Goal: Task Accomplishment & Management: Manage account settings

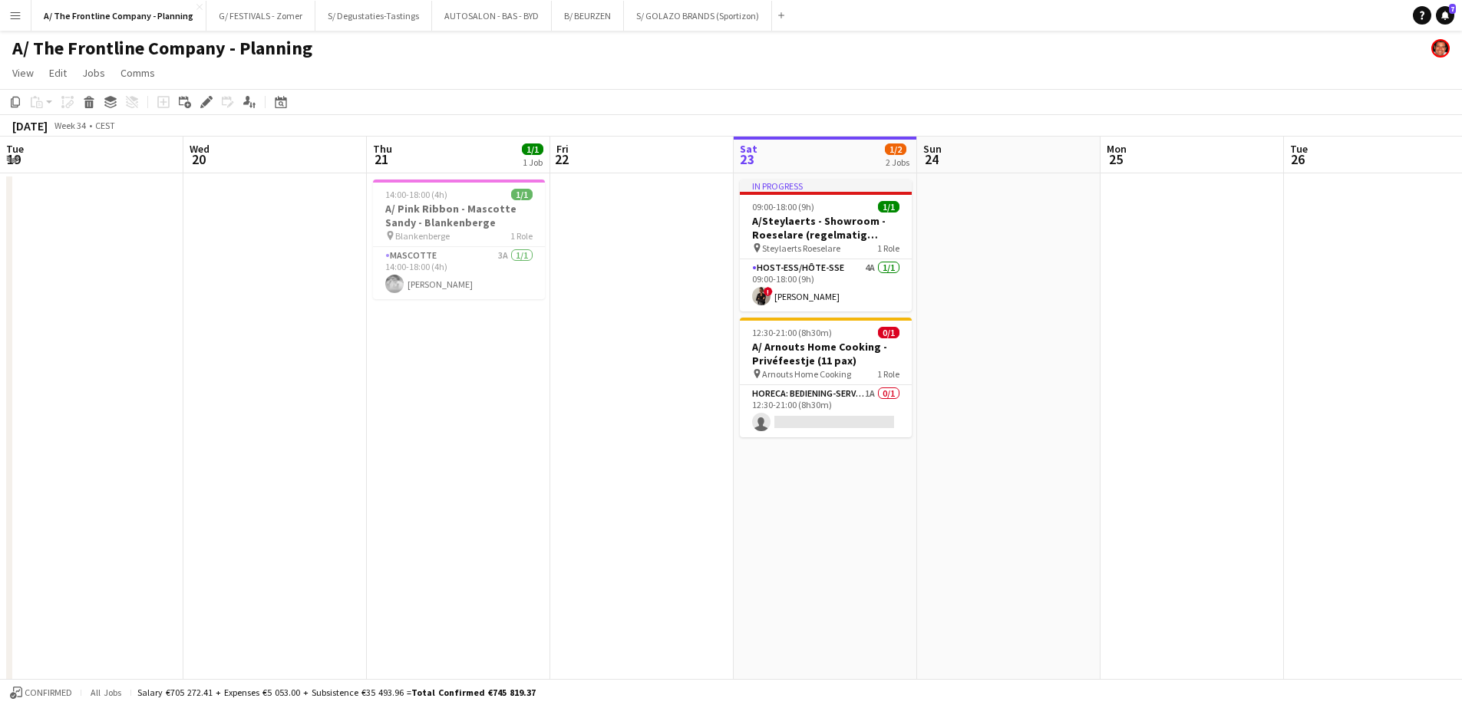
scroll to position [0, 357]
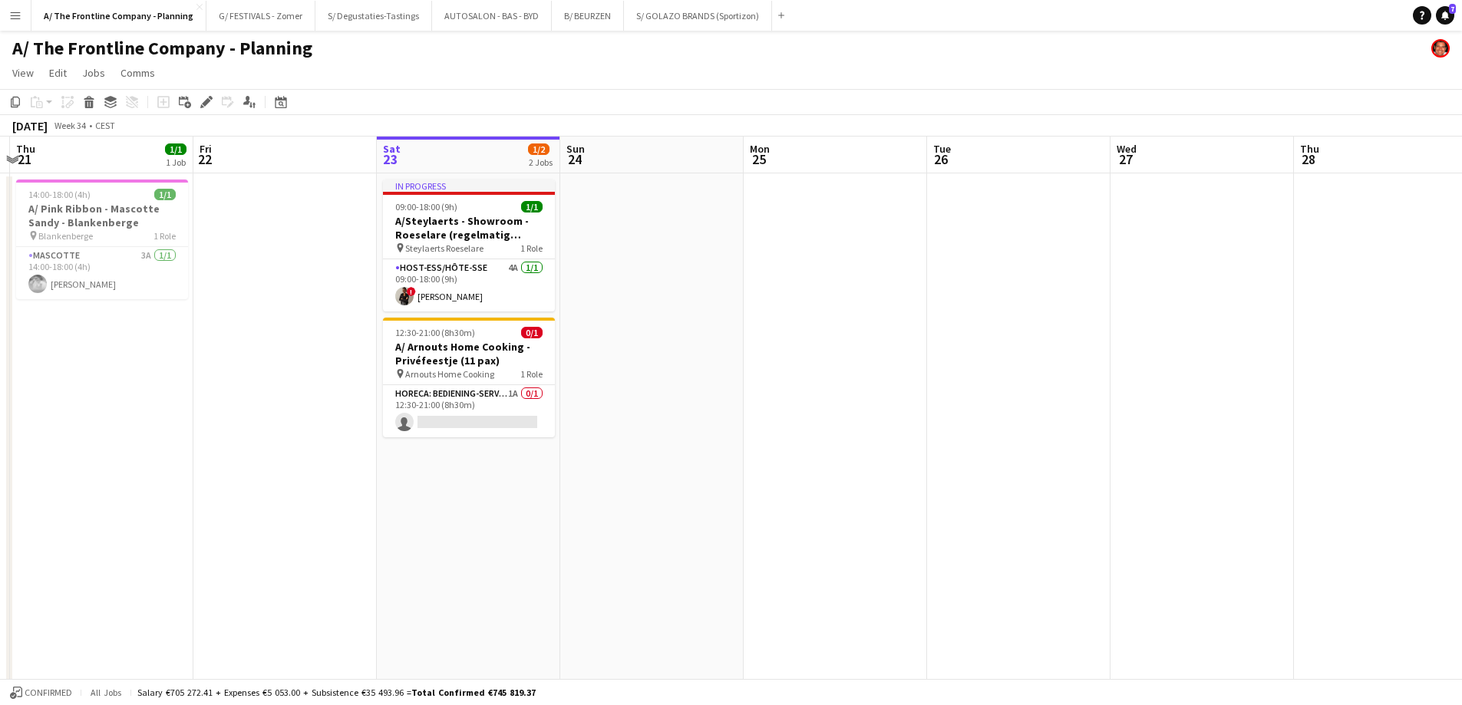
click at [308, 361] on app-date-cell at bounding box center [284, 696] width 183 height 1047
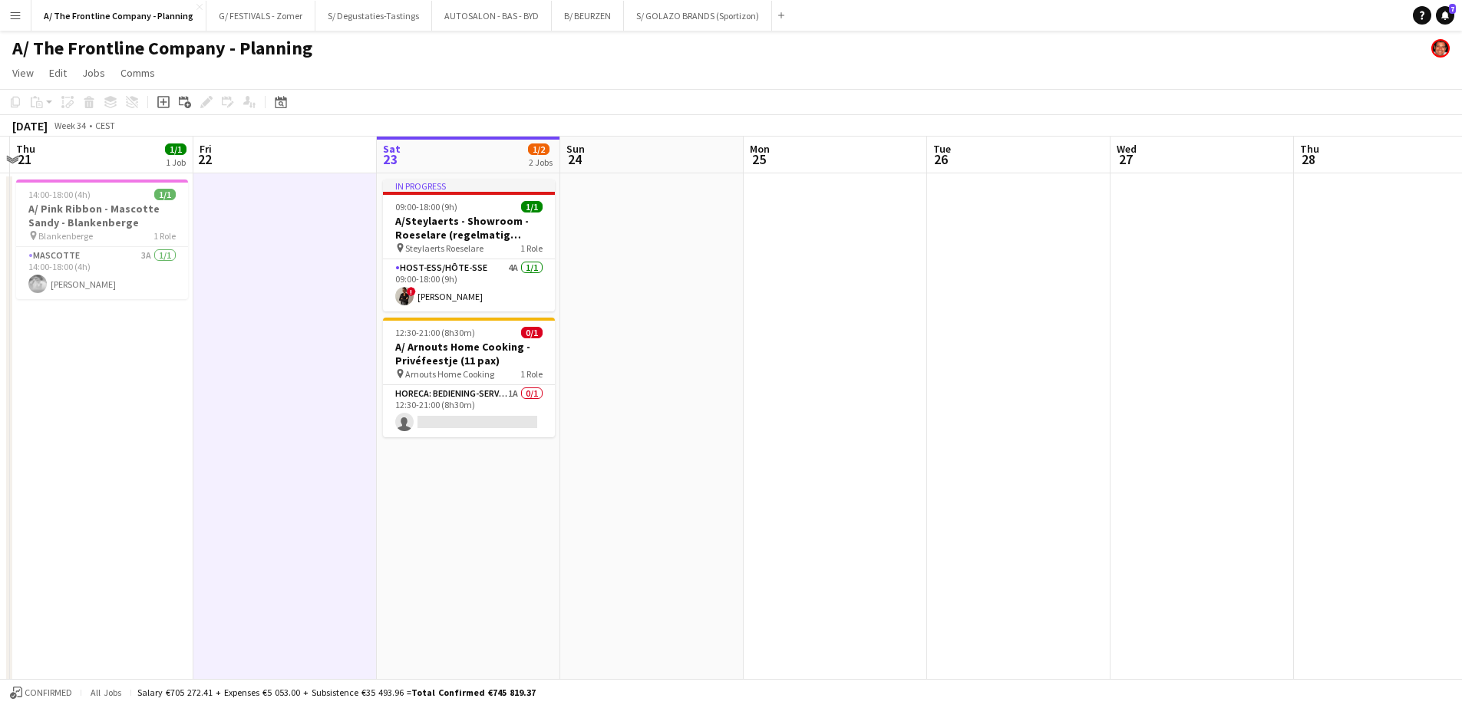
click at [322, 400] on app-date-cell at bounding box center [284, 696] width 183 height 1047
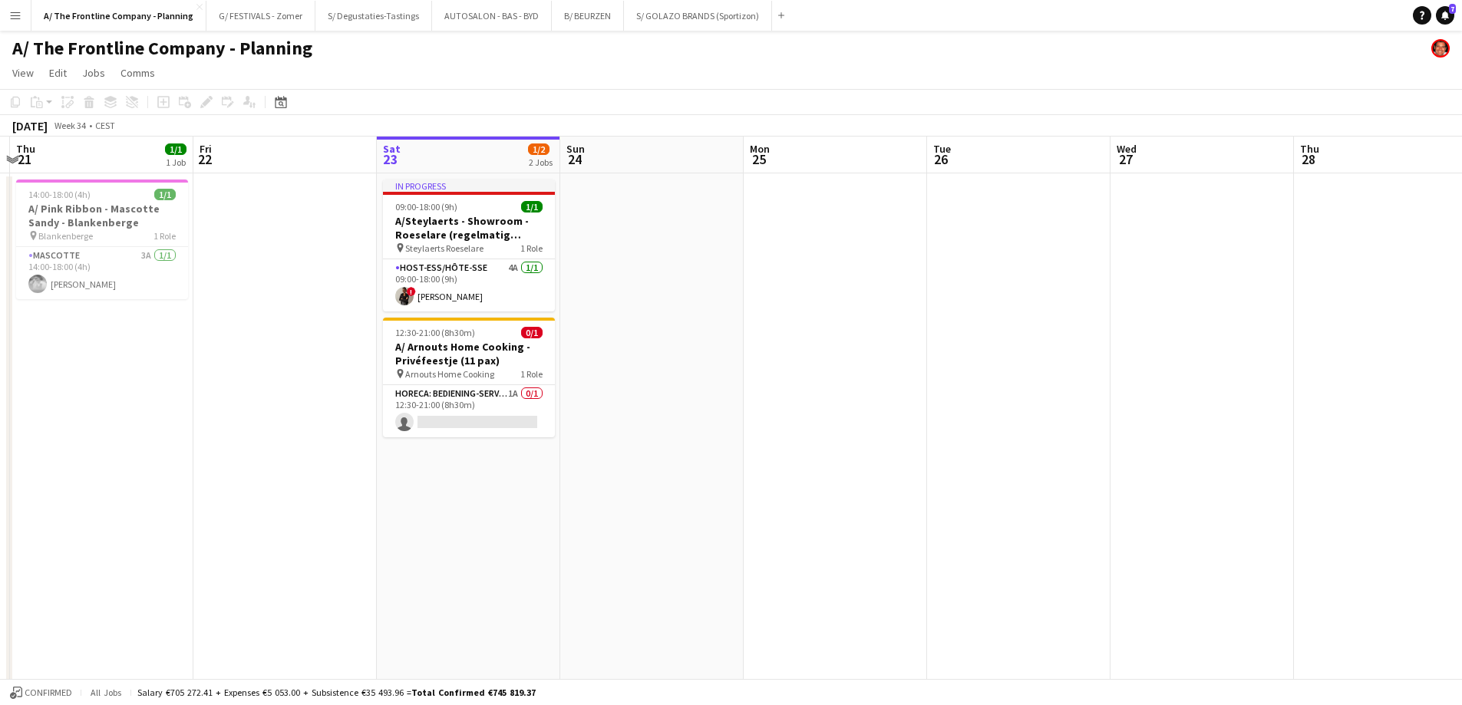
click at [18, 18] on app-icon "Menu" at bounding box center [15, 15] width 12 height 12
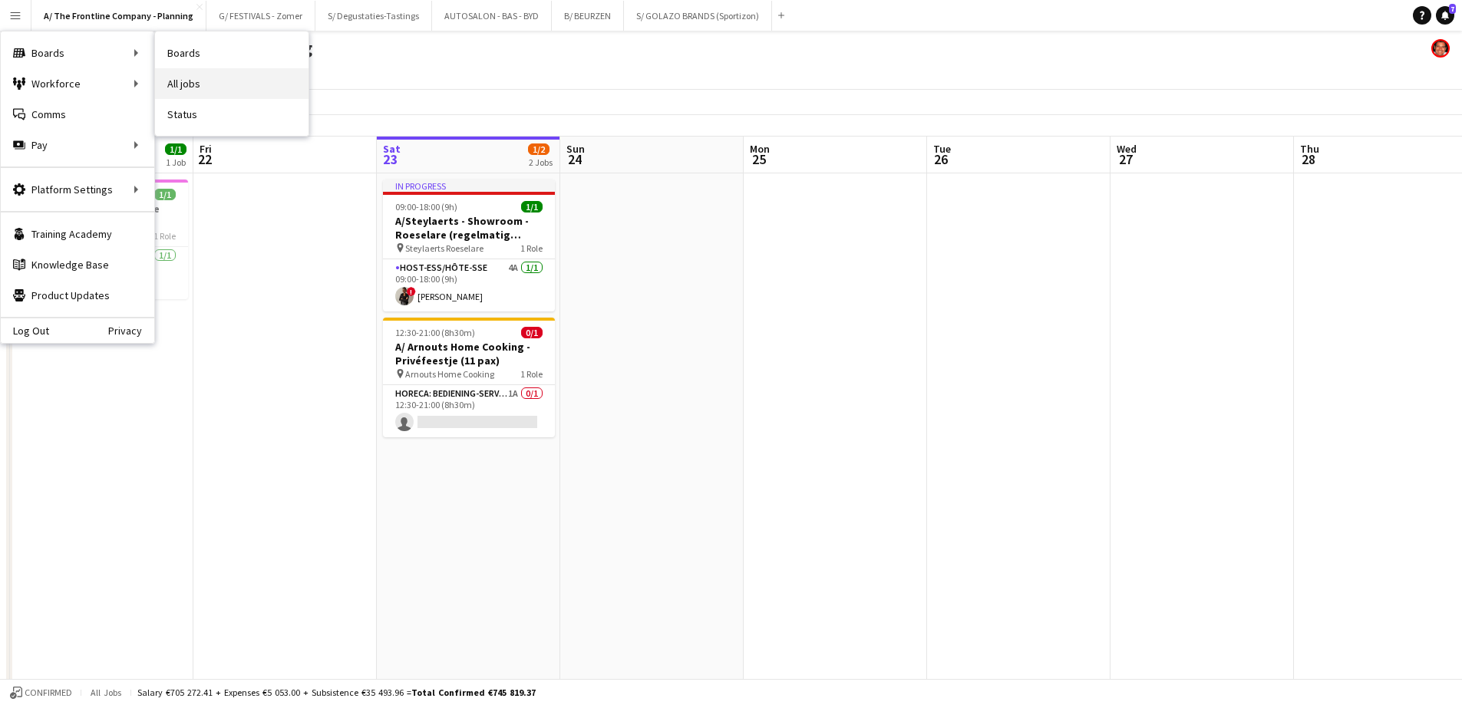
click at [225, 84] on link "All jobs" at bounding box center [231, 83] width 153 height 31
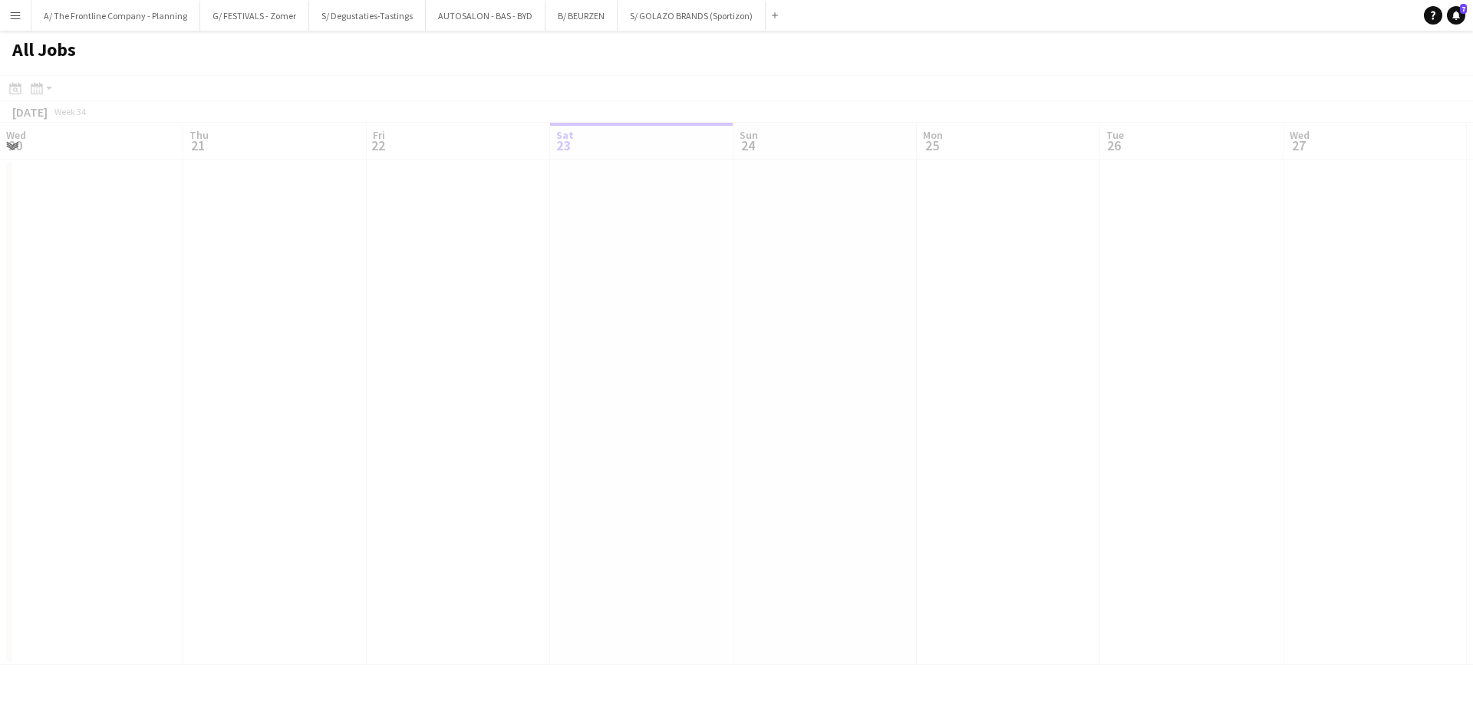
scroll to position [0, 367]
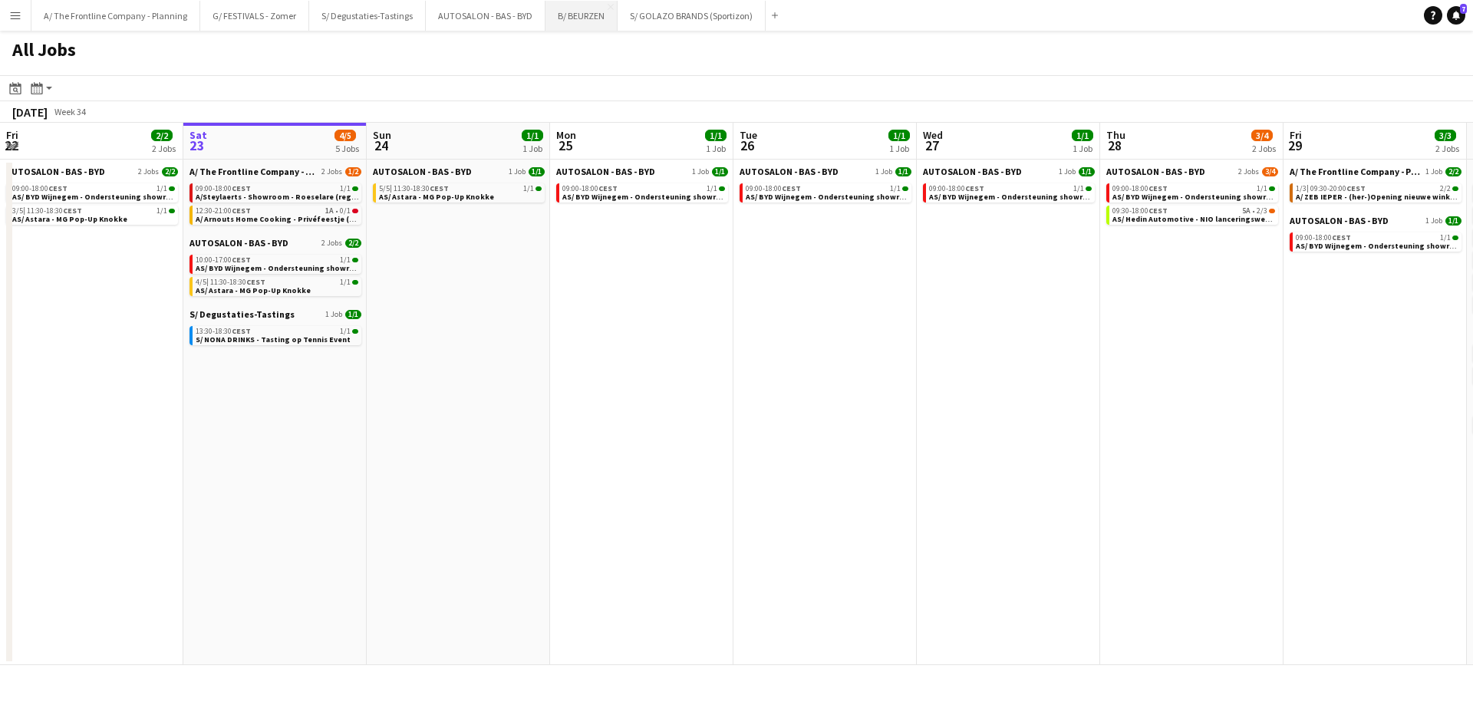
click at [564, 21] on button "B/ BEURZEN Close" at bounding box center [582, 16] width 72 height 30
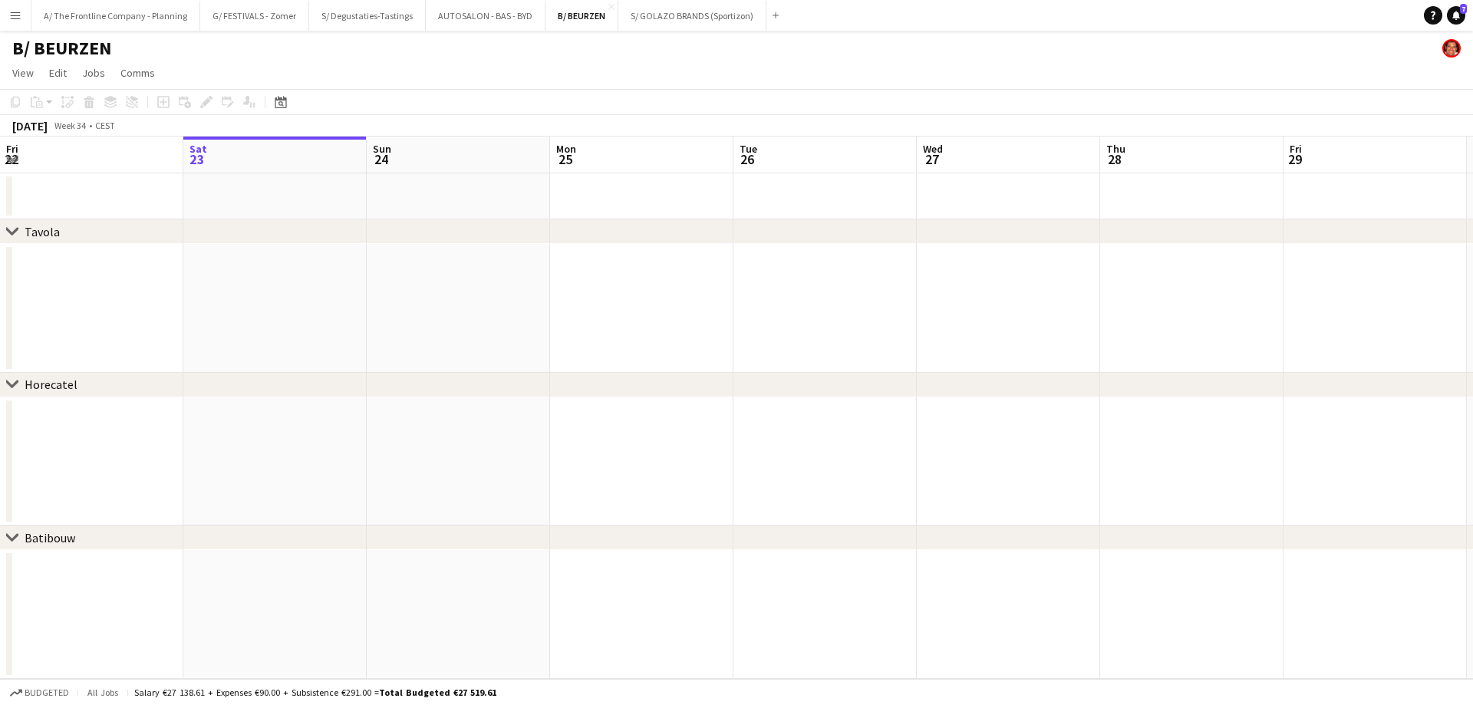
scroll to position [0, 513]
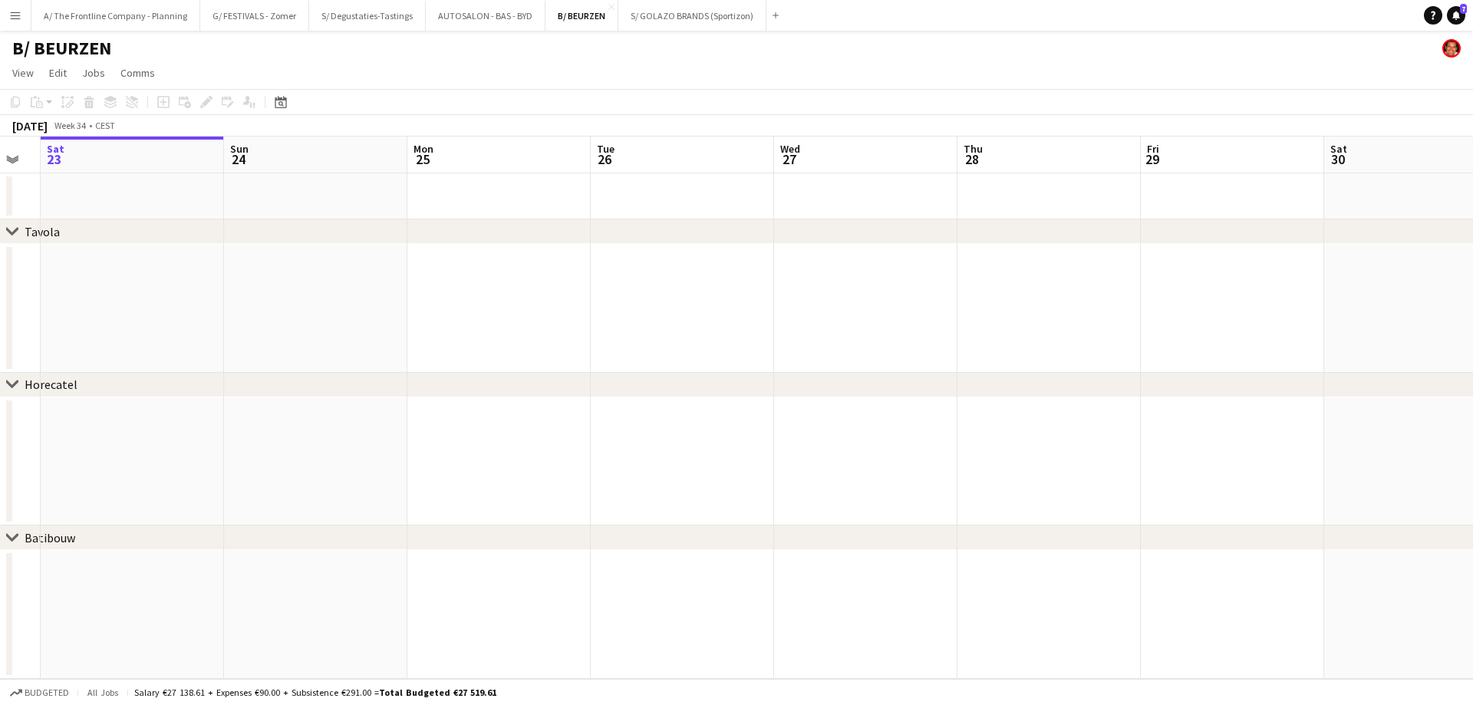
drag, startPoint x: 988, startPoint y: 322, endPoint x: 692, endPoint y: 302, distance: 296.2
click at [702, 303] on app-calendar-viewport "Wed 20 Thu 21 Fri 22 Sat 23 Sun 24 Mon 25 Tue 26 Wed 27 Thu 28 Fri 29 Sat 30 Su…" at bounding box center [736, 408] width 1473 height 543
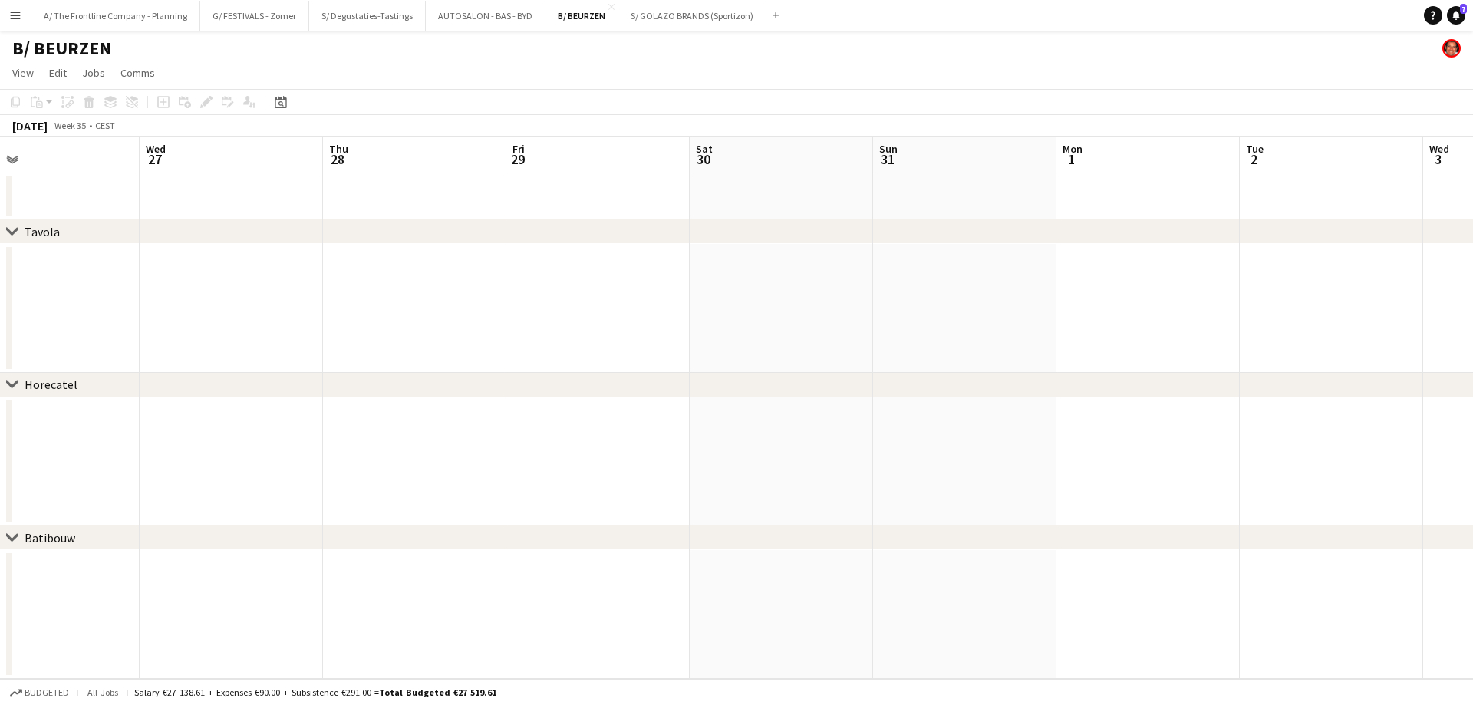
drag, startPoint x: 1192, startPoint y: 305, endPoint x: 678, endPoint y: 309, distance: 513.4
click at [678, 309] on app-calendar-viewport "Sat 23 Sun 24 Mon 25 Tue 26 Wed 27 Thu 28 Fri 29 Sat 30 Sun 31 Mon 1 Tue 2 Wed …" at bounding box center [736, 408] width 1473 height 543
drag, startPoint x: 1133, startPoint y: 323, endPoint x: -15, endPoint y: 344, distance: 1148.2
click at [0, 344] on html "Menu Boards Boards Boards All jobs Status Workforce Workforce My Workforce Recr…" at bounding box center [731, 352] width 1462 height 705
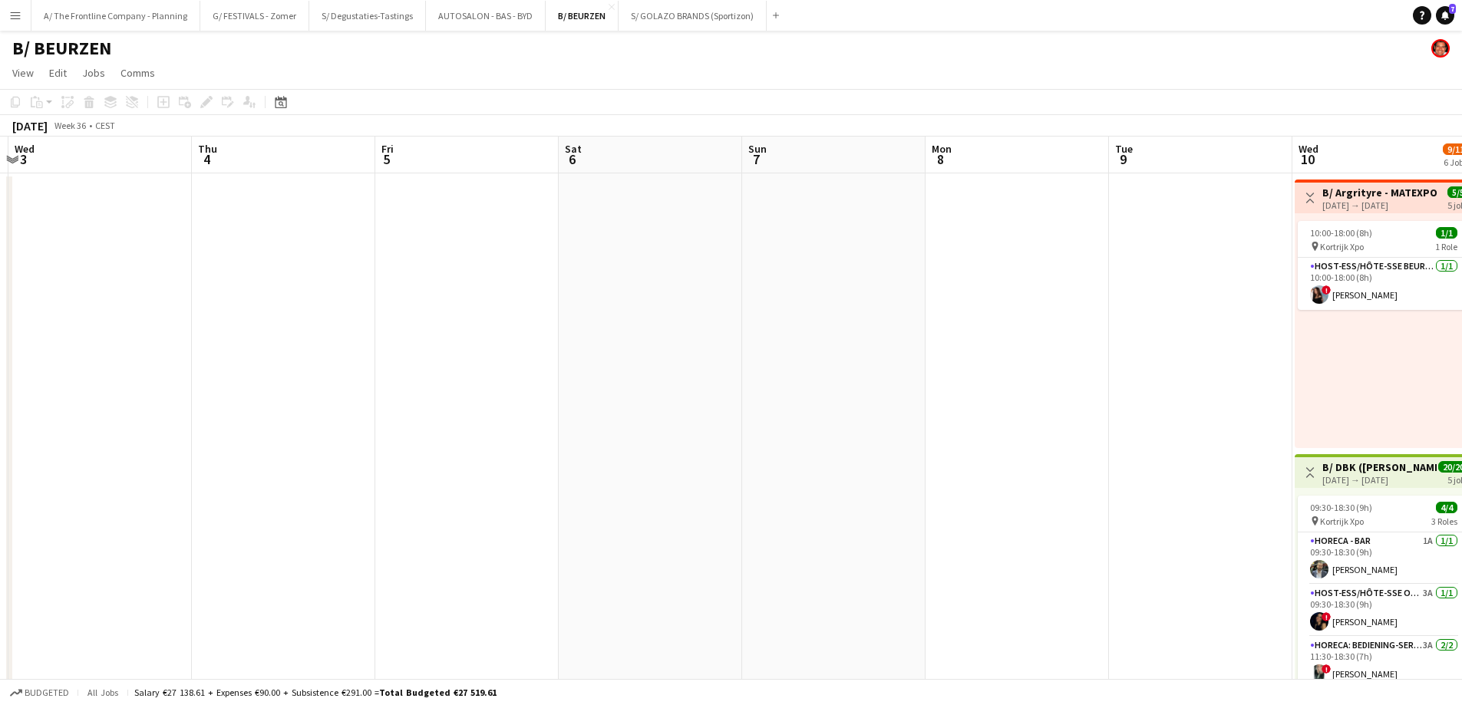
drag, startPoint x: 556, startPoint y: 294, endPoint x: -200, endPoint y: 297, distance: 755.9
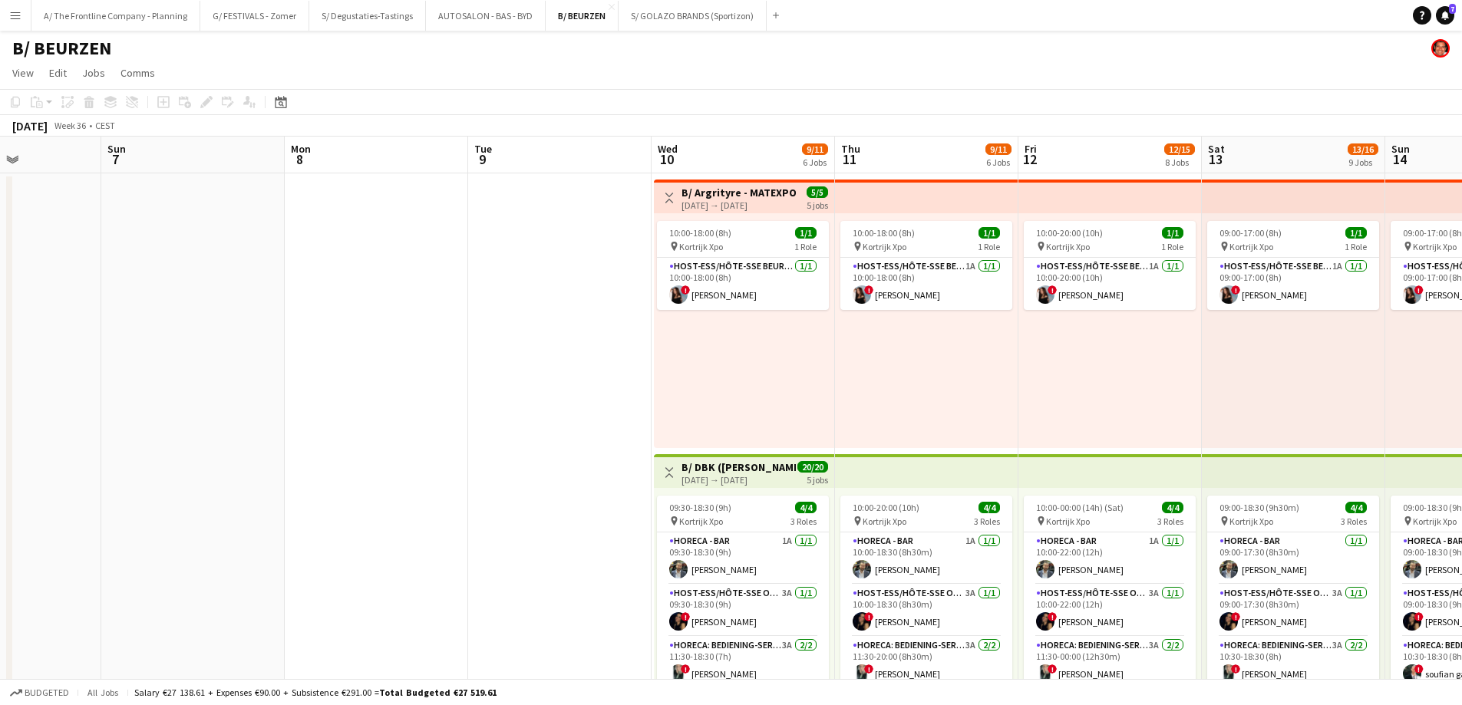
scroll to position [0, 457]
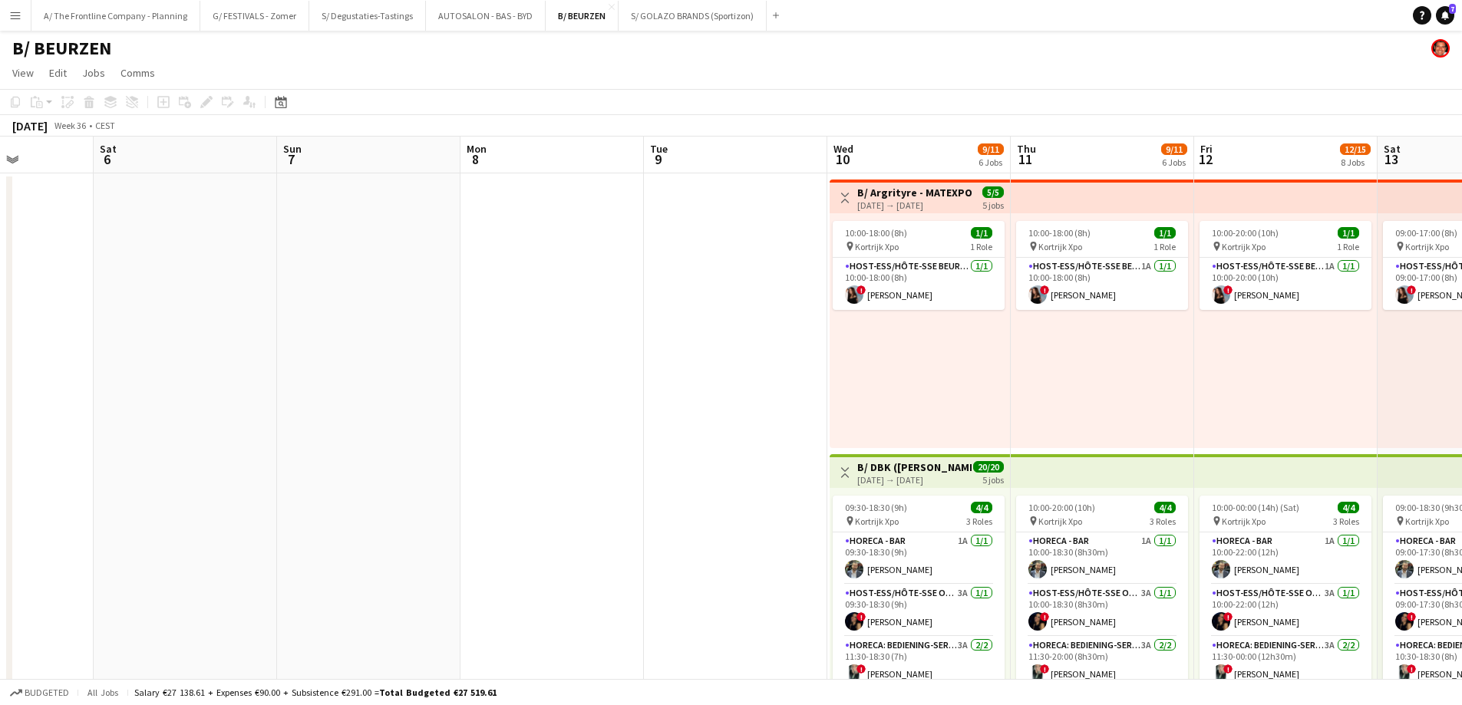
drag, startPoint x: 311, startPoint y: 312, endPoint x: -132, endPoint y: 312, distance: 442.8
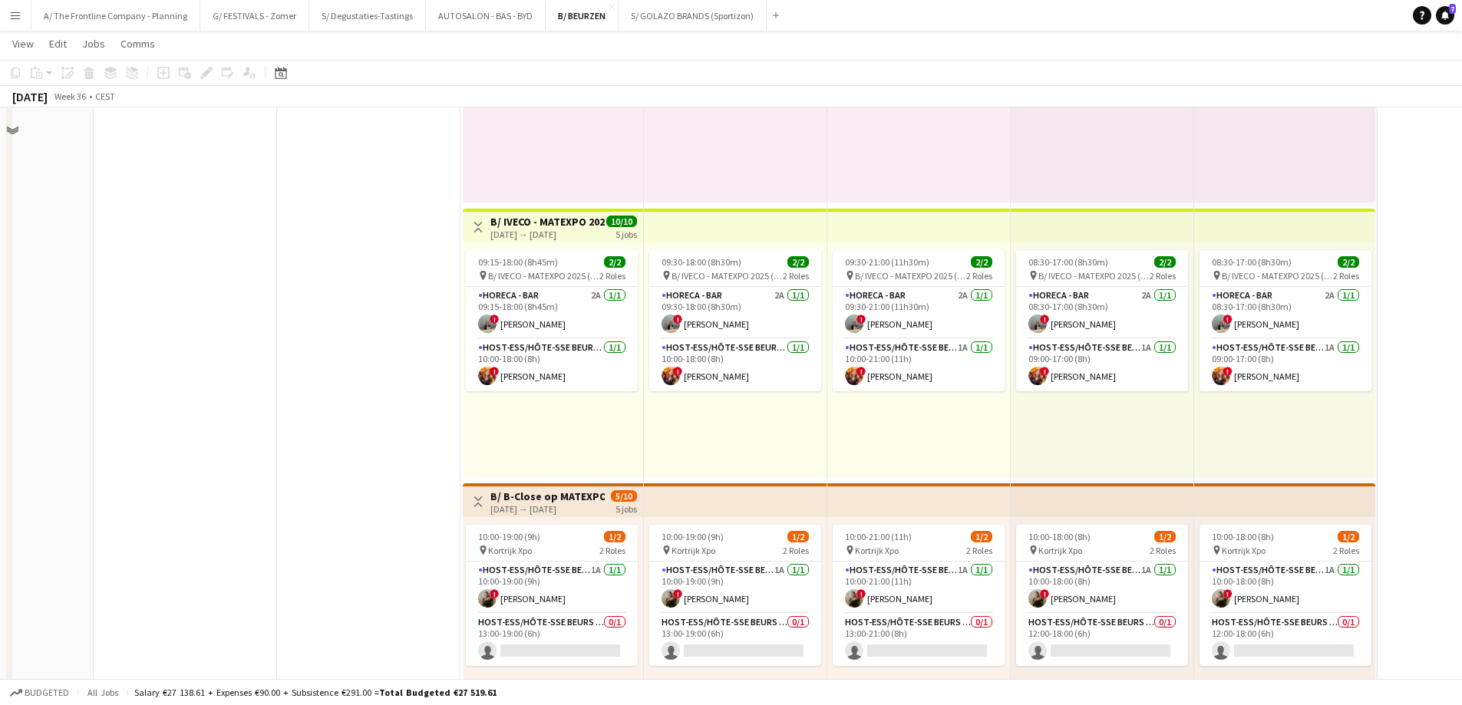
scroll to position [921, 0]
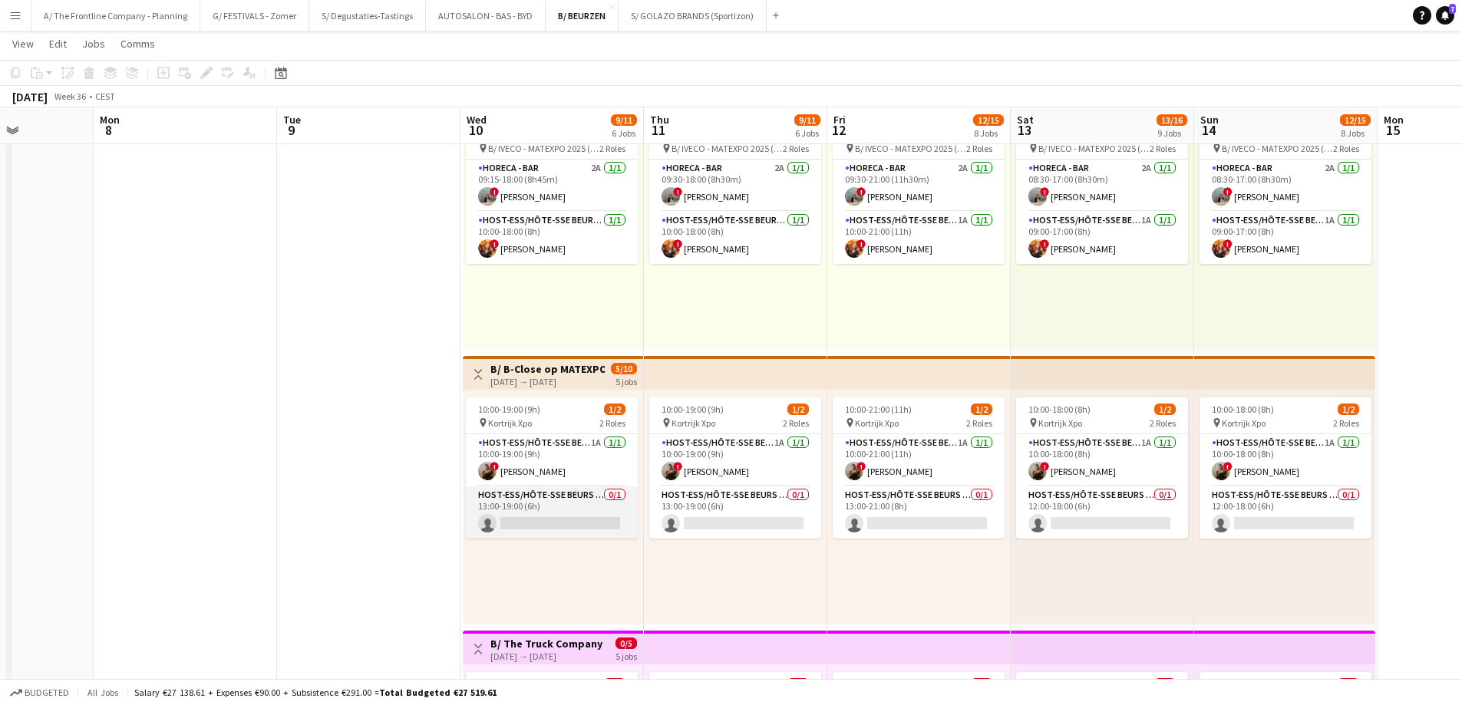
click at [587, 525] on app-card-role "Host-ess/Hôte-sse Beurs - Foire 0/1 13:00-19:00 (6h) single-neutral-actions" at bounding box center [552, 513] width 172 height 52
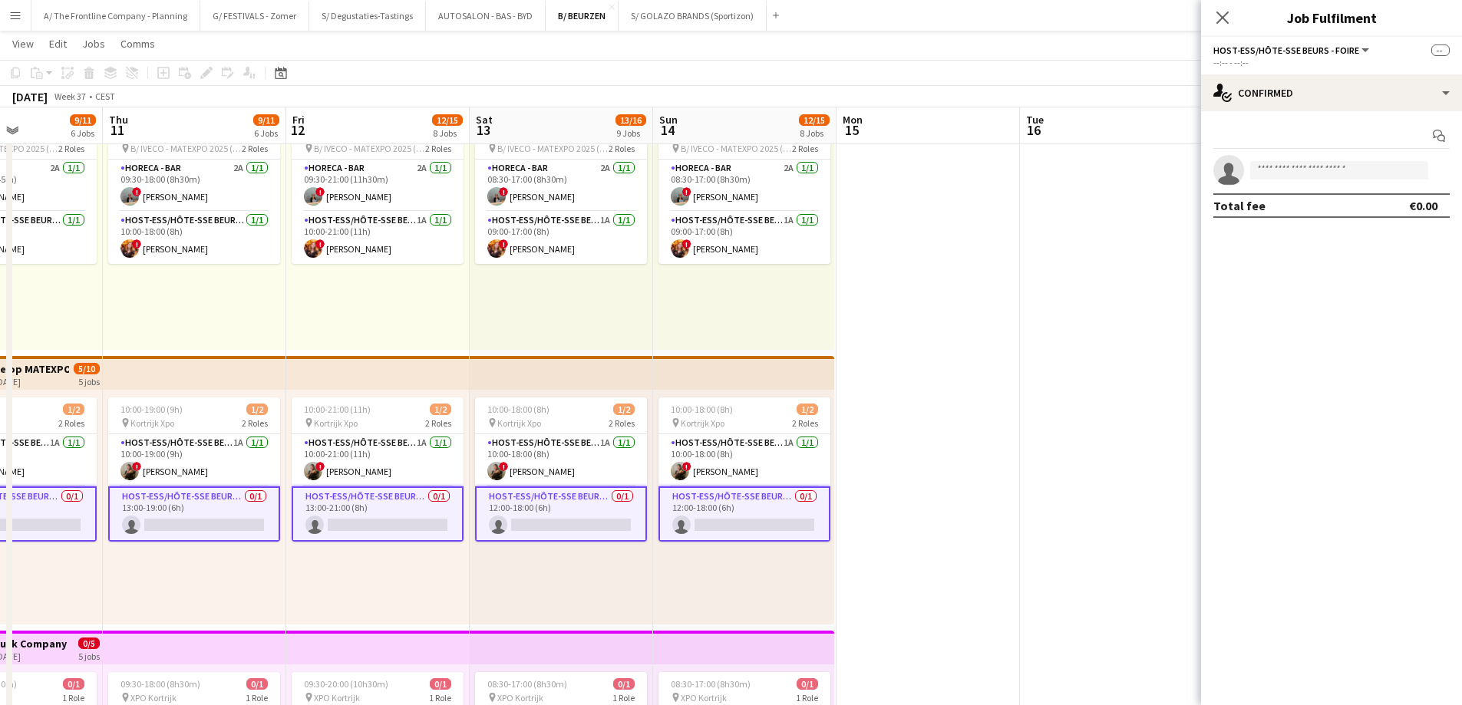
drag, startPoint x: 907, startPoint y: 565, endPoint x: 366, endPoint y: 545, distance: 541.4
click at [366, 545] on app-calendar-viewport "Mon 8 Tue 9 Wed 10 9/11 6 Jobs Thu 11 9/11 6 Jobs Fri 12 12/15 8 Jobs Sat 13 13…" at bounding box center [731, 540] width 1462 height 2802
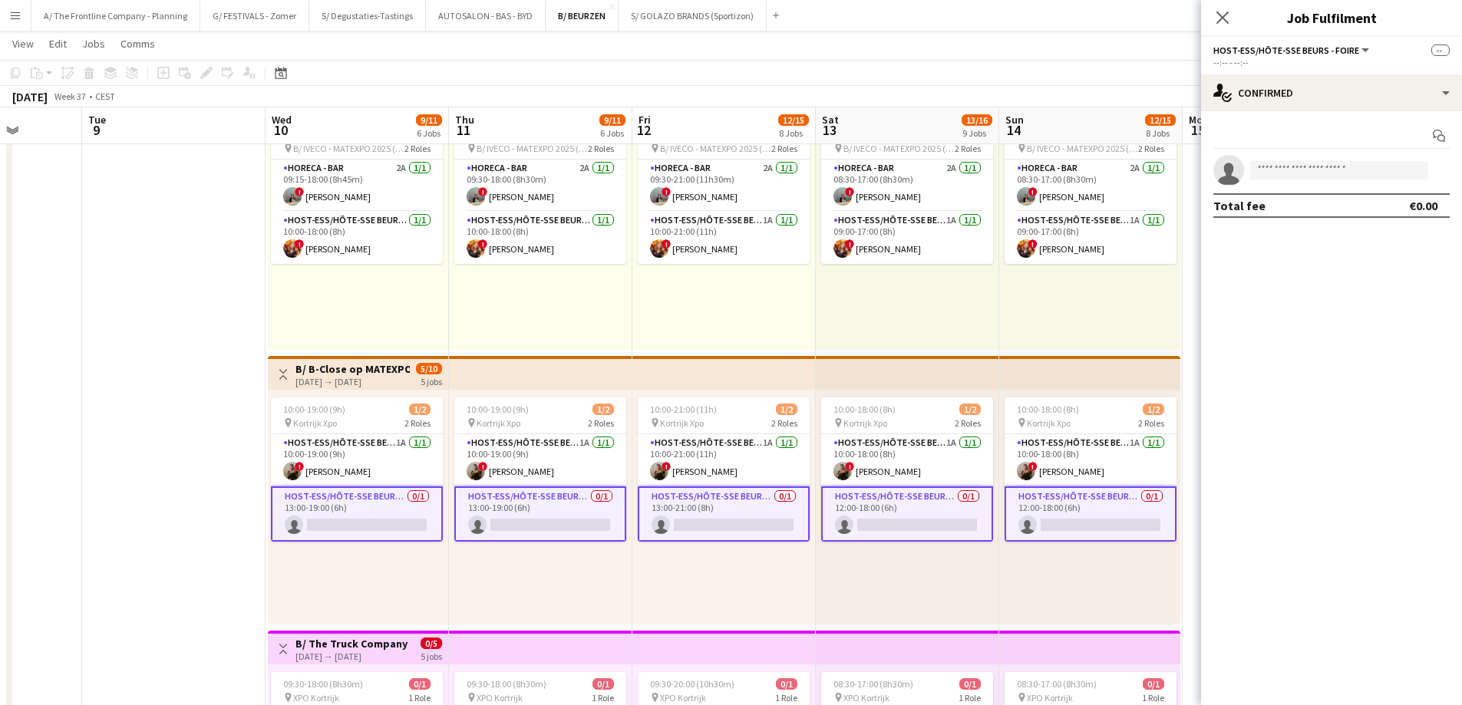
drag, startPoint x: 371, startPoint y: 552, endPoint x: 720, endPoint y: 510, distance: 350.9
click at [720, 510] on app-calendar-viewport "Sat 6 Sun 7 Mon 8 Tue 9 Wed 10 9/11 6 Jobs Thu 11 9/11 6 Jobs Fri 12 12/15 8 Jo…" at bounding box center [731, 540] width 1462 height 2802
click at [142, 18] on button "A/ The Frontline Company - Planning Close" at bounding box center [115, 16] width 169 height 30
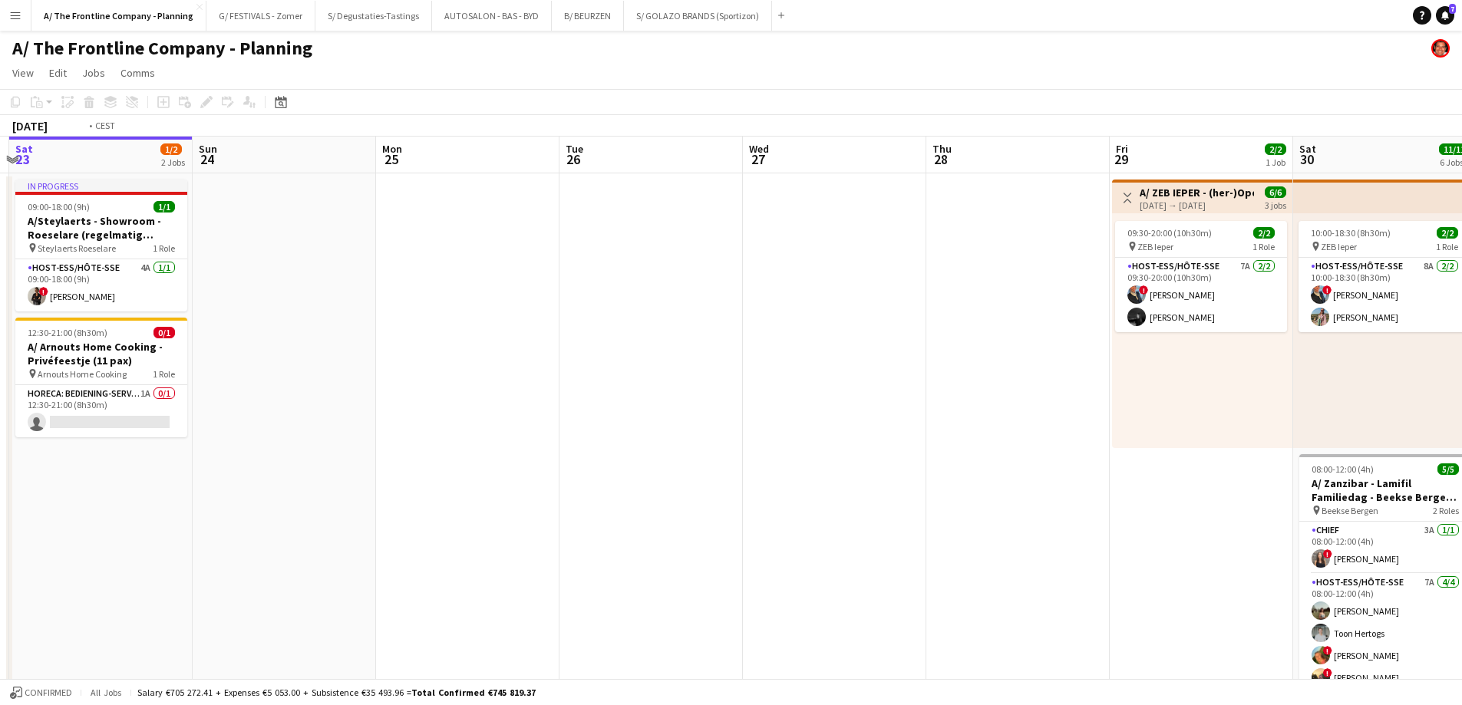
drag, startPoint x: 897, startPoint y: 337, endPoint x: 65, endPoint y: 334, distance: 831.8
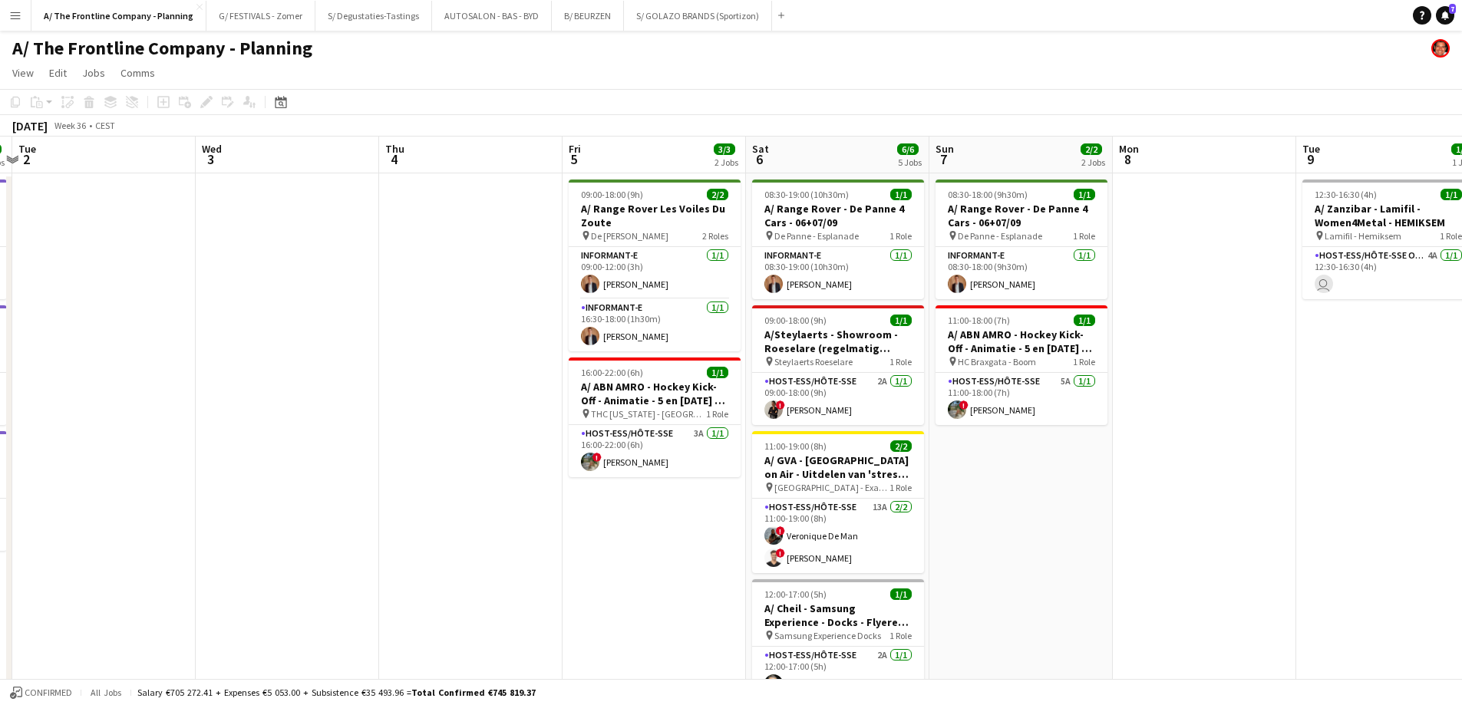
drag, startPoint x: 1234, startPoint y: 391, endPoint x: 137, endPoint y: 398, distance: 1097.3
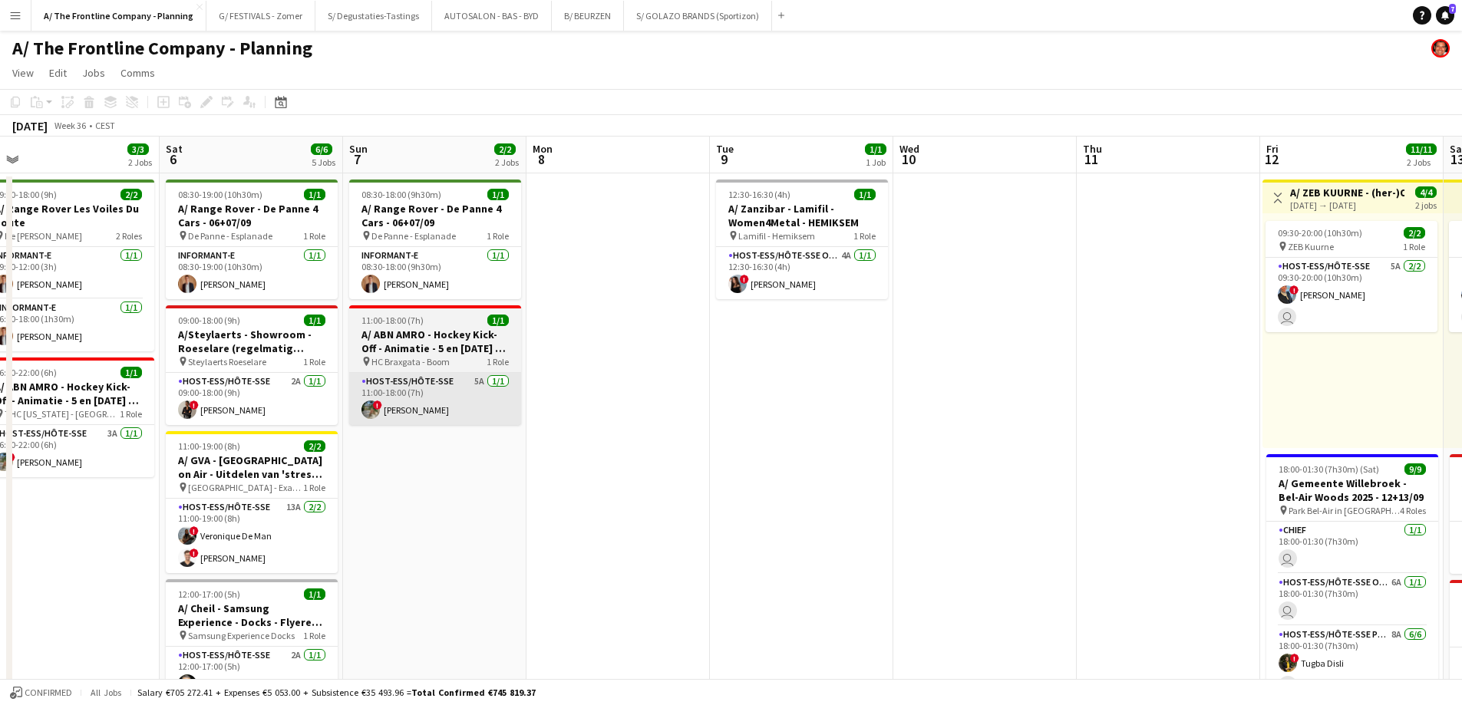
drag, startPoint x: 703, startPoint y: 417, endPoint x: 234, endPoint y: 416, distance: 468.9
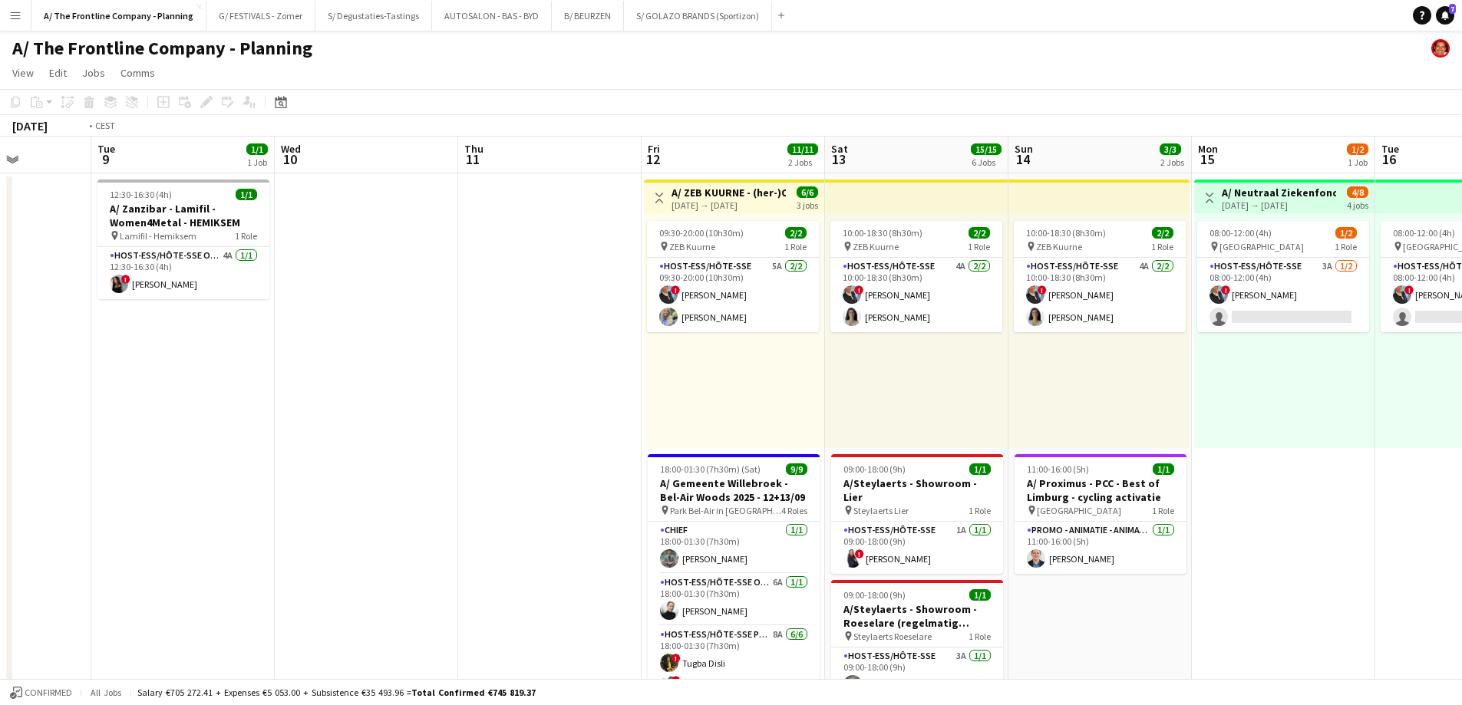
drag, startPoint x: 1022, startPoint y: 429, endPoint x: 246, endPoint y: 407, distance: 776.1
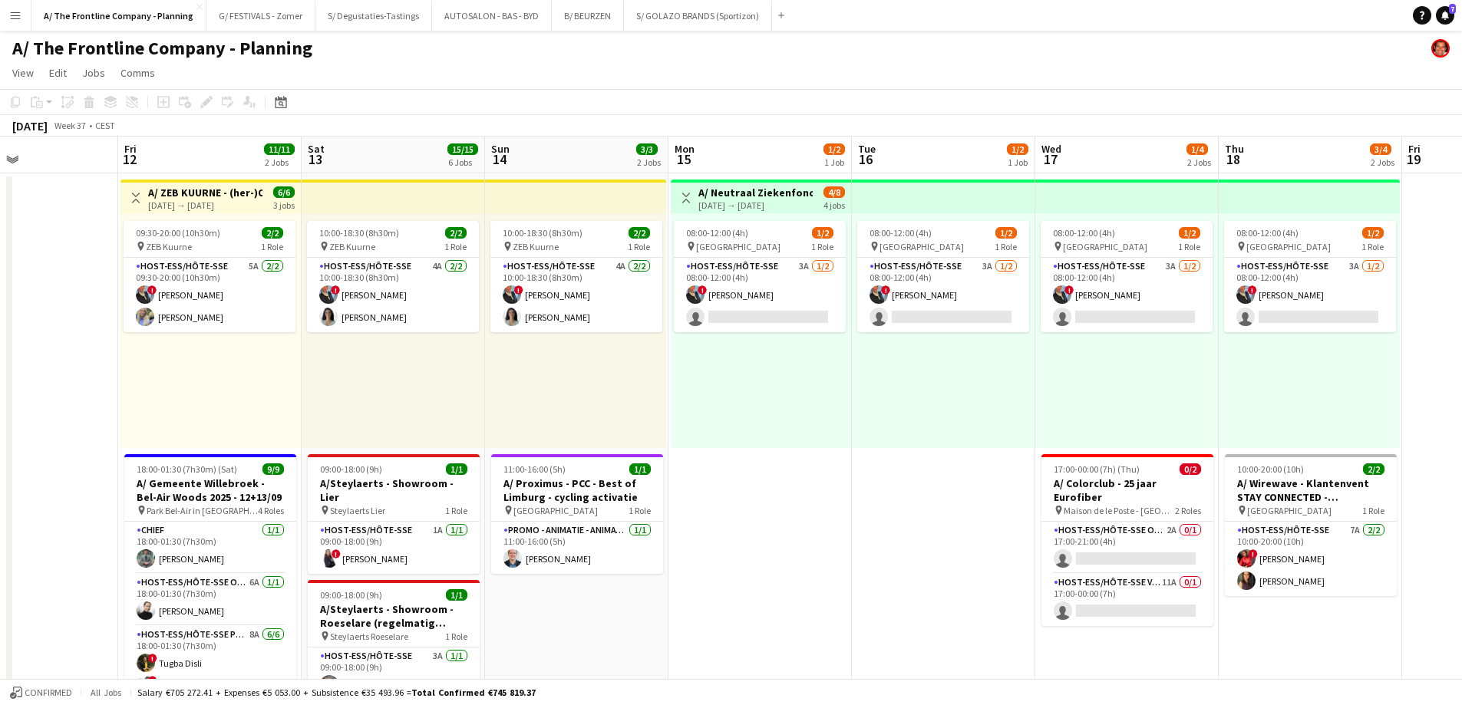
drag, startPoint x: 965, startPoint y: 417, endPoint x: 319, endPoint y: 398, distance: 645.6
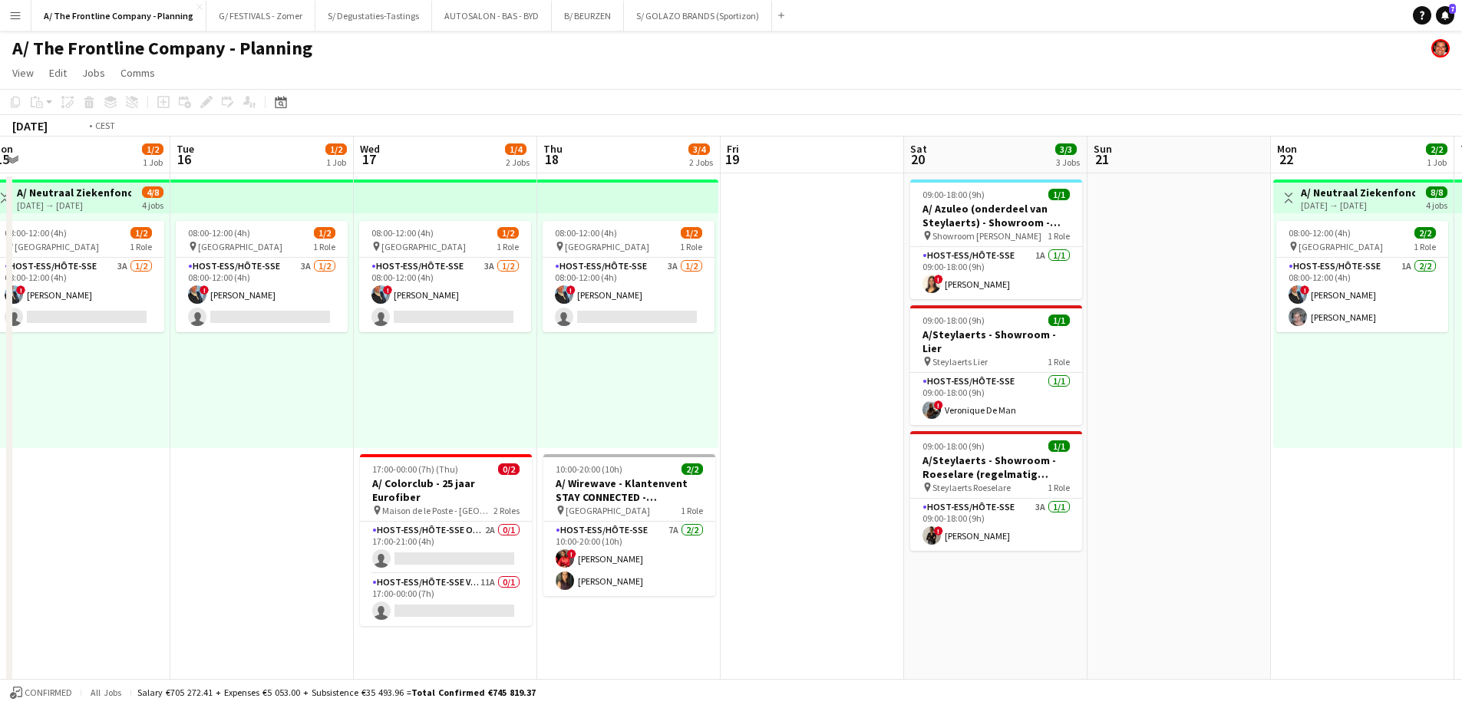
scroll to position [0, 565]
drag, startPoint x: 808, startPoint y: 414, endPoint x: 678, endPoint y: 407, distance: 130.6
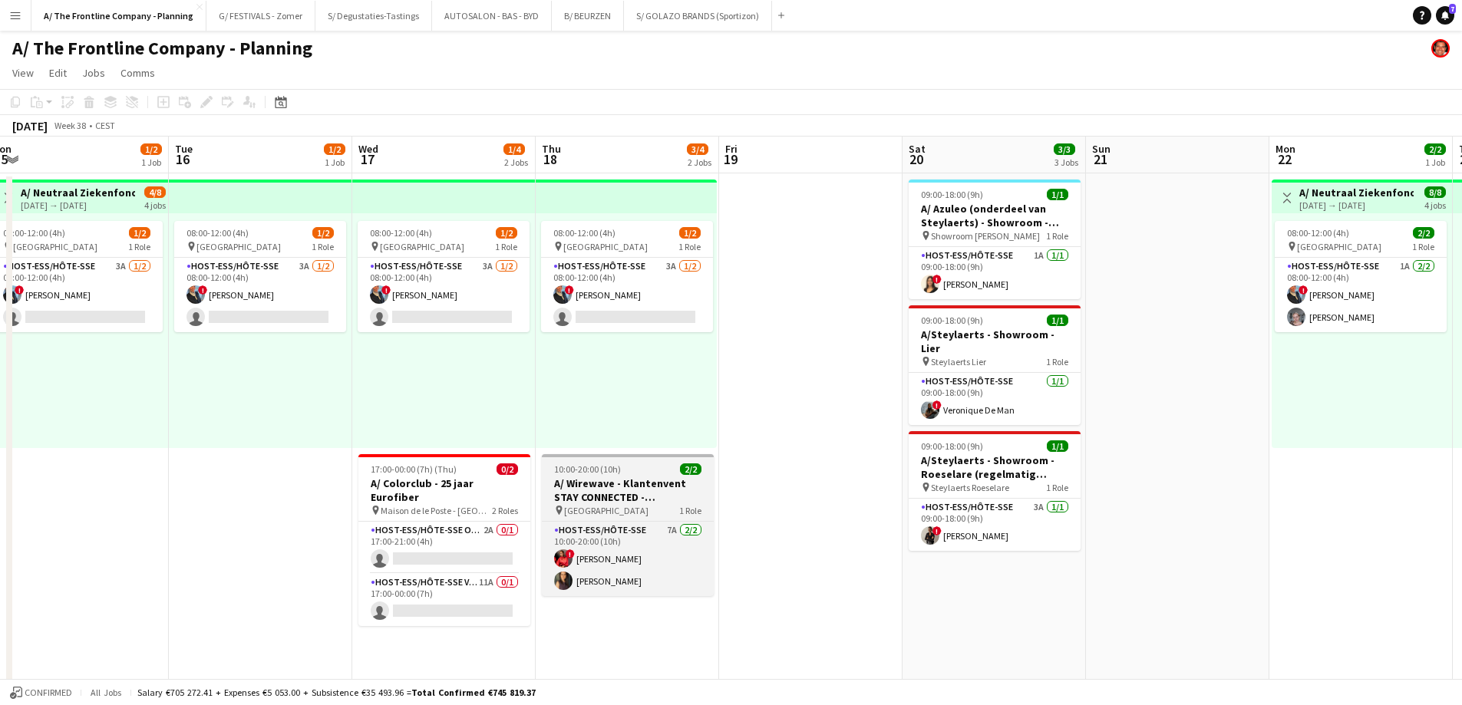
click at [585, 494] on h3 "A/ Wirewave - Klantenvent STAY CONNECTED - [GEOGRAPHIC_DATA]" at bounding box center [628, 491] width 172 height 28
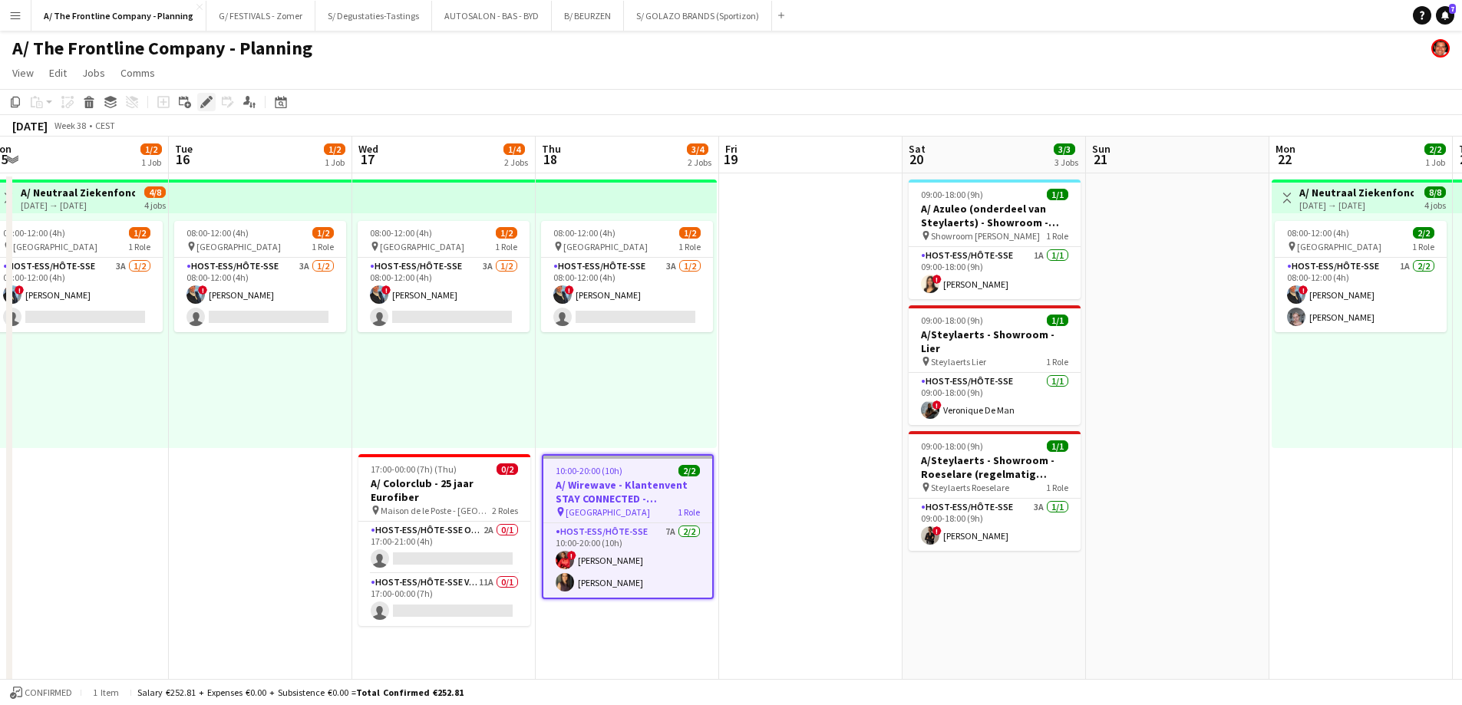
click at [202, 104] on icon "Edit" at bounding box center [206, 102] width 12 height 12
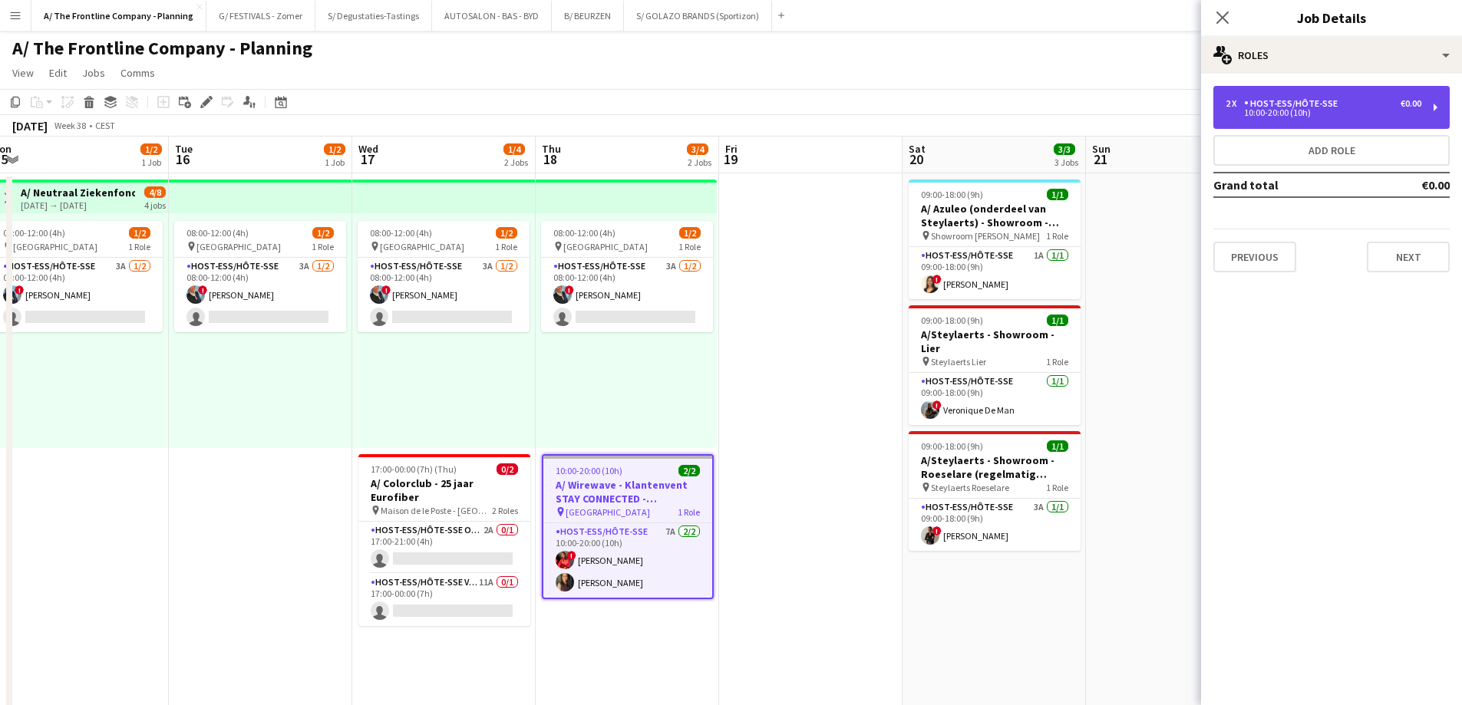
click at [1334, 99] on div "Host-ess/Hôte-sse" at bounding box center [1294, 103] width 100 height 11
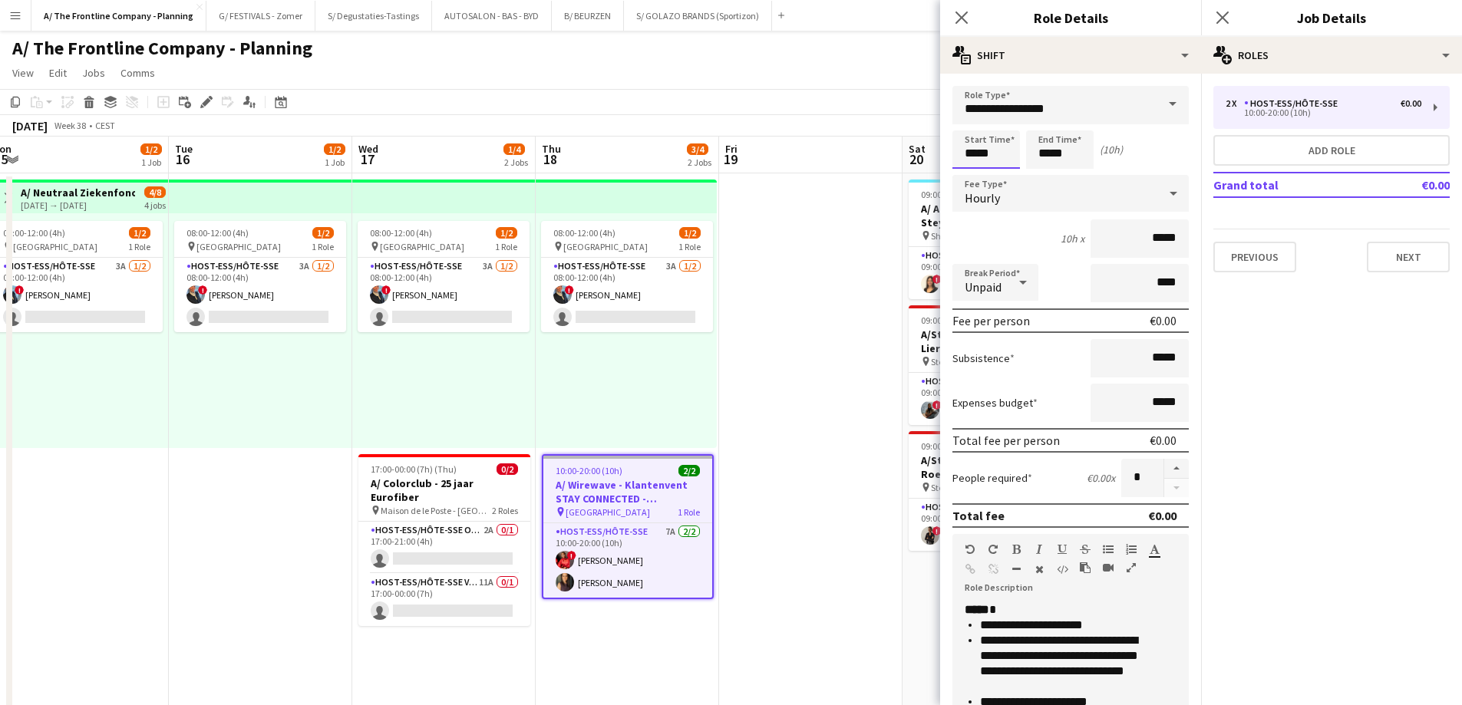
click at [975, 157] on input "*****" at bounding box center [986, 149] width 68 height 38
type input "*****"
click at [971, 127] on div at bounding box center [970, 122] width 31 height 15
click at [1058, 605] on div "**********" at bounding box center [1064, 694] width 225 height 184
click at [1412, 256] on button "Next" at bounding box center [1408, 257] width 83 height 31
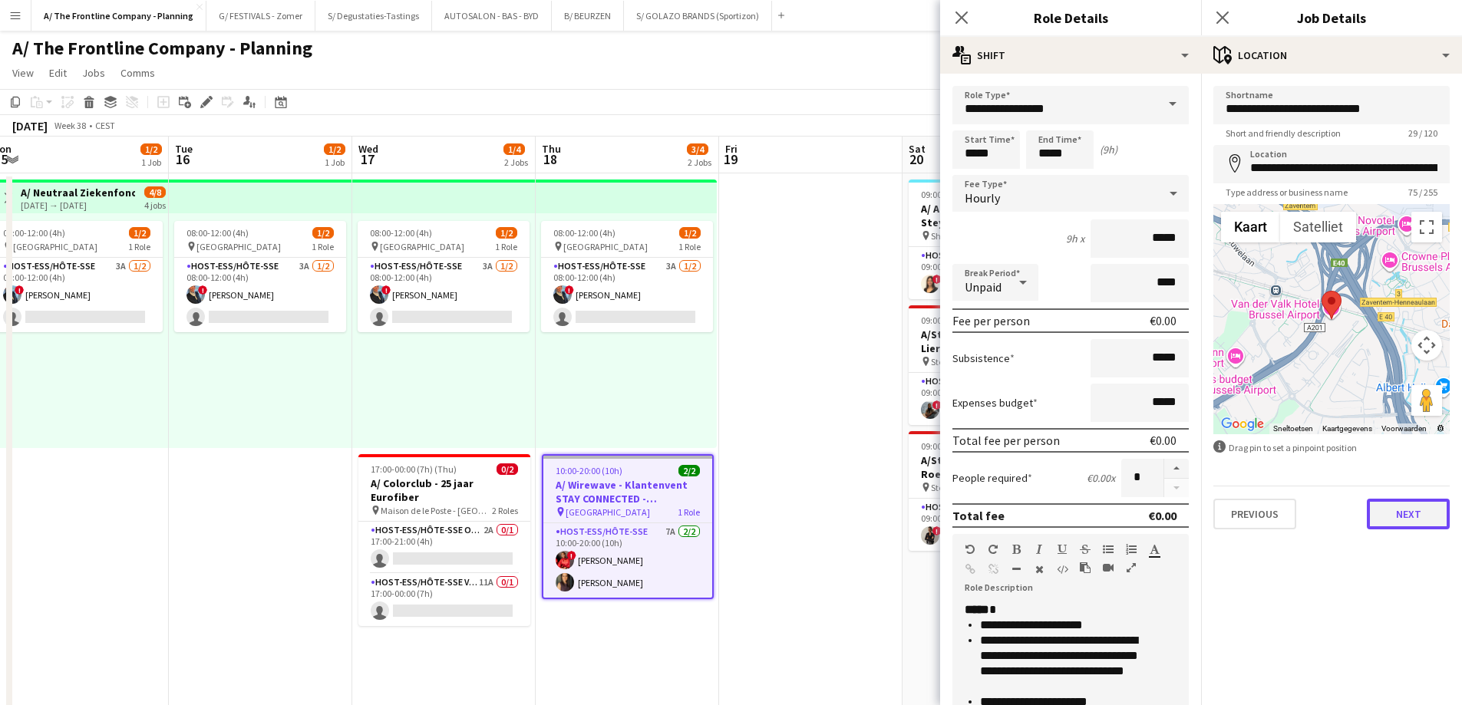
click at [1403, 525] on button "Next" at bounding box center [1408, 514] width 83 height 31
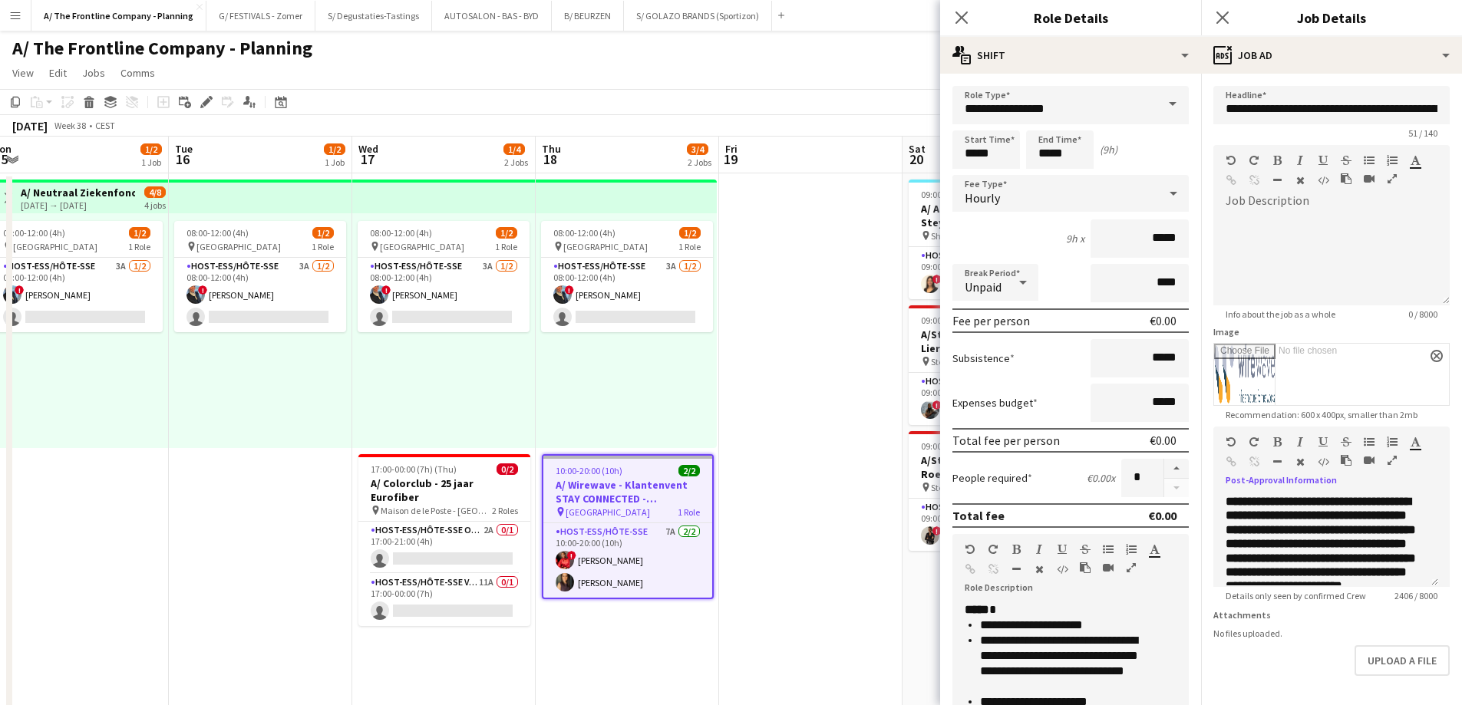
click at [1390, 457] on icon "button" at bounding box center [1391, 460] width 9 height 11
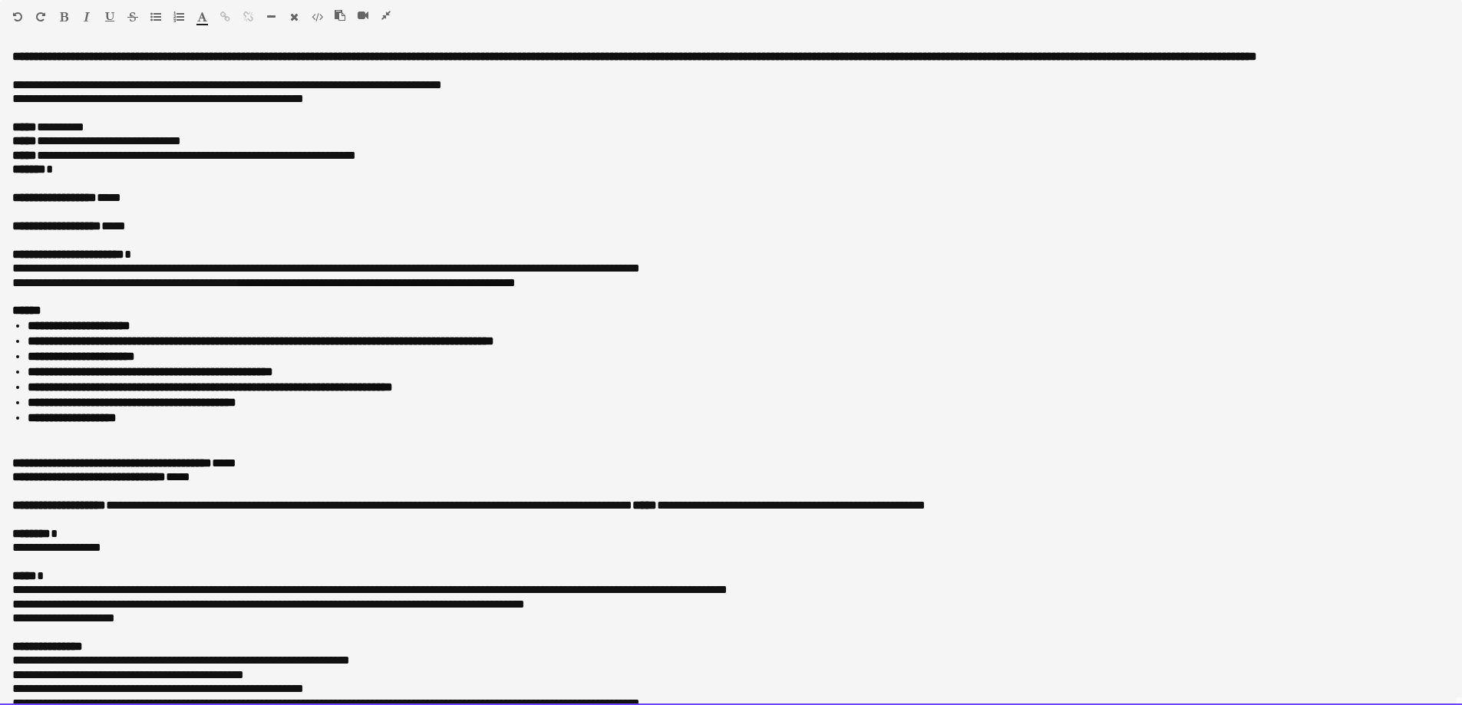
click at [87, 176] on p "******* *" at bounding box center [725, 170] width 1426 height 14
click at [219, 275] on p "**********" at bounding box center [725, 269] width 1426 height 14
click at [180, 334] on li "**********" at bounding box center [739, 325] width 1422 height 15
click at [563, 318] on p "******" at bounding box center [730, 311] width 1437 height 14
click at [494, 347] on font "**********" at bounding box center [261, 341] width 467 height 12
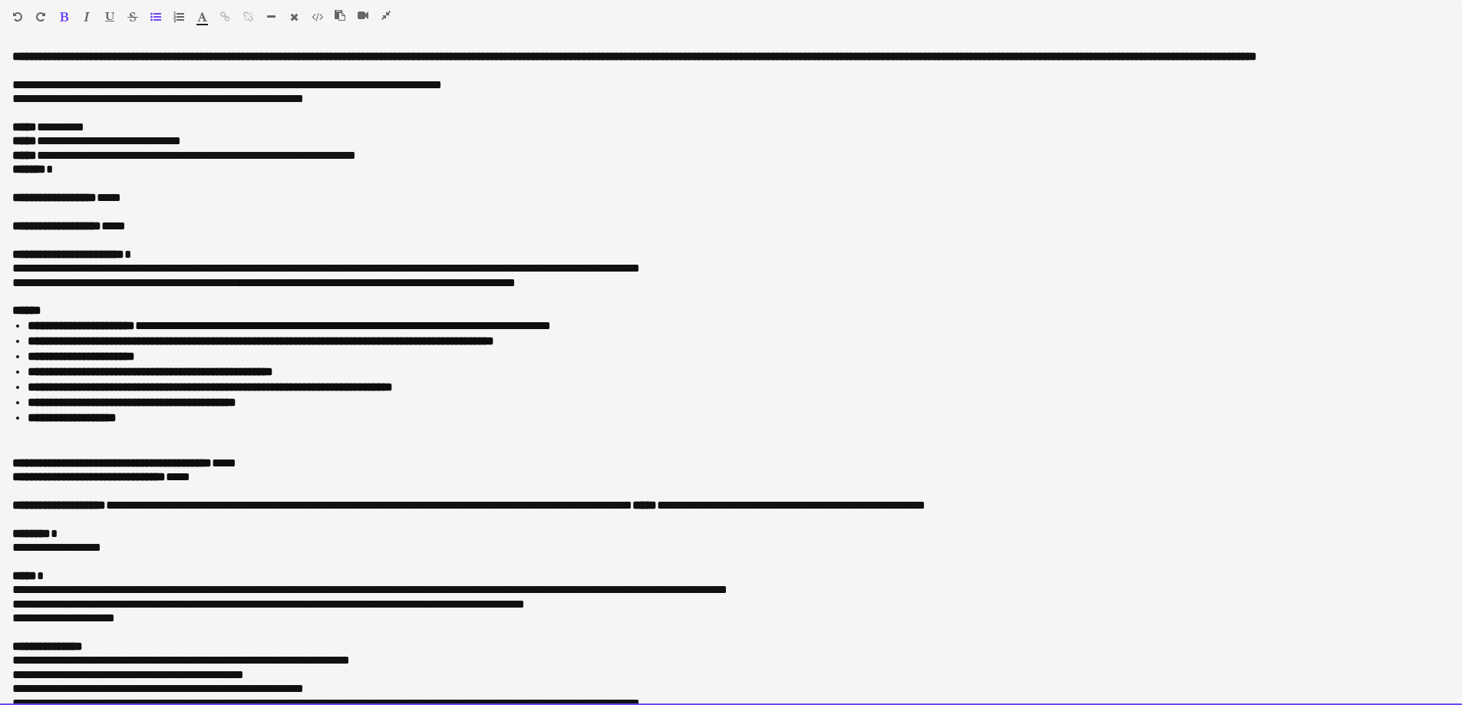
click at [86, 176] on p "******* *" at bounding box center [725, 170] width 1426 height 14
click at [368, 176] on p "**********" at bounding box center [725, 170] width 1426 height 14
click at [161, 233] on p "**********" at bounding box center [725, 226] width 1426 height 14
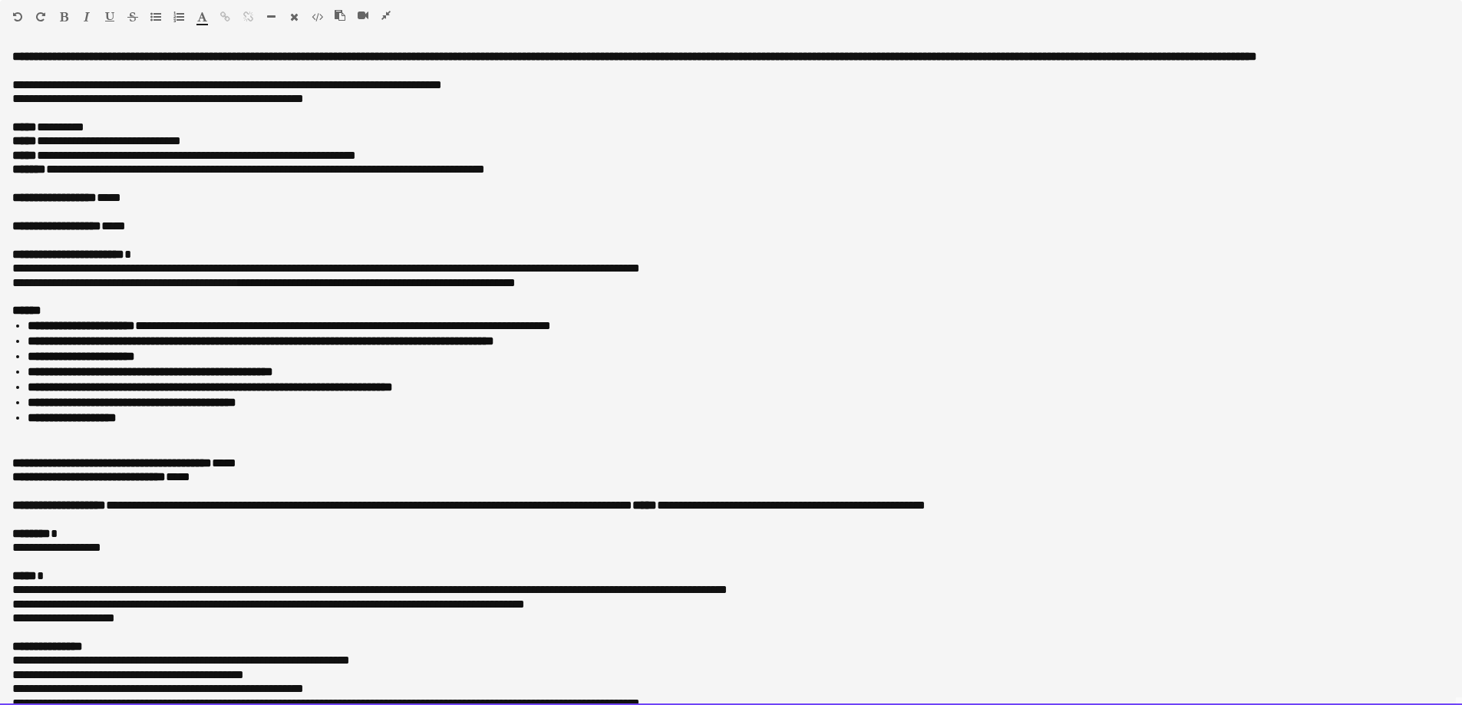
click at [129, 233] on p "**********" at bounding box center [725, 226] width 1426 height 14
click at [128, 233] on p "**********" at bounding box center [725, 226] width 1426 height 14
click at [558, 233] on p "**********" at bounding box center [725, 226] width 1426 height 14
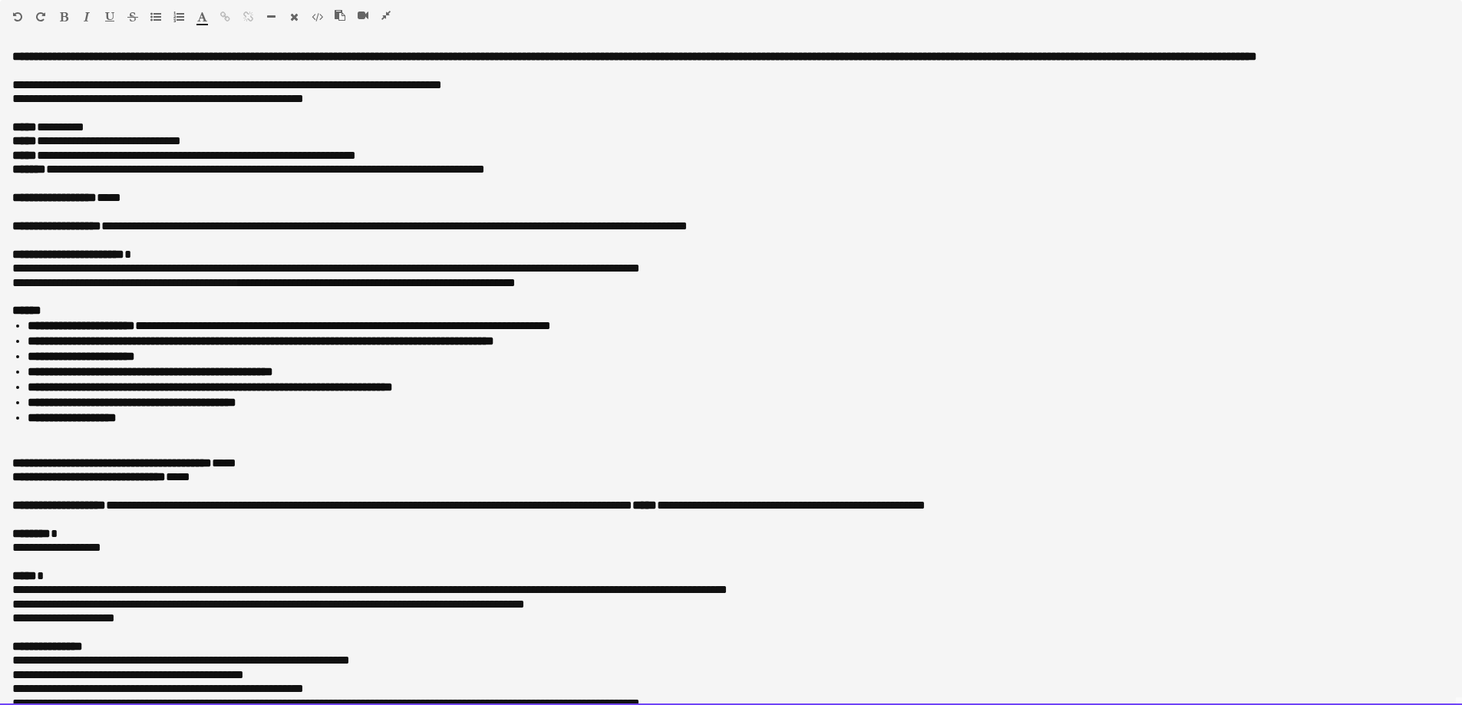
click at [421, 233] on p "**********" at bounding box center [725, 226] width 1426 height 14
drag, startPoint x: 415, startPoint y: 236, endPoint x: 289, endPoint y: 236, distance: 126.6
click at [293, 233] on p "**********" at bounding box center [725, 226] width 1426 height 14
drag, startPoint x: 119, startPoint y: 237, endPoint x: 401, endPoint y: 235, distance: 282.4
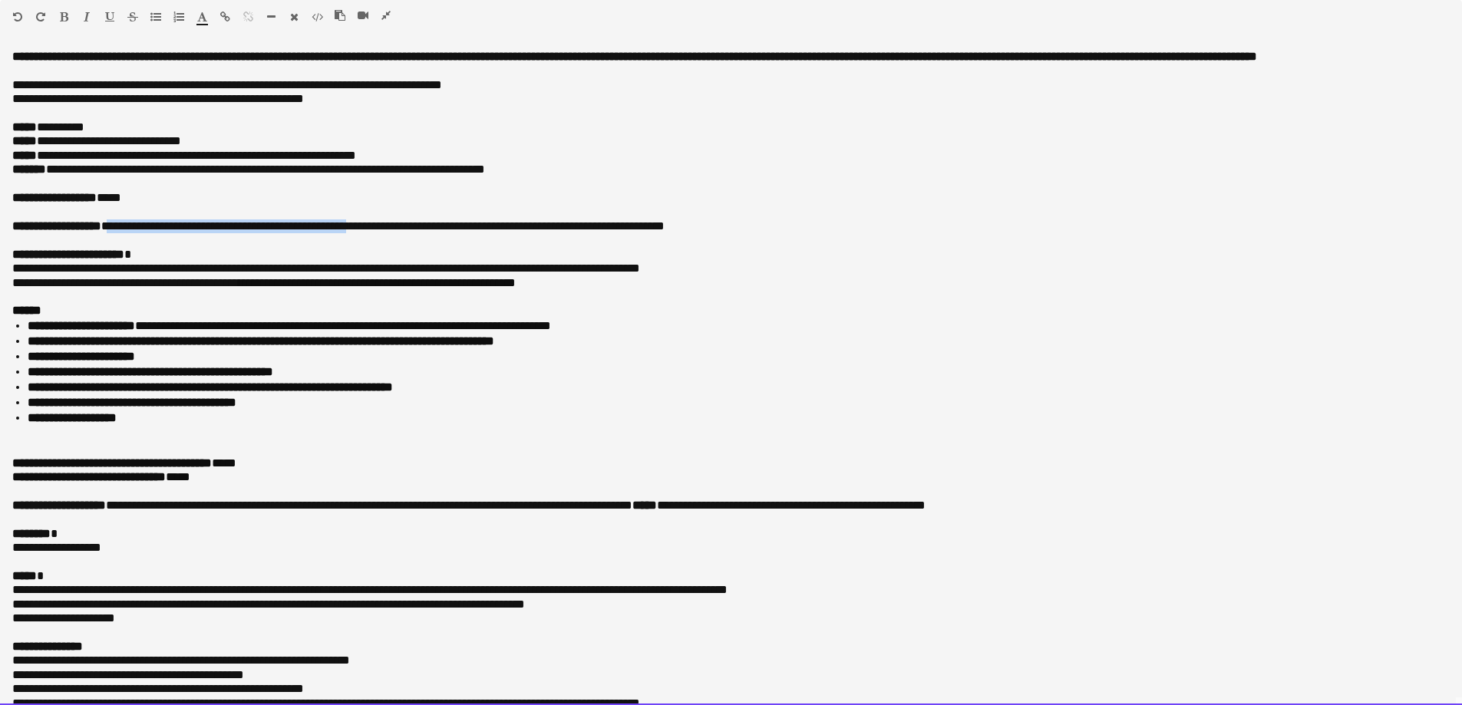
click at [401, 233] on p "**********" at bounding box center [725, 226] width 1426 height 14
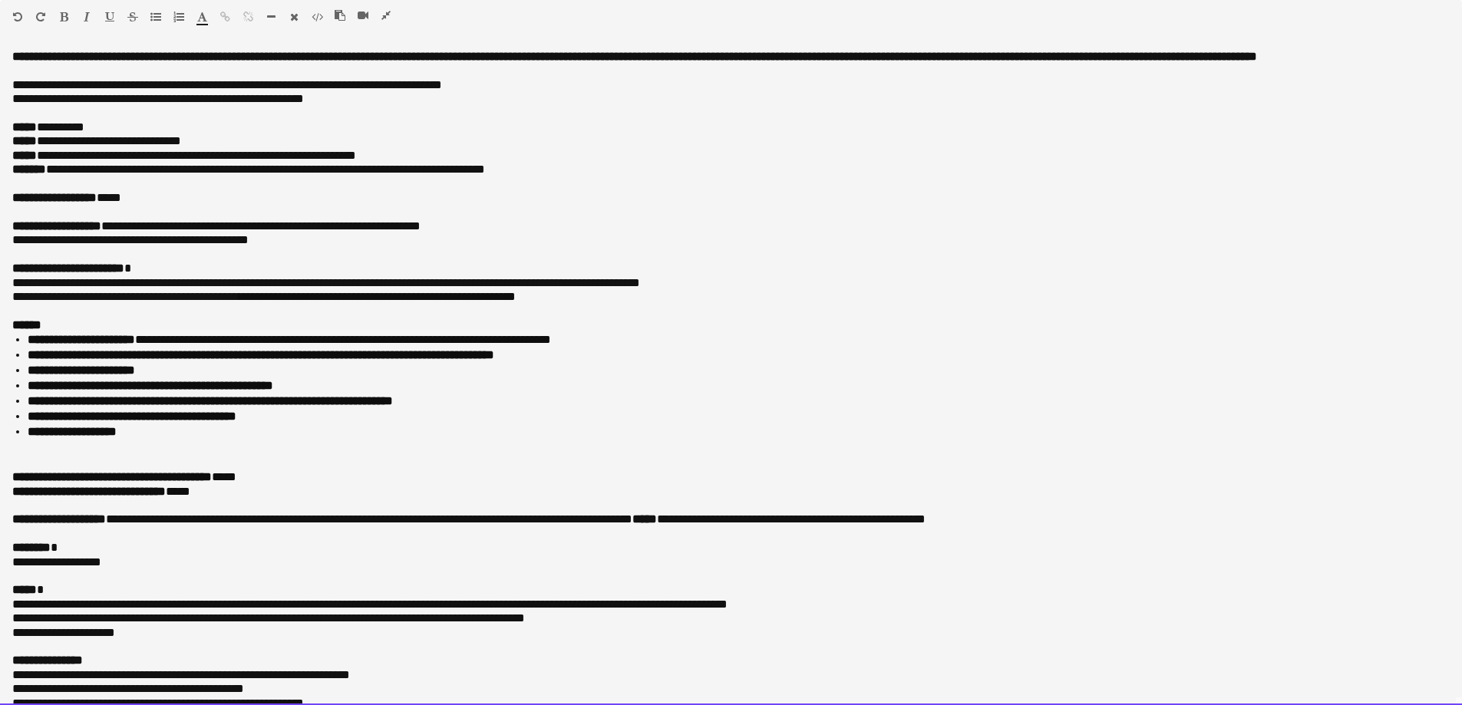
click at [64, 176] on p "**********" at bounding box center [725, 170] width 1426 height 14
click at [402, 394] on li "**********" at bounding box center [739, 385] width 1422 height 15
click at [206, 470] on div at bounding box center [730, 462] width 1437 height 15
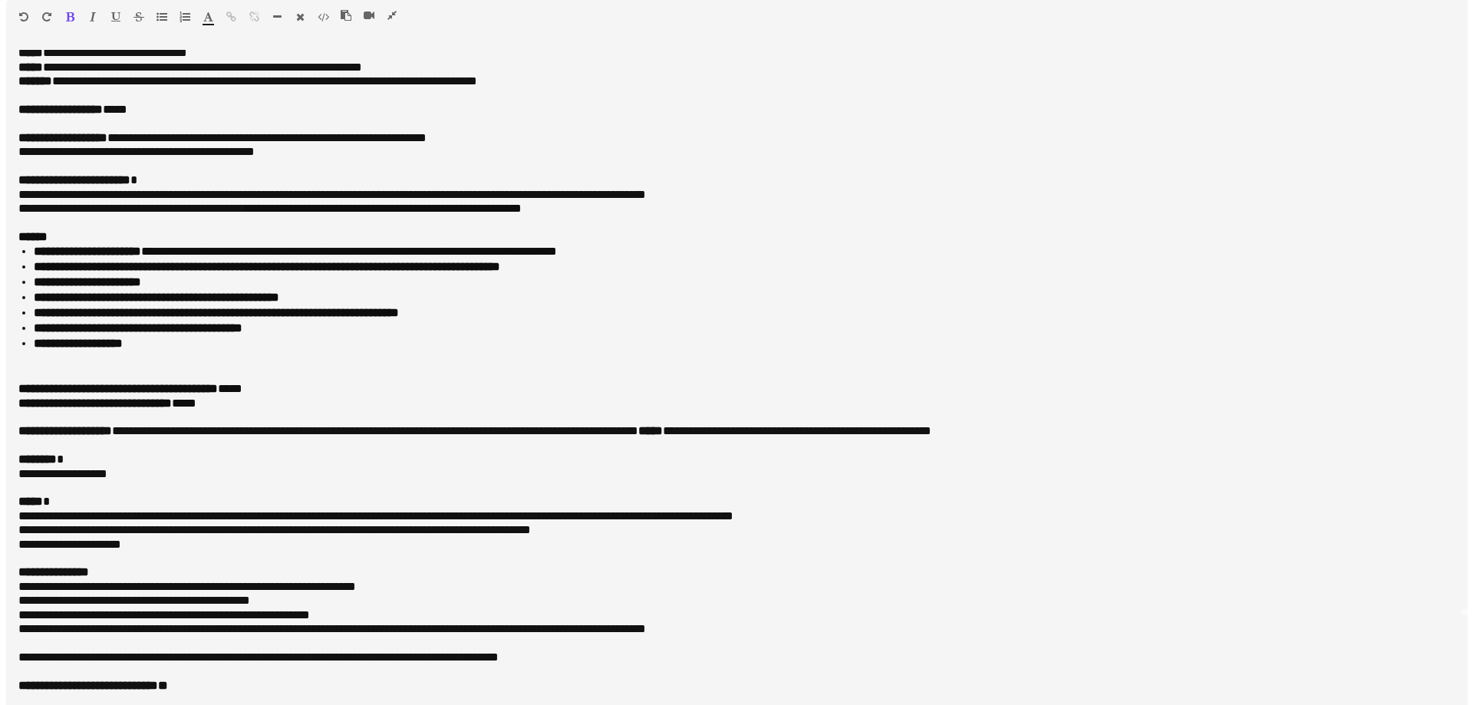
scroll to position [0, 0]
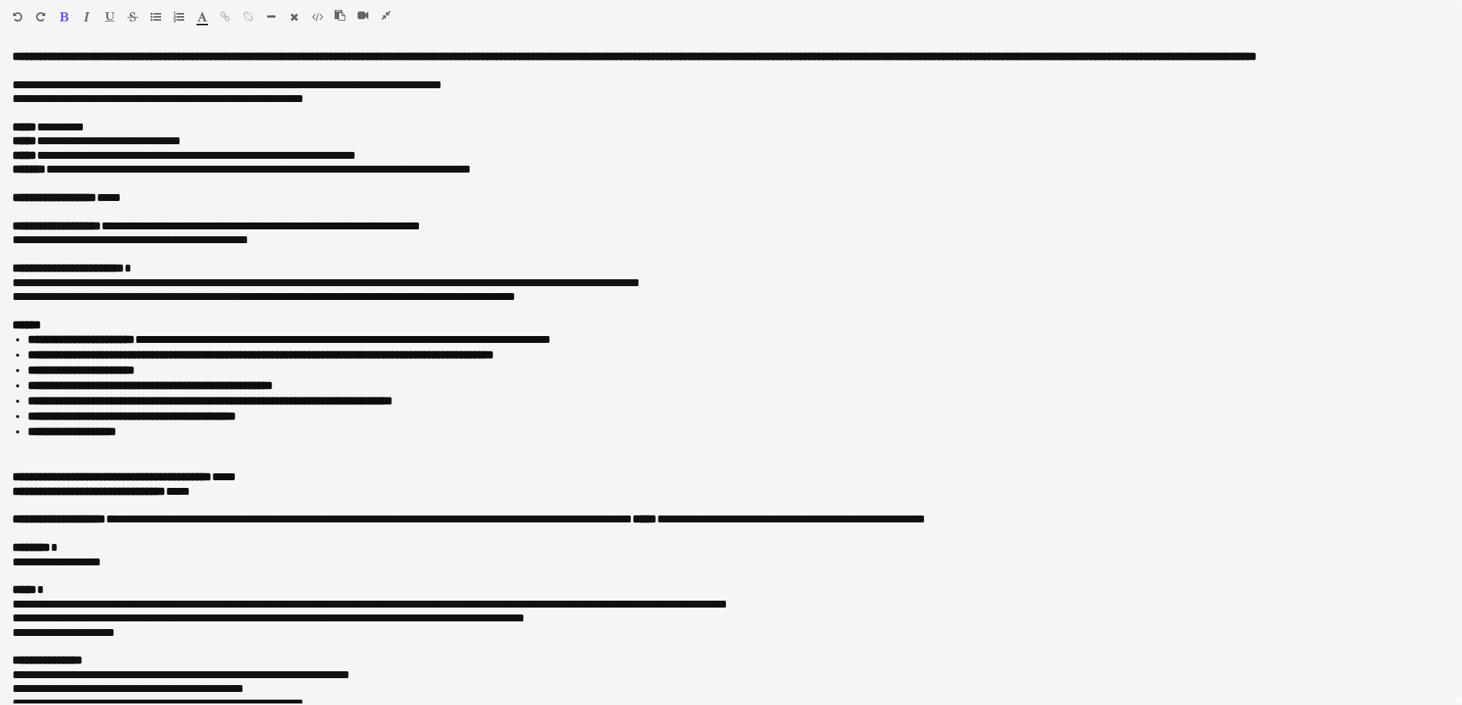
click at [384, 18] on icon "button" at bounding box center [385, 15] width 9 height 11
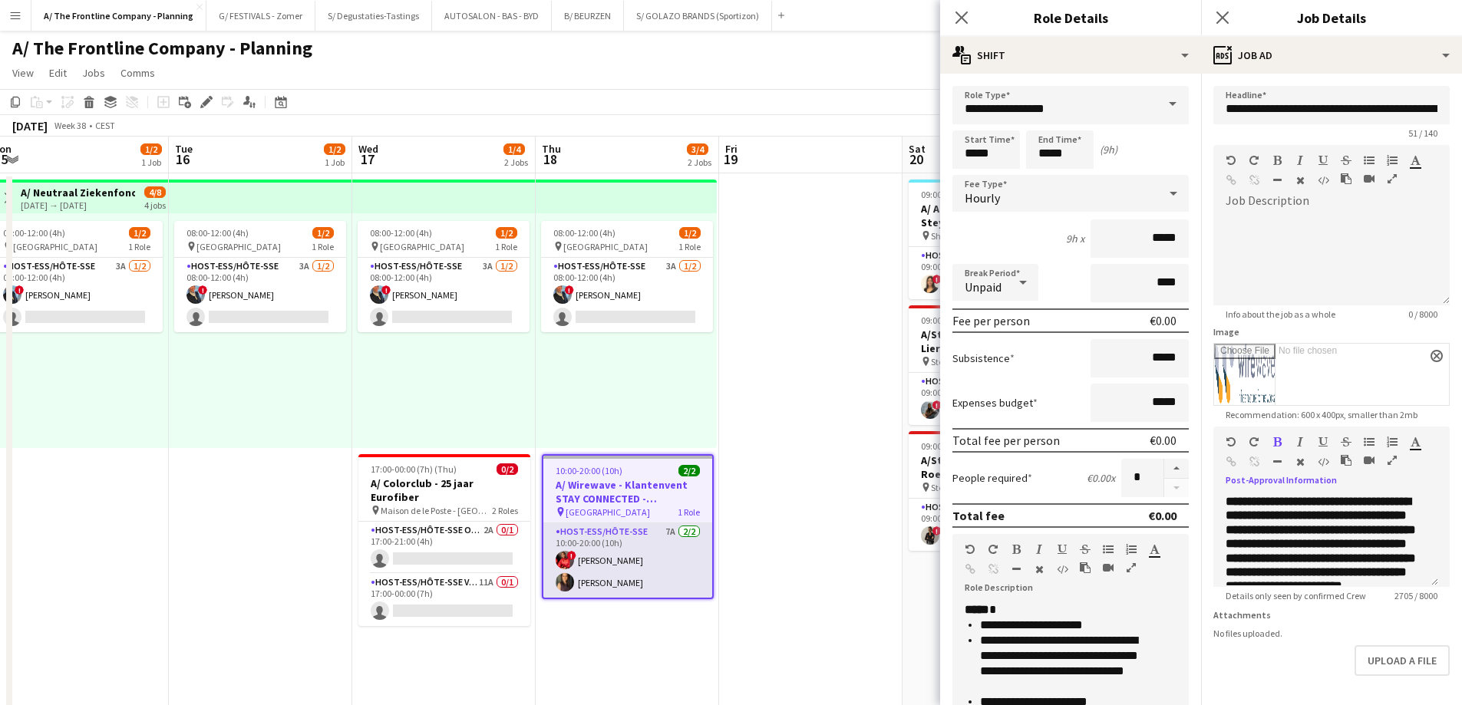
click at [653, 546] on app-card-role "Host-ess/Hôte-sse 7A 2/2 10:00-20:00 (10h) ! anatalia Kibonge Fadoua Belarbi" at bounding box center [627, 560] width 169 height 74
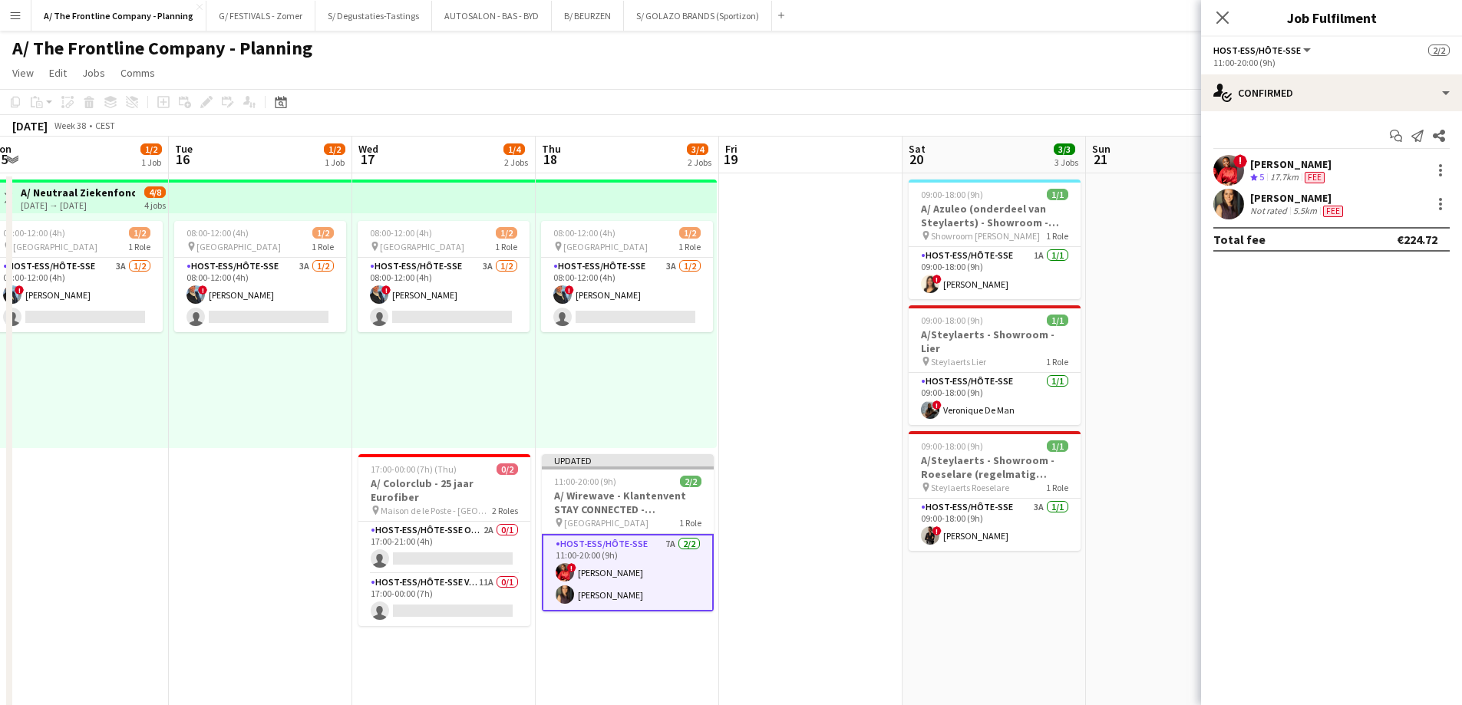
click at [1290, 176] on div "17.7km" at bounding box center [1284, 177] width 35 height 13
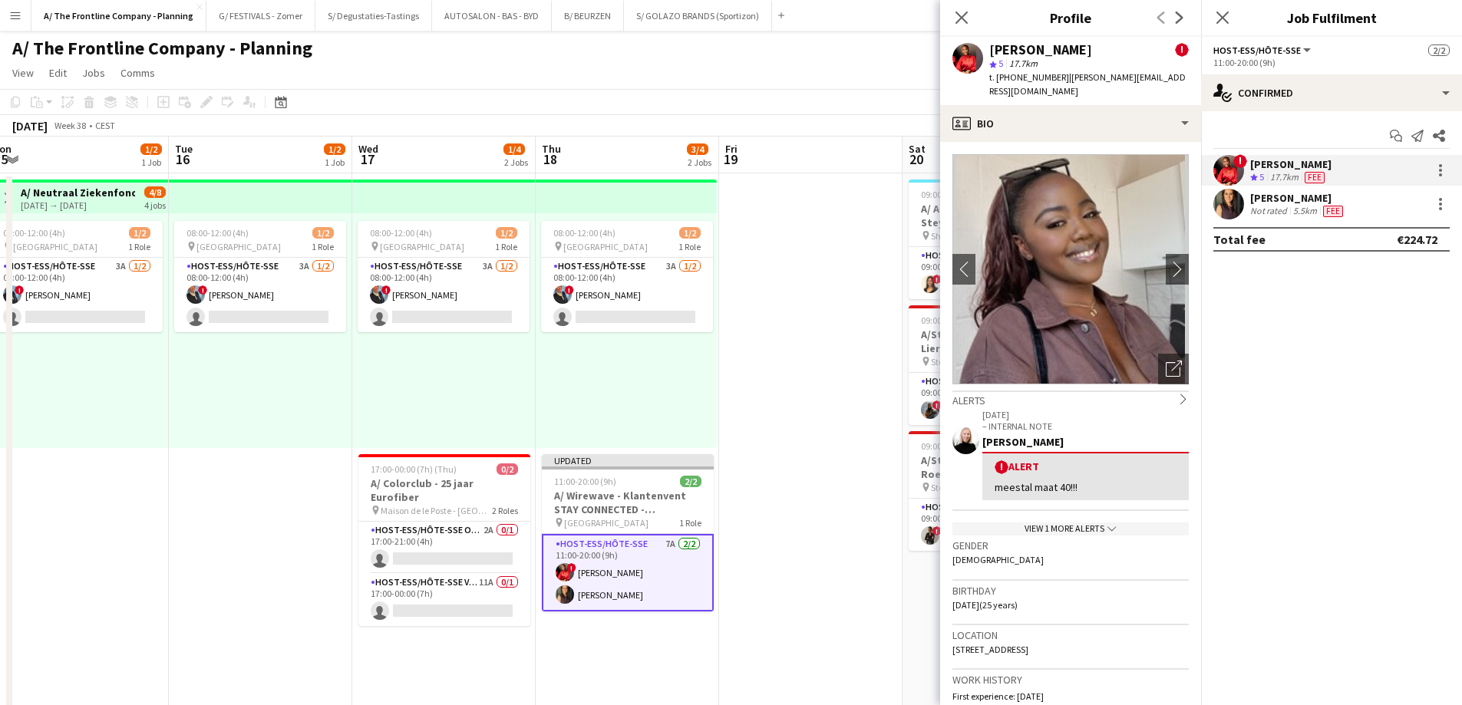
click at [1288, 203] on div "[PERSON_NAME]" at bounding box center [1298, 198] width 96 height 14
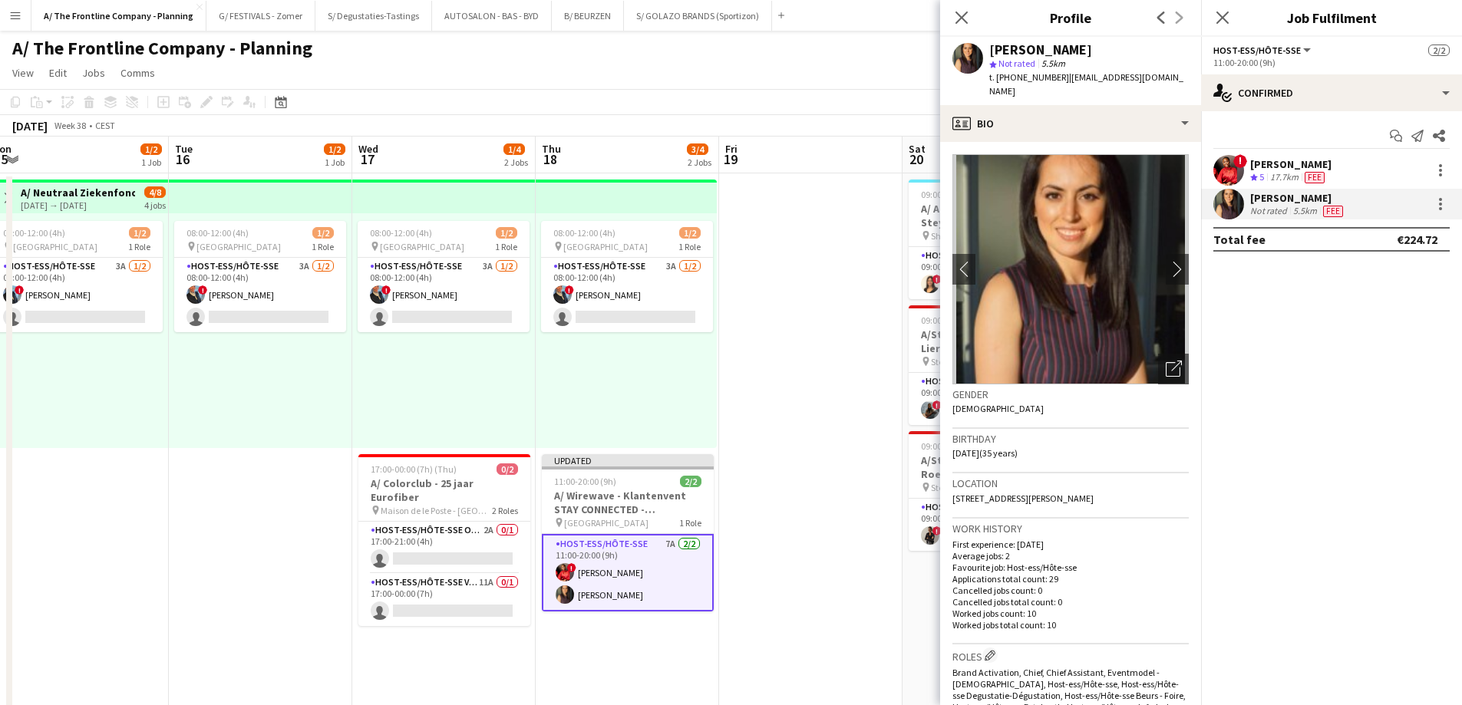
click at [812, 460] on app-date-cell at bounding box center [810, 696] width 183 height 1047
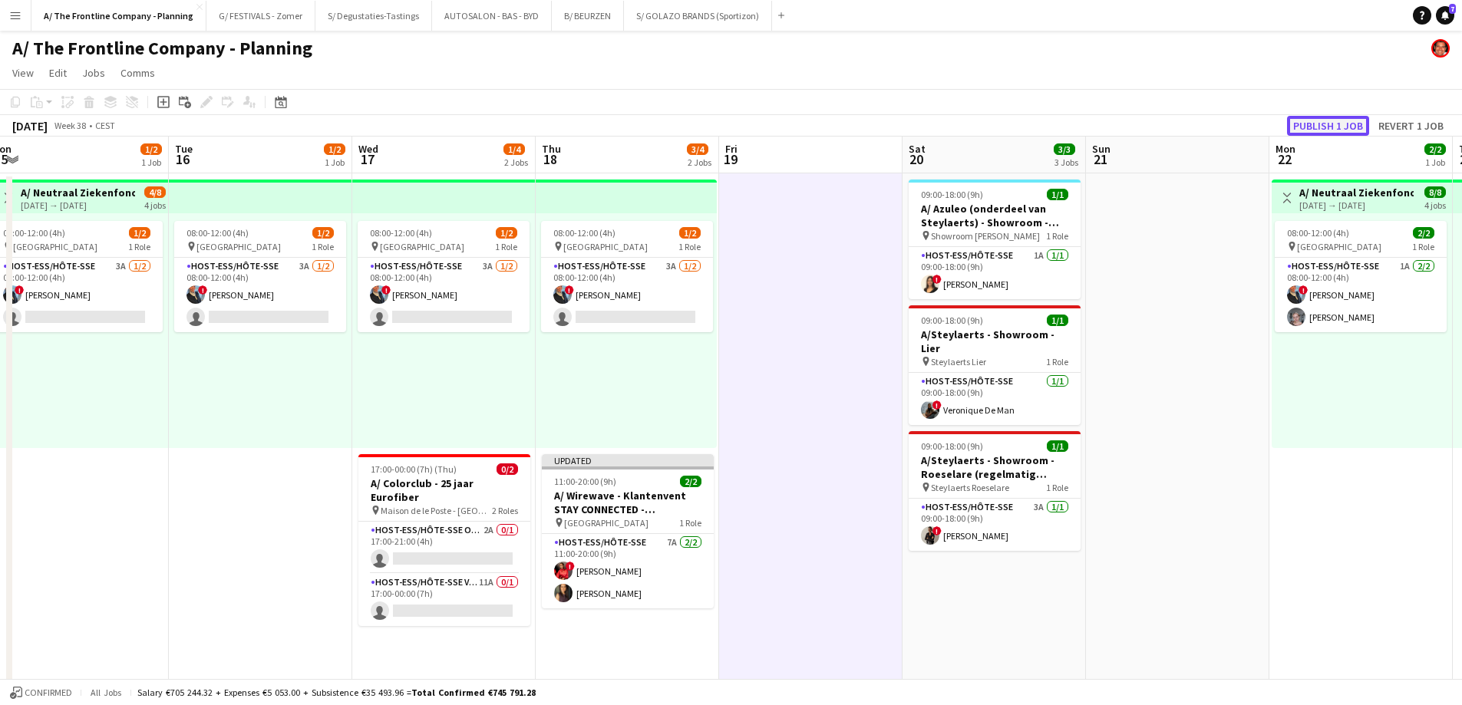
click at [1314, 127] on button "Publish 1 job" at bounding box center [1328, 126] width 82 height 20
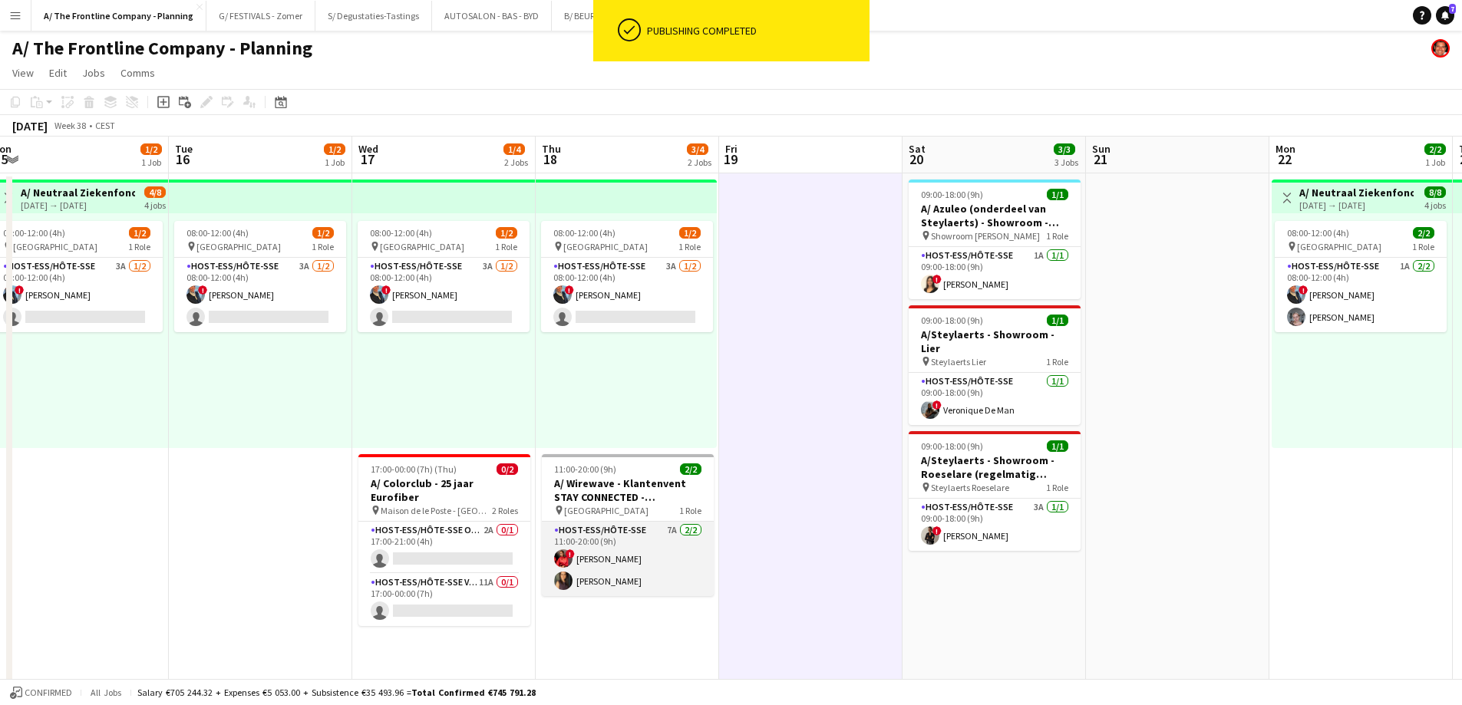
click at [638, 562] on app-card-role "Host-ess/Hôte-sse 7A 2/2 11:00-20:00 (9h) ! anatalia Kibonge Fadoua Belarbi" at bounding box center [628, 559] width 172 height 74
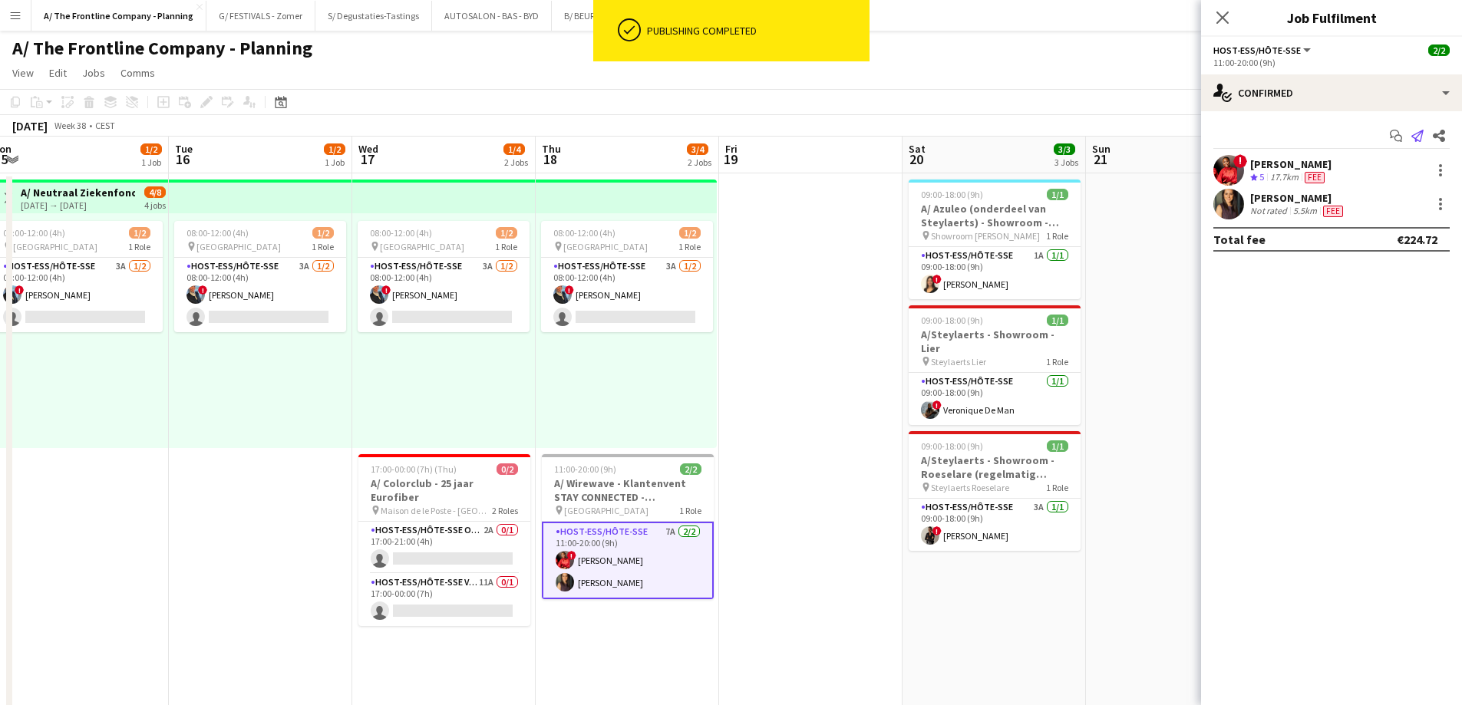
click at [1413, 134] on icon "Send notification" at bounding box center [1417, 136] width 12 height 12
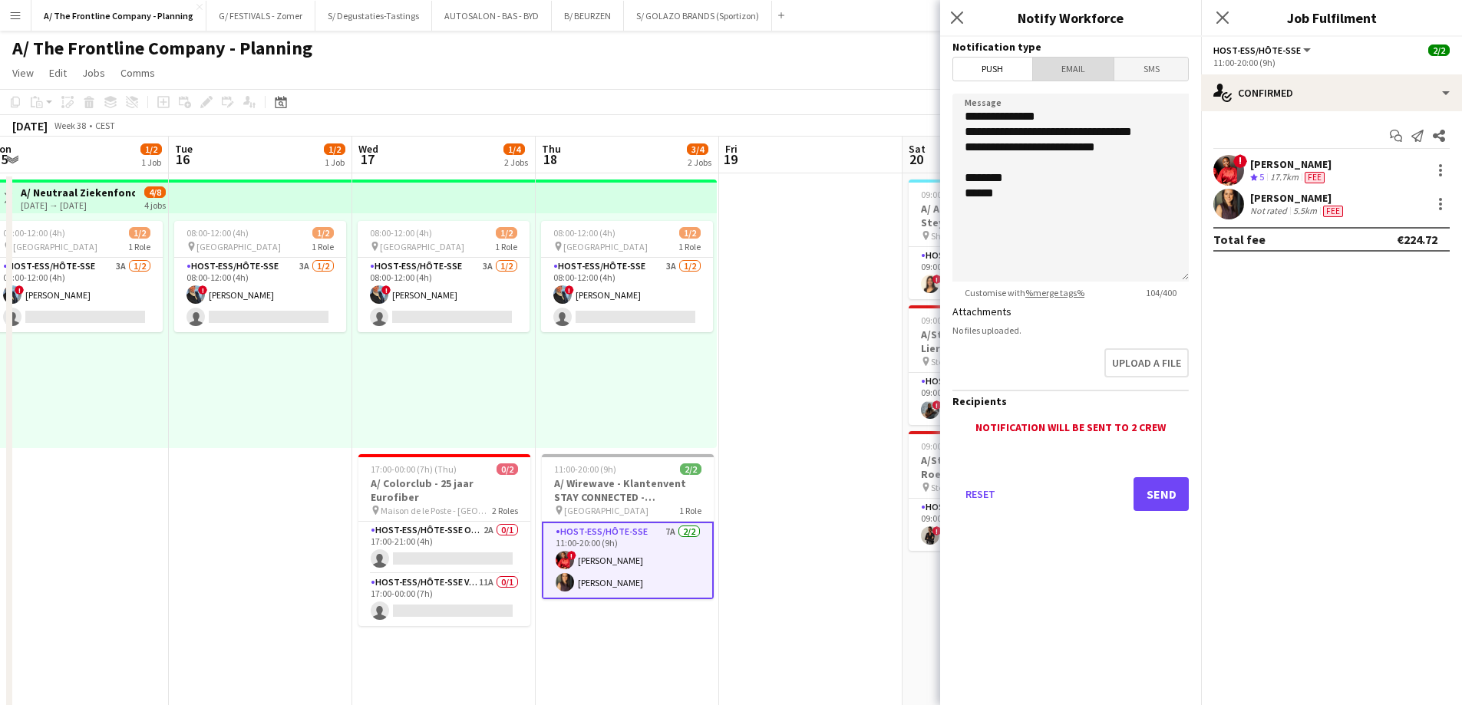
click at [1076, 76] on span "Email" at bounding box center [1073, 69] width 81 height 23
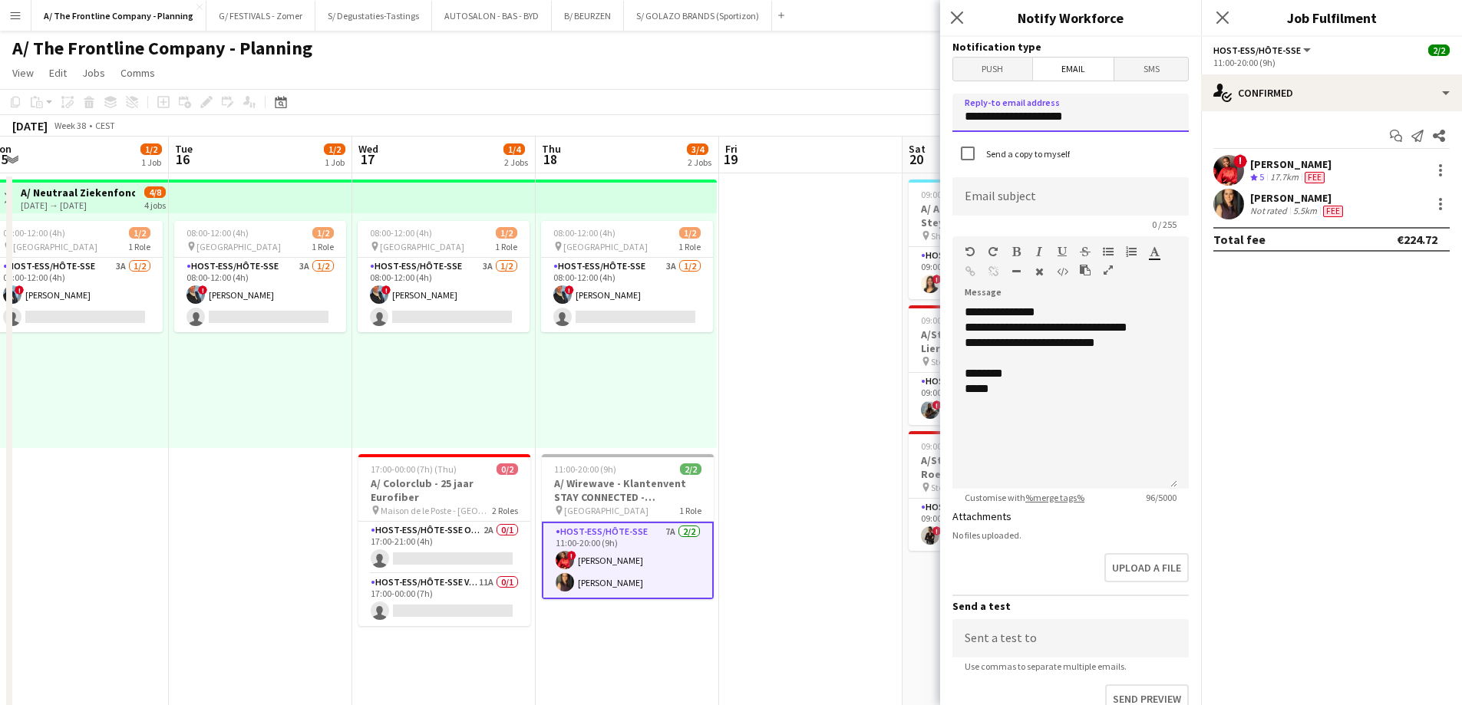
drag, startPoint x: 1103, startPoint y: 110, endPoint x: 838, endPoint y: 114, distance: 264.8
click at [838, 114] on body "Menu Boards Boards Boards All jobs Status Workforce Workforce My Workforce Recr…" at bounding box center [731, 693] width 1462 height 1387
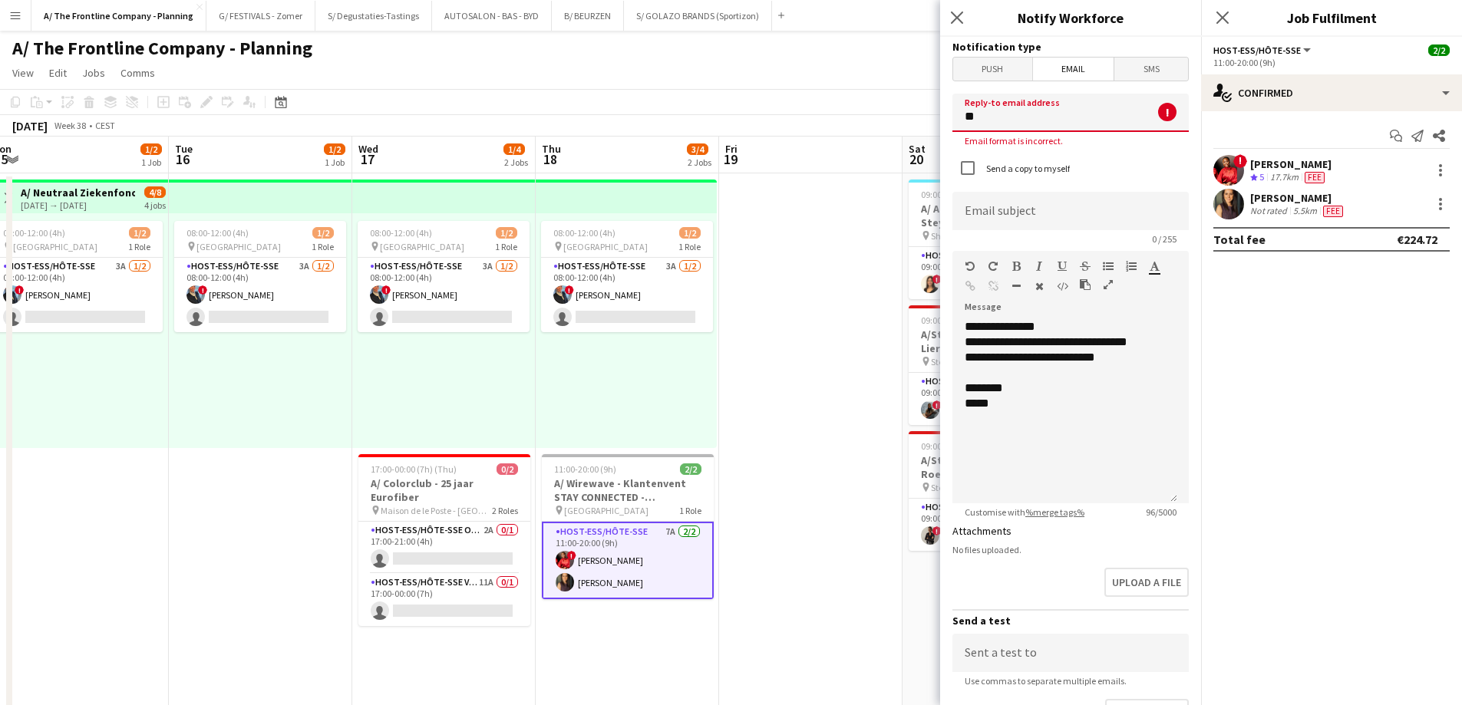
type input "*"
click at [816, 321] on app-date-cell at bounding box center [810, 696] width 183 height 1047
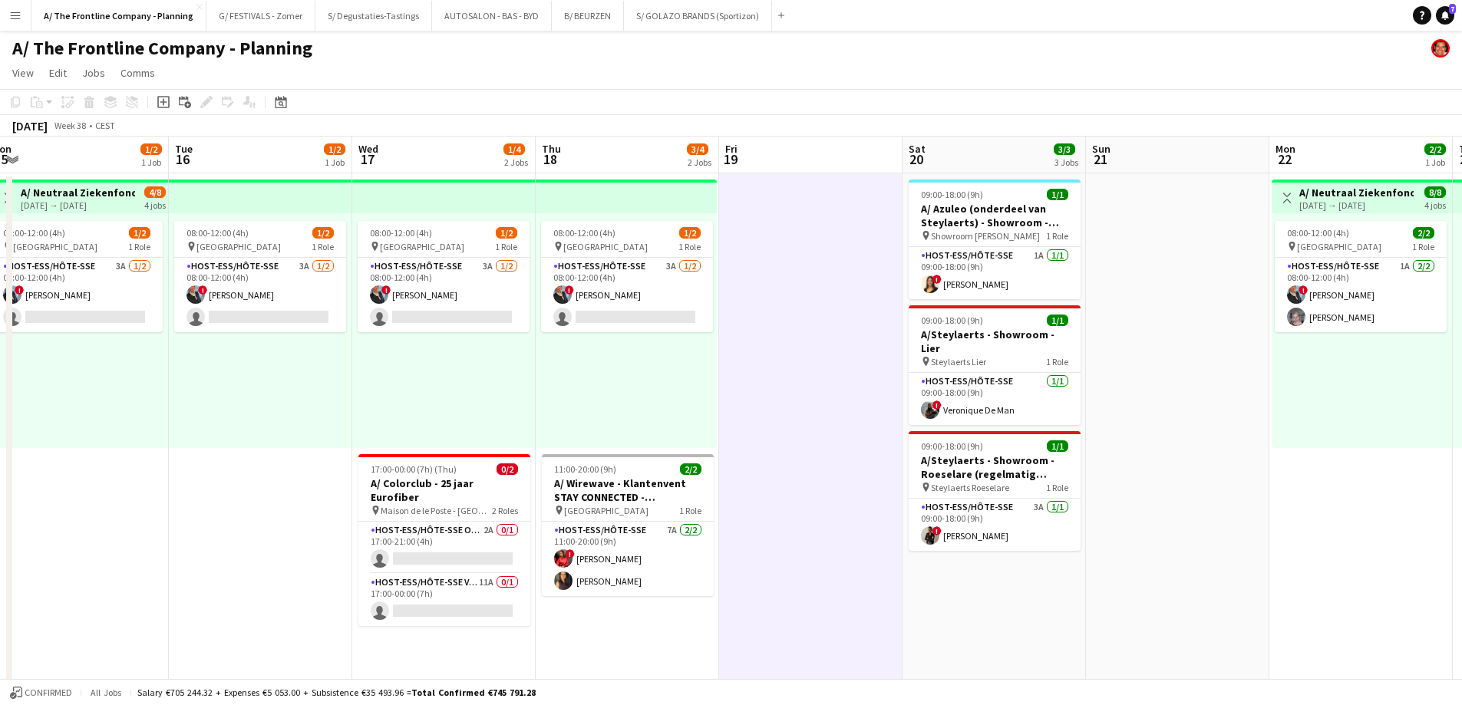
click at [325, 424] on div "08:00-12:00 (4h) 1/2 pin Oostende 1 Role Host-ess/Hôte-sse 3A 1/2 08:00-12:00 (…" at bounding box center [260, 330] width 183 height 235
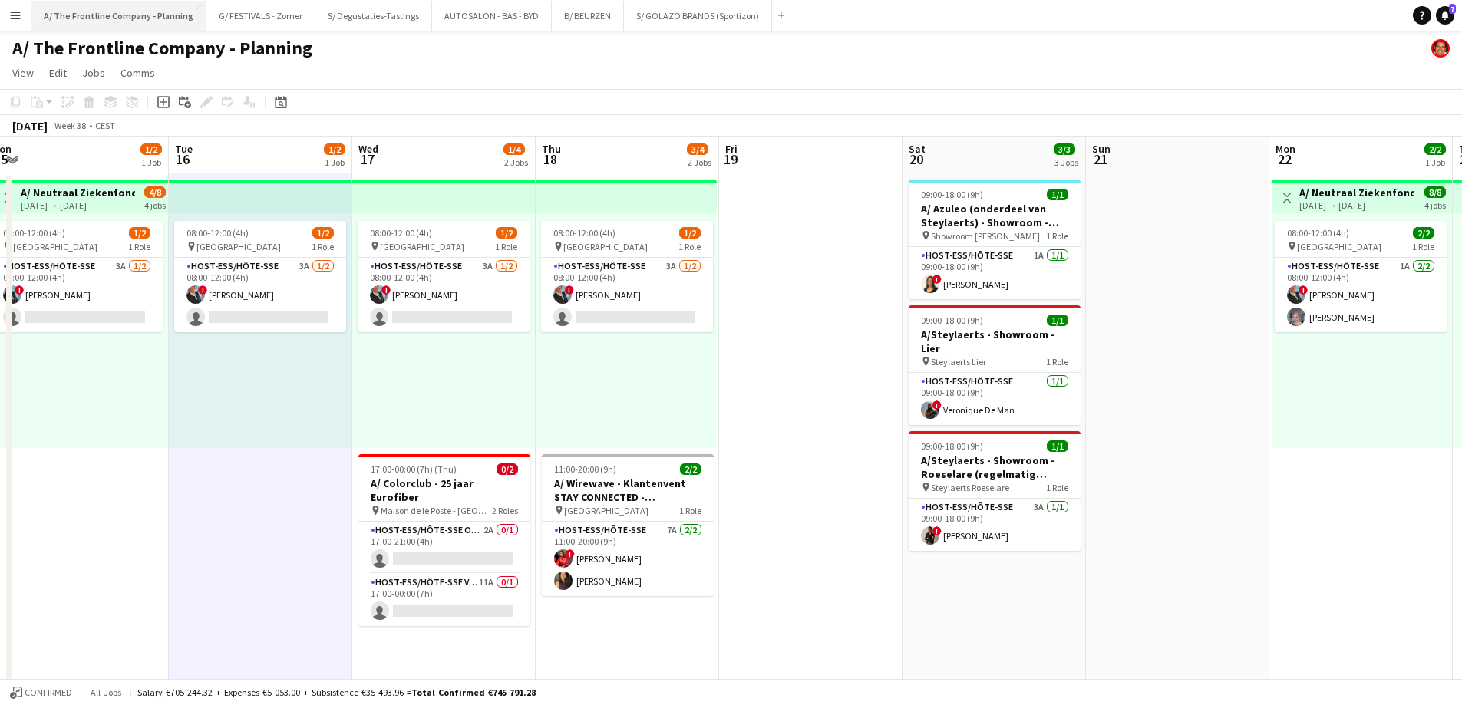
drag, startPoint x: 137, startPoint y: 15, endPoint x: 140, endPoint y: 26, distance: 11.0
click at [137, 15] on button "A/ The Frontline Company - Planning Close" at bounding box center [118, 16] width 175 height 30
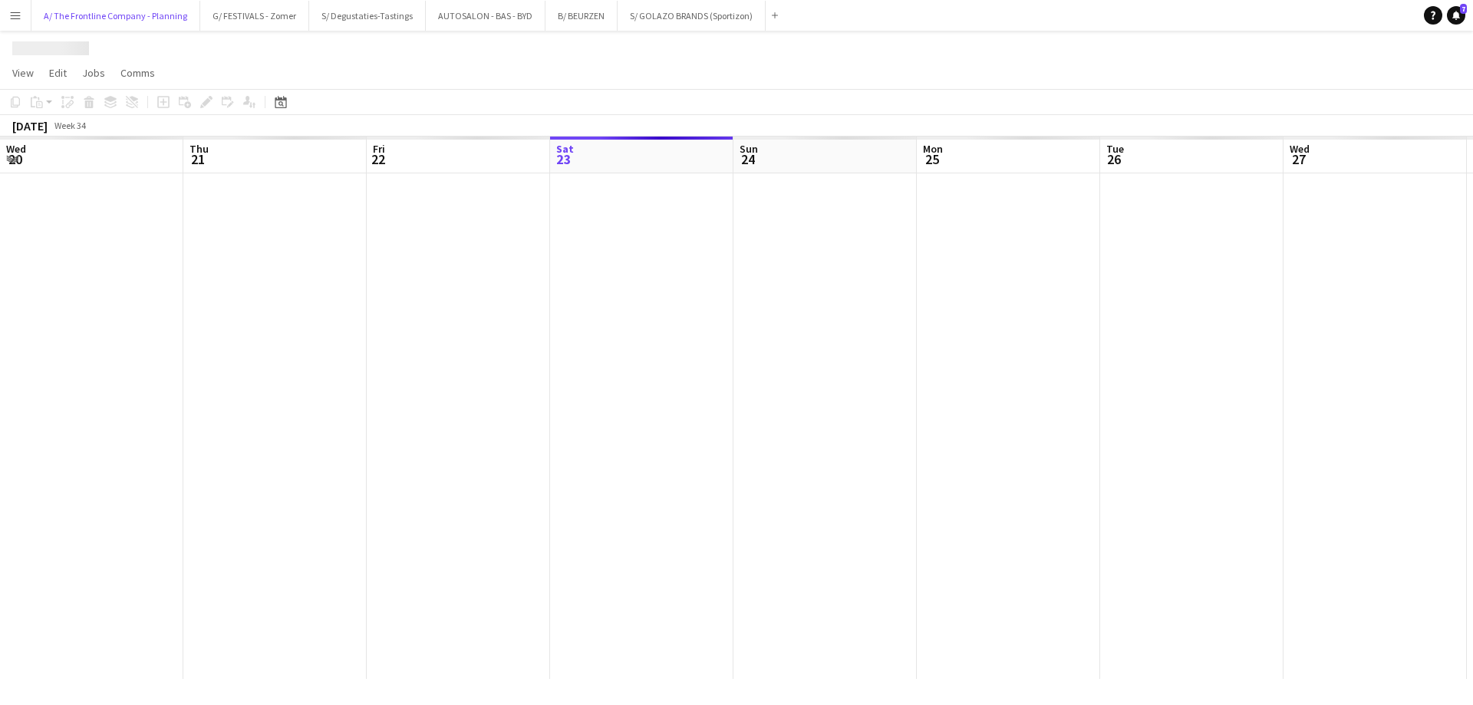
scroll to position [0, 367]
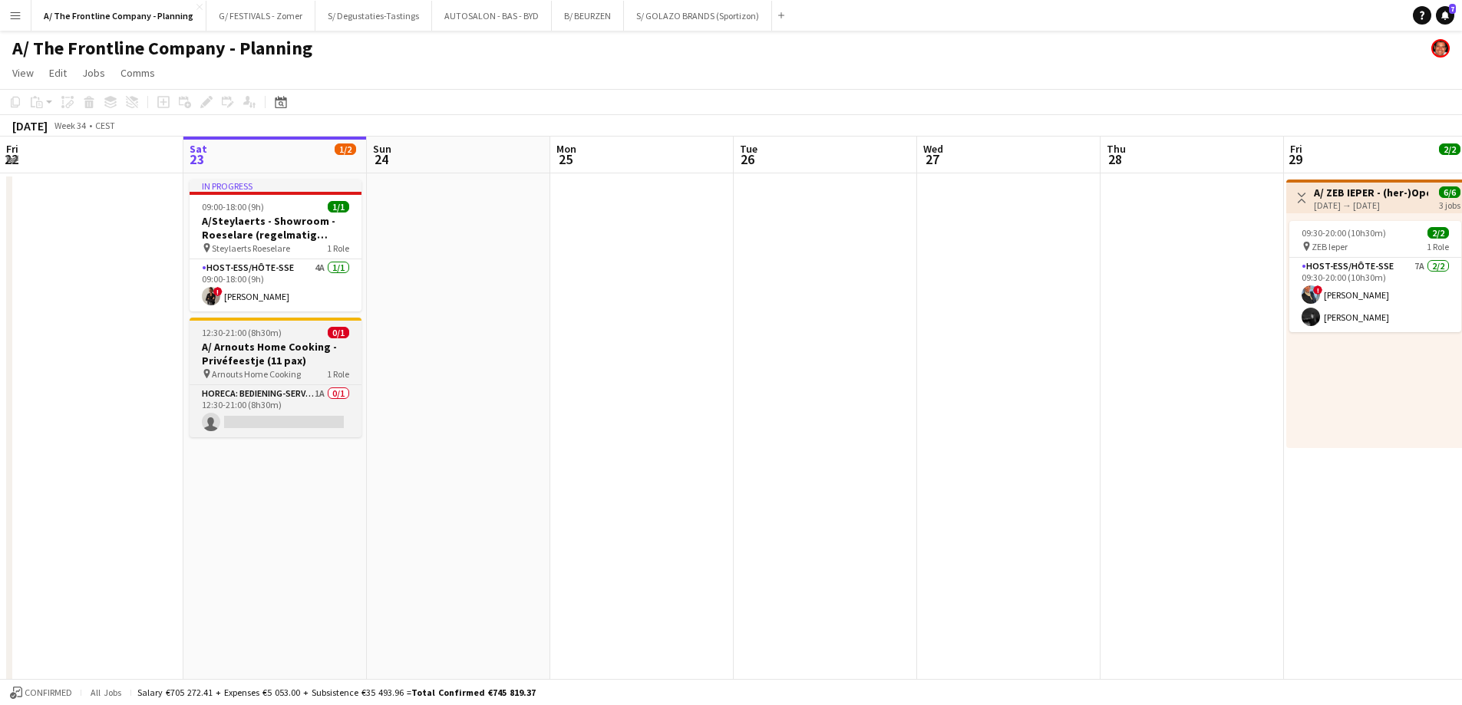
click at [259, 357] on h3 "A/ Arnouts Home Cooking - Privéfeestje (11 pax)" at bounding box center [276, 354] width 172 height 28
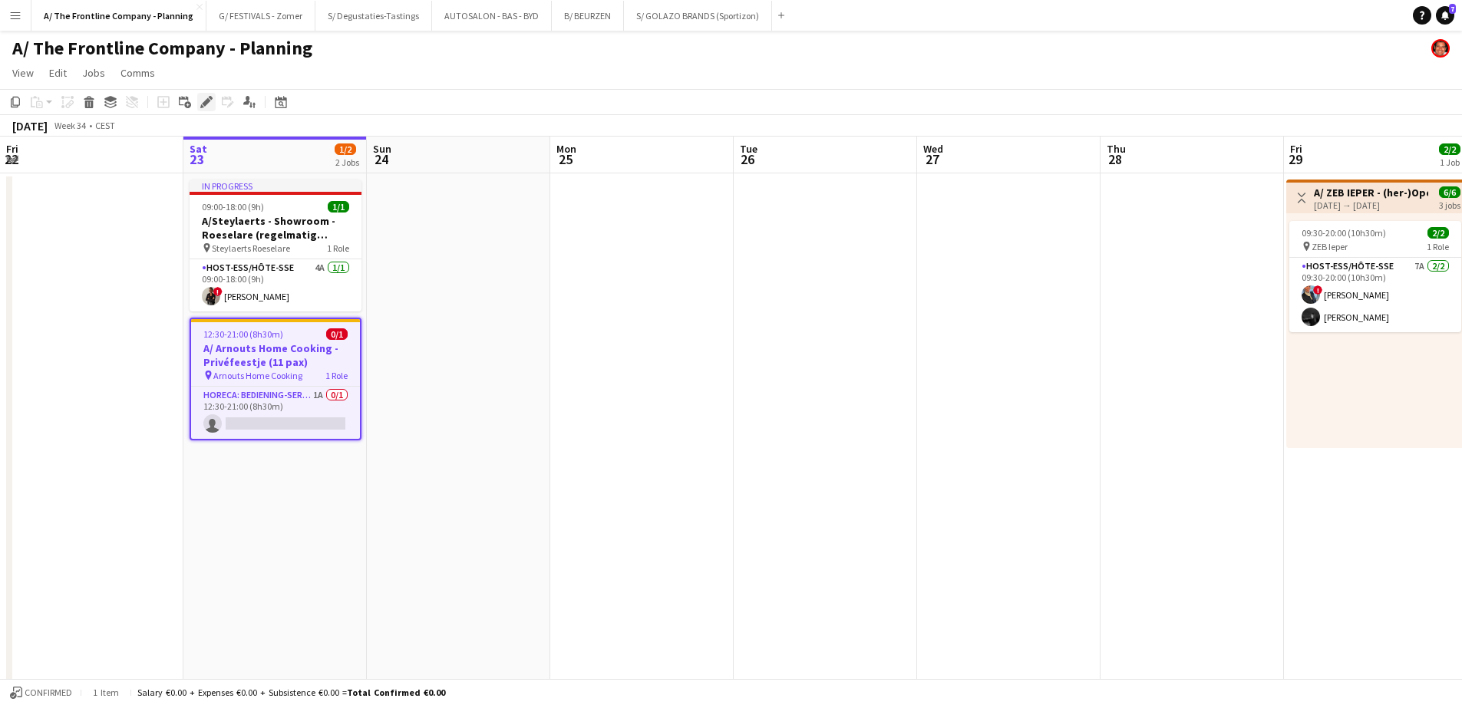
click at [208, 104] on icon "Edit" at bounding box center [206, 102] width 12 height 12
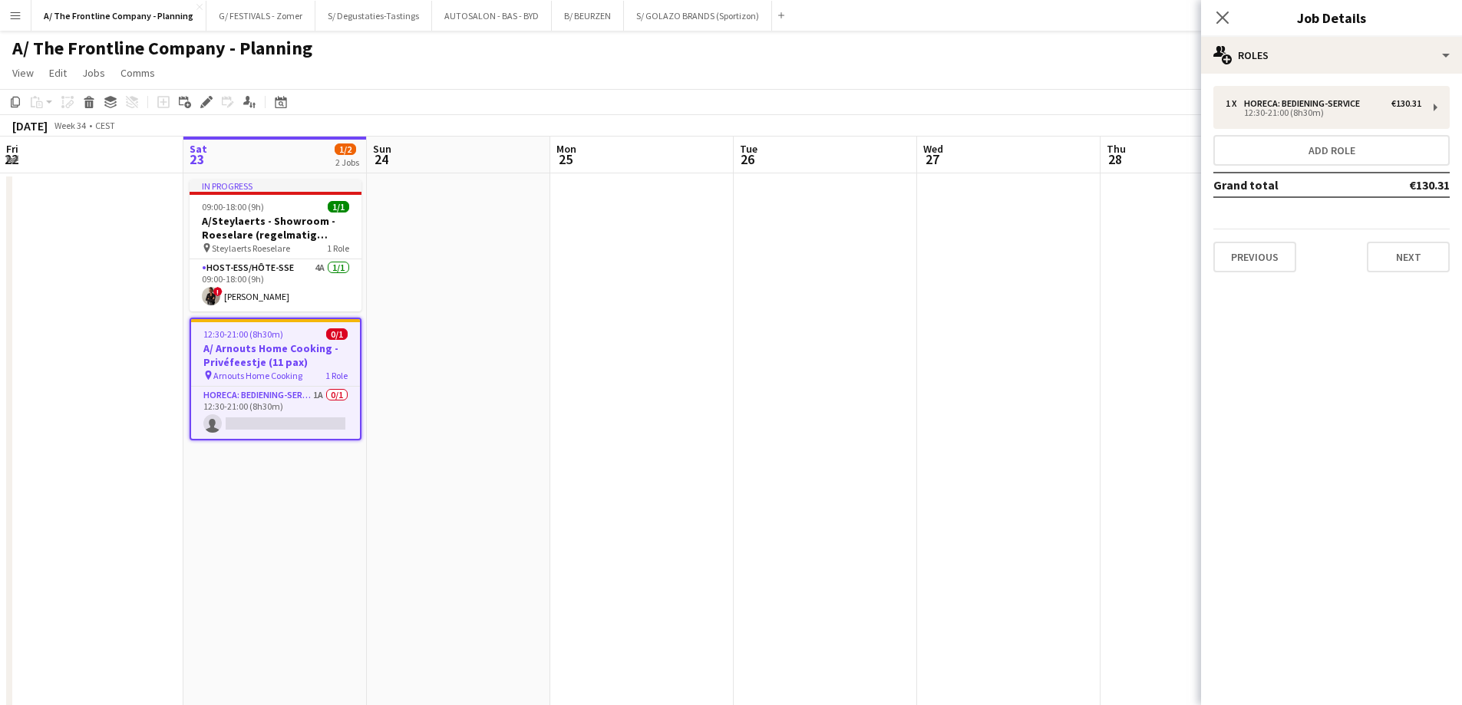
click at [1301, 254] on div "Previous Next" at bounding box center [1331, 251] width 236 height 44
click at [1275, 255] on button "Previous" at bounding box center [1254, 257] width 83 height 31
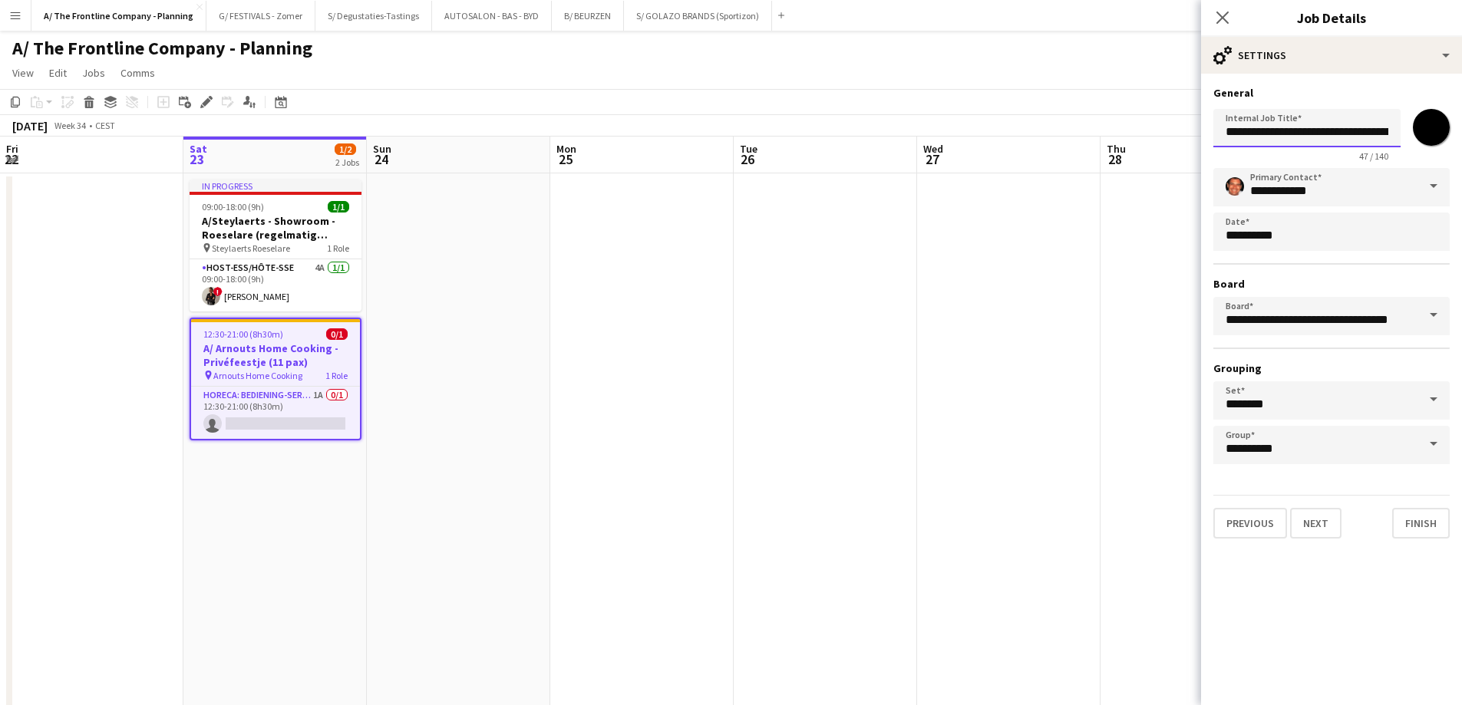
click at [1246, 135] on input "**********" at bounding box center [1306, 128] width 187 height 38
drag, startPoint x: 1246, startPoint y: 135, endPoint x: 1330, endPoint y: 133, distance: 83.7
click at [1330, 133] on input "**********" at bounding box center [1306, 128] width 187 height 38
click at [1276, 133] on input "**********" at bounding box center [1306, 128] width 187 height 38
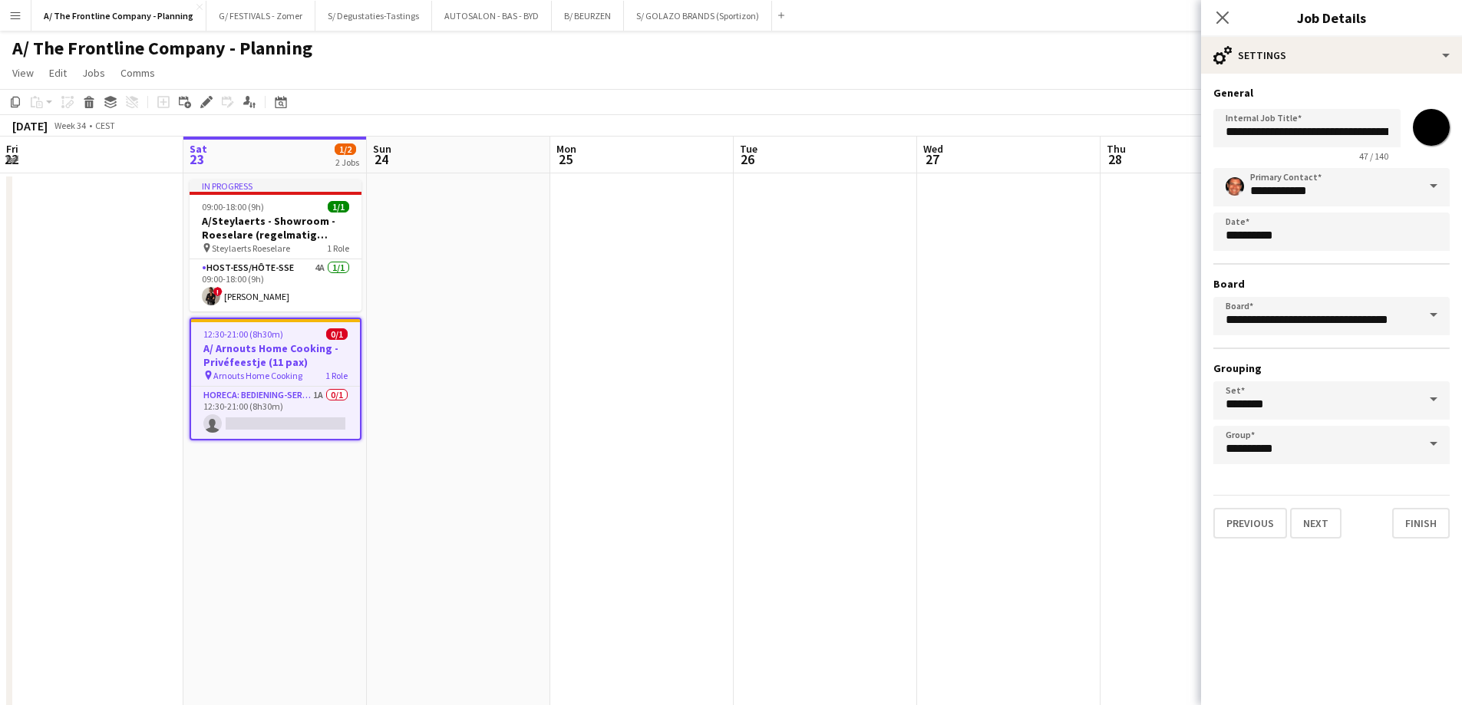
click at [21, 17] on app-icon "Menu" at bounding box center [15, 15] width 12 height 12
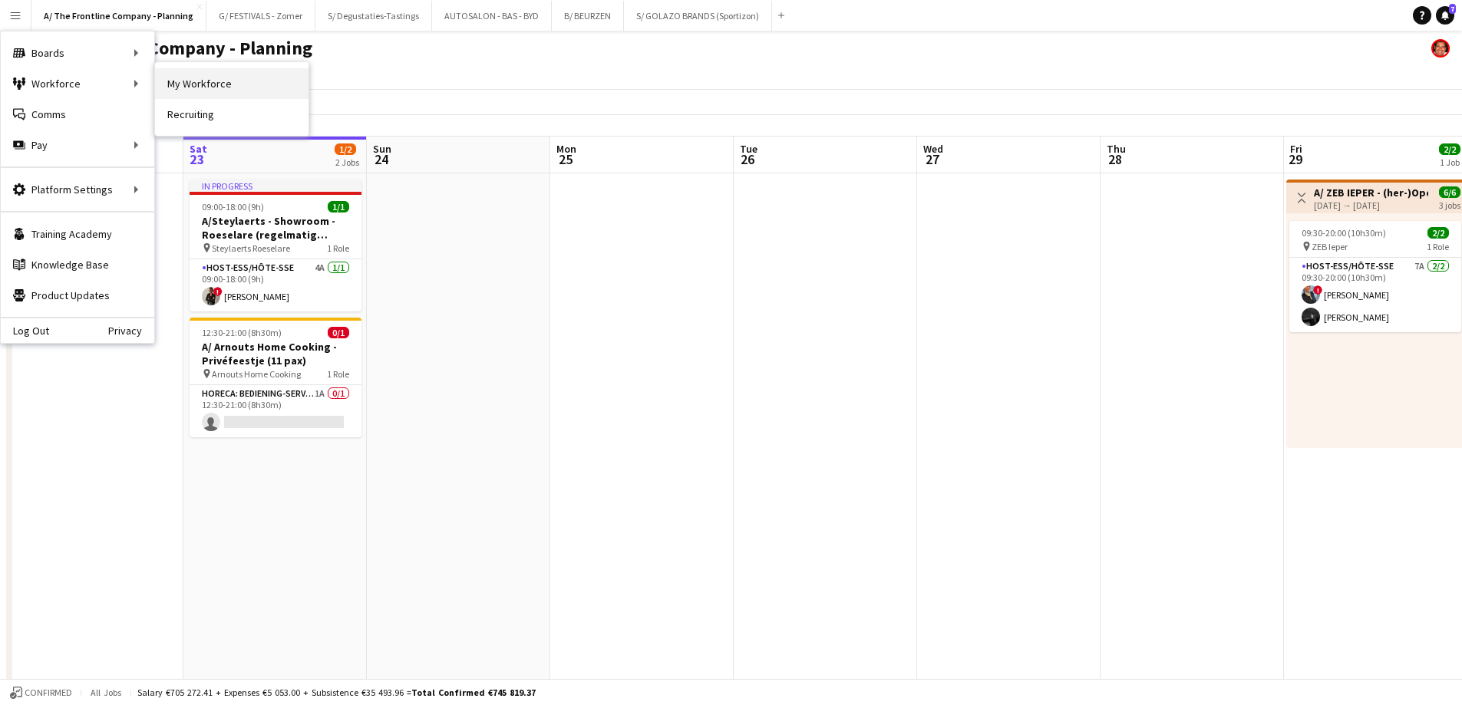
click at [243, 93] on link "My Workforce" at bounding box center [231, 83] width 153 height 31
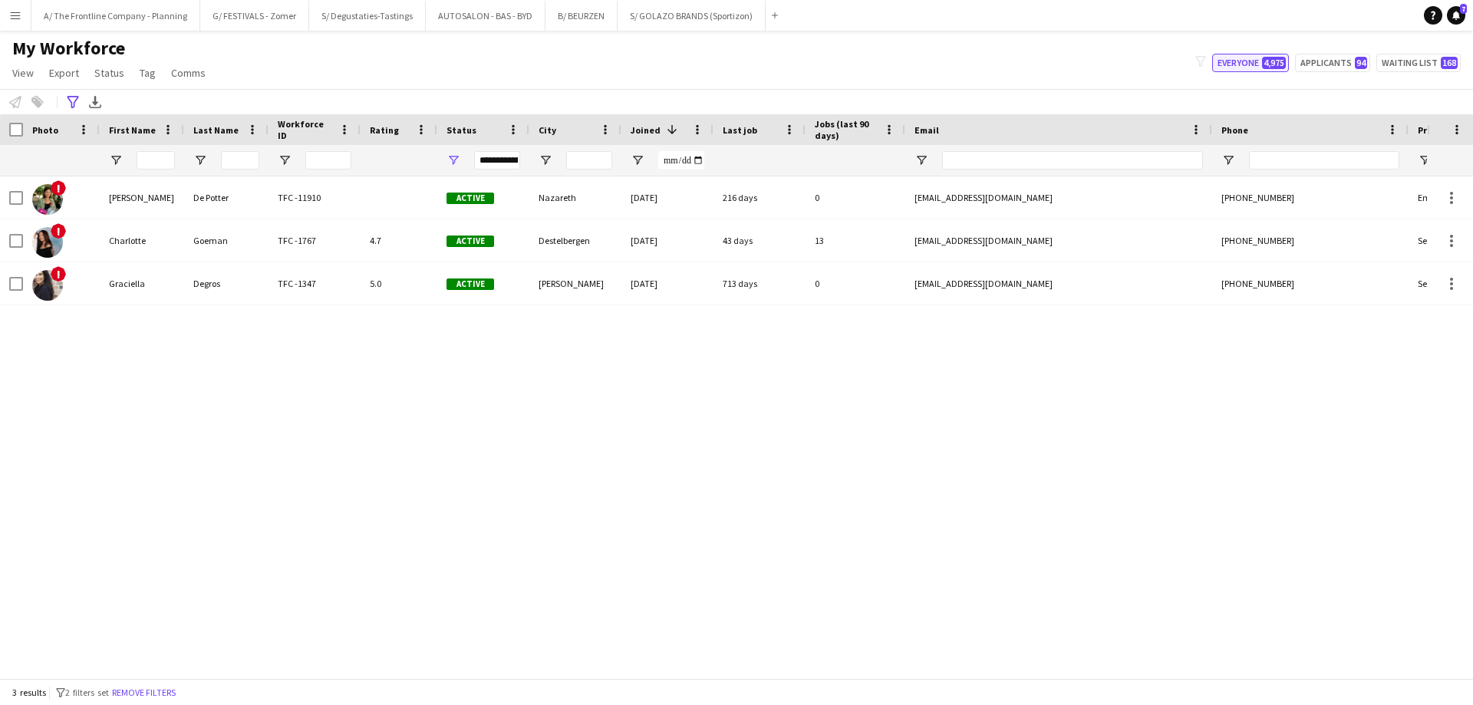
click at [1252, 60] on button "Everyone 4,975" at bounding box center [1250, 63] width 77 height 18
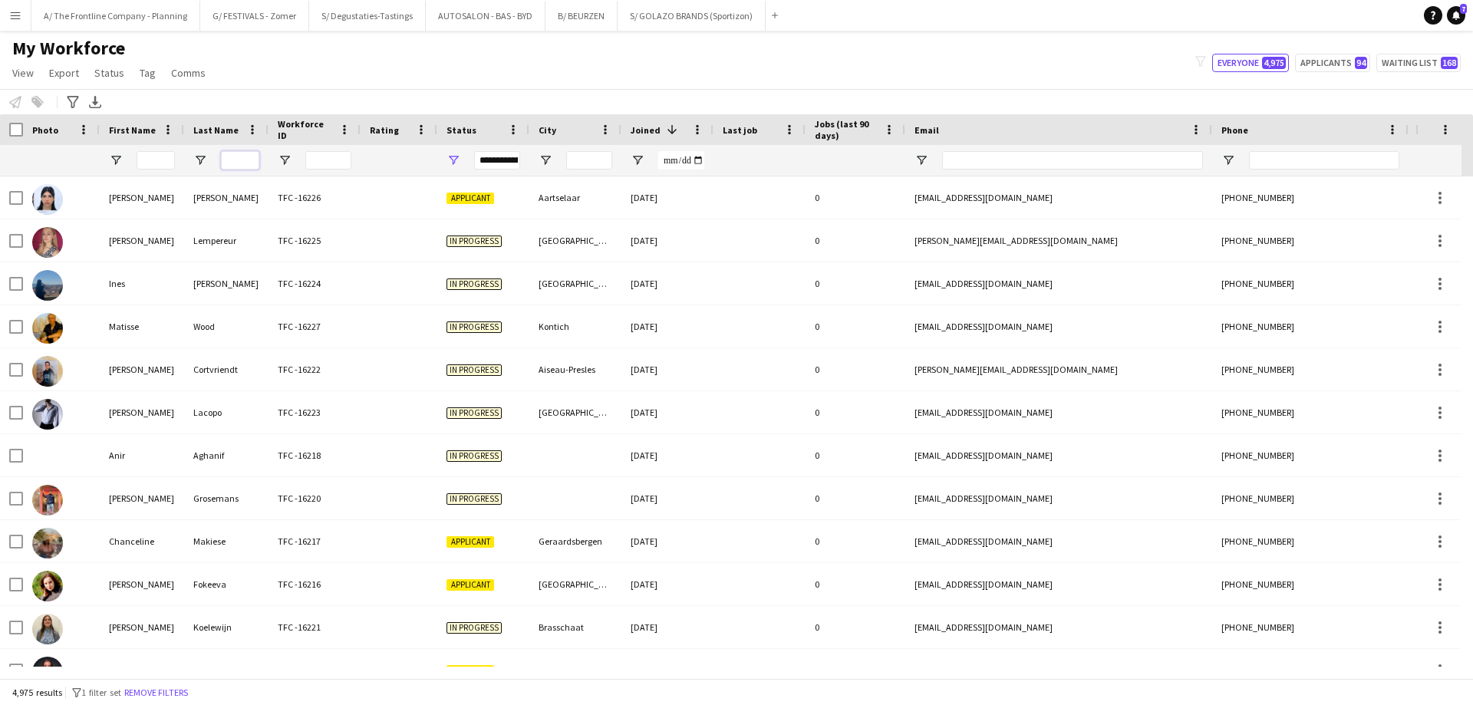
click at [243, 169] on input "Last Name Filter Input" at bounding box center [240, 160] width 38 height 18
type input "****"
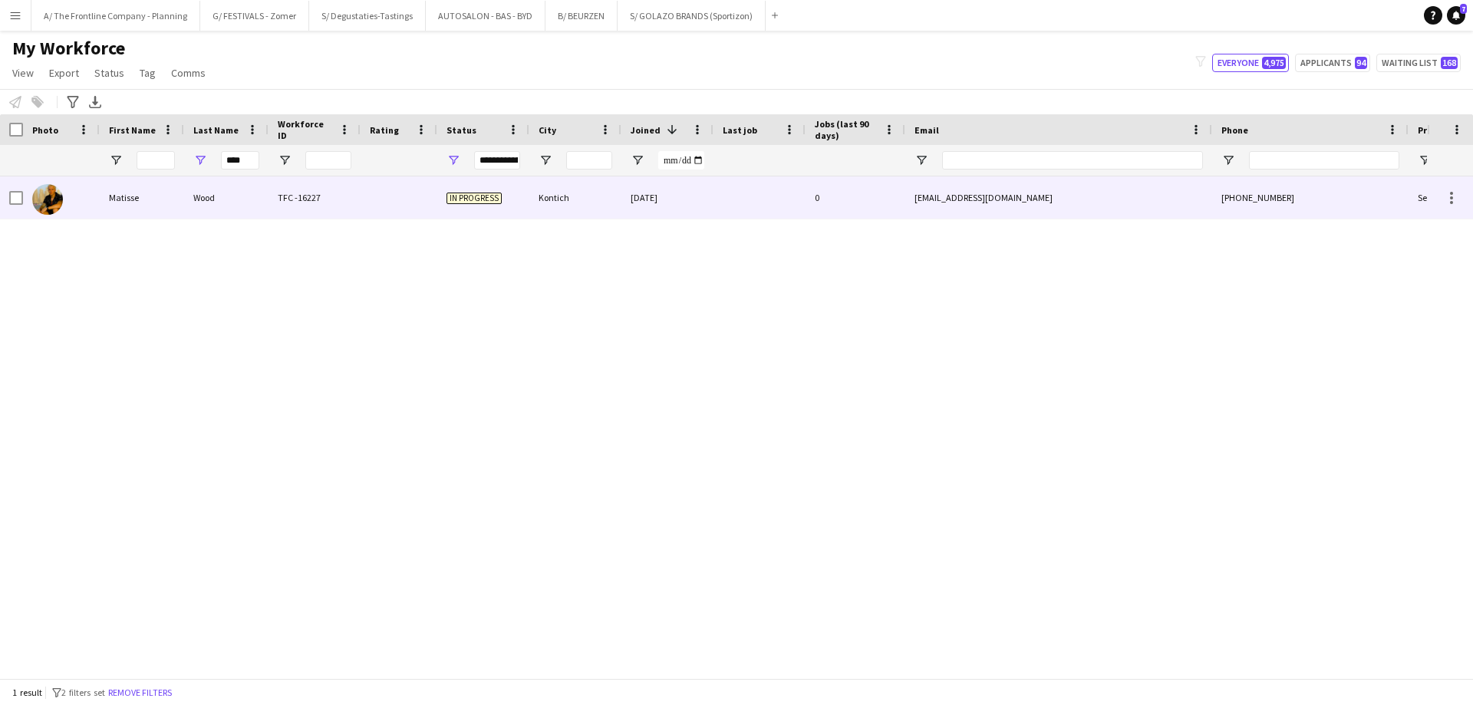
click at [184, 206] on div "Wood" at bounding box center [226, 197] width 84 height 42
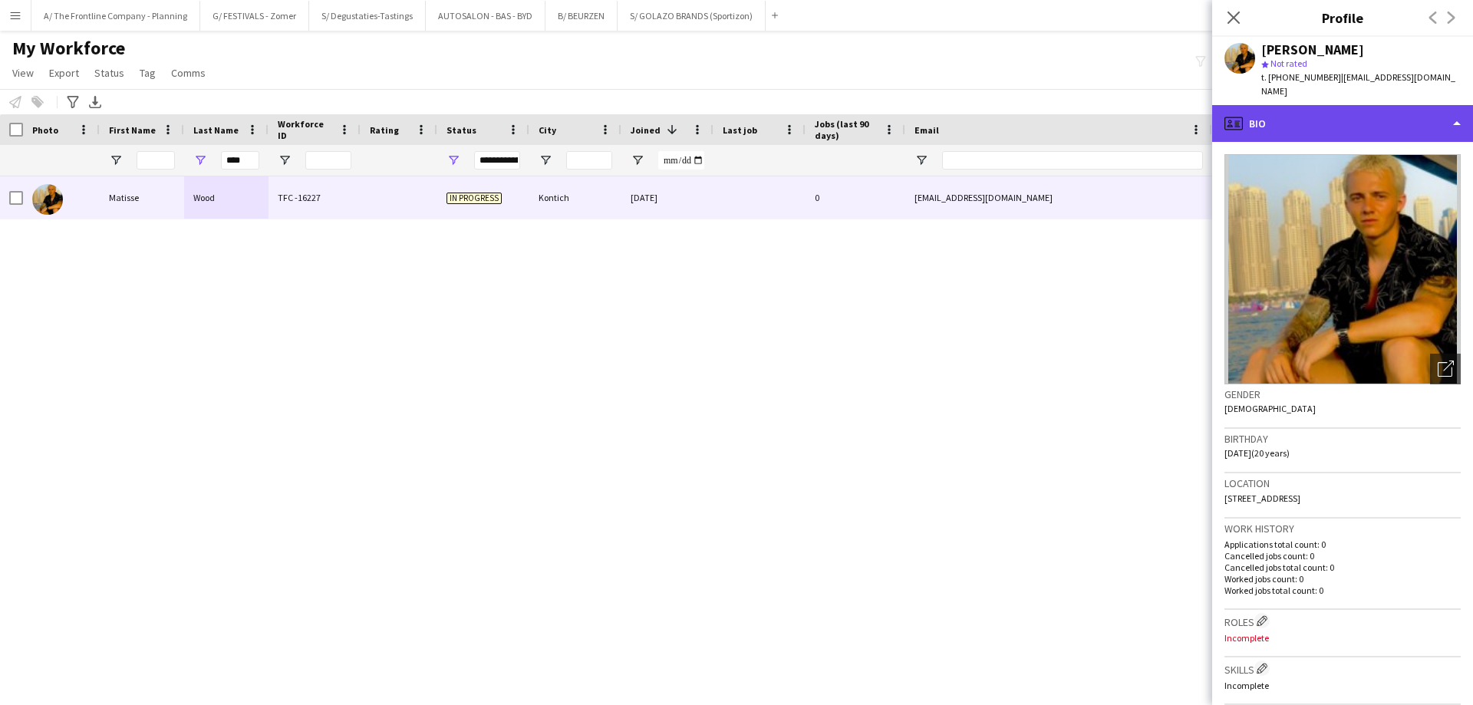
click at [1390, 110] on div "profile Bio" at bounding box center [1342, 123] width 261 height 37
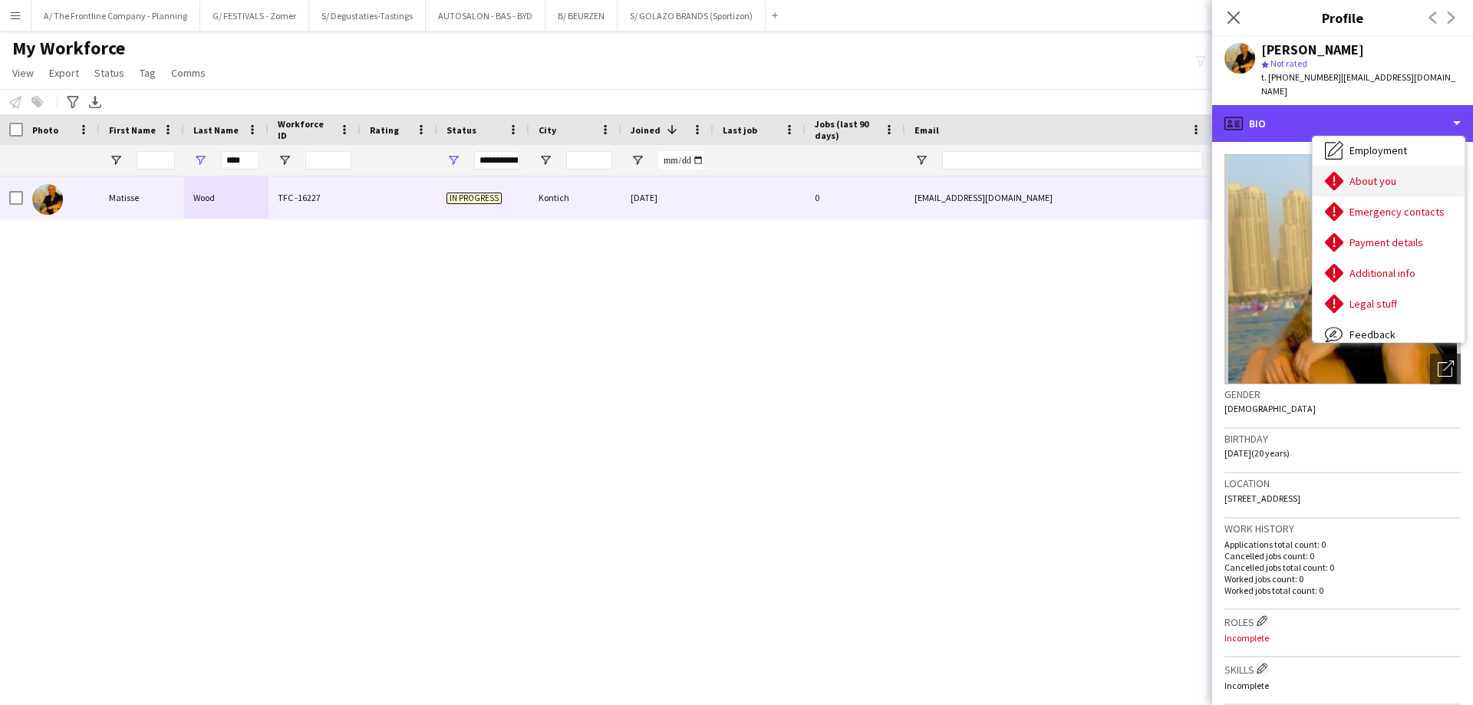
scroll to position [114, 0]
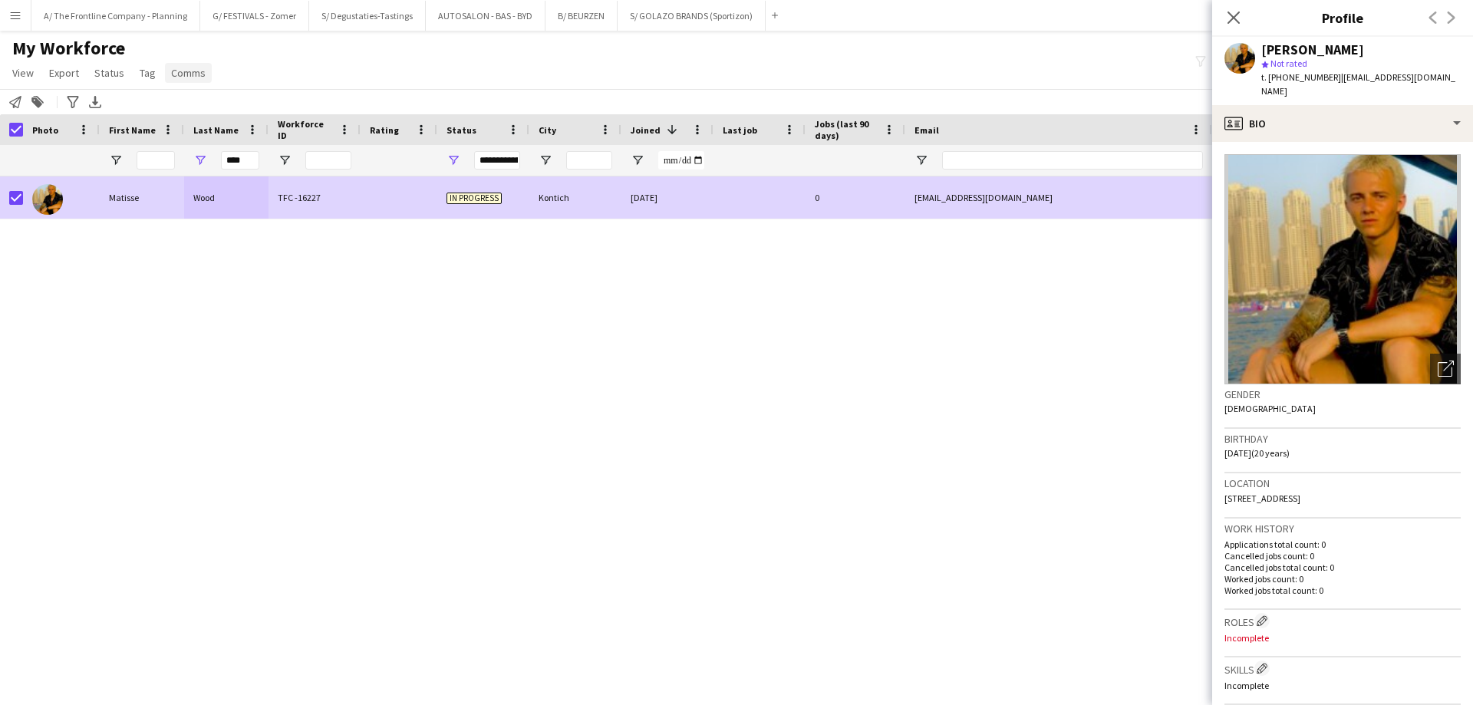
click at [190, 81] on link "Comms" at bounding box center [188, 73] width 47 height 20
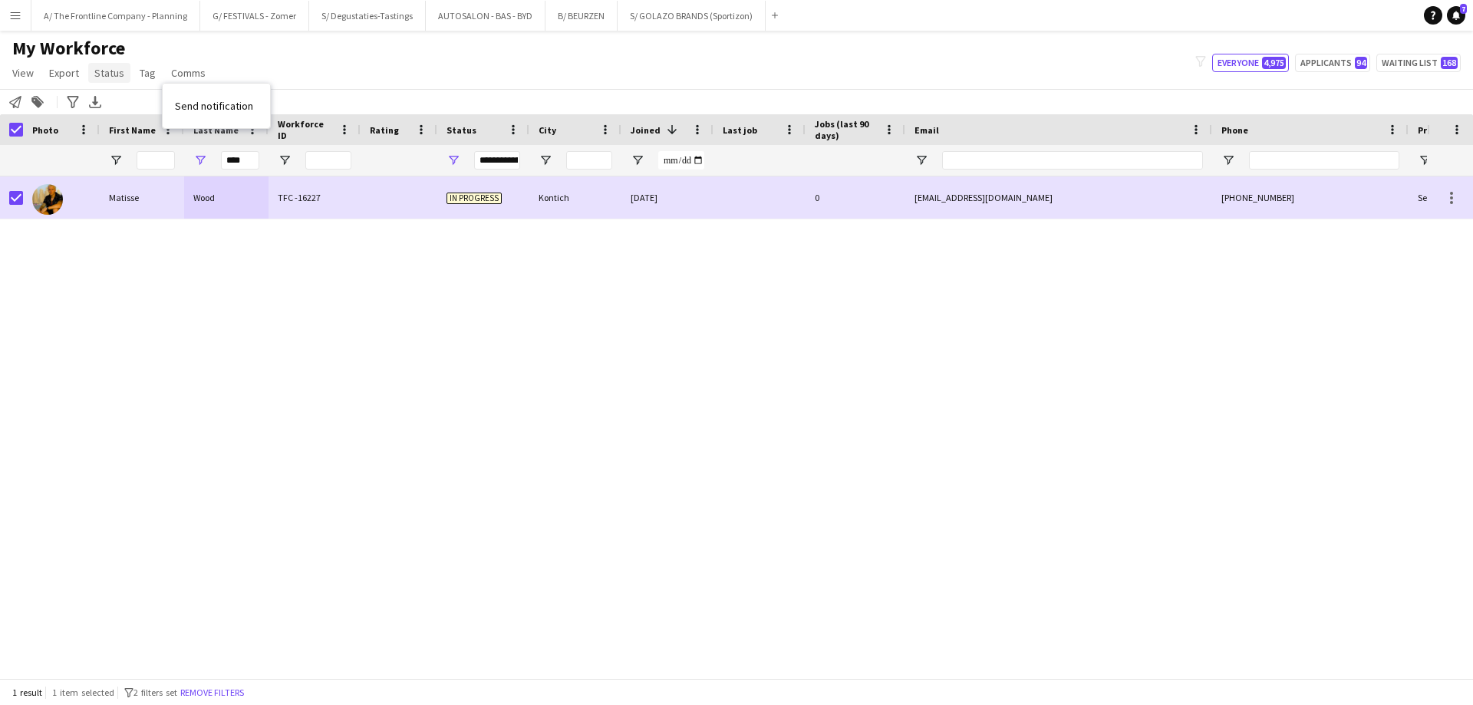
click at [117, 74] on span "Status" at bounding box center [109, 73] width 30 height 14
click at [113, 108] on span "Edit" at bounding box center [110, 106] width 18 height 14
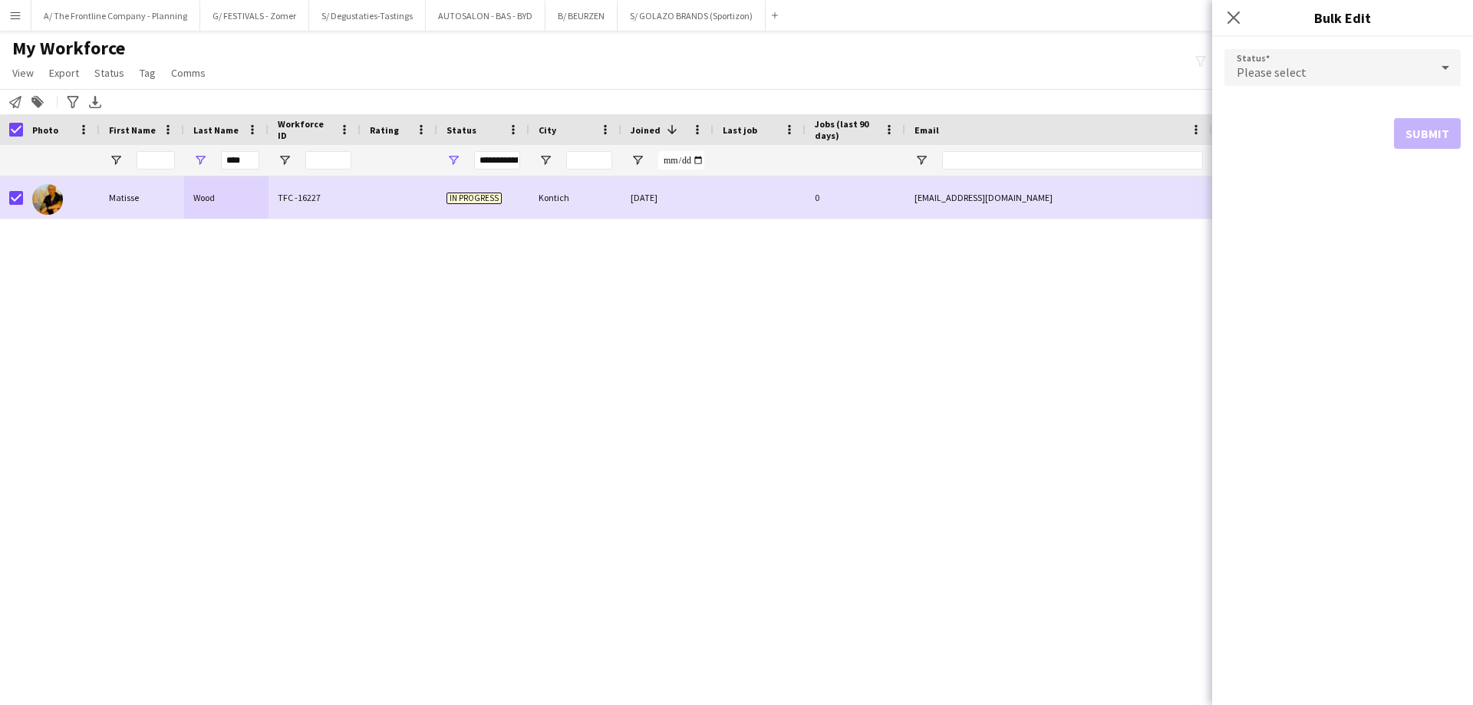
click at [1329, 70] on div "Please select" at bounding box center [1328, 67] width 206 height 37
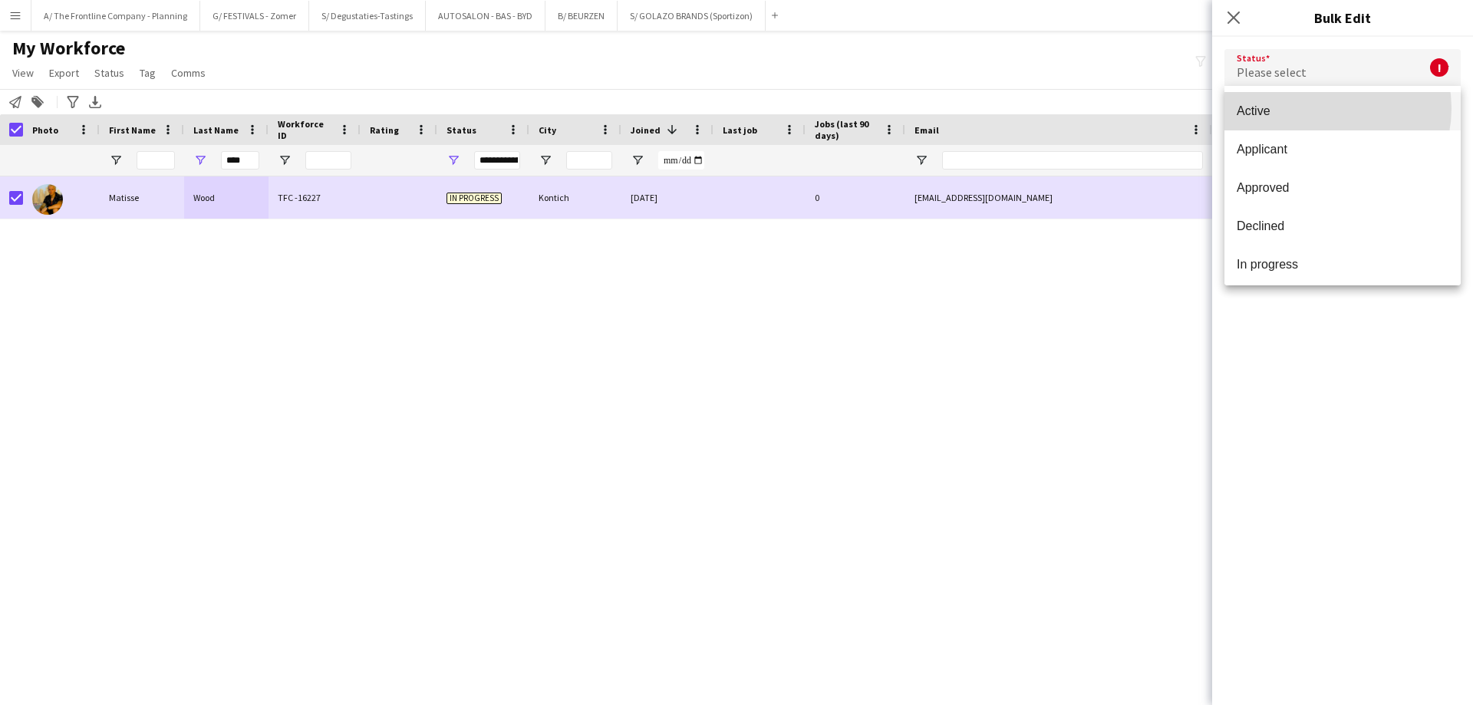
click at [1324, 108] on span "Active" at bounding box center [1343, 111] width 212 height 15
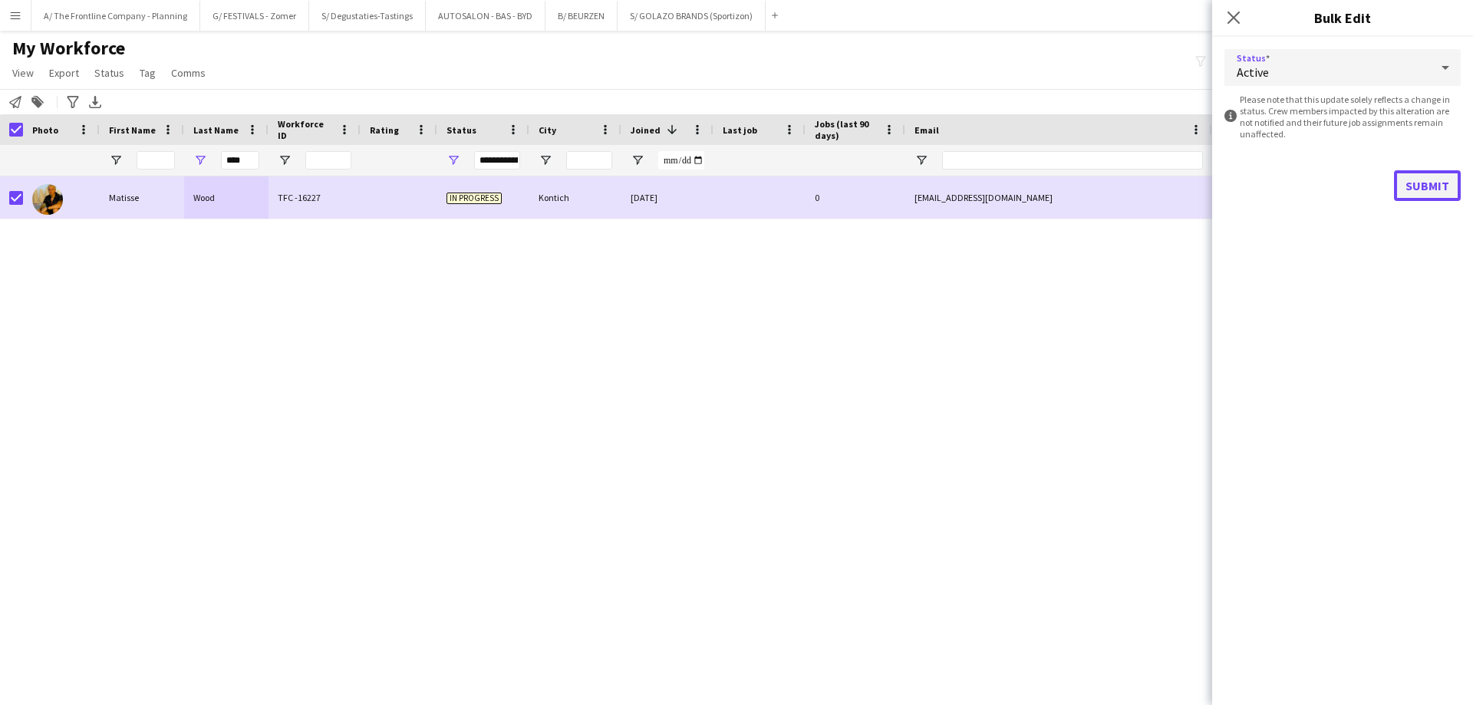
click at [1422, 184] on button "Submit" at bounding box center [1427, 185] width 67 height 31
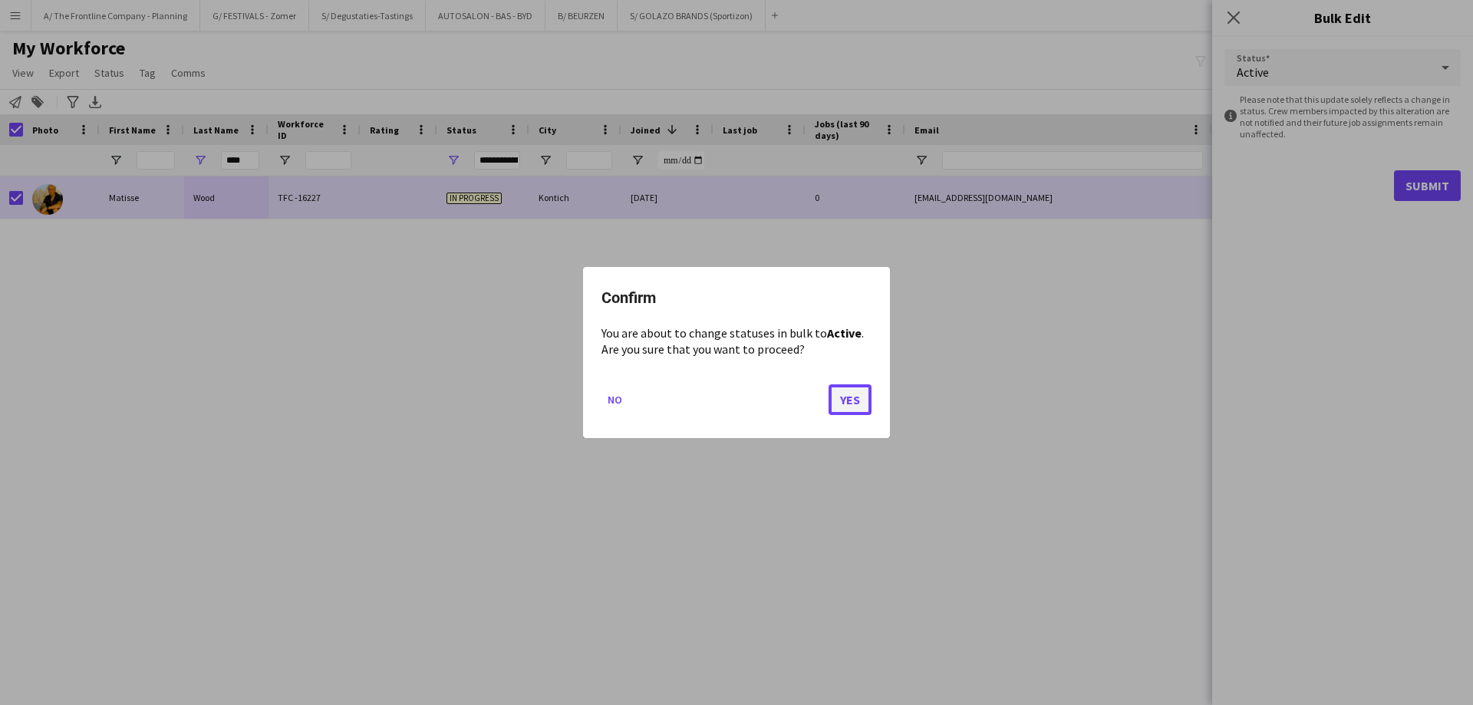
click at [851, 401] on button "Yes" at bounding box center [850, 399] width 43 height 31
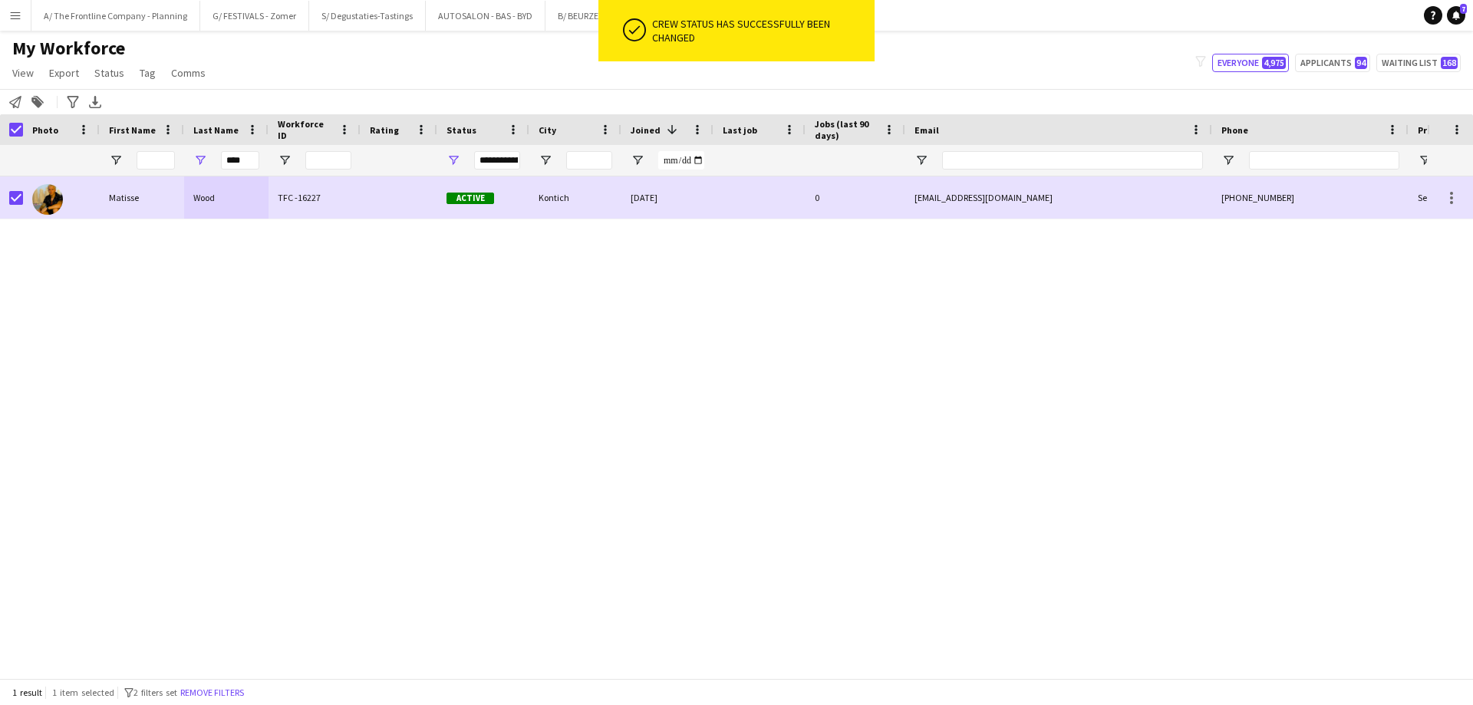
click at [635, 355] on div "Matisse Wood TFC -16227 Active Kontich 22-08-2025 0 matissewood16@gmail.com +32…" at bounding box center [713, 421] width 1427 height 490
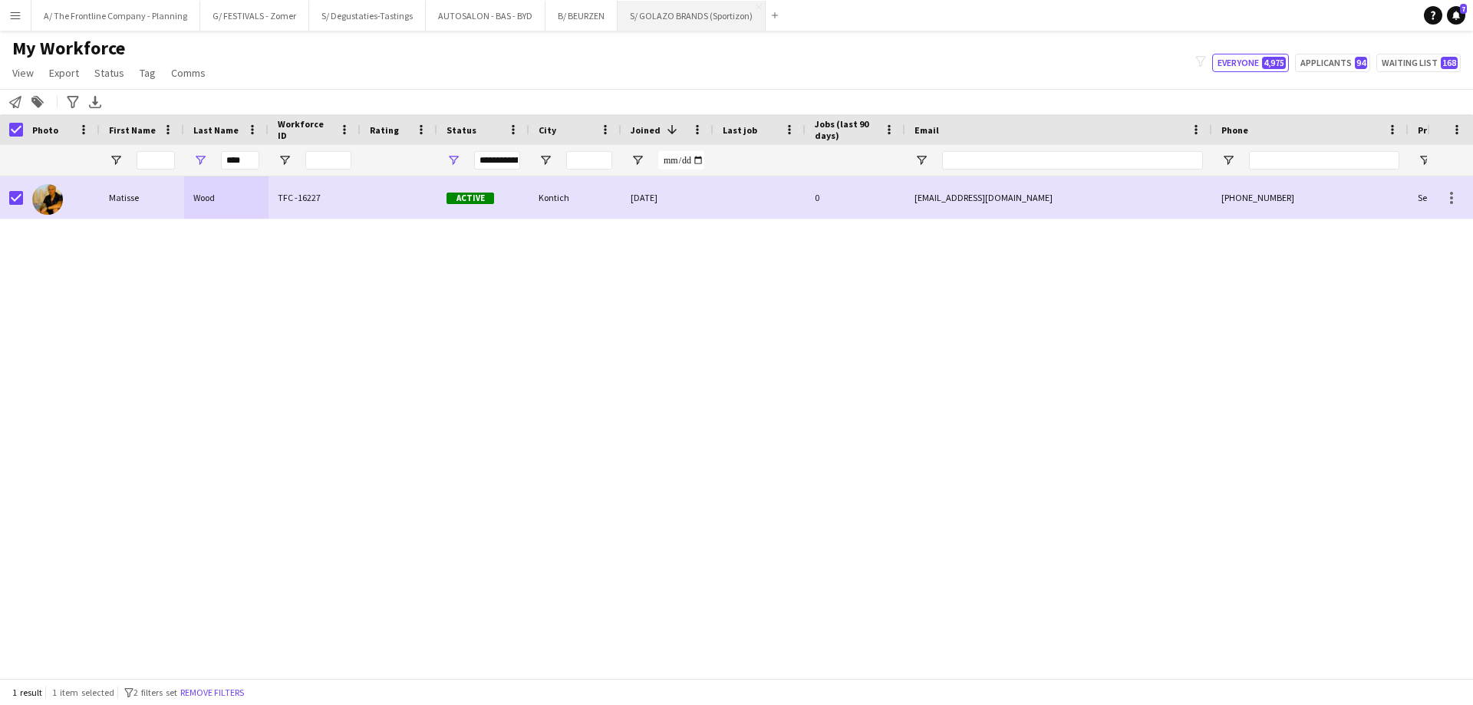
click at [651, 13] on button "S/ GOLAZO BRANDS (Sportizon) Close" at bounding box center [692, 16] width 148 height 30
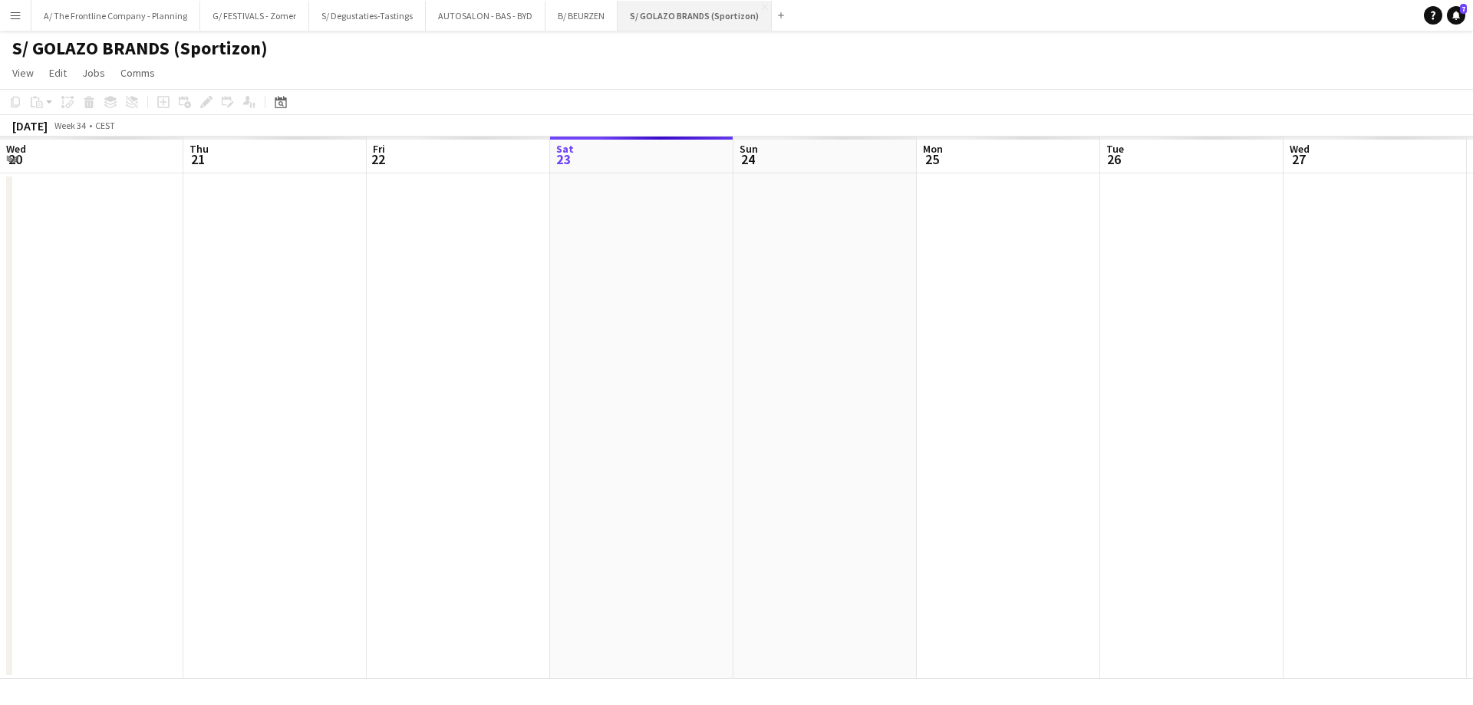
scroll to position [0, 367]
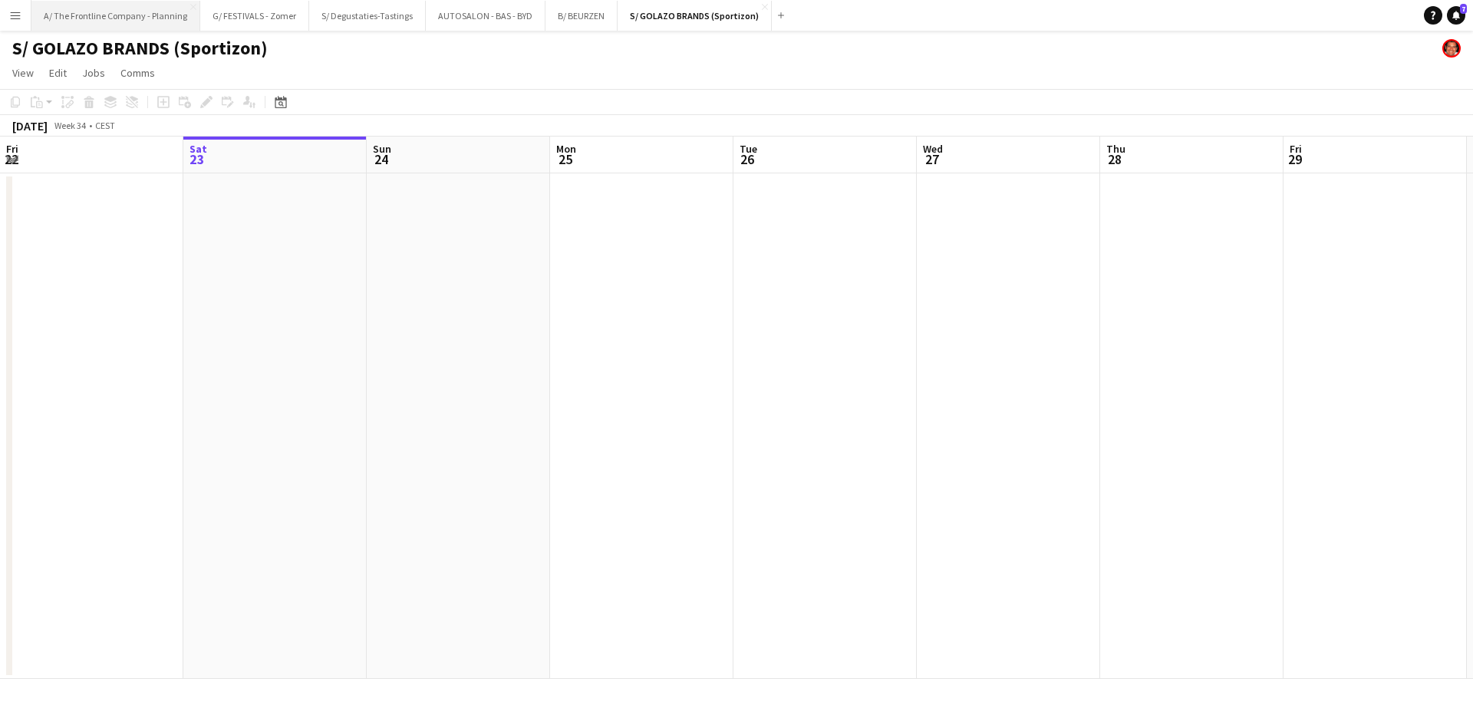
click at [157, 21] on button "A/ The Frontline Company - Planning Close" at bounding box center [115, 16] width 169 height 30
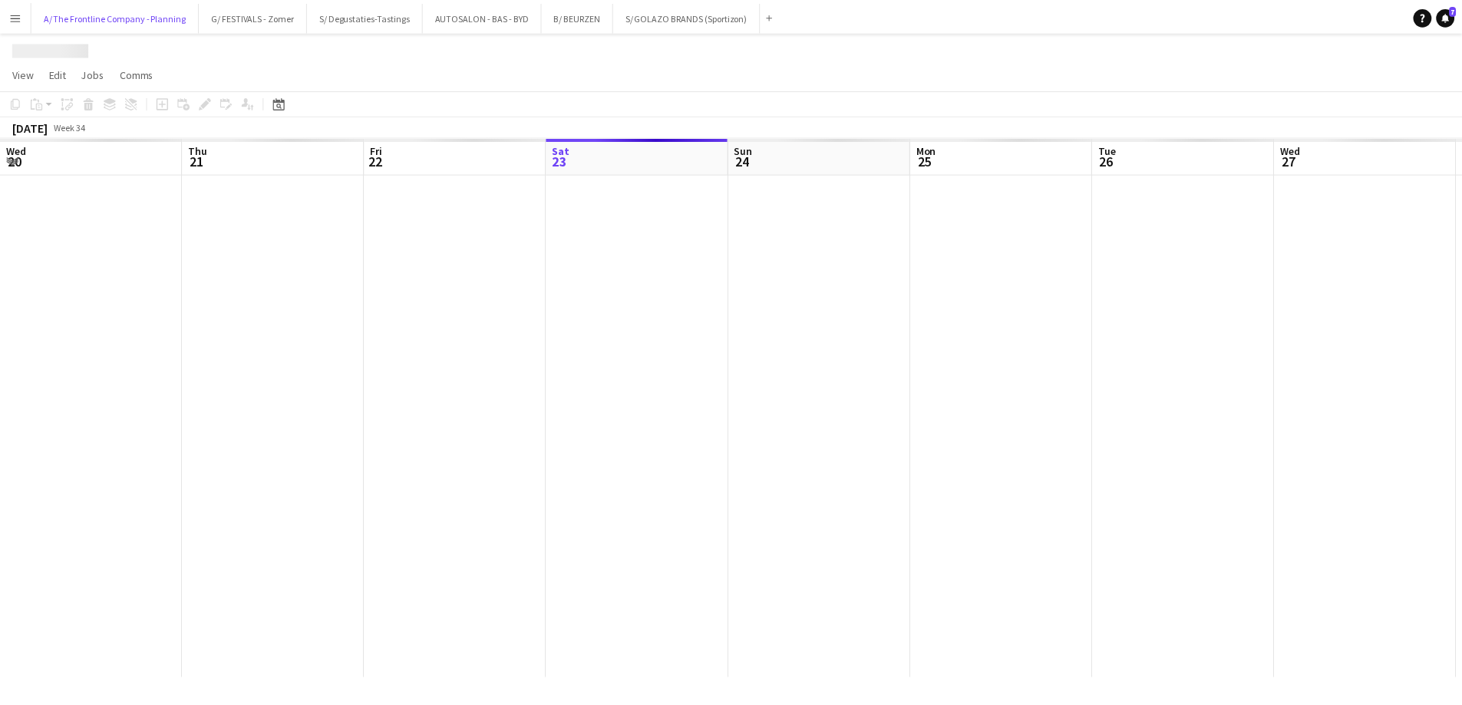
scroll to position [0, 367]
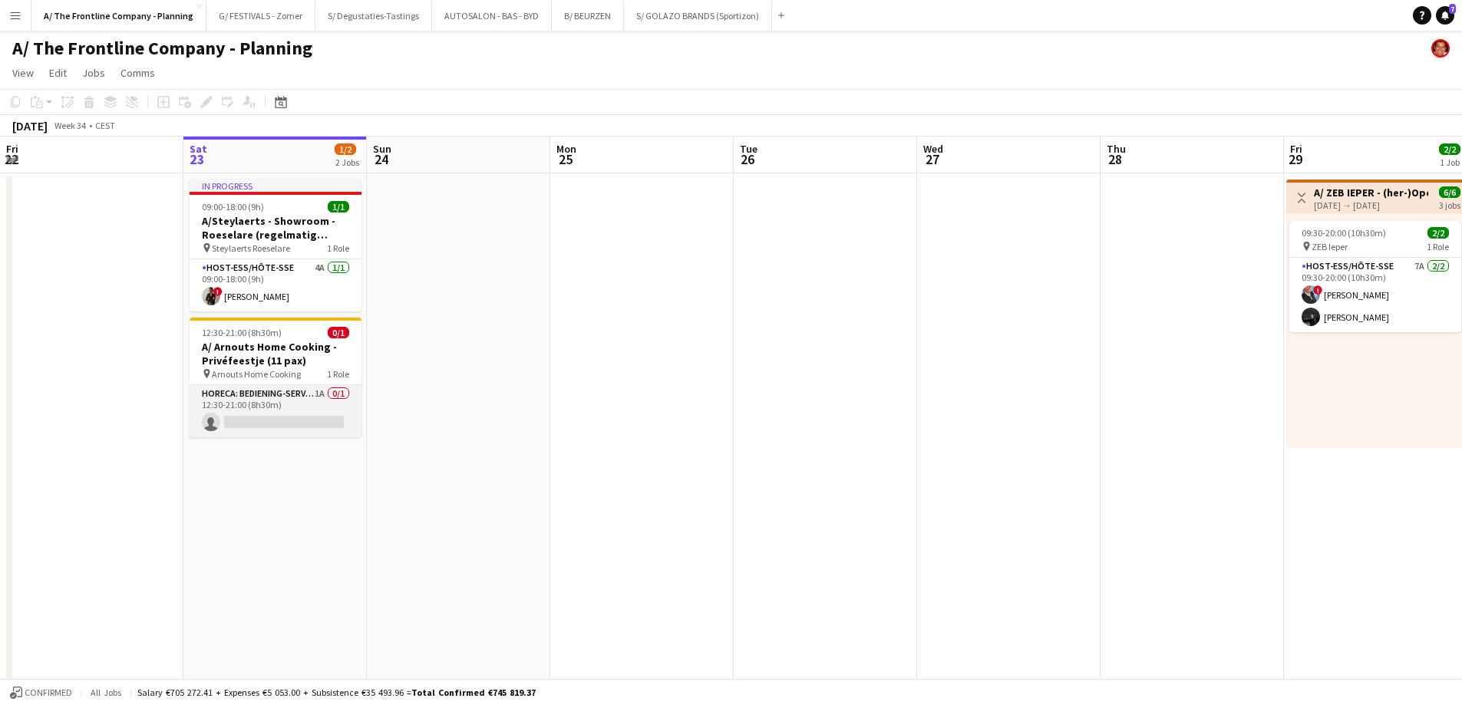
click at [279, 423] on app-card-role "Horeca: Bediening-Service 1A 0/1 12:30-21:00 (8h30m) single-neutral-actions" at bounding box center [276, 411] width 172 height 52
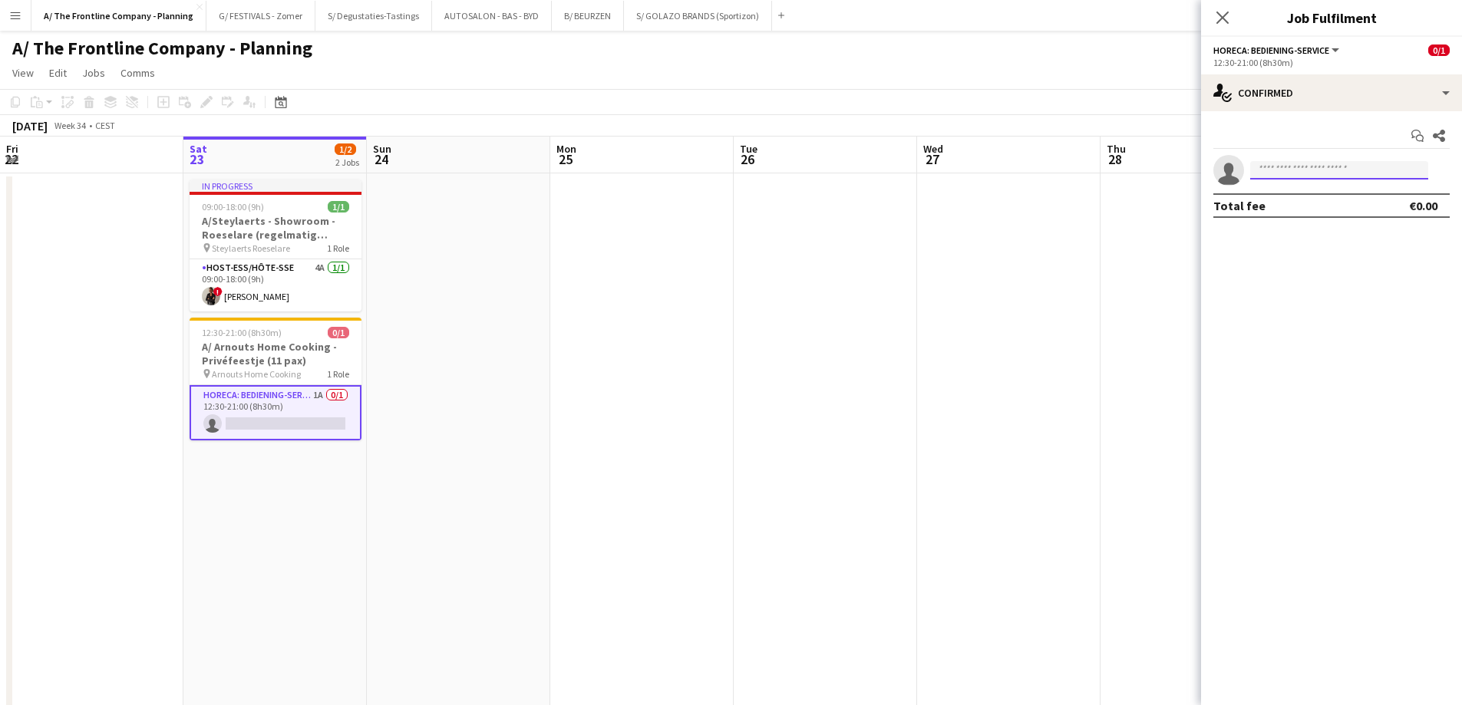
click at [1351, 172] on input at bounding box center [1339, 170] width 178 height 18
type input "****"
click at [1314, 211] on span "+32471717732" at bounding box center [1338, 217] width 153 height 12
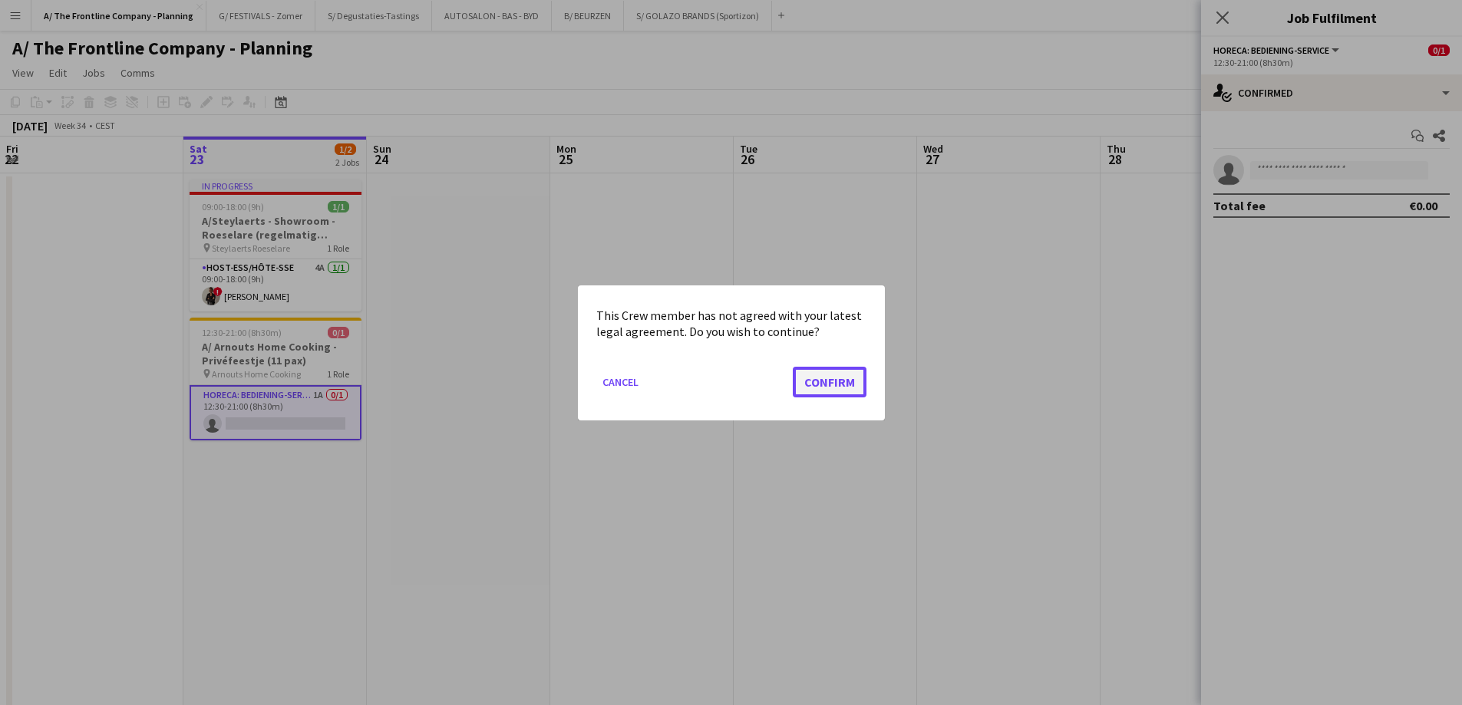
click at [825, 384] on button "Confirm" at bounding box center [830, 381] width 74 height 31
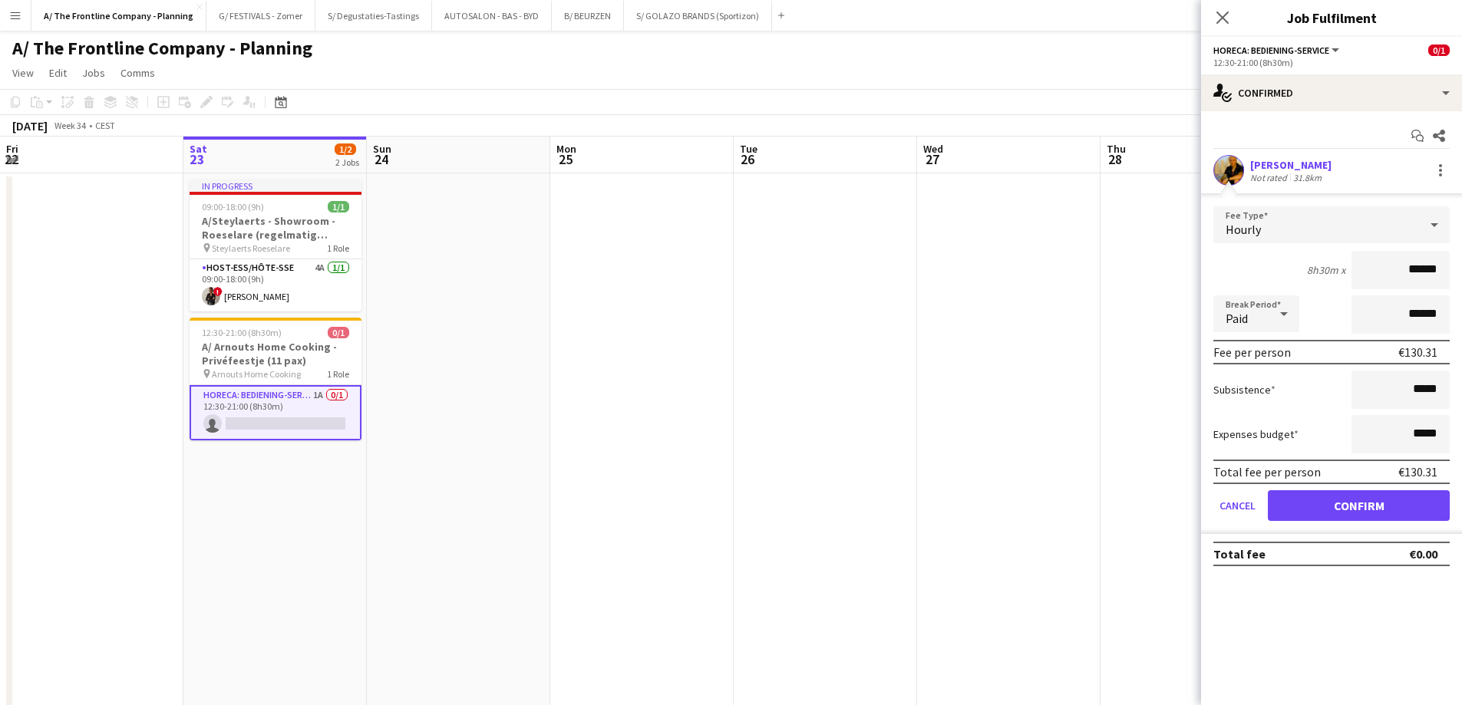
drag, startPoint x: 1403, startPoint y: 262, endPoint x: 1473, endPoint y: 272, distance: 70.5
click at [1461, 272] on html "Menu Boards Boards Boards All jobs Status Workforce Workforce My Workforce Recr…" at bounding box center [731, 693] width 1462 height 1387
type input "***"
click at [1258, 321] on div "Paid" at bounding box center [1240, 313] width 55 height 37
click at [1257, 392] on span "Unpaid" at bounding box center [1255, 396] width 61 height 15
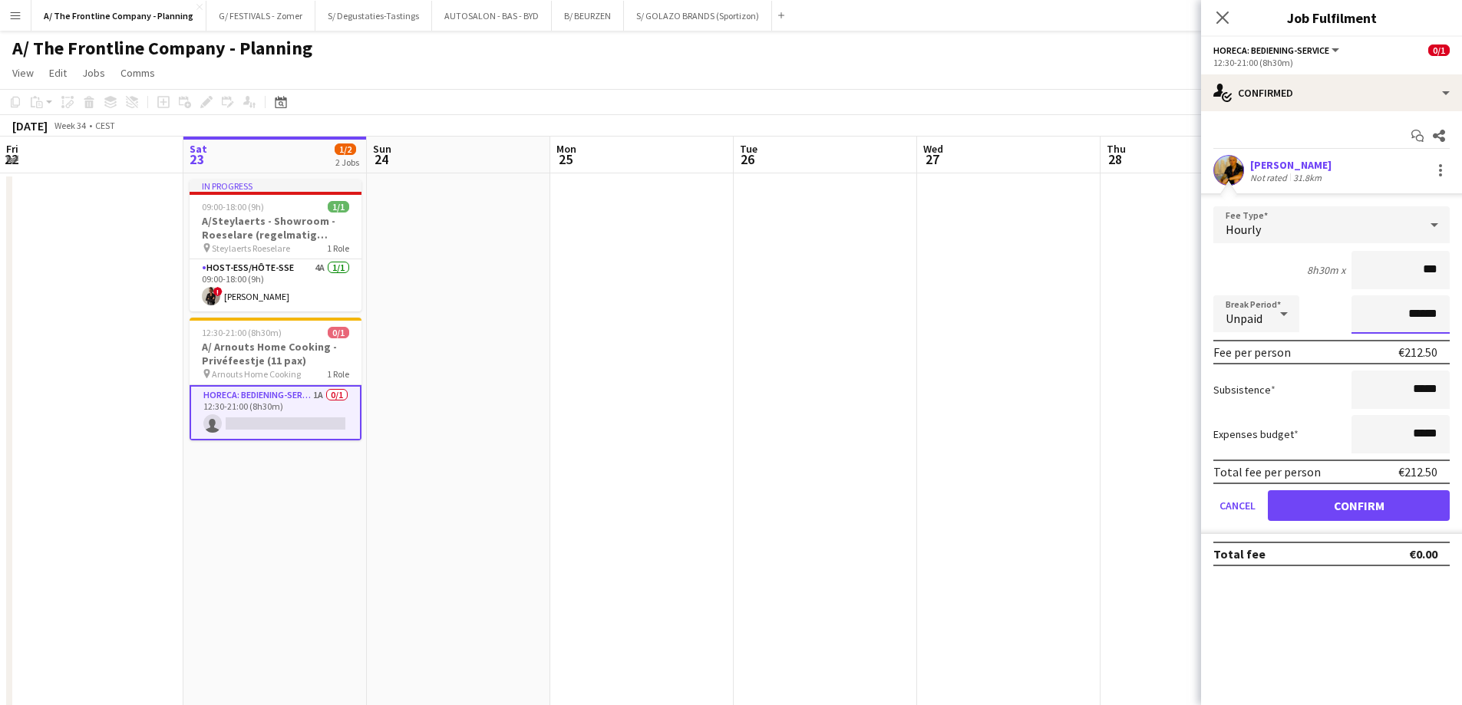
drag, startPoint x: 1377, startPoint y: 304, endPoint x: 1473, endPoint y: 307, distance: 96.0
click at [1461, 307] on html "Menu Boards Boards Boards All jobs Status Workforce Workforce My Workforce Recr…" at bounding box center [731, 693] width 1462 height 1387
type input "*******"
click button "Confirm" at bounding box center [1359, 505] width 182 height 31
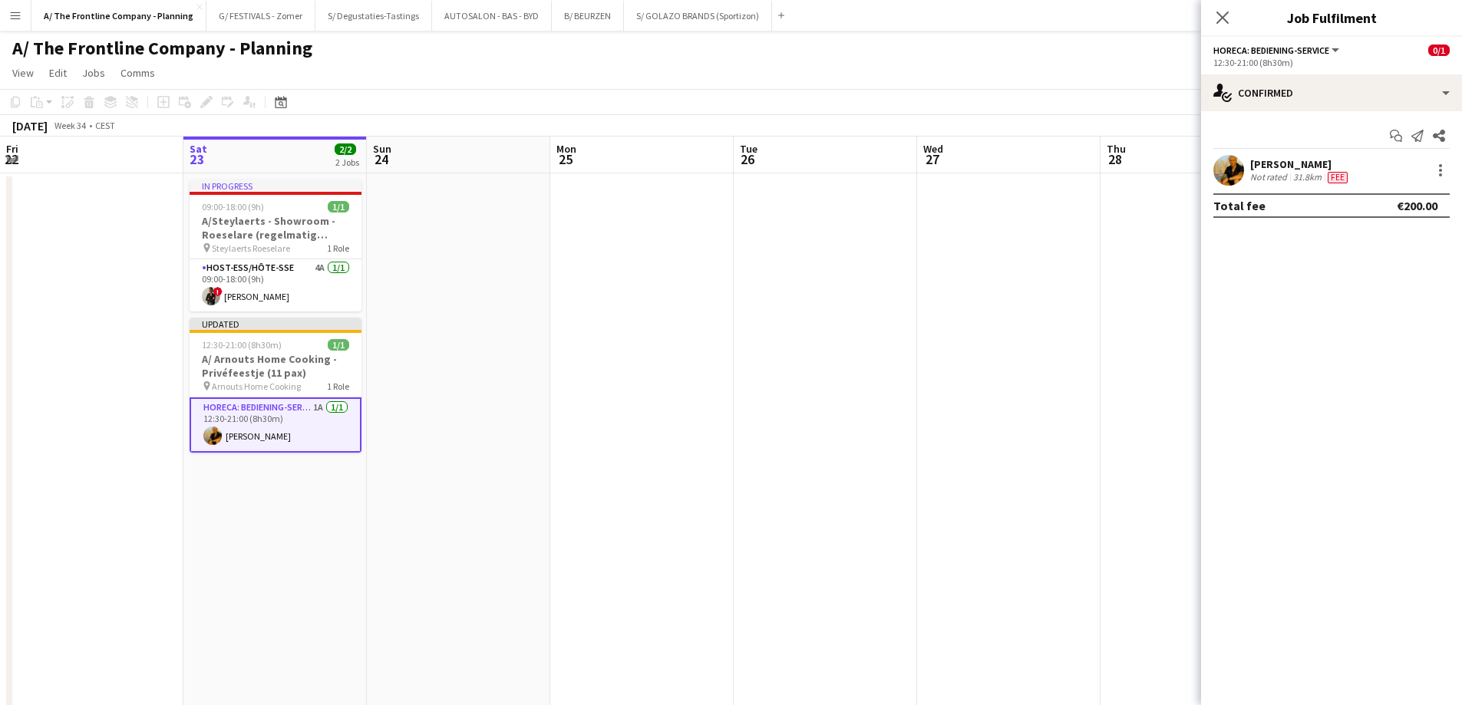
scroll to position [0, 366]
click at [743, 430] on app-date-cell at bounding box center [825, 696] width 183 height 1047
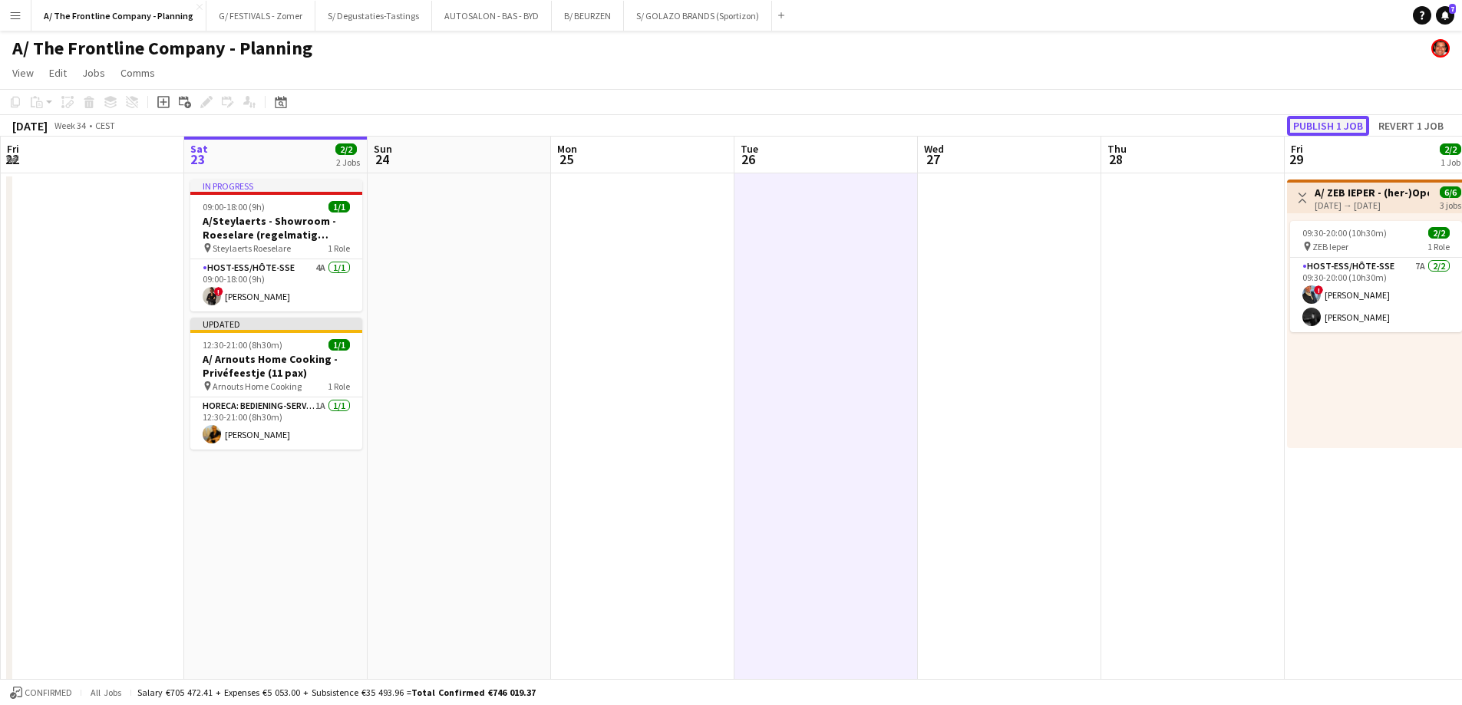
click at [1331, 128] on button "Publish 1 job" at bounding box center [1328, 126] width 82 height 20
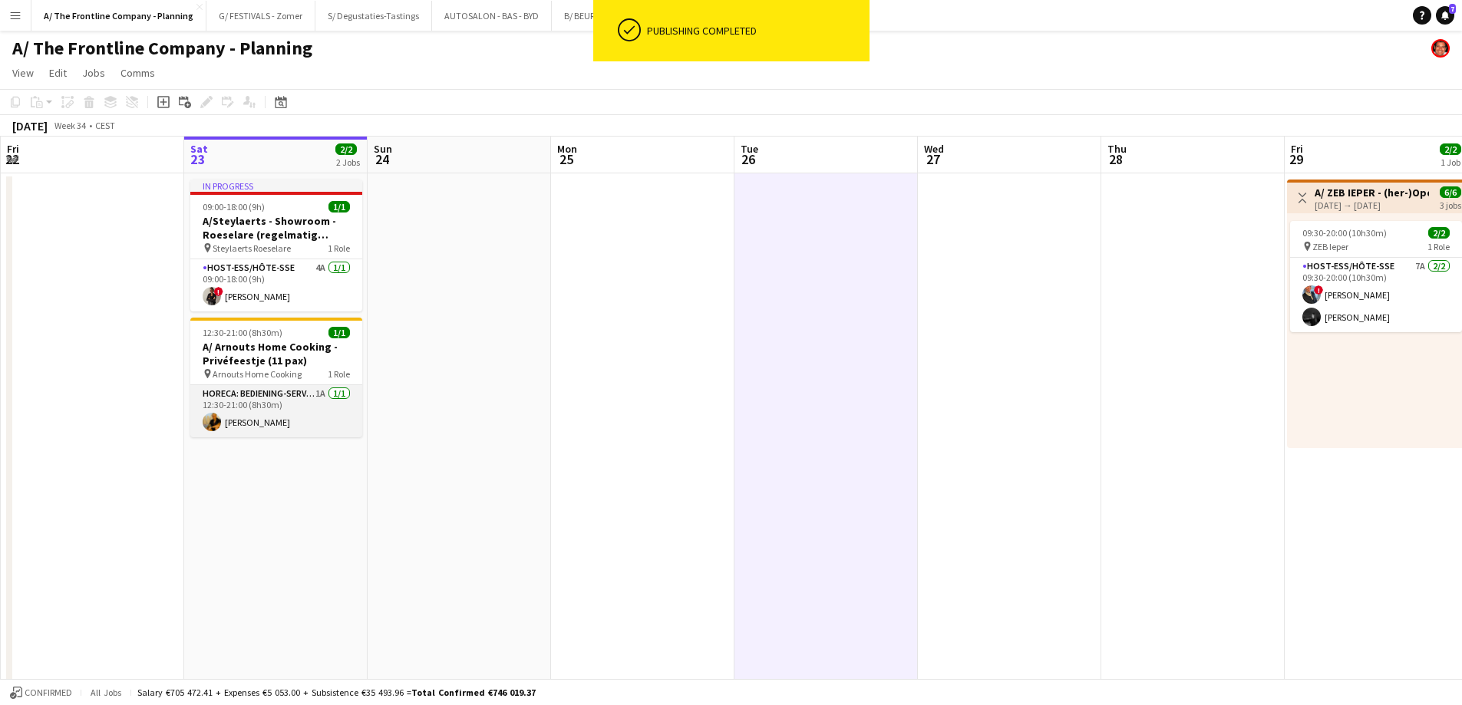
click at [289, 420] on app-card-role "Horeca: Bediening-Service 1A 1/1 12:30-21:00 (8h30m) Matisse Wood" at bounding box center [276, 411] width 172 height 52
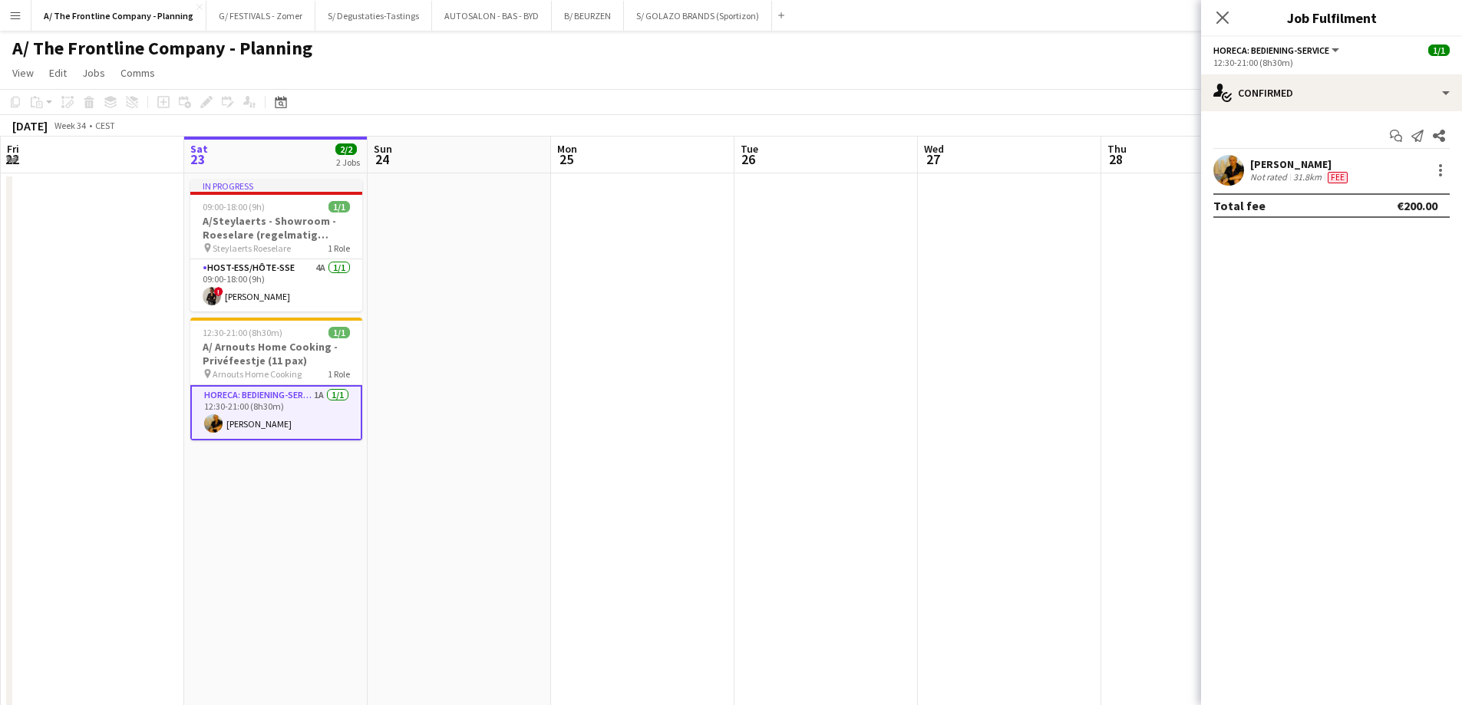
click at [1285, 169] on div "[PERSON_NAME]" at bounding box center [1300, 164] width 101 height 14
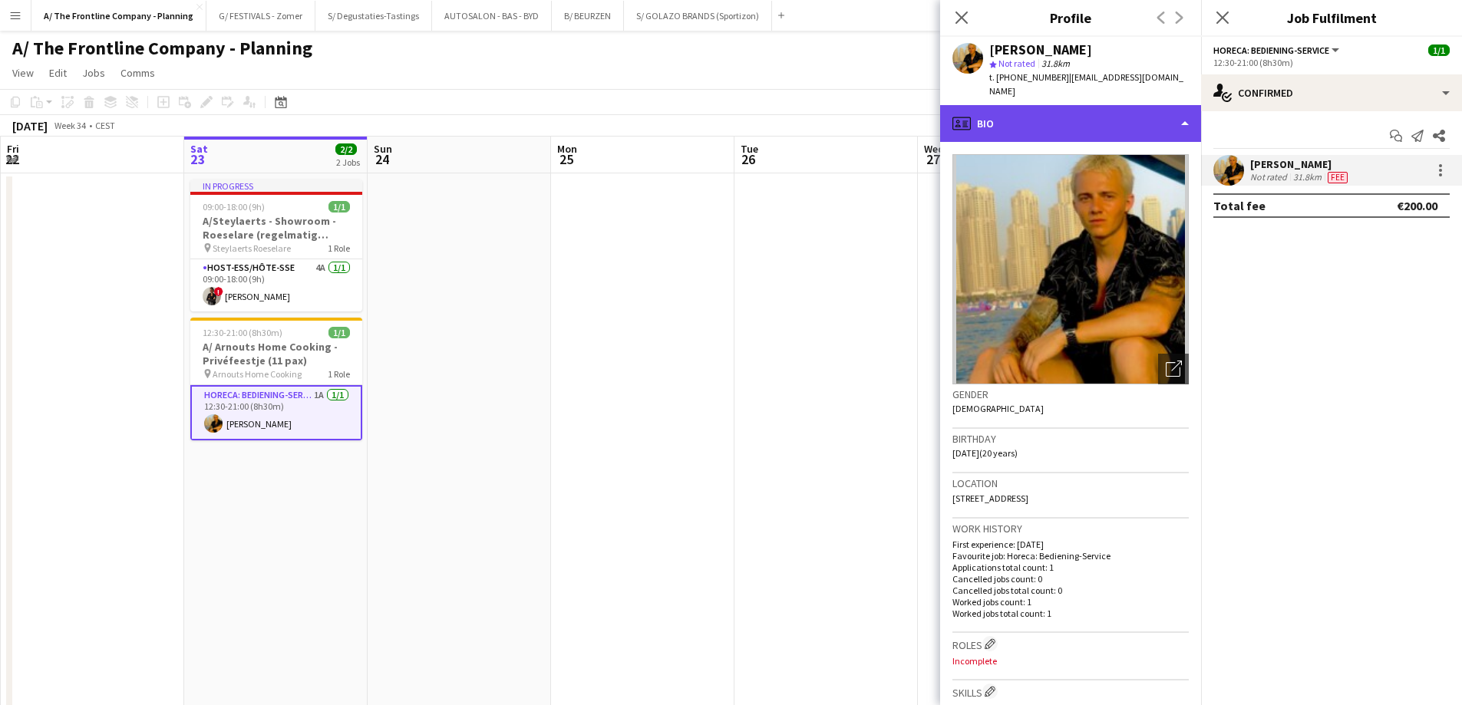
click at [1117, 113] on div "profile Bio" at bounding box center [1070, 123] width 261 height 37
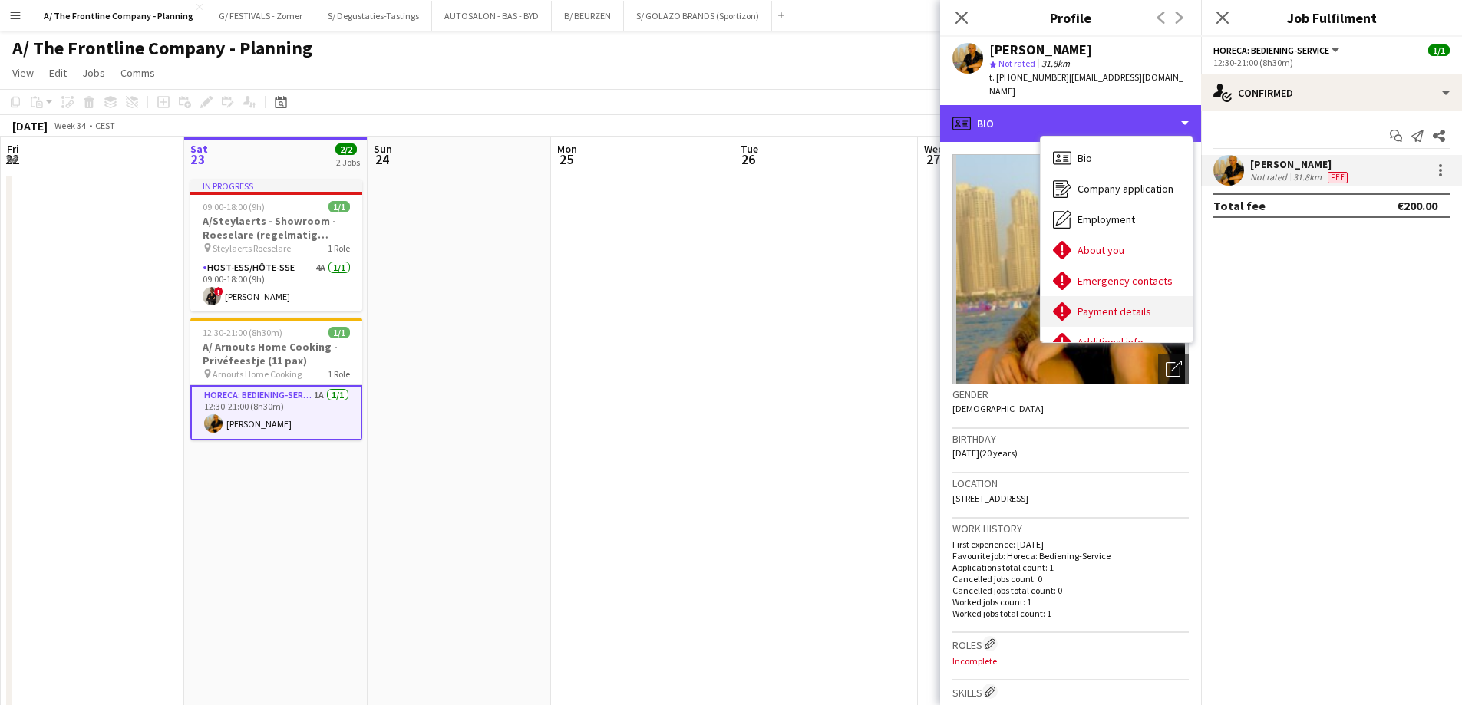
scroll to position [114, 0]
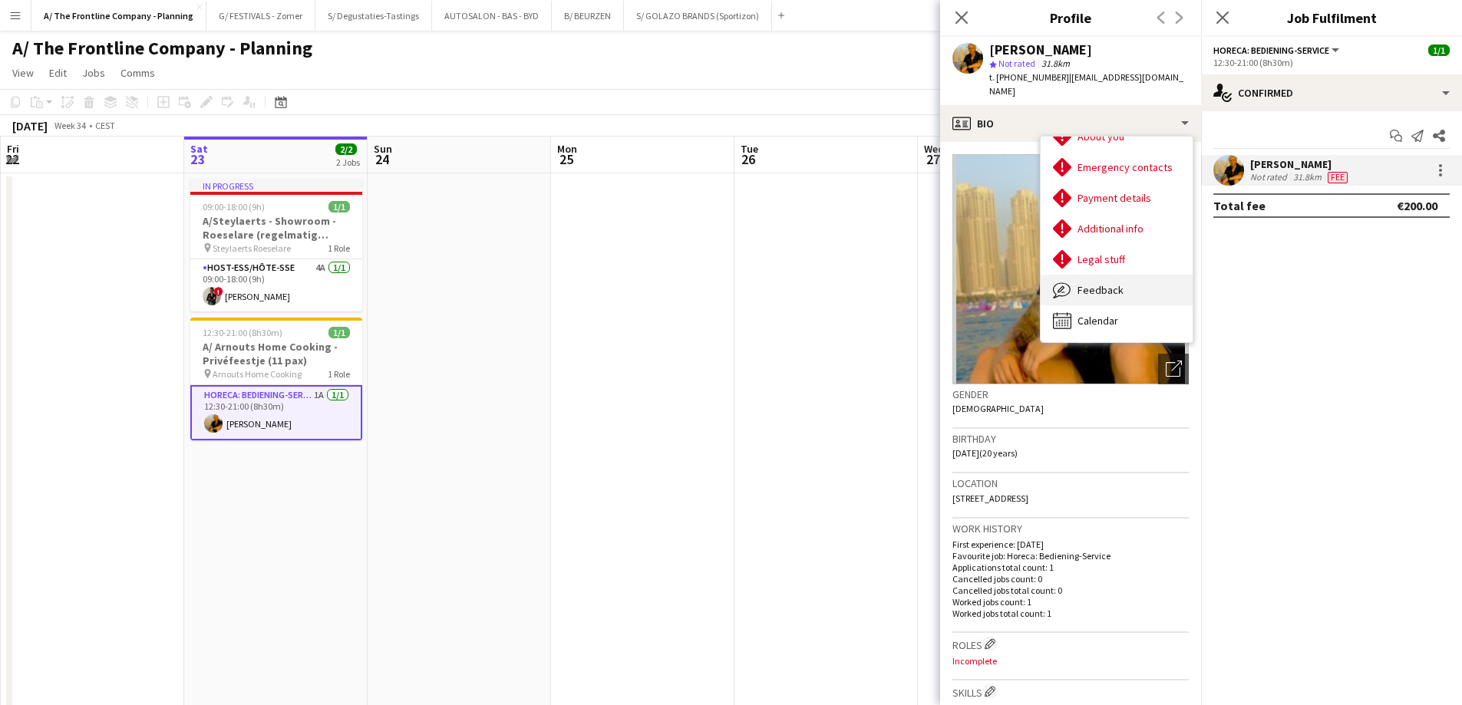
click at [1104, 283] on span "Feedback" at bounding box center [1100, 290] width 46 height 14
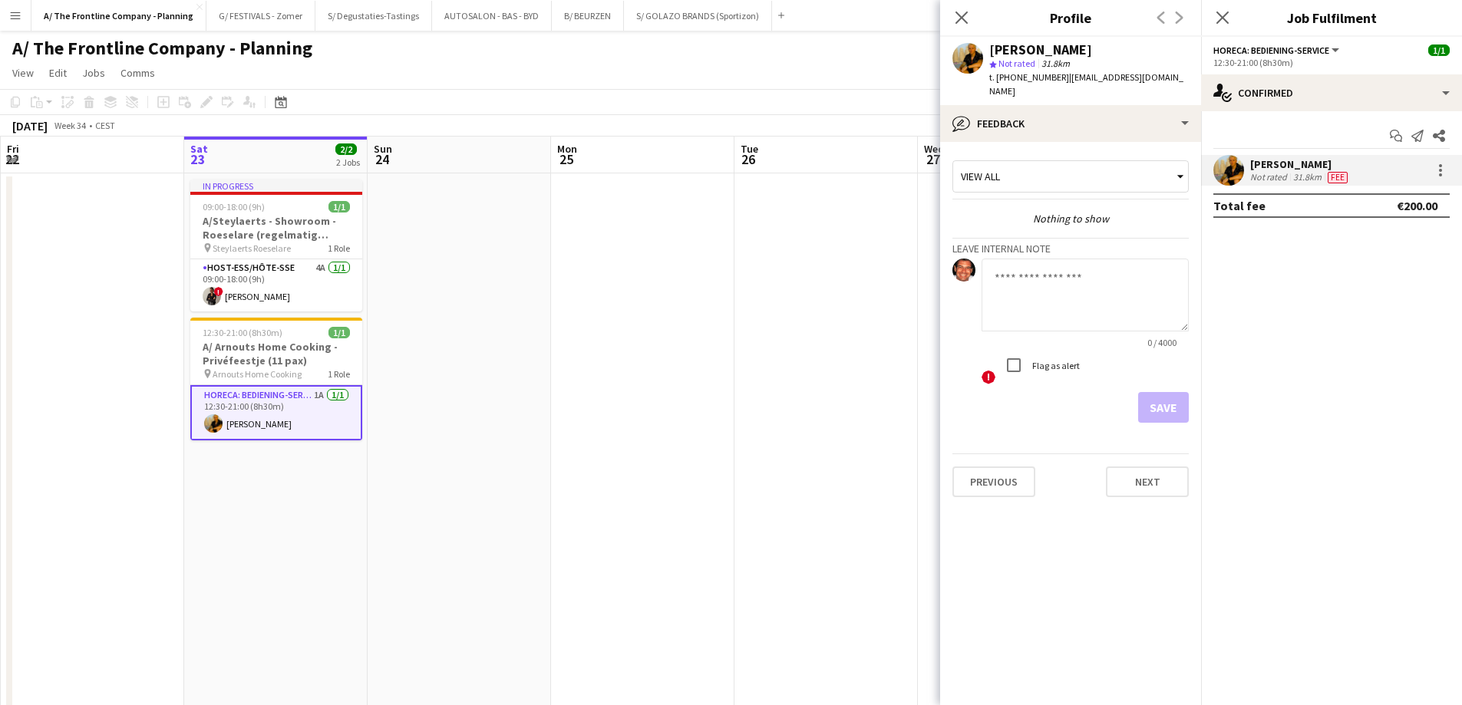
click at [1036, 270] on textarea at bounding box center [1084, 295] width 207 height 73
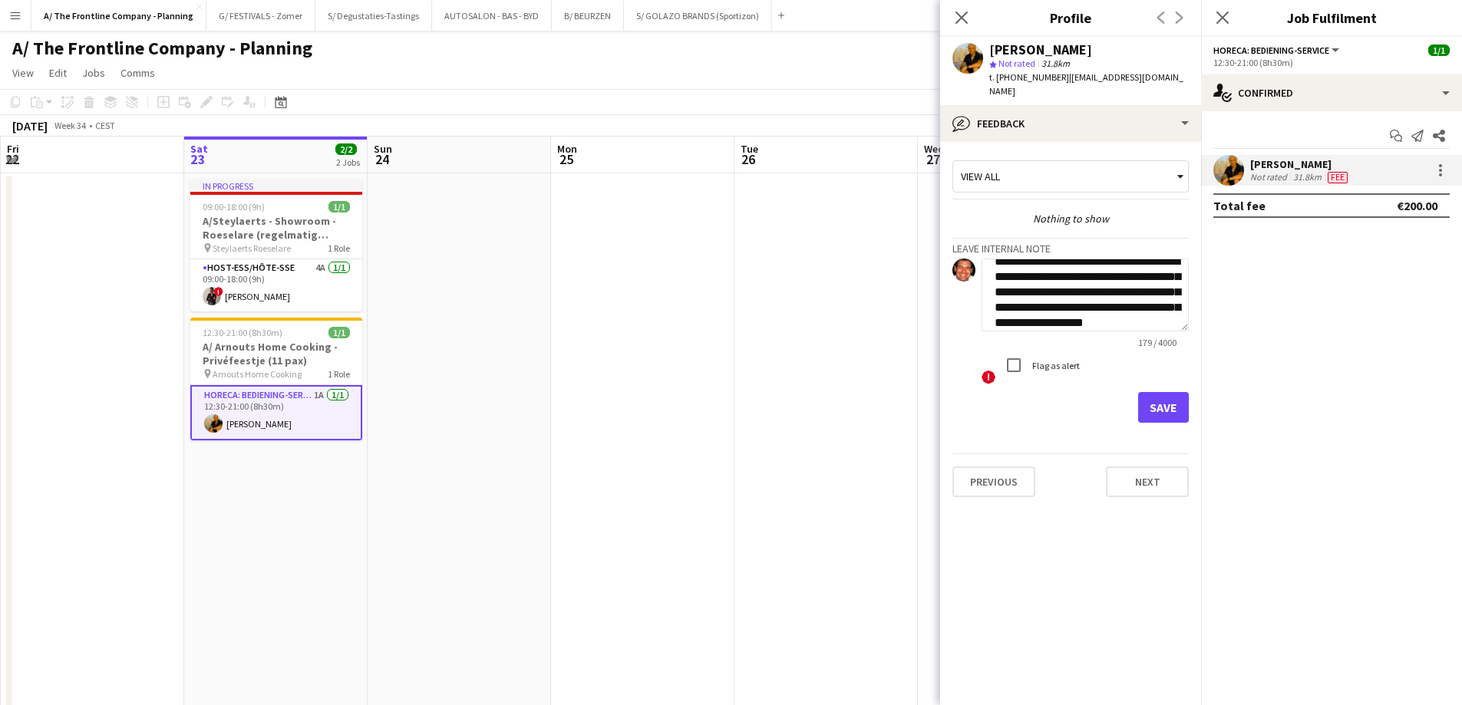
scroll to position [31, 0]
click at [1123, 305] on textarea "**********" at bounding box center [1084, 295] width 207 height 73
type textarea "**********"
click at [1165, 402] on button "Save" at bounding box center [1163, 407] width 51 height 31
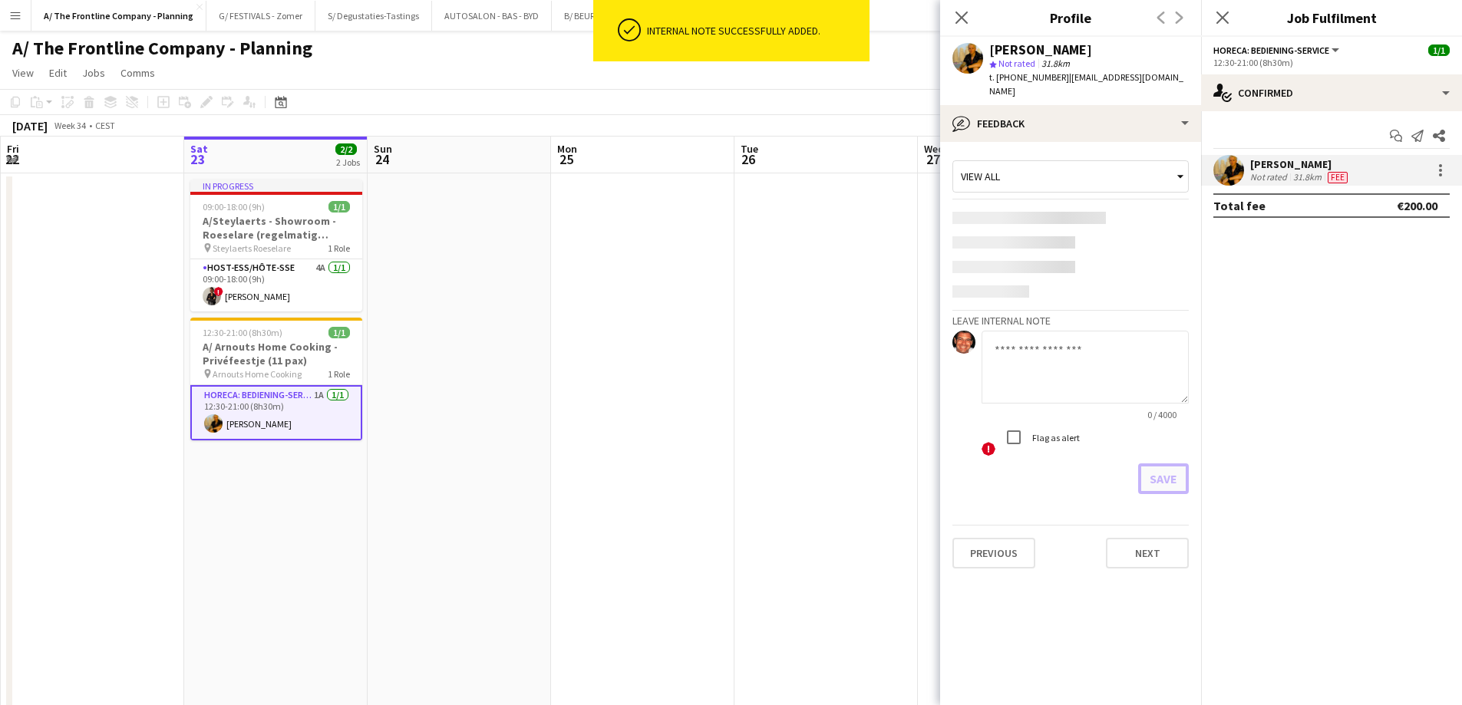
scroll to position [0, 0]
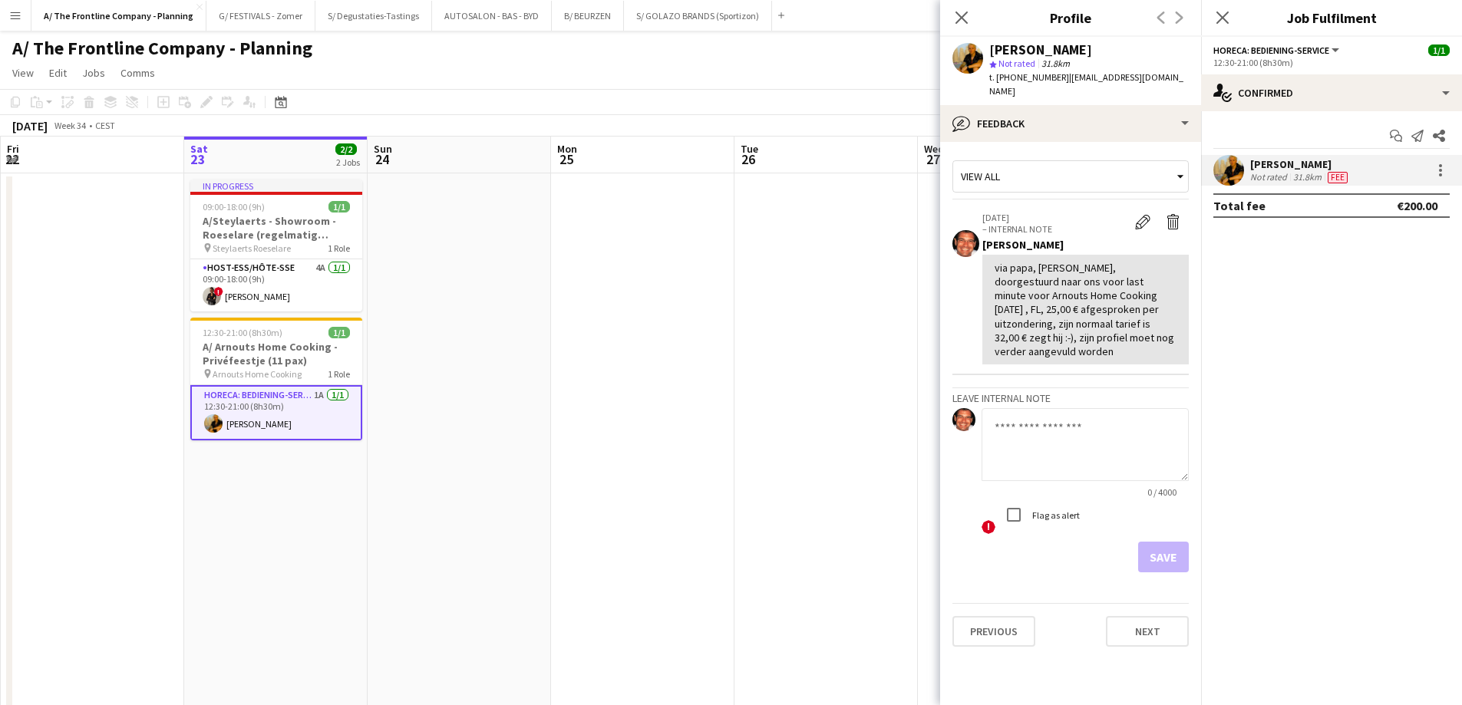
click at [1038, 454] on textarea at bounding box center [1084, 444] width 207 height 73
paste textarea "**********"
type textarea "**********"
click at [1158, 542] on button "Save" at bounding box center [1163, 557] width 51 height 31
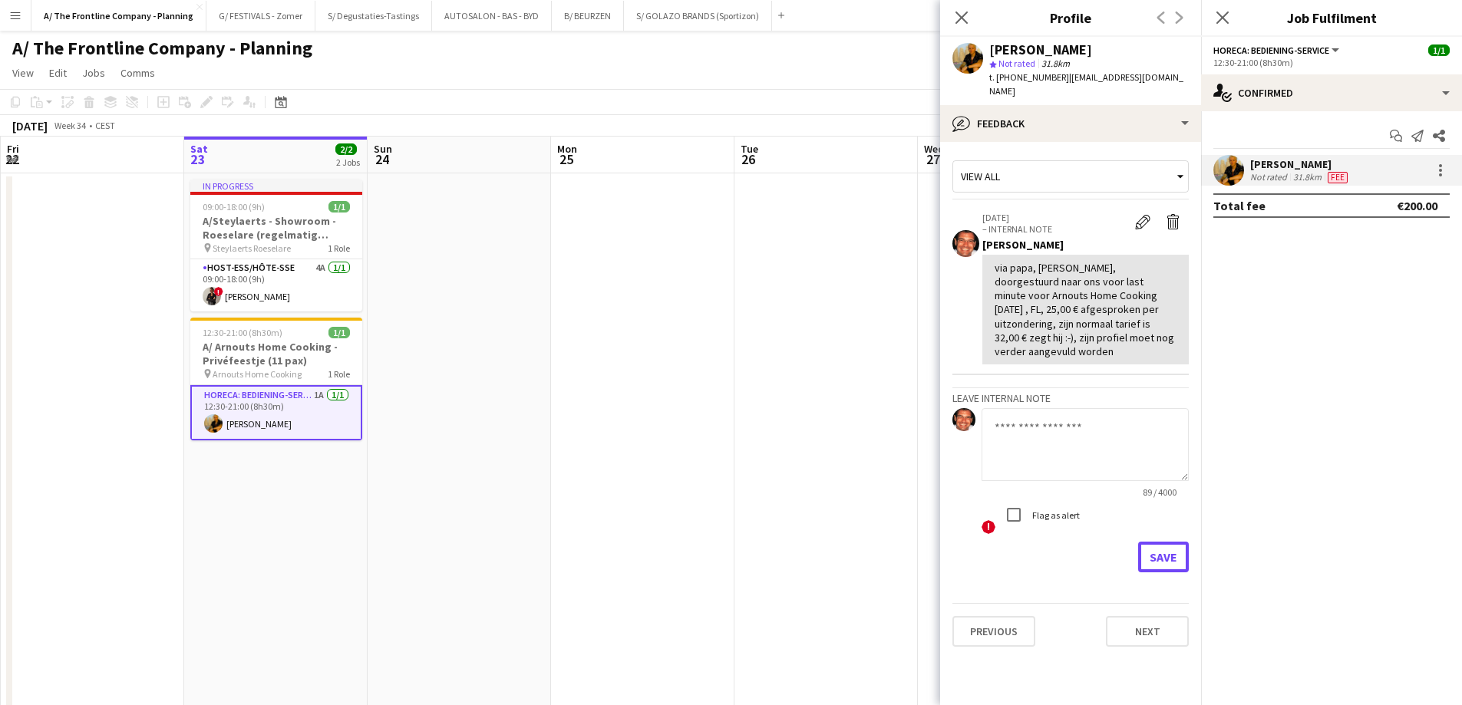
scroll to position [0, 0]
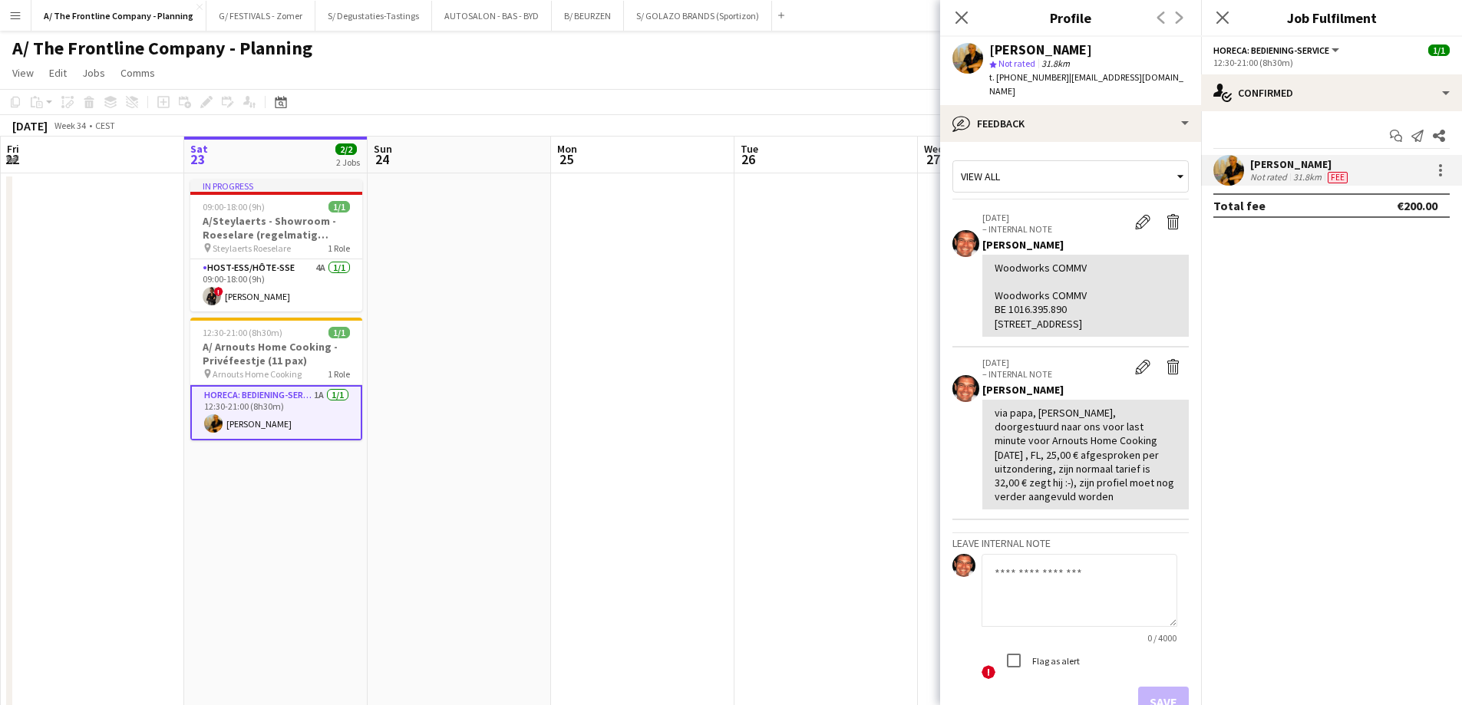
click at [624, 329] on app-date-cell at bounding box center [642, 696] width 183 height 1047
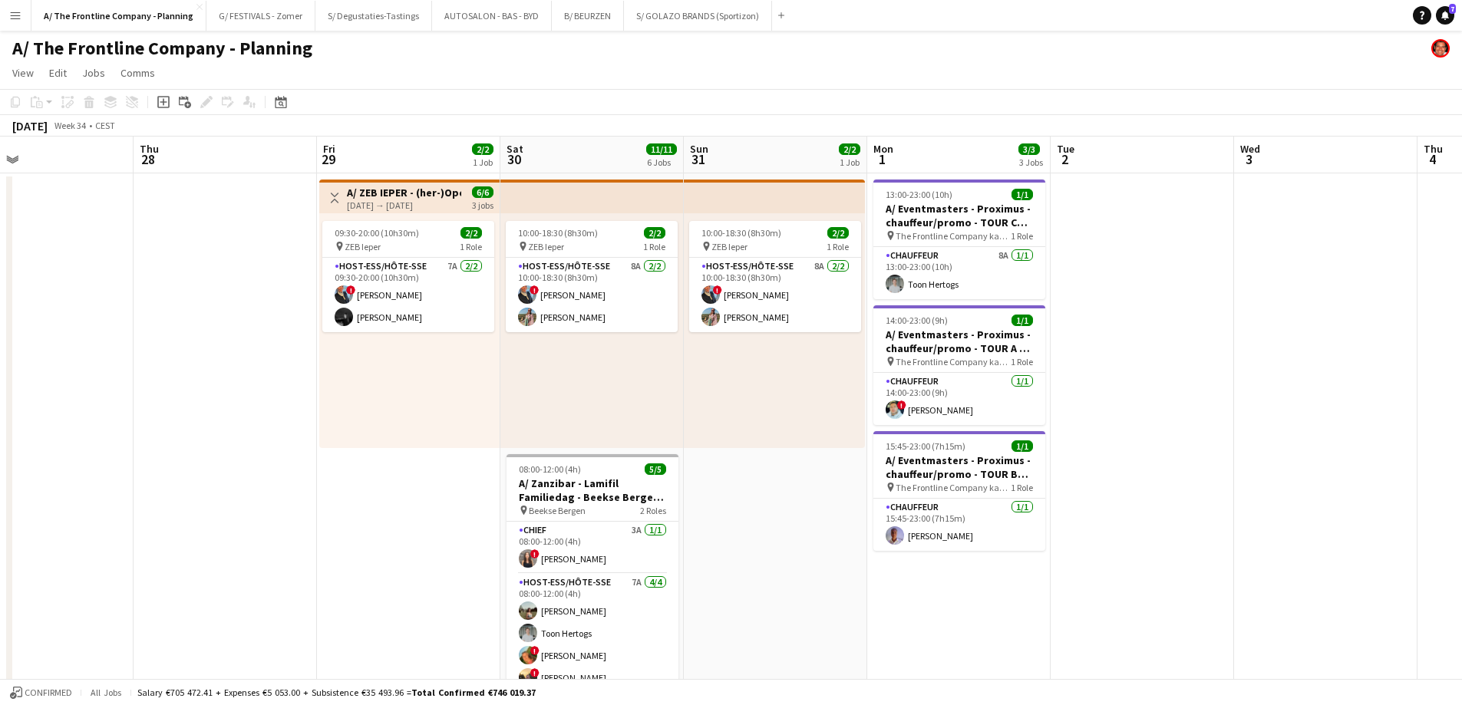
drag, startPoint x: 879, startPoint y: 346, endPoint x: 84, endPoint y: 292, distance: 796.8
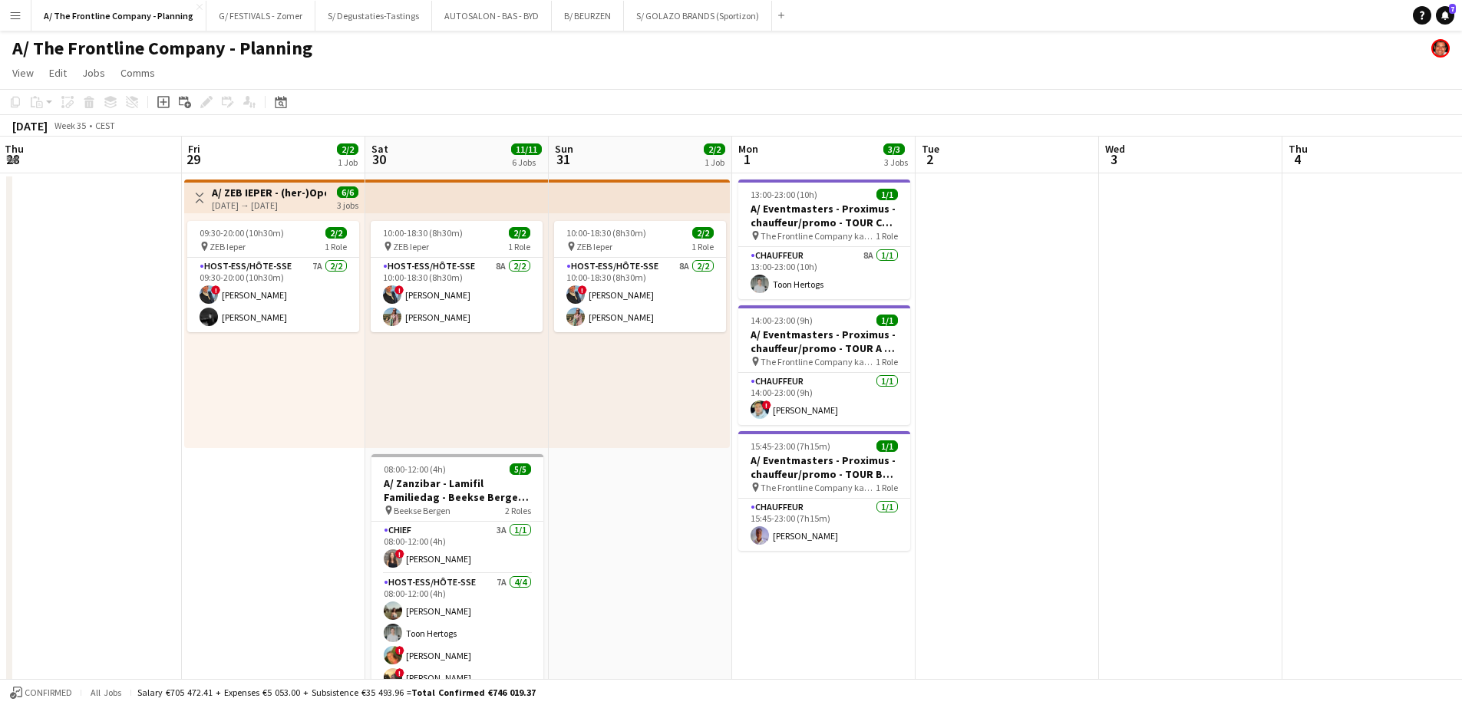
scroll to position [0, 445]
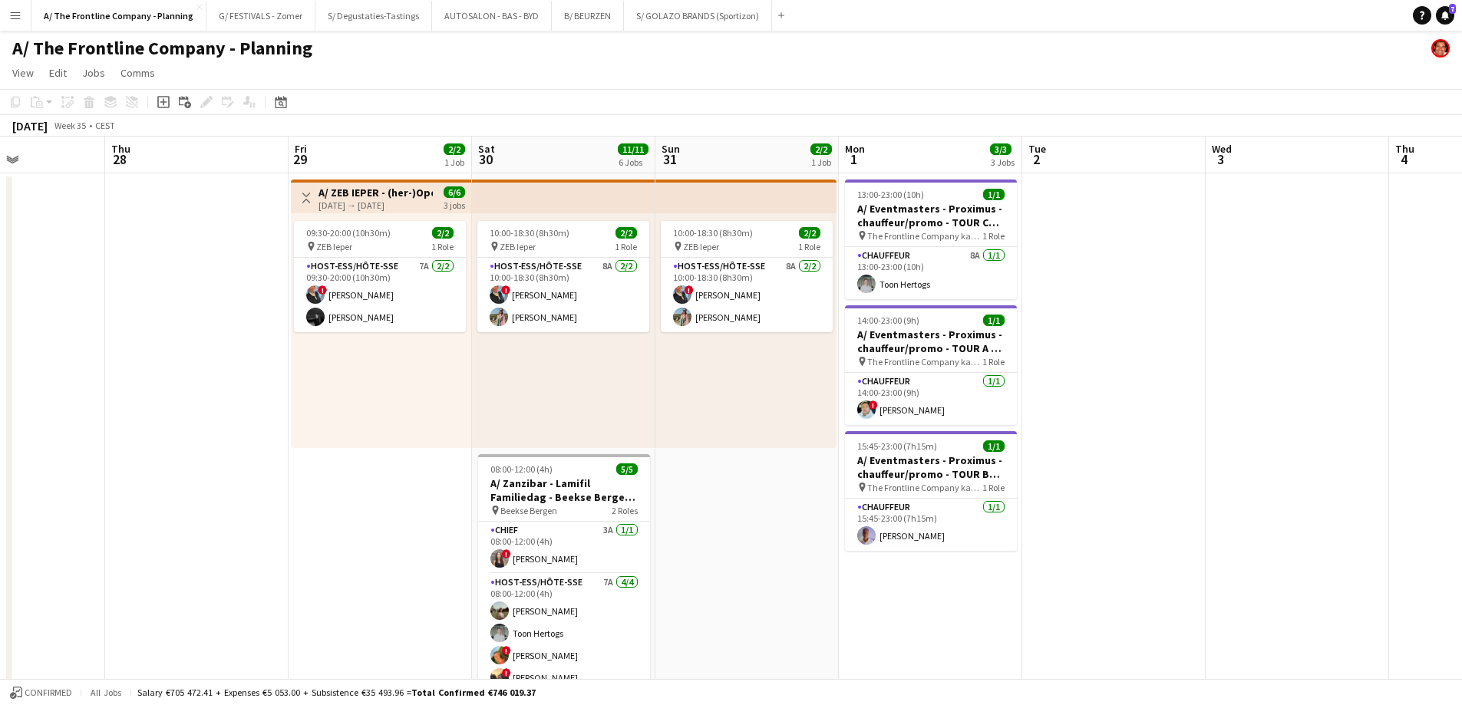
drag, startPoint x: 498, startPoint y: 373, endPoint x: 254, endPoint y: 368, distance: 244.1
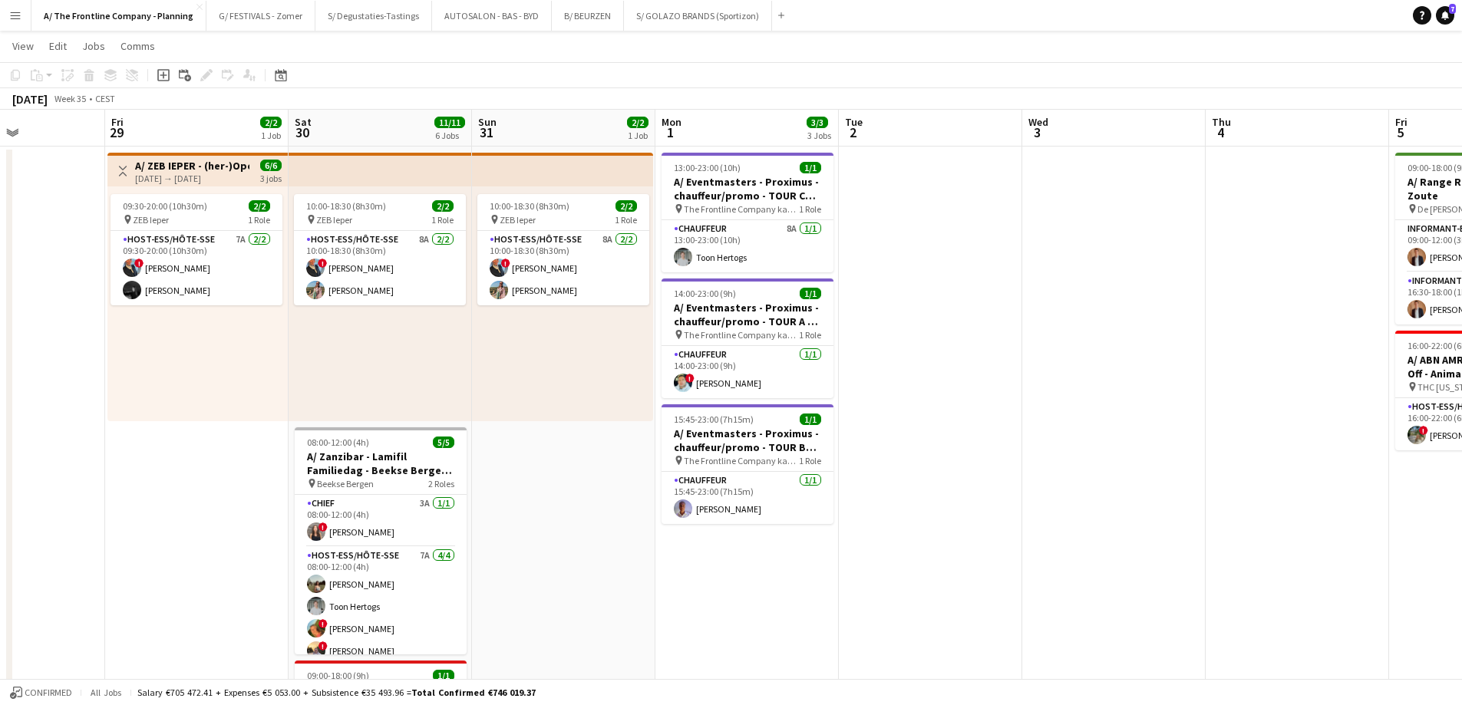
scroll to position [0, 0]
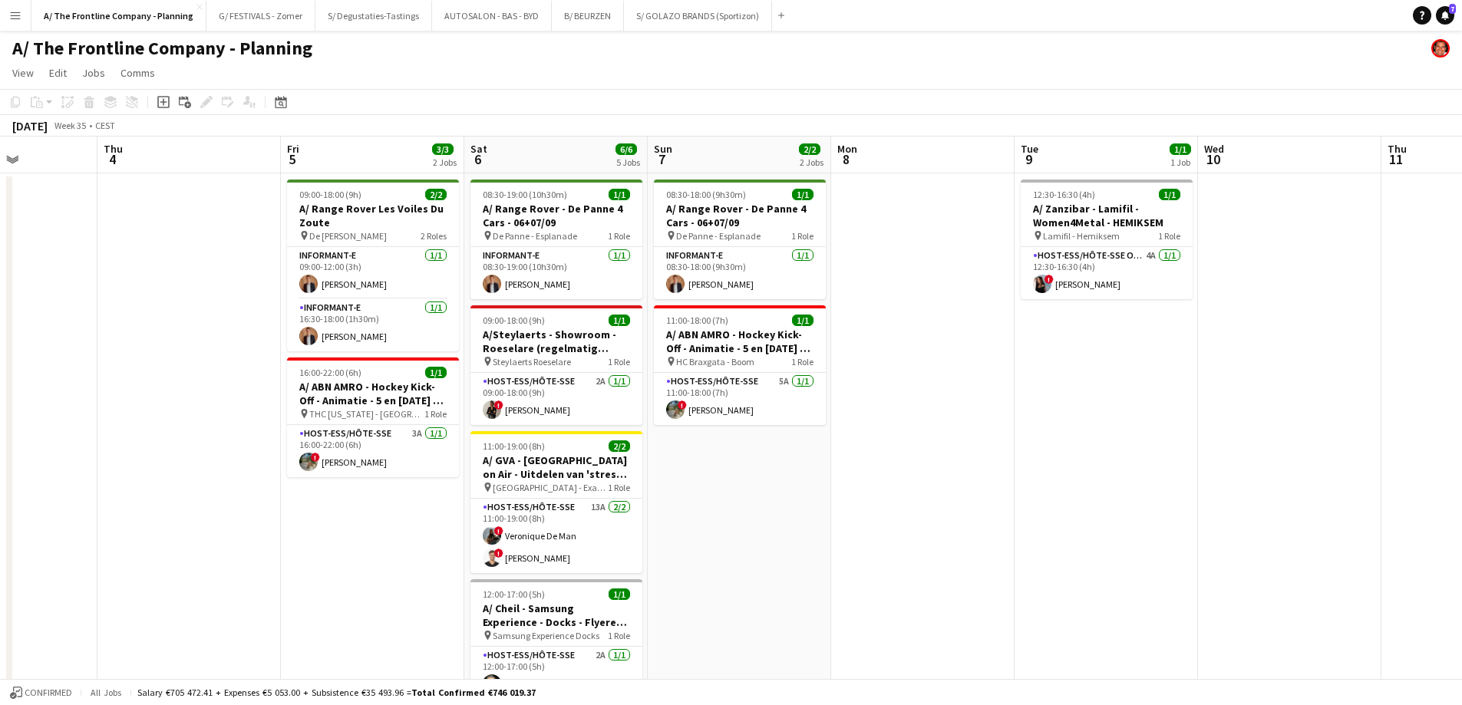
drag, startPoint x: 1109, startPoint y: 409, endPoint x: -2, endPoint y: 359, distance: 1112.3
click at [0, 359] on html "Menu Boards Boards Boards All jobs Status Workforce Workforce My Workforce Recr…" at bounding box center [731, 693] width 1462 height 1387
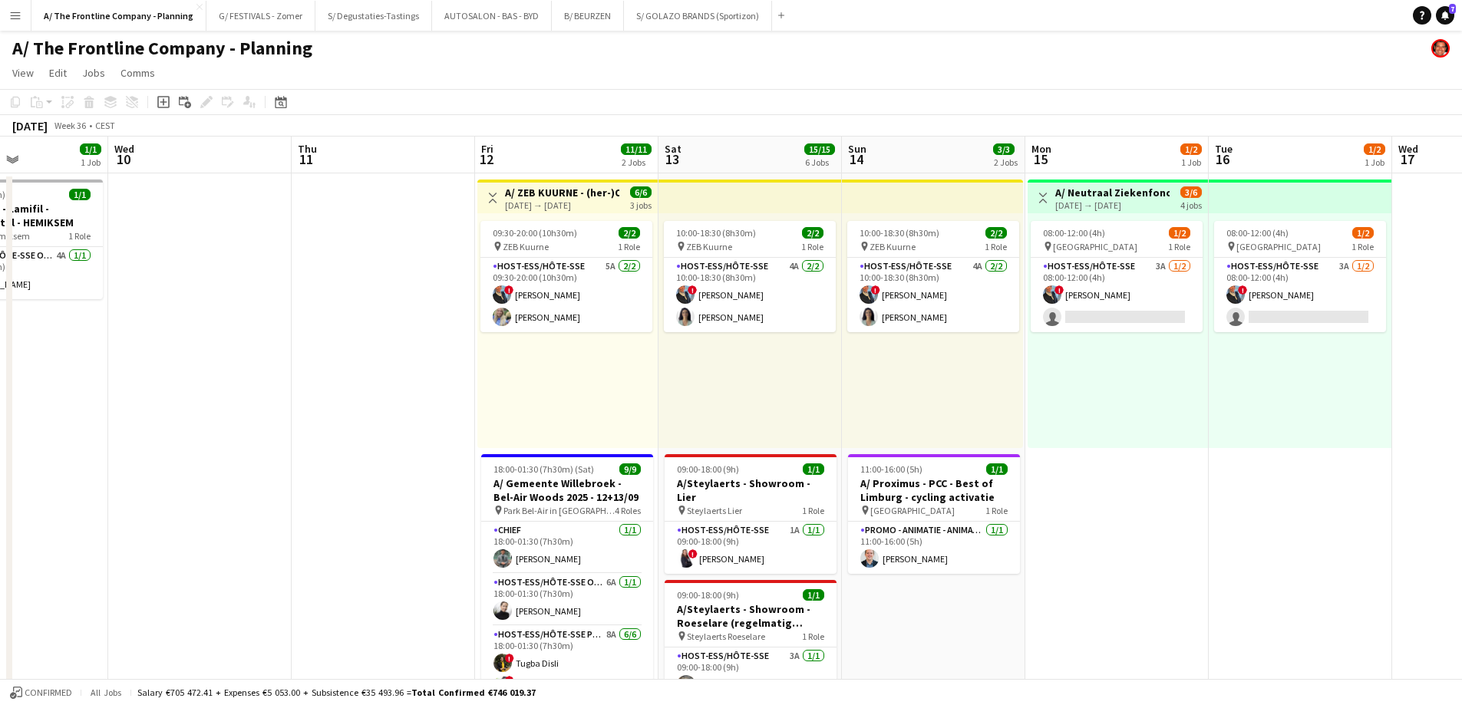
drag, startPoint x: 1072, startPoint y: 442, endPoint x: -28, endPoint y: 409, distance: 1100.9
click at [0, 409] on html "Menu Boards Boards Boards All jobs Status Workforce Workforce My Workforce Recr…" at bounding box center [731, 693] width 1462 height 1387
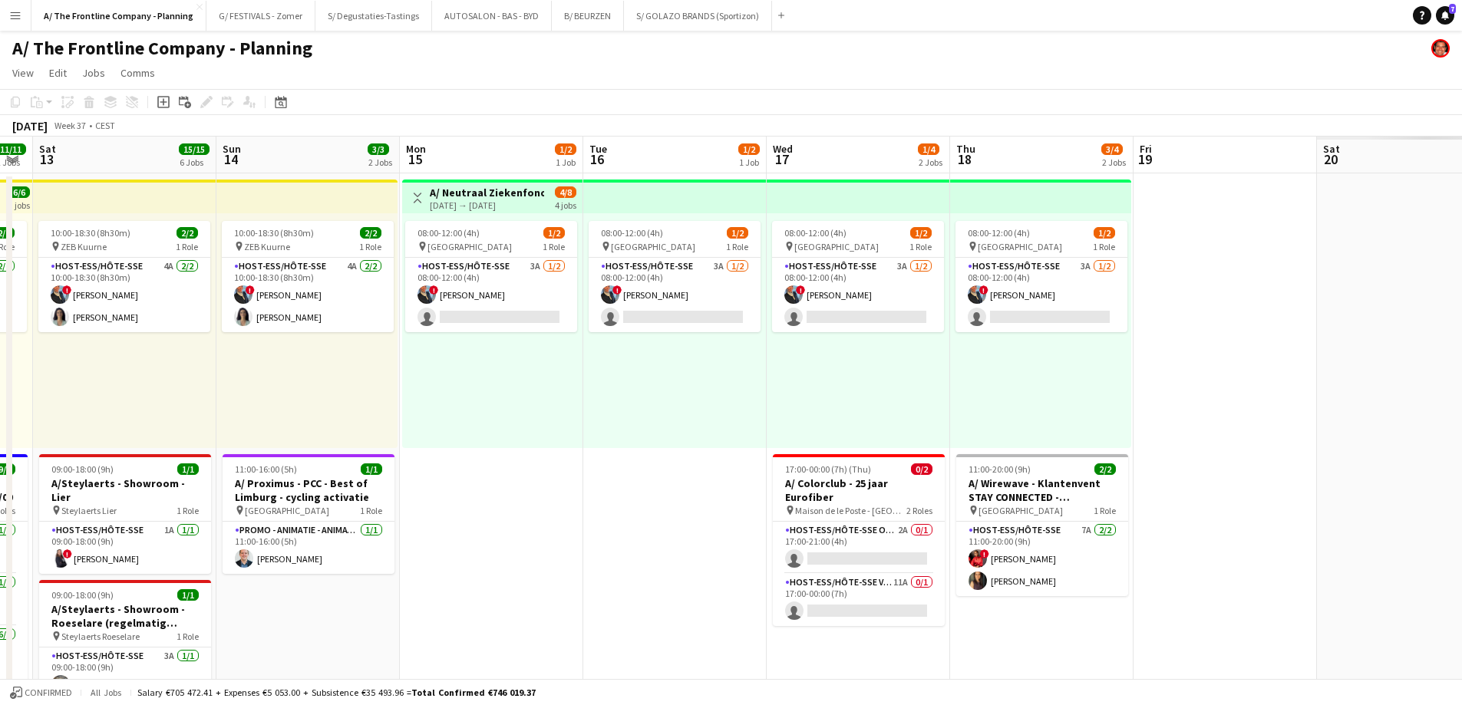
scroll to position [0, 444]
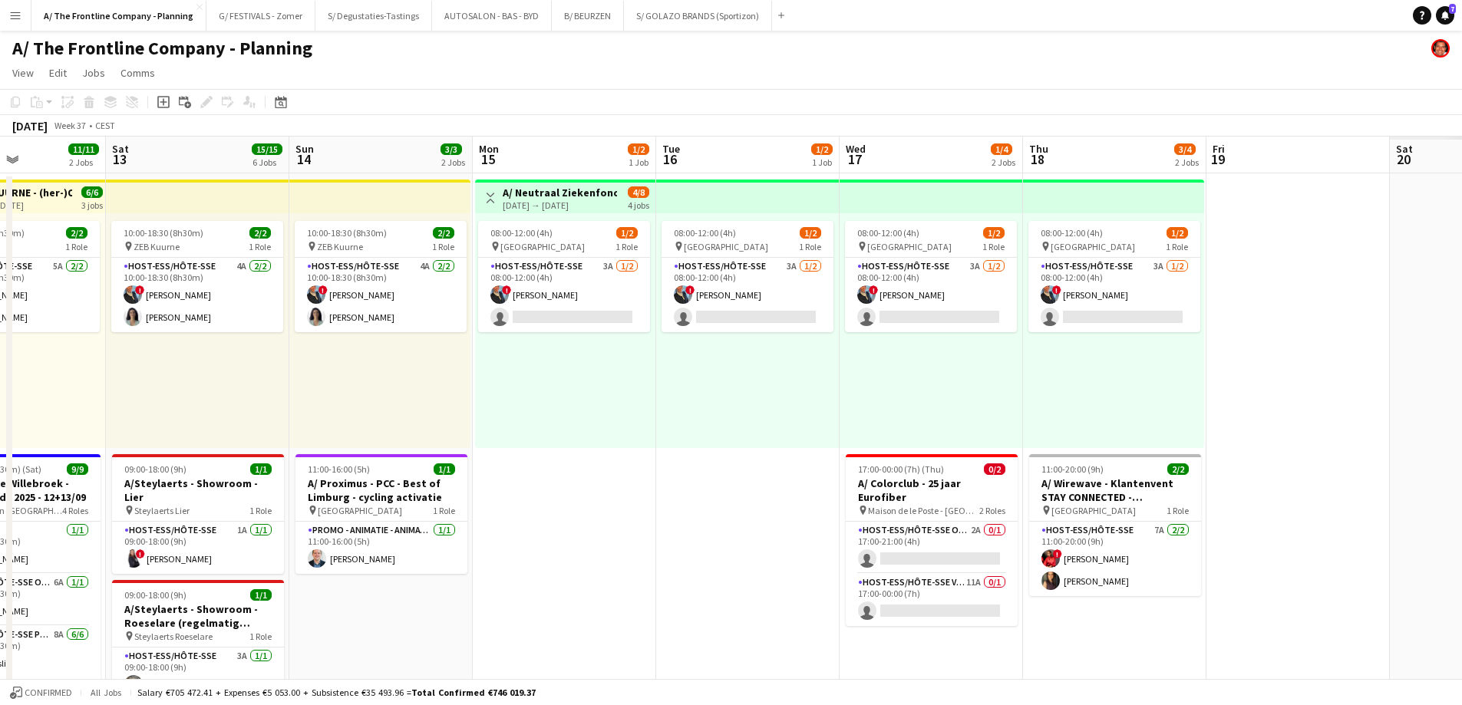
drag, startPoint x: 583, startPoint y: 401, endPoint x: -233, endPoint y: 388, distance: 815.8
click at [0, 388] on html "Menu Boards Boards Boards All jobs Status Workforce Workforce My Workforce Recr…" at bounding box center [731, 693] width 1462 height 1387
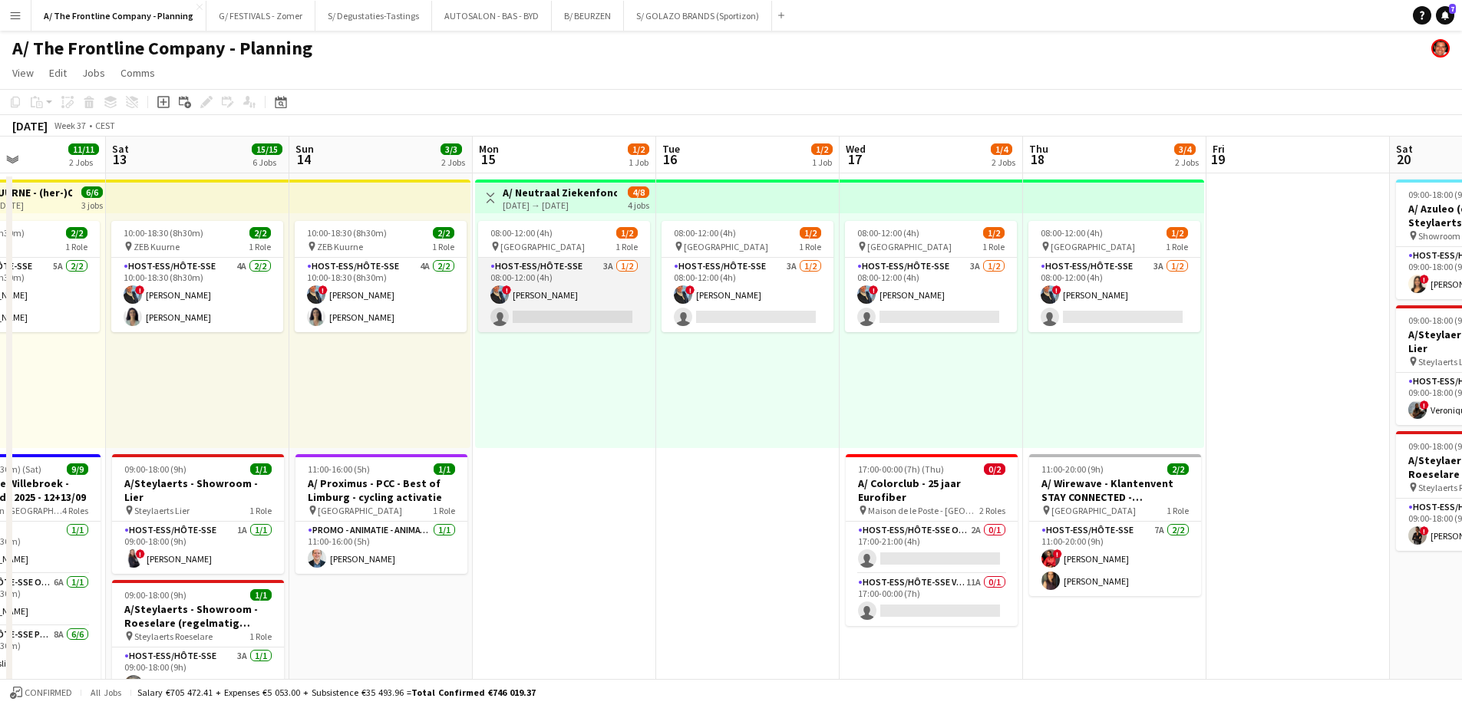
click at [551, 312] on app-card-role "Host-ess/Hôte-sse 3A 1/2 08:00-12:00 (4h) ! Eveline Van Rompaey single-neutral-…" at bounding box center [564, 295] width 172 height 74
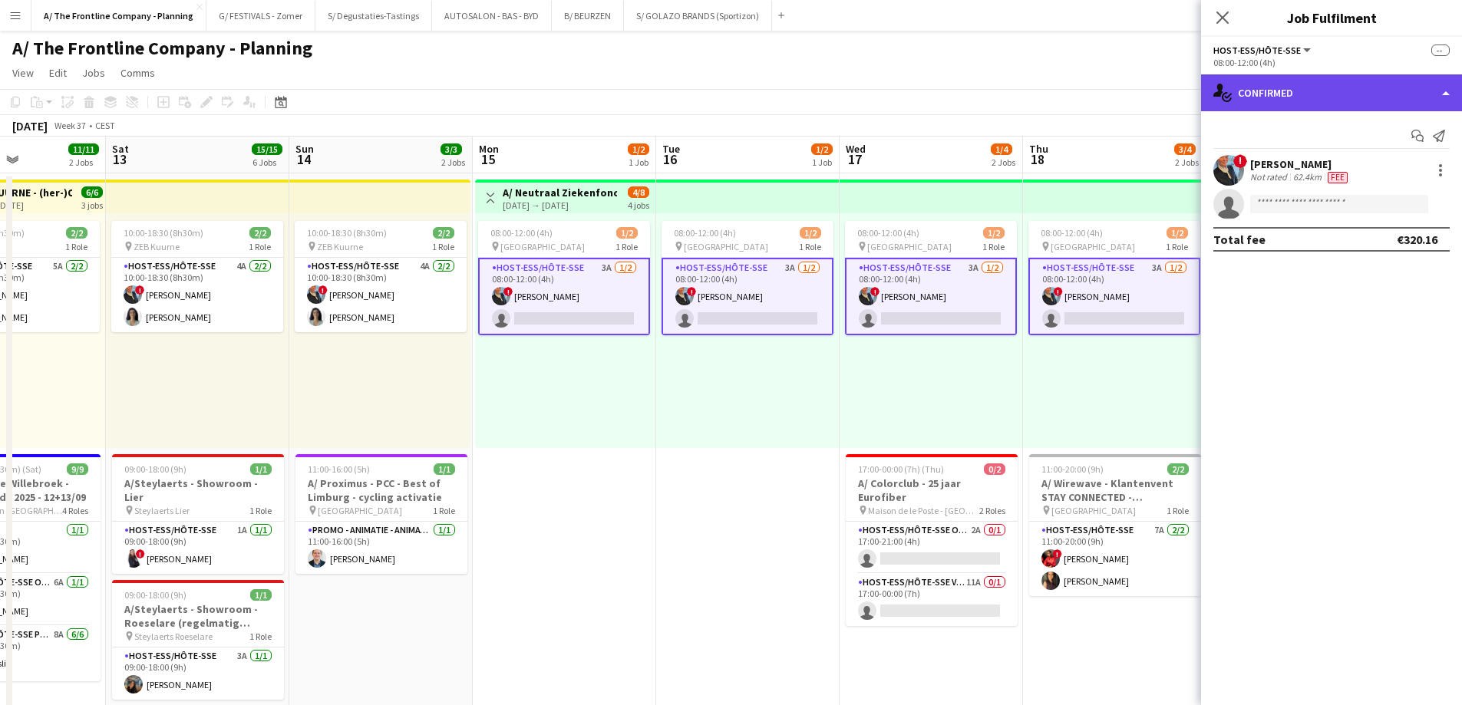
click at [1288, 81] on div "single-neutral-actions-check-2 Confirmed" at bounding box center [1331, 92] width 261 height 37
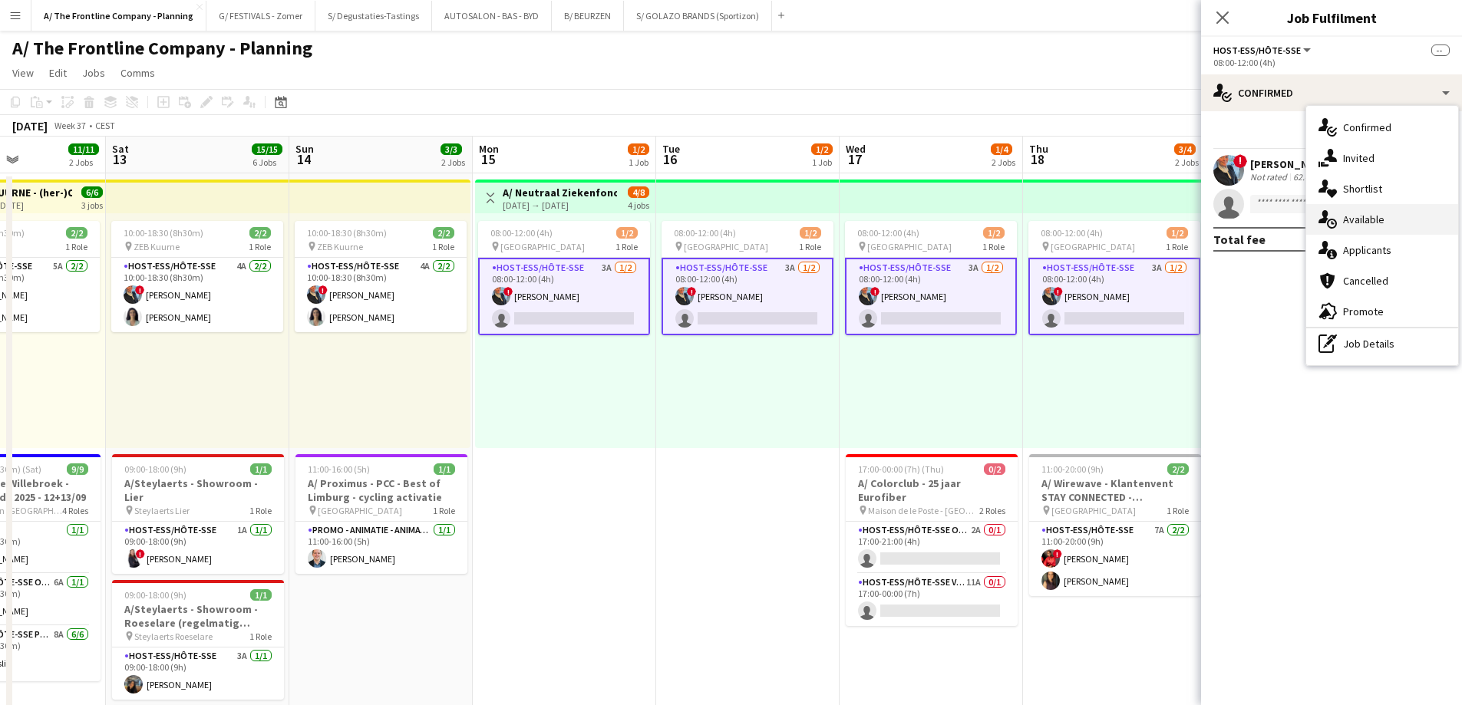
click at [1377, 232] on div "single-neutral-actions-upload Available" at bounding box center [1382, 219] width 152 height 31
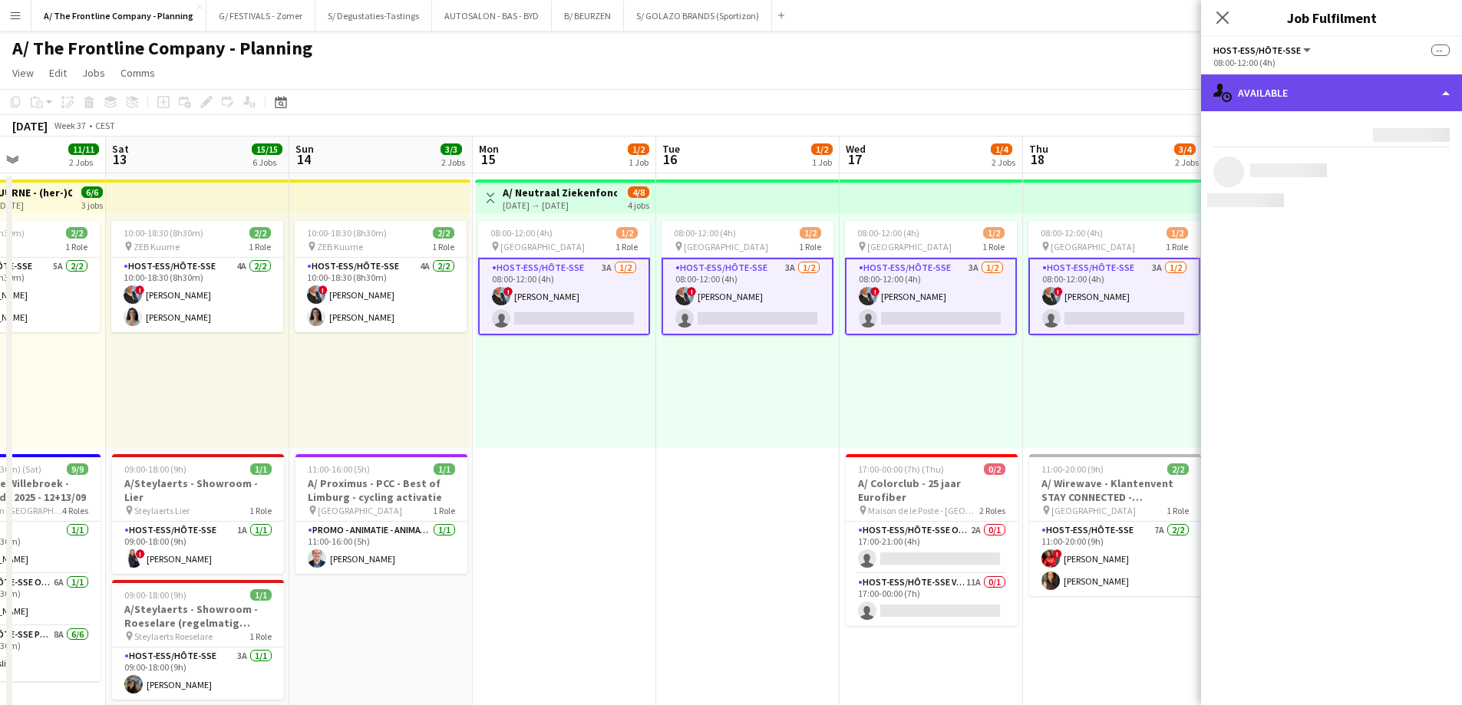
click at [1346, 98] on div "single-neutral-actions-upload Available" at bounding box center [1331, 92] width 261 height 37
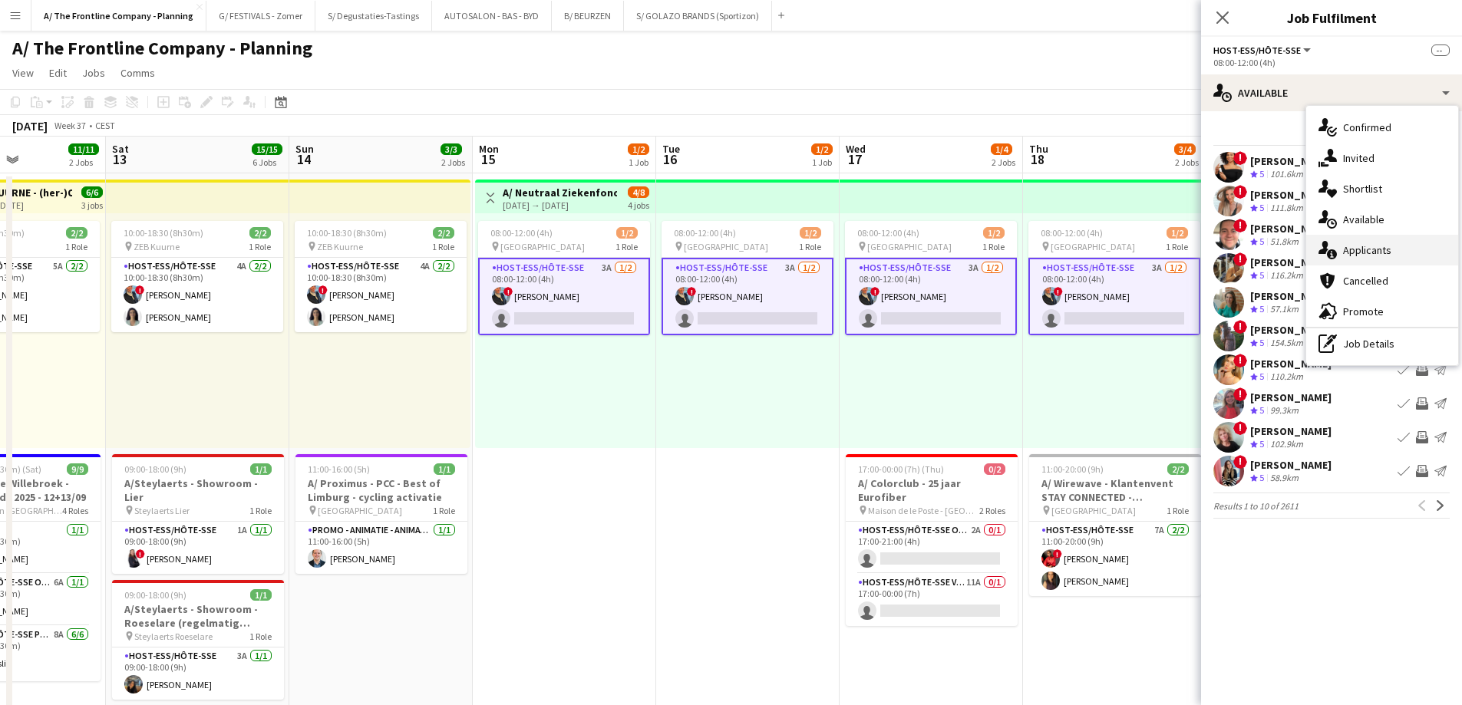
click at [1361, 255] on div "single-neutral-actions-information Applicants" at bounding box center [1382, 250] width 152 height 31
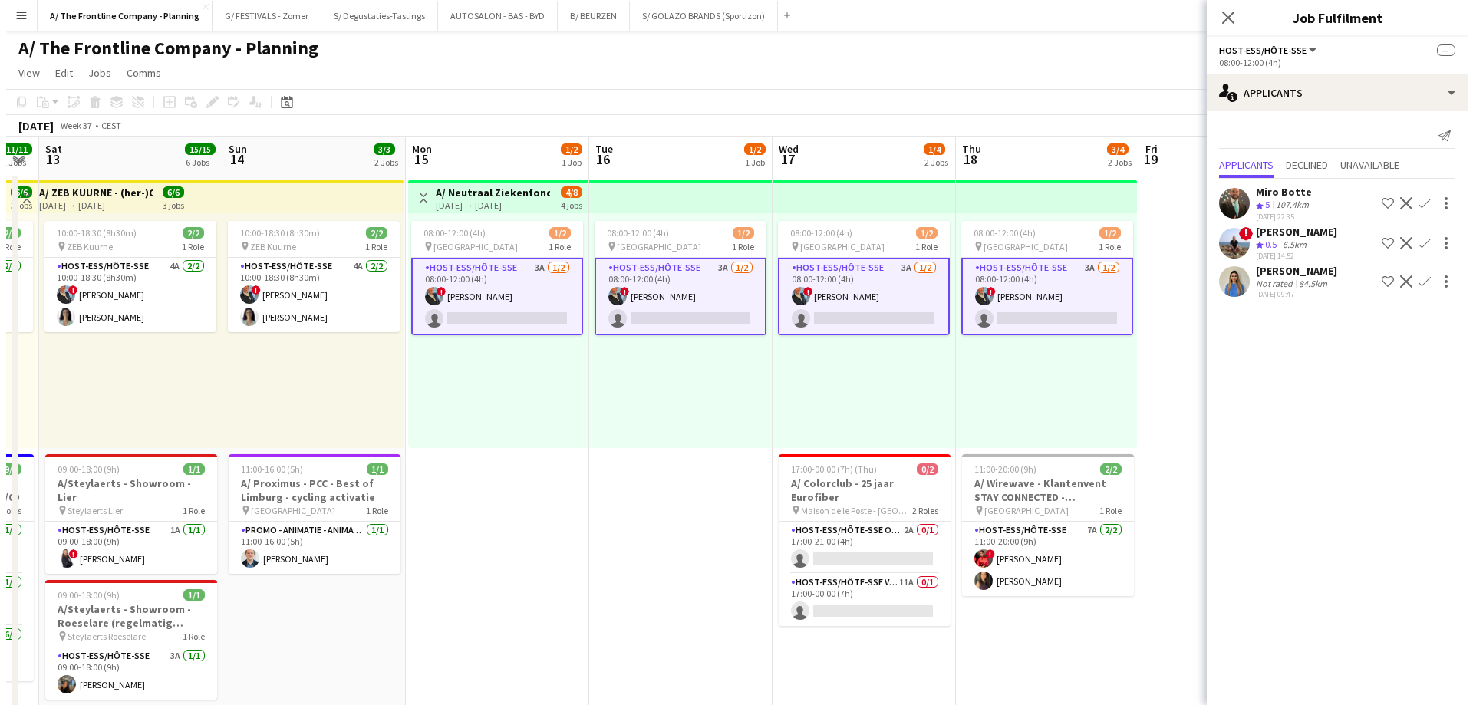
scroll to position [0, 585]
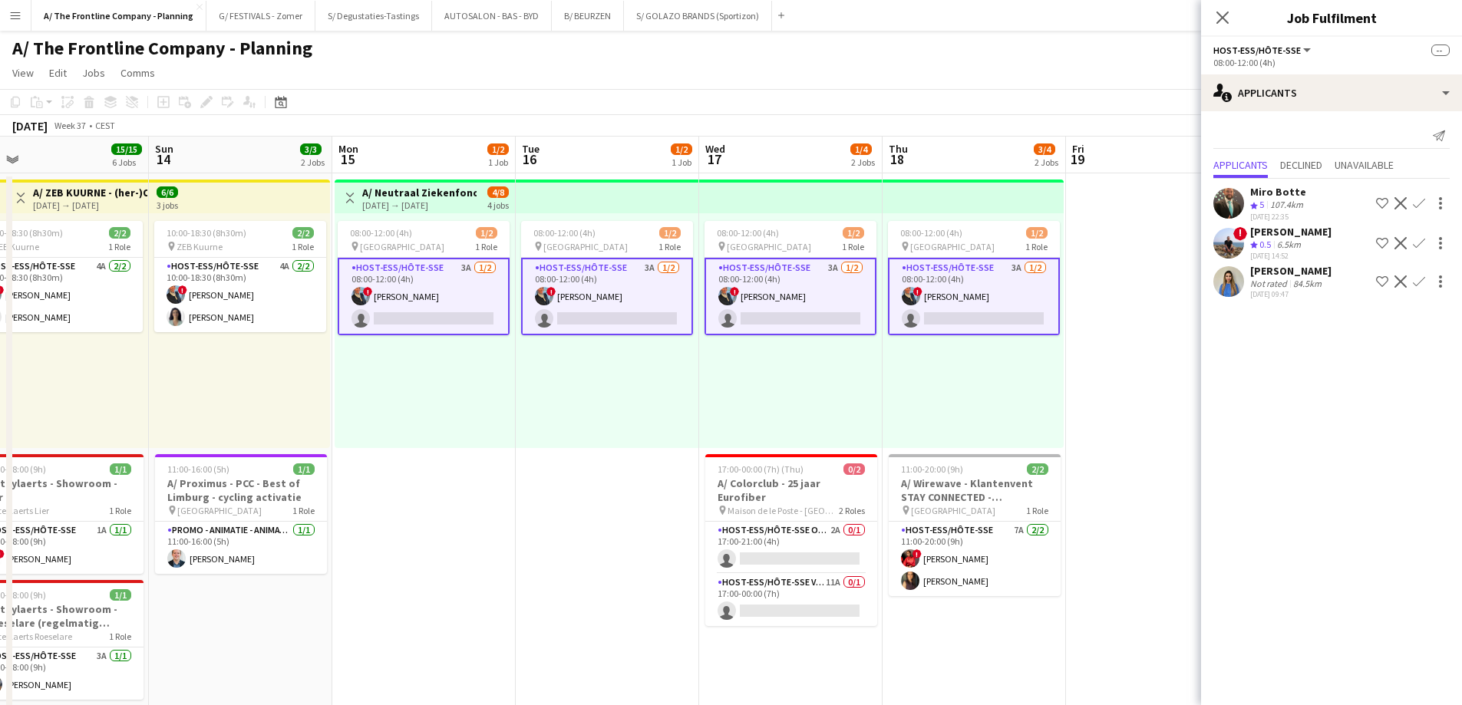
drag, startPoint x: 908, startPoint y: 384, endPoint x: 767, endPoint y: 391, distance: 140.6
click at [406, 401] on div "08:00-12:00 (4h) 1/2 pin Oostende 1 Role Host-ess/Hôte-sse 3A 1/2 08:00-12:00 (…" at bounding box center [425, 330] width 180 height 235
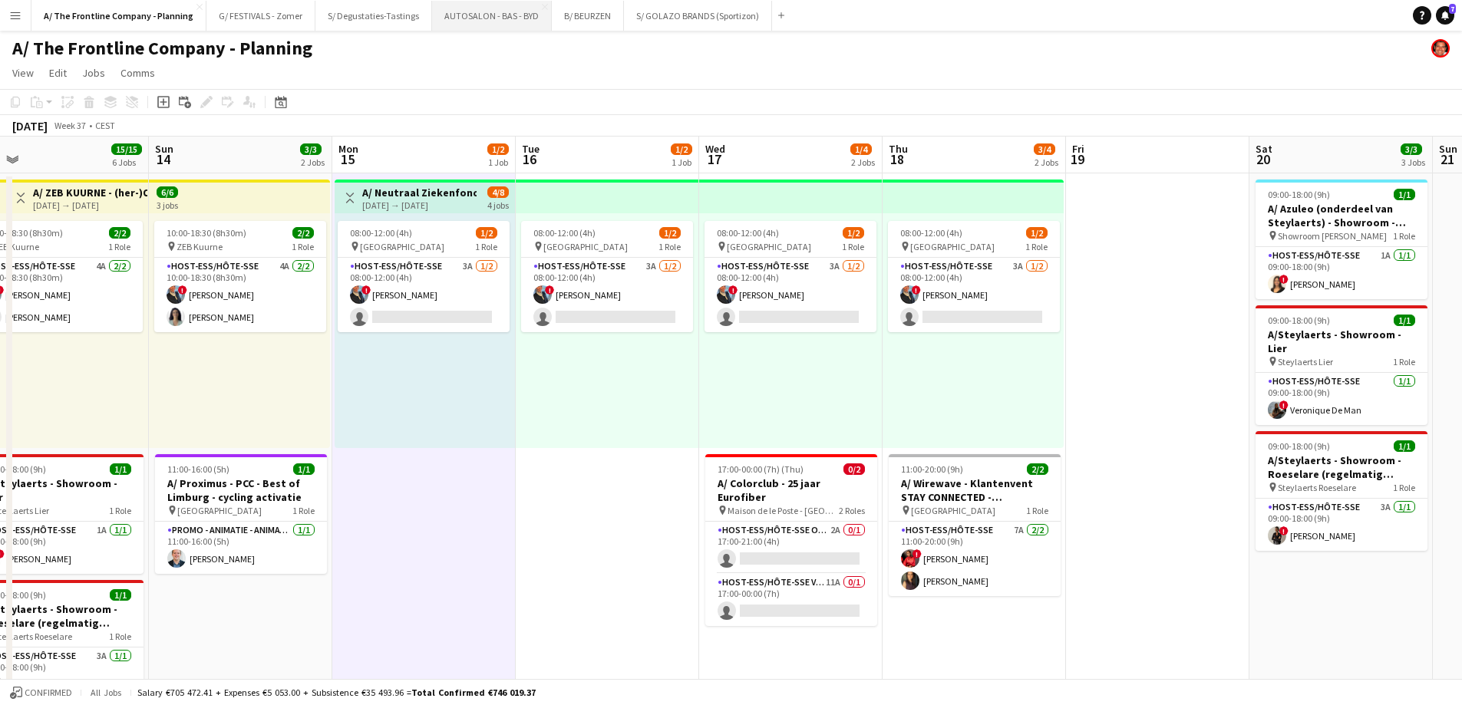
click at [486, 17] on button "AUTOSALON - BAS - BYD Close" at bounding box center [492, 16] width 120 height 30
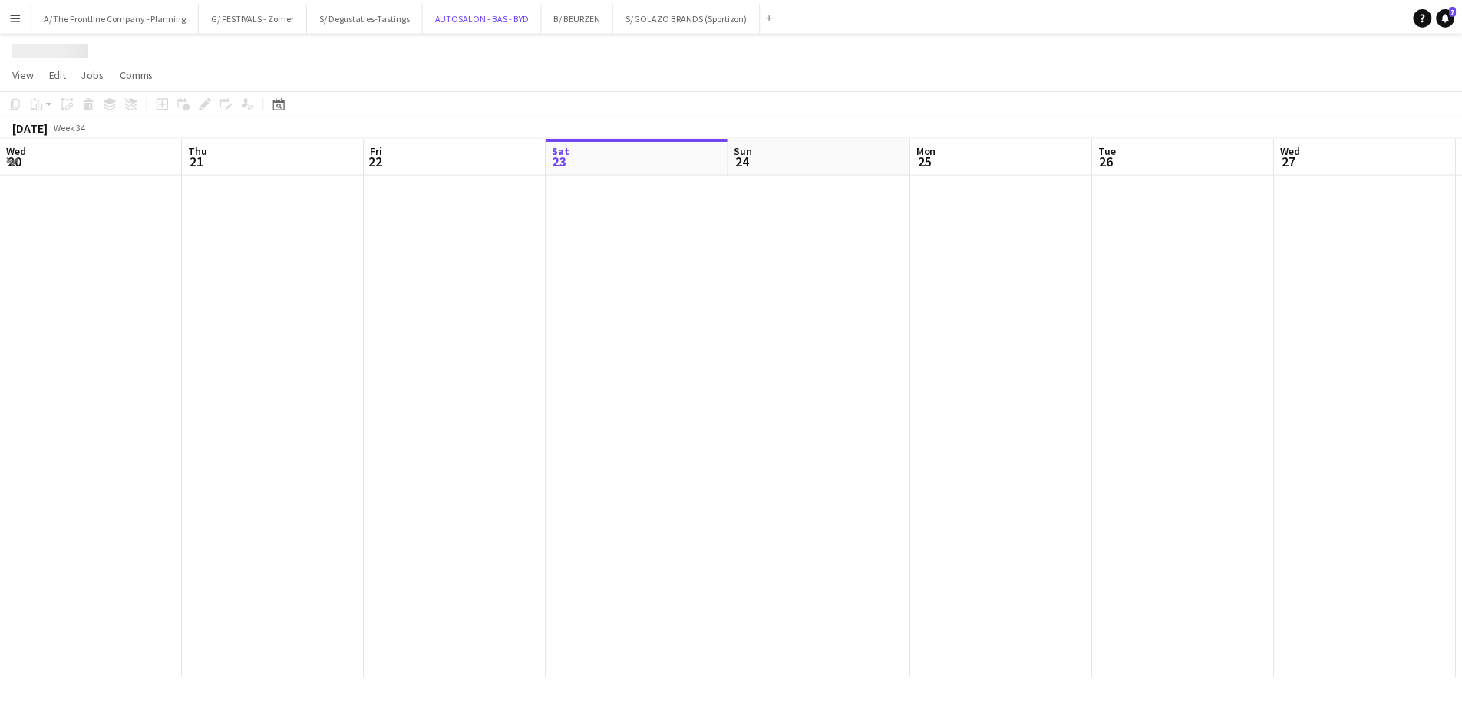
scroll to position [0, 367]
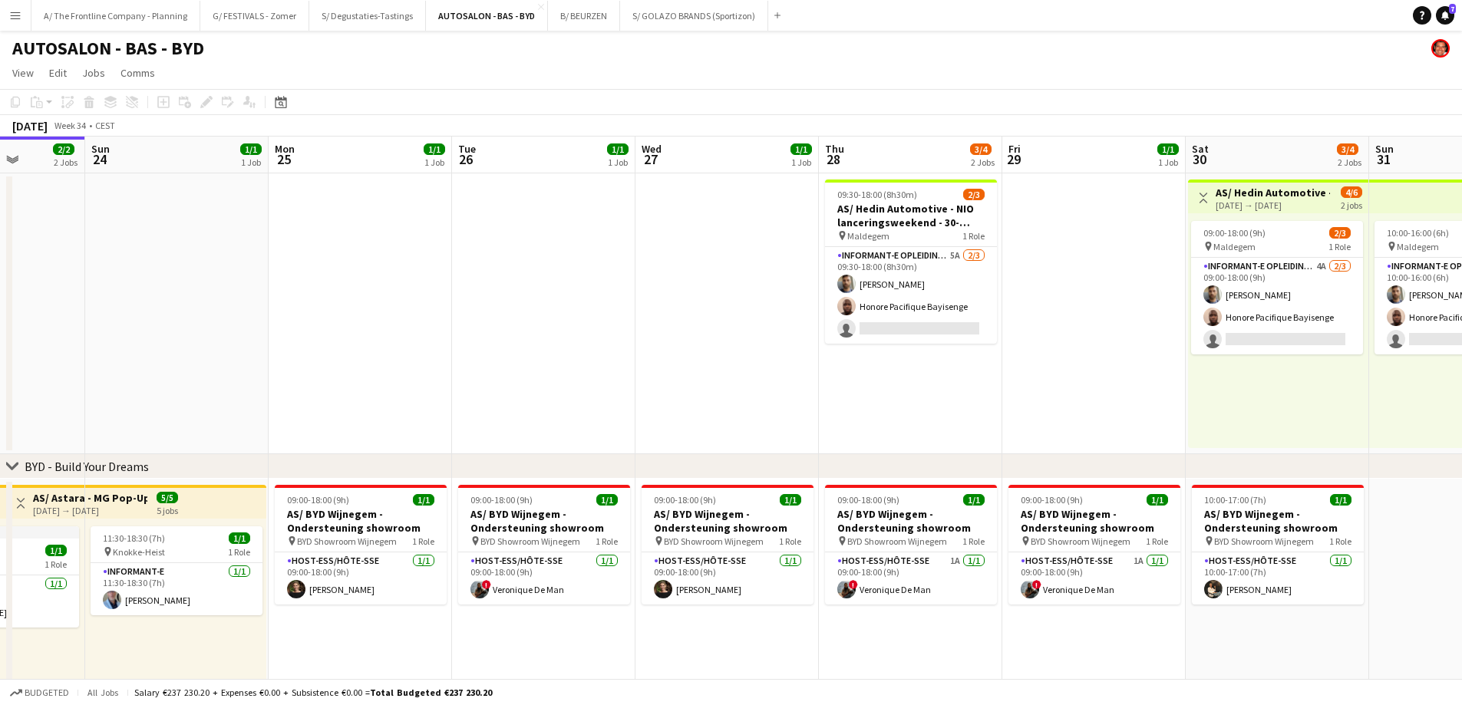
drag, startPoint x: 660, startPoint y: 377, endPoint x: 176, endPoint y: 348, distance: 485.0
click at [176, 348] on app-calendar-viewport "Wed 20 2/2 2 Jobs Thu 21 2/2 2 Jobs Fri 22 2/2 2 Jobs Sat 23 2/2 2 Jobs Sun 24 …" at bounding box center [731, 566] width 1462 height 858
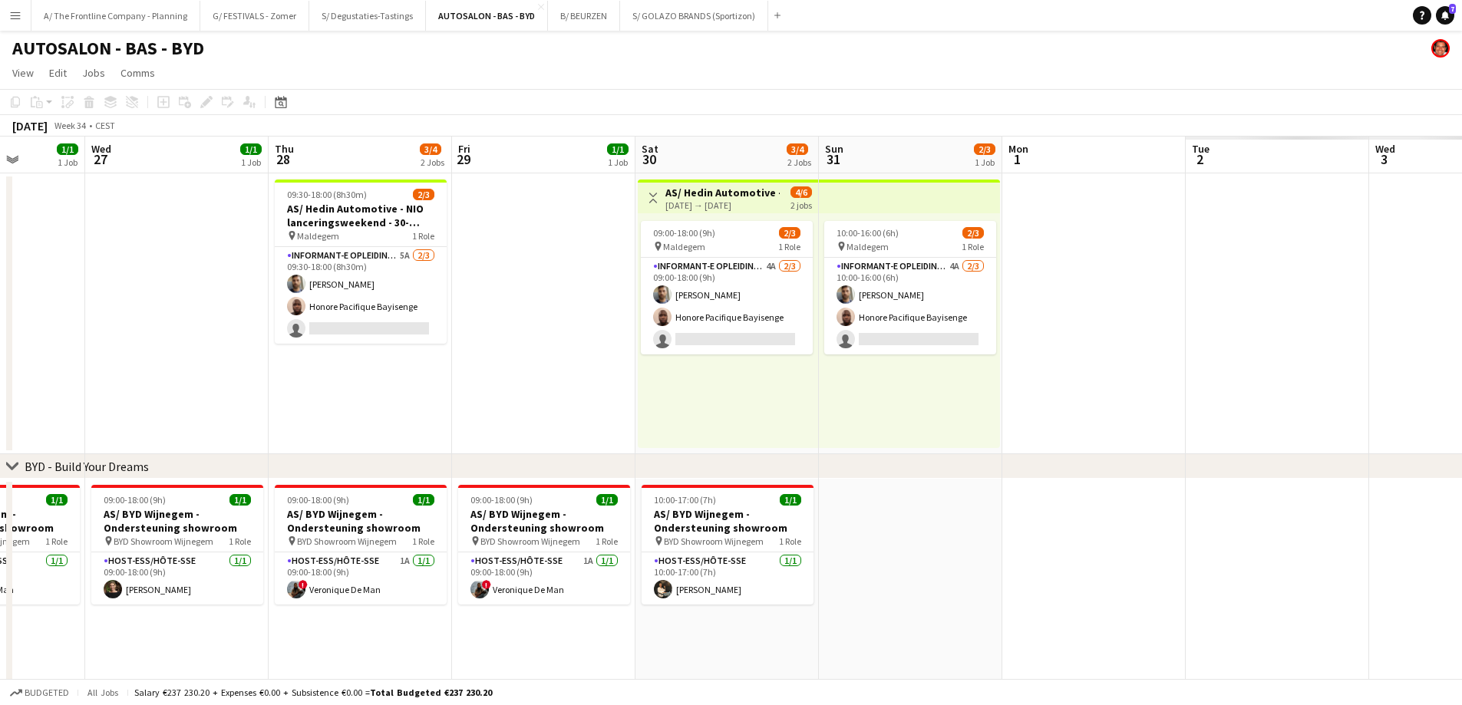
scroll to position [0, 467]
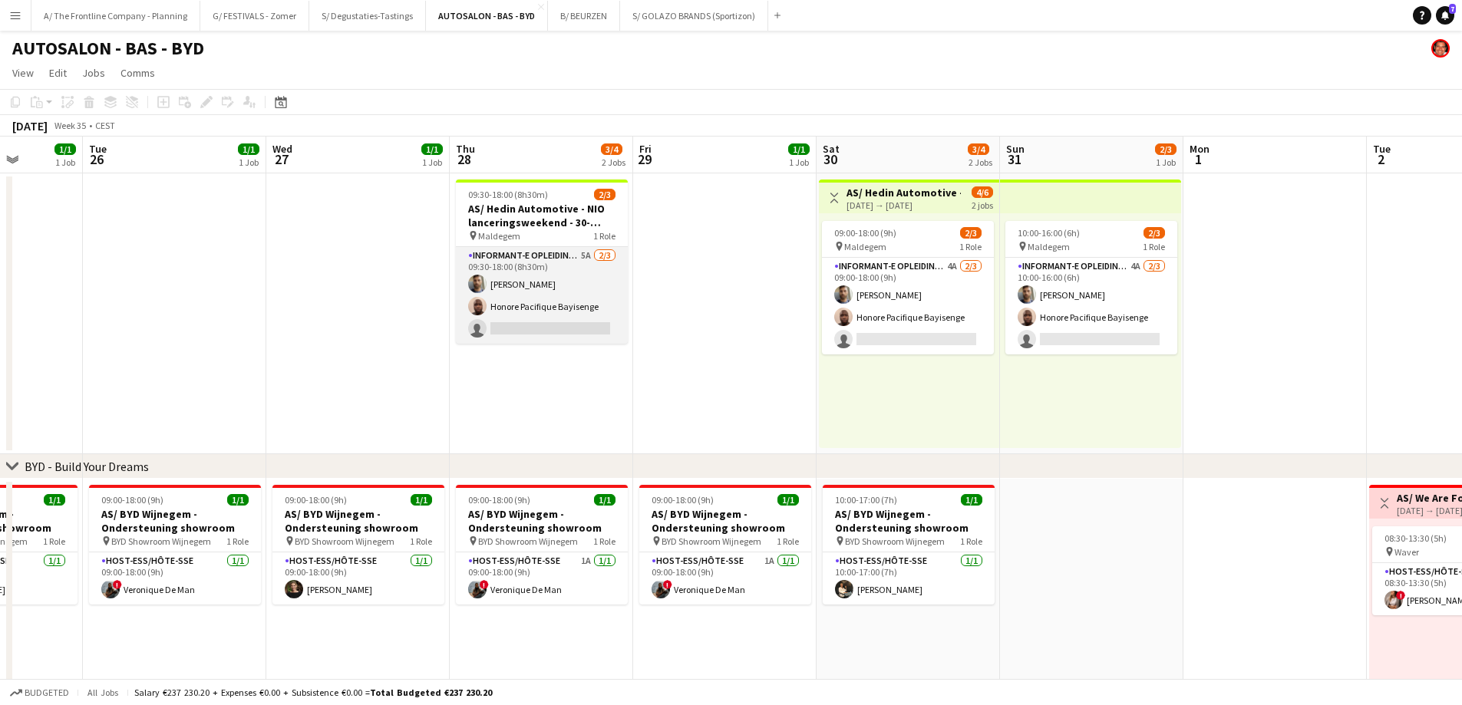
click at [546, 319] on app-card-role "Informant-e Opleiding - Formation 5A 2/3 09:30-18:00 (8h30m) Fehmy Fatnassi Hon…" at bounding box center [542, 295] width 172 height 97
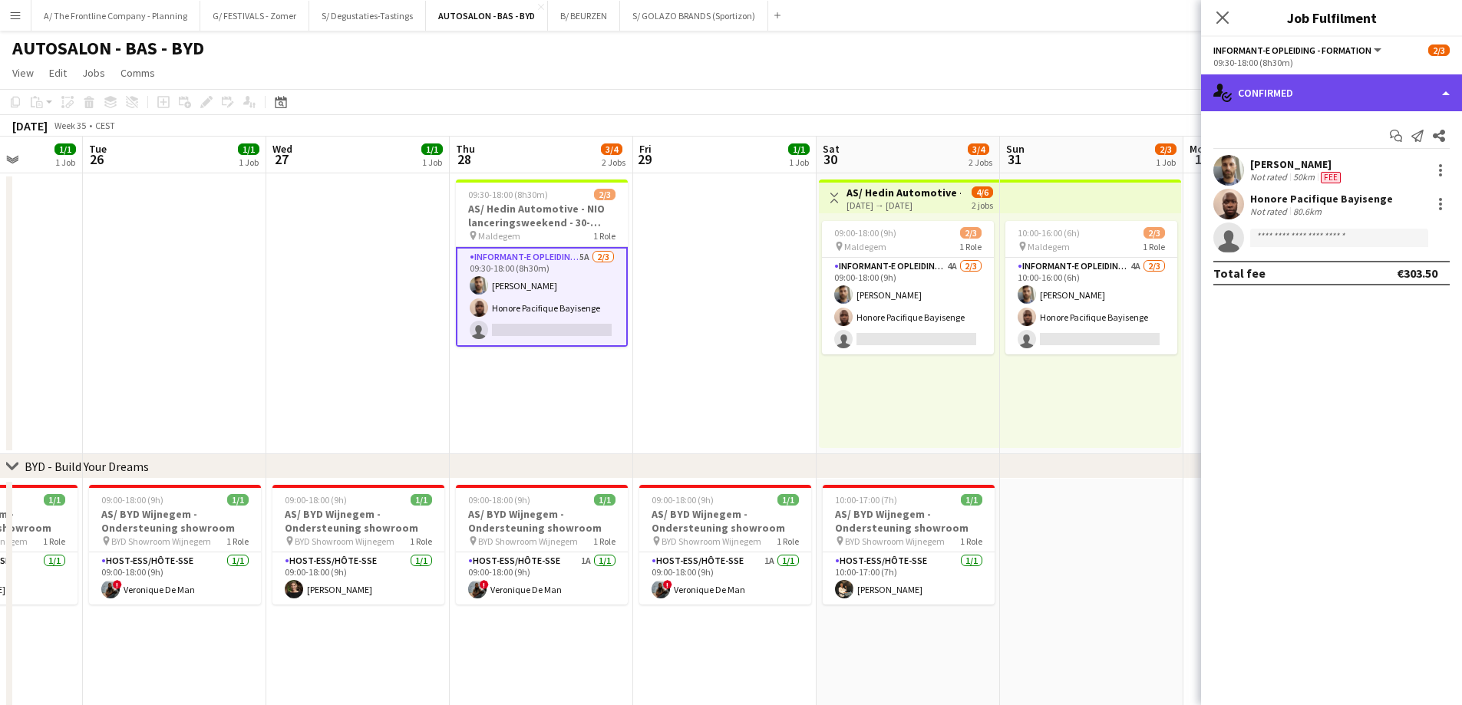
click at [1346, 88] on div "single-neutral-actions-check-2 Confirmed" at bounding box center [1331, 92] width 261 height 37
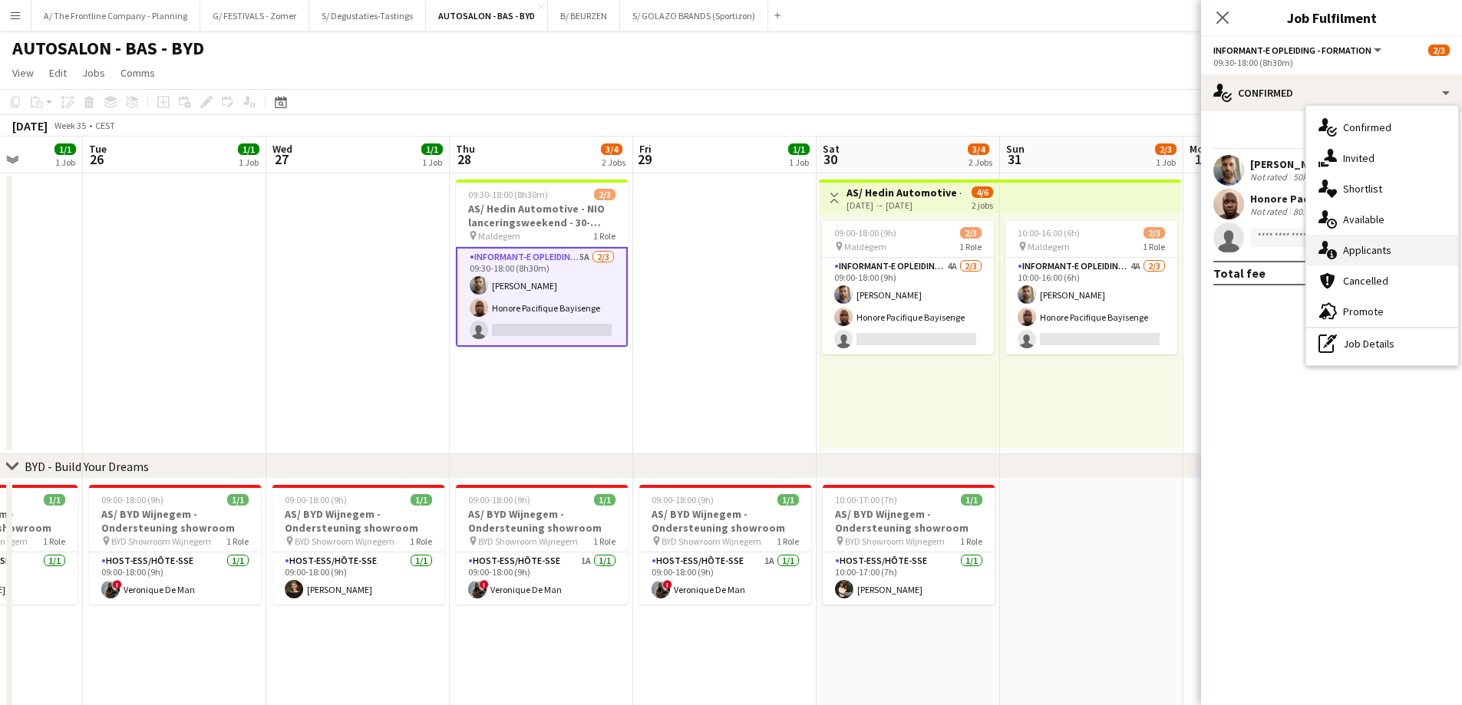
click at [1360, 252] on div "single-neutral-actions-information Applicants" at bounding box center [1382, 250] width 152 height 31
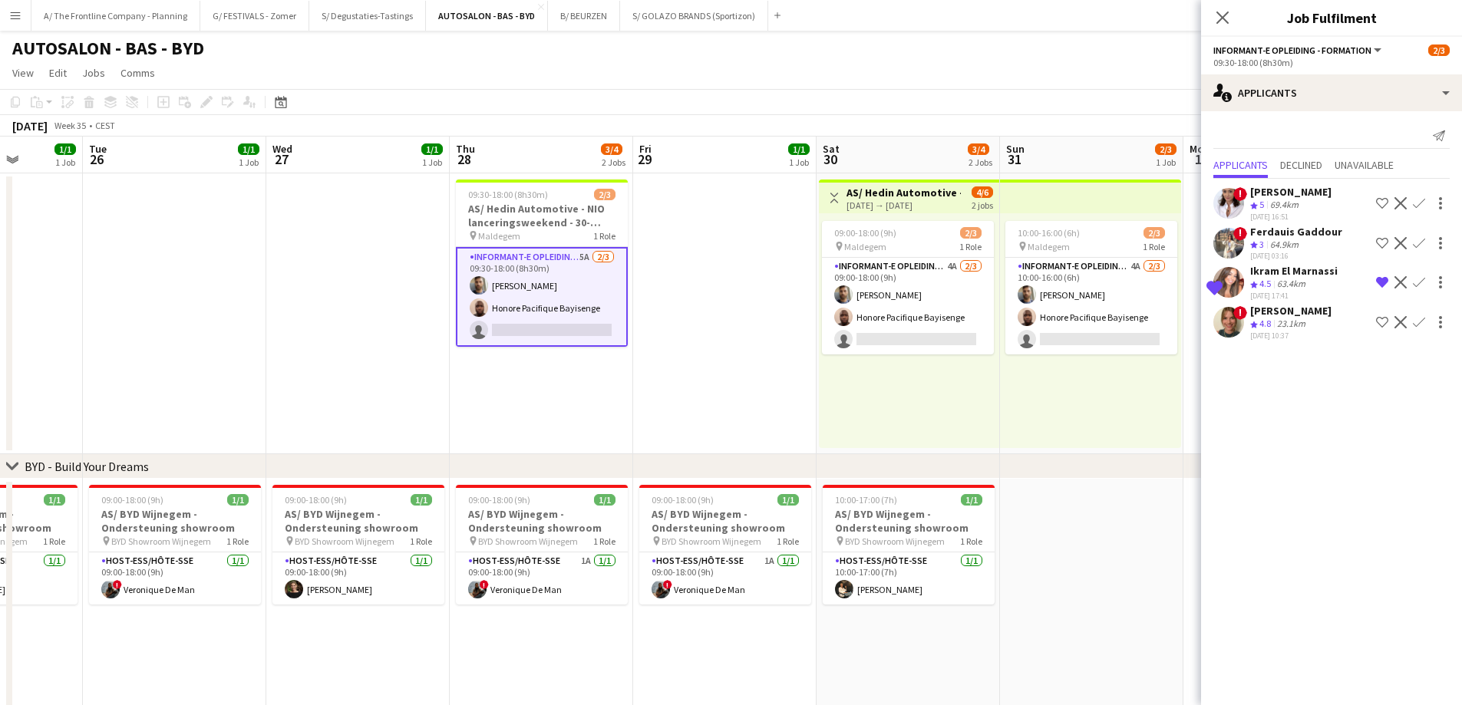
click at [716, 385] on app-date-cell at bounding box center [724, 313] width 183 height 281
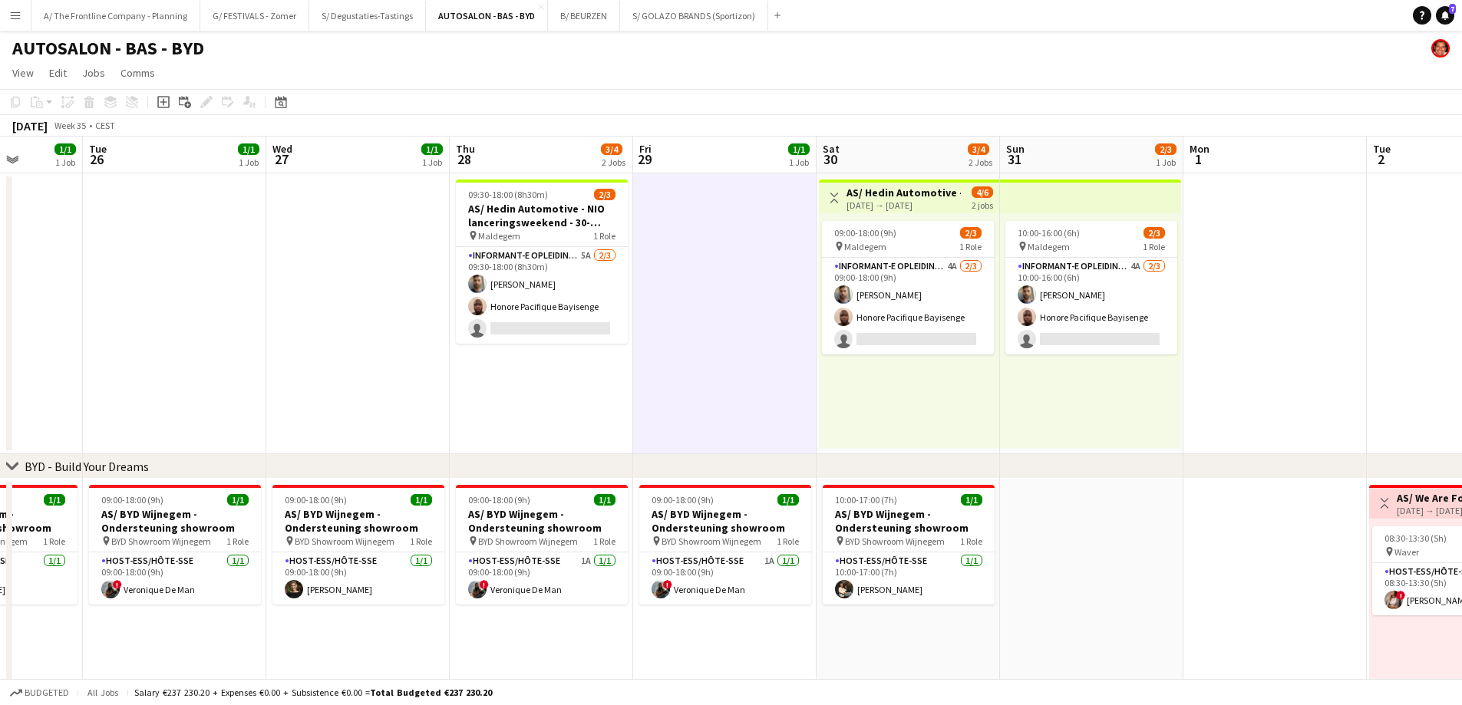
click at [551, 394] on app-date-cell "09:30-18:00 (8h30m) 2/3 AS/ Hedin Automotive - NIO lanceringsweekend - 30-31/08…" at bounding box center [541, 313] width 183 height 281
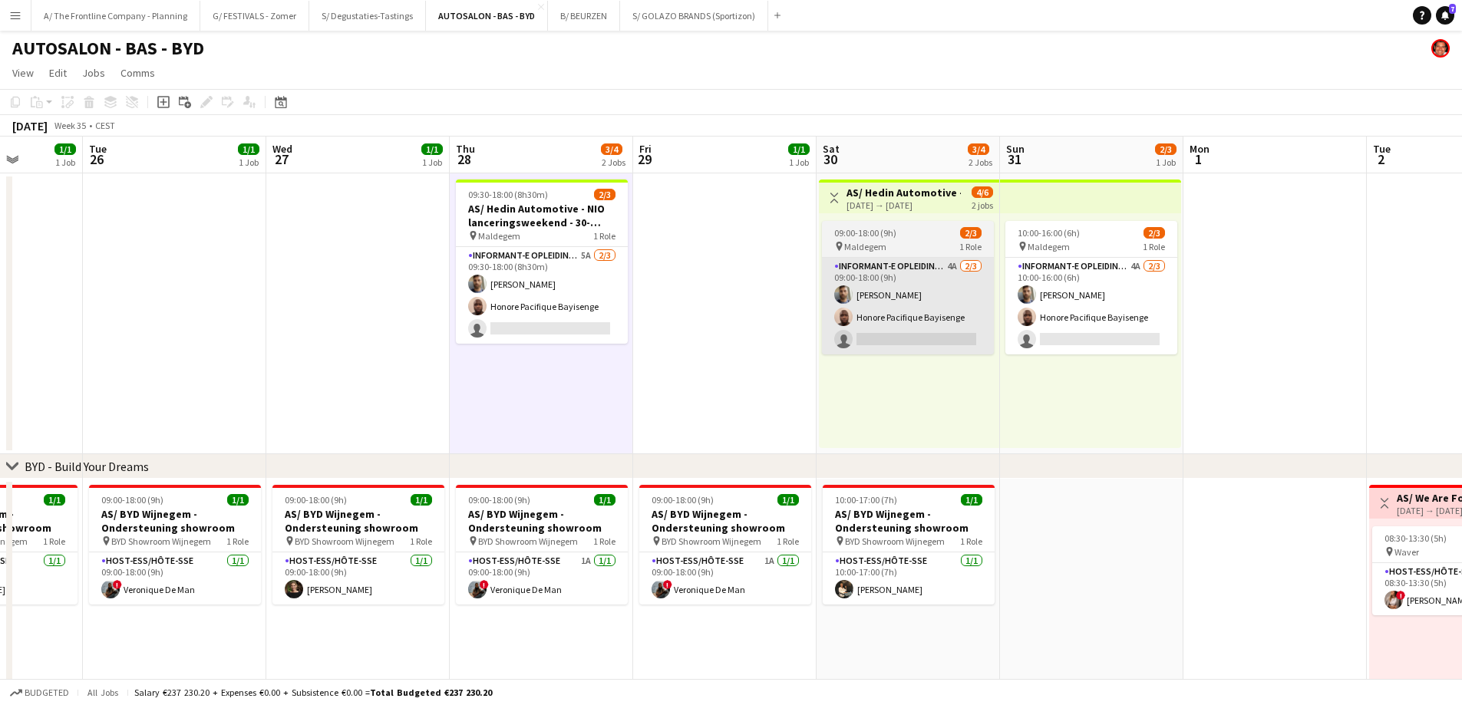
click at [896, 315] on app-card-role "Informant-e Opleiding - Formation 4A 2/3 09:00-18:00 (9h) Fehmy Fatnassi Honore…" at bounding box center [908, 306] width 172 height 97
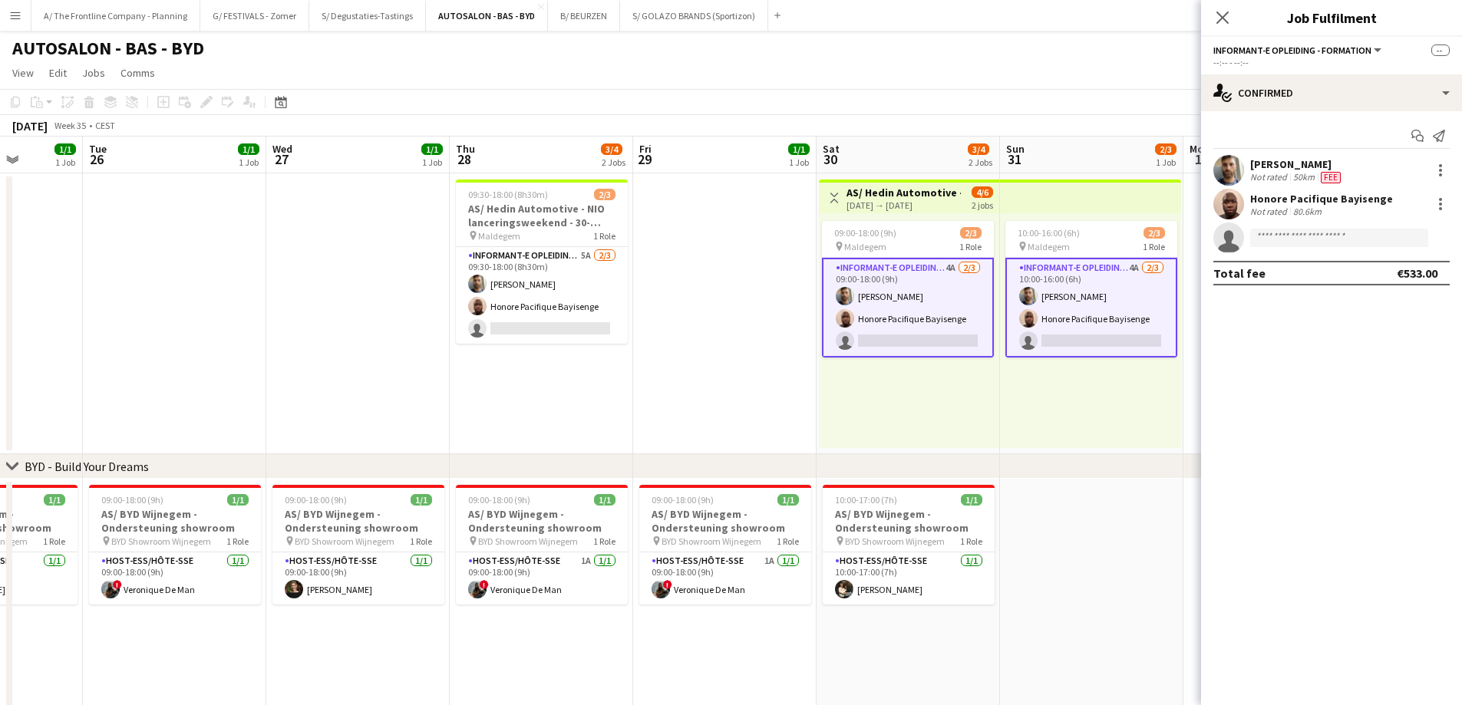
click at [1292, 164] on div "[PERSON_NAME]" at bounding box center [1297, 164] width 94 height 14
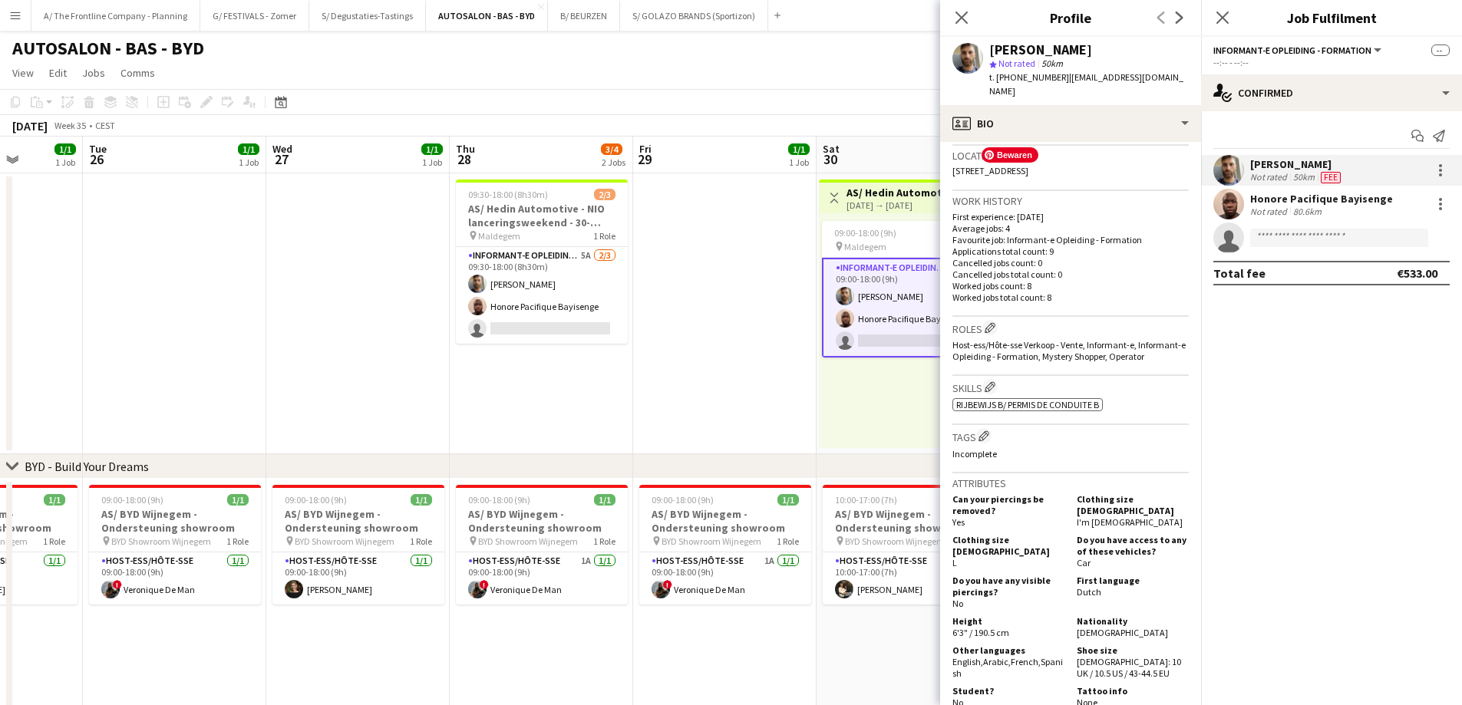
scroll to position [691, 0]
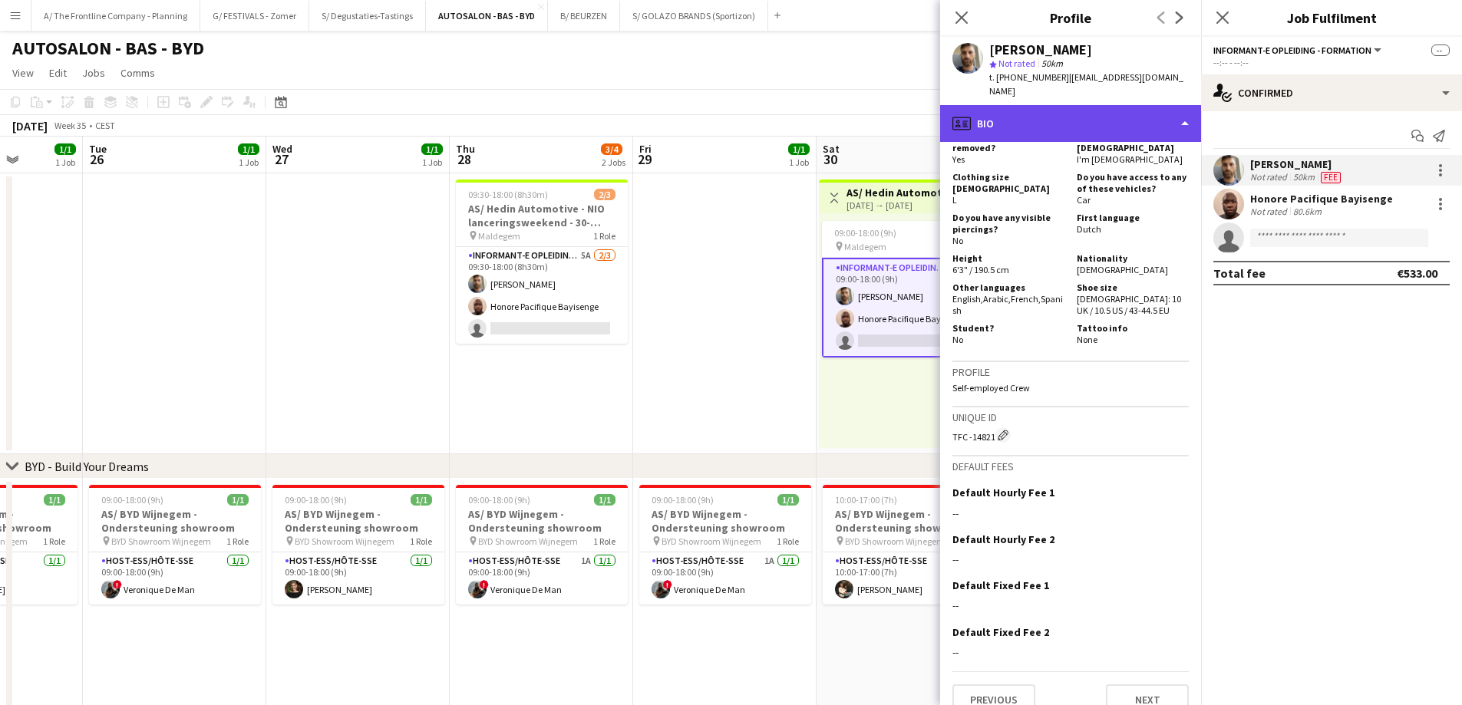
click at [1080, 115] on div "profile Bio" at bounding box center [1070, 123] width 261 height 37
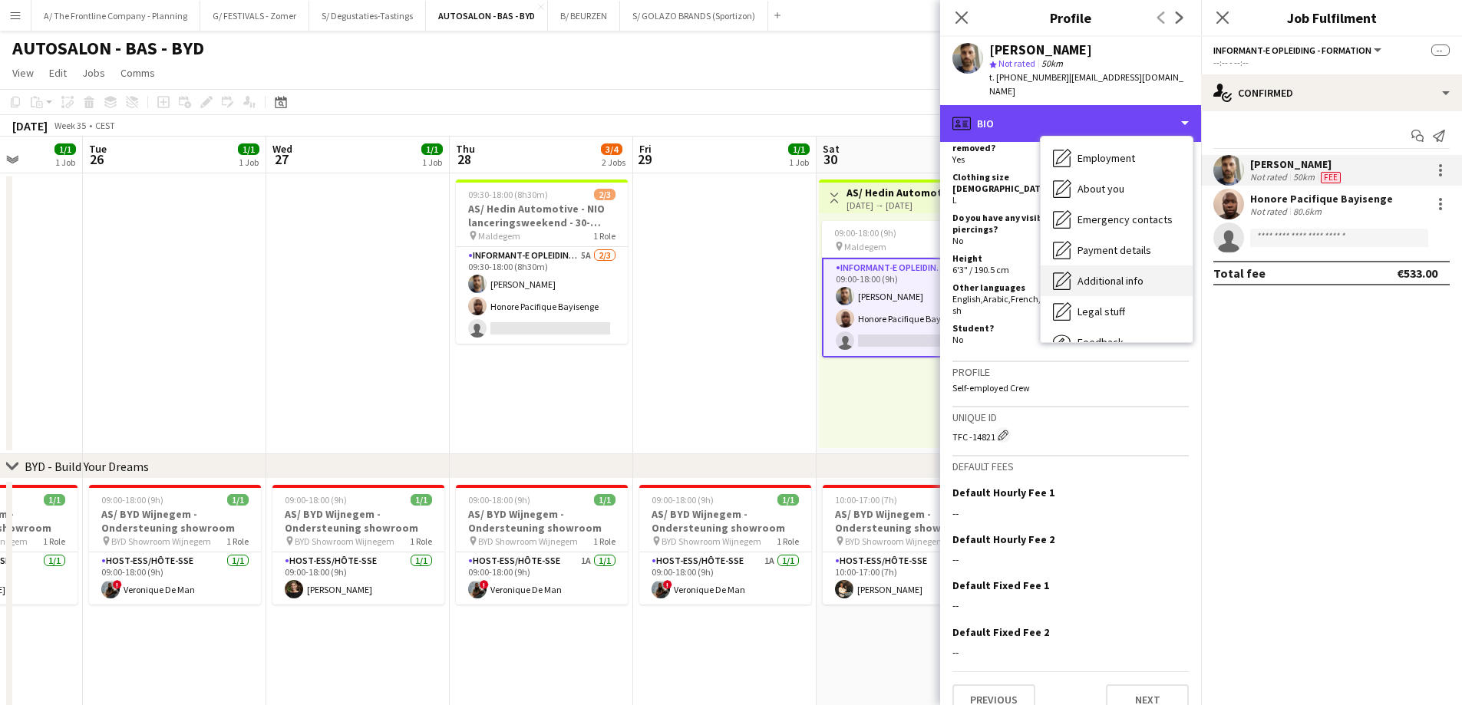
scroll to position [114, 0]
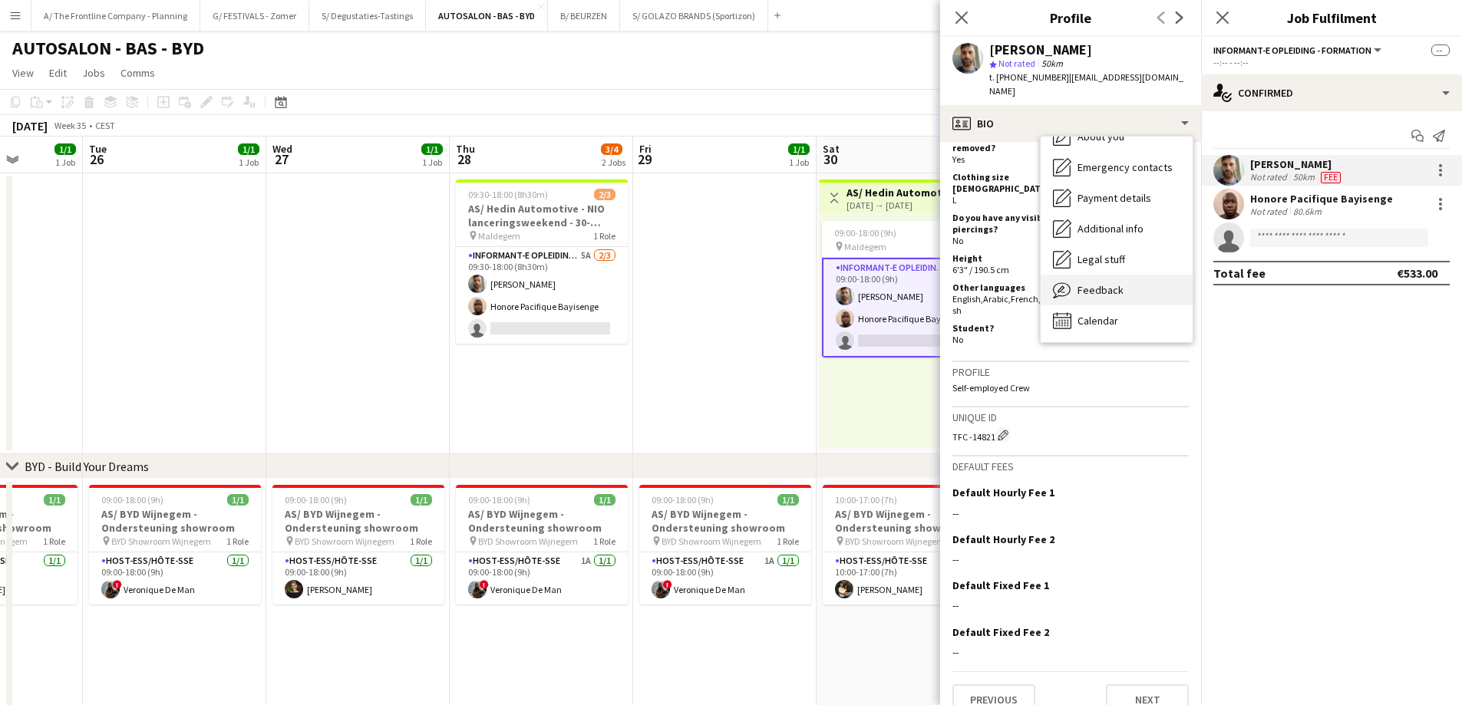
click at [1125, 280] on div "Feedback Feedback" at bounding box center [1117, 290] width 152 height 31
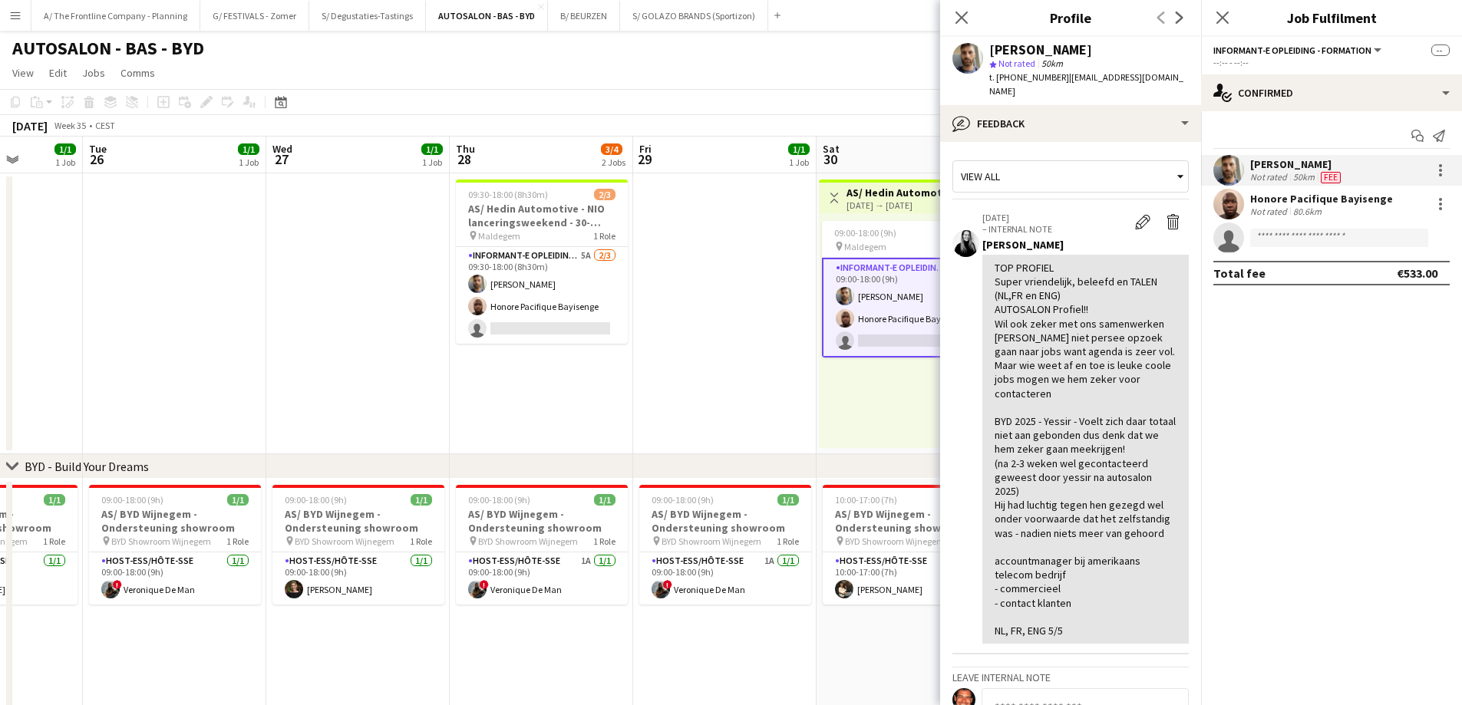
click at [1263, 206] on div "Not rated" at bounding box center [1270, 212] width 40 height 12
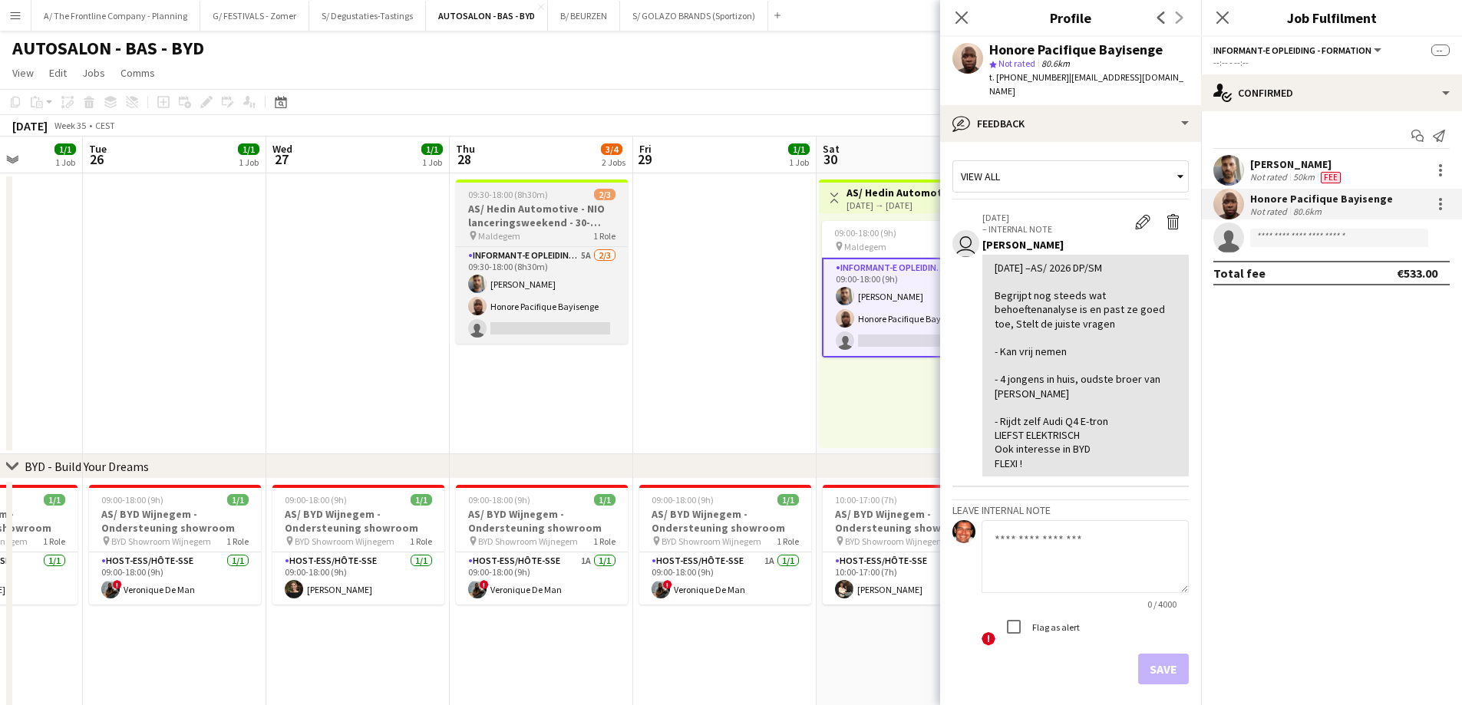
click at [558, 203] on h3 "AS/ Hedin Automotive - NIO lanceringsweekend - 30-31/08, 06-07/09 en 13-14/09" at bounding box center [542, 216] width 172 height 28
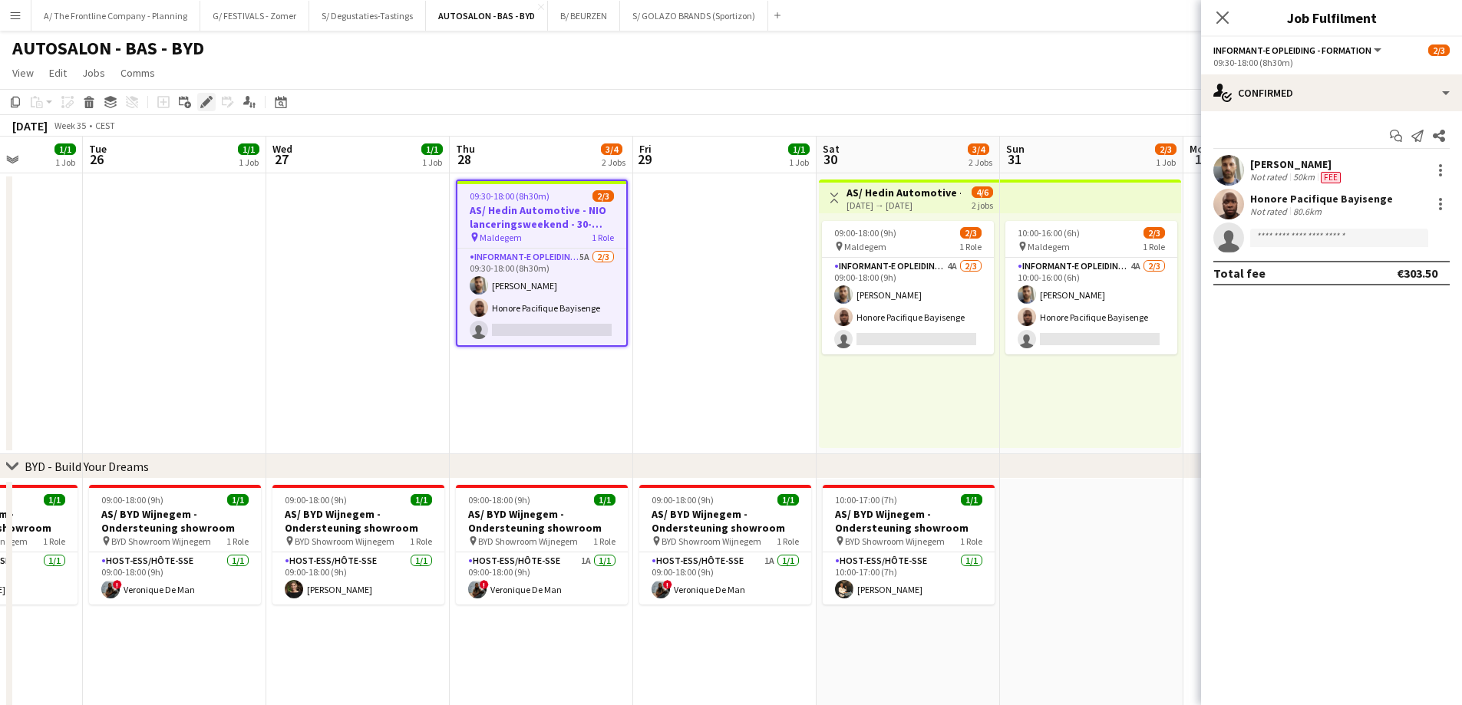
click at [213, 101] on div "Edit" at bounding box center [206, 102] width 18 height 18
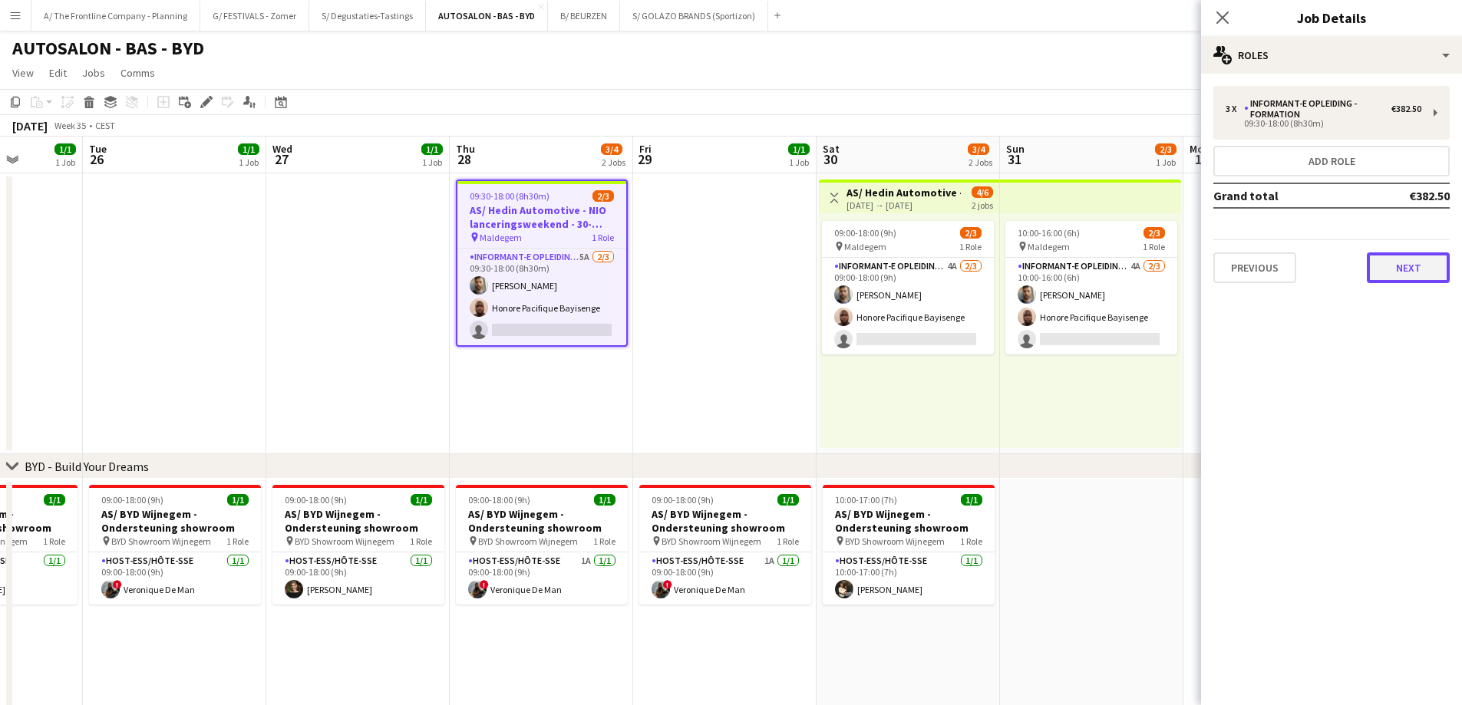
click at [1377, 279] on button "Next" at bounding box center [1408, 267] width 83 height 31
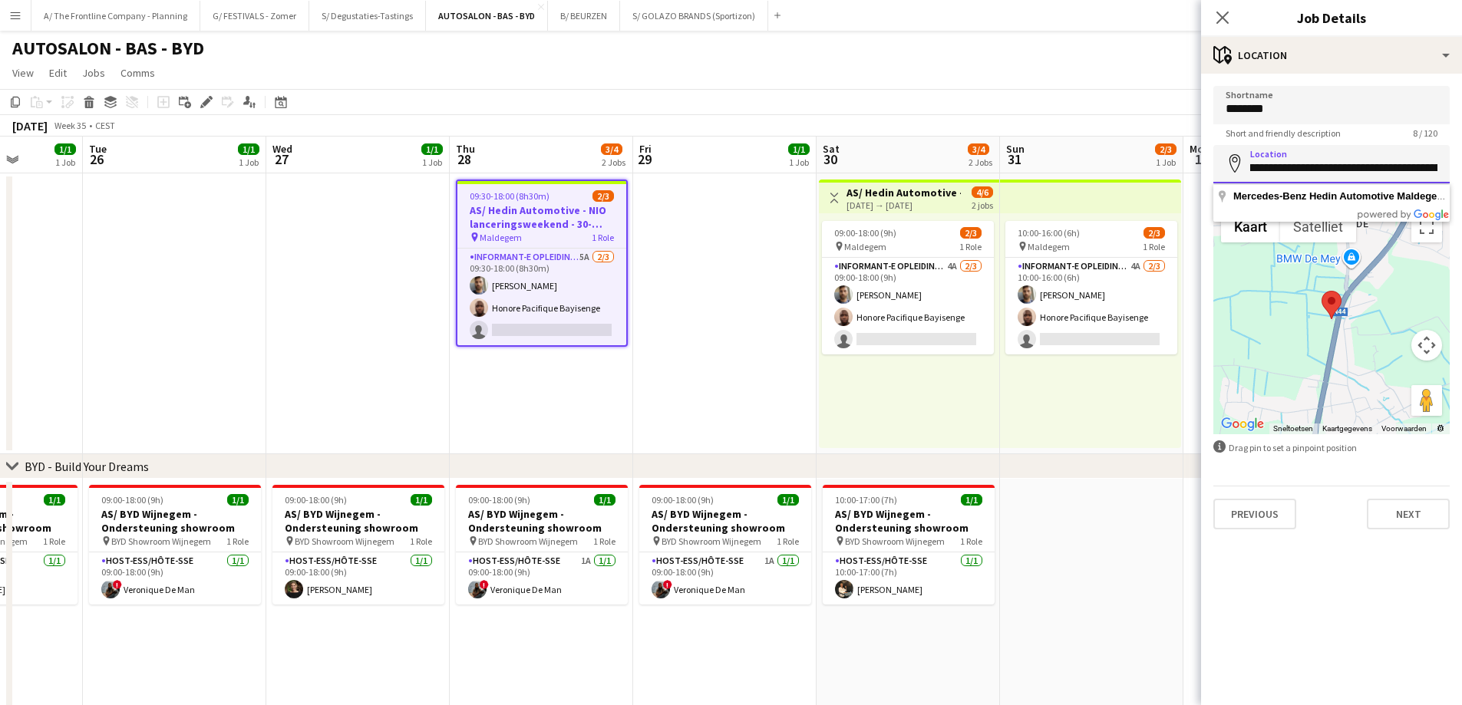
scroll to position [0, 247]
drag, startPoint x: 1332, startPoint y: 173, endPoint x: 1465, endPoint y: 174, distance: 132.8
click at [1461, 174] on html "Menu Boards Boards Boards All jobs Status Workforce Workforce My Workforce Recr…" at bounding box center [731, 510] width 1462 height 1021
click at [1360, 521] on div "Previous Next" at bounding box center [1331, 508] width 236 height 44
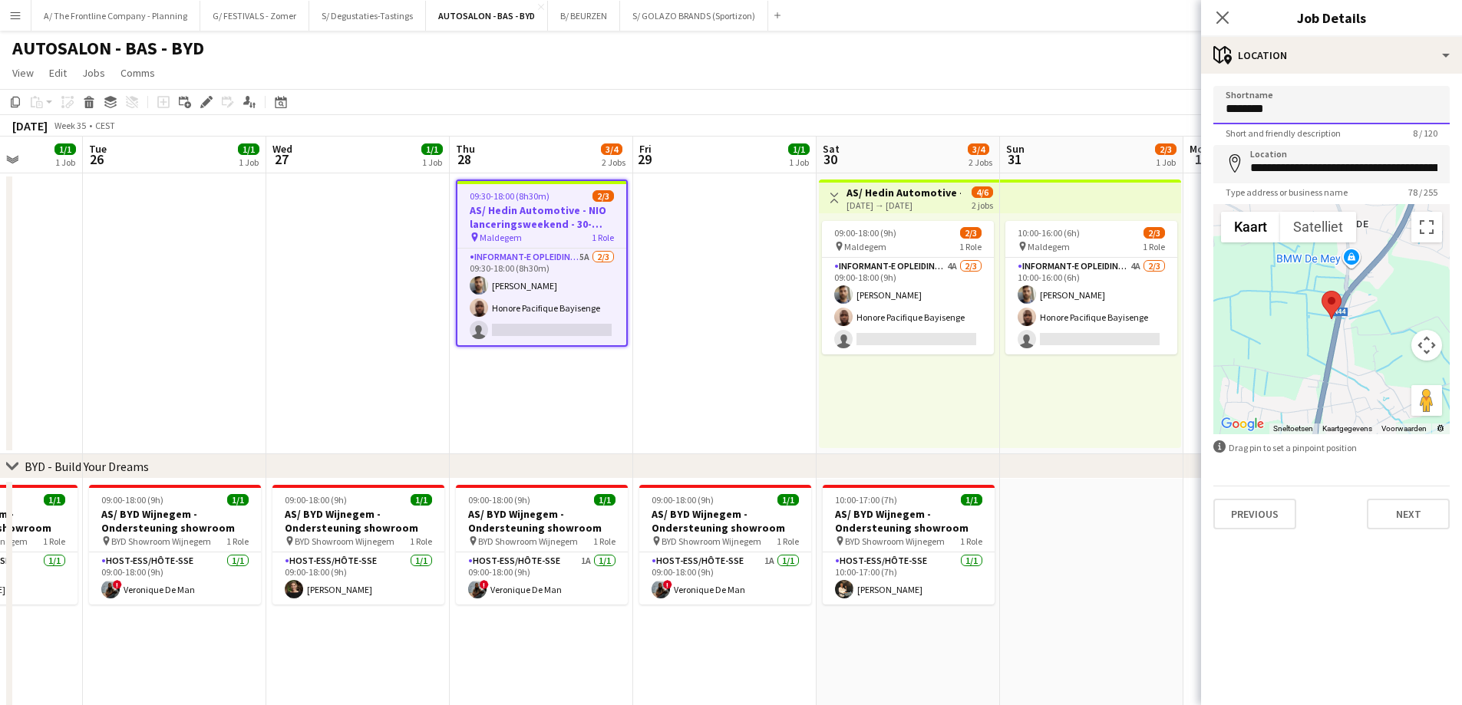
click at [1349, 114] on input "********" at bounding box center [1331, 105] width 236 height 38
paste input "**********"
type input "**********"
click at [711, 401] on app-date-cell at bounding box center [724, 313] width 183 height 281
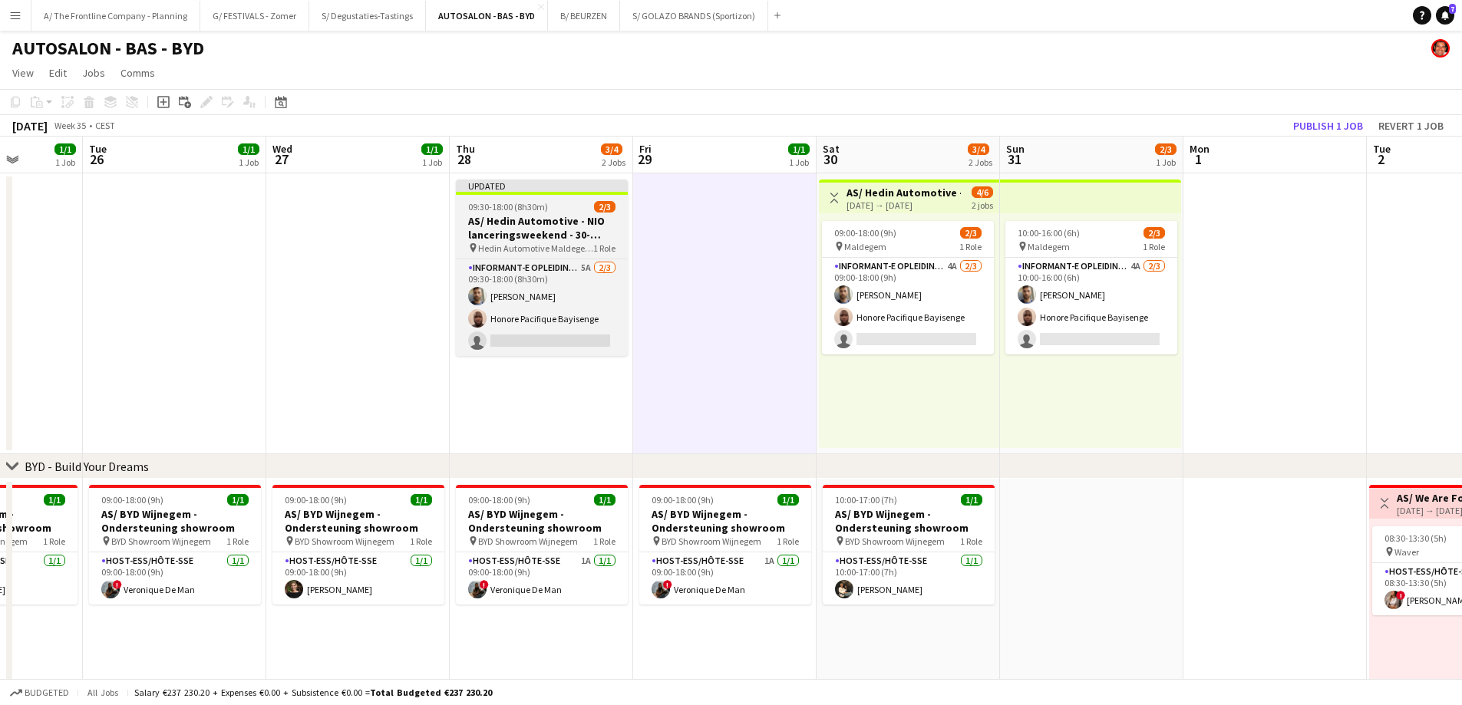
click at [509, 216] on h3 "AS/ Hedin Automotive - NIO lanceringsweekend - 30-31/08, 06-07/09 en 13-14/09" at bounding box center [542, 228] width 172 height 28
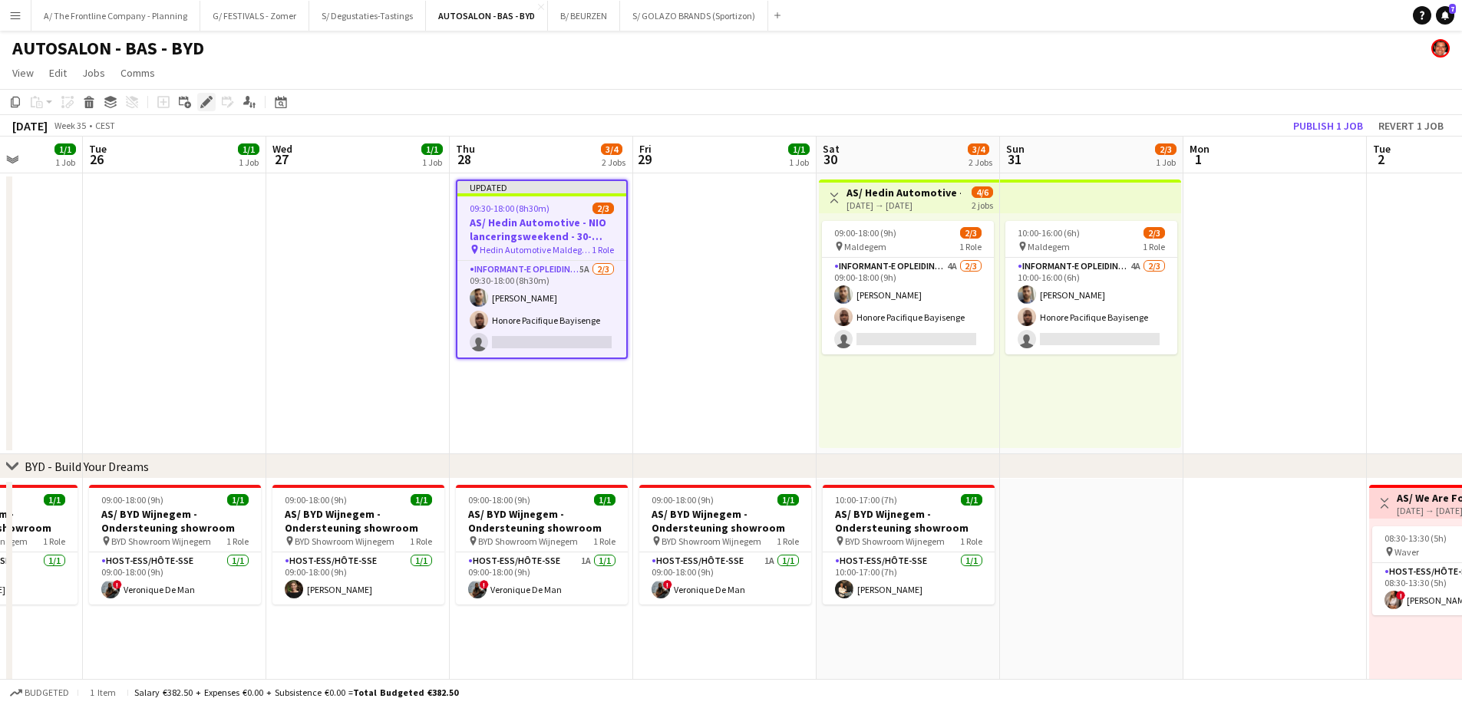
click at [203, 102] on icon "Edit" at bounding box center [206, 102] width 12 height 12
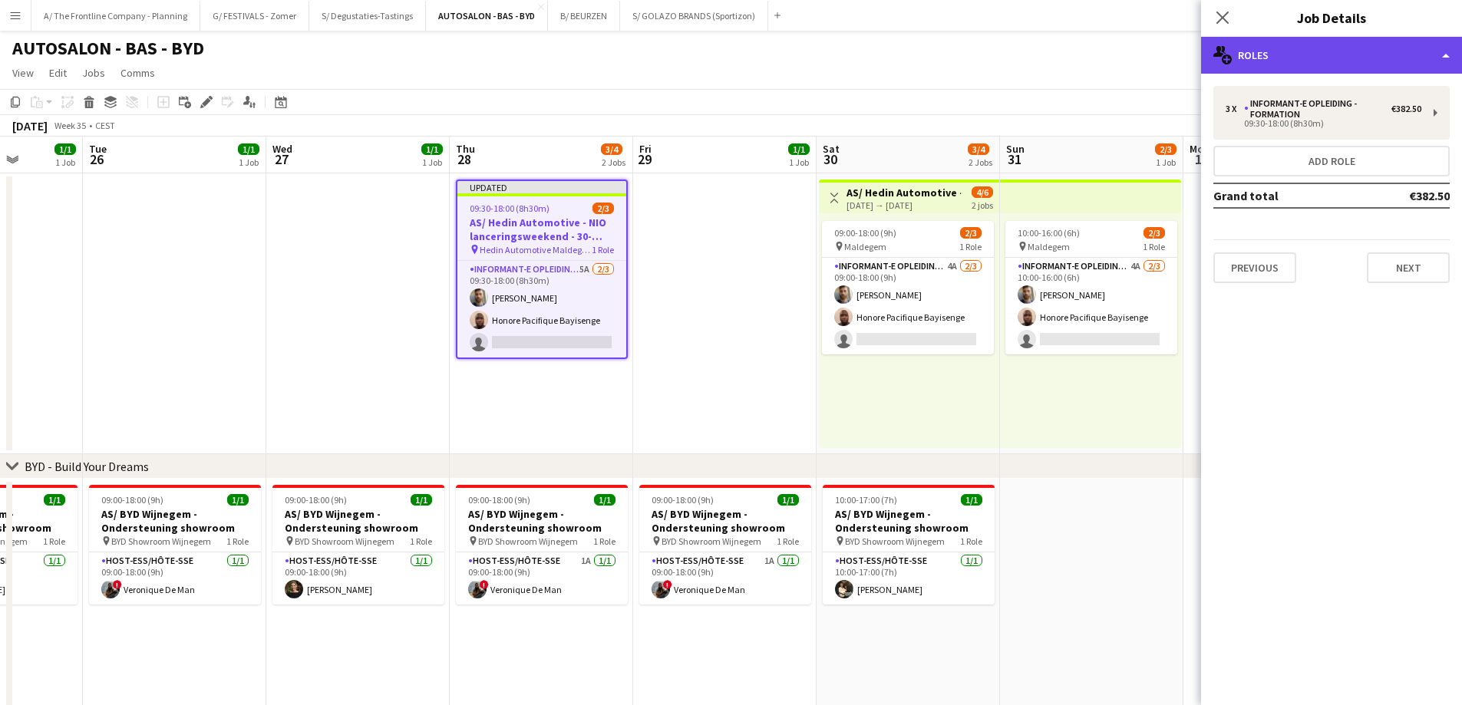
click at [1382, 55] on div "multiple-users-add Roles" at bounding box center [1331, 55] width 261 height 37
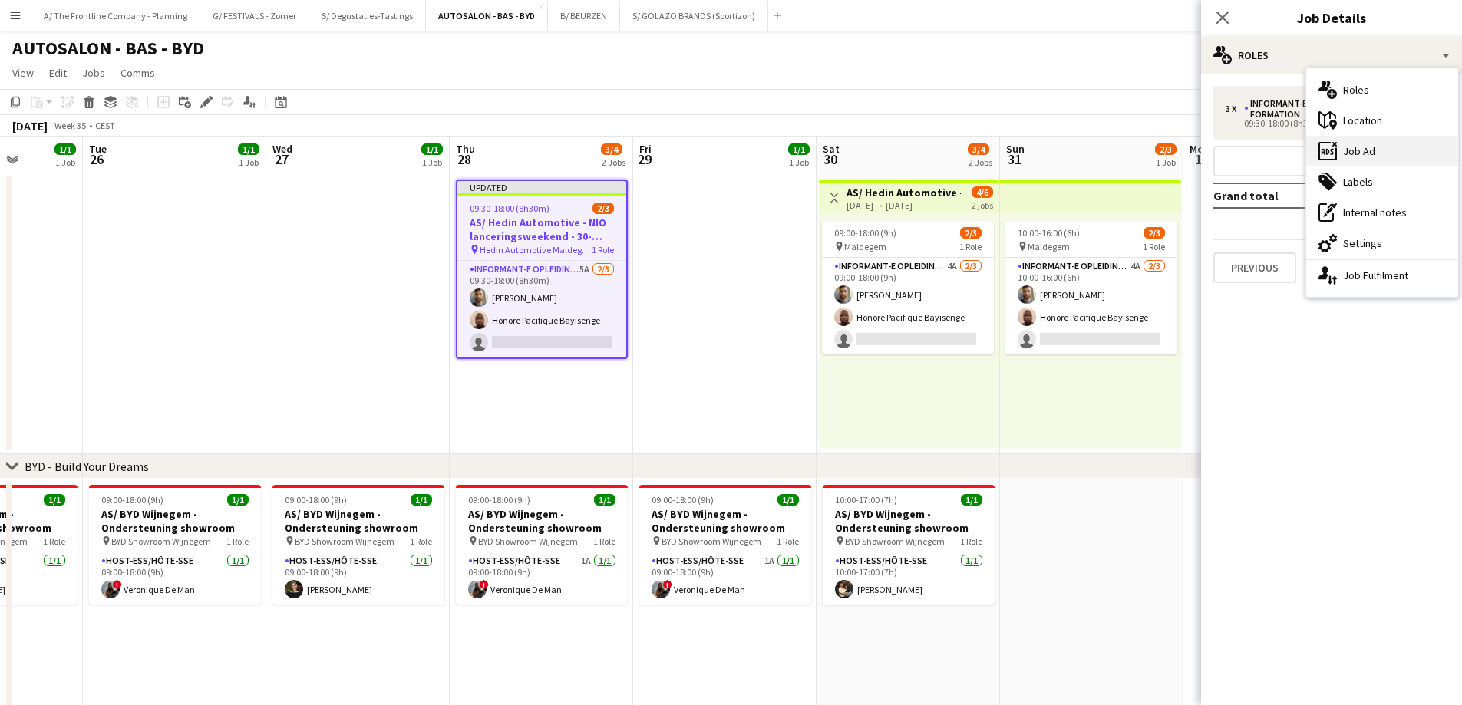
click at [1374, 157] on div "ads-window Job Ad" at bounding box center [1382, 151] width 152 height 31
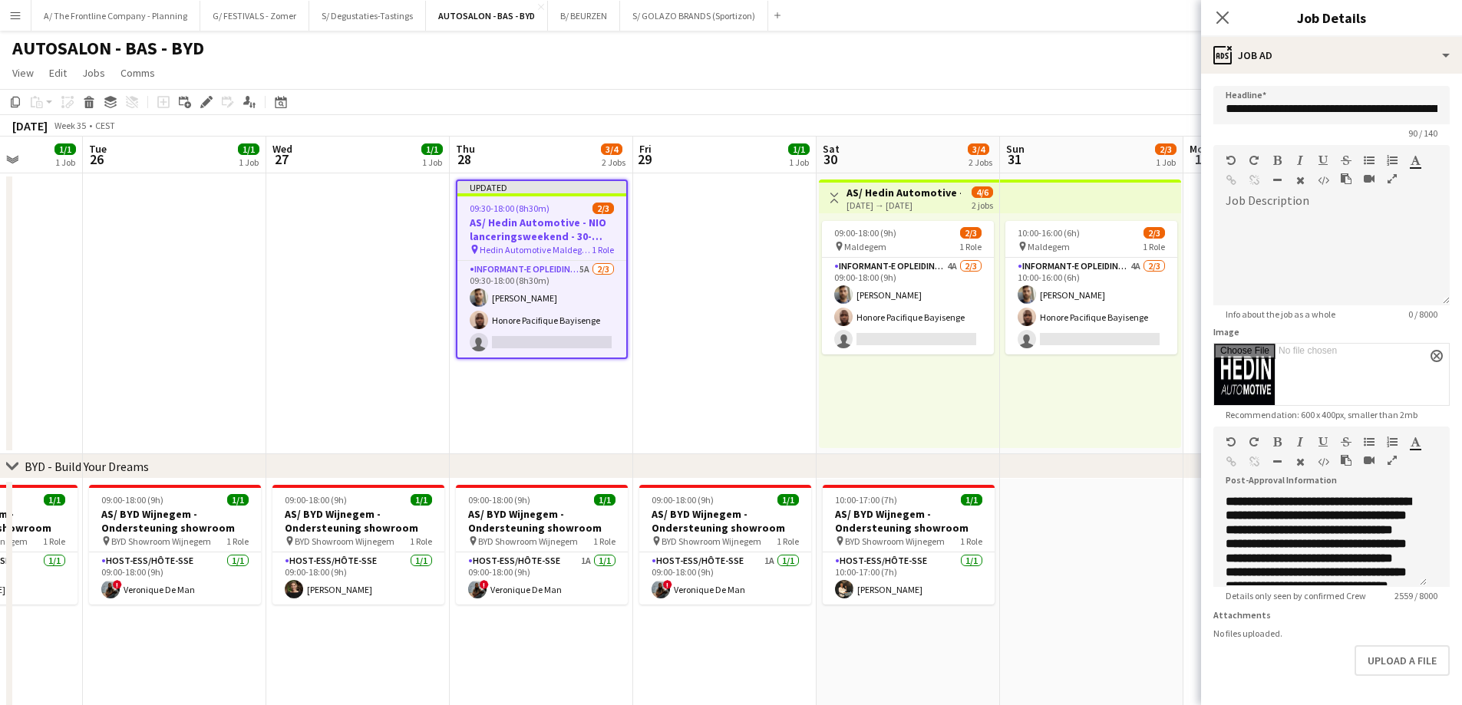
click at [1387, 466] on icon "button" at bounding box center [1391, 460] width 9 height 11
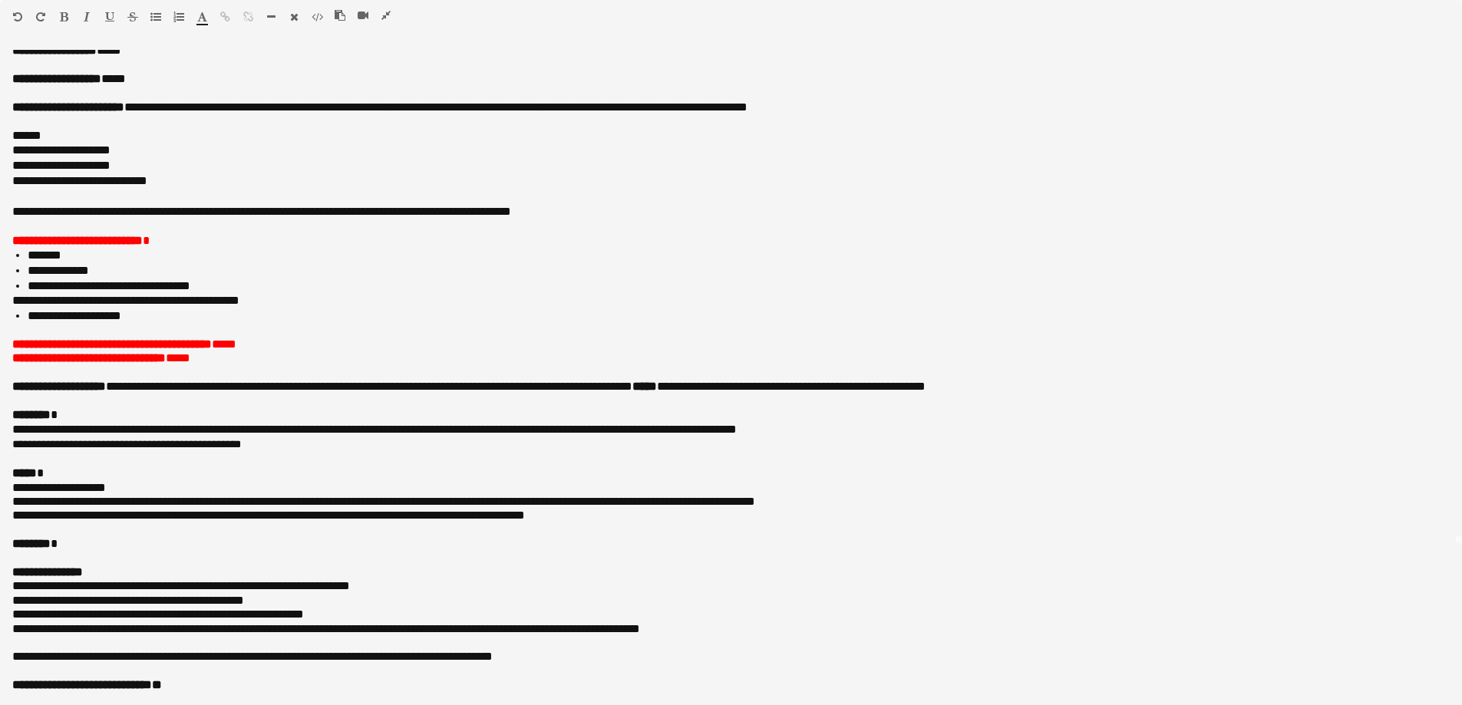
scroll to position [175, 0]
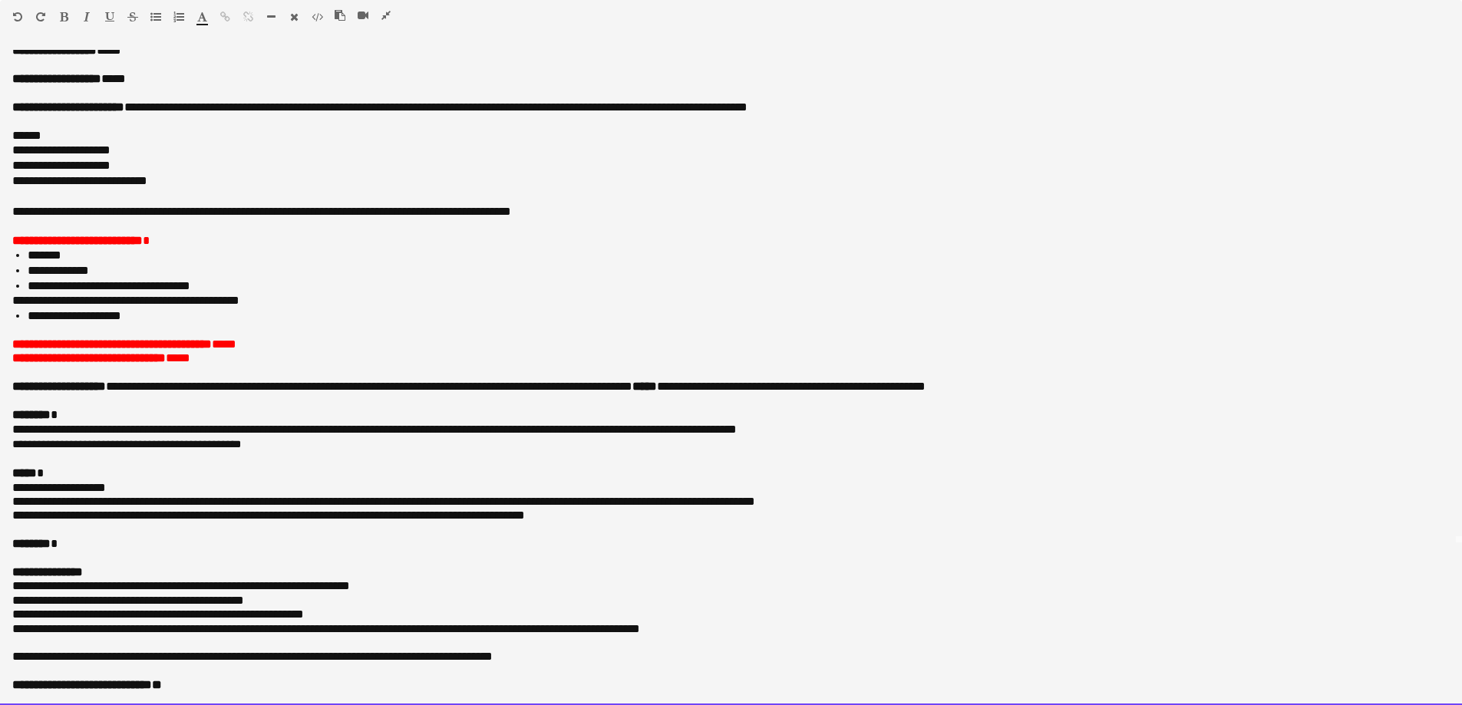
drag, startPoint x: 127, startPoint y: 490, endPoint x: -15, endPoint y: 490, distance: 142.0
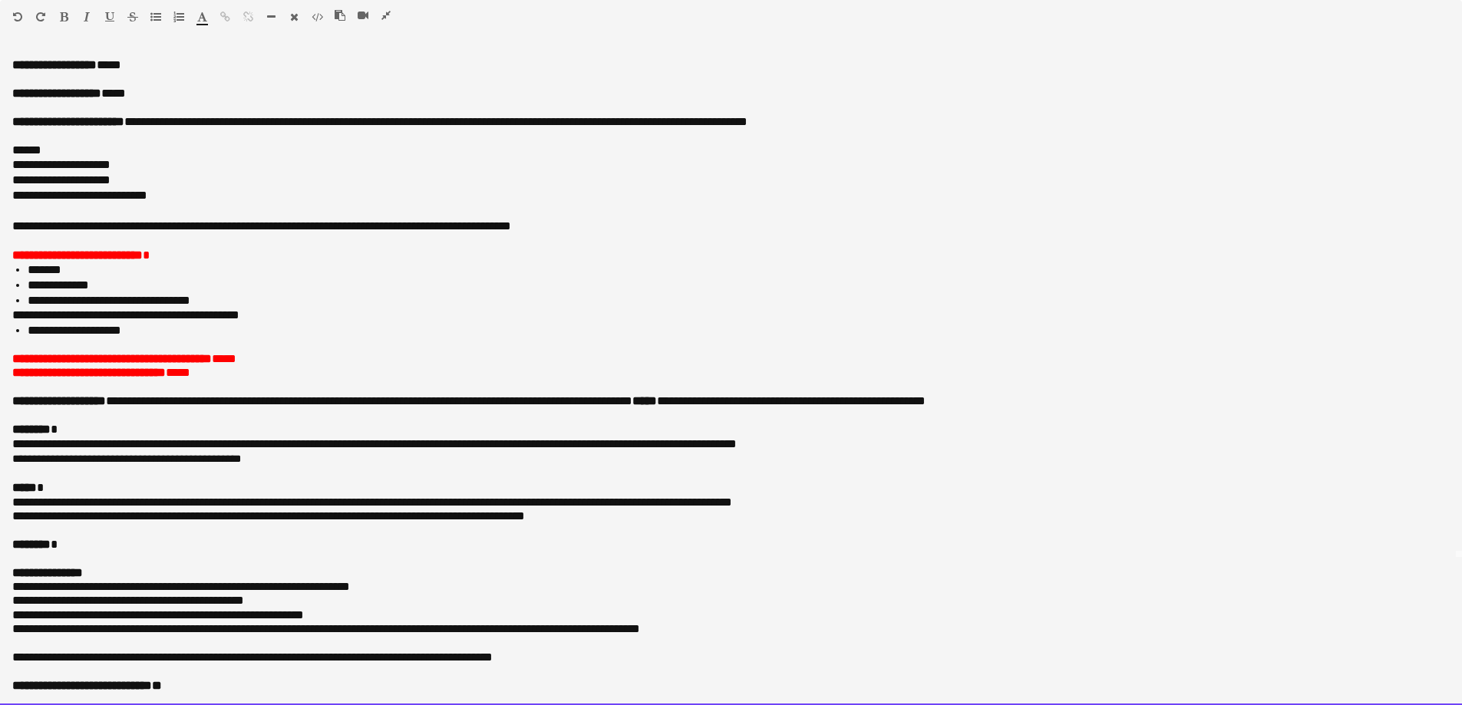
click at [614, 526] on p at bounding box center [730, 530] width 1437 height 14
drag, startPoint x: 602, startPoint y: 515, endPoint x: 1, endPoint y: 511, distance: 600.9
click at [1, 511] on div "**********" at bounding box center [731, 377] width 1462 height 655
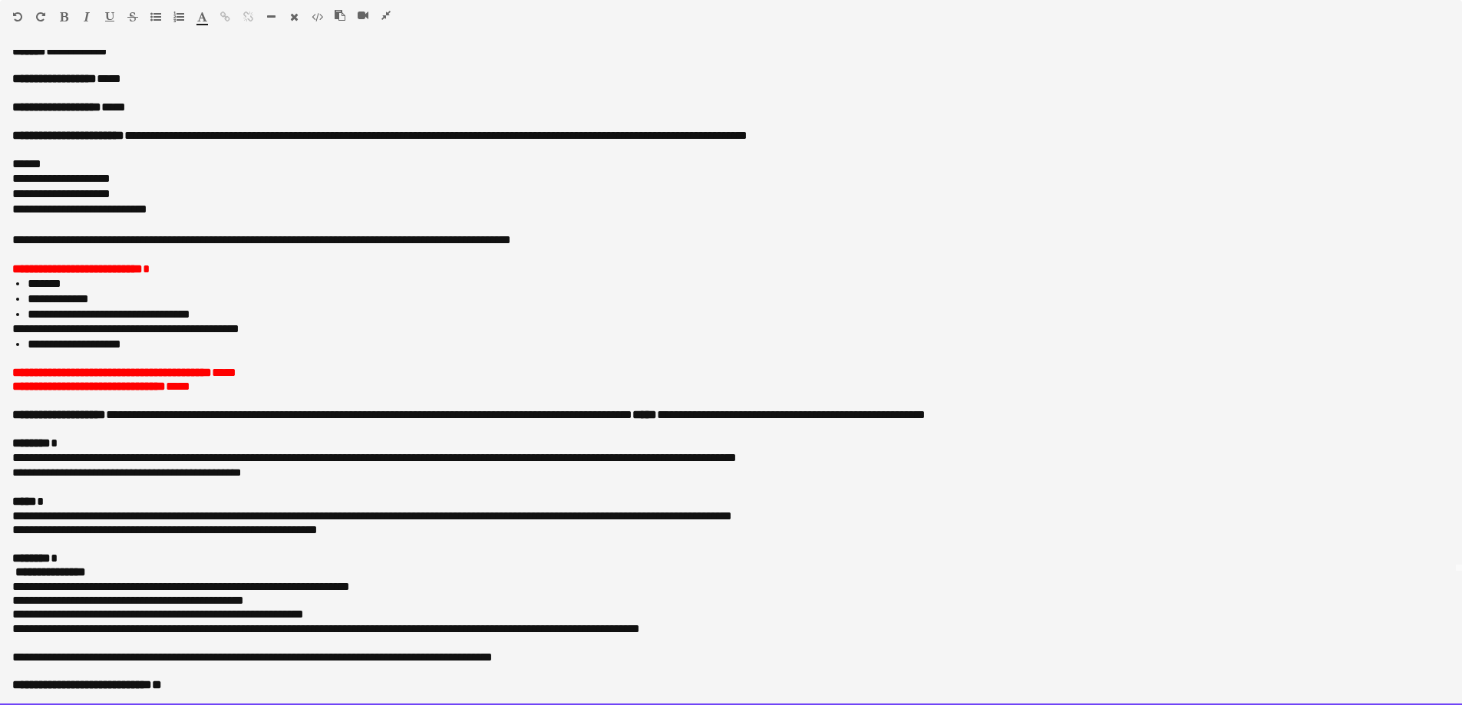
scroll to position [133, 0]
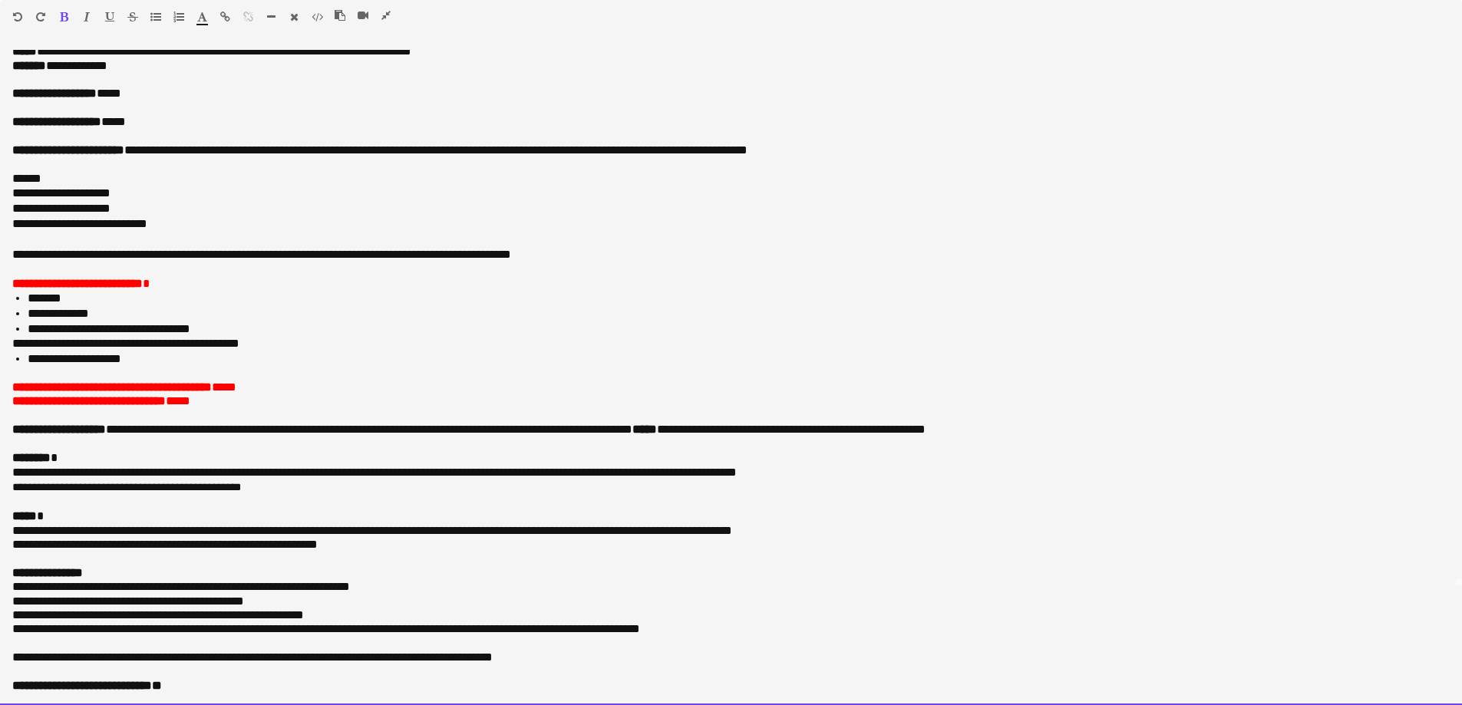
drag, startPoint x: 282, startPoint y: 405, endPoint x: 21, endPoint y: 391, distance: 261.3
click at [21, 391] on div "**********" at bounding box center [731, 377] width 1462 height 655
click at [322, 402] on p "**********" at bounding box center [730, 401] width 1437 height 14
drag, startPoint x: 302, startPoint y: 391, endPoint x: -8, endPoint y: 390, distance: 310.0
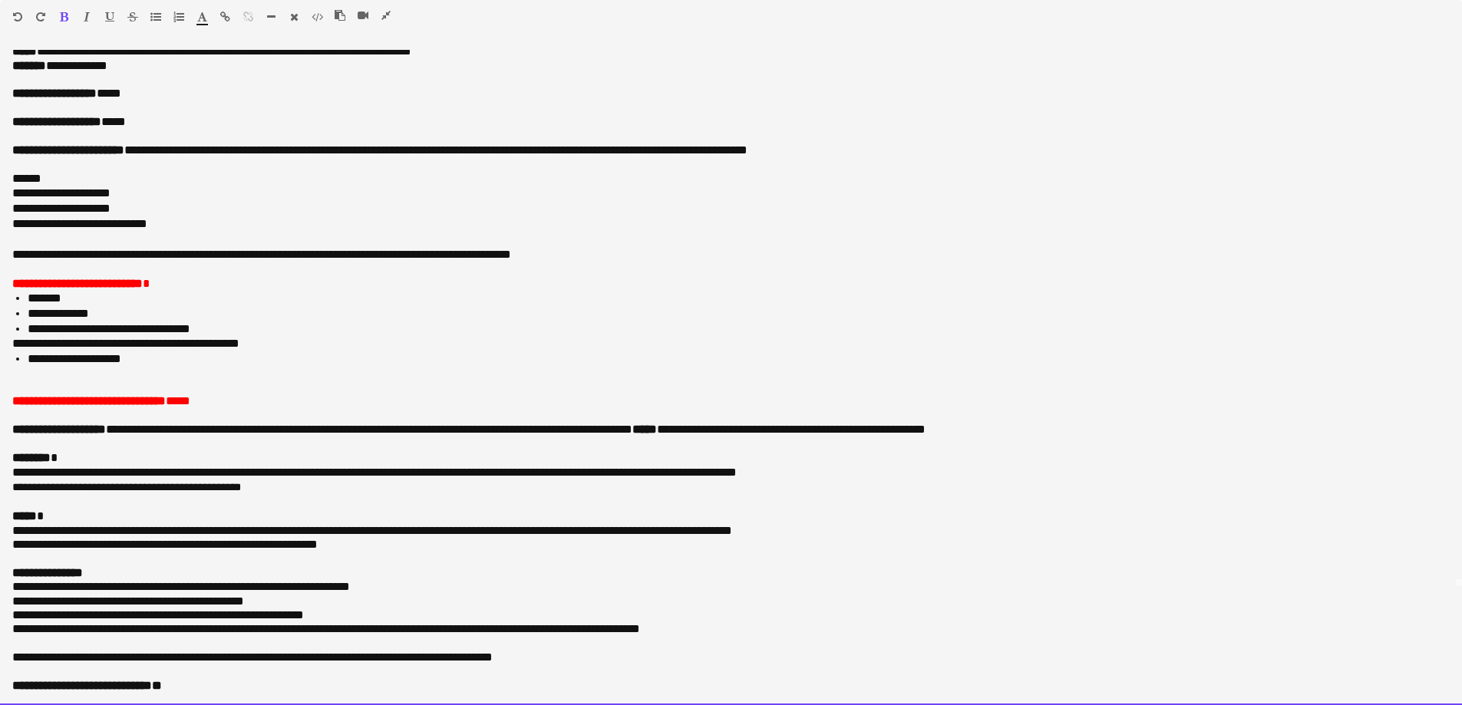
scroll to position [118, 0]
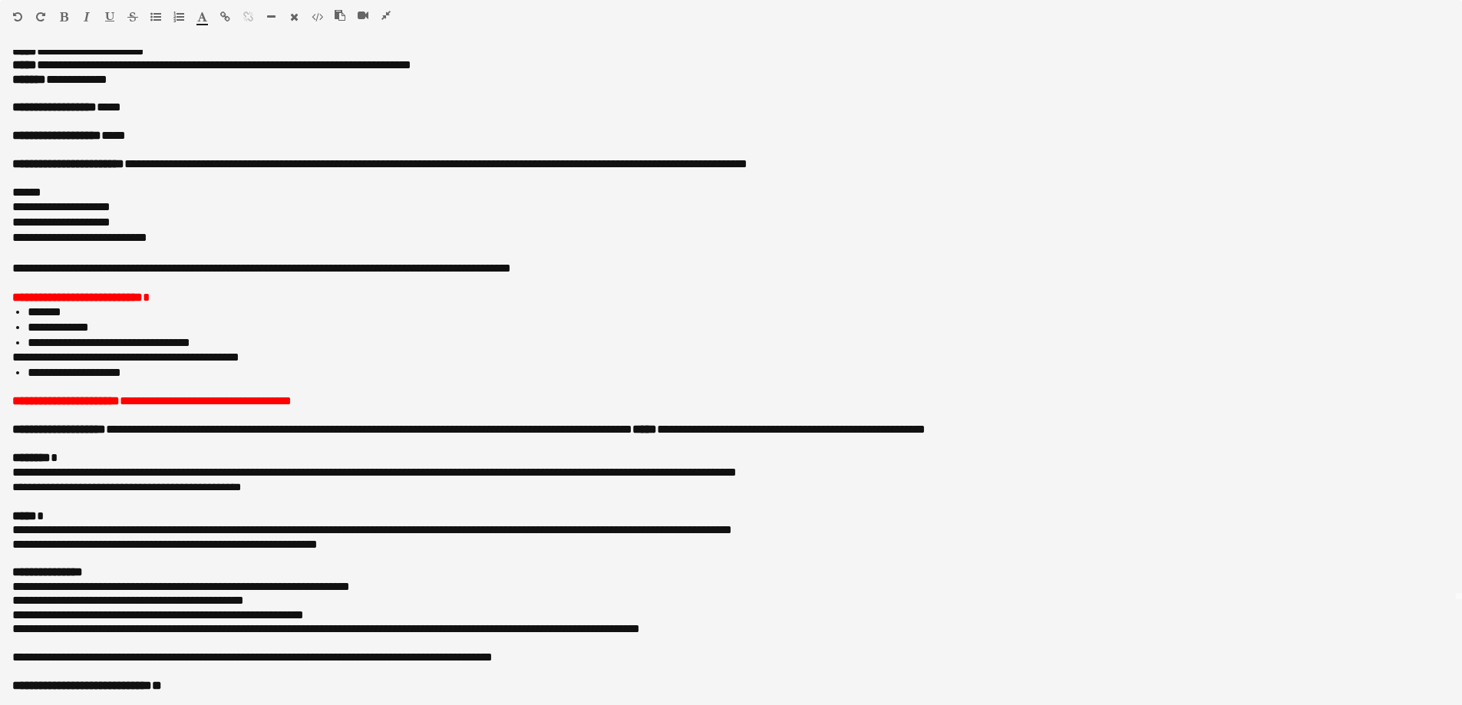
click at [205, 18] on icon "button" at bounding box center [202, 17] width 10 height 11
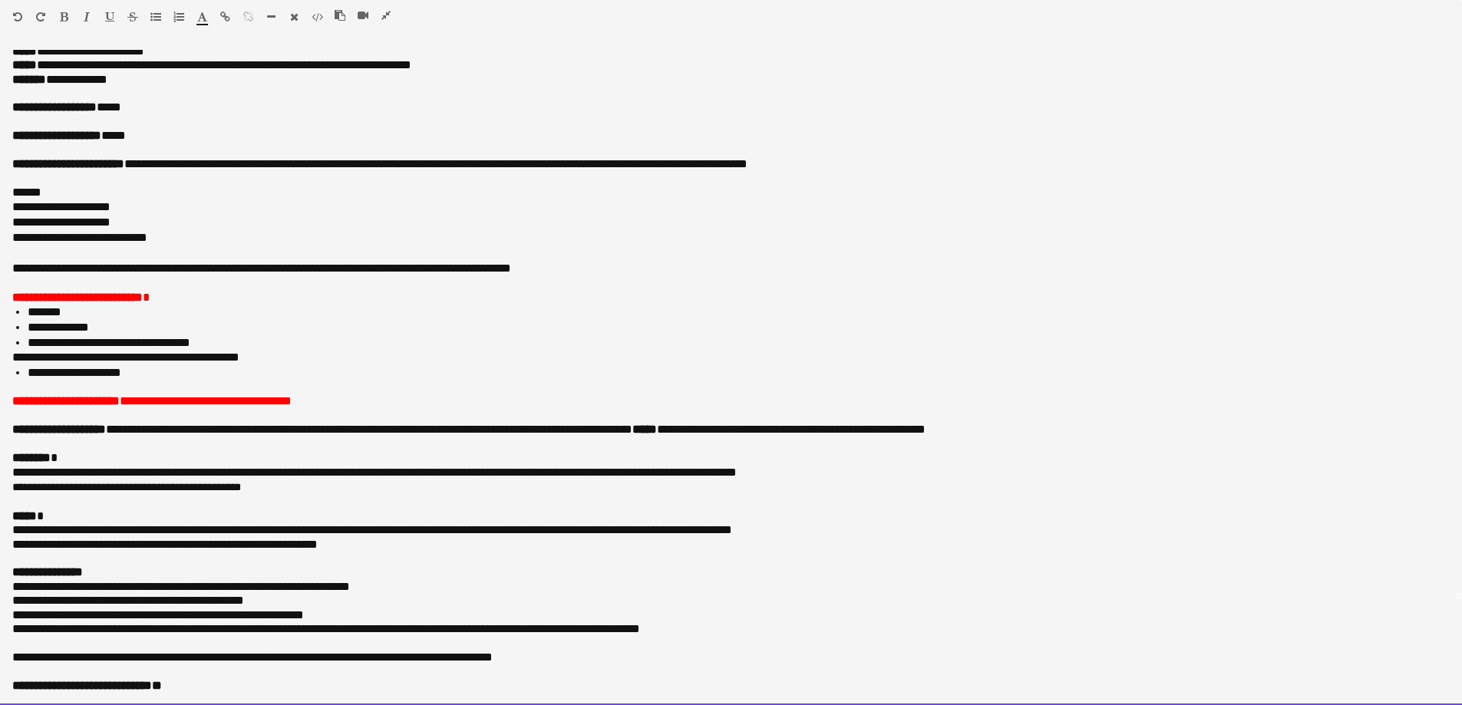
type input "*******"
click at [361, 408] on p at bounding box center [730, 415] width 1437 height 14
click at [349, 375] on li "**********" at bounding box center [733, 372] width 1410 height 15
click at [288, 120] on p at bounding box center [730, 122] width 1437 height 14
click at [50, 259] on p at bounding box center [730, 253] width 1437 height 15
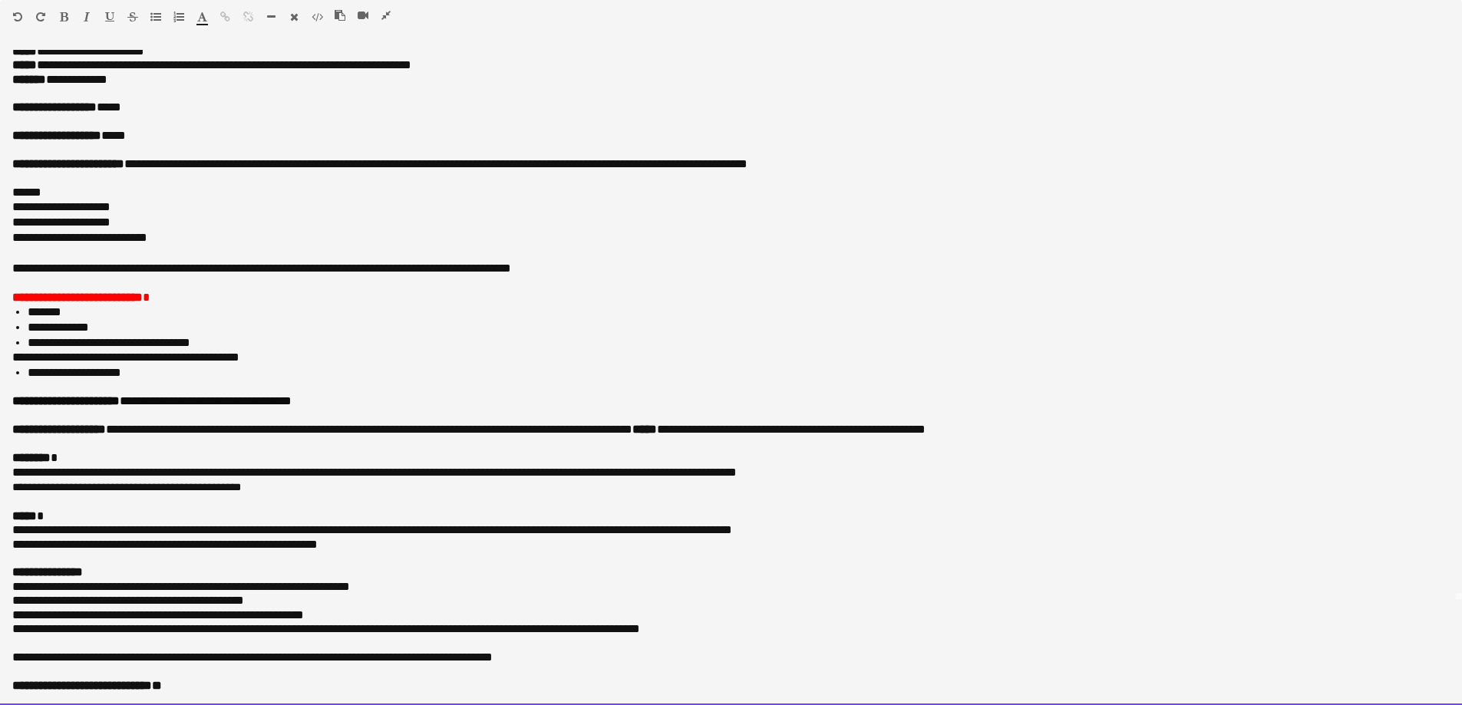
scroll to position [103, 0]
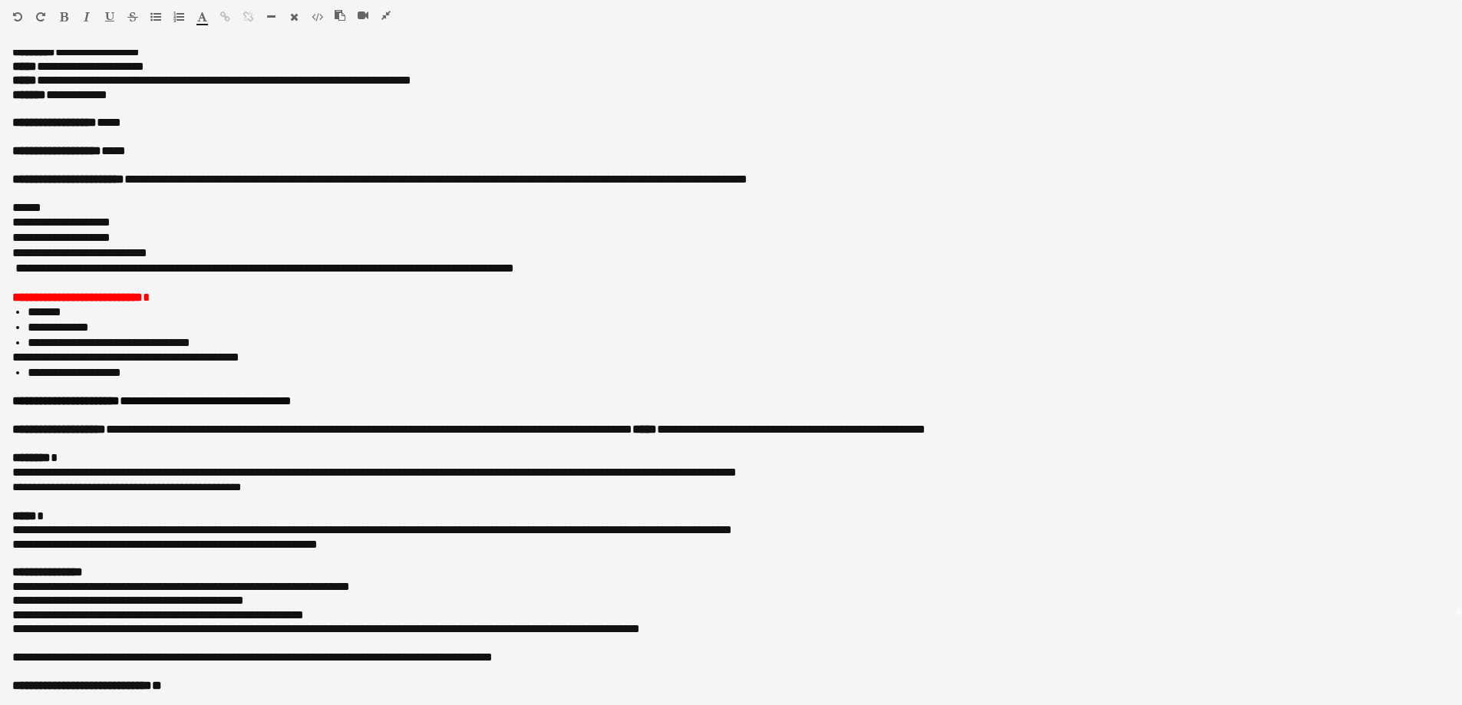
click at [381, 15] on icon "button" at bounding box center [385, 15] width 9 height 11
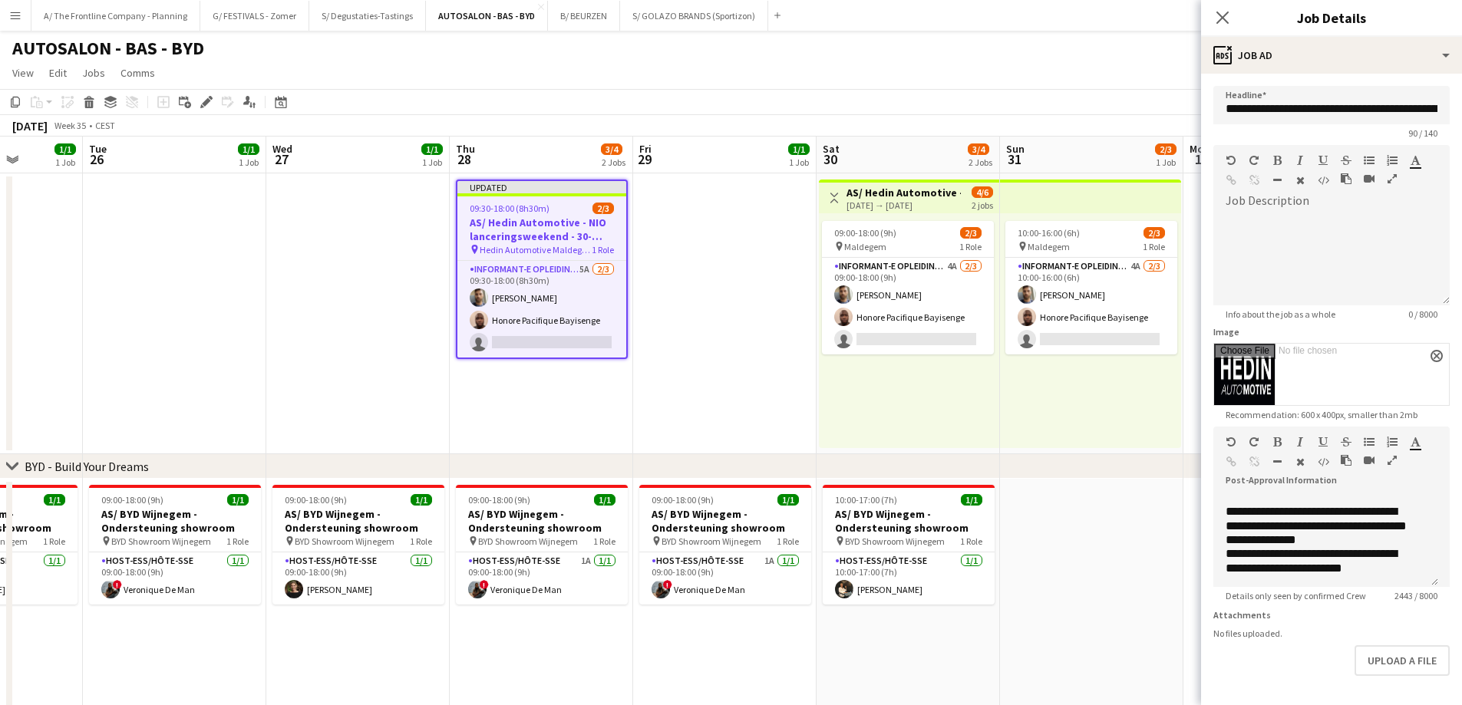
click at [704, 282] on app-date-cell at bounding box center [724, 313] width 183 height 281
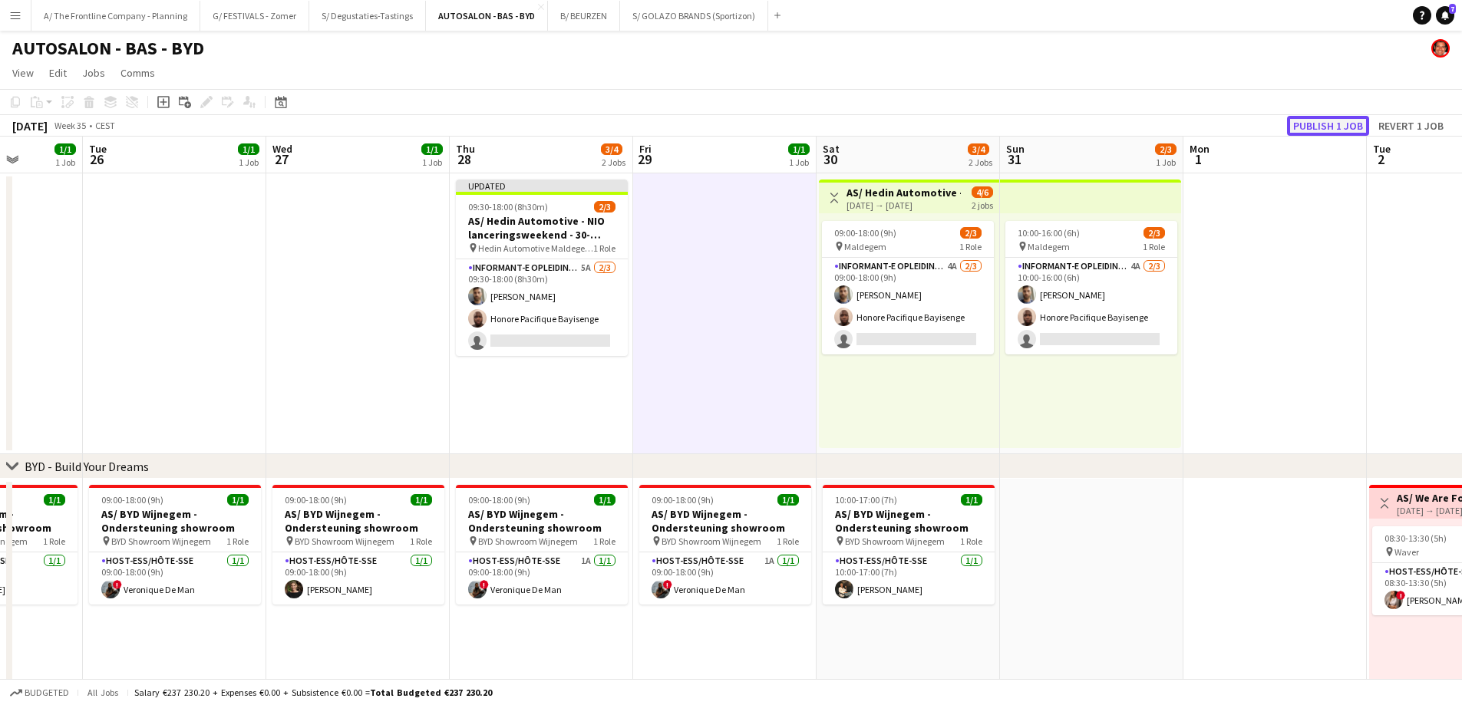
click at [1325, 126] on button "Publish 1 job" at bounding box center [1328, 126] width 82 height 20
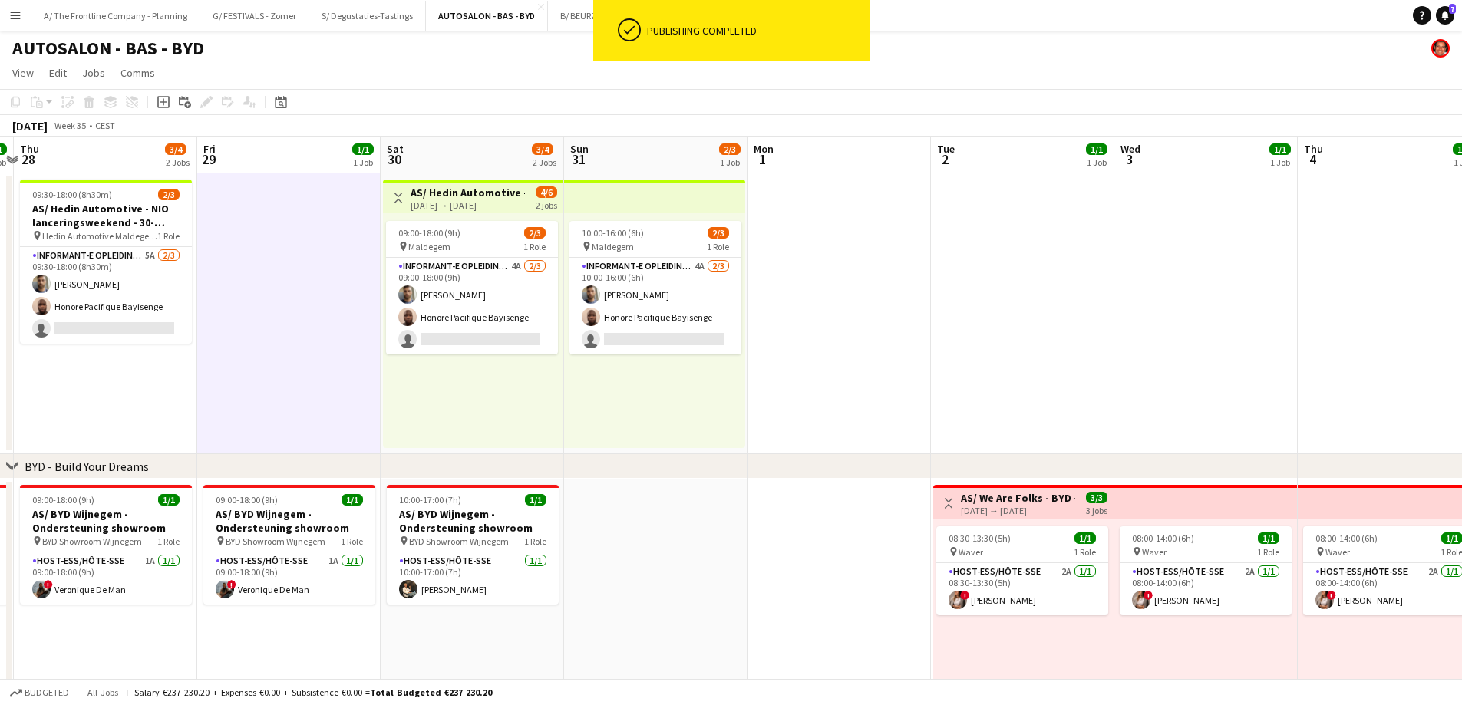
drag, startPoint x: 1194, startPoint y: 315, endPoint x: 351, endPoint y: 313, distance: 842.6
click at [279, 312] on app-calendar-viewport "Sat 23 2/2 2 Jobs Sun 24 1/1 1 Job Mon 25 1/1 1 Job Tue 26 1/1 1 Job Wed 27 1/1…" at bounding box center [731, 566] width 1462 height 858
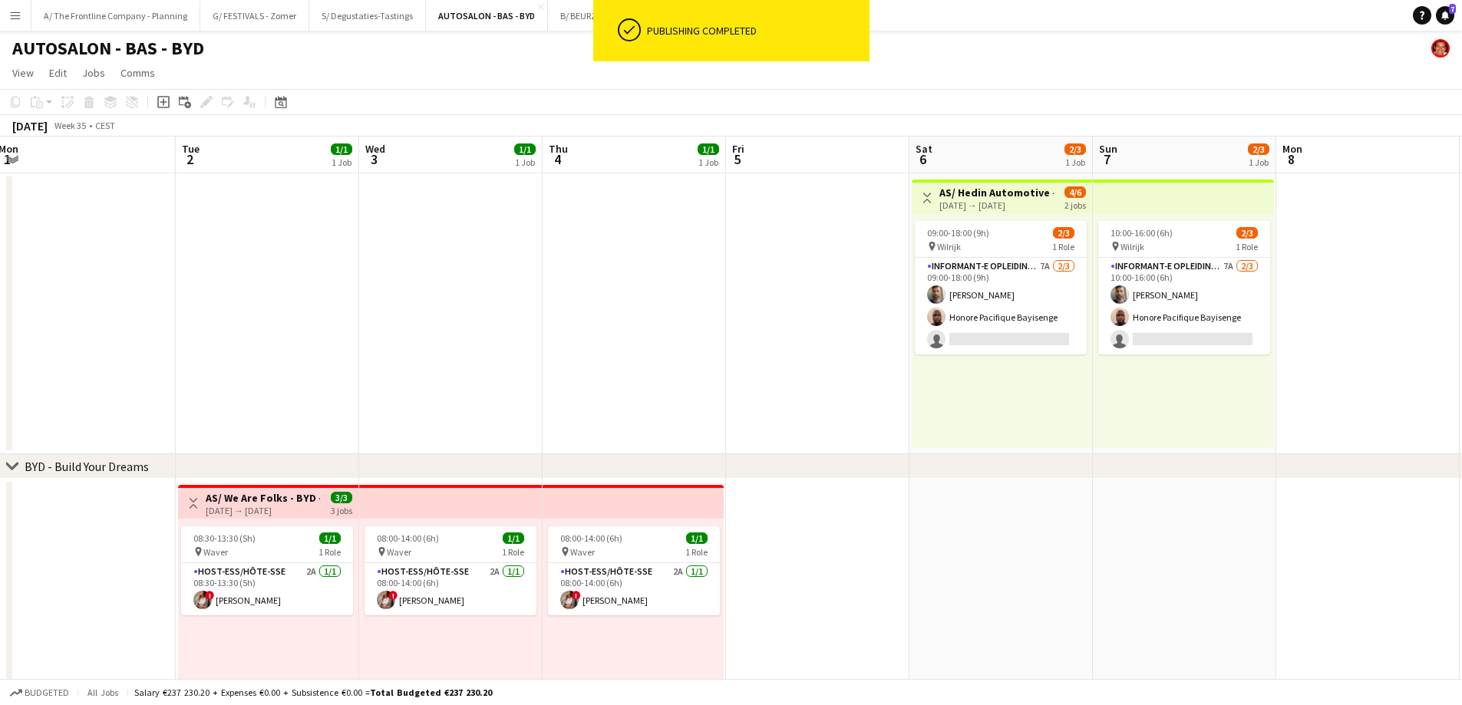
scroll to position [0, 473]
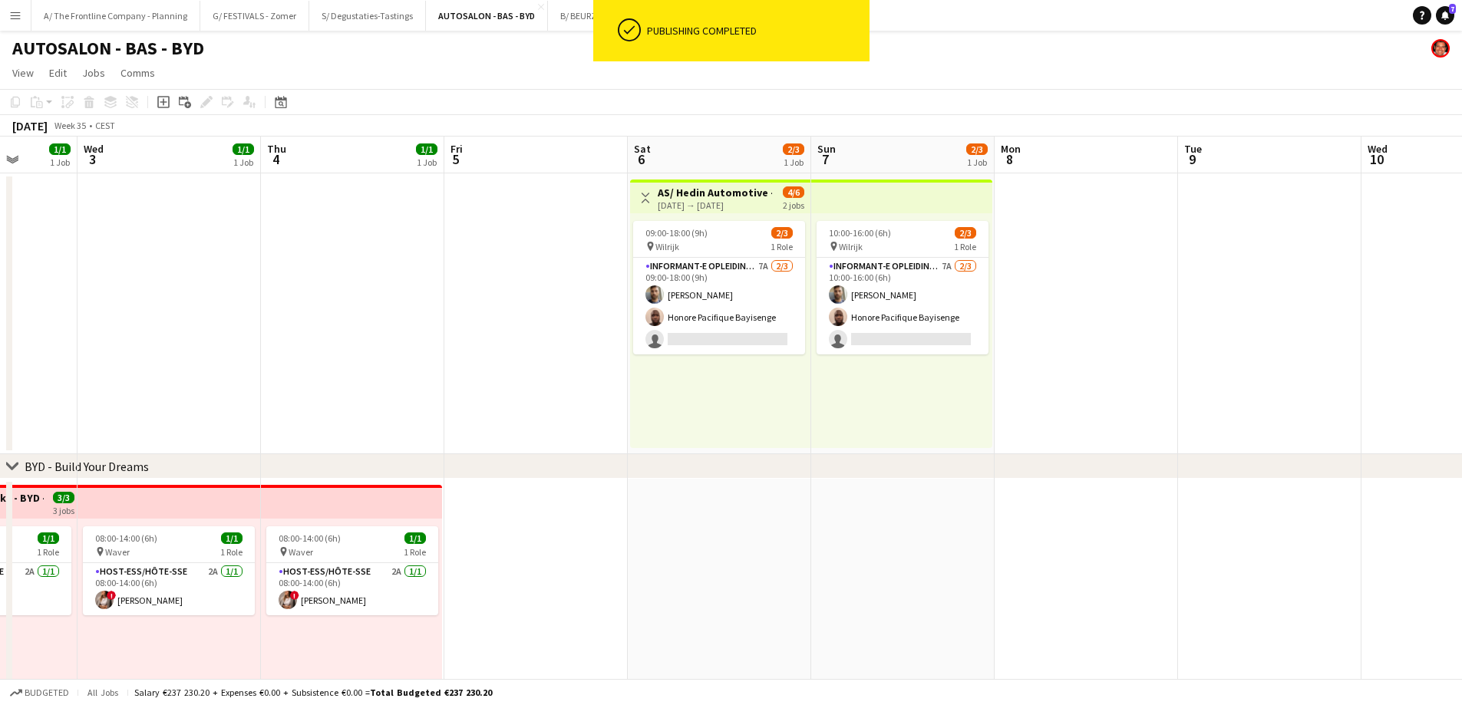
drag, startPoint x: 1036, startPoint y: 331, endPoint x: 520, endPoint y: 324, distance: 515.7
click at [520, 324] on app-calendar-viewport "Sun 31 2/3 1 Job Mon 1 Tue 2 1/1 1 Job Wed 3 1/1 1 Job Thu 4 1/1 1 Job Fri 5 Sa…" at bounding box center [731, 566] width 1462 height 858
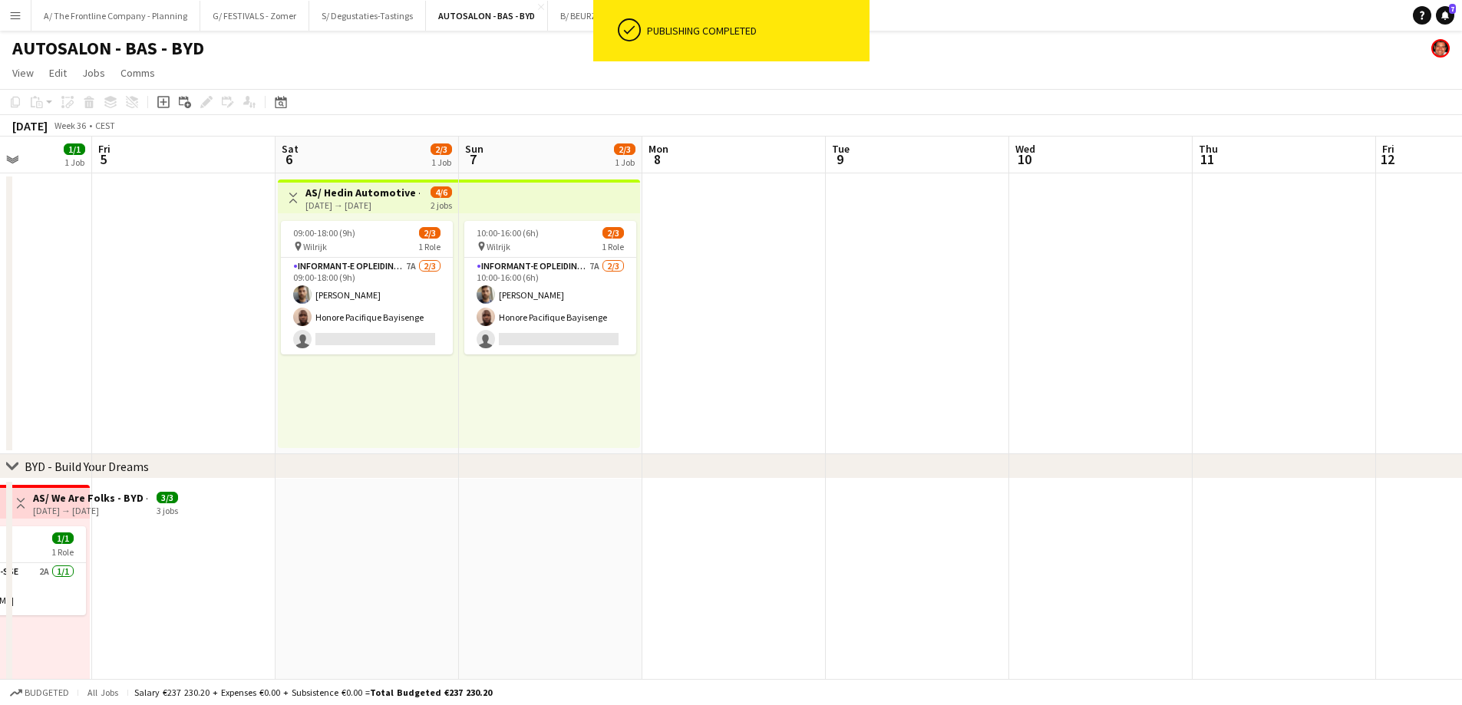
drag, startPoint x: 1281, startPoint y: 323, endPoint x: 557, endPoint y: 303, distance: 723.9
click at [374, 298] on app-calendar-viewport "Mon 1 Tue 2 1/1 1 Job Wed 3 1/1 1 Job Thu 4 1/1 1 Job Fri 5 Sat 6 2/3 1 Job Sun…" at bounding box center [731, 566] width 1462 height 858
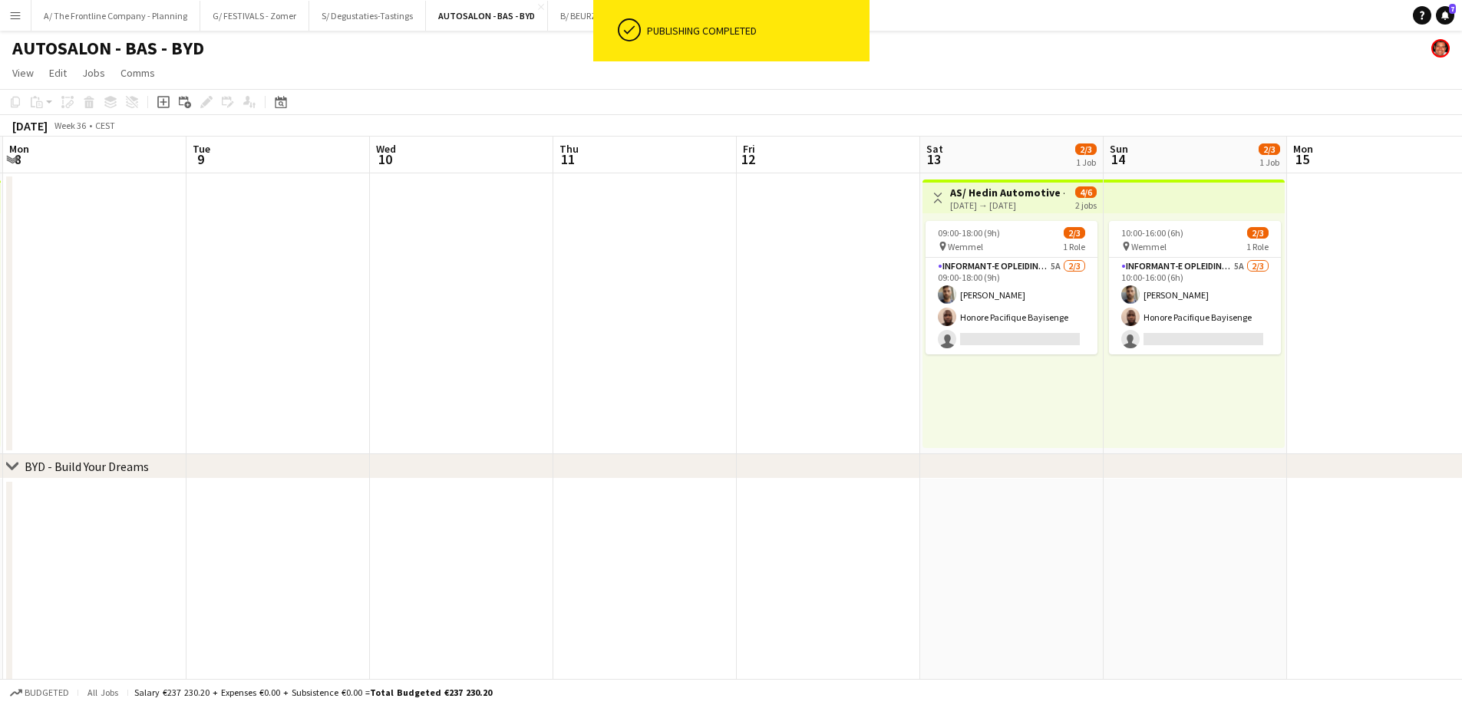
scroll to position [0, 562]
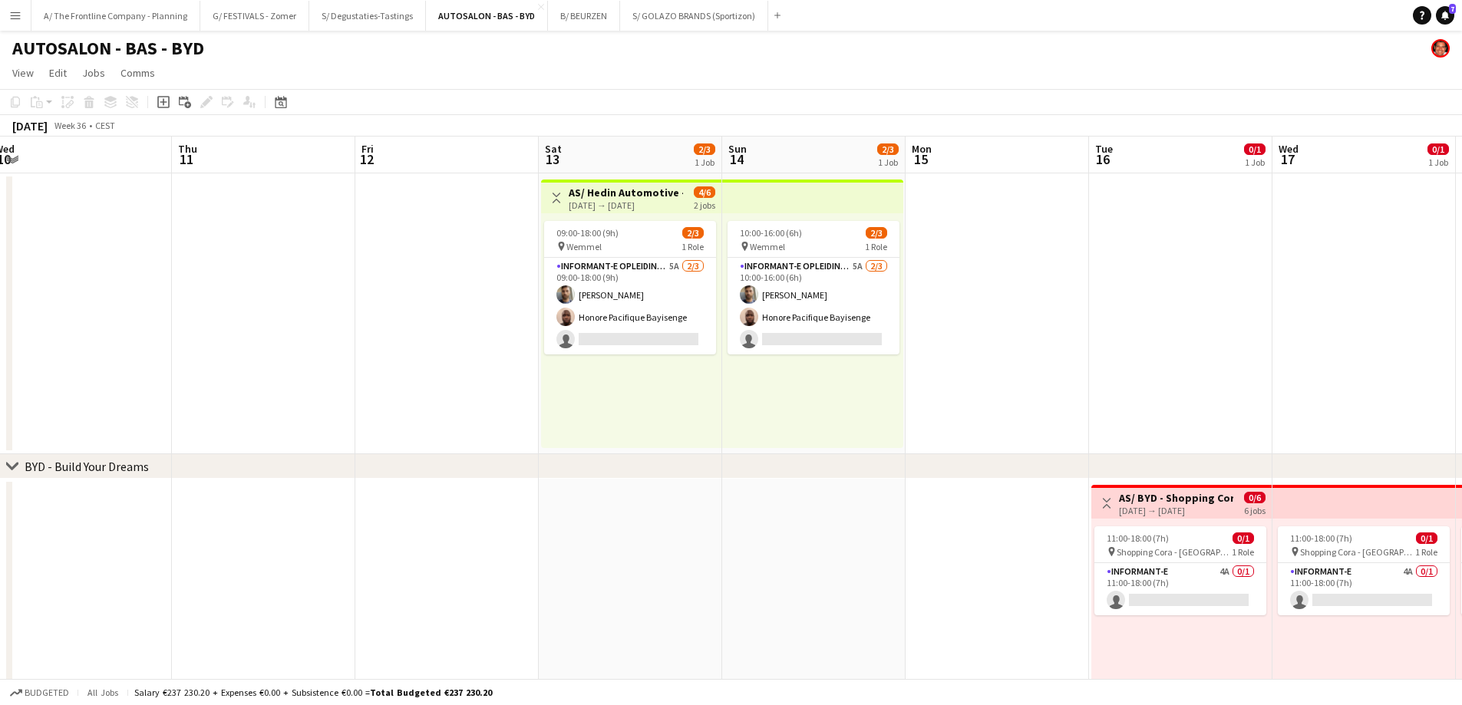
drag, startPoint x: 999, startPoint y: 316, endPoint x: 632, endPoint y: 324, distance: 367.6
click at [632, 324] on app-calendar-viewport "Sun 7 2/3 1 Job Mon 8 Tue 9 Wed 10 Thu 11 Fri 12 Sat 13 2/3 1 Job Sun 14 2/3 1 …" at bounding box center [731, 566] width 1462 height 858
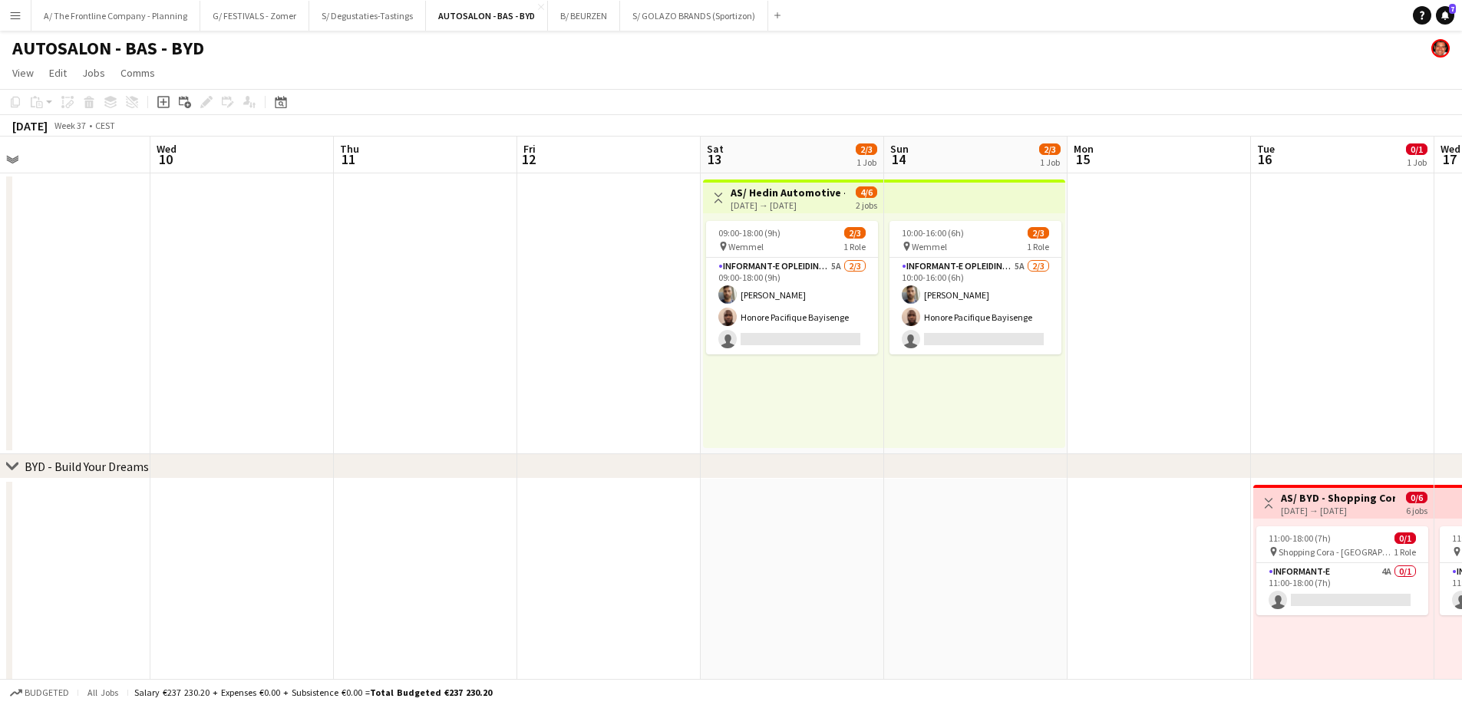
drag, startPoint x: 363, startPoint y: 334, endPoint x: 1148, endPoint y: 287, distance: 786.4
click at [1172, 285] on app-calendar-viewport "Sun 7 2/3 1 Job Mon 8 Tue 9 Wed 10 Thu 11 Fri 12 Sat 13 2/3 1 Job Sun 14 2/3 1 …" at bounding box center [731, 566] width 1462 height 858
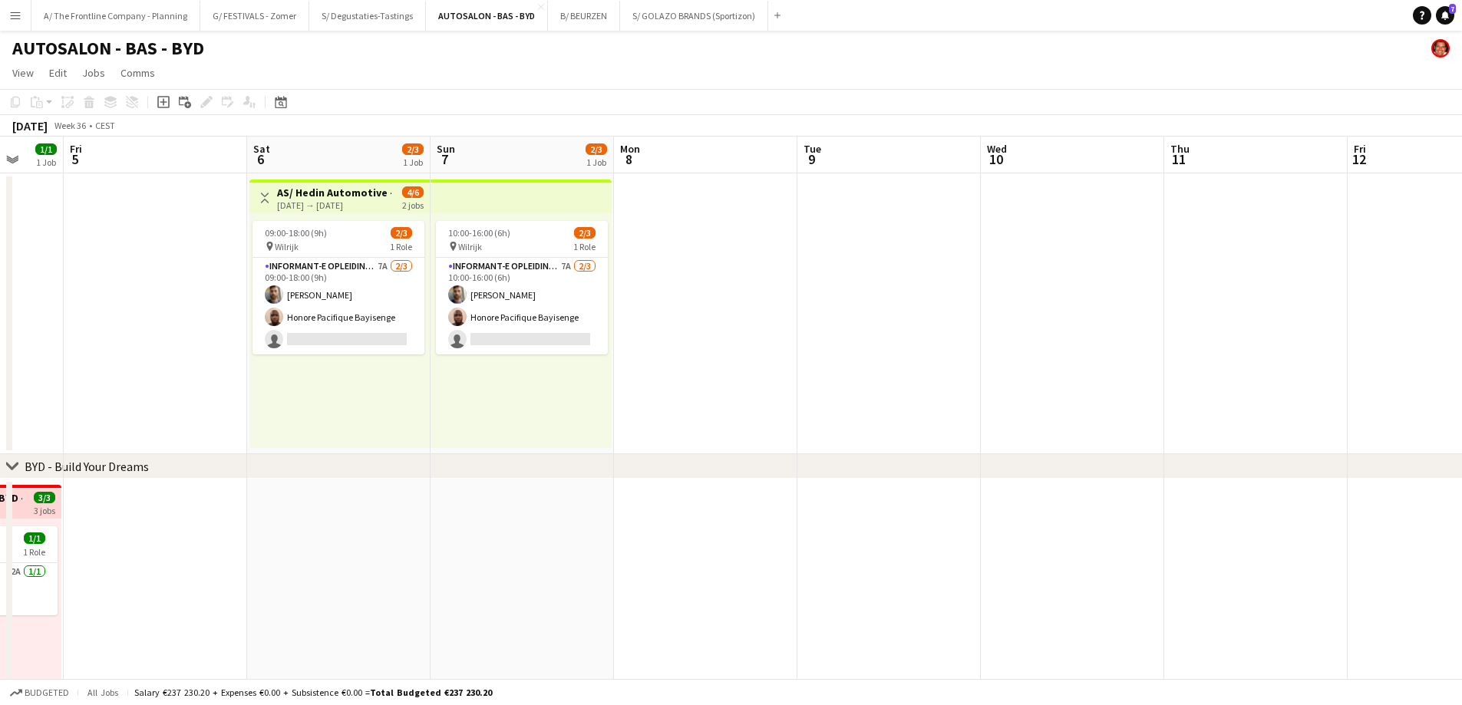
scroll to position [0, 0]
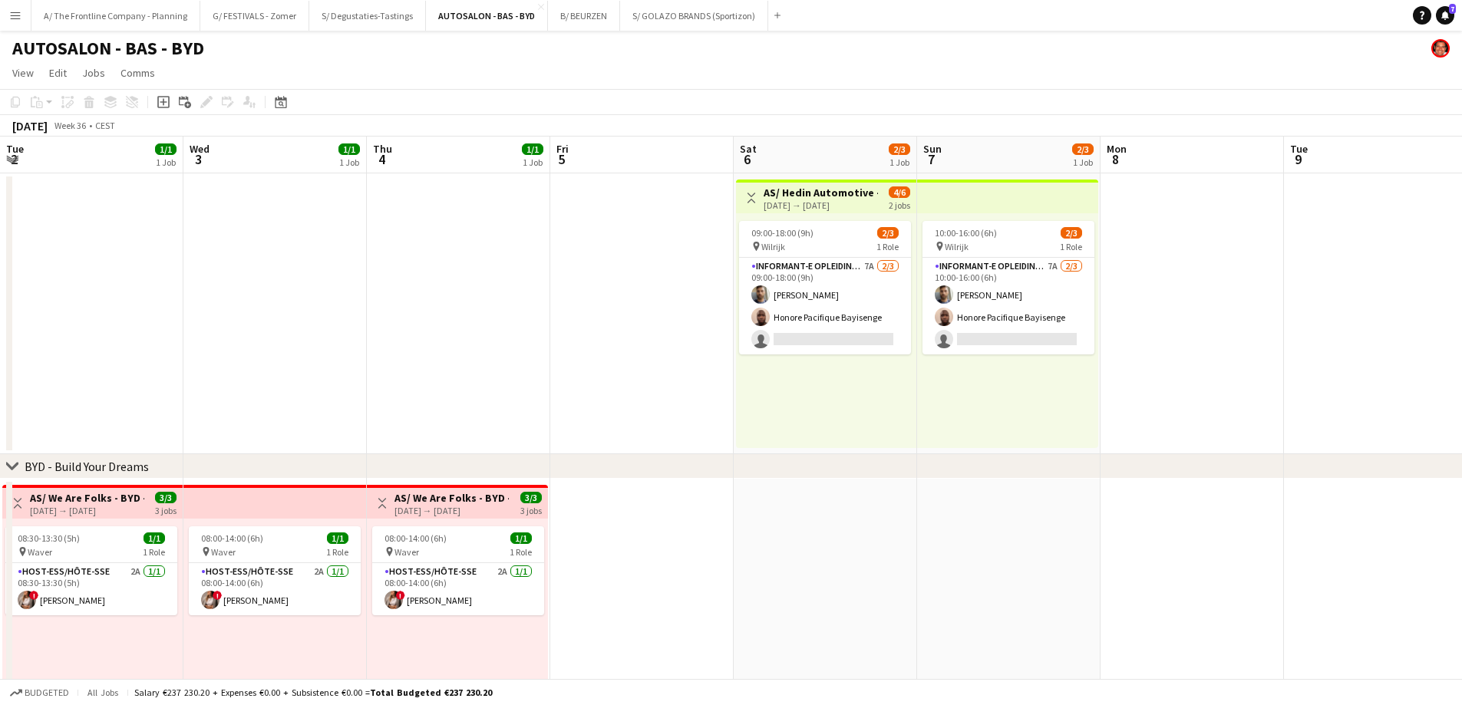
drag, startPoint x: 299, startPoint y: 364, endPoint x: 1218, endPoint y: 333, distance: 919.1
click at [1218, 333] on app-calendar-viewport "Tue 2 1/1 1 Job Wed 3 1/1 1 Job Thu 4 1/1 1 Job Fri 5 Sat 6 2/3 1 Job Sun 7 2/3…" at bounding box center [731, 566] width 1462 height 858
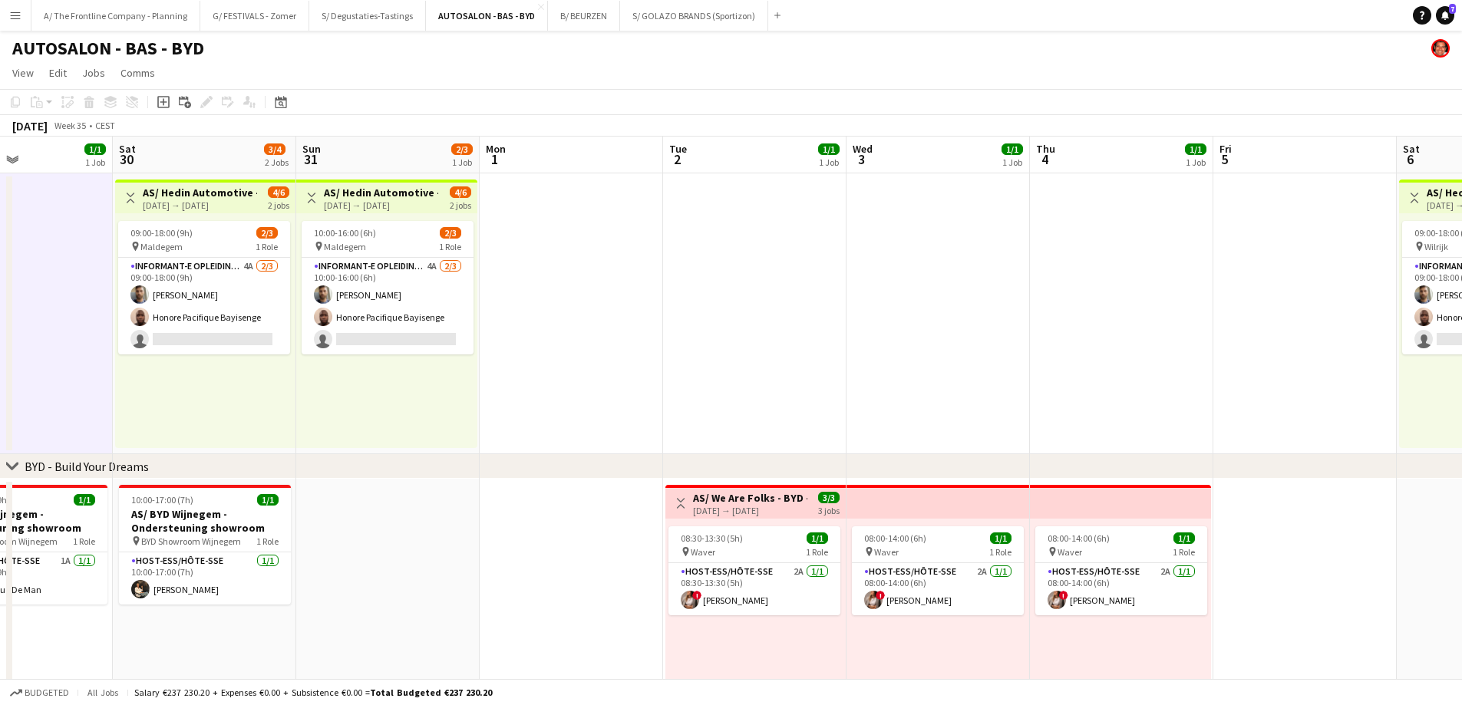
drag, startPoint x: 747, startPoint y: 345, endPoint x: 1239, endPoint y: 303, distance: 494.4
click at [1239, 303] on app-calendar-viewport "Fri 29 1/1 1 Job Sat 30 3/4 2 Jobs Sun 31 2/3 1 Job Mon 1 Tue 2 1/1 1 Job Wed 3…" at bounding box center [731, 566] width 1462 height 858
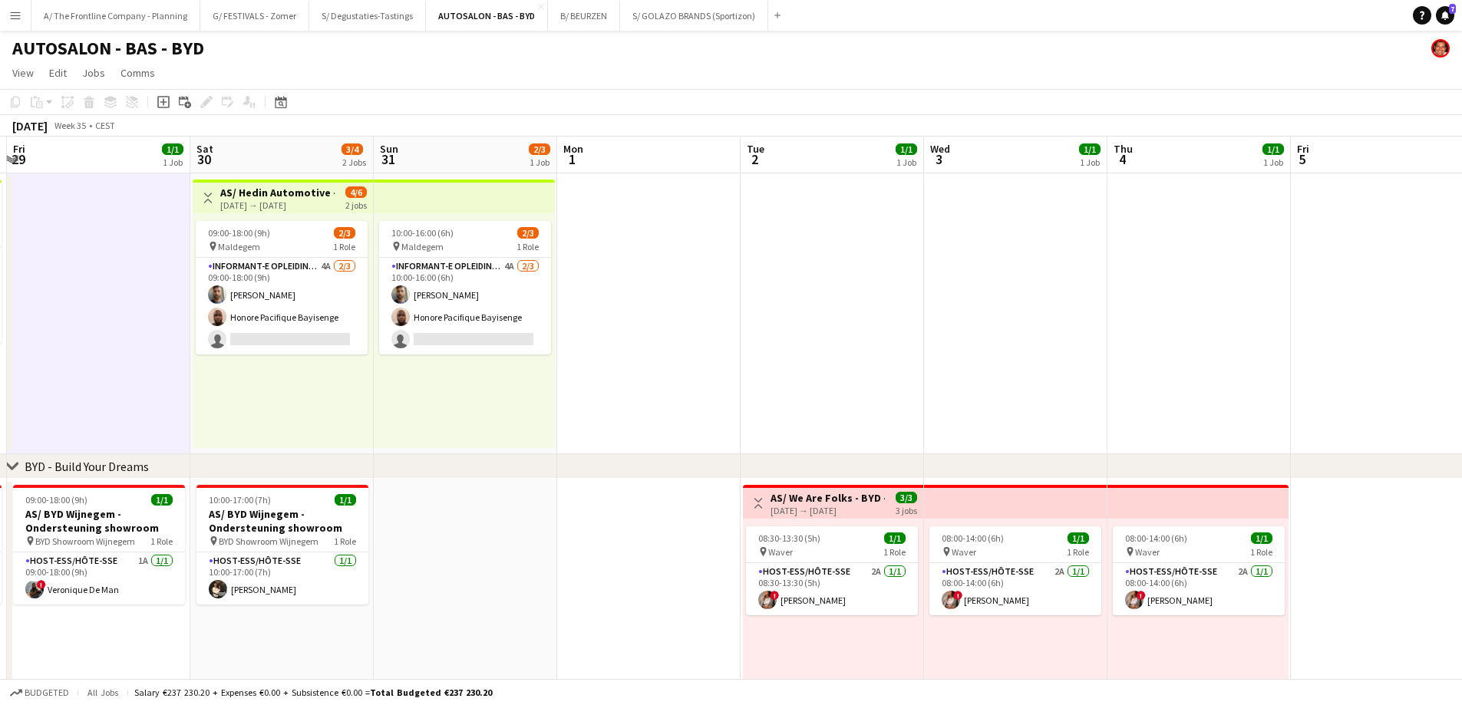
drag, startPoint x: 665, startPoint y: 378, endPoint x: 1281, endPoint y: 299, distance: 621.2
click at [1181, 322] on app-calendar-viewport "Wed 27 1/1 1 Job Thu 28 3/4 2 Jobs Fri 29 1/1 1 Job Sat 30 3/4 2 Jobs Sun 31 2/…" at bounding box center [731, 566] width 1462 height 858
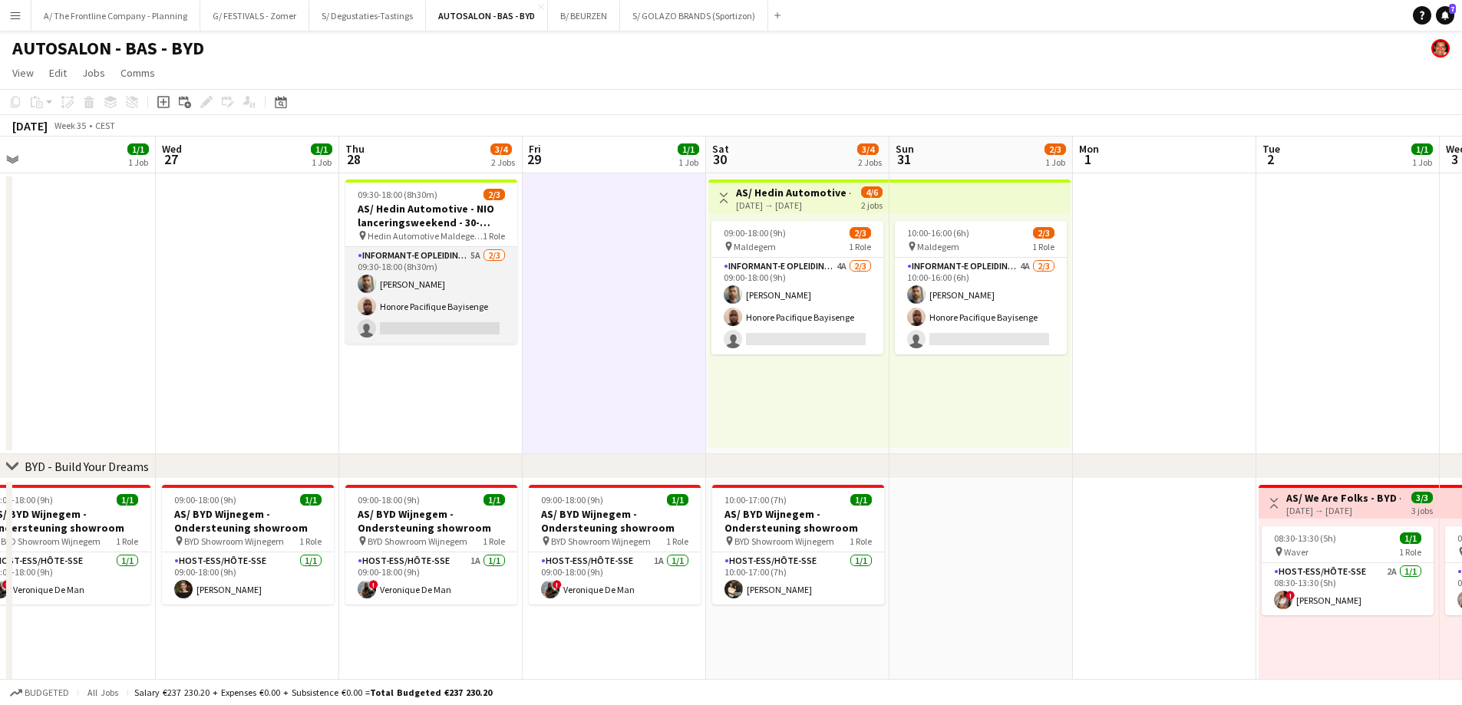
click at [475, 305] on app-card-role "Informant-e Opleiding - Formation 5A 2/3 09:30-18:00 (8h30m) Fehmy Fatnassi Hon…" at bounding box center [431, 295] width 172 height 97
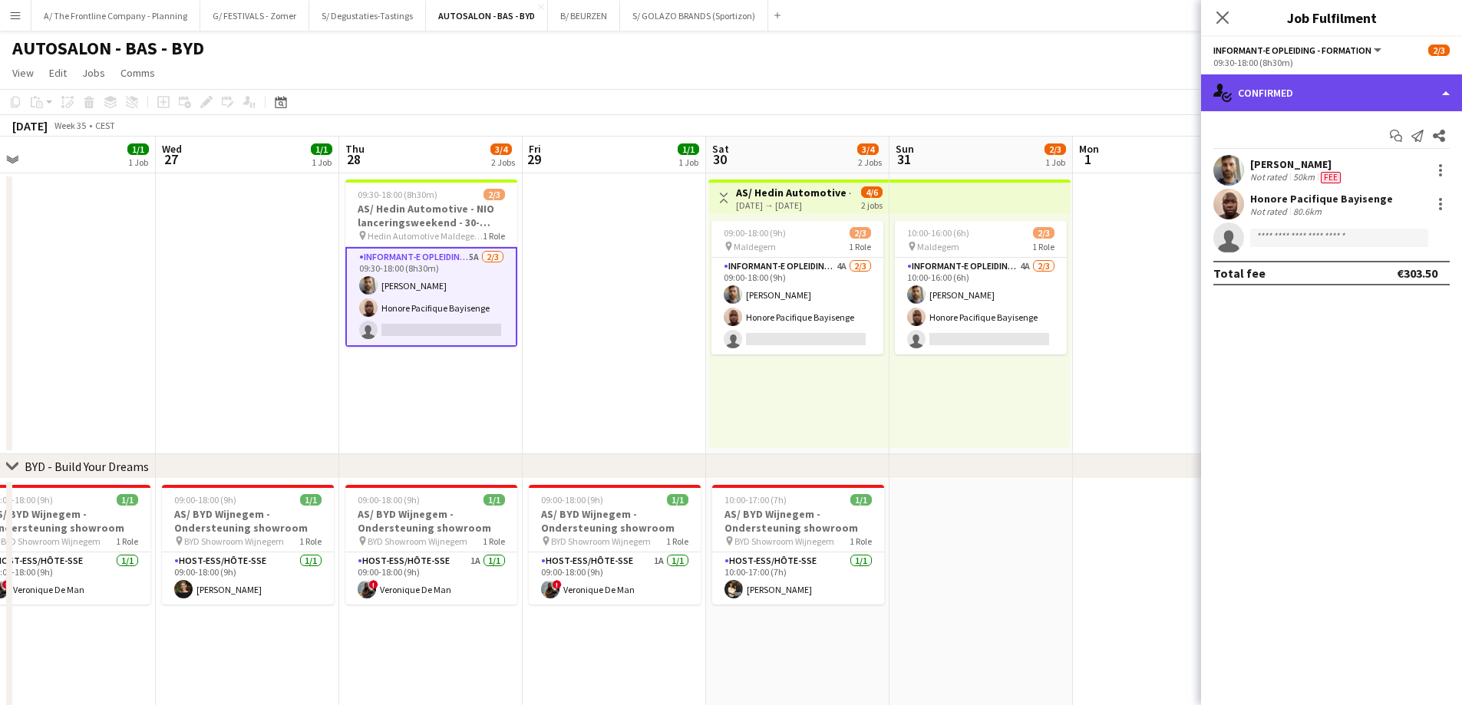
click at [1303, 82] on div "single-neutral-actions-check-2 Confirmed" at bounding box center [1331, 92] width 261 height 37
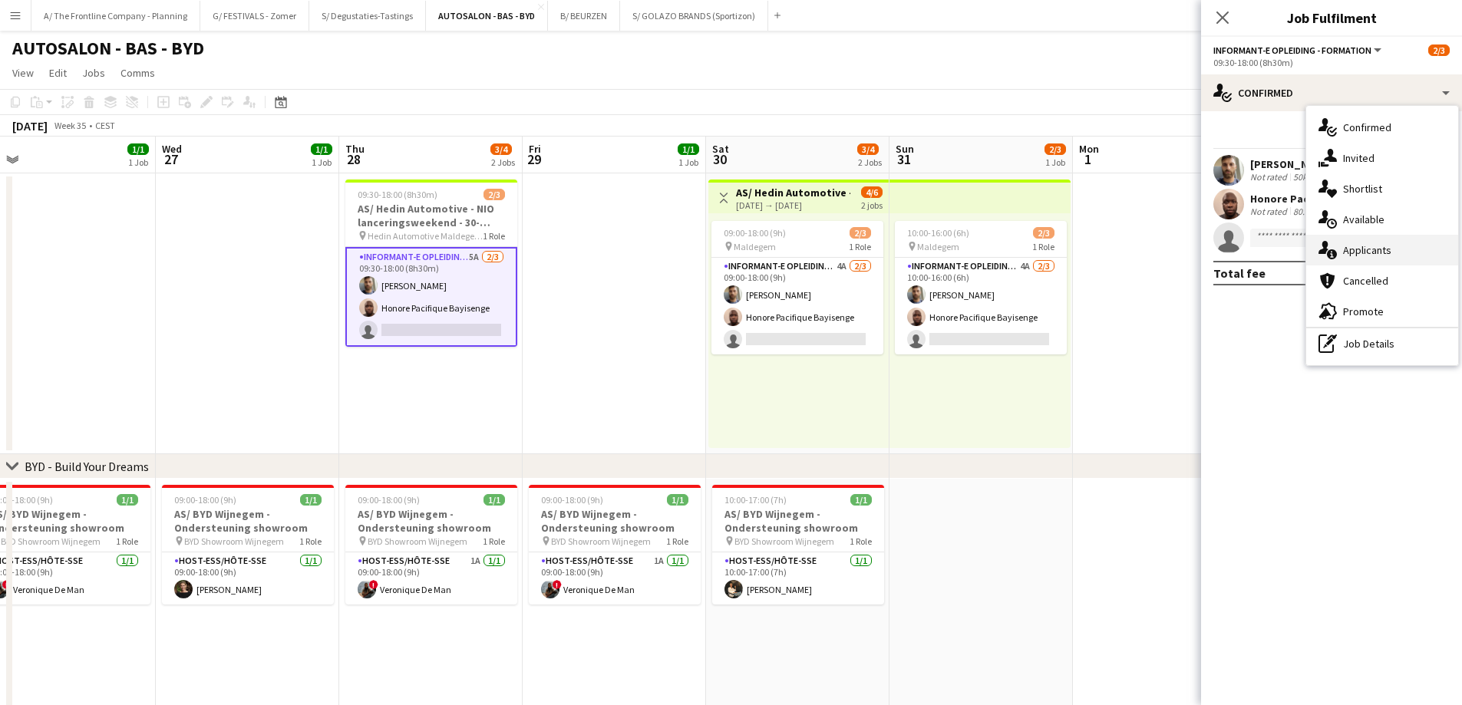
click at [1361, 257] on div "single-neutral-actions-information Applicants" at bounding box center [1382, 250] width 152 height 31
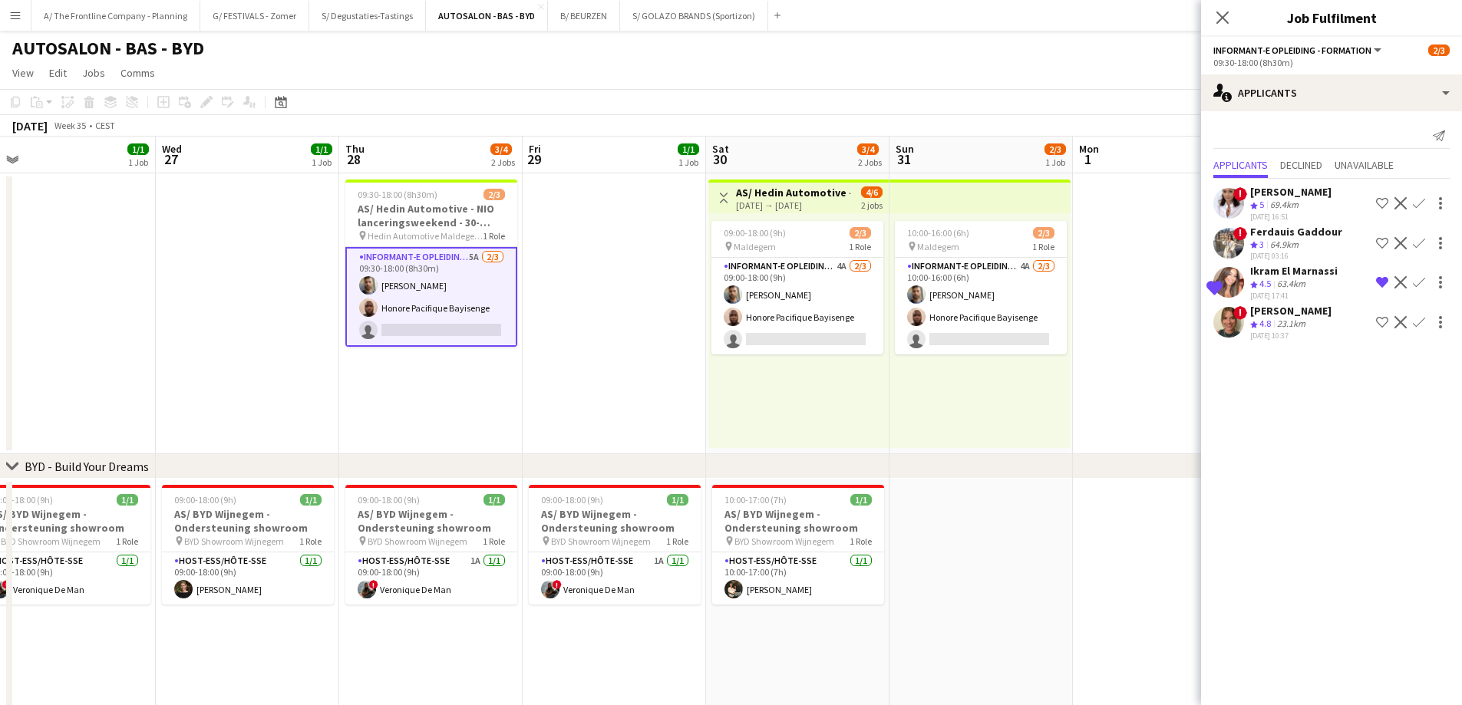
click at [1278, 283] on div "63.4km" at bounding box center [1291, 284] width 35 height 13
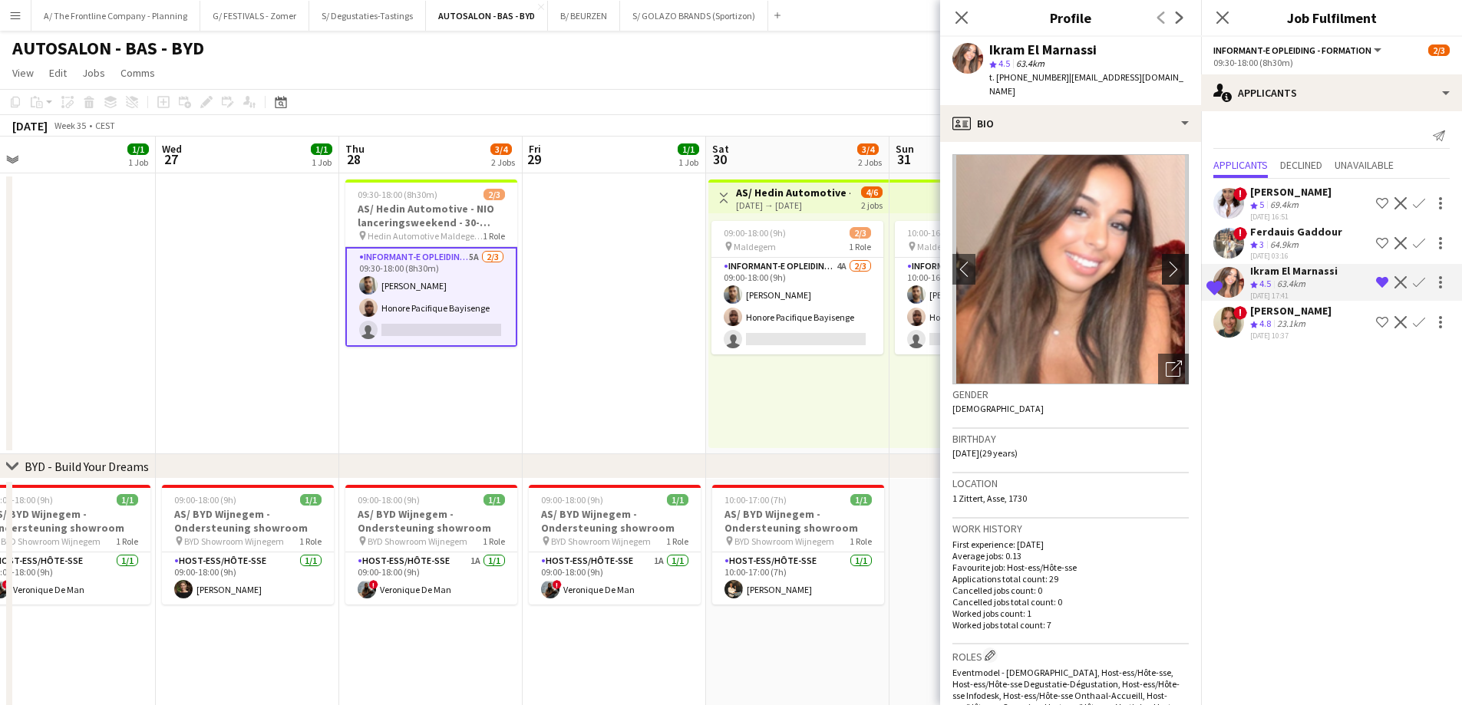
click at [1167, 261] on app-icon "chevron-right" at bounding box center [1178, 269] width 24 height 16
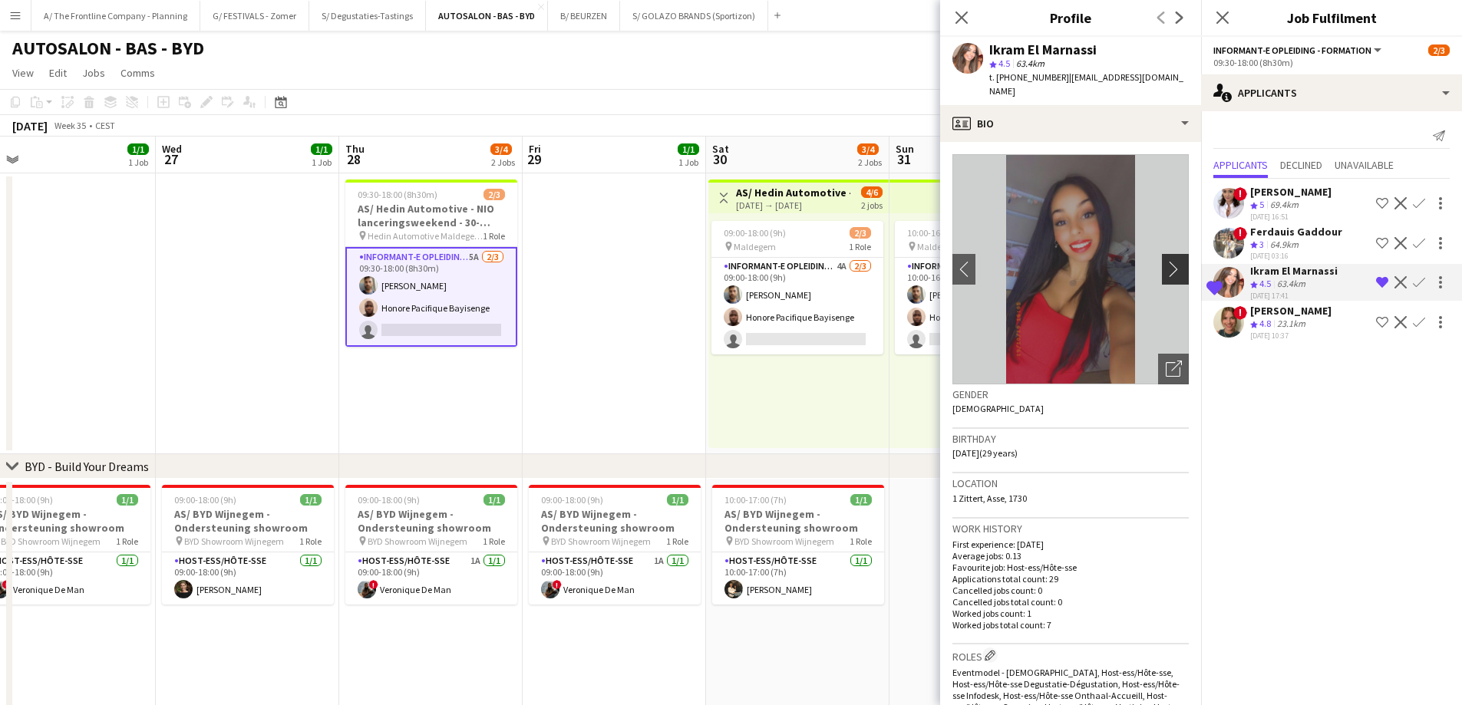
click at [1167, 261] on app-icon "chevron-right" at bounding box center [1178, 269] width 24 height 16
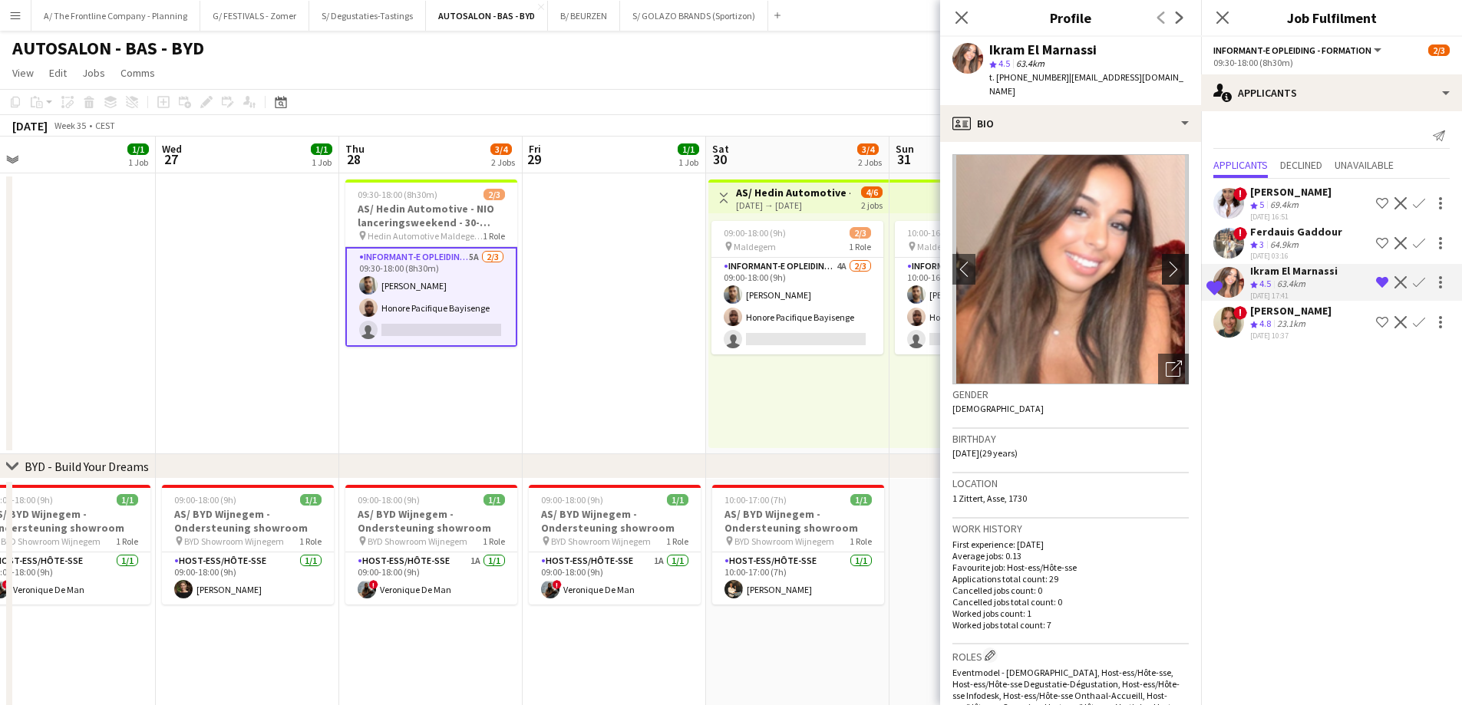
click at [1167, 261] on app-icon "chevron-right" at bounding box center [1178, 269] width 24 height 16
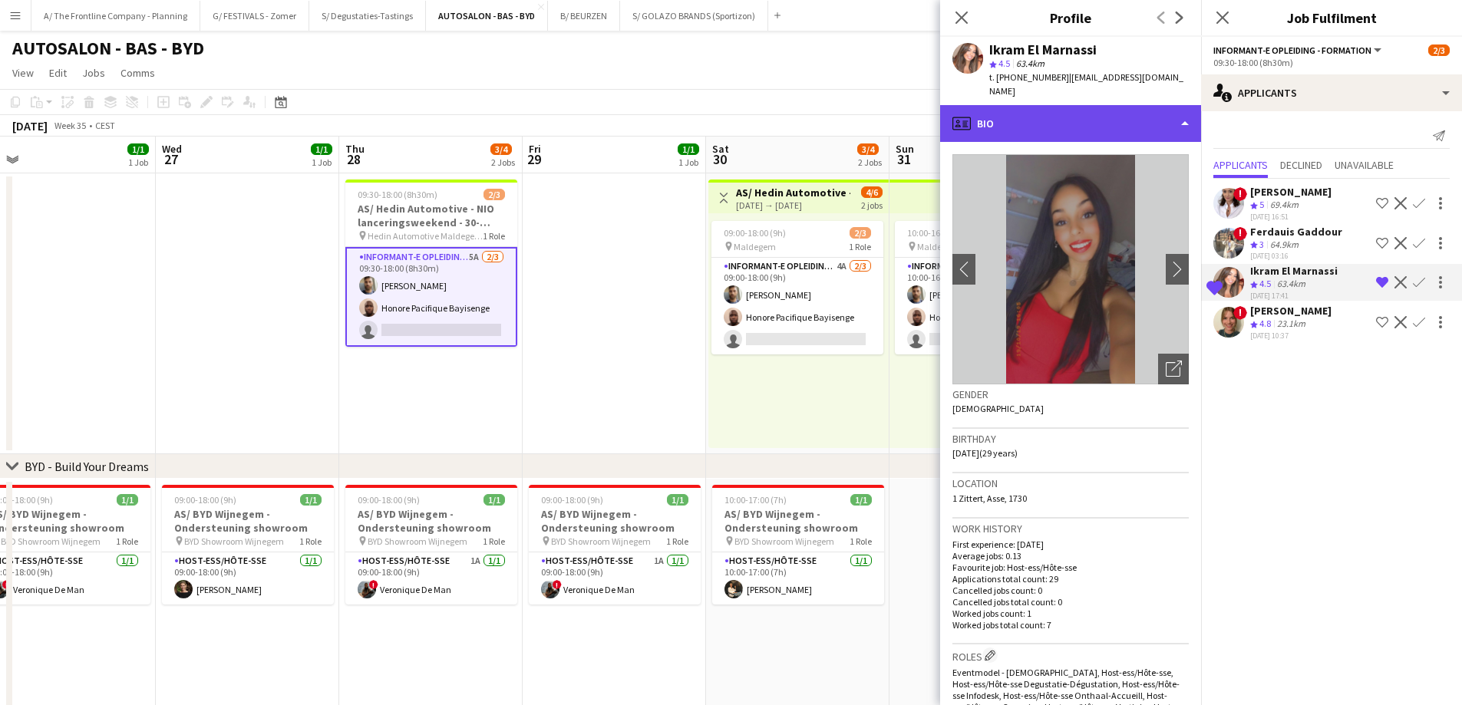
click at [1084, 124] on div "profile Bio" at bounding box center [1070, 123] width 261 height 37
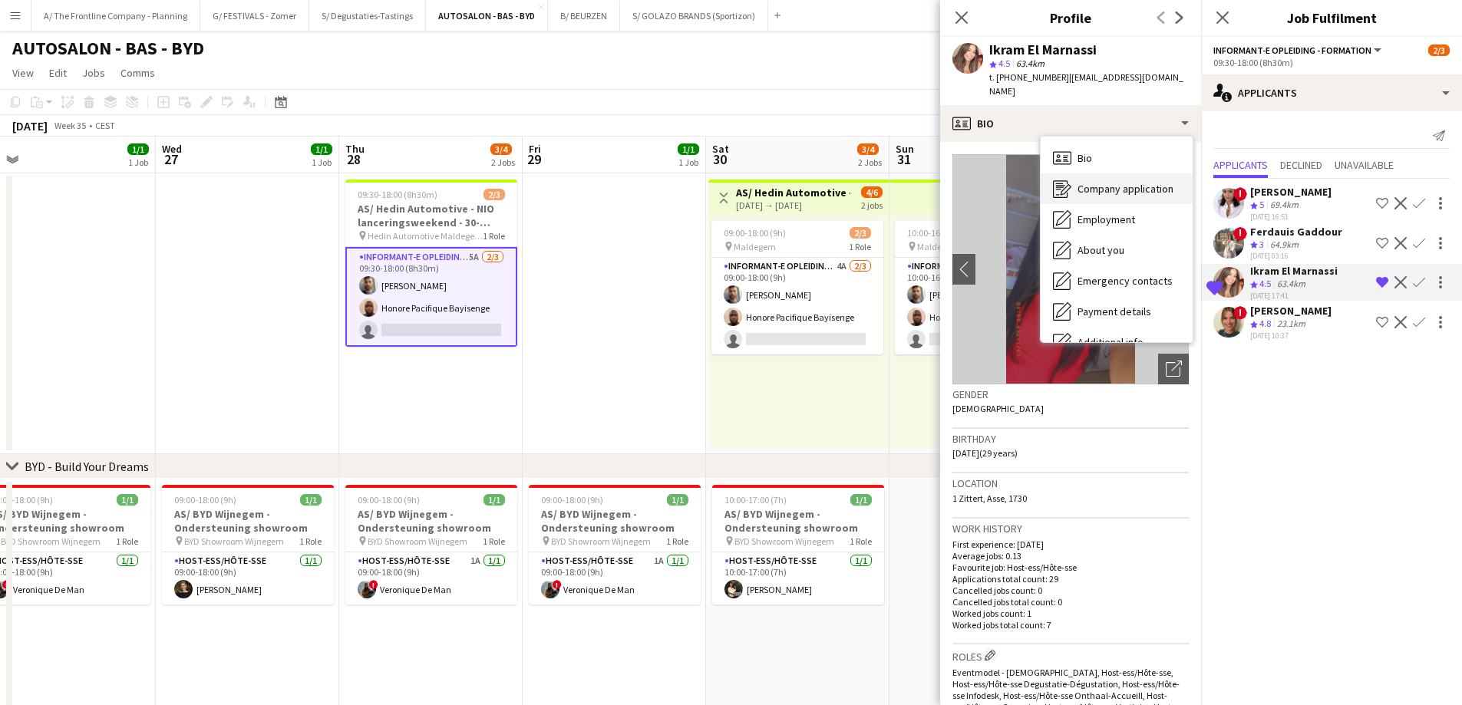
click at [1133, 182] on span "Company application" at bounding box center [1125, 189] width 96 height 14
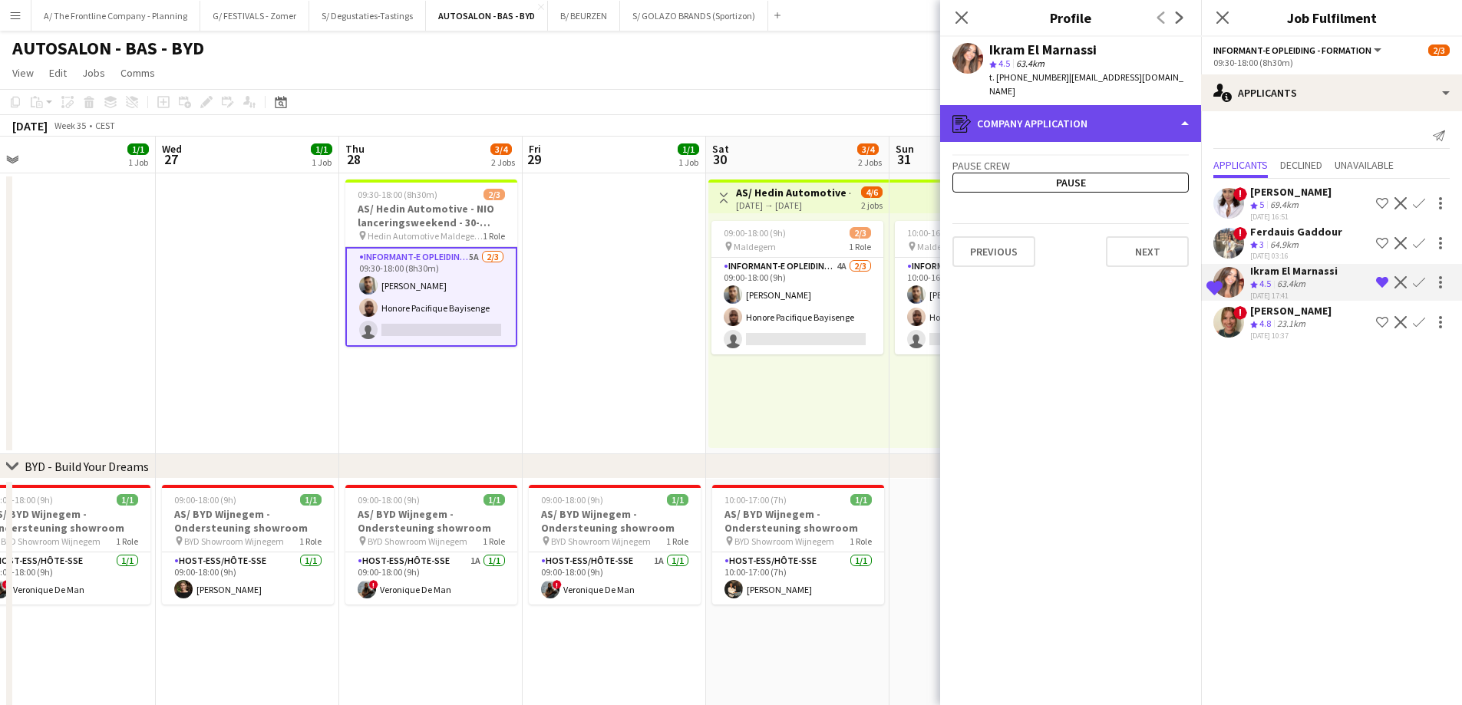
click at [1100, 114] on div "register Company application" at bounding box center [1070, 123] width 261 height 37
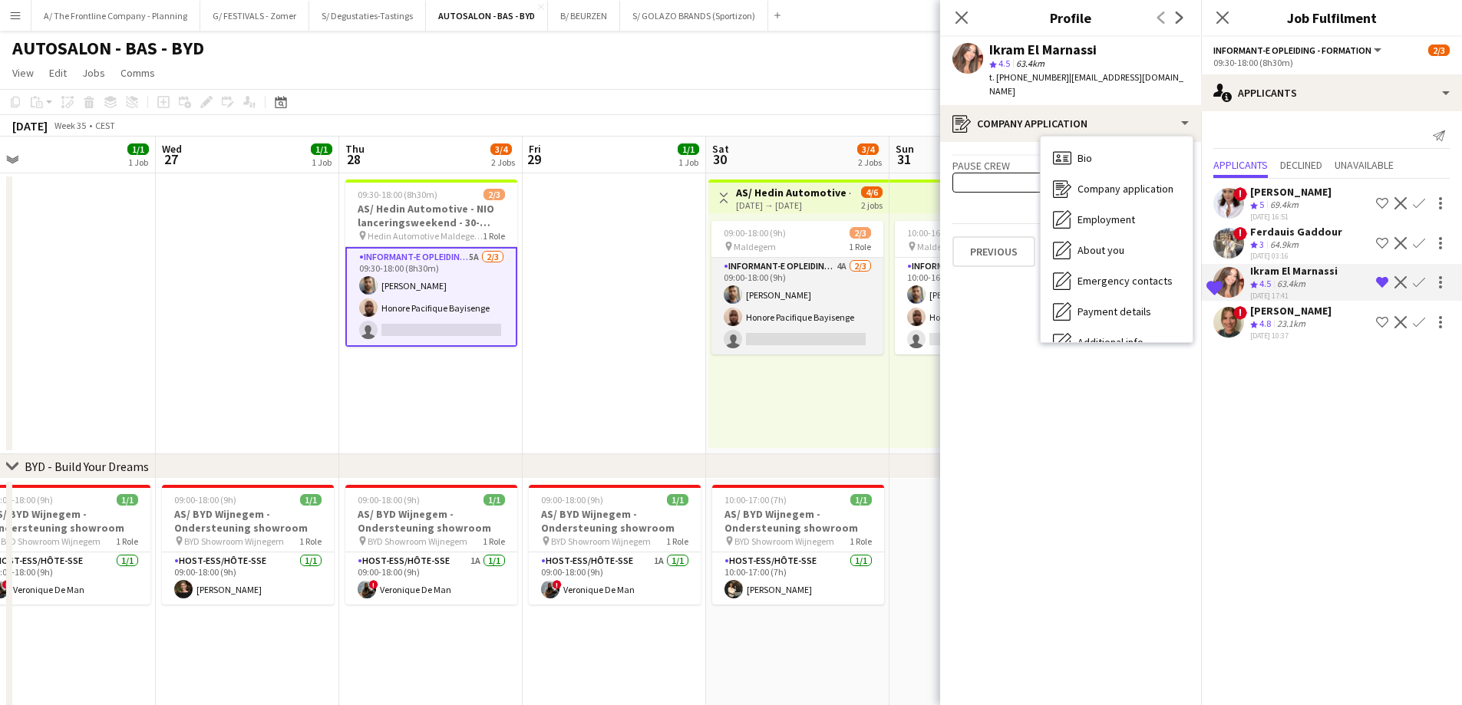
click at [793, 321] on app-card-role "Informant-e Opleiding - Formation 4A 2/3 09:00-18:00 (9h) Fehmy Fatnassi Honore…" at bounding box center [797, 306] width 172 height 97
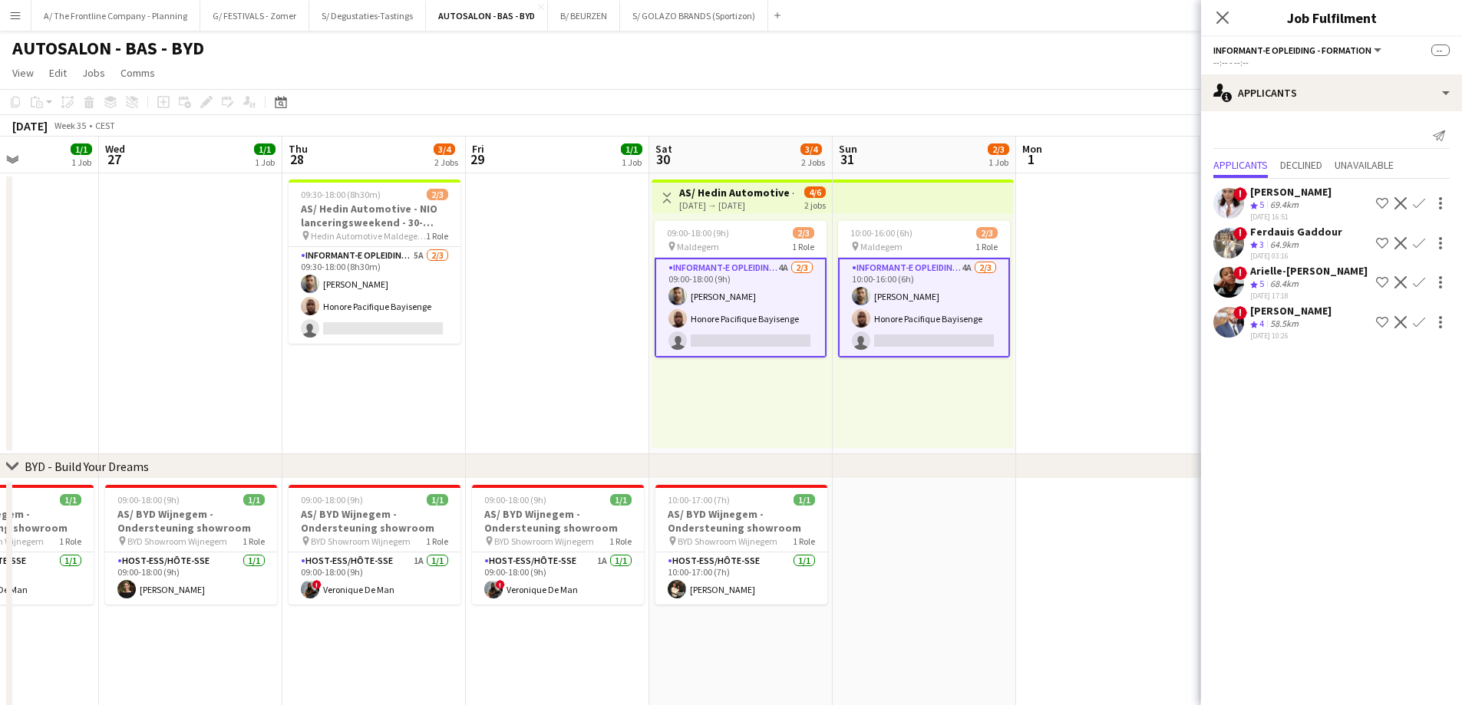
drag, startPoint x: 1113, startPoint y: 363, endPoint x: 1055, endPoint y: 360, distance: 57.6
click at [1055, 360] on app-calendar-viewport "Sun 24 1/1 1 Job Mon 25 1/1 1 Job Tue 26 1/1 1 Job Wed 27 1/1 1 Job Thu 28 3/4 …" at bounding box center [731, 566] width 1462 height 858
click at [1269, 195] on div "[PERSON_NAME]" at bounding box center [1290, 192] width 81 height 14
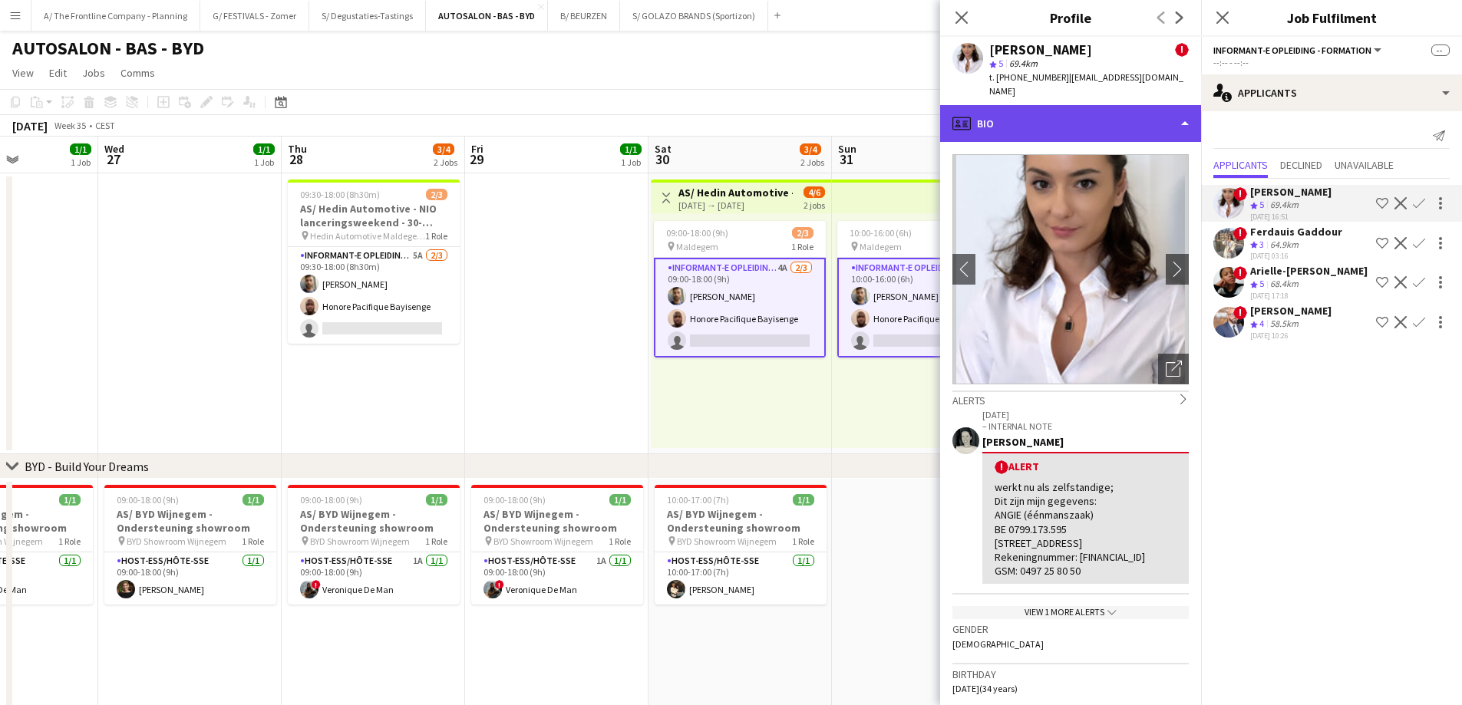
click at [1095, 114] on div "profile Bio" at bounding box center [1070, 123] width 261 height 37
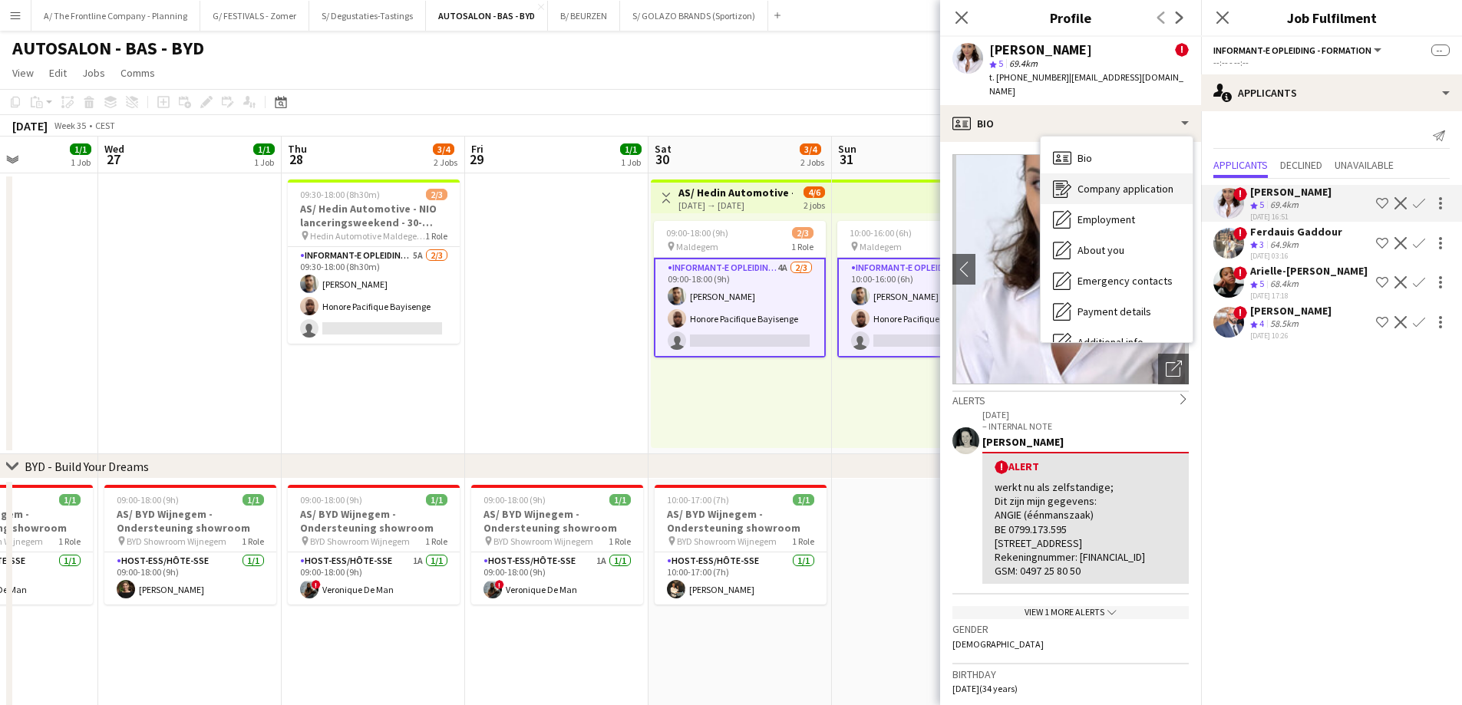
click at [1097, 184] on div "Company application Company application" at bounding box center [1117, 188] width 152 height 31
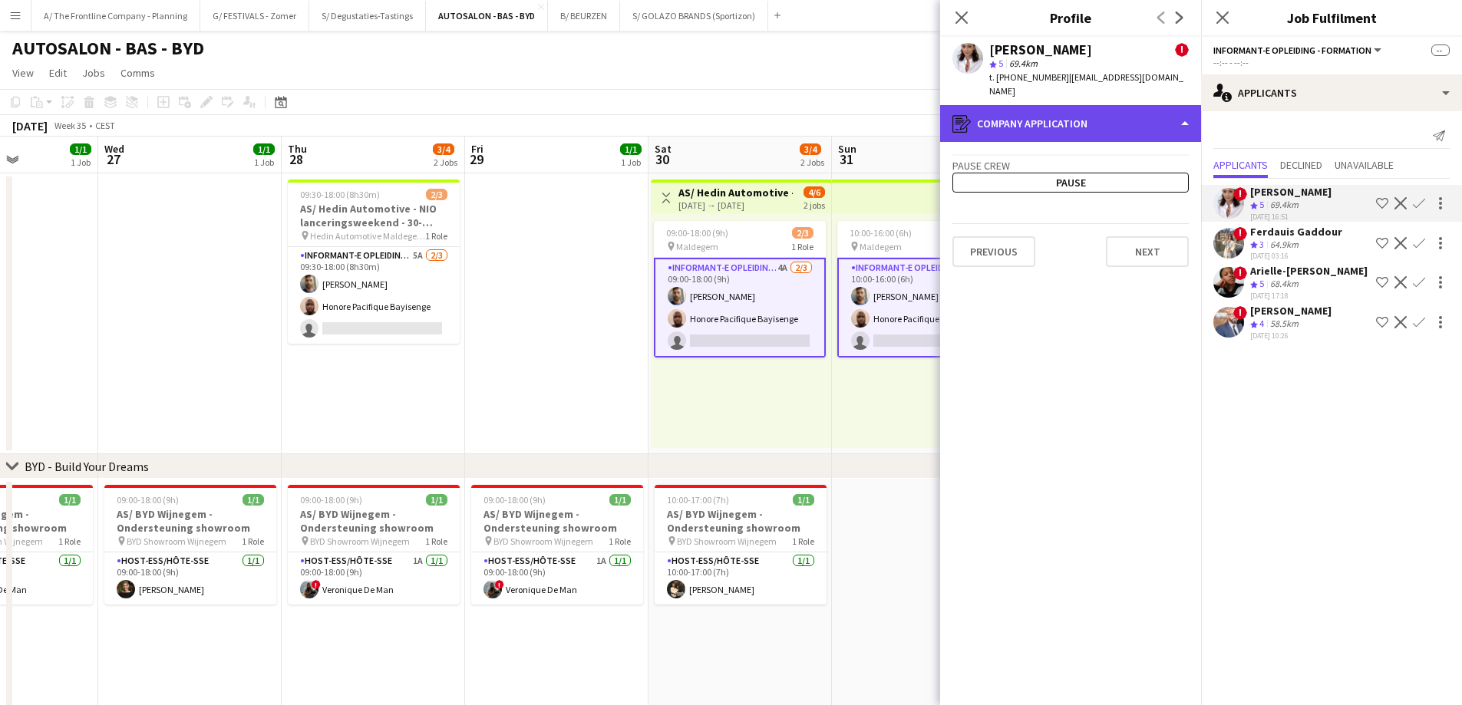
click at [1083, 107] on div "register Company application" at bounding box center [1070, 123] width 261 height 37
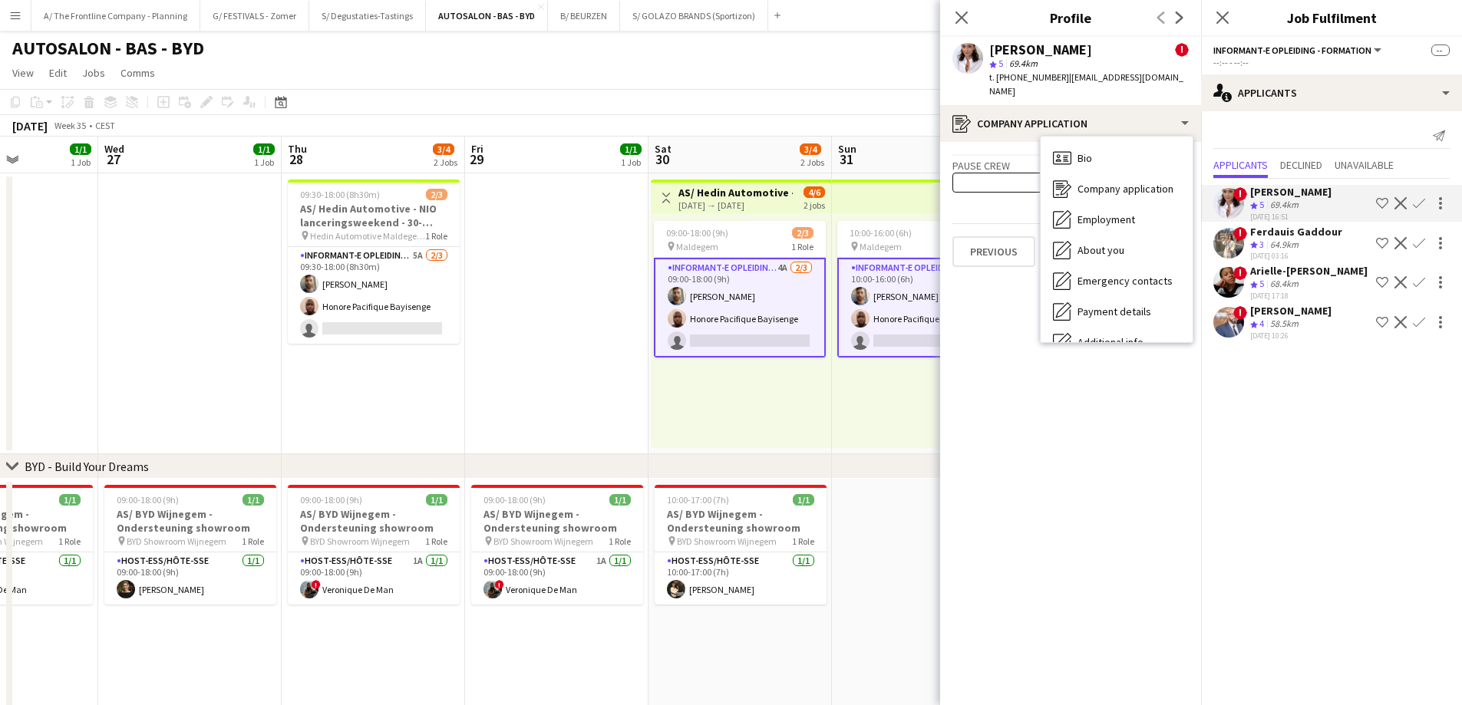
click at [830, 398] on div "09:00-18:00 (9h) 2/3 pin Maldegem 1 Role Informant-e Opleiding - Formation 4A 2…" at bounding box center [741, 330] width 180 height 235
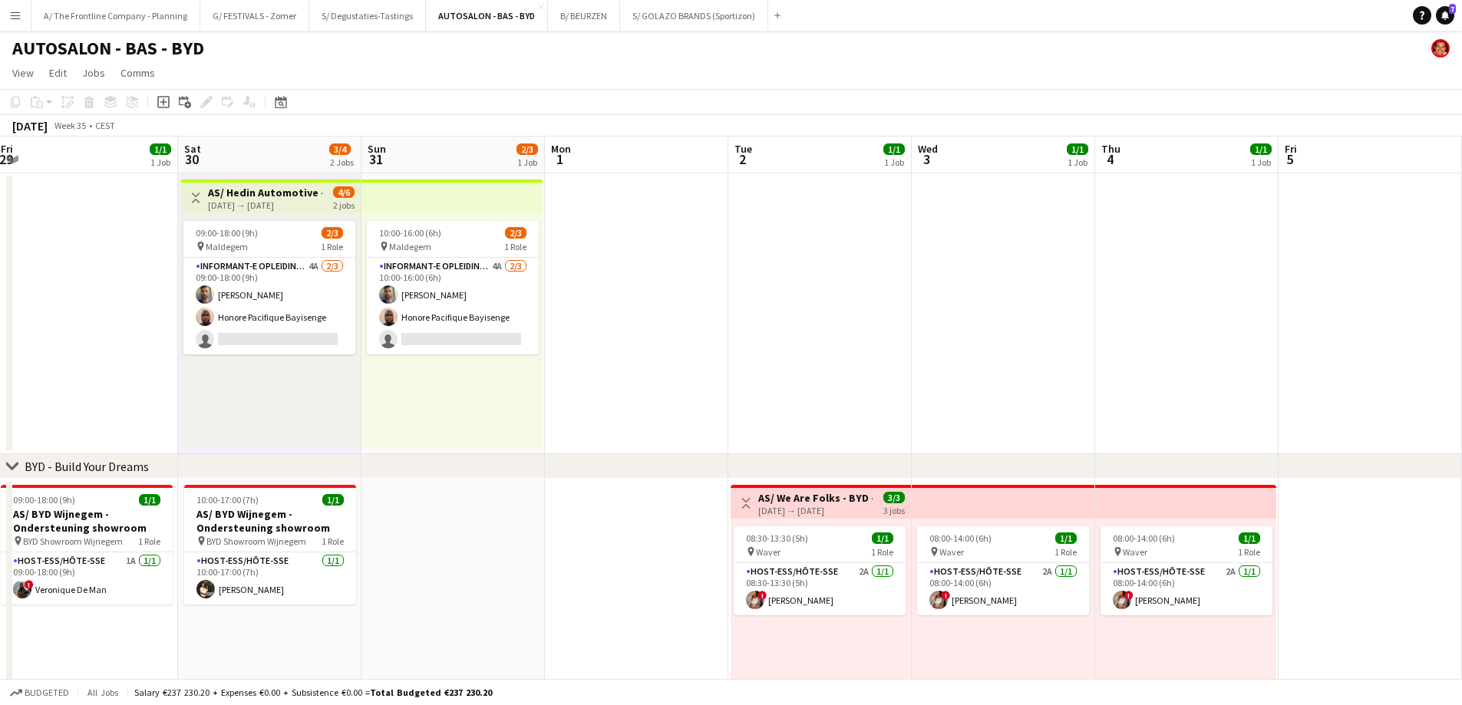
drag, startPoint x: 1149, startPoint y: 411, endPoint x: 266, endPoint y: 318, distance: 888.2
click at [247, 322] on app-calendar-viewport "Sun 24 1/1 1 Job Mon 25 1/1 1 Job Tue 26 1/1 1 Job Wed 27 1/1 1 Job Thu 28 3/4 …" at bounding box center [731, 566] width 1462 height 858
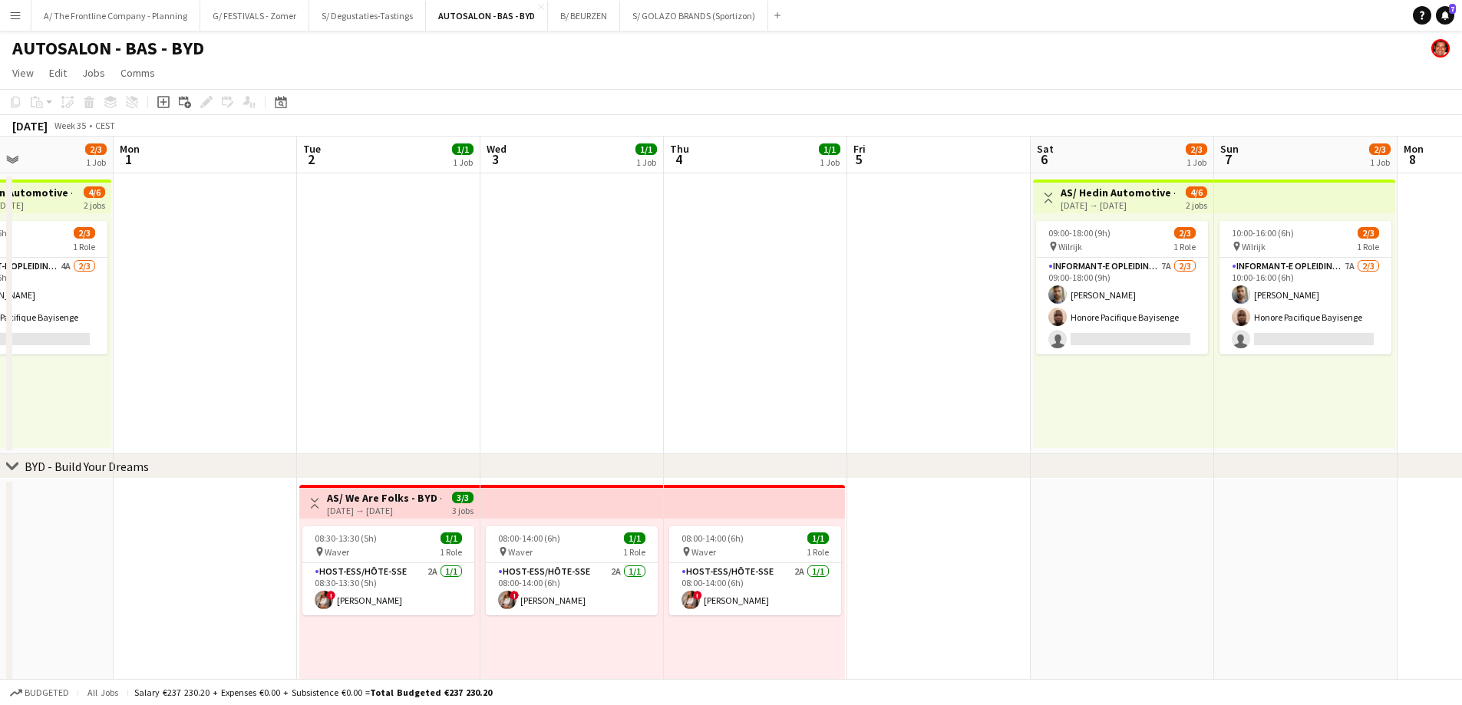
scroll to position [0, 571]
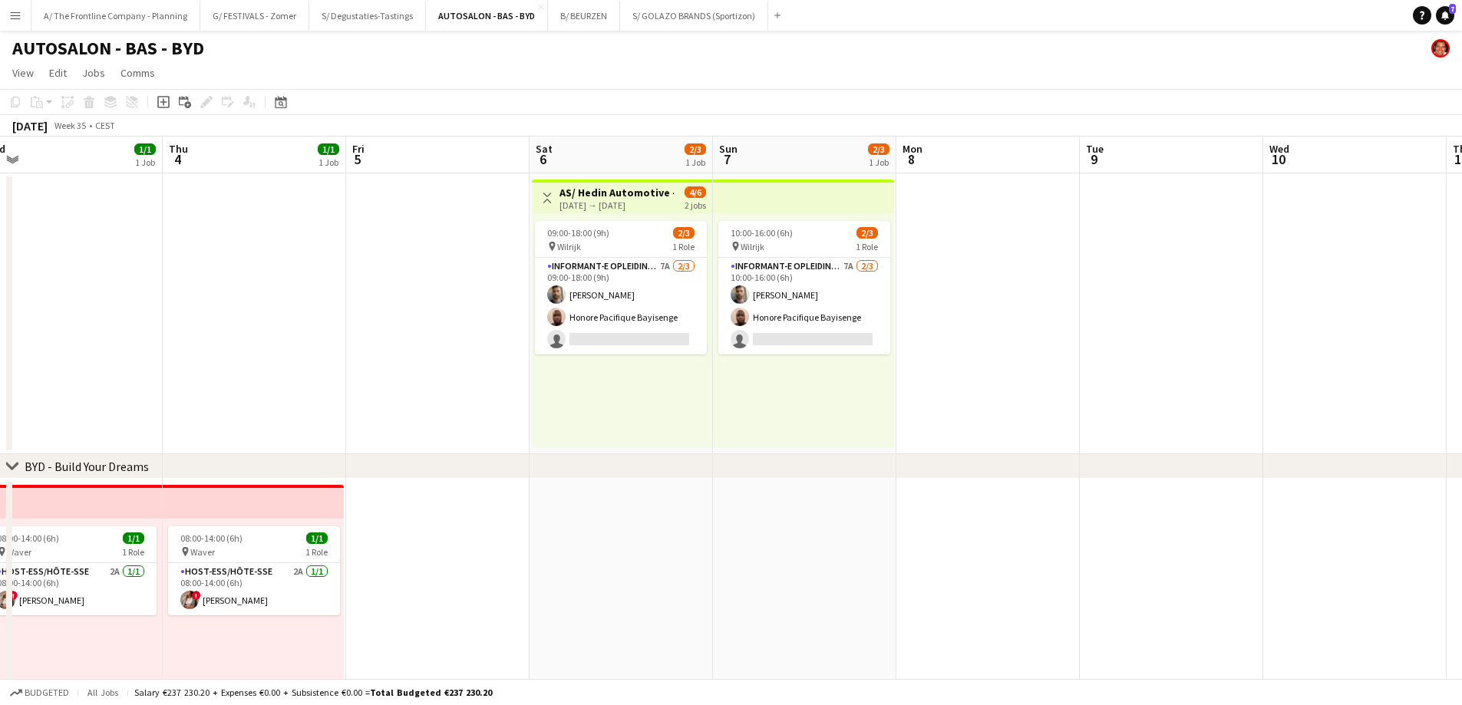
drag, startPoint x: 750, startPoint y: 313, endPoint x: 665, endPoint y: 312, distance: 85.9
click at [665, 312] on app-calendar-viewport "Sun 31 2/3 1 Job Mon 1 Tue 2 1/1 1 Job Wed 3 1/1 1 Job Thu 4 1/1 1 Job Fri 5 Sa…" at bounding box center [731, 566] width 1462 height 858
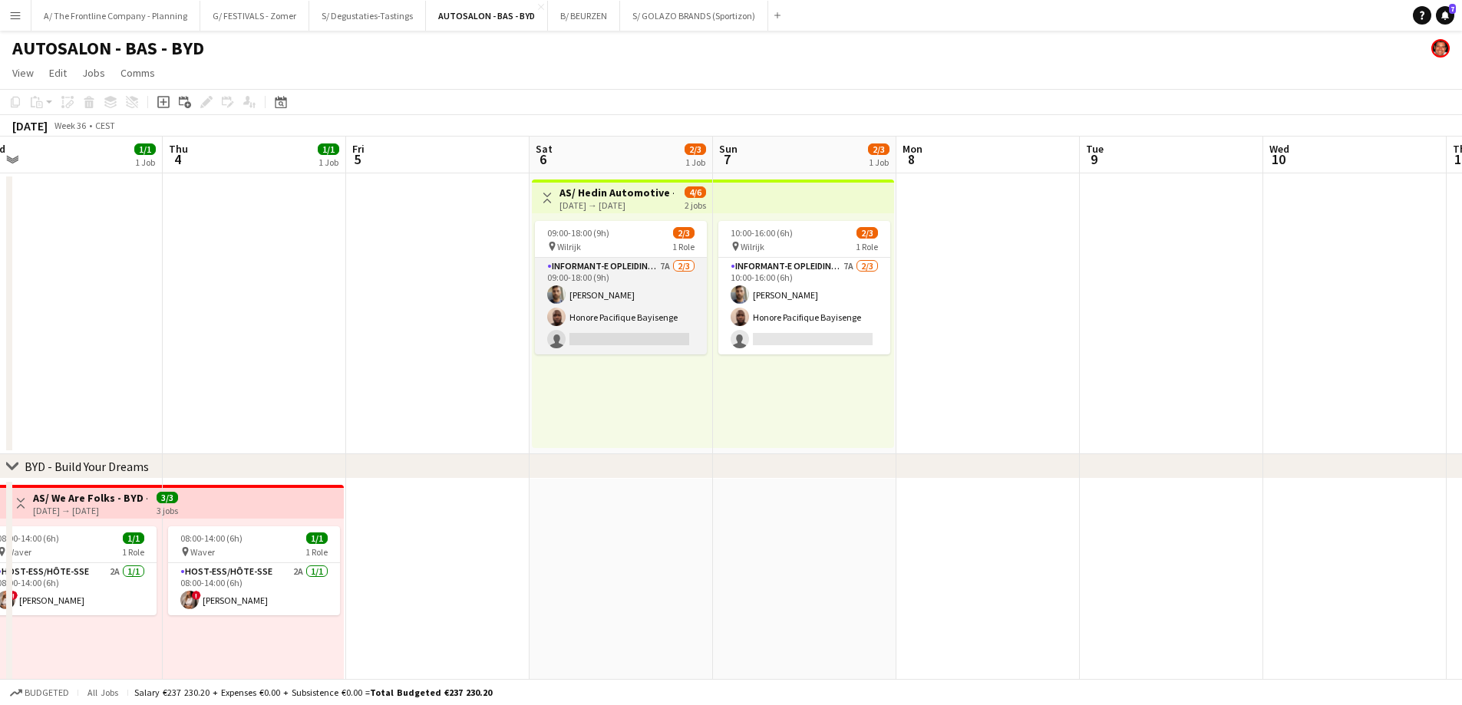
click at [612, 315] on app-card-role "Informant-e Opleiding - Formation 7A 2/3 09:00-18:00 (9h) Fehmy Fatnassi Honore…" at bounding box center [621, 306] width 172 height 97
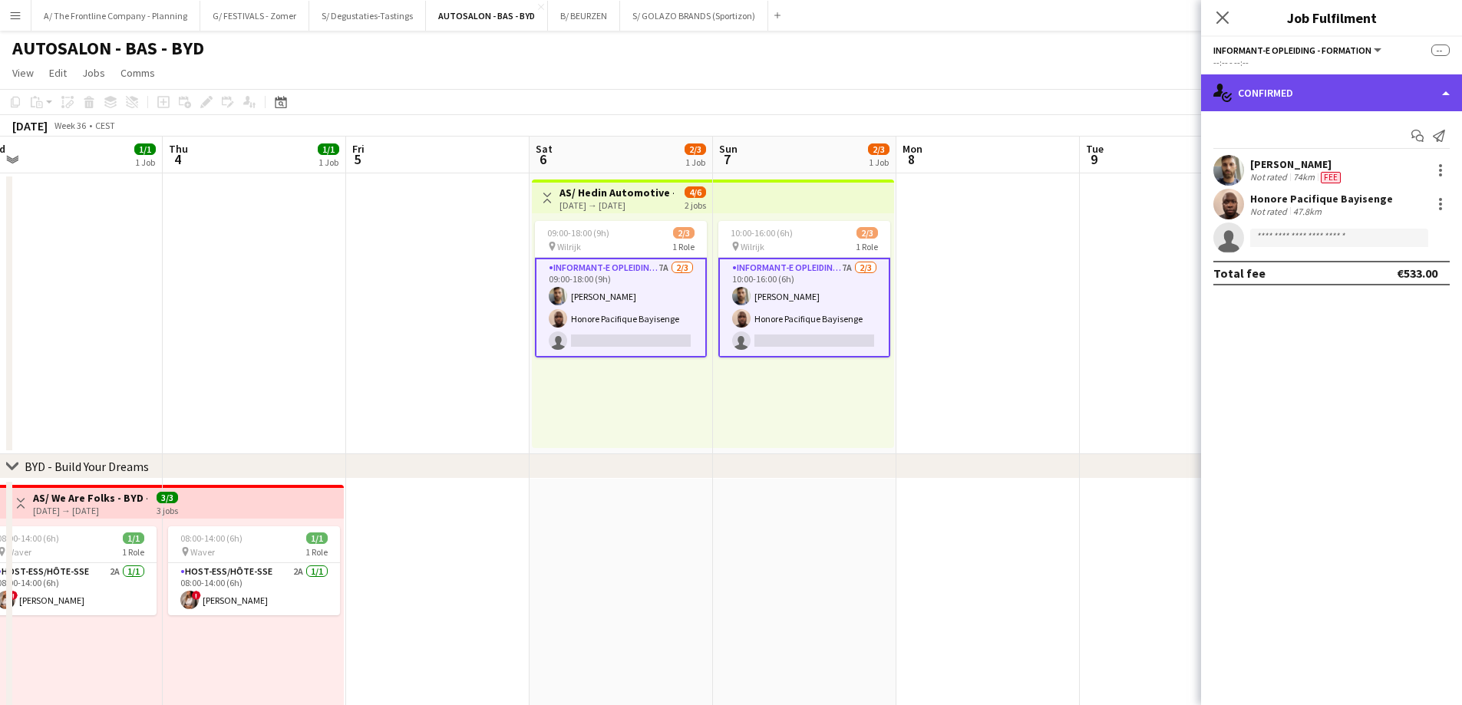
click at [1340, 91] on div "single-neutral-actions-check-2 Confirmed" at bounding box center [1331, 92] width 261 height 37
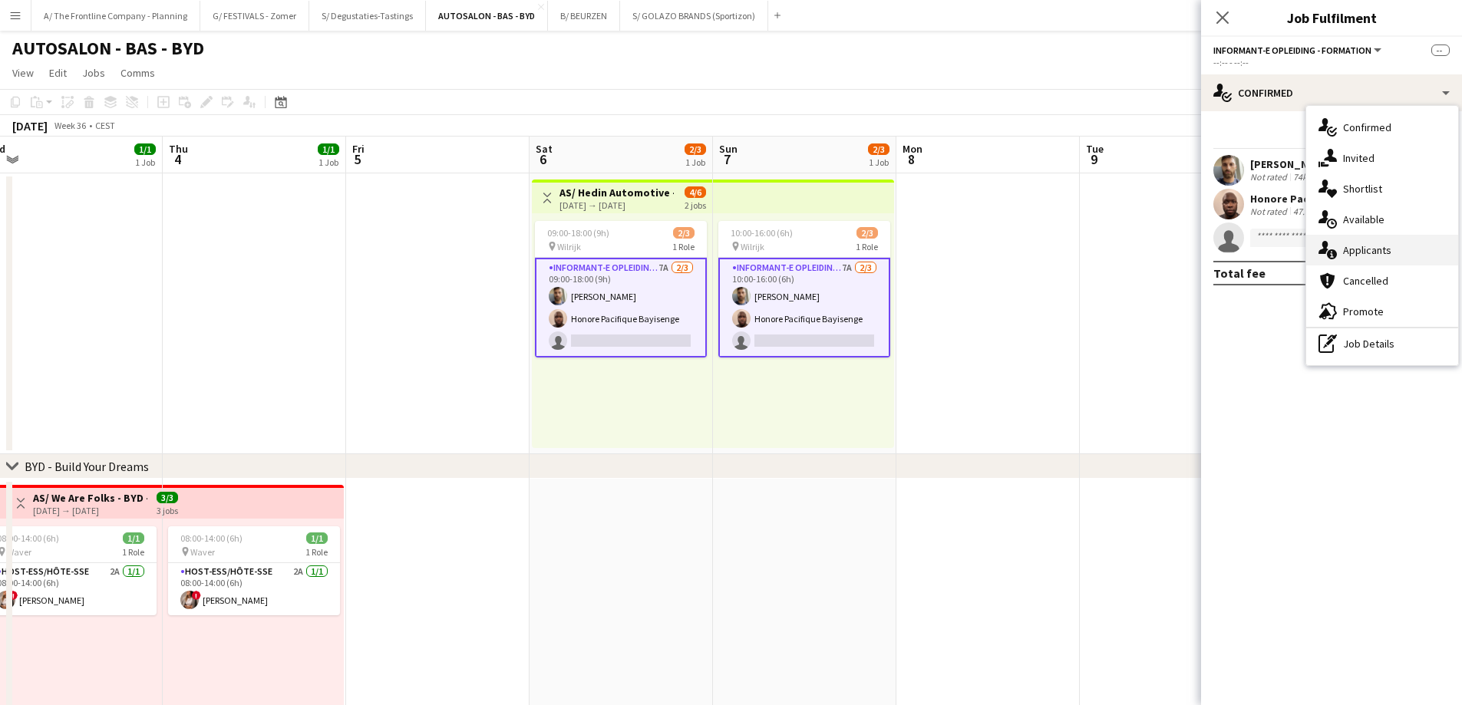
click at [1359, 253] on div "single-neutral-actions-information Applicants" at bounding box center [1382, 250] width 152 height 31
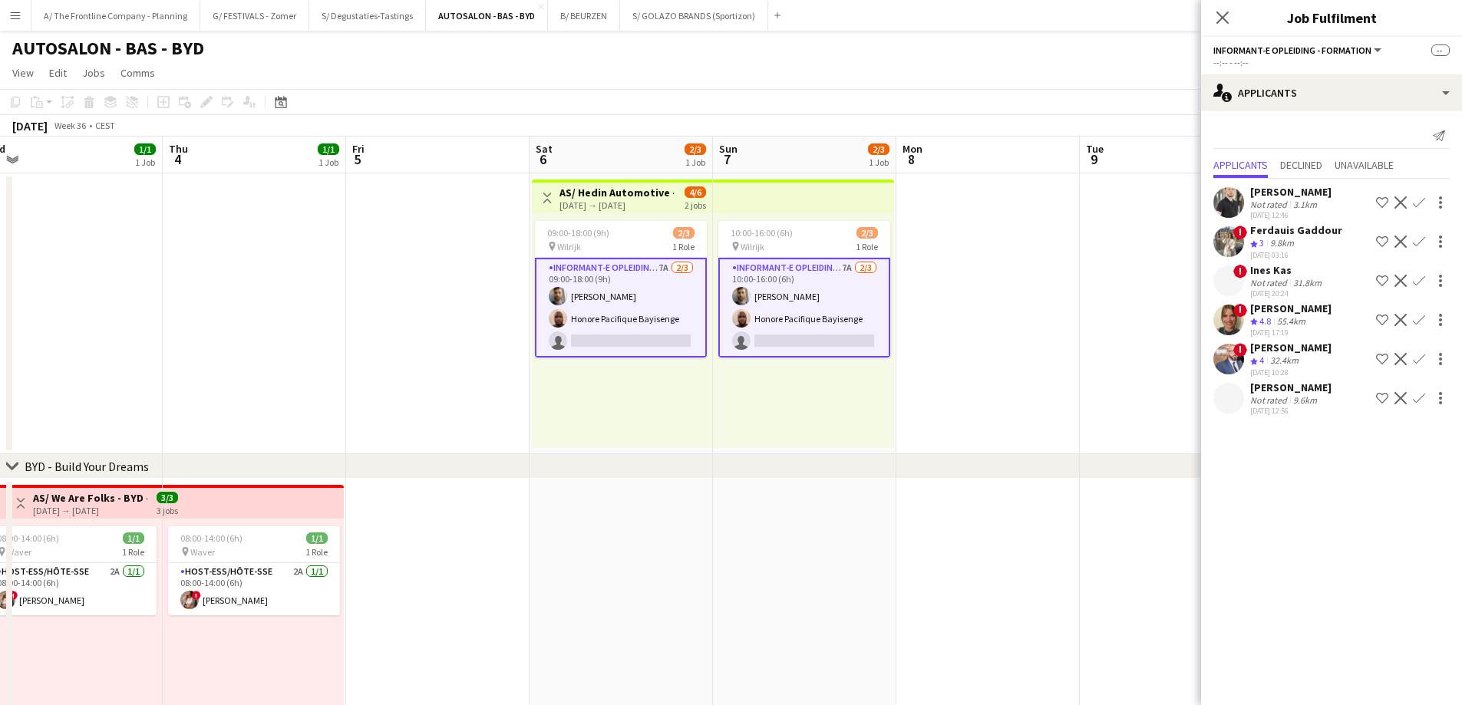
click at [1279, 321] on div "55.4km" at bounding box center [1291, 321] width 35 height 13
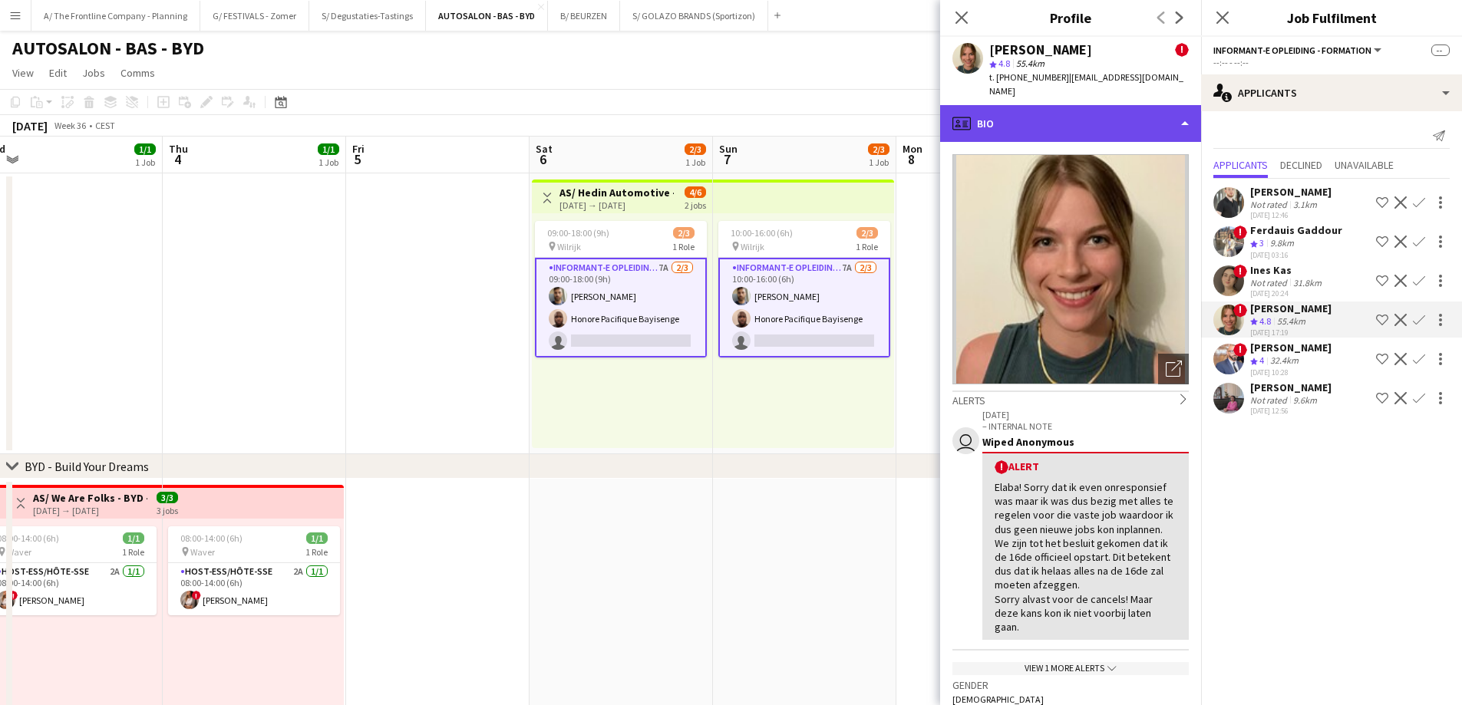
click at [1093, 114] on div "profile Bio" at bounding box center [1070, 123] width 261 height 37
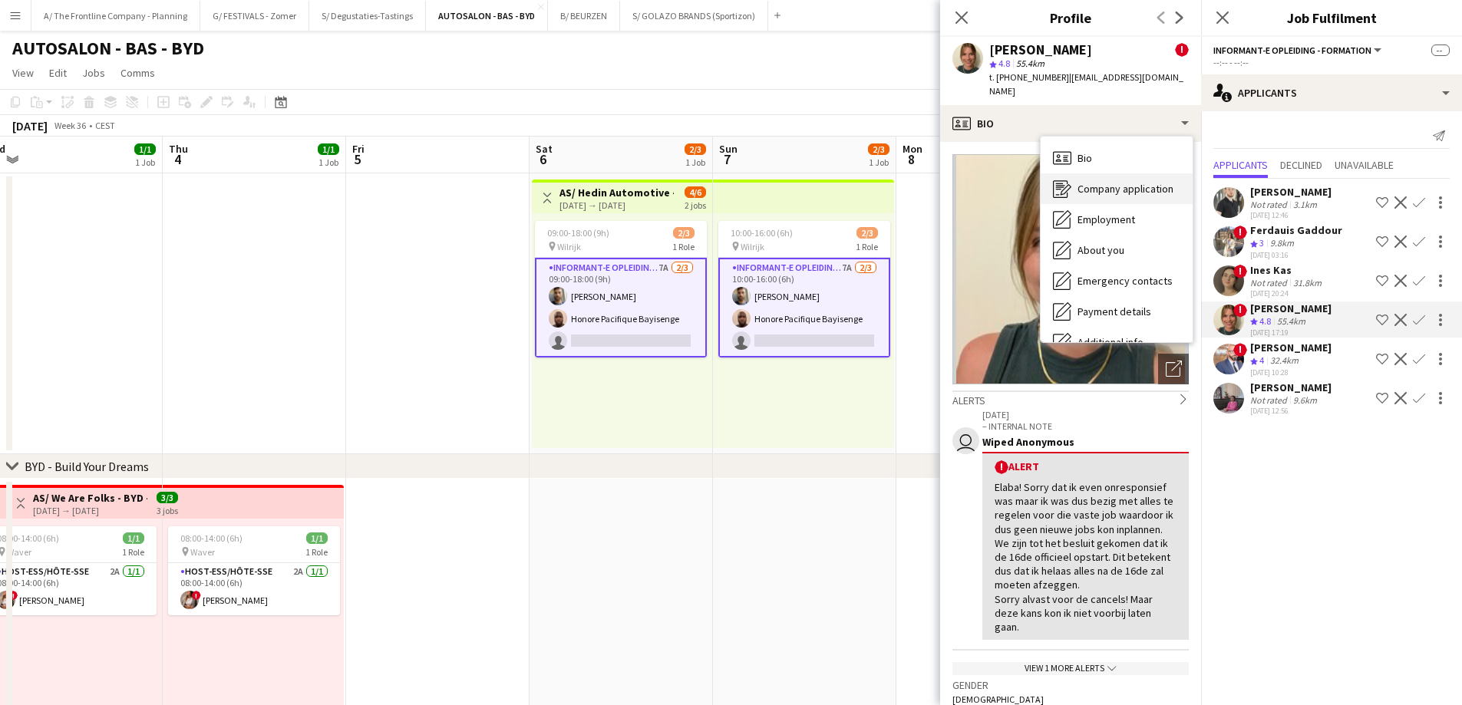
click at [1097, 185] on div "Company application Company application" at bounding box center [1117, 188] width 152 height 31
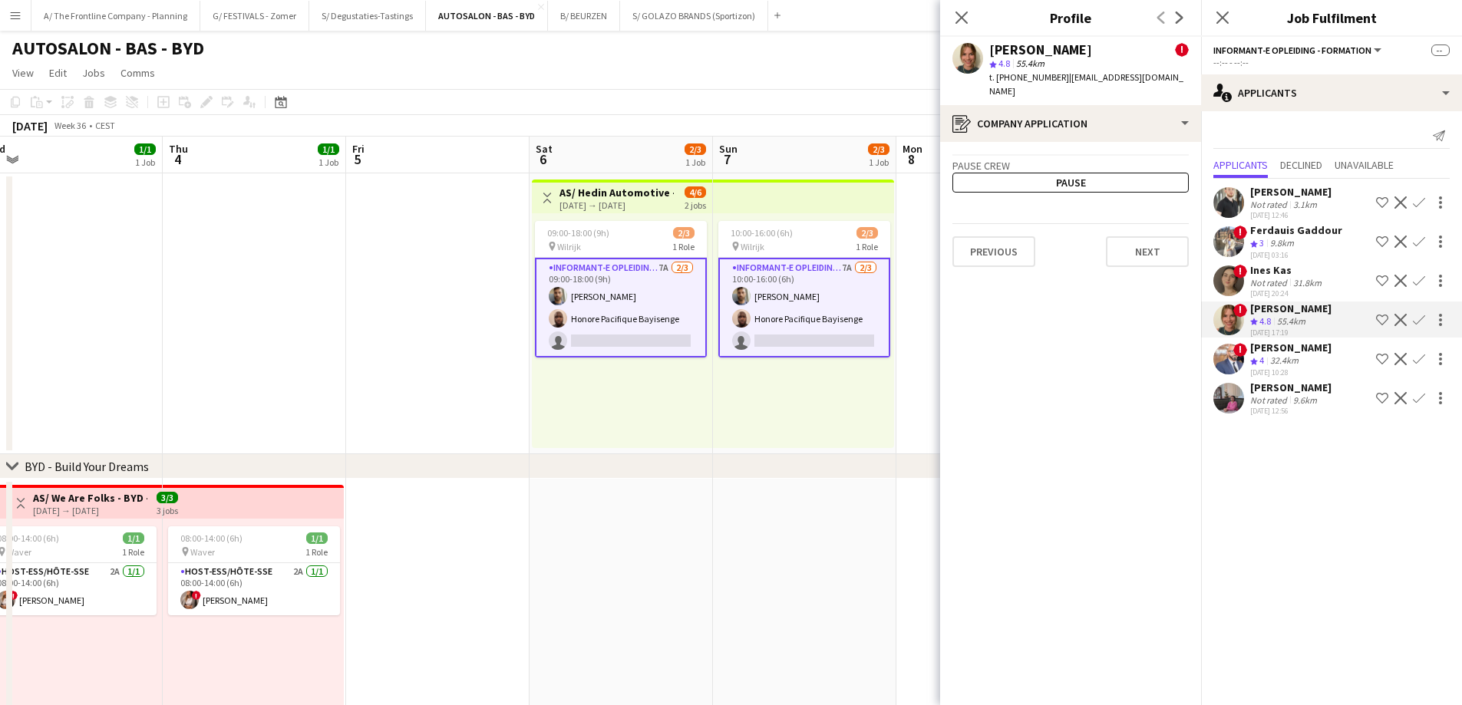
click at [839, 430] on div "10:00-16:00 (6h) 2/3 pin Wilrijk 1 Role Informant-e Opleiding - Formation 7A 2/…" at bounding box center [803, 330] width 181 height 235
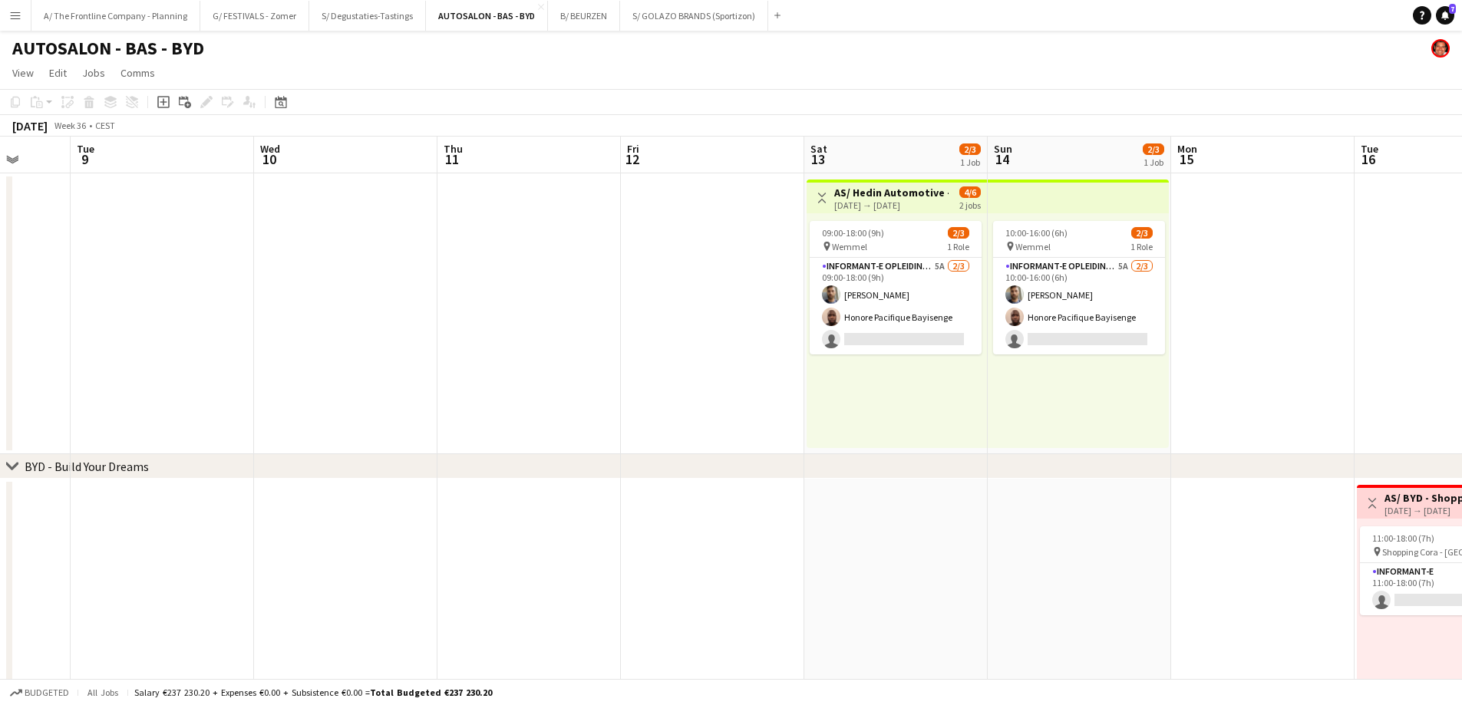
drag, startPoint x: 980, startPoint y: 401, endPoint x: 255, endPoint y: 367, distance: 725.9
click at [255, 367] on app-calendar-viewport "Fri 5 Sat 6 2/3 1 Job Sun 7 2/3 1 Job Mon 8 Tue 9 Wed 10 Thu 11 Fri 12 Sat 13 2…" at bounding box center [731, 566] width 1462 height 858
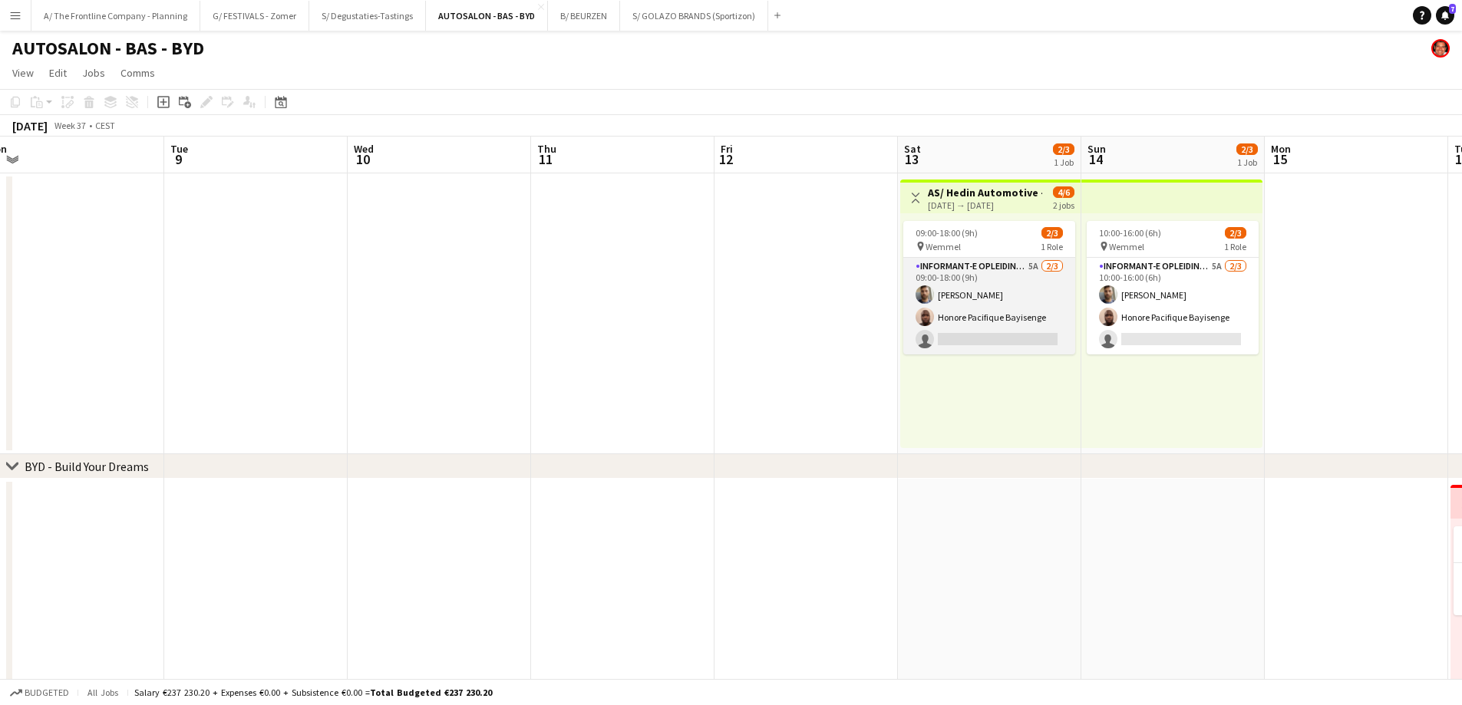
click at [971, 312] on app-card-role "Informant-e Opleiding - Formation 5A 2/3 09:00-18:00 (9h) Fehmy Fatnassi Honore…" at bounding box center [989, 306] width 172 height 97
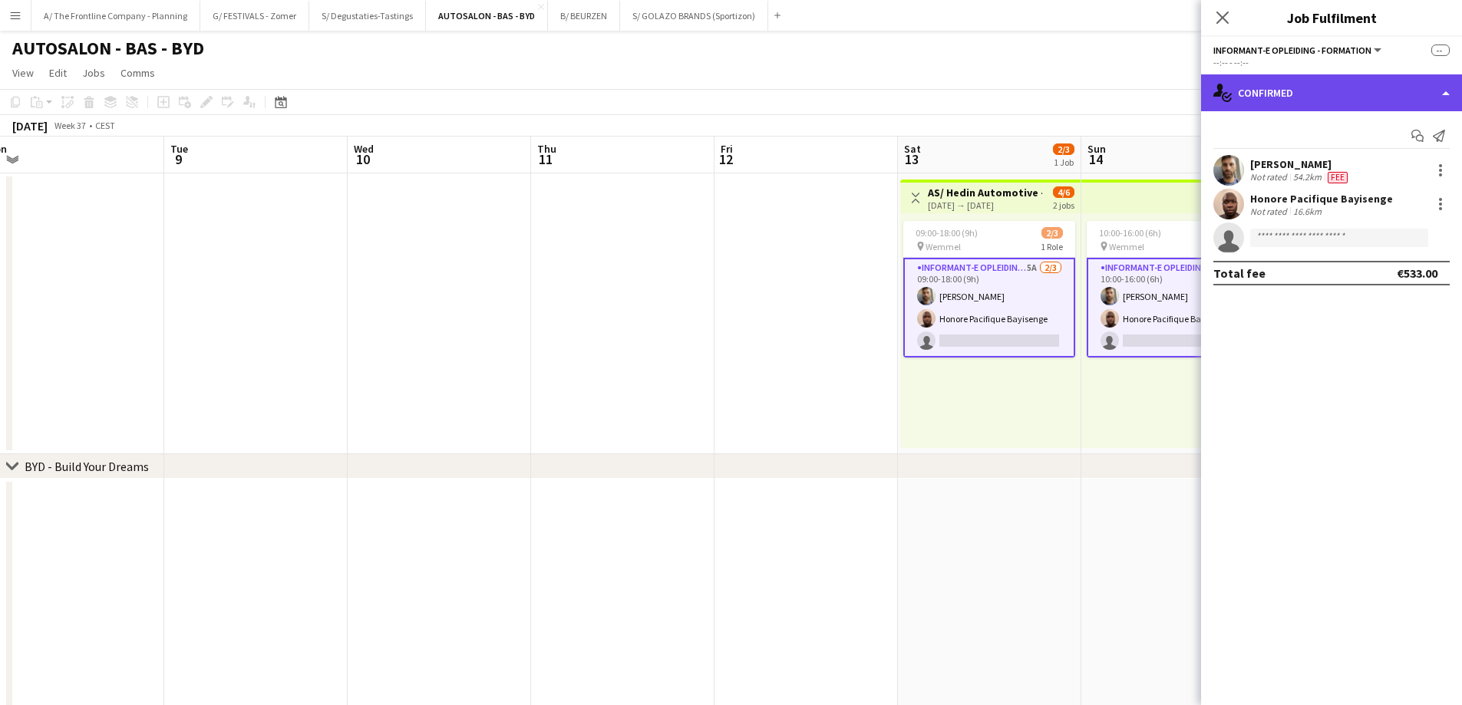
click at [1309, 93] on div "single-neutral-actions-check-2 Confirmed" at bounding box center [1331, 92] width 261 height 37
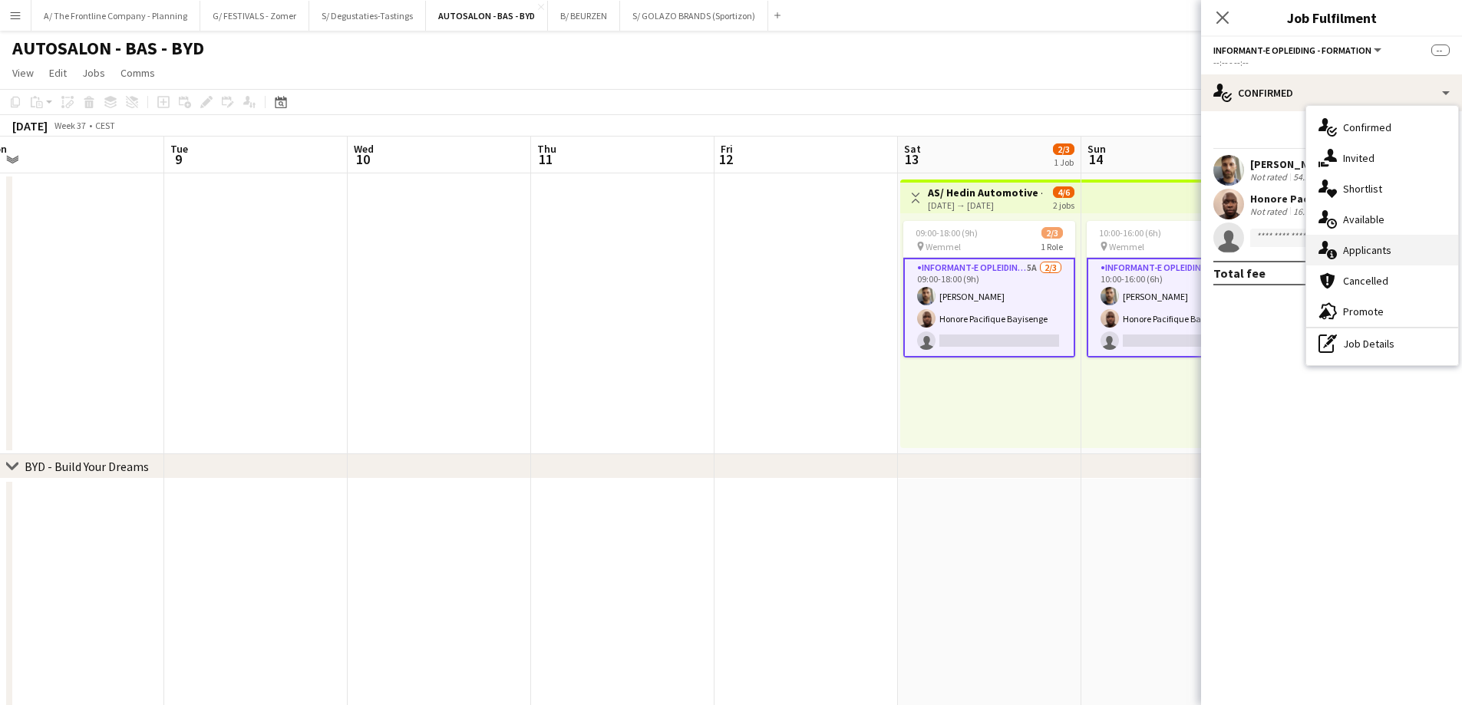
click at [1338, 253] on div "single-neutral-actions-information Applicants" at bounding box center [1382, 250] width 152 height 31
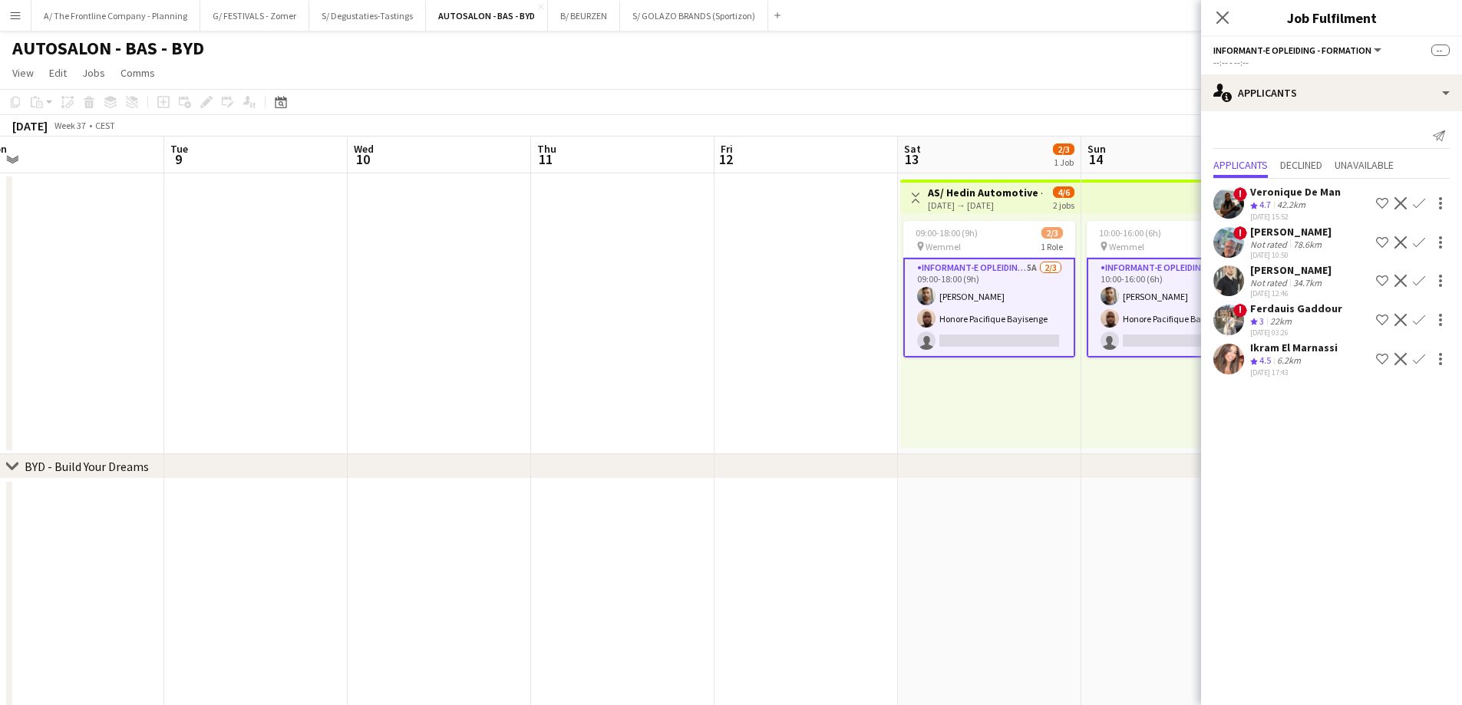
click at [630, 336] on app-date-cell at bounding box center [622, 313] width 183 height 281
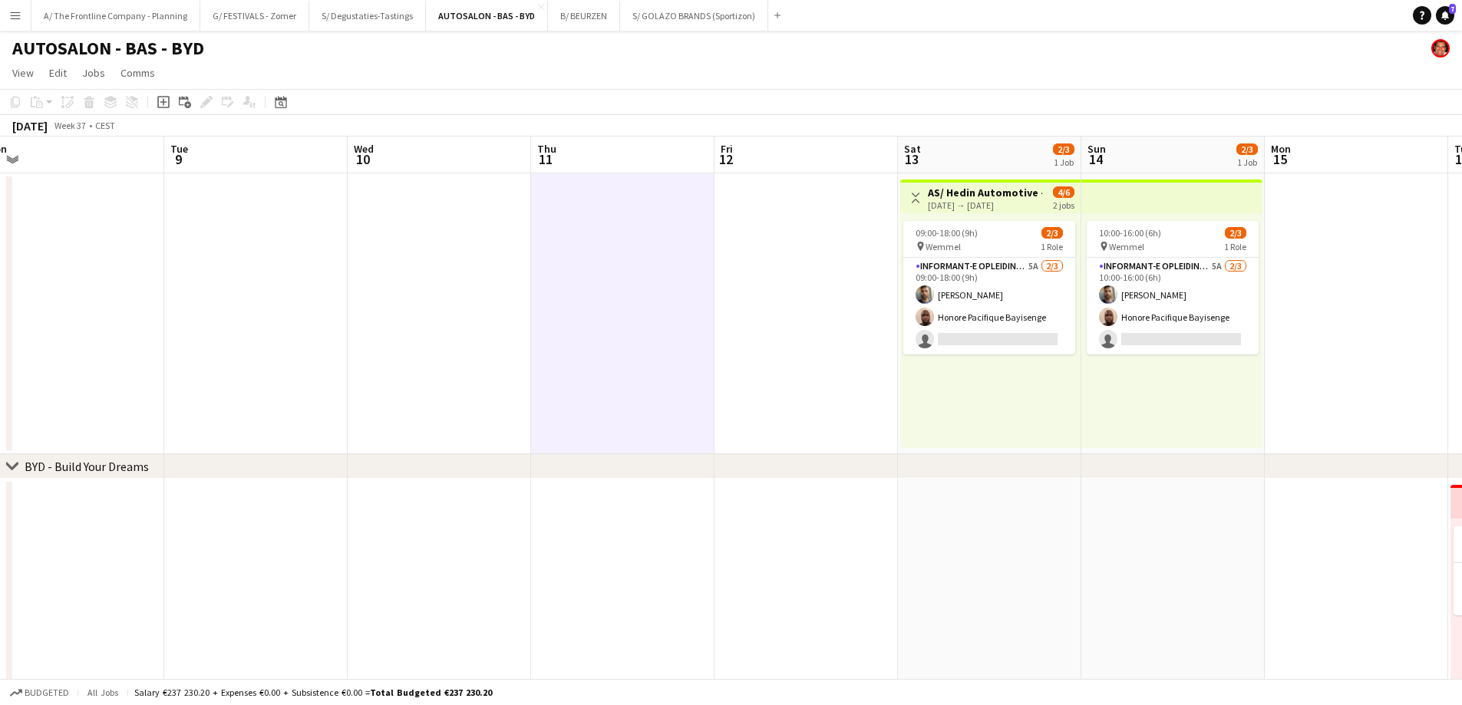
click at [477, 292] on app-date-cell at bounding box center [439, 313] width 183 height 281
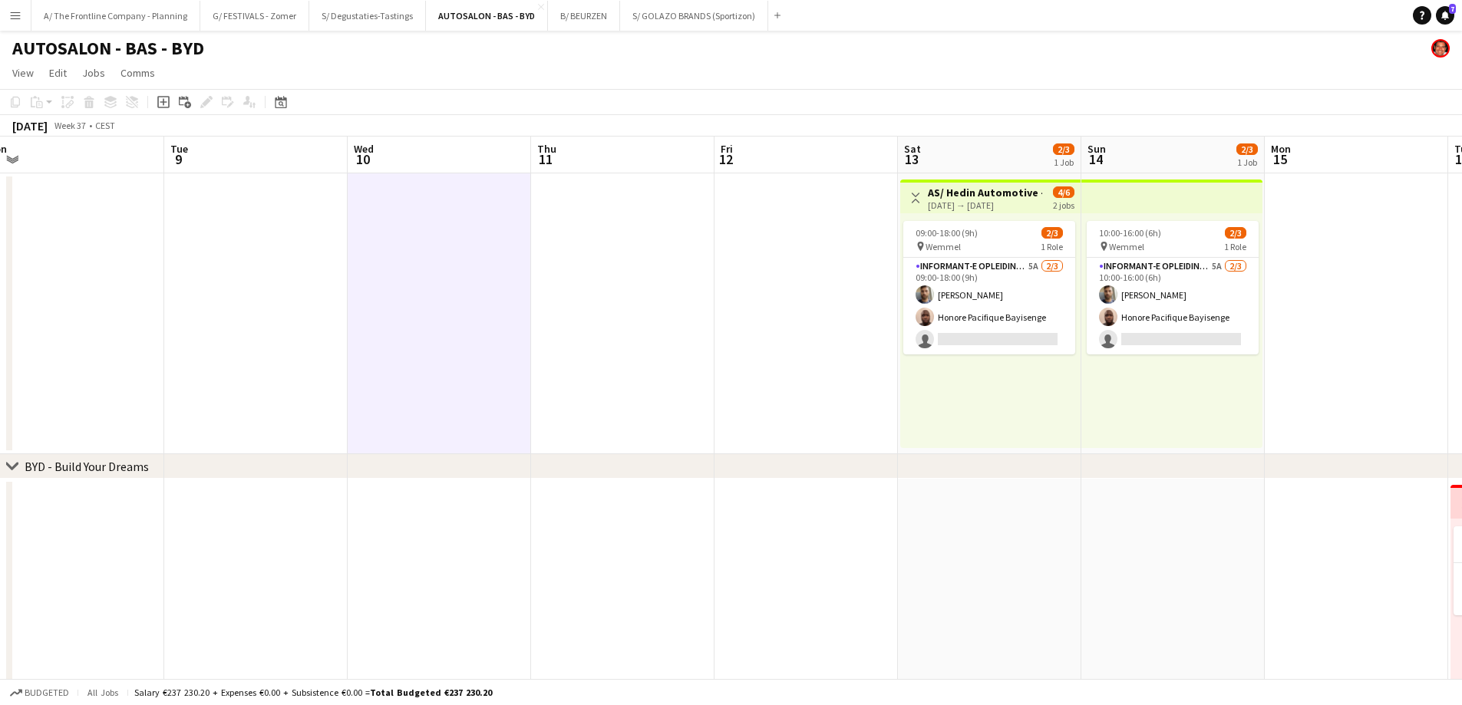
click at [579, 257] on app-date-cell at bounding box center [622, 313] width 183 height 281
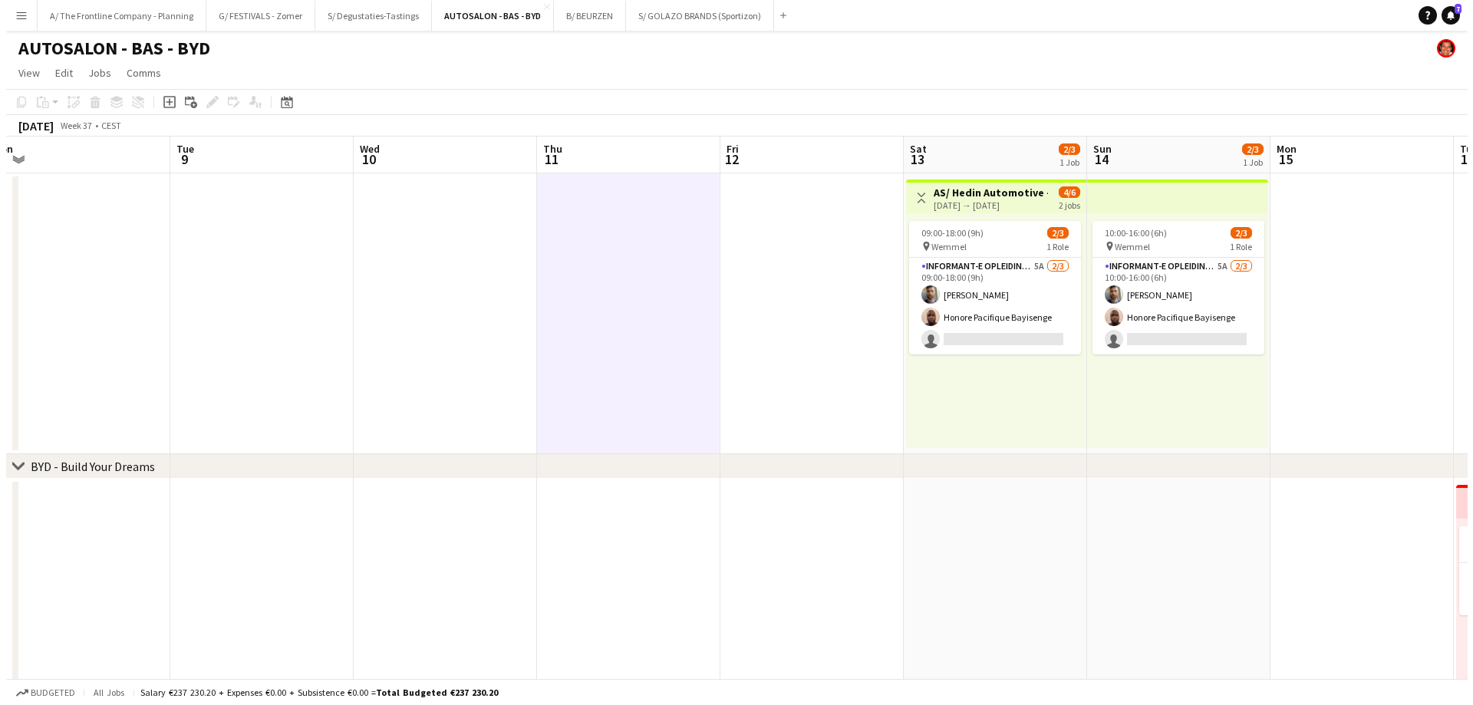
scroll to position [0, 568]
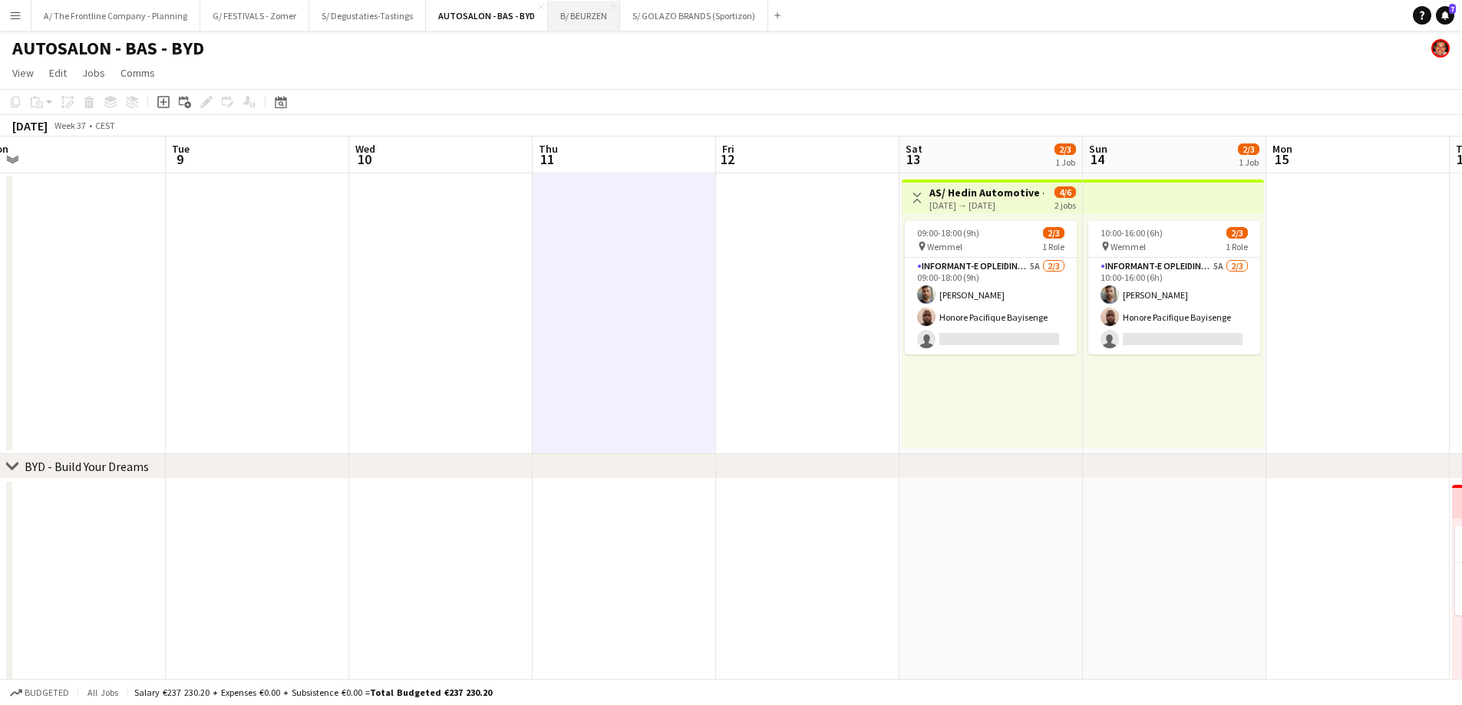
click at [591, 9] on button "B/ BEURZEN Close" at bounding box center [584, 16] width 72 height 30
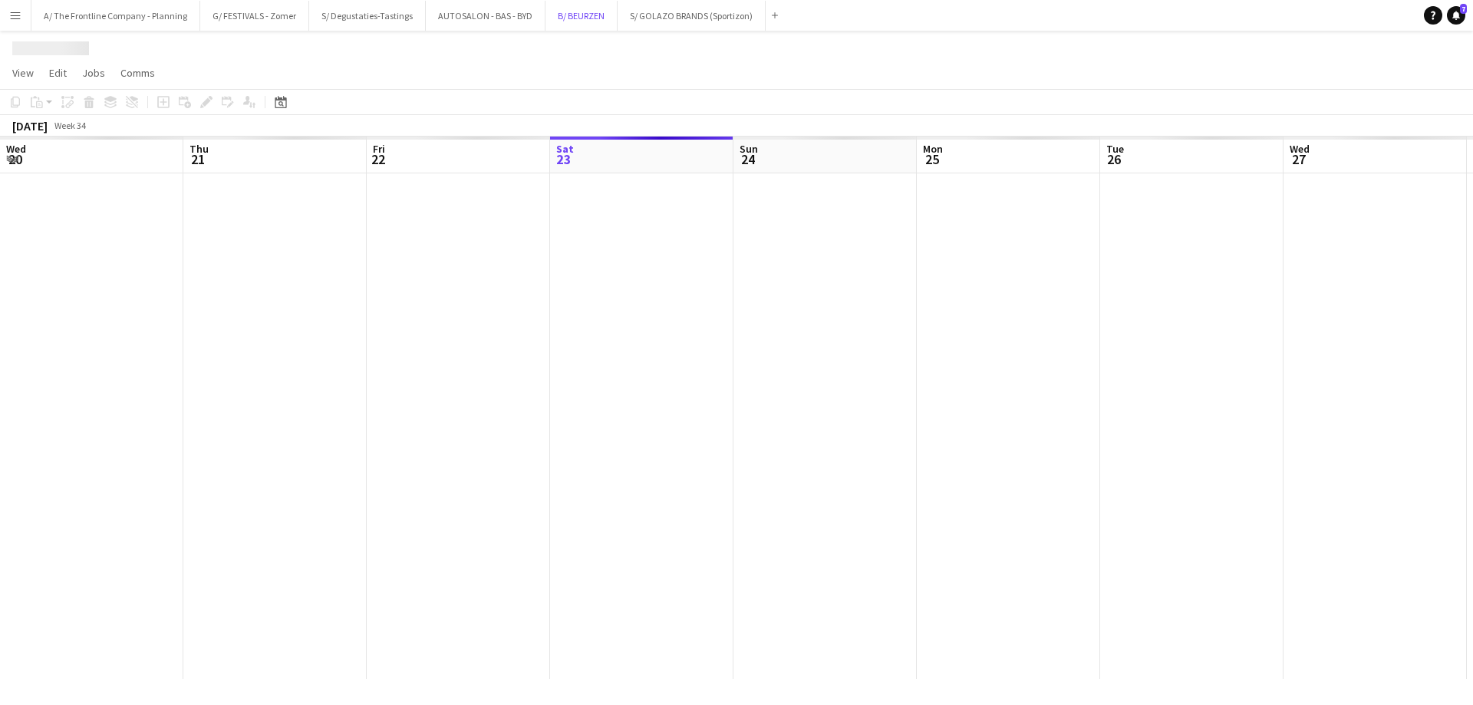
scroll to position [0, 367]
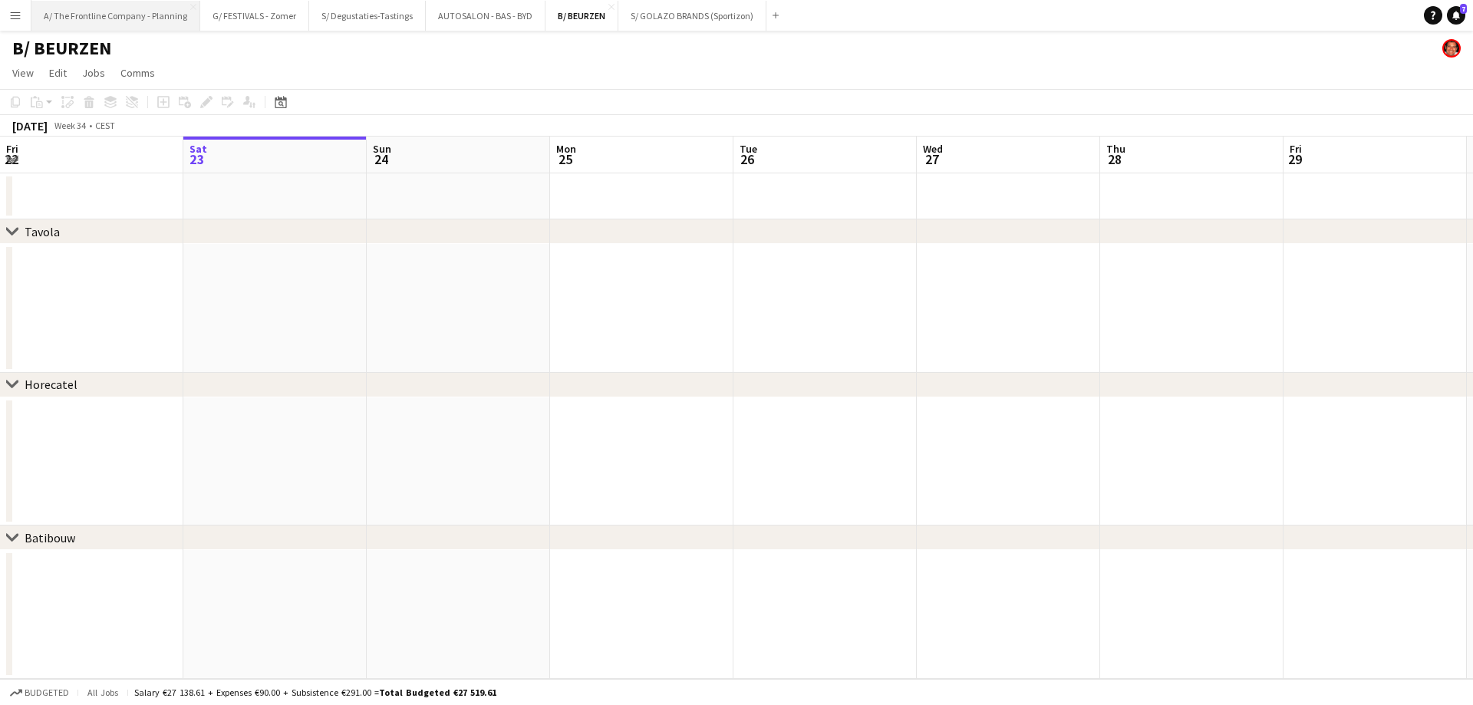
click at [133, 14] on button "A/ The Frontline Company - Planning Close" at bounding box center [115, 16] width 169 height 30
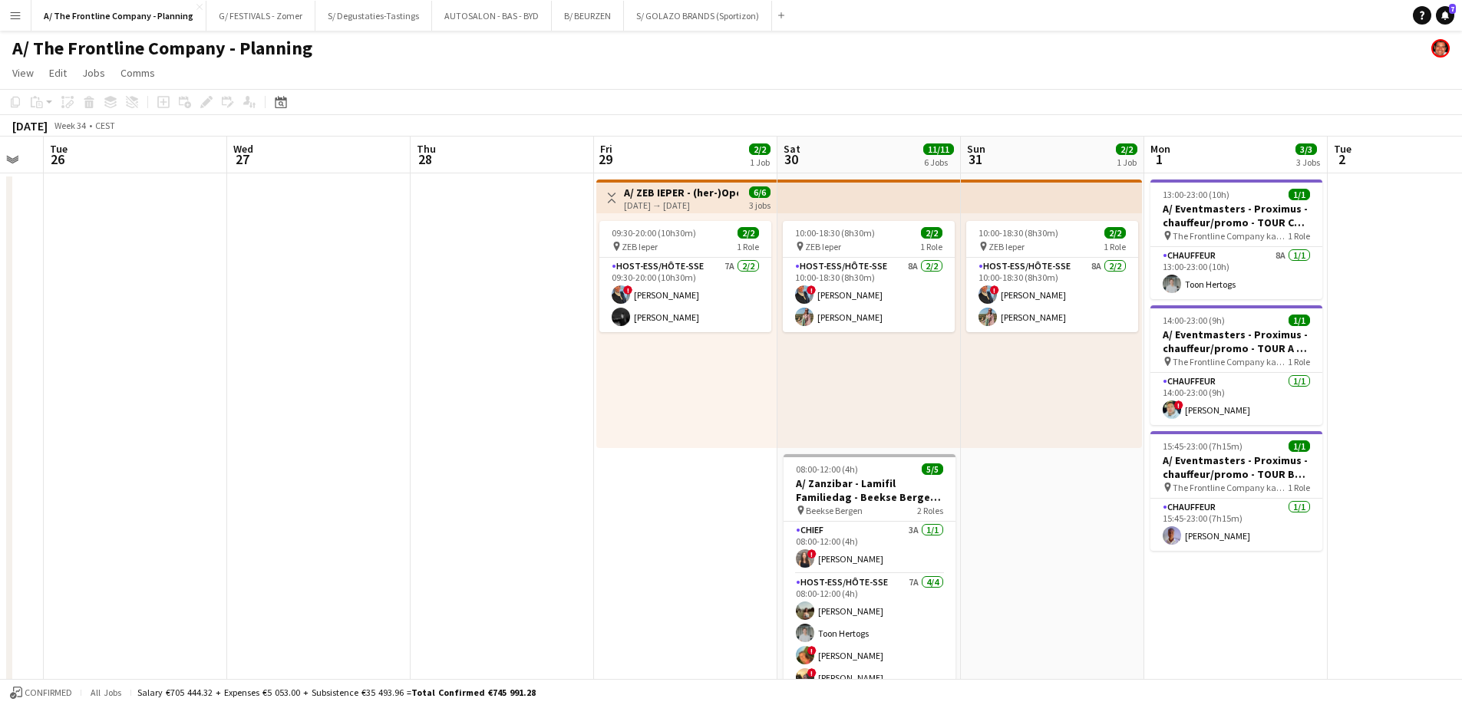
drag, startPoint x: 980, startPoint y: 361, endPoint x: 124, endPoint y: 315, distance: 857.6
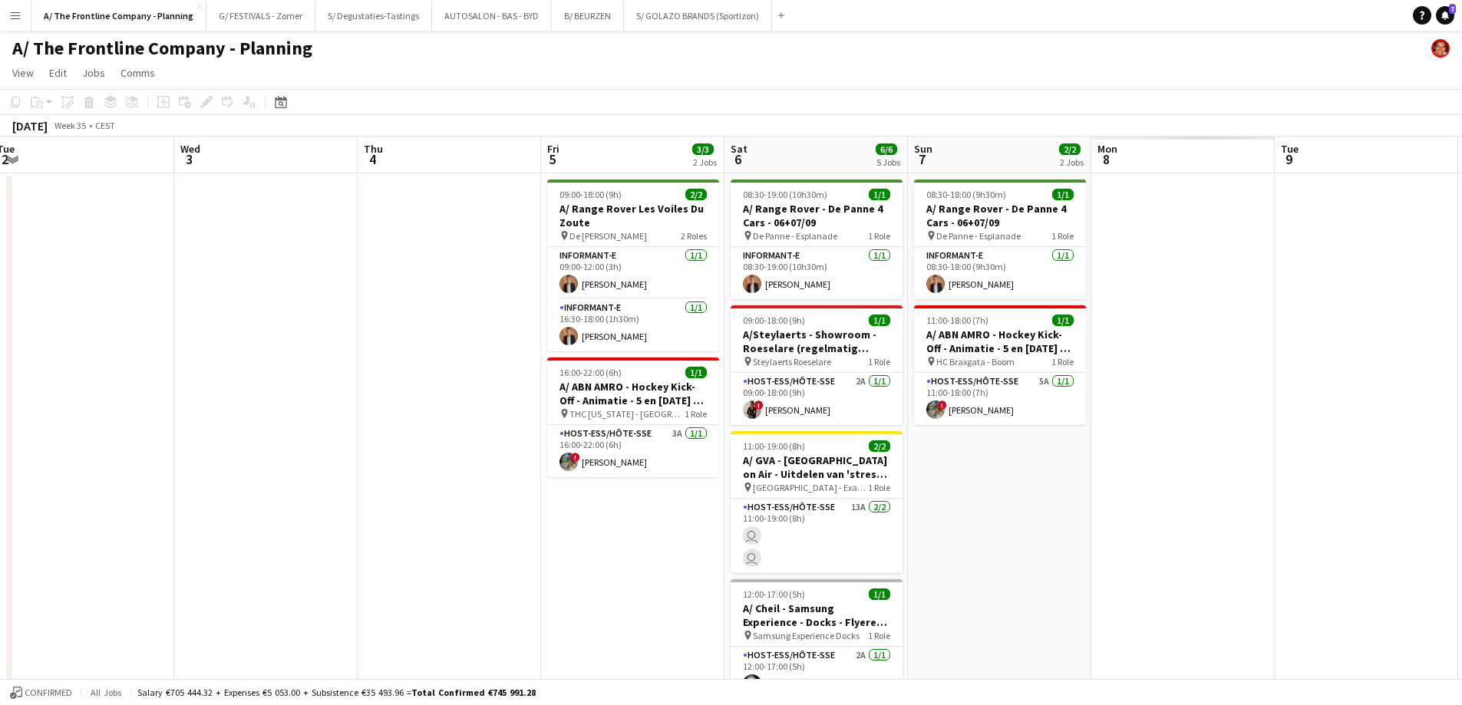
drag, startPoint x: 511, startPoint y: 371, endPoint x: 230, endPoint y: 348, distance: 281.9
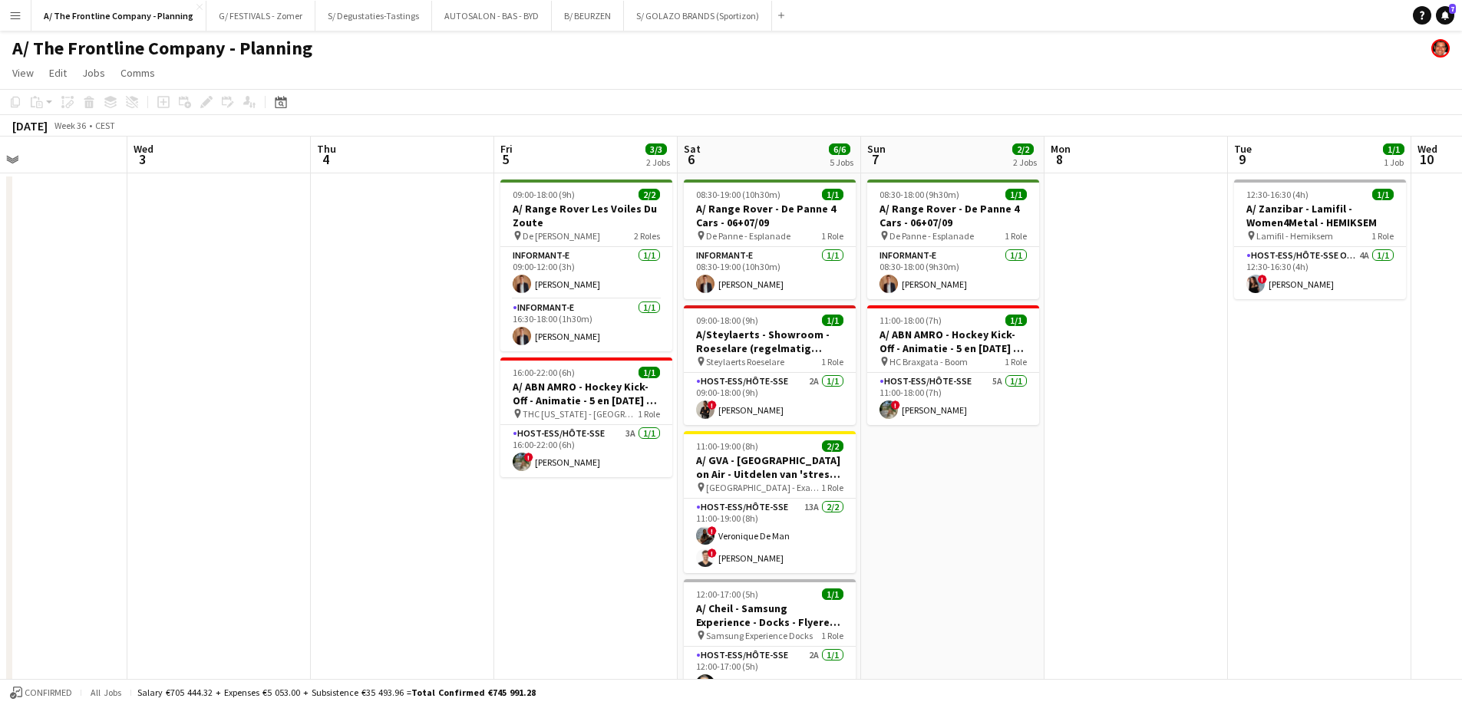
drag, startPoint x: 300, startPoint y: 340, endPoint x: 81, endPoint y: 341, distance: 219.5
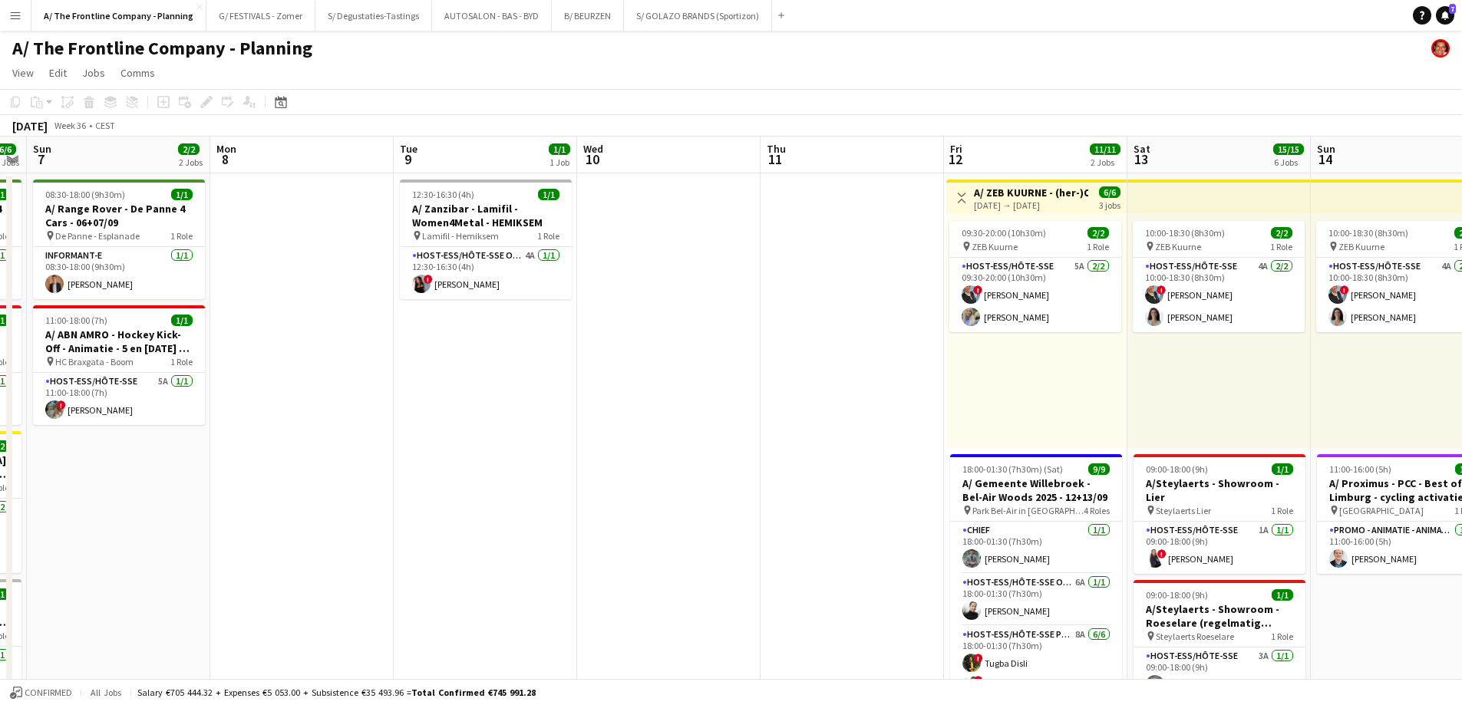
drag, startPoint x: 974, startPoint y: 444, endPoint x: 48, endPoint y: 429, distance: 925.5
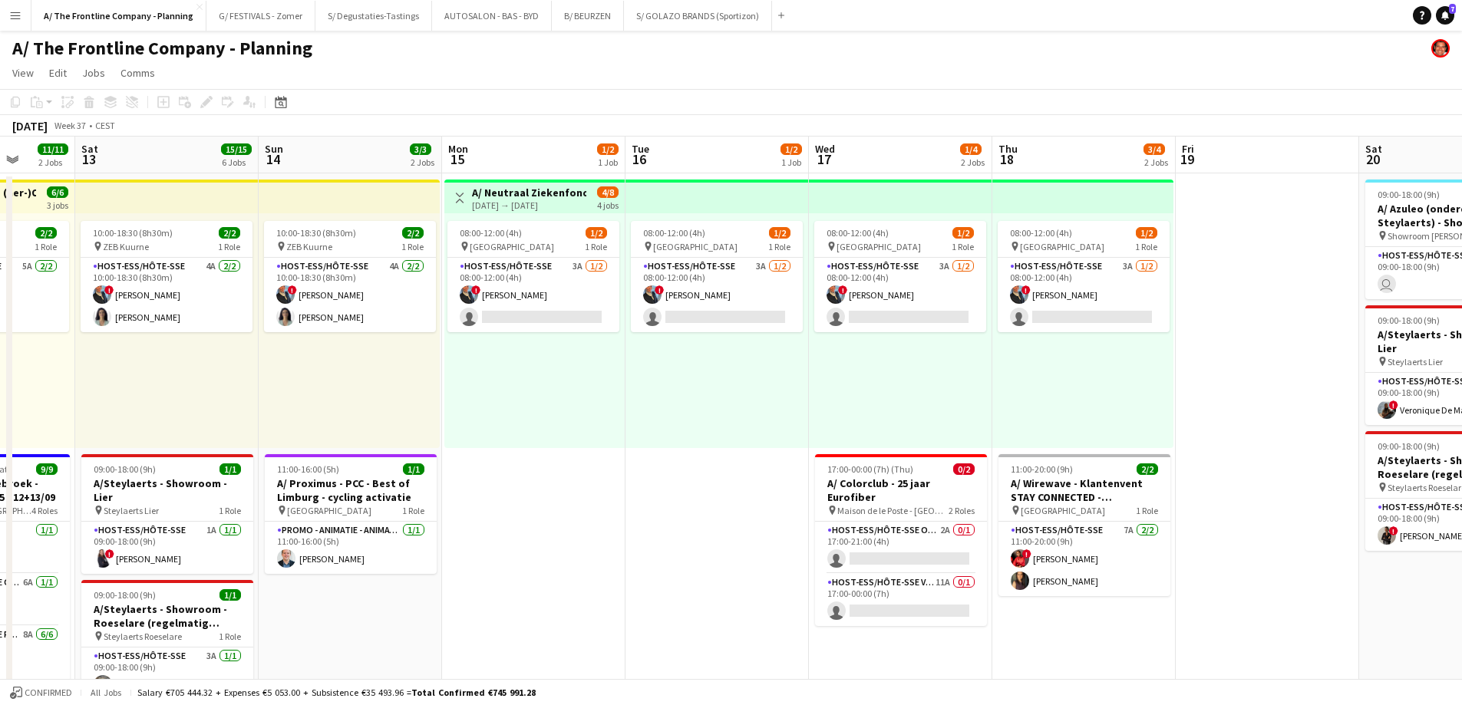
scroll to position [0, 448]
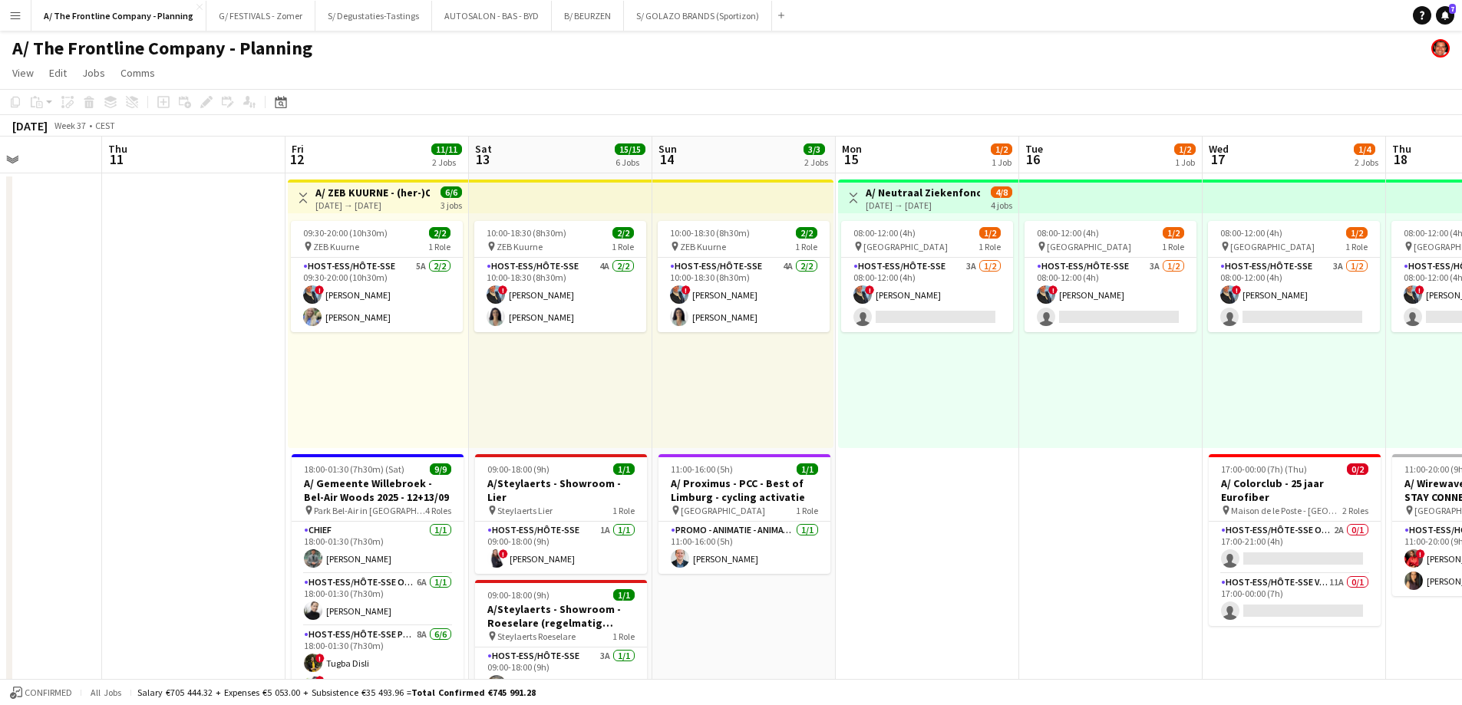
drag, startPoint x: 824, startPoint y: 414, endPoint x: 130, endPoint y: 387, distance: 694.2
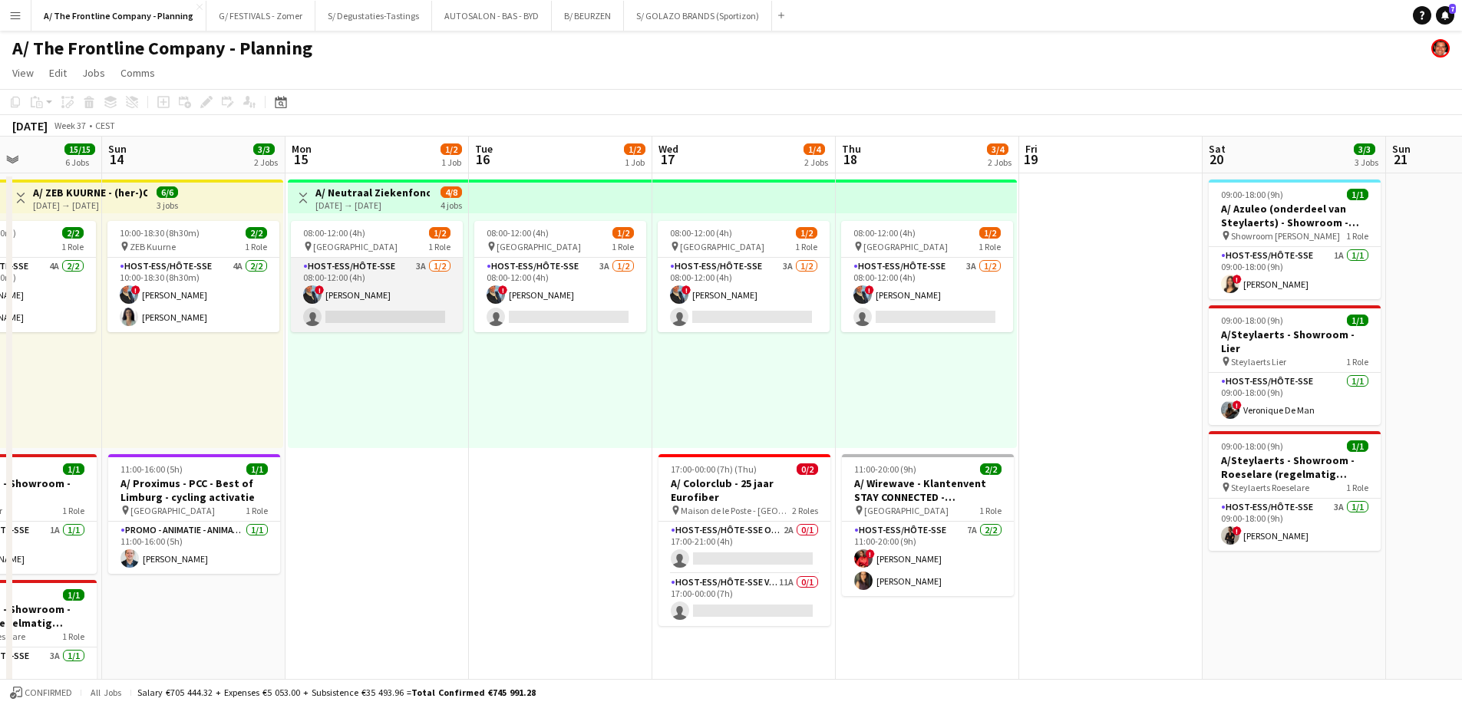
click at [374, 331] on app-card-role "Host-ess/Hôte-sse 3A 1/2 08:00-12:00 (4h) ! Eveline Van Rompaey single-neutral-…" at bounding box center [377, 295] width 172 height 74
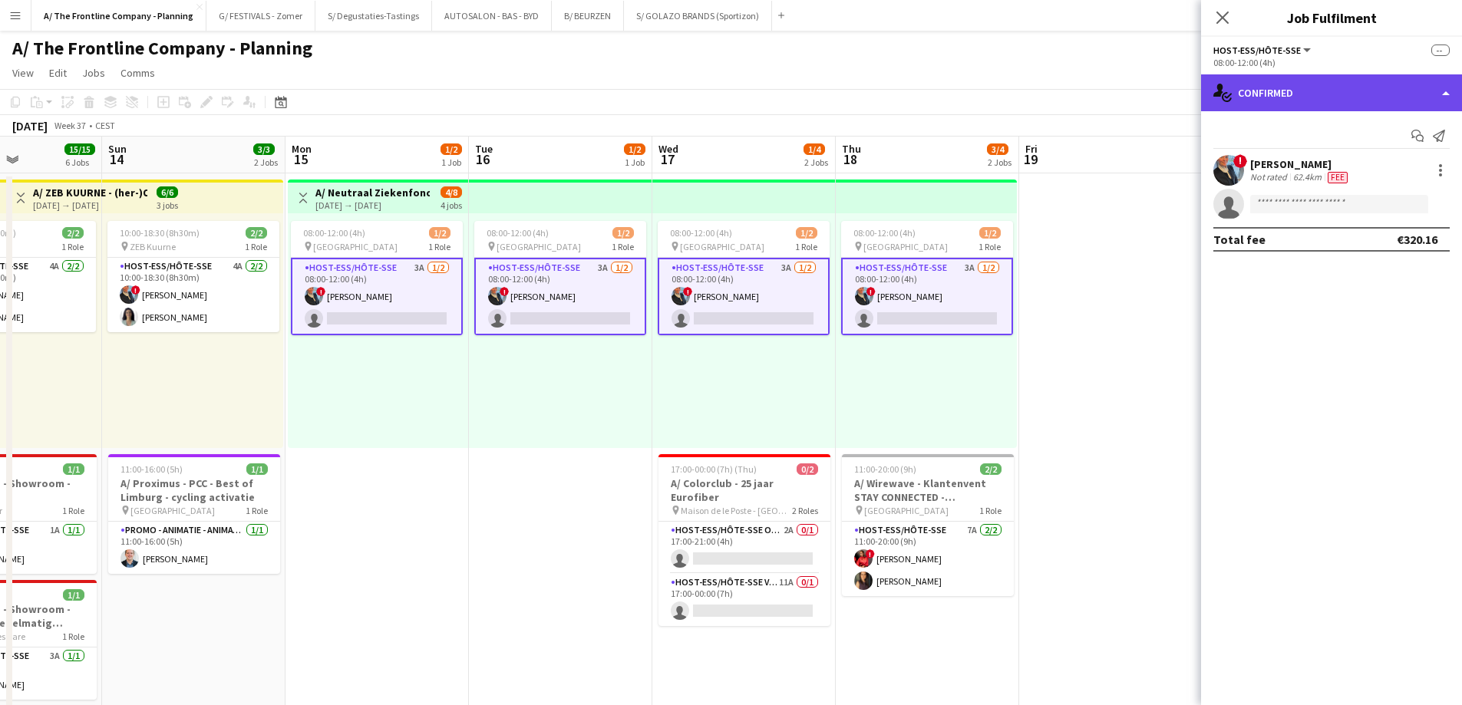
click at [1339, 86] on div "single-neutral-actions-check-2 Confirmed" at bounding box center [1331, 92] width 261 height 37
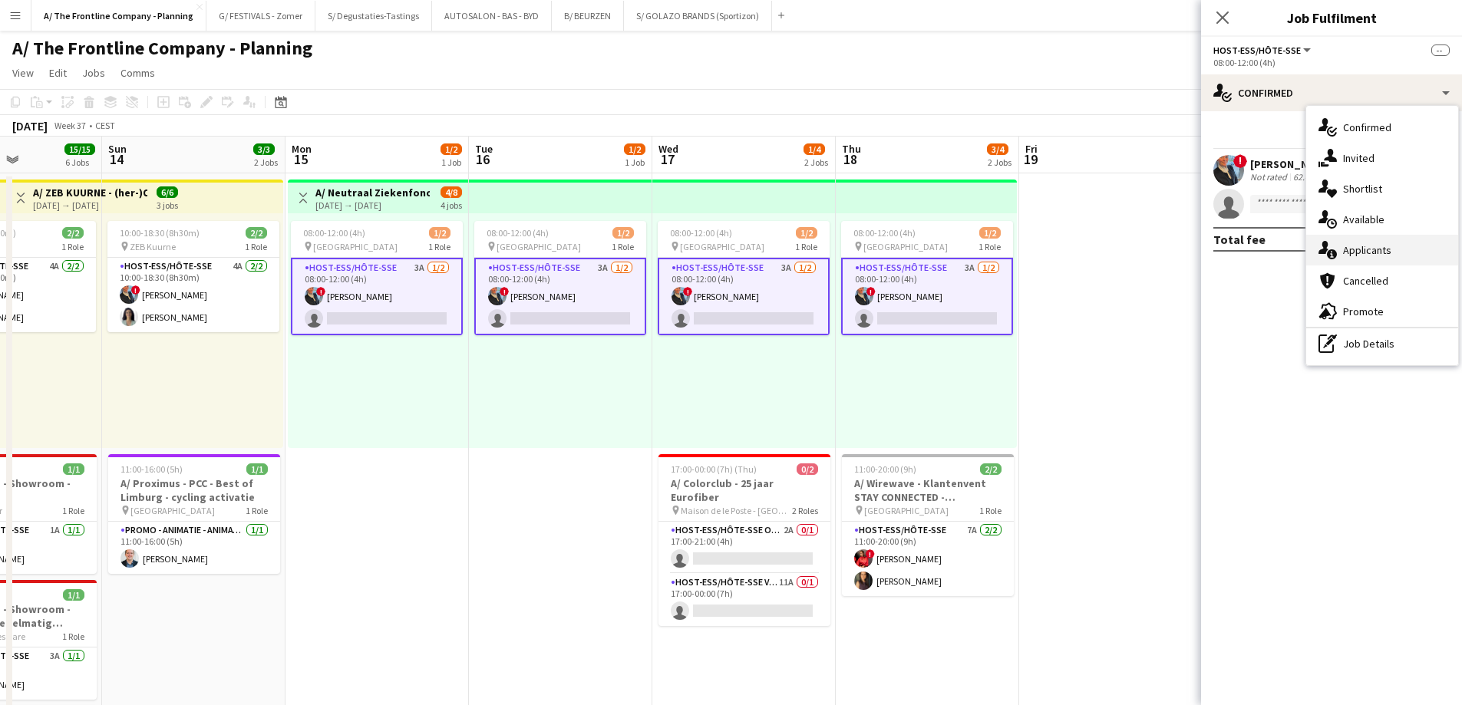
click at [1353, 253] on div "single-neutral-actions-information Applicants" at bounding box center [1382, 250] width 152 height 31
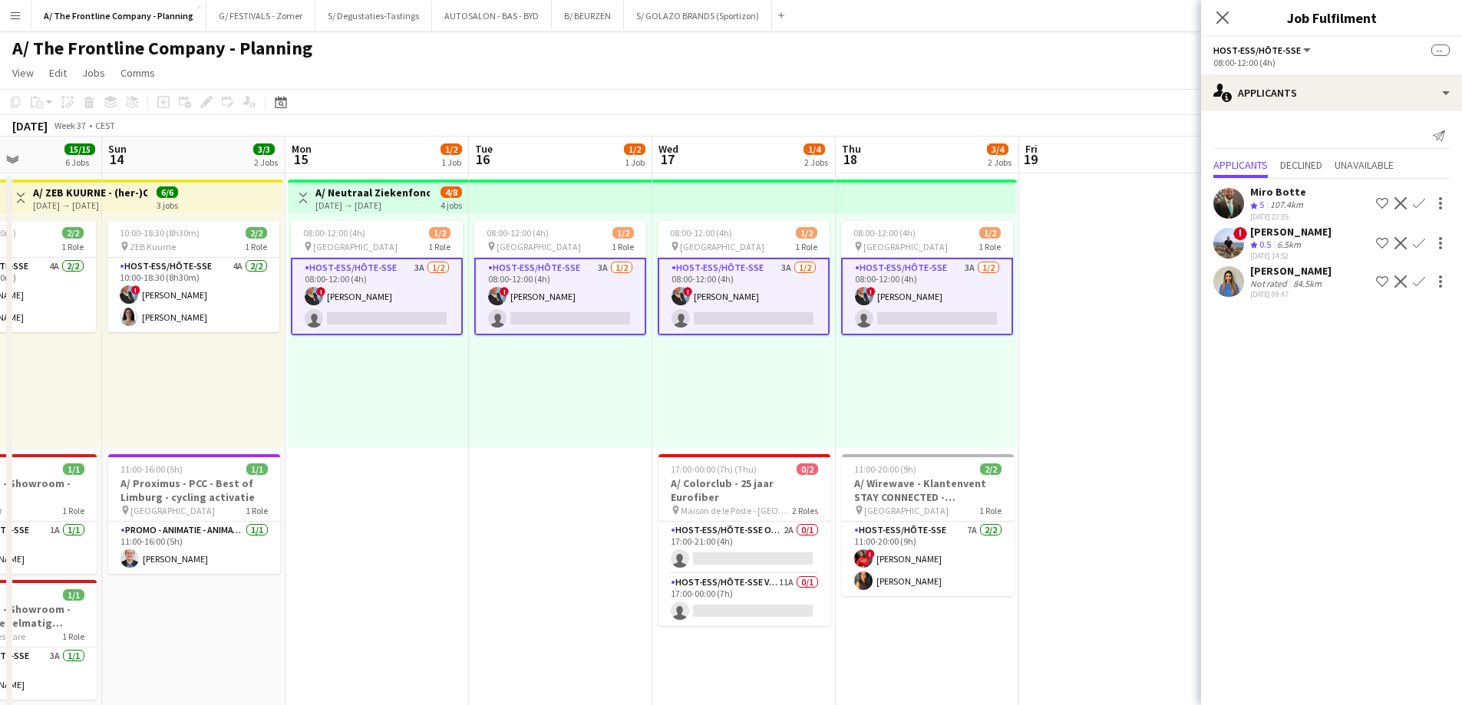
click at [386, 292] on app-card-role "Host-ess/Hôte-sse 3A 1/2 08:00-12:00 (4h) ! Eveline Van Rompaey single-neutral-…" at bounding box center [377, 297] width 172 height 78
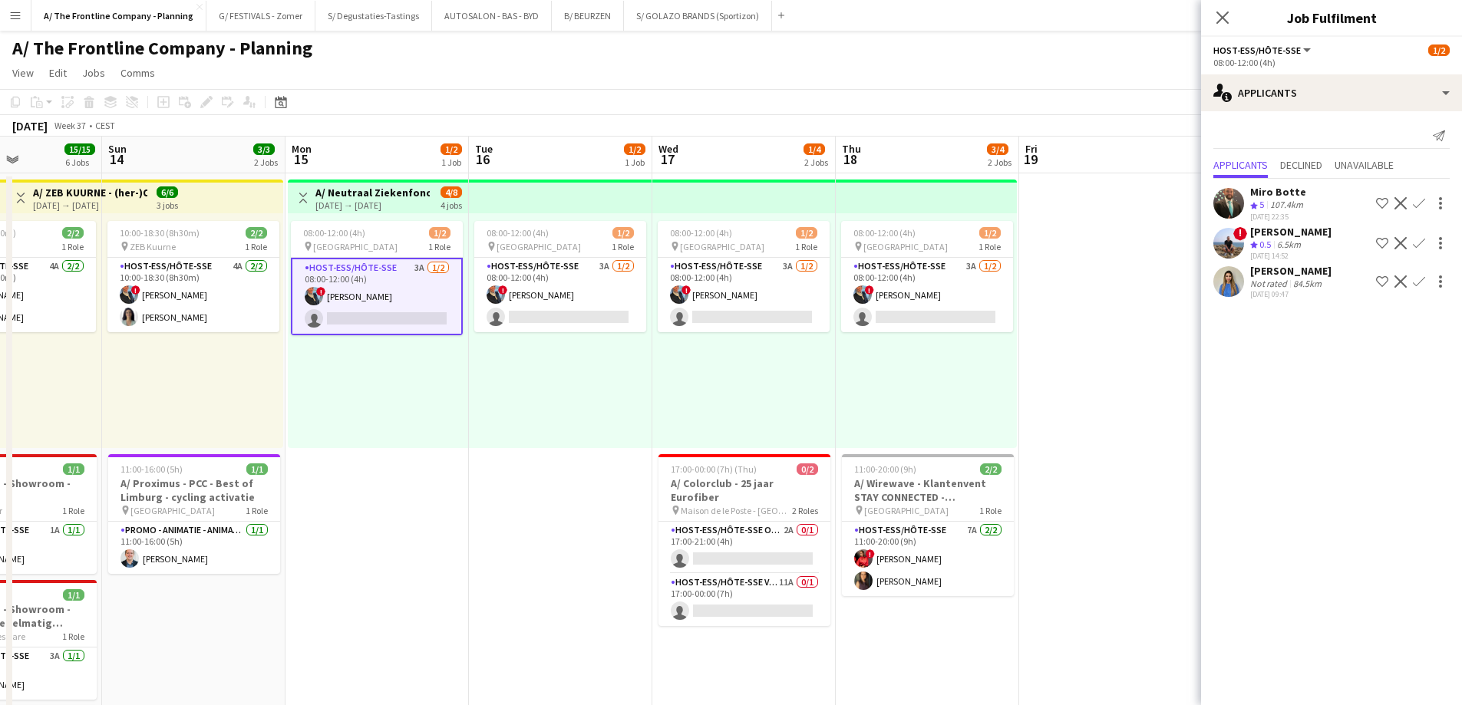
click at [388, 292] on app-card-role "Host-ess/Hôte-sse 3A 1/2 08:00-12:00 (4h) ! Eveline Van Rompaey single-neutral-…" at bounding box center [377, 297] width 172 height 78
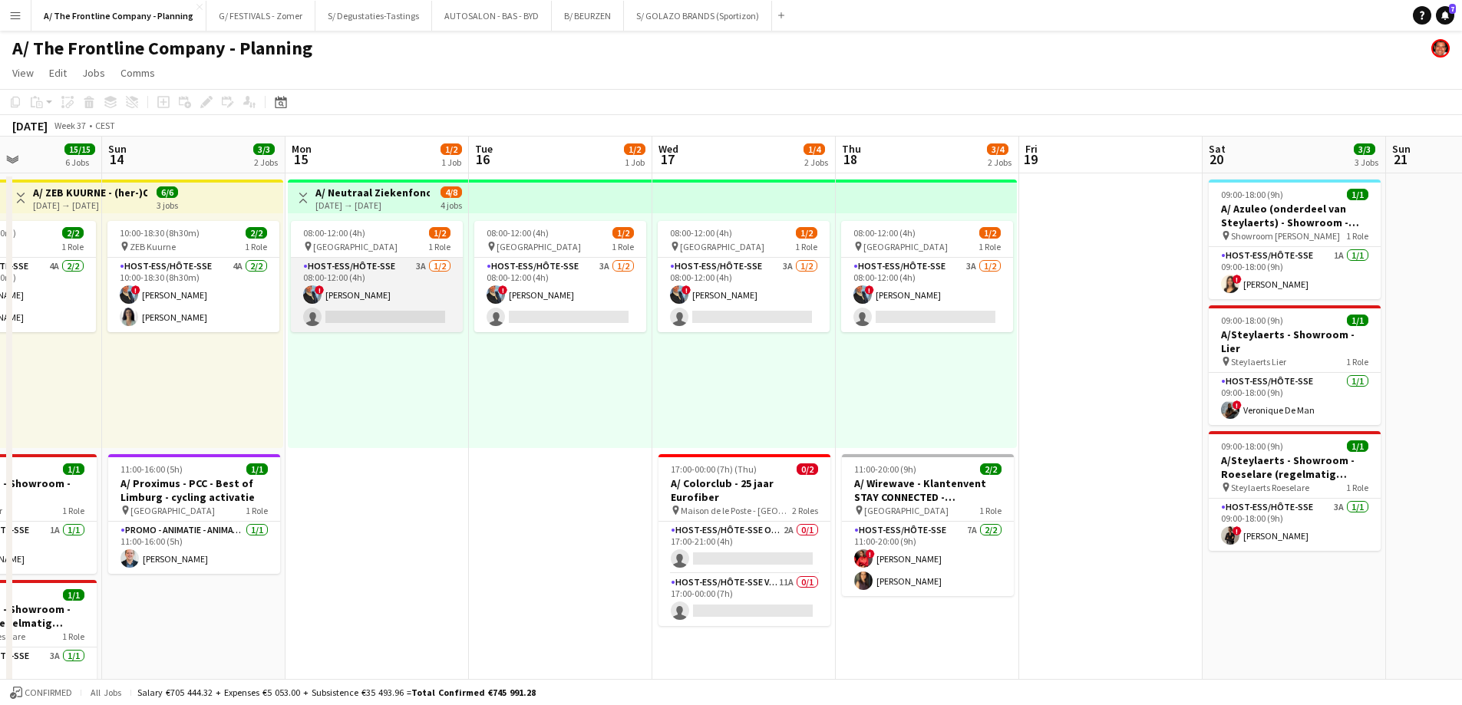
click at [310, 304] on app-card-role "Host-ess/Hôte-sse 3A 1/2 08:00-12:00 (4h) ! Eveline Van Rompaey single-neutral-…" at bounding box center [377, 295] width 172 height 74
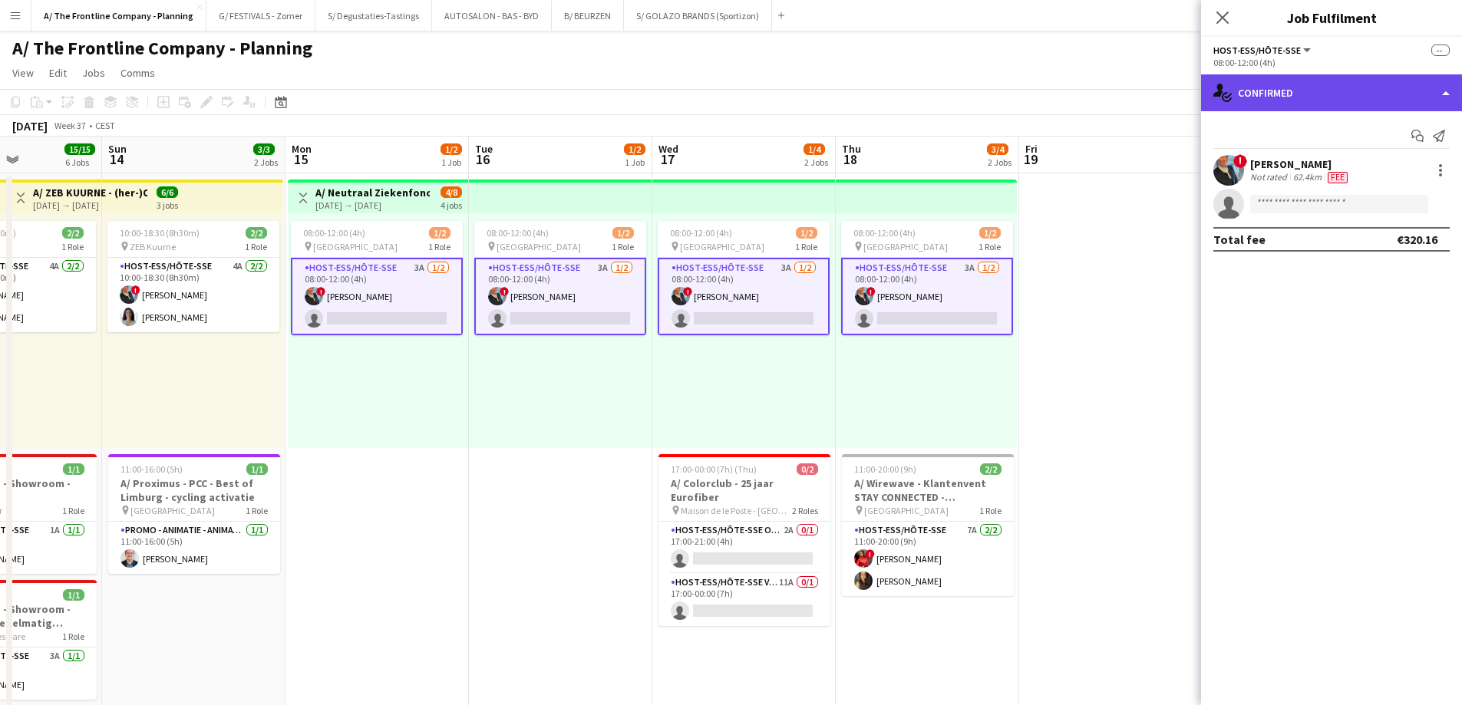
click at [1331, 97] on div "single-neutral-actions-check-2 Confirmed" at bounding box center [1331, 92] width 261 height 37
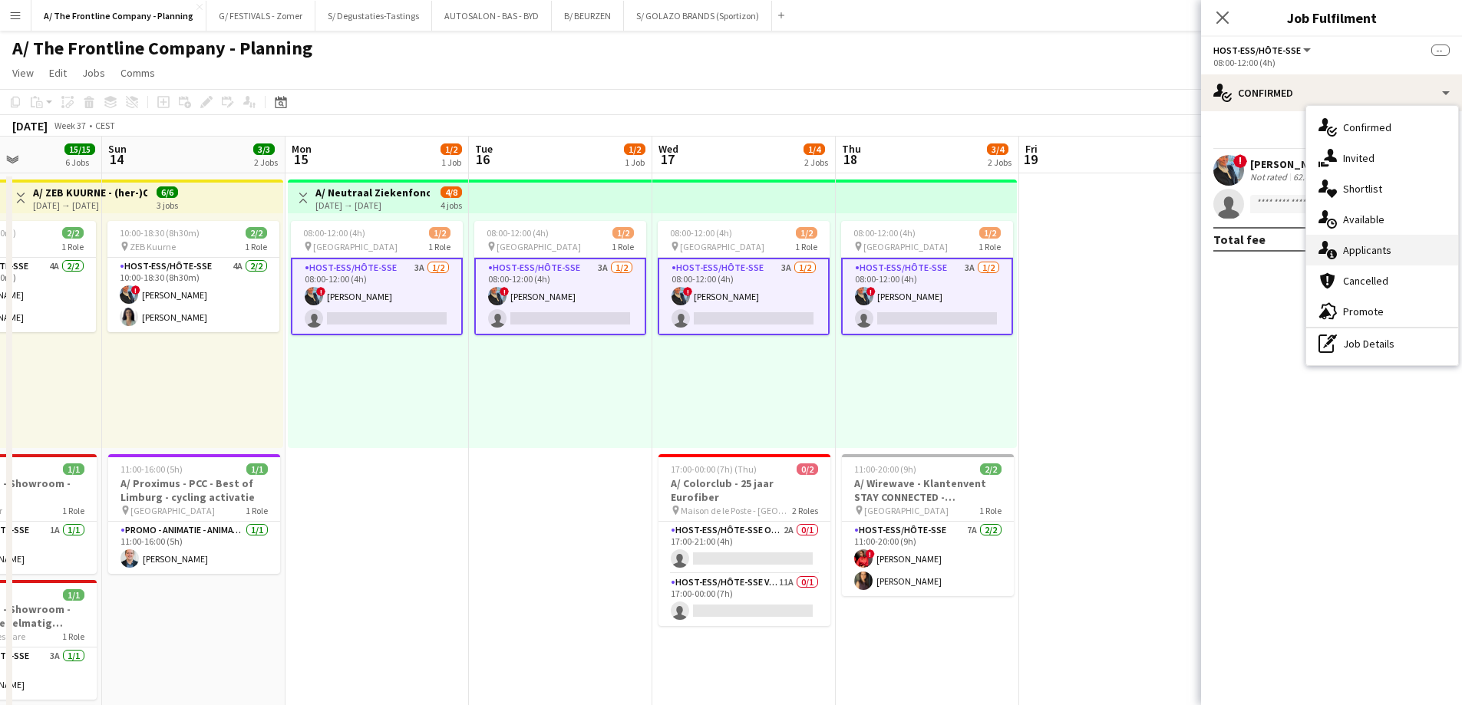
click at [1357, 256] on div "single-neutral-actions-information Applicants" at bounding box center [1382, 250] width 152 height 31
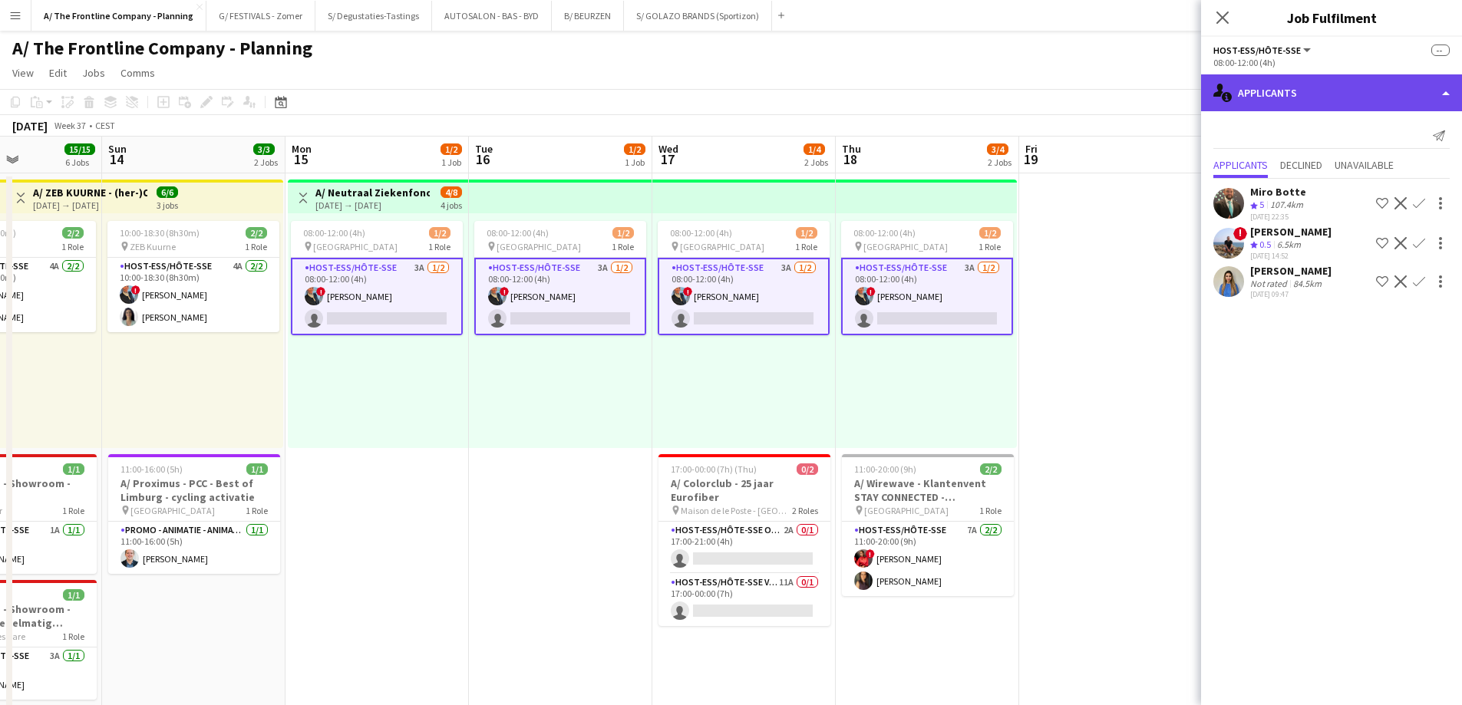
click at [1331, 94] on div "single-neutral-actions-information Applicants" at bounding box center [1331, 92] width 261 height 37
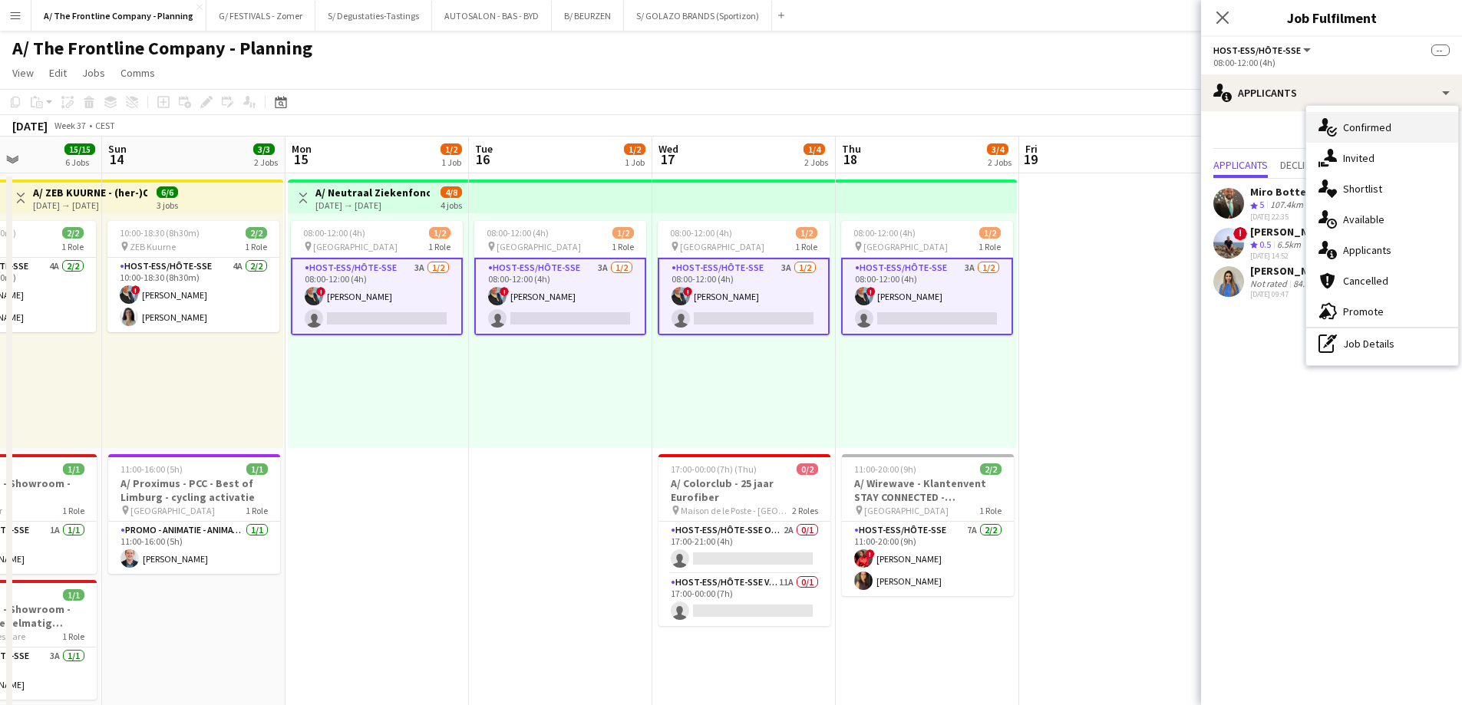
click at [1352, 123] on div "single-neutral-actions-check-2 Confirmed" at bounding box center [1382, 127] width 152 height 31
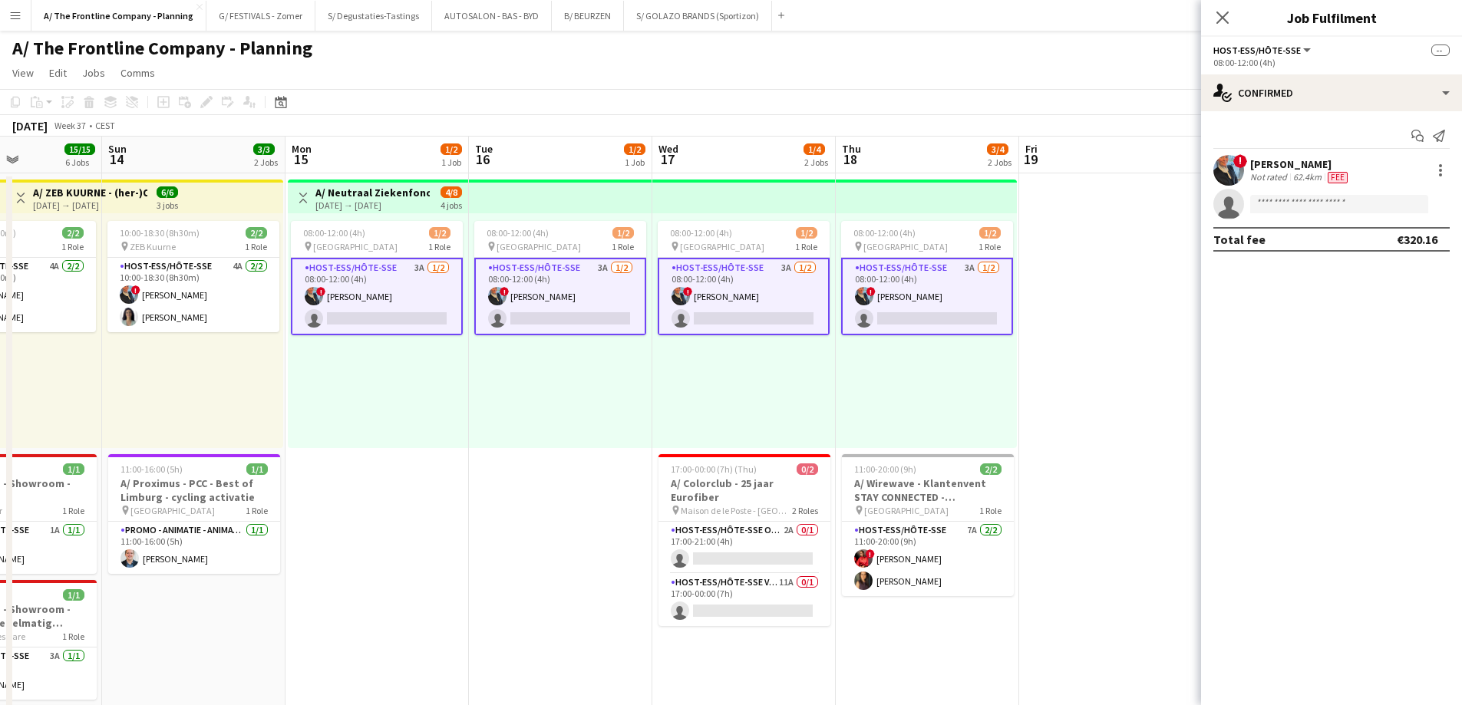
click at [1278, 171] on div "Not rated" at bounding box center [1270, 177] width 40 height 12
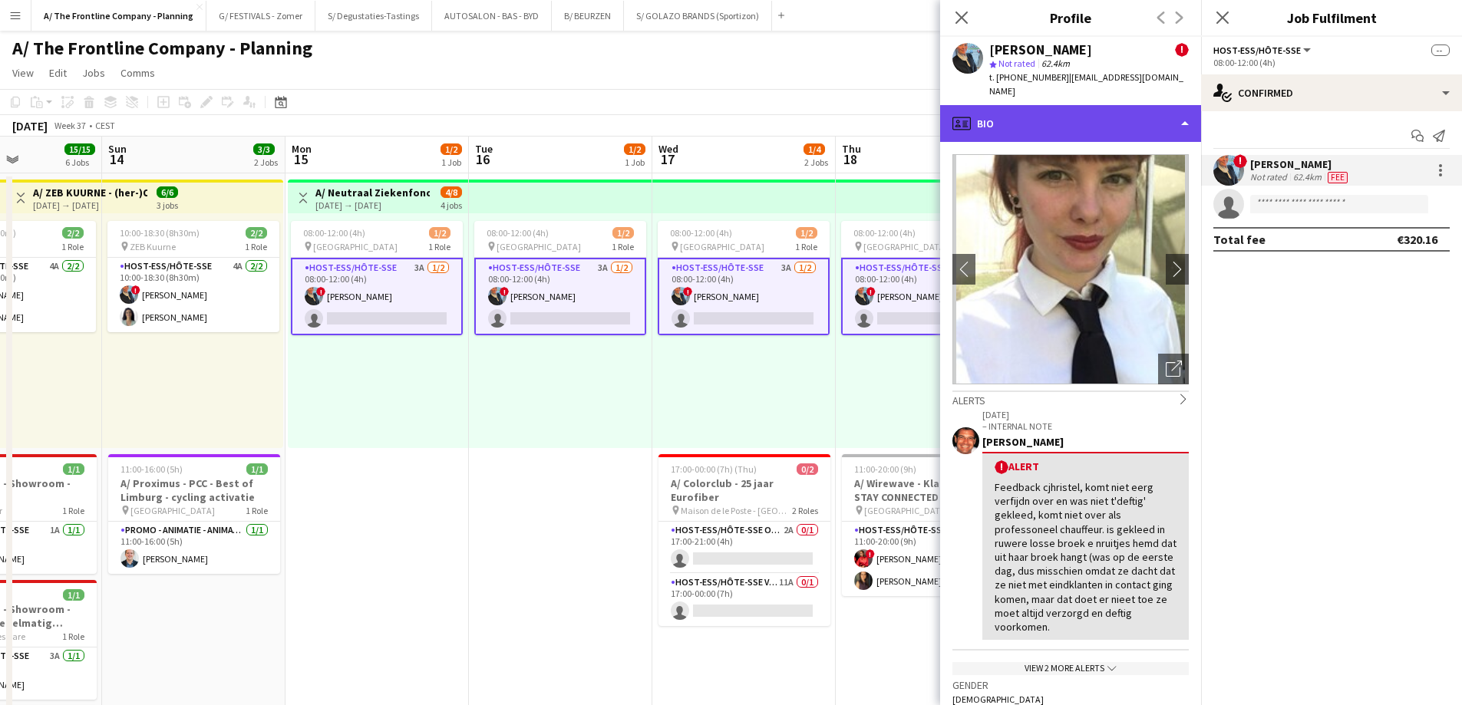
click at [1097, 107] on div "profile Bio" at bounding box center [1070, 123] width 261 height 37
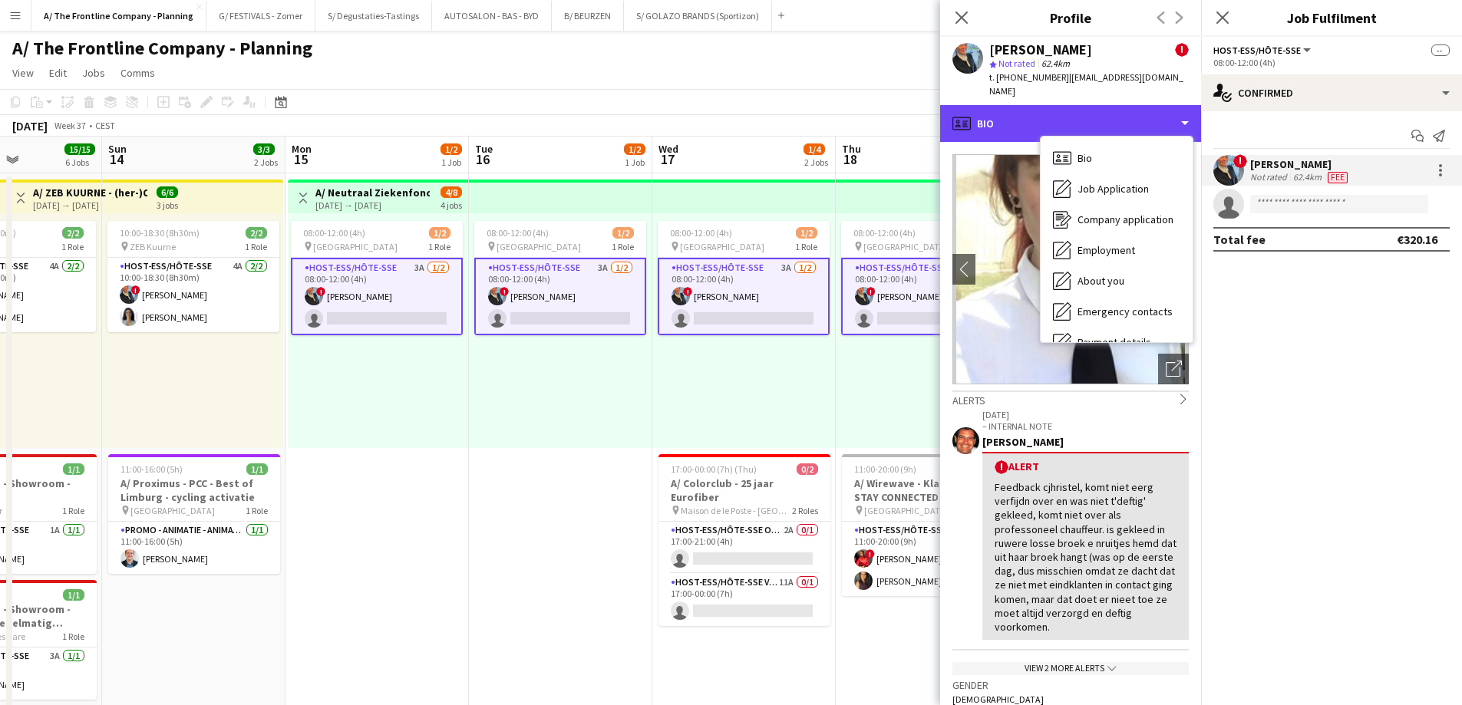
scroll to position [144, 0]
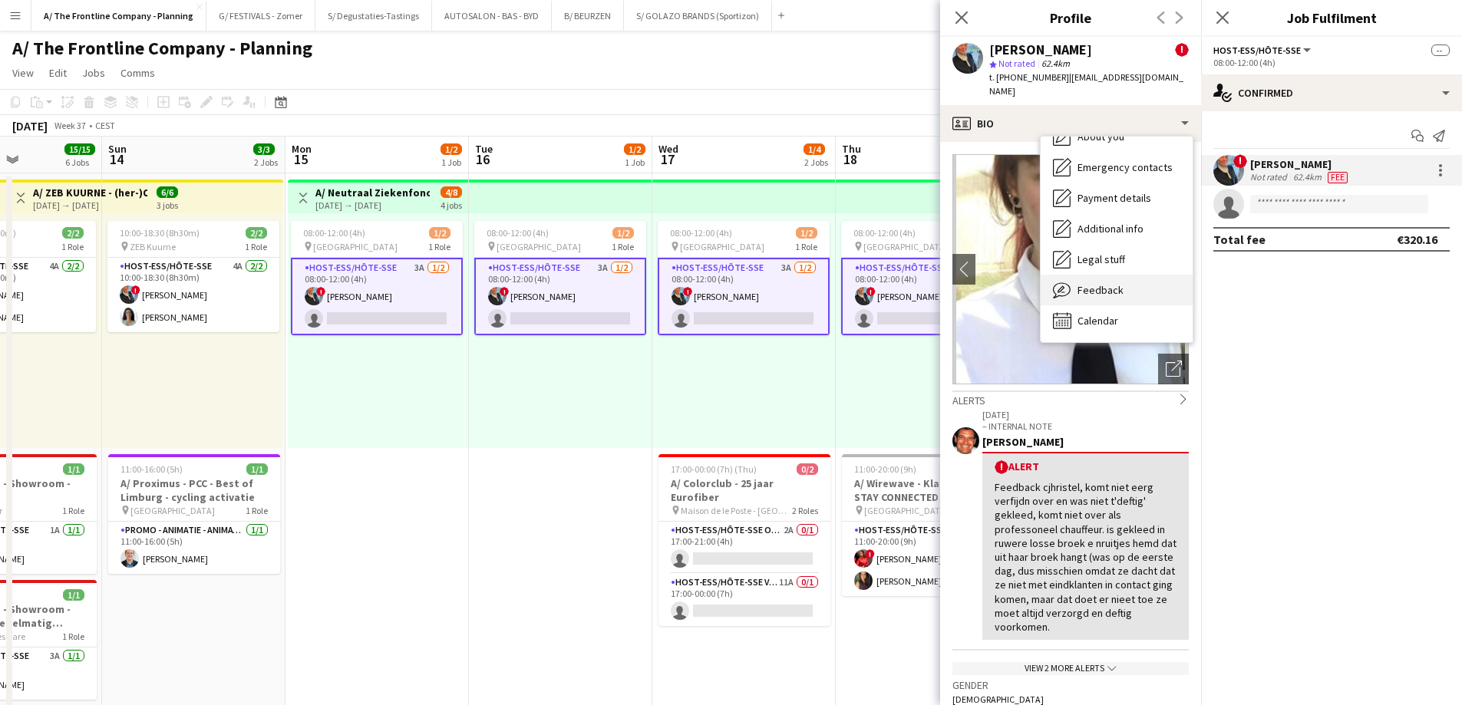
click at [1112, 285] on div "Feedback Feedback" at bounding box center [1117, 290] width 152 height 31
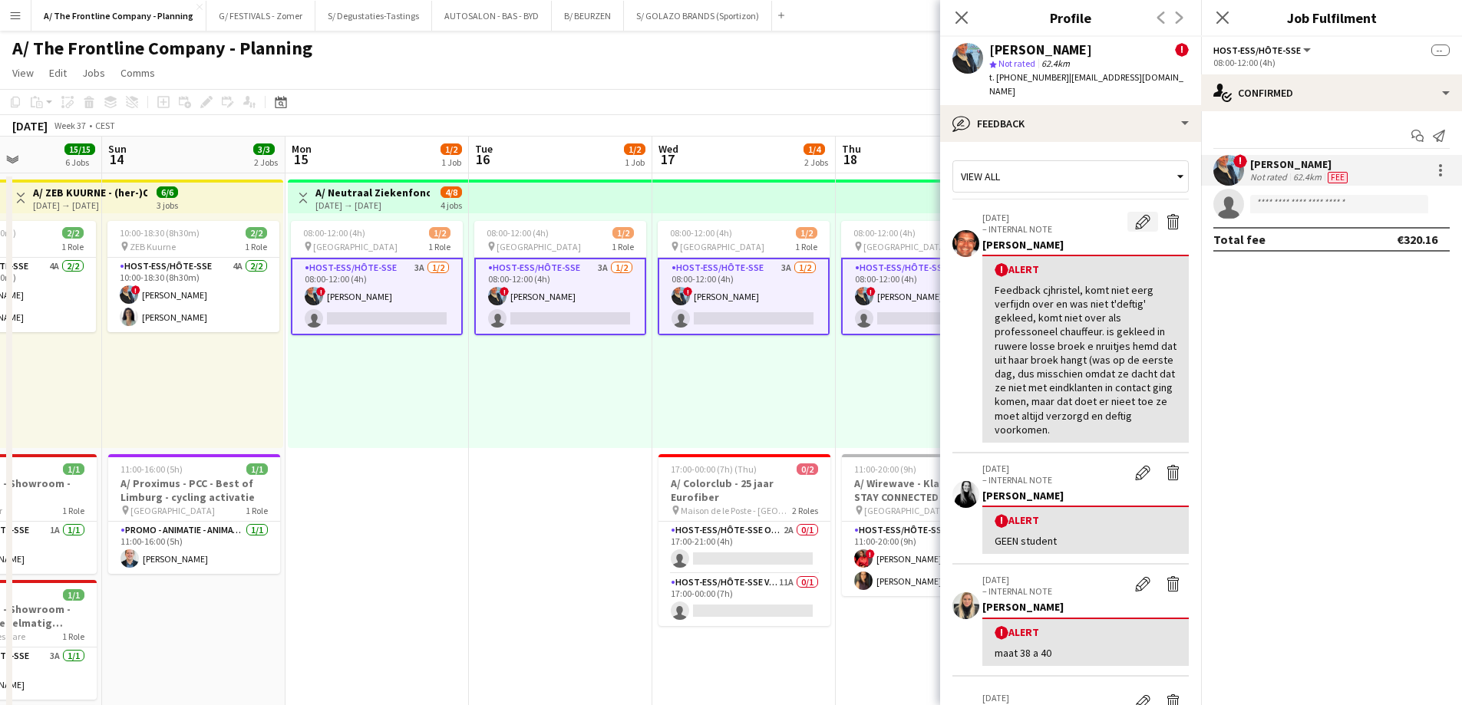
click at [1135, 214] on app-icon "Edit alert" at bounding box center [1142, 221] width 15 height 15
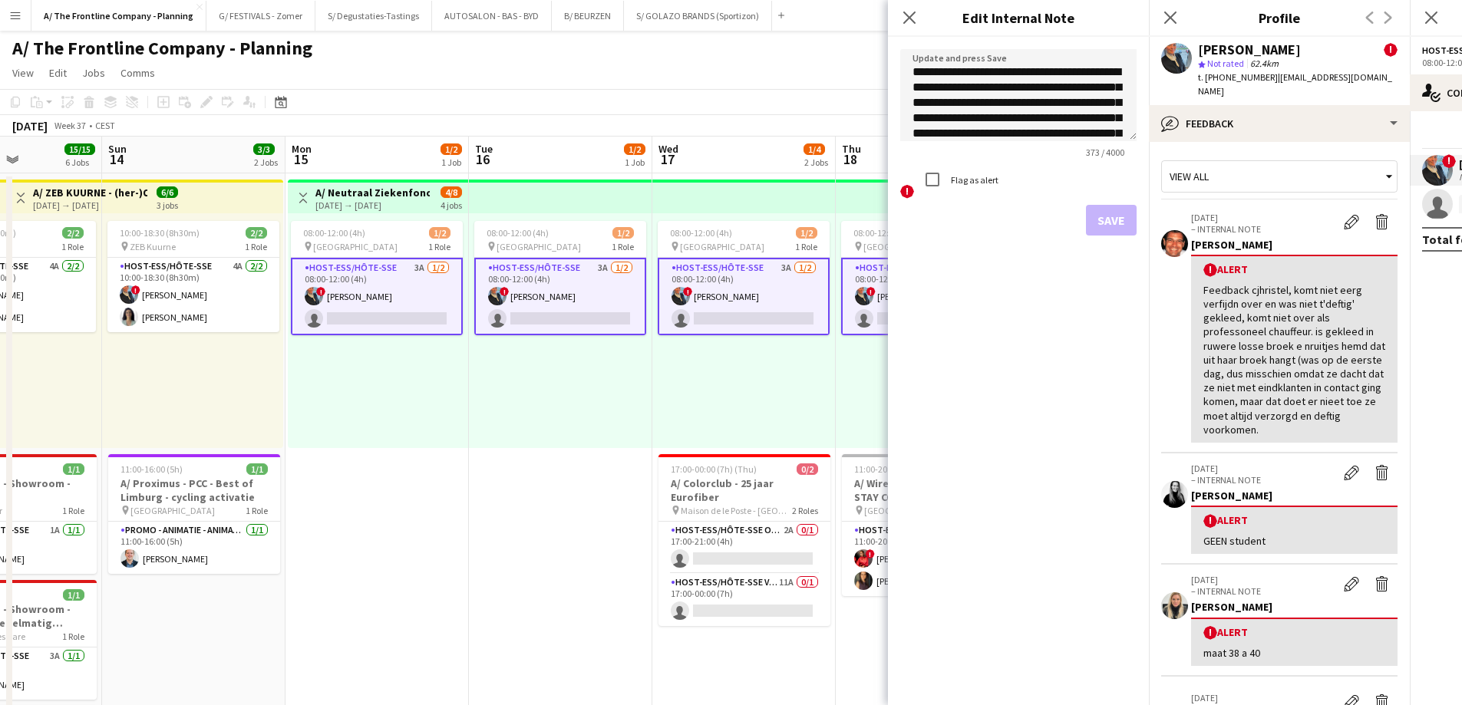
click at [952, 180] on label "Flag as alert" at bounding box center [973, 180] width 51 height 12
click at [1110, 219] on button "Save" at bounding box center [1111, 220] width 51 height 31
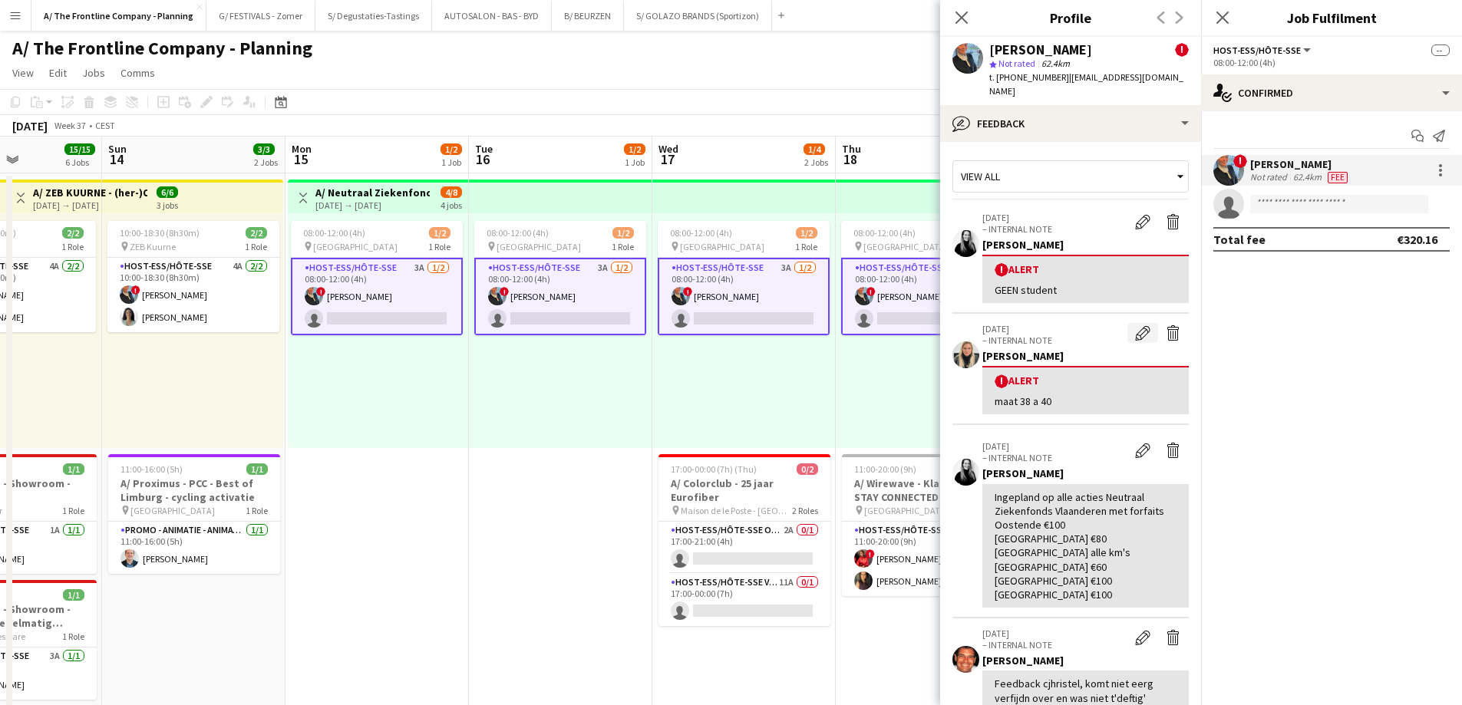
click at [1135, 325] on app-icon "Edit alert" at bounding box center [1142, 332] width 15 height 15
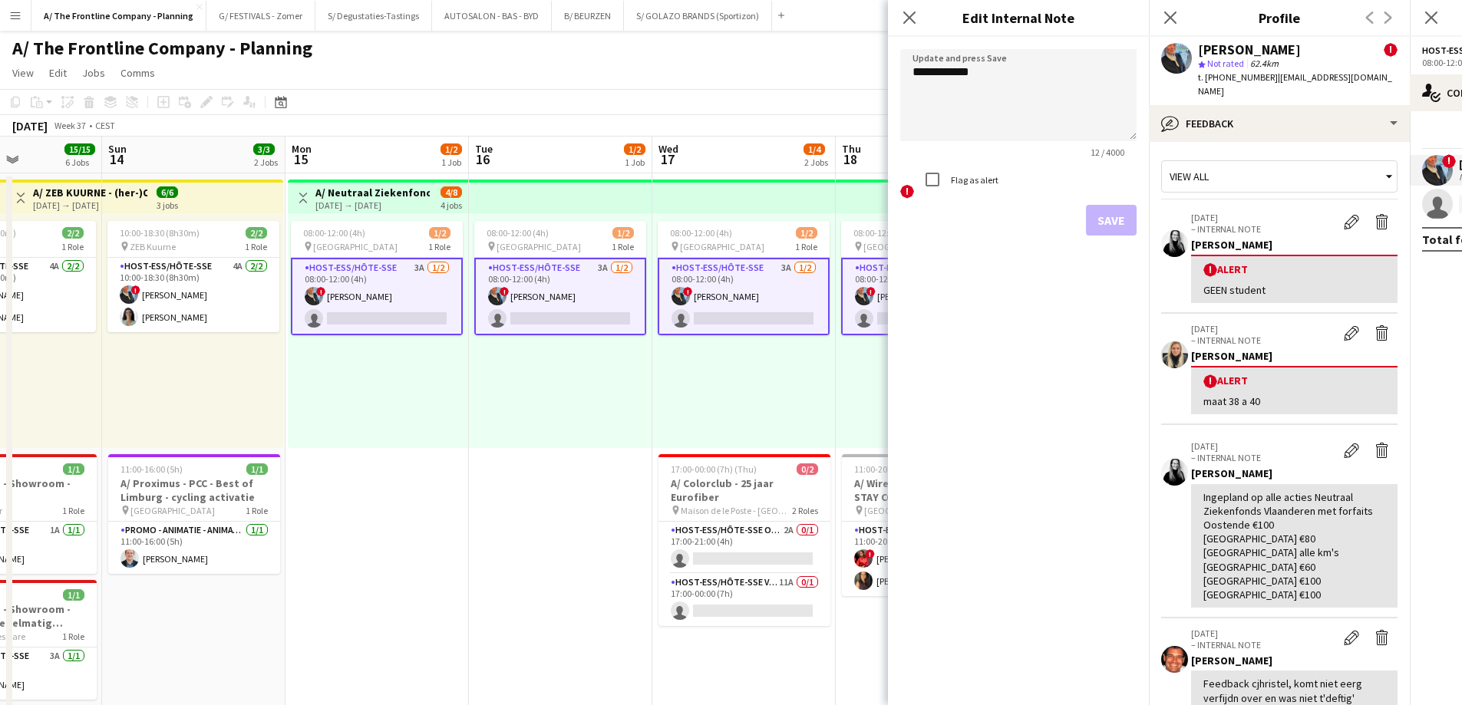
click at [973, 172] on div "Flag as alert" at bounding box center [957, 179] width 81 height 31
click at [970, 183] on label "Flag as alert" at bounding box center [973, 180] width 51 height 12
click at [1125, 224] on button "Save" at bounding box center [1111, 220] width 51 height 31
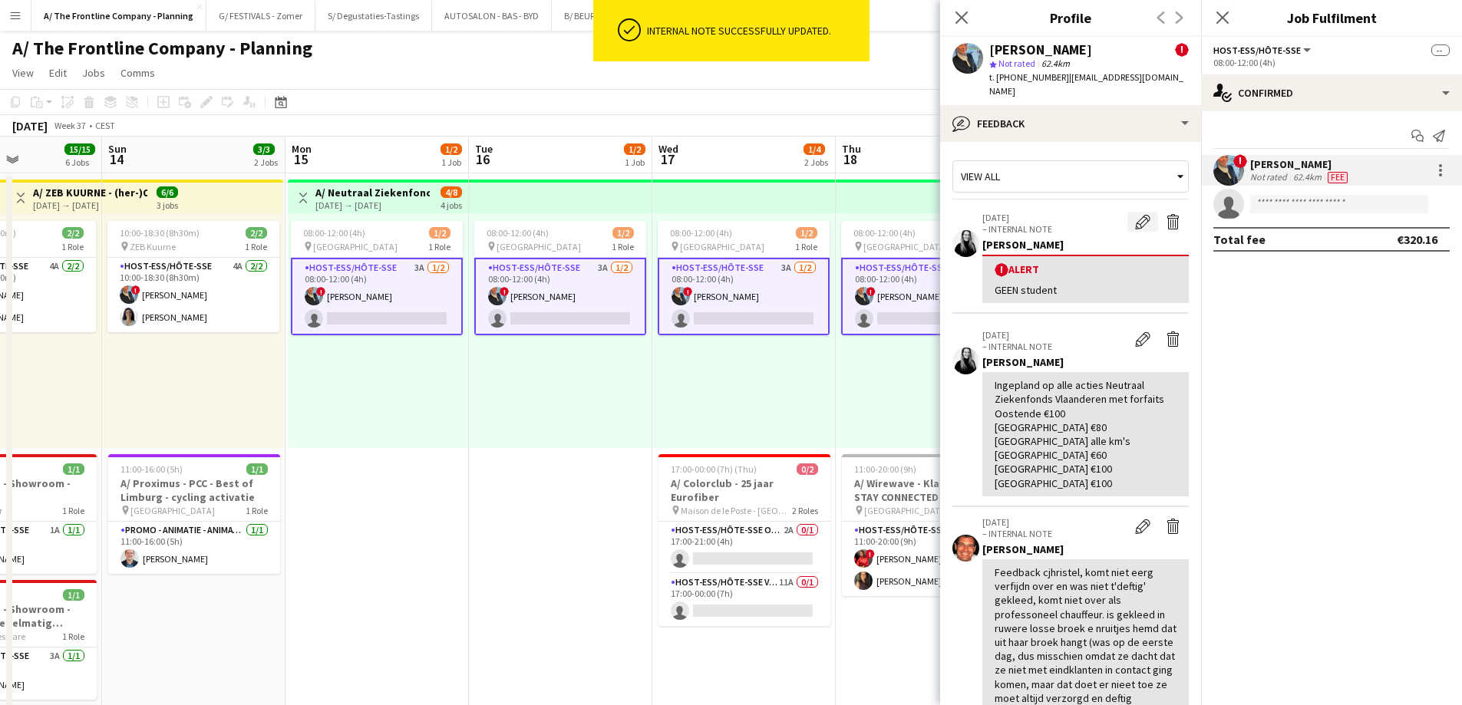
click at [1135, 214] on app-icon "Edit alert" at bounding box center [1142, 221] width 15 height 15
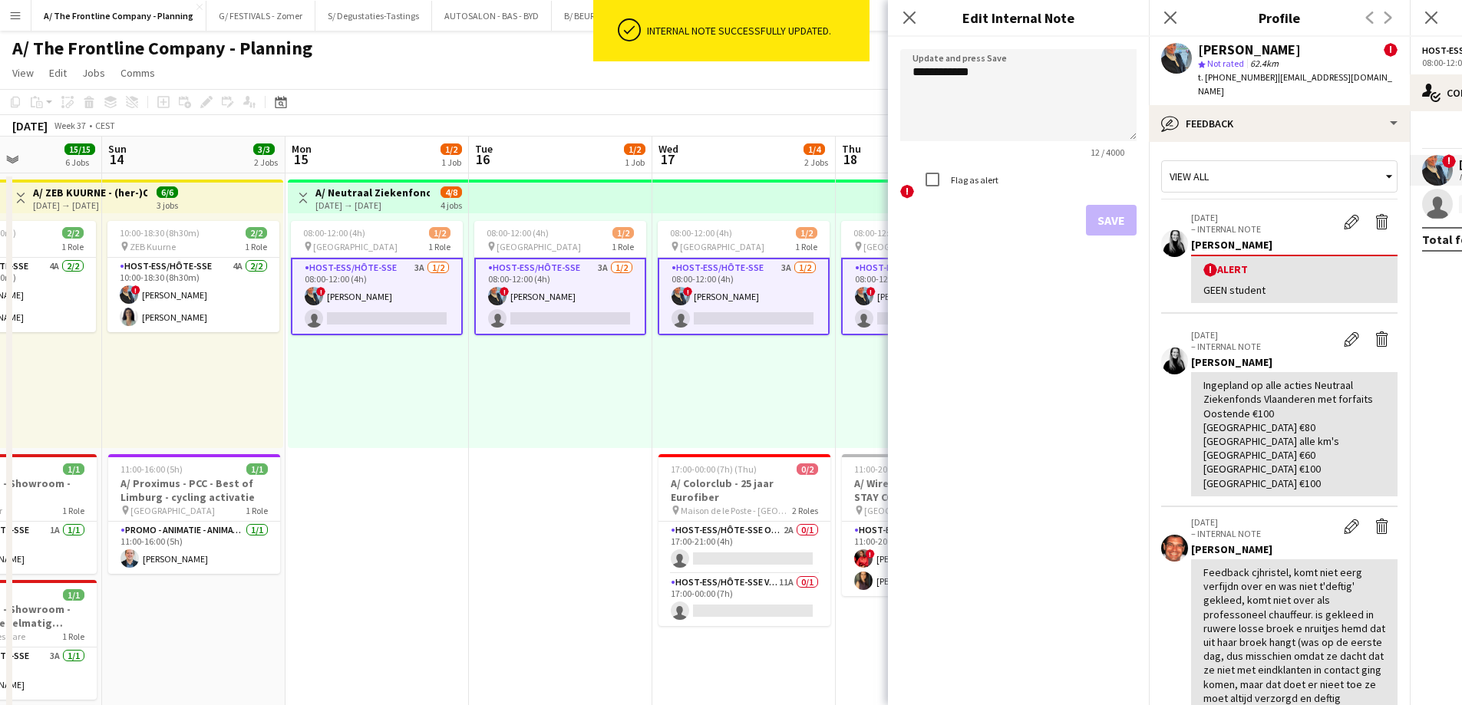
click at [978, 182] on label "Flag as alert" at bounding box center [973, 180] width 51 height 12
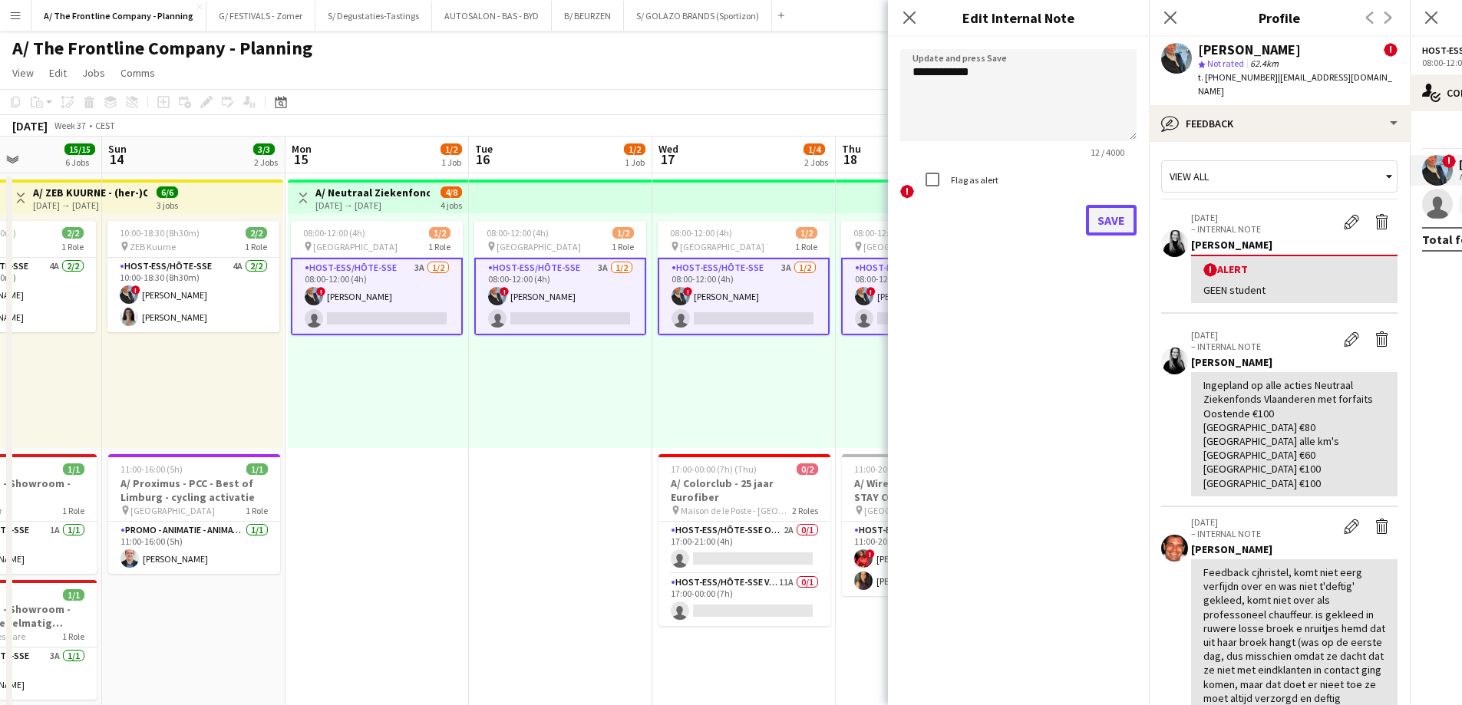
click at [1113, 223] on button "Save" at bounding box center [1111, 220] width 51 height 31
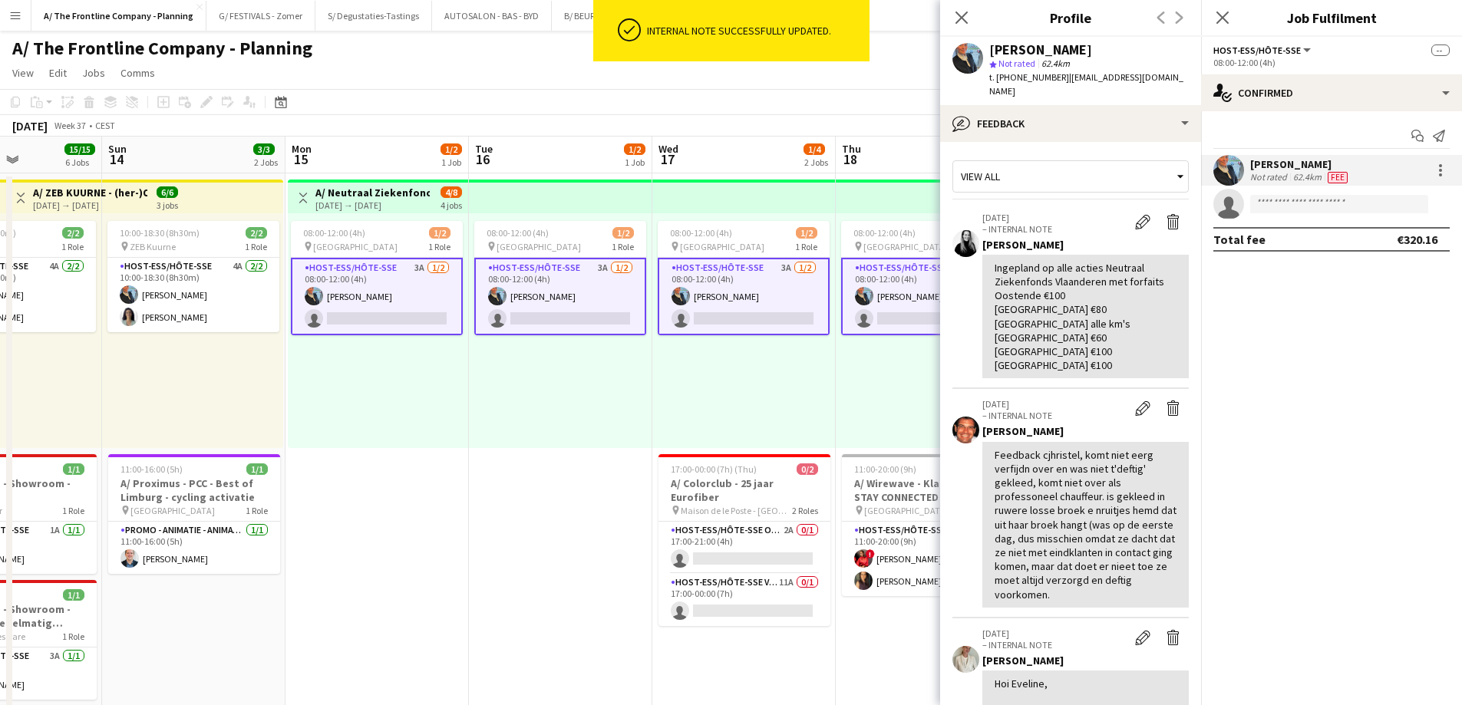
click at [1287, 172] on div "Not rated" at bounding box center [1270, 177] width 40 height 12
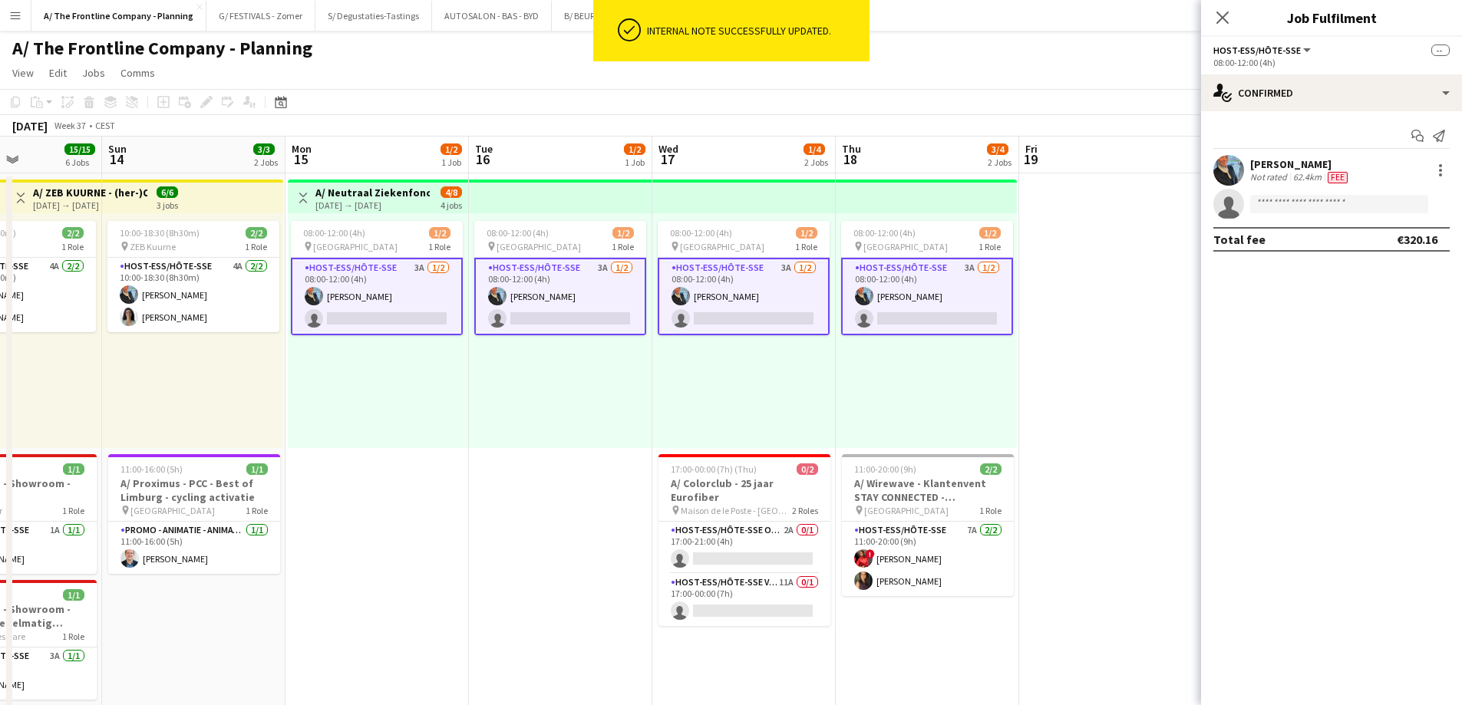
click at [1287, 172] on div "Not rated" at bounding box center [1270, 177] width 40 height 12
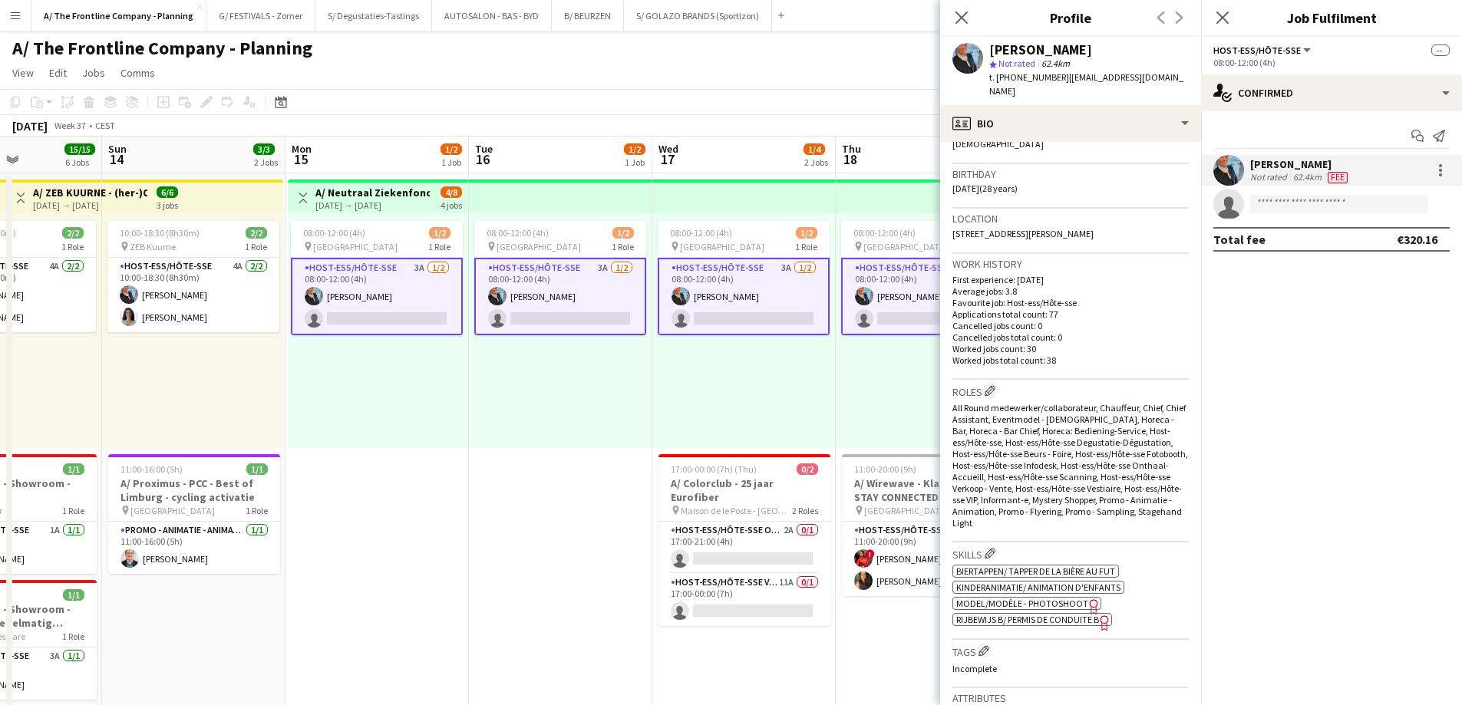
scroll to position [153, 0]
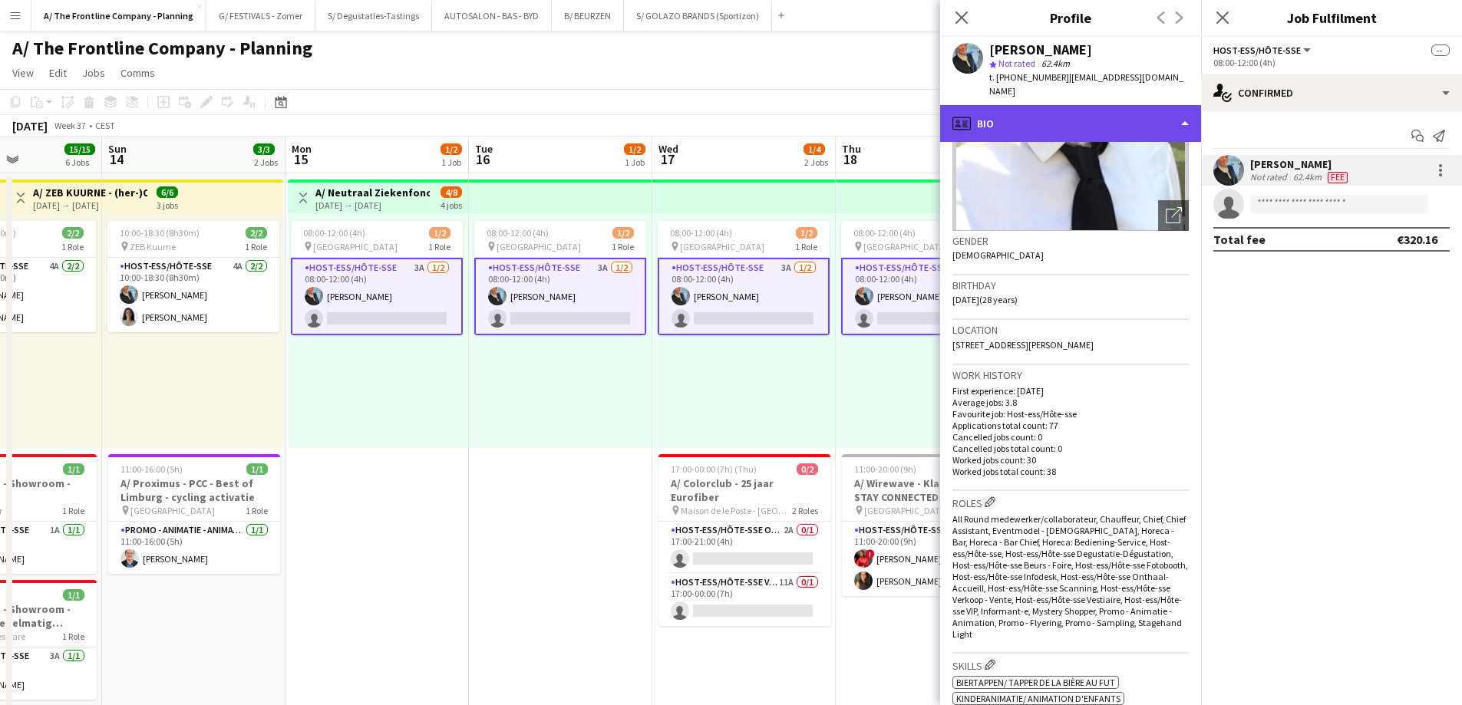
click at [1084, 108] on div "profile Bio" at bounding box center [1070, 123] width 261 height 37
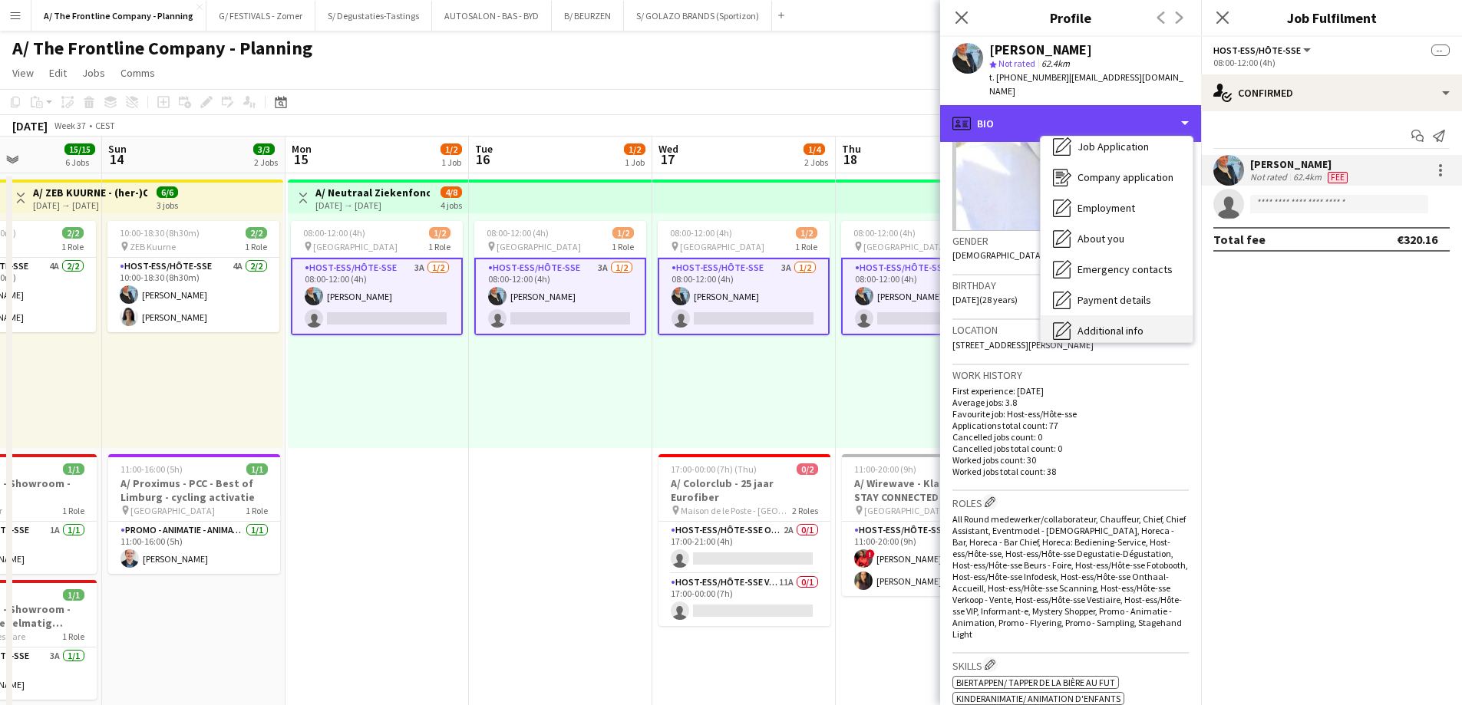
scroll to position [144, 0]
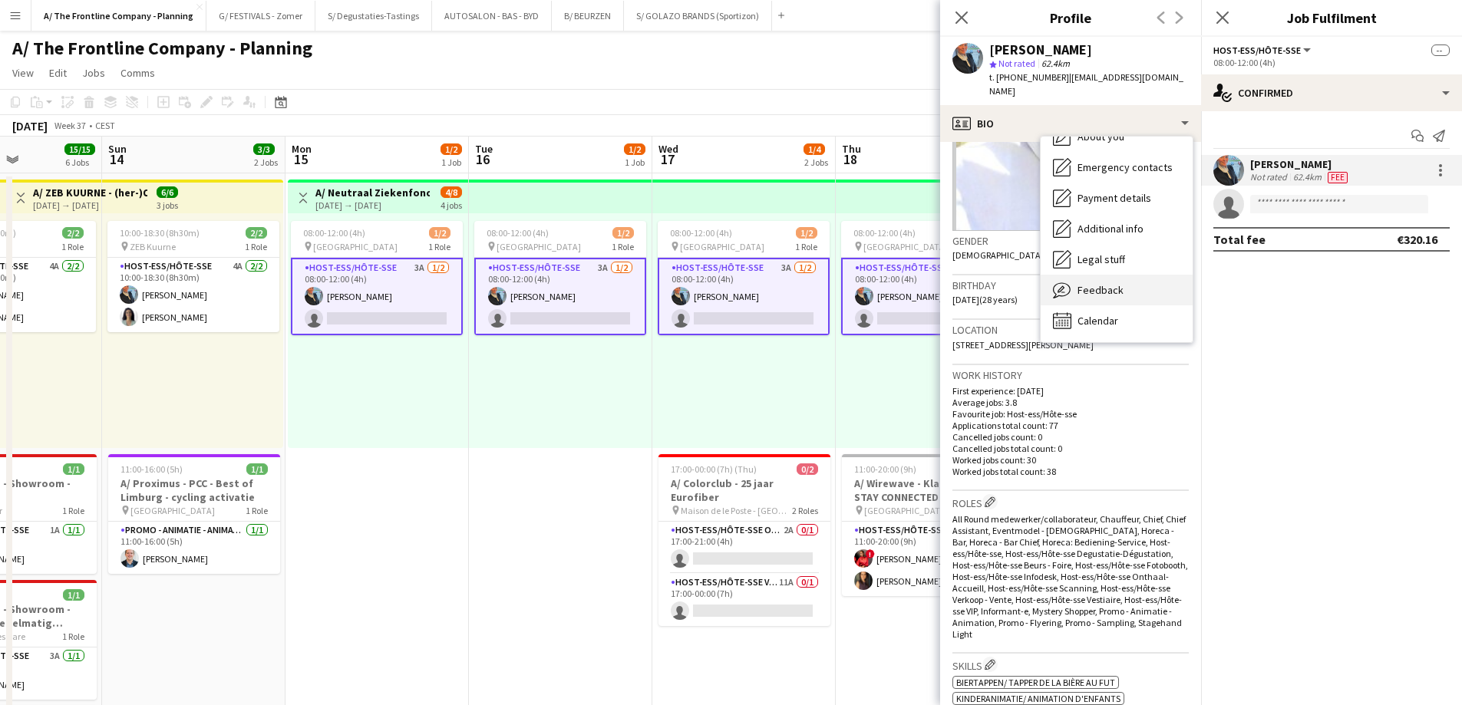
click at [1113, 283] on span "Feedback" at bounding box center [1100, 290] width 46 height 14
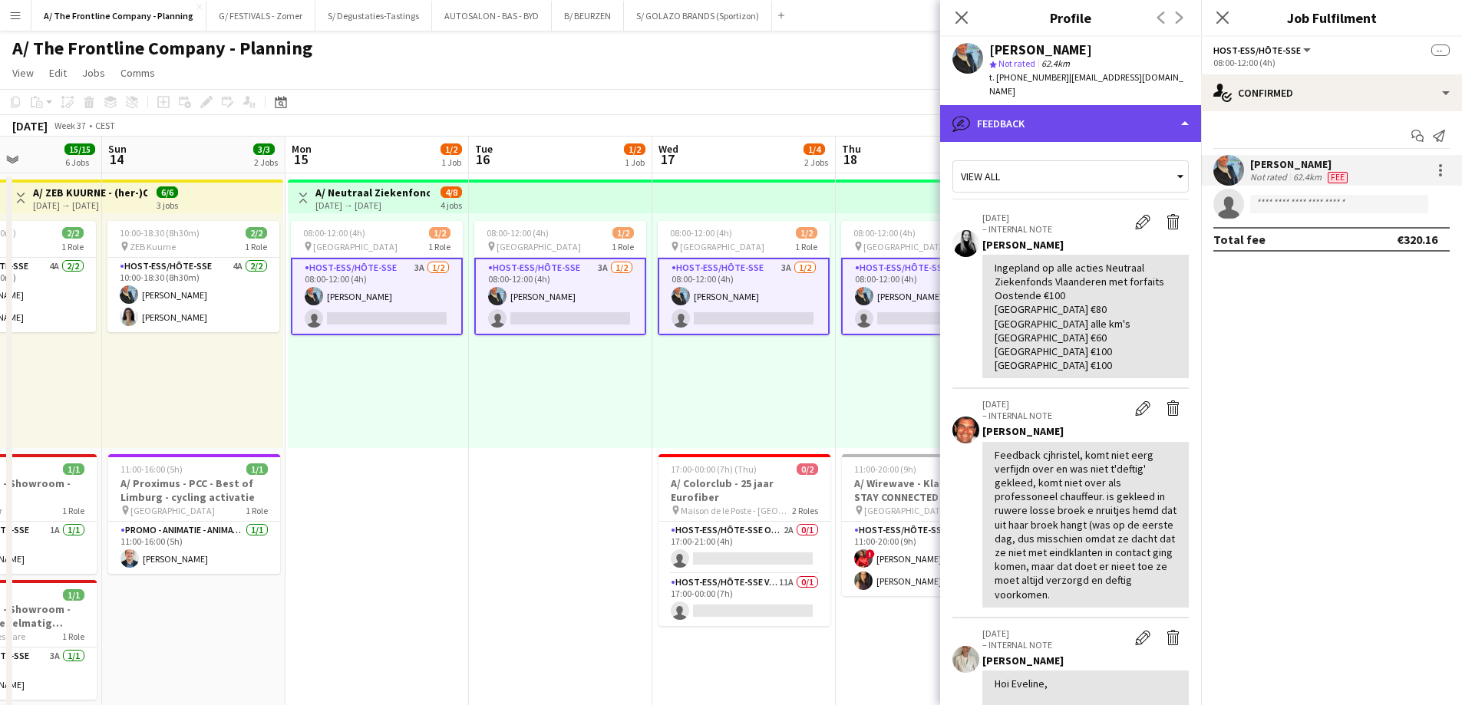
click at [1060, 112] on div "bubble-pencil Feedback" at bounding box center [1070, 123] width 261 height 37
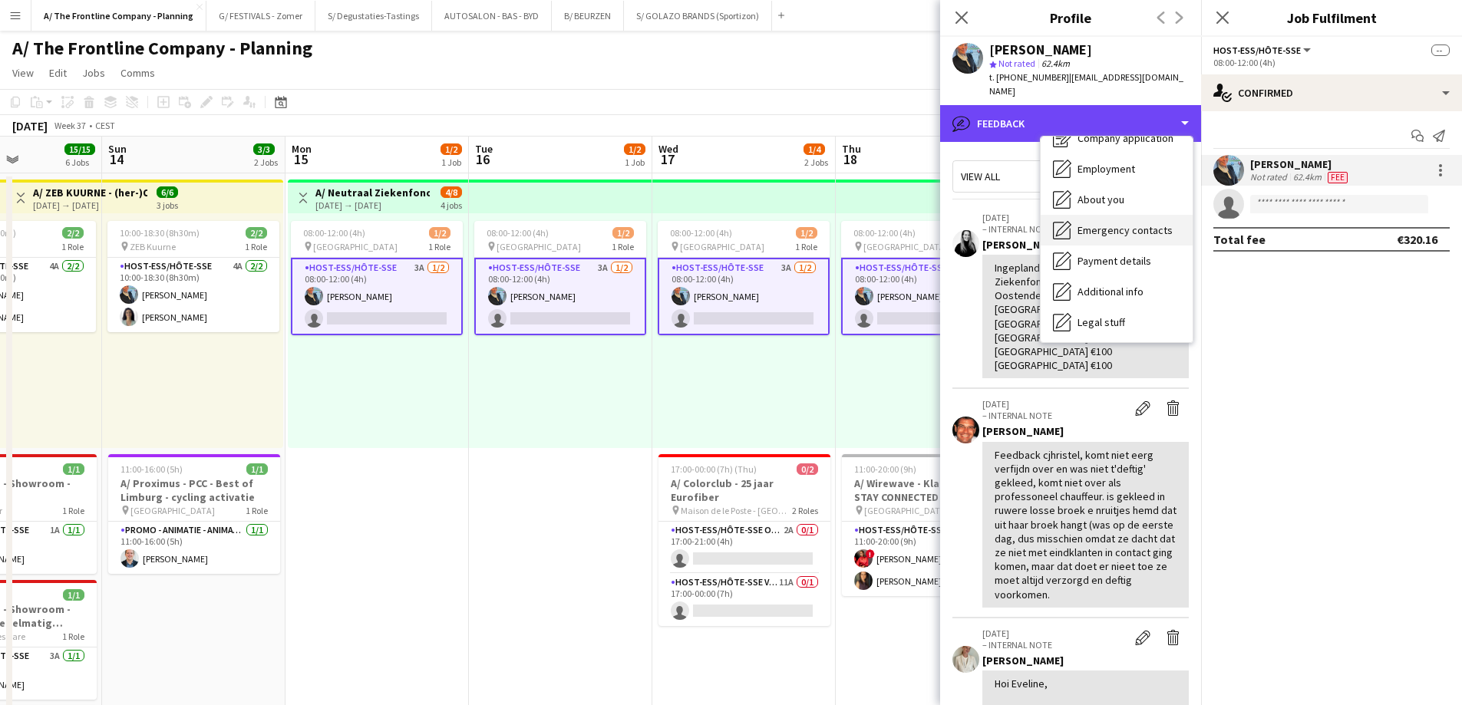
scroll to position [0, 0]
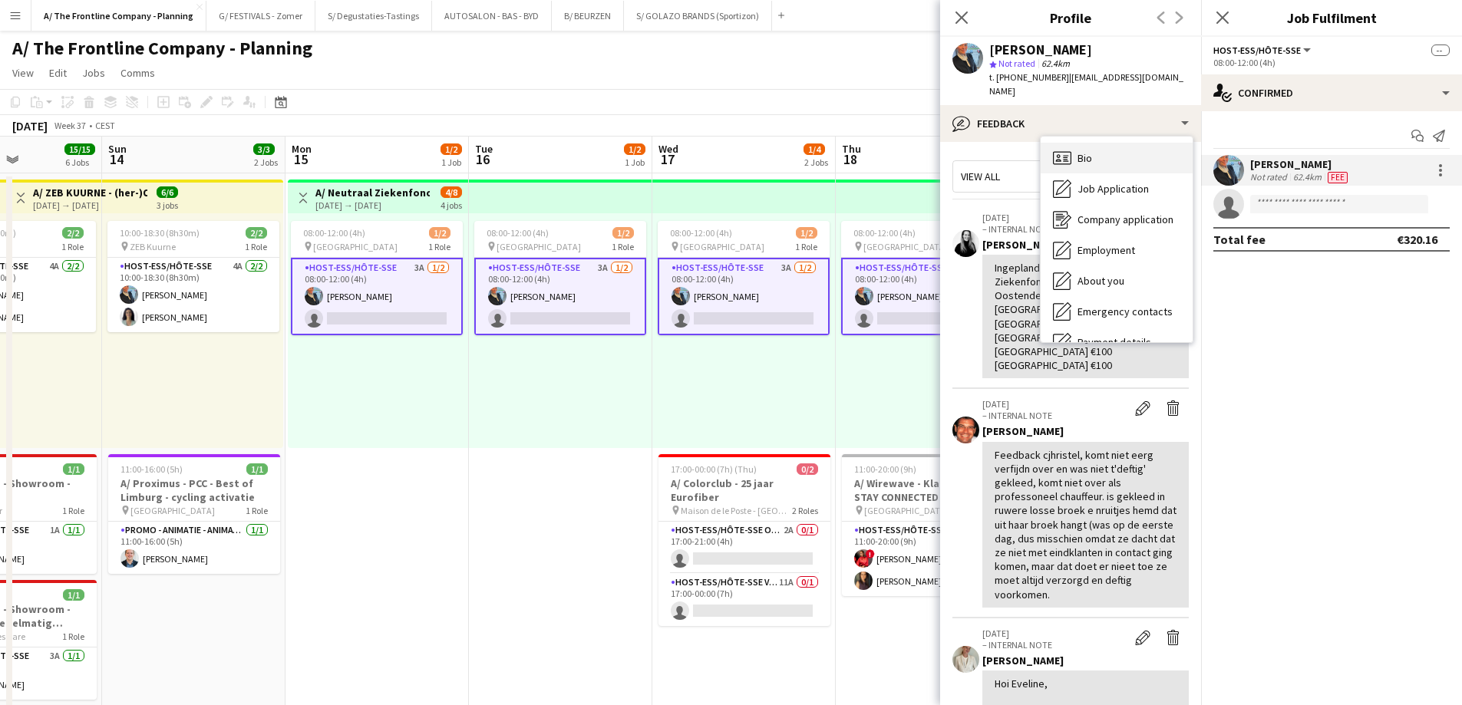
click at [1115, 146] on div "Bio Bio" at bounding box center [1117, 158] width 152 height 31
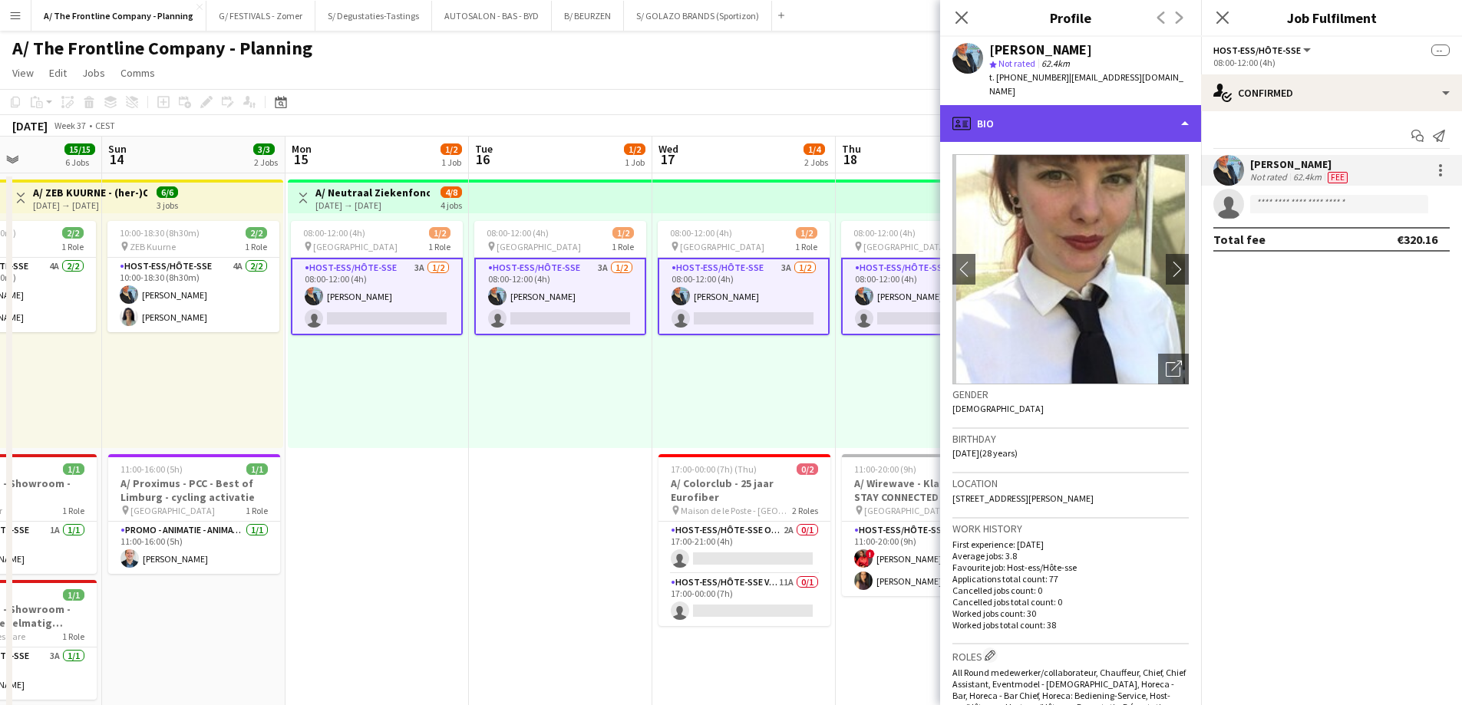
click at [1084, 112] on div "profile Bio" at bounding box center [1070, 123] width 261 height 37
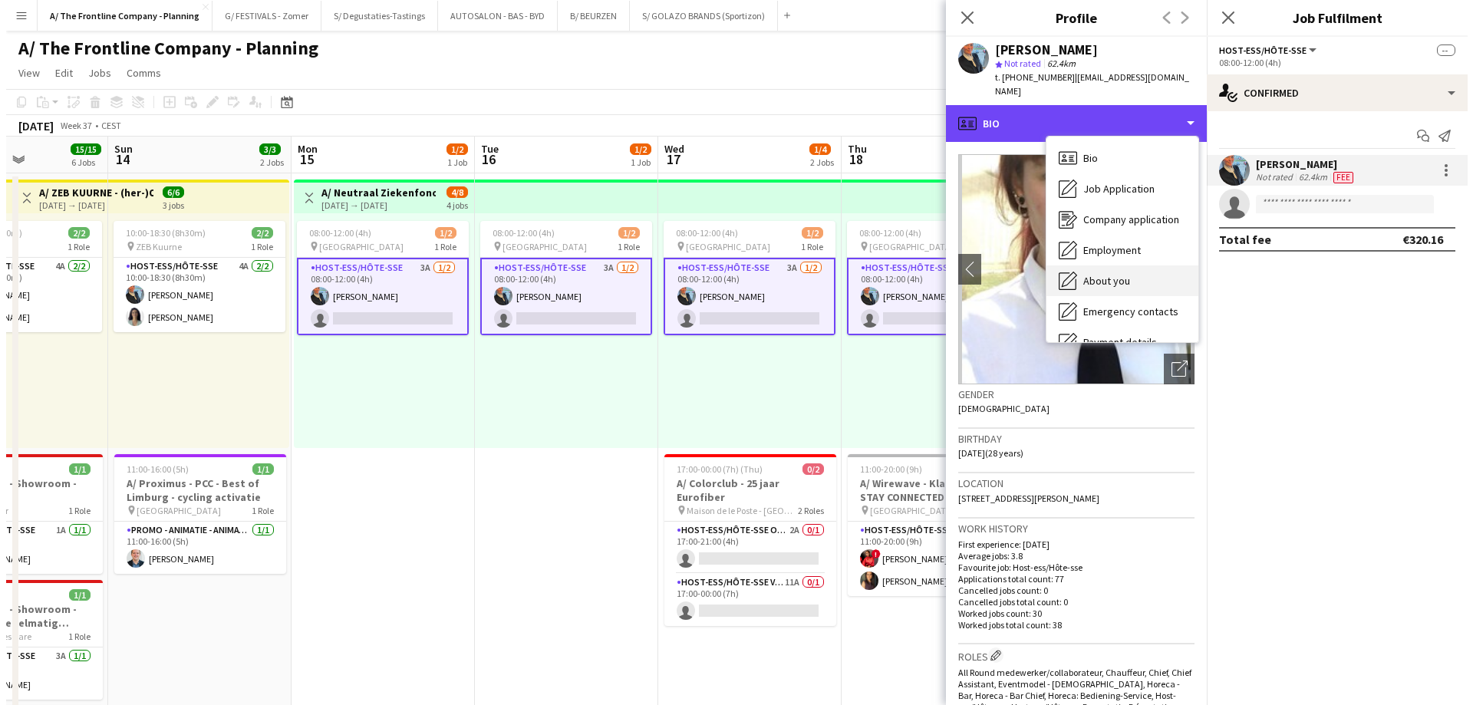
scroll to position [144, 0]
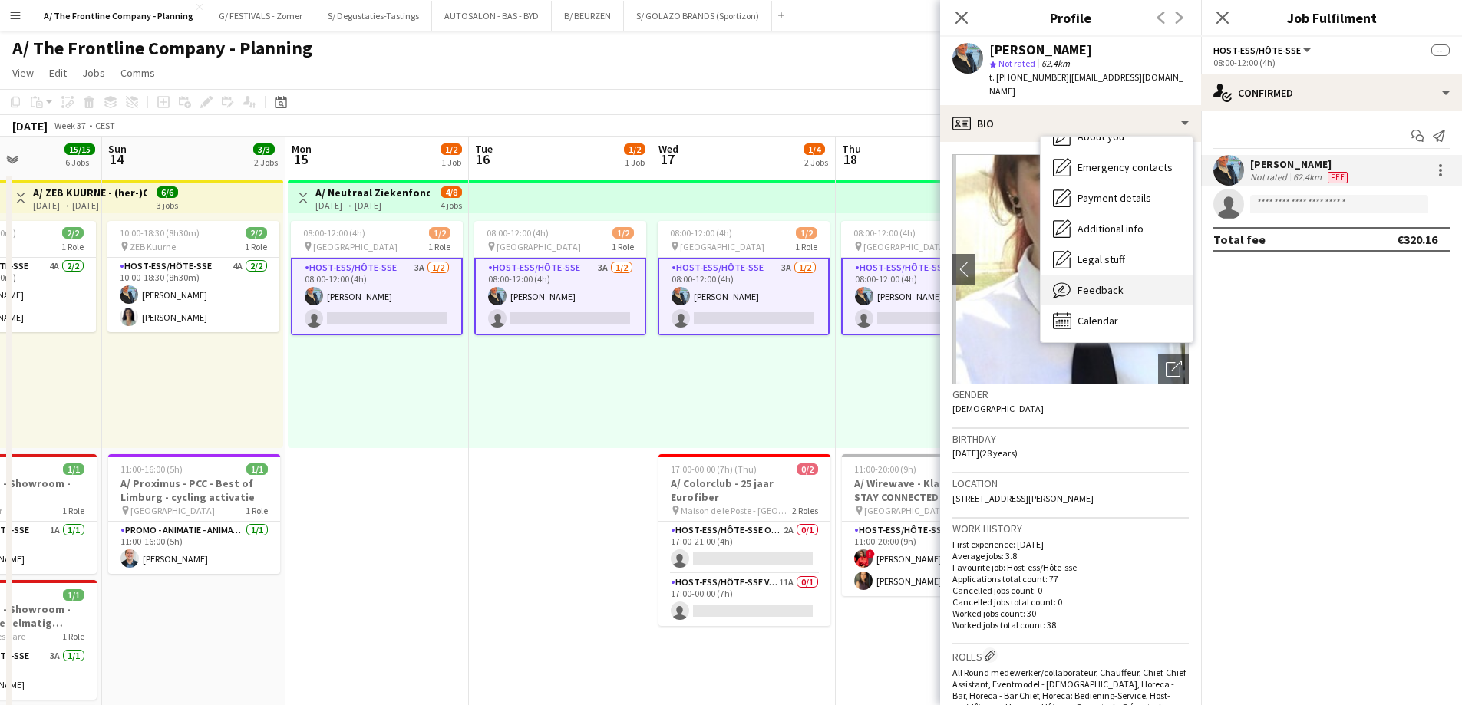
click at [1103, 283] on span "Feedback" at bounding box center [1100, 290] width 46 height 14
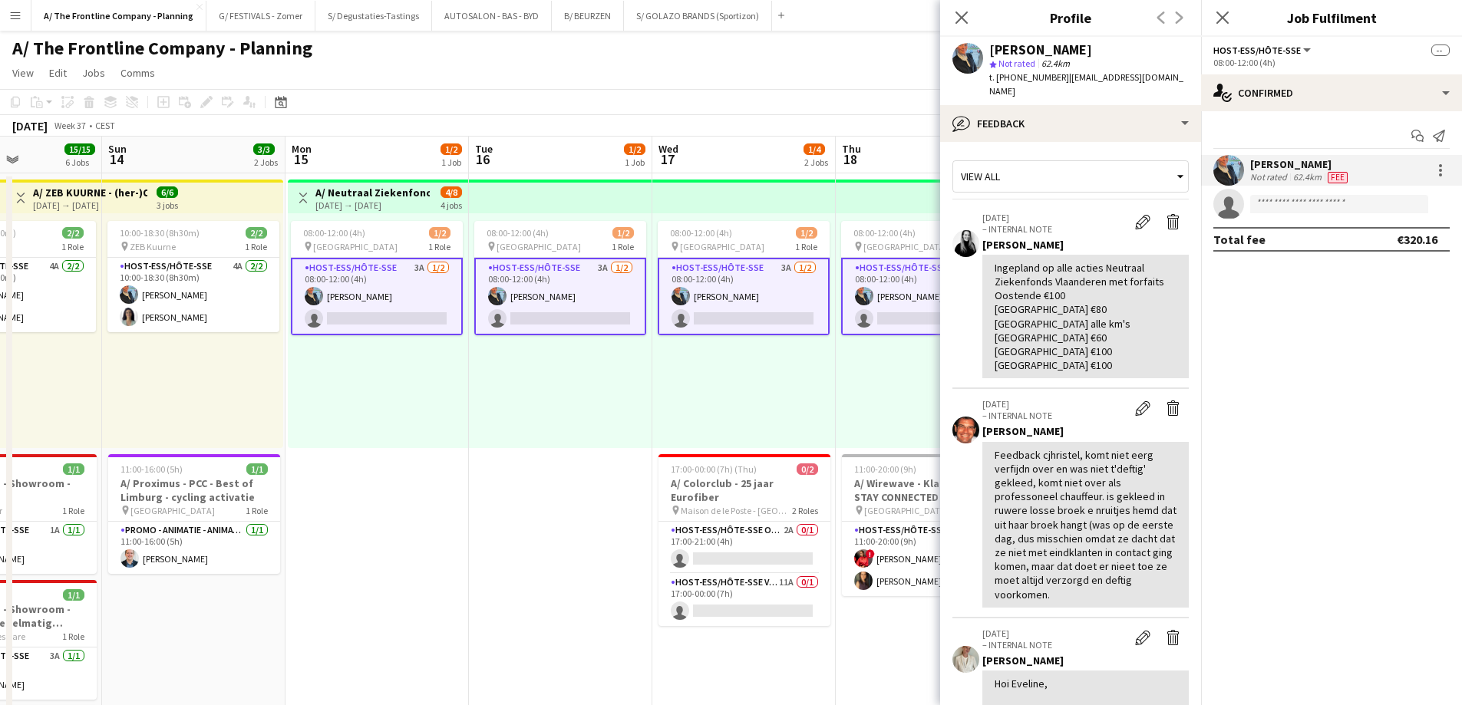
click at [583, 438] on div "08:00-12:00 (4h) 1/2 pin Oostende 1 Role Host-ess/Hôte-sse 3A [DATE] 08:00-12:0…" at bounding box center [560, 330] width 183 height 235
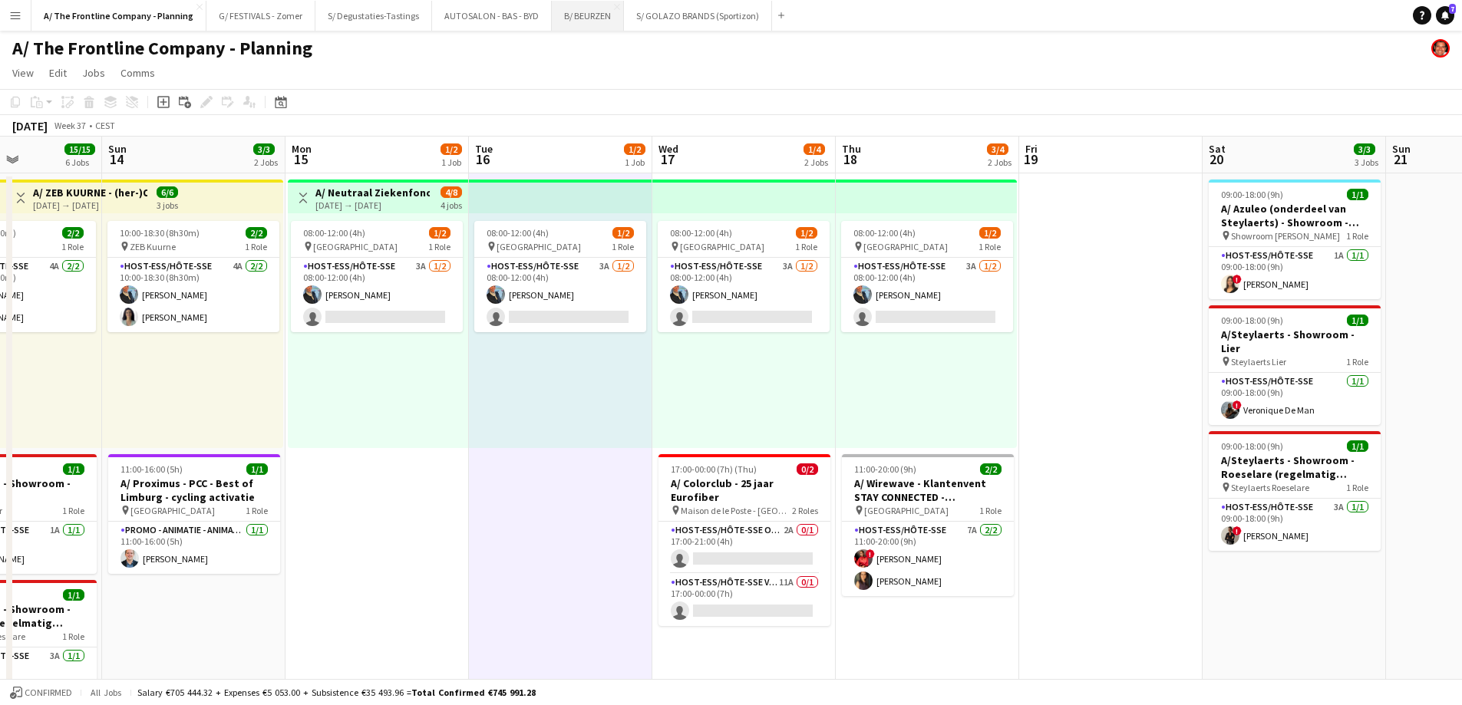
click at [576, 20] on button "B/ BEURZEN Close" at bounding box center [588, 16] width 72 height 30
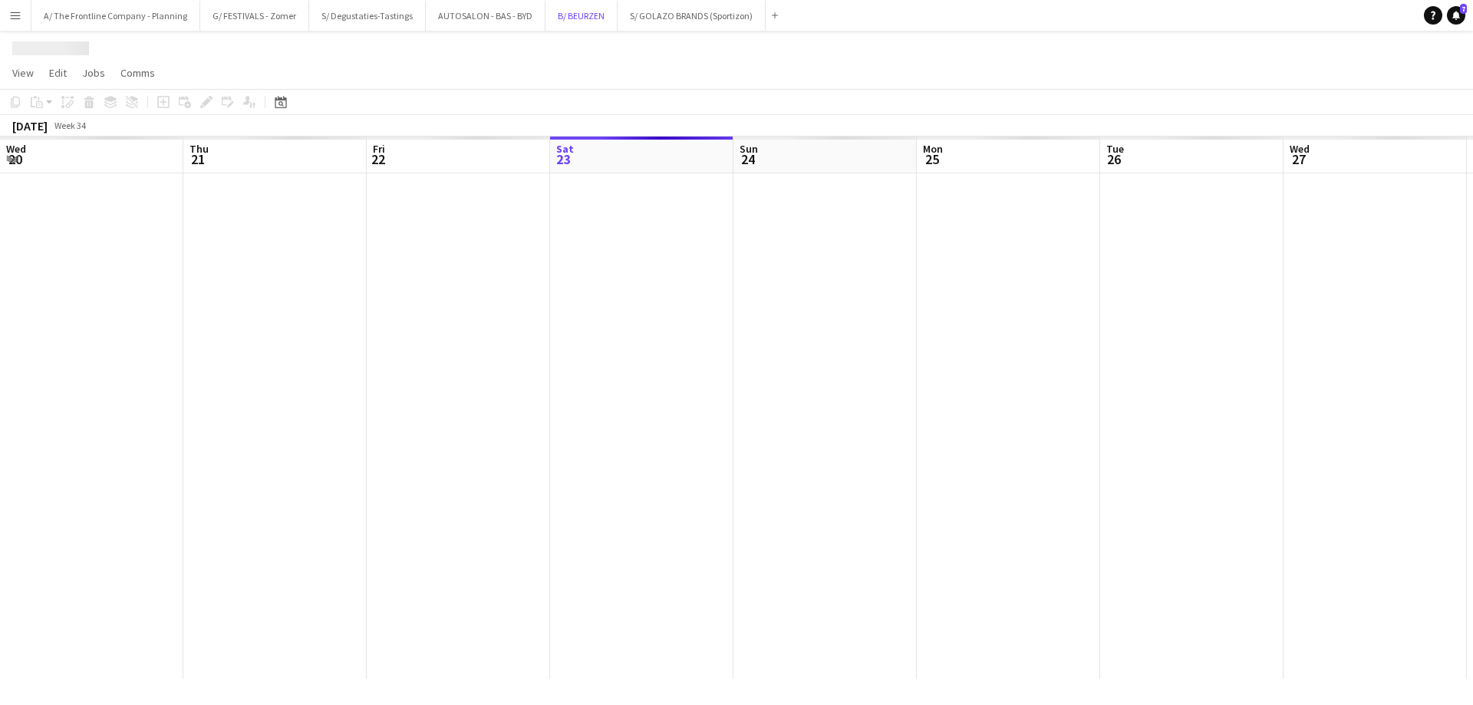
scroll to position [0, 367]
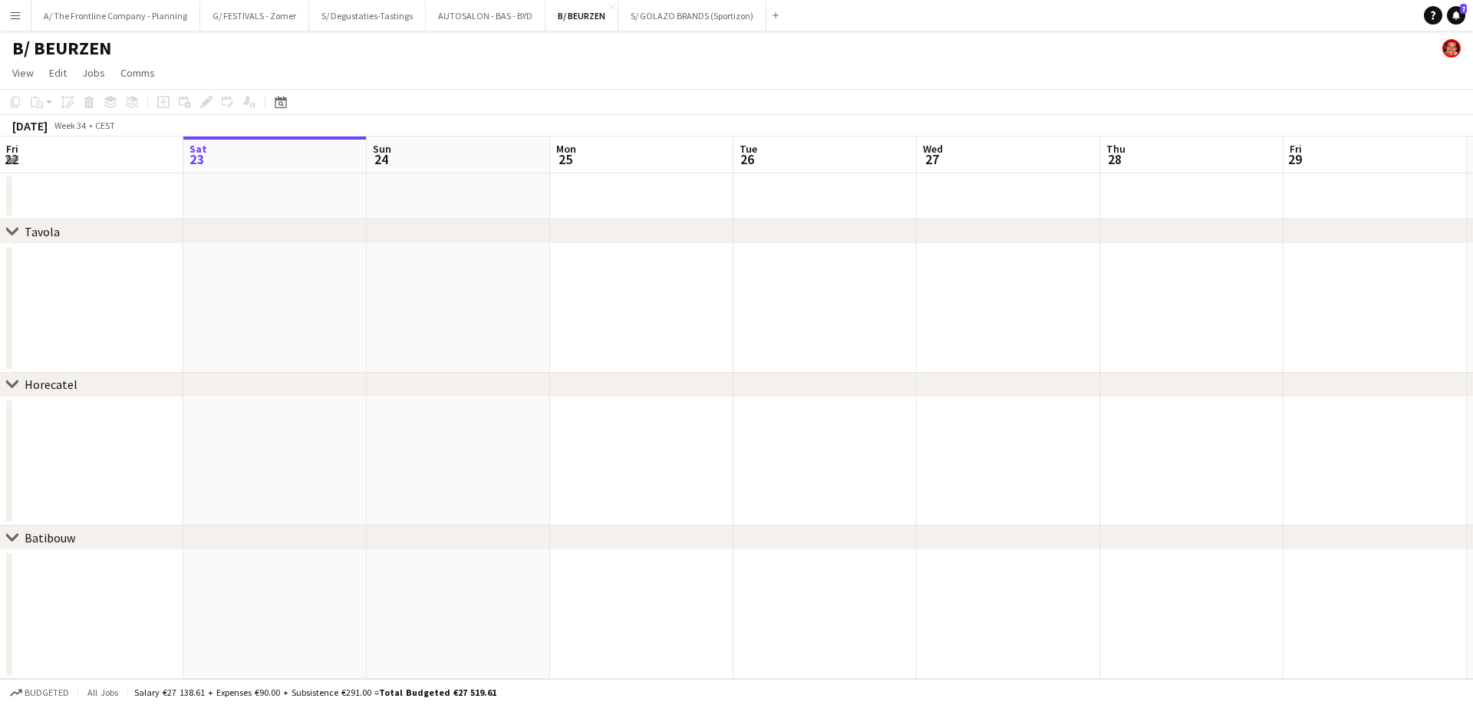
drag, startPoint x: 1177, startPoint y: 372, endPoint x: -110, endPoint y: 296, distance: 1289.1
click at [0, 296] on html "Menu Boards Boards Boards All jobs Status Workforce Workforce My Workforce Recr…" at bounding box center [736, 352] width 1473 height 705
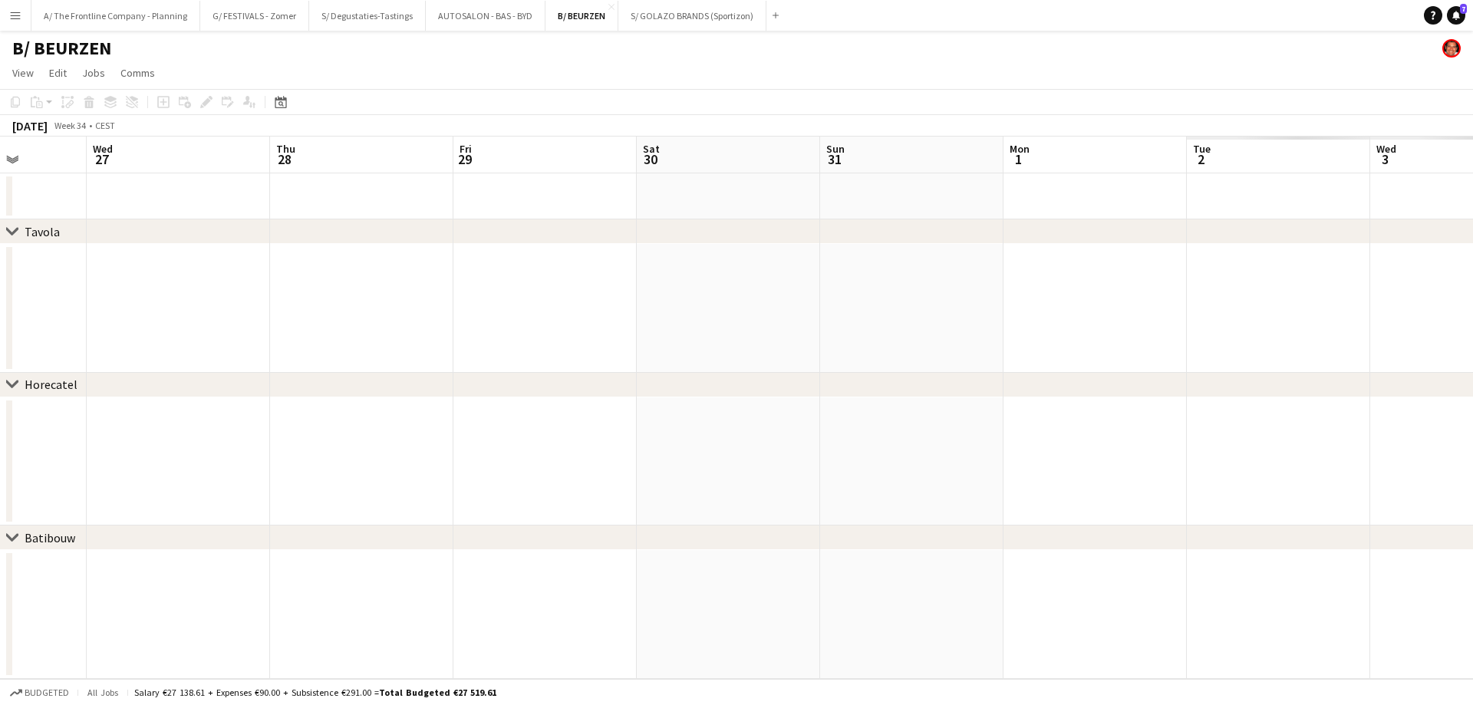
drag, startPoint x: 1073, startPoint y: 302, endPoint x: 393, endPoint y: 303, distance: 679.9
click at [48, 303] on app-calendar-viewport "Sun 24 Mon 25 Tue 26 Wed 27 Thu 28 Fri 29 Sat 30 Sun 31 Mon 1 Tue 2 Wed 3 Thu 4…" at bounding box center [736, 408] width 1473 height 543
drag, startPoint x: 1209, startPoint y: 312, endPoint x: 597, endPoint y: 322, distance: 612.4
click at [0, 303] on html "Menu Boards Boards Boards All jobs Status Workforce Workforce My Workforce Recr…" at bounding box center [736, 352] width 1473 height 705
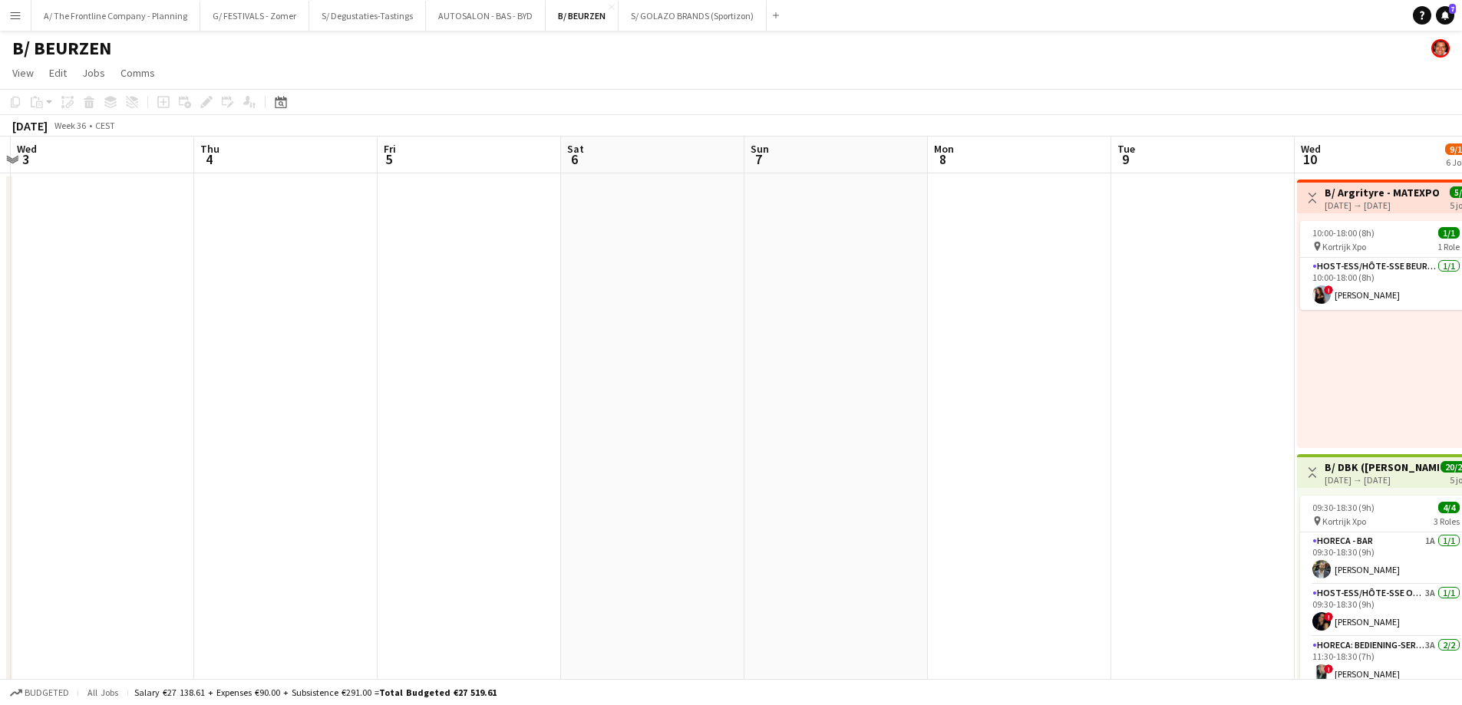
scroll to position [0, 541]
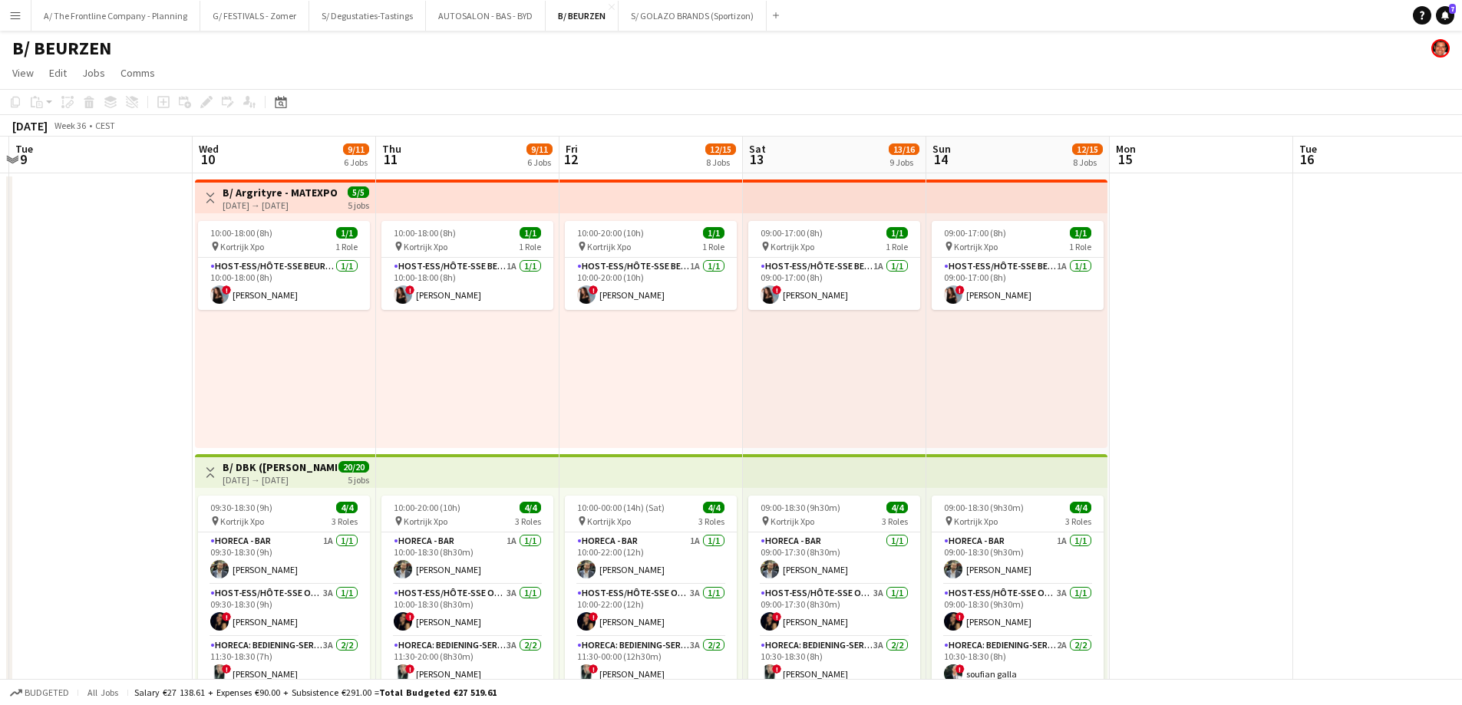
drag, startPoint x: 1152, startPoint y: 325, endPoint x: 87, endPoint y: 331, distance: 1064.3
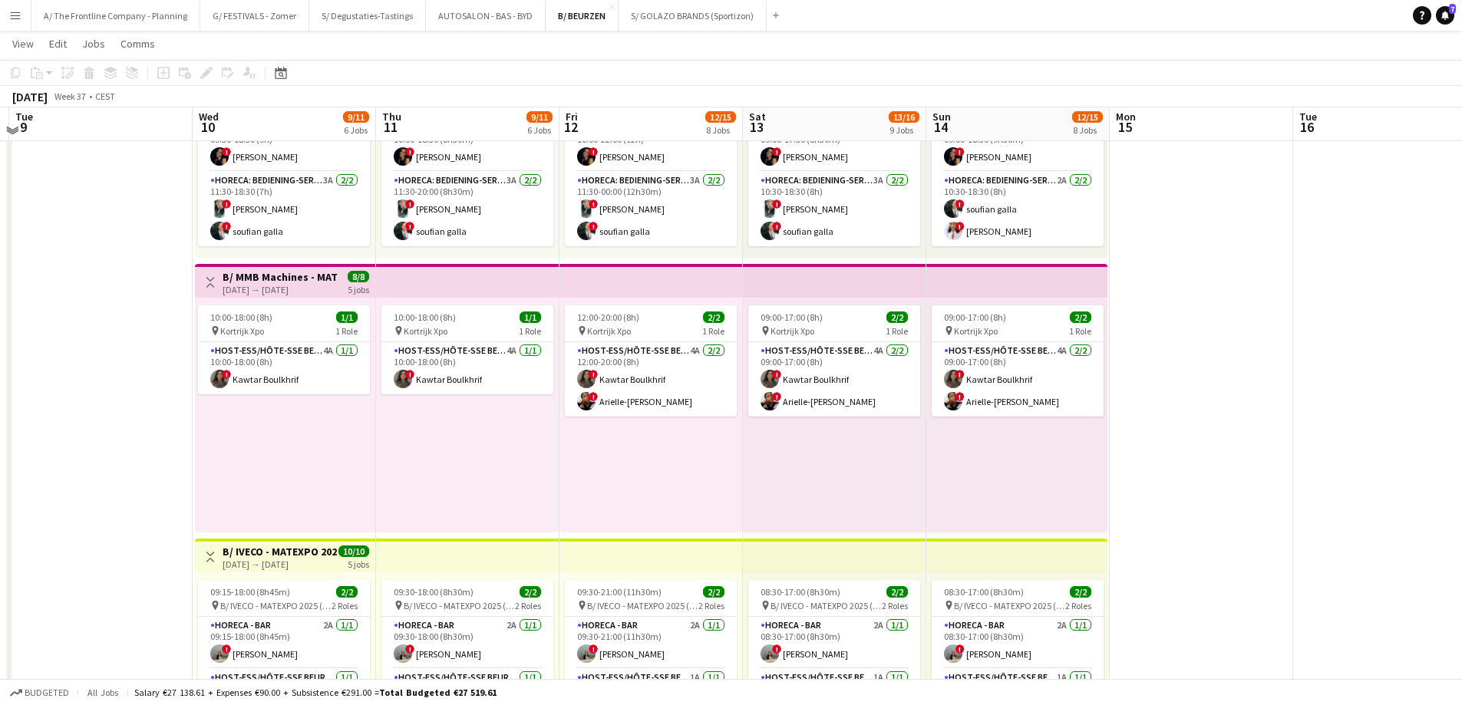
scroll to position [460, 0]
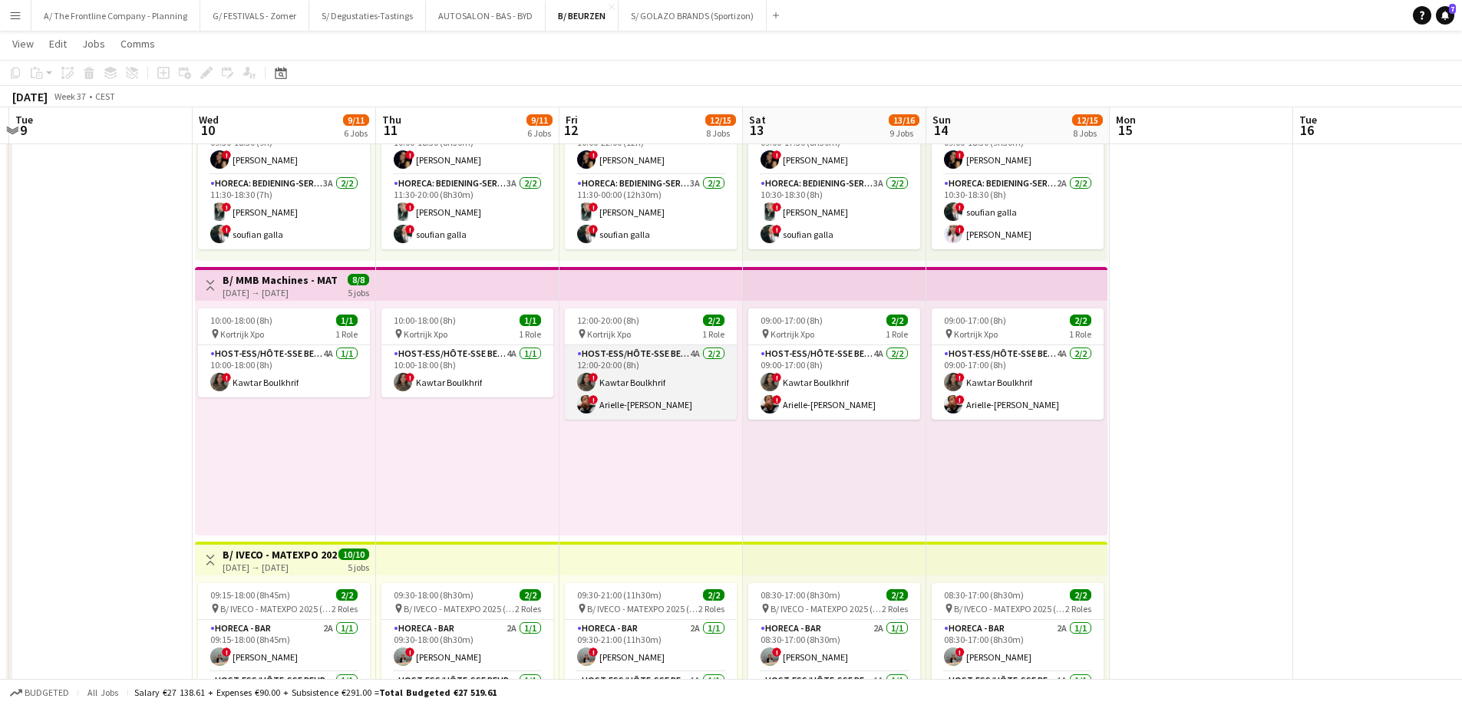
click at [642, 401] on app-card-role "Host-ess/Hôte-sse Beurs - Foire 4A 2/2 12:00-20:00 (8h) ! Kawtar Boulkhrif ! Ar…" at bounding box center [651, 382] width 172 height 74
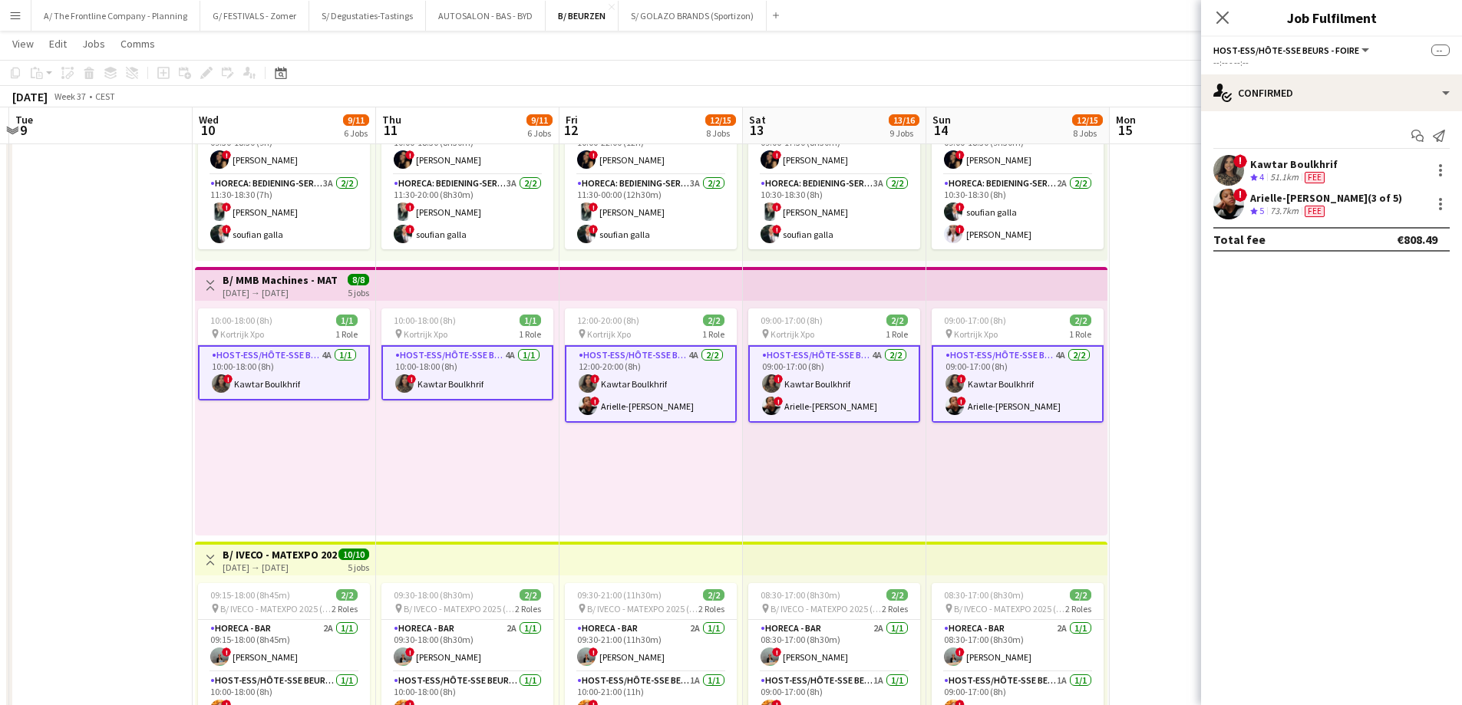
click at [1336, 201] on div "Arielle-Sarah Muvuma (3 of 5)" at bounding box center [1326, 198] width 152 height 14
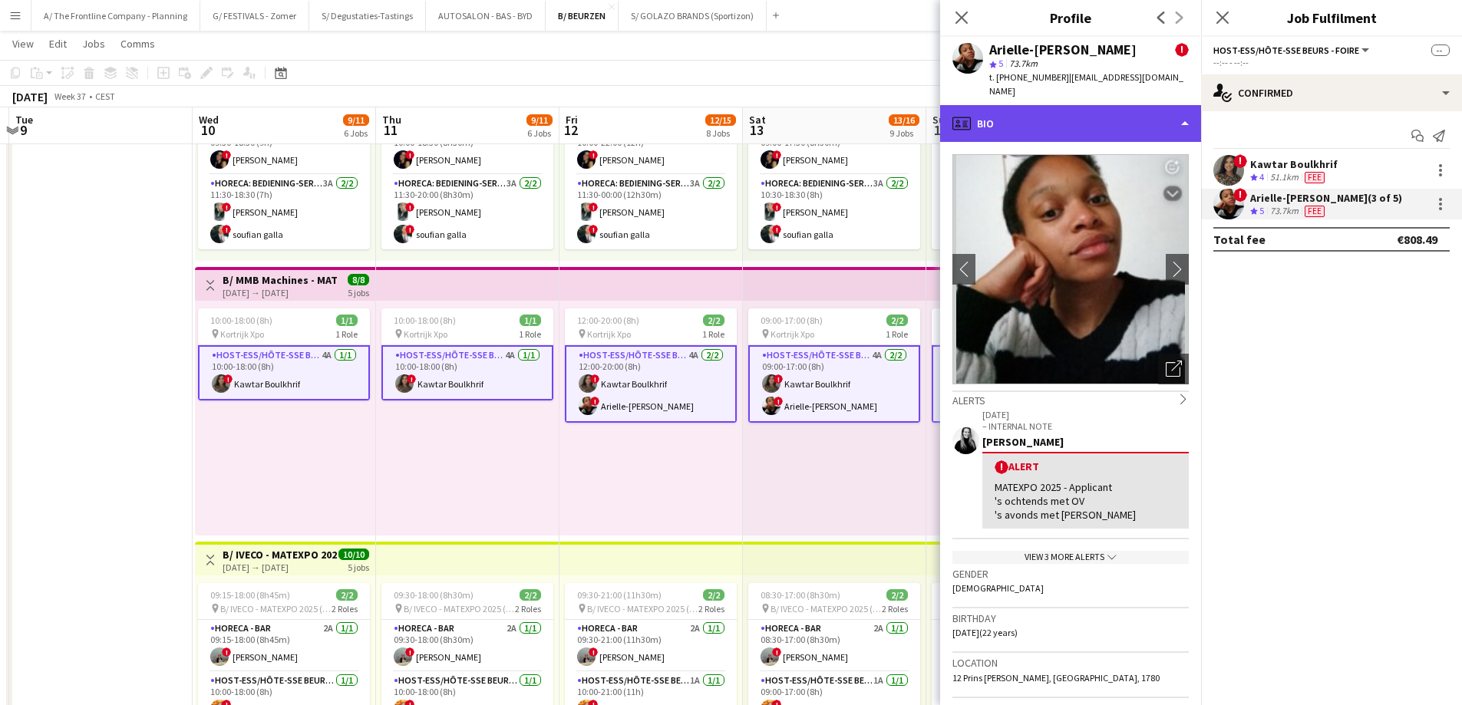
click at [1091, 118] on div "profile Bio" at bounding box center [1070, 123] width 261 height 37
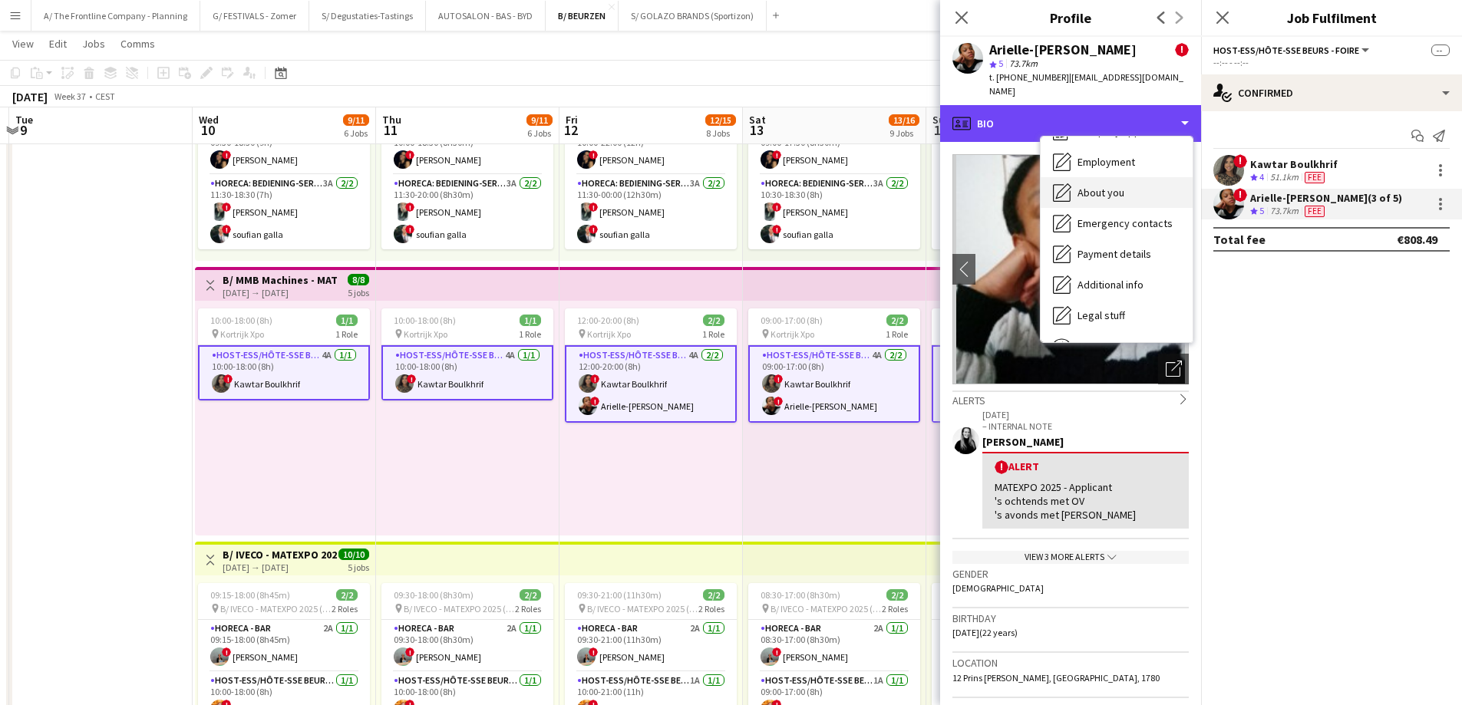
scroll to position [114, 0]
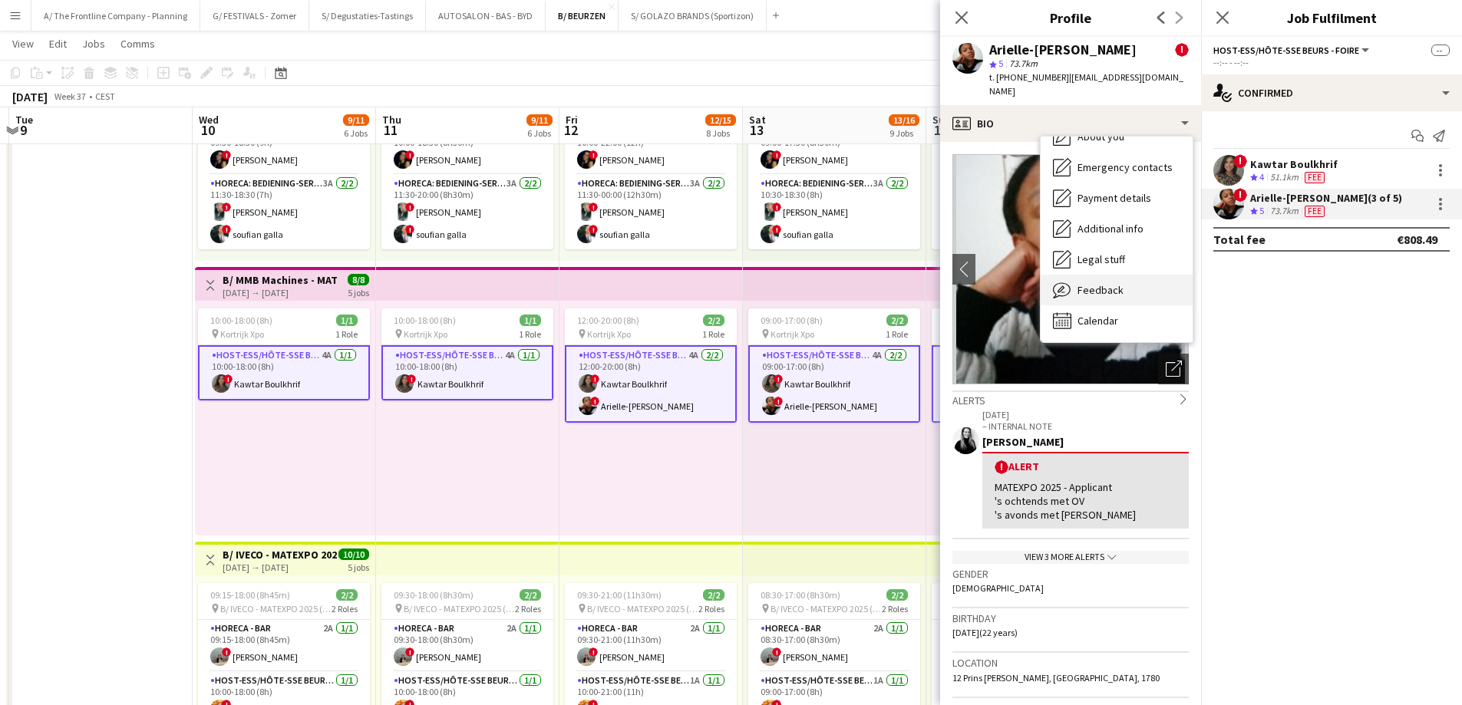
click at [1119, 283] on span "Feedback" at bounding box center [1100, 290] width 46 height 14
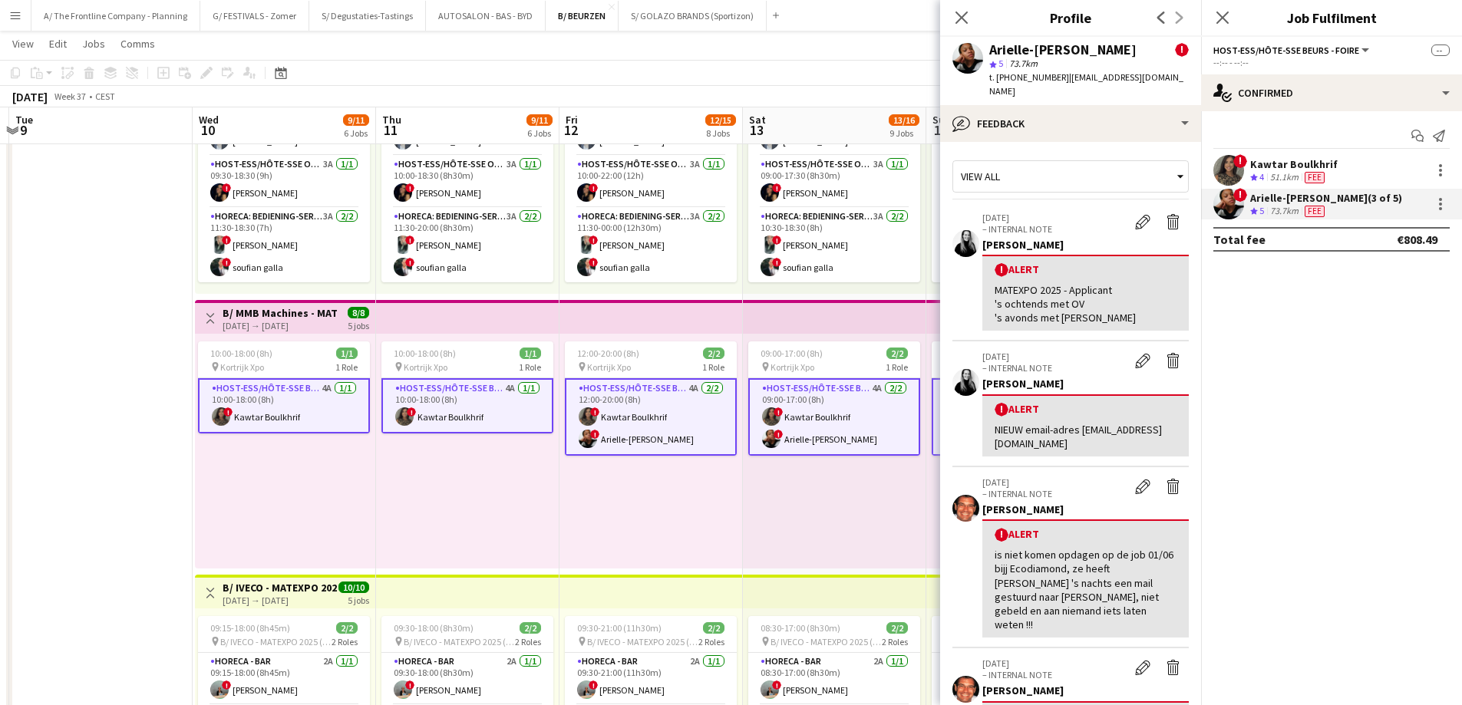
scroll to position [307, 0]
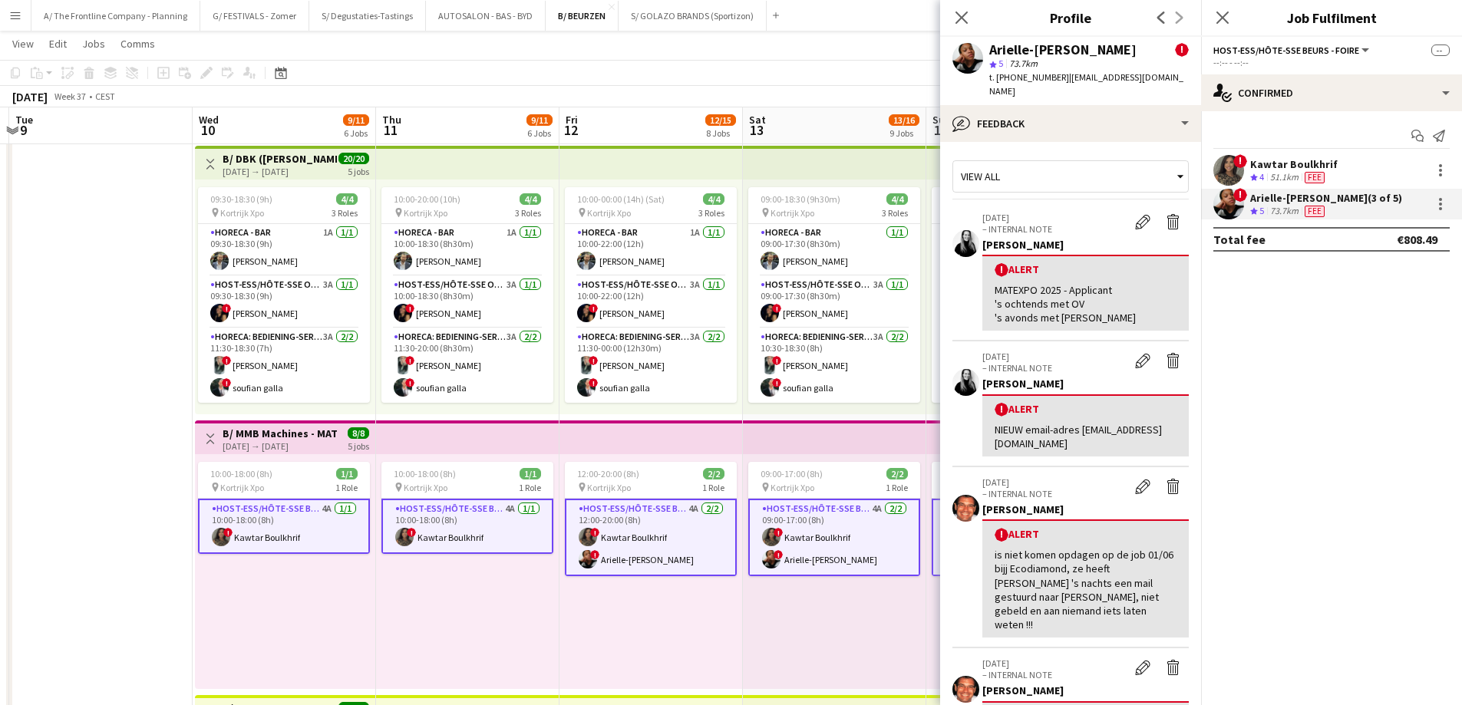
click at [638, 535] on app-card-role "Host-ess/Hôte-sse Beurs - Foire 4A 2/2 12:00-20:00 (8h) ! Kawtar Boulkhrif ! Ar…" at bounding box center [651, 538] width 172 height 78
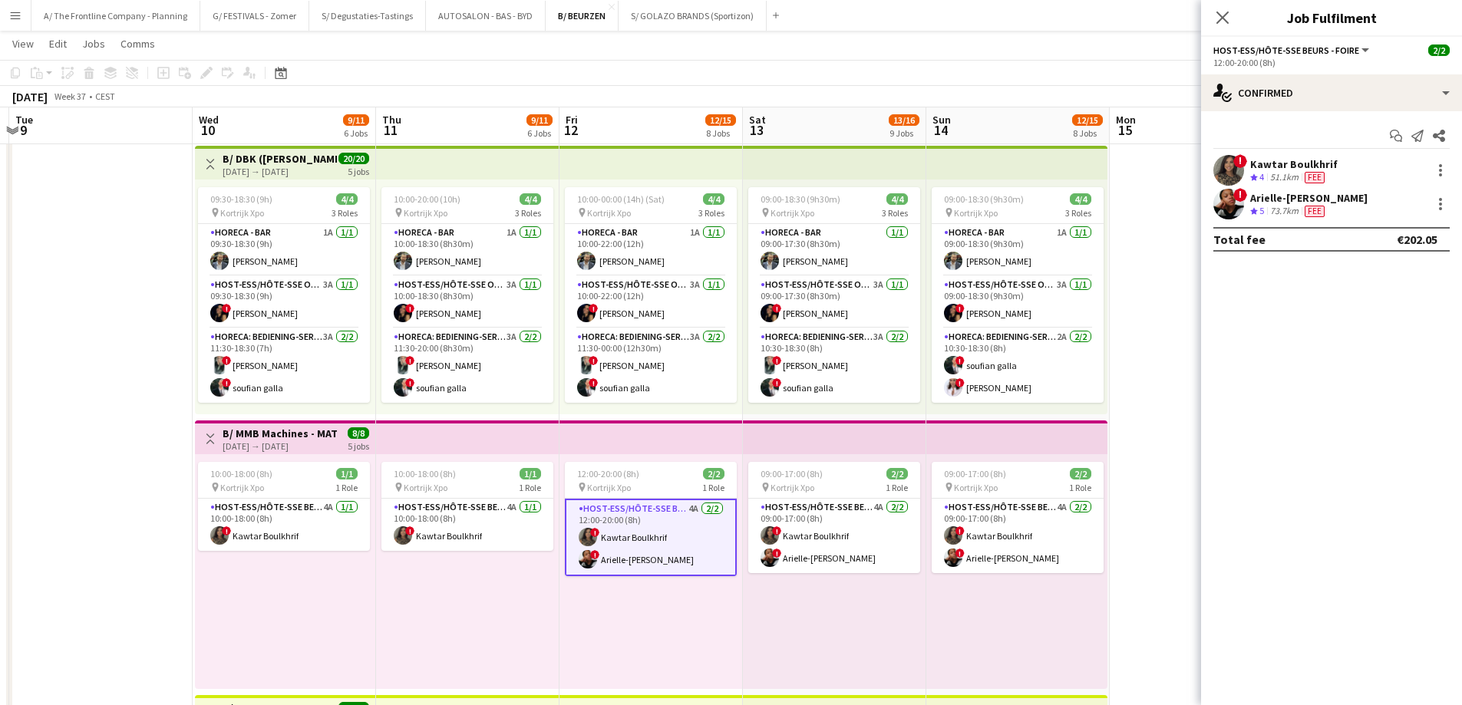
click at [1301, 161] on div "Kawtar Boulkhrif" at bounding box center [1293, 164] width 87 height 14
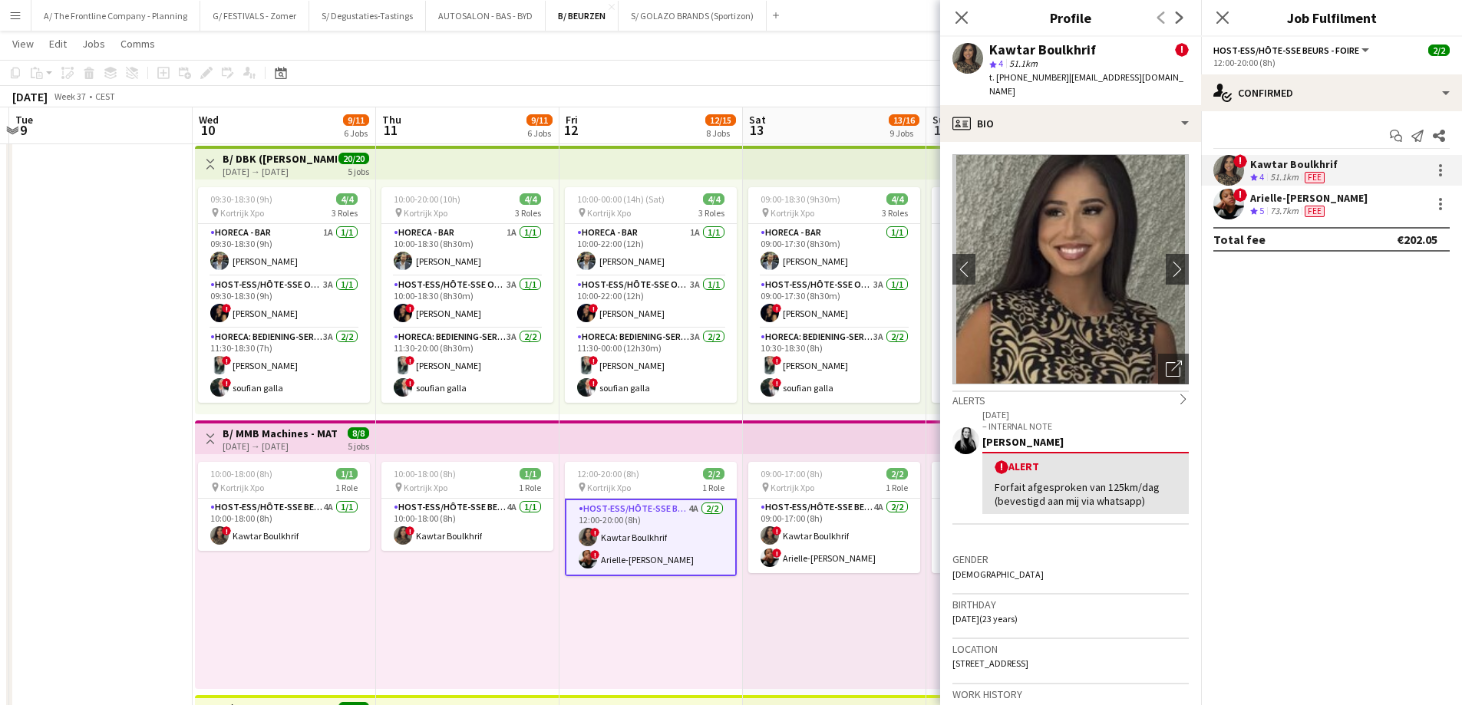
click at [1303, 201] on div "[PERSON_NAME]" at bounding box center [1308, 198] width 117 height 14
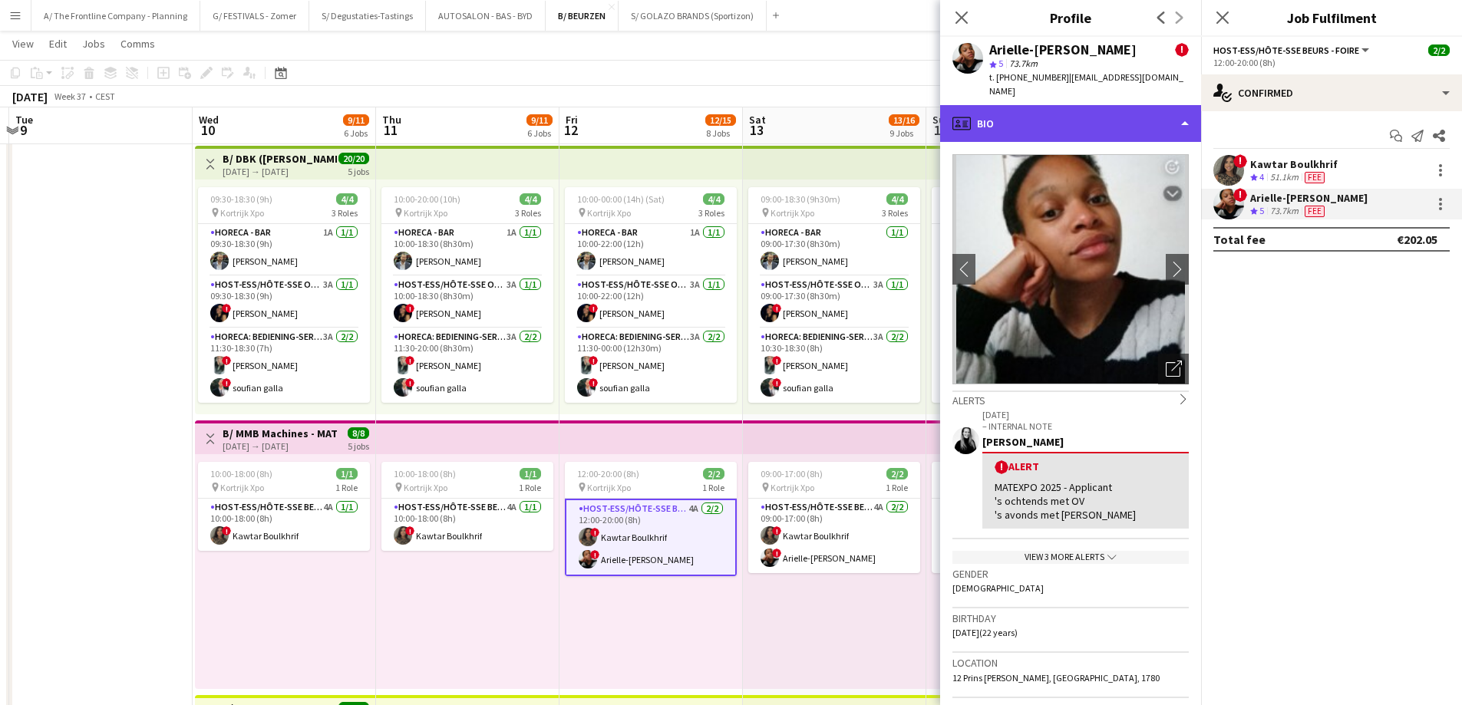
click at [1107, 105] on div "profile Bio" at bounding box center [1070, 123] width 261 height 37
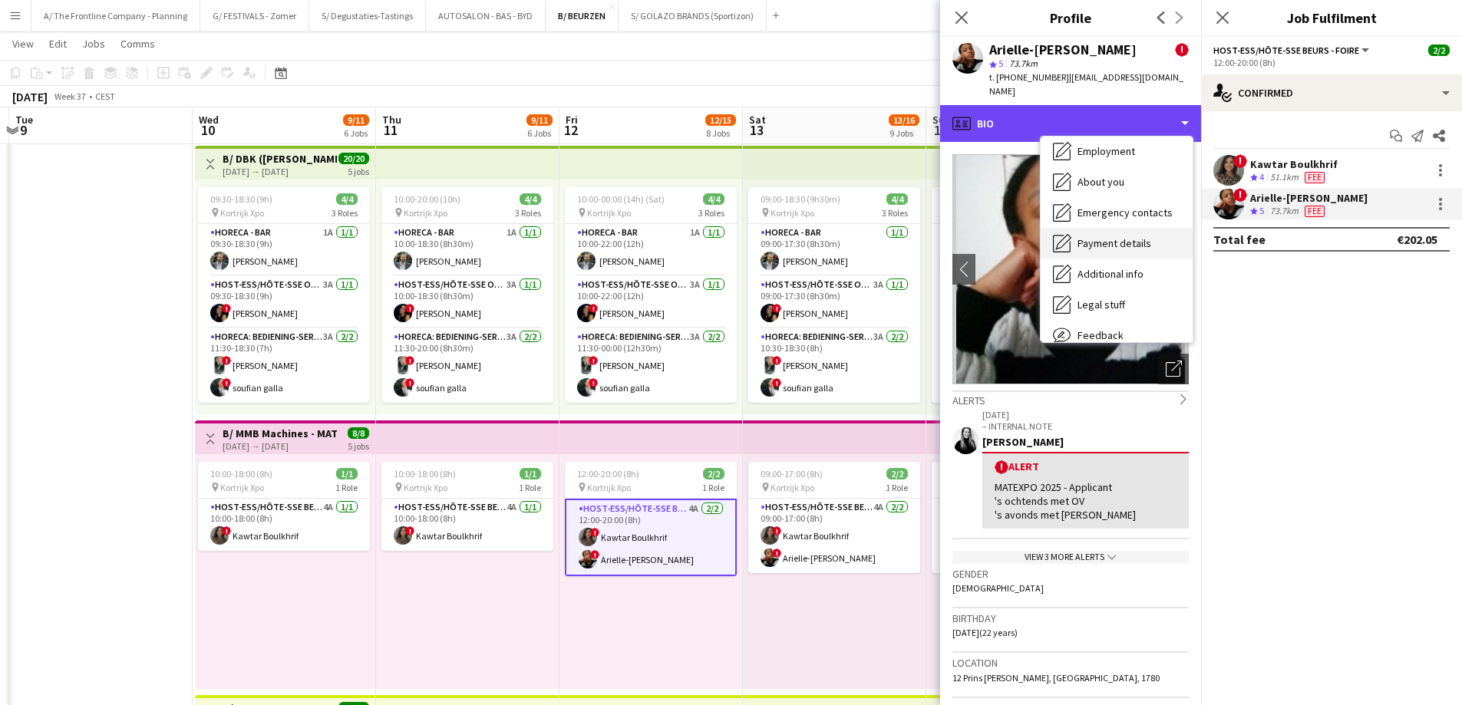
scroll to position [114, 0]
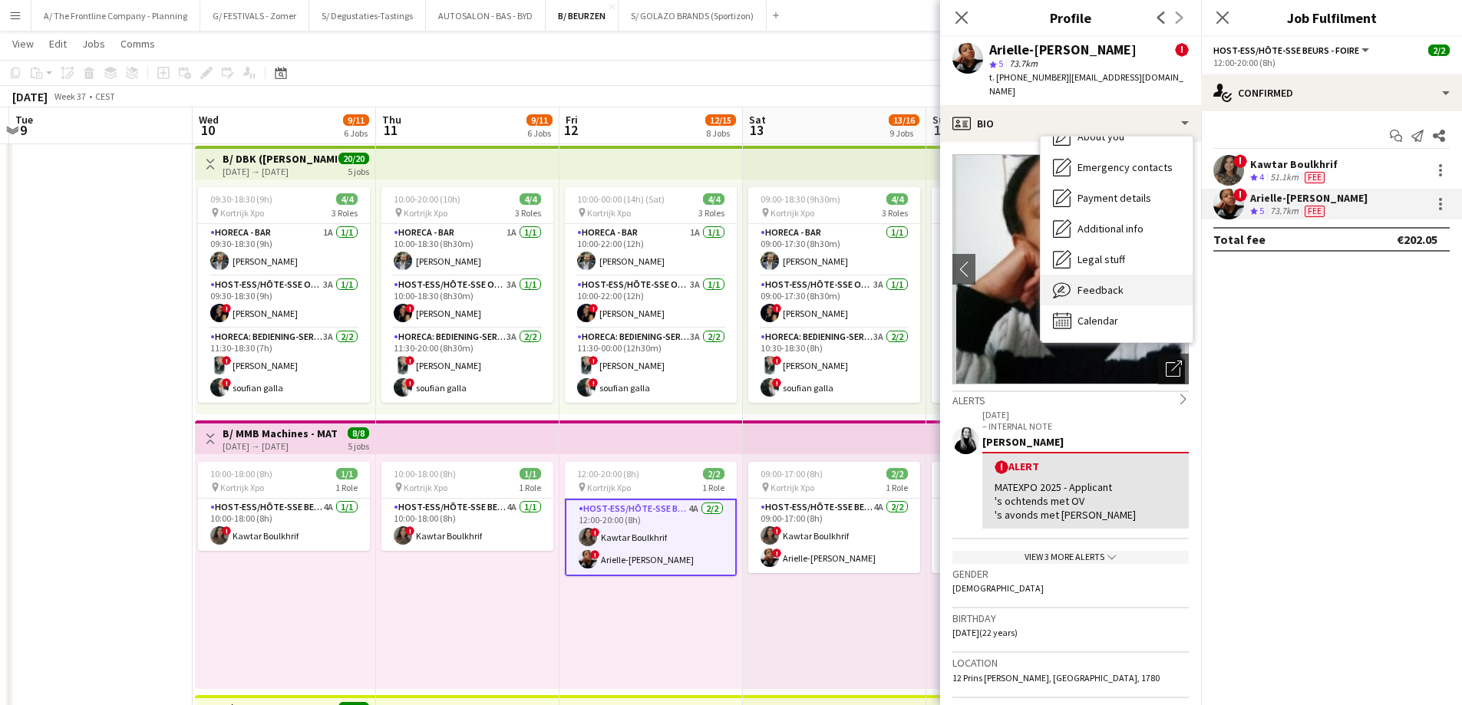
click at [1105, 283] on span "Feedback" at bounding box center [1100, 290] width 46 height 14
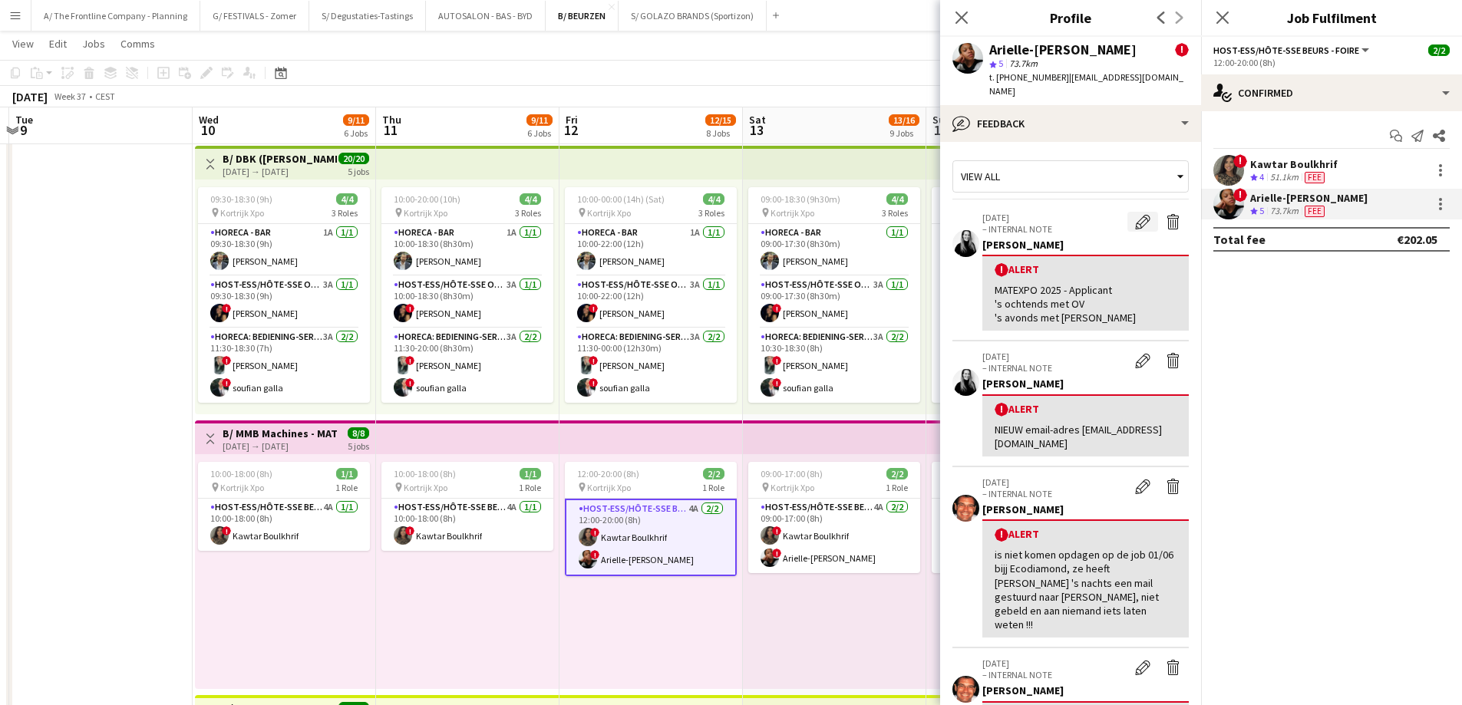
click at [1135, 214] on app-icon "Edit alert" at bounding box center [1142, 221] width 15 height 15
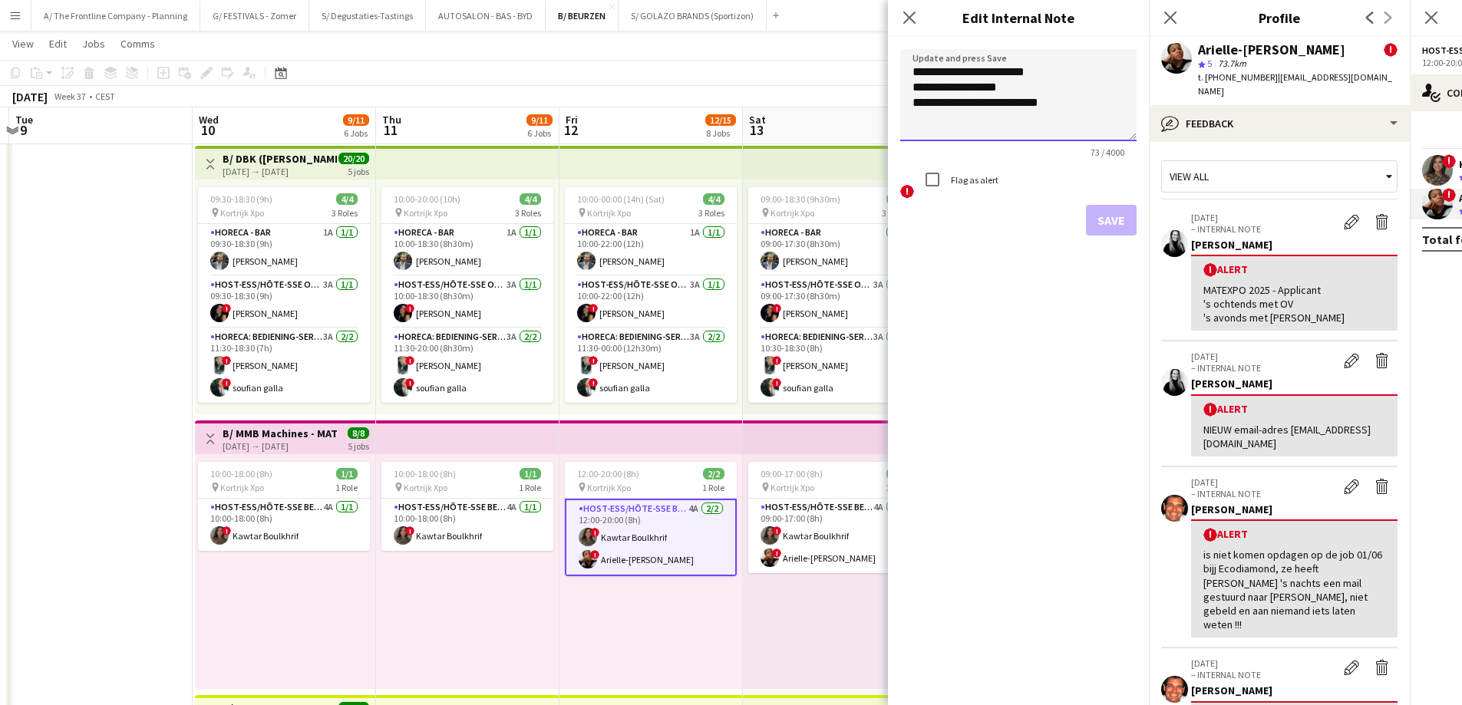
click at [1087, 103] on textarea "**********" at bounding box center [1018, 95] width 236 height 92
click at [1087, 104] on textarea "**********" at bounding box center [1018, 95] width 236 height 92
click at [1093, 106] on textarea "**********" at bounding box center [1018, 95] width 236 height 92
type textarea "**********"
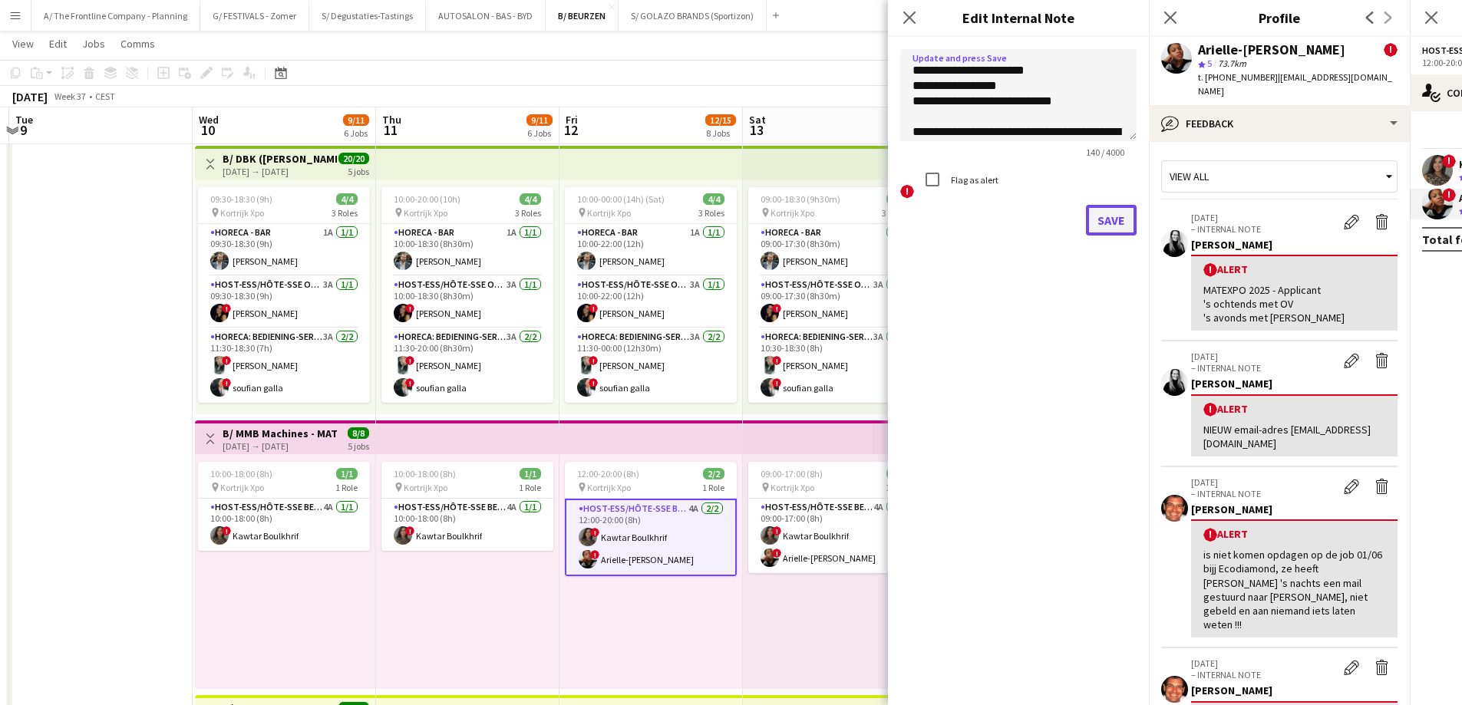
click at [1110, 210] on button "Save" at bounding box center [1111, 220] width 51 height 31
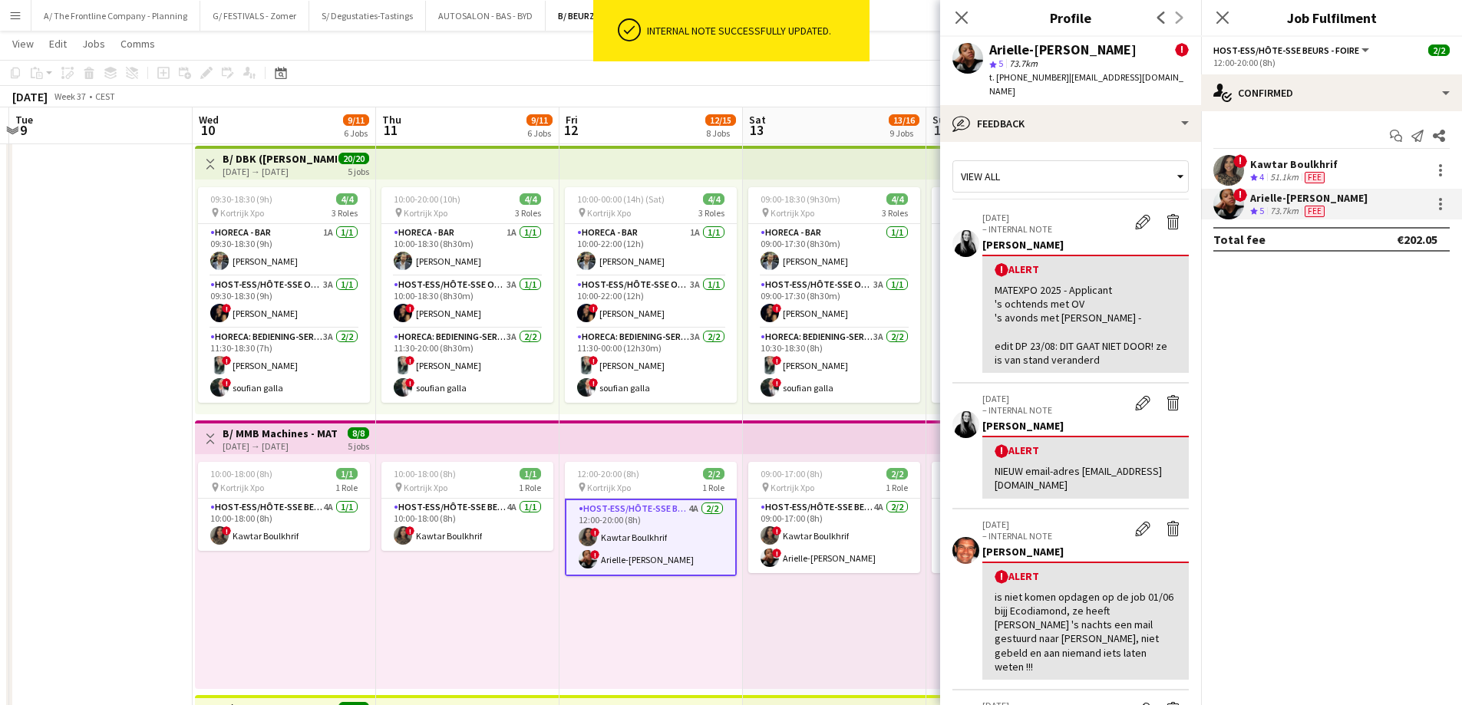
click at [1120, 346] on div "MATEXPO 2025 - Applicant 's ochtends met OV 's avonds met Zoë carpoolen - edit …" at bounding box center [1085, 325] width 182 height 84
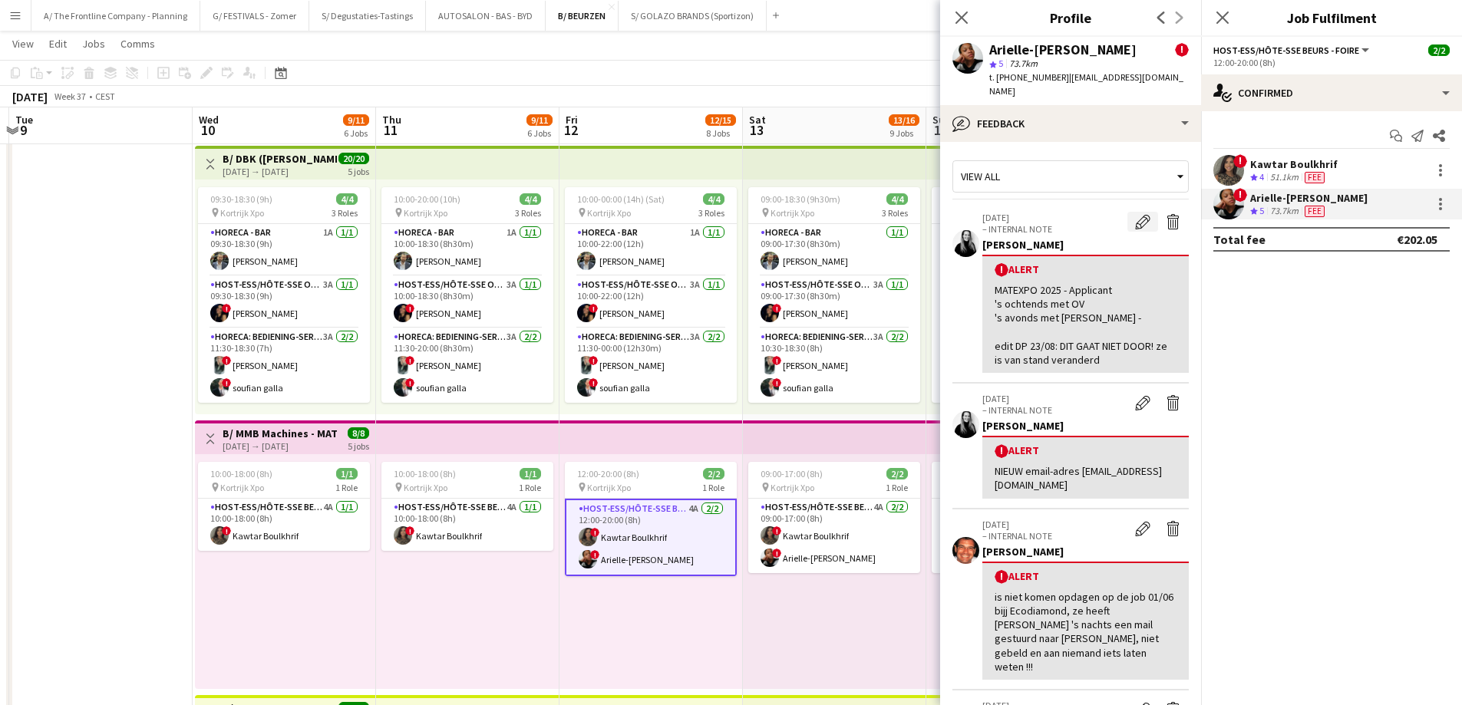
click at [1135, 215] on app-icon "Edit alert" at bounding box center [1142, 221] width 15 height 15
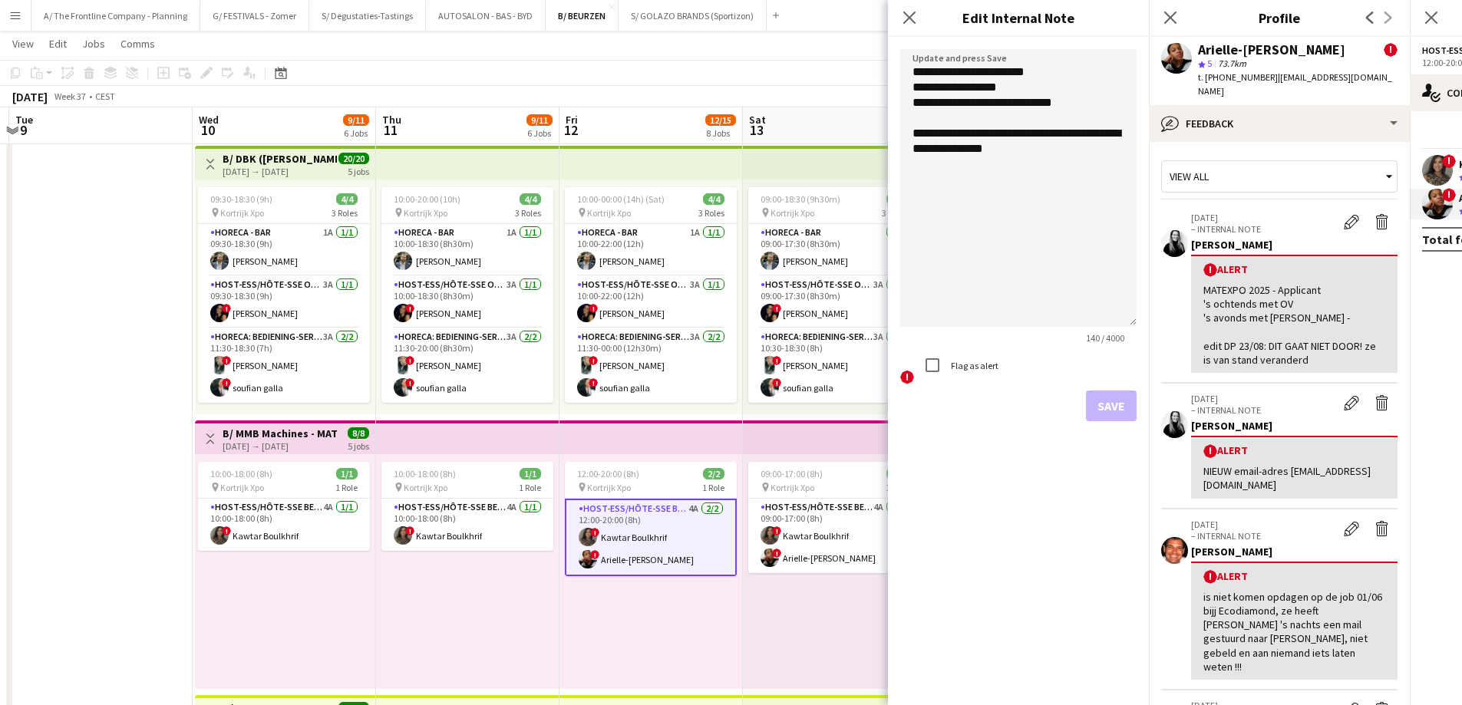
drag, startPoint x: 1136, startPoint y: 136, endPoint x: 1152, endPoint y: 322, distance: 186.4
click at [1055, 154] on textarea "**********" at bounding box center [1018, 188] width 236 height 278
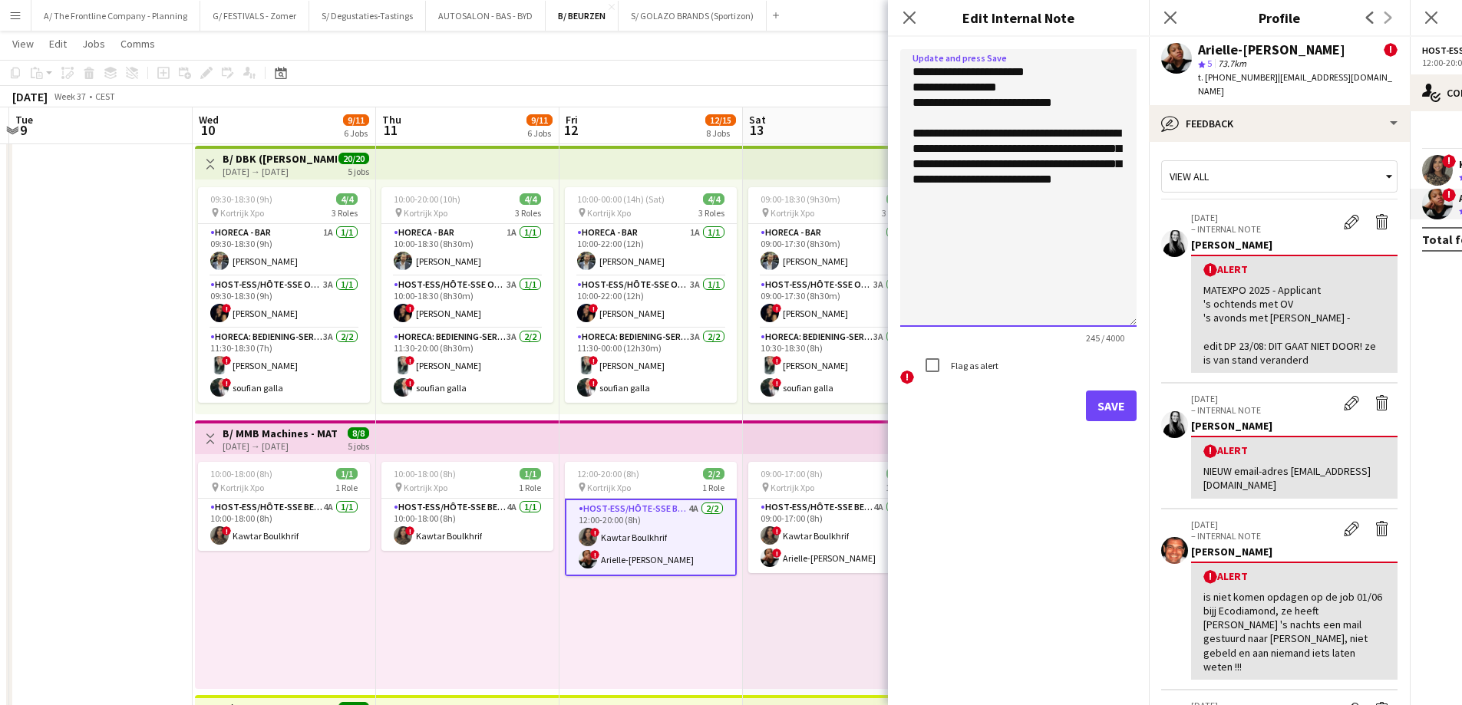
type textarea "**********"
drag, startPoint x: 1104, startPoint y: 403, endPoint x: 1107, endPoint y: 395, distance: 8.0
click at [1105, 403] on button "Save" at bounding box center [1111, 406] width 51 height 31
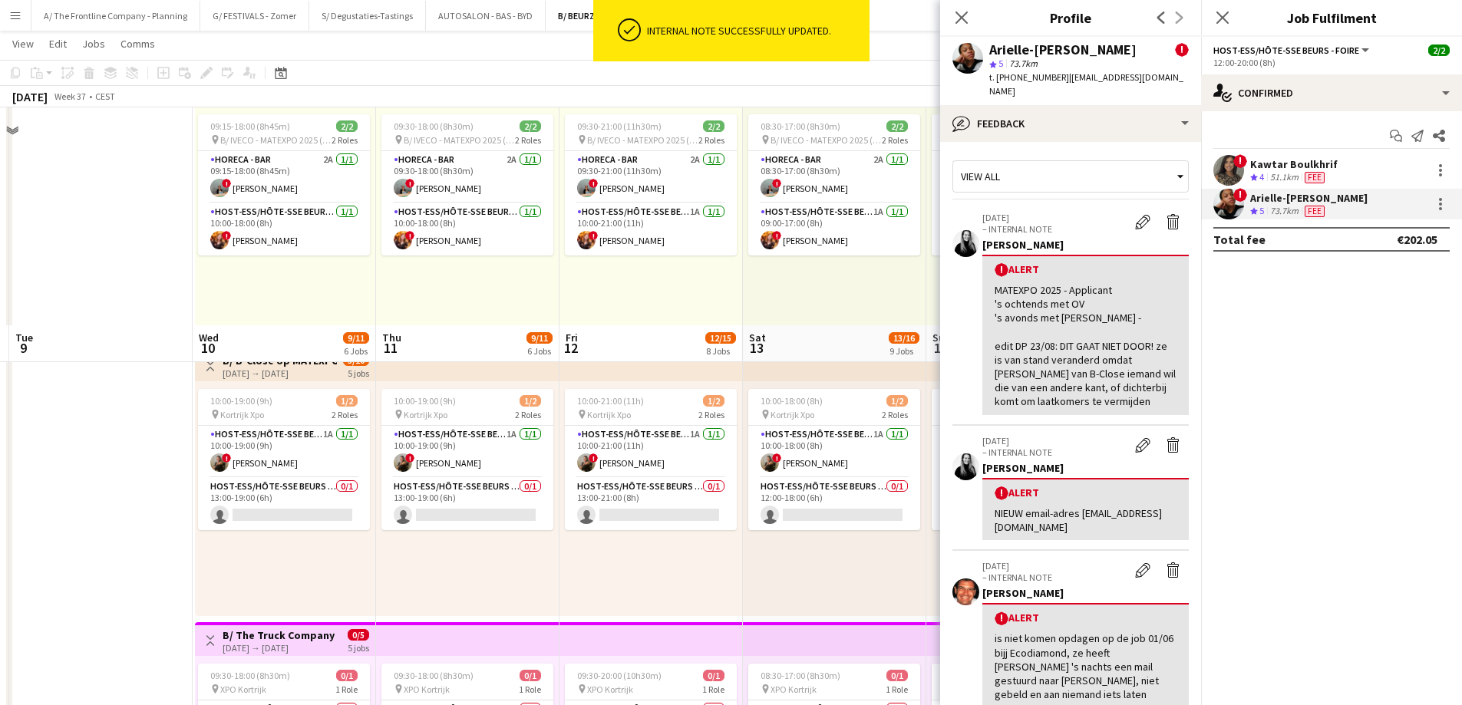
scroll to position [1151, 0]
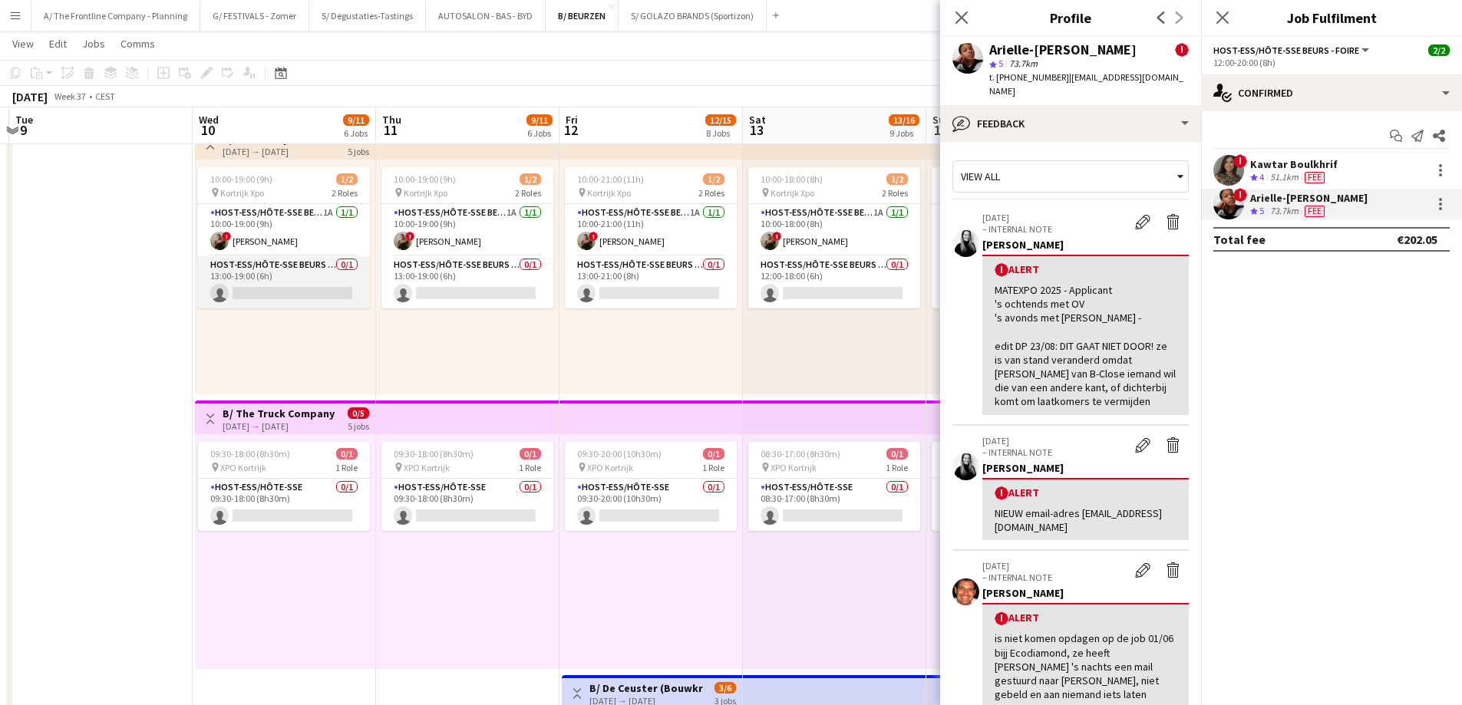
click at [340, 289] on app-card-role "Host-ess/Hôte-sse Beurs - Foire 0/1 13:00-19:00 (6h) single-neutral-actions" at bounding box center [284, 282] width 172 height 52
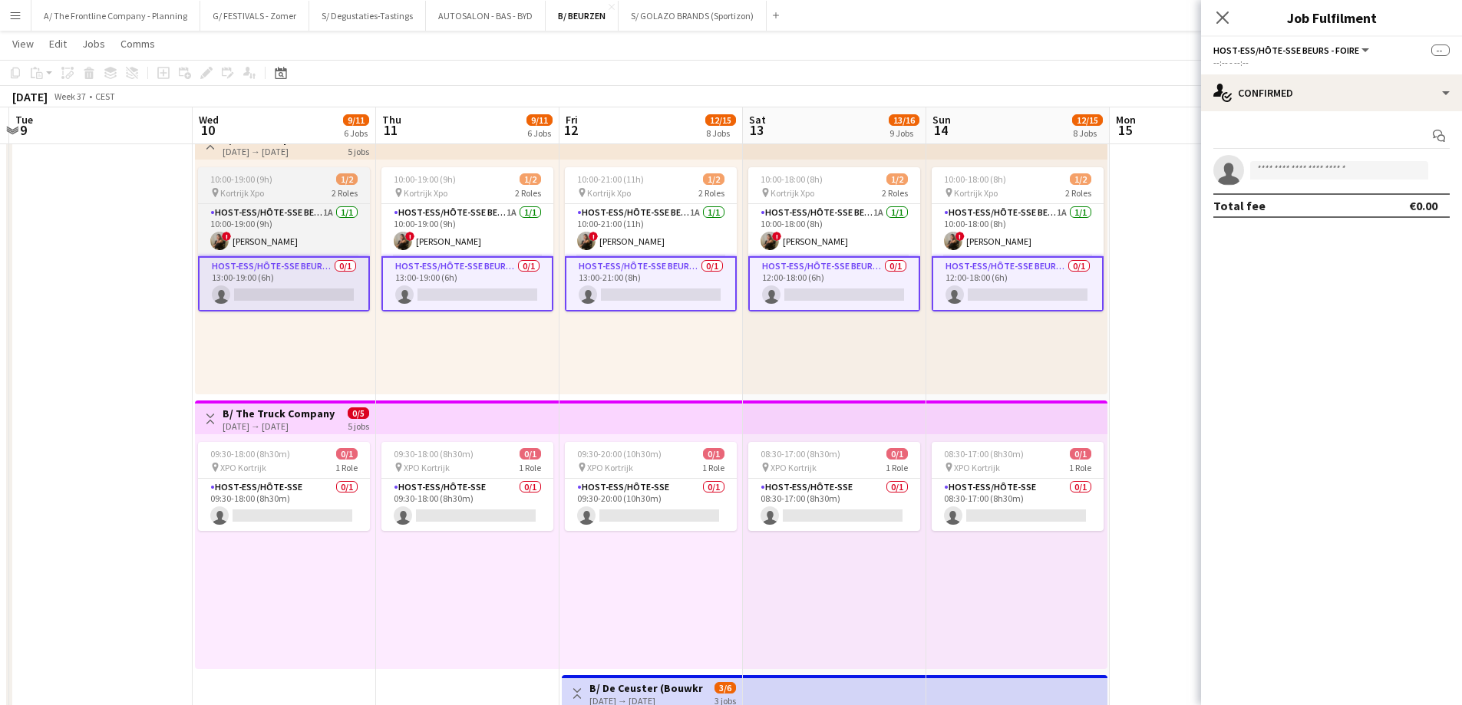
click at [307, 178] on div "10:00-19:00 (9h) 1/2" at bounding box center [284, 179] width 172 height 12
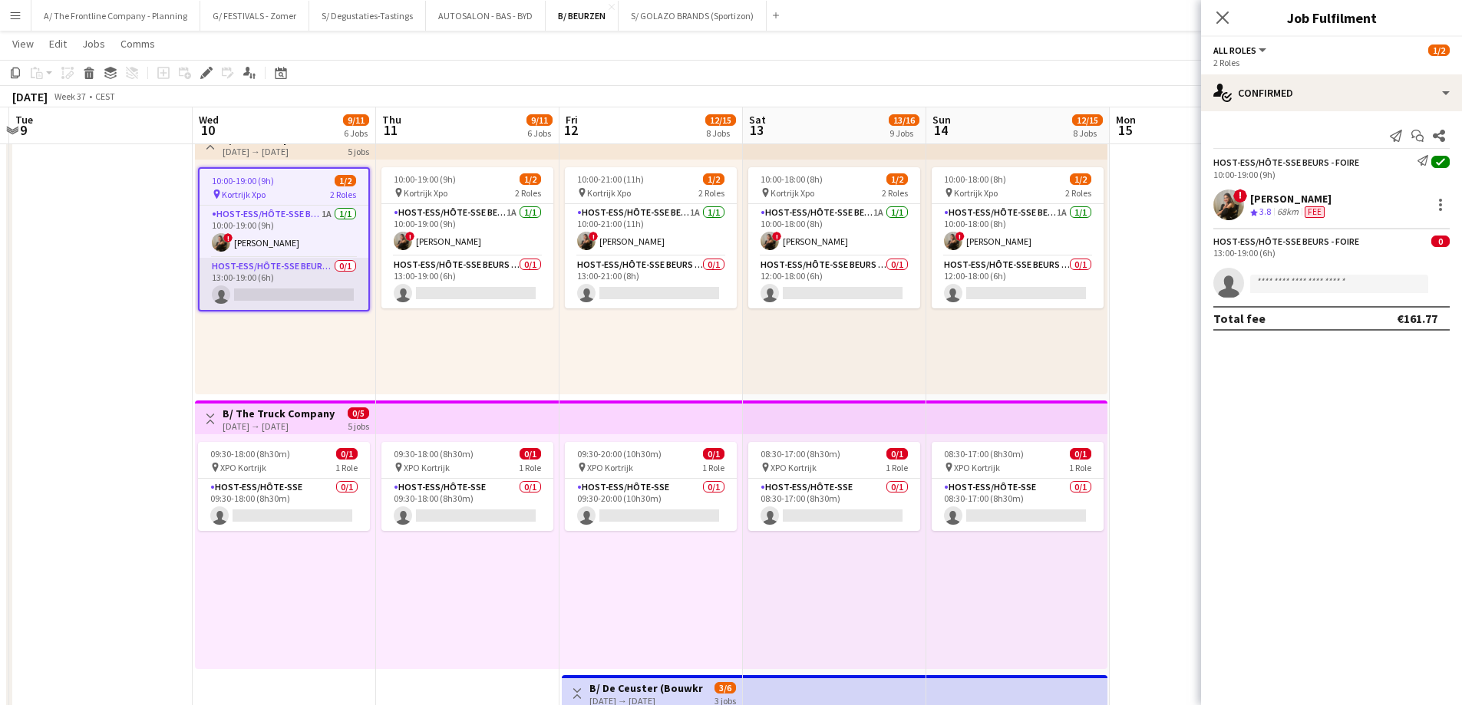
click at [313, 275] on app-card-role "Host-ess/Hôte-sse Beurs - Foire 0/1 13:00-19:00 (6h) single-neutral-actions" at bounding box center [284, 284] width 169 height 52
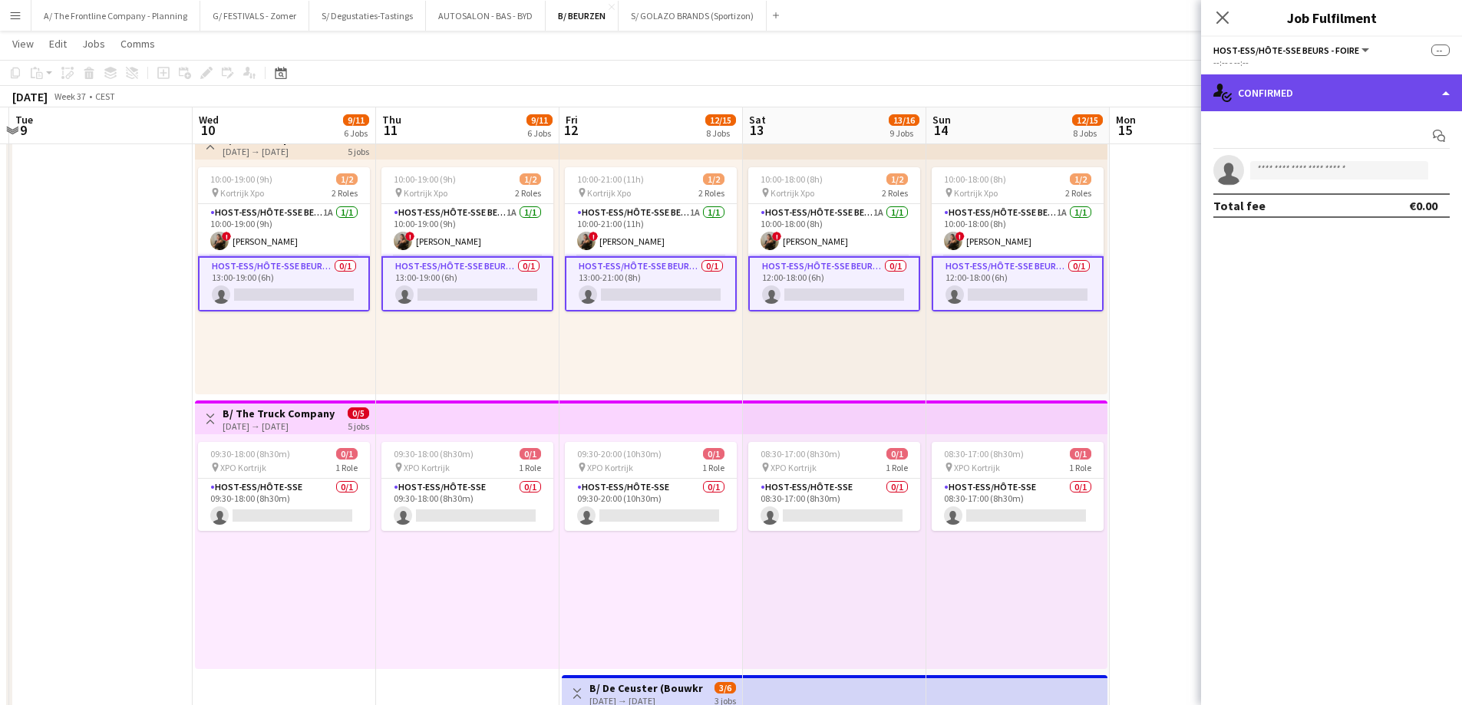
click at [1334, 100] on div "single-neutral-actions-check-2 Confirmed" at bounding box center [1331, 92] width 261 height 37
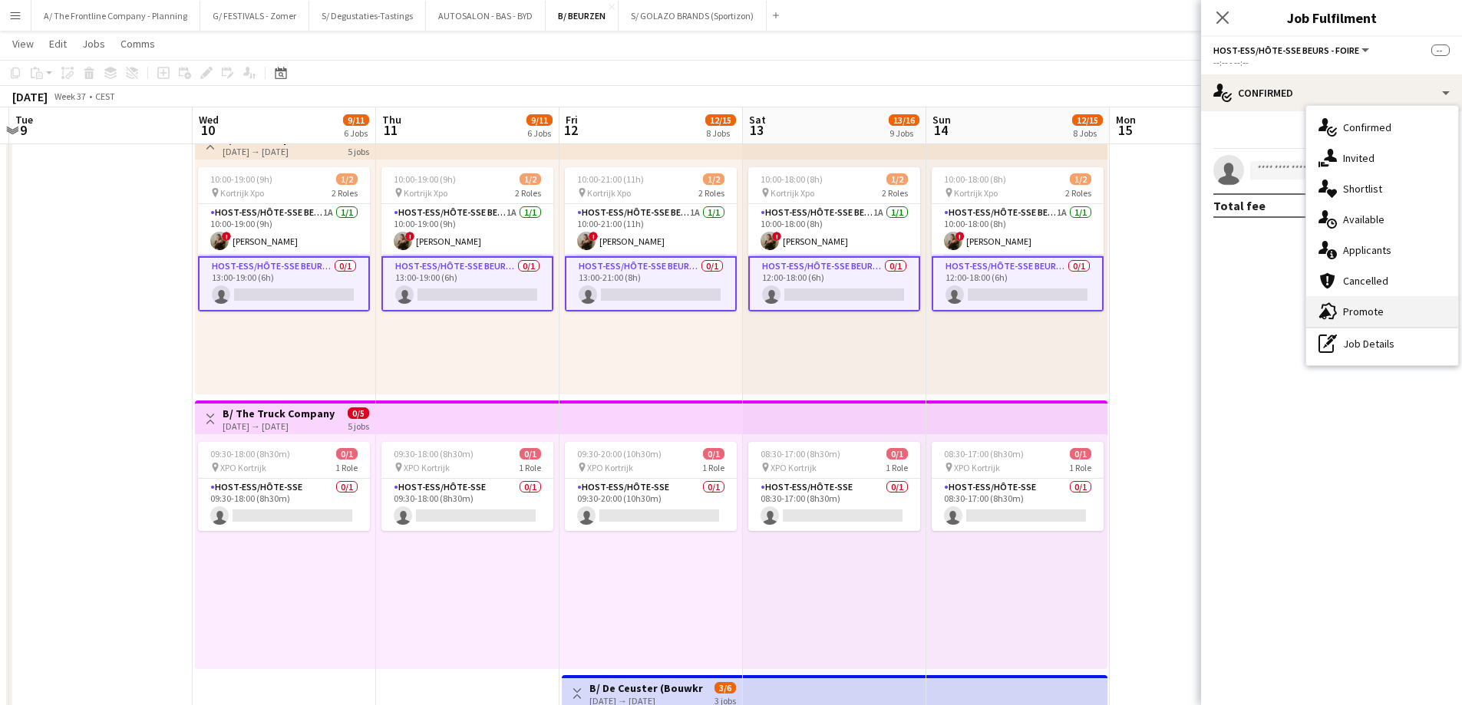
click at [1372, 315] on div "advertising-megaphone Promote" at bounding box center [1382, 311] width 152 height 31
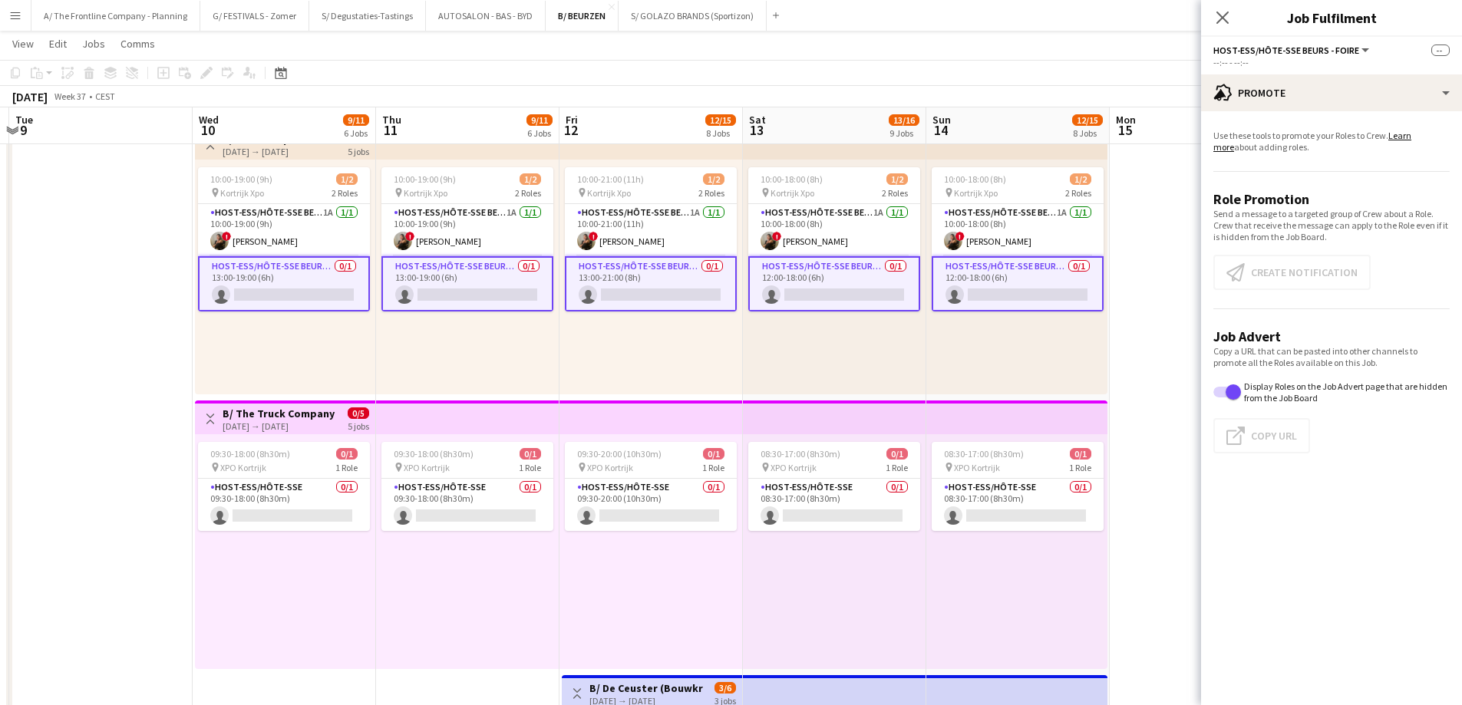
drag, startPoint x: 239, startPoint y: 259, endPoint x: 259, endPoint y: 276, distance: 26.1
click at [247, 267] on app-calendar-viewport "Sat 6 Sun 7 Mon 8 Tue 9 Wed 10 9/11 6 Jobs Thu 11 9/11 6 Jobs Fri 12 12/15 8 Jo…" at bounding box center [731, 310] width 1462 height 2802
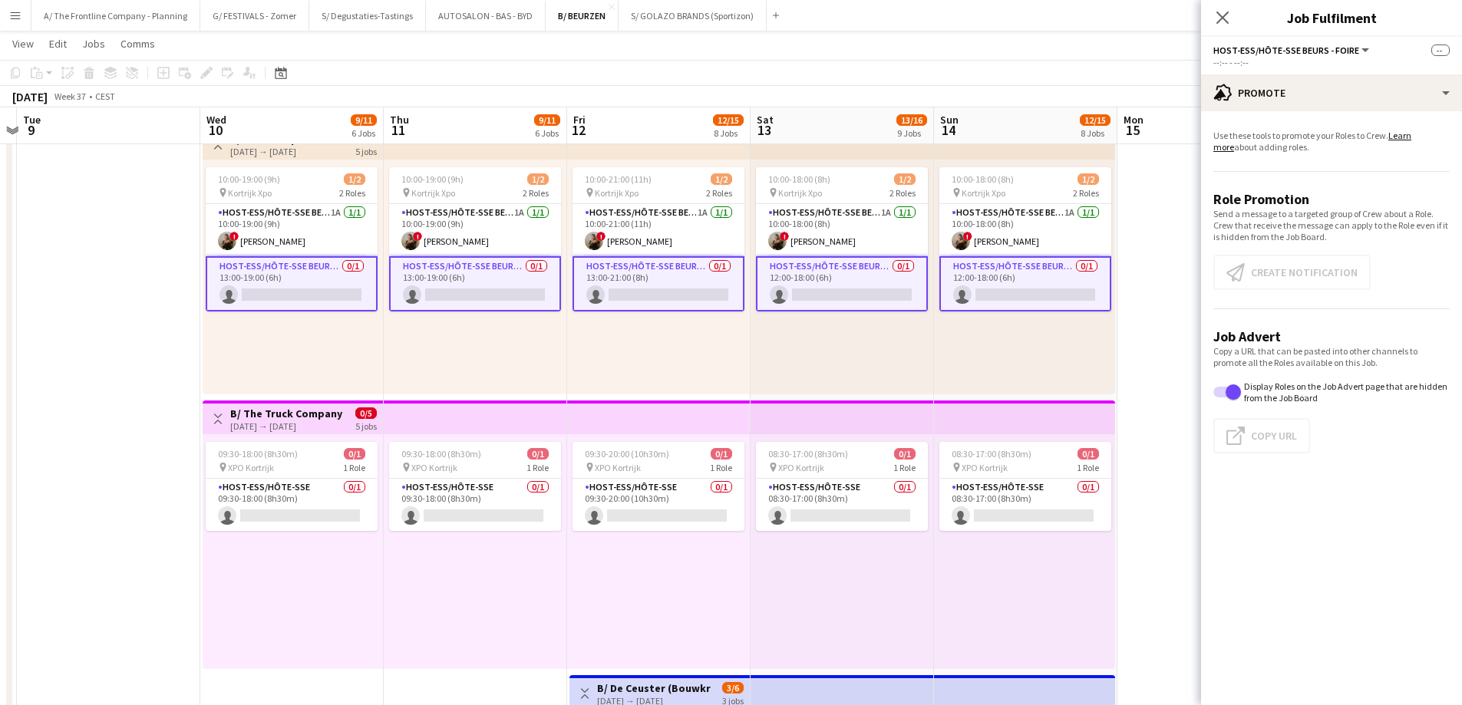
click at [271, 289] on app-card-role "Host-ess/Hôte-sse Beurs - Foire 0/1 13:00-19:00 (6h) single-neutral-actions" at bounding box center [292, 283] width 172 height 55
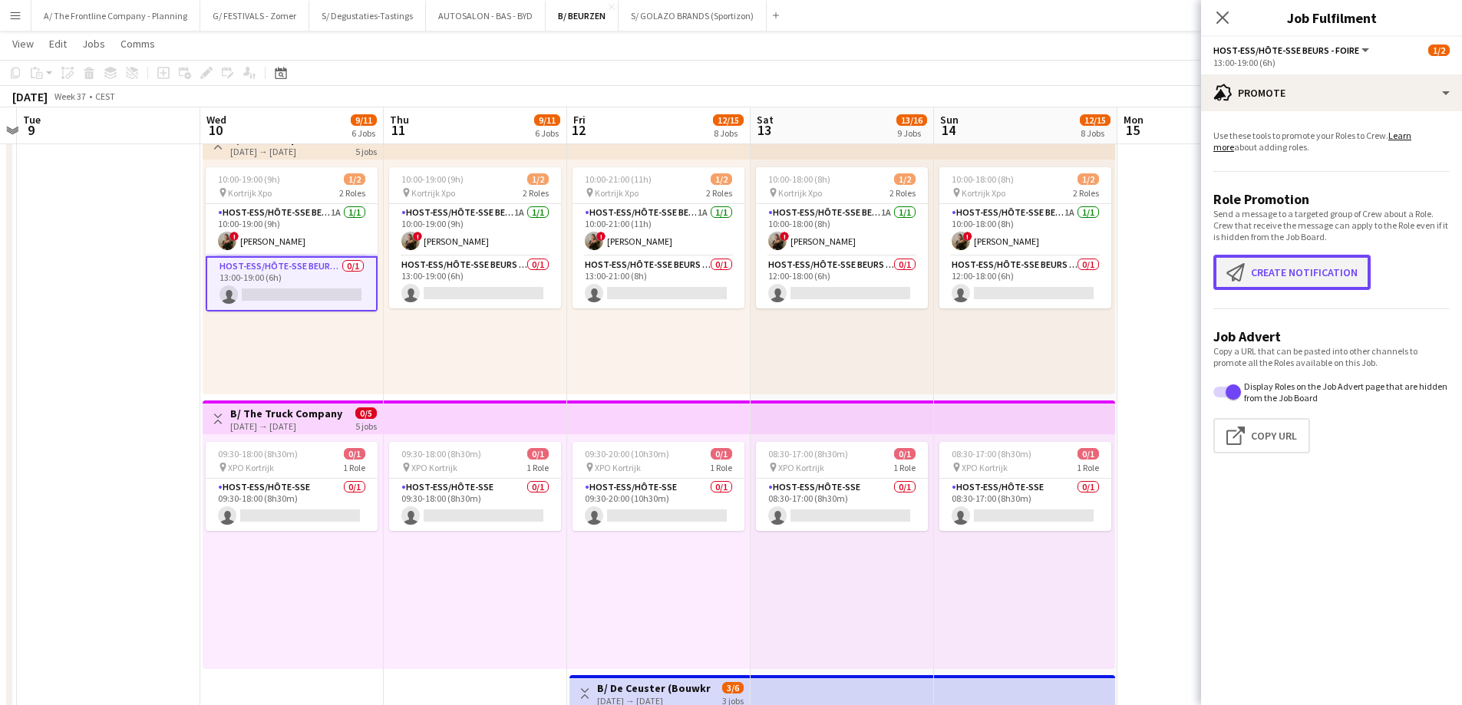
click at [1310, 262] on button "Create notification Create notification" at bounding box center [1291, 272] width 157 height 35
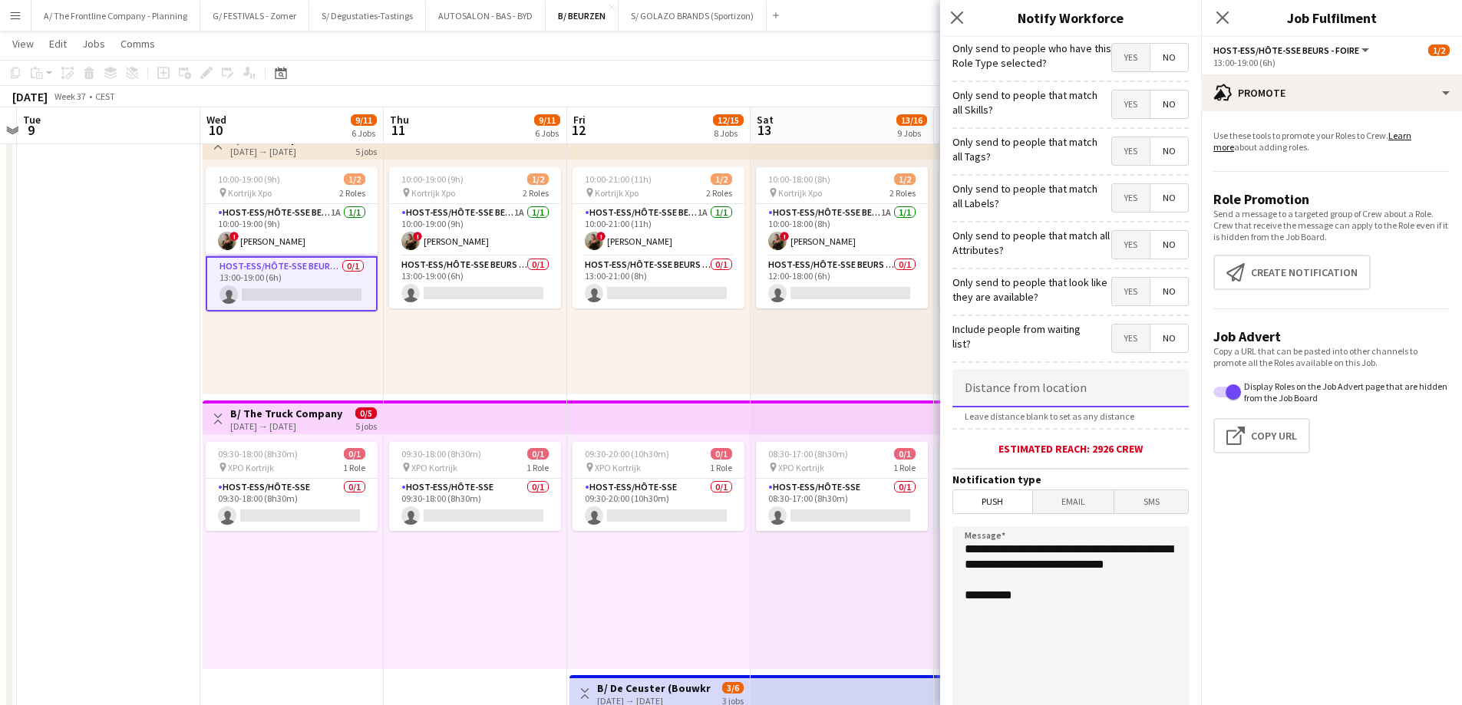
click at [1067, 388] on input at bounding box center [1070, 388] width 236 height 38
drag, startPoint x: 1067, startPoint y: 389, endPoint x: 911, endPoint y: 406, distance: 156.7
click at [911, 406] on body "Menu Boards Boards Boards All jobs Status Workforce Workforce My Workforce Recr…" at bounding box center [731, 293] width 1462 height 2888
type input "*****"
drag, startPoint x: 1037, startPoint y: 580, endPoint x: 898, endPoint y: 545, distance: 144.1
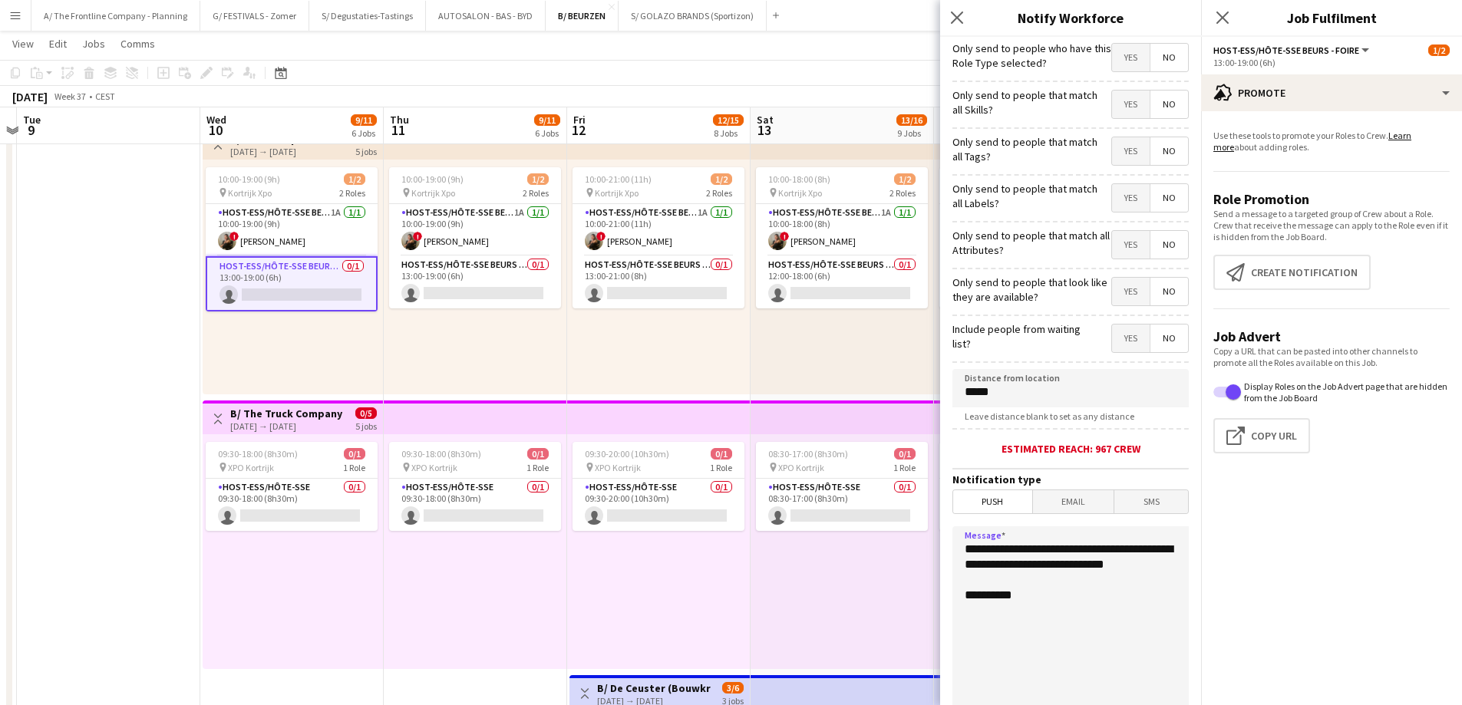
click at [898, 545] on body "Menu Boards Boards Boards All jobs Status Workforce Workforce My Workforce Recr…" at bounding box center [731, 293] width 1462 height 2888
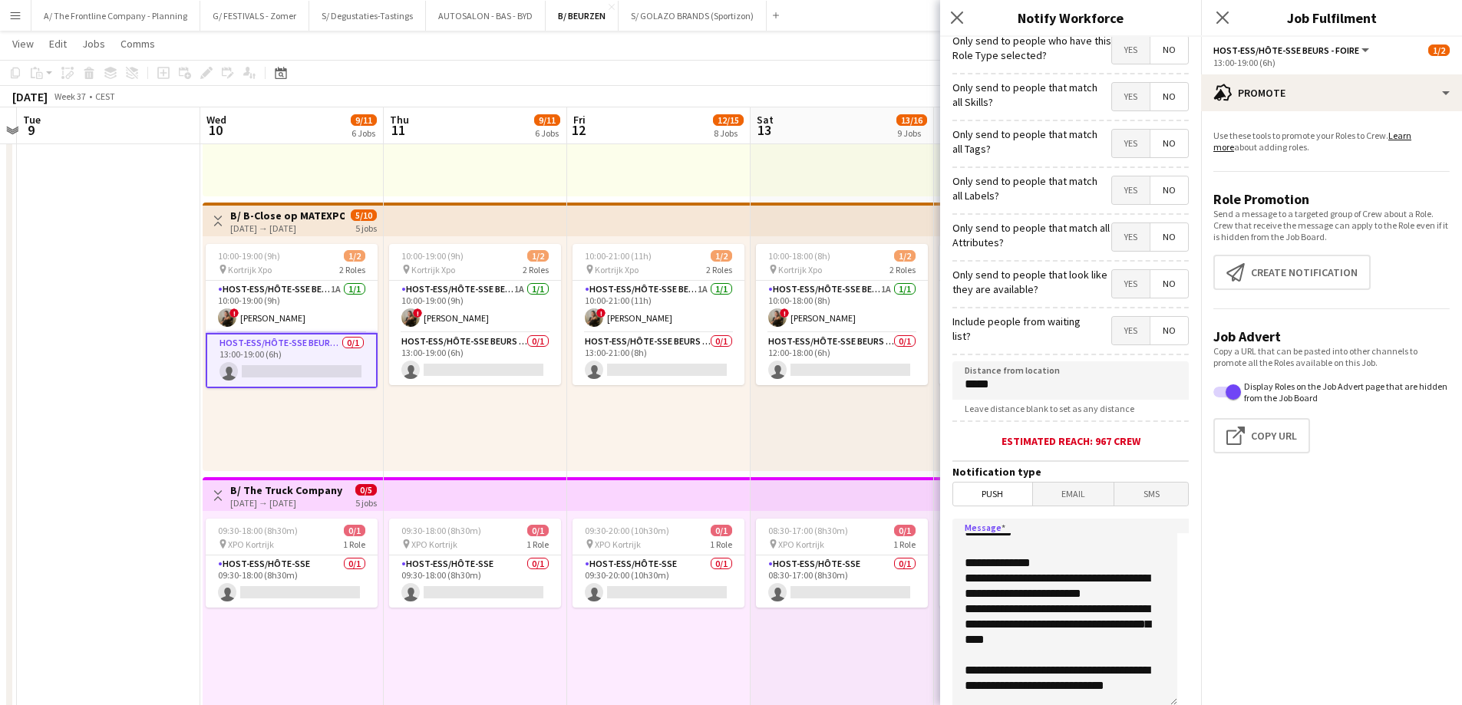
scroll to position [0, 0]
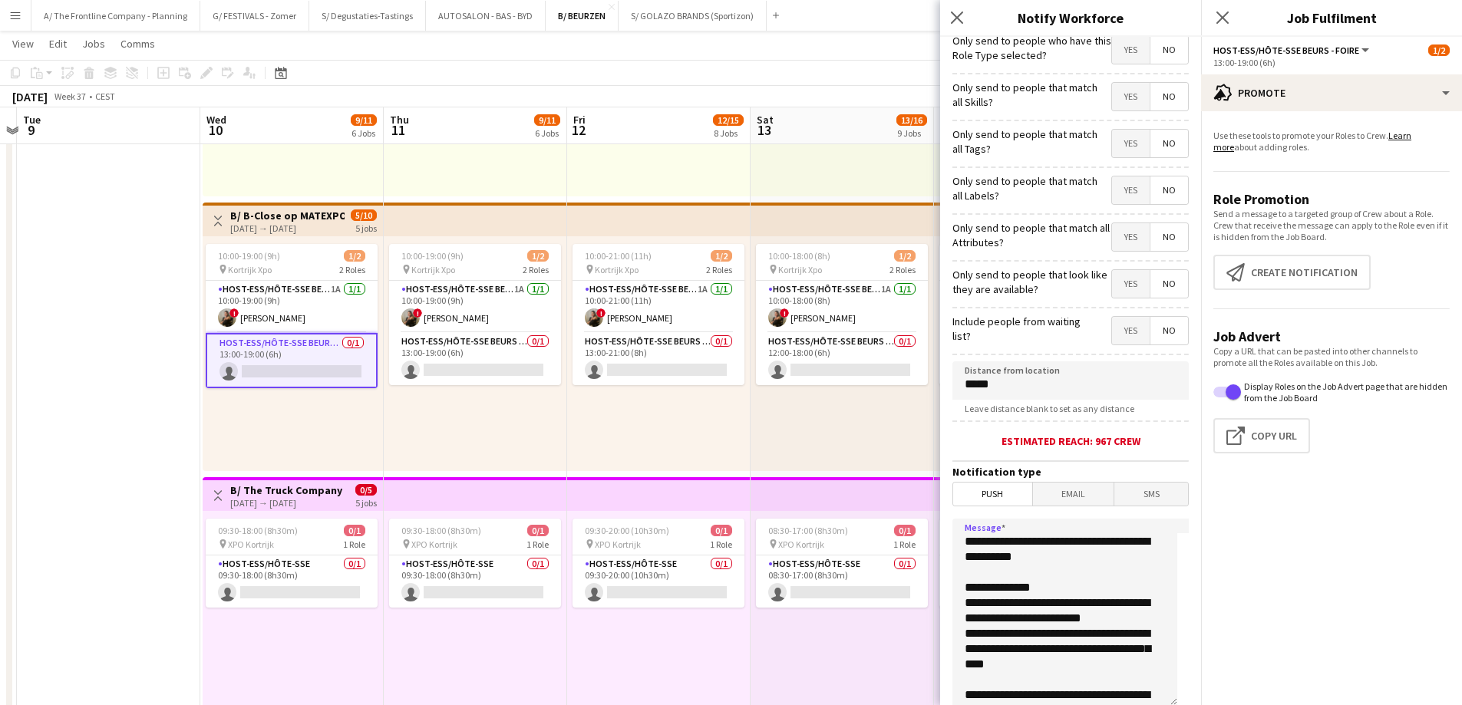
click at [1038, 574] on textarea "**********" at bounding box center [1064, 613] width 225 height 188
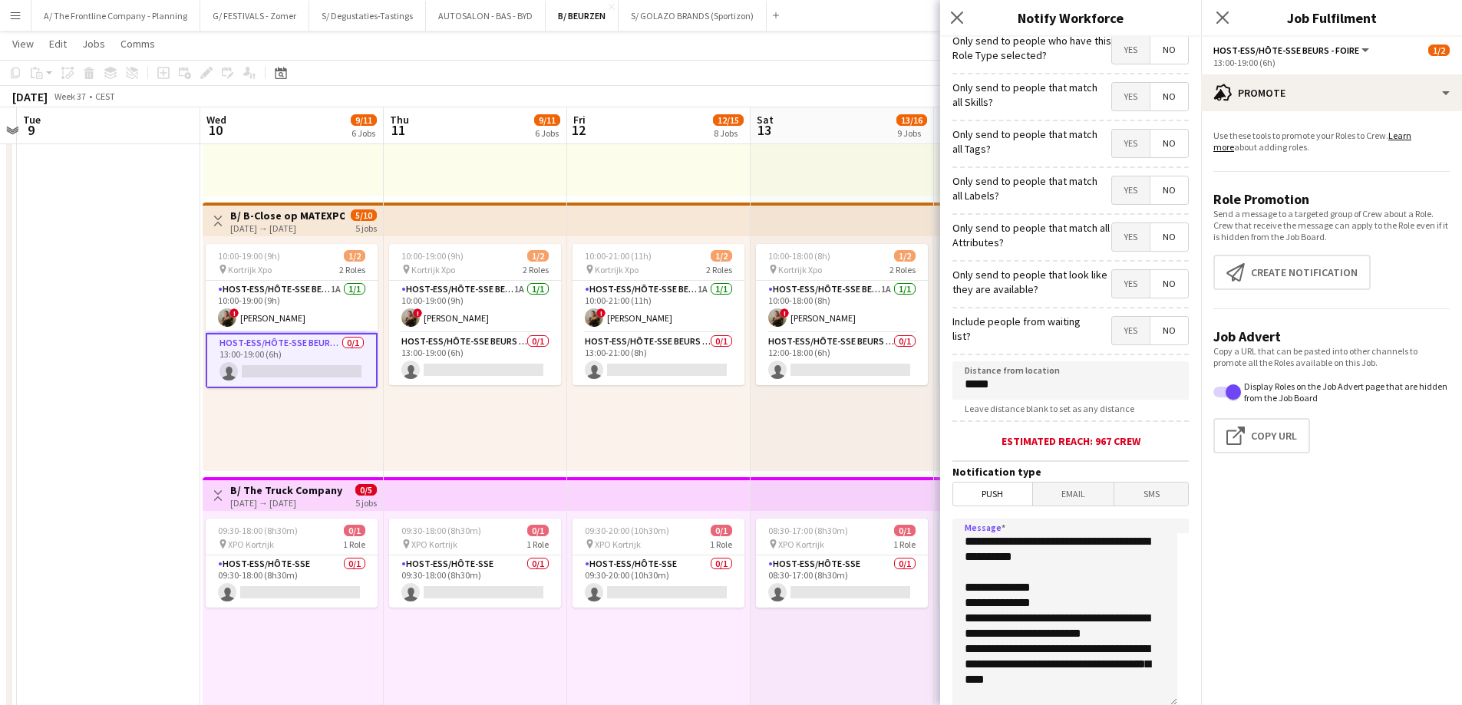
click at [1060, 601] on textarea "**********" at bounding box center [1064, 613] width 225 height 188
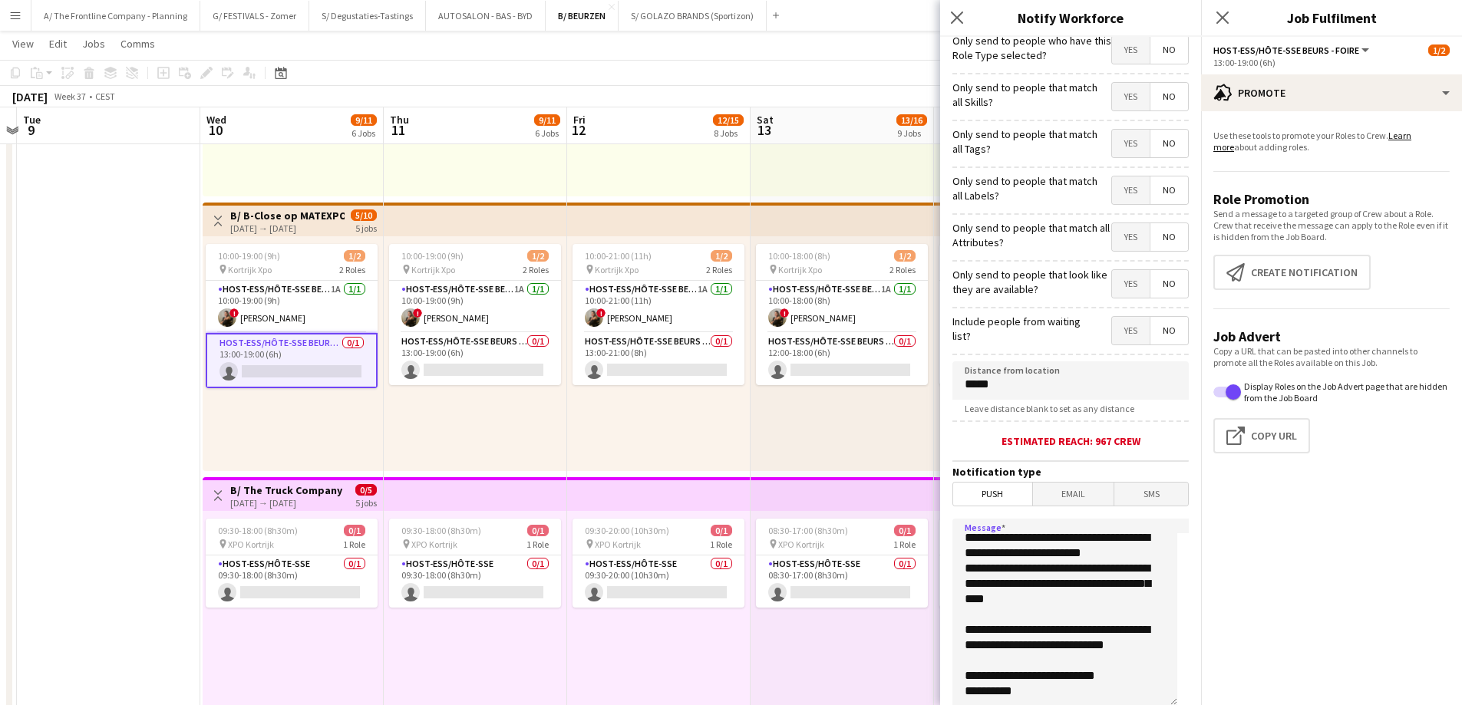
click at [1037, 602] on textarea "**********" at bounding box center [1064, 613] width 225 height 188
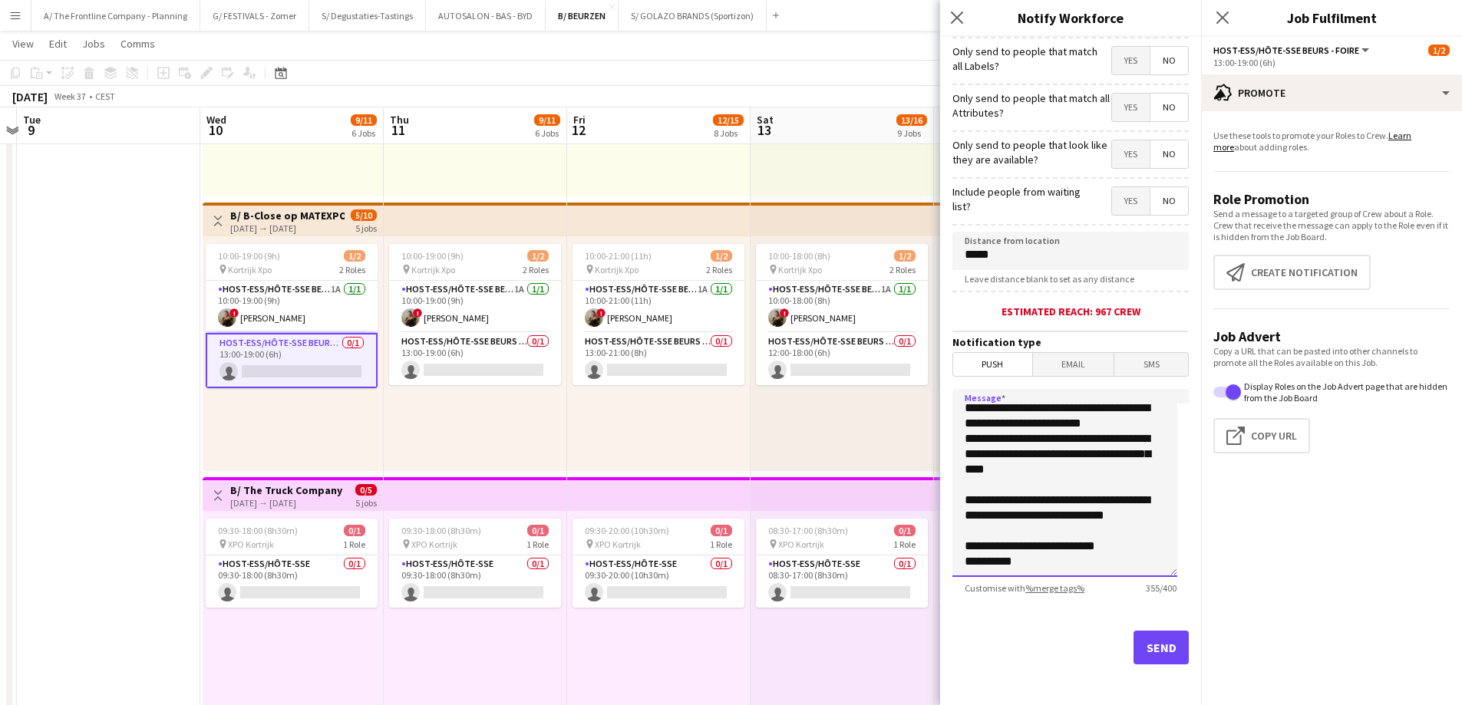
scroll to position [140, 0]
type textarea "**********"
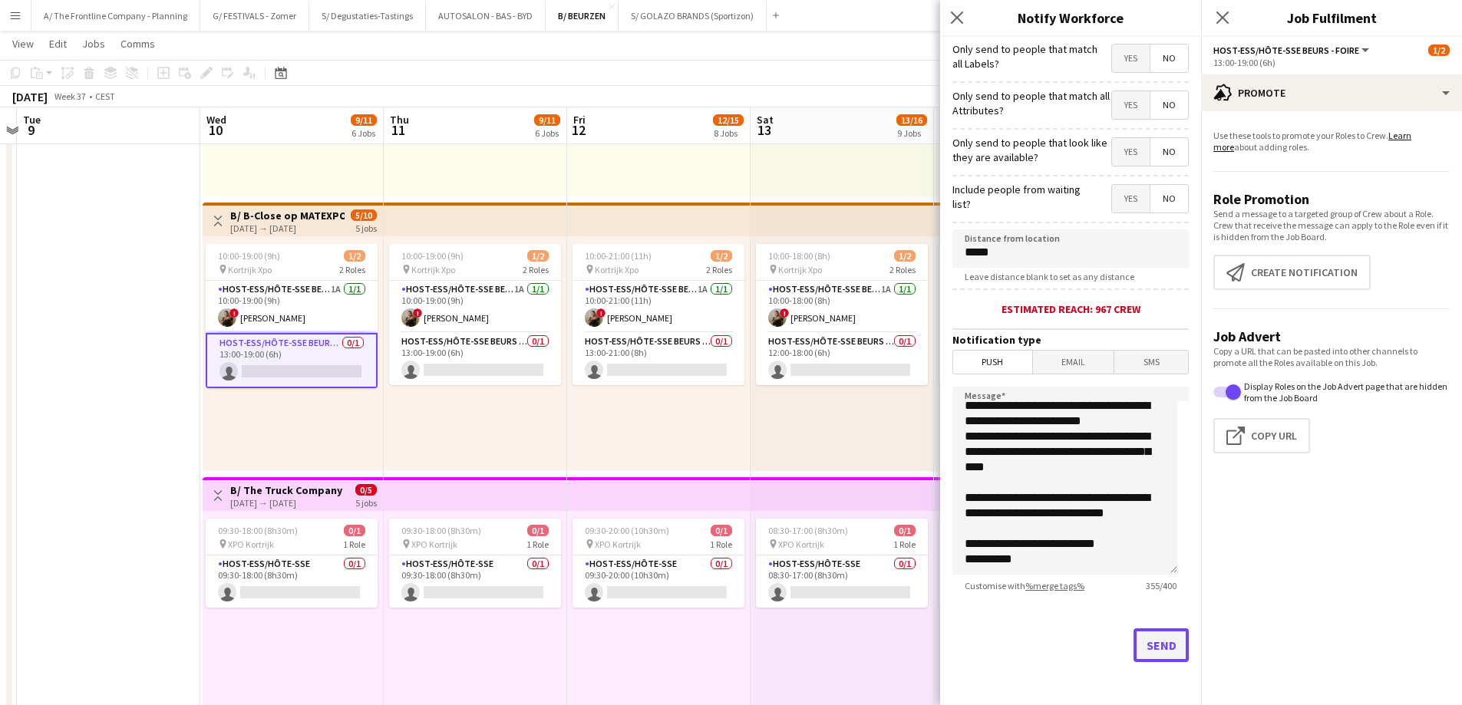
click at [1142, 646] on button "Send" at bounding box center [1160, 645] width 55 height 34
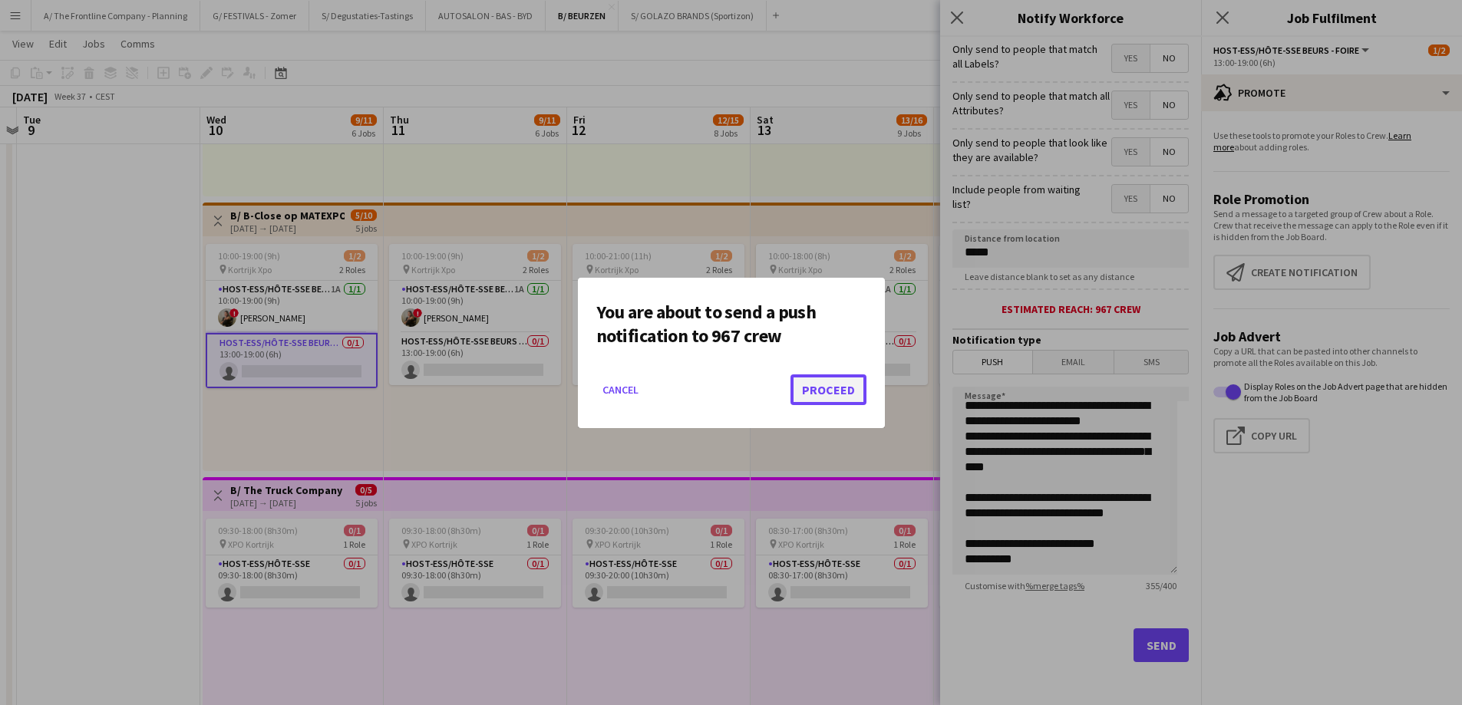
click at [829, 386] on button "Proceed" at bounding box center [828, 389] width 76 height 31
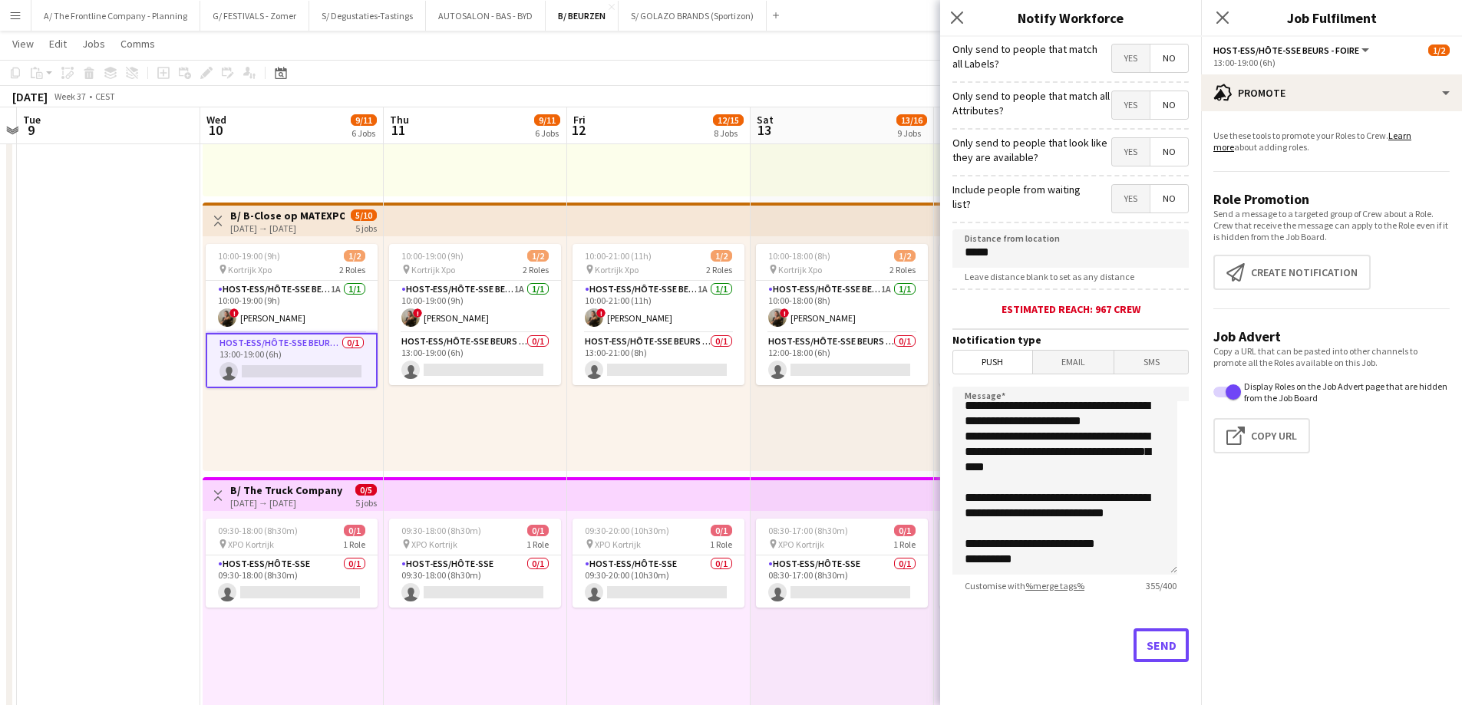
scroll to position [1074, 0]
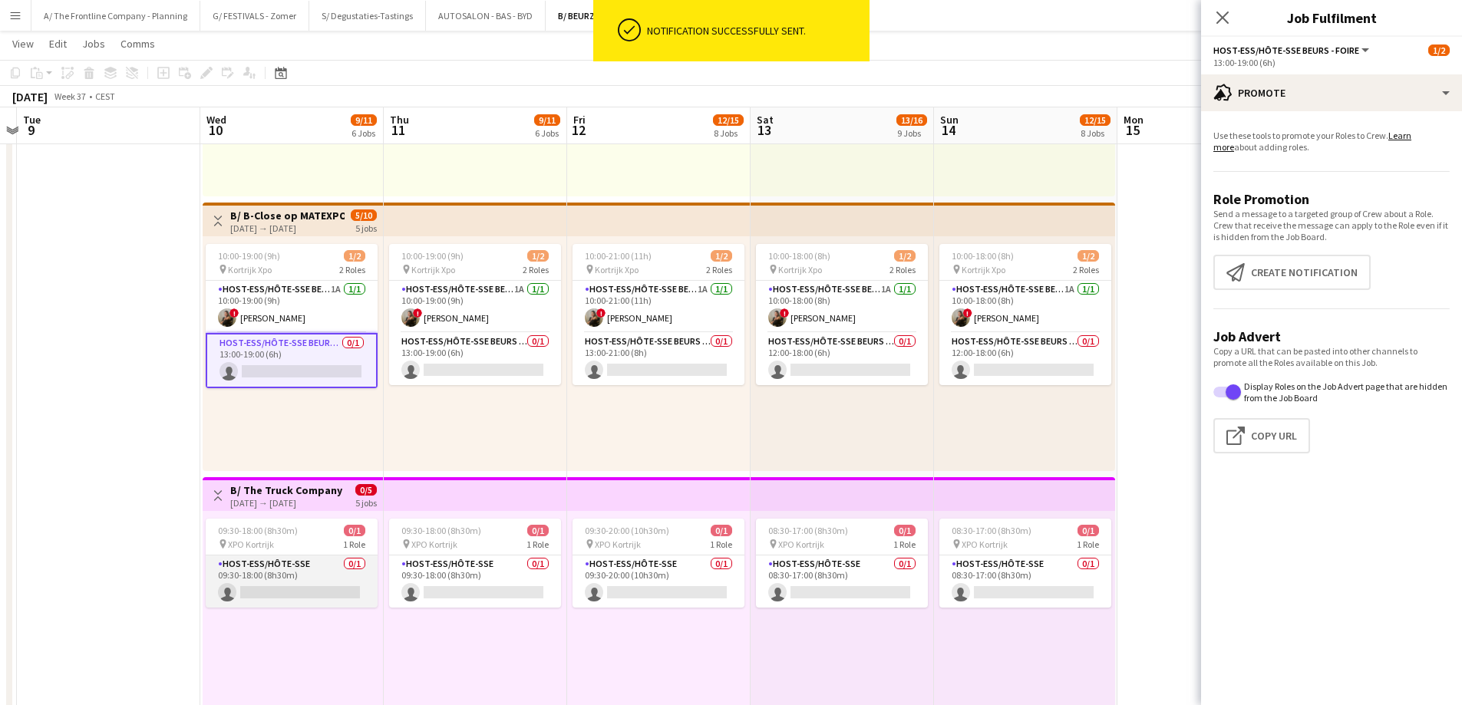
click at [328, 584] on app-card-role "Host-ess/Hôte-sse 0/1 09:30-18:00 (8h30m) single-neutral-actions" at bounding box center [292, 582] width 172 height 52
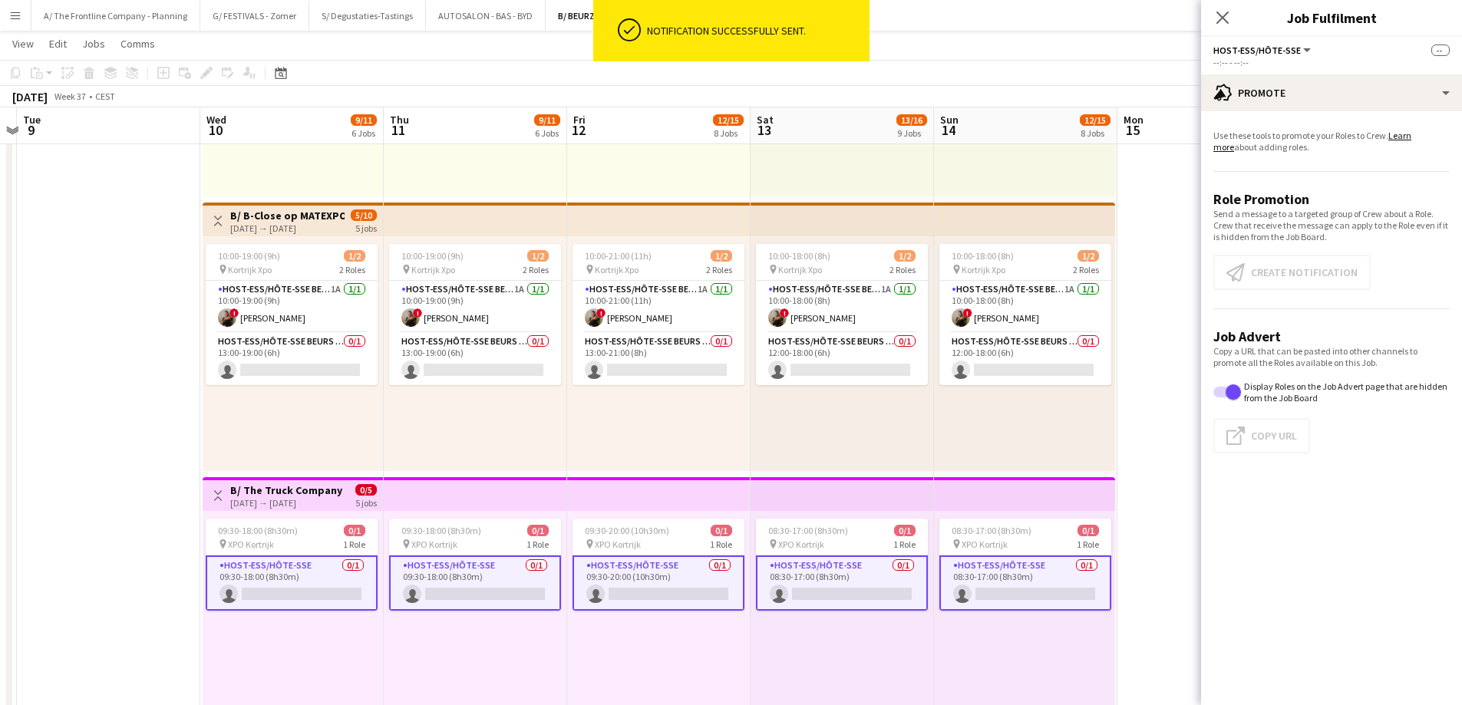
click at [300, 591] on app-card-role "Host-ess/Hôte-sse 0/1 09:30-18:00 (8h30m) single-neutral-actions" at bounding box center [292, 583] width 172 height 55
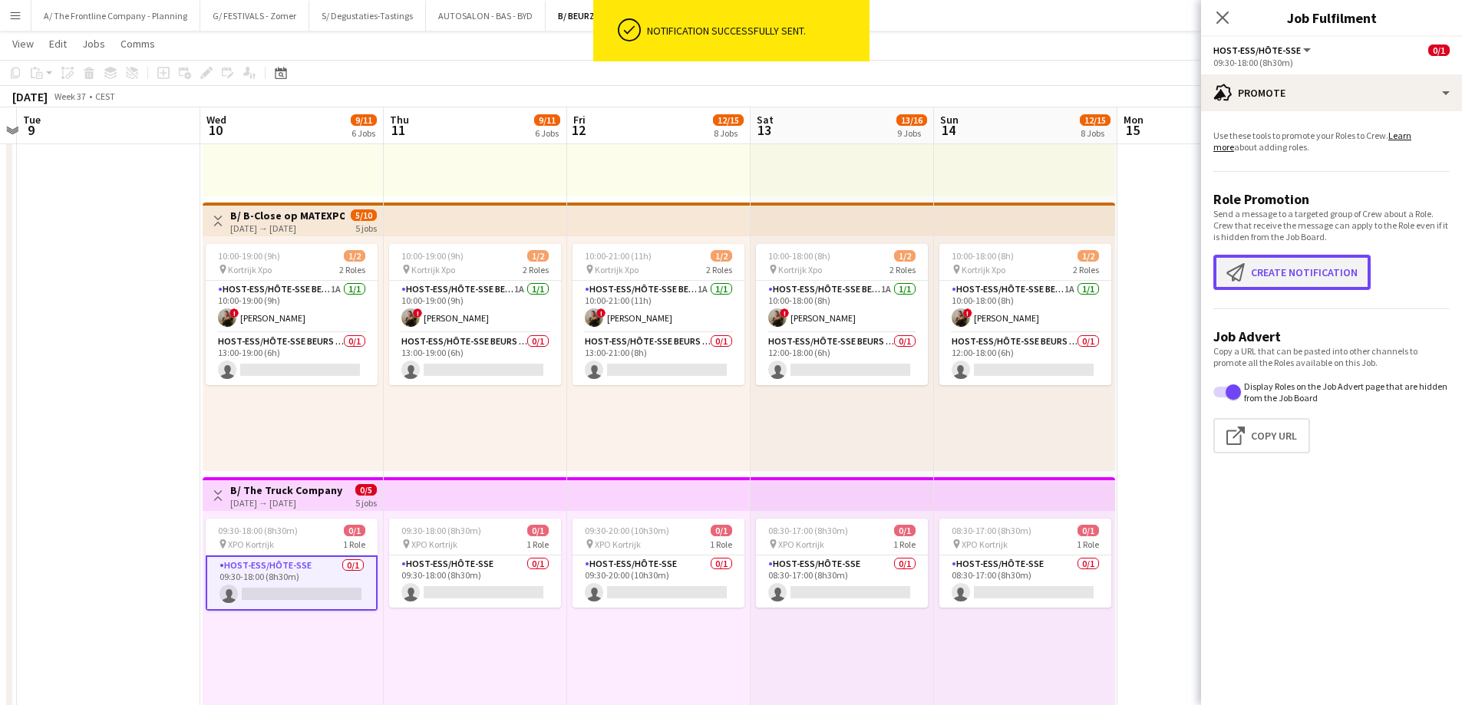
click at [1287, 279] on button "Create notification Create notification" at bounding box center [1291, 272] width 157 height 35
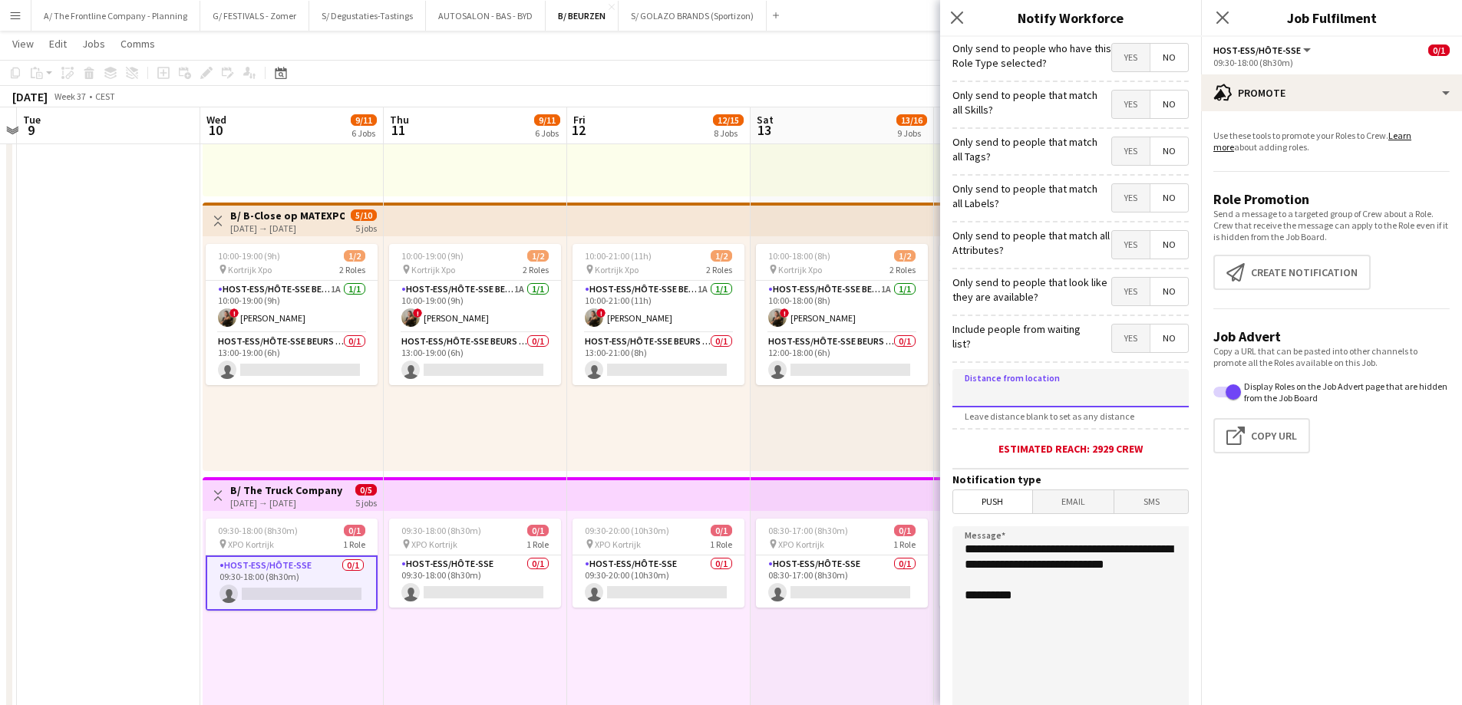
click at [1064, 392] on input at bounding box center [1070, 388] width 236 height 38
type input "*****"
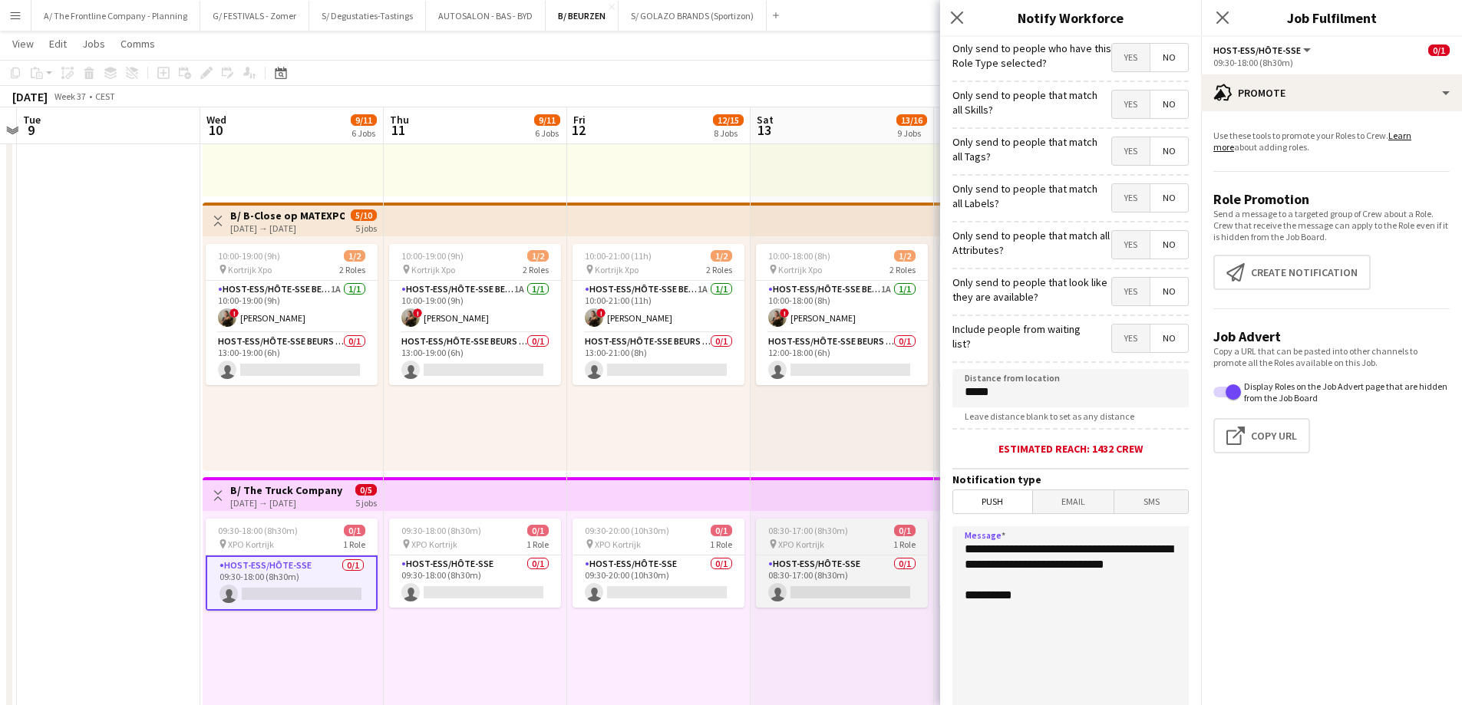
drag, startPoint x: 1057, startPoint y: 588, endPoint x: 897, endPoint y: 530, distance: 170.4
click at [897, 530] on body "Menu Boards Boards Boards All jobs Status Workforce Workforce My Workforce Recr…" at bounding box center [731, 370] width 1462 height 2888
paste textarea "**********"
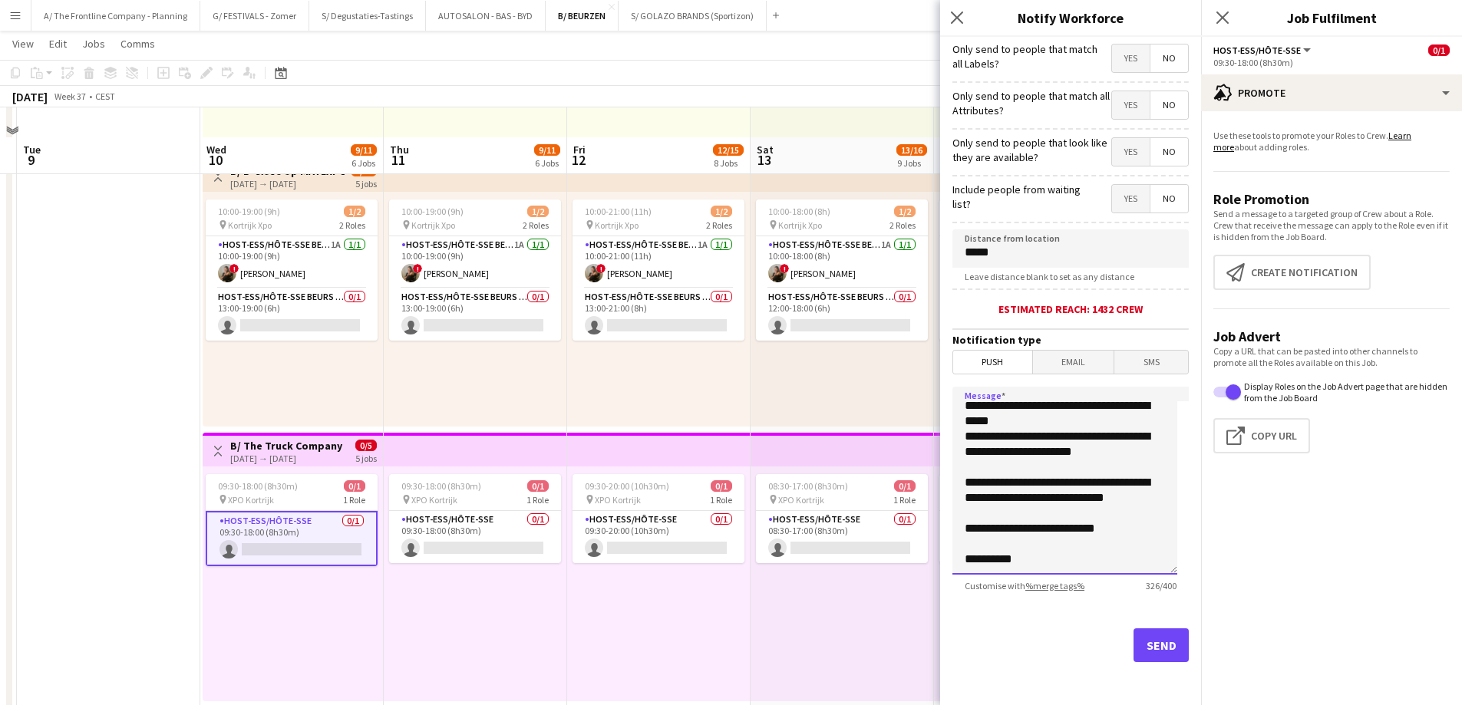
scroll to position [1151, 0]
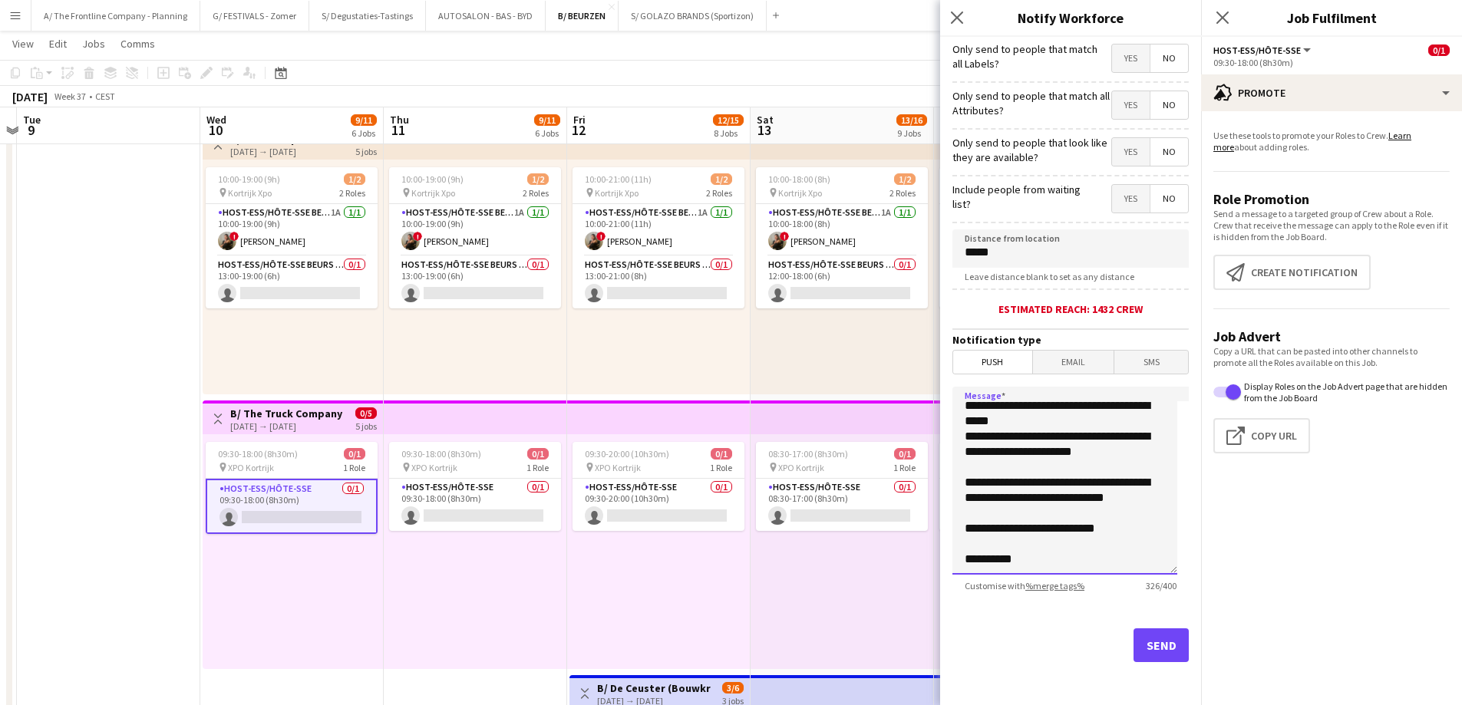
type textarea "**********"
click at [1150, 643] on button "Send" at bounding box center [1160, 645] width 55 height 34
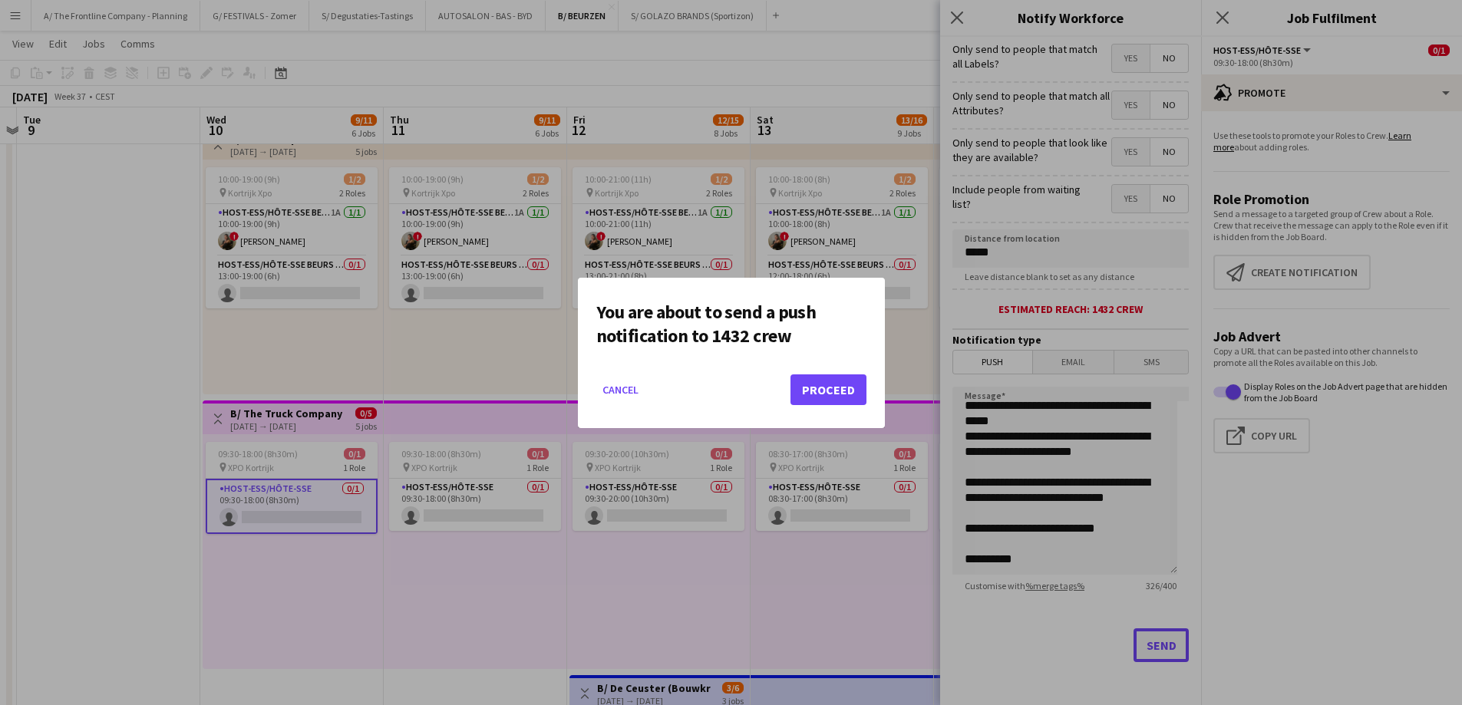
scroll to position [0, 0]
click at [839, 390] on button "Proceed" at bounding box center [828, 389] width 76 height 31
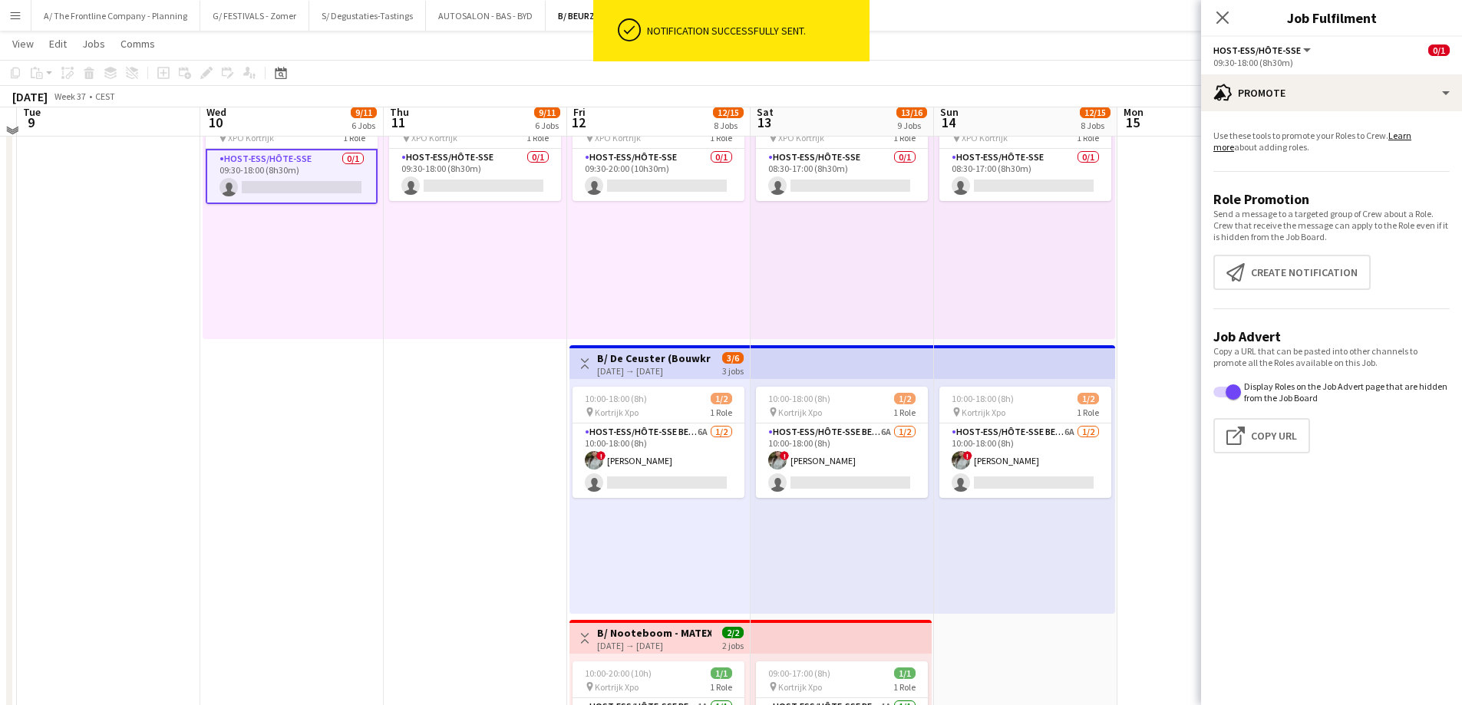
scroll to position [1611, 0]
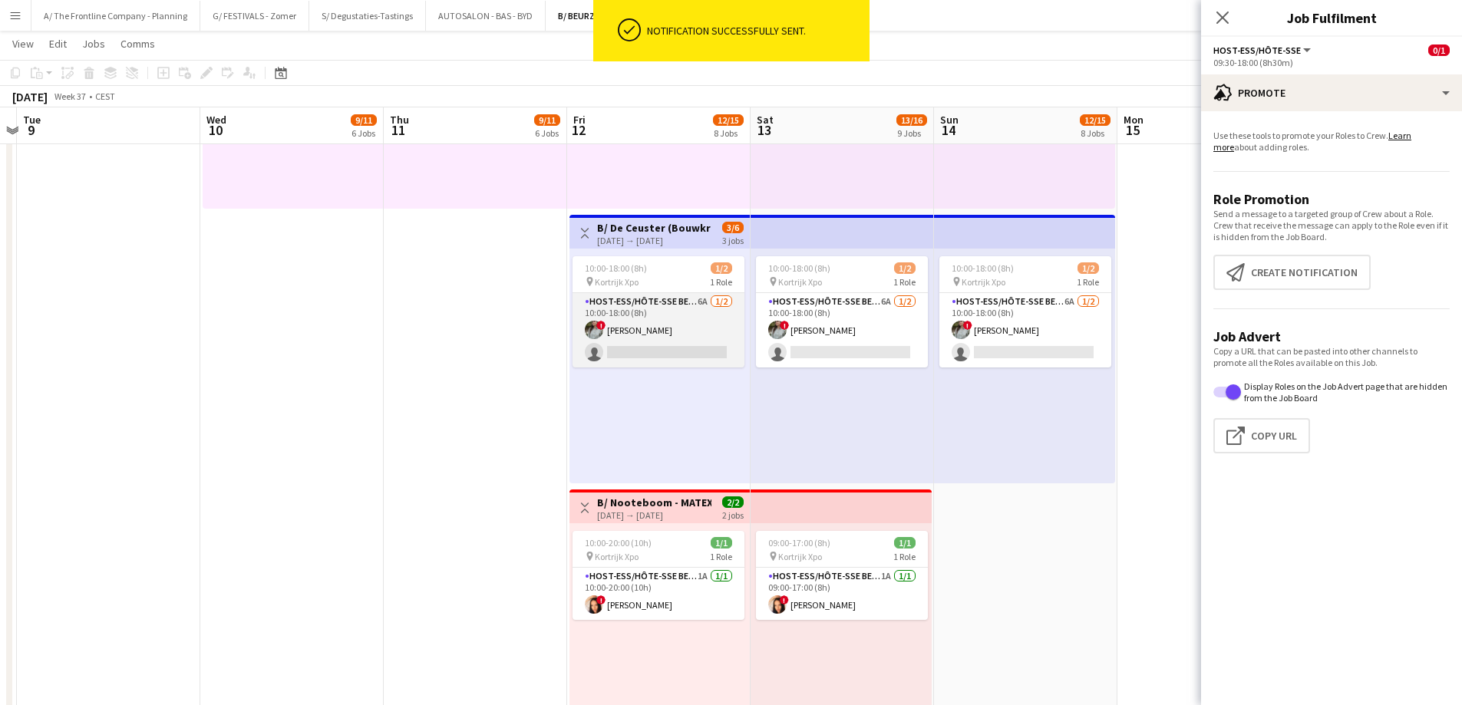
click at [681, 335] on app-card-role "Host-ess/Hôte-sse Beurs - Foire 6A 1/2 10:00-18:00 (8h) ! Charlotte Van Boven s…" at bounding box center [658, 330] width 172 height 74
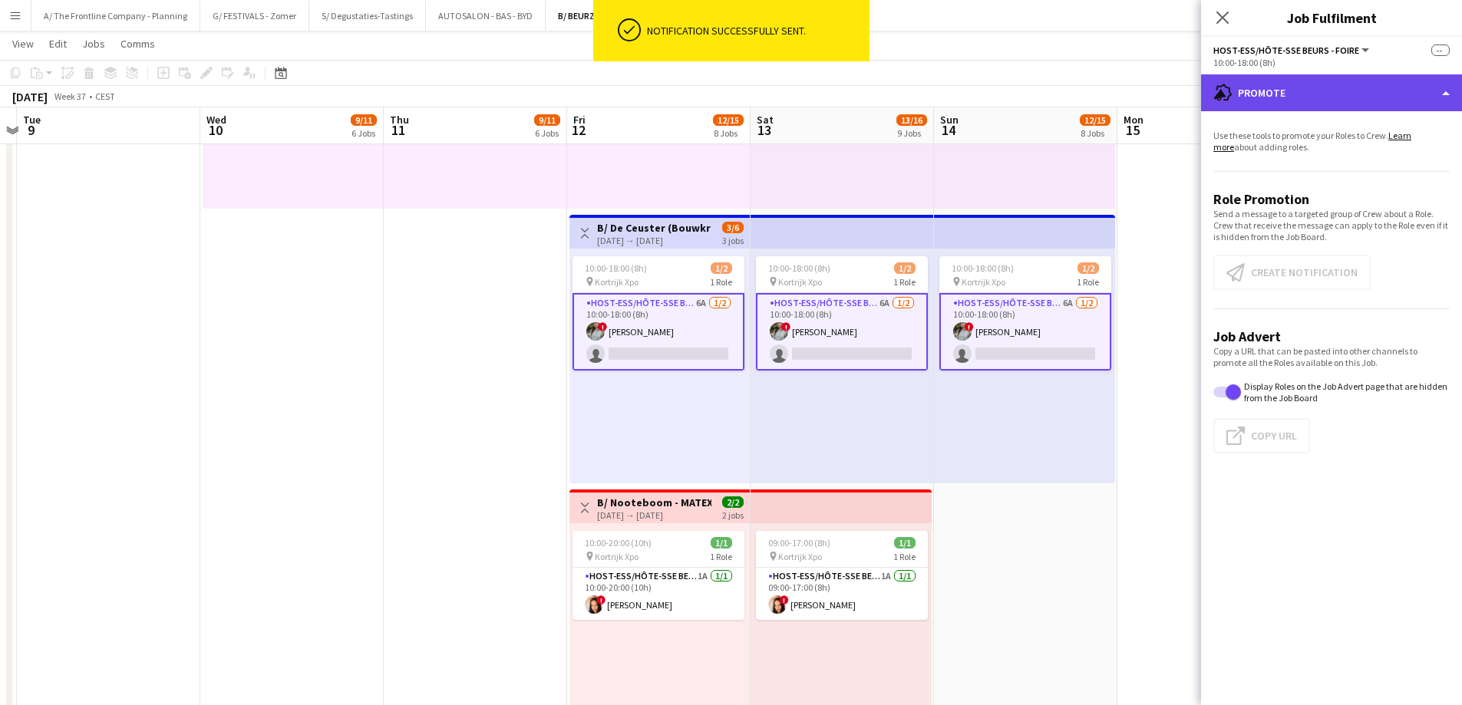
click at [1321, 104] on div "advertising-megaphone Promote" at bounding box center [1331, 92] width 261 height 37
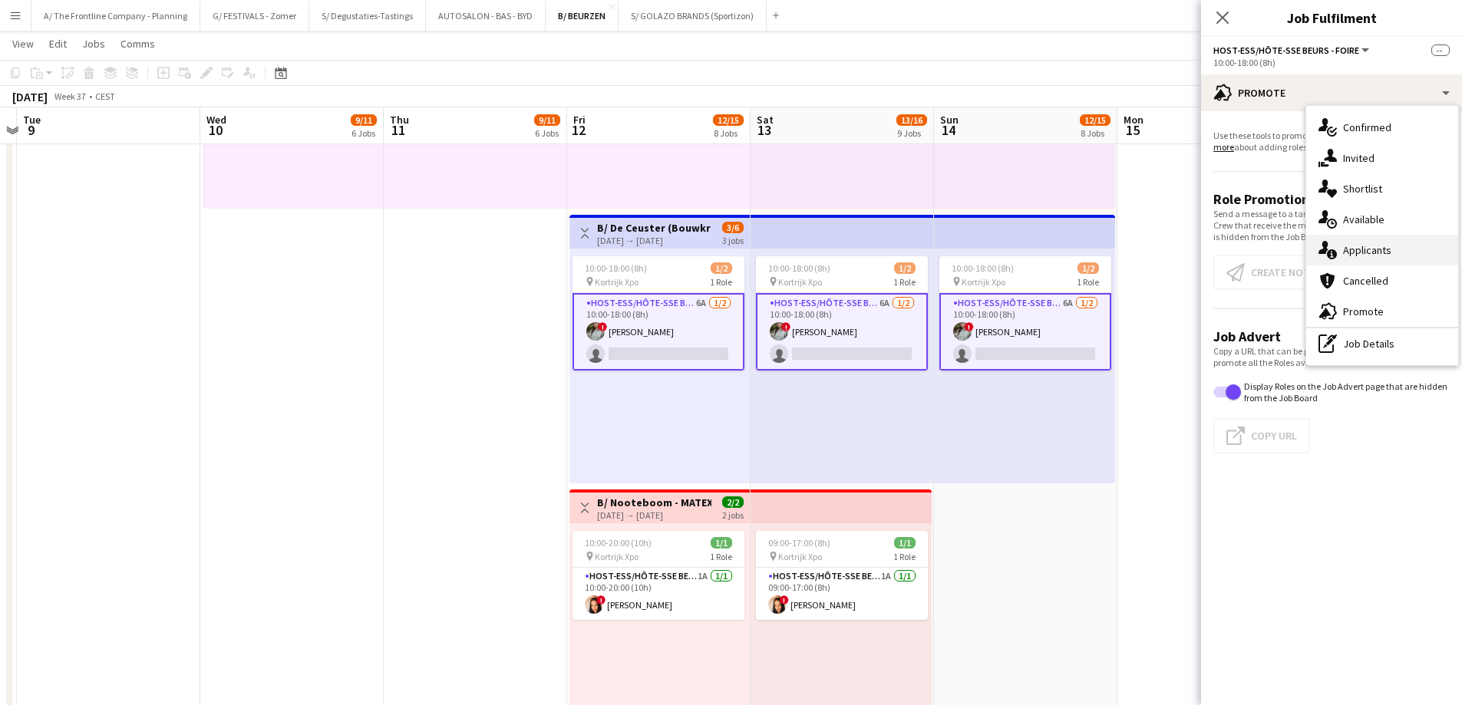
click at [1367, 252] on div "single-neutral-actions-information Applicants" at bounding box center [1382, 250] width 152 height 31
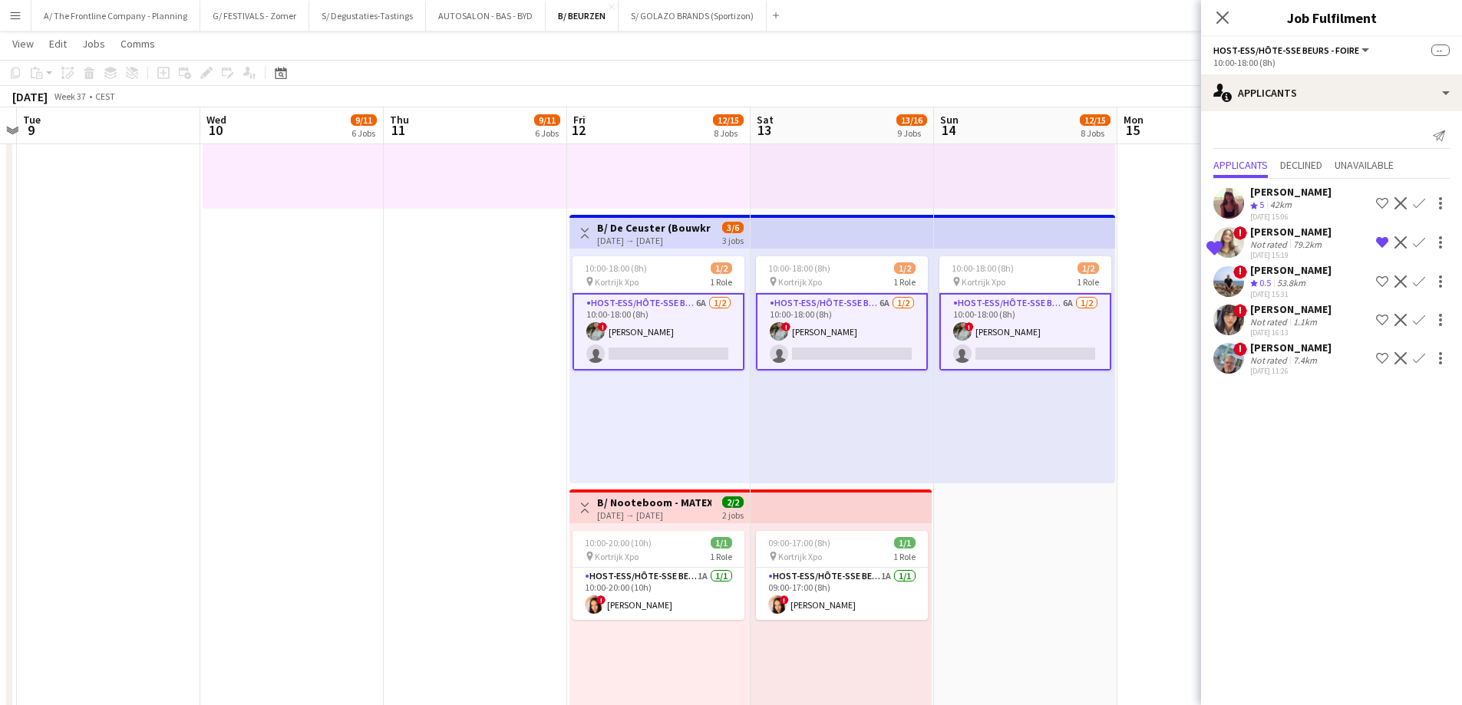
click at [1293, 209] on div "42km" at bounding box center [1281, 205] width 28 height 13
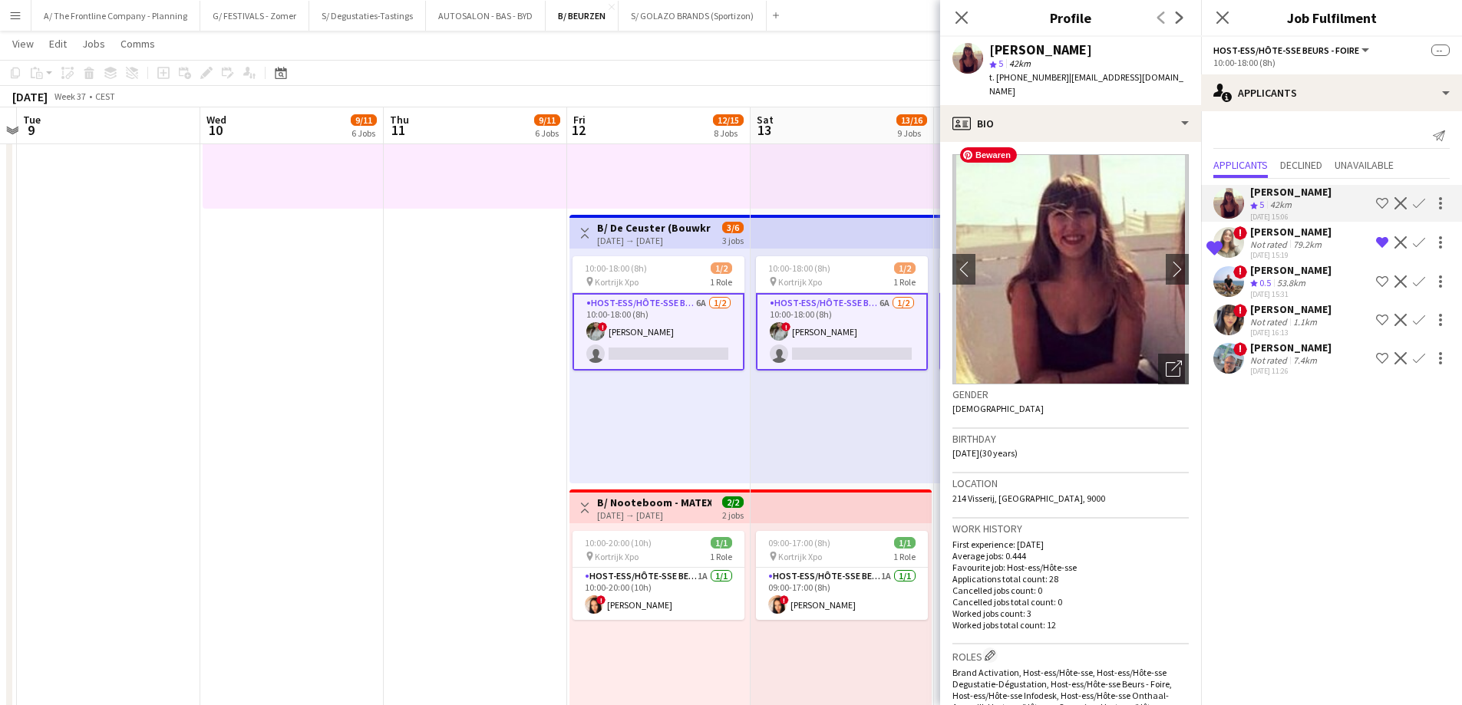
click at [1050, 87] on div "Femke De Meester star 5 42km t. +320473253970 | demeesterfemke@hotmail.com" at bounding box center [1070, 71] width 261 height 68
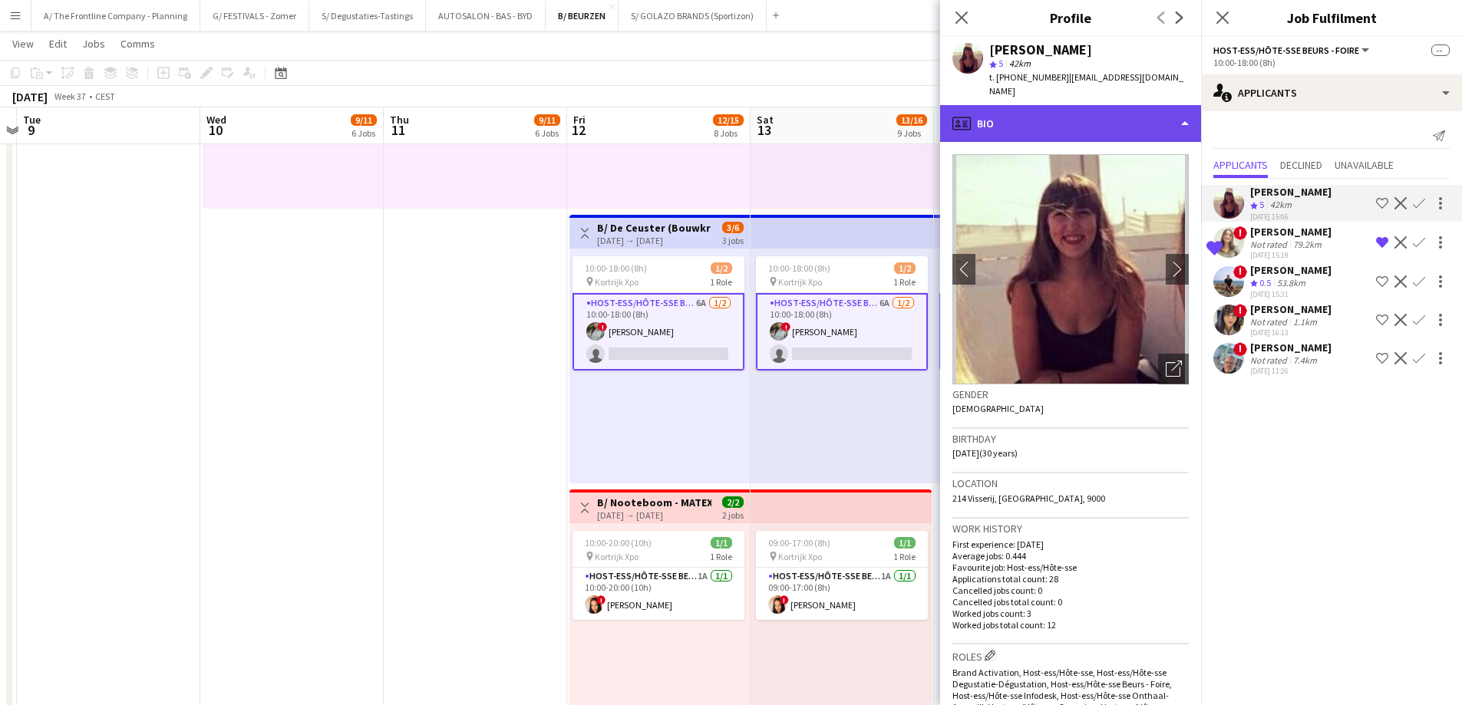
click at [1055, 105] on div "profile Bio" at bounding box center [1070, 123] width 261 height 37
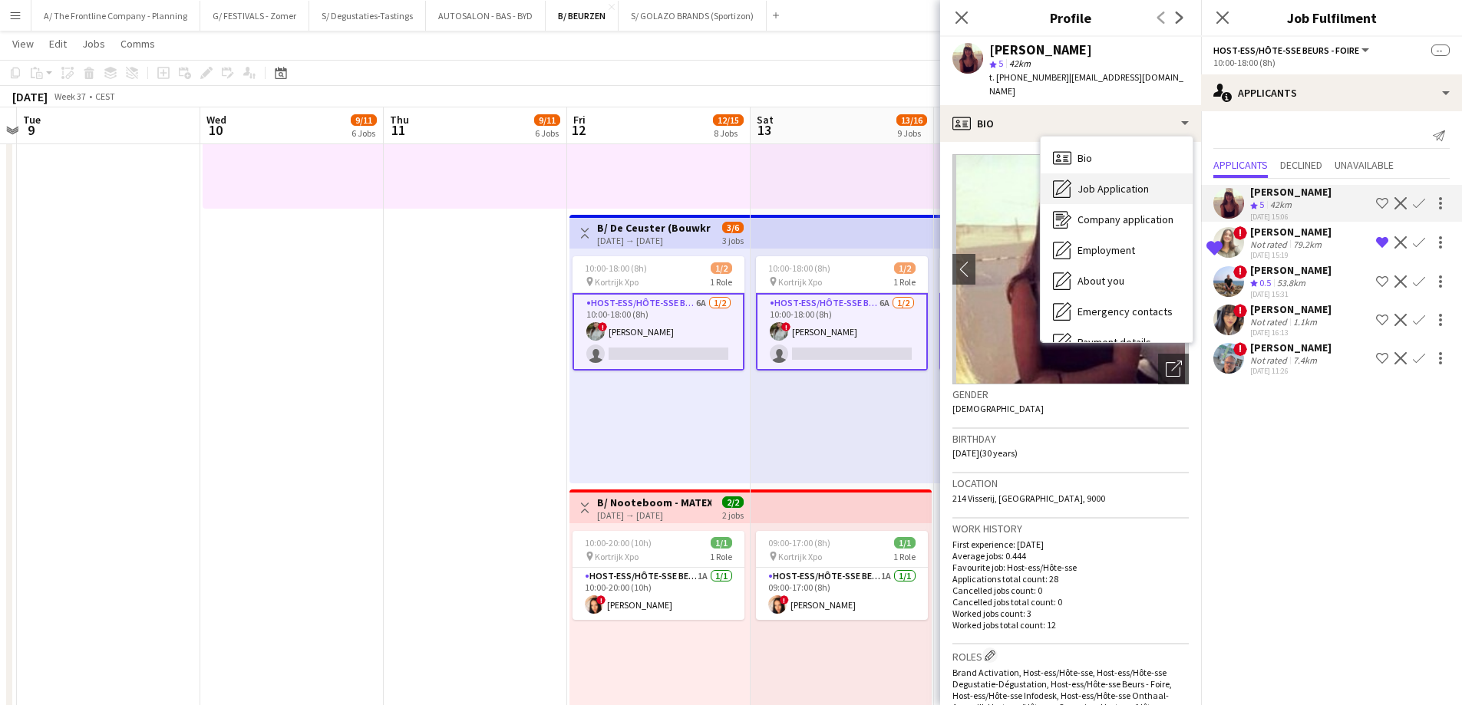
click at [1095, 182] on span "Job Application" at bounding box center [1112, 189] width 71 height 14
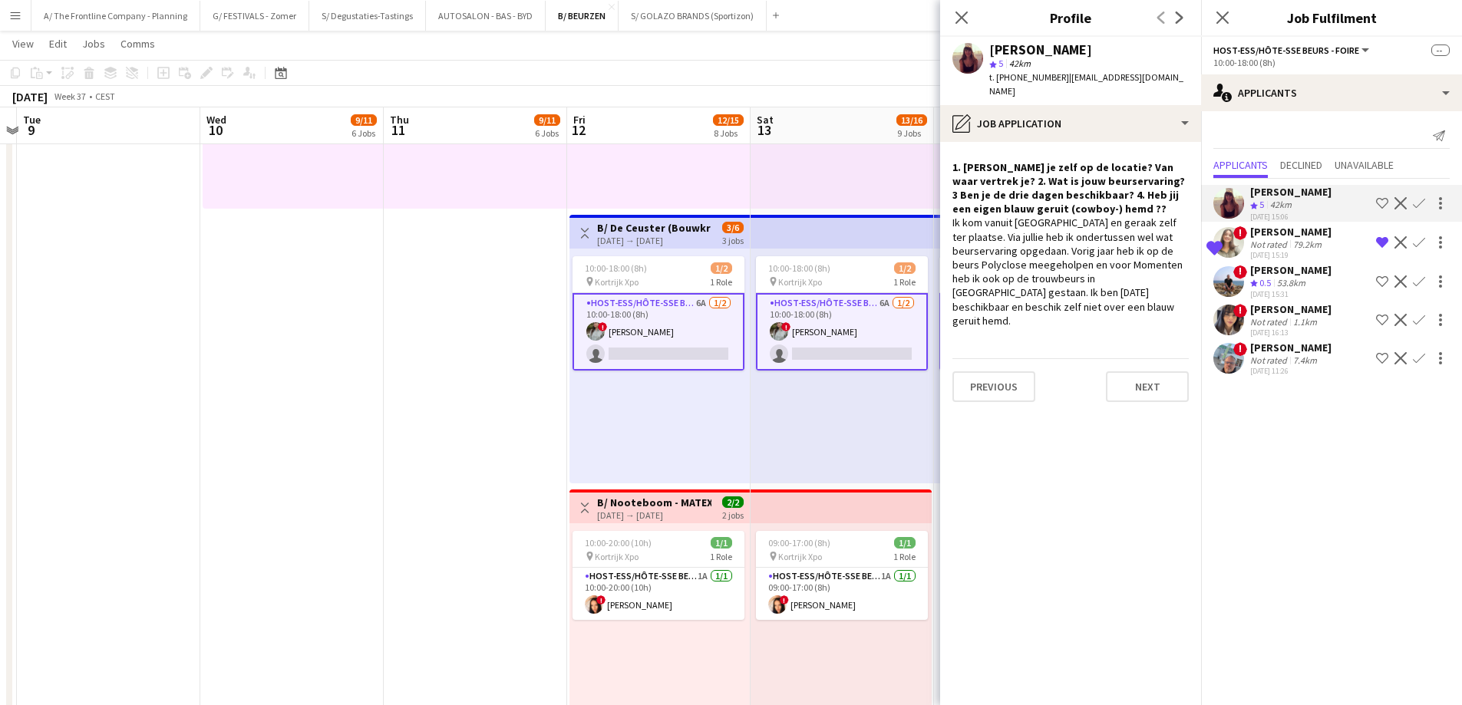
click at [1296, 313] on div "[PERSON_NAME]" at bounding box center [1290, 309] width 81 height 14
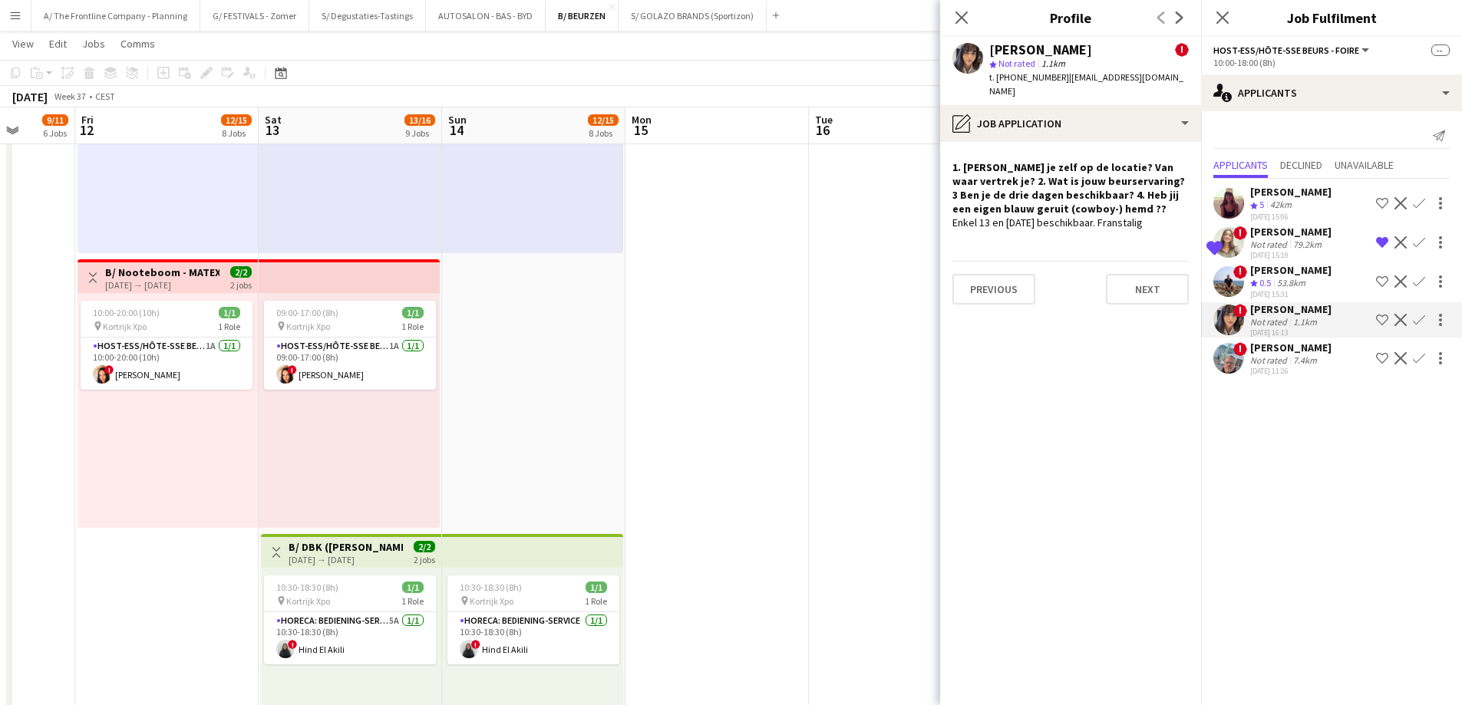
scroll to position [0, 465]
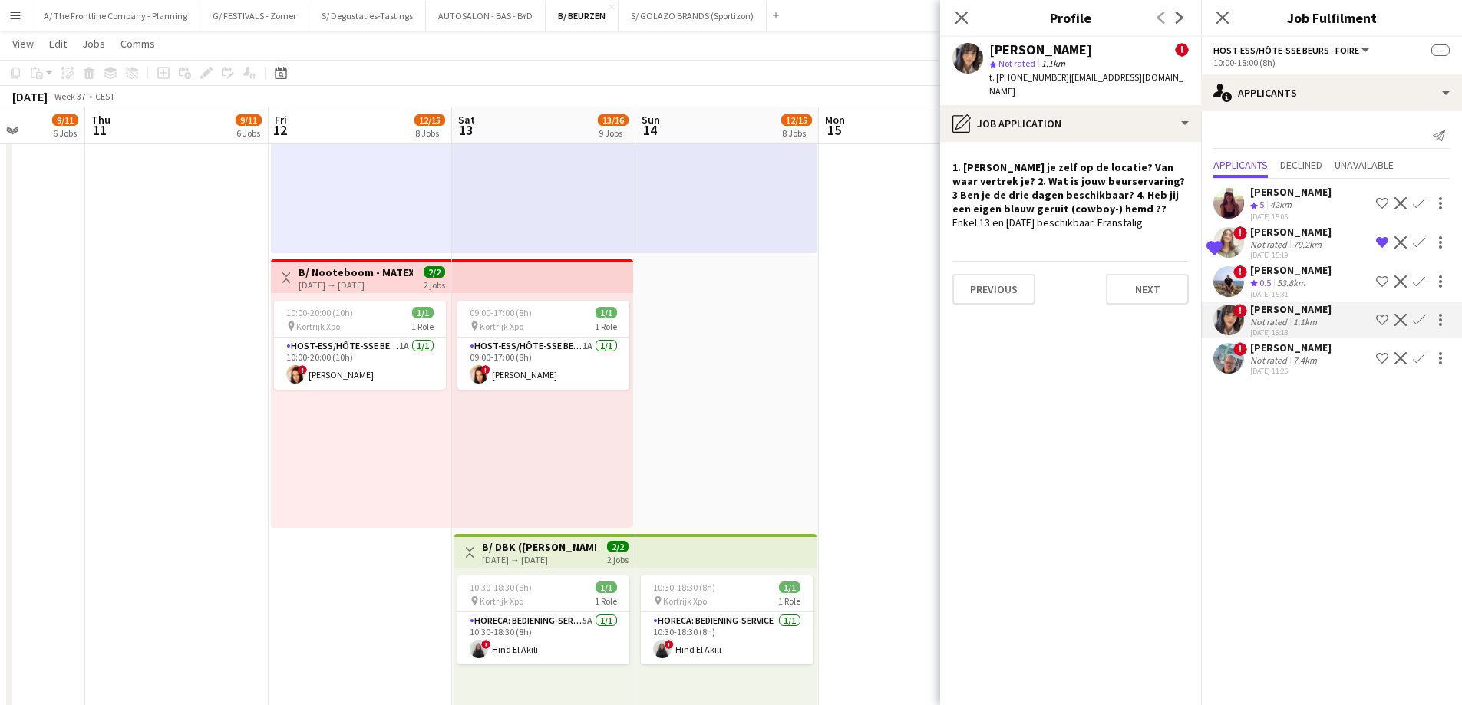
drag, startPoint x: 826, startPoint y: 490, endPoint x: 528, endPoint y: 467, distance: 299.3
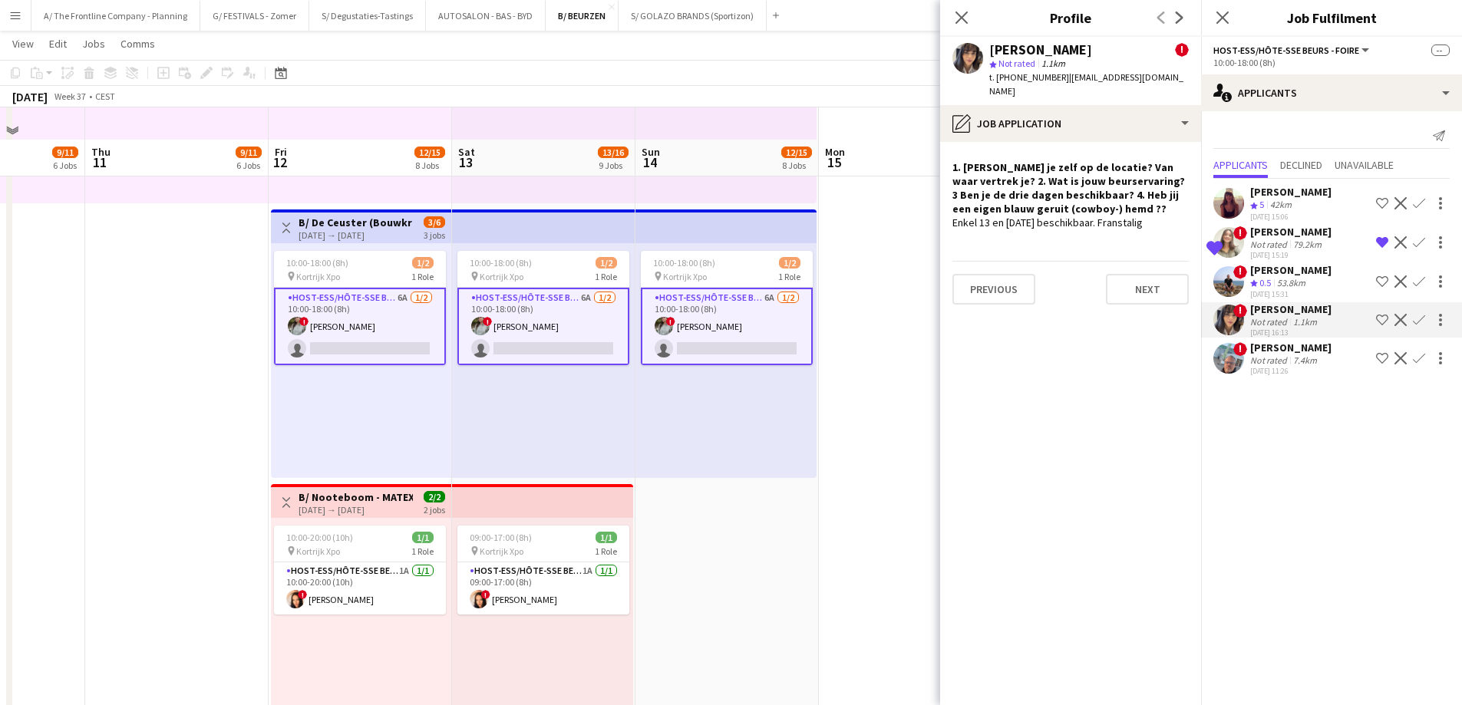
scroll to position [1611, 0]
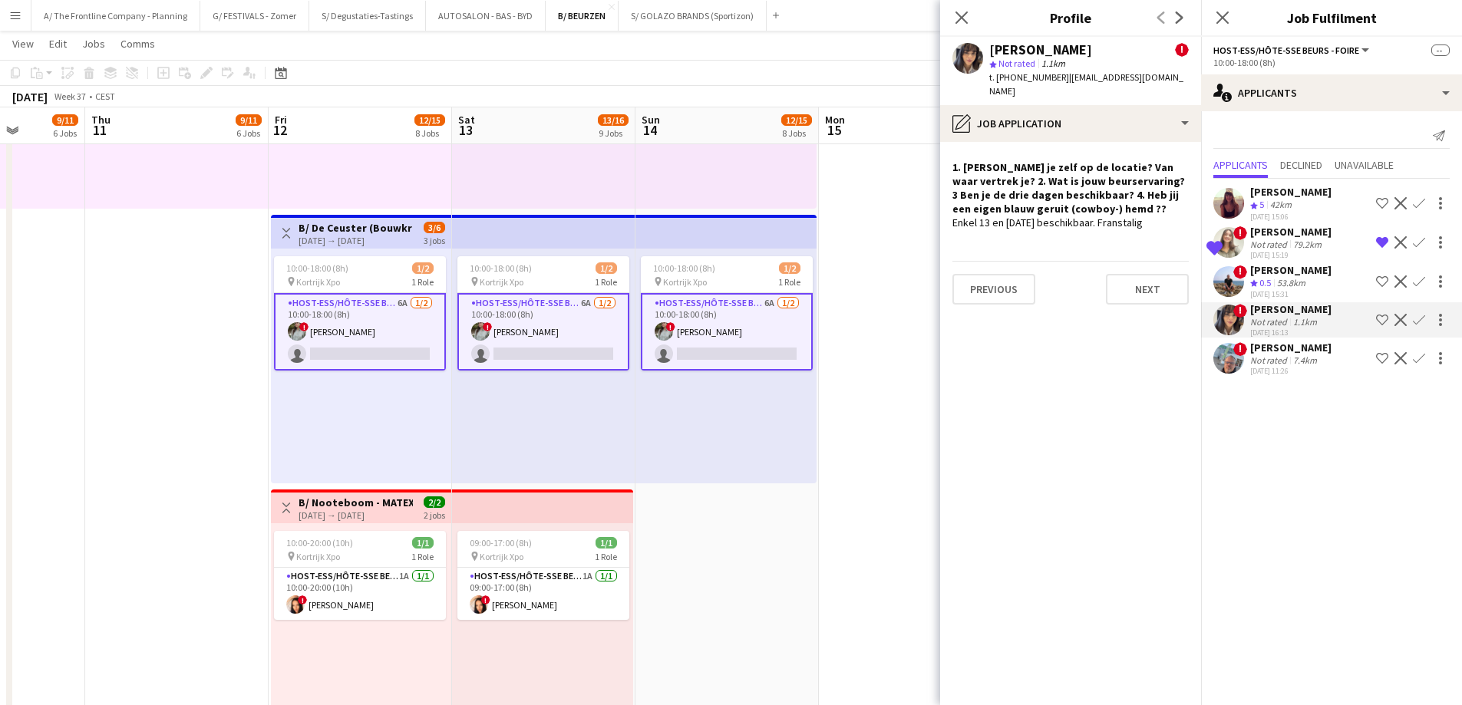
click at [359, 337] on app-card-role "Host-ess/Hôte-sse Beurs - Foire 6A 1/2 10:00-18:00 (8h) ! Charlotte Van Boven s…" at bounding box center [360, 332] width 172 height 78
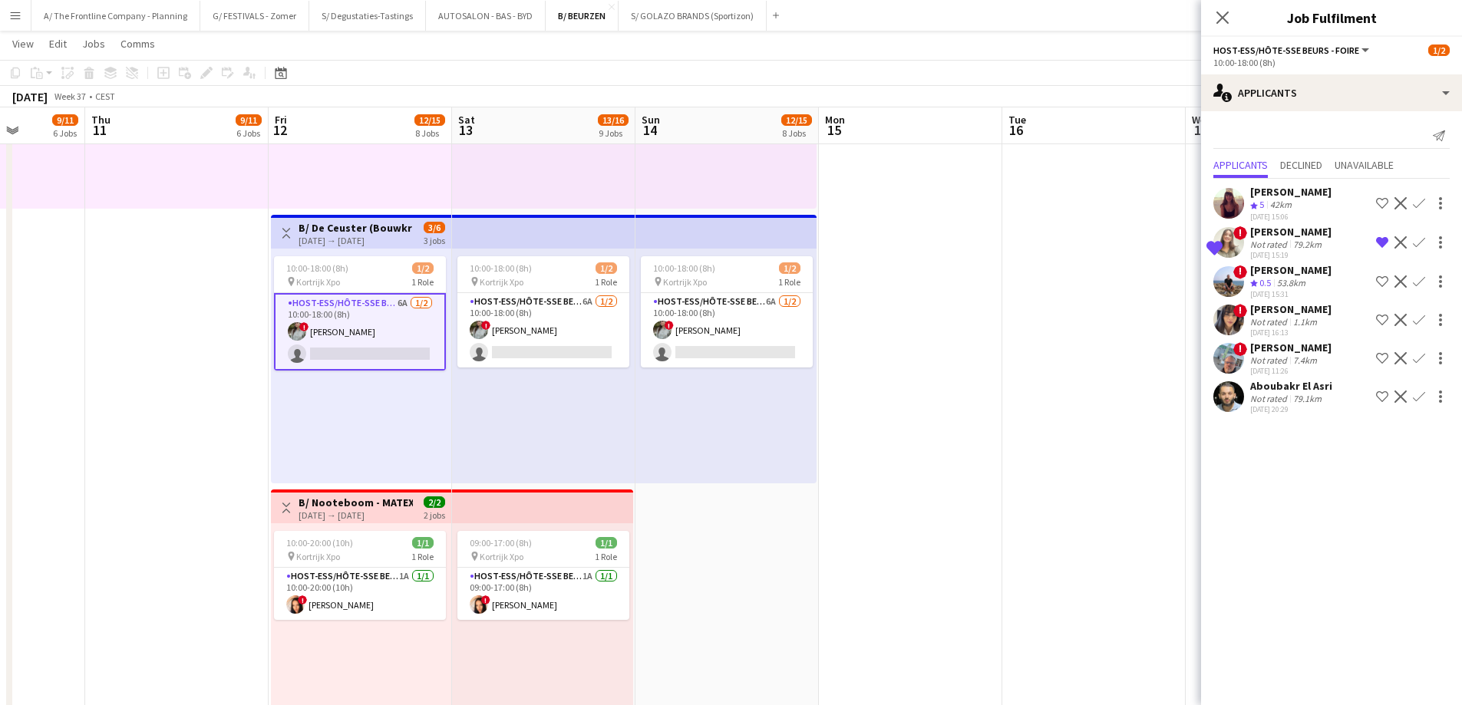
click at [393, 340] on app-card-role "Host-ess/Hôte-sse Beurs - Foire 6A 1/2 10:00-18:00 (8h) ! Charlotte Van Boven s…" at bounding box center [360, 332] width 172 height 78
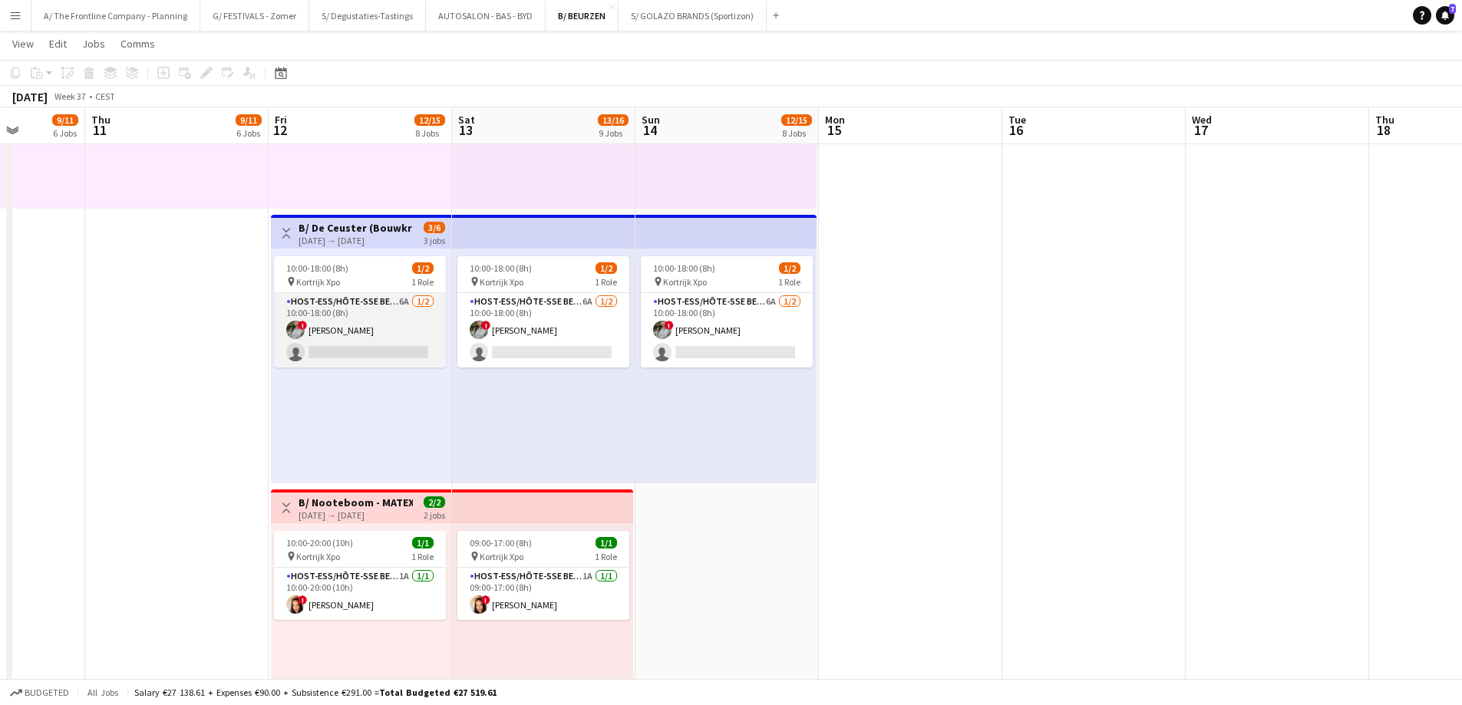
click at [397, 335] on app-card-role "Host-ess/Hôte-sse Beurs - Foire 6A 1/2 10:00-18:00 (8h) ! Charlotte Van Boven s…" at bounding box center [360, 330] width 172 height 74
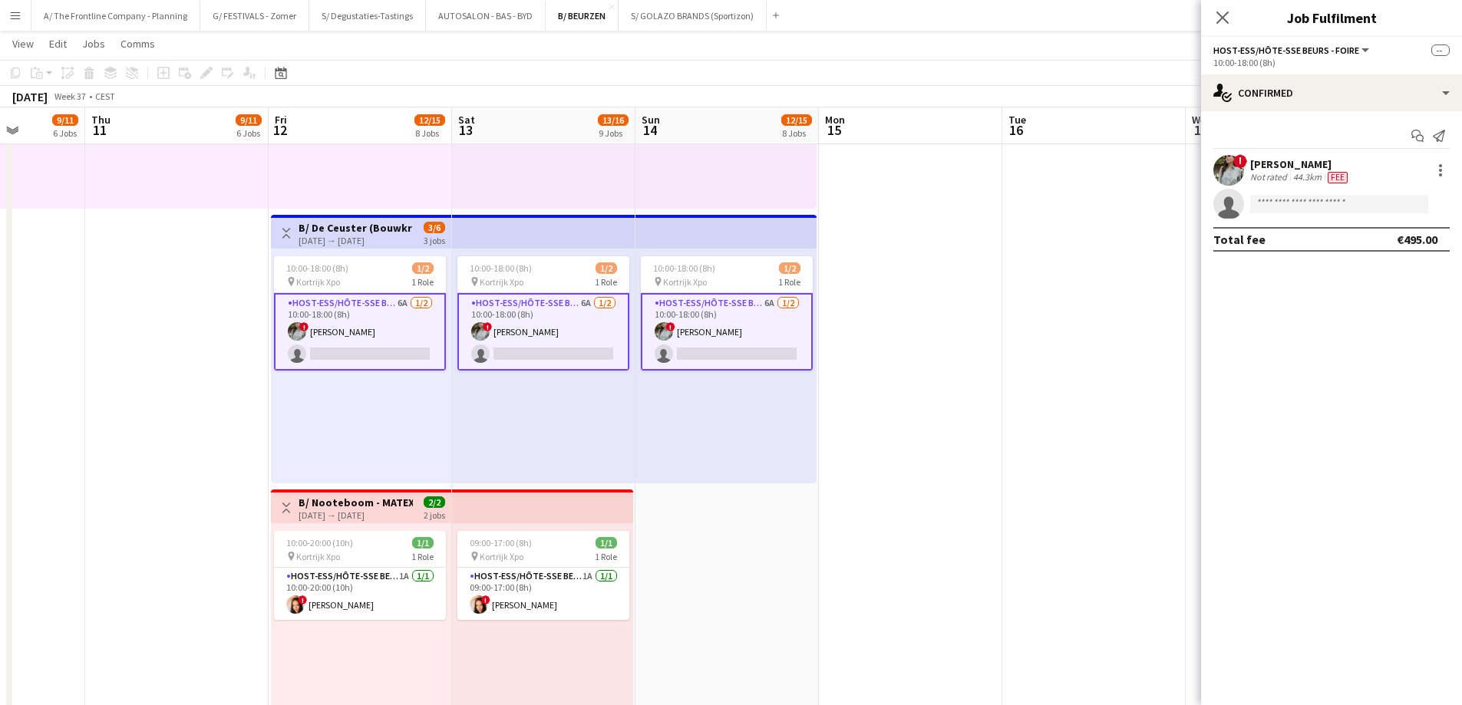
click at [1295, 175] on div "44.3km" at bounding box center [1307, 177] width 35 height 12
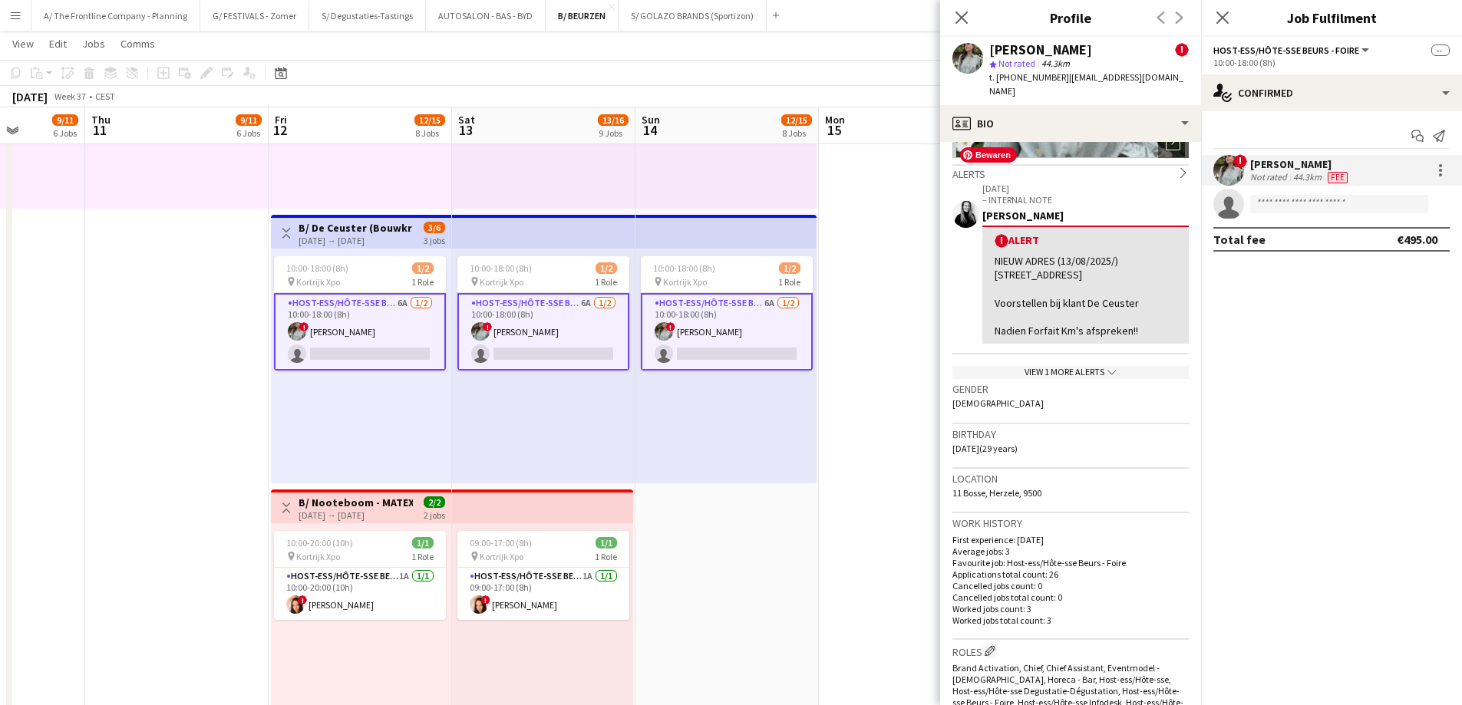
scroll to position [230, 0]
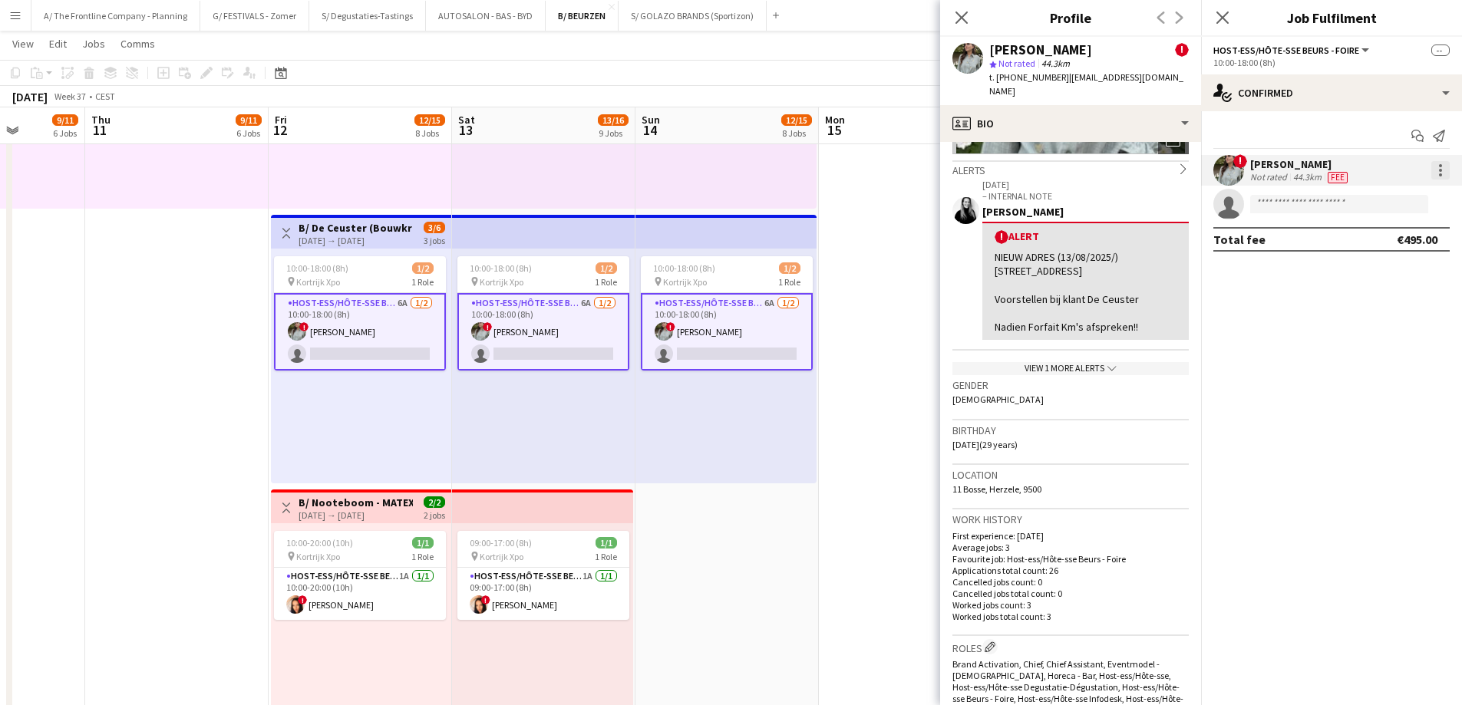
click at [1442, 172] on div at bounding box center [1440, 170] width 18 height 18
click at [1428, 197] on span "Edit fee" at bounding box center [1389, 199] width 95 height 14
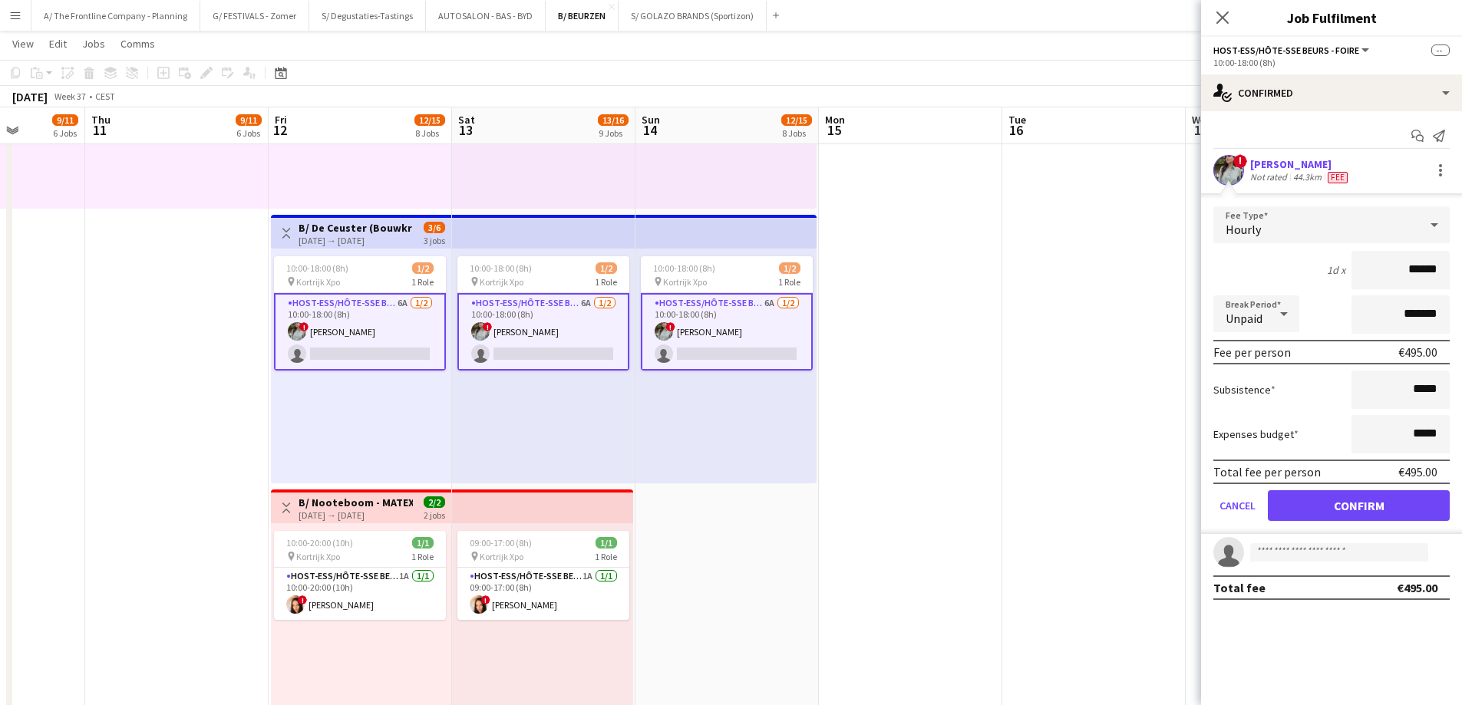
click at [1262, 172] on div "Not rated" at bounding box center [1270, 177] width 40 height 12
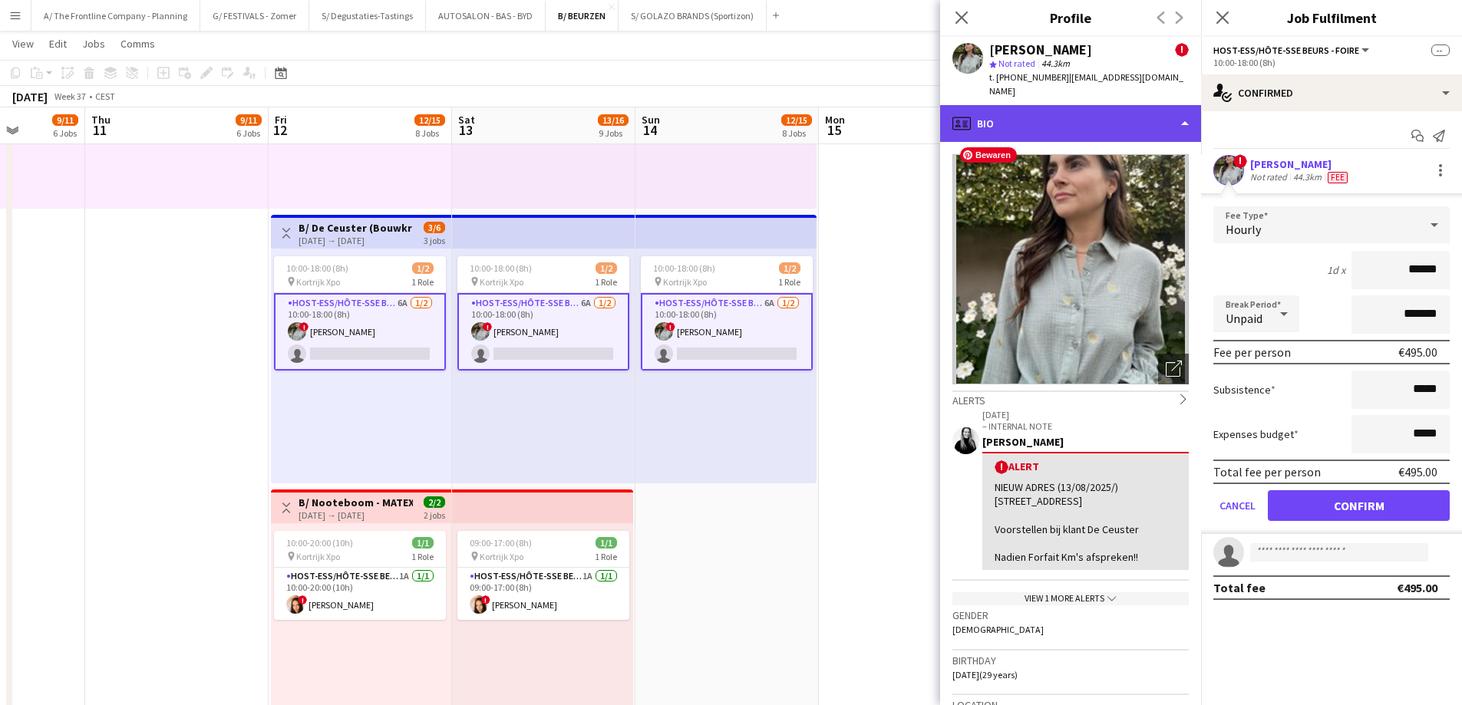
click at [1095, 121] on div "profile Bio" at bounding box center [1070, 123] width 261 height 37
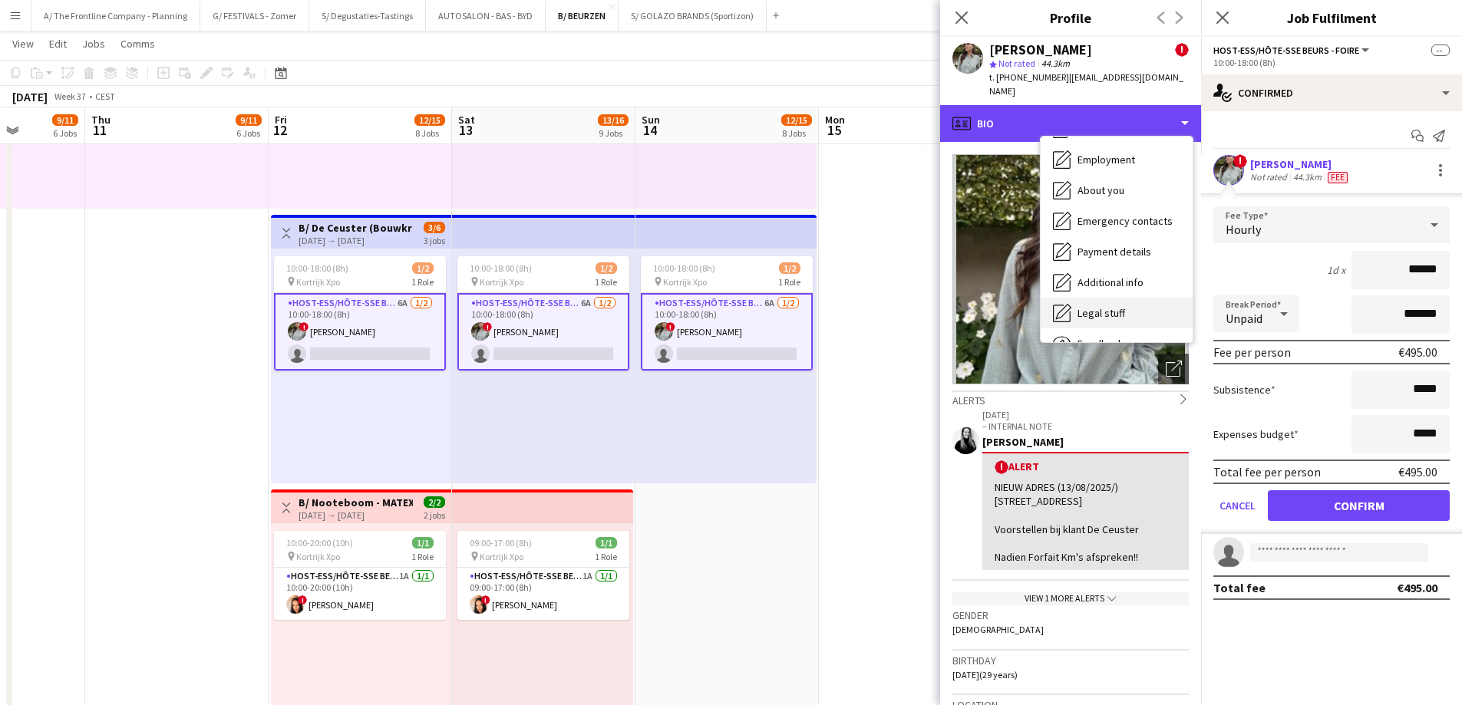
scroll to position [114, 0]
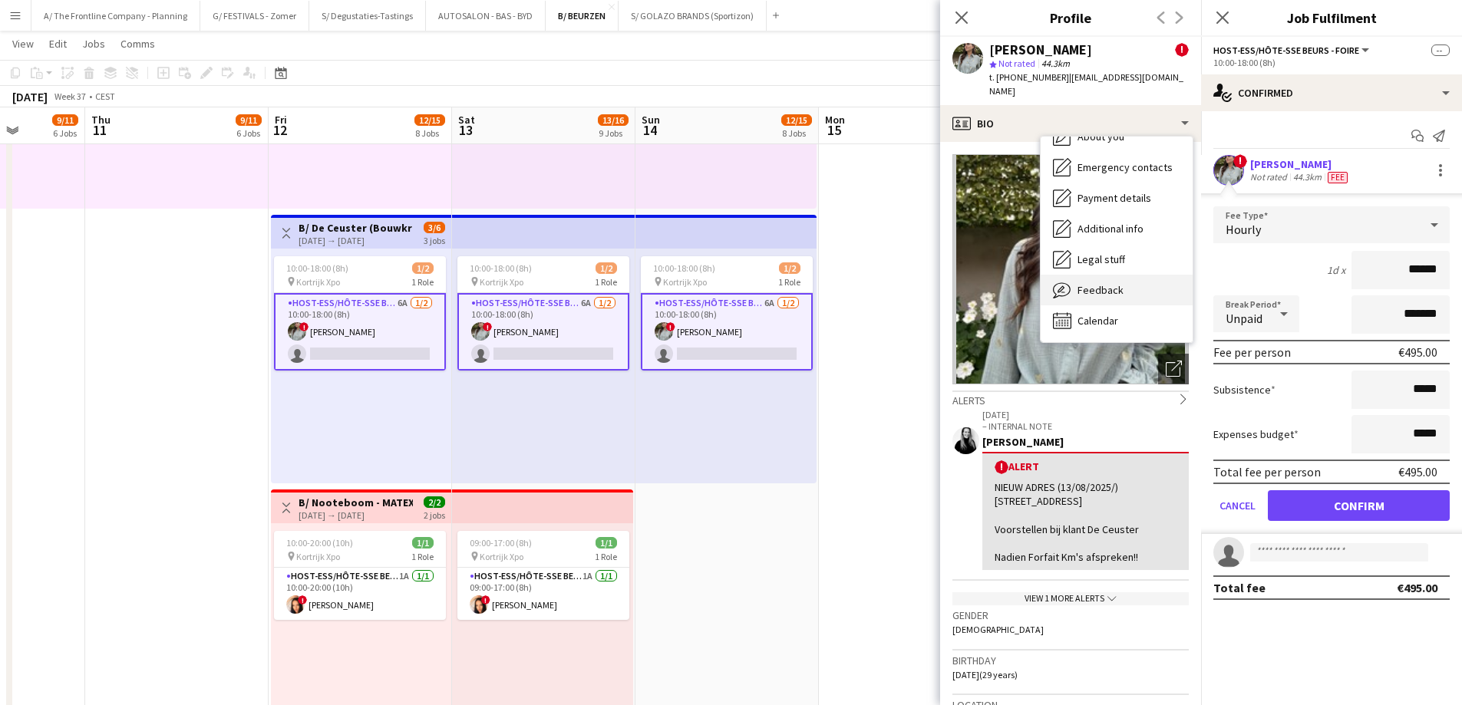
click at [1090, 283] on span "Feedback" at bounding box center [1100, 290] width 46 height 14
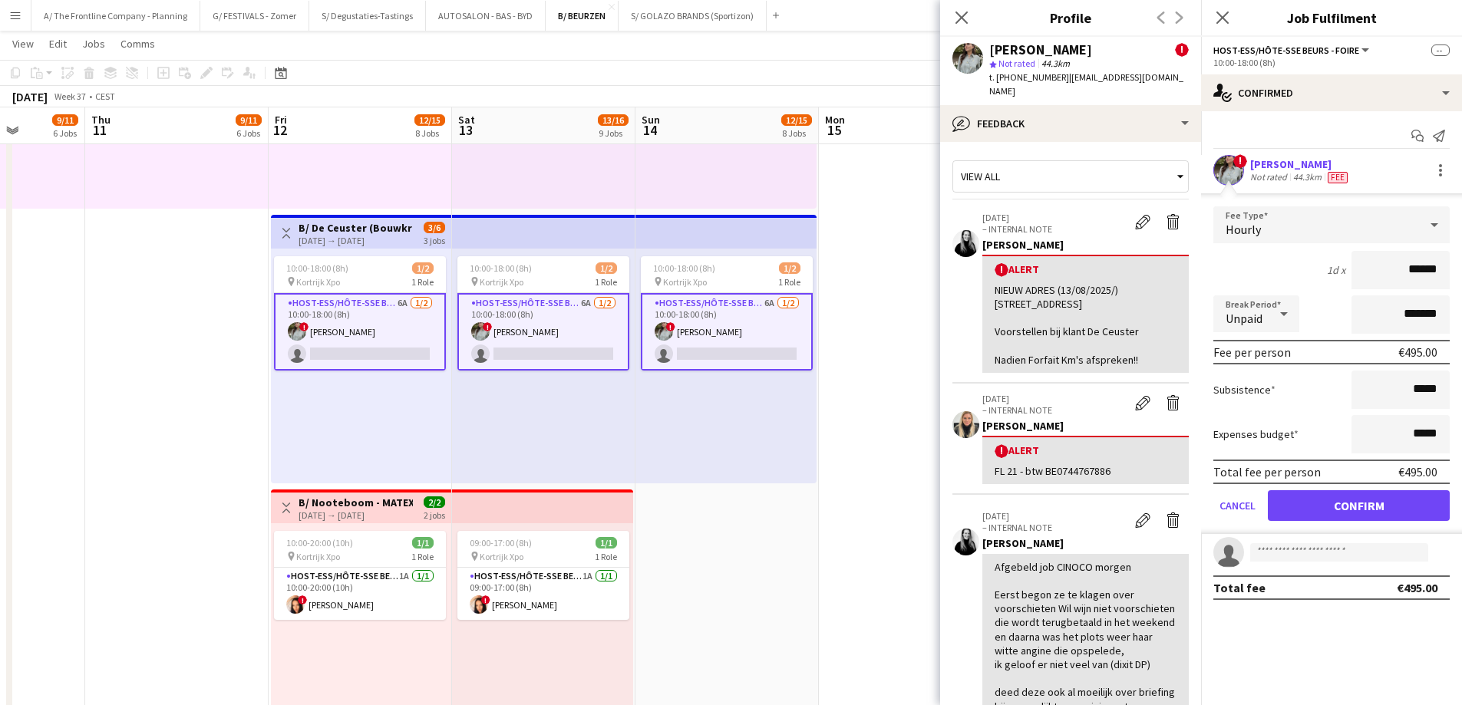
click at [398, 337] on app-card-role "Host-ess/Hôte-sse Beurs - Foire 6A 1/2 10:00-18:00 (8h) ! Charlotte Van Boven s…" at bounding box center [360, 332] width 172 height 78
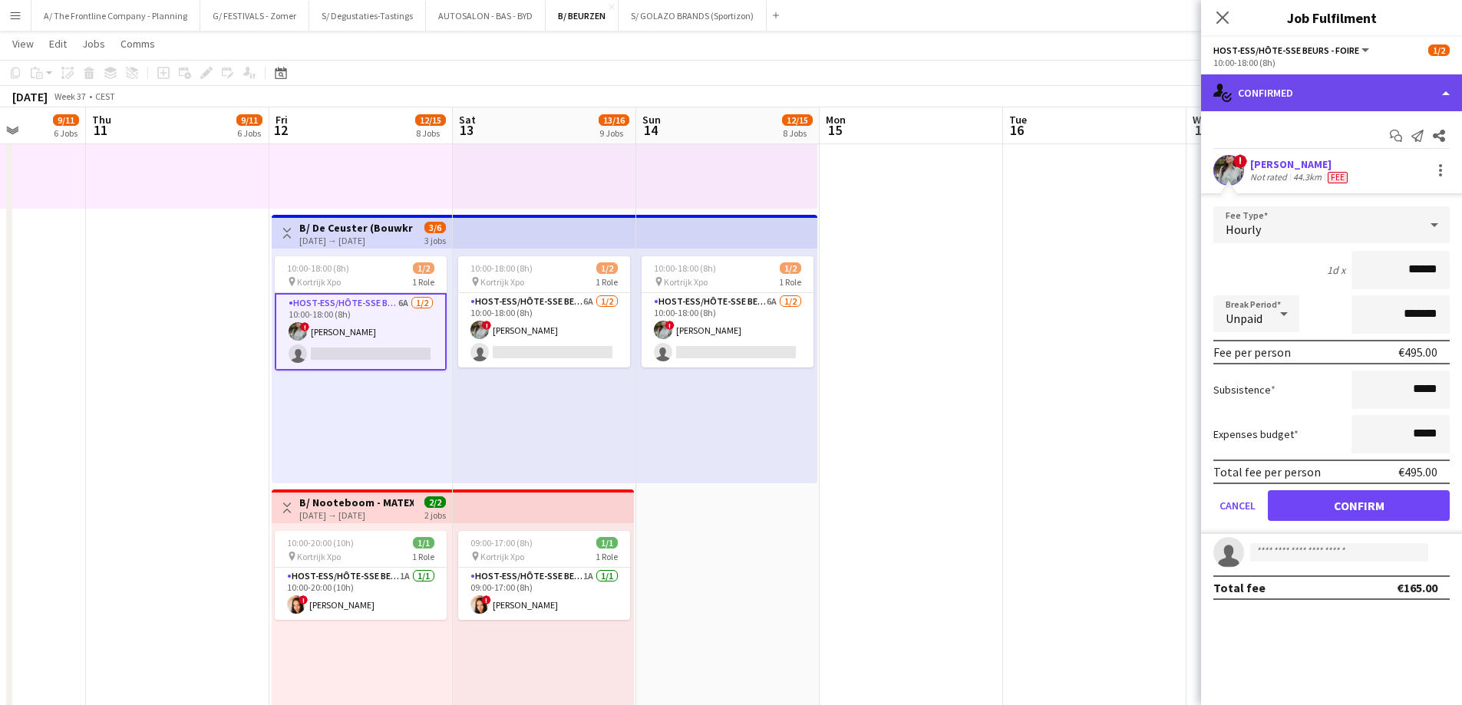
click at [1329, 94] on div "single-neutral-actions-check-2 Confirmed" at bounding box center [1331, 92] width 261 height 37
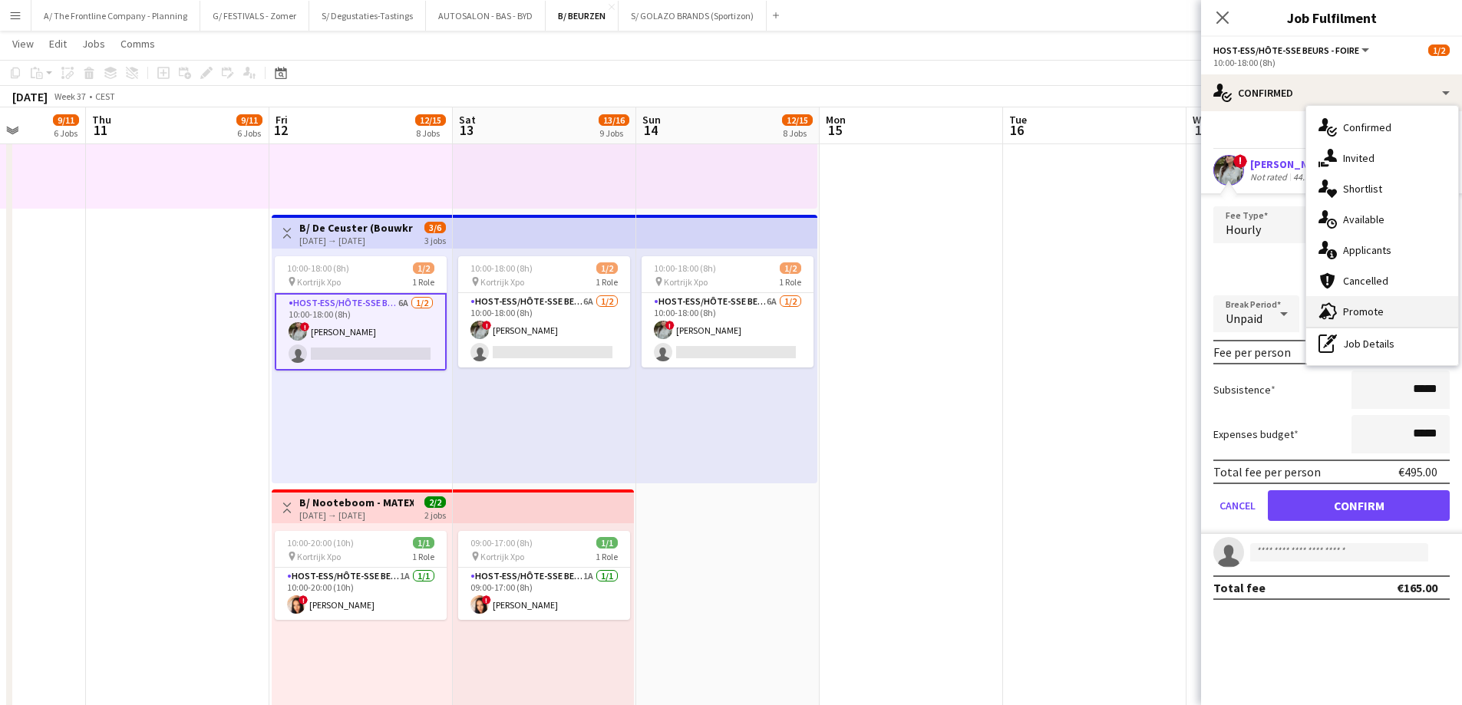
click at [1362, 312] on div "advertising-megaphone Promote" at bounding box center [1382, 311] width 152 height 31
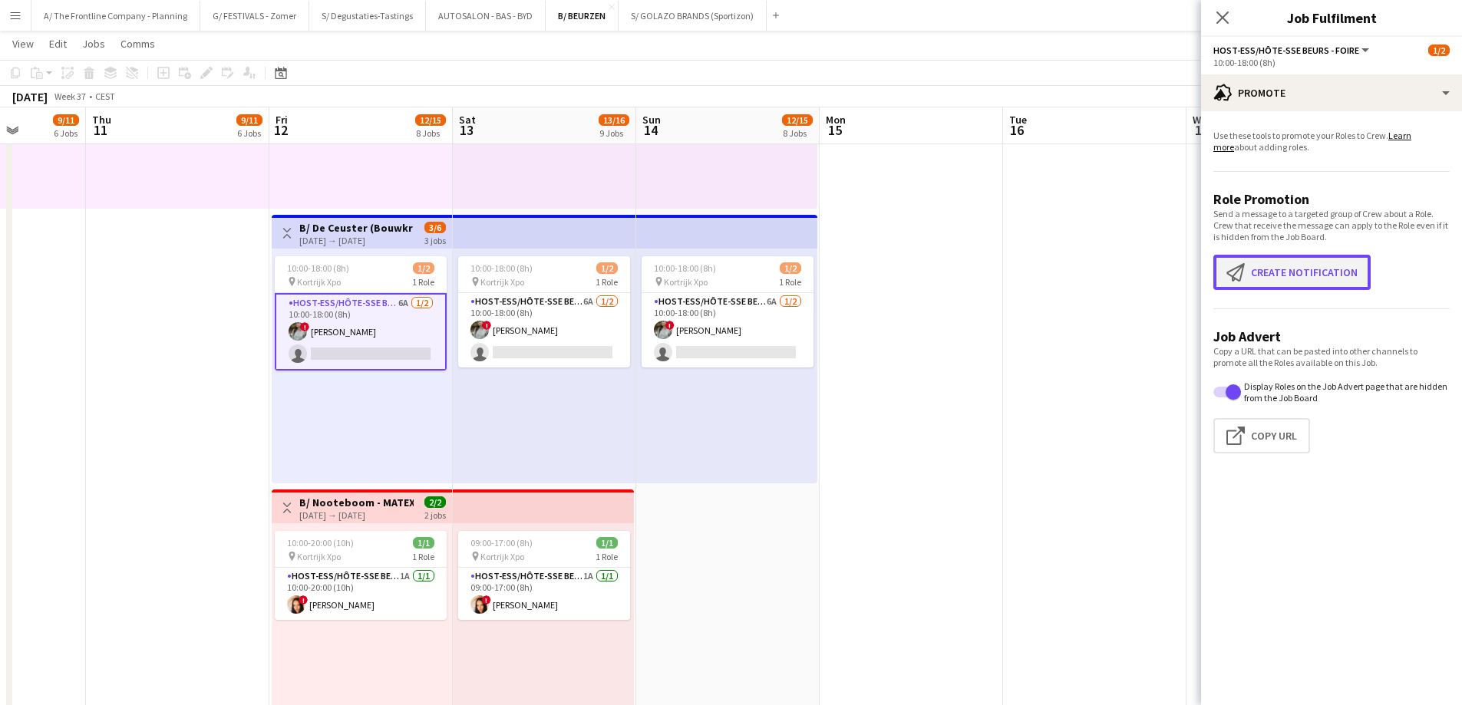
click at [1315, 282] on button "Create notification Create notification" at bounding box center [1291, 272] width 157 height 35
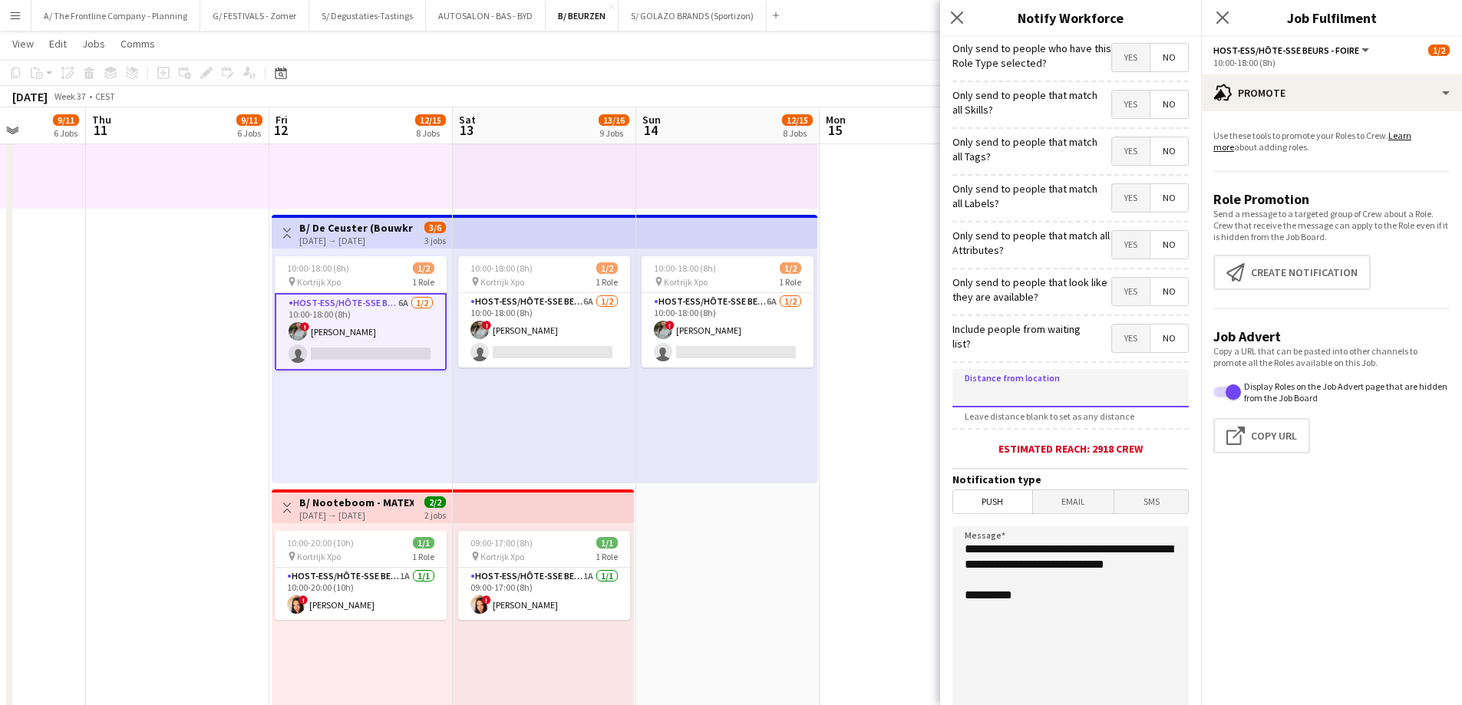
click at [1049, 391] on input at bounding box center [1070, 388] width 236 height 38
type input "*****"
drag, startPoint x: 1052, startPoint y: 586, endPoint x: 895, endPoint y: 533, distance: 166.2
paste textarea "**********"
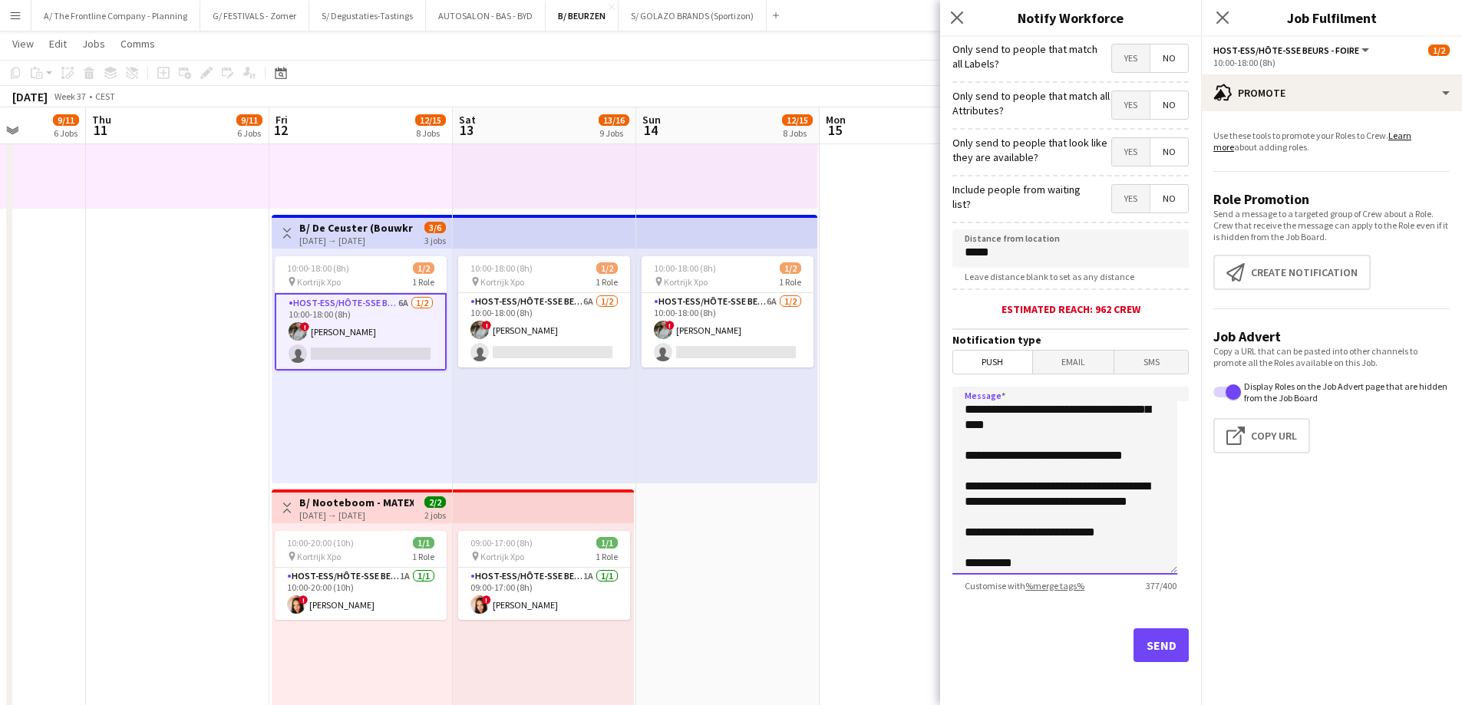
scroll to position [142, 0]
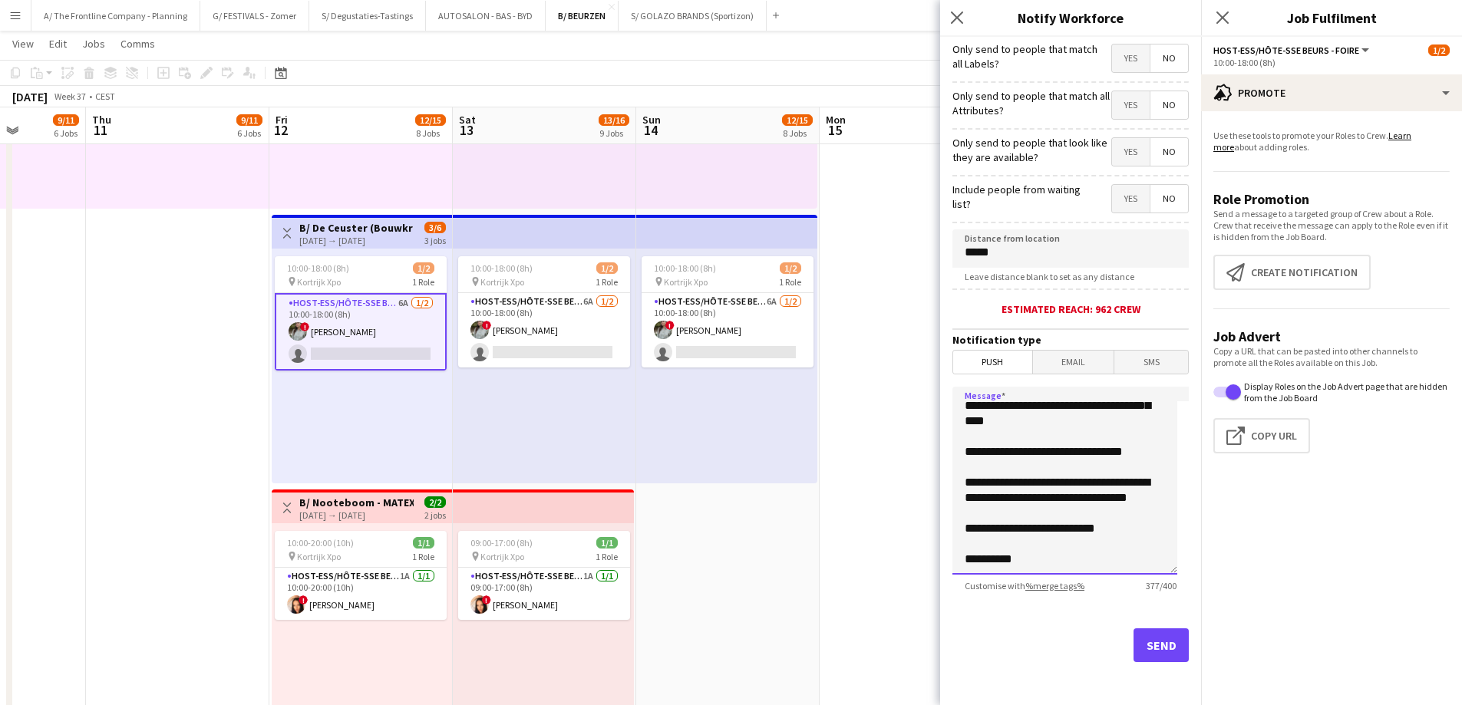
type textarea "**********"
click at [1150, 644] on button "Send" at bounding box center [1160, 645] width 55 height 34
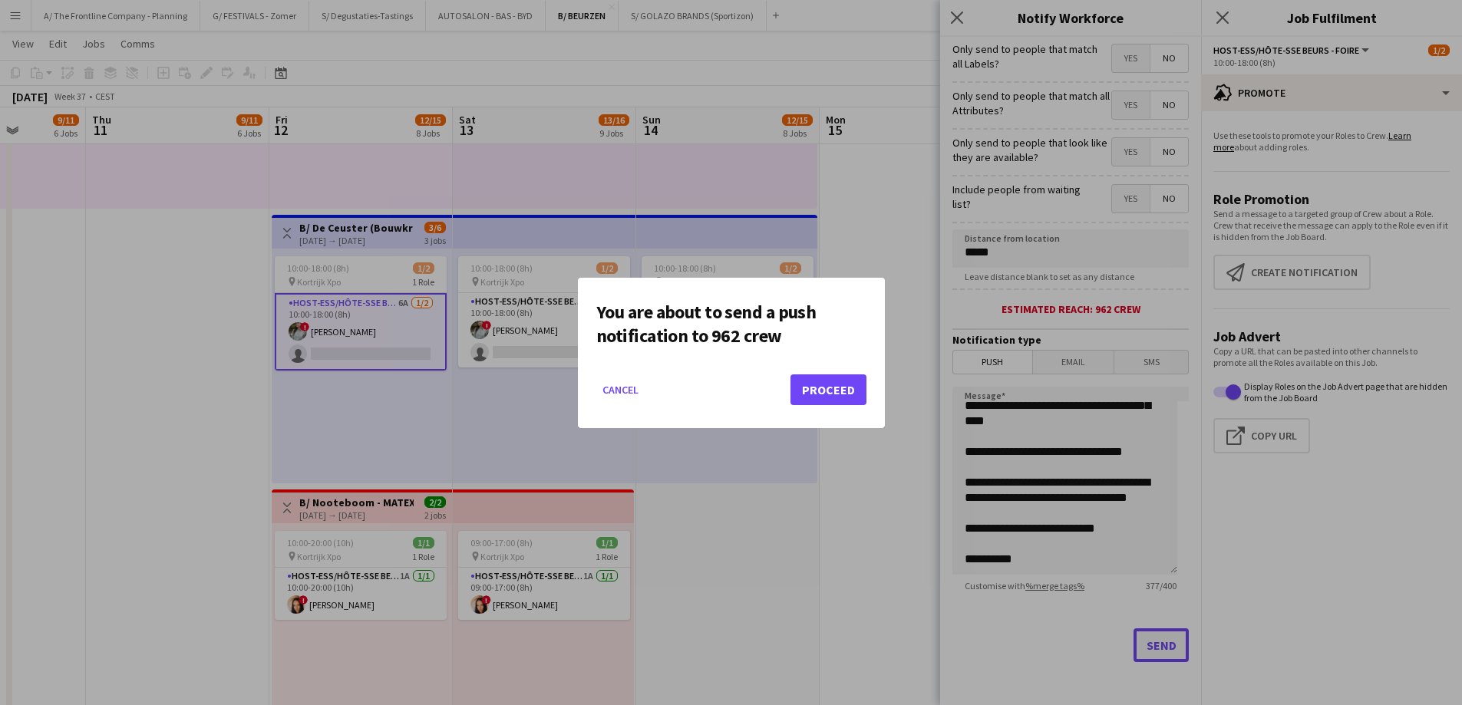
scroll to position [0, 0]
click at [830, 393] on button "Proceed" at bounding box center [828, 389] width 76 height 31
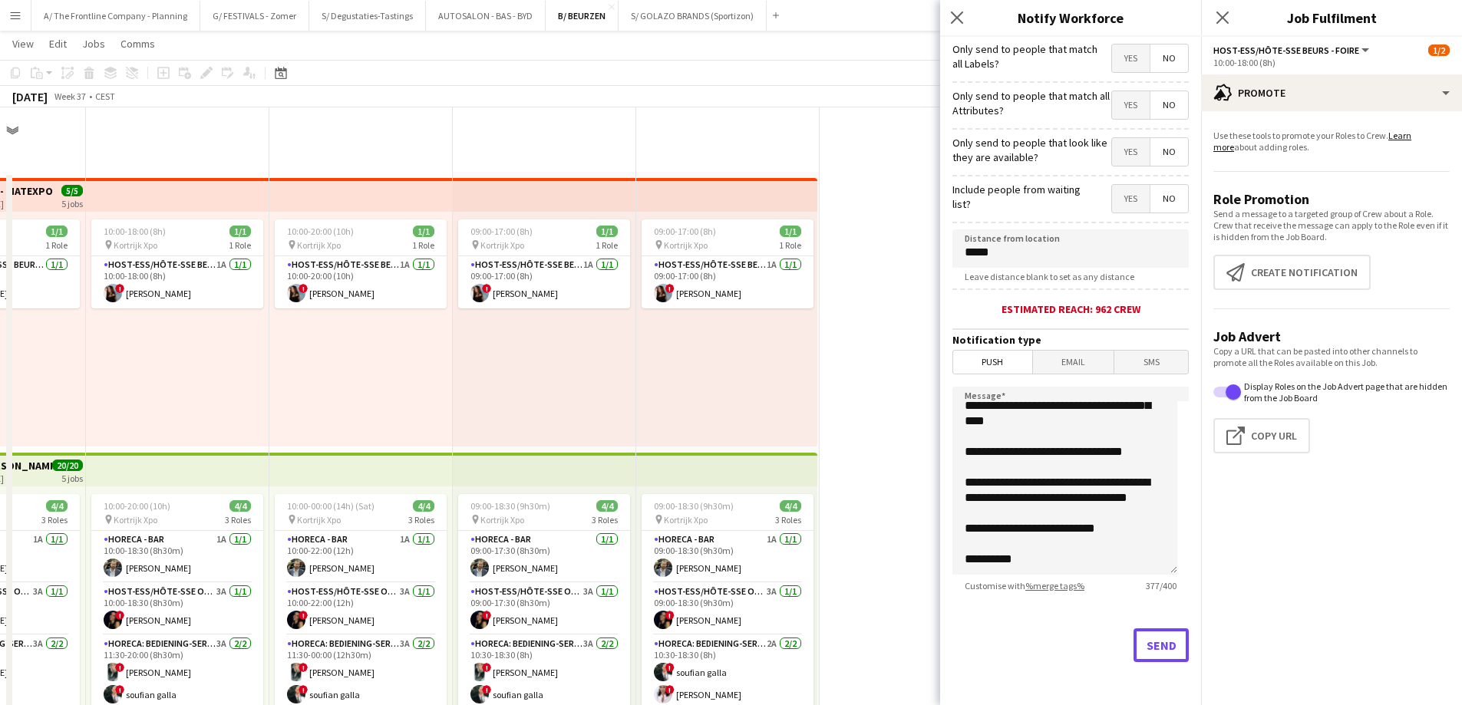
scroll to position [1611, 0]
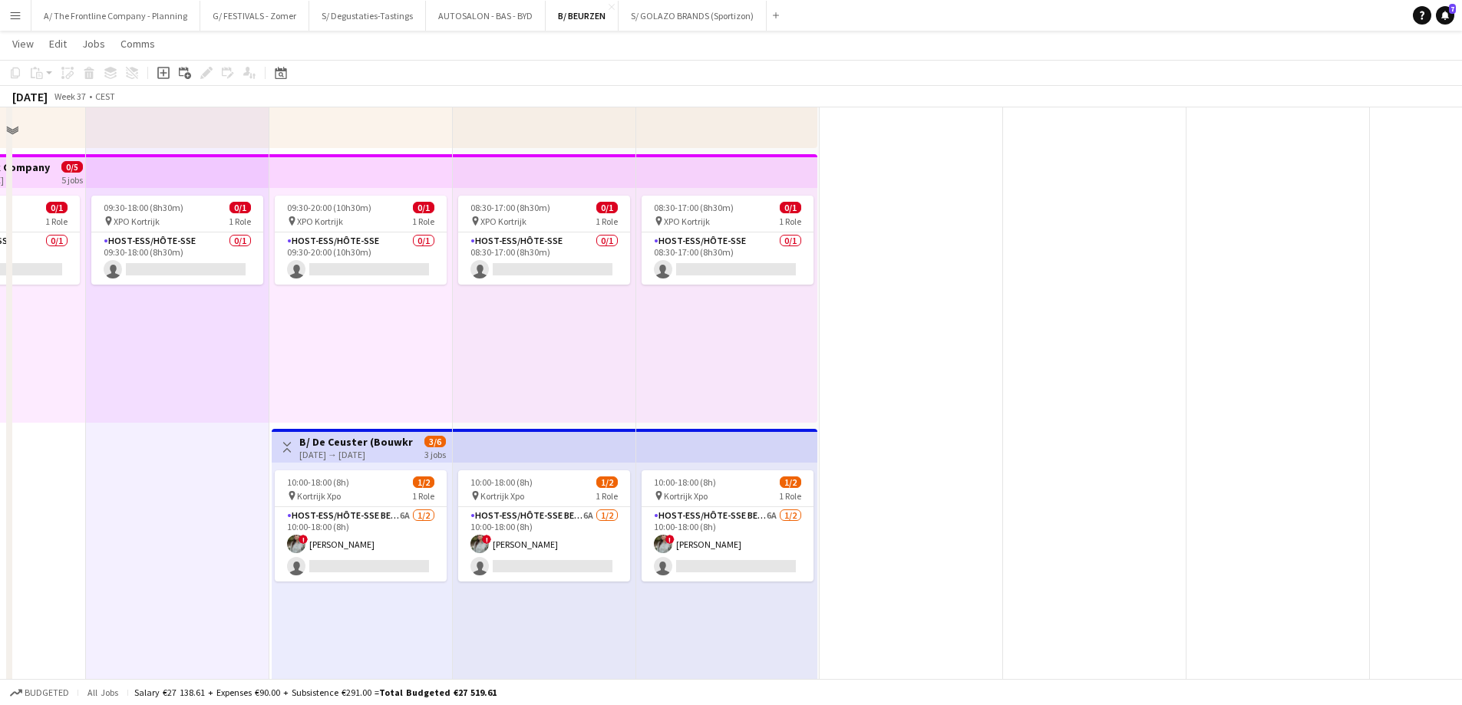
scroll to position [1228, 0]
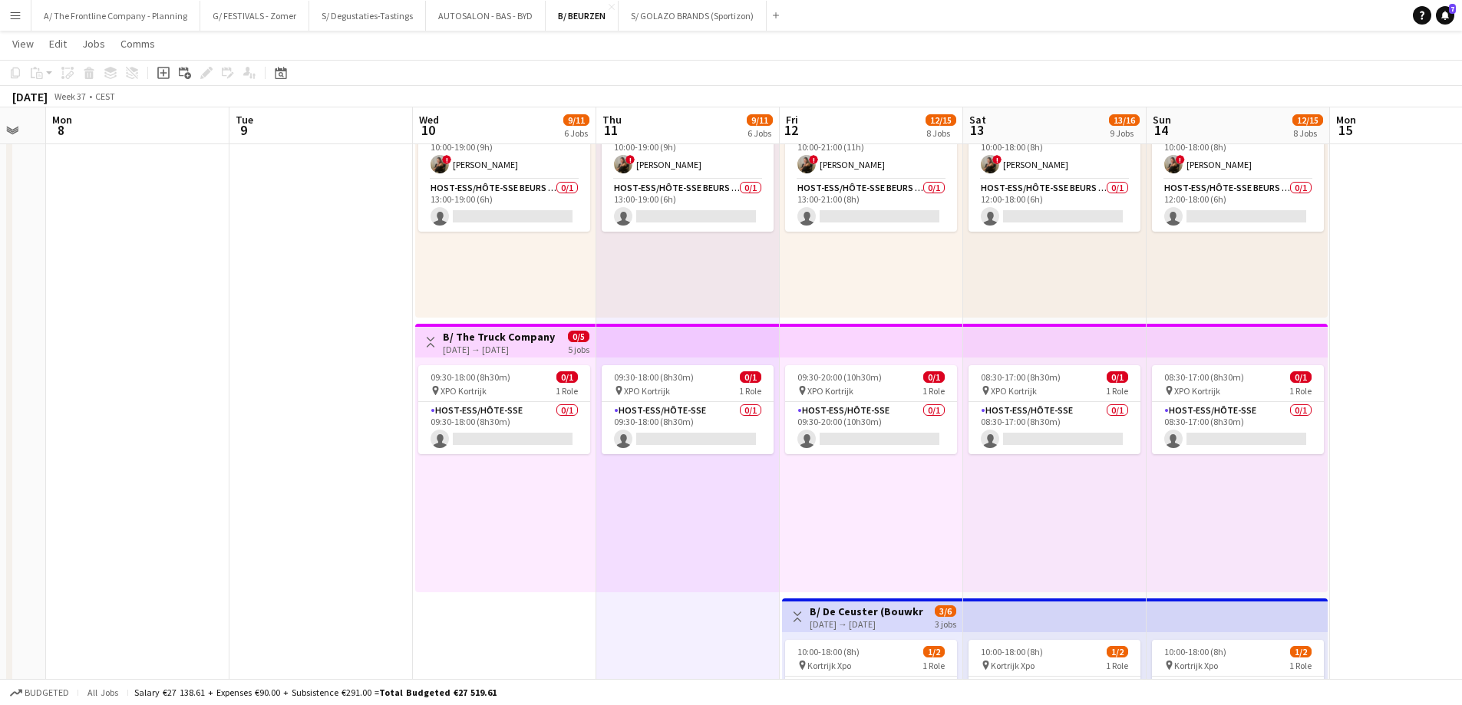
drag, startPoint x: 228, startPoint y: 528, endPoint x: 732, endPoint y: 516, distance: 504.3
click at [740, 515] on app-calendar-viewport "Sat 6 Sun 7 Mon 8 Tue 9 Wed 10 9/11 6 Jobs Thu 11 9/11 6 Jobs Fri 12 12/15 8 Jo…" at bounding box center [731, 233] width 1462 height 2802
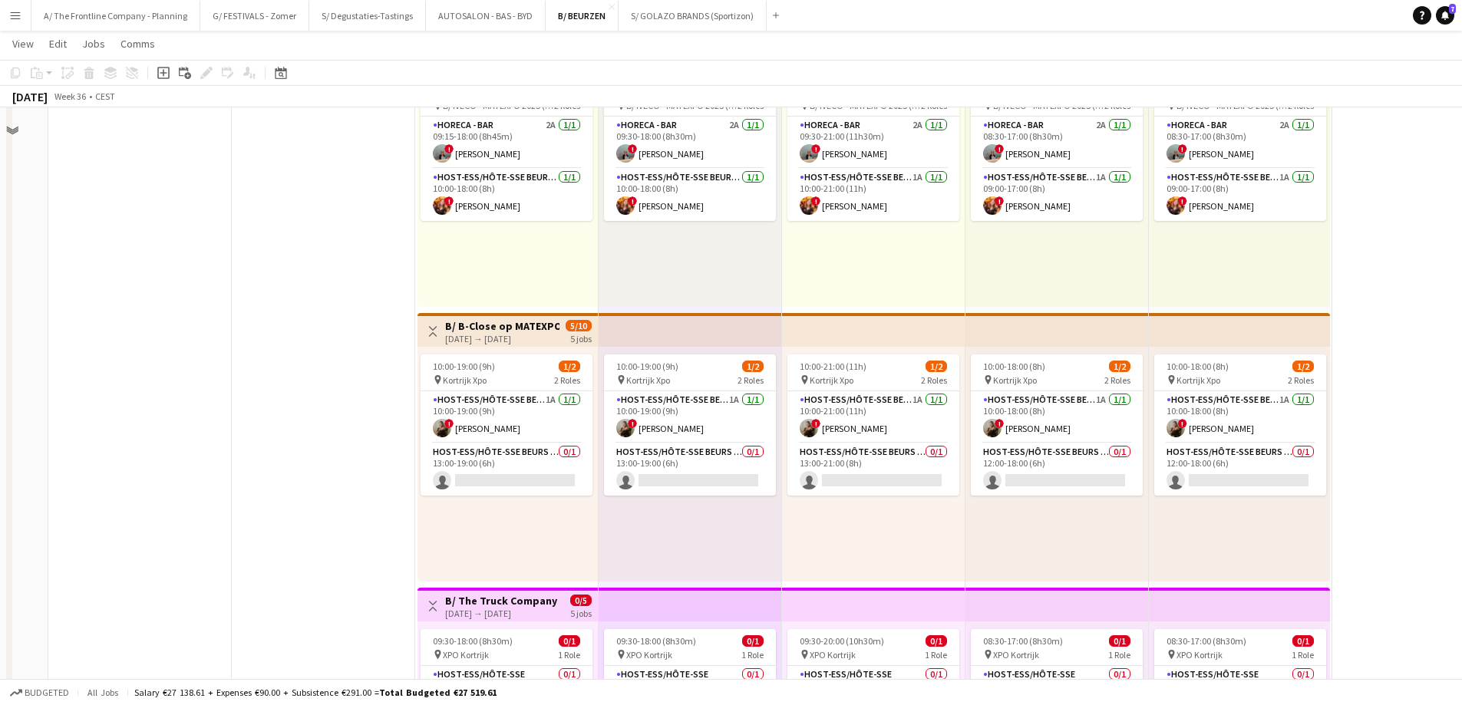
scroll to position [998, 0]
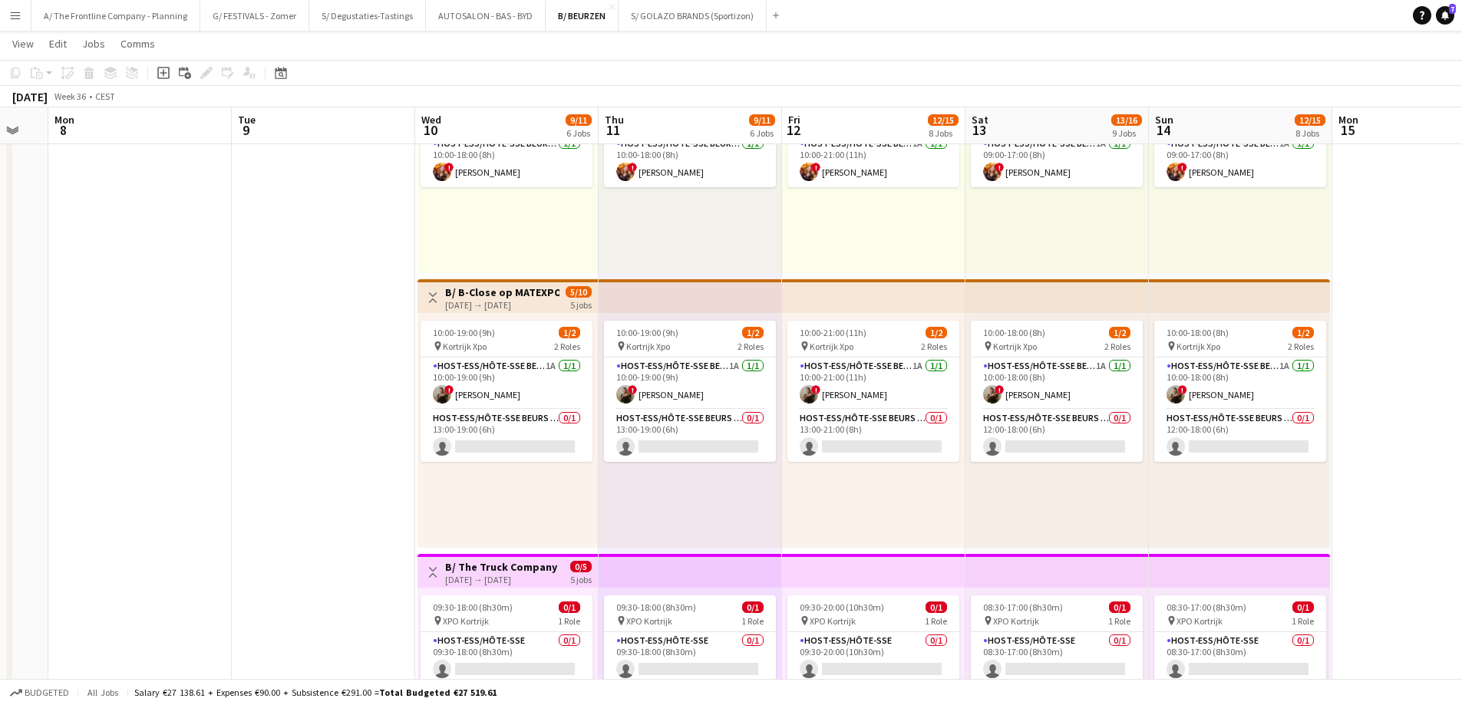
click at [231, 242] on app-date-cell at bounding box center [139, 413] width 183 height 2479
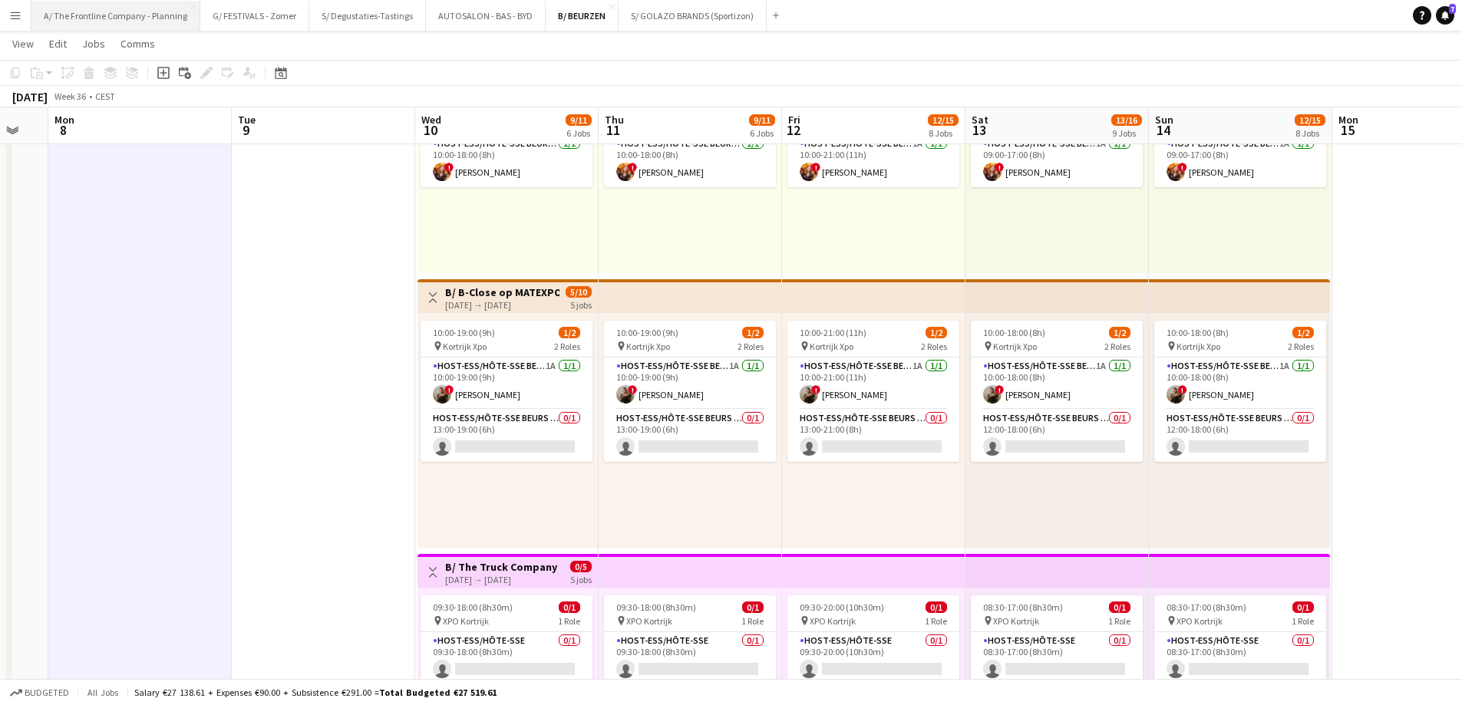
click at [135, 24] on button "A/ The Frontline Company - Planning Close" at bounding box center [115, 16] width 169 height 30
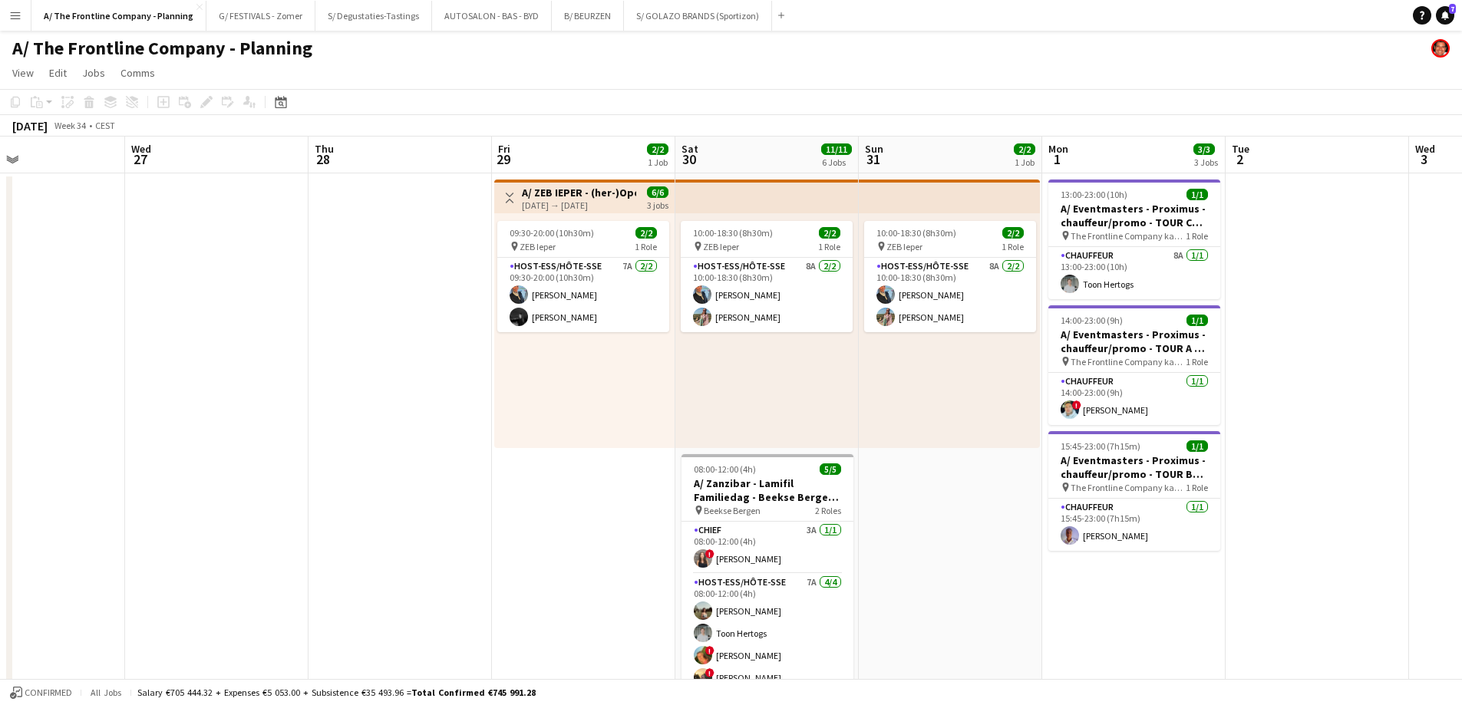
drag, startPoint x: -173, startPoint y: 312, endPoint x: -290, endPoint y: 308, distance: 117.5
click at [0, 308] on html "Menu Boards Boards Boards All jobs Status Workforce Workforce My Workforce Recr…" at bounding box center [731, 693] width 1462 height 1387
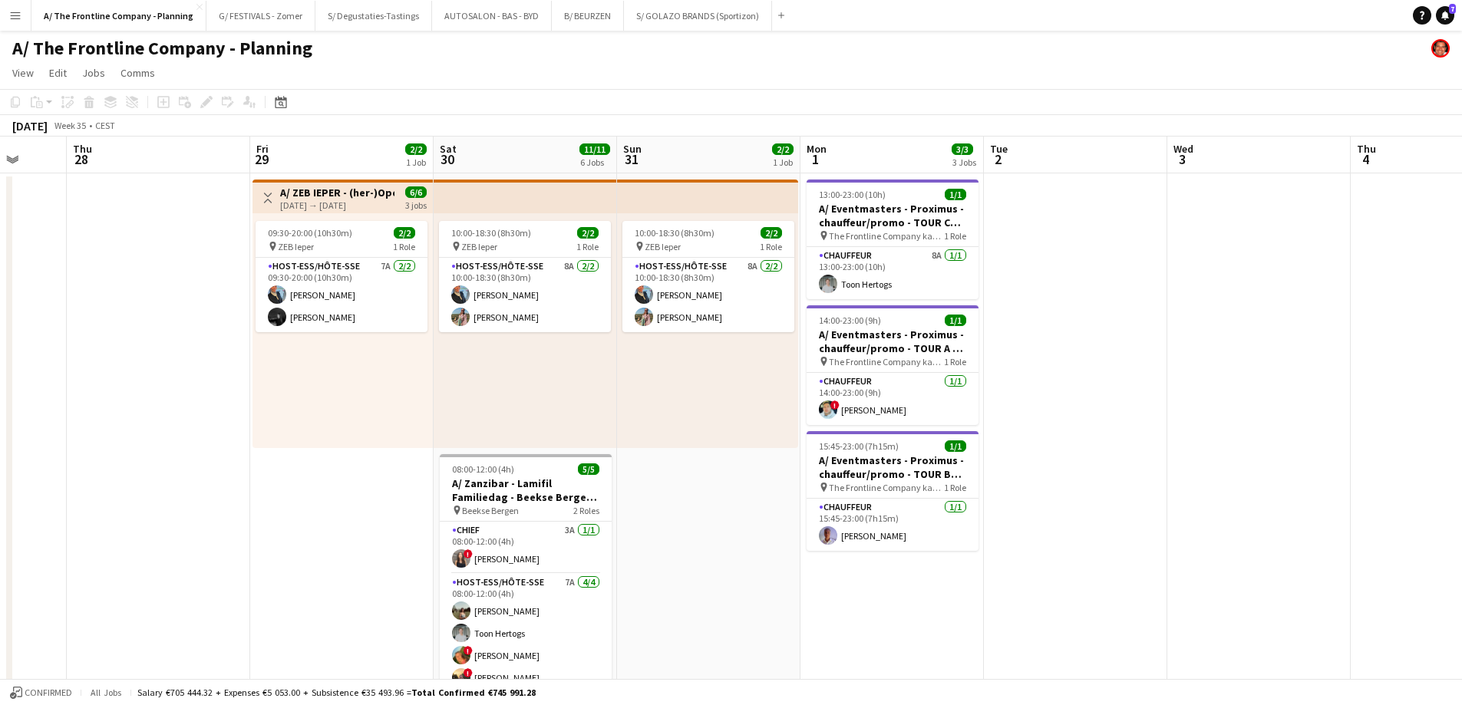
drag, startPoint x: 751, startPoint y: 368, endPoint x: -16, endPoint y: 349, distance: 767.6
click at [0, 349] on html "Menu Boards Boards Boards All jobs Status Workforce Workforce My Workforce Recr…" at bounding box center [731, 693] width 1462 height 1387
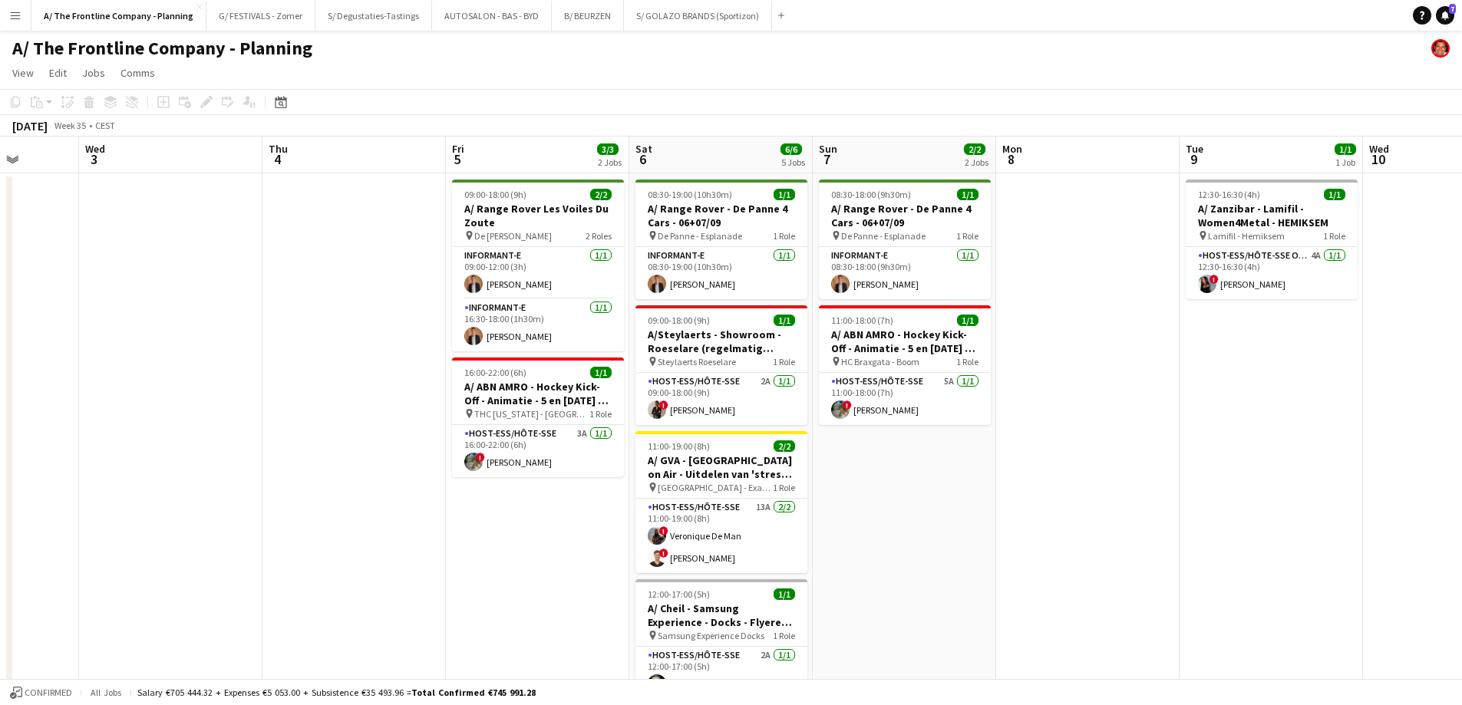
drag, startPoint x: 368, startPoint y: 355, endPoint x: 352, endPoint y: 353, distance: 15.5
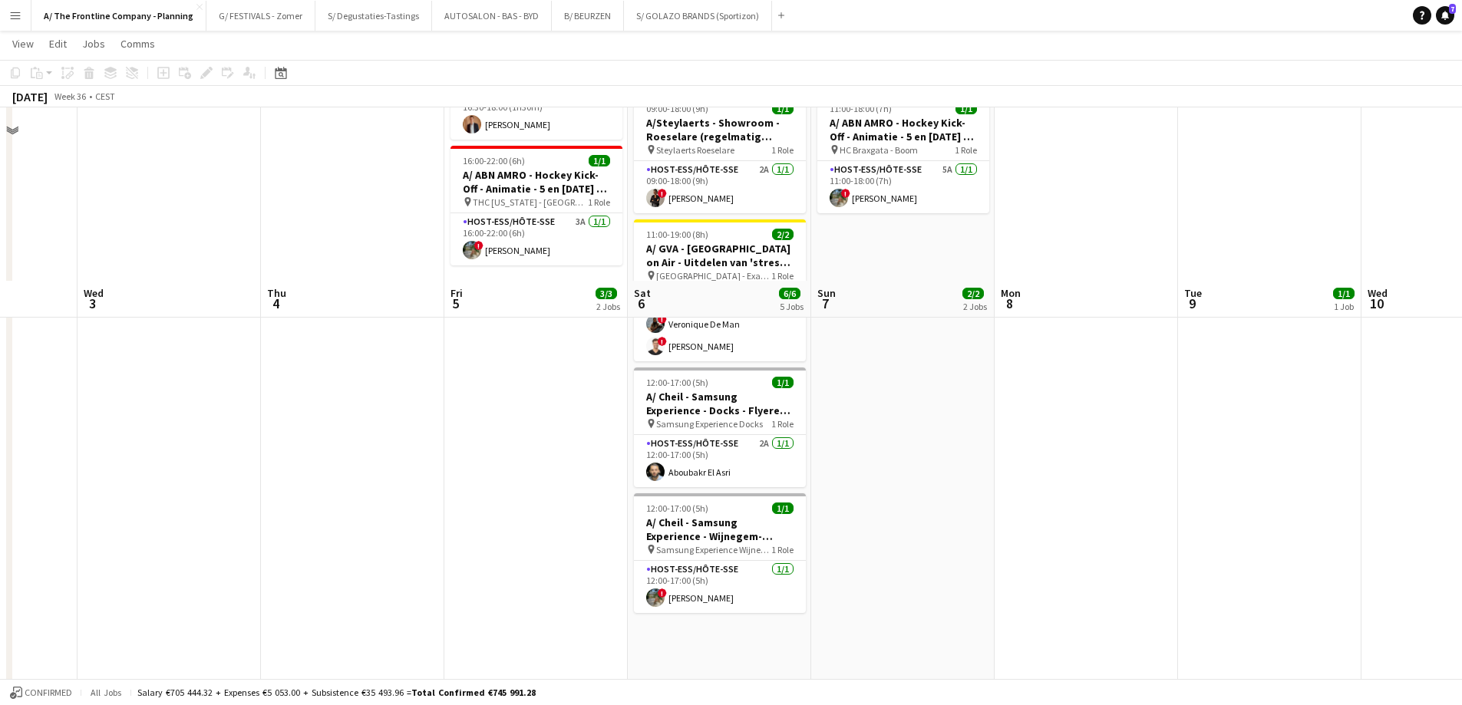
scroll to position [0, 0]
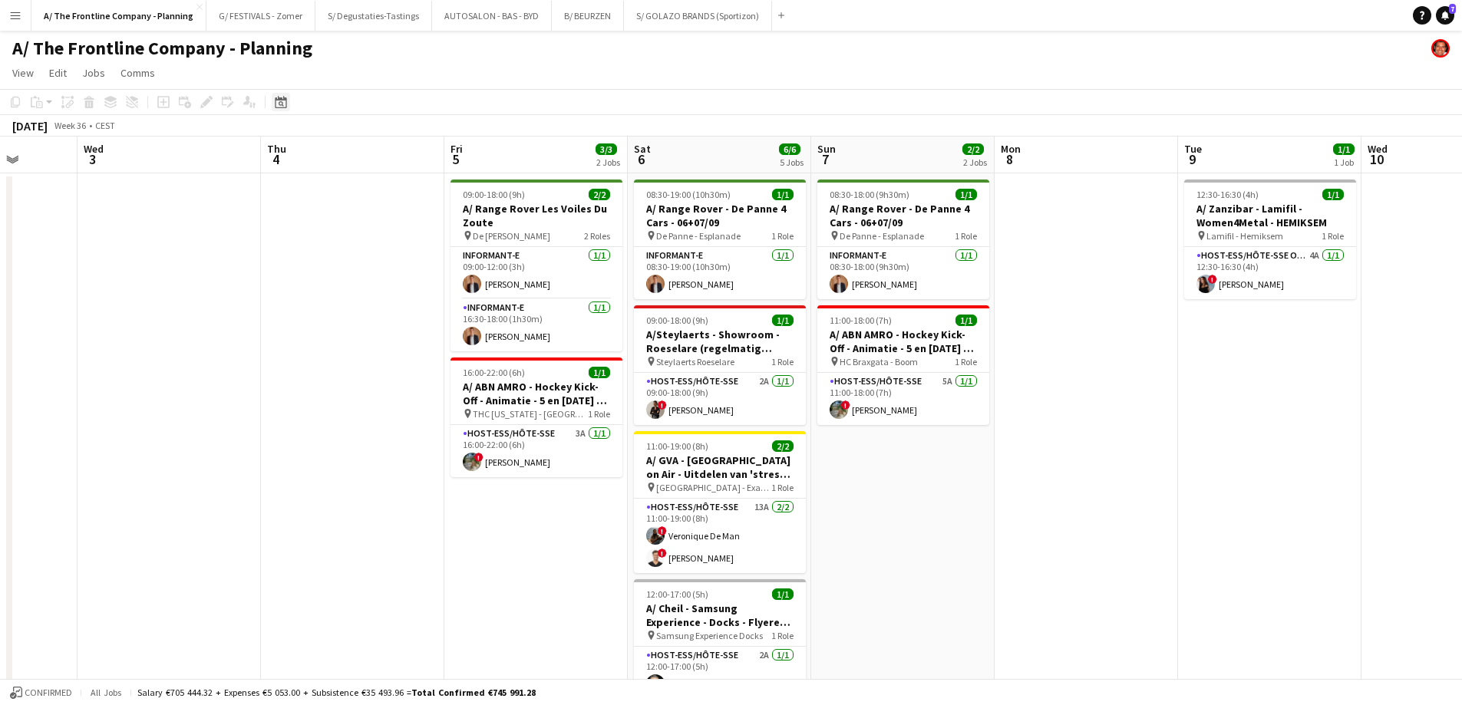
click at [288, 107] on div "Date picker" at bounding box center [281, 102] width 18 height 18
click at [401, 304] on span "31" at bounding box center [405, 298] width 18 height 18
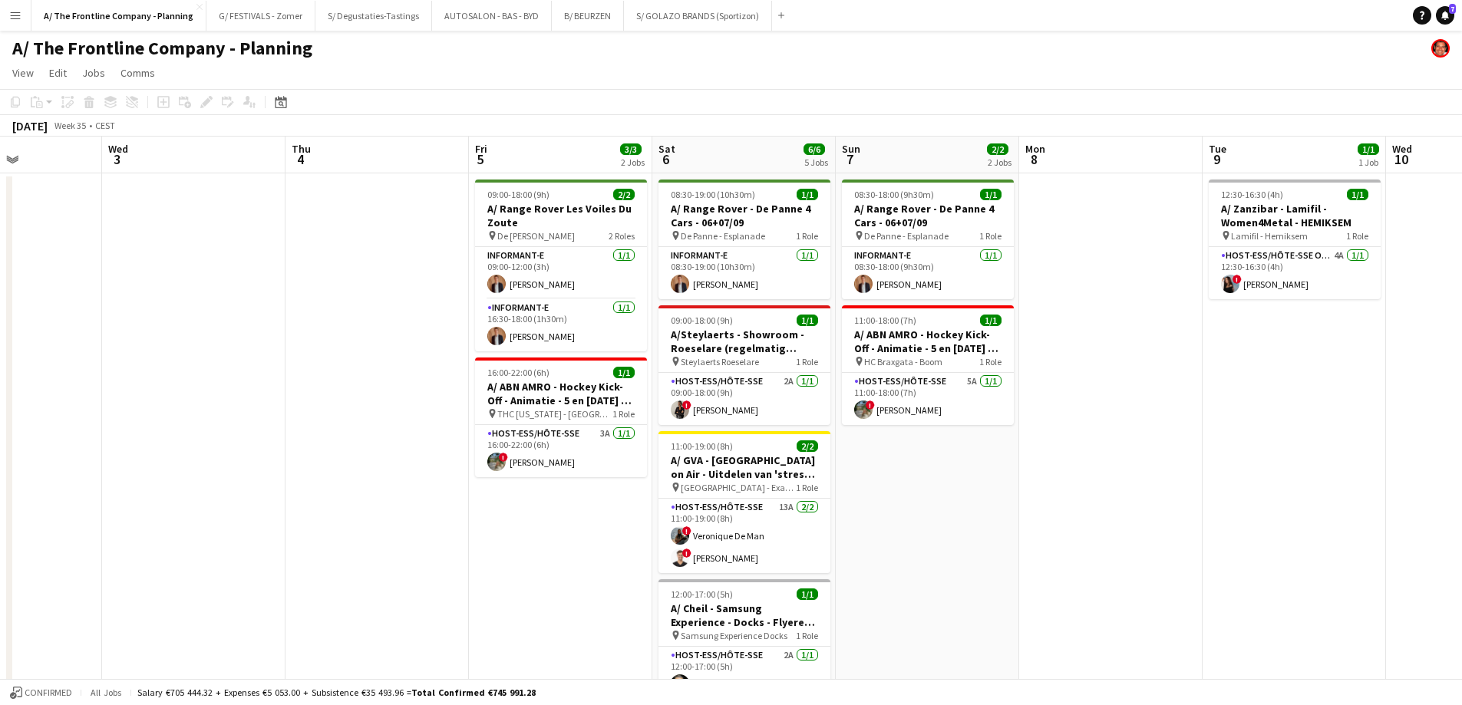
drag, startPoint x: 37, startPoint y: 302, endPoint x: 15, endPoint y: 299, distance: 22.6
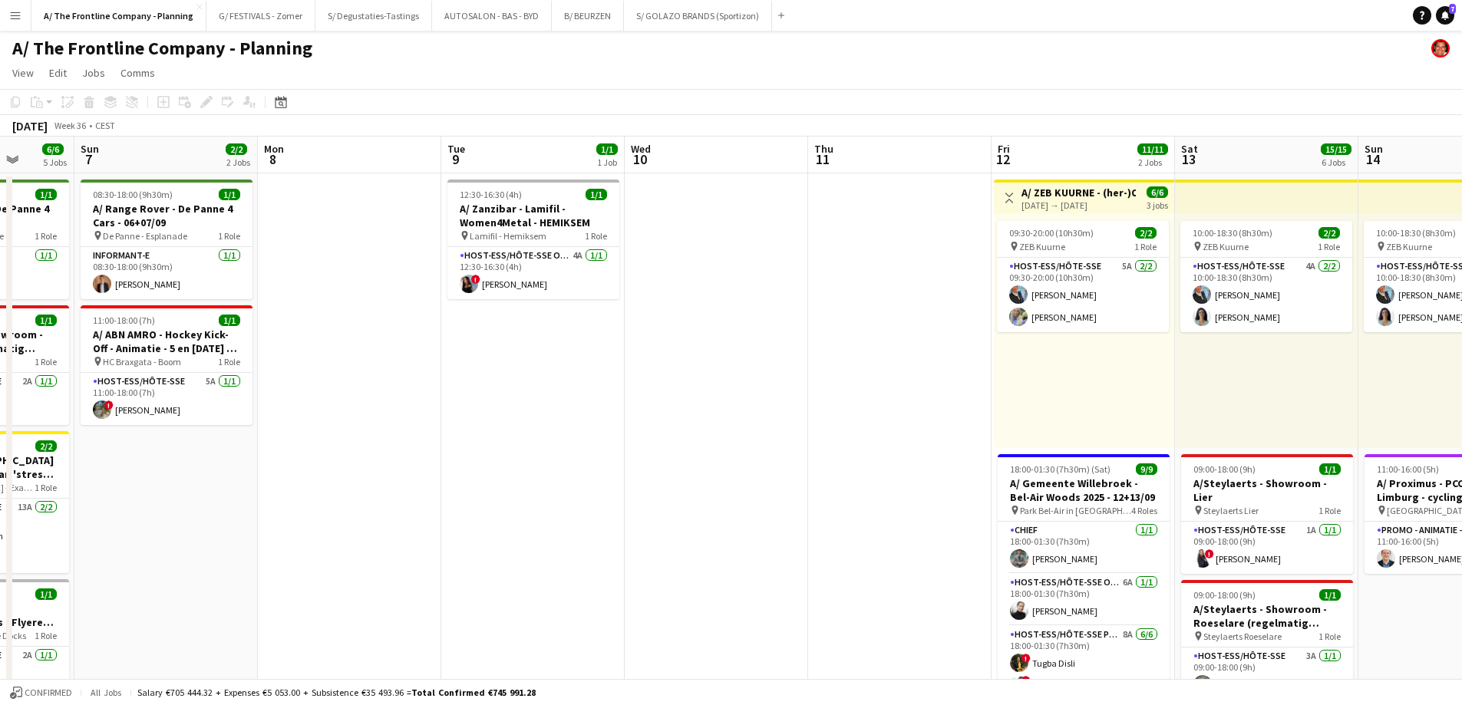
drag, startPoint x: 982, startPoint y: 393, endPoint x: 414, endPoint y: 371, distance: 568.3
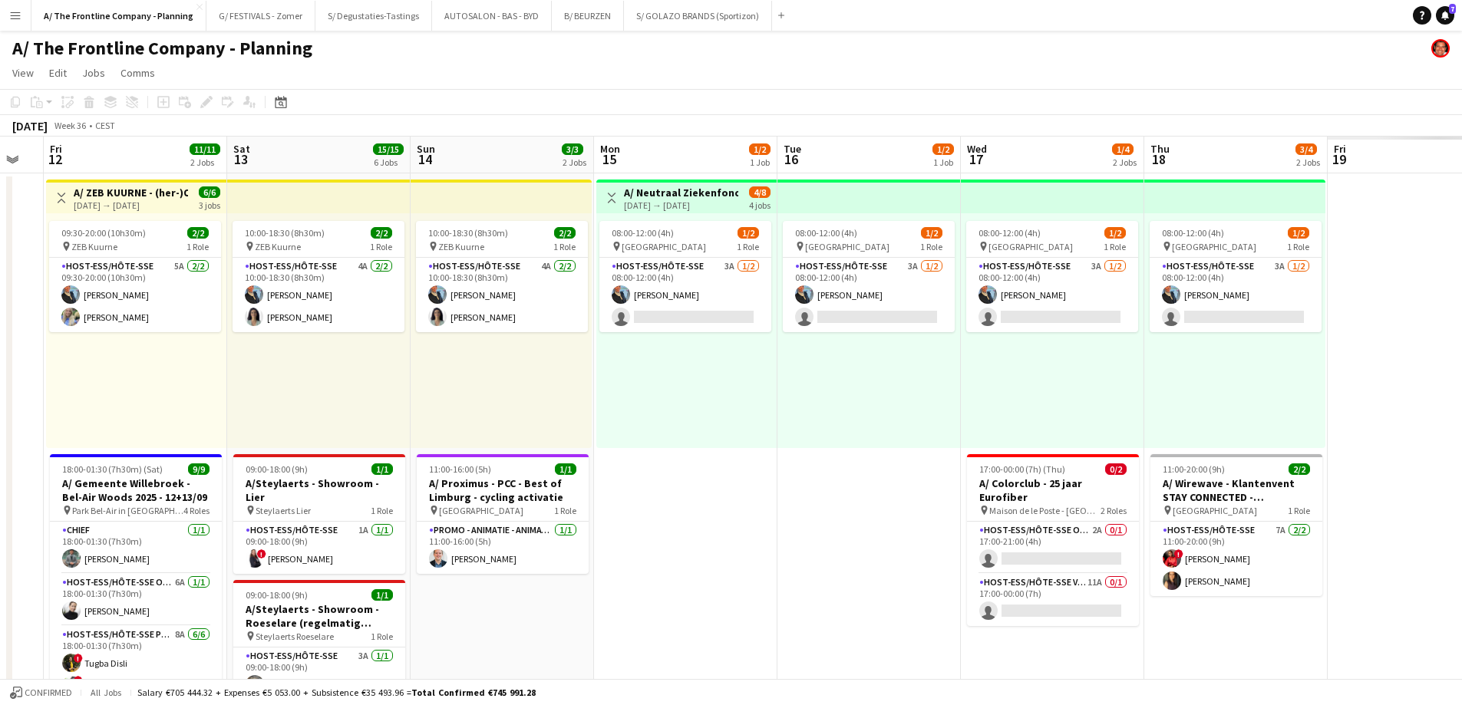
drag, startPoint x: 1030, startPoint y: 424, endPoint x: -77, endPoint y: 288, distance: 1114.8
click at [0, 288] on html "Menu Boards Boards Boards All jobs Status Workforce Workforce My Workforce Recr…" at bounding box center [731, 693] width 1462 height 1387
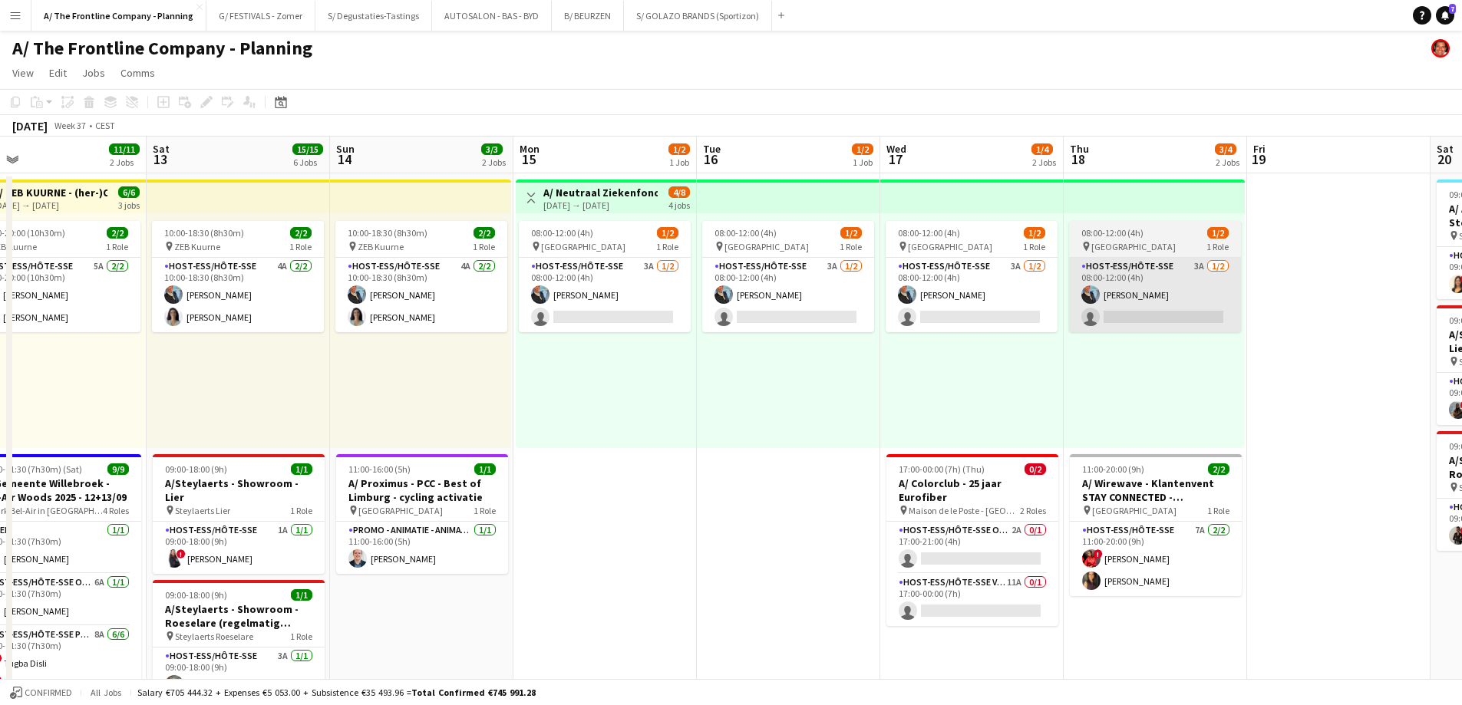
drag, startPoint x: 1173, startPoint y: 329, endPoint x: 119, endPoint y: 325, distance: 1053.6
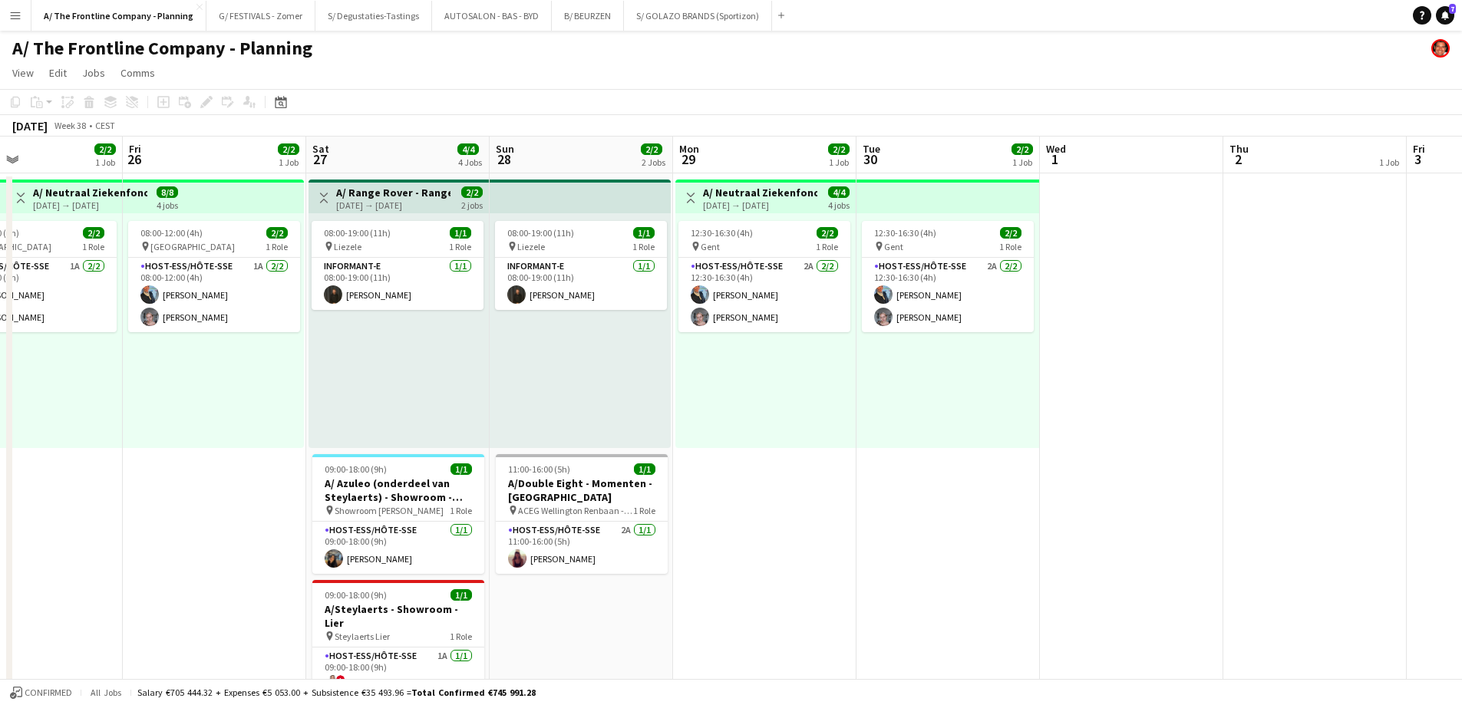
drag, startPoint x: 598, startPoint y: 362, endPoint x: 157, endPoint y: 368, distance: 440.5
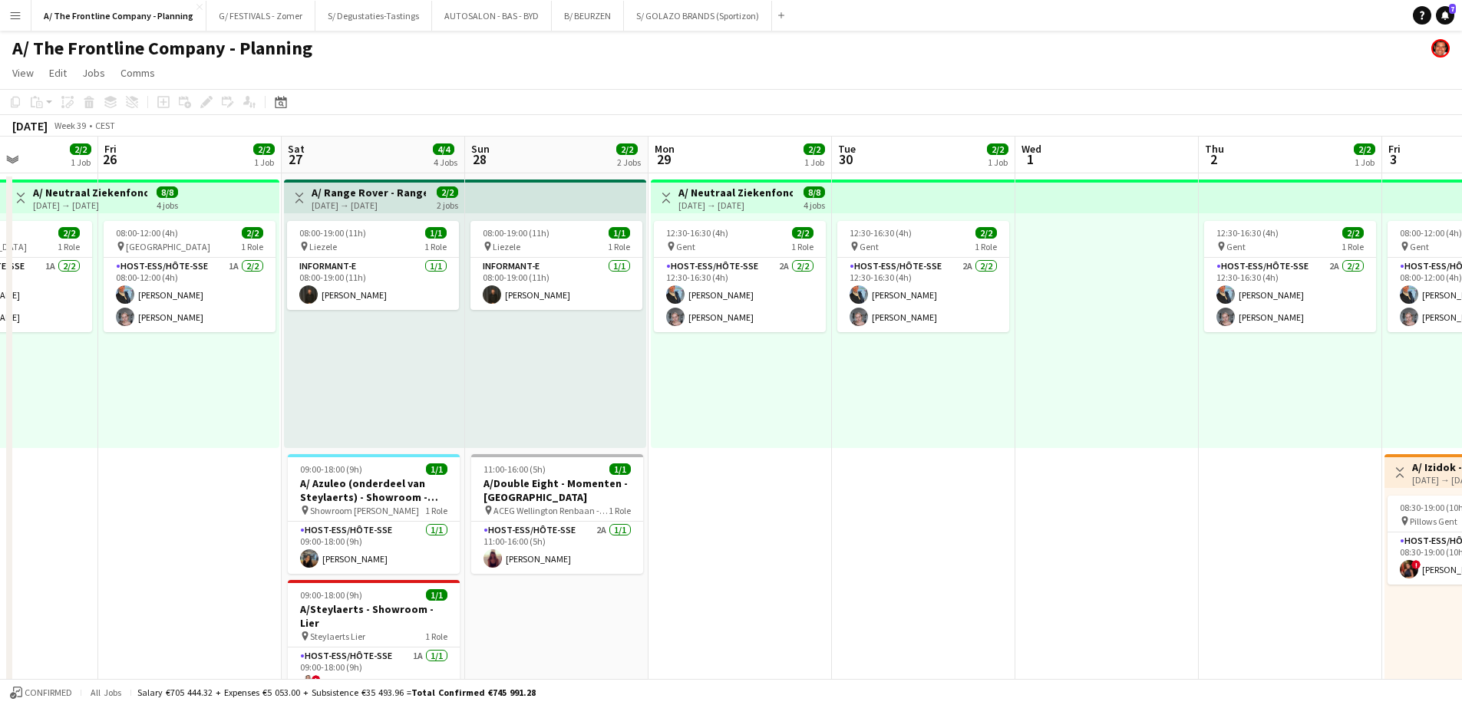
drag, startPoint x: 912, startPoint y: 499, endPoint x: 720, endPoint y: 524, distance: 193.5
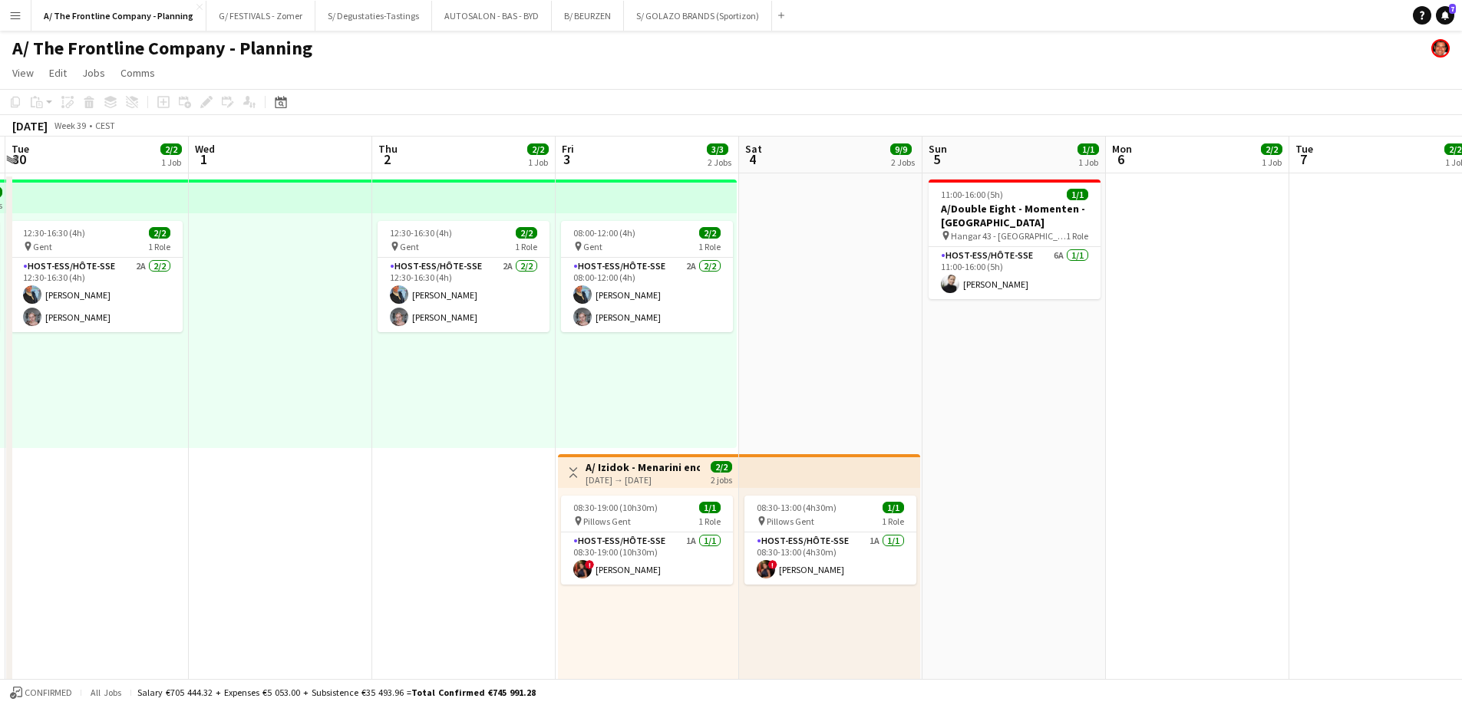
drag, startPoint x: 632, startPoint y: 414, endPoint x: 272, endPoint y: 418, distance: 360.7
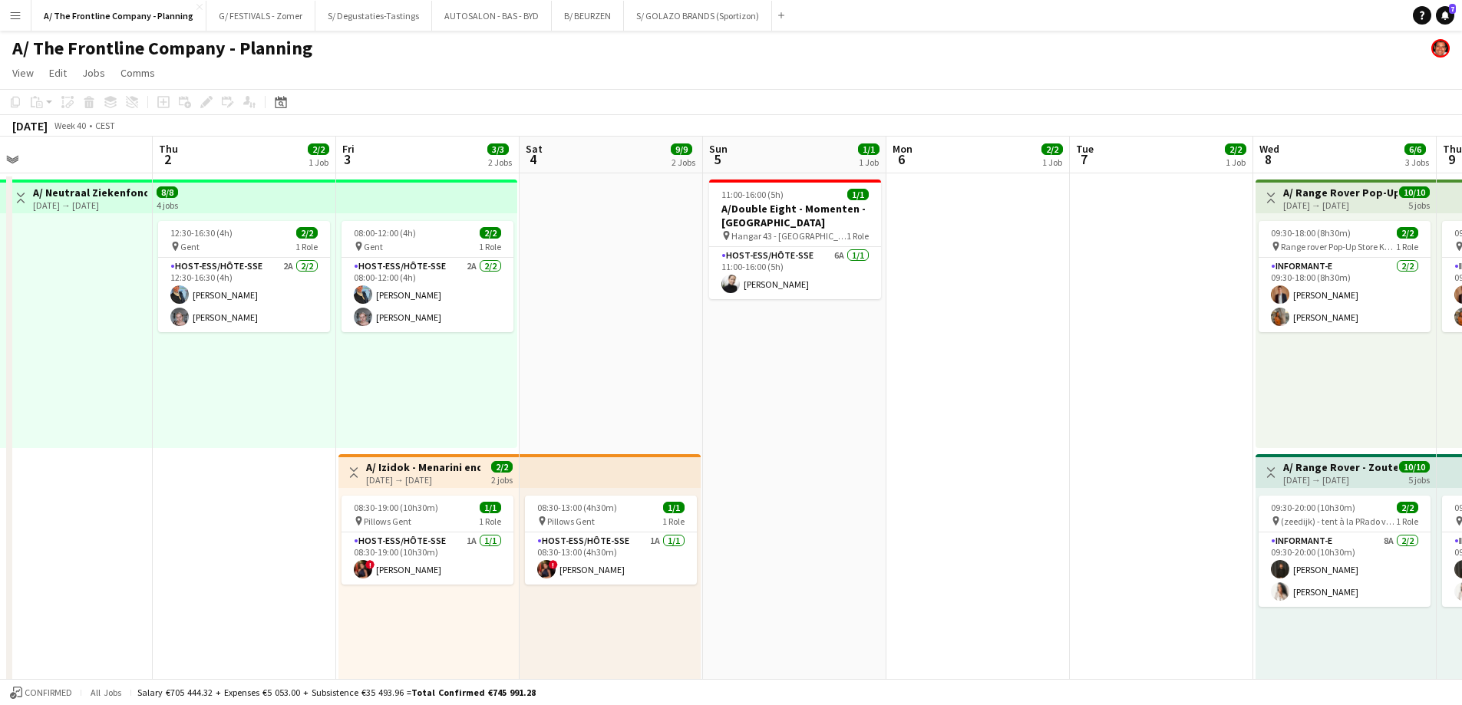
scroll to position [0, 392]
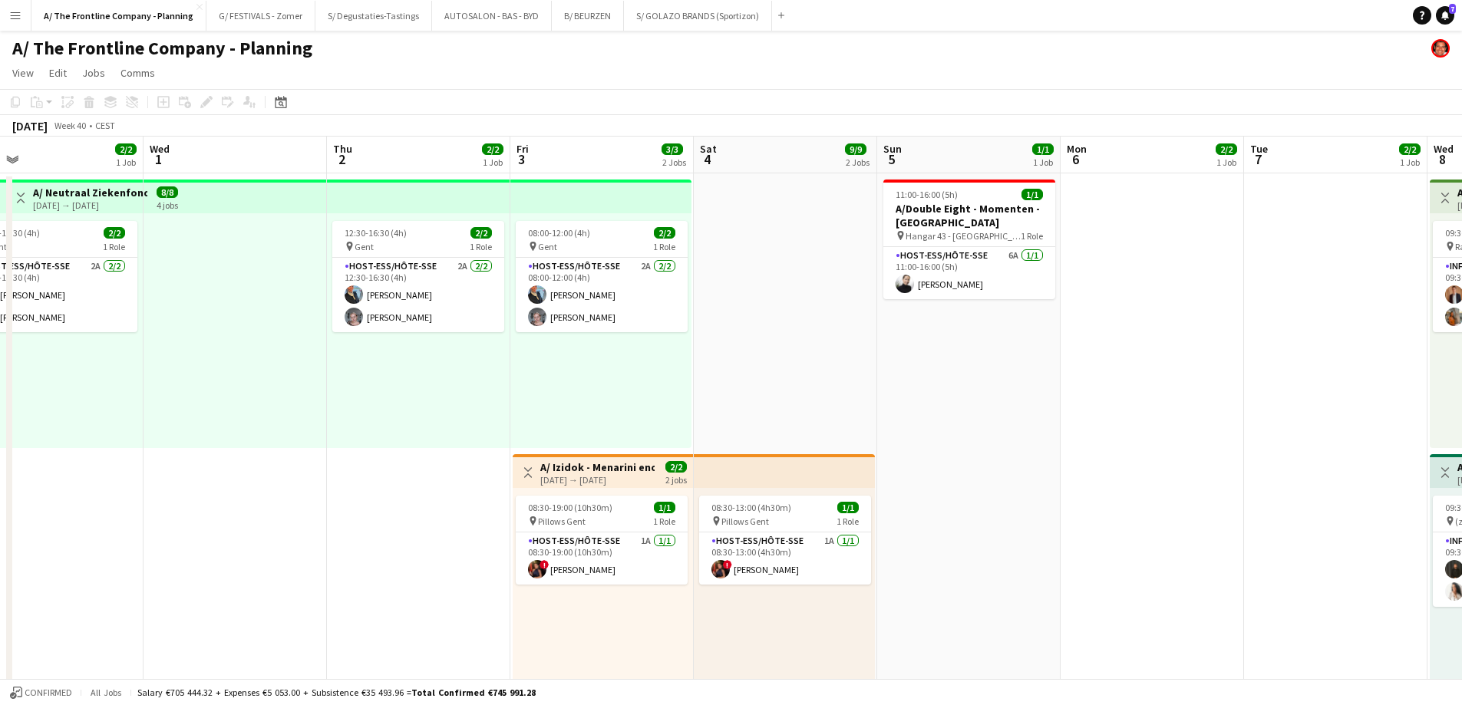
scroll to position [0, 388]
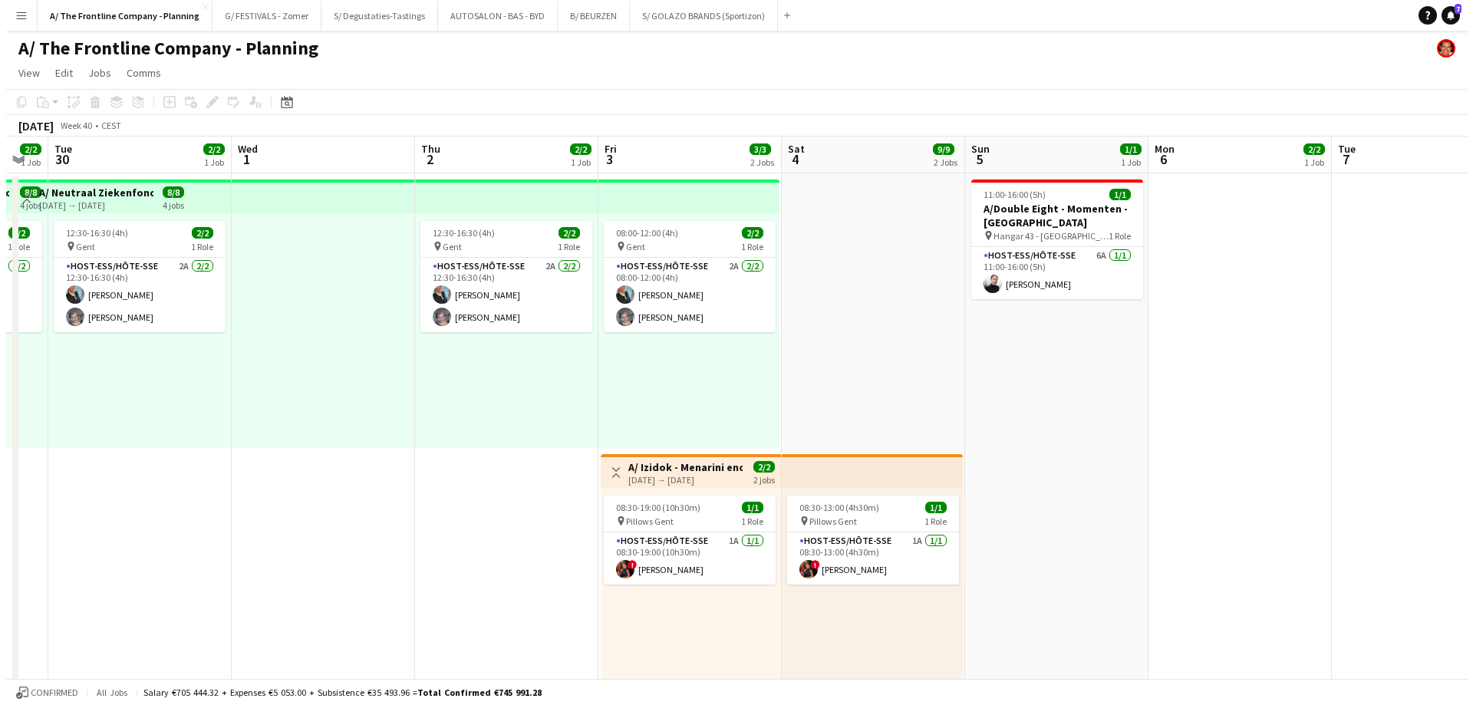
scroll to position [0, 356]
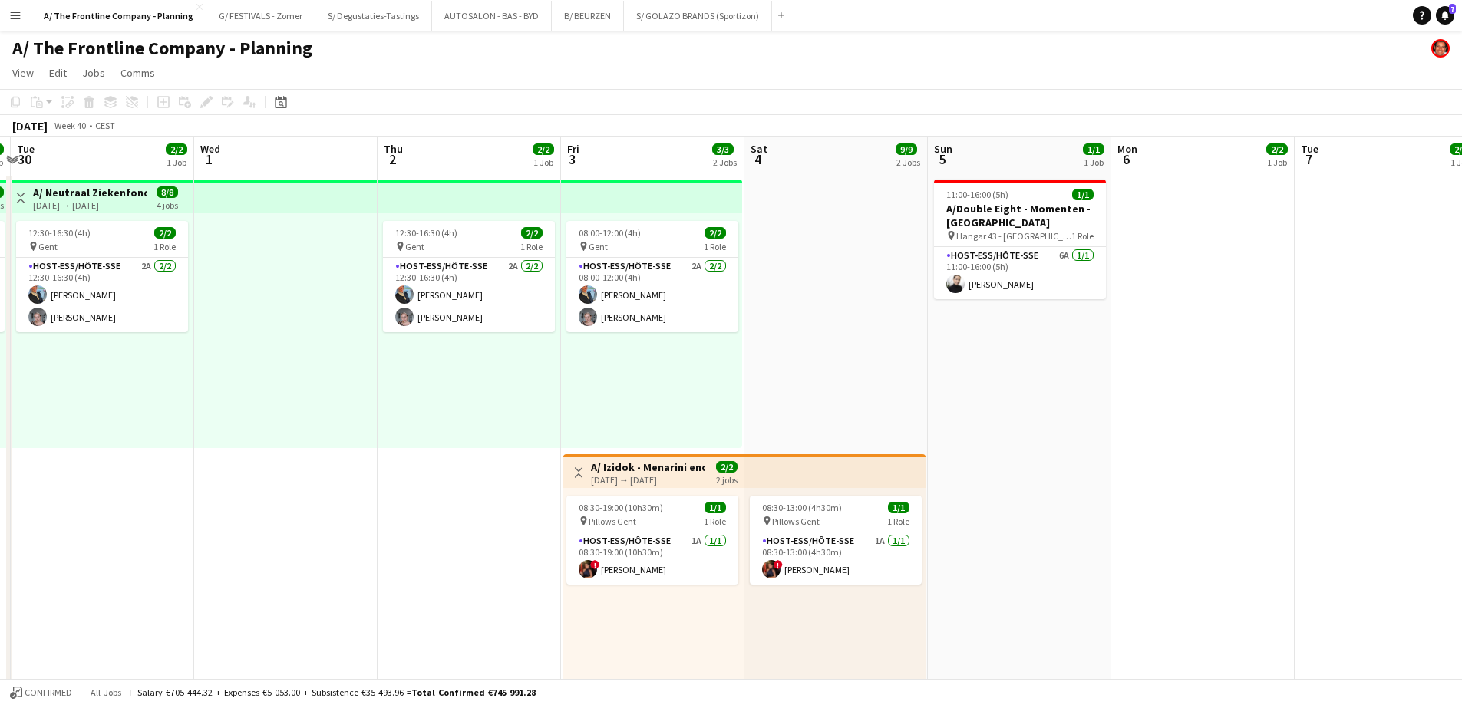
drag, startPoint x: 612, startPoint y: 394, endPoint x: 1189, endPoint y: 364, distance: 578.6
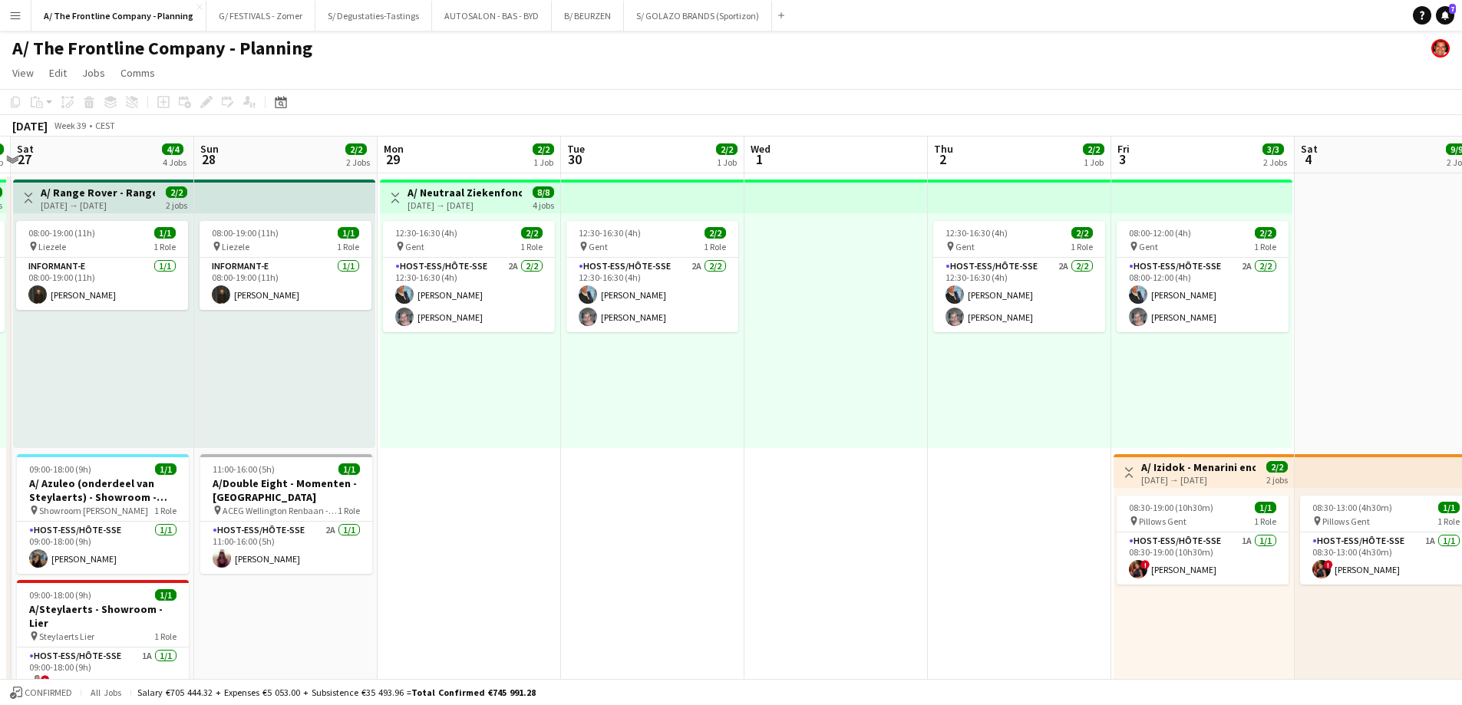
click at [17, 18] on app-icon "Menu" at bounding box center [15, 15] width 12 height 12
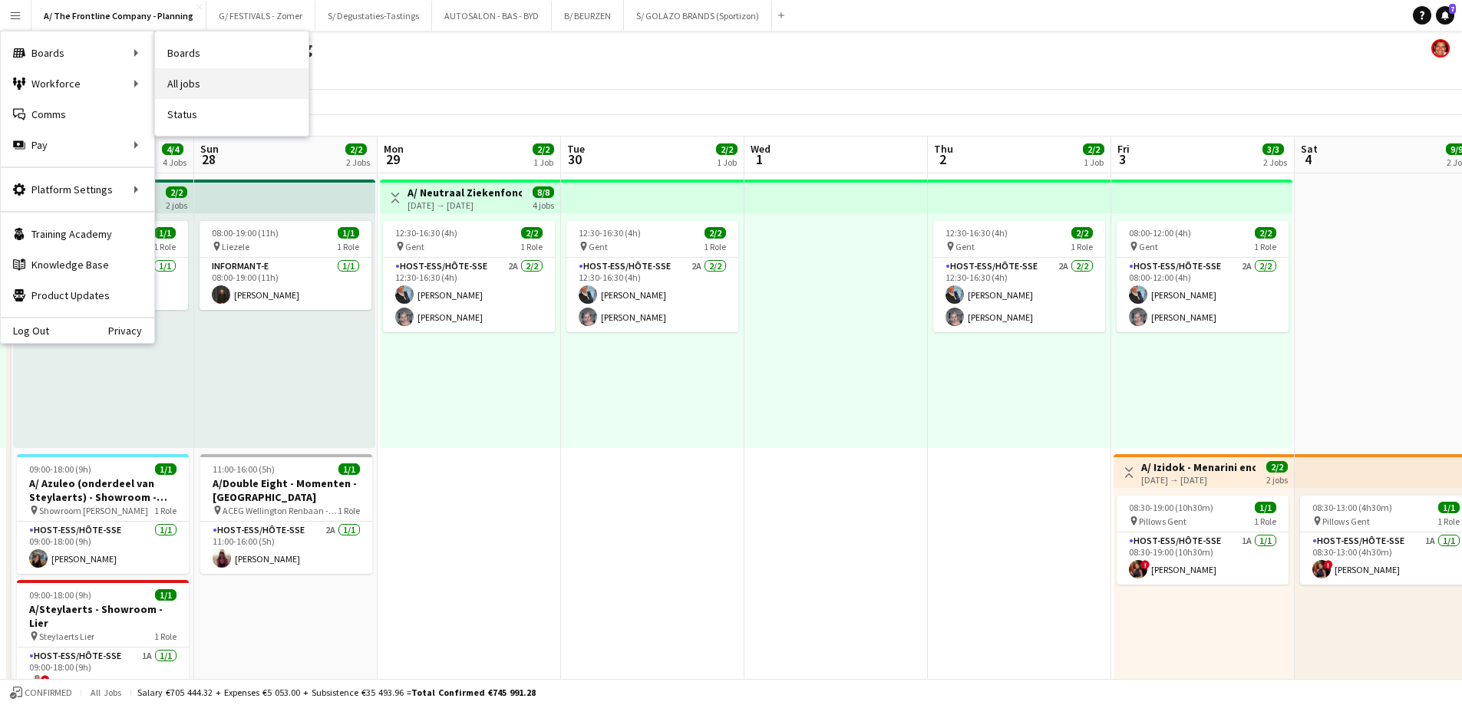
click at [201, 87] on link "All jobs" at bounding box center [231, 83] width 153 height 31
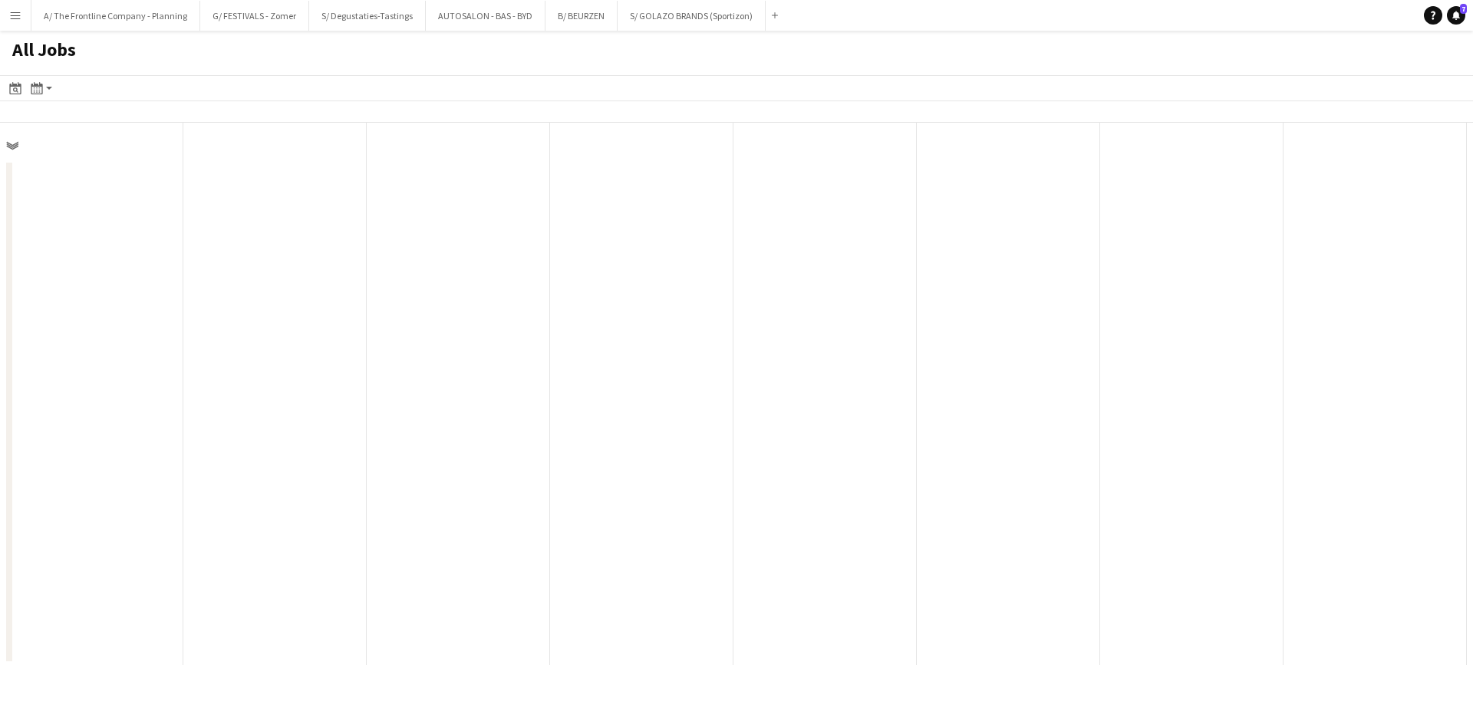
scroll to position [0, 367]
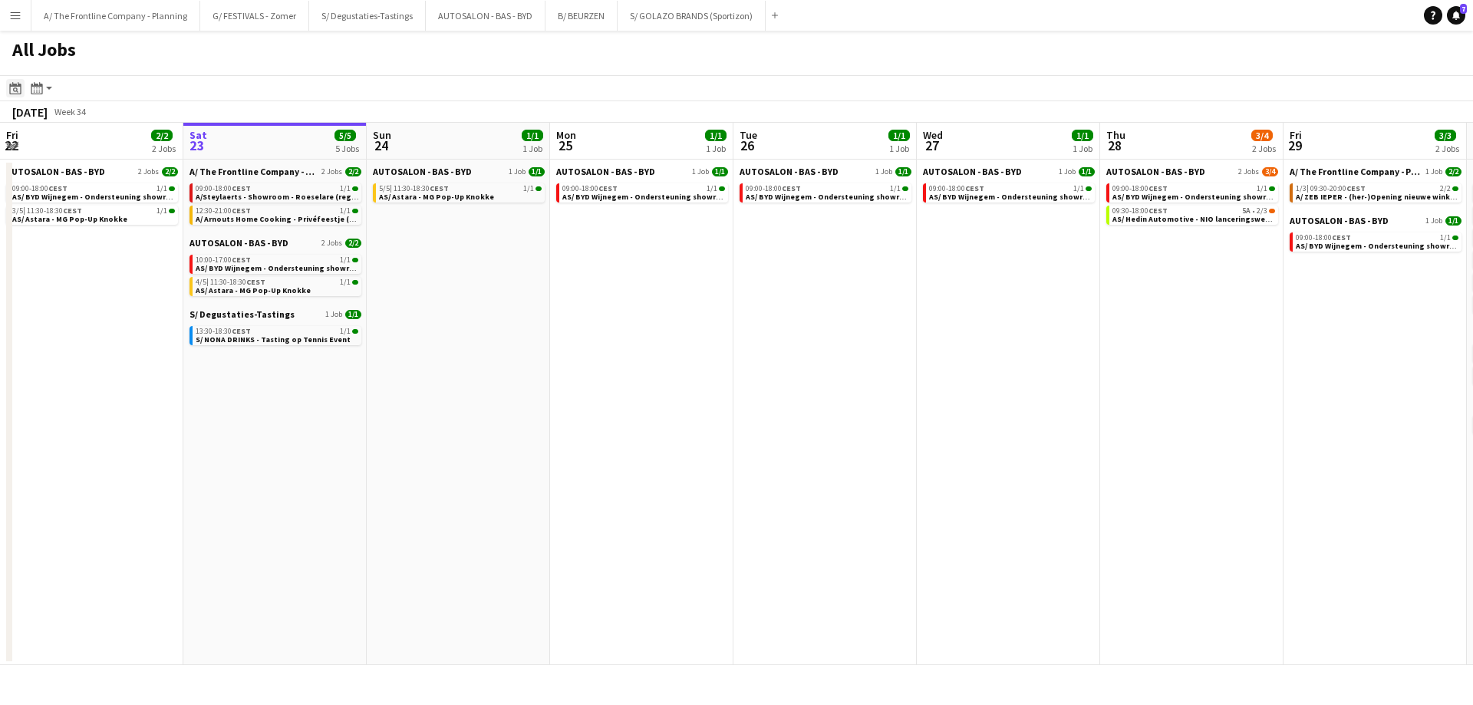
click at [15, 91] on icon at bounding box center [15, 89] width 5 height 5
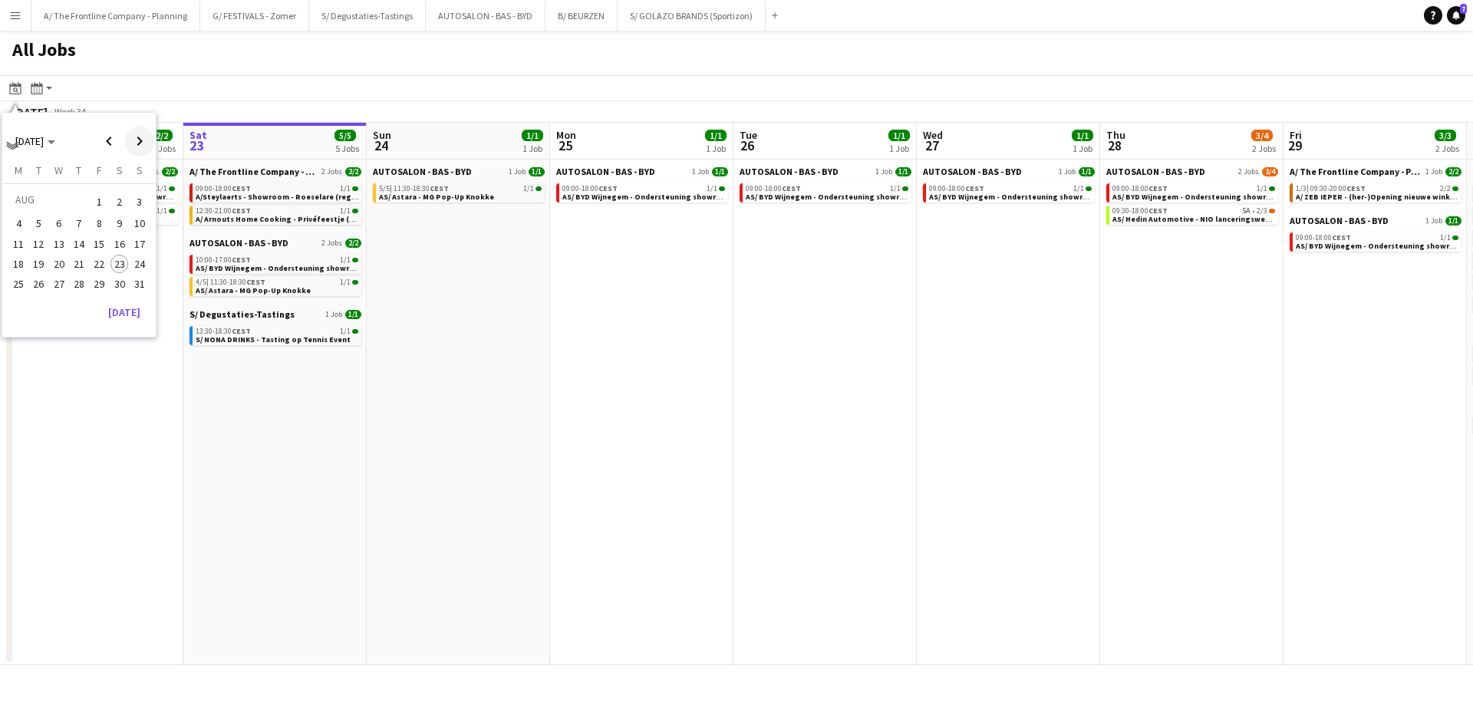
click at [144, 140] on span "Next month" at bounding box center [139, 141] width 31 height 31
click at [38, 305] on span "30" at bounding box center [39, 301] width 18 height 18
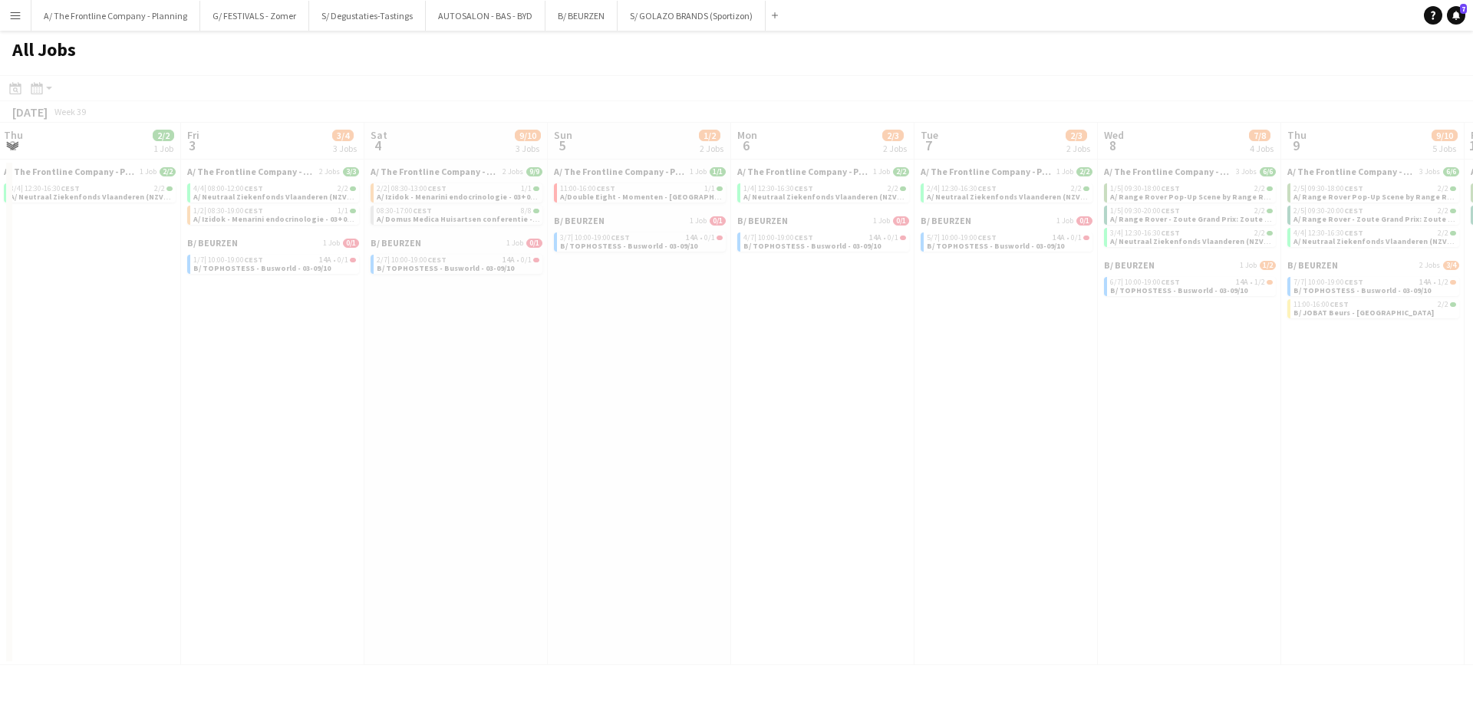
scroll to position [0, 452]
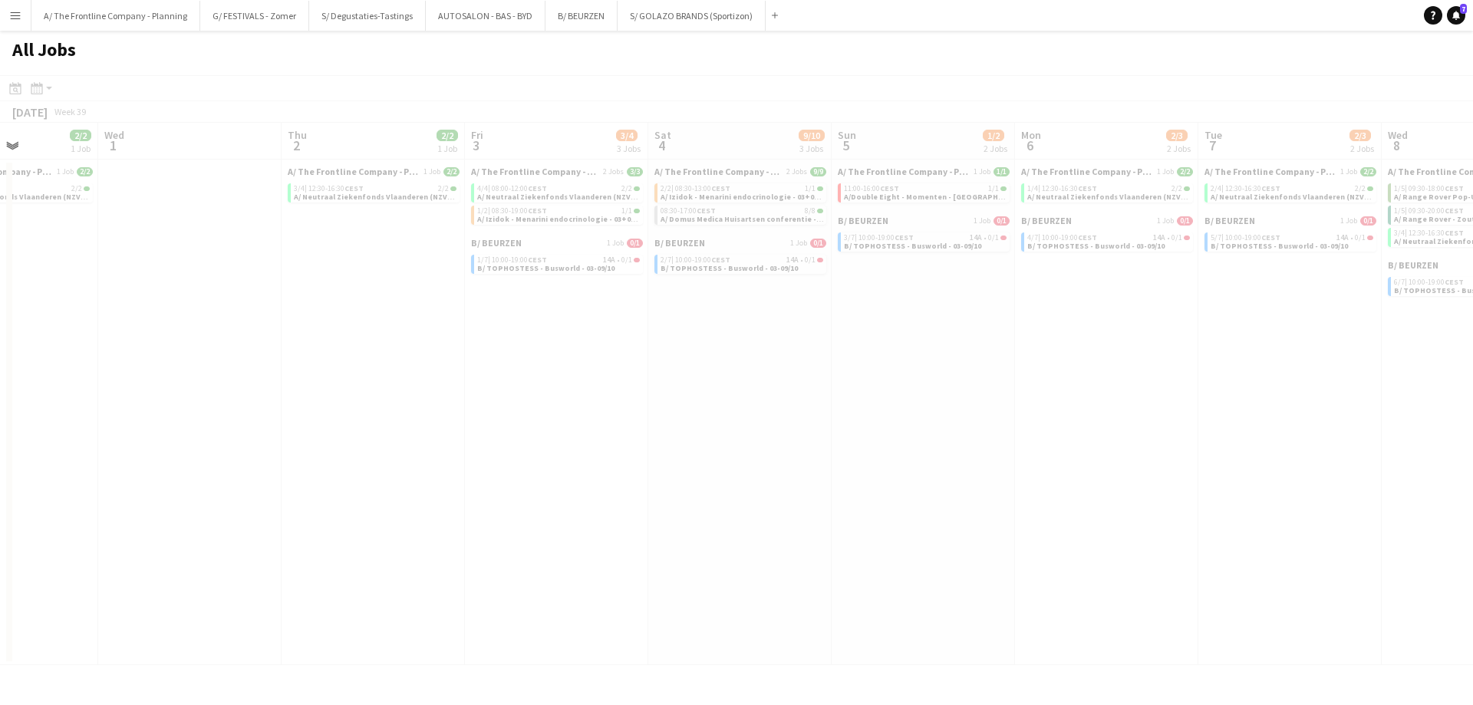
drag, startPoint x: 608, startPoint y: 391, endPoint x: 333, endPoint y: 378, distance: 275.0
click at [332, 379] on app-calendar-viewport "Sun 28 2/2 2 Jobs Mon 29 2/2 1 Job Tue 30 2/2 1 Job Wed 1 Thu 2 2/2 1 Job Fri 3…" at bounding box center [736, 394] width 1473 height 543
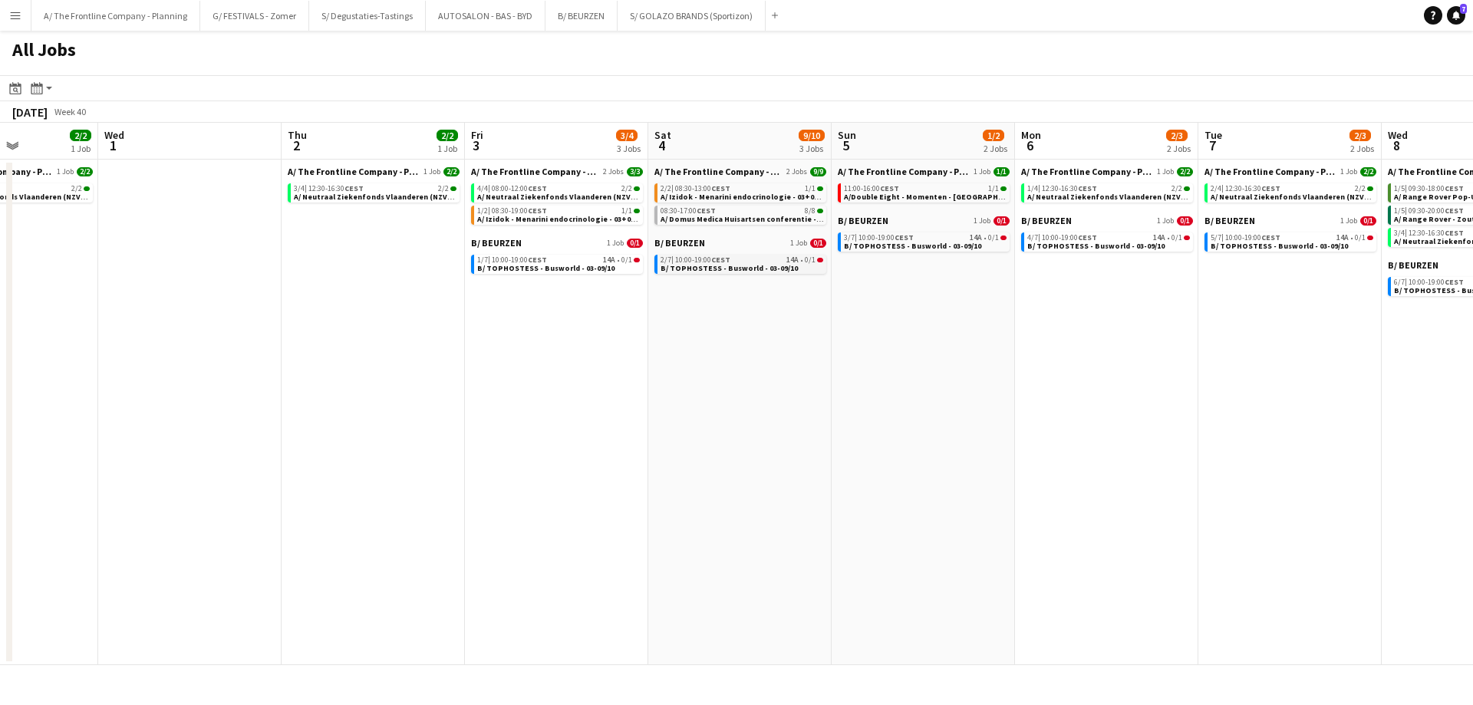
click at [756, 267] on span "B/ TOPHOSTESS - Busworld - 03-09/10" at bounding box center [729, 268] width 137 height 10
click at [277, 344] on app-all-jobs "All Jobs Date picker SEP 2025 SEP 2025 Monday M Tuesday T Wednesday W Thursday …" at bounding box center [736, 348] width 1473 height 635
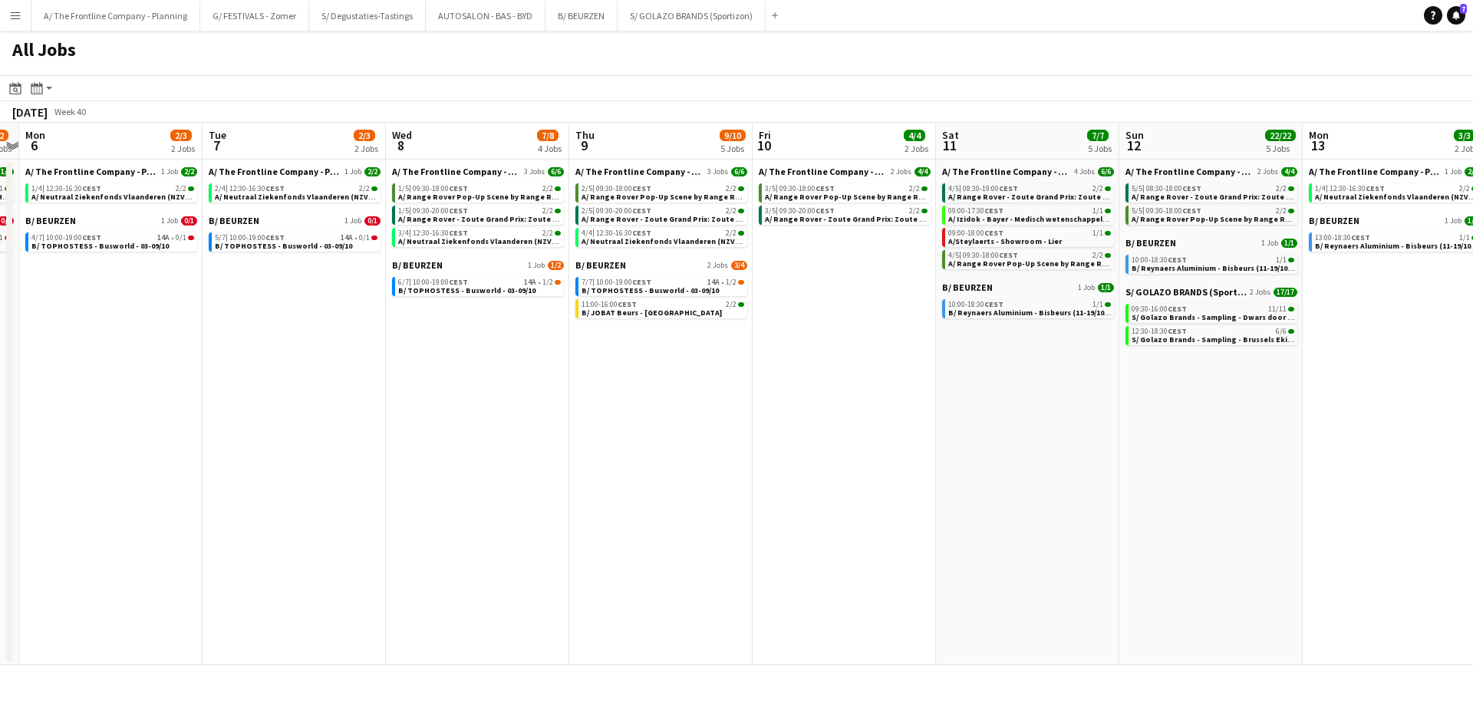
drag, startPoint x: 1067, startPoint y: 394, endPoint x: 807, endPoint y: 391, distance: 260.2
click at [807, 391] on app-calendar-viewport "Thu 2 2/2 1 Job Fri 3 3/4 3 Jobs Sat 4 9/10 3 Jobs Sun 5 1/2 2 Jobs Mon 6 2/3 2…" at bounding box center [736, 394] width 1473 height 543
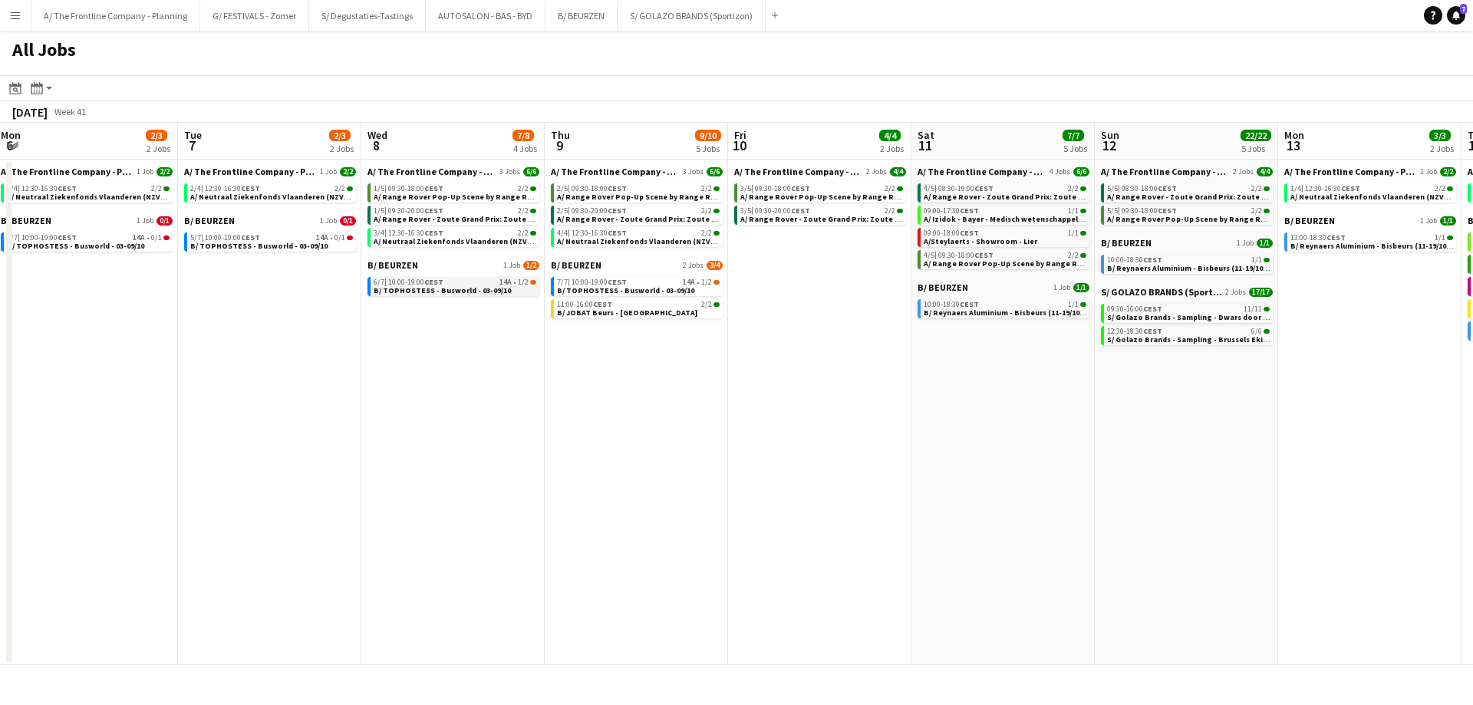
click at [463, 293] on span "B/ TOPHOSTESS - Busworld - 03-09/10" at bounding box center [442, 290] width 137 height 10
click at [417, 282] on span "10:00-19:00 CEST" at bounding box center [415, 283] width 55 height 8
drag, startPoint x: 472, startPoint y: 9, endPoint x: 496, endPoint y: 18, distance: 26.0
click at [473, 9] on button "AUTOSALON - BAS - BYD Close" at bounding box center [486, 16] width 120 height 30
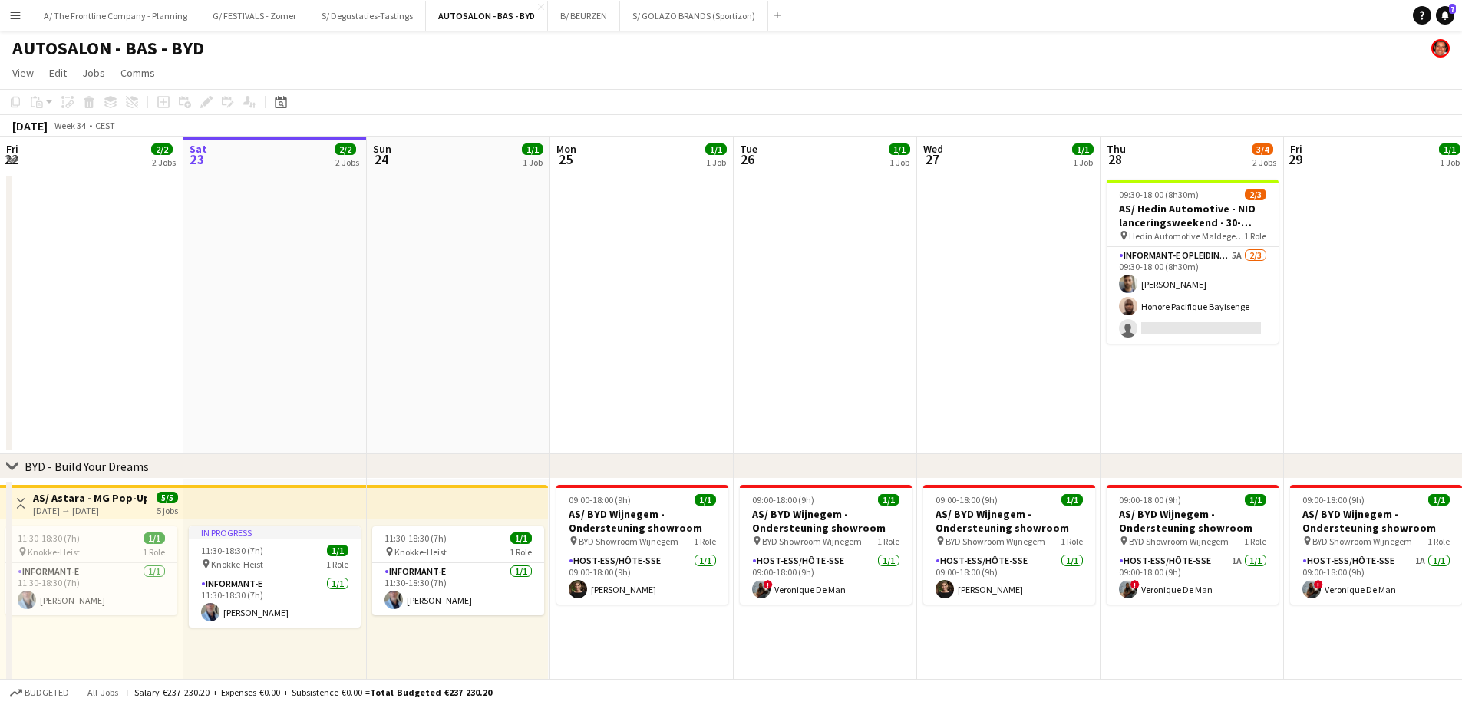
scroll to position [0, 511]
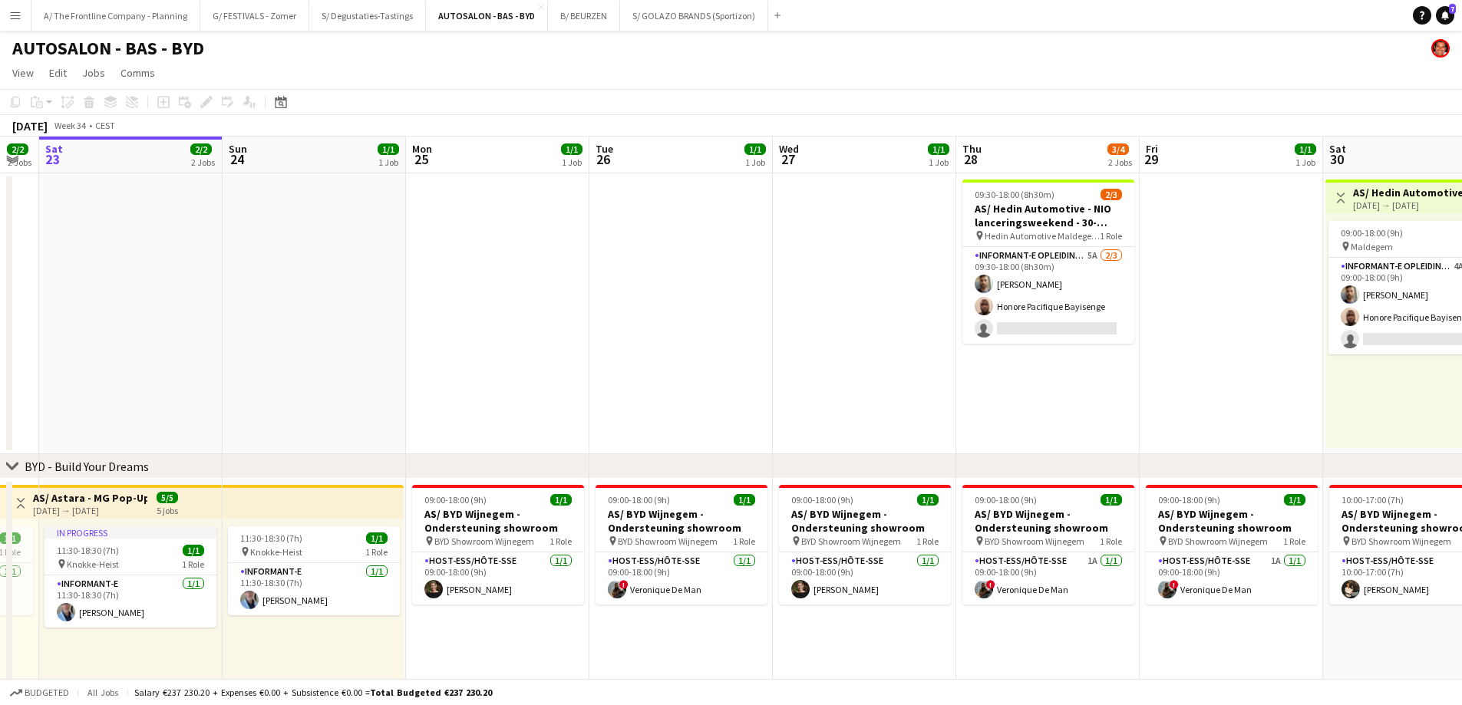
drag, startPoint x: 203, startPoint y: 318, endPoint x: 2, endPoint y: 299, distance: 202.0
click at [5, 296] on app-calendar-viewport "Wed 20 2/2 2 Jobs Thu 21 2/2 2 Jobs Fri 22 2/2 2 Jobs Sat 23 2/2 2 Jobs Sun 24 …" at bounding box center [731, 566] width 1462 height 858
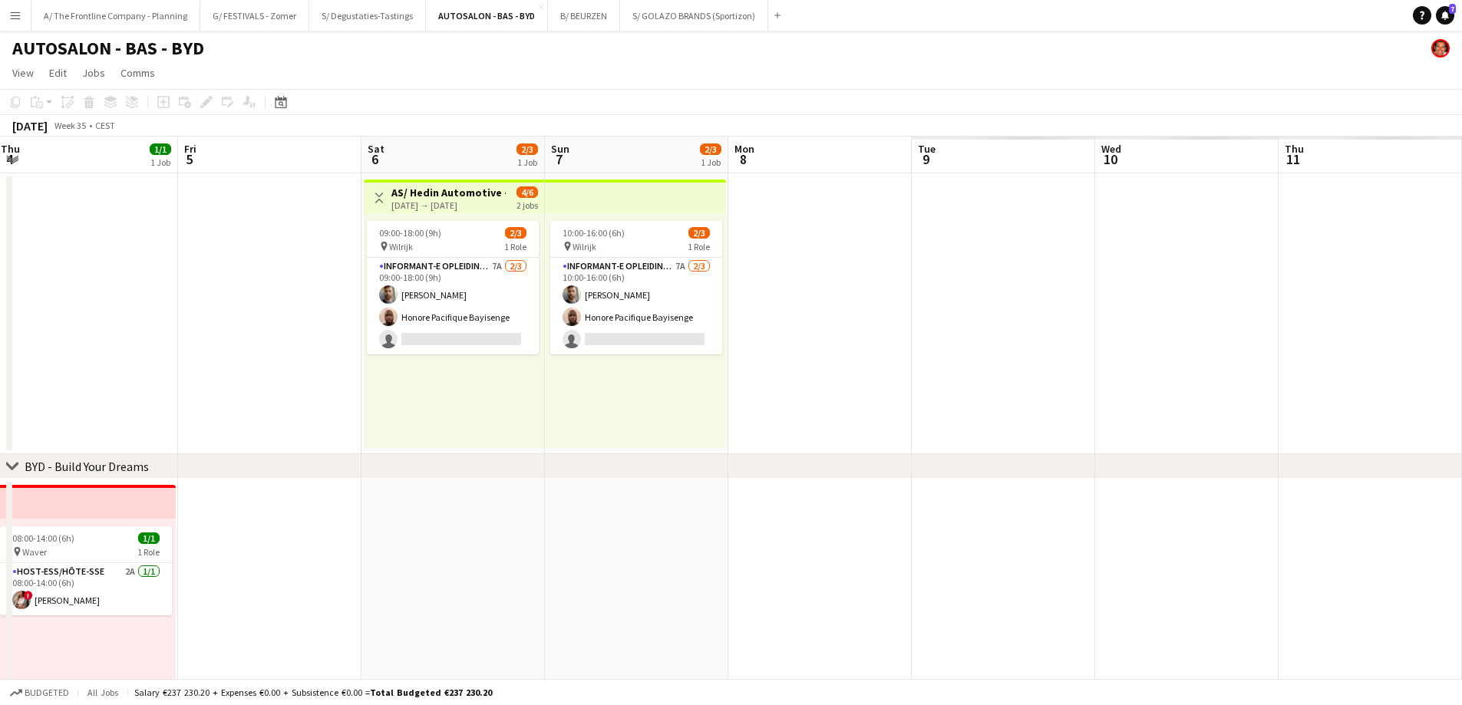
drag, startPoint x: 1130, startPoint y: 409, endPoint x: 94, endPoint y: 375, distance: 1036.5
click at [94, 375] on app-calendar-viewport "Sat 30 3/4 2 Jobs Sun 31 2/3 1 Job Mon 1 Tue 2 1/1 1 Job Wed 3 1/1 1 Job Thu 4 …" at bounding box center [731, 566] width 1462 height 858
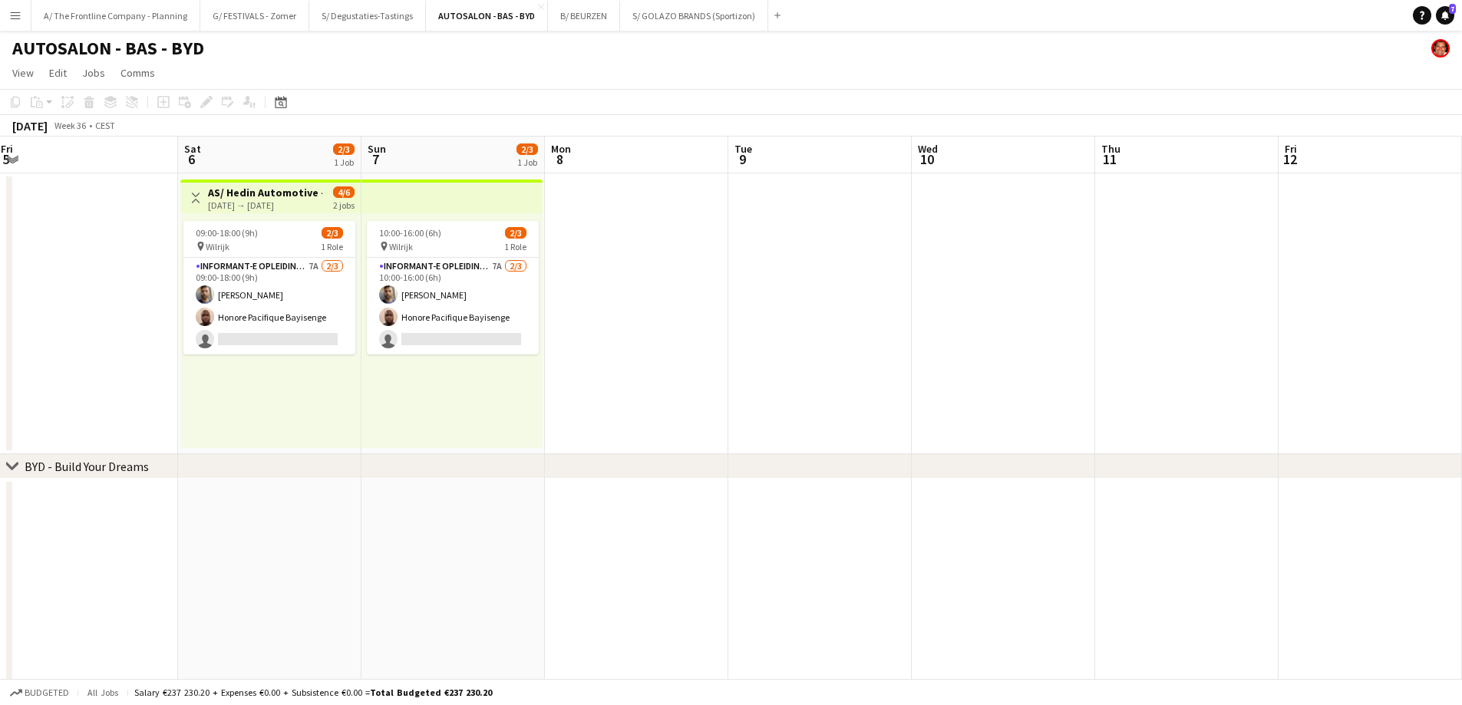
drag, startPoint x: 995, startPoint y: 391, endPoint x: -305, endPoint y: 385, distance: 1299.9
click at [0, 385] on html "Menu Boards Boards Boards All jobs Status Workforce Workforce My Workforce Recr…" at bounding box center [731, 510] width 1462 height 1021
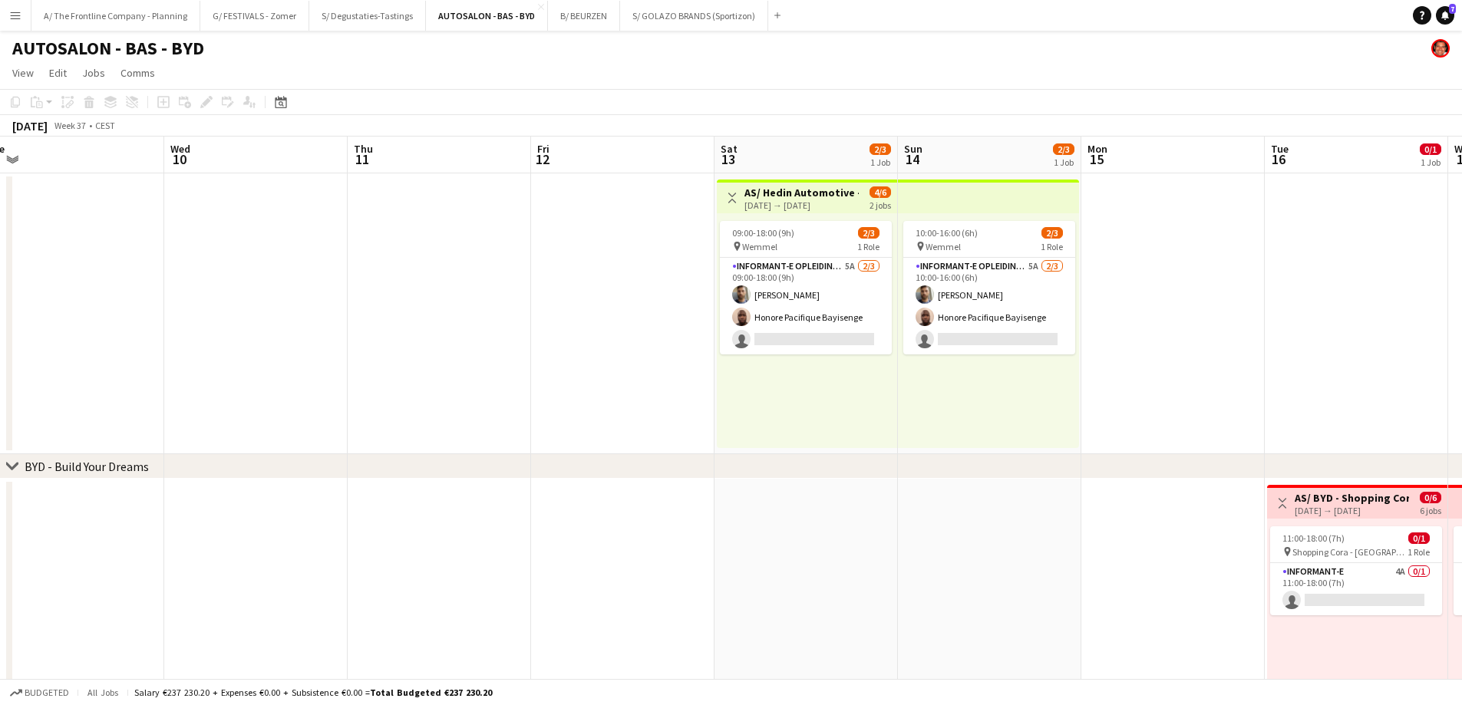
scroll to position [0, 589]
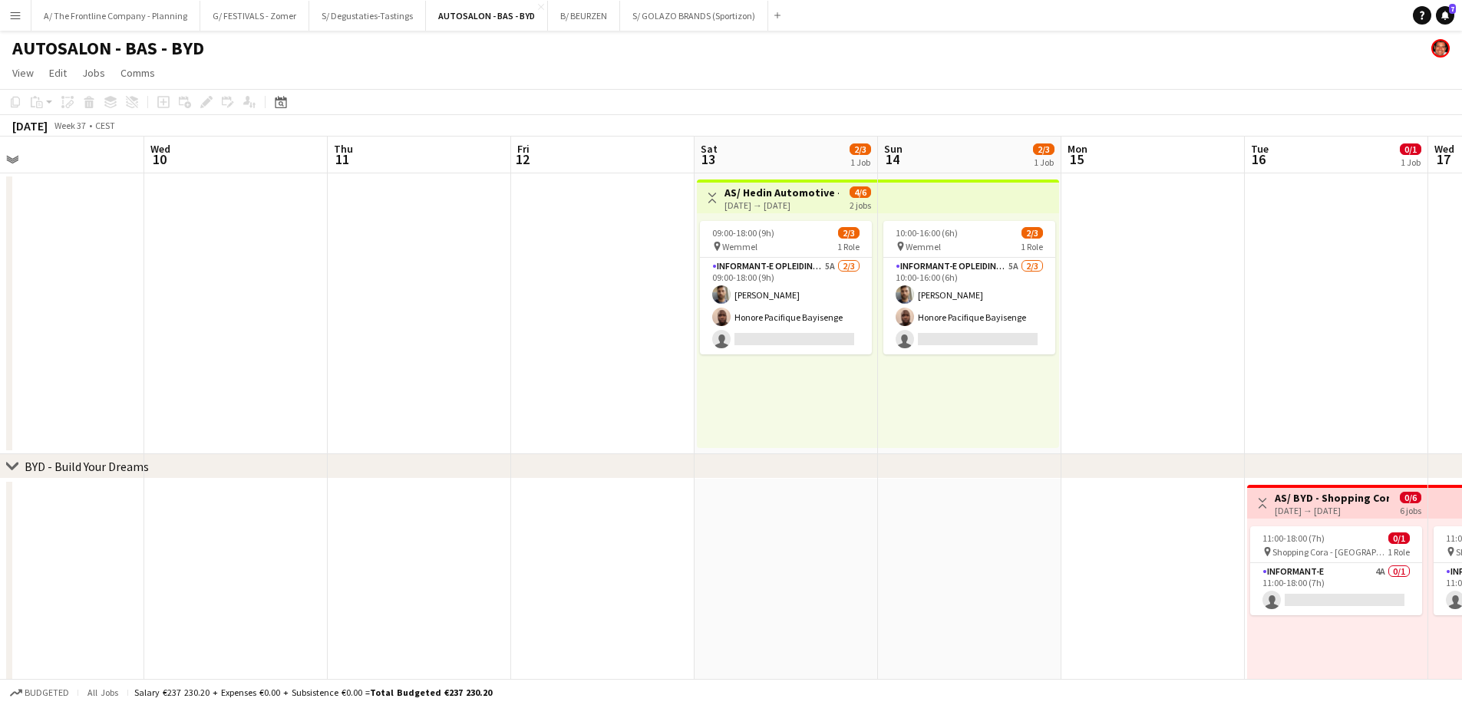
drag, startPoint x: 663, startPoint y: 309, endPoint x: 502, endPoint y: 301, distance: 161.4
click at [502, 301] on app-calendar-viewport "Sat 6 2/3 1 Job Sun 7 2/3 1 Job Mon 8 Tue 9 Wed 10 Thu 11 Fri 12 Sat 13 2/3 1 J…" at bounding box center [731, 566] width 1462 height 858
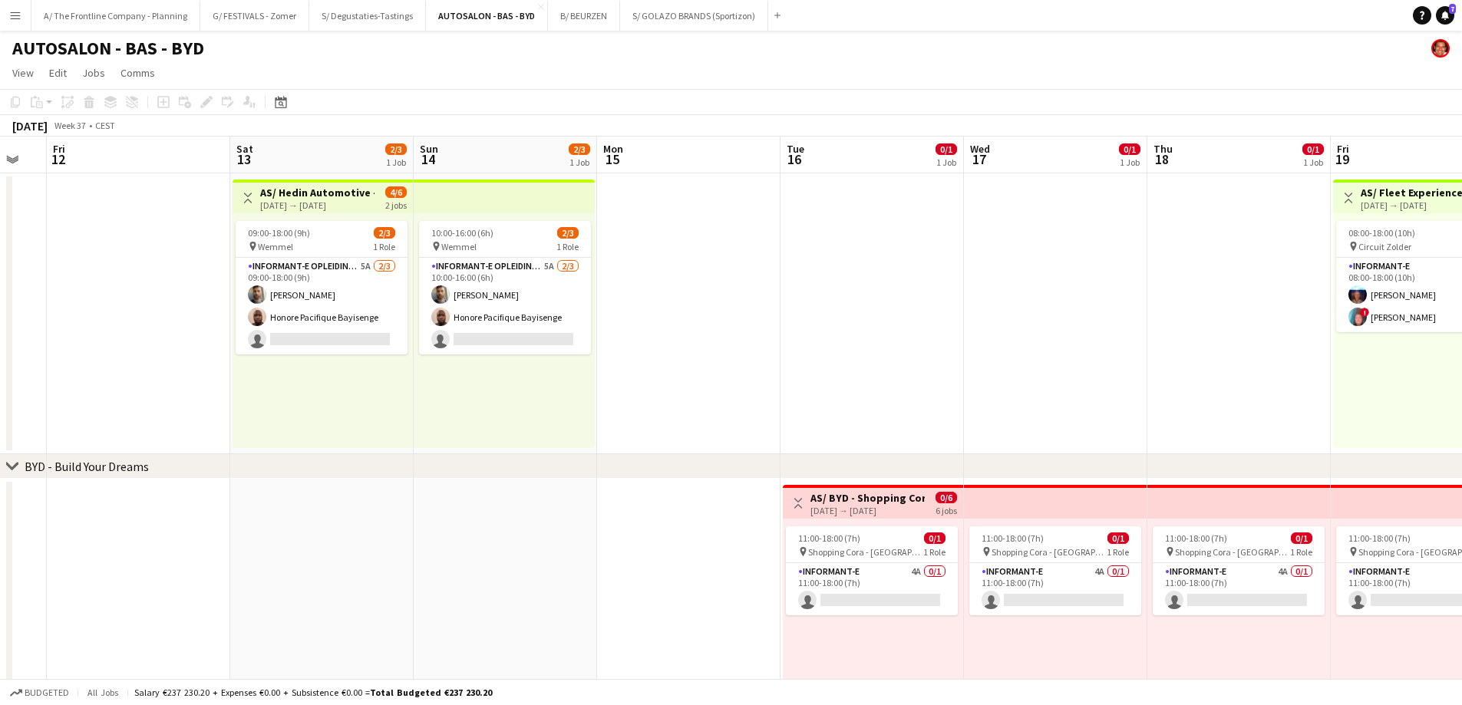
drag, startPoint x: 599, startPoint y: 306, endPoint x: 135, endPoint y: 285, distance: 464.7
click at [135, 285] on app-calendar-viewport "Tue 9 Wed 10 Thu 11 Fri 12 Sat 13 2/3 1 Job Sun 14 2/3 1 Job Mon 15 Tue 16 0/1 …" at bounding box center [731, 566] width 1462 height 858
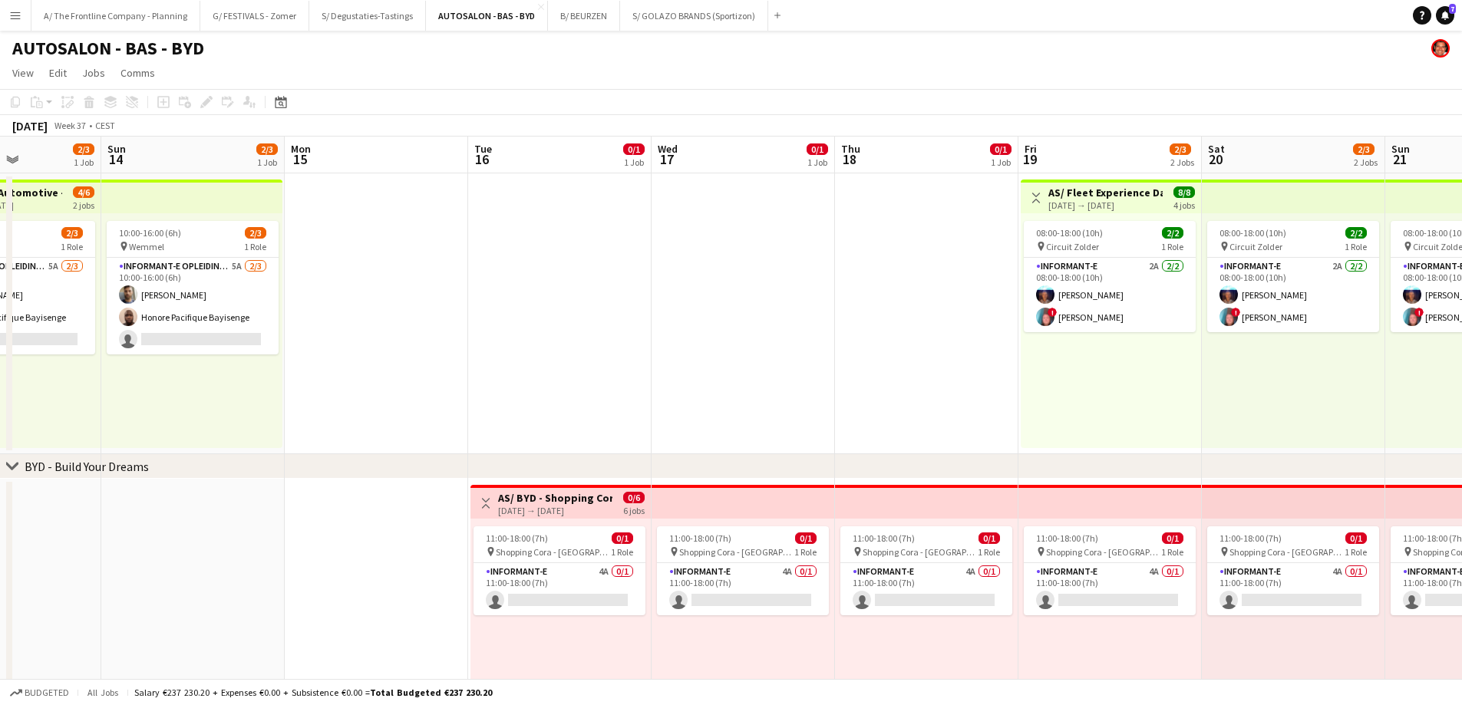
scroll to position [0, 477]
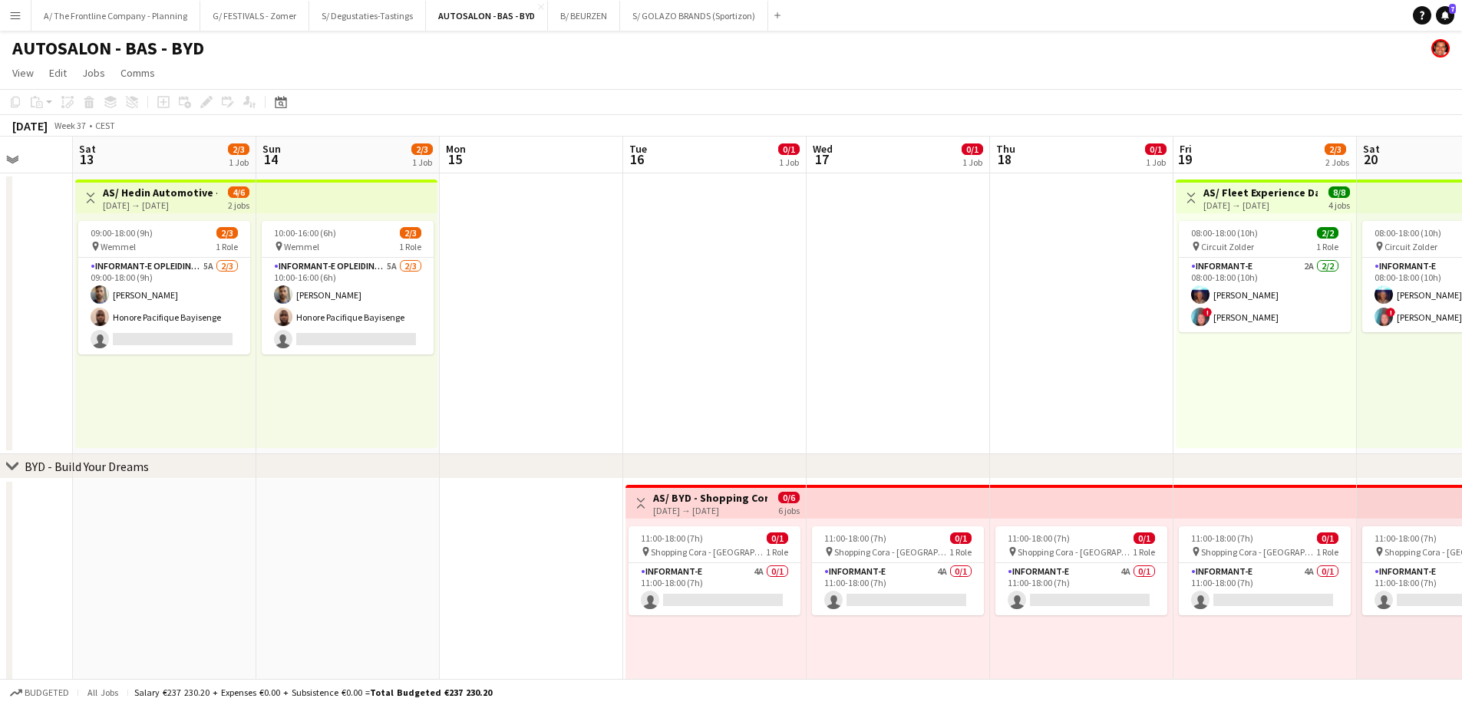
drag, startPoint x: 721, startPoint y: 286, endPoint x: 325, endPoint y: 247, distance: 397.9
click at [326, 247] on app-calendar-viewport "Wed 10 Thu 11 Fri 12 Sat 13 2/3 1 Job Sun 14 2/3 1 Job Mon 15 Tue 16 0/1 1 Job …" at bounding box center [731, 566] width 1462 height 858
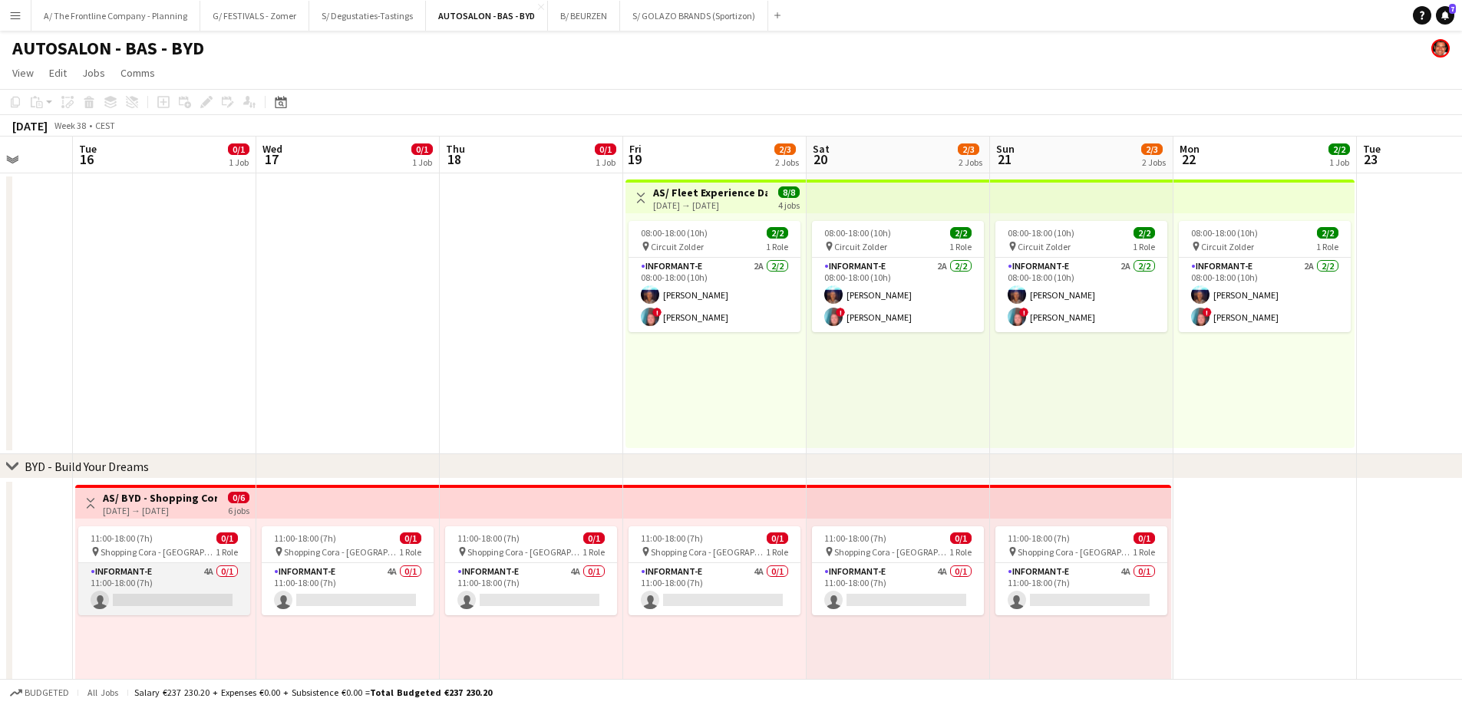
drag, startPoint x: 198, startPoint y: 583, endPoint x: 190, endPoint y: 581, distance: 8.0
click at [196, 583] on app-card-role "Informant-e 4A 0/1 11:00-18:00 (7h) single-neutral-actions" at bounding box center [164, 589] width 172 height 52
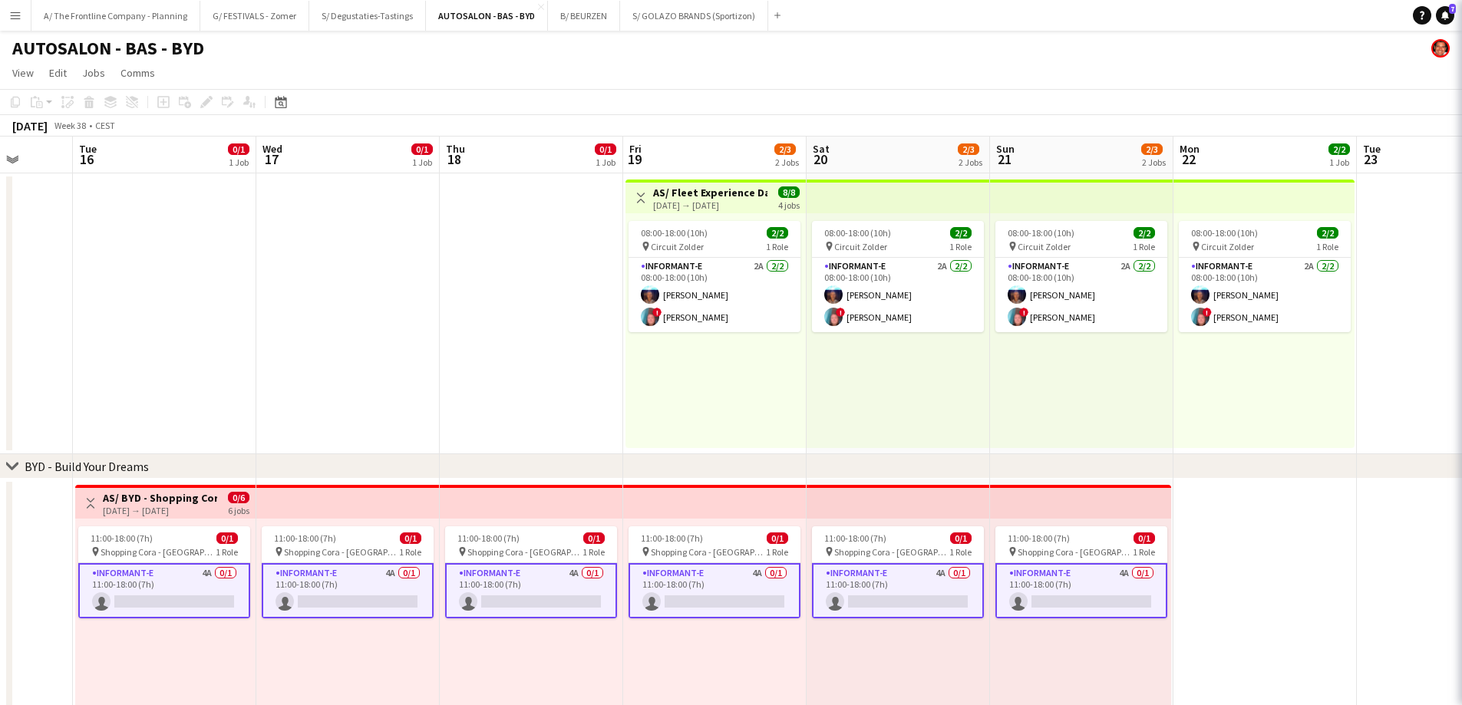
scroll to position [0, 479]
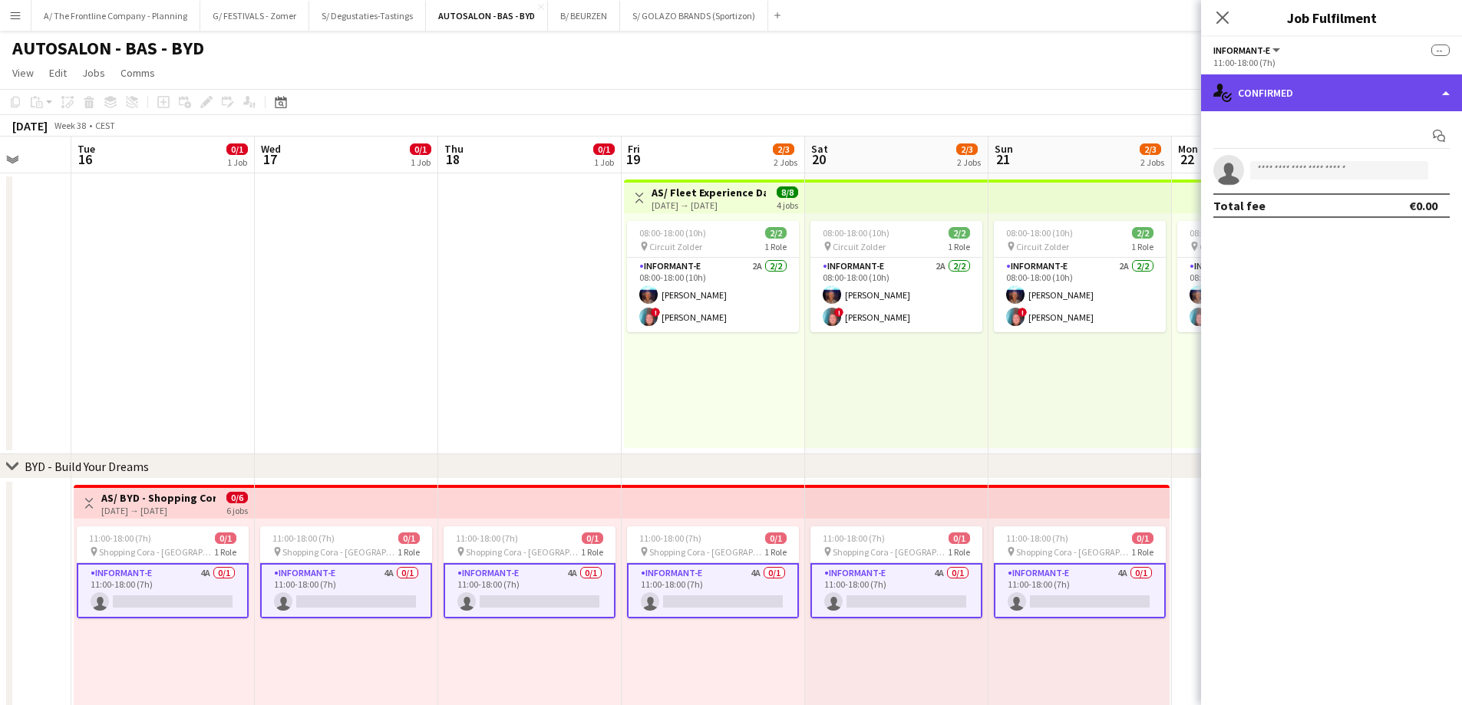
click at [1323, 101] on div "single-neutral-actions-check-2 Confirmed" at bounding box center [1331, 92] width 261 height 37
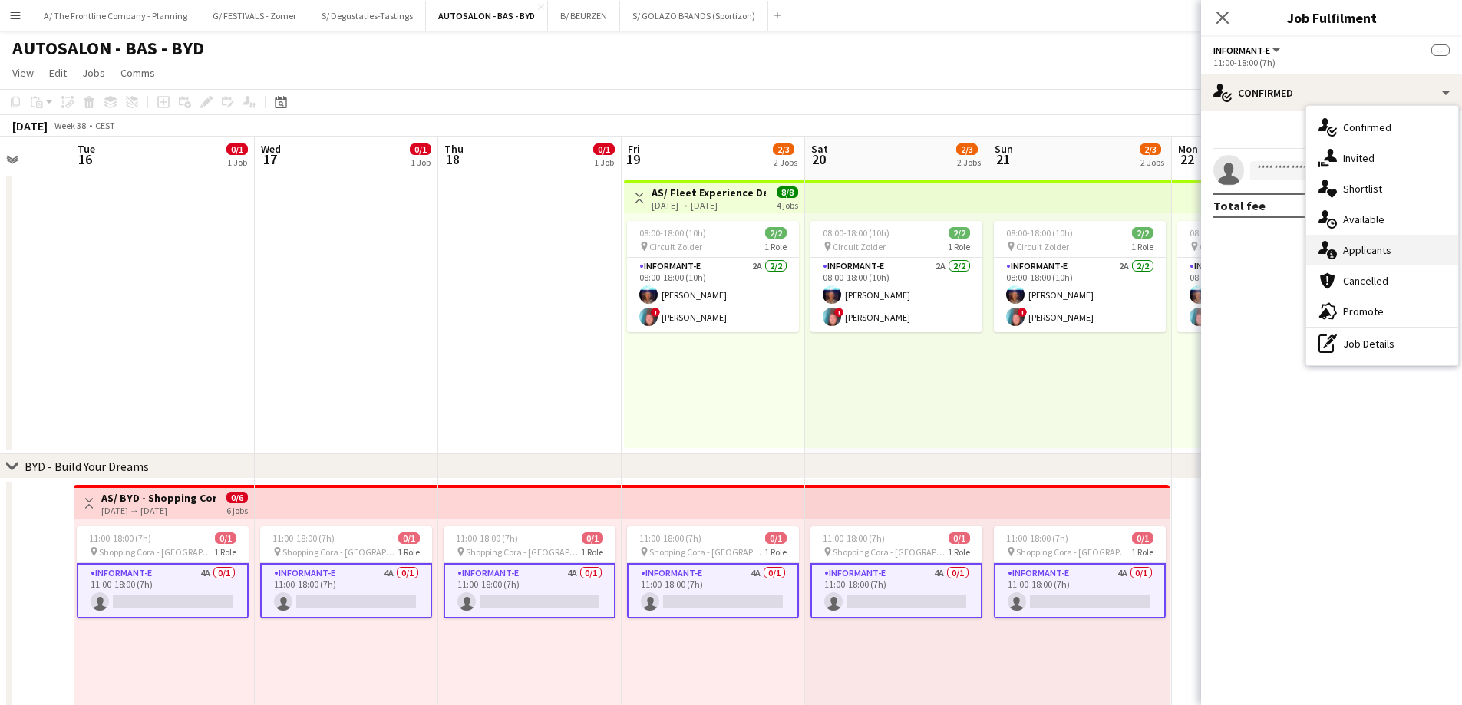
click at [1350, 239] on div "single-neutral-actions-information Applicants" at bounding box center [1382, 250] width 152 height 31
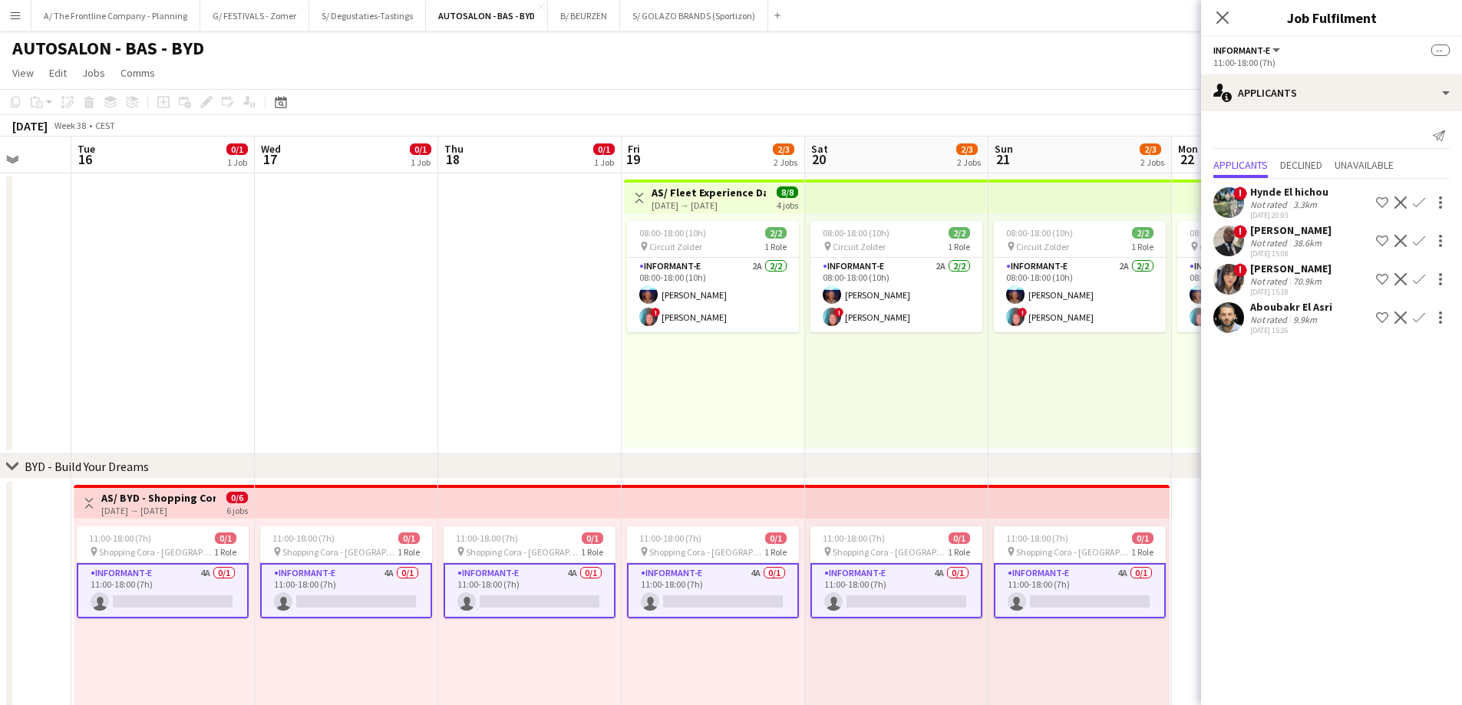
click at [1281, 196] on div "Hynde El hichou" at bounding box center [1289, 192] width 78 height 14
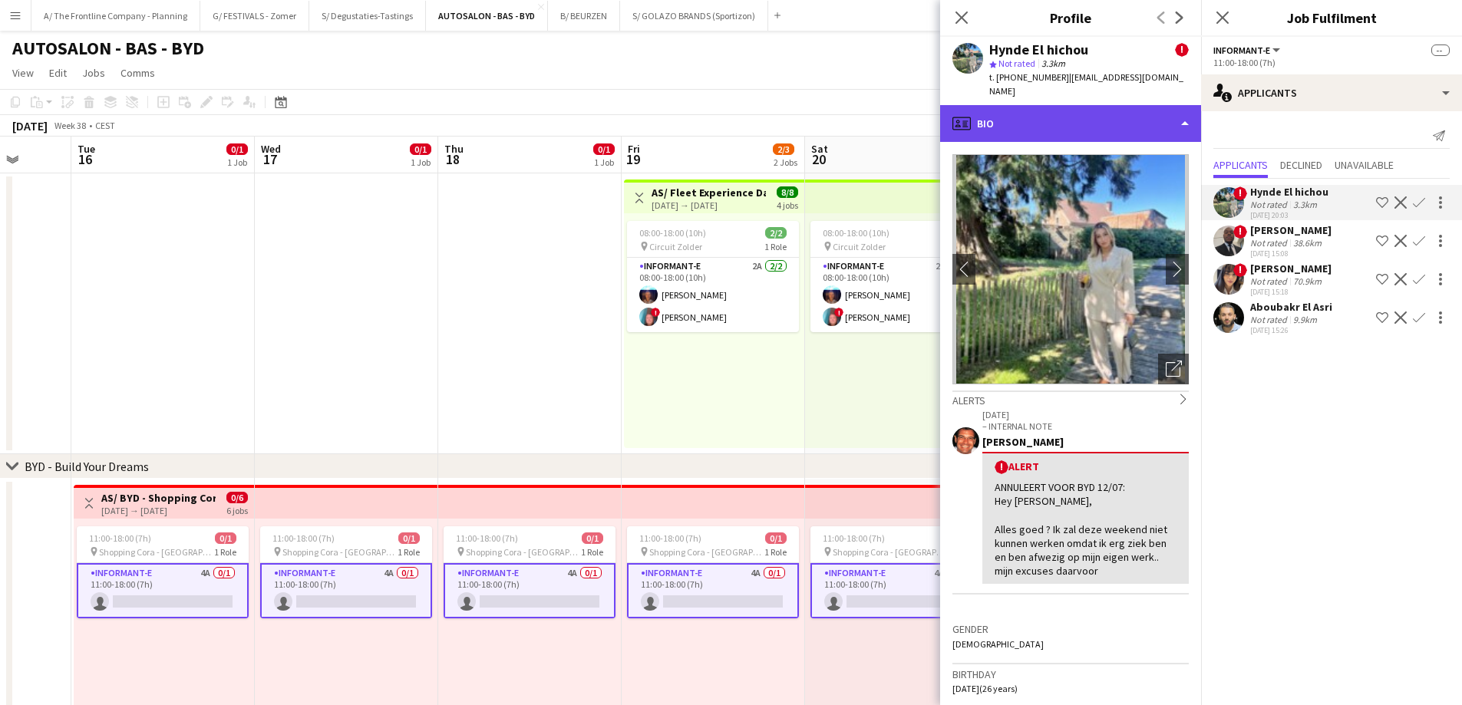
click at [1054, 113] on div "profile Bio" at bounding box center [1070, 123] width 261 height 37
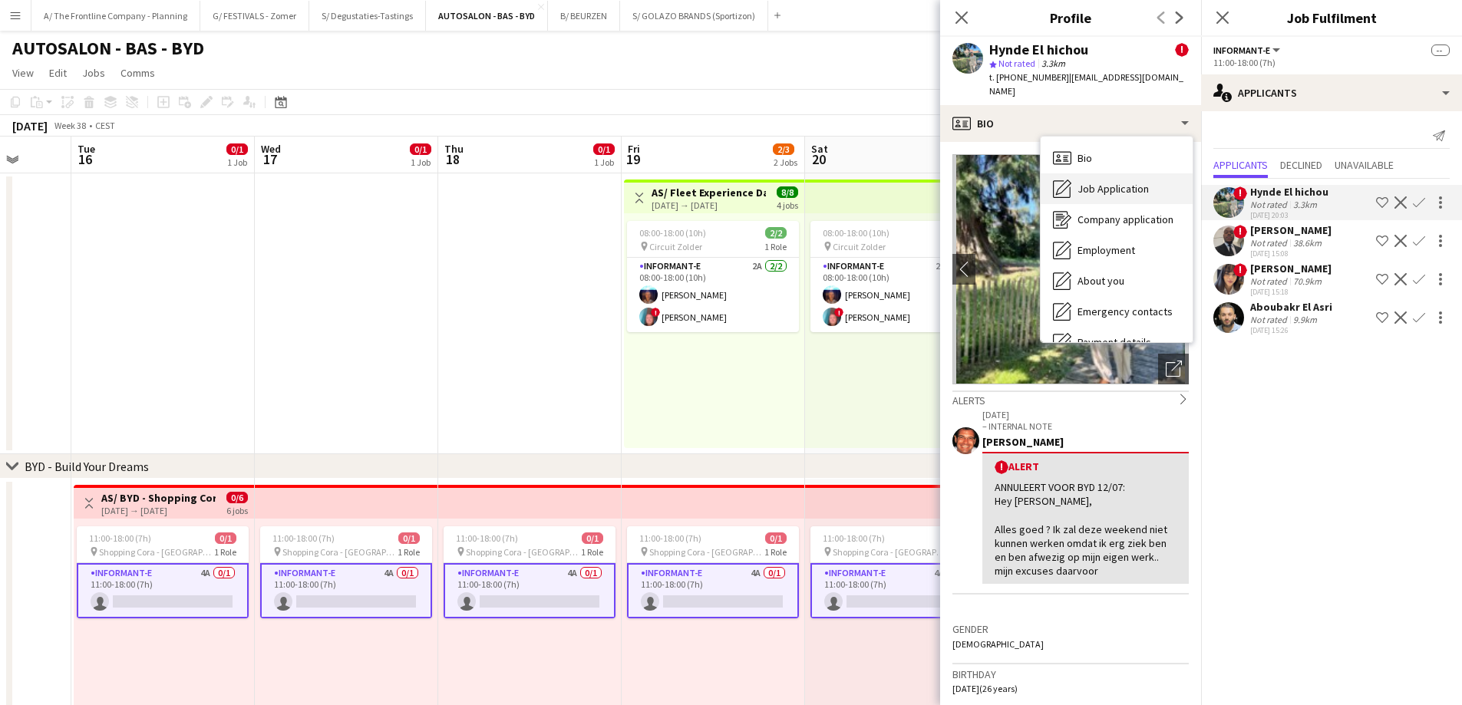
click at [1078, 182] on span "Job Application" at bounding box center [1112, 189] width 71 height 14
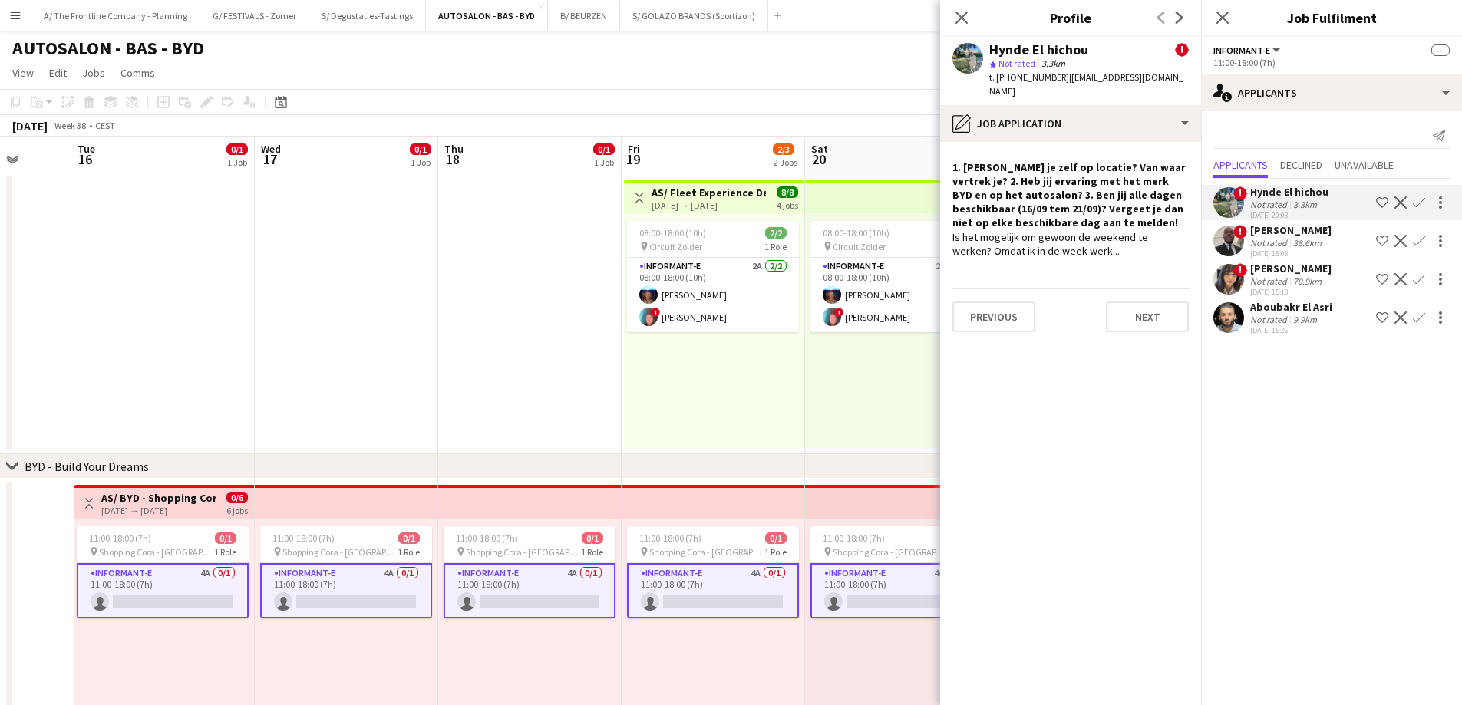
click at [1272, 226] on div "[PERSON_NAME]" at bounding box center [1290, 230] width 81 height 14
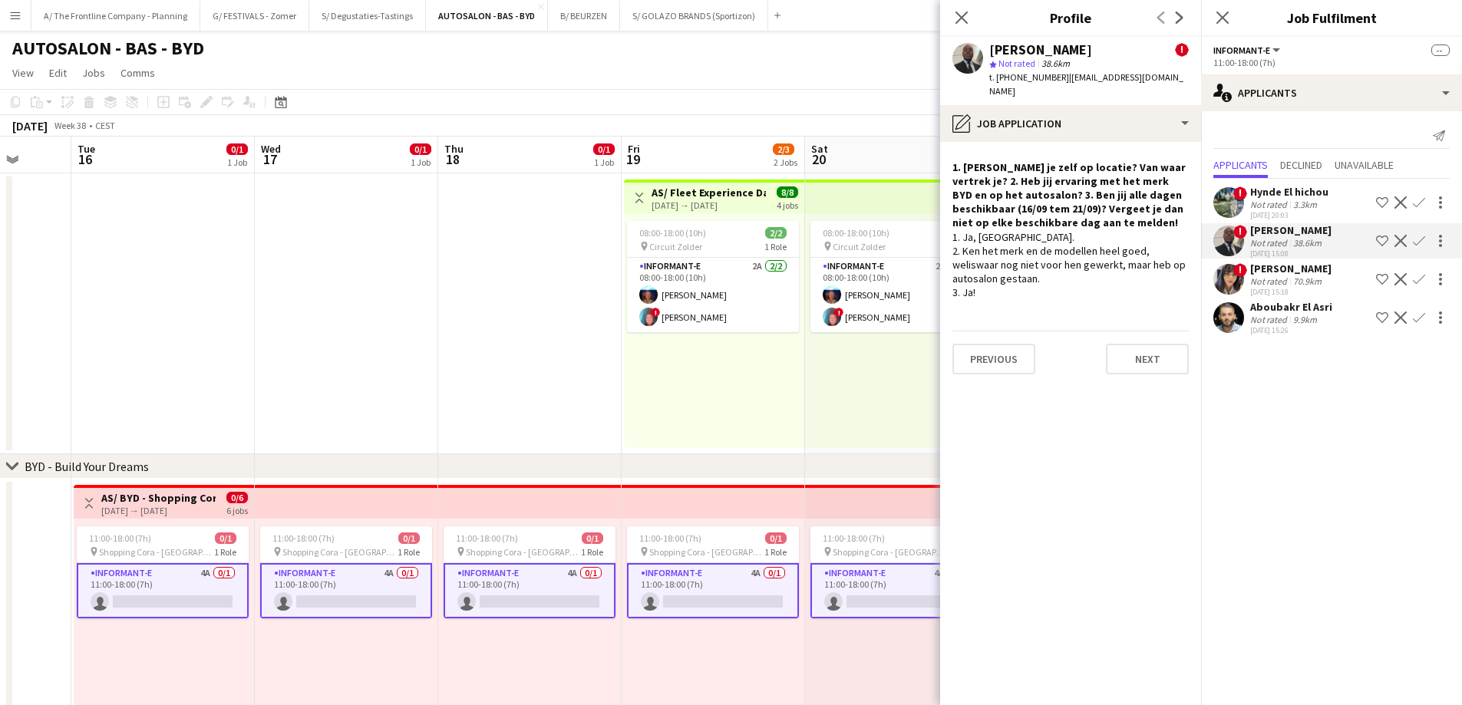
click at [1285, 317] on div "Not rated" at bounding box center [1270, 320] width 40 height 12
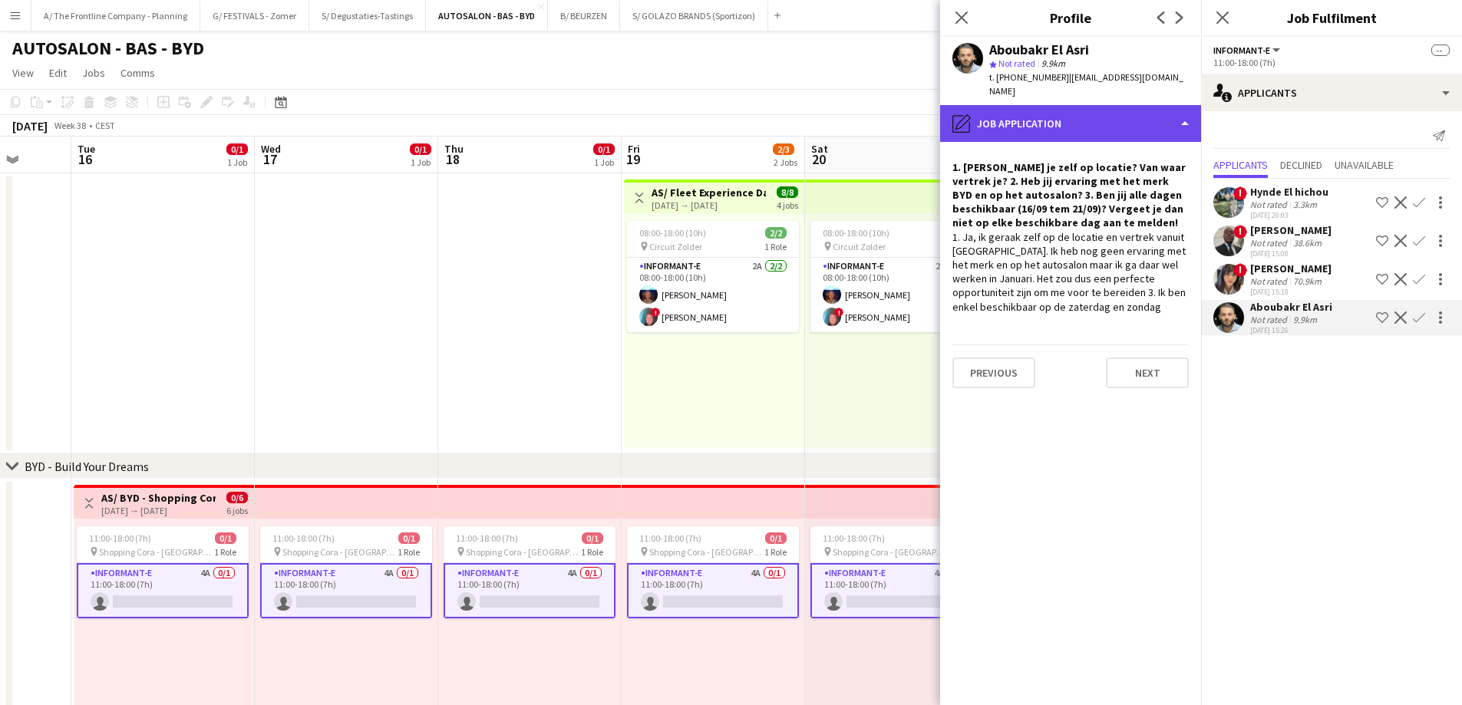
click at [1025, 105] on div "pencil4 Job Application" at bounding box center [1070, 123] width 261 height 37
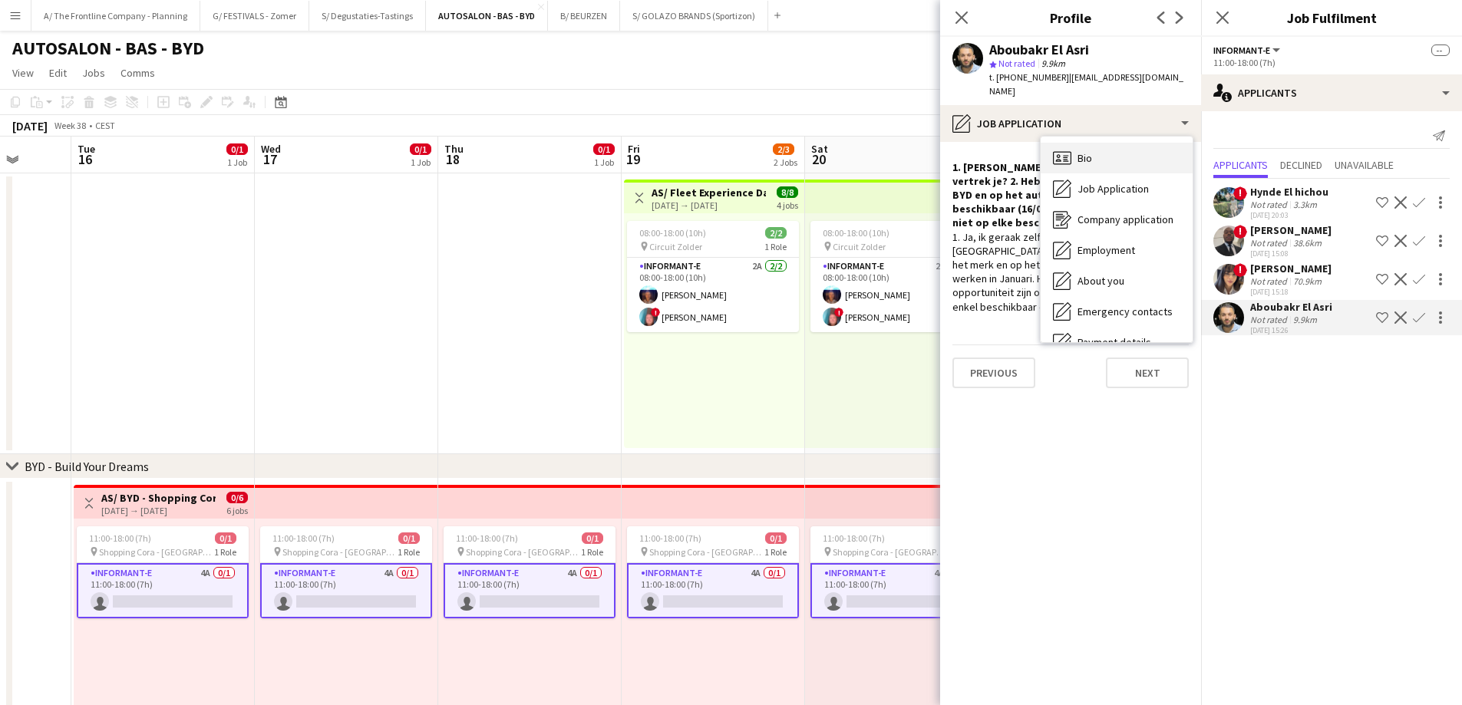
click at [1075, 143] on div "Bio Bio" at bounding box center [1117, 158] width 152 height 31
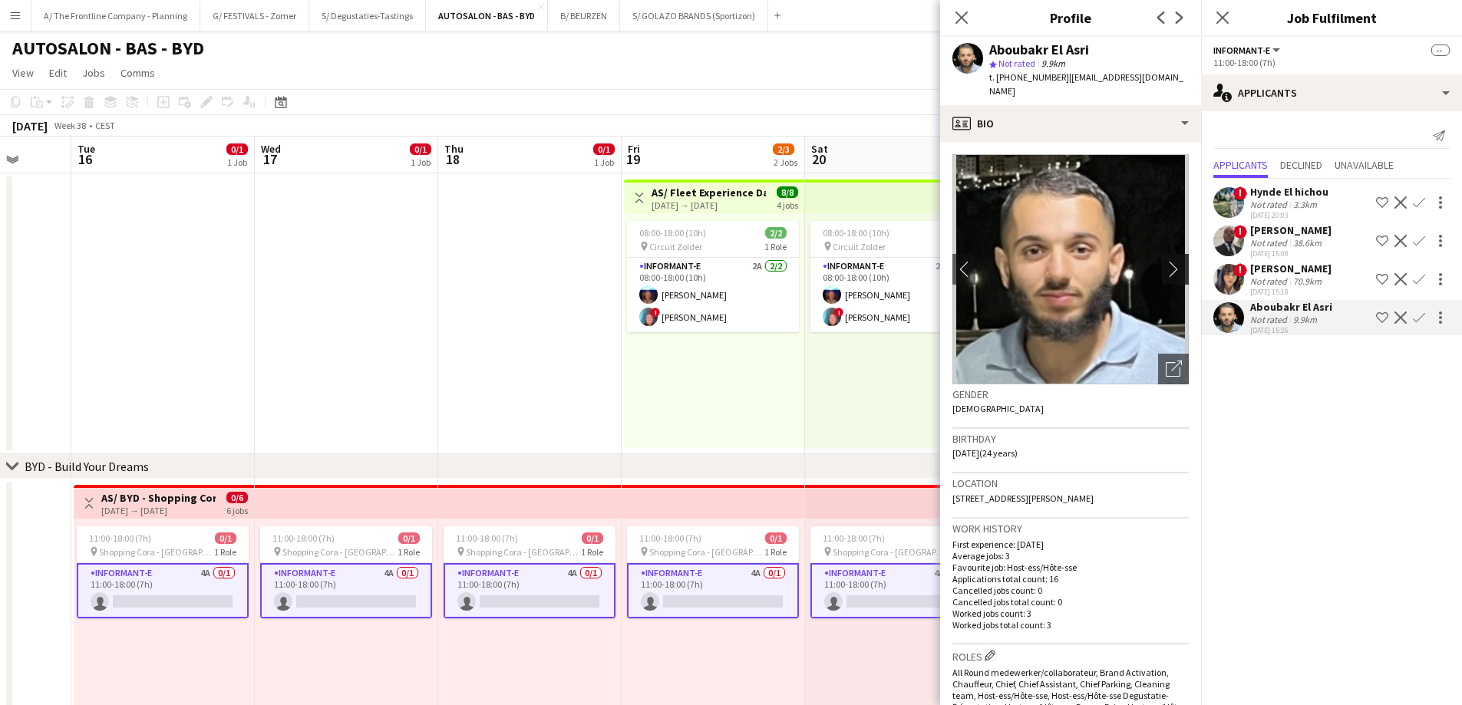
click at [1166, 261] on app-icon "chevron-right" at bounding box center [1178, 269] width 24 height 16
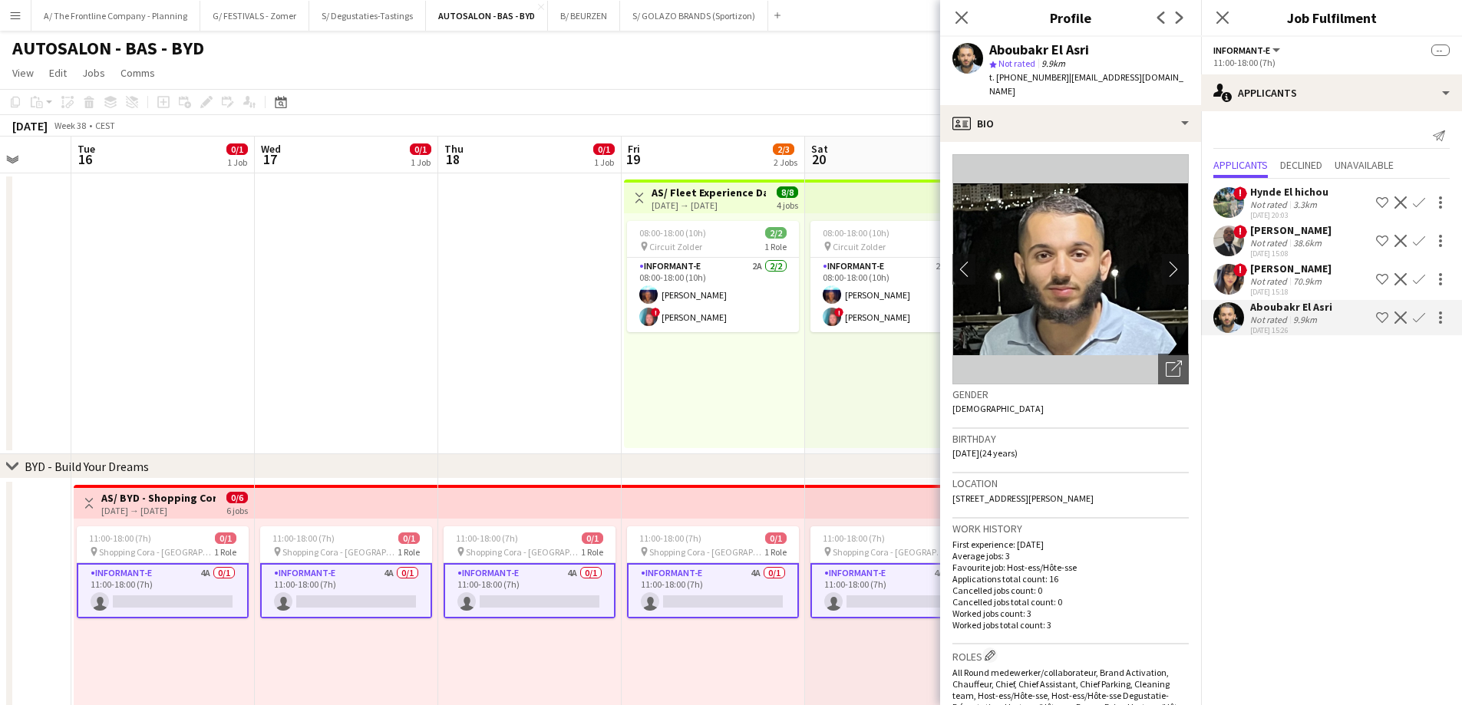
click at [1166, 261] on app-icon "chevron-right" at bounding box center [1178, 269] width 24 height 16
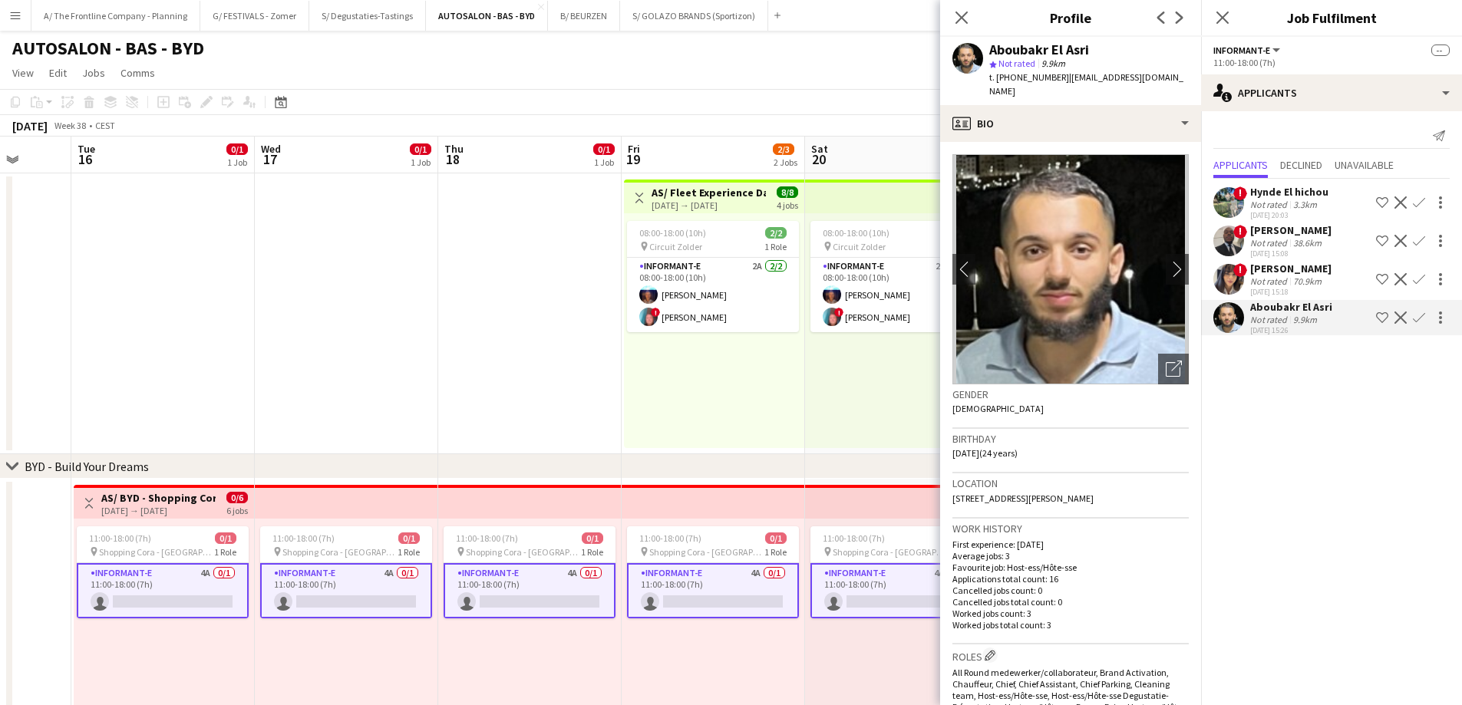
click at [1286, 270] on div "[PERSON_NAME]" at bounding box center [1290, 269] width 81 height 14
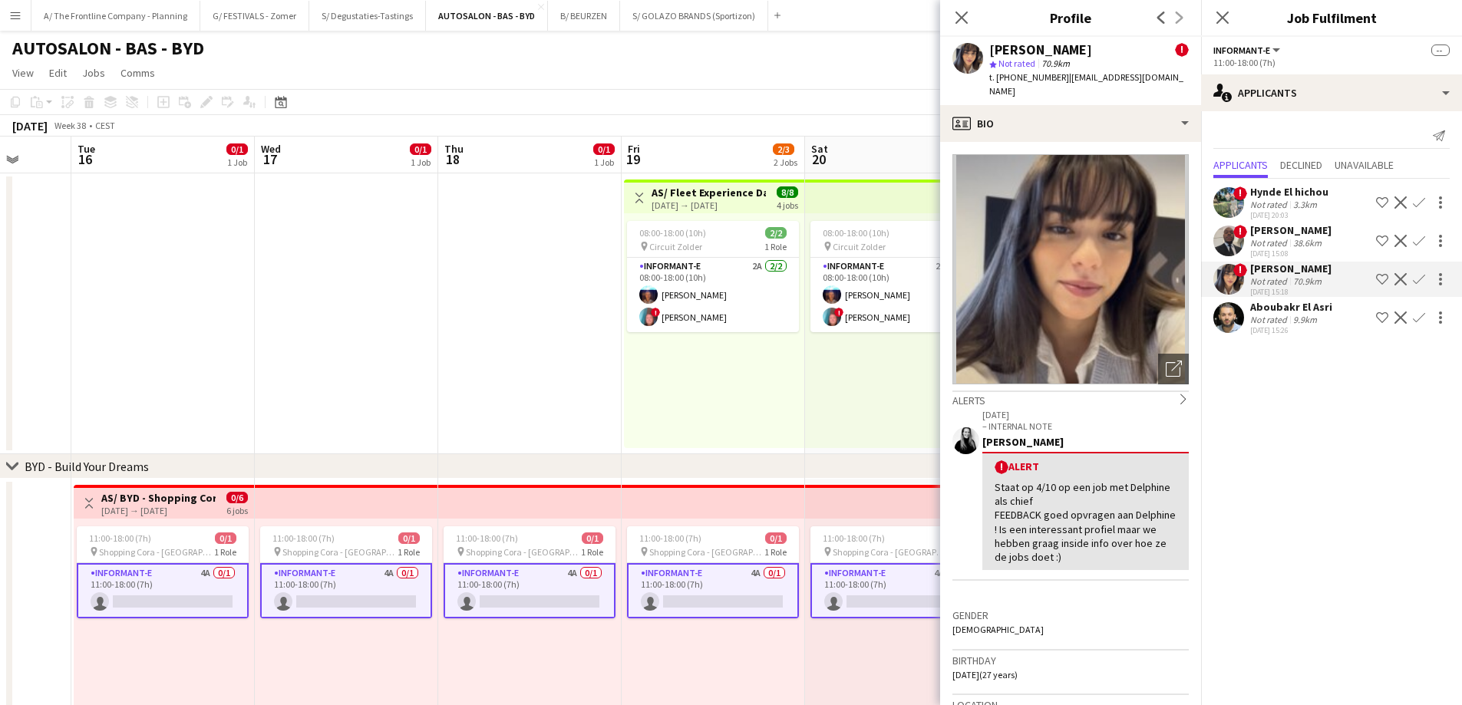
click at [1276, 321] on div "Not rated" at bounding box center [1270, 320] width 40 height 12
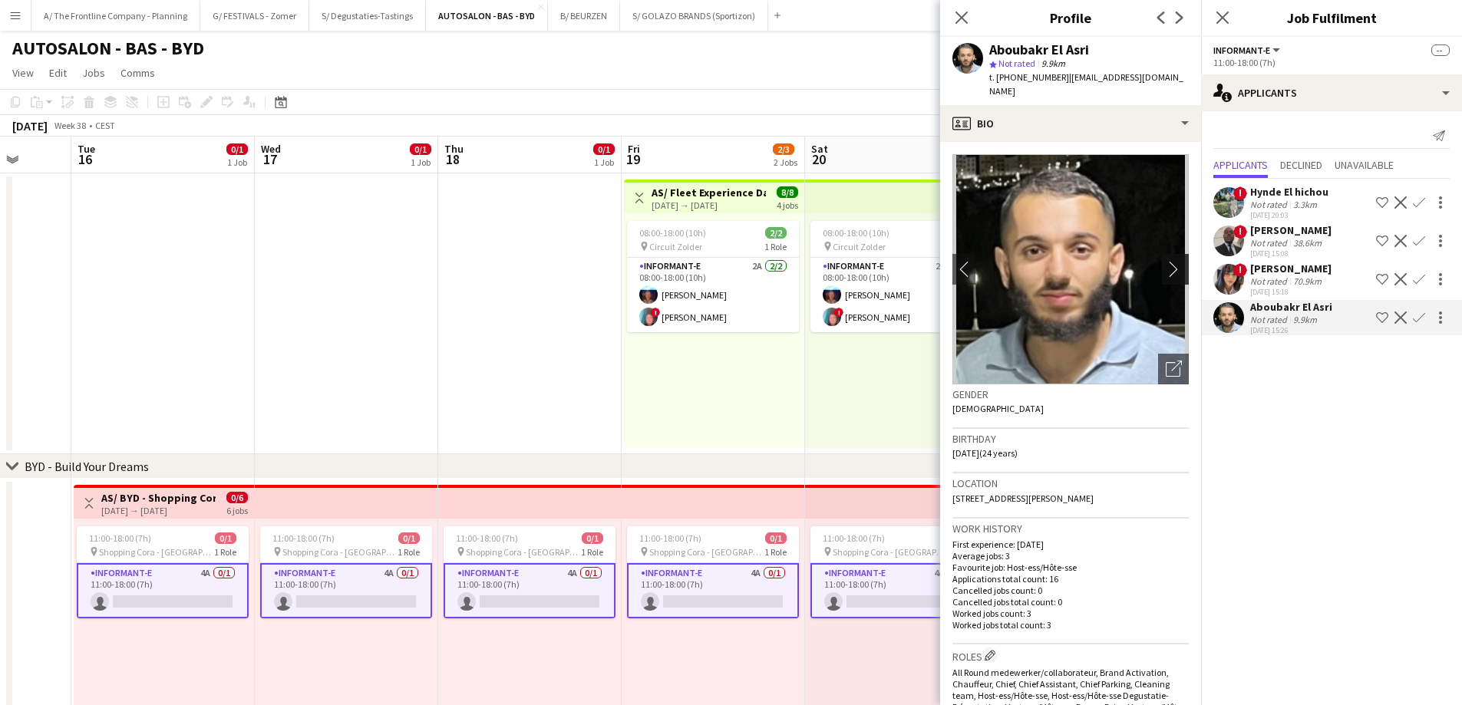
click at [1162, 254] on button "chevron-right" at bounding box center [1177, 269] width 31 height 31
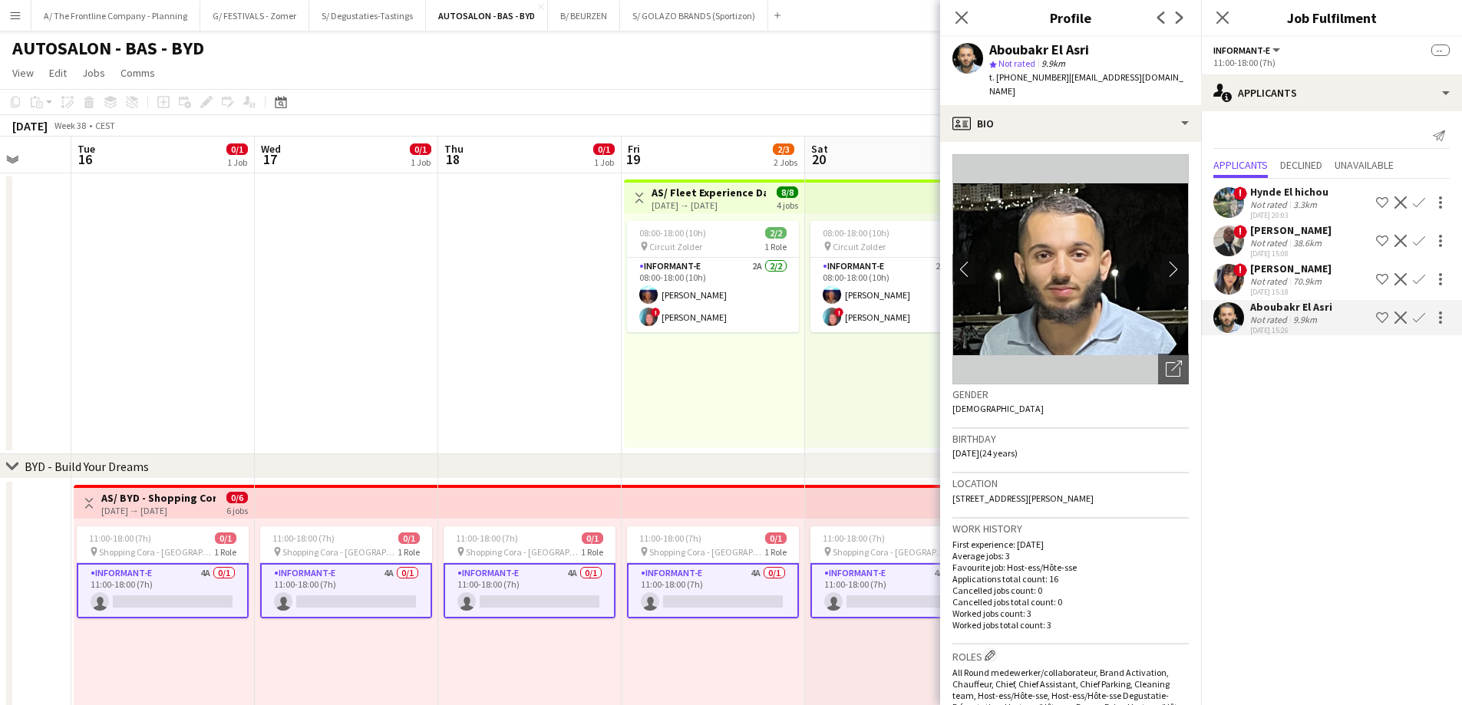
click at [1166, 261] on app-icon "chevron-right" at bounding box center [1178, 269] width 24 height 16
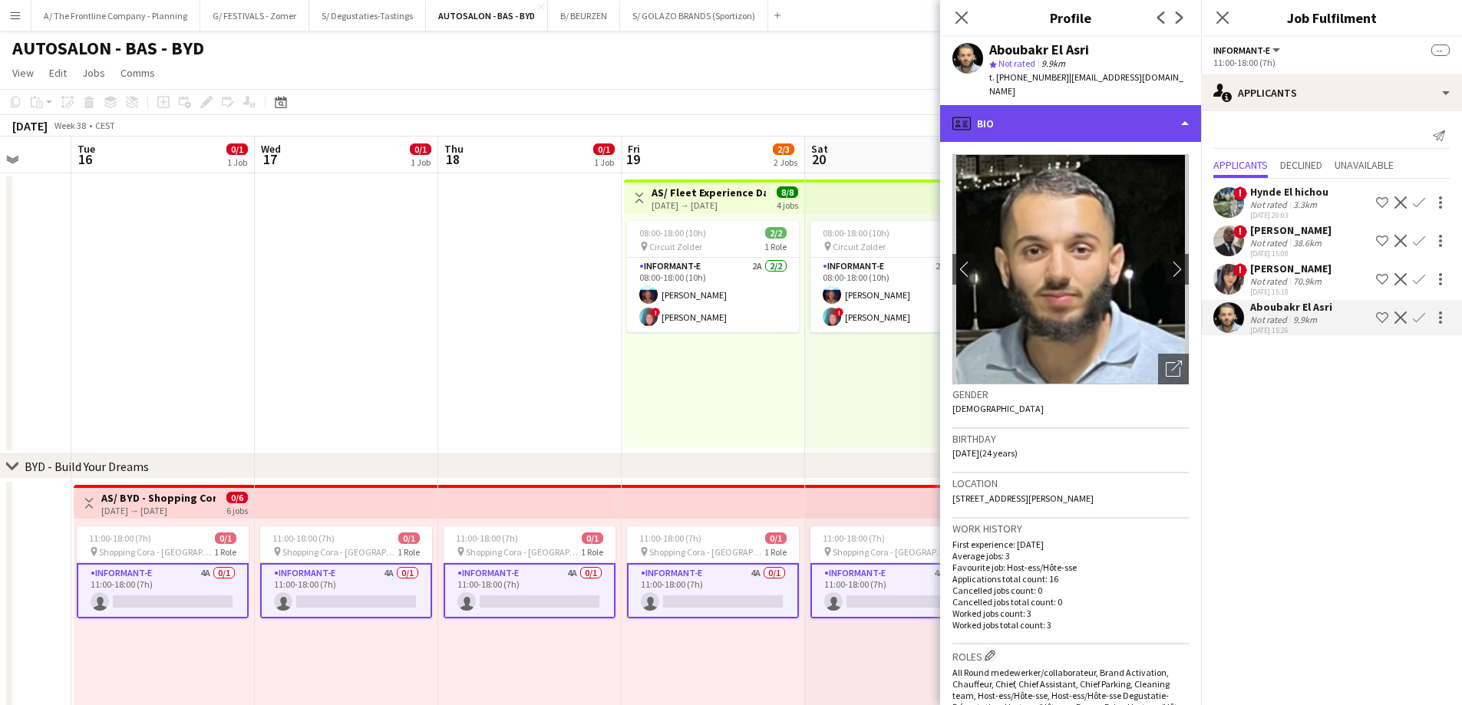
click at [1097, 112] on div "profile Bio" at bounding box center [1070, 123] width 261 height 37
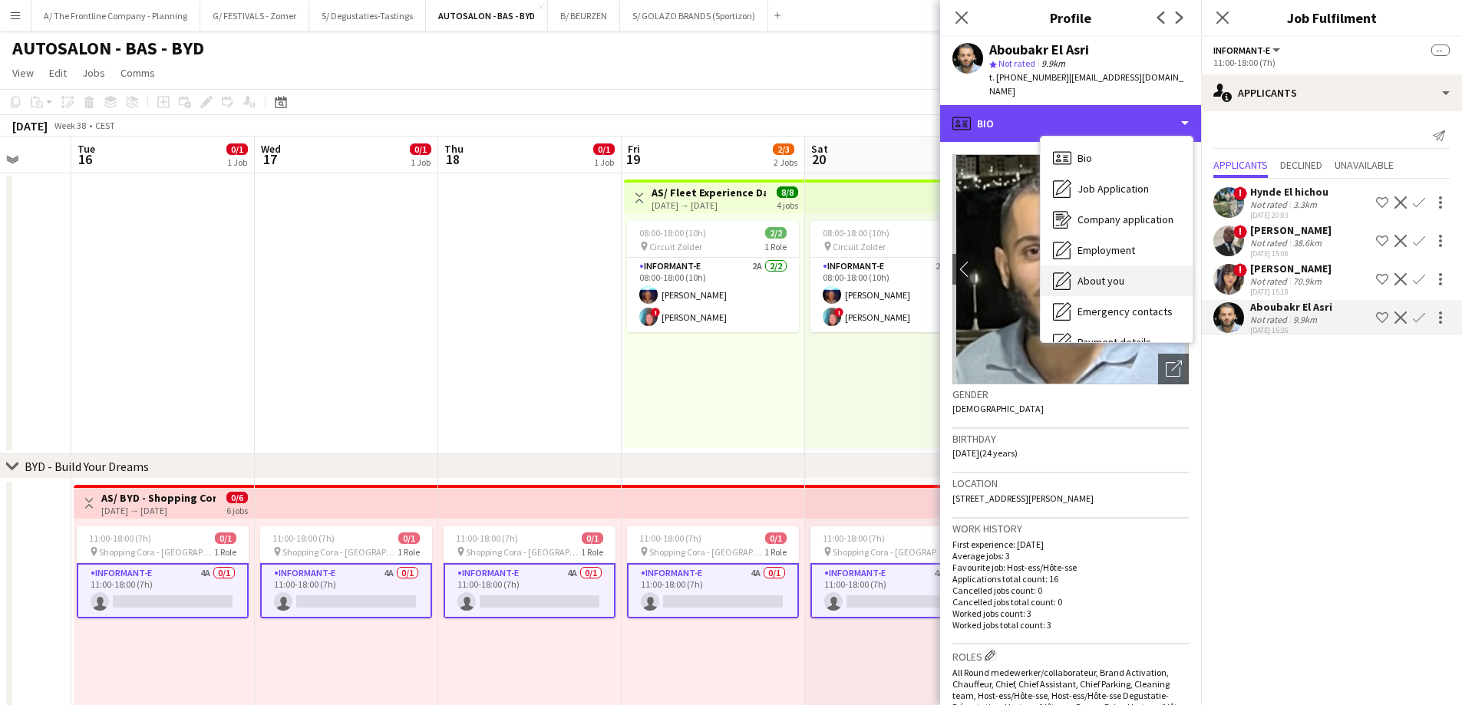
scroll to position [144, 0]
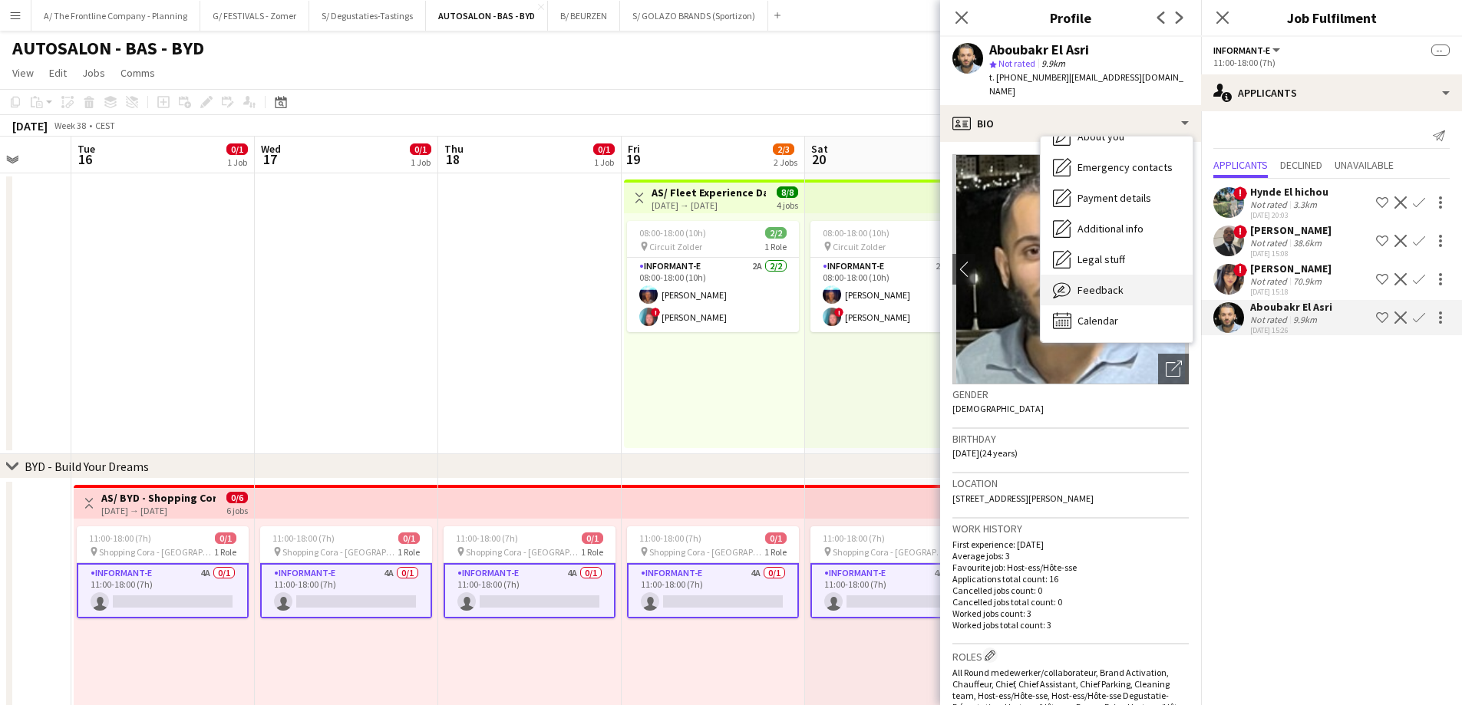
click at [1110, 283] on div "Feedback Feedback" at bounding box center [1117, 290] width 152 height 31
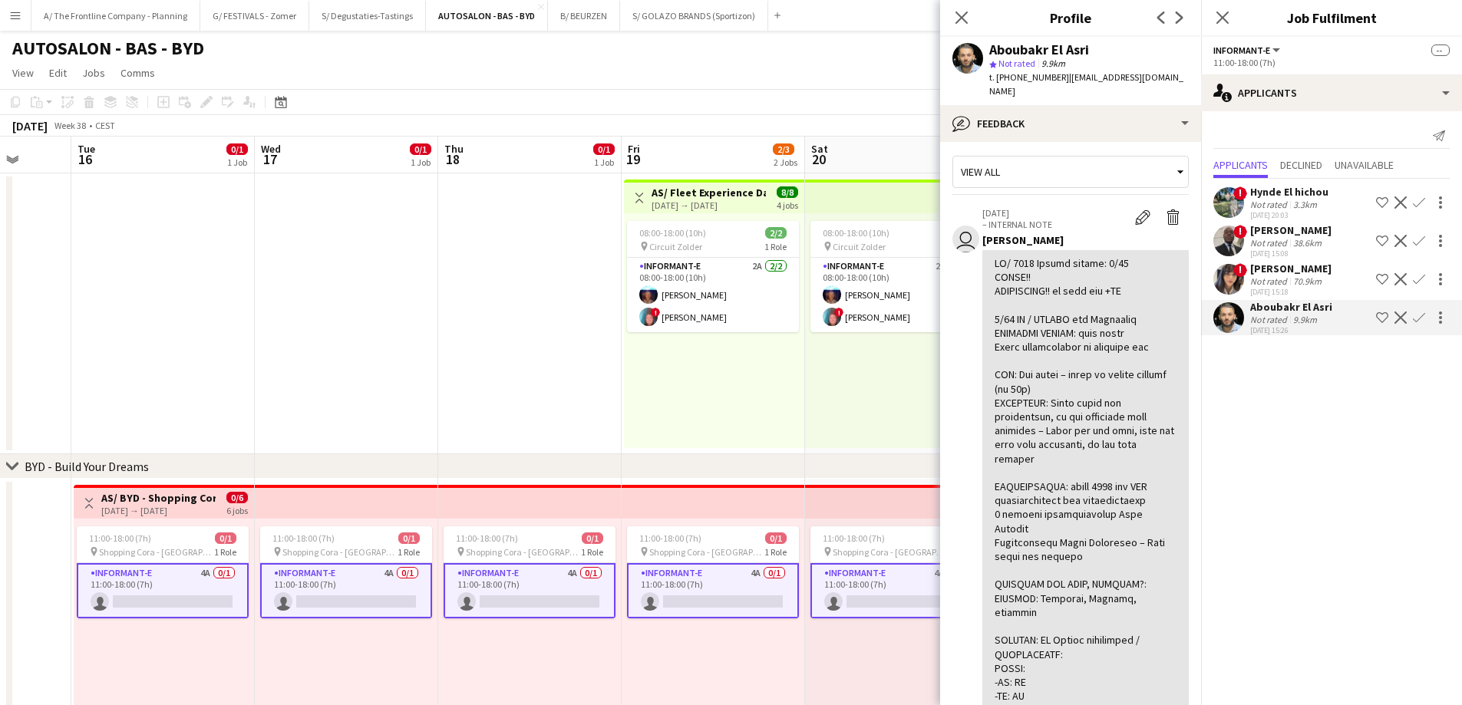
scroll to position [0, 0]
click at [1275, 244] on div "Not rated" at bounding box center [1270, 243] width 40 height 12
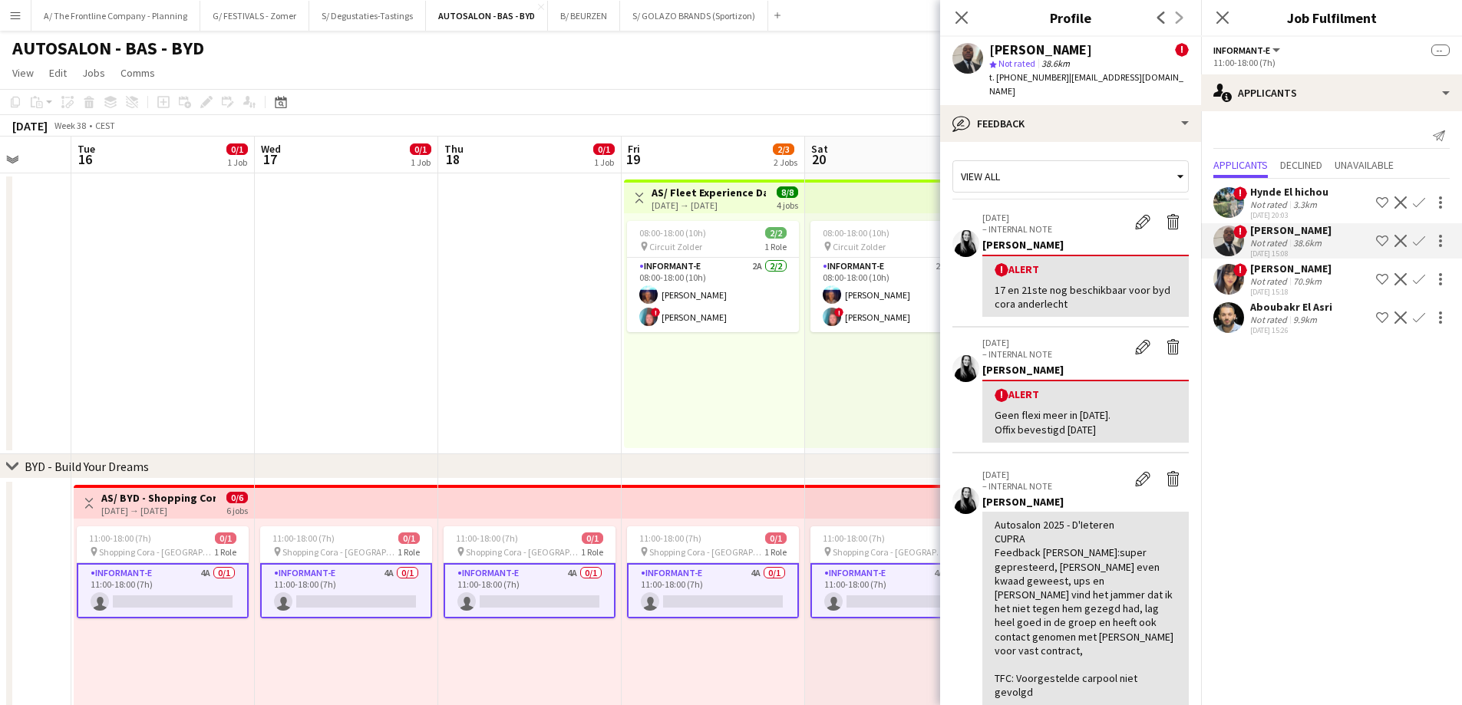
click at [1290, 319] on div "9.9km" at bounding box center [1305, 320] width 30 height 12
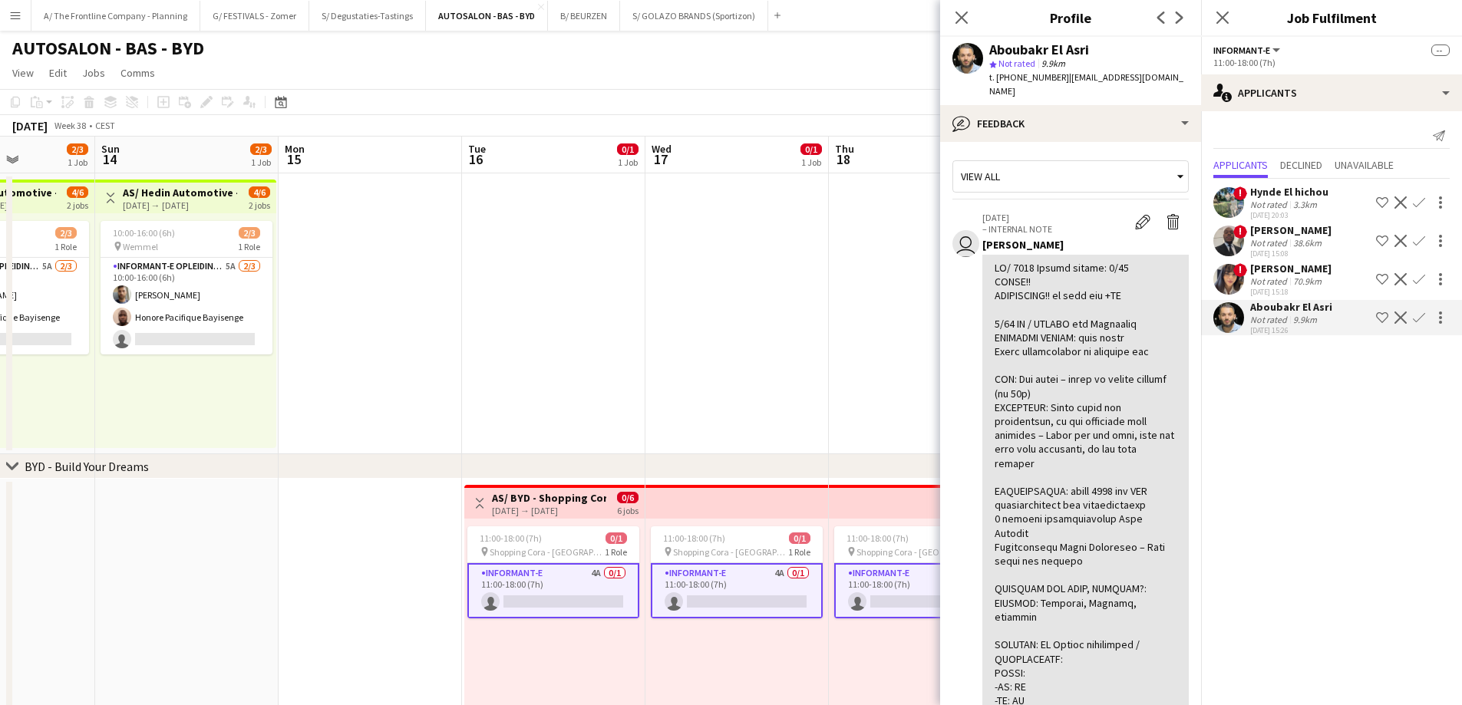
scroll to position [0, 455]
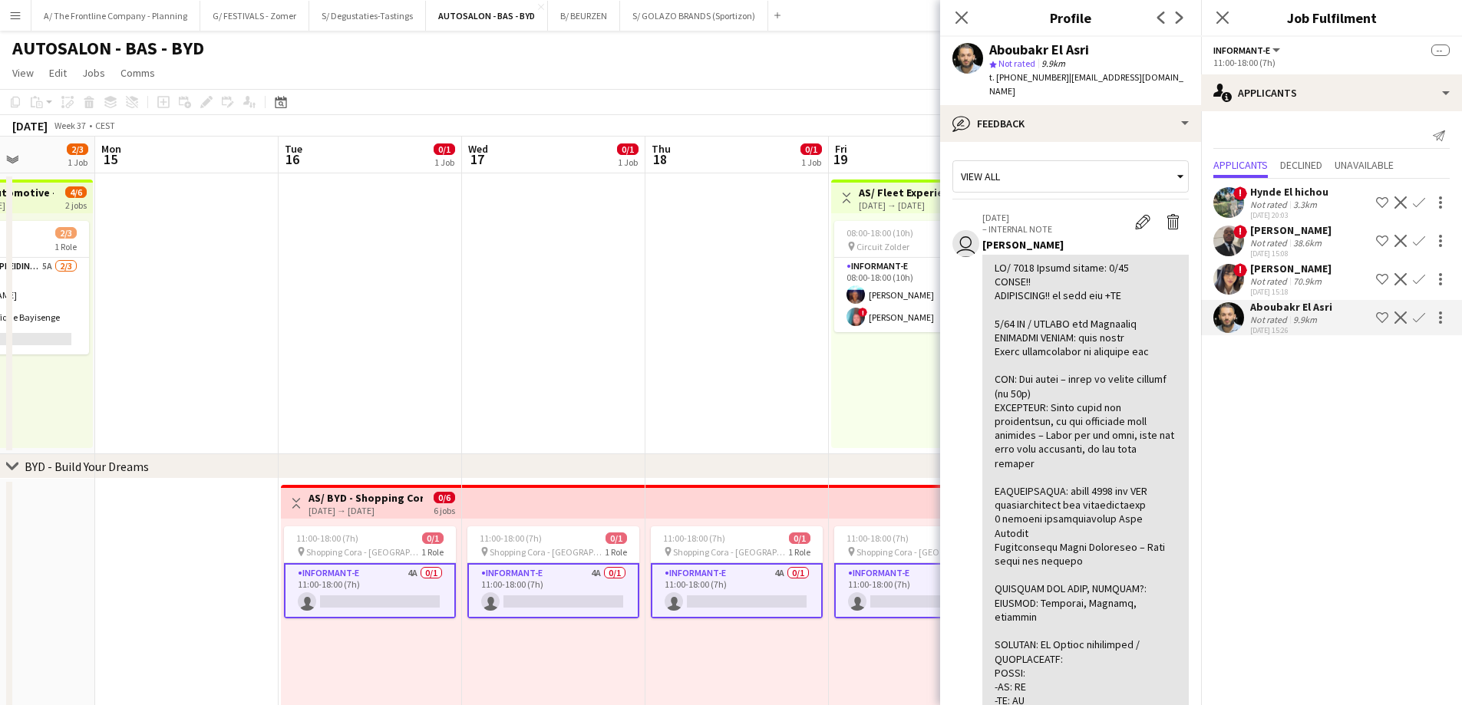
drag, startPoint x: 186, startPoint y: 436, endPoint x: 394, endPoint y: 422, distance: 207.6
click at [394, 422] on app-calendar-viewport "Fri 12 Sat 13 2/3 1 Job Sun 14 2/3 1 Job Mon 15 Tue 16 0/1 1 Job Wed 17 0/1 1 J…" at bounding box center [731, 566] width 1462 height 858
click at [444, 340] on app-calendar-viewport "Fri 12 Sat 13 2/3 1 Job Sun 14 2/3 1 Job Mon 15 Tue 16 0/1 1 Job Wed 17 0/1 1 J…" at bounding box center [731, 566] width 1462 height 858
click at [704, 337] on app-date-cell at bounding box center [742, 313] width 183 height 281
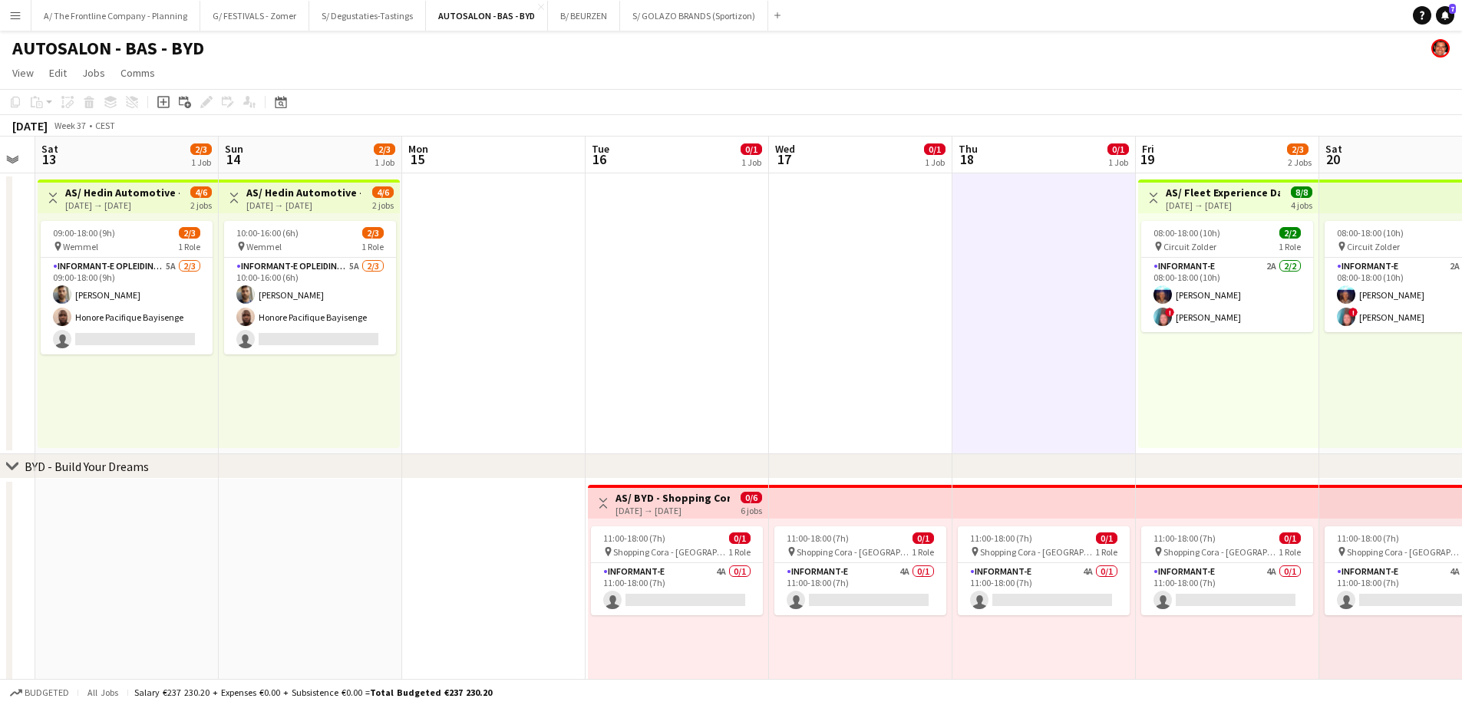
drag, startPoint x: 259, startPoint y: 370, endPoint x: 969, endPoint y: 269, distance: 717.0
click at [958, 270] on app-calendar-viewport "Fri 12 Sat 13 2/3 1 Job Sun 14 2/3 1 Job Mon 15 Tue 16 0/1 1 Job Wed 17 0/1 1 J…" at bounding box center [731, 566] width 1462 height 858
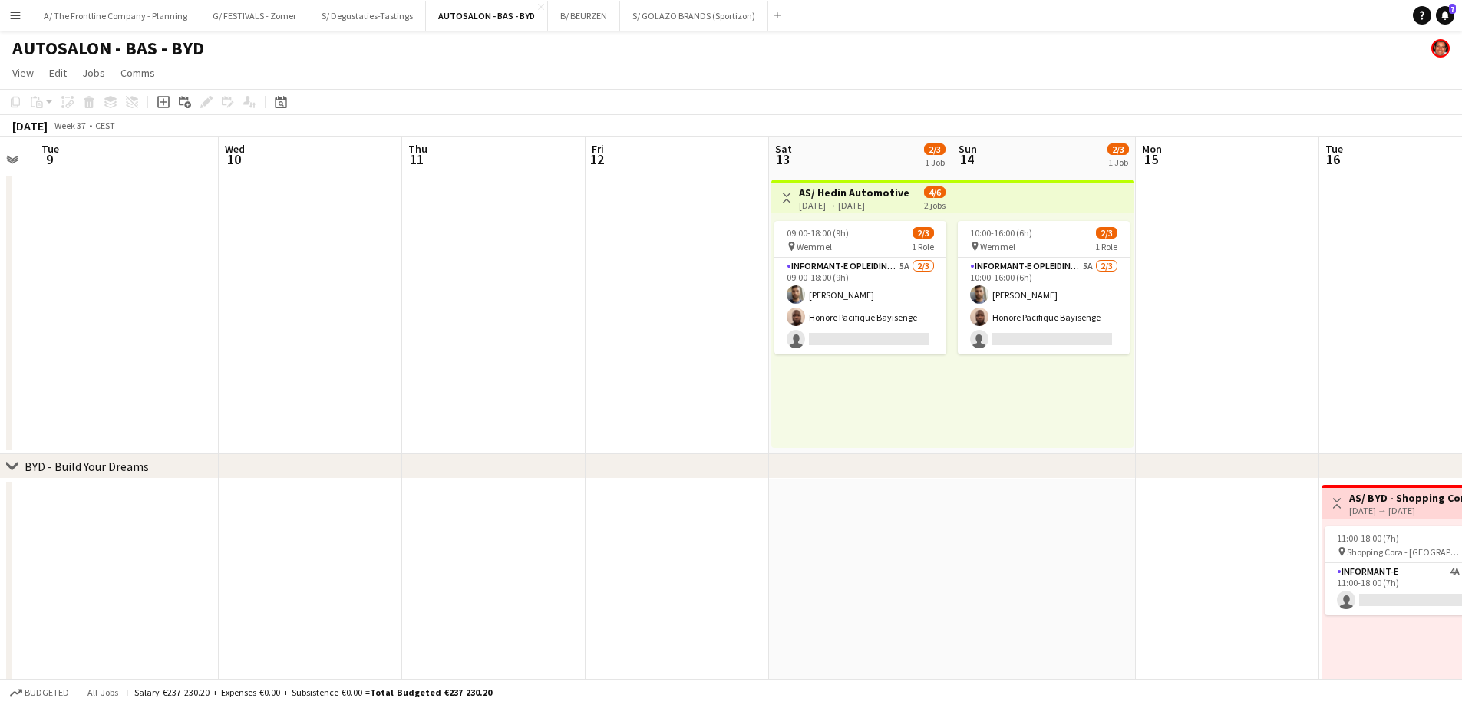
scroll to position [0, 484]
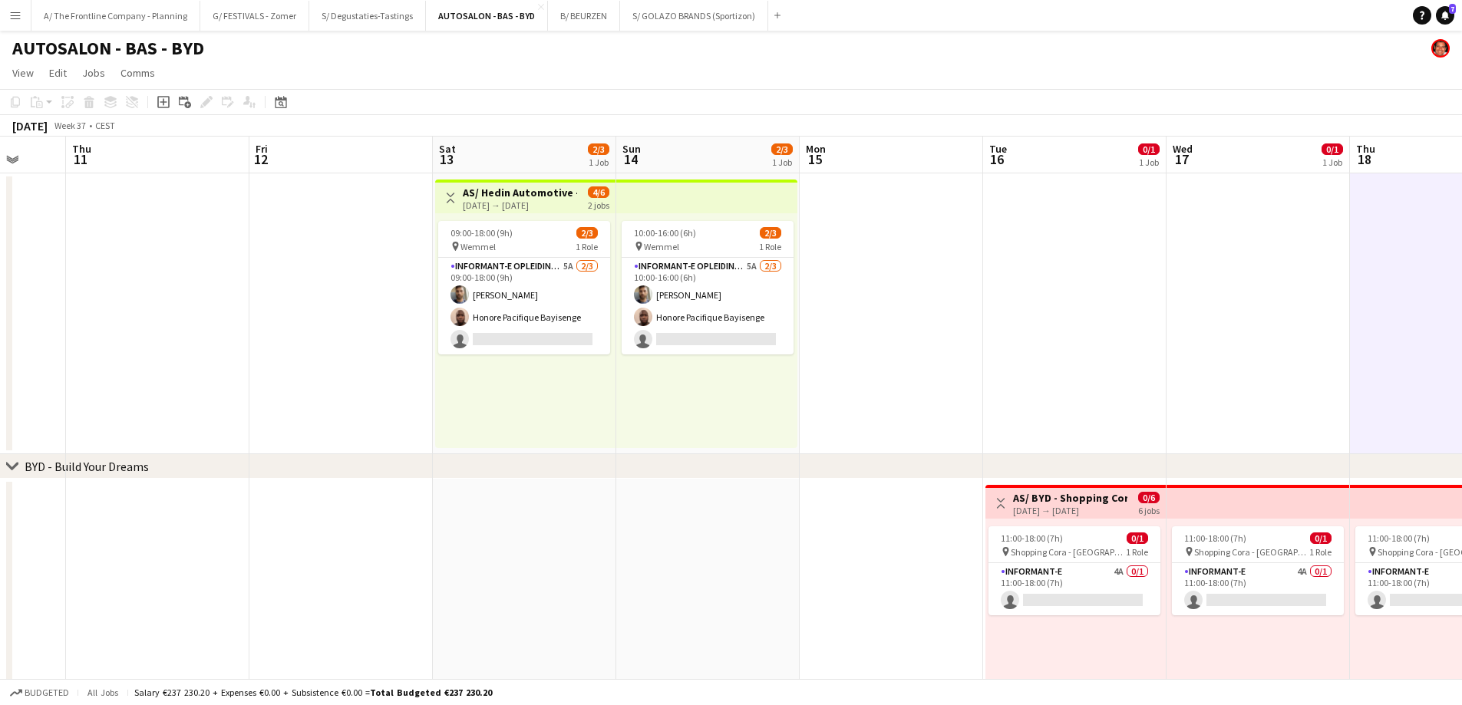
drag, startPoint x: 836, startPoint y: 348, endPoint x: 1075, endPoint y: 305, distance: 243.2
click at [1070, 306] on app-calendar-viewport "Mon 8 Tue 9 Wed 10 Thu 11 Fri 12 Sat 13 2/3 1 Job Sun 14 2/3 1 Job Mon 15 Tue 1…" at bounding box center [731, 566] width 1462 height 858
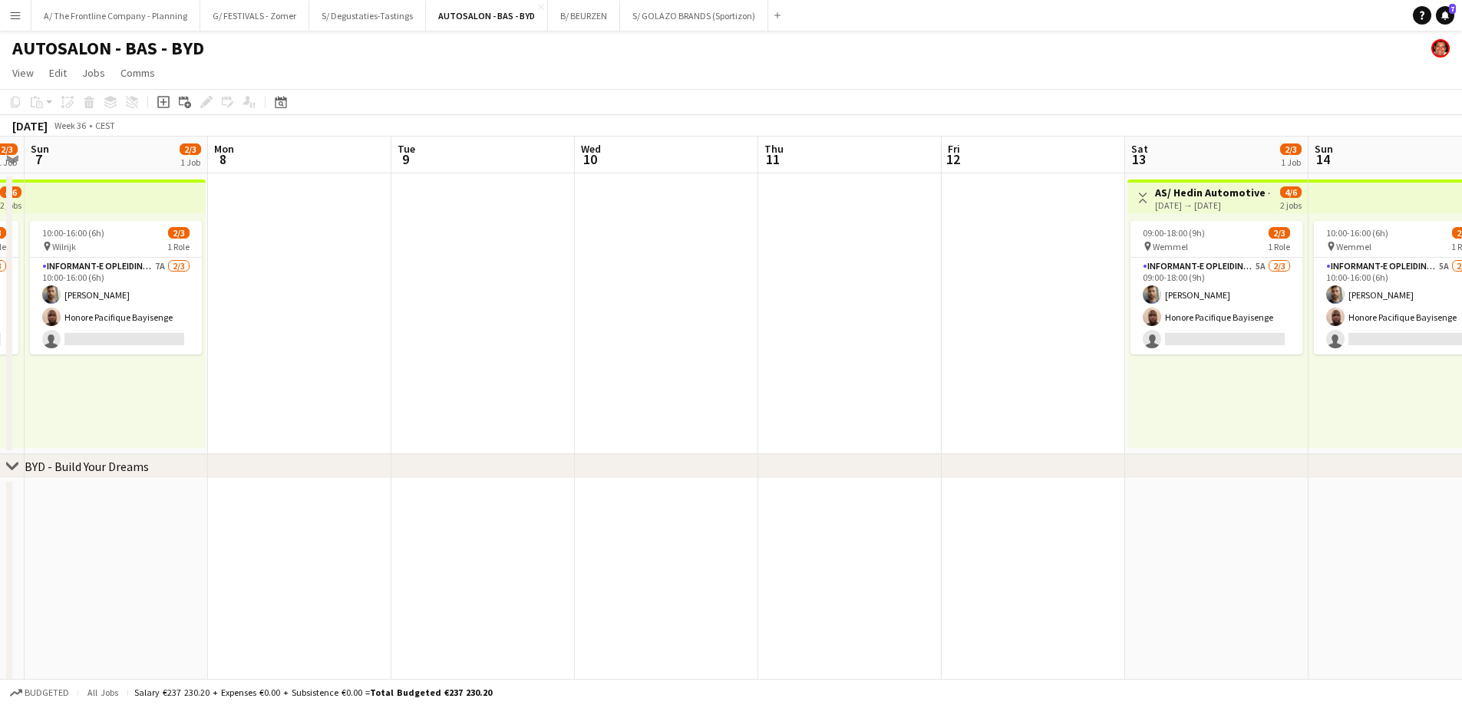
scroll to position [0, 447]
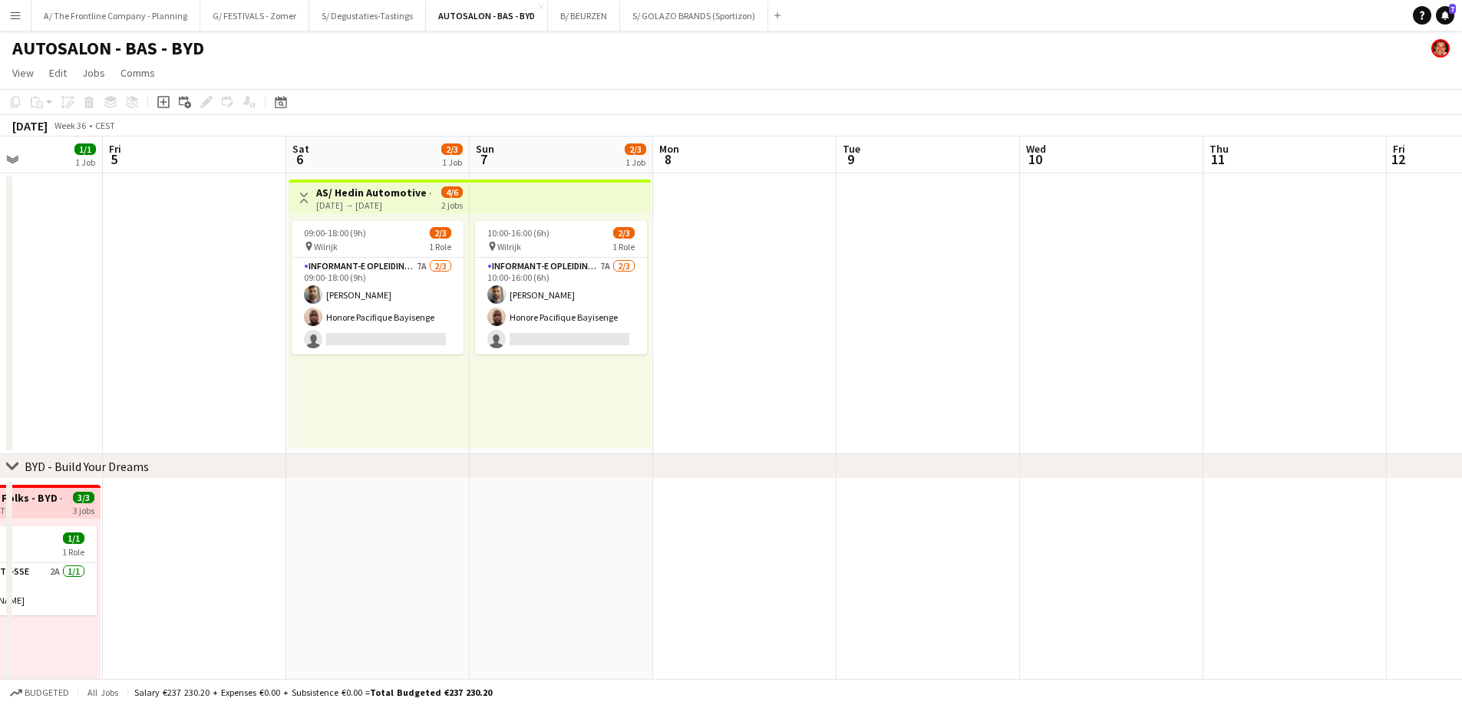
drag, startPoint x: 698, startPoint y: 345, endPoint x: 806, endPoint y: 341, distance: 108.3
click at [806, 341] on app-calendar-viewport "Tue 2 1/1 1 Job Wed 3 1/1 1 Job Thu 4 1/1 1 Job Fri 5 Sat 6 2/3 1 Job Sun 7 2/3…" at bounding box center [731, 566] width 1462 height 858
click at [330, 369] on div "09:00-18:00 (9h) 2/3 pin Wilrijk 1 Role Informant-e Opleiding - Formation 7A 2/…" at bounding box center [379, 330] width 180 height 235
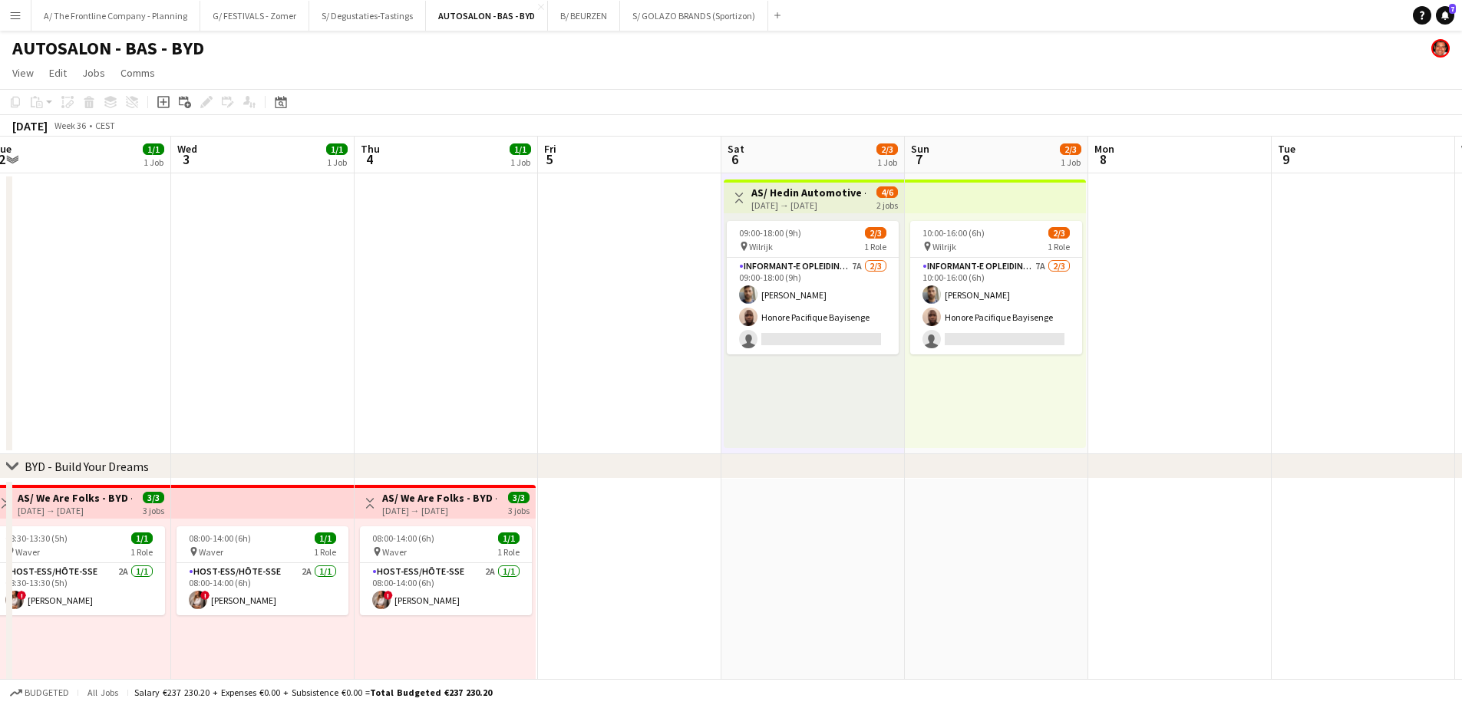
drag, startPoint x: 218, startPoint y: 394, endPoint x: 1054, endPoint y: 349, distance: 837.6
click at [1054, 349] on app-calendar-viewport "Tue 2 1/1 1 Job Wed 3 1/1 1 Job Thu 4 1/1 1 Job Fri 5 Sat 6 2/3 1 Job Sun 7 2/3…" at bounding box center [731, 566] width 1462 height 858
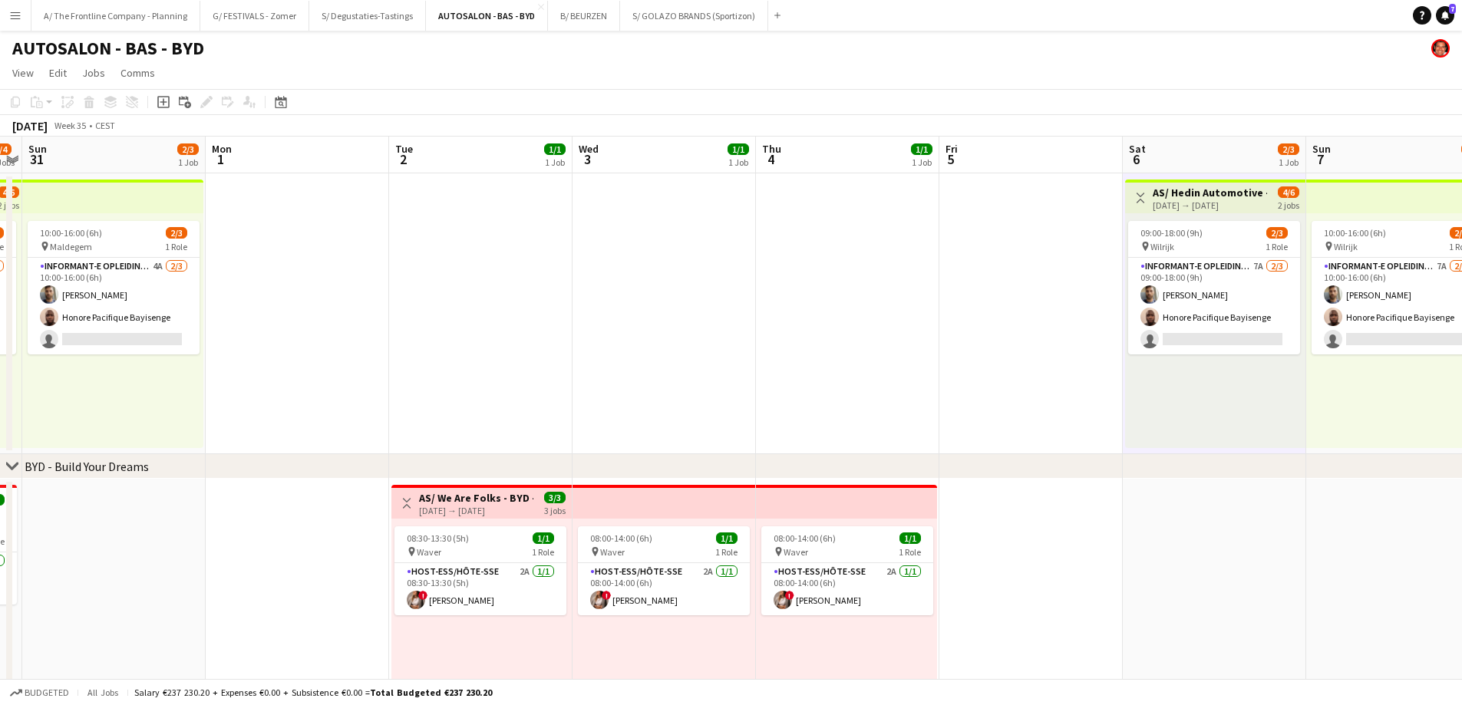
scroll to position [0, 0]
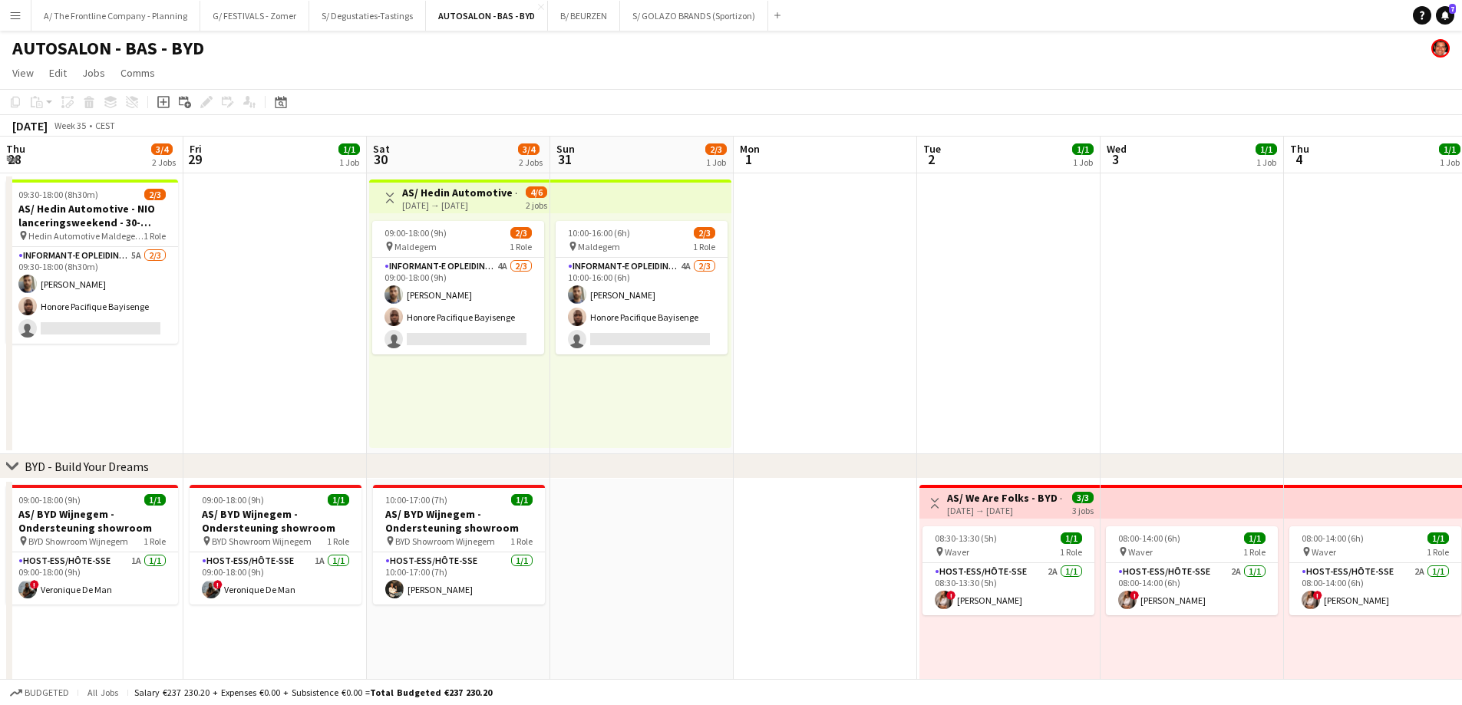
drag, startPoint x: 644, startPoint y: 354, endPoint x: 1153, endPoint y: 273, distance: 515.9
click at [1153, 273] on app-calendar-viewport "Thu 28 3/4 2 Jobs Fri 29 1/1 1 Job Sat 30 3/4 2 Jobs Sun 31 2/3 1 Job Mon 1 Tue…" at bounding box center [731, 566] width 1462 height 858
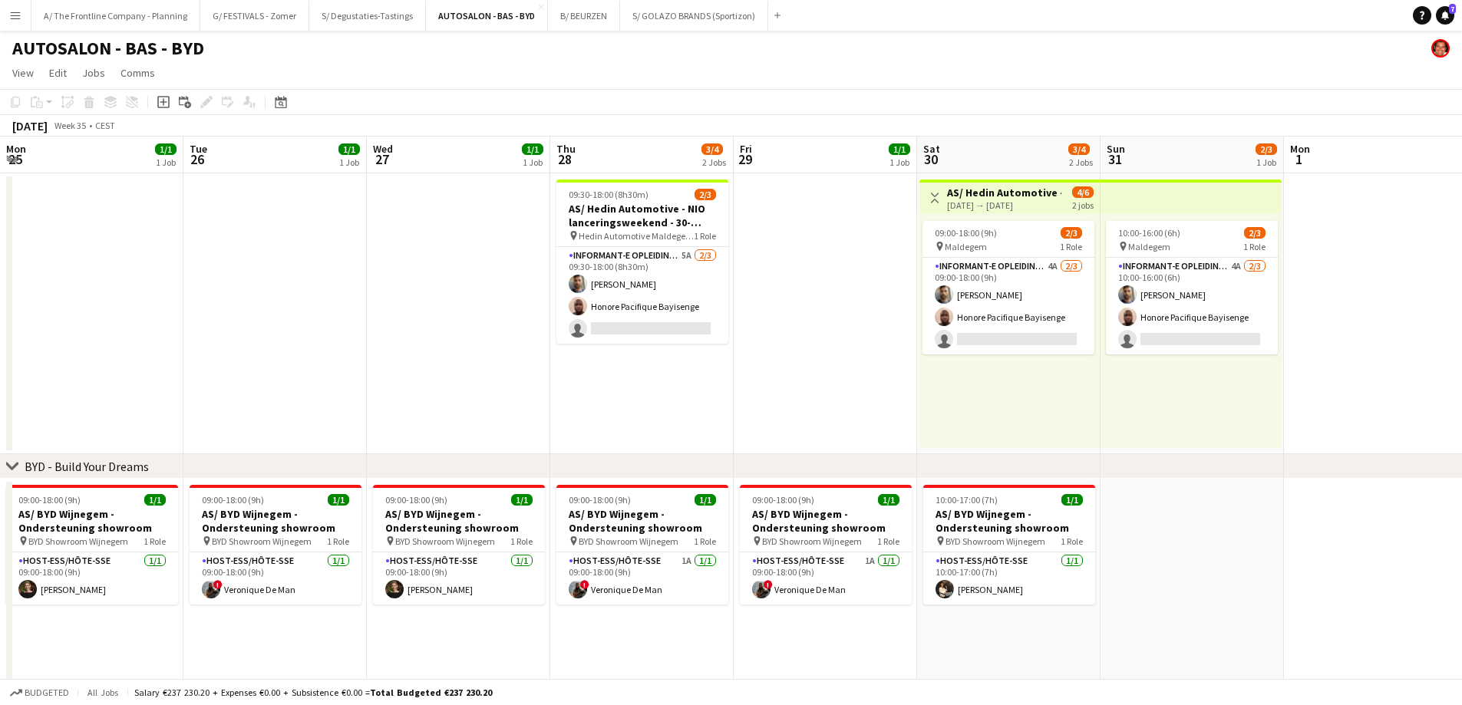
scroll to position [0, 397]
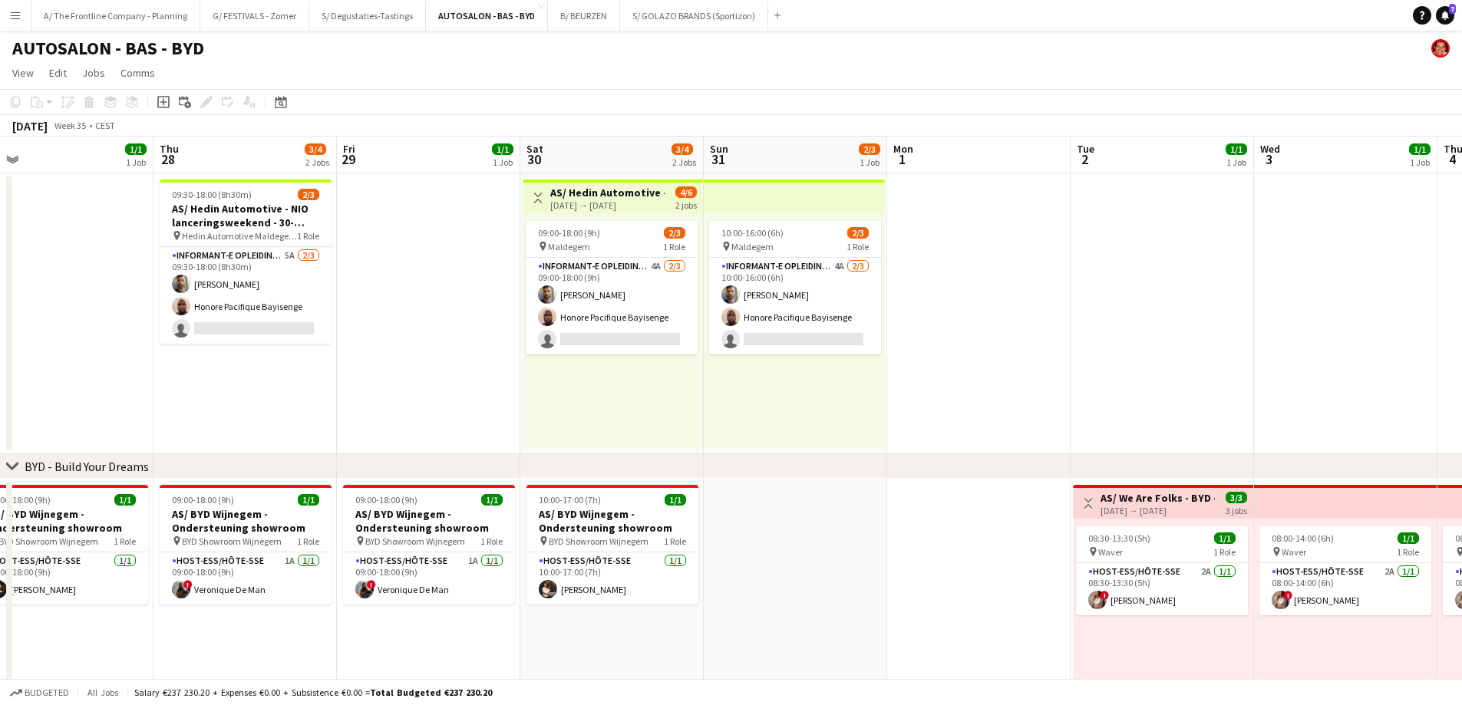
drag, startPoint x: 404, startPoint y: 458, endPoint x: 882, endPoint y: 374, distance: 485.3
click at [882, 374] on div "chevron-right BYD - Build Your Dreams chevron-right Toyota - Roadshow Shopping …" at bounding box center [731, 566] width 1462 height 858
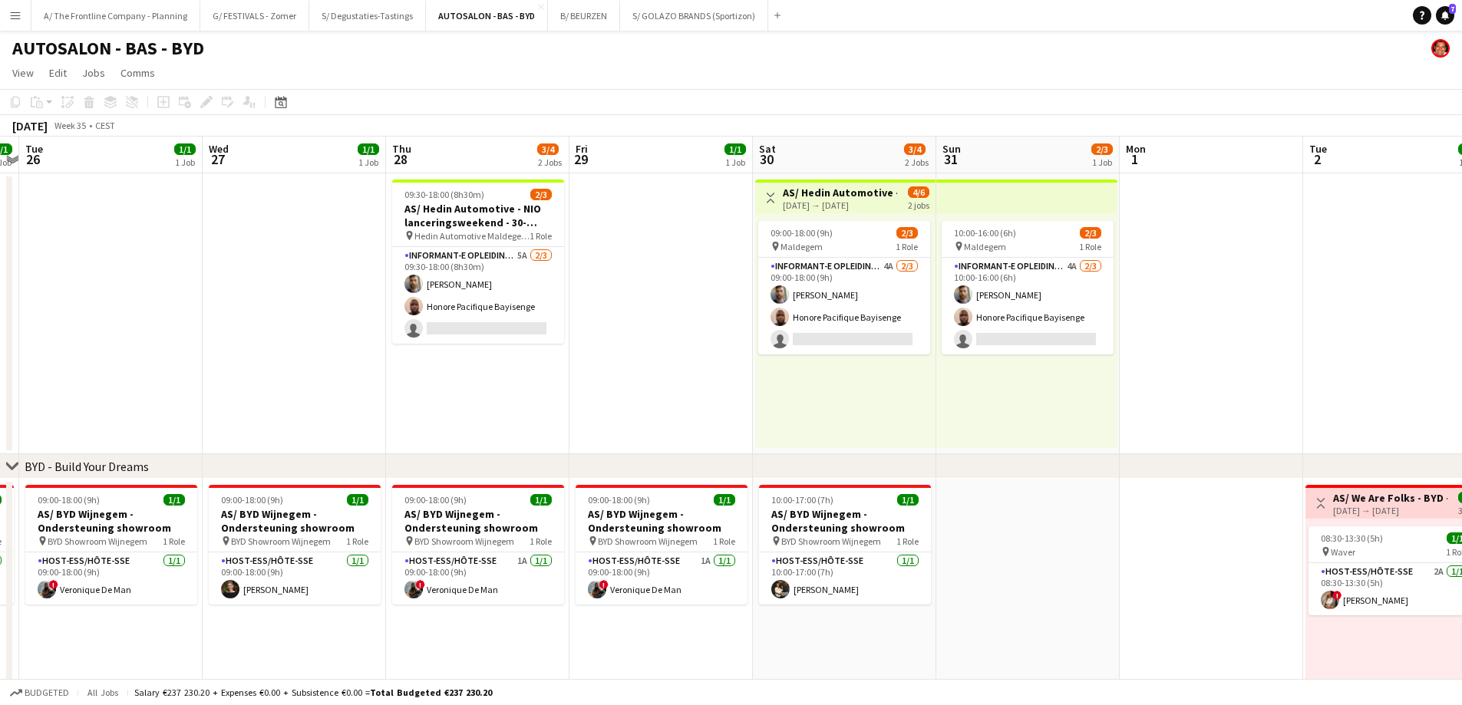
drag, startPoint x: 394, startPoint y: 345, endPoint x: 457, endPoint y: 335, distance: 63.6
click at [457, 335] on app-calendar-viewport "Sat 23 2/2 2 Jobs Sun 24 1/1 1 Job Mon 25 1/1 1 Job Tue 26 1/1 1 Job Wed 27 1/1…" at bounding box center [731, 566] width 1462 height 858
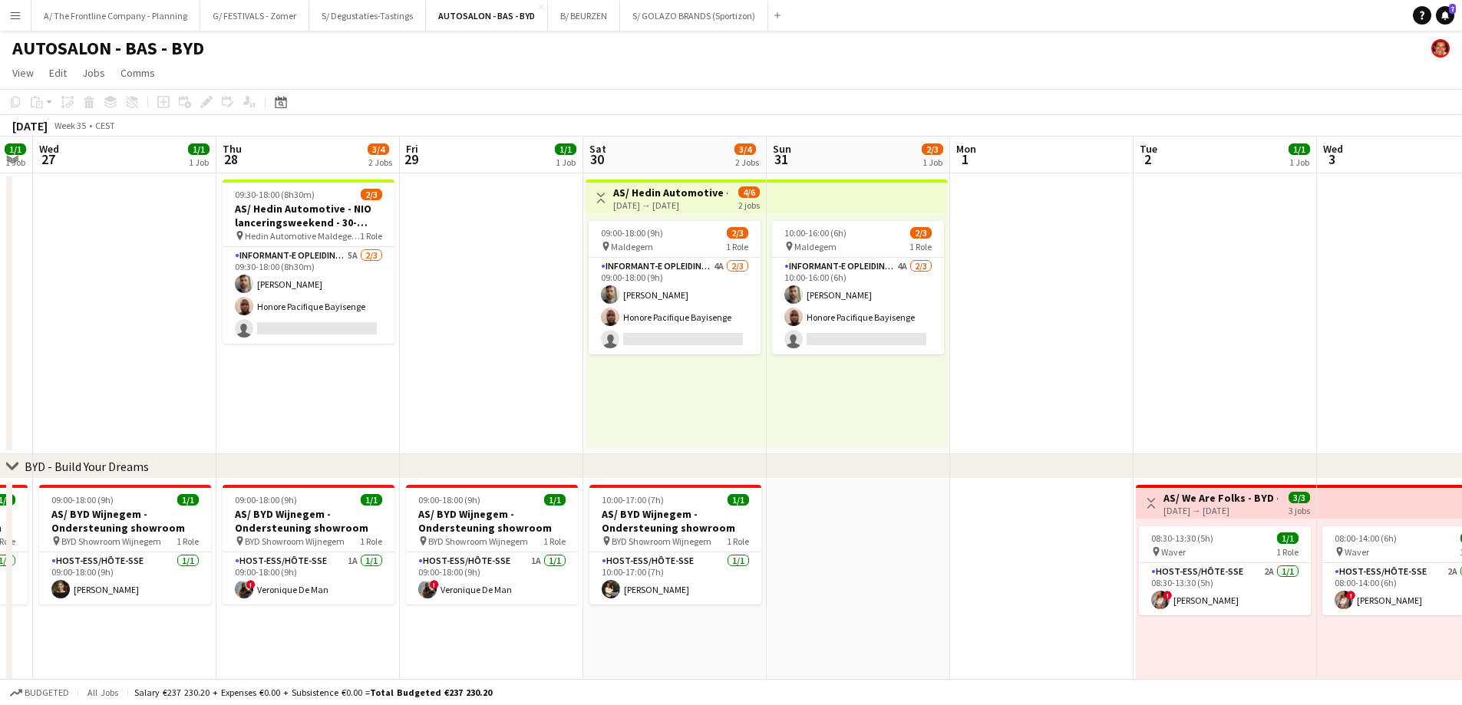
scroll to position [0, 595]
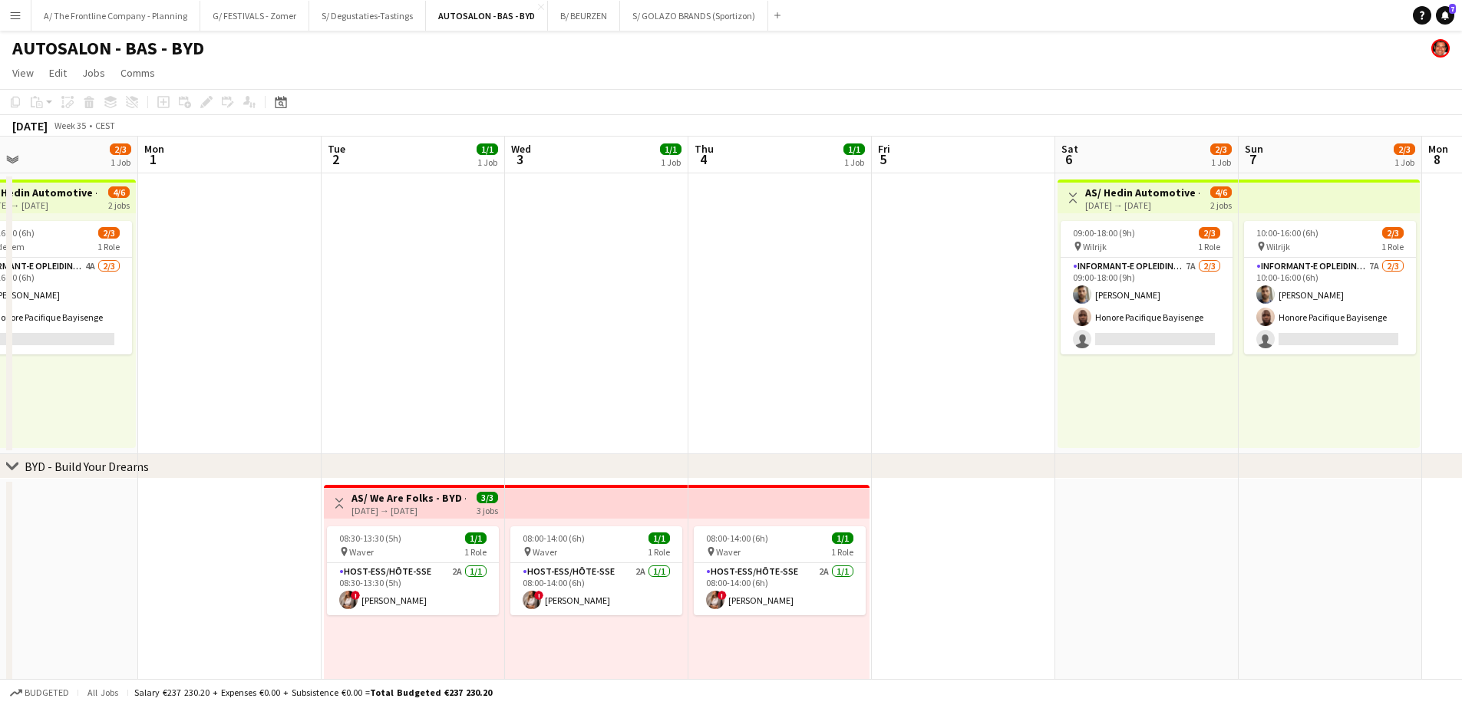
drag, startPoint x: 932, startPoint y: 358, endPoint x: 275, endPoint y: 331, distance: 657.4
click at [275, 331] on app-calendar-viewport "Thu 28 3/4 2 Jobs Fri 29 1/1 1 Job Sat 30 3/4 2 Jobs Sun 31 2/3 1 Job Mon 1 Tue…" at bounding box center [731, 566] width 1462 height 858
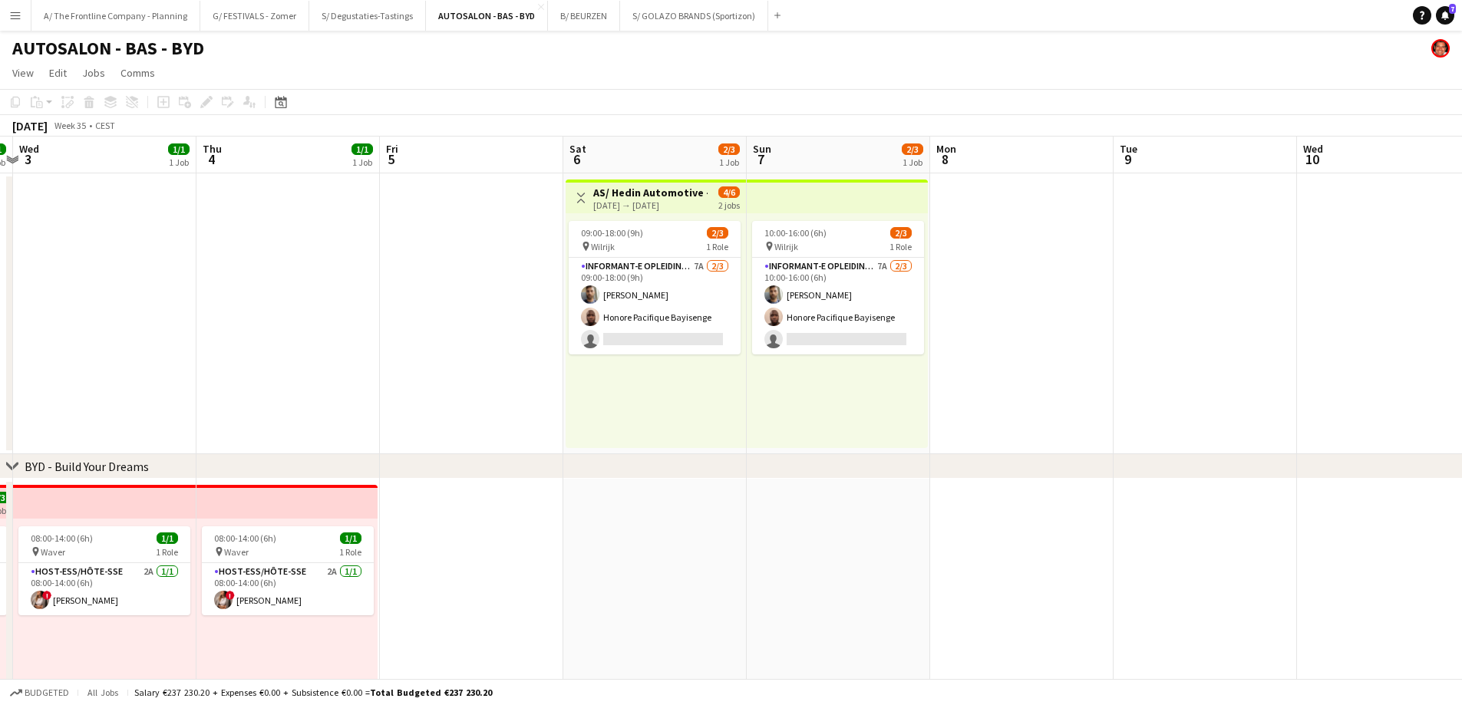
drag, startPoint x: 654, startPoint y: 371, endPoint x: 136, endPoint y: 365, distance: 518.0
click at [136, 365] on app-calendar-viewport "Sun 31 2/3 1 Job Mon 1 Tue 2 1/1 1 Job Wed 3 1/1 1 Job Thu 4 1/1 1 Job Fri 5 Sa…" at bounding box center [731, 566] width 1462 height 858
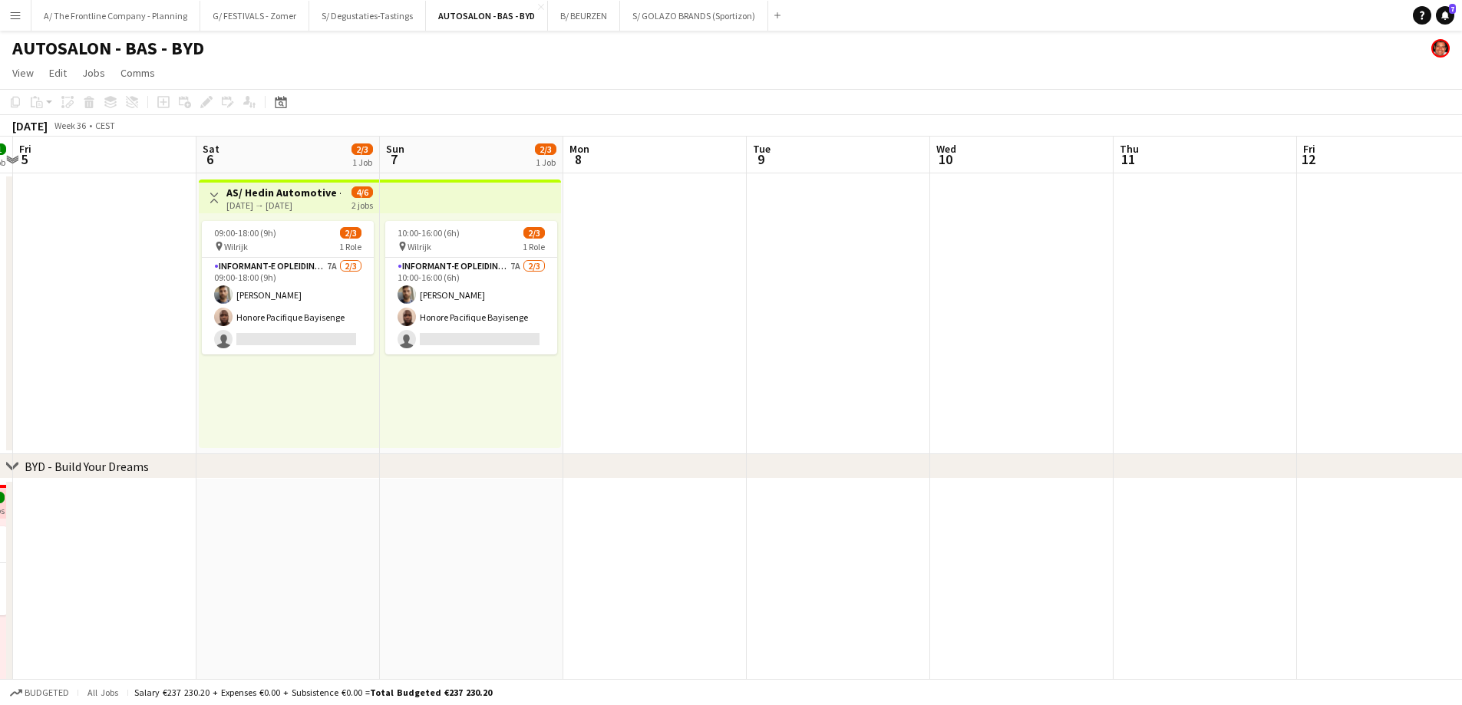
scroll to position [0, 547]
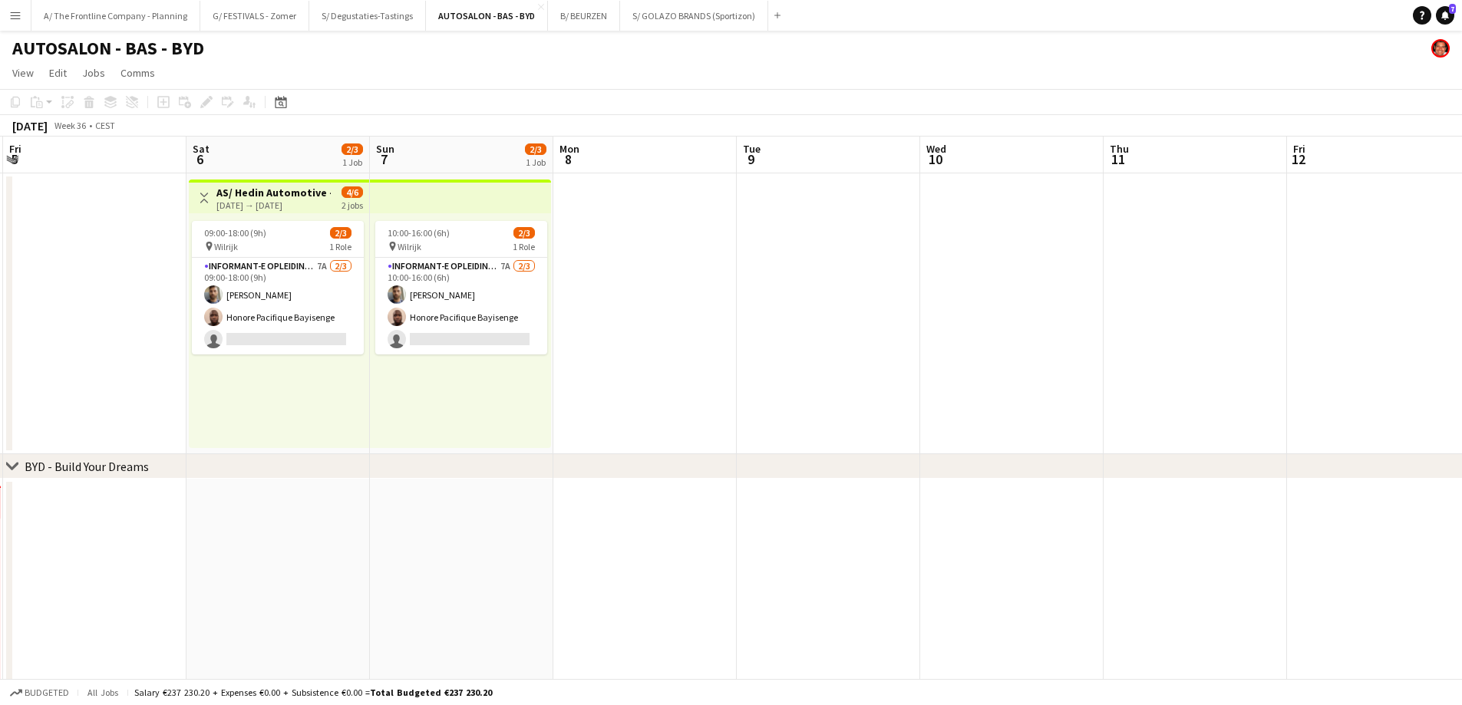
drag, startPoint x: 776, startPoint y: 351, endPoint x: 274, endPoint y: 355, distance: 501.9
click at [274, 355] on app-calendar-viewport "Tue 2 1/1 1 Job Wed 3 1/1 1 Job Thu 4 1/1 1 Job Fri 5 Sat 6 2/3 1 Job Sun 7 2/3…" at bounding box center [731, 566] width 1462 height 858
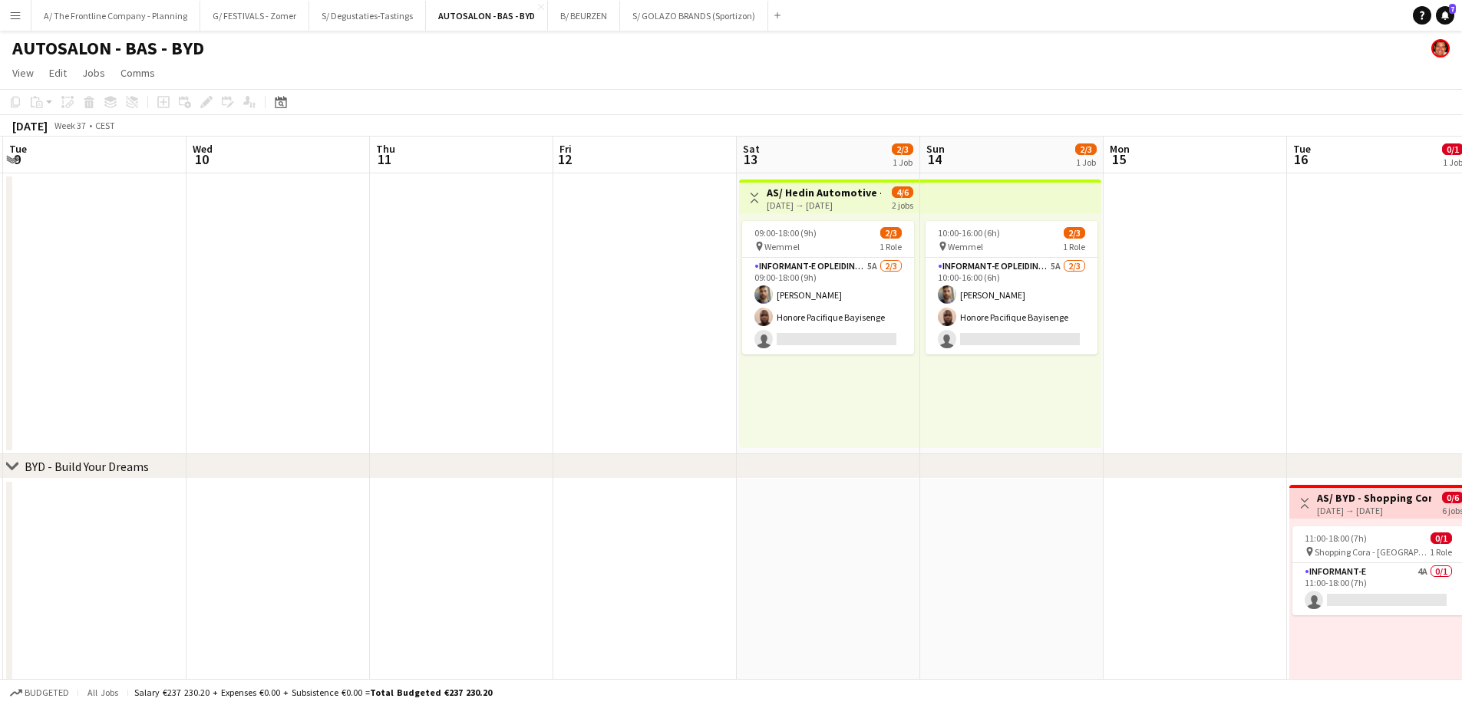
scroll to position [0, 516]
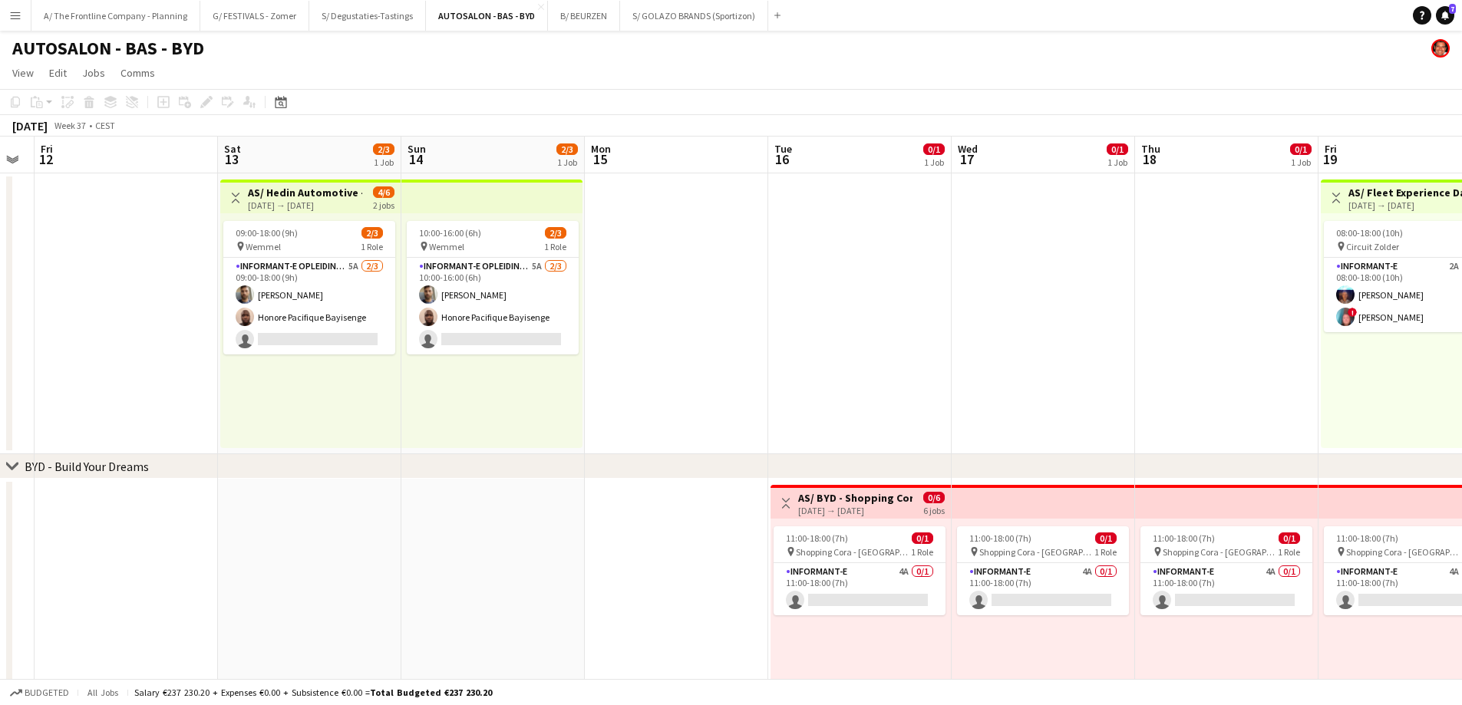
drag, startPoint x: 908, startPoint y: 381, endPoint x: 389, endPoint y: 368, distance: 518.9
click at [389, 368] on app-calendar-viewport "Tue 9 Wed 10 Thu 11 Fri 12 Sat 13 2/3 1 Job Sun 14 2/3 1 Job Mon 15 Tue 16 0/1 …" at bounding box center [731, 566] width 1462 height 858
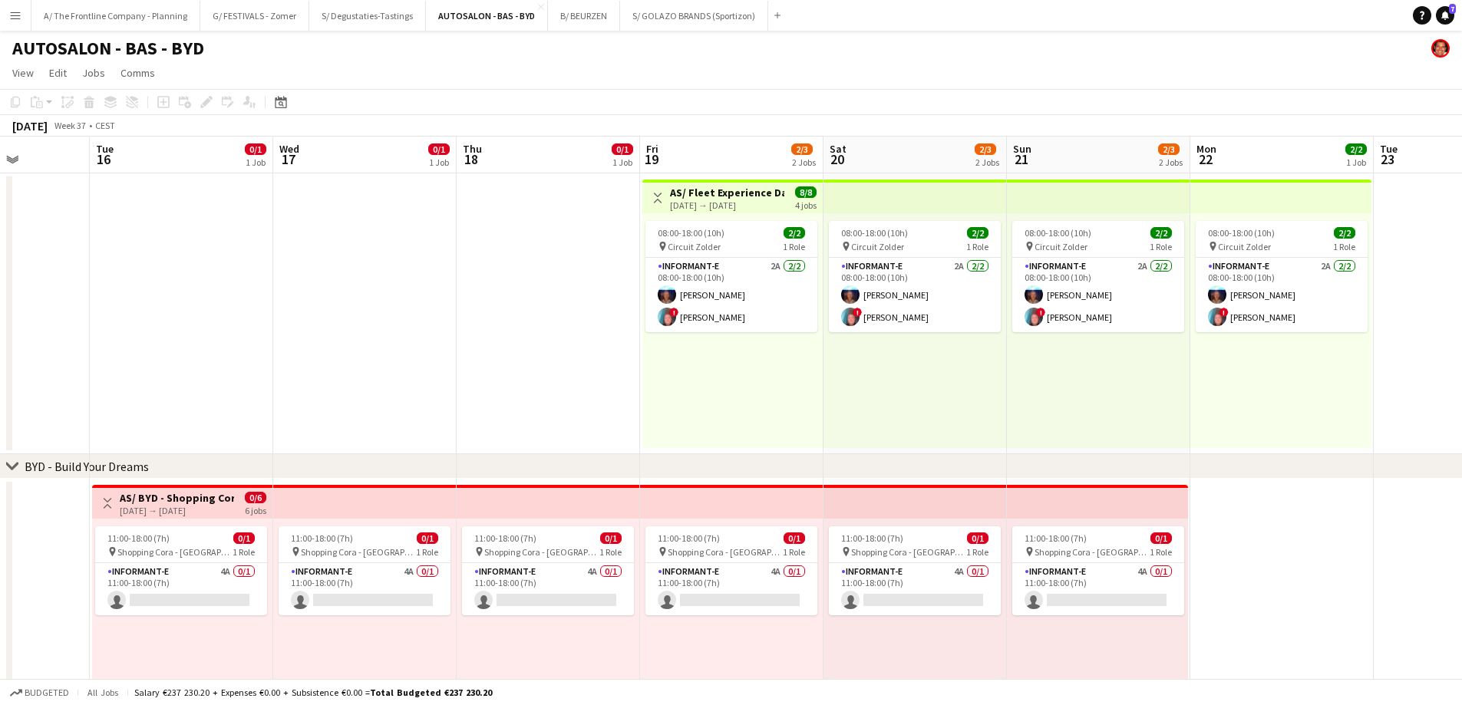
drag, startPoint x: 759, startPoint y: 396, endPoint x: -2, endPoint y: 365, distance: 761.8
click at [0, 365] on html "Menu Boards Boards Boards All jobs Status Workforce Workforce My Workforce Recr…" at bounding box center [731, 510] width 1462 height 1021
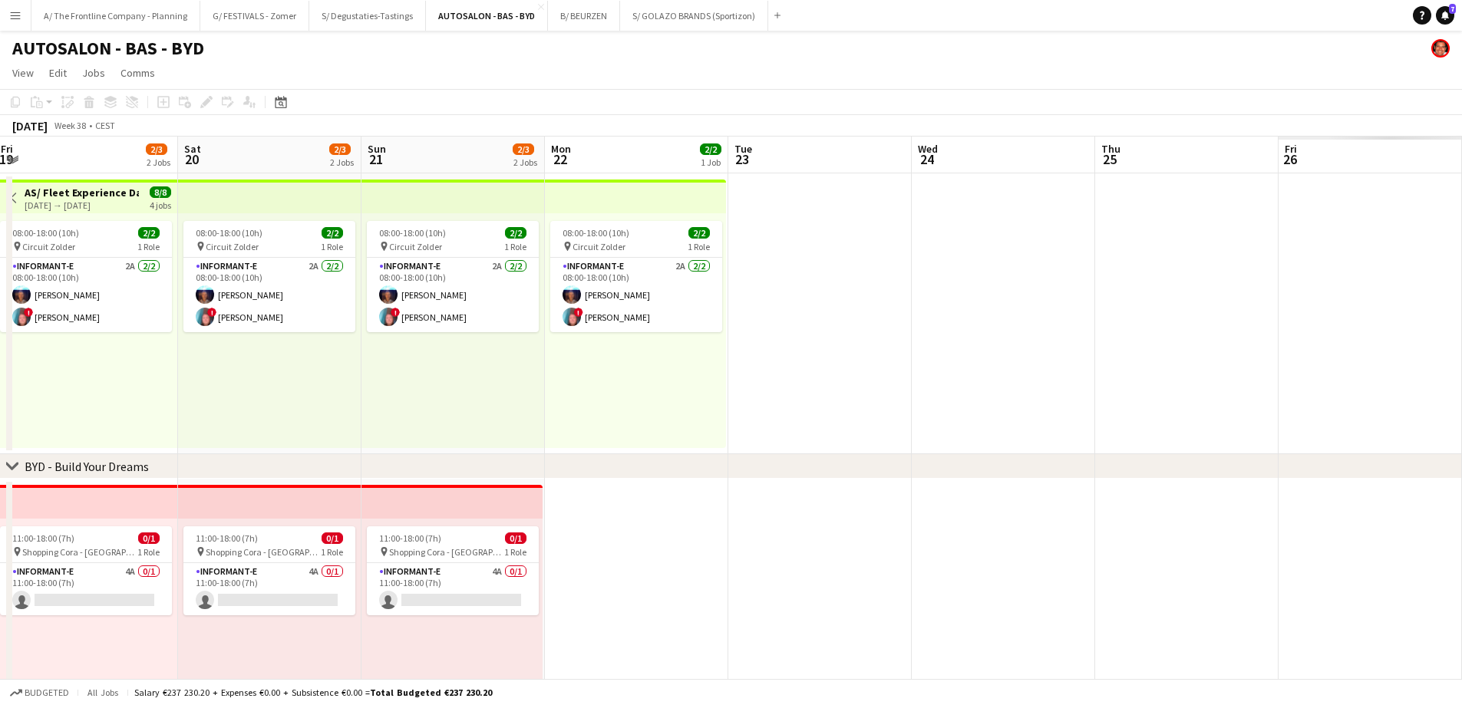
drag, startPoint x: 993, startPoint y: 382, endPoint x: 26, endPoint y: 373, distance: 966.9
click at [0, 367] on html "Menu Boards Boards Boards All jobs Status Workforce Workforce My Workforce Recr…" at bounding box center [731, 510] width 1462 height 1021
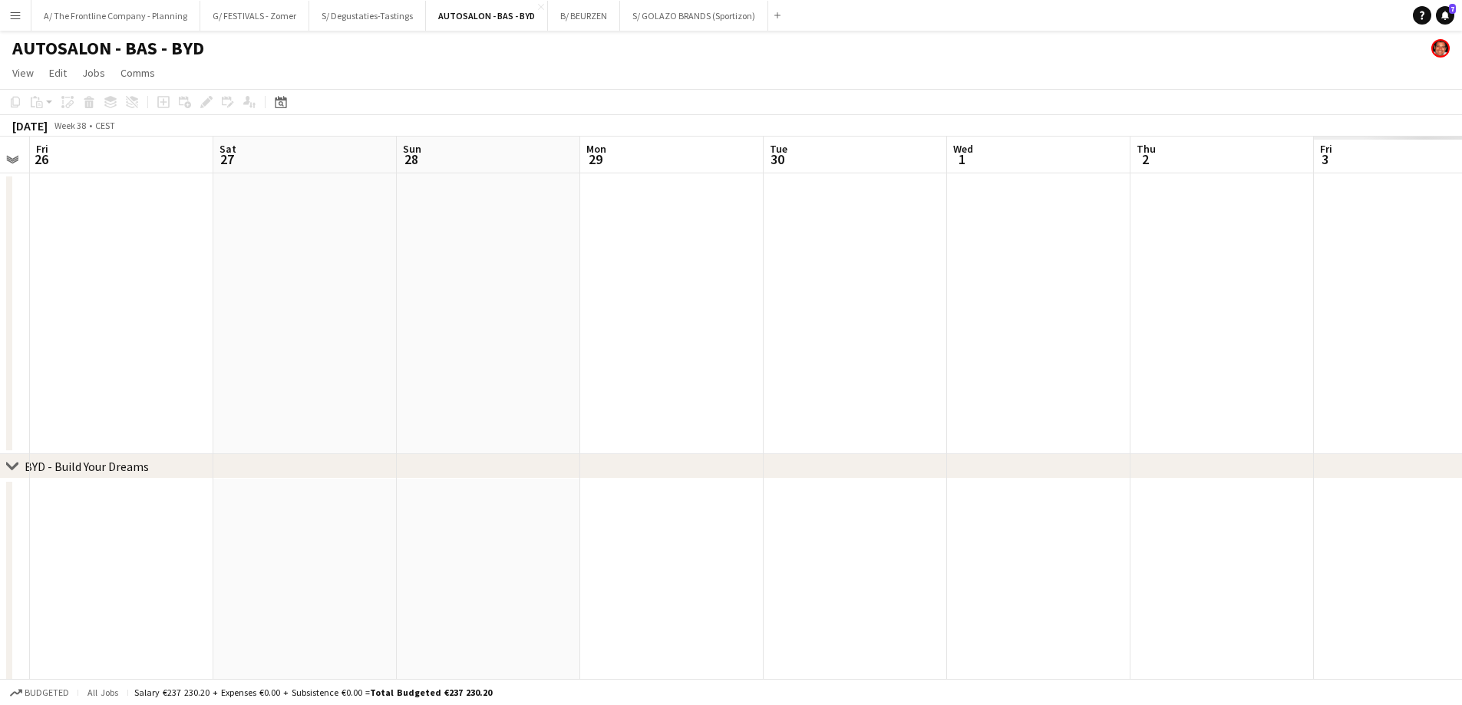
drag, startPoint x: 574, startPoint y: 353, endPoint x: 271, endPoint y: 350, distance: 303.1
click at [271, 350] on app-calendar-viewport "Mon 22 2/2 1 Job Tue 23 Wed 24 Thu 25 Fri 26 Sat 27 Sun 28 Mon 29 Tue 30 Wed 1 …" at bounding box center [731, 566] width 1462 height 858
drag, startPoint x: 326, startPoint y: 353, endPoint x: 424, endPoint y: 365, distance: 98.2
click at [219, 348] on app-calendar-viewport "Thu 25 Fri 26 Sat 27 Sun 28 Mon 29 Tue 30 Wed 1 Thu 2 Fri 3 Sat 4 Sun 5 Mon 6 T…" at bounding box center [731, 566] width 1462 height 858
drag, startPoint x: 1222, startPoint y: 314, endPoint x: 336, endPoint y: 321, distance: 885.6
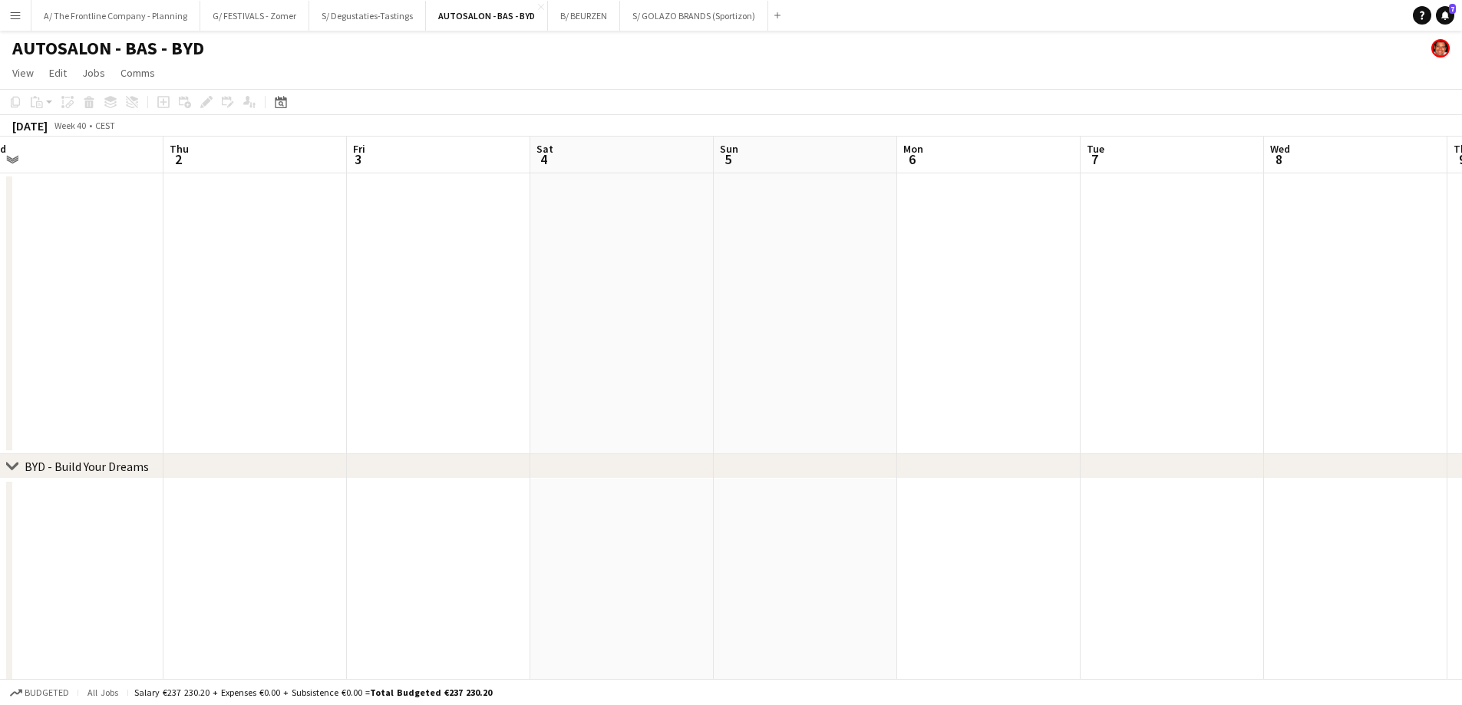
click at [336, 321] on app-calendar-viewport "Sun 28 Mon 29 Tue 30 Wed 1 Thu 2 Fri 3 Sat 4 Sun 5 Mon 6 Tue 7 Wed 8 Thu 9 Fri …" at bounding box center [731, 566] width 1462 height 858
drag, startPoint x: 1097, startPoint y: 324, endPoint x: 408, endPoint y: 361, distance: 689.3
click at [408, 361] on app-calendar-viewport "Fri 3 Sat 4 Sun 5 Mon 6 Tue 7 Wed 8 Thu 9 Fri 10 Sat 11 Sun 12 Mon 13 Tue 14 We…" at bounding box center [731, 566] width 1462 height 858
drag, startPoint x: 870, startPoint y: 375, endPoint x: 336, endPoint y: 396, distance: 534.5
click at [336, 396] on app-calendar-viewport "Wed 8 Thu 9 Fri 10 Sat 11 Sun 12 Mon 13 Tue 14 Wed 15 Thu 16 Fri 17 Sat 18 Sun …" at bounding box center [731, 566] width 1462 height 858
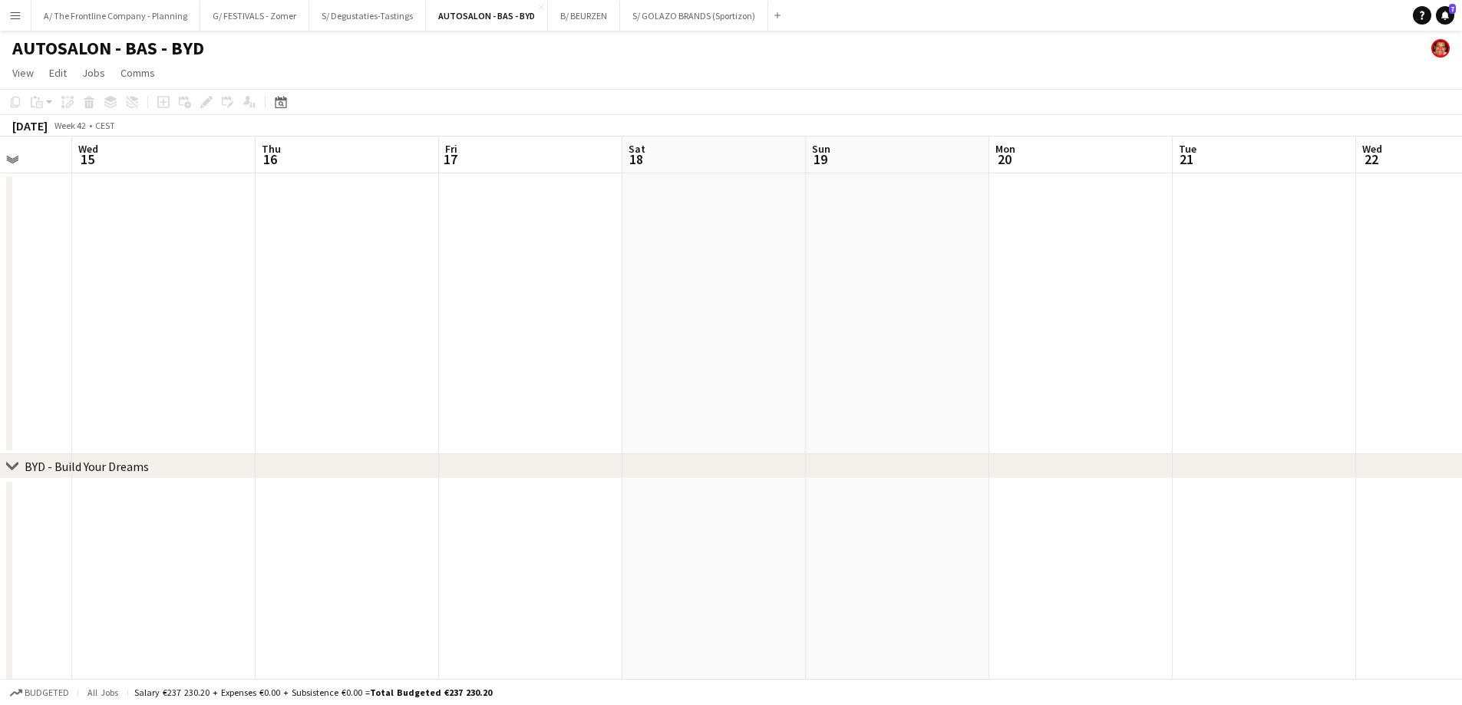
drag, startPoint x: 1029, startPoint y: 376, endPoint x: 436, endPoint y: 381, distance: 593.2
click at [364, 379] on app-calendar-viewport "Sun 12 Mon 13 Tue 14 Wed 15 Thu 16 Fri 17 Sat 18 Sun 19 Mon 20 Tue 21 Wed 22 Th…" at bounding box center [731, 566] width 1462 height 858
drag, startPoint x: 456, startPoint y: 378, endPoint x: 580, endPoint y: 377, distance: 124.3
click at [398, 378] on app-calendar-viewport "Sat 18 Sun 19 Mon 20 Tue 21 Wed 22 Thu 23 Fri 24 Sat 25 Sun 26 Mon 27 Tue 28 We…" at bounding box center [731, 566] width 1462 height 858
drag, startPoint x: 803, startPoint y: 374, endPoint x: 383, endPoint y: 385, distance: 420.6
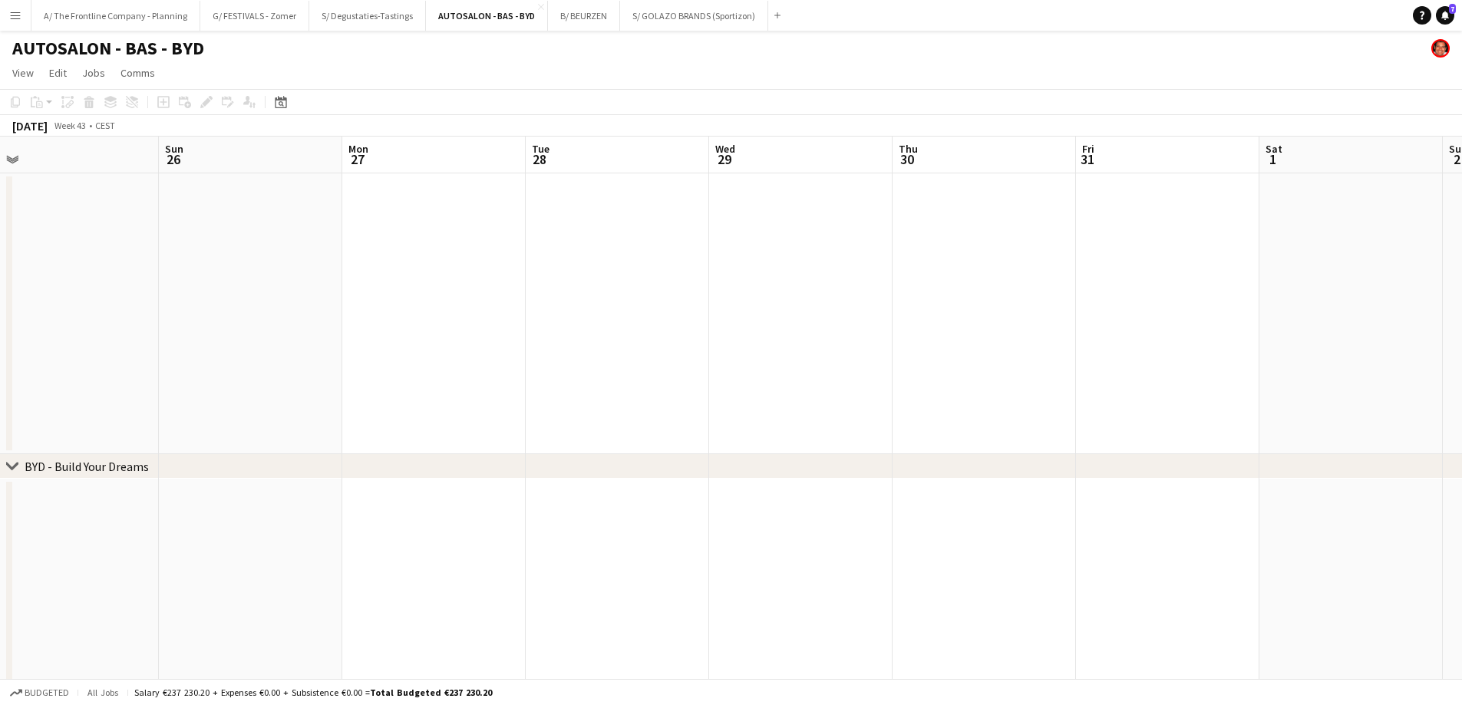
click at [380, 387] on app-calendar-viewport "Thu 23 Fri 24 Sat 25 Sun 26 Mon 27 Tue 28 Wed 29 Thu 30 Fri 31 Sat 1 Sun 2 Mon …" at bounding box center [731, 566] width 1462 height 858
click at [144, 4] on button "A/ The Frontline Company - Planning Close" at bounding box center [115, 16] width 169 height 30
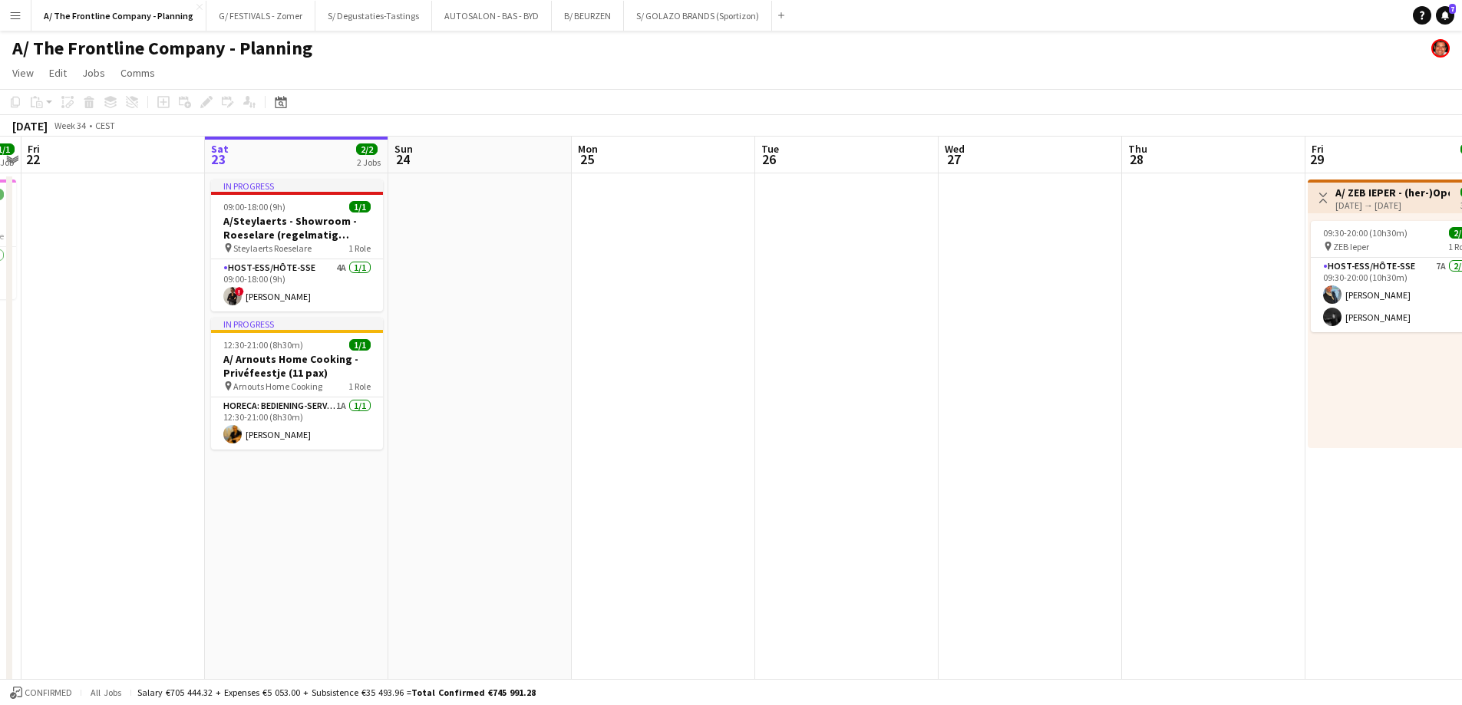
drag, startPoint x: 152, startPoint y: 450, endPoint x: 1231, endPoint y: 428, distance: 1079.1
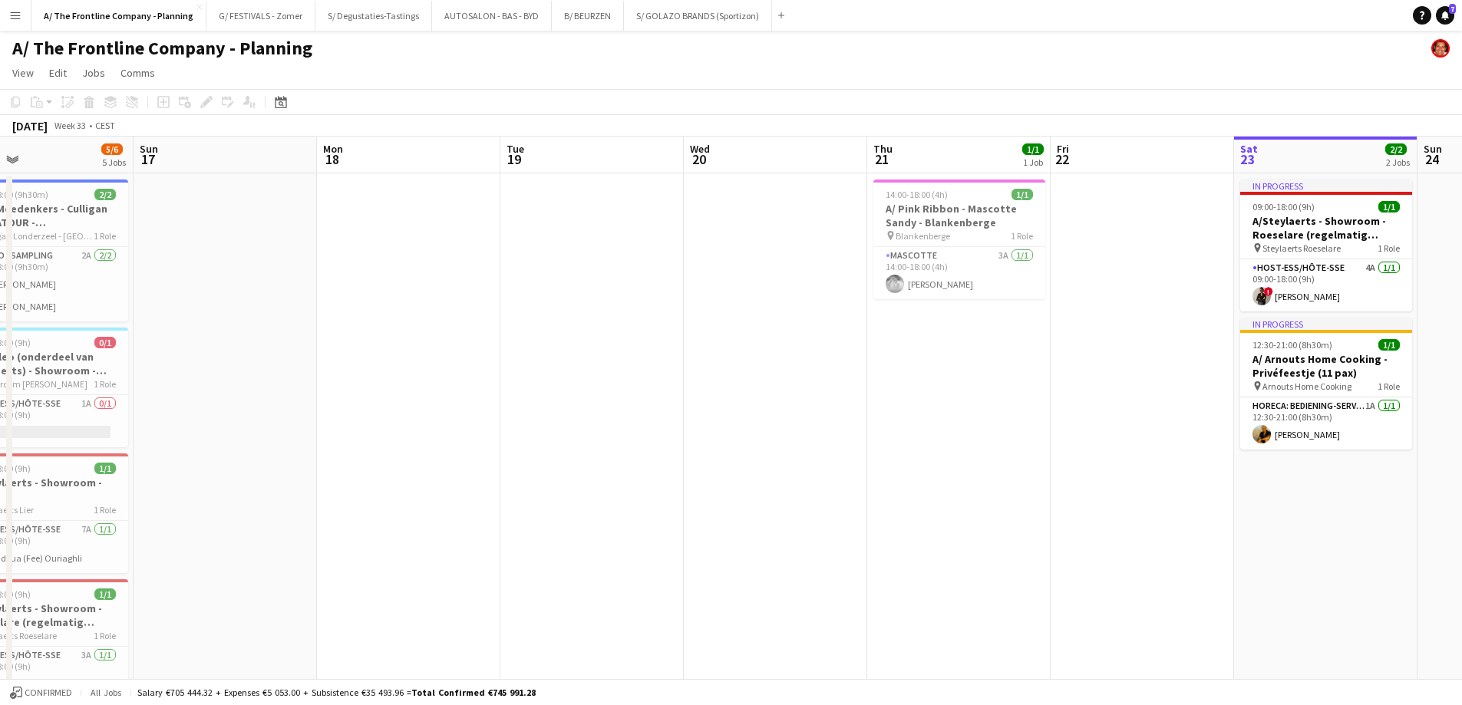
drag, startPoint x: 498, startPoint y: 464, endPoint x: 1014, endPoint y: 427, distance: 517.7
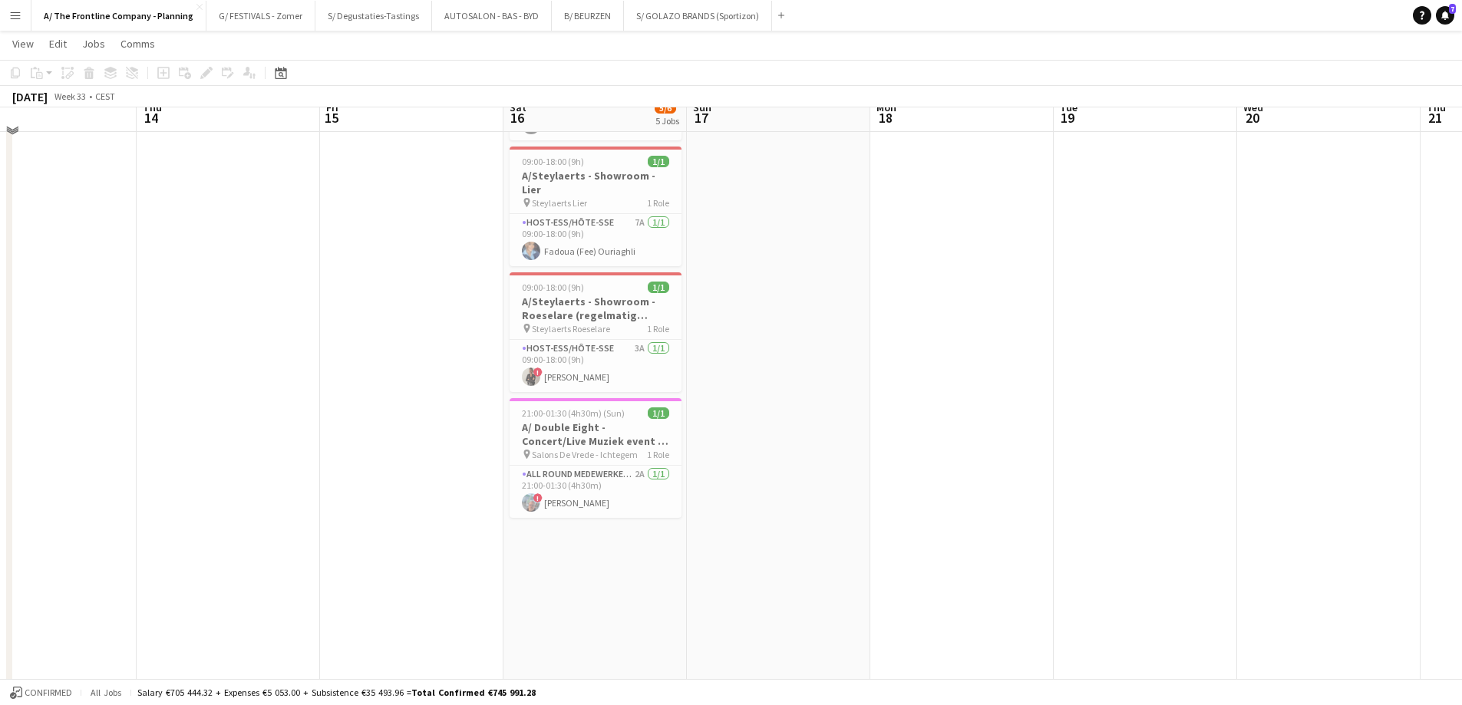
scroll to position [307, 0]
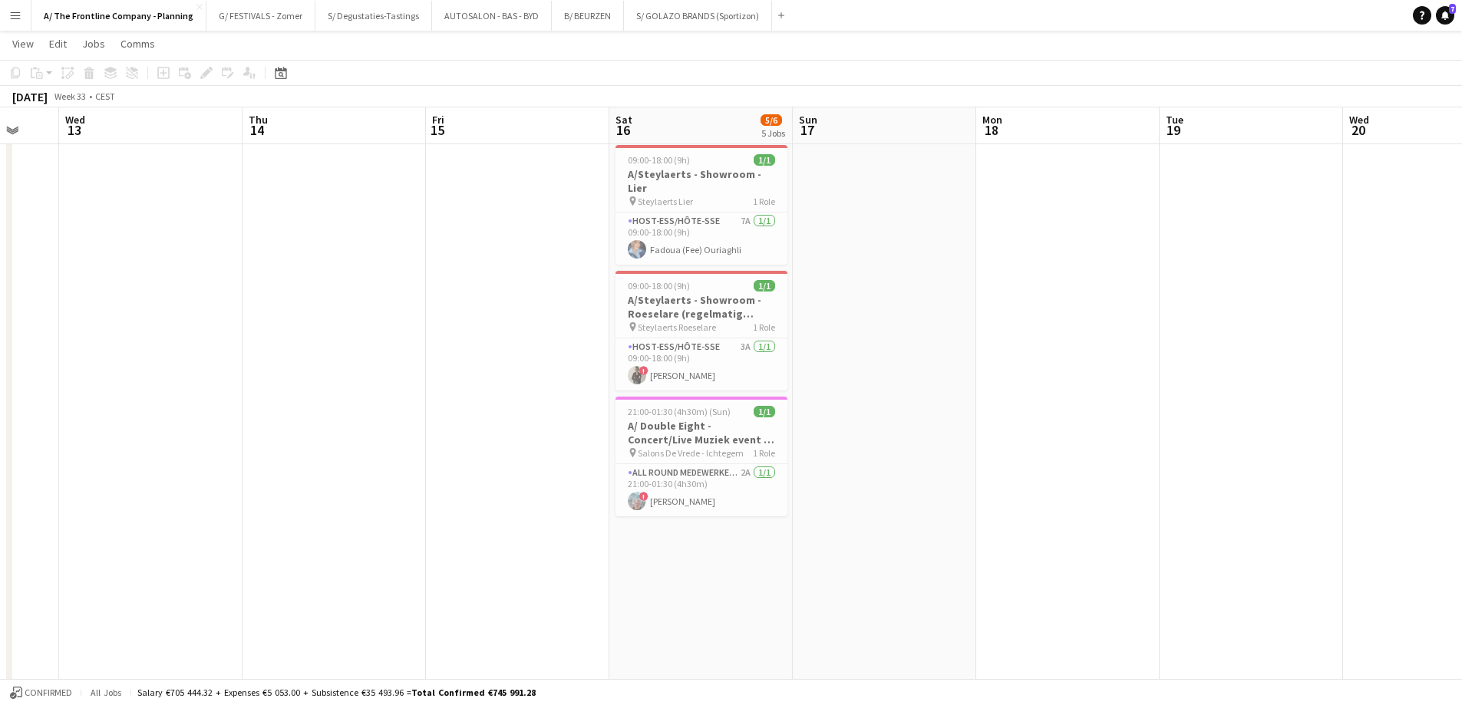
drag, startPoint x: 127, startPoint y: 441, endPoint x: 1342, endPoint y: 369, distance: 1217.6
click at [1342, 369] on app-calendar-viewport "Mon 11 Tue 12 Wed 13 Thu 14 Fri 15 Sat 16 5/6 5 Jobs Sun 17 Mon 18 Tue 19 Wed 2…" at bounding box center [731, 403] width 1462 height 1300
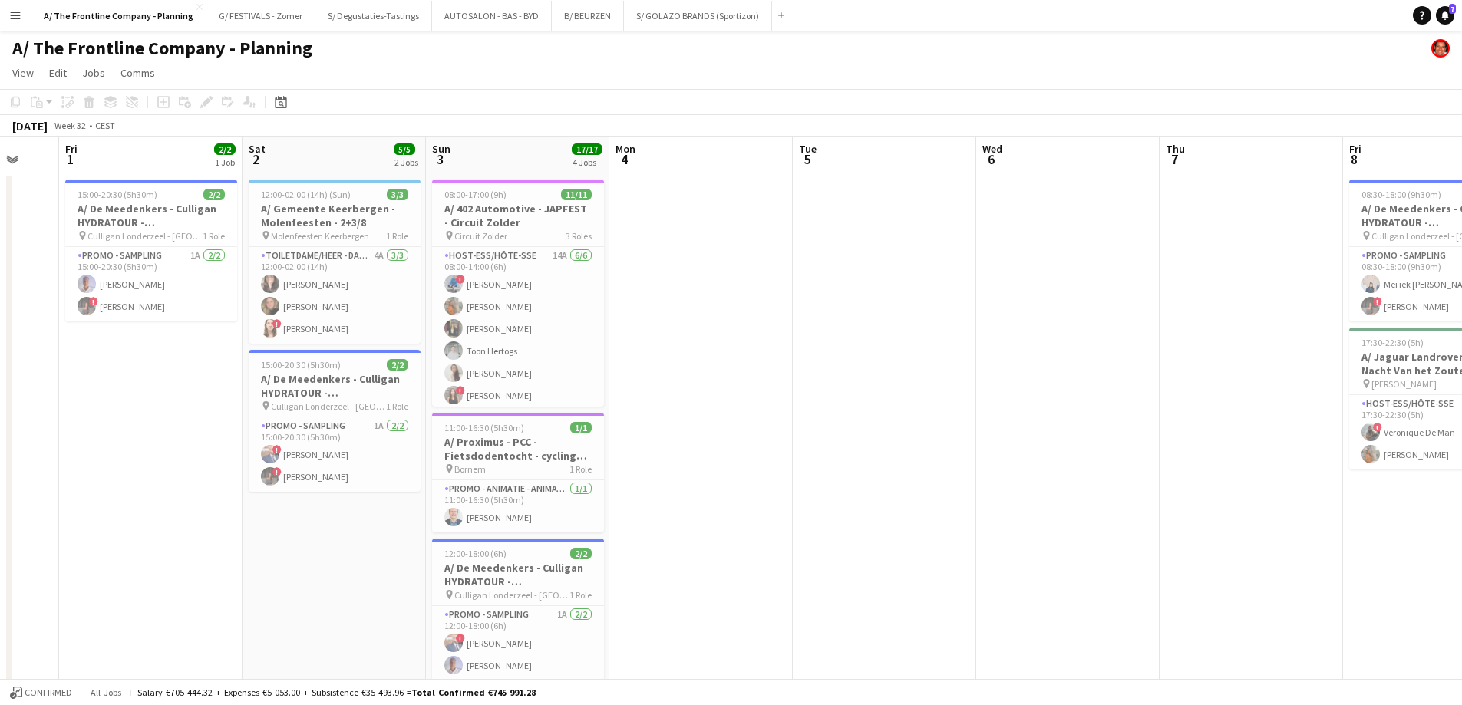
scroll to position [0, 415]
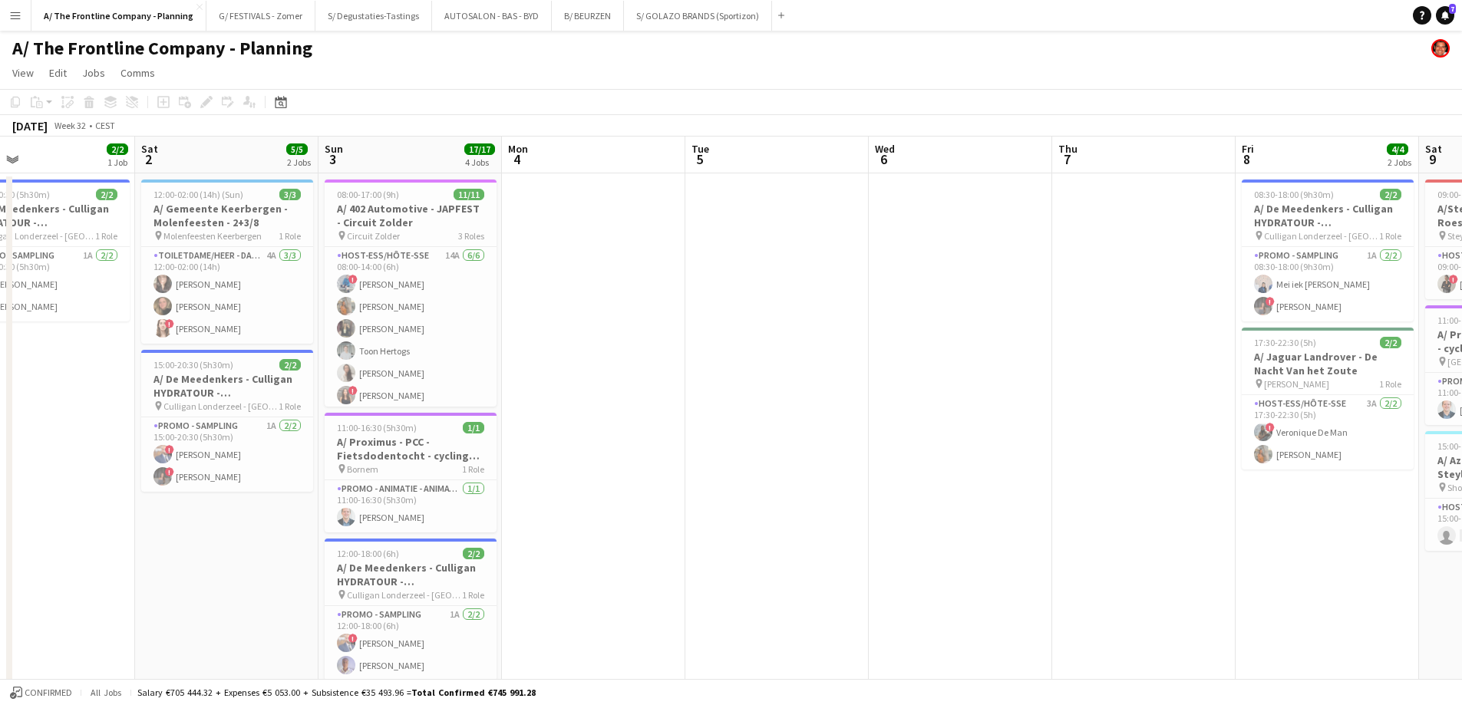
drag, startPoint x: 187, startPoint y: 348, endPoint x: 1339, endPoint y: 345, distance: 1151.8
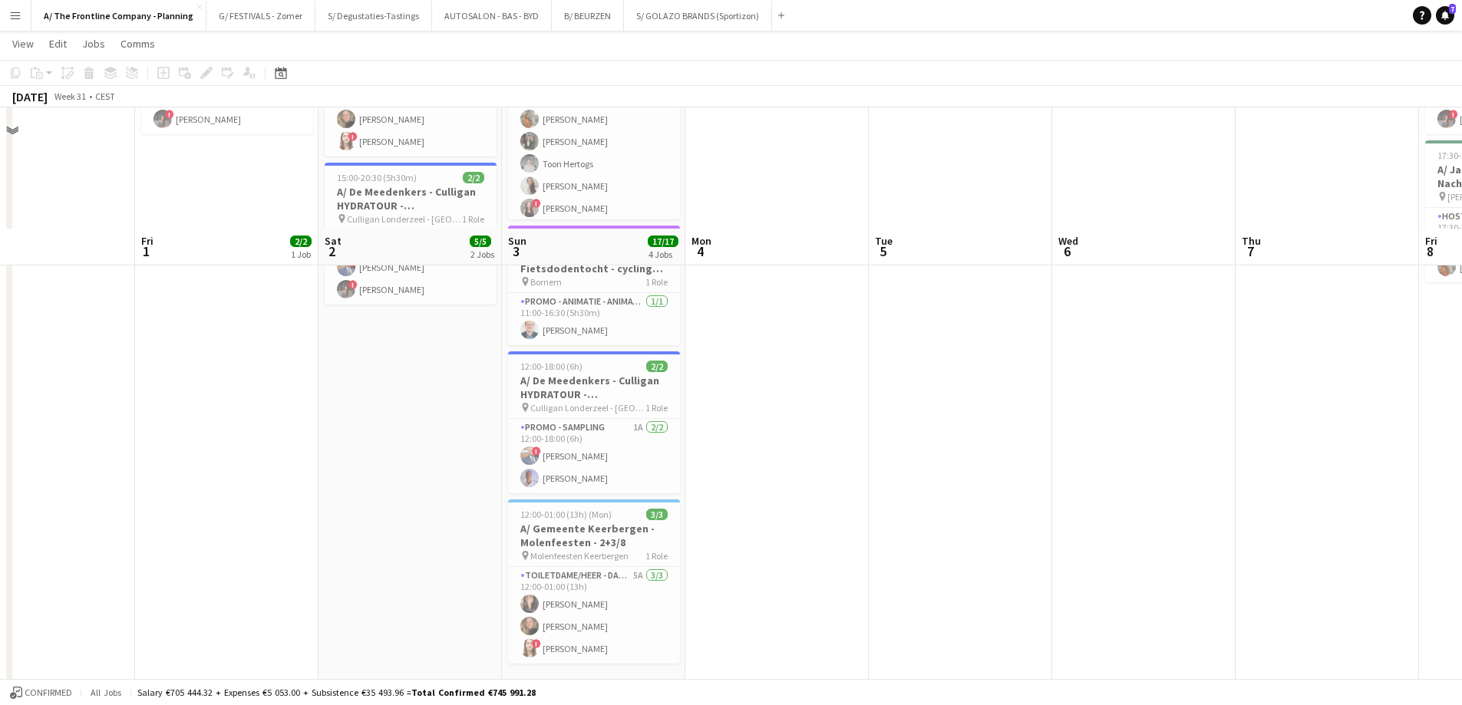
scroll to position [0, 0]
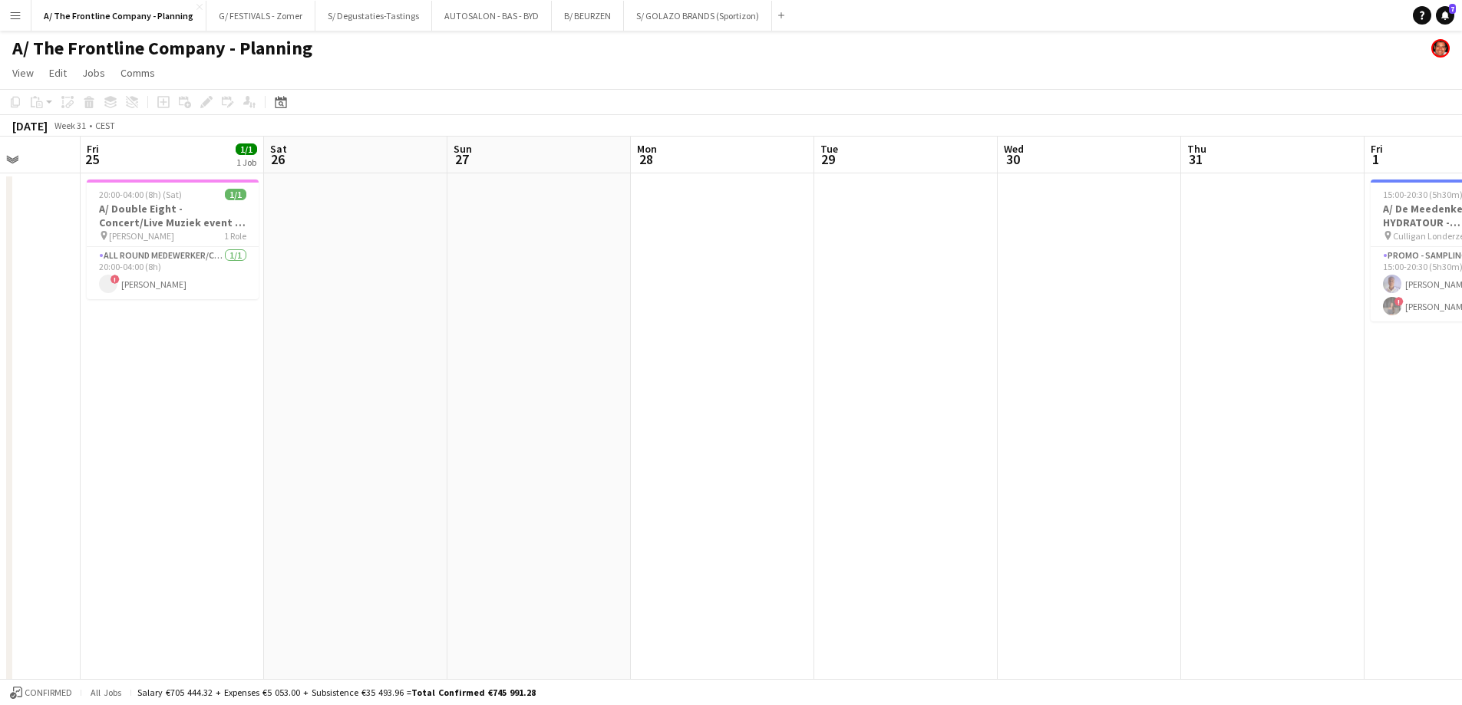
drag, startPoint x: 188, startPoint y: 361, endPoint x: 1344, endPoint y: 312, distance: 1157.4
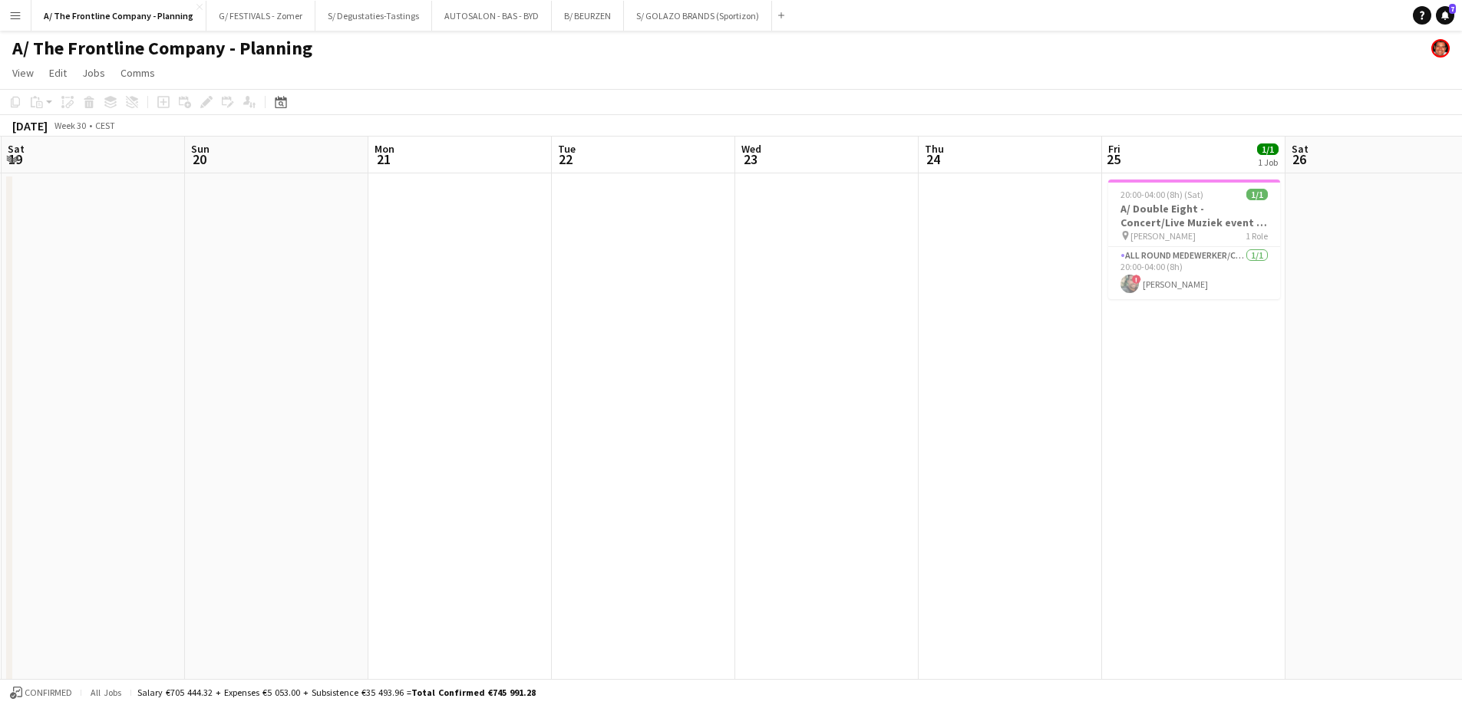
drag, startPoint x: 588, startPoint y: 317, endPoint x: 1421, endPoint y: 289, distance: 833.8
click at [1461, 286] on html "Menu Boards Boards Boards All jobs Status Workforce Workforce My Workforce Recr…" at bounding box center [731, 693] width 1462 height 1387
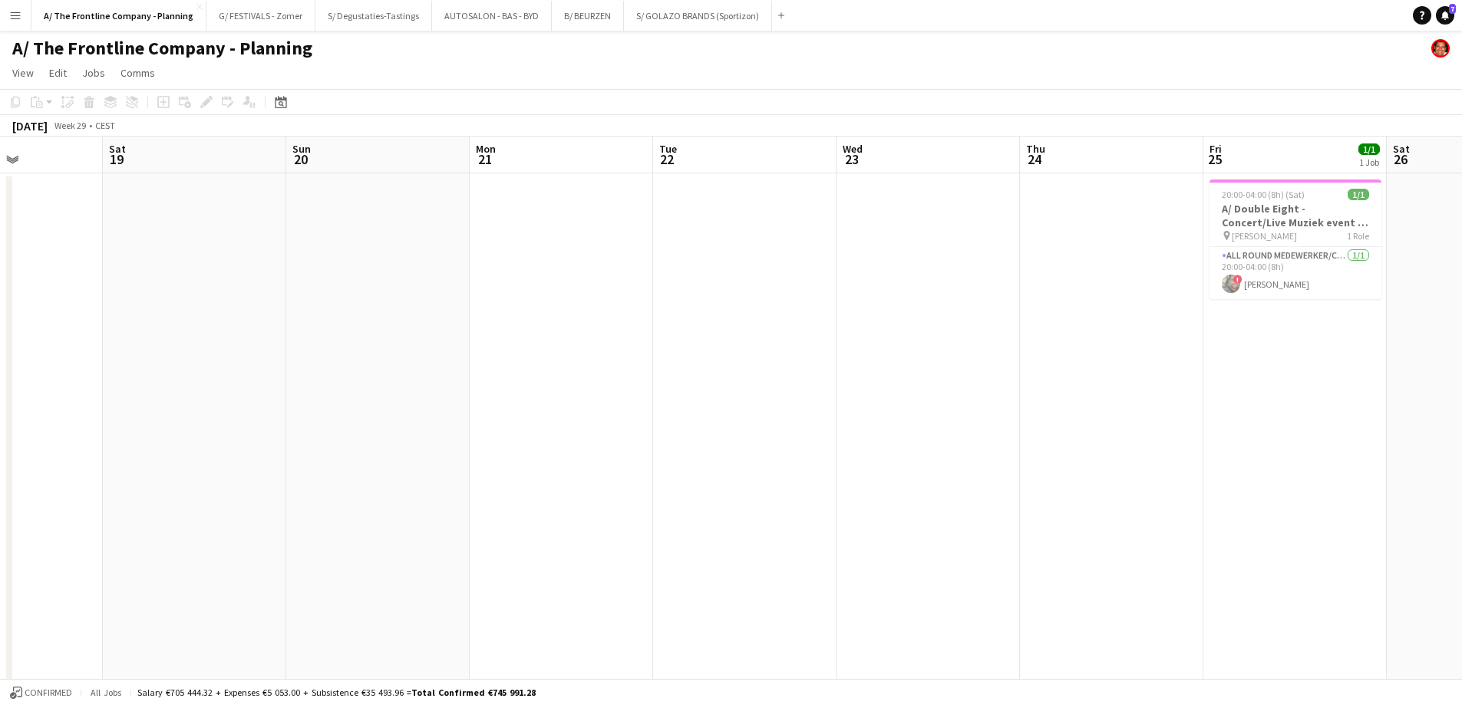
scroll to position [0, 345]
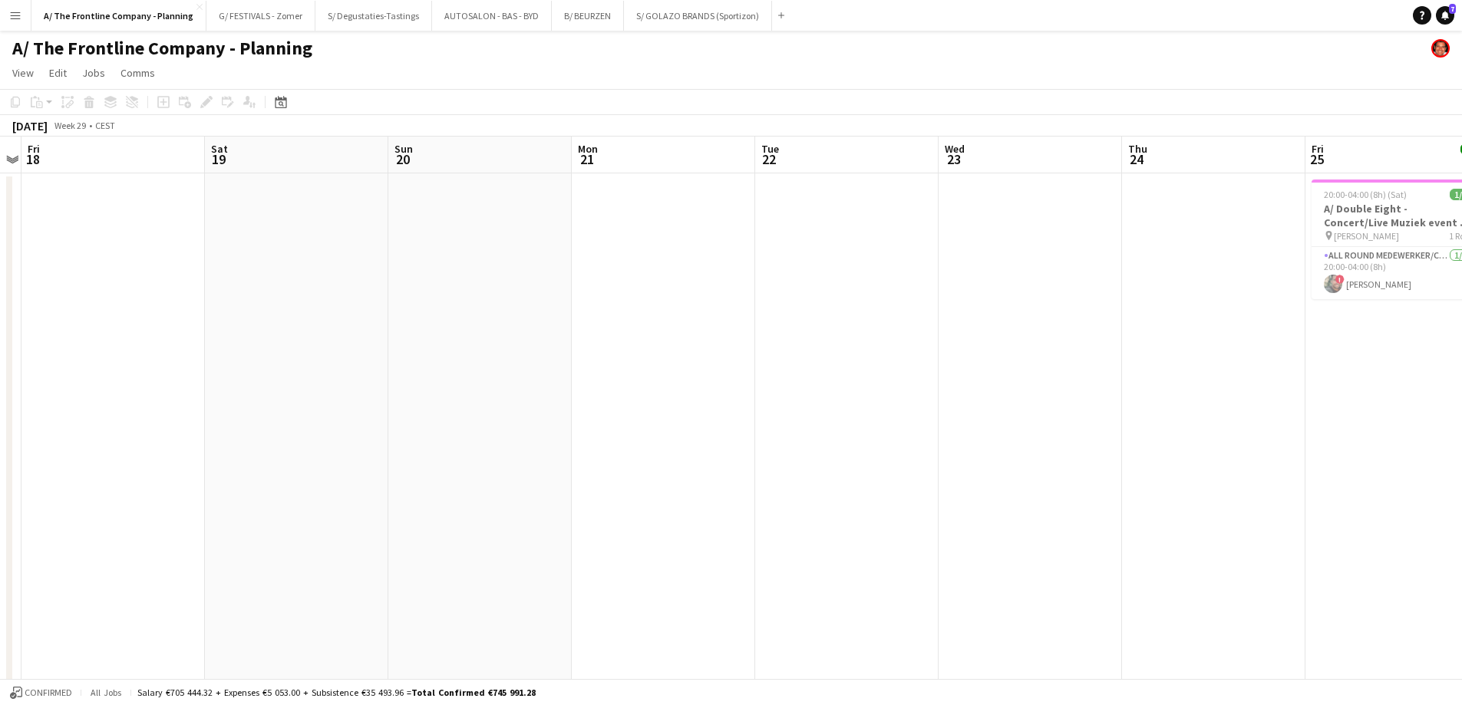
drag, startPoint x: 647, startPoint y: 274, endPoint x: 1456, endPoint y: 267, distance: 809.6
click at [1461, 266] on html "Menu Boards Boards Boards All jobs Status Workforce Workforce My Workforce Recr…" at bounding box center [731, 693] width 1462 height 1387
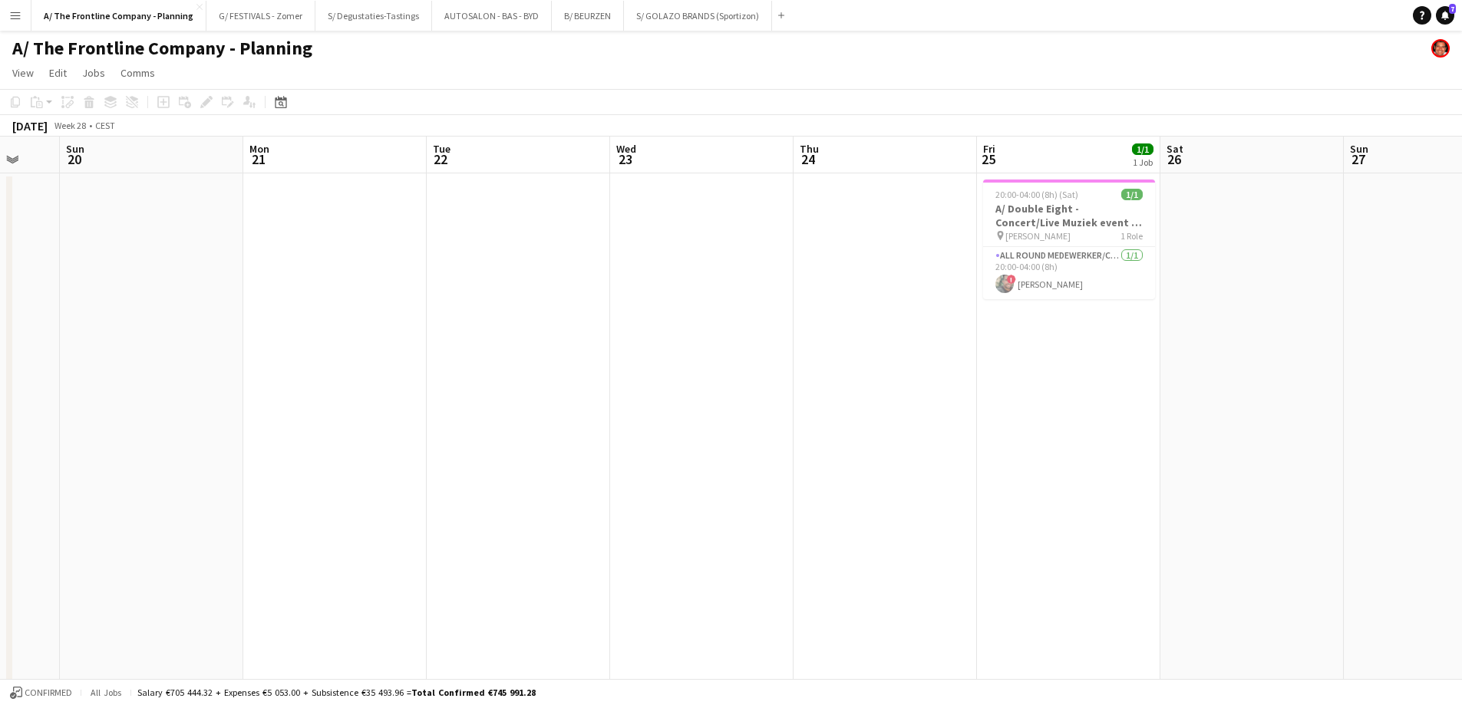
drag, startPoint x: 557, startPoint y: 338, endPoint x: 147, endPoint y: 329, distance: 410.6
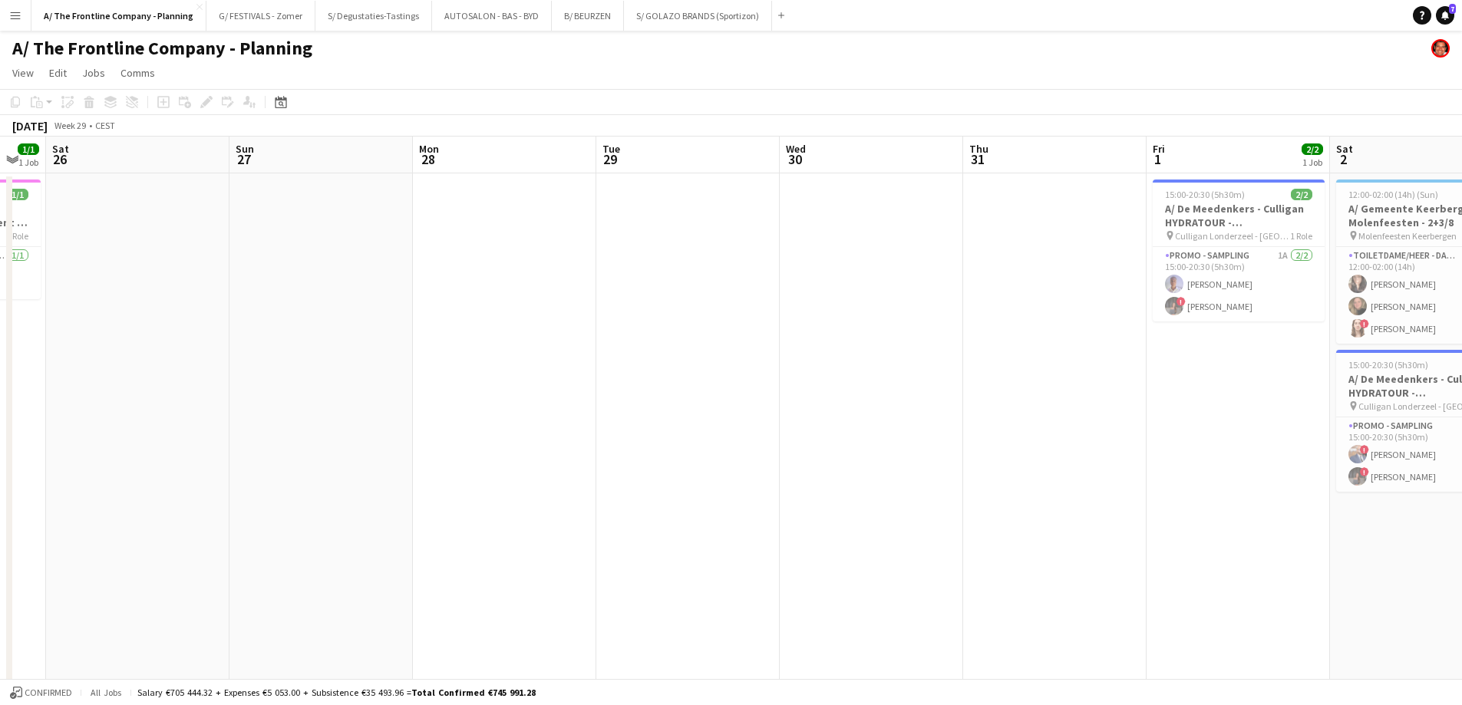
drag, startPoint x: 317, startPoint y: 307, endPoint x: 584, endPoint y: 312, distance: 267.1
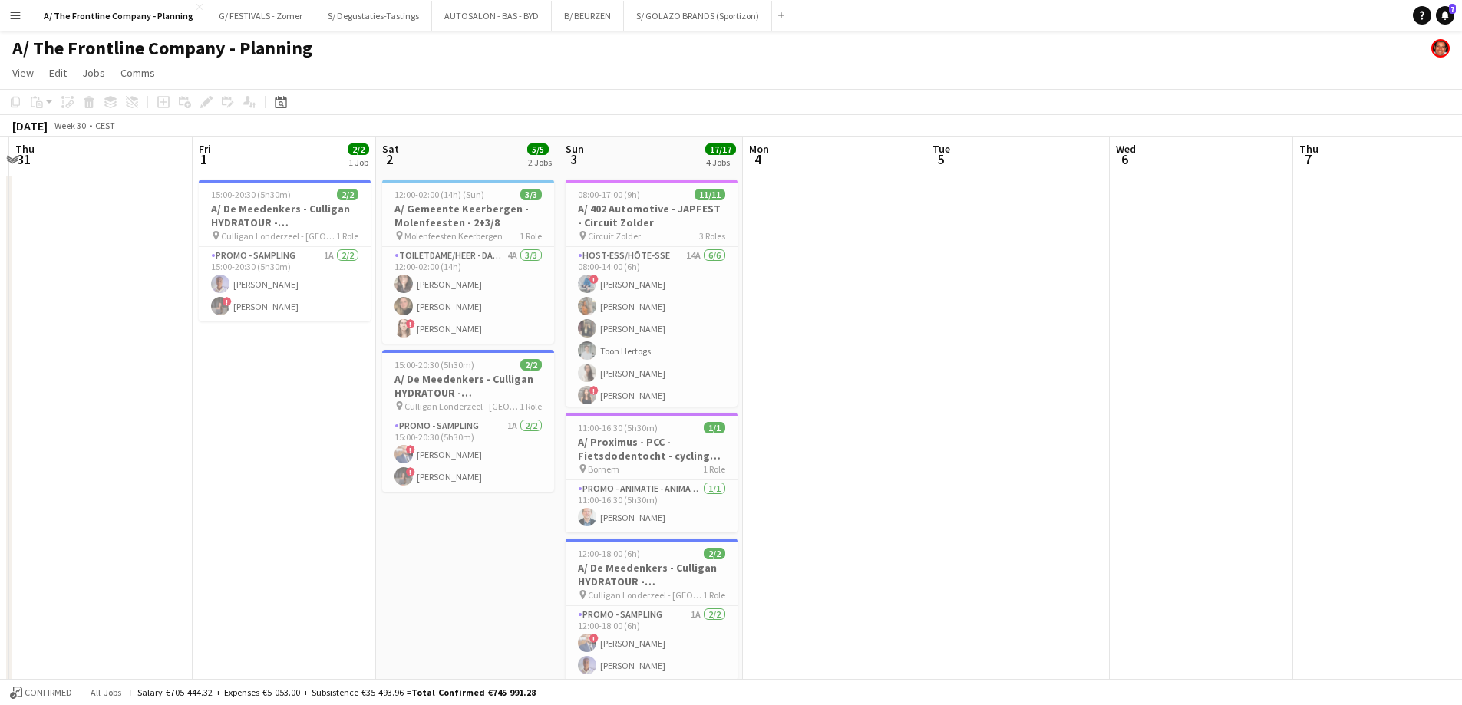
drag, startPoint x: 283, startPoint y: 246, endPoint x: 225, endPoint y: 247, distance: 58.3
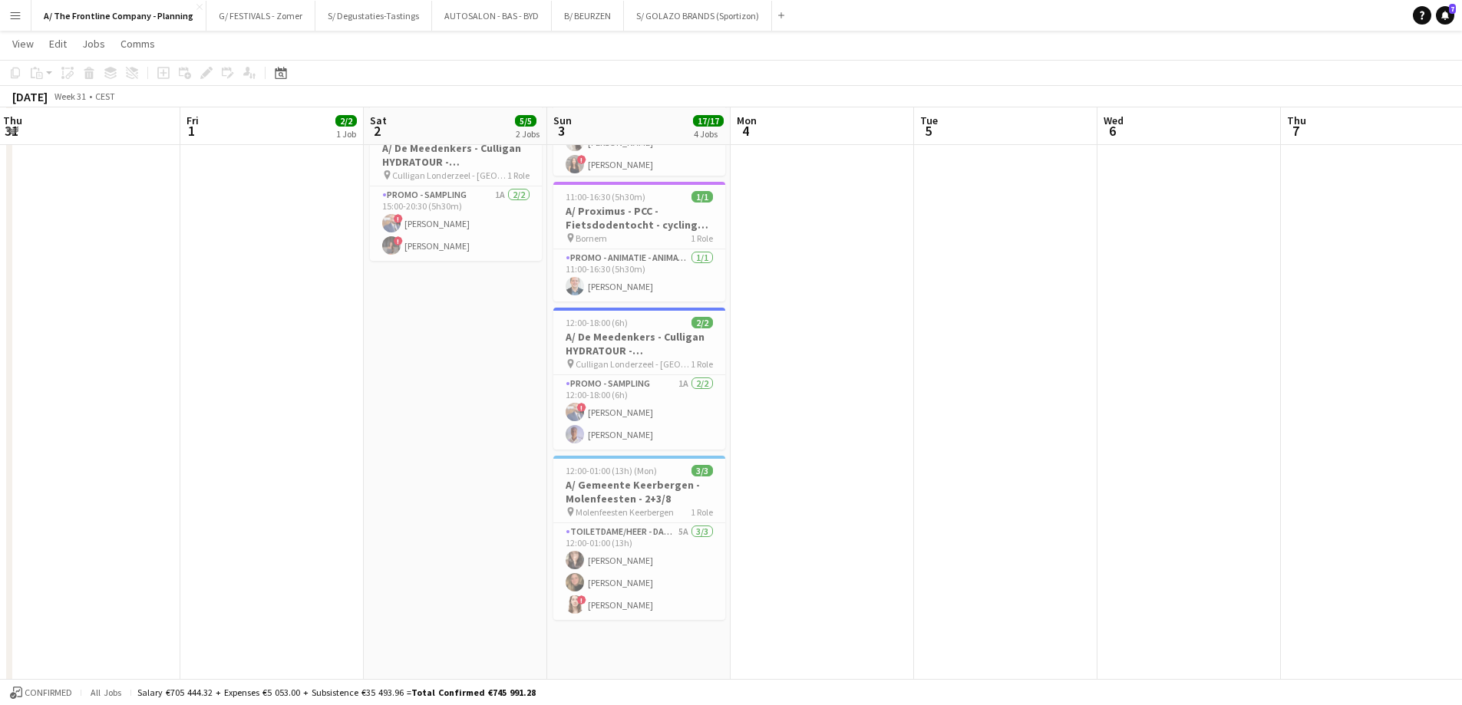
scroll to position [230, 0]
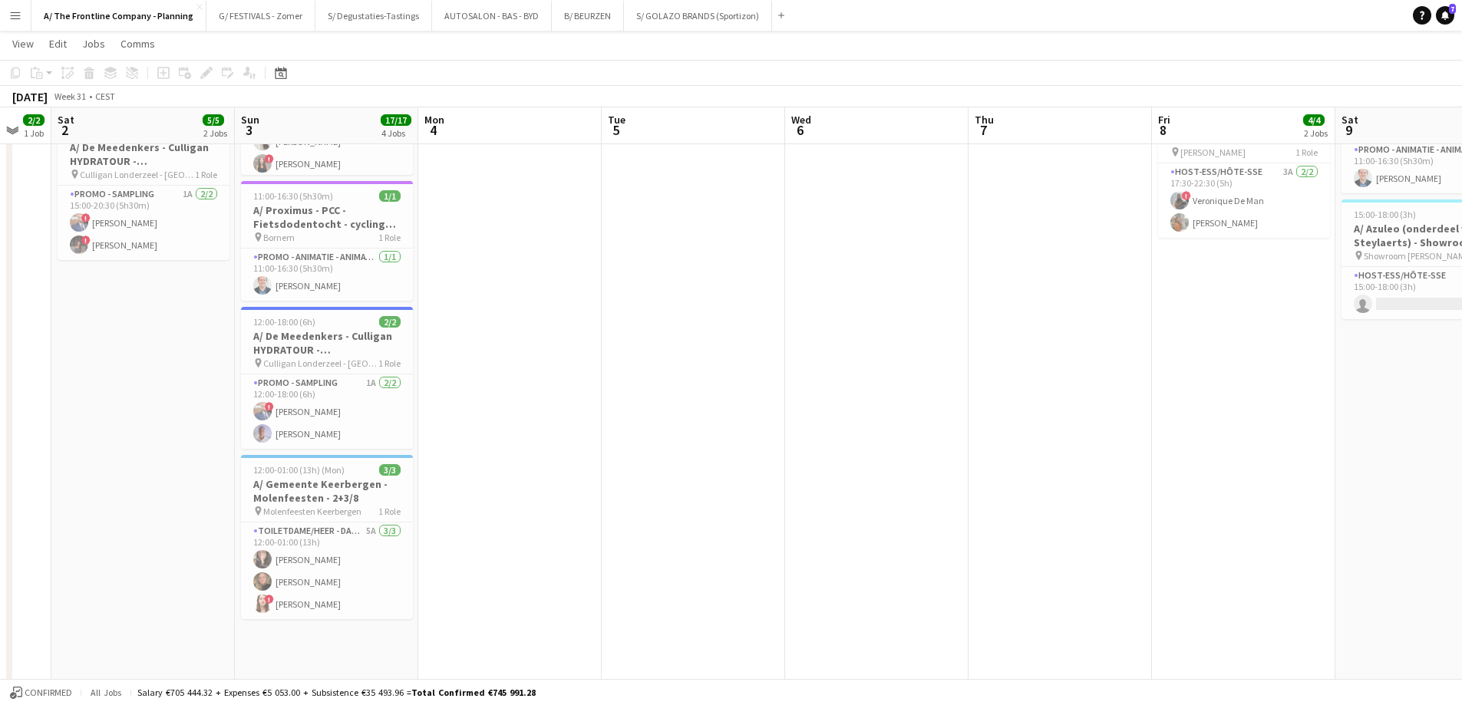
drag, startPoint x: 1228, startPoint y: 289, endPoint x: 2, endPoint y: 257, distance: 1226.7
click at [2, 257] on app-calendar-viewport "Wed 30 Thu 31 Fri 1 2/2 1 Job Sat 2 5/5 2 Jobs Sun 3 17/17 4 Jobs Mon 4 Tue 5 W…" at bounding box center [731, 480] width 1462 height 1300
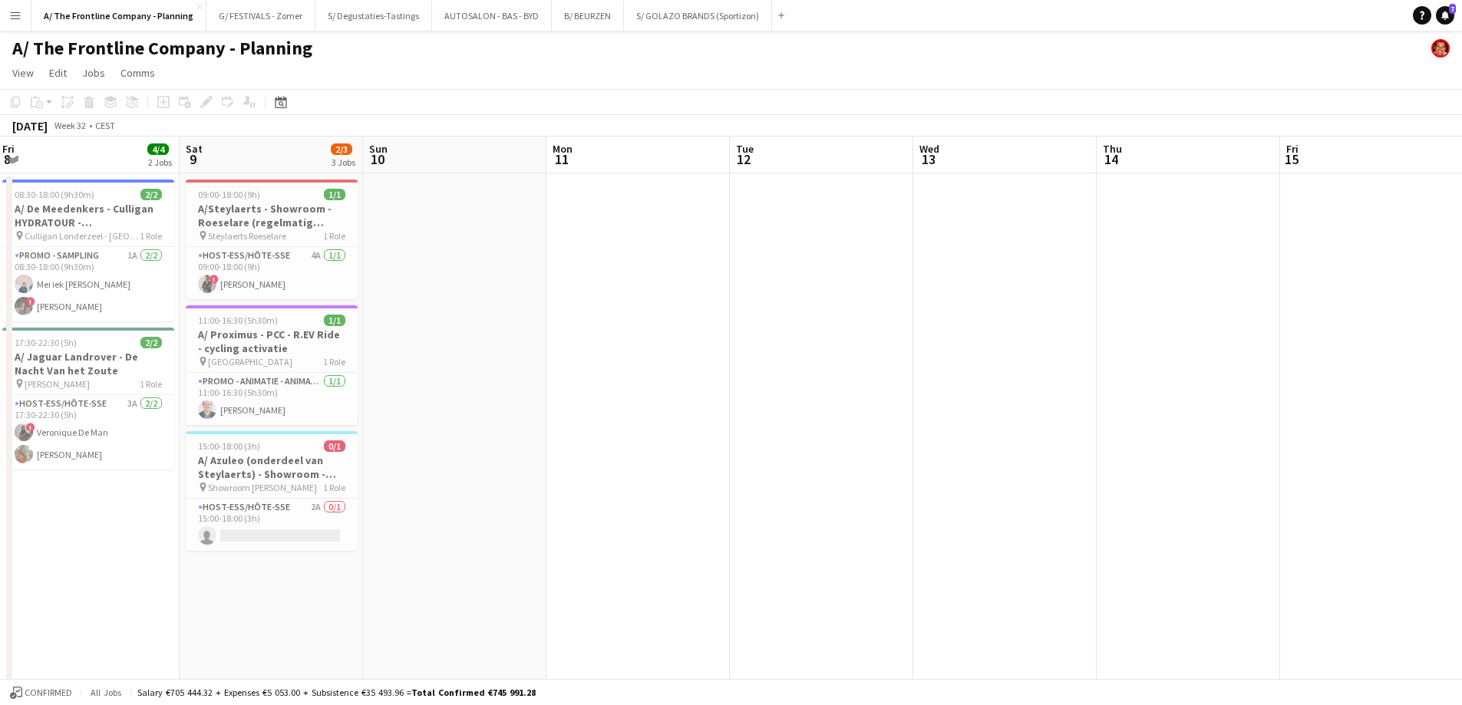
scroll to position [0, 493]
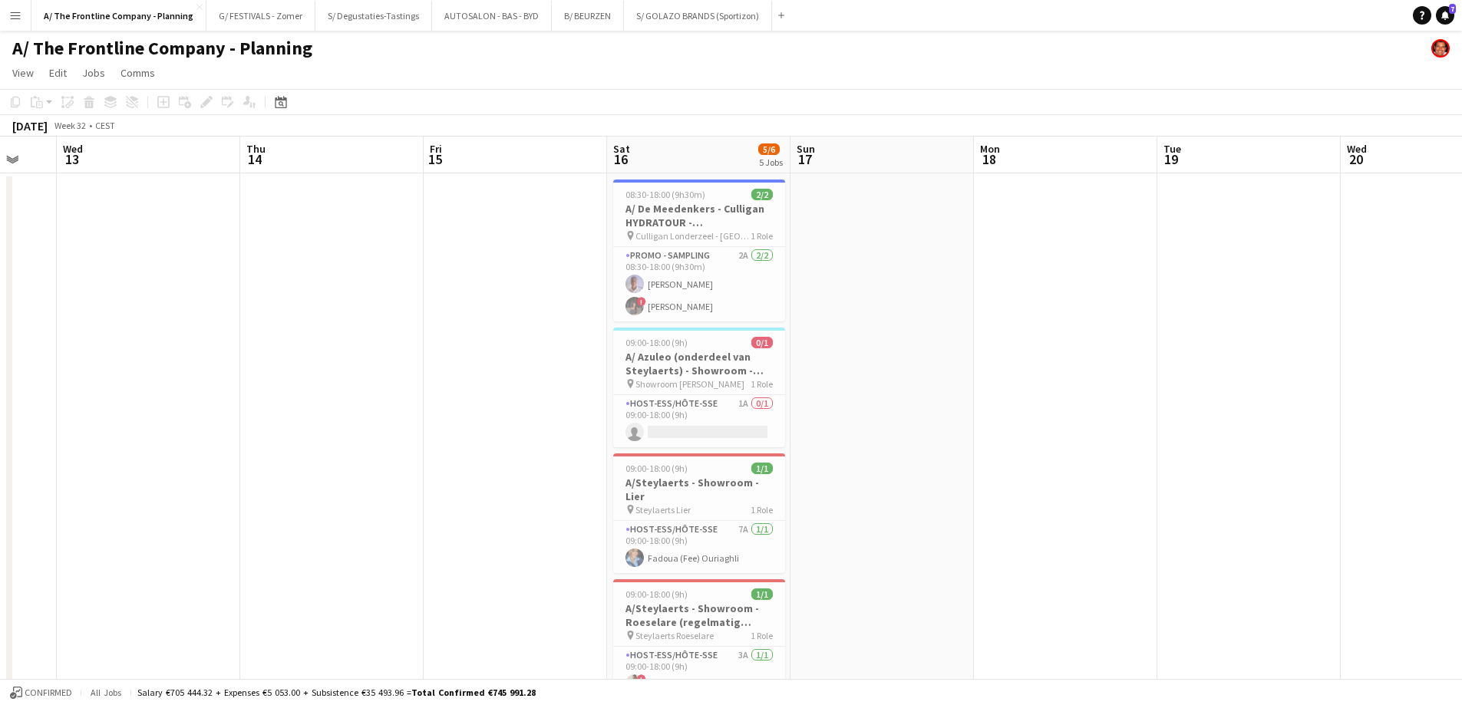
drag, startPoint x: 1124, startPoint y: 318, endPoint x: -148, endPoint y: 279, distance: 1272.9
click at [0, 279] on html "Menu Boards Boards Boards All jobs Status Workforce Workforce My Workforce Recr…" at bounding box center [731, 693] width 1462 height 1387
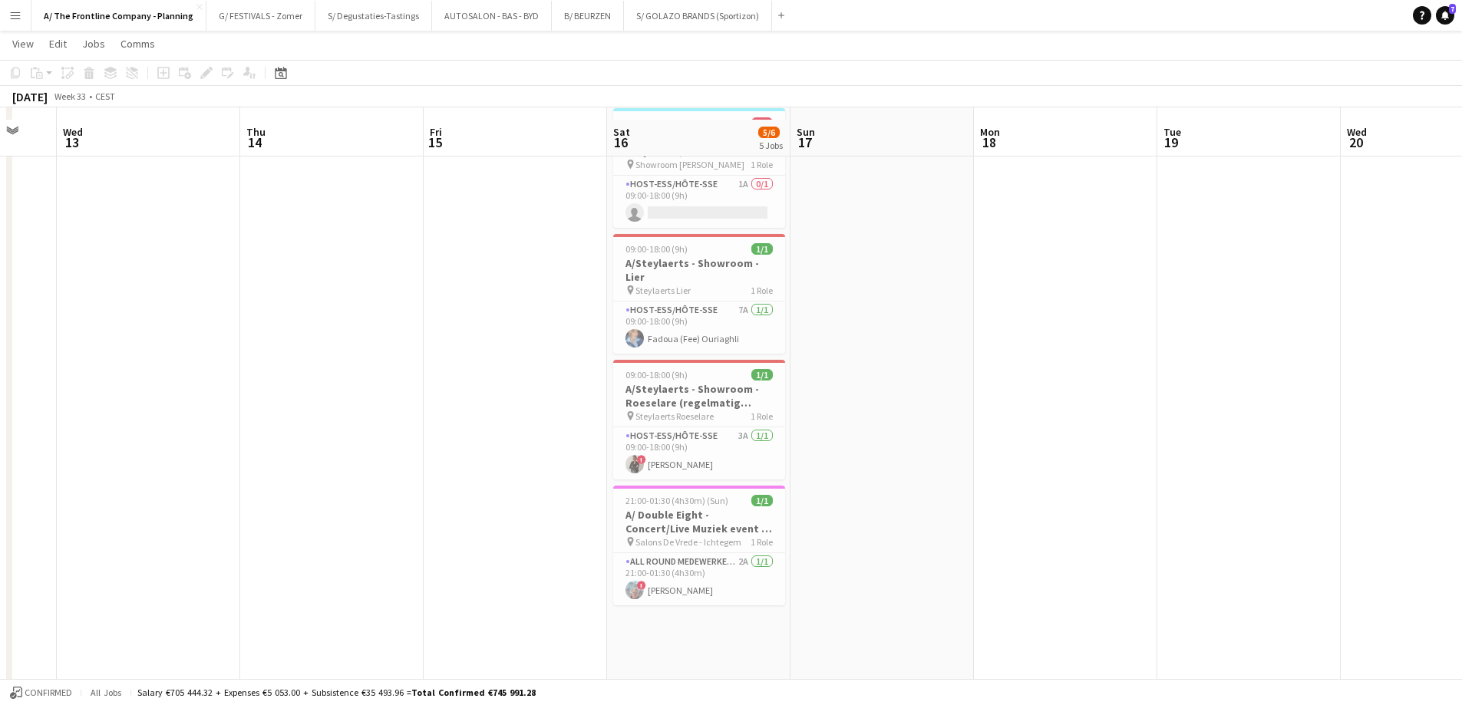
scroll to position [230, 0]
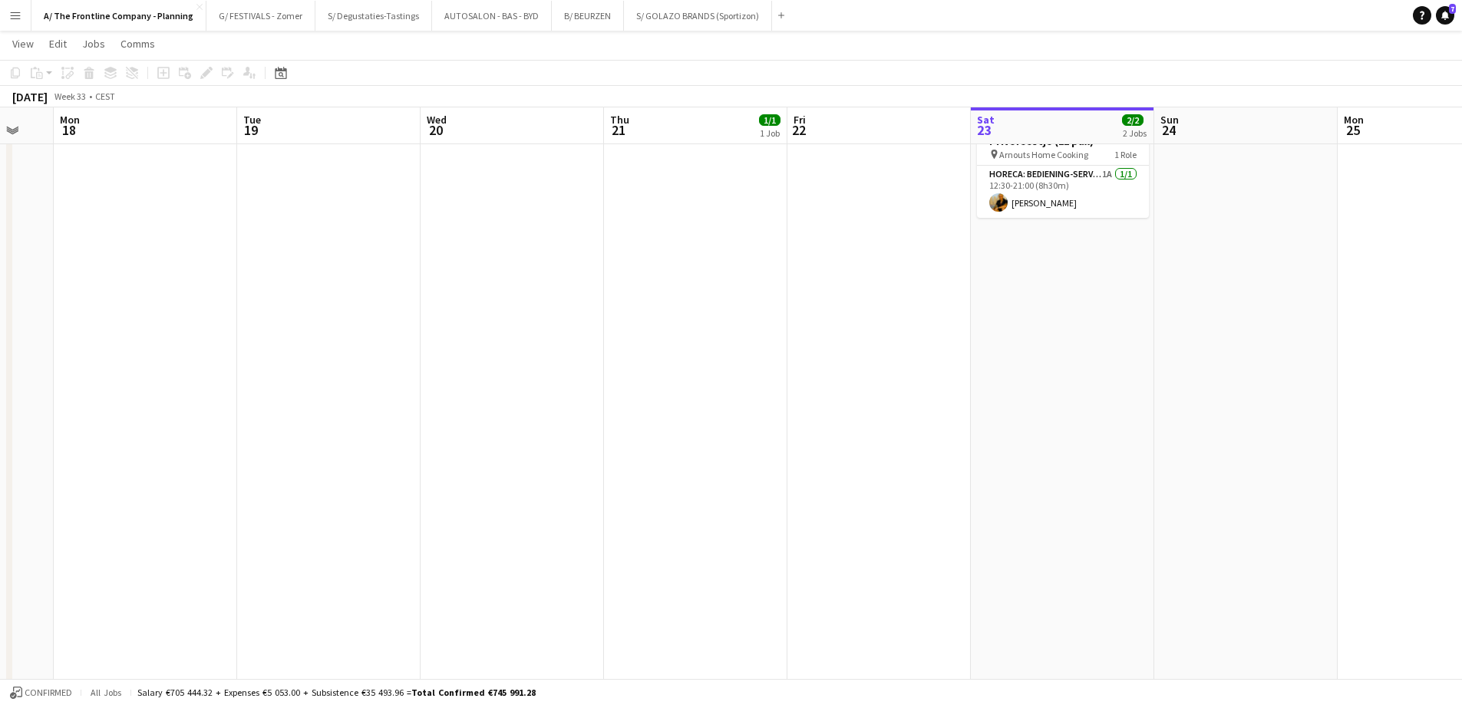
drag, startPoint x: 1046, startPoint y: 312, endPoint x: 124, endPoint y: 322, distance: 921.6
click at [124, 322] on app-calendar-viewport "Fri 15 Sat 16 5/6 5 Jobs Sun 17 Mon 18 Tue 19 Wed 20 Thu 21 1/1 1 Job Fri 22 Sa…" at bounding box center [731, 480] width 1462 height 1300
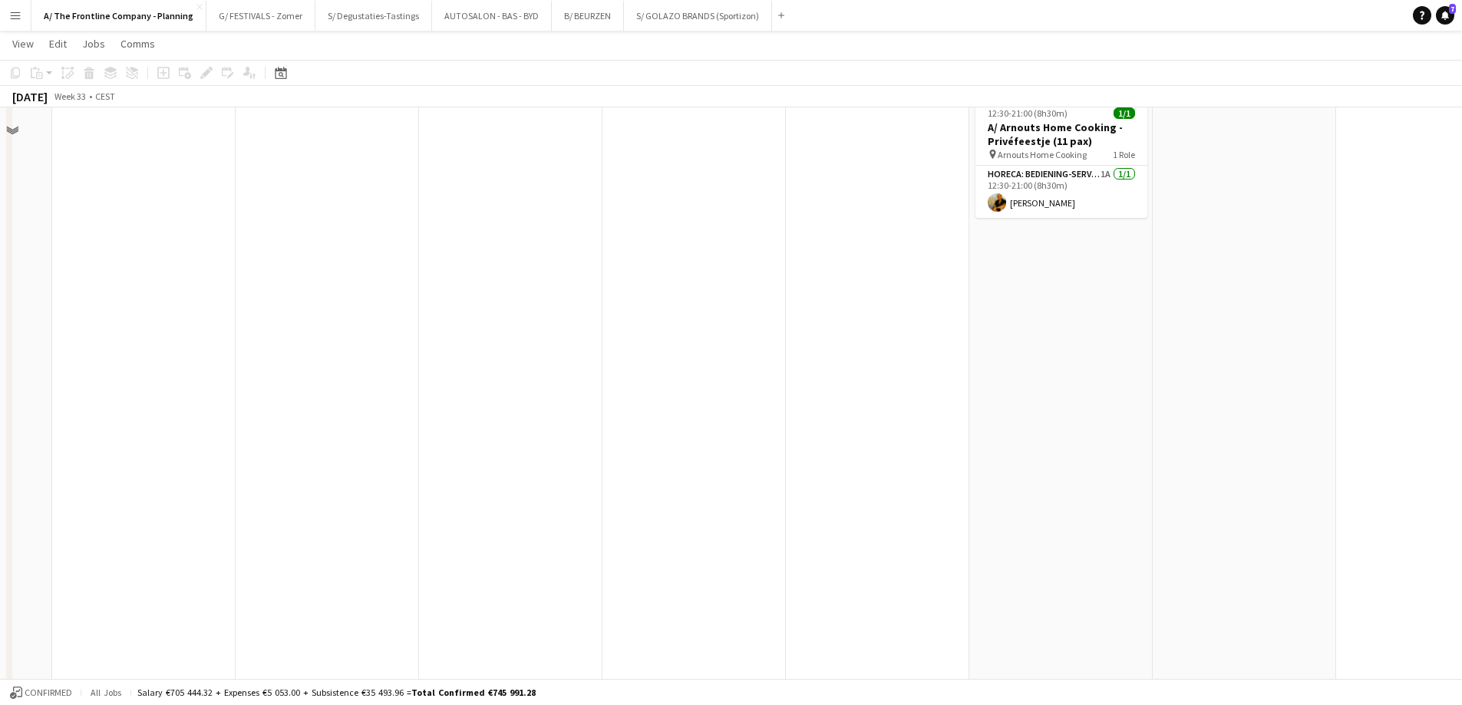
scroll to position [0, 0]
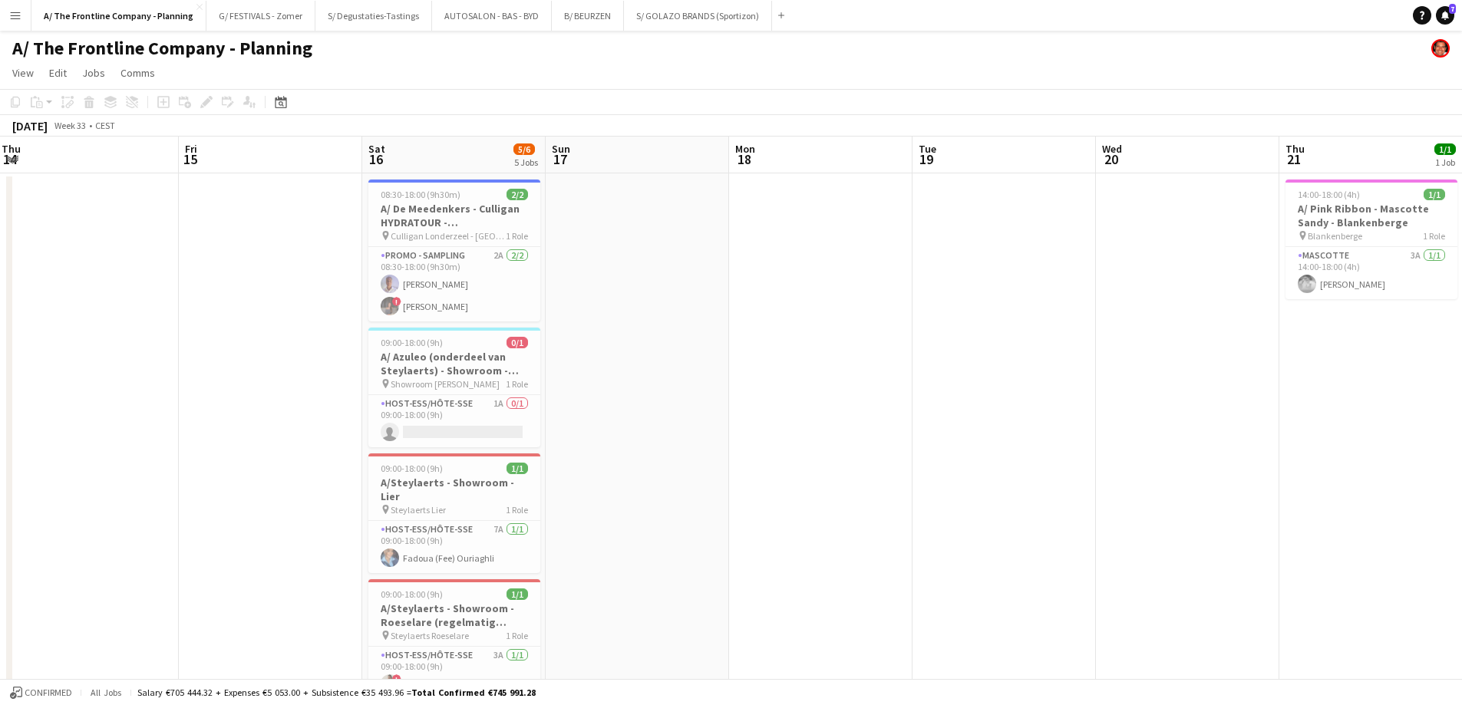
drag, startPoint x: 310, startPoint y: 371, endPoint x: 965, endPoint y: 331, distance: 655.8
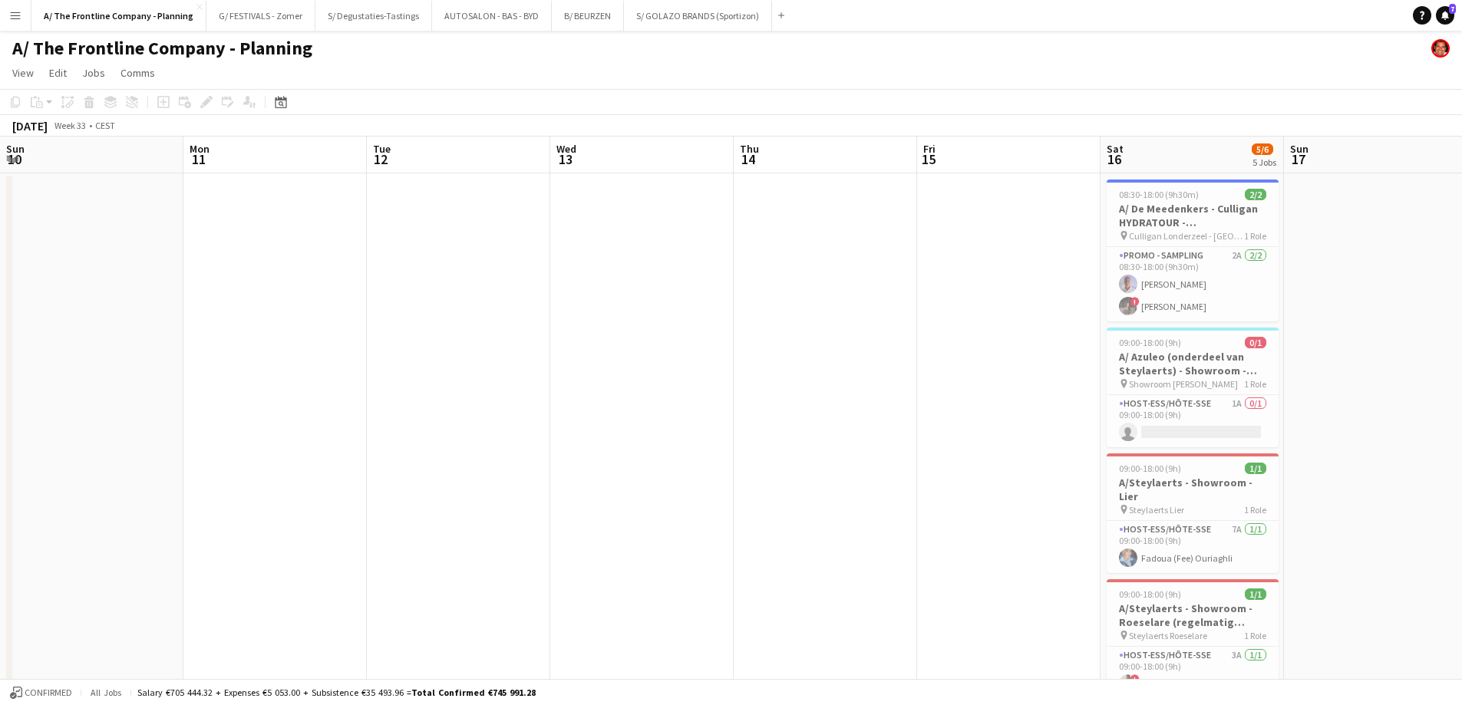
drag, startPoint x: 110, startPoint y: 371, endPoint x: 890, endPoint y: 353, distance: 780.6
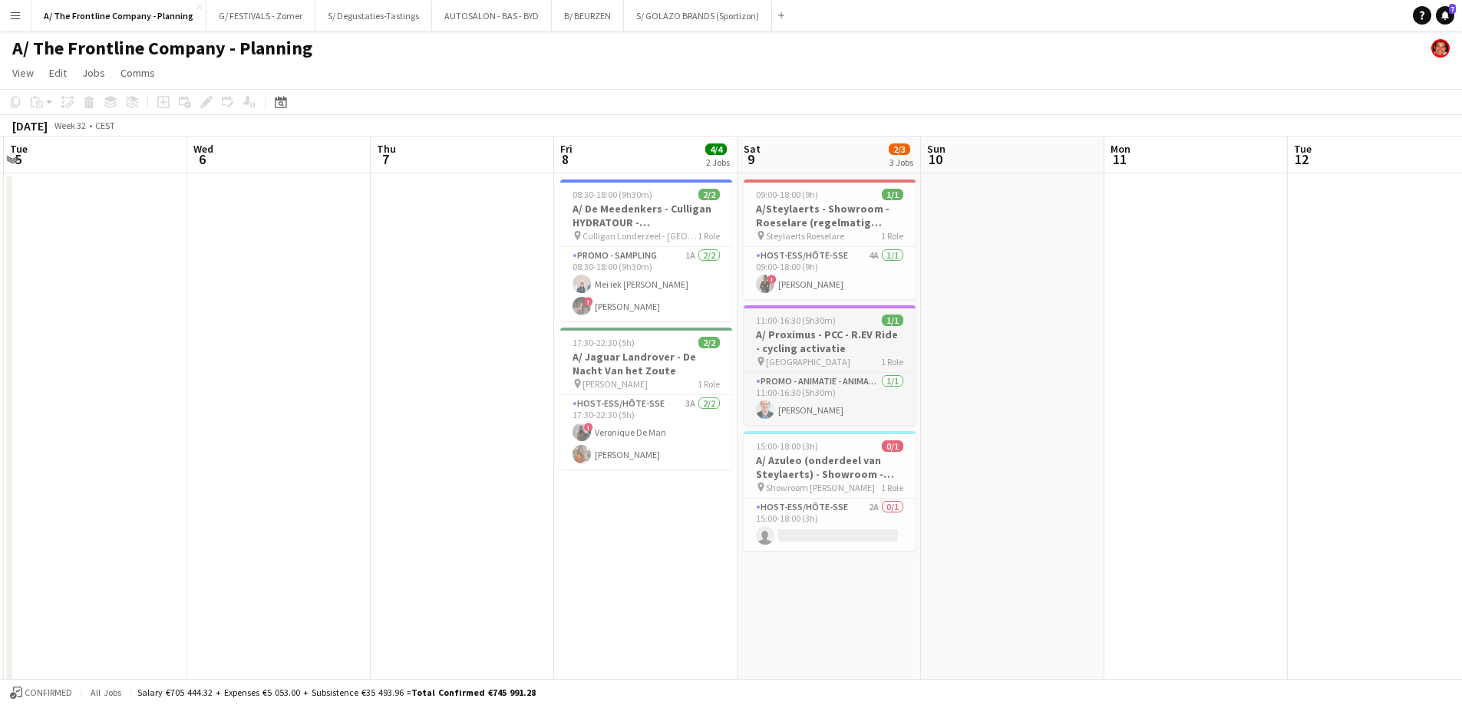
drag, startPoint x: 298, startPoint y: 382, endPoint x: 805, endPoint y: 358, distance: 507.8
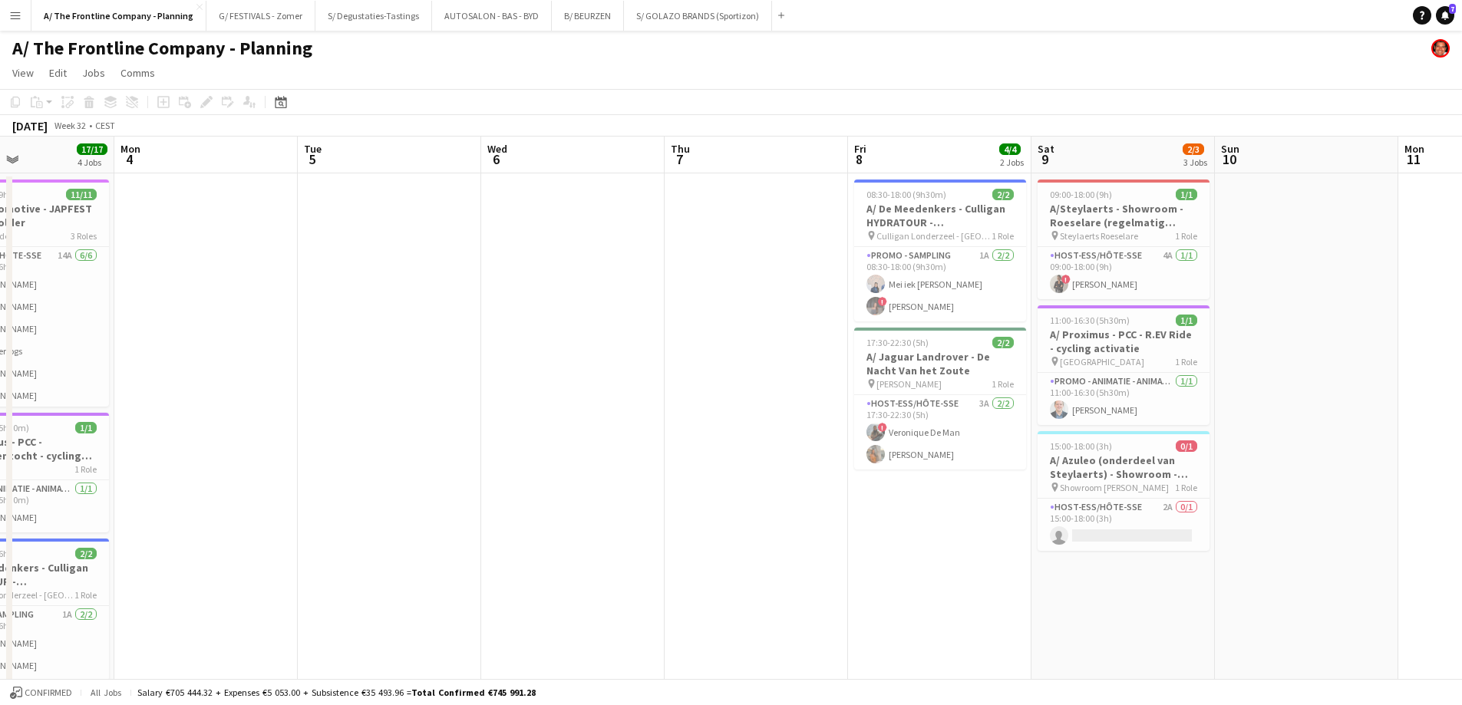
drag, startPoint x: 366, startPoint y: 369, endPoint x: 1197, endPoint y: 371, distance: 831.0
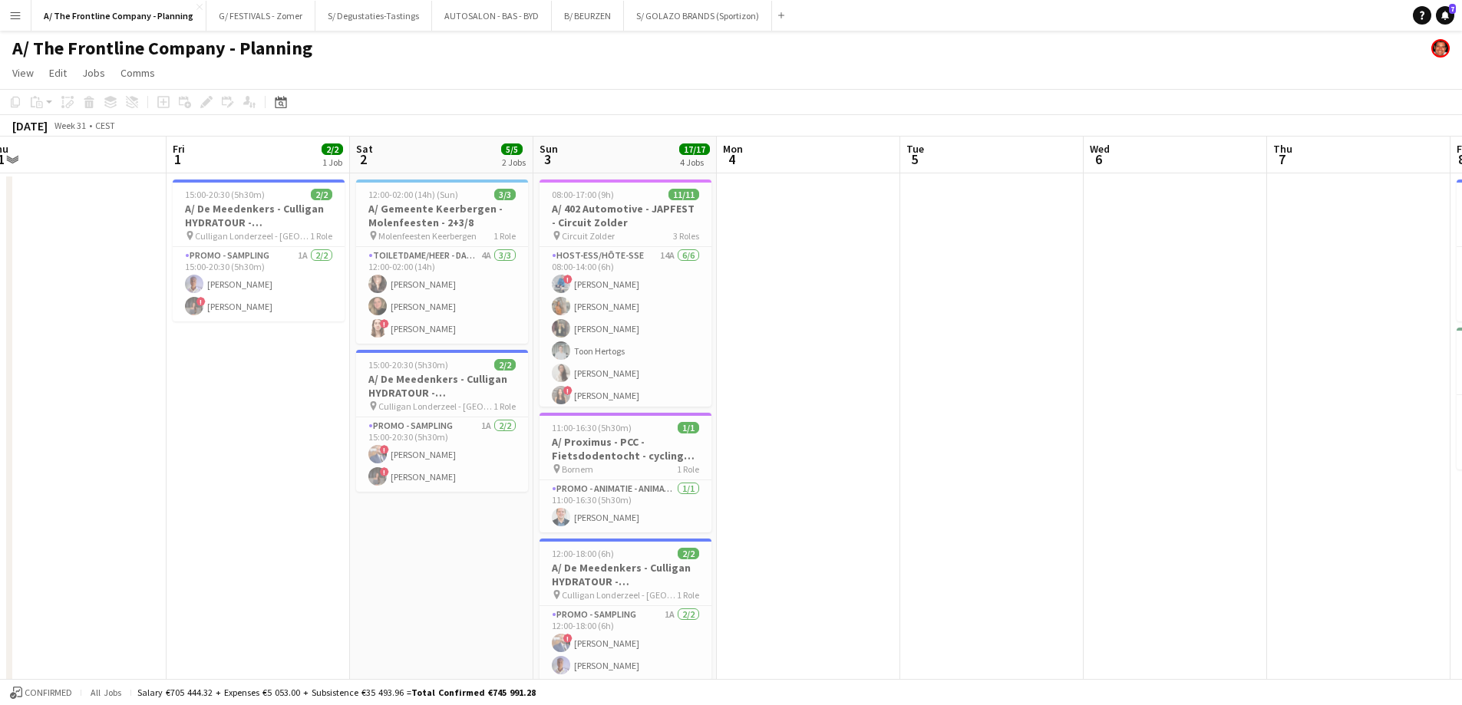
drag, startPoint x: 659, startPoint y: 413, endPoint x: 1178, endPoint y: 412, distance: 518.7
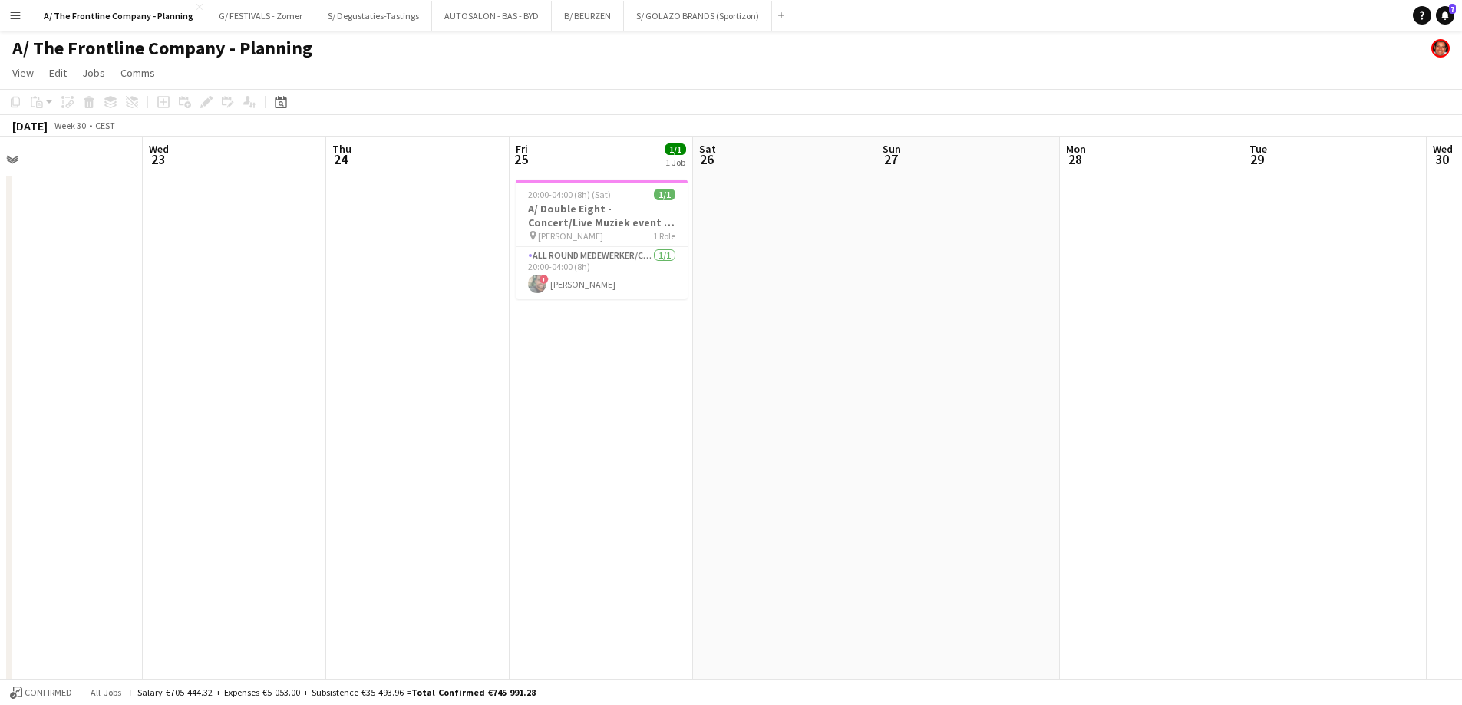
drag, startPoint x: 439, startPoint y: 398, endPoint x: 1268, endPoint y: 389, distance: 829.6
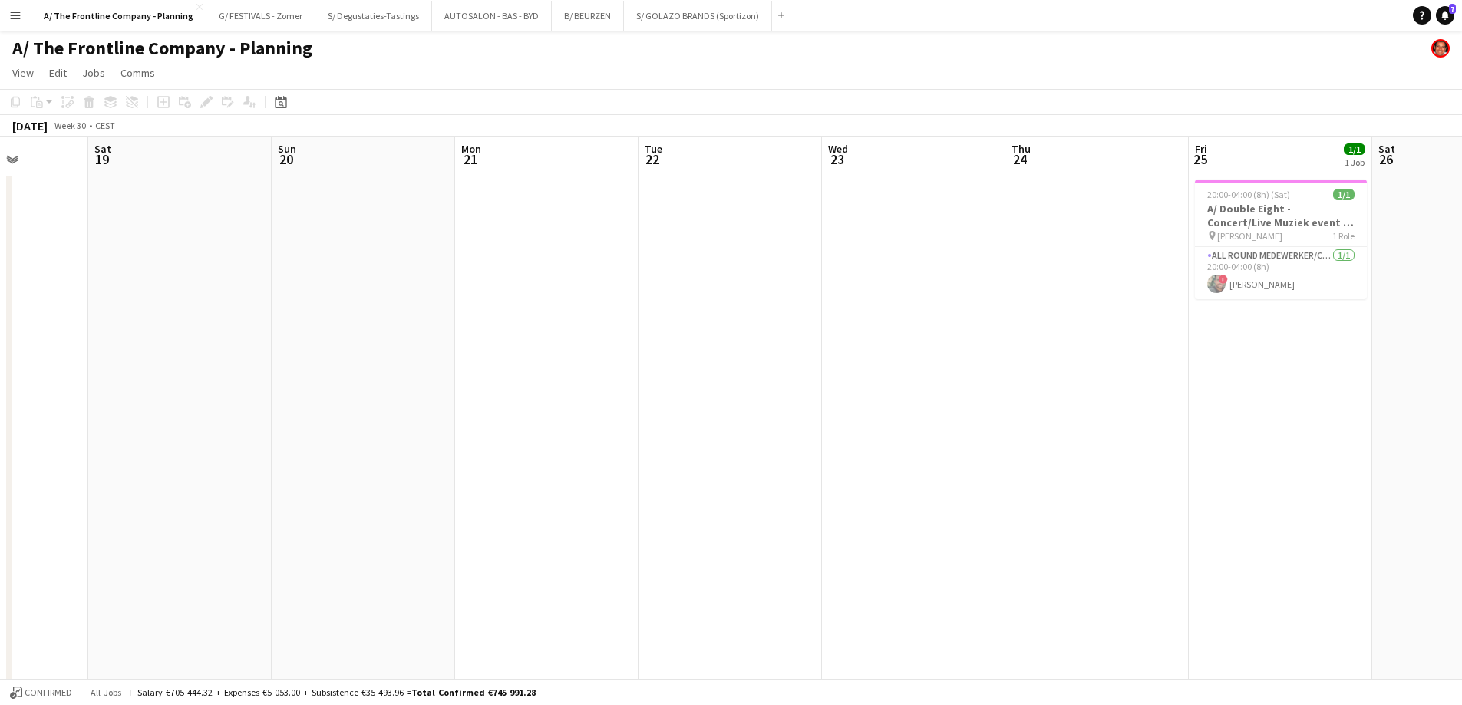
drag, startPoint x: 495, startPoint y: 437, endPoint x: 981, endPoint y: 431, distance: 485.8
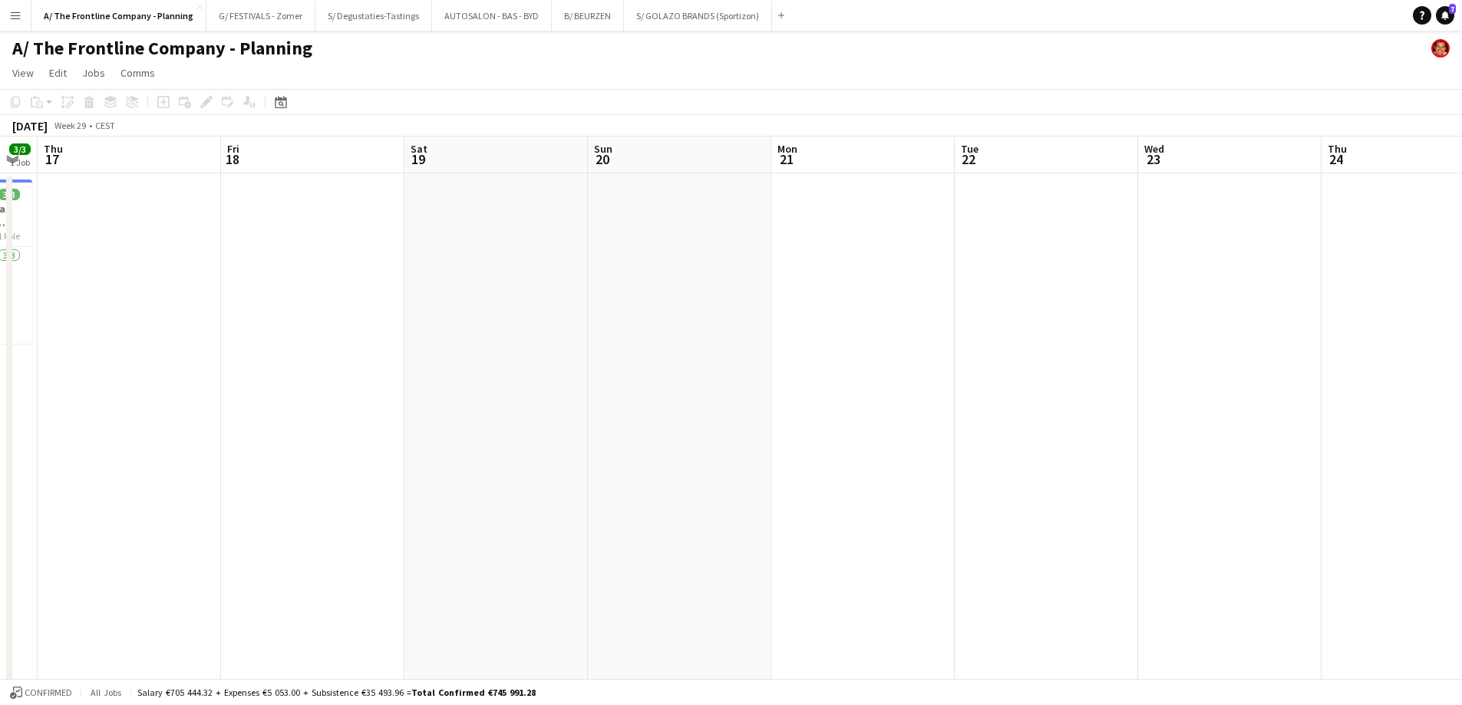
drag, startPoint x: 638, startPoint y: 430, endPoint x: 1275, endPoint y: 388, distance: 638.3
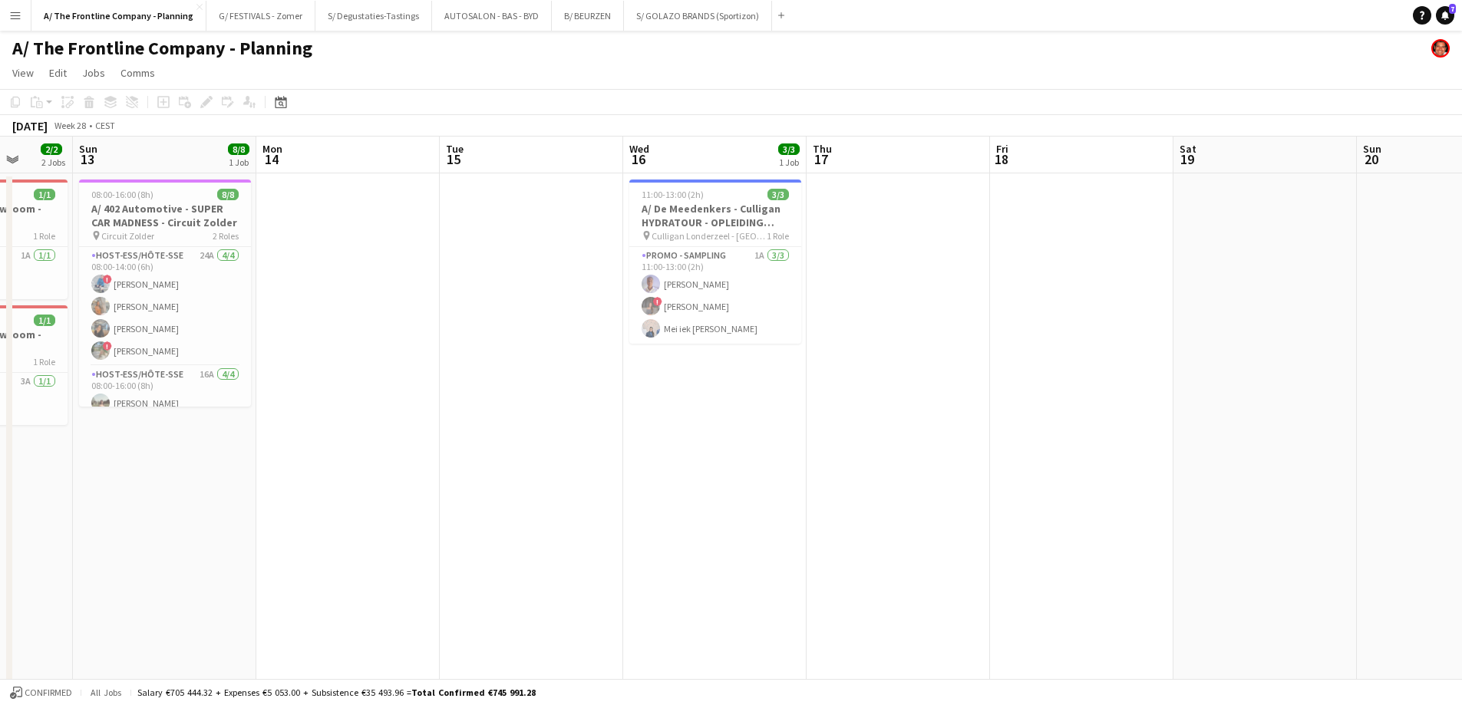
drag, startPoint x: 529, startPoint y: 424, endPoint x: 1106, endPoint y: 421, distance: 577.1
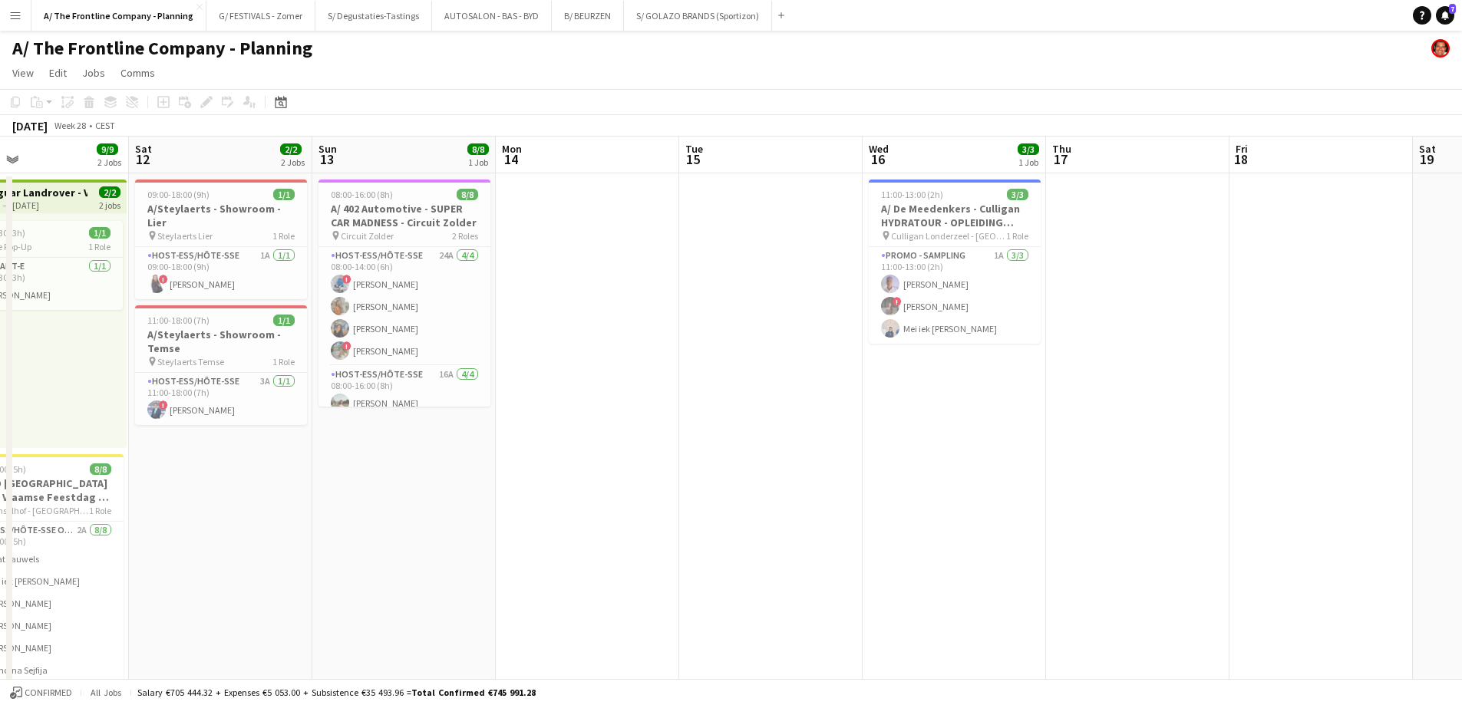
drag, startPoint x: 617, startPoint y: 453, endPoint x: 909, endPoint y: 444, distance: 291.7
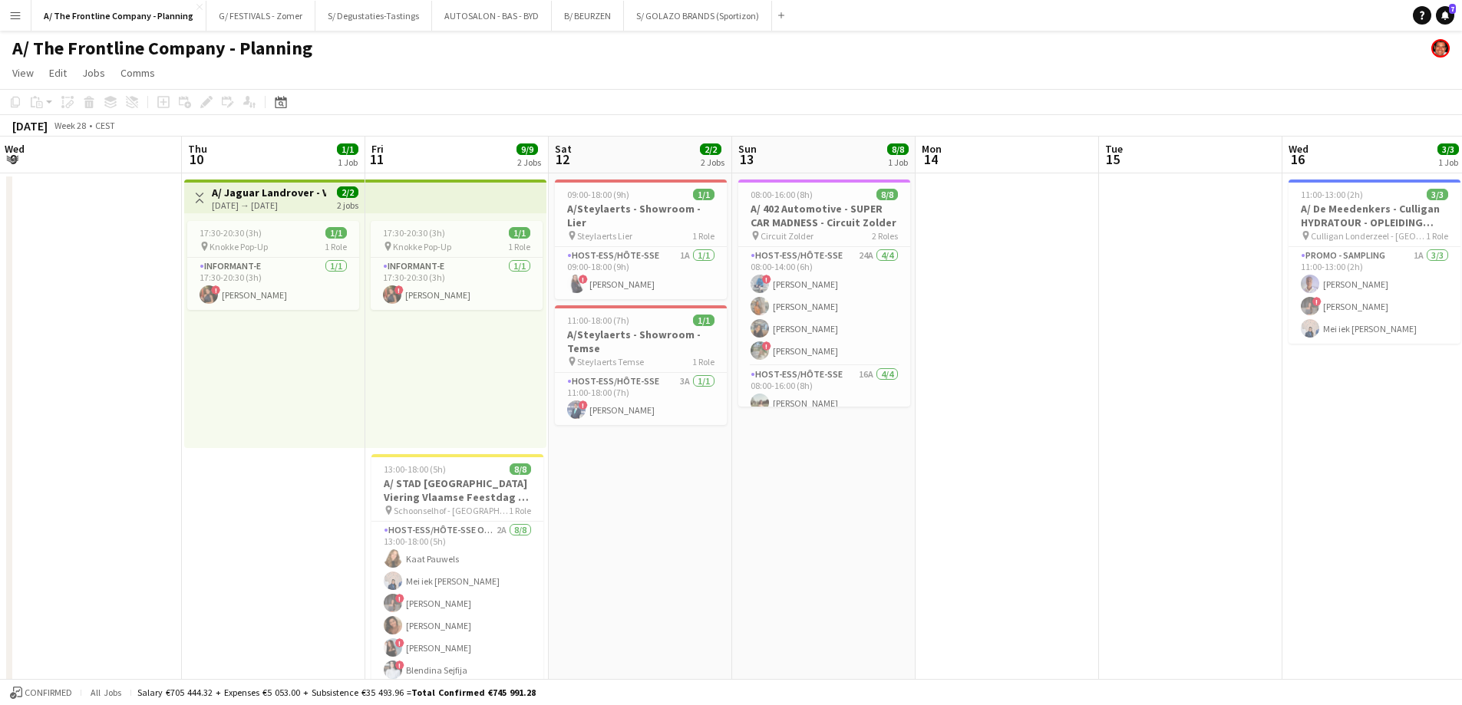
scroll to position [0, 341]
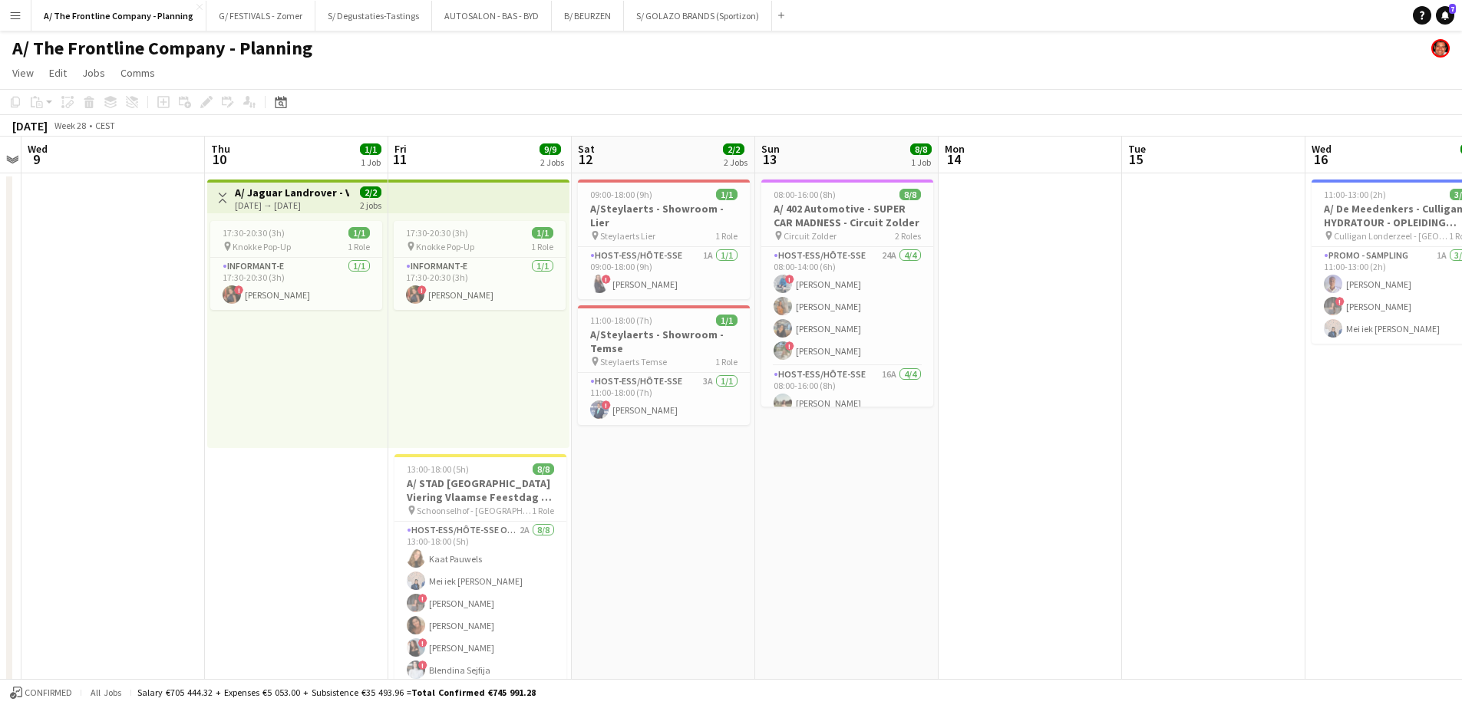
drag, startPoint x: 487, startPoint y: 513, endPoint x: 694, endPoint y: 497, distance: 207.8
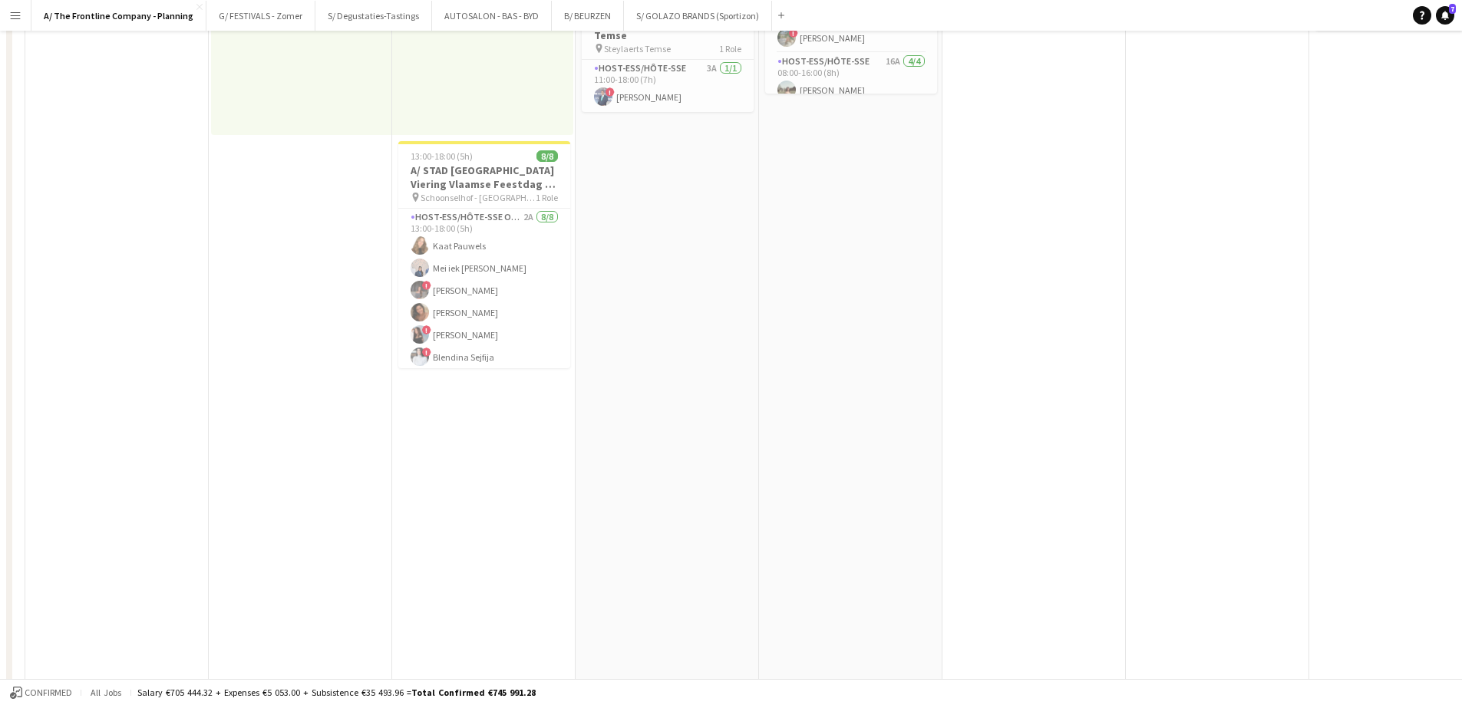
scroll to position [0, 0]
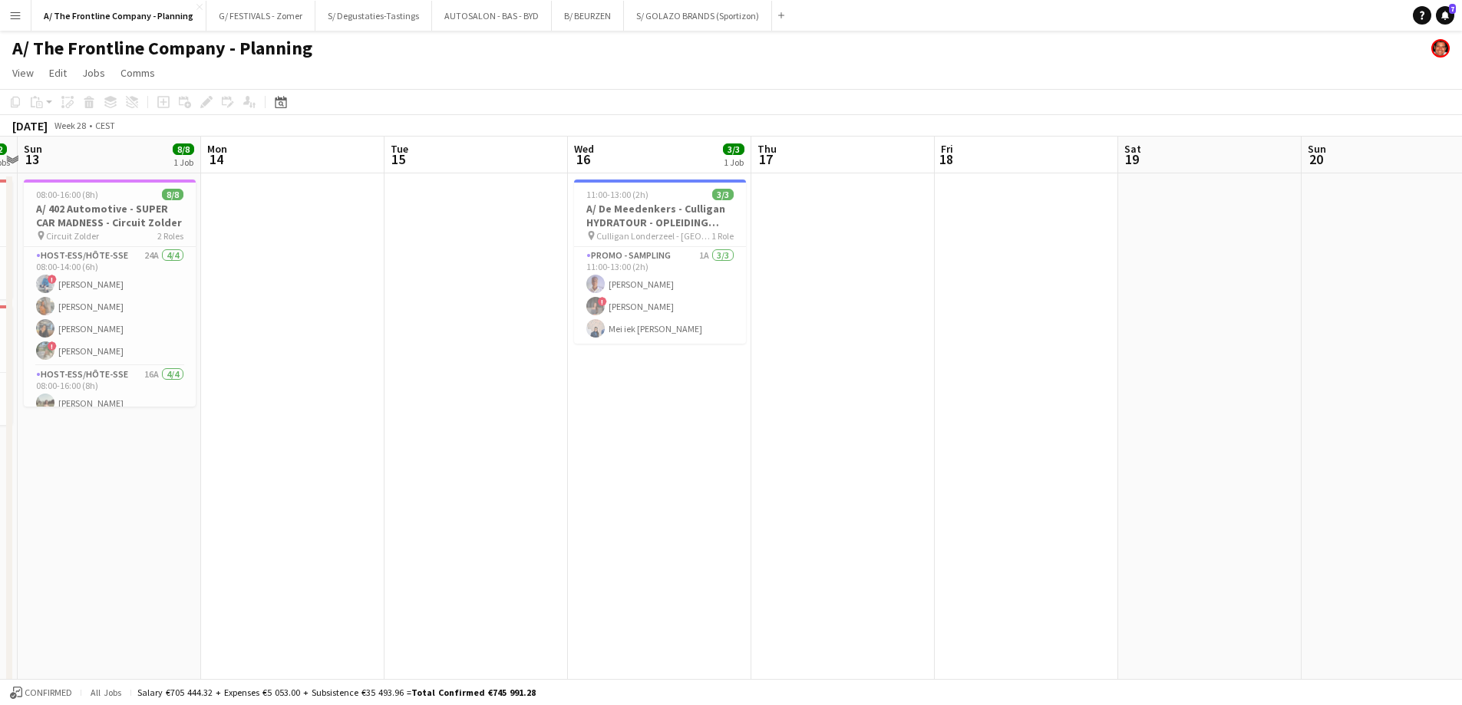
drag, startPoint x: 590, startPoint y: 376, endPoint x: 167, endPoint y: 434, distance: 427.5
click at [0, 419] on html "Menu Boards Boards Boards All jobs Status Workforce Workforce My Workforce Recr…" at bounding box center [731, 693] width 1462 height 1387
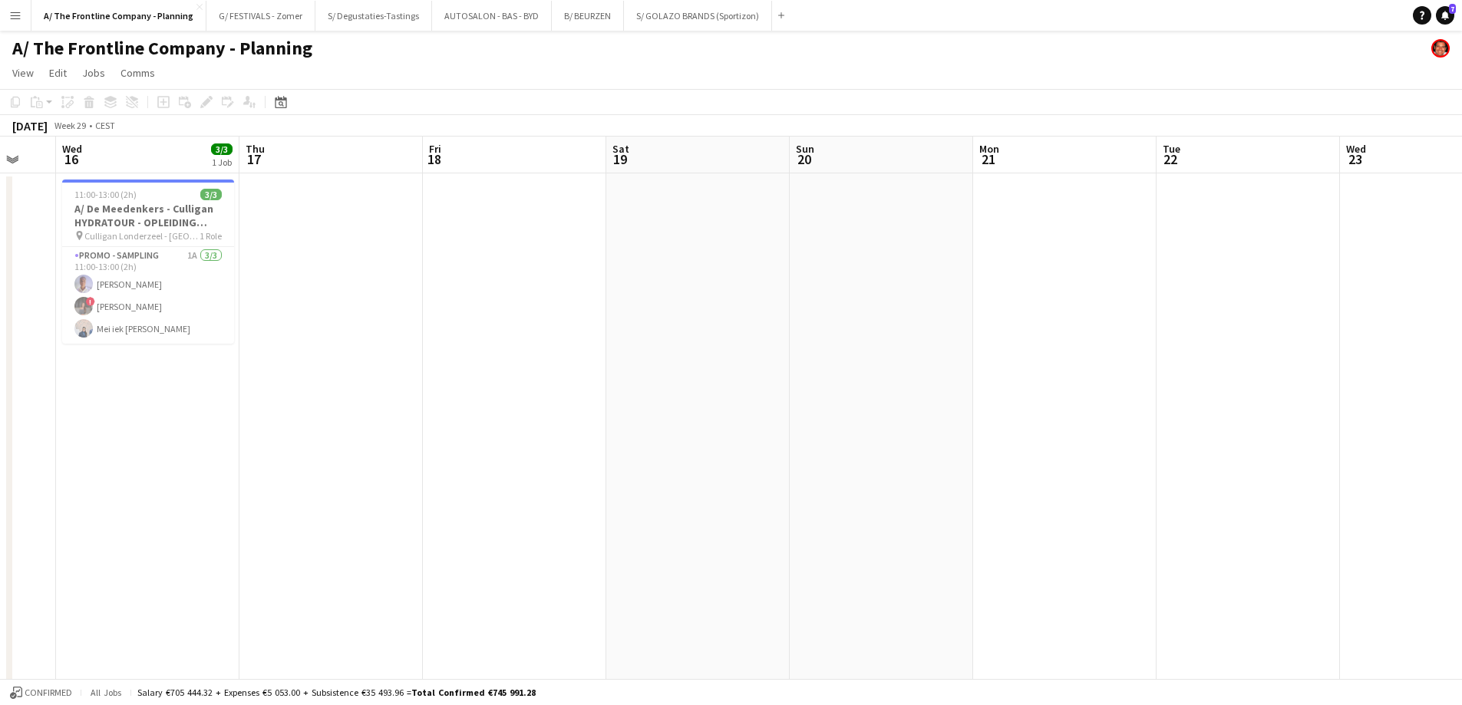
drag, startPoint x: 911, startPoint y: 421, endPoint x: -120, endPoint y: 455, distance: 1031.1
click at [0, 455] on html "Menu Boards Boards Boards All jobs Status Workforce Workforce My Workforce Recr…" at bounding box center [731, 693] width 1462 height 1387
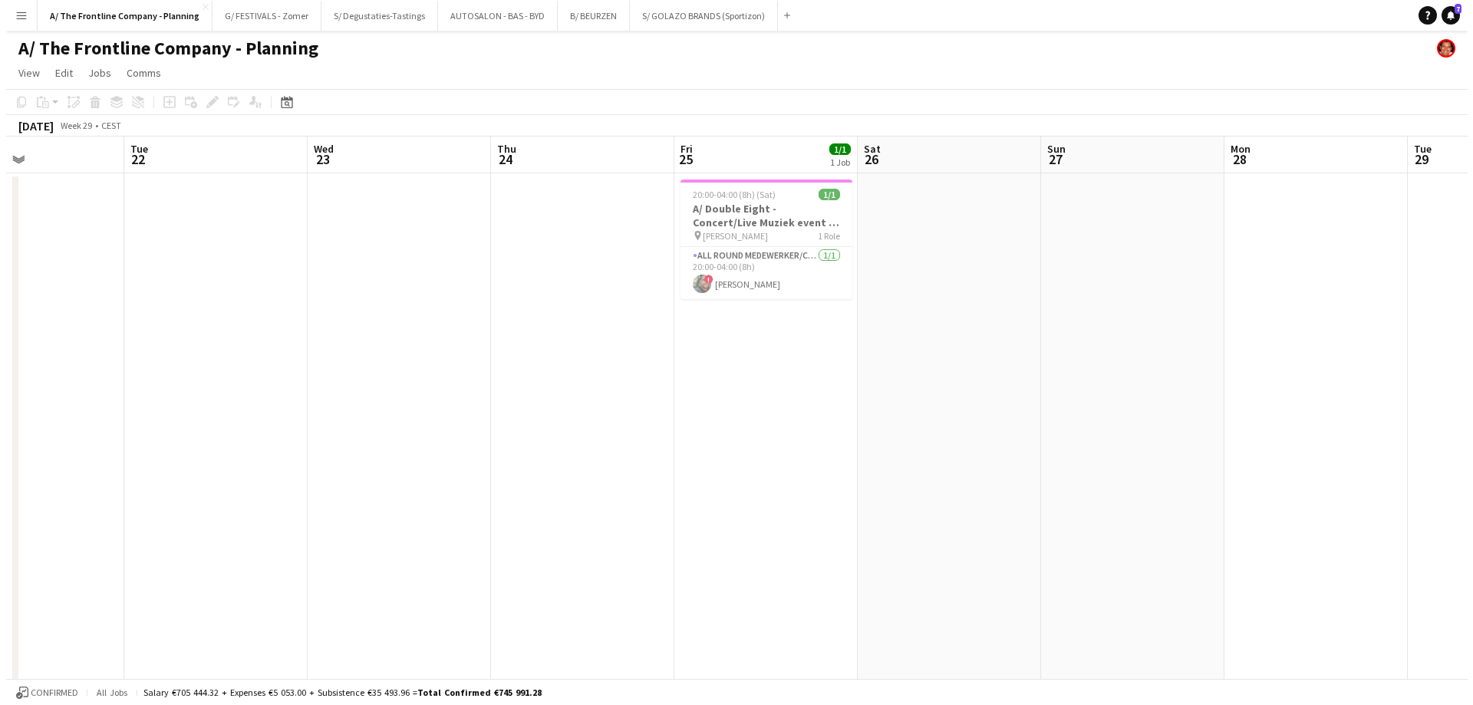
scroll to position [0, 432]
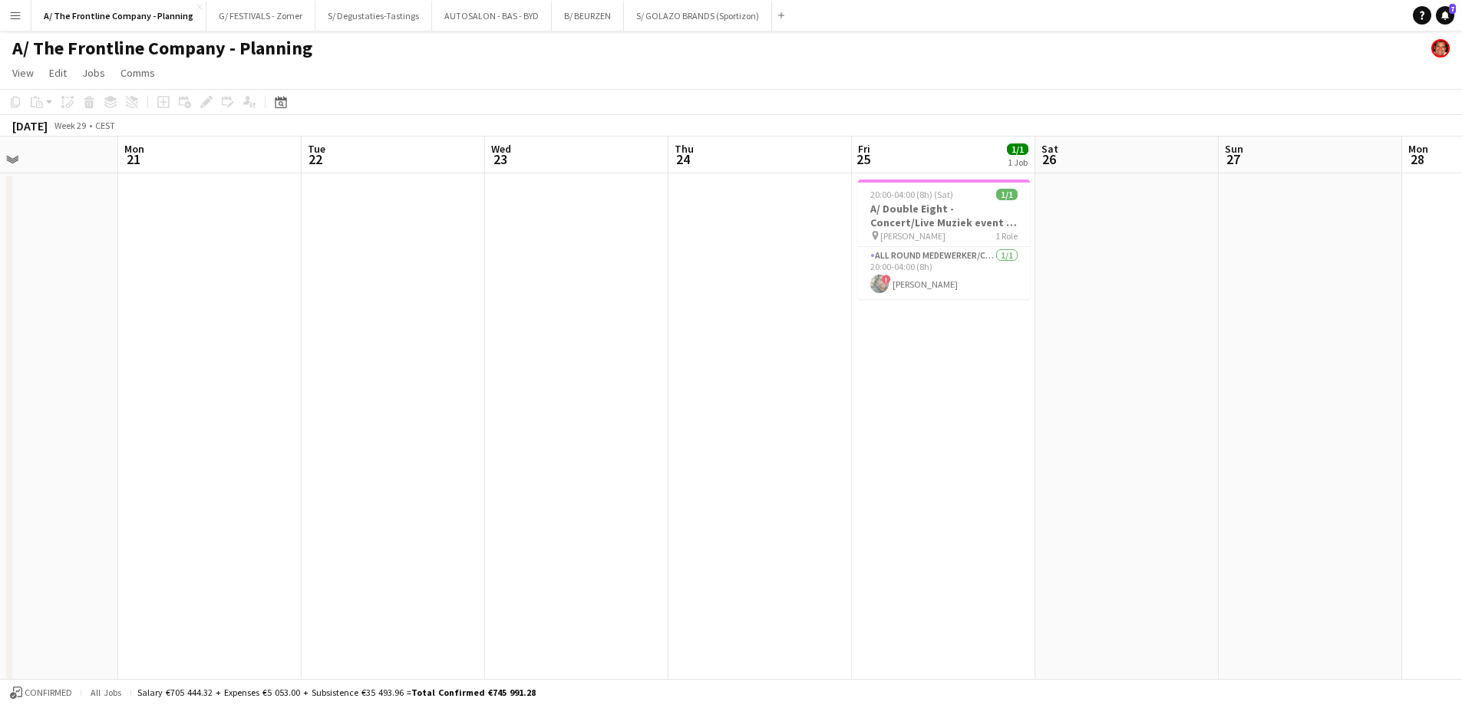
drag, startPoint x: 591, startPoint y: 378, endPoint x: 470, endPoint y: 365, distance: 121.9
click at [21, 15] on button "Menu" at bounding box center [15, 15] width 31 height 31
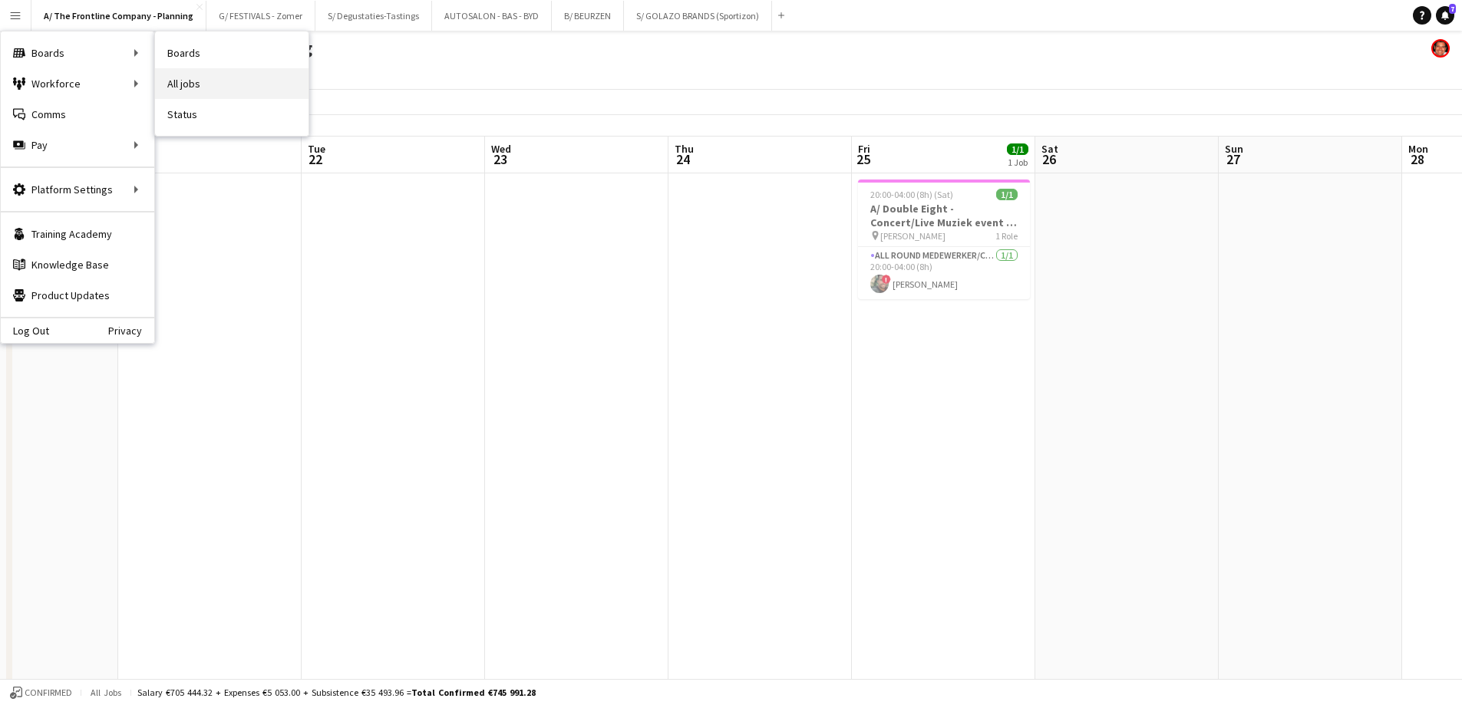
click at [194, 82] on link "All jobs" at bounding box center [231, 83] width 153 height 31
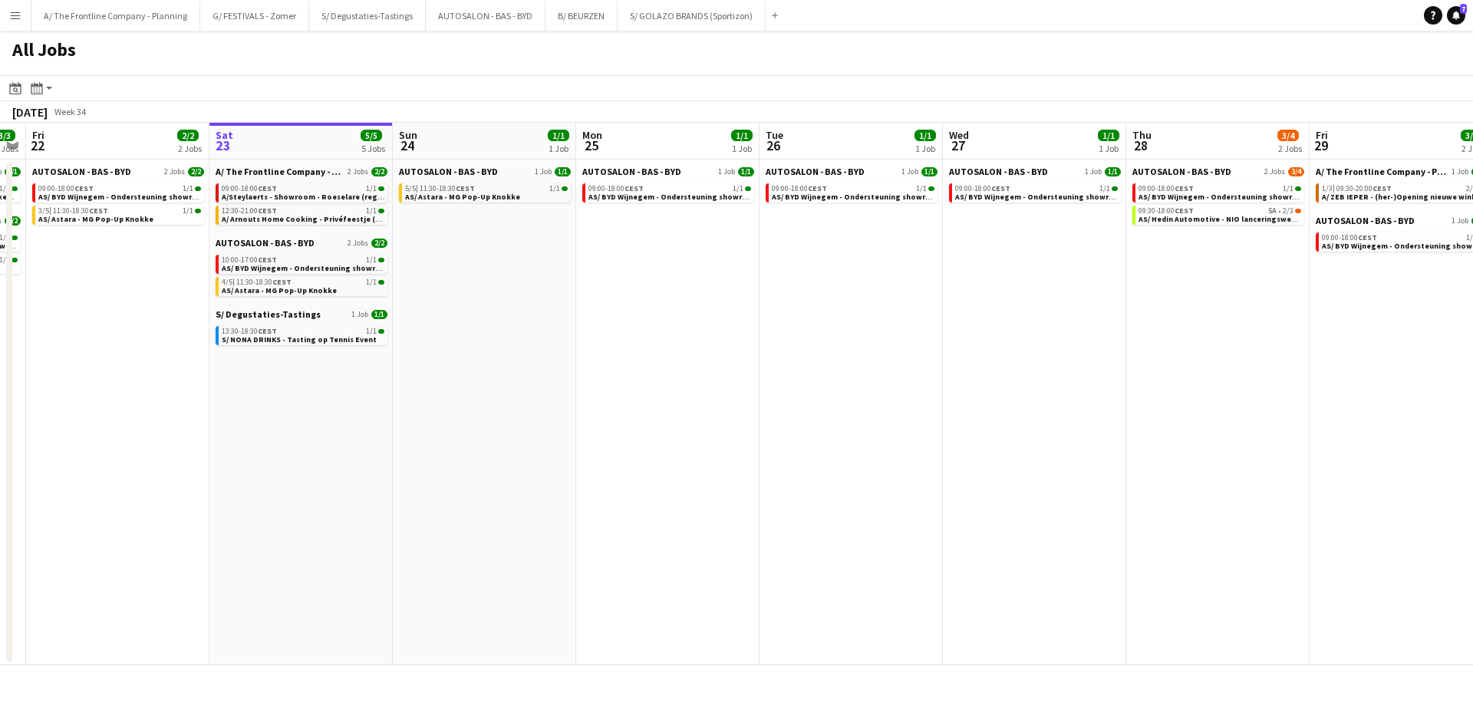
scroll to position [0, 516]
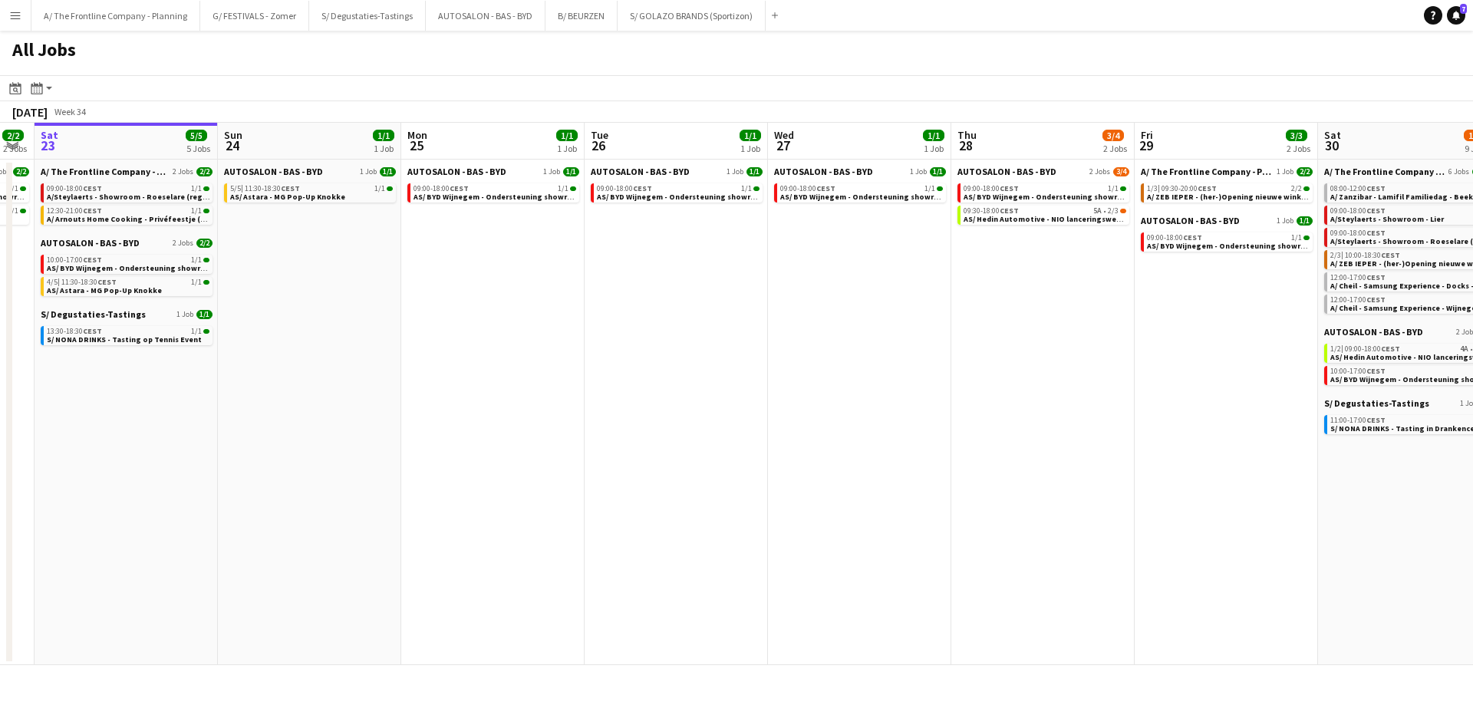
click at [1000, 371] on app-all-jobs "All Jobs Date picker AUG 2025 AUG 2025 Monday M Tuesday T Wednesday W Thursday …" at bounding box center [736, 348] width 1473 height 635
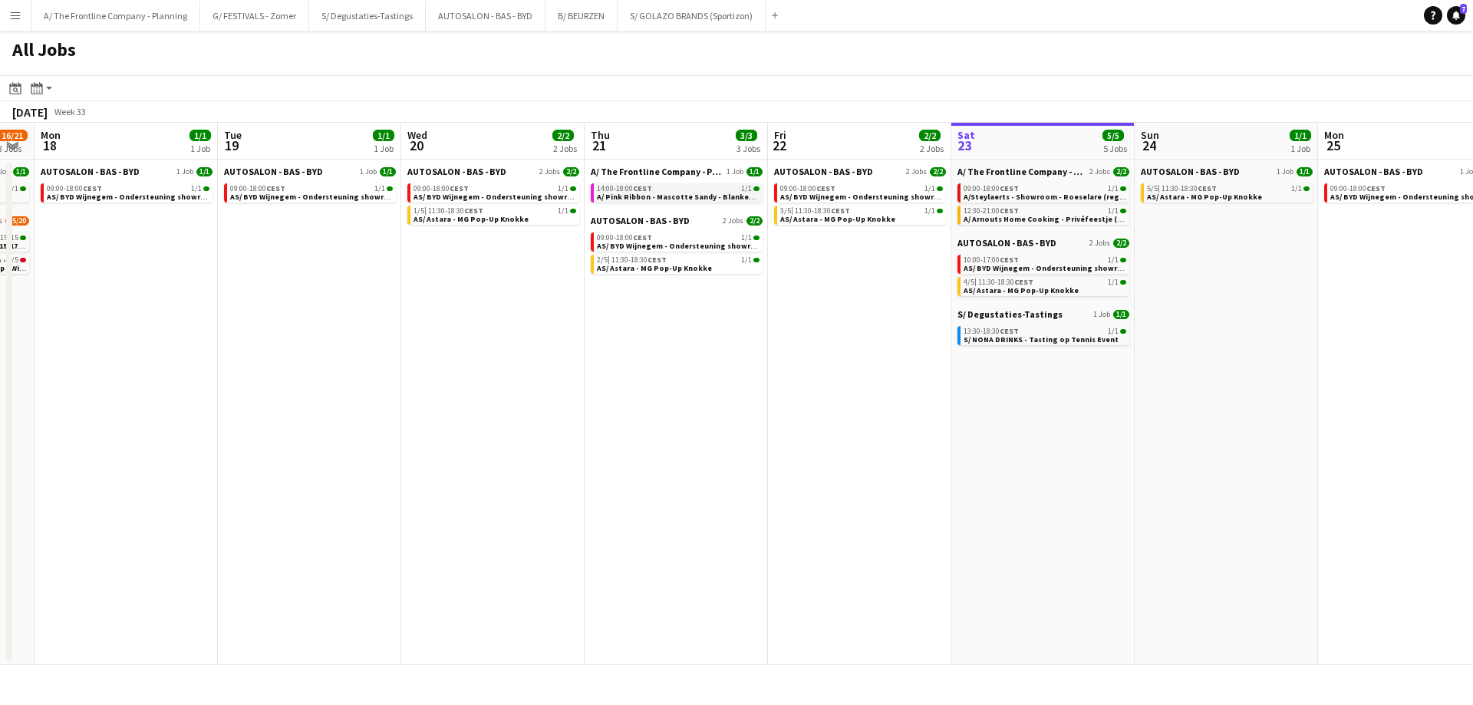
click at [671, 191] on div "14:00-18:00 CEST 1/1" at bounding box center [678, 189] width 163 height 8
click at [93, 7] on button "A/ The Frontline Company - Planning Close" at bounding box center [115, 16] width 169 height 30
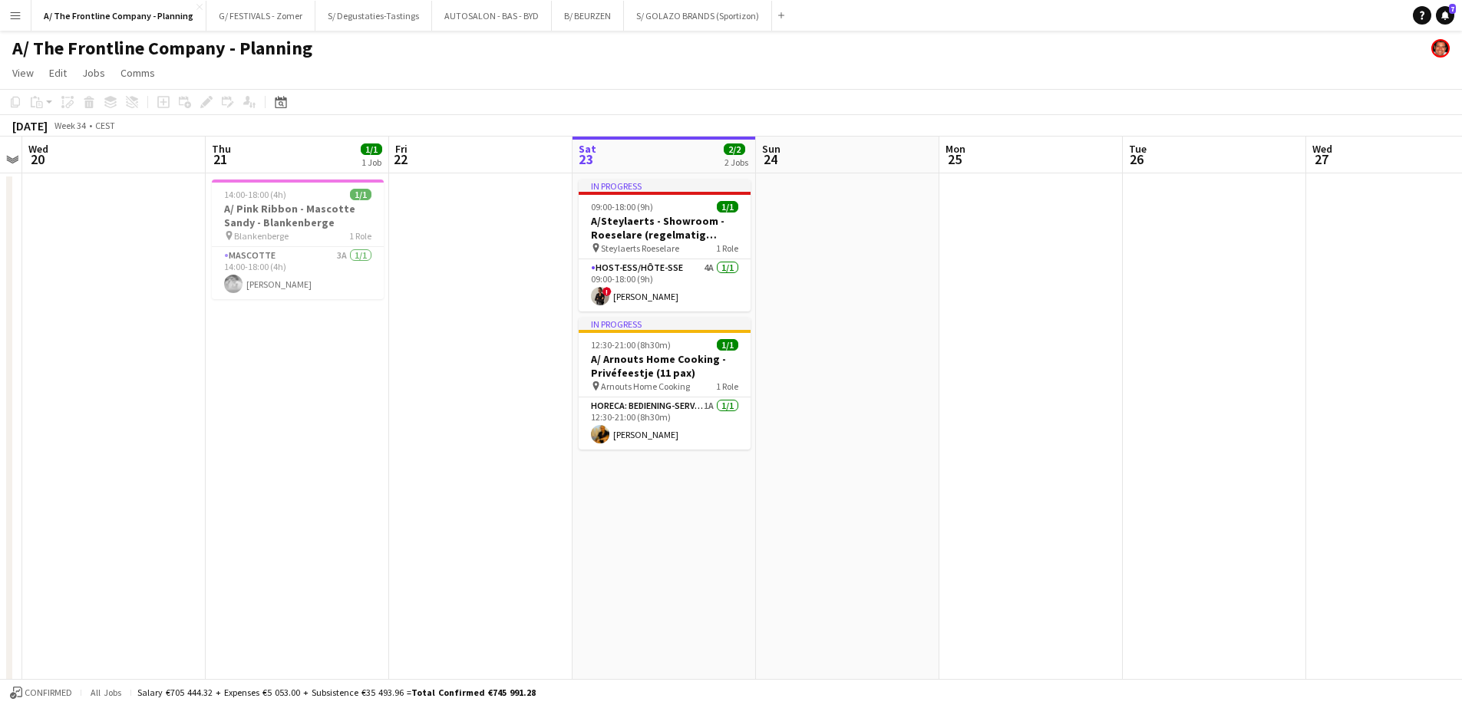
scroll to position [0, 318]
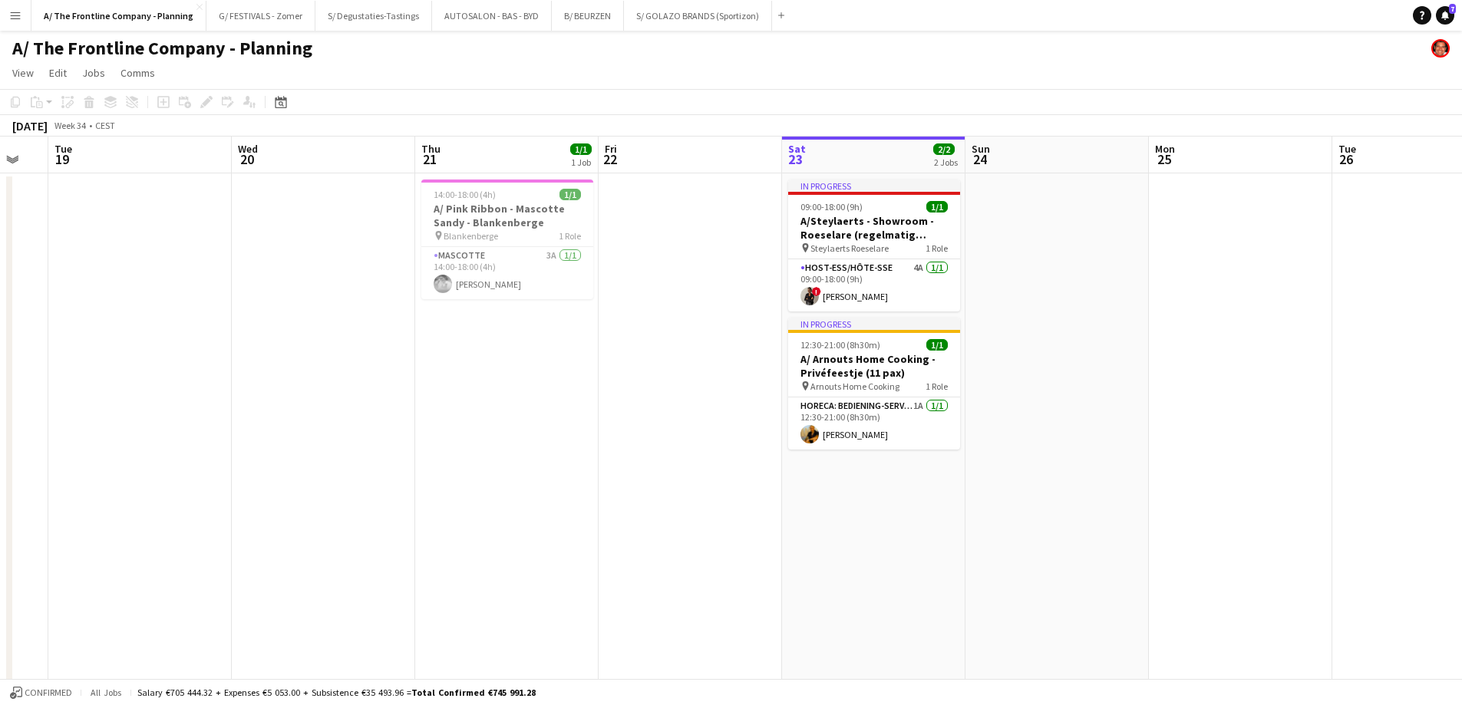
drag, startPoint x: 456, startPoint y: 388, endPoint x: 773, endPoint y: 375, distance: 317.9
click at [513, 284] on app-card-role "Mascotte 3A 1/1 14:00-18:00 (4h) Camille Blindeman" at bounding box center [507, 273] width 172 height 52
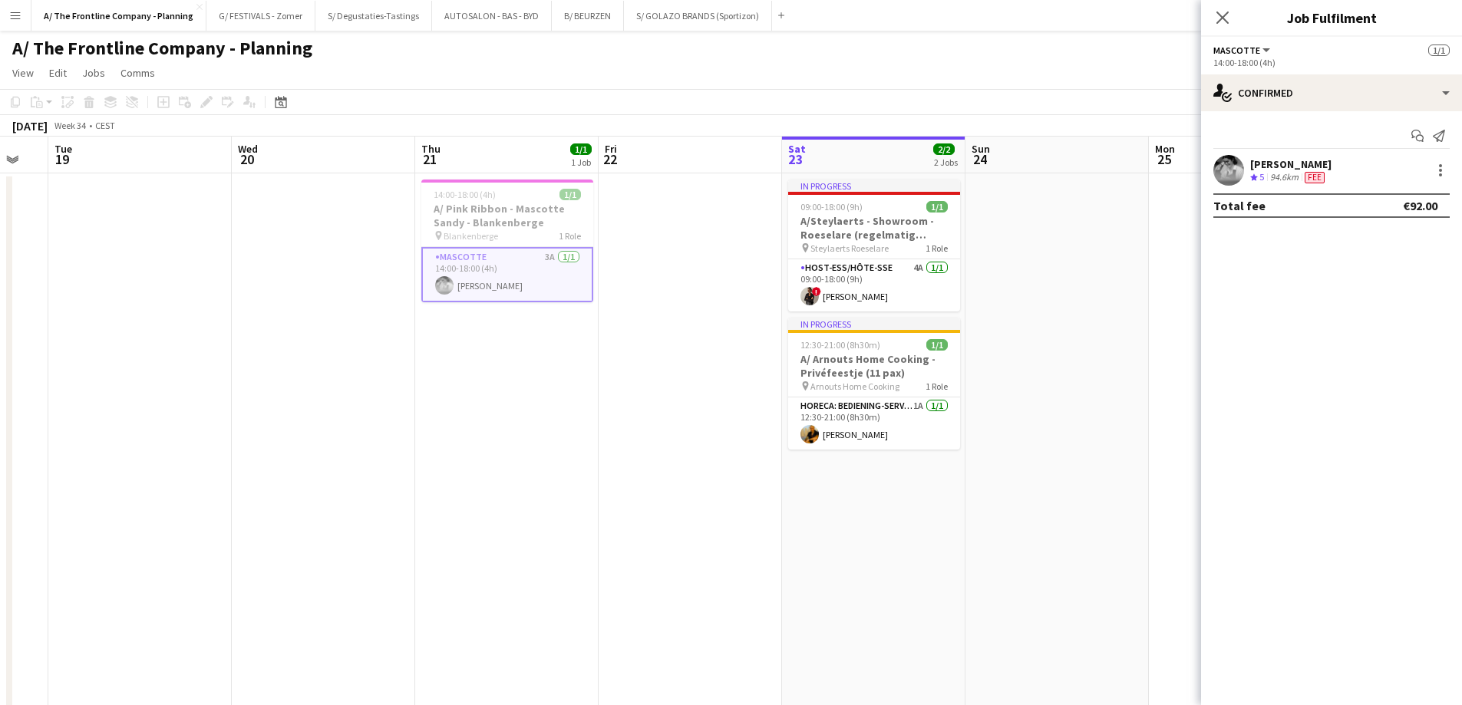
click at [1291, 176] on div "94.6km" at bounding box center [1284, 177] width 35 height 13
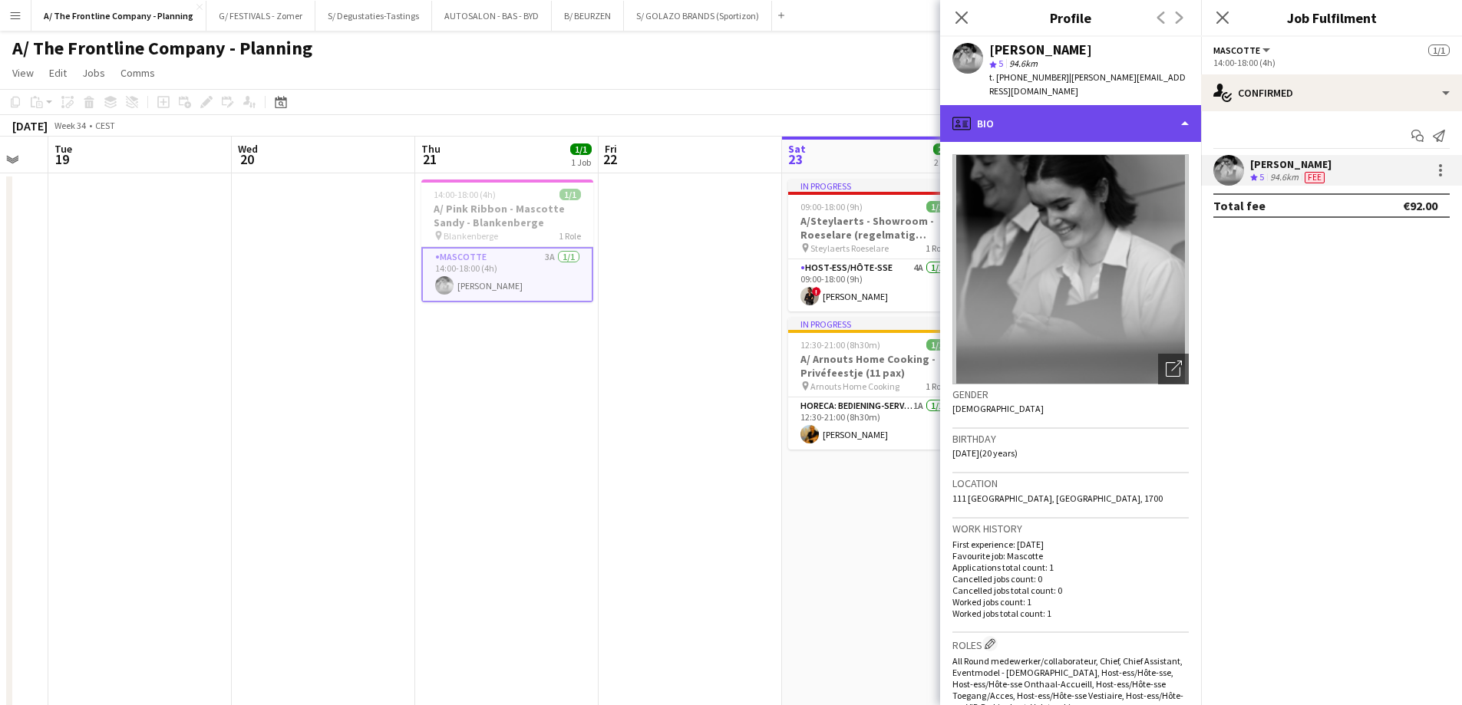
click at [1094, 127] on div "profile Bio" at bounding box center [1070, 123] width 261 height 37
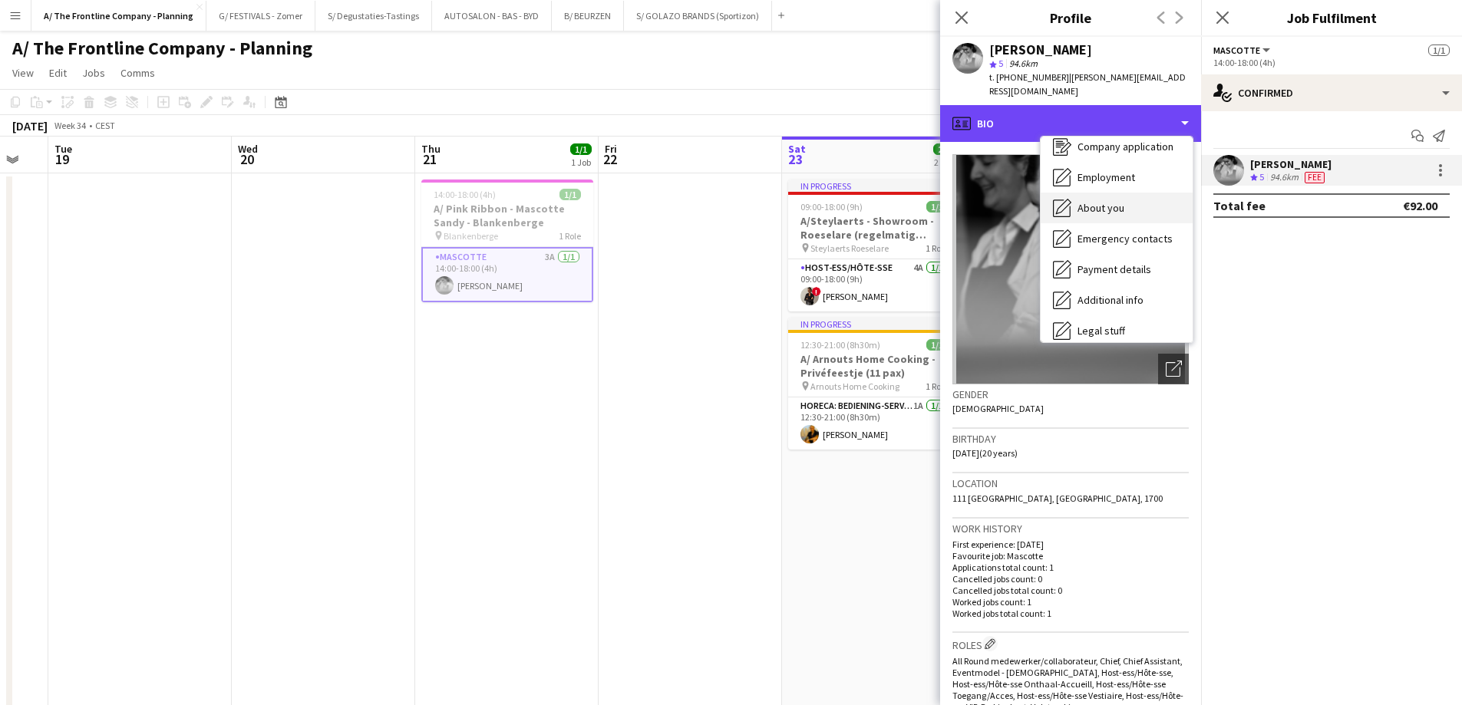
scroll to position [144, 0]
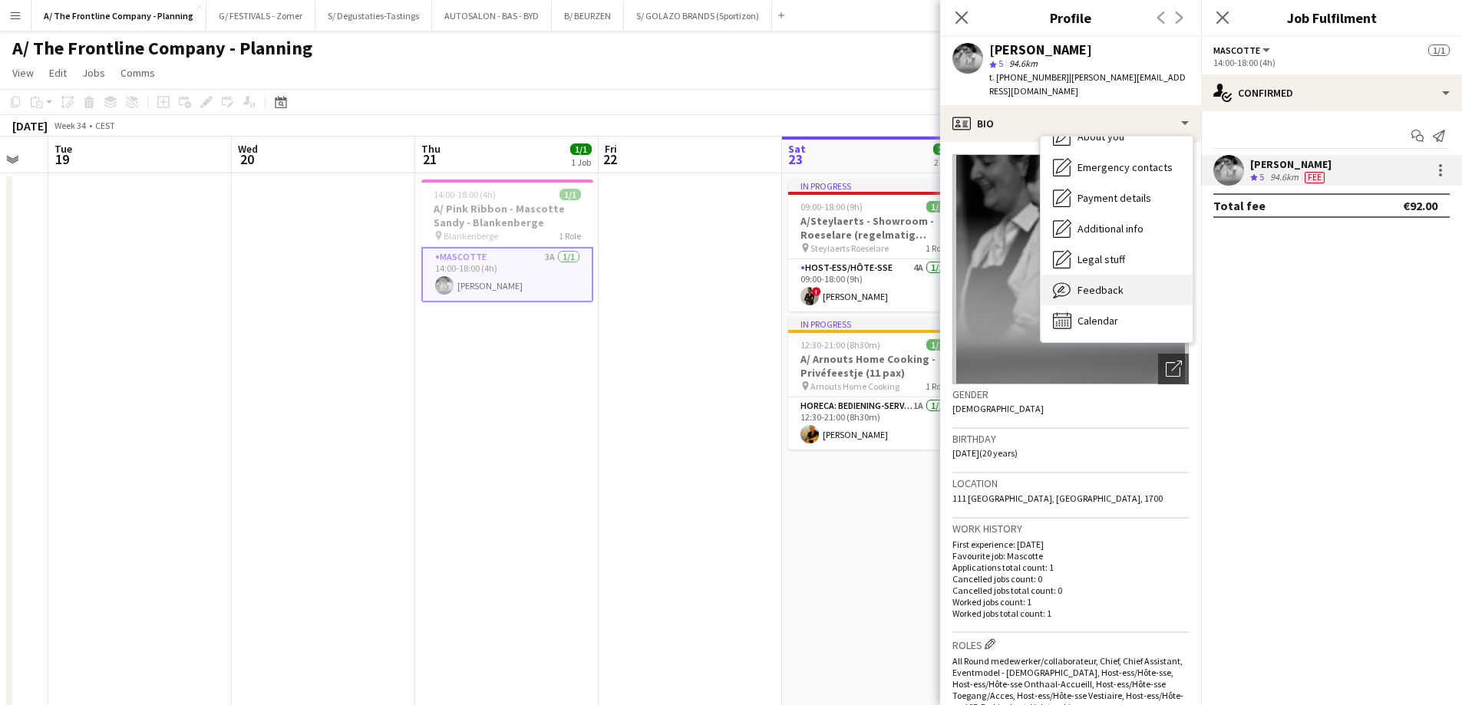
click at [1097, 283] on span "Feedback" at bounding box center [1100, 290] width 46 height 14
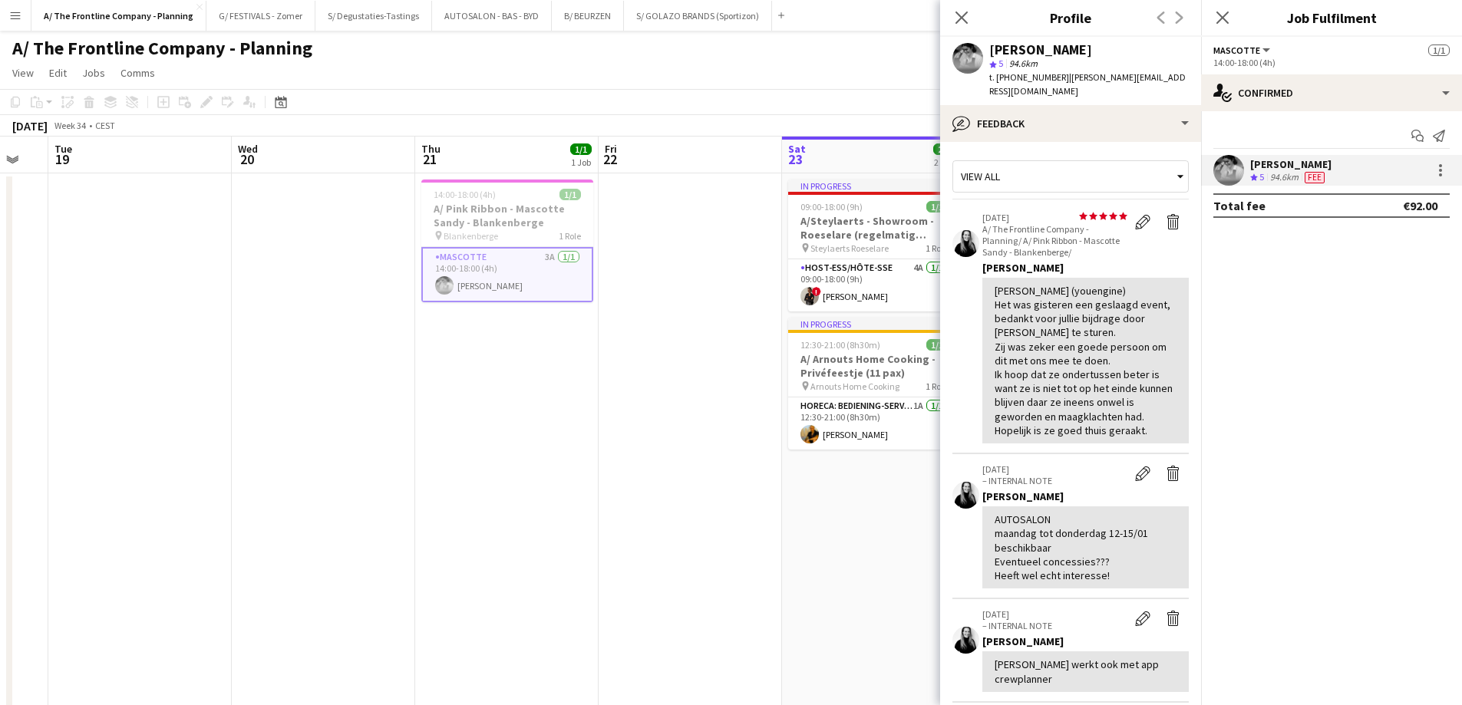
click at [473, 437] on app-date-cell "14:00-18:00 (4h) 1/1 A/ Pink Ribbon - Mascotte Sandy - Blankenberge pin Blanken…" at bounding box center [506, 696] width 183 height 1047
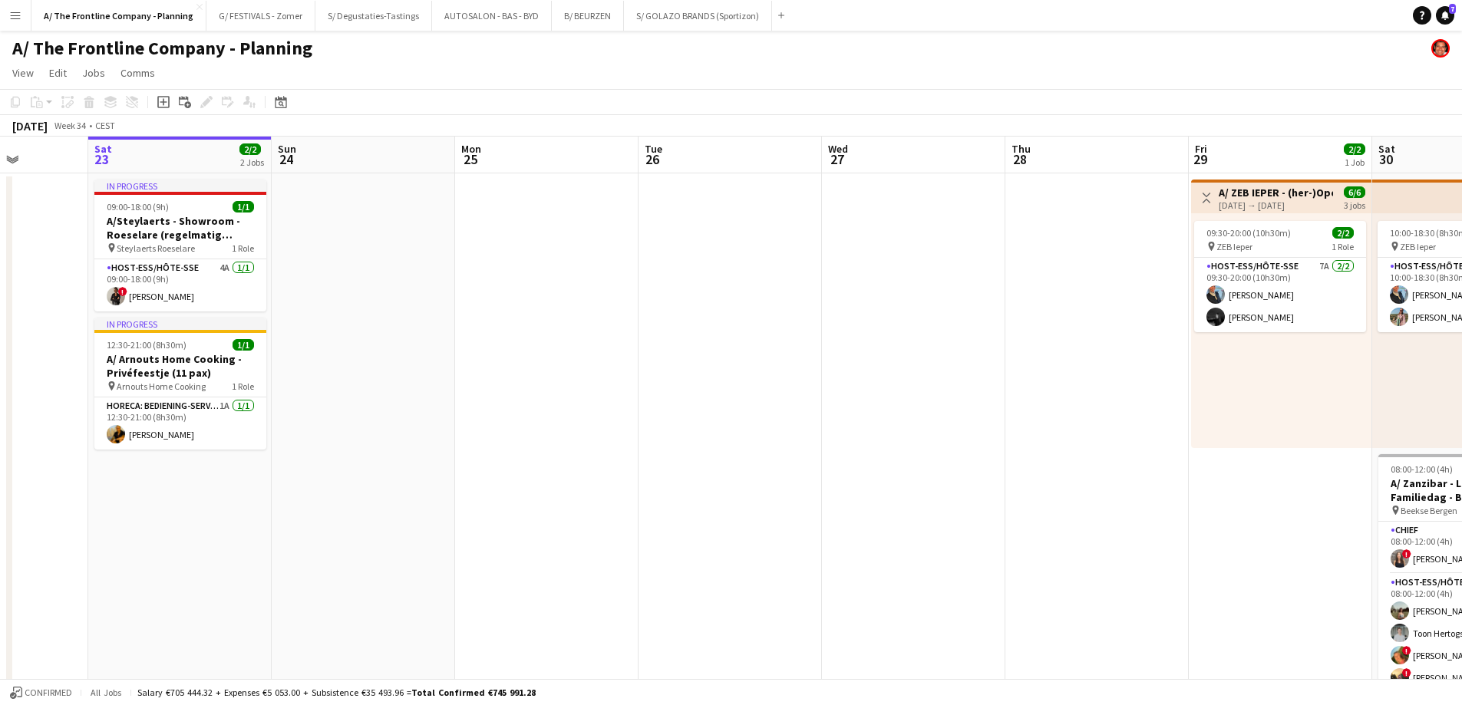
drag, startPoint x: 572, startPoint y: 378, endPoint x: 45, endPoint y: 382, distance: 527.2
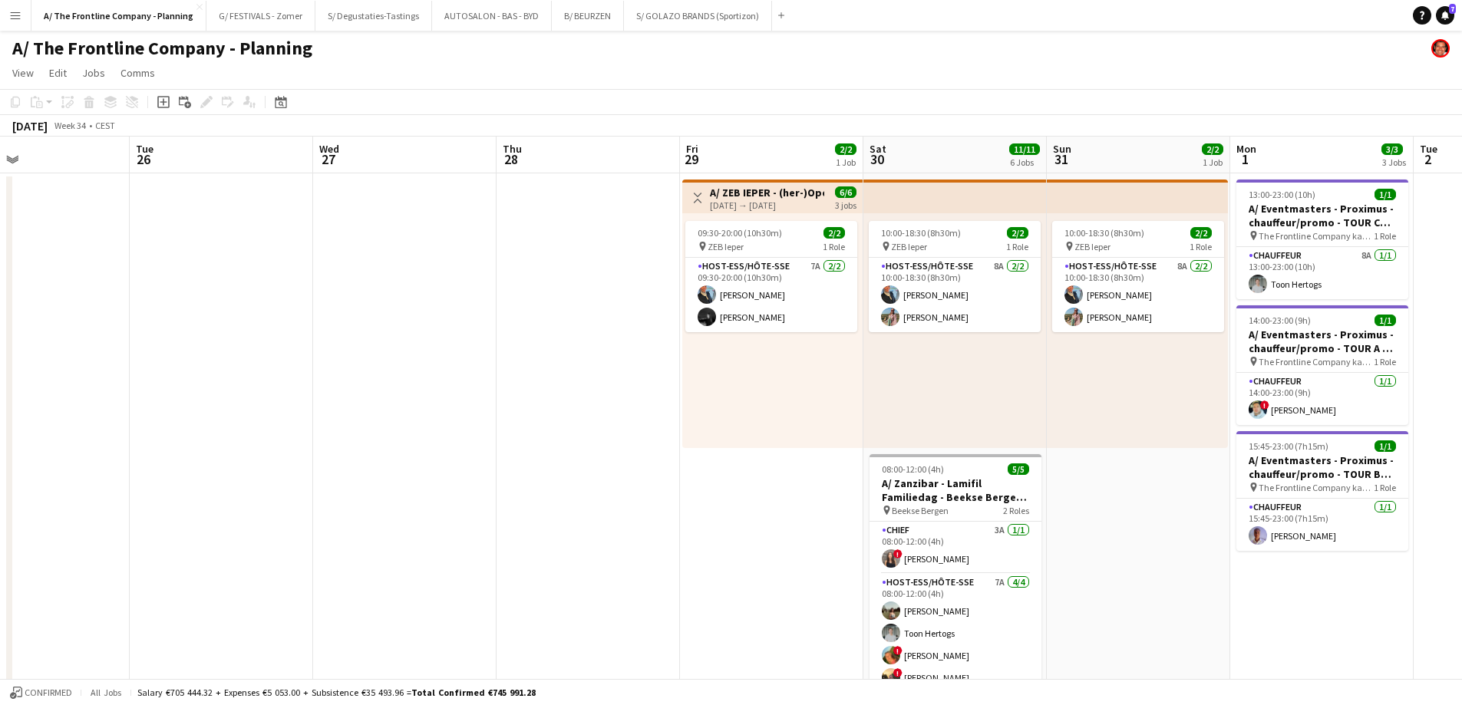
click at [0, 408] on html "Menu Boards Boards Boards All jobs Status Workforce Workforce My Workforce Recr…" at bounding box center [731, 693] width 1462 height 1387
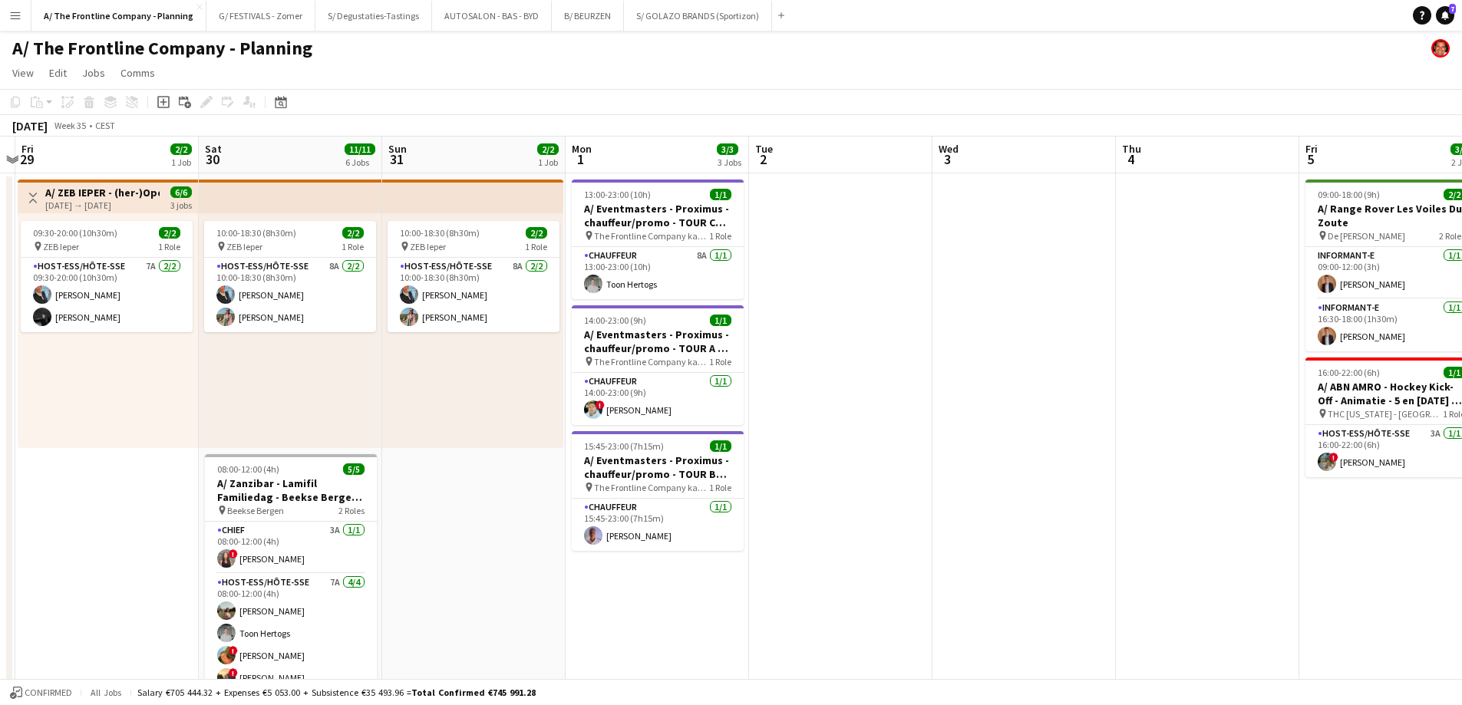
scroll to position [0, 349]
drag, startPoint x: 245, startPoint y: 399, endPoint x: 460, endPoint y: 395, distance: 215.7
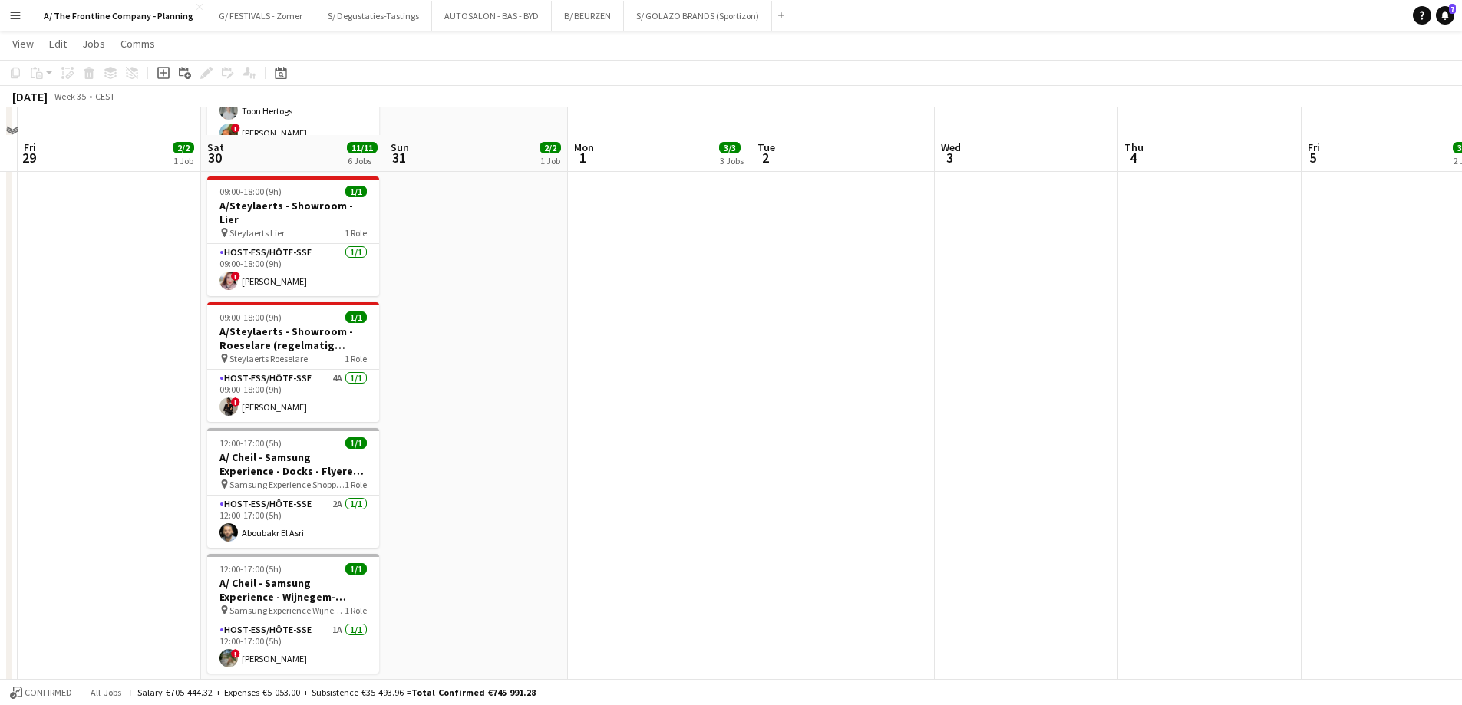
scroll to position [537, 0]
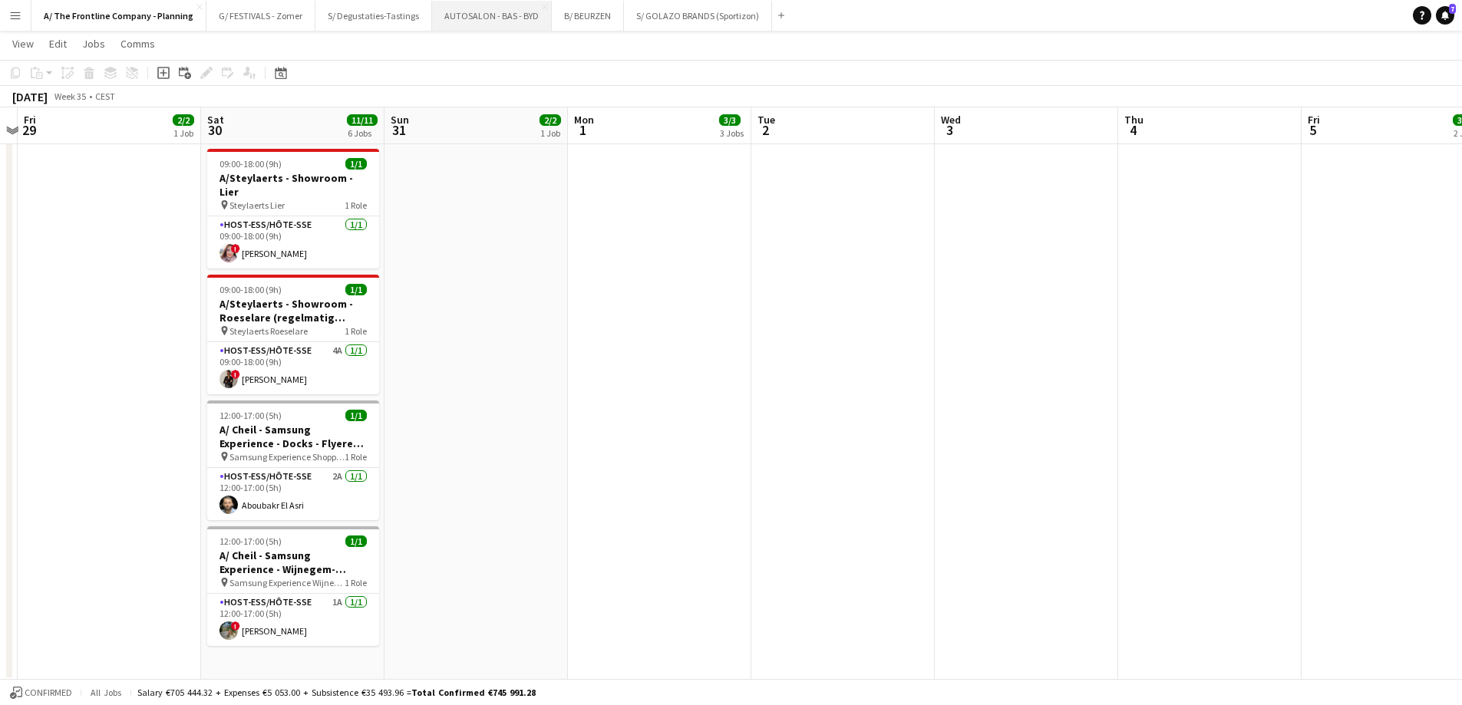
click at [467, 25] on button "AUTOSALON - BAS - BYD Close" at bounding box center [492, 16] width 120 height 30
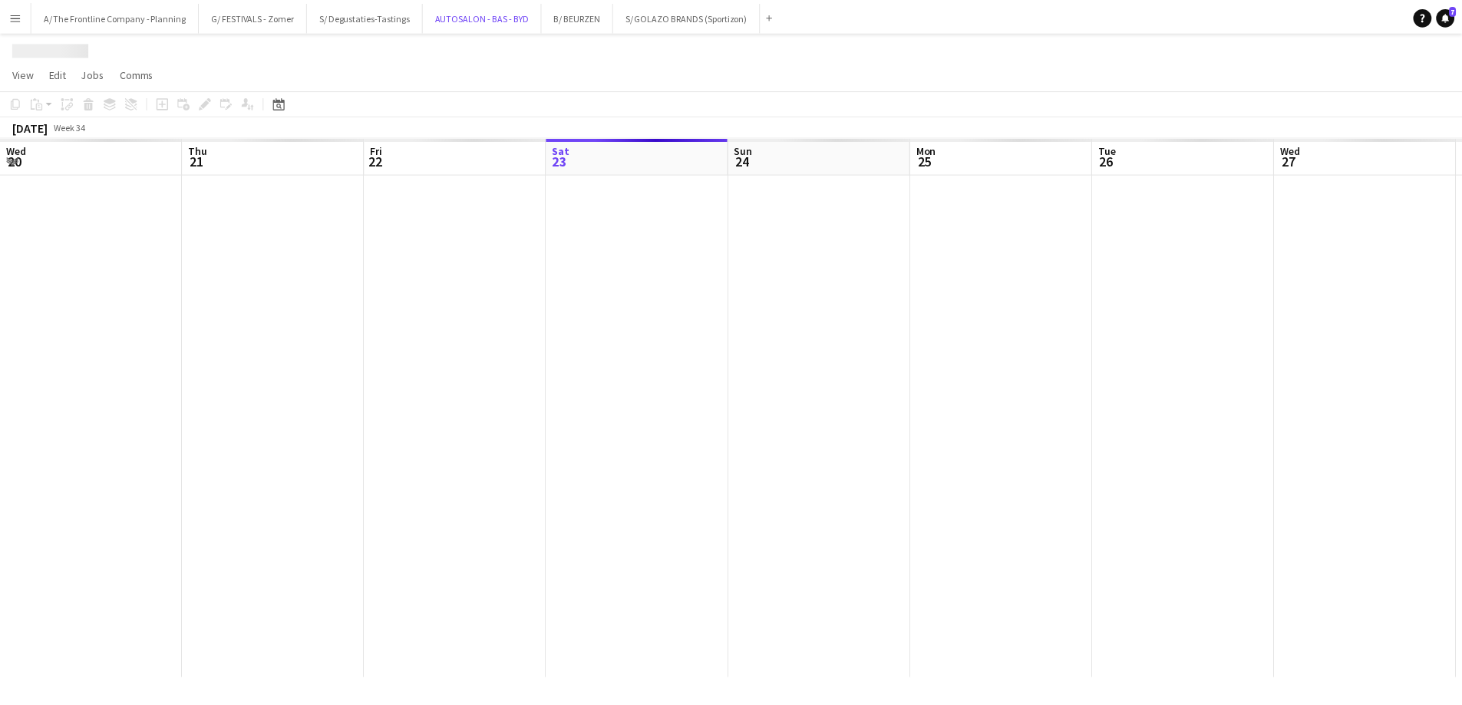
scroll to position [0, 367]
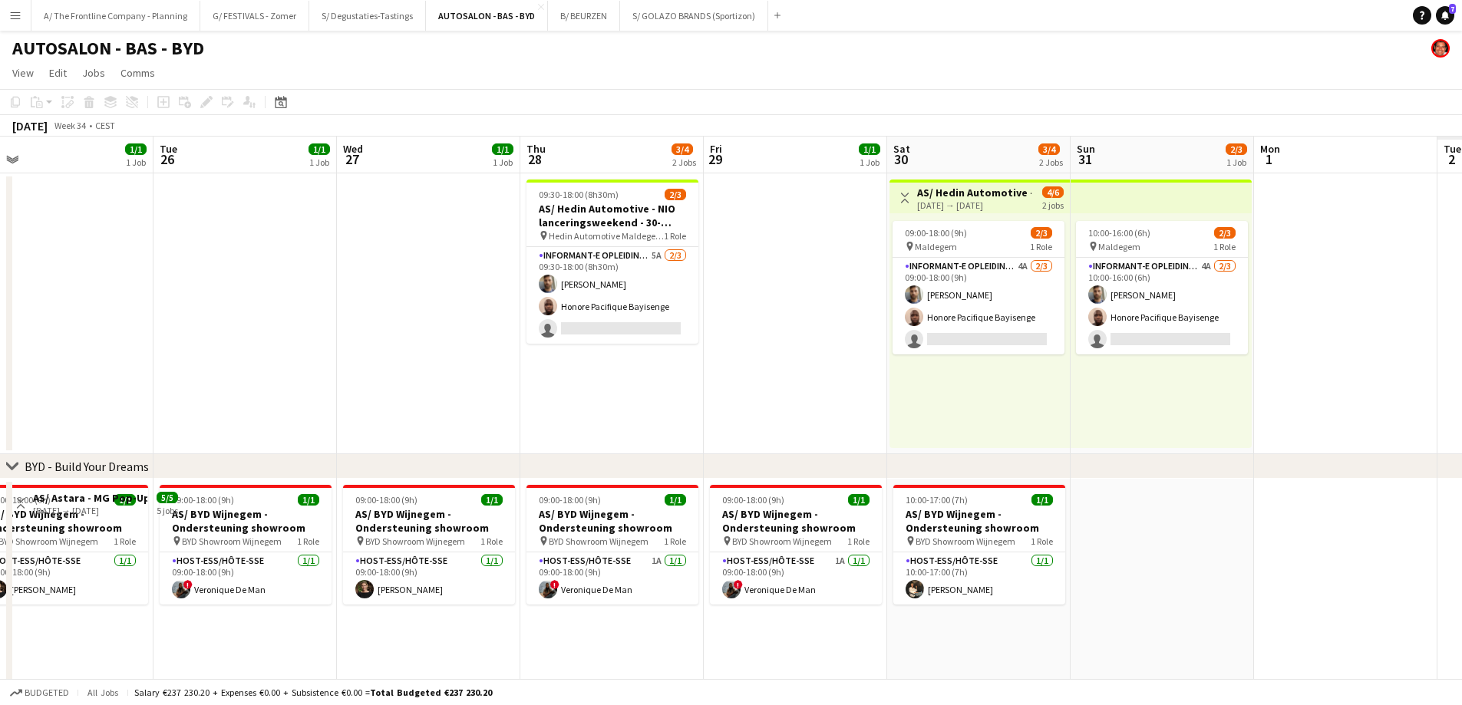
drag, startPoint x: 668, startPoint y: 371, endPoint x: 430, endPoint y: 374, distance: 237.1
click at [430, 374] on app-calendar-viewport "Thu 21 2/2 2 Jobs Fri 22 2/2 2 Jobs Sat 23 2/2 2 Jobs Sun 24 1/1 1 Job Mon 25 1…" at bounding box center [731, 566] width 1462 height 858
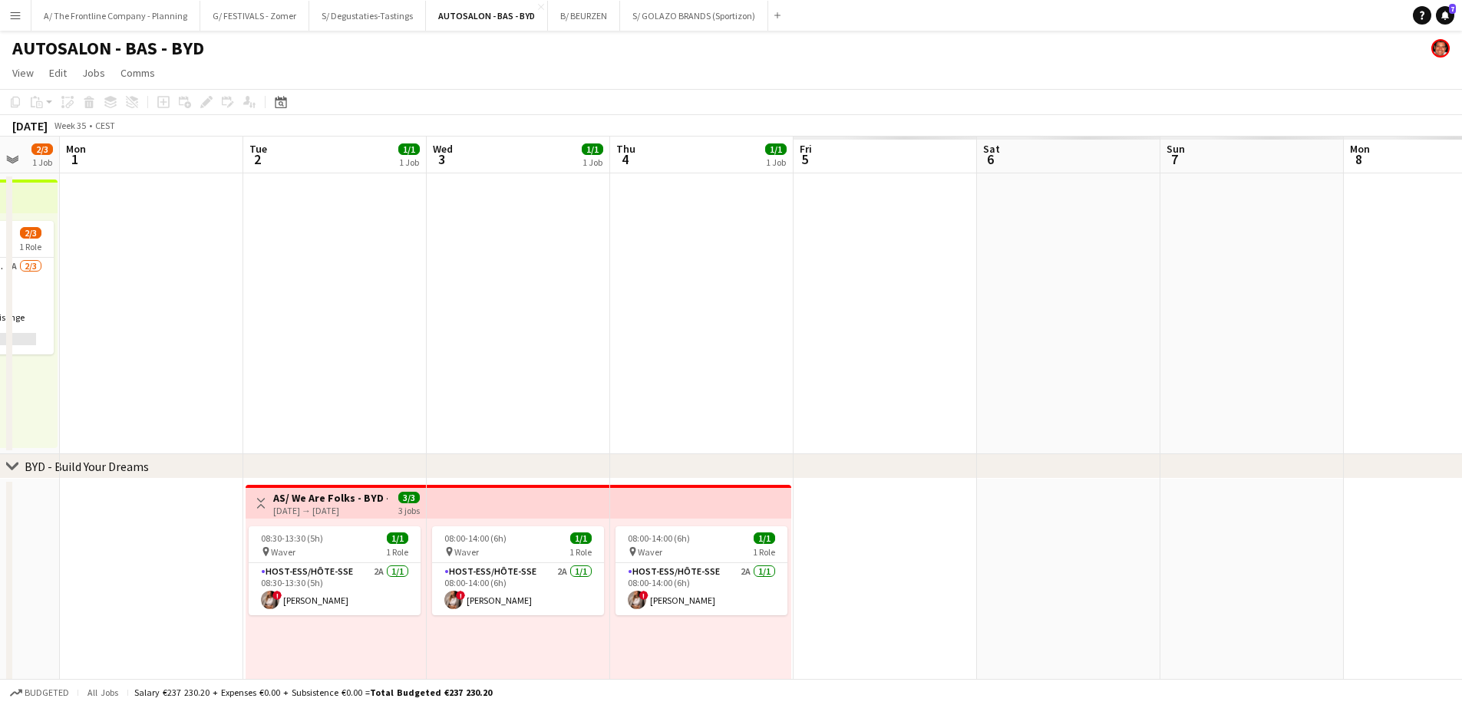
drag, startPoint x: 477, startPoint y: 414, endPoint x: 171, endPoint y: 398, distance: 306.6
click at [140, 407] on app-calendar-viewport "Wed 27 1/1 1 Job Thu 28 3/4 2 Jobs Fri 29 1/1 1 Job Sat 30 3/4 2 Jobs Sun 31 2/…" at bounding box center [731, 566] width 1462 height 858
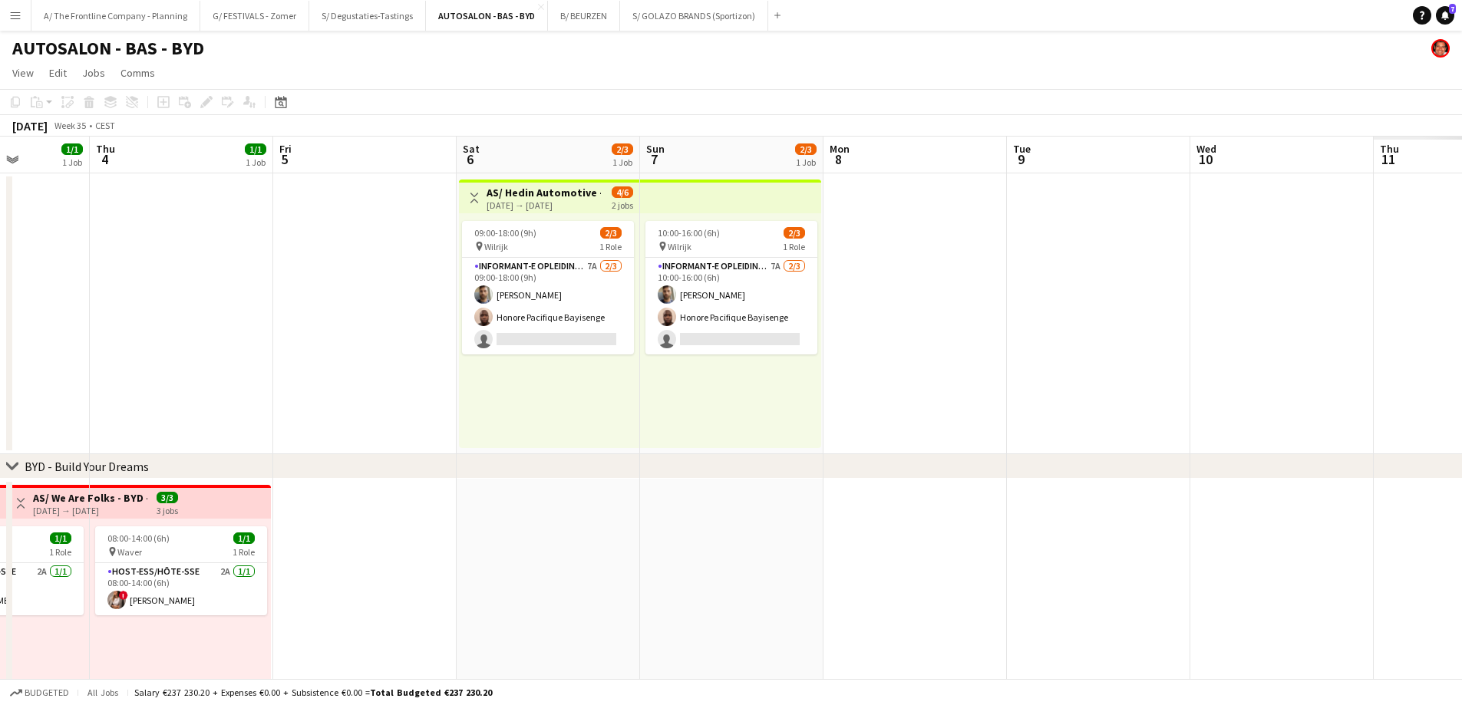
scroll to position [0, 418]
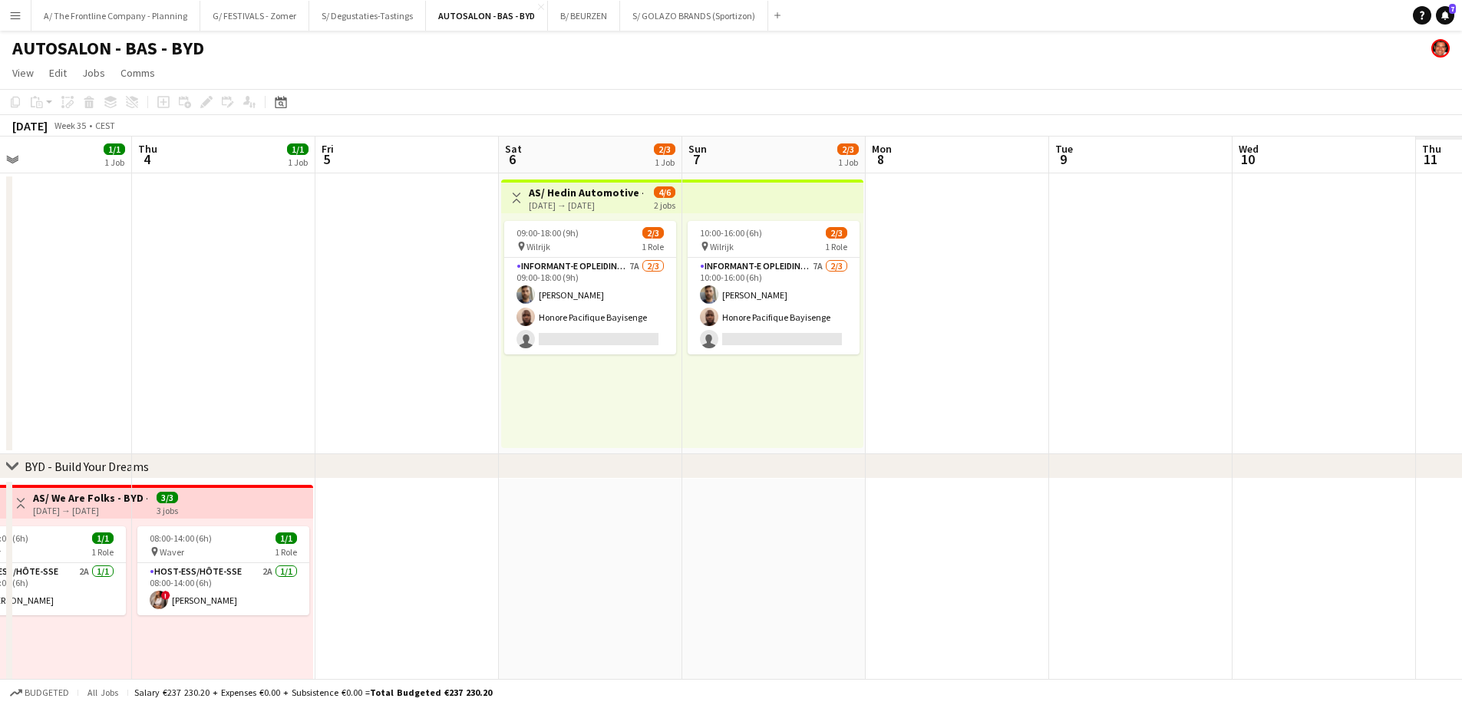
drag, startPoint x: 147, startPoint y: 347, endPoint x: 71, endPoint y: 361, distance: 77.4
click at [0, 366] on html "Menu Boards Boards Boards All jobs Status Workforce Workforce My Workforce Recr…" at bounding box center [731, 510] width 1462 height 1021
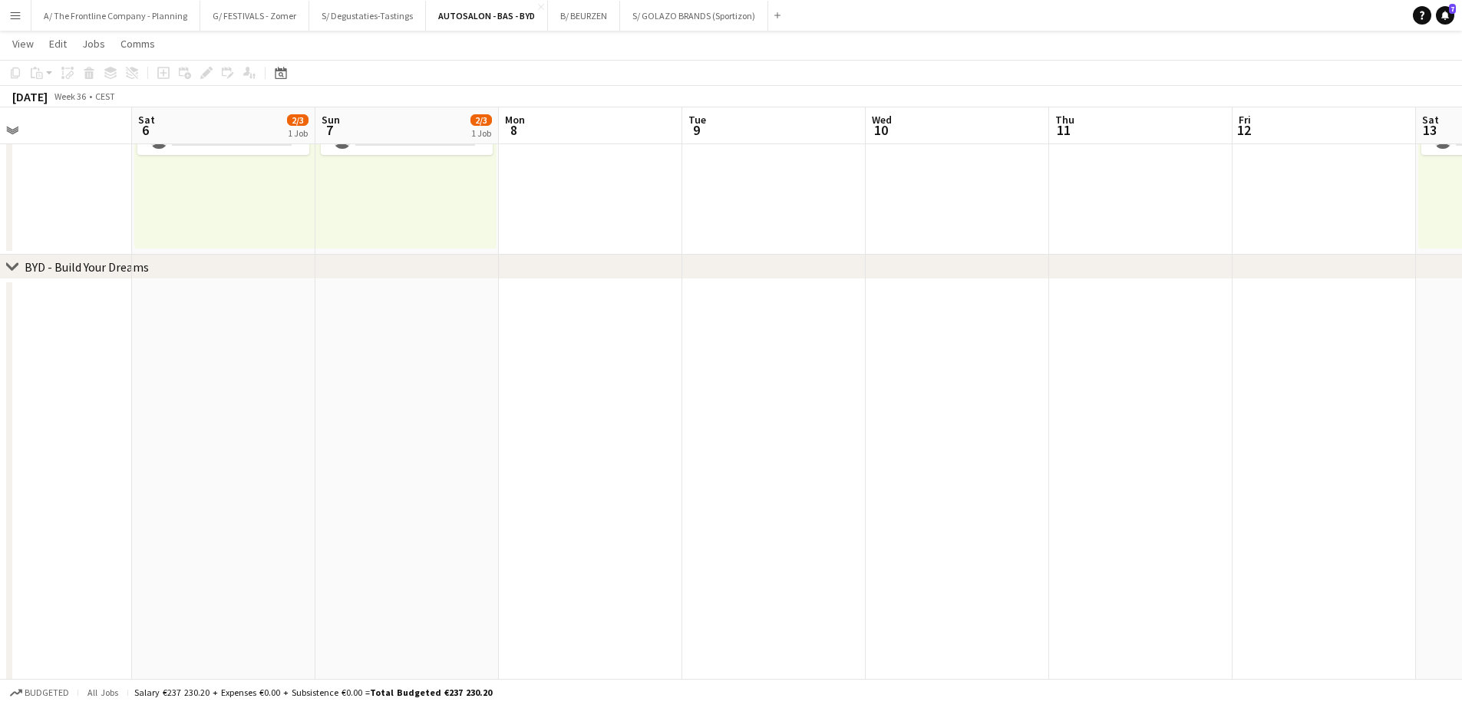
scroll to position [314, 0]
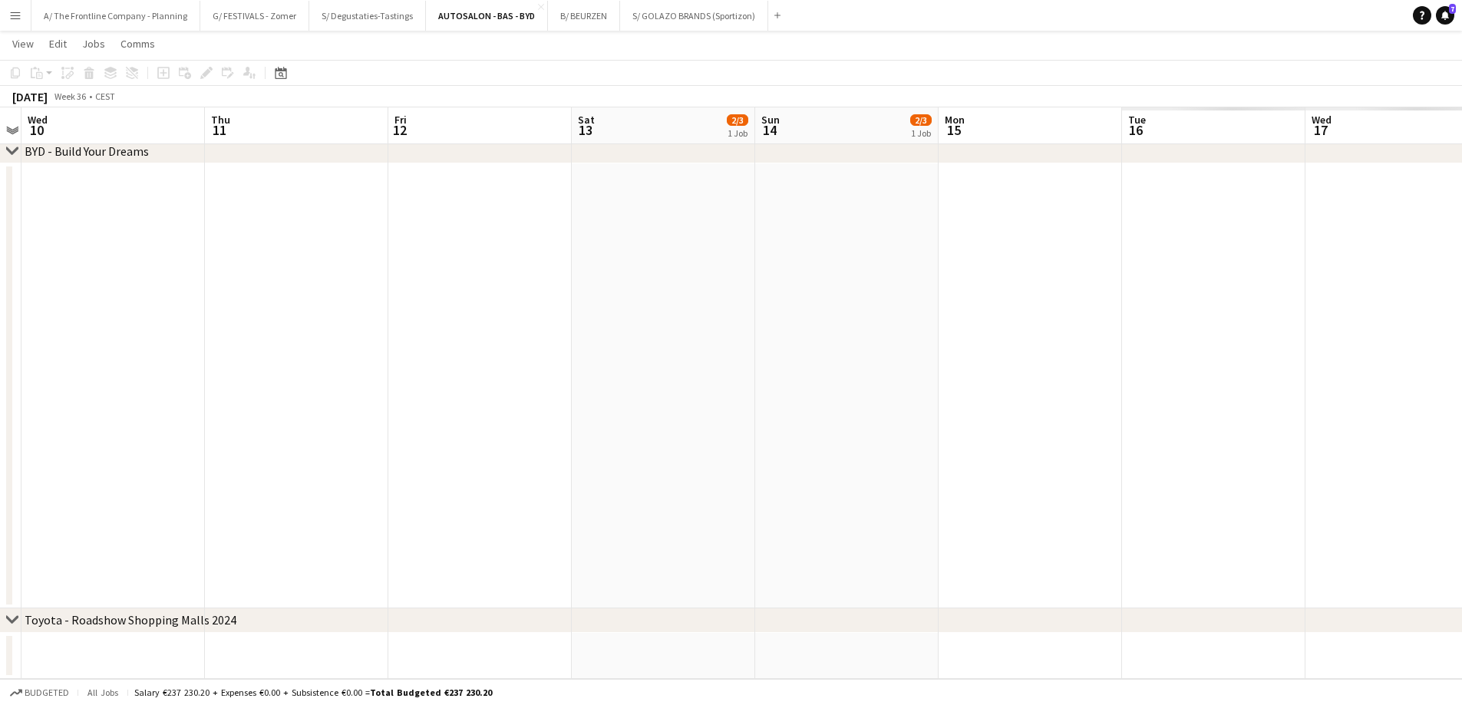
drag, startPoint x: 340, startPoint y: 333, endPoint x: 284, endPoint y: 358, distance: 61.5
click at [60, 343] on app-calendar-viewport "Fri 5 Sat 6 2/3 1 Job Sun 7 2/3 1 Job Mon 8 Tue 9 Wed 10 Thu 11 Fri 12 Sat 13 2…" at bounding box center [731, 212] width 1462 height 933
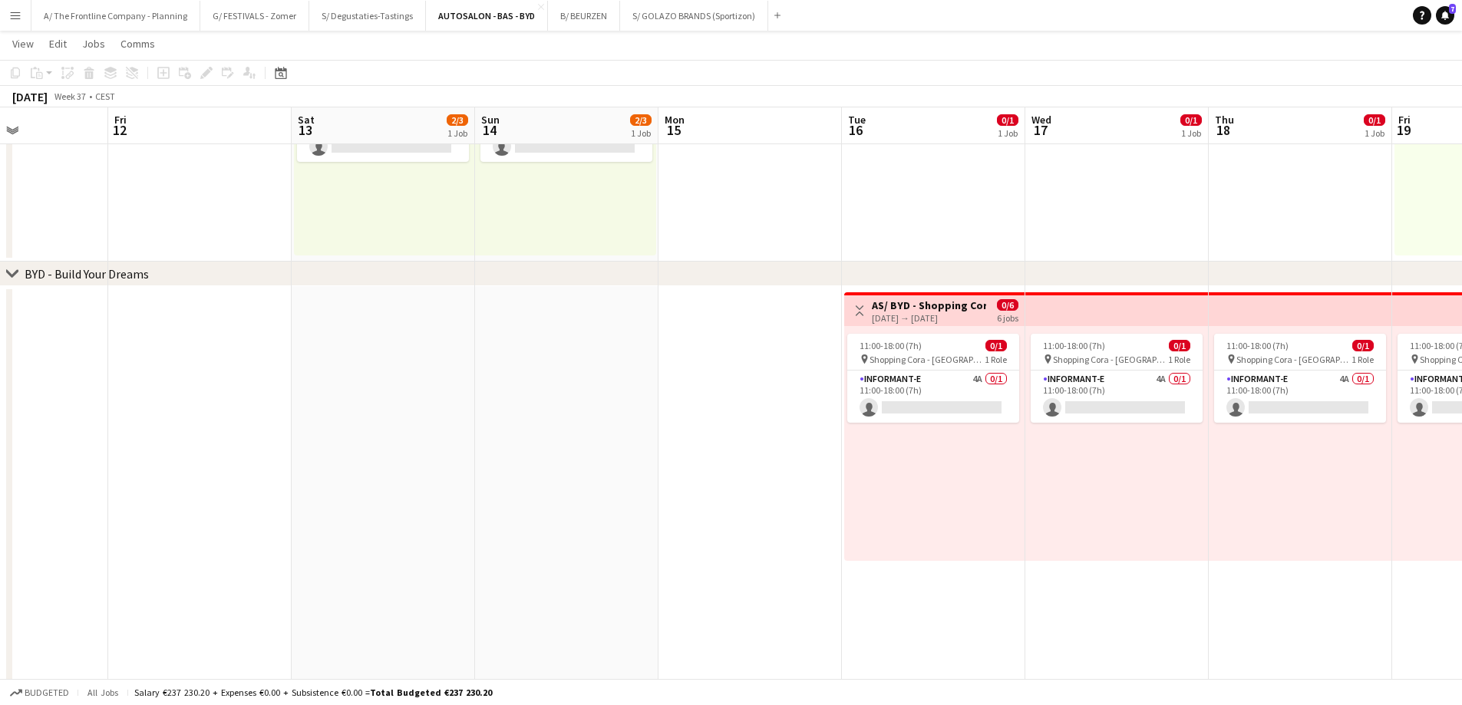
scroll to position [0, 0]
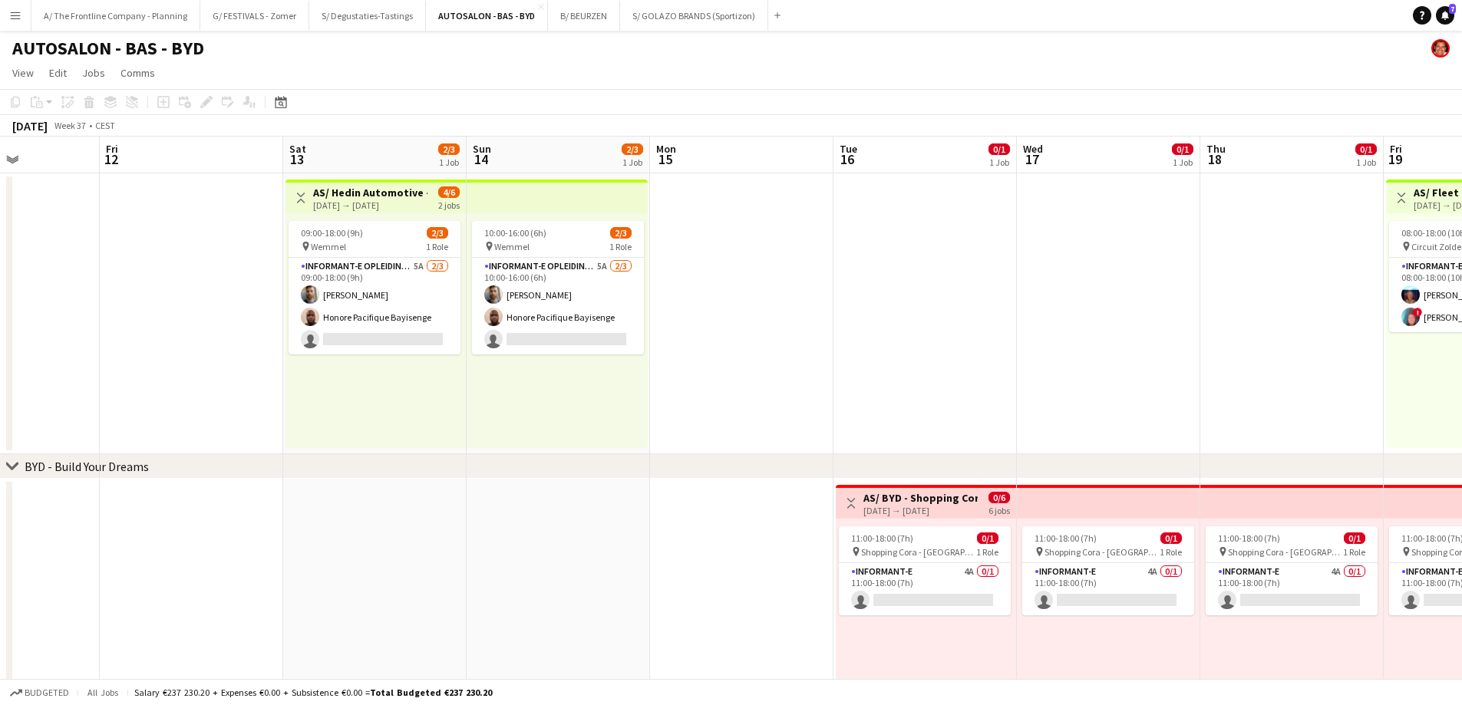
drag, startPoint x: 904, startPoint y: 326, endPoint x: 315, endPoint y: 331, distance: 589.4
click at [247, 323] on app-calendar-viewport "Tue 9 Wed 10 Thu 11 Fri 12 Sat 13 2/3 1 Job Sun 14 2/3 1 Job Mon 15 Tue 16 0/1 …" at bounding box center [731, 566] width 1462 height 858
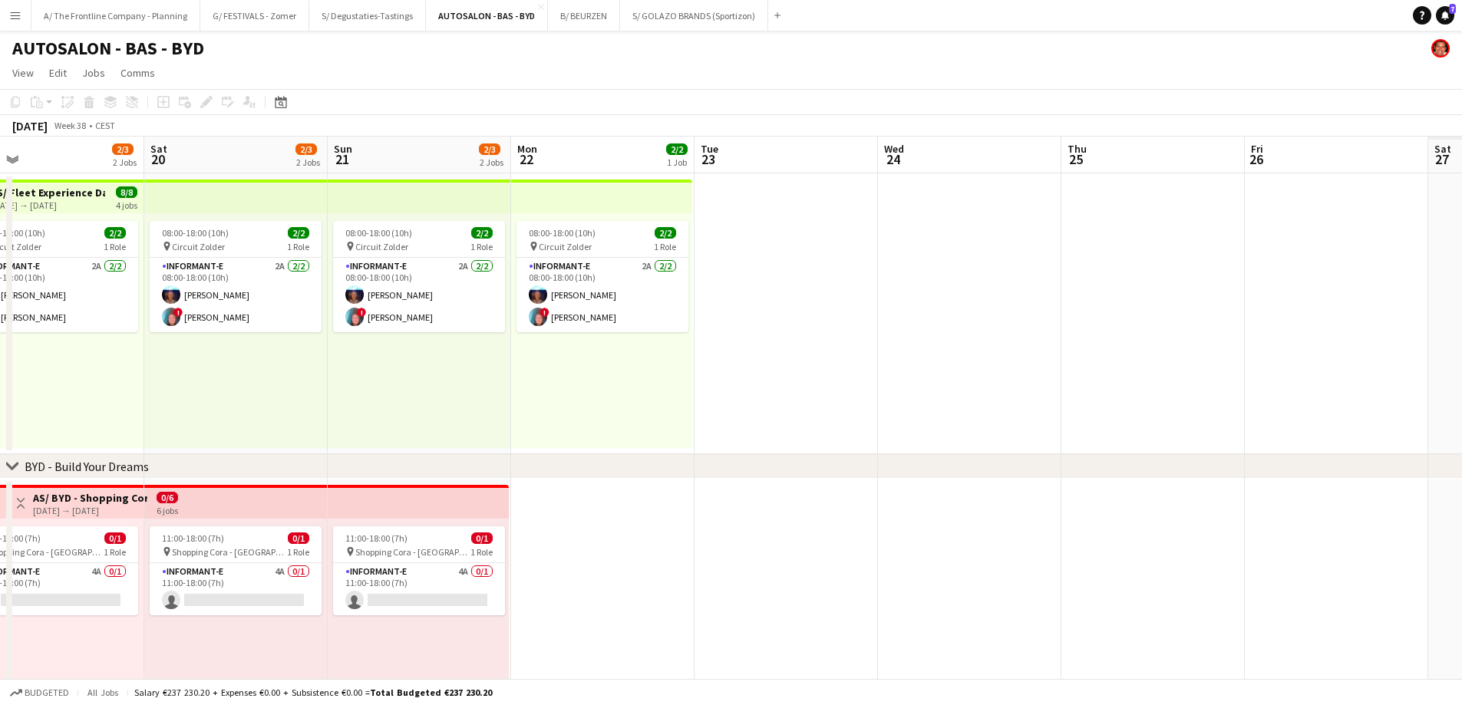
drag, startPoint x: 1351, startPoint y: 336, endPoint x: 432, endPoint y: 363, distance: 919.7
click at [79, 358] on app-calendar-viewport "Tue 16 0/1 1 Job Wed 17 0/1 1 Job Thu 18 0/1 1 Job Fri 19 2/3 2 Jobs Sat 20 2/3…" at bounding box center [731, 566] width 1462 height 858
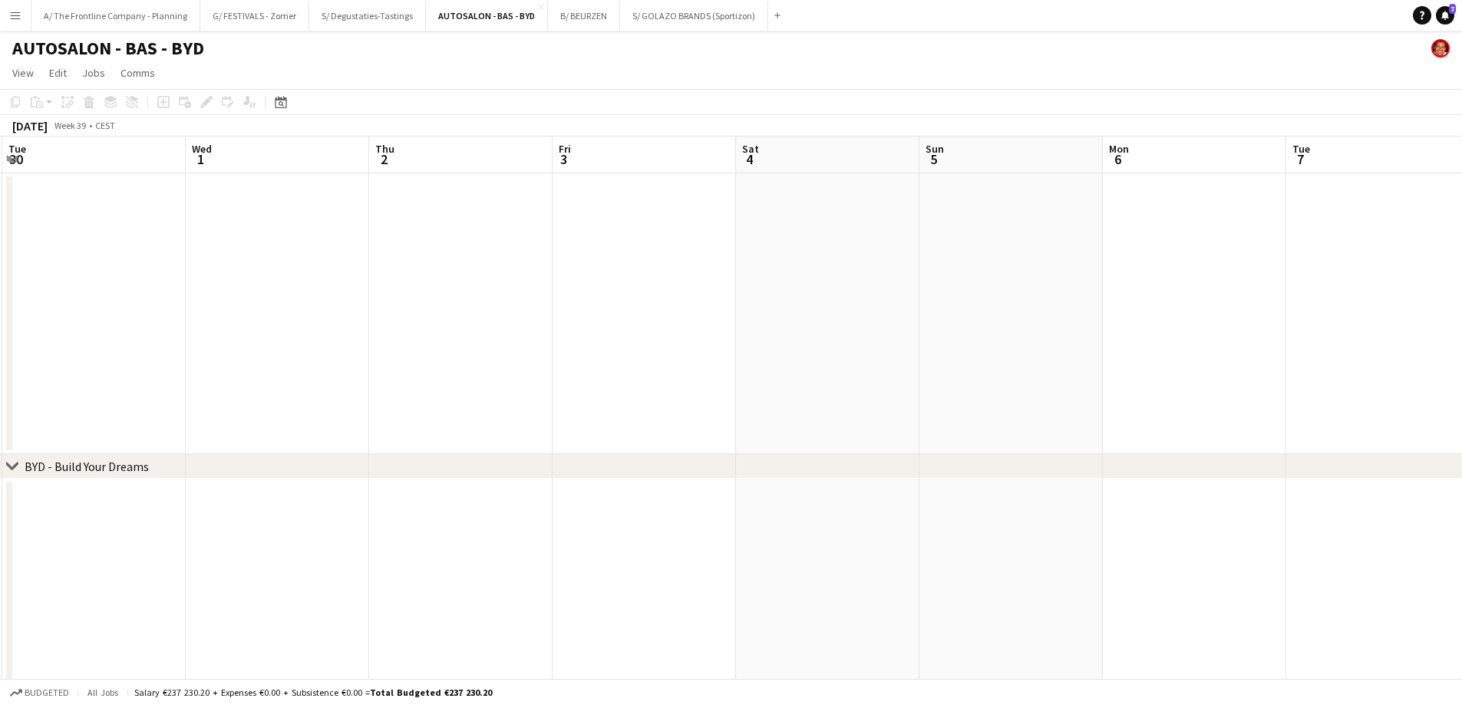
drag, startPoint x: 493, startPoint y: 363, endPoint x: 205, endPoint y: 364, distance: 288.5
click at [205, 364] on app-calendar-viewport "Thu 25 Fri 26 Sat 27 Sun 28 Mon 29 Tue 30 Wed 1 Thu 2 Fri 3 Sat 4 Sun 5 Mon 6 T…" at bounding box center [731, 566] width 1462 height 858
drag, startPoint x: 963, startPoint y: 351, endPoint x: 194, endPoint y: 354, distance: 768.9
click at [194, 354] on app-calendar-viewport "Wed 1 Thu 2 Fri 3 Sat 4 Sun 5 Mon 6 Tue 7 Wed 8 Thu 9 Fri 10 Sat 11 Sun 12 Mon …" at bounding box center [731, 566] width 1462 height 858
drag, startPoint x: 437, startPoint y: 344, endPoint x: 331, endPoint y: 344, distance: 105.9
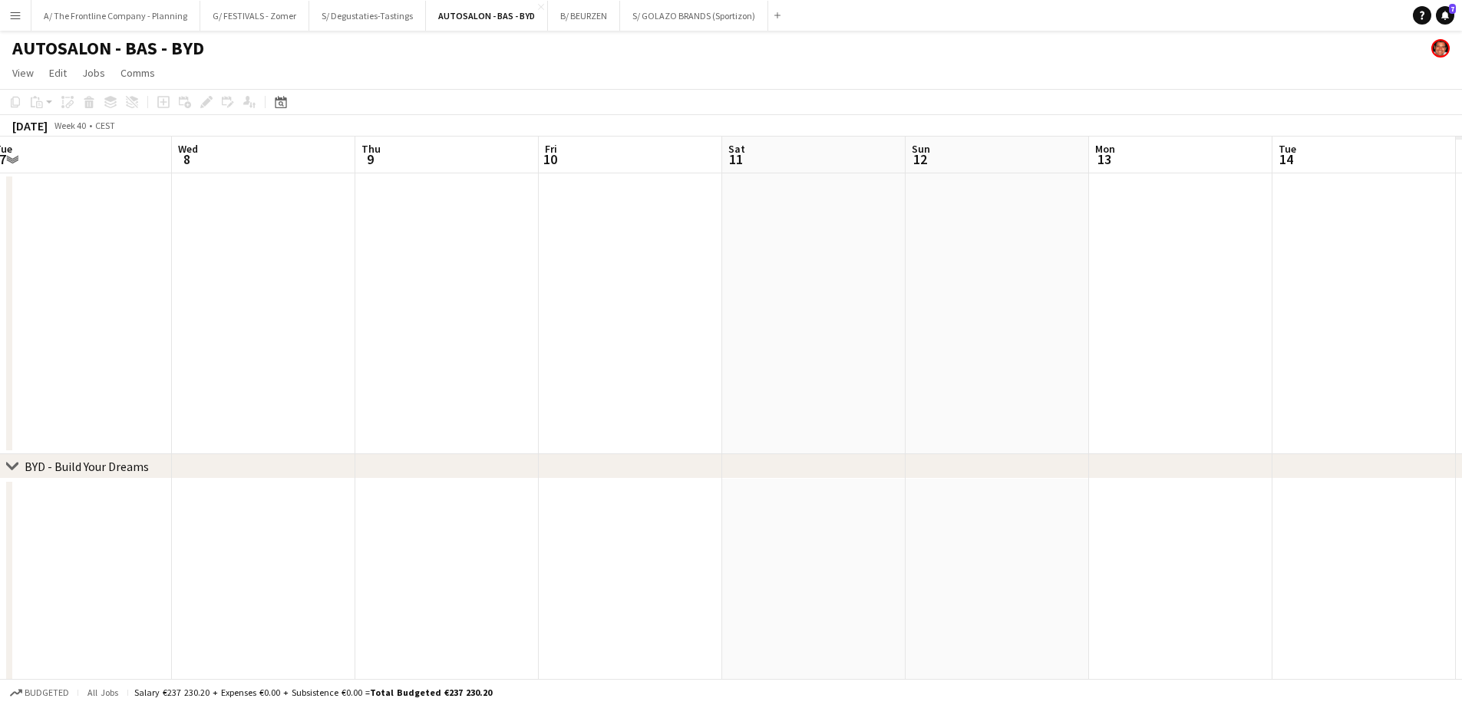
click at [331, 344] on app-calendar-viewport "Sat 4 Sun 5 Mon 6 Tue 7 Wed 8 Thu 9 Fri 10 Sat 11 Sun 12 Mon 13 Tue 14 Wed 15 T…" at bounding box center [731, 566] width 1462 height 858
drag, startPoint x: 331, startPoint y: 344, endPoint x: 1164, endPoint y: 318, distance: 833.8
click at [1192, 320] on app-calendar-viewport "Thu 2 Fri 3 Sat 4 Sun 5 Mon 6 Tue 7 Wed 8 Thu 9 Fri 10 Sat 11 Sun 12 Mon 13 Tue…" at bounding box center [731, 566] width 1462 height 858
drag, startPoint x: 347, startPoint y: 345, endPoint x: 1279, endPoint y: 308, distance: 933.1
click at [1279, 308] on app-calendar-viewport "Tue 30 Wed 1 Thu 2 Fri 3 Sat 4 Sun 5 Mon 6 Tue 7 Wed 8 Thu 9 Fri 10 Sat 11 Sun …" at bounding box center [731, 566] width 1462 height 858
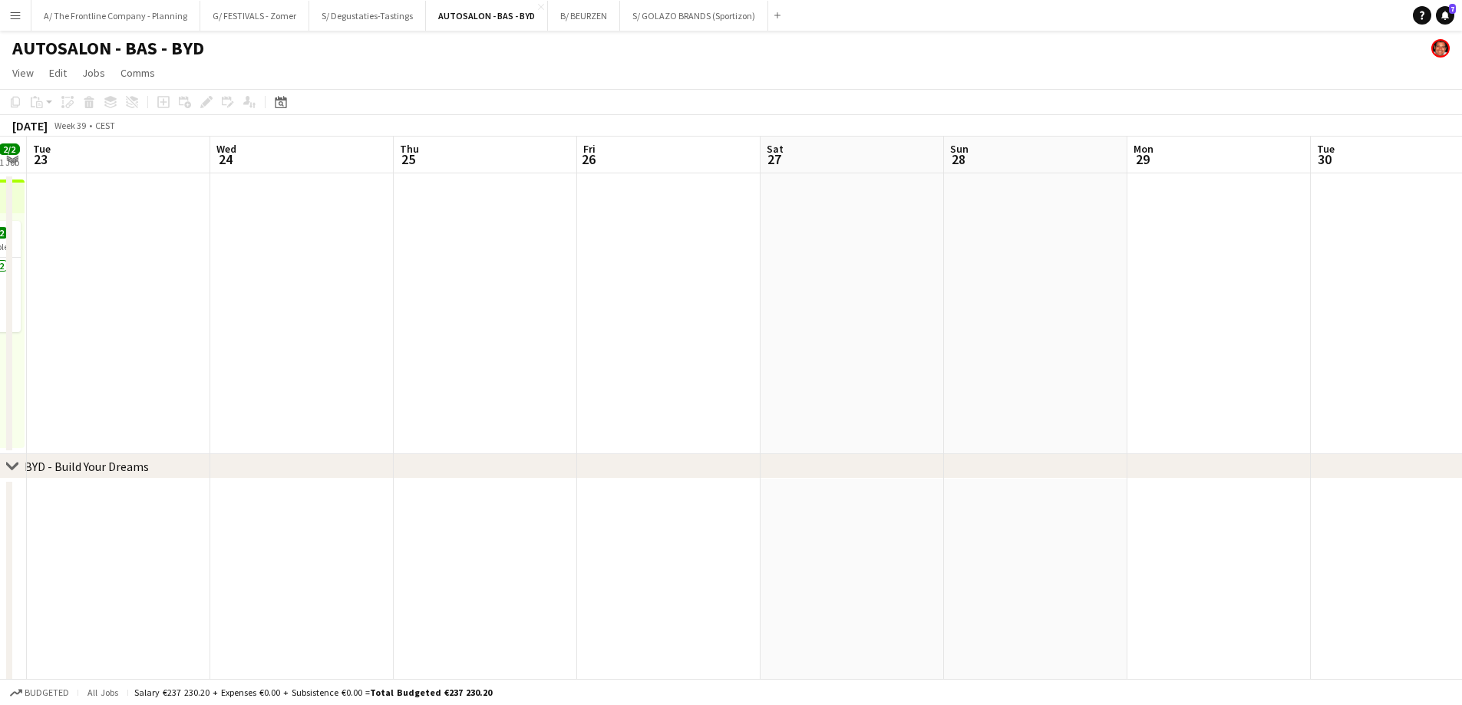
drag, startPoint x: 467, startPoint y: 338, endPoint x: 1149, endPoint y: 306, distance: 682.1
click at [1149, 306] on app-calendar-viewport "Mon 22 2/2 1 Job Tue 23 Wed 24 Thu 25 Fri 26 Sat 27 Sun 28 Mon 29 Tue 30 Wed 1 …" at bounding box center [731, 566] width 1462 height 858
drag, startPoint x: 360, startPoint y: 330, endPoint x: 1163, endPoint y: 314, distance: 803.6
click at [1239, 312] on app-calendar-viewport "Sat 20 2/3 2 Jobs Sun 21 2/3 2 Jobs Mon 22 2/2 1 Job Tue 23 Wed 24 Thu 25 Fri 2…" at bounding box center [731, 566] width 1462 height 858
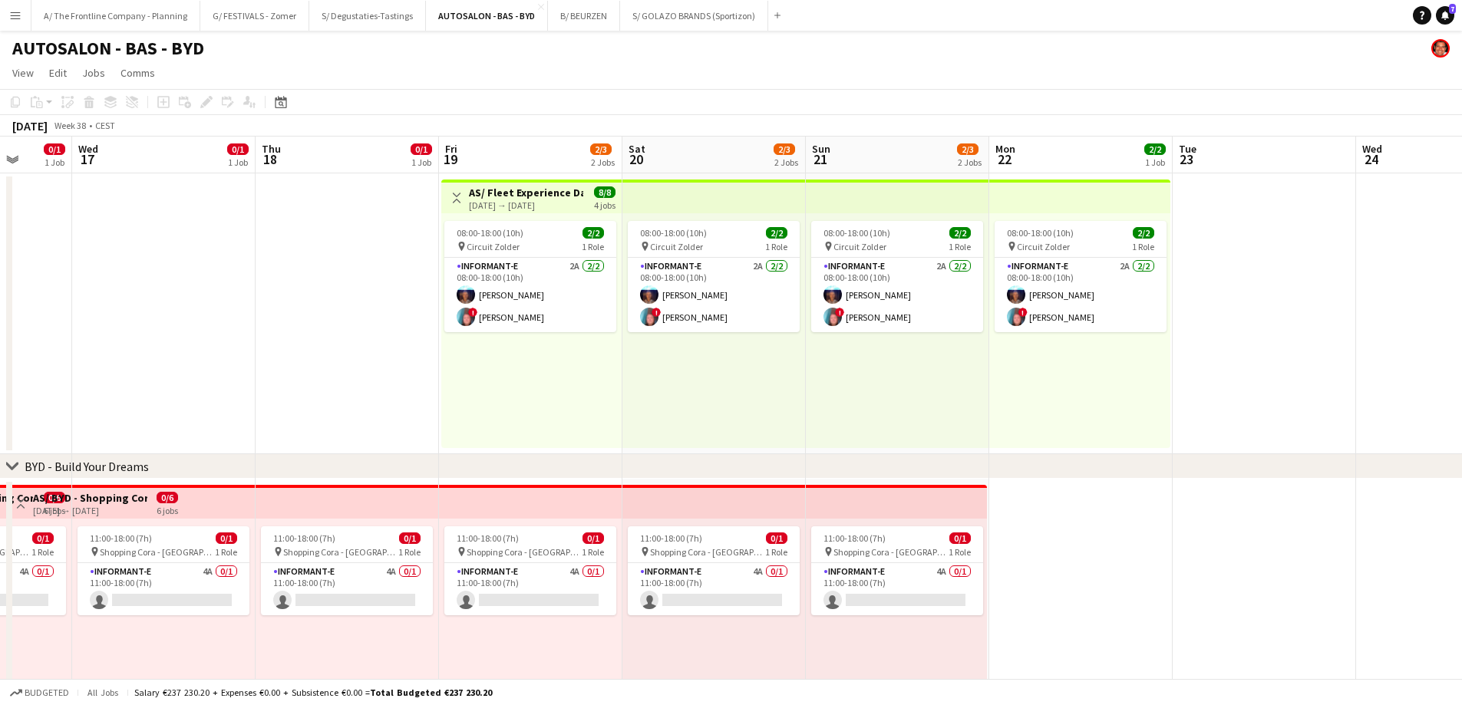
drag, startPoint x: 371, startPoint y: 376, endPoint x: 950, endPoint y: 369, distance: 578.6
click at [1004, 369] on app-calendar-viewport "Mon 15 Tue 16 0/1 1 Job Wed 17 0/1 1 Job Thu 18 0/1 1 Job Fri 19 2/3 2 Jobs Sat…" at bounding box center [731, 566] width 1462 height 858
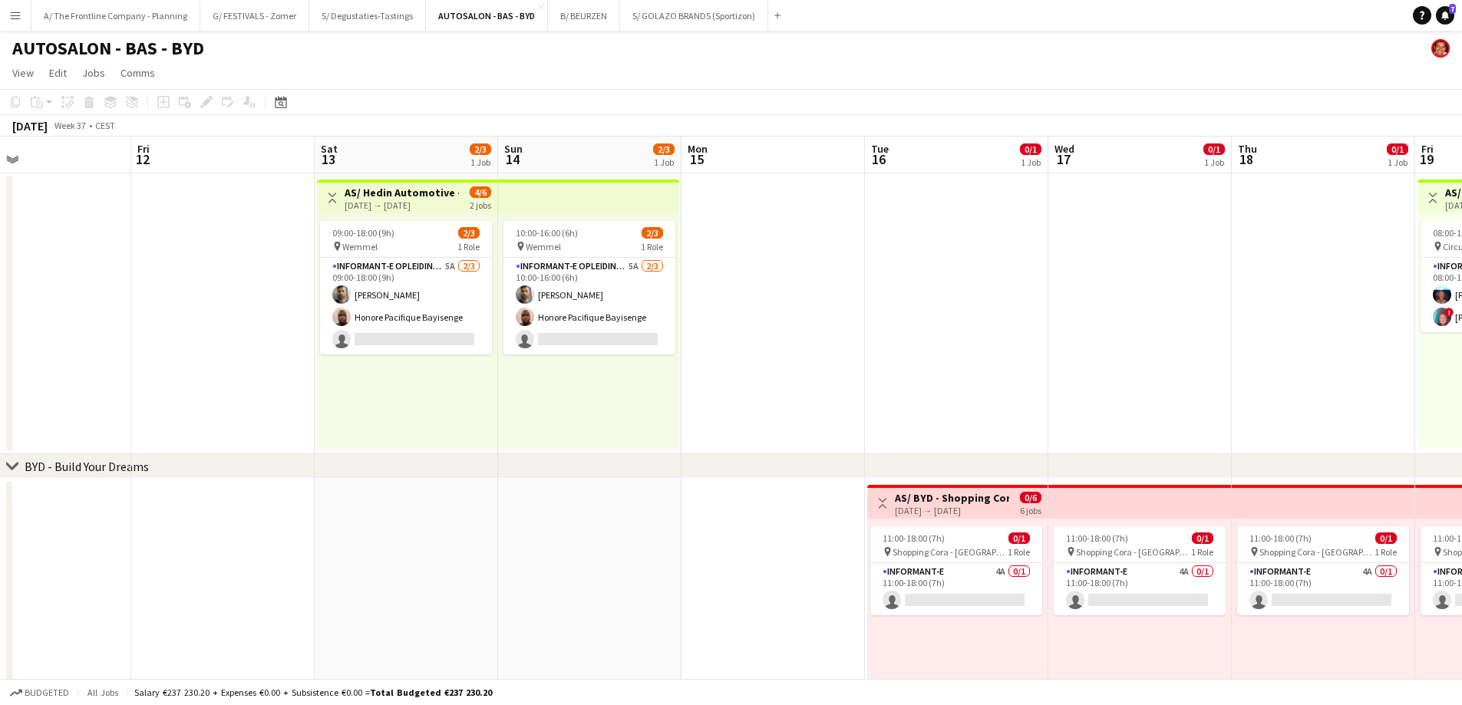
scroll to position [0, 401]
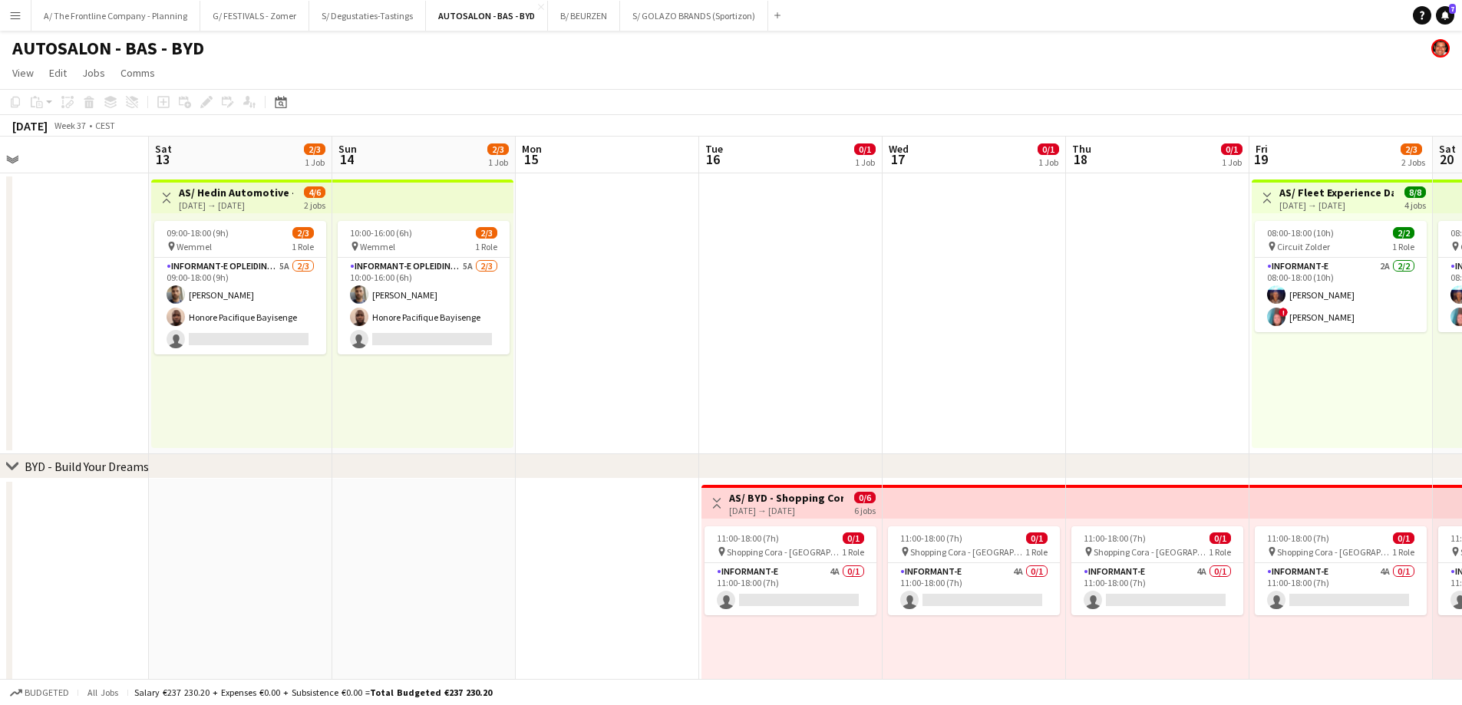
drag, startPoint x: 426, startPoint y: 372, endPoint x: 1047, endPoint y: 343, distance: 621.5
click at [1053, 340] on app-calendar-viewport "Wed 10 Thu 11 Fri 12 Sat 13 2/3 1 Job Sun 14 2/3 1 Job Mon 15 Tue 16 0/1 1 Job …" at bounding box center [731, 566] width 1462 height 858
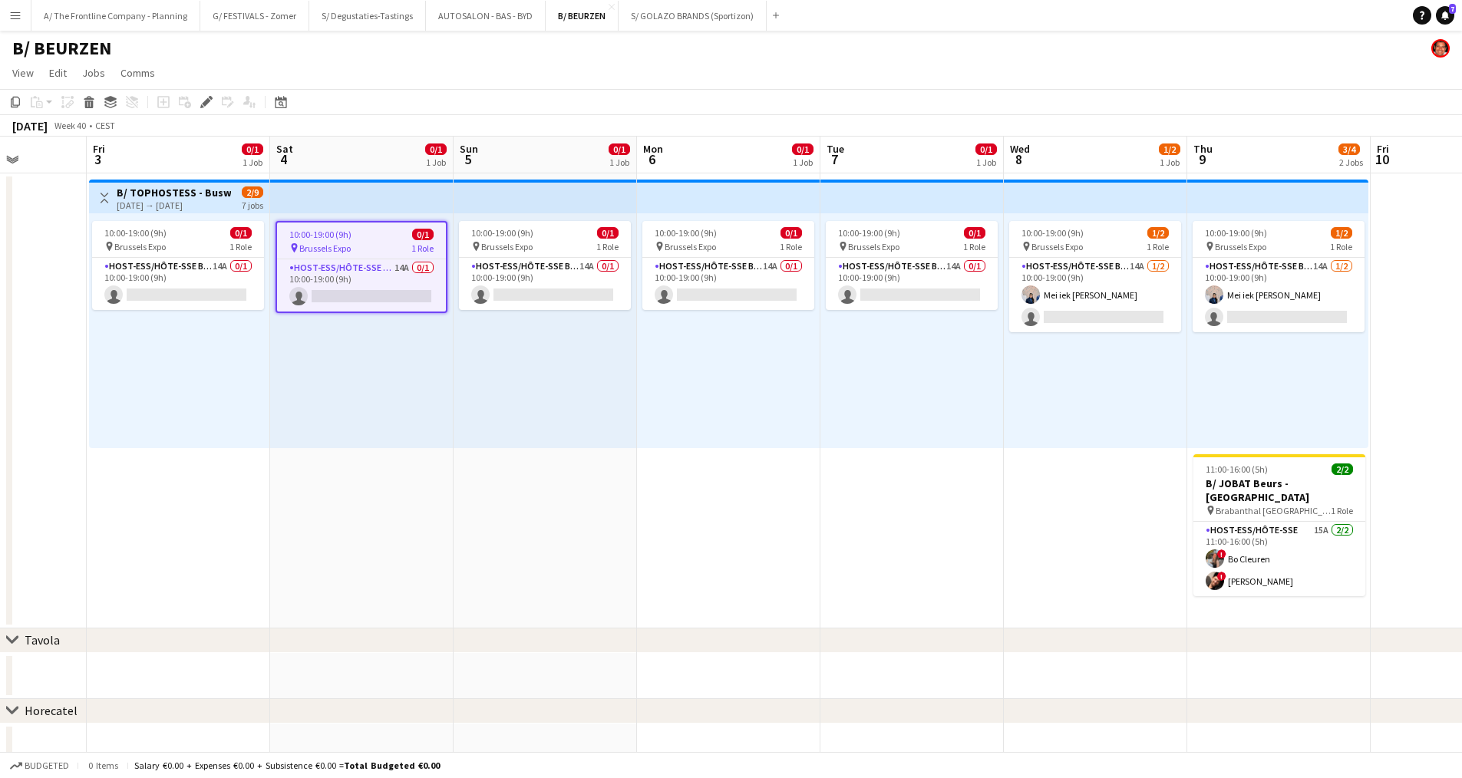
scroll to position [0, 463]
drag, startPoint x: 1168, startPoint y: 375, endPoint x: 1041, endPoint y: 383, distance: 126.8
click at [1041, 383] on app-calendar-viewport "Tue 30 Wed 1 Thu 2 Fri 3 0/1 1 Job Sat 4 0/1 1 Job Sun 5 0/1 1 Job Mon 6 0/1 1 …" at bounding box center [731, 489] width 1462 height 704
click at [199, 295] on app-card-role "Host-ess/Hôte-sse Beurs - Foire 14A 0/1 10:00-19:00 (9h) single-neutral-actions" at bounding box center [179, 284] width 172 height 52
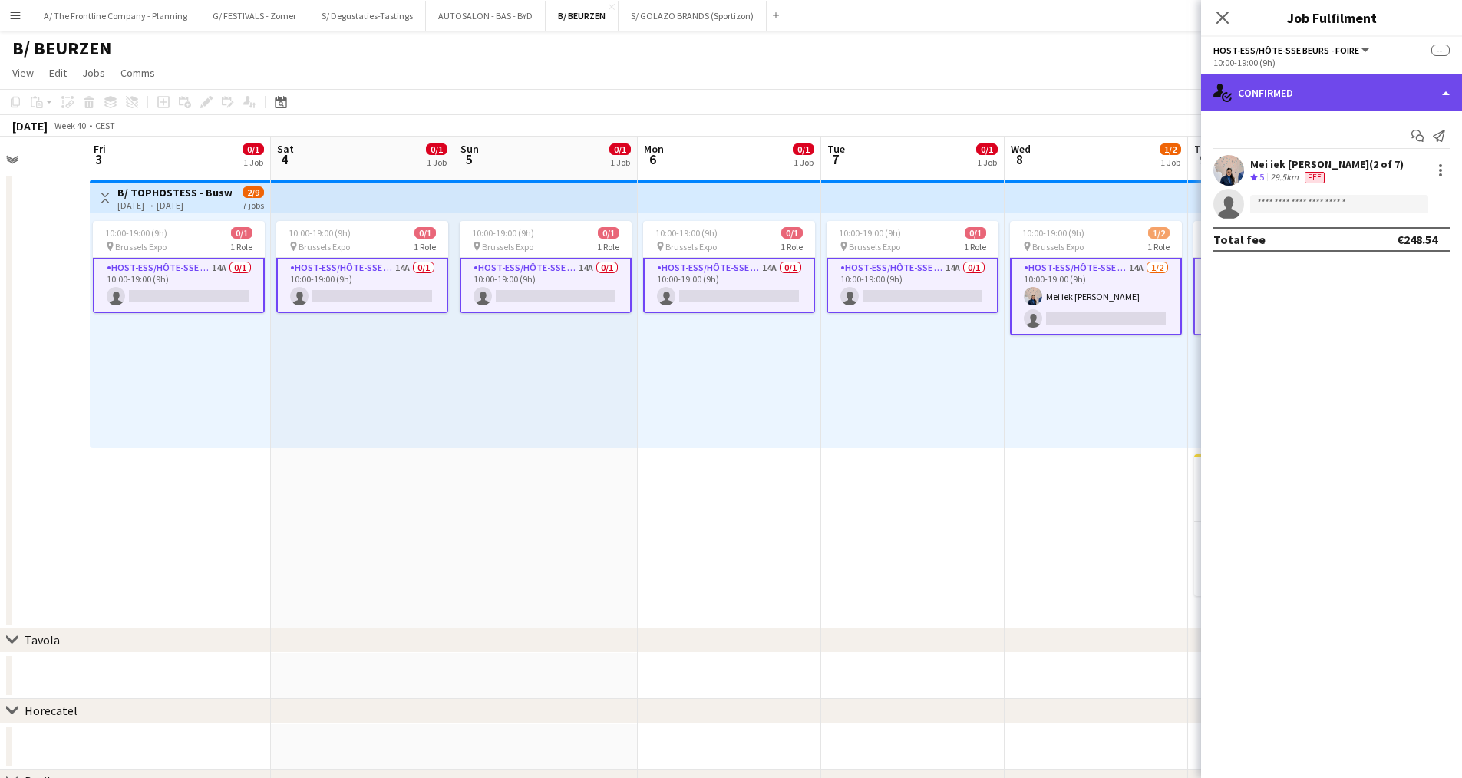
click at [1347, 93] on div "single-neutral-actions-check-2 Confirmed" at bounding box center [1331, 92] width 261 height 37
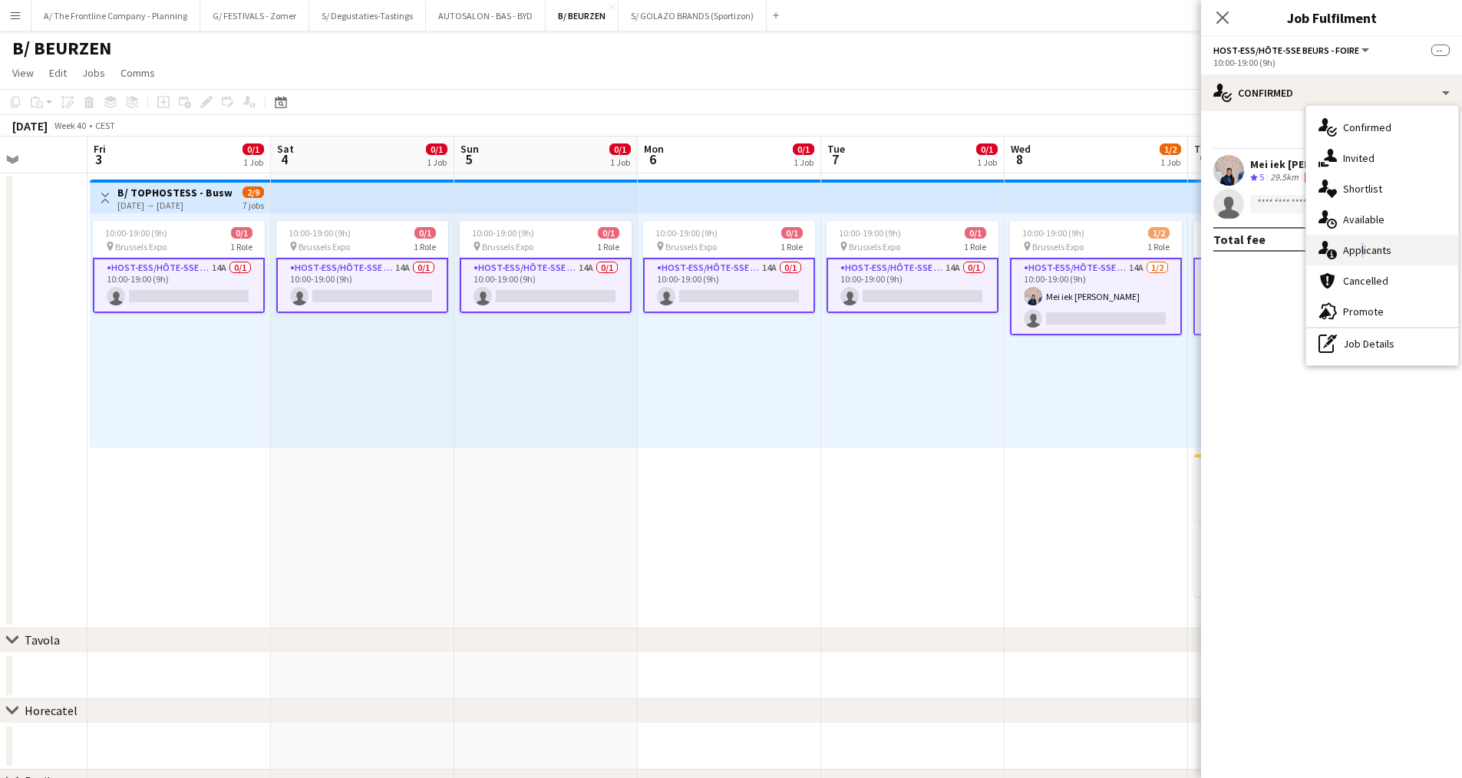
click at [1358, 256] on div "single-neutral-actions-information Applicants" at bounding box center [1382, 250] width 152 height 31
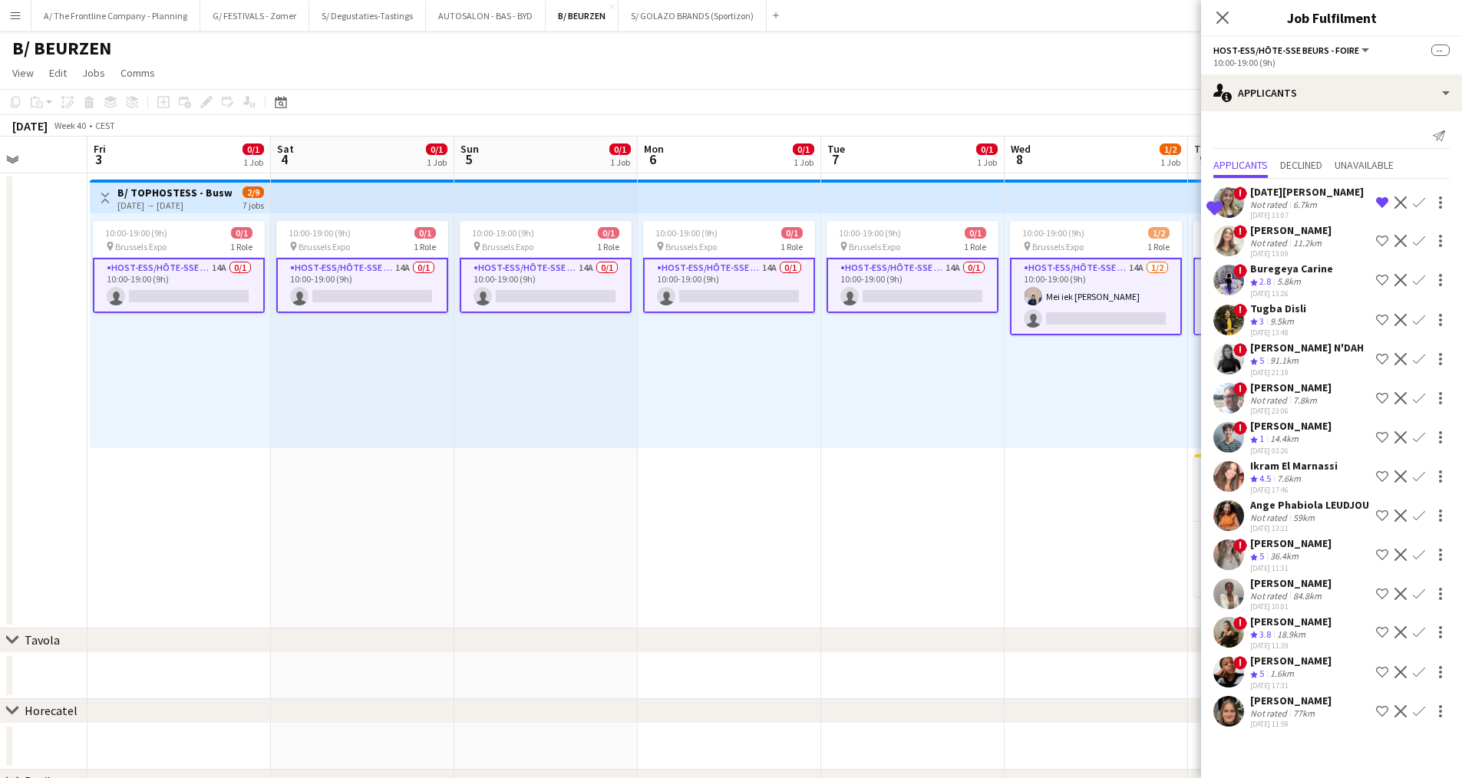
click at [1271, 719] on div "Not rated" at bounding box center [1270, 714] width 40 height 12
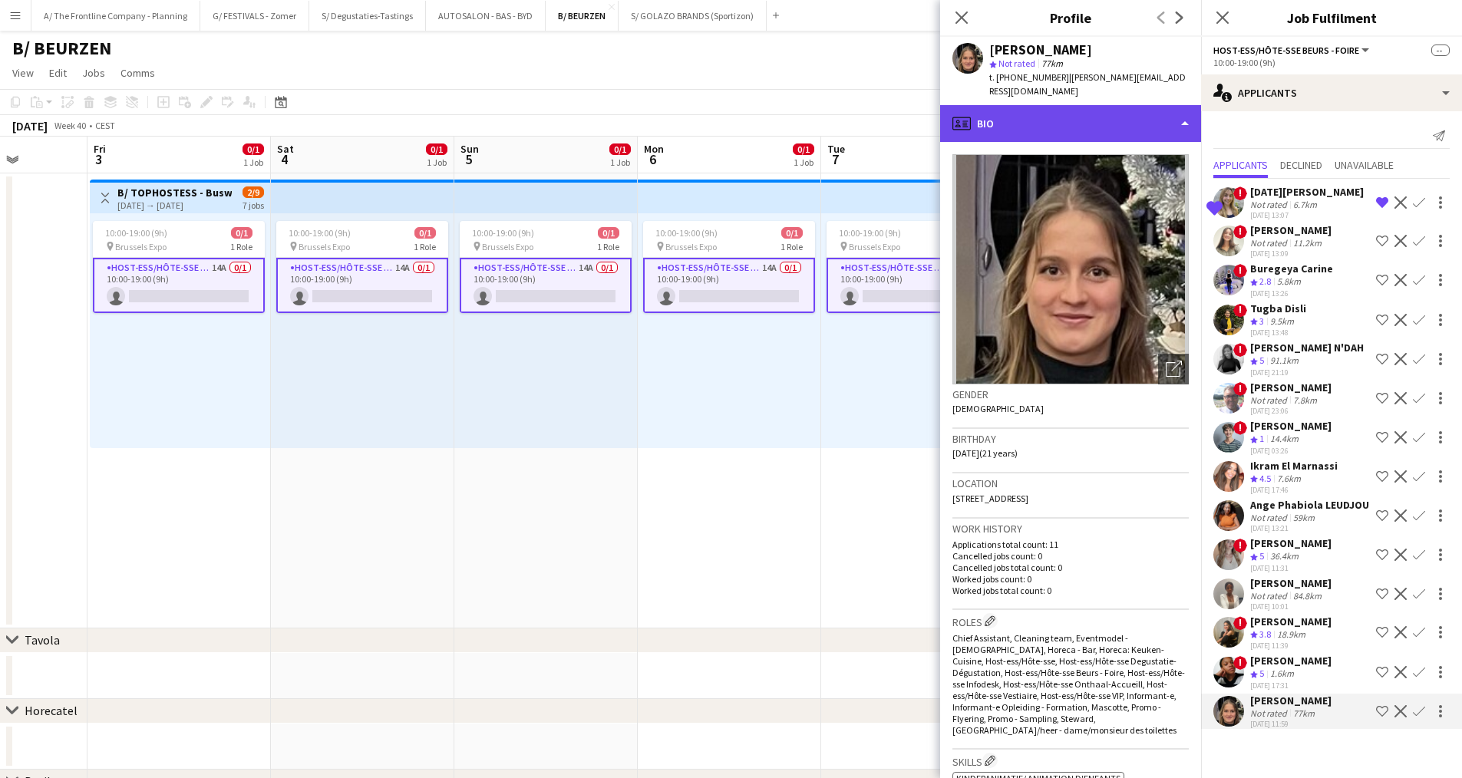
click at [1067, 109] on div "profile Bio" at bounding box center [1070, 123] width 261 height 37
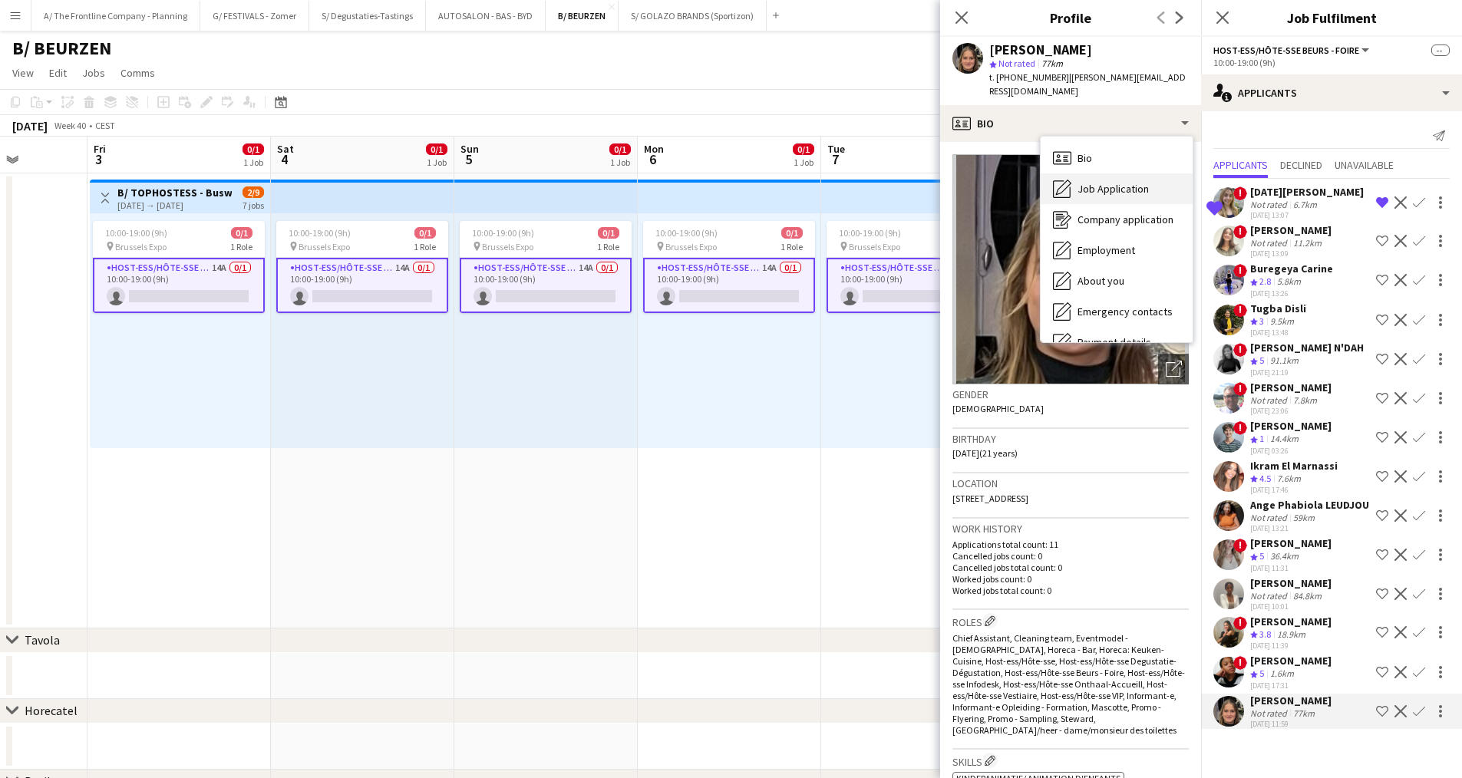
click at [1084, 182] on span "Job Application" at bounding box center [1112, 189] width 71 height 14
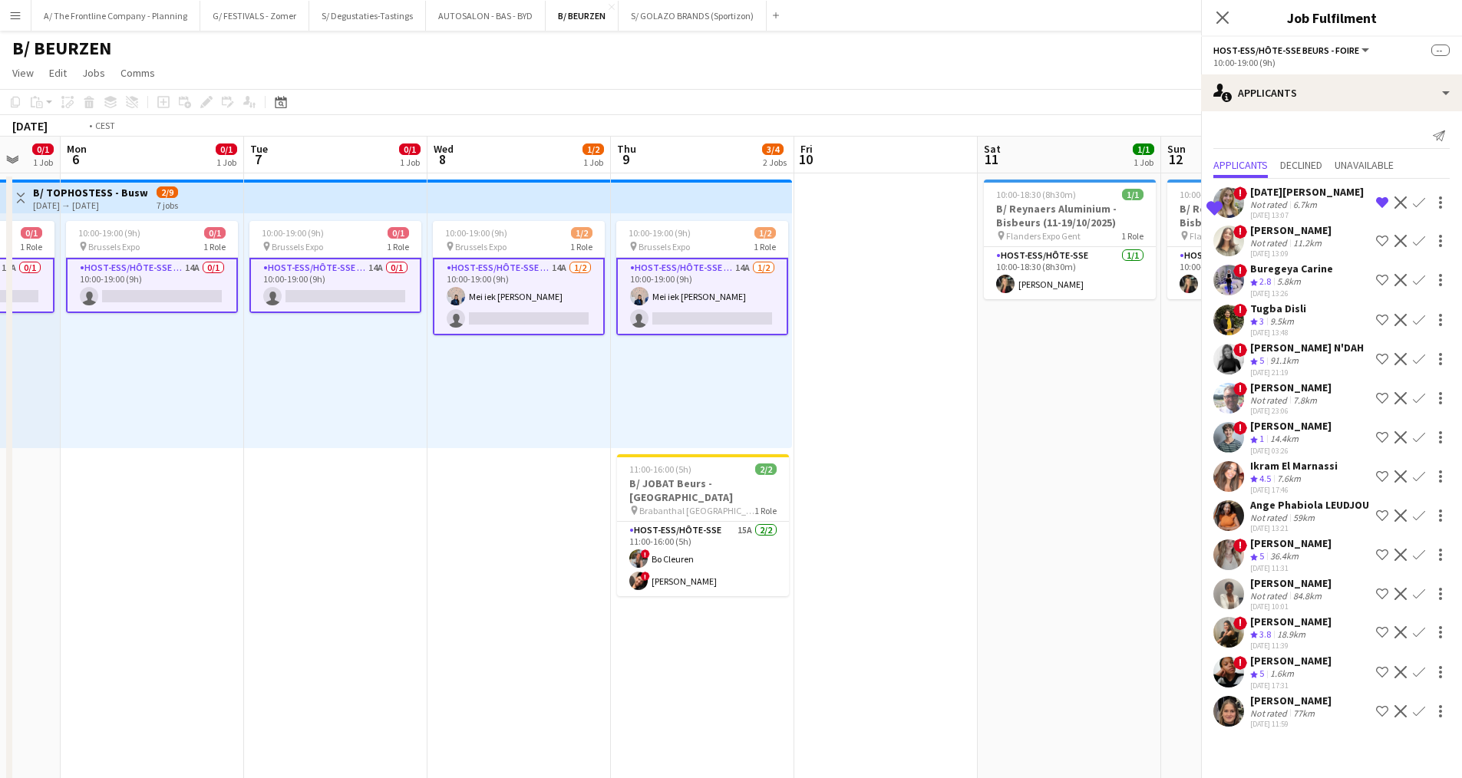
scroll to position [0, 761]
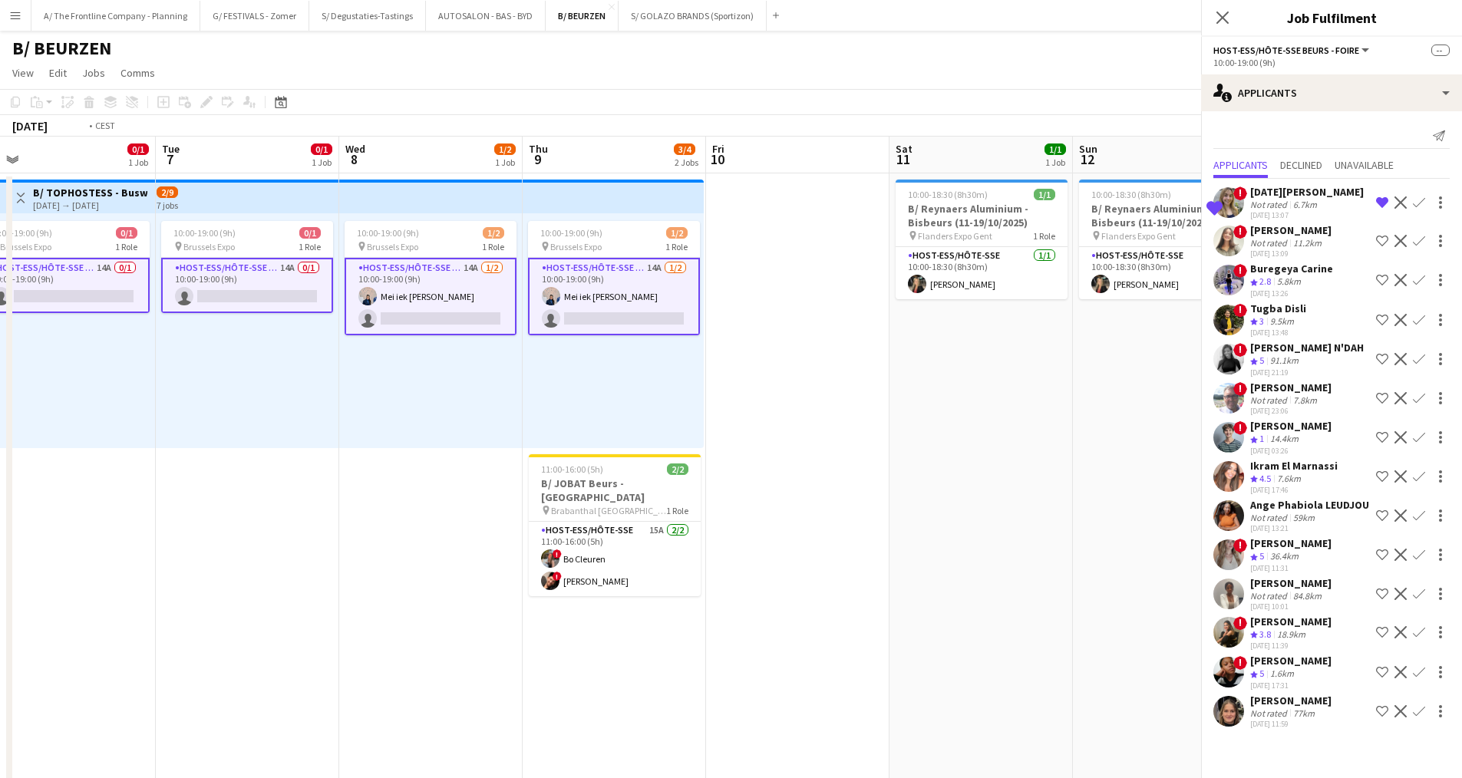
drag, startPoint x: 703, startPoint y: 449, endPoint x: 139, endPoint y: 447, distance: 564.0
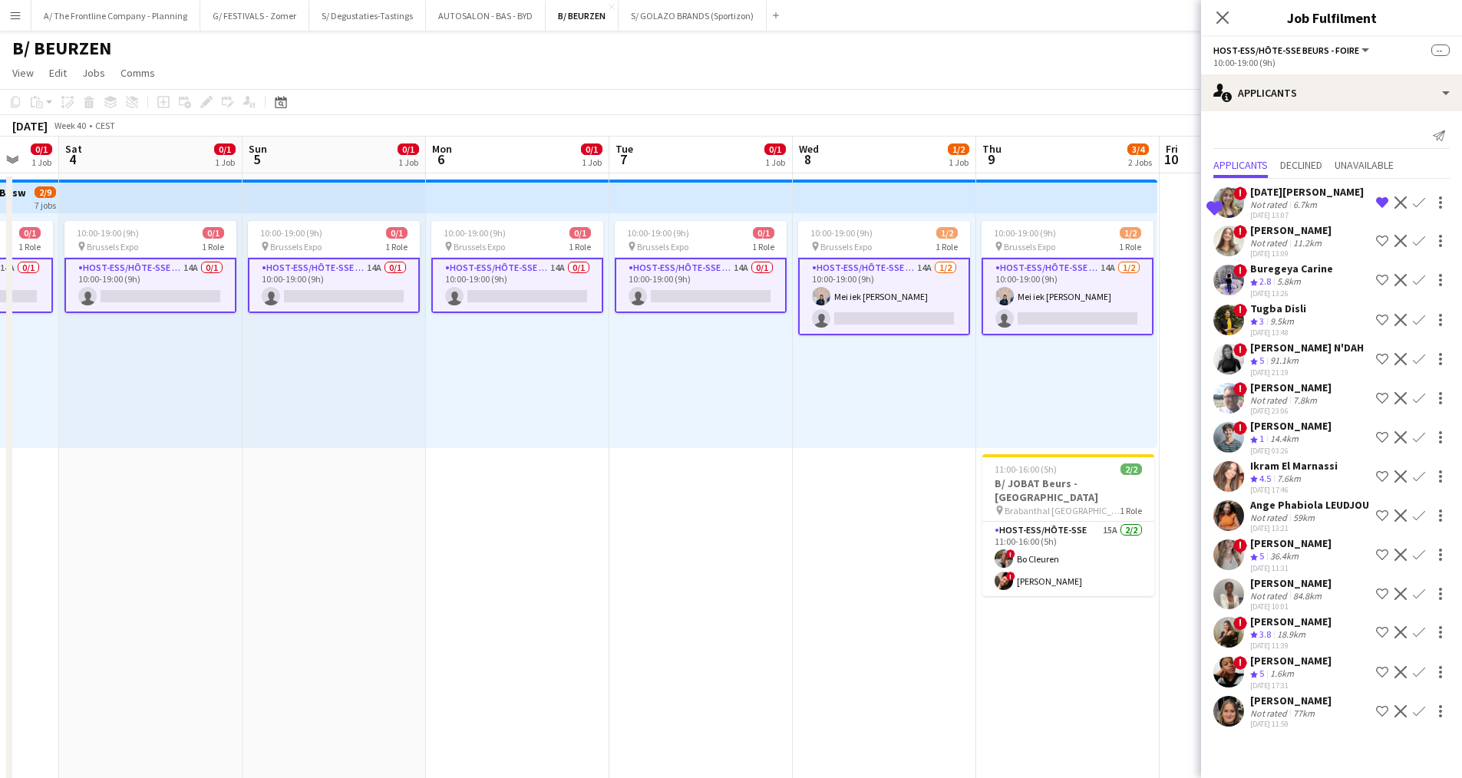
scroll to position [0, 457]
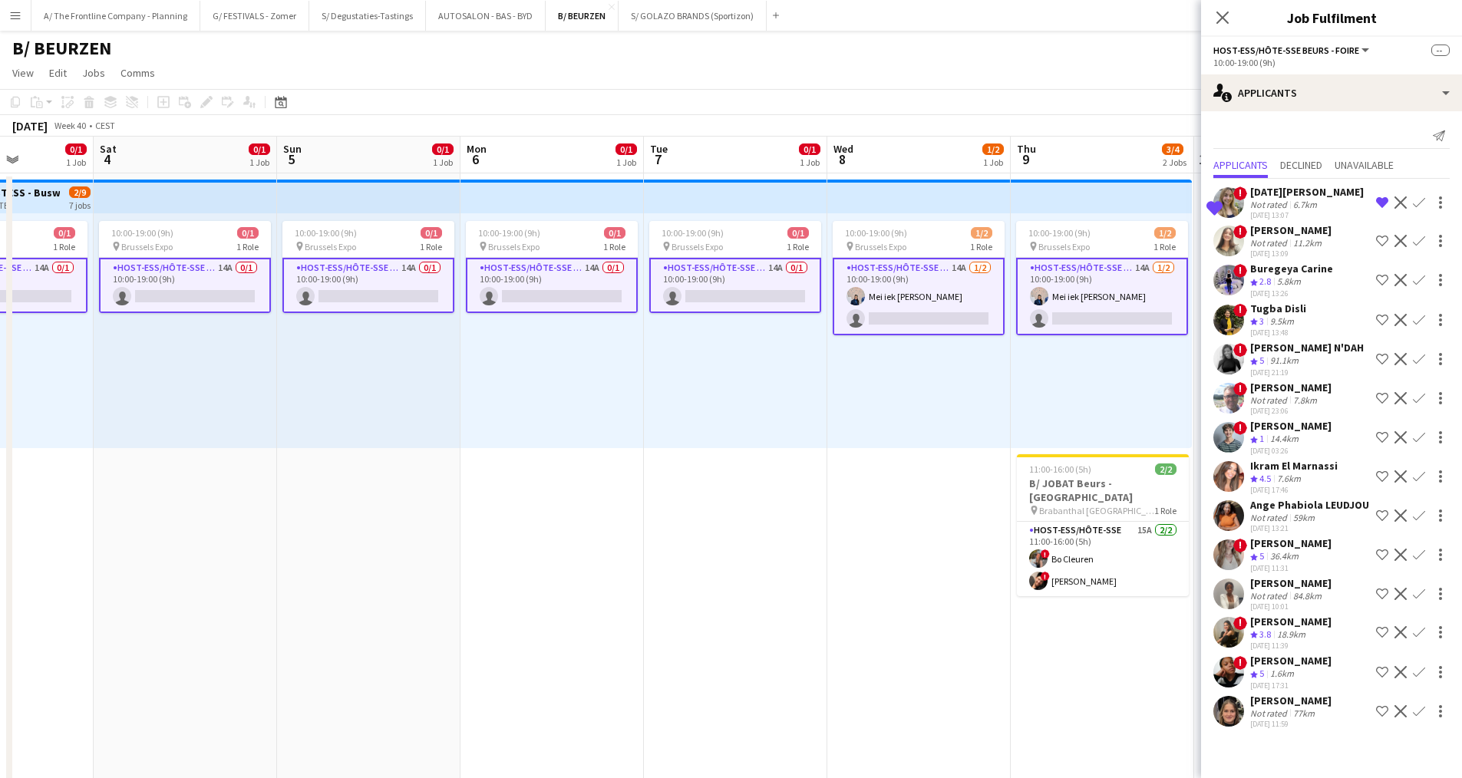
drag, startPoint x: 238, startPoint y: 431, endPoint x: 726, endPoint y: 436, distance: 488.1
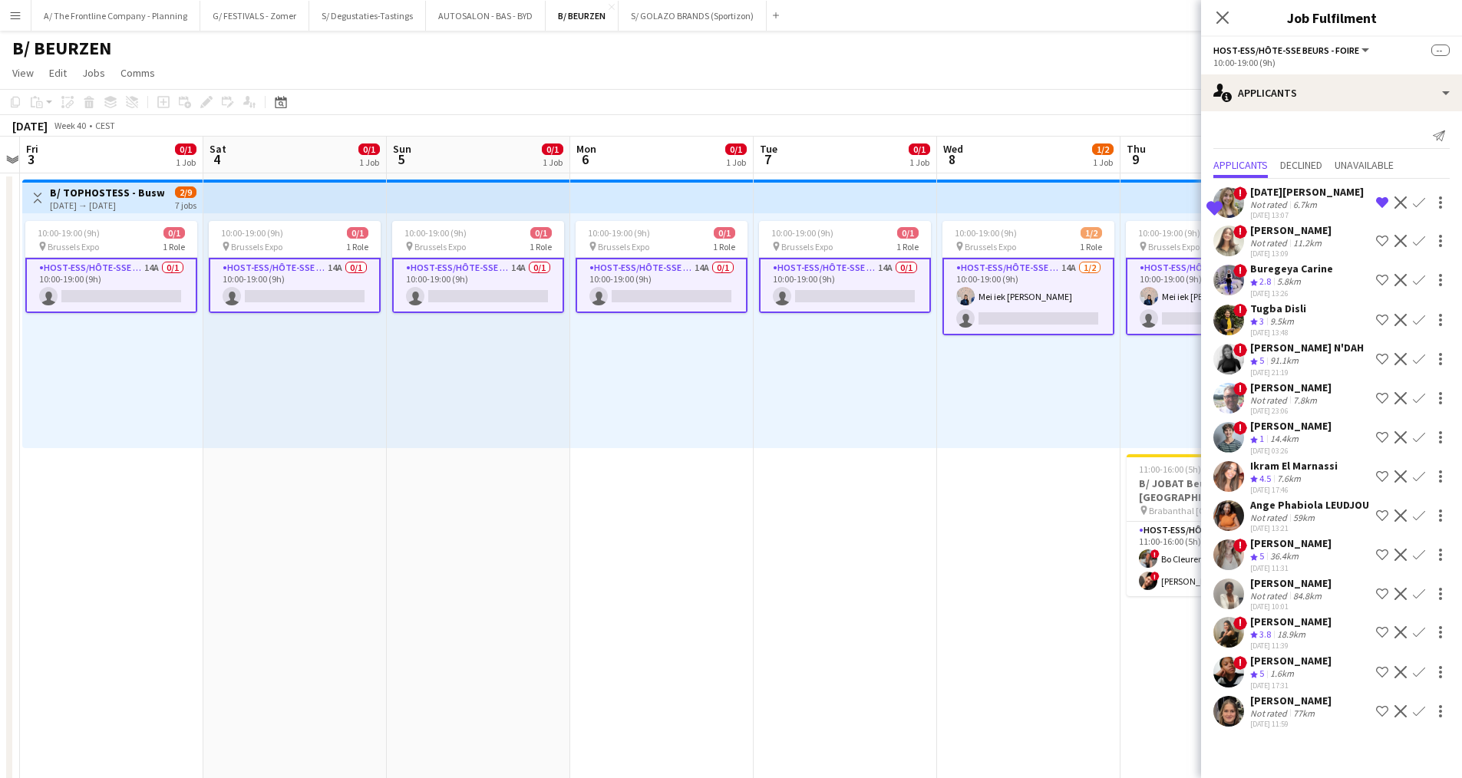
scroll to position [0, 676]
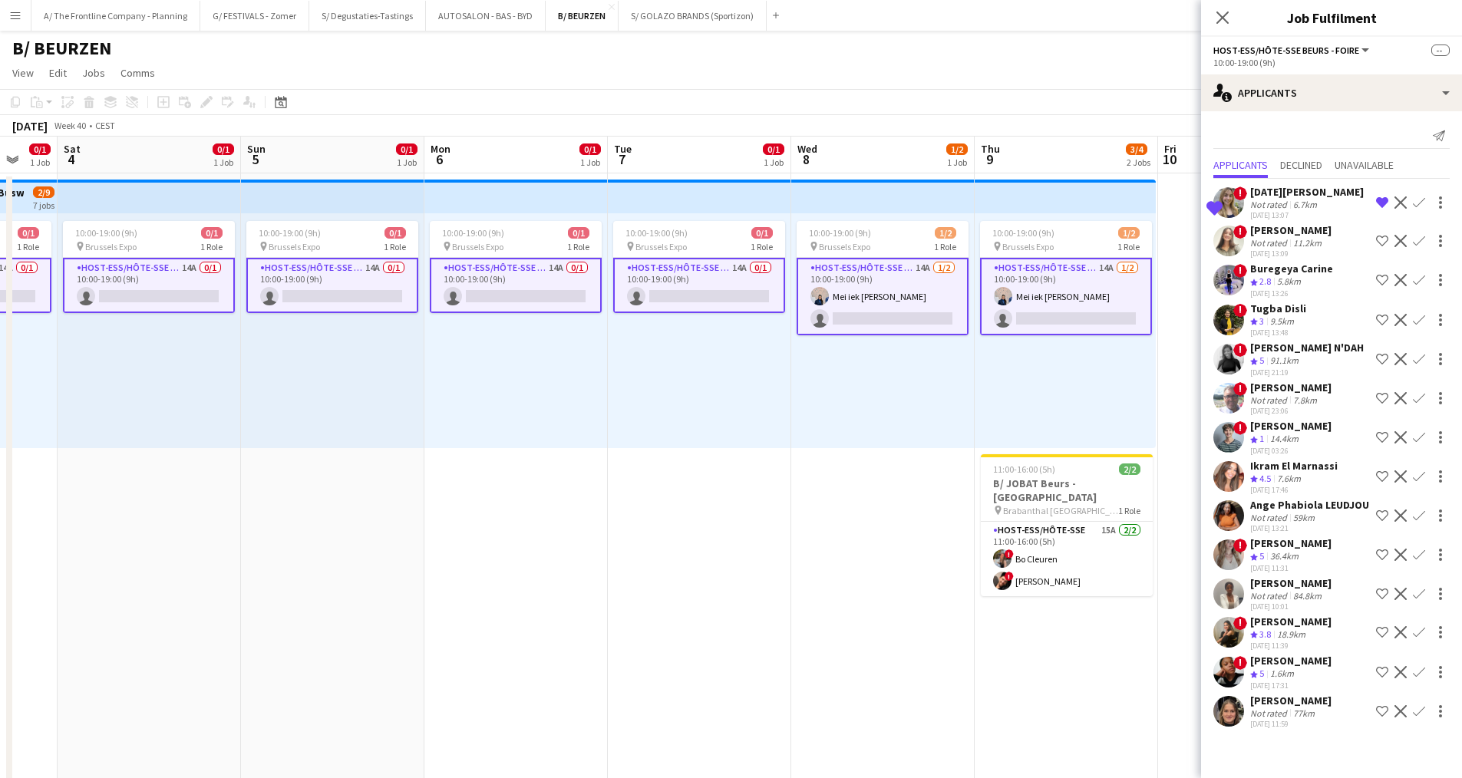
drag, startPoint x: 597, startPoint y: 451, endPoint x: 561, endPoint y: 430, distance: 42.0
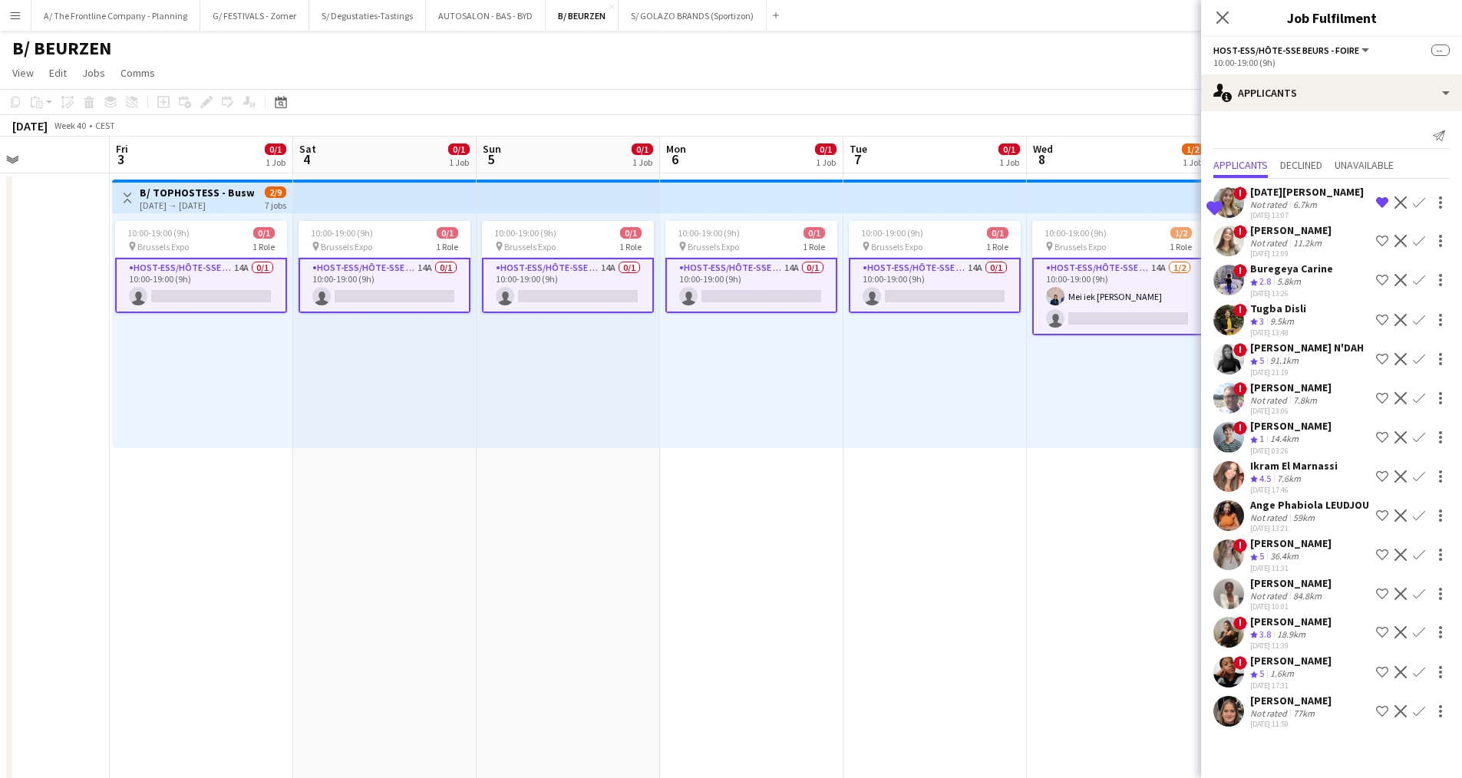
scroll to position [0, 356]
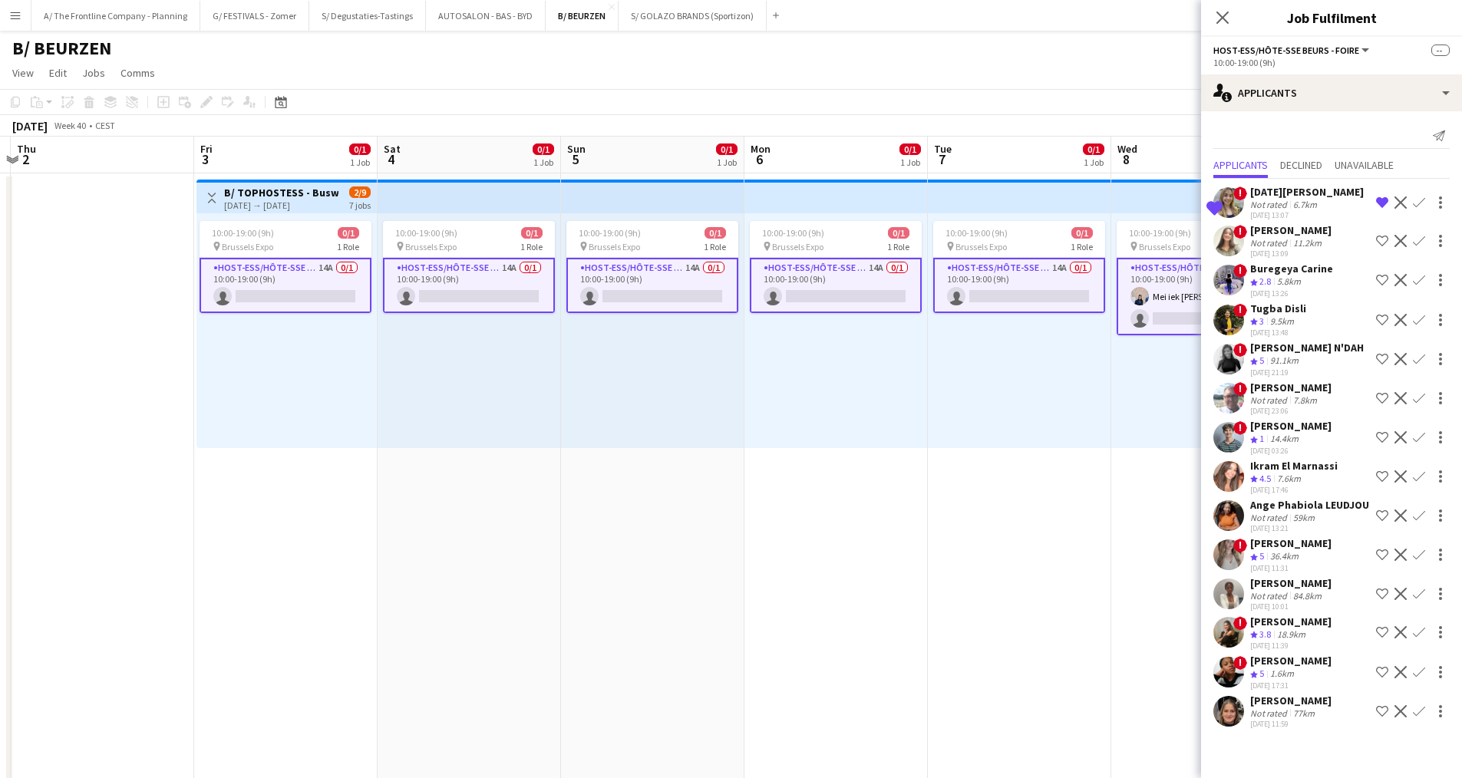
drag, startPoint x: 476, startPoint y: 417, endPoint x: 791, endPoint y: 400, distance: 315.9
click at [1291, 642] on div "18.9km" at bounding box center [1291, 634] width 35 height 13
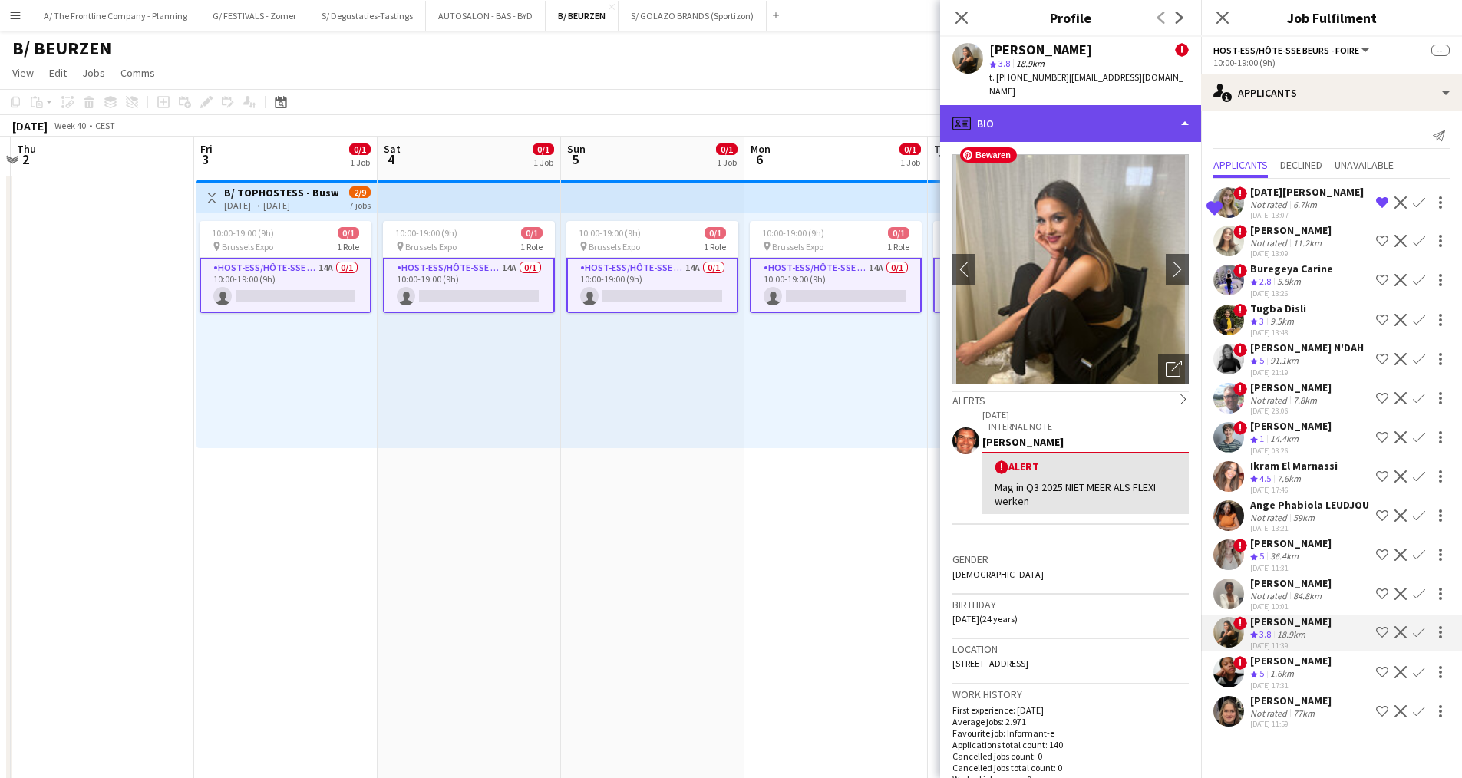
click at [1091, 105] on div "profile Bio" at bounding box center [1070, 123] width 261 height 37
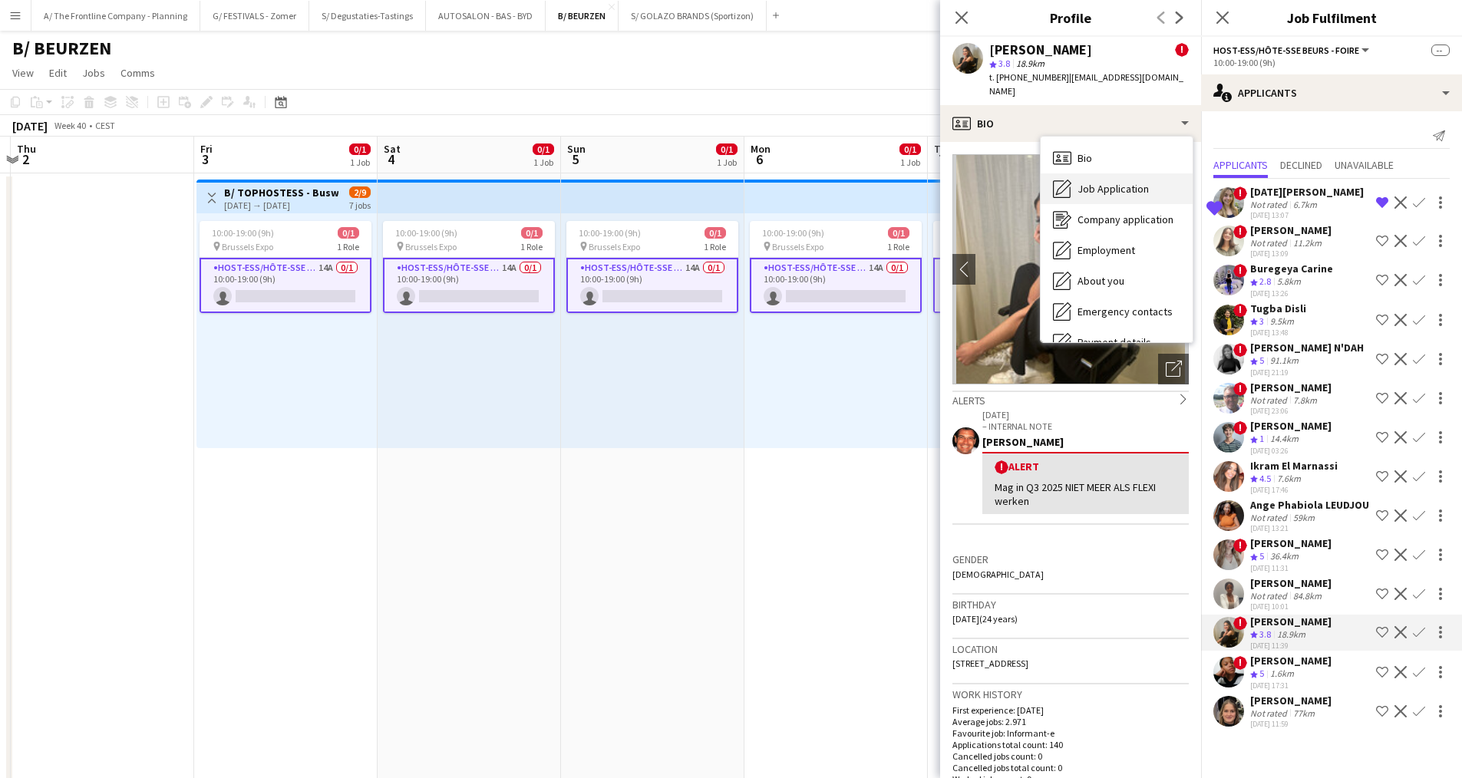
click at [1096, 183] on div "Job Application Job Application" at bounding box center [1117, 188] width 152 height 31
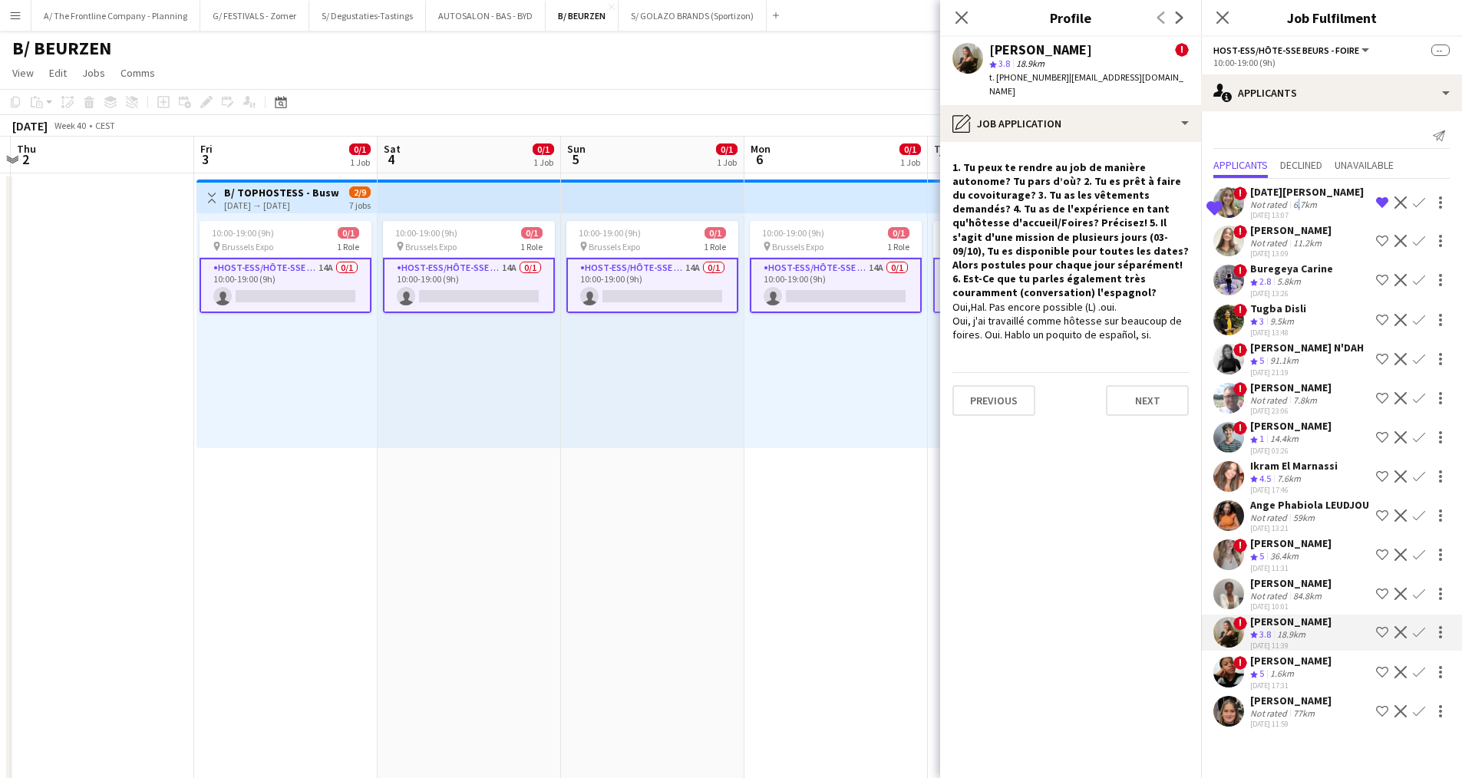
click at [1295, 204] on div "6.7km" at bounding box center [1305, 205] width 30 height 12
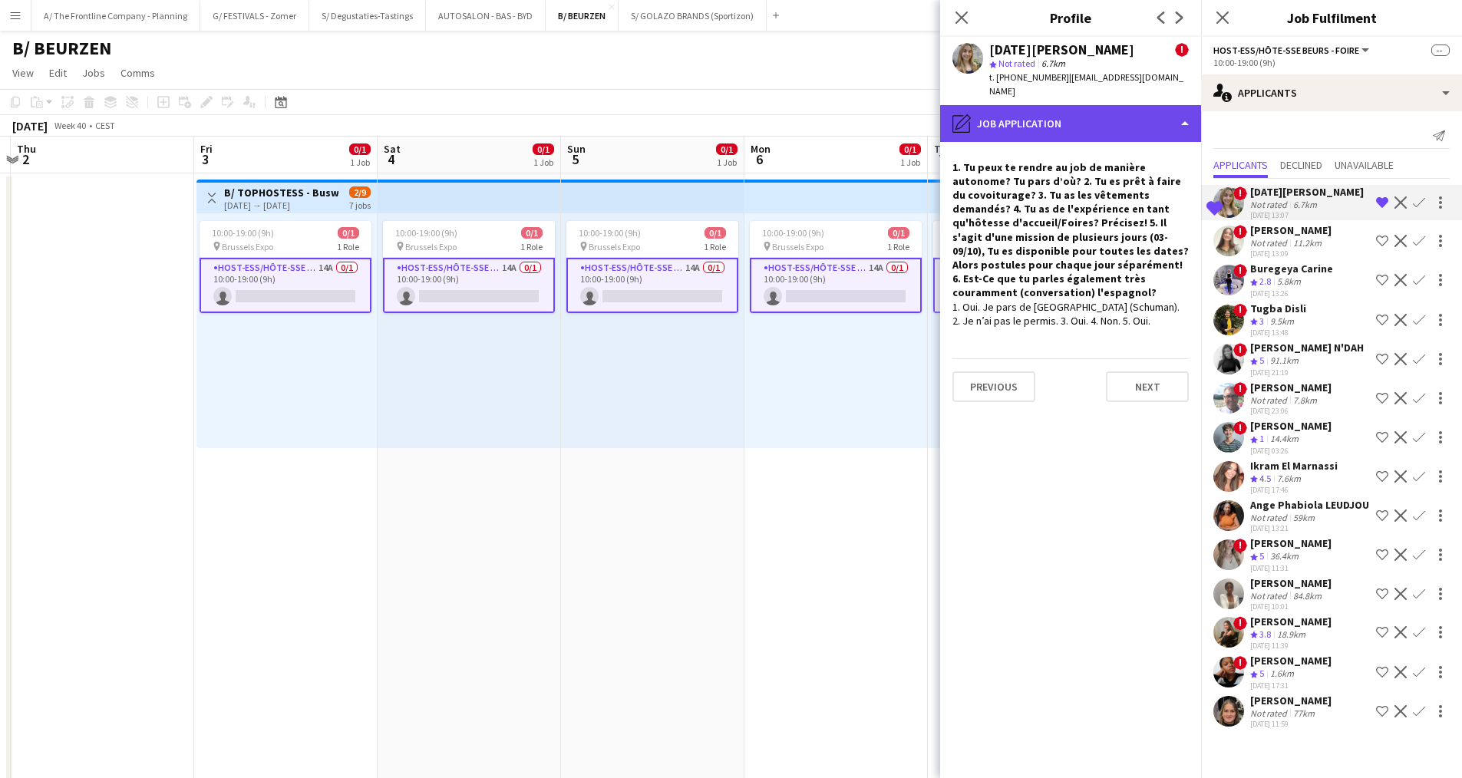
click at [1090, 122] on div "pencil4 Job Application" at bounding box center [1070, 123] width 261 height 37
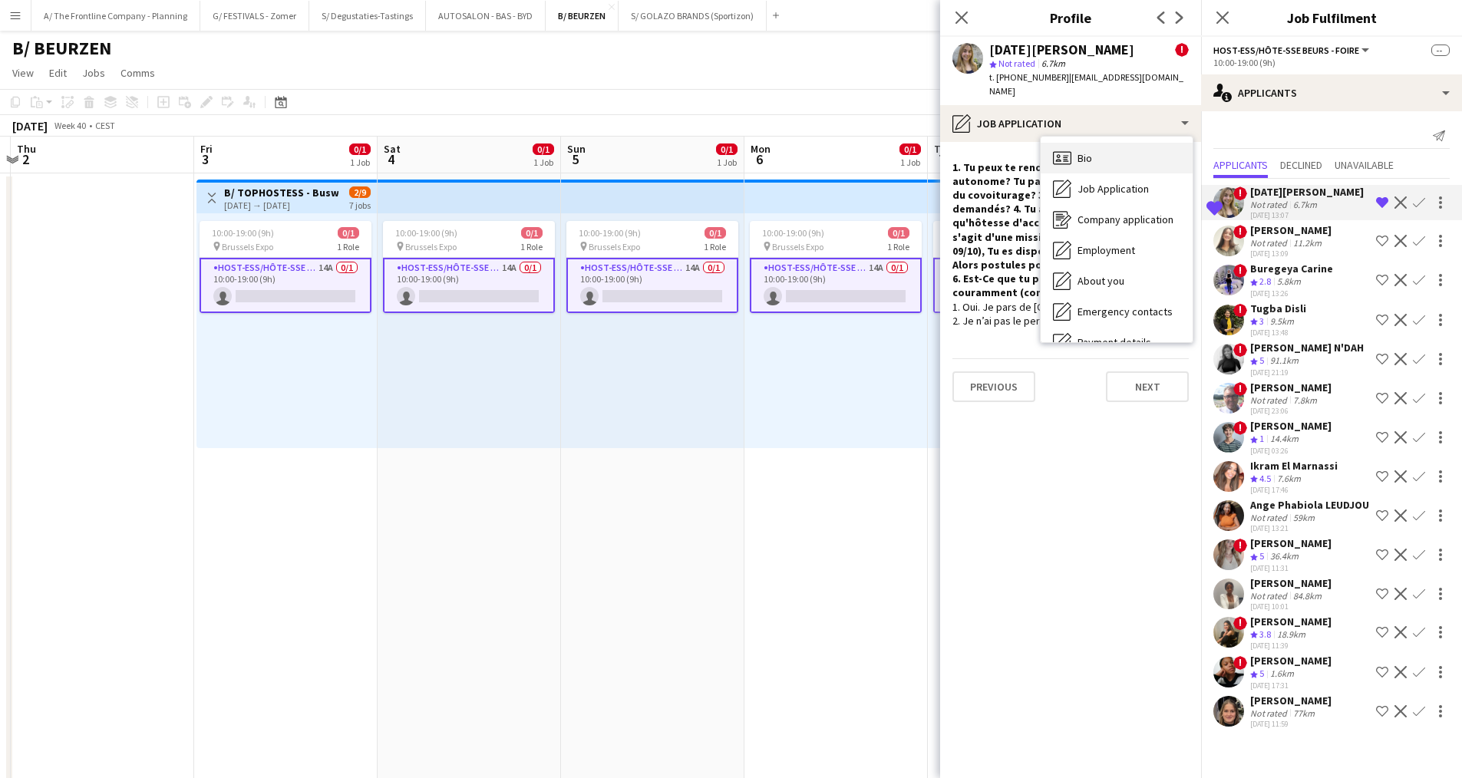
click at [1094, 150] on div "Bio Bio" at bounding box center [1117, 158] width 152 height 31
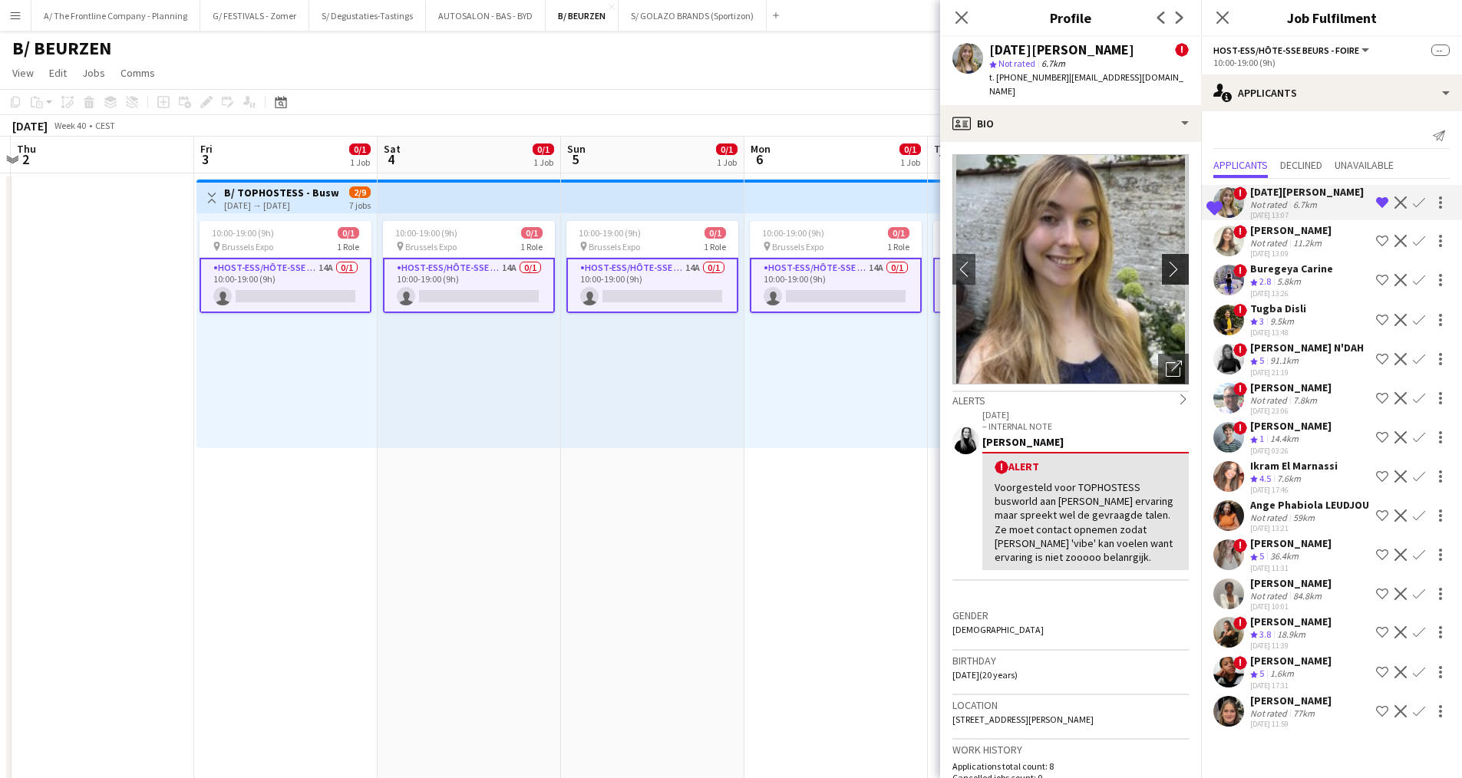
click at [1172, 273] on app-icon "chevron-right" at bounding box center [1178, 269] width 24 height 16
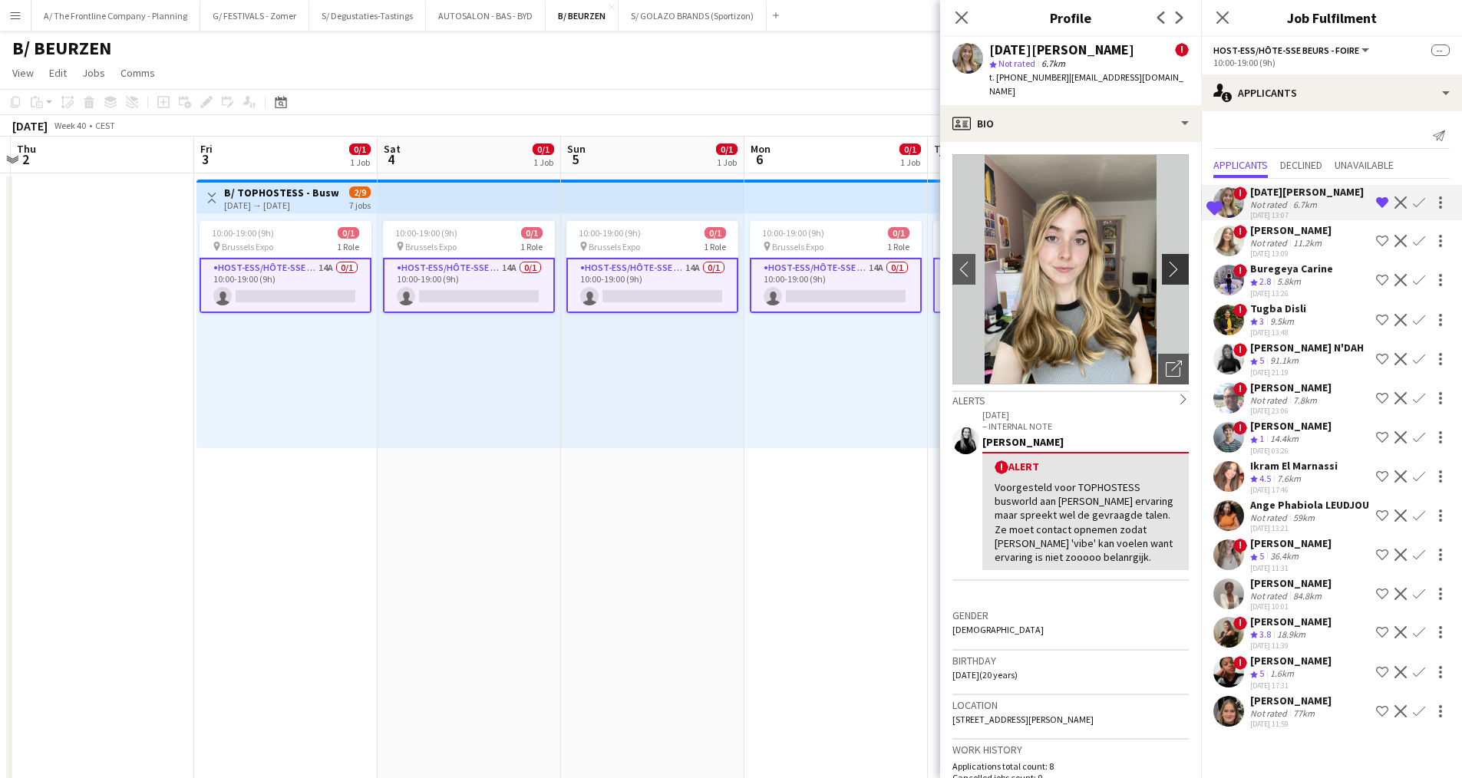
click at [1172, 273] on app-icon "chevron-right" at bounding box center [1178, 269] width 24 height 16
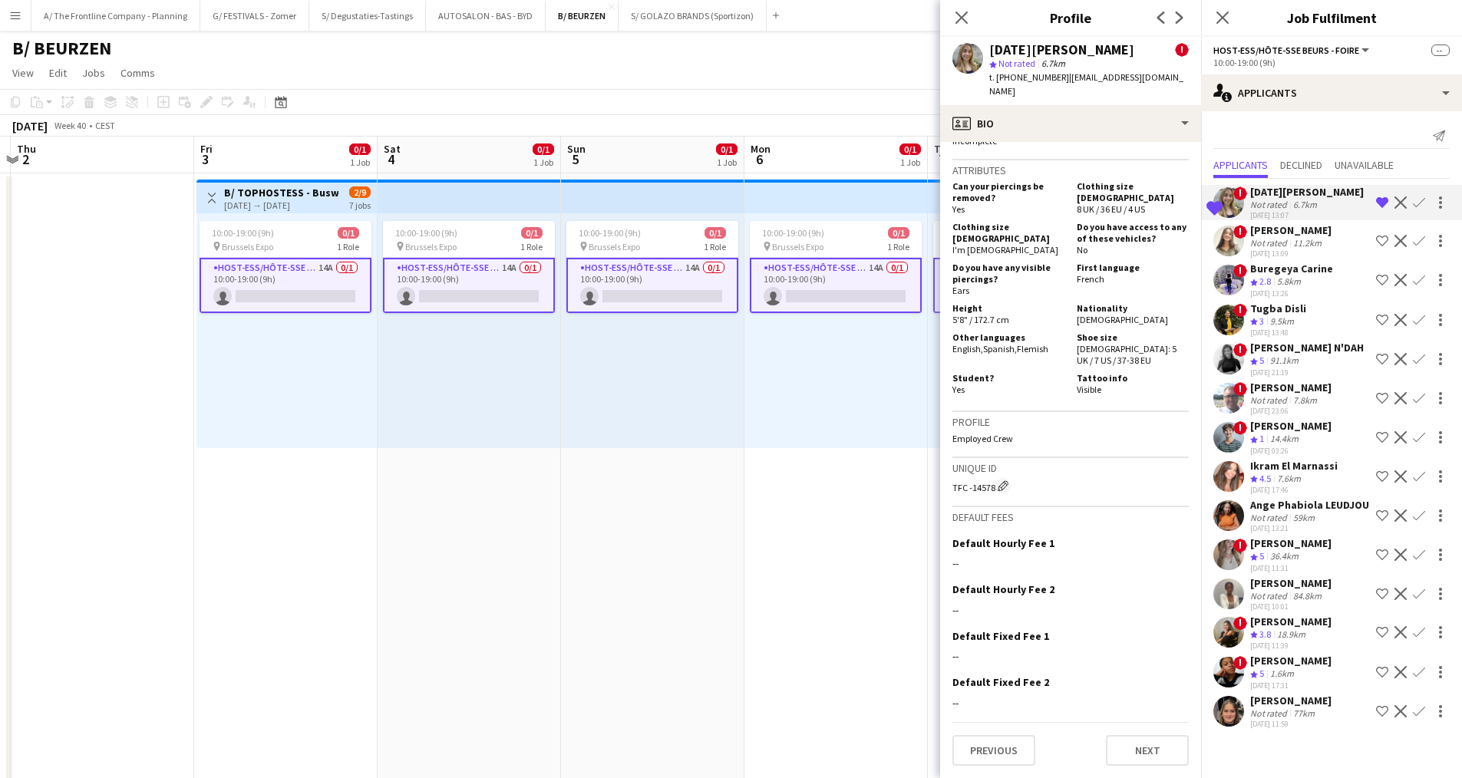
scroll to position [909, 0]
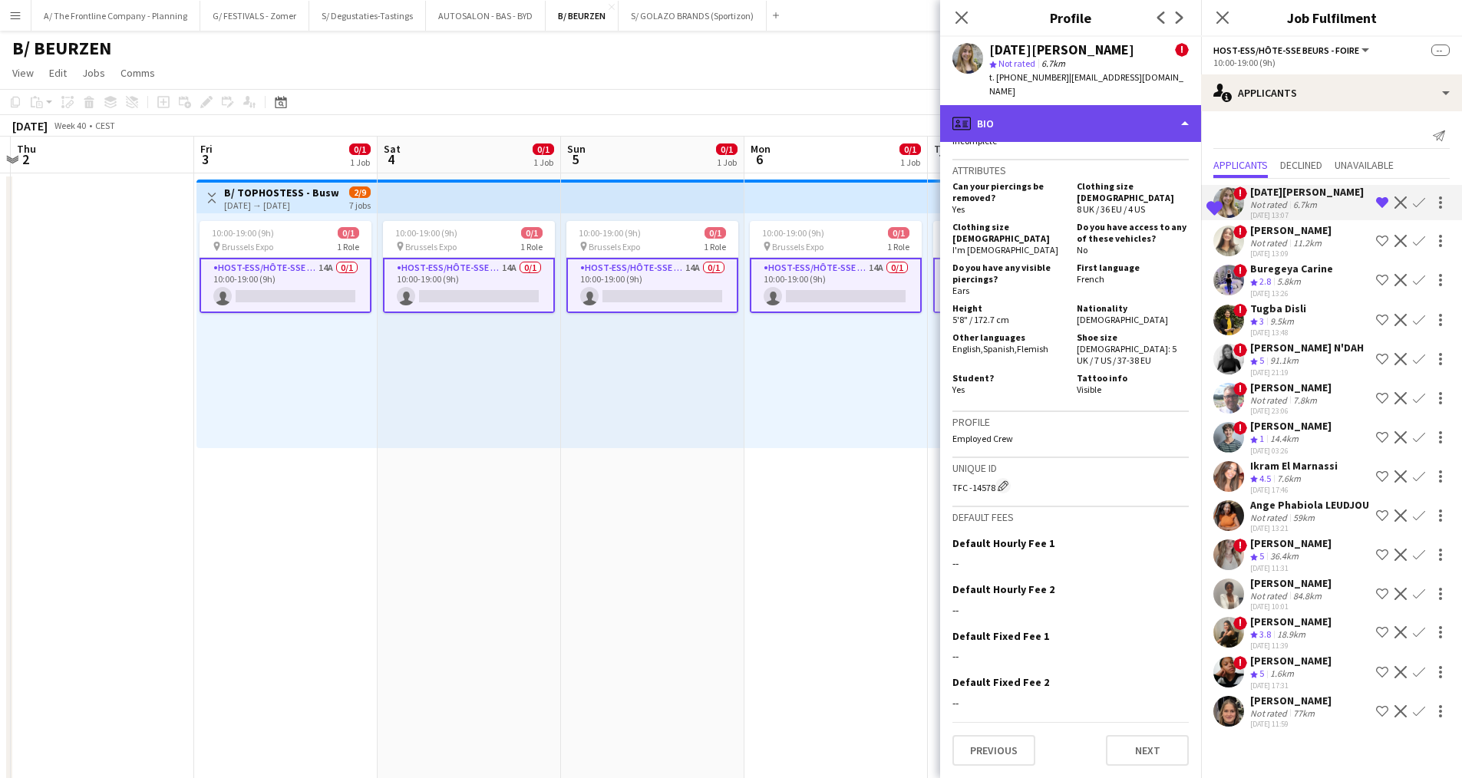
click at [1098, 114] on div "profile Bio" at bounding box center [1070, 123] width 261 height 37
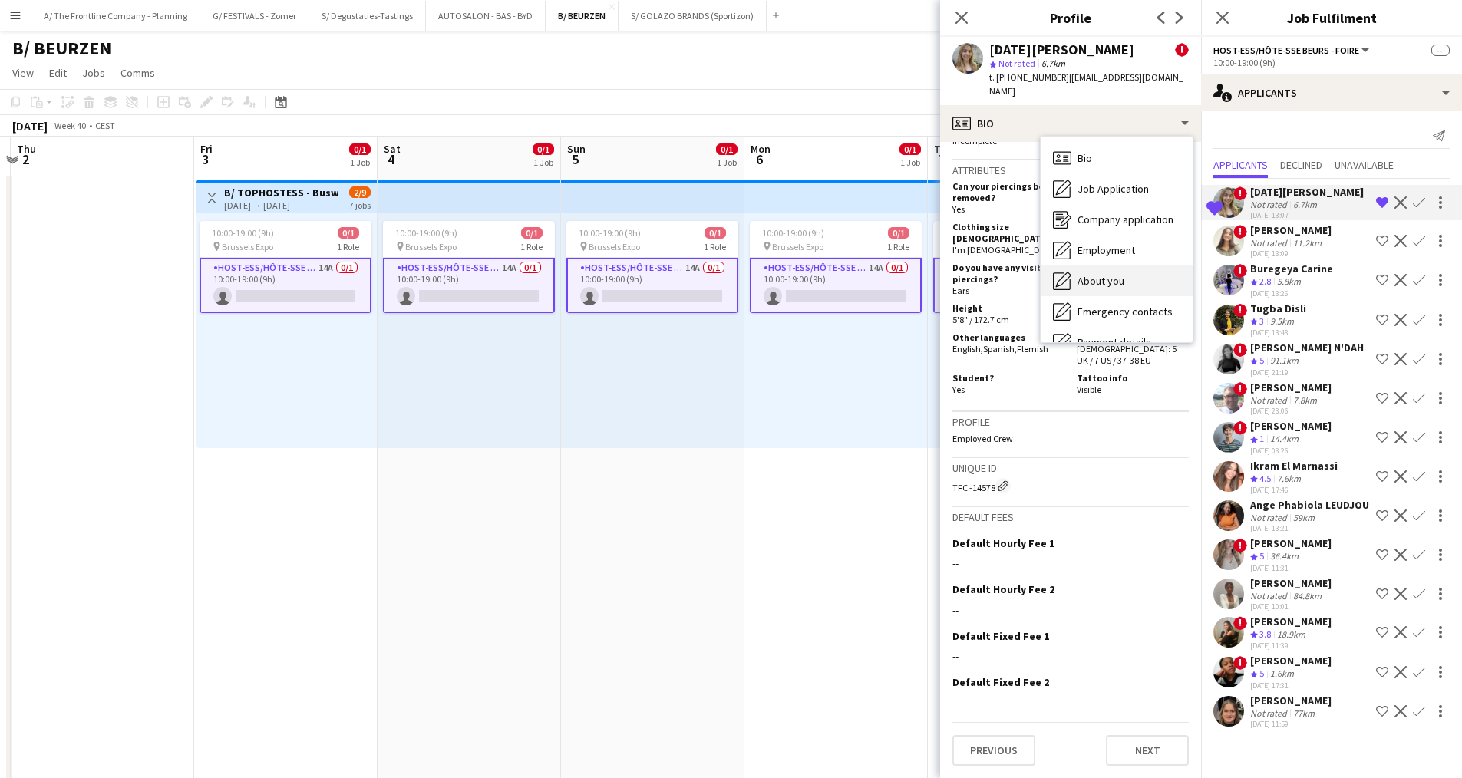
click at [1097, 282] on span "About you" at bounding box center [1100, 281] width 47 height 14
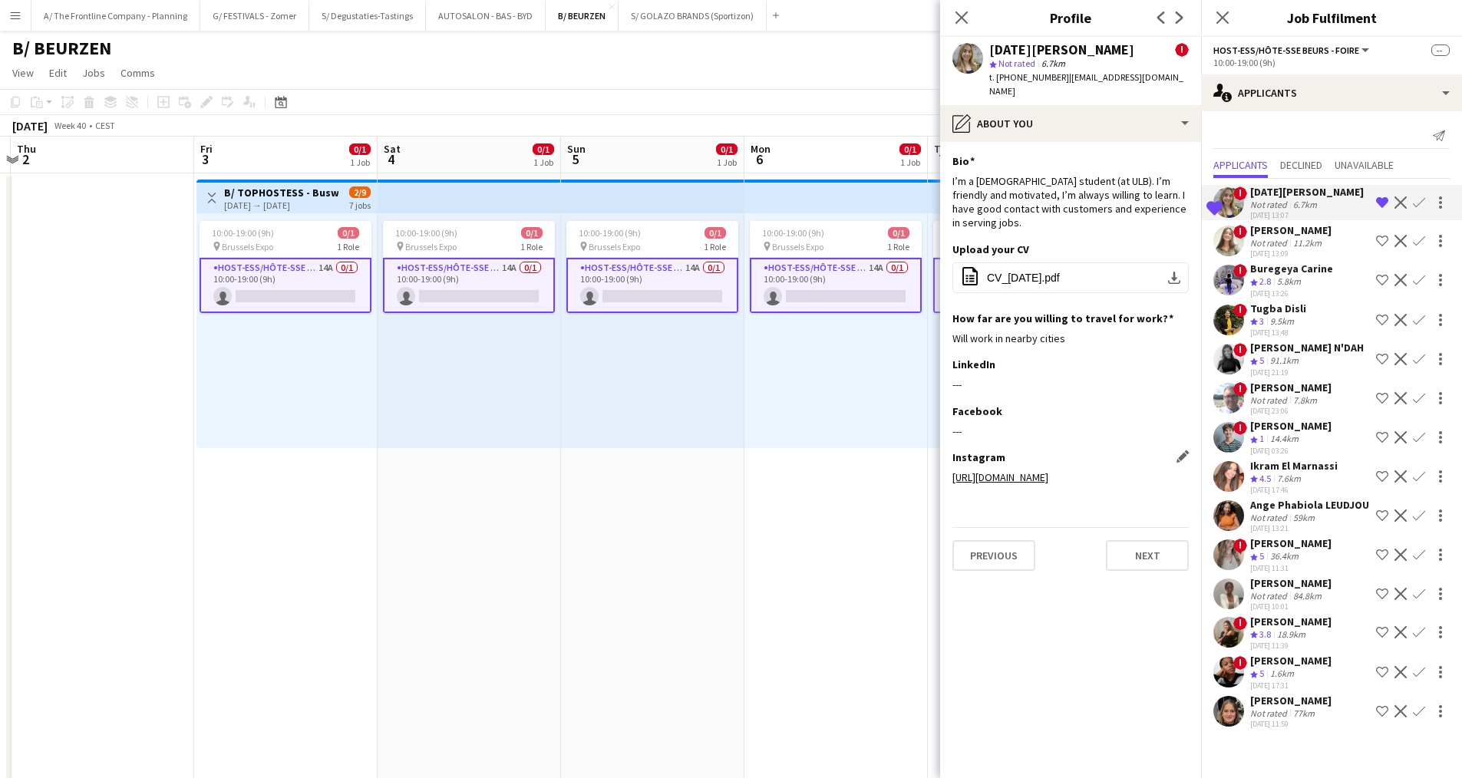
click at [1035, 476] on link "https://www.instagram.com/luciaderegoyos" at bounding box center [1000, 477] width 96 height 14
click at [1048, 483] on link "https://www.instagram.com/luciaderegoyos" at bounding box center [1000, 477] width 96 height 14
click at [533, 409] on div "10:00-19:00 (9h) 0/1 pin Brussels Expo 1 Role Host-ess/Hôte-sse Beurs - Foire 1…" at bounding box center [469, 330] width 183 height 235
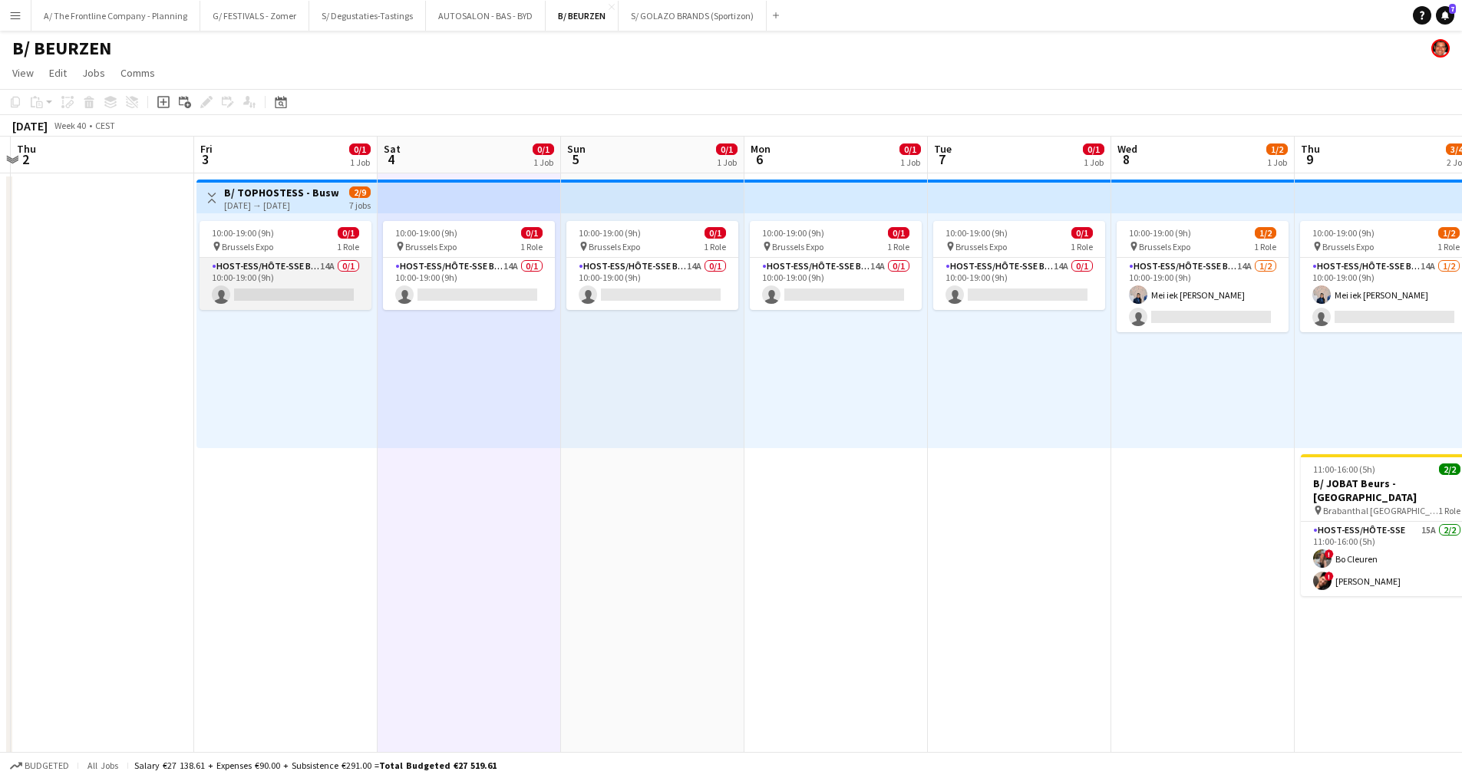
click at [288, 293] on app-card-role "Host-ess/Hôte-sse Beurs - Foire 14A 0/1 10:00-19:00 (9h) single-neutral-actions" at bounding box center [286, 284] width 172 height 52
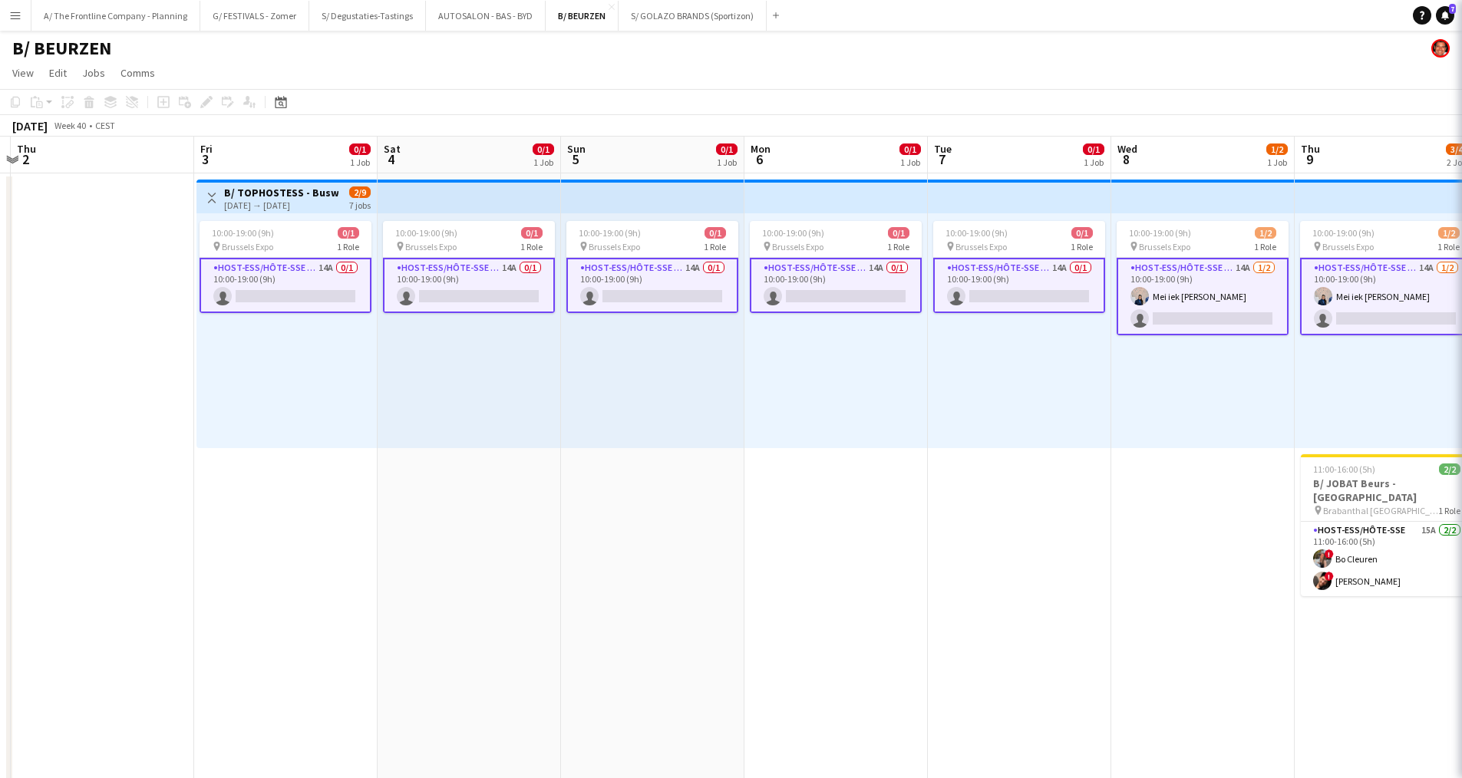
scroll to position [0, 355]
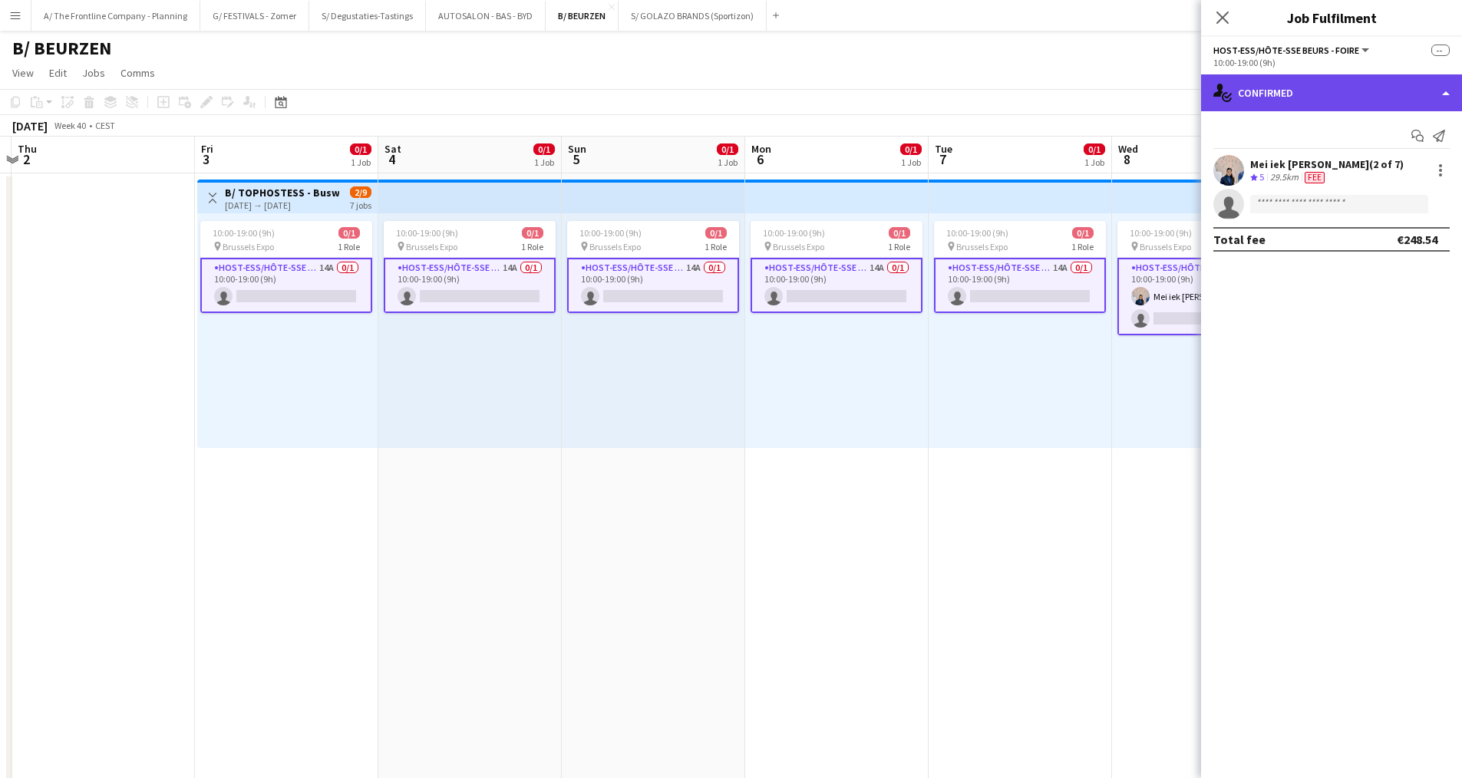
click at [1347, 97] on div "single-neutral-actions-check-2 Confirmed" at bounding box center [1331, 92] width 261 height 37
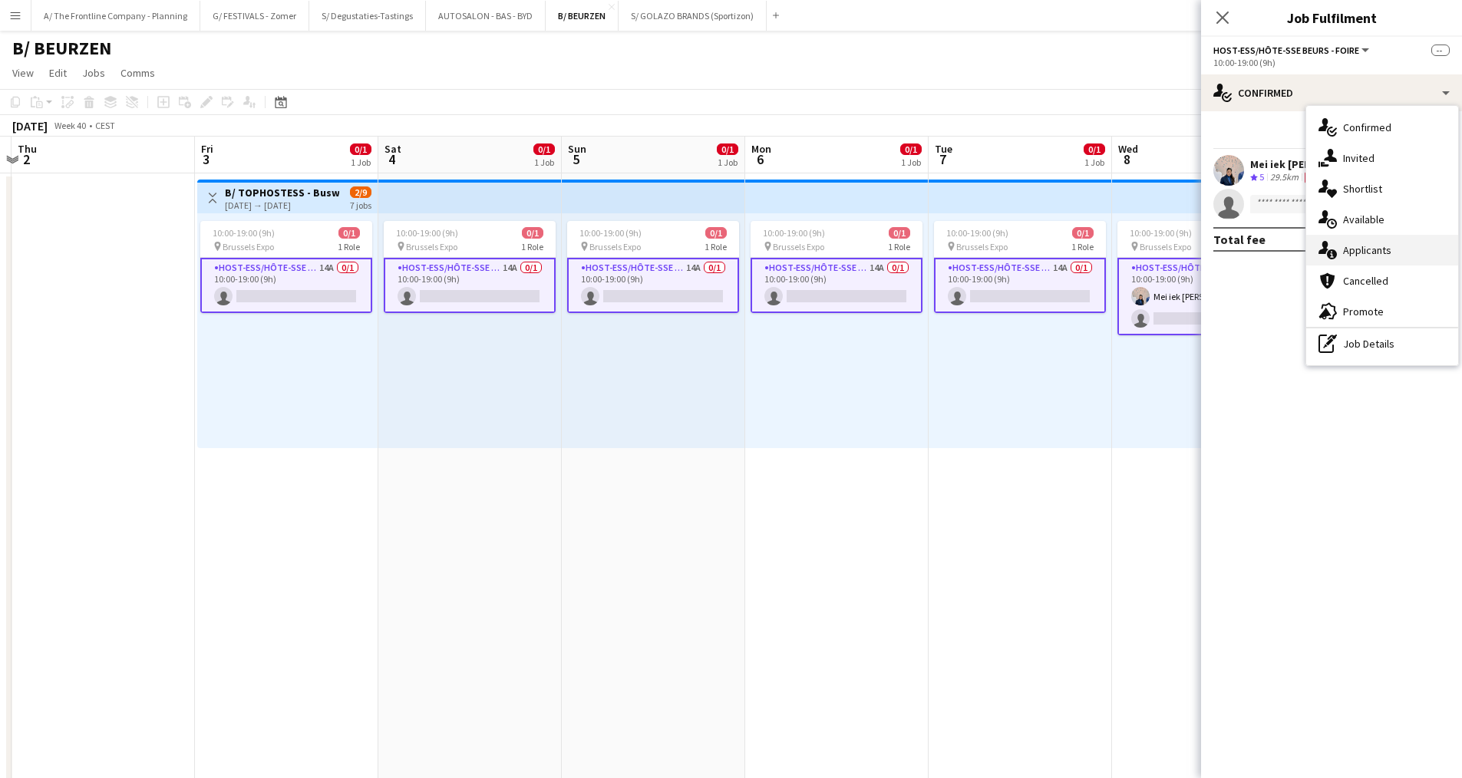
click at [1366, 253] on div "single-neutral-actions-information Applicants" at bounding box center [1382, 250] width 152 height 31
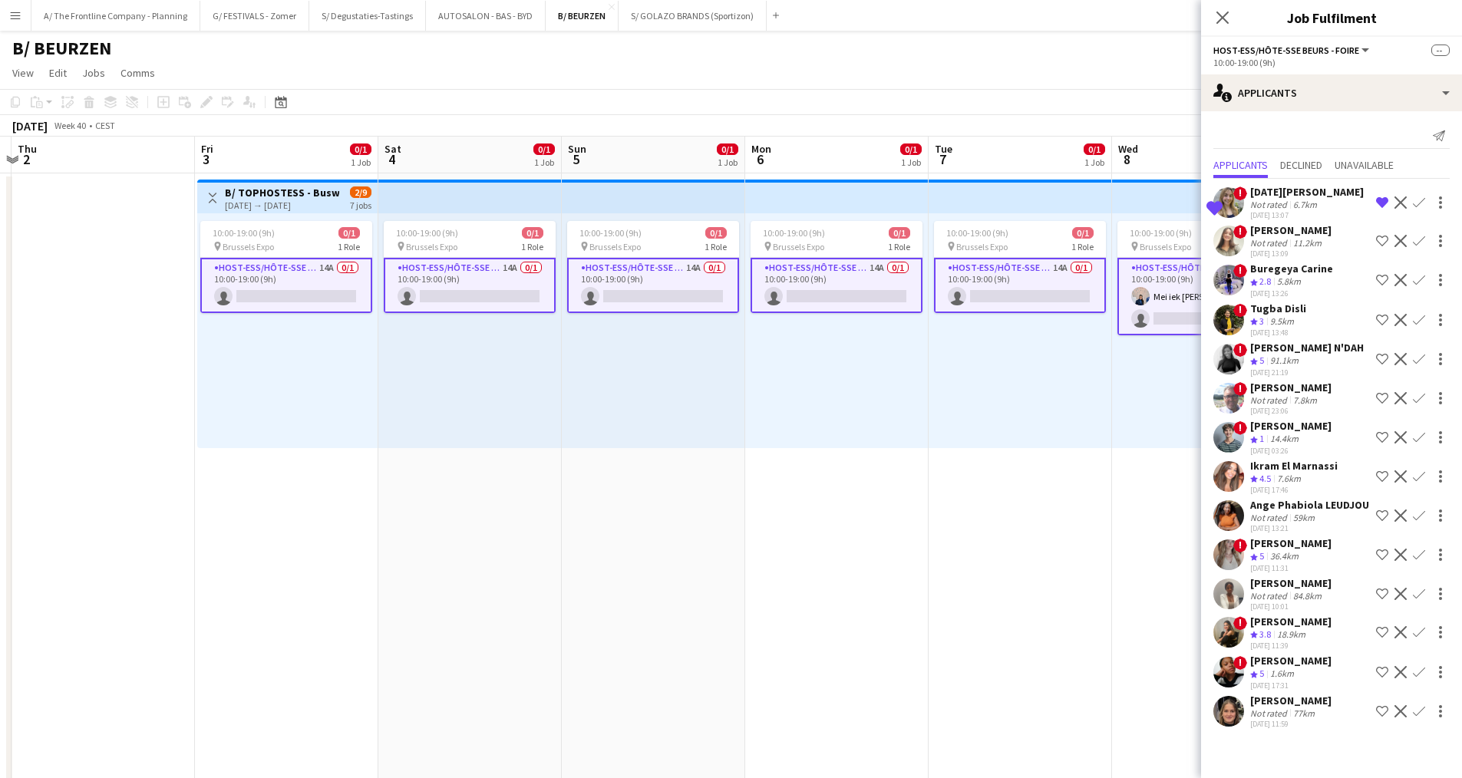
click at [1297, 270] on div "Buregeya Carine" at bounding box center [1291, 269] width 83 height 14
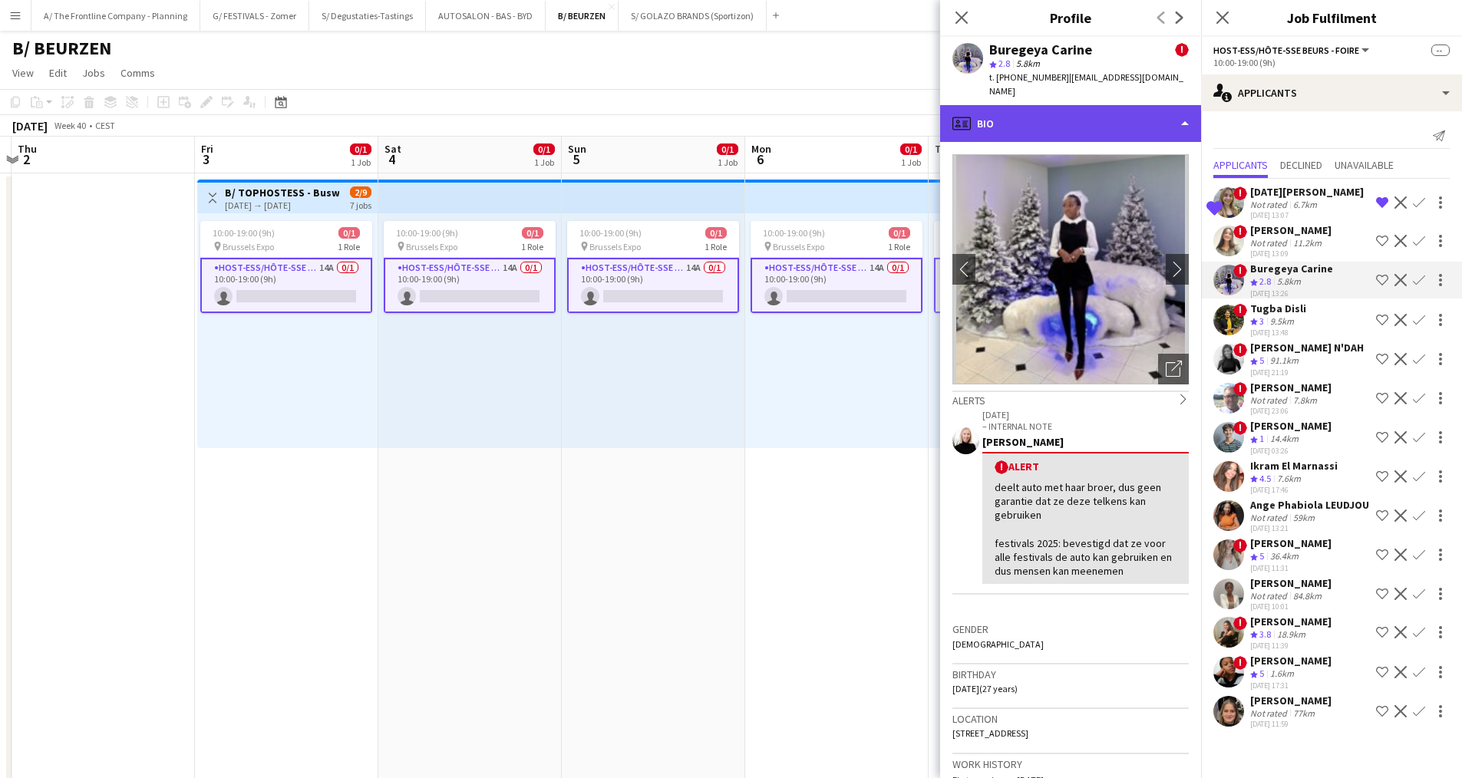
click at [1069, 105] on div "profile Bio" at bounding box center [1070, 123] width 261 height 37
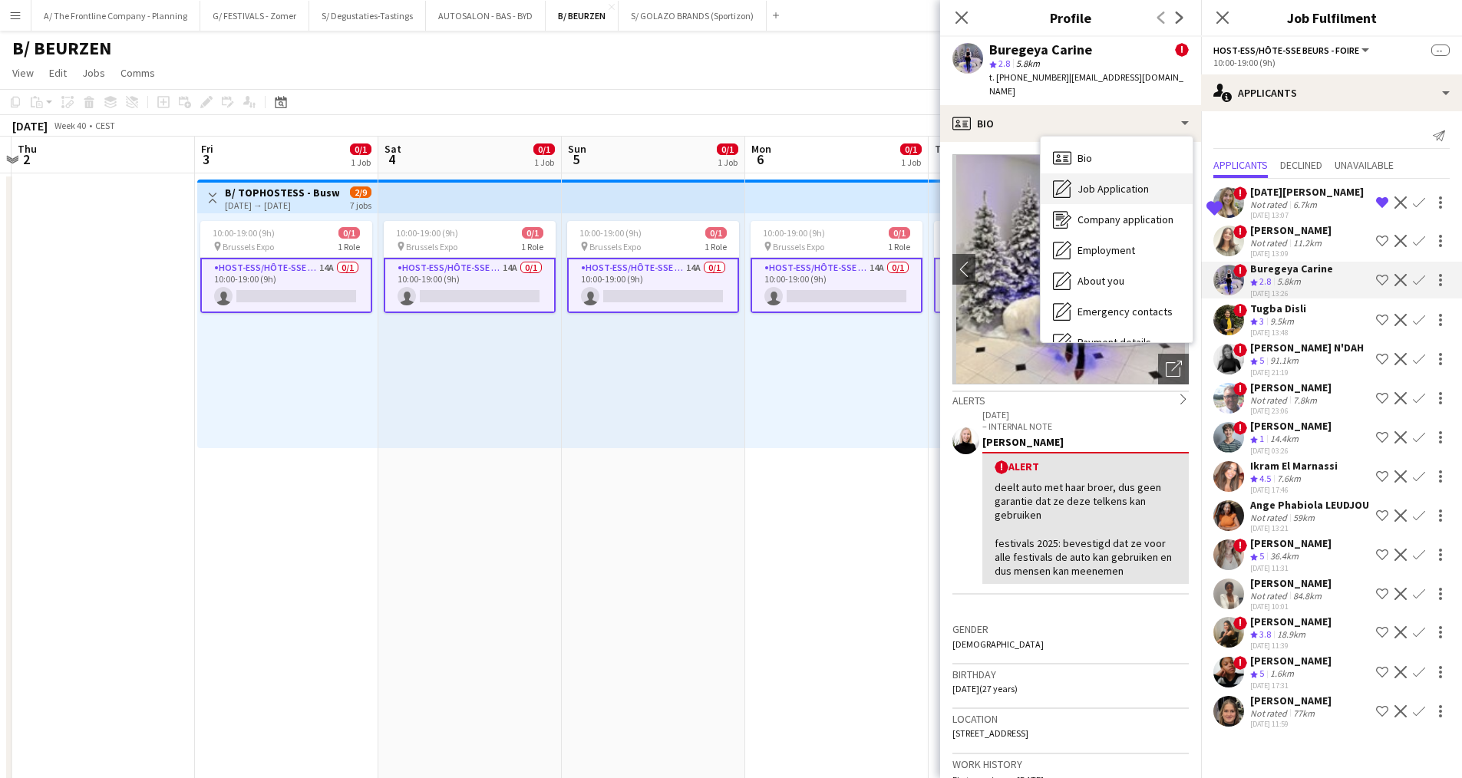
click at [1085, 183] on div "Job Application Job Application" at bounding box center [1117, 188] width 152 height 31
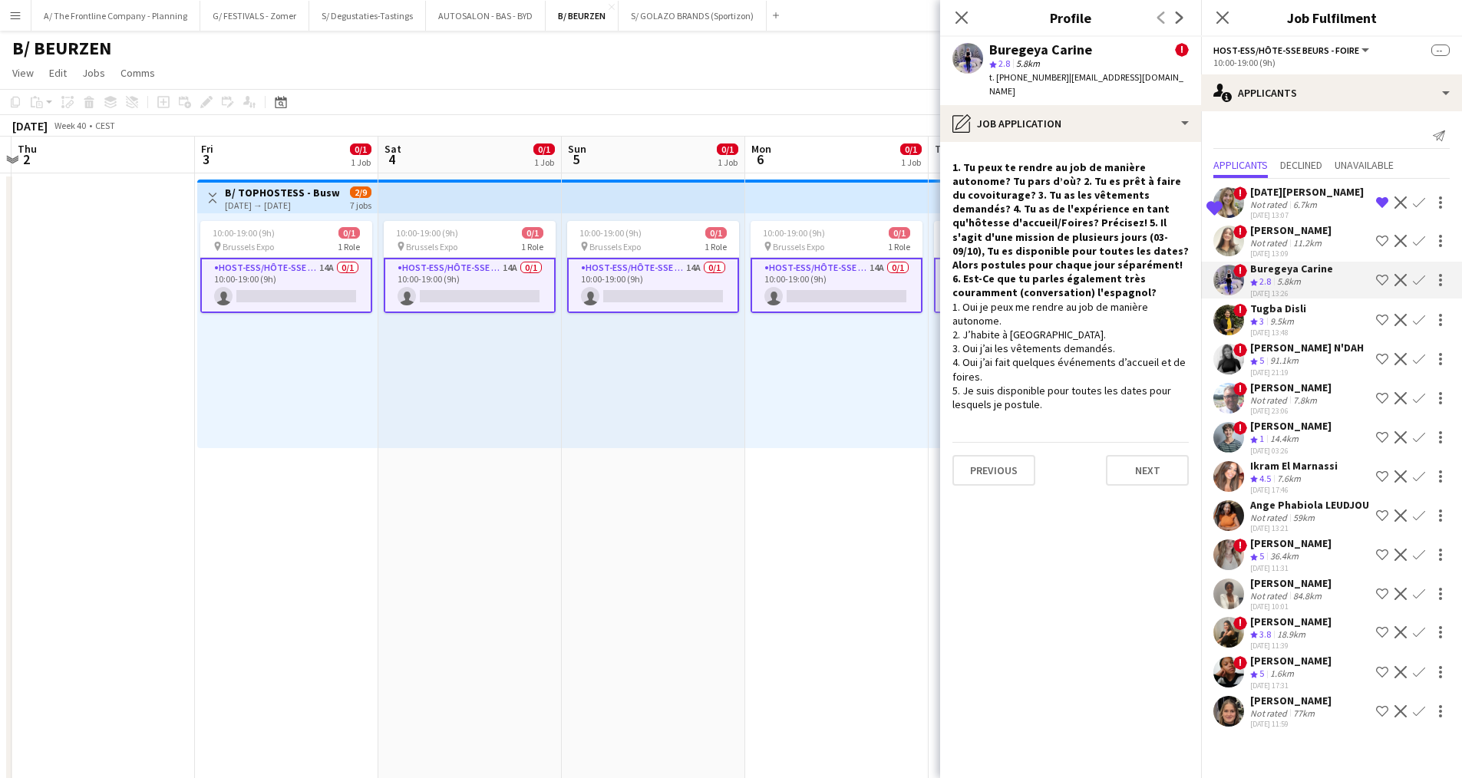
click at [1271, 302] on div "Tugba Disli" at bounding box center [1278, 309] width 56 height 14
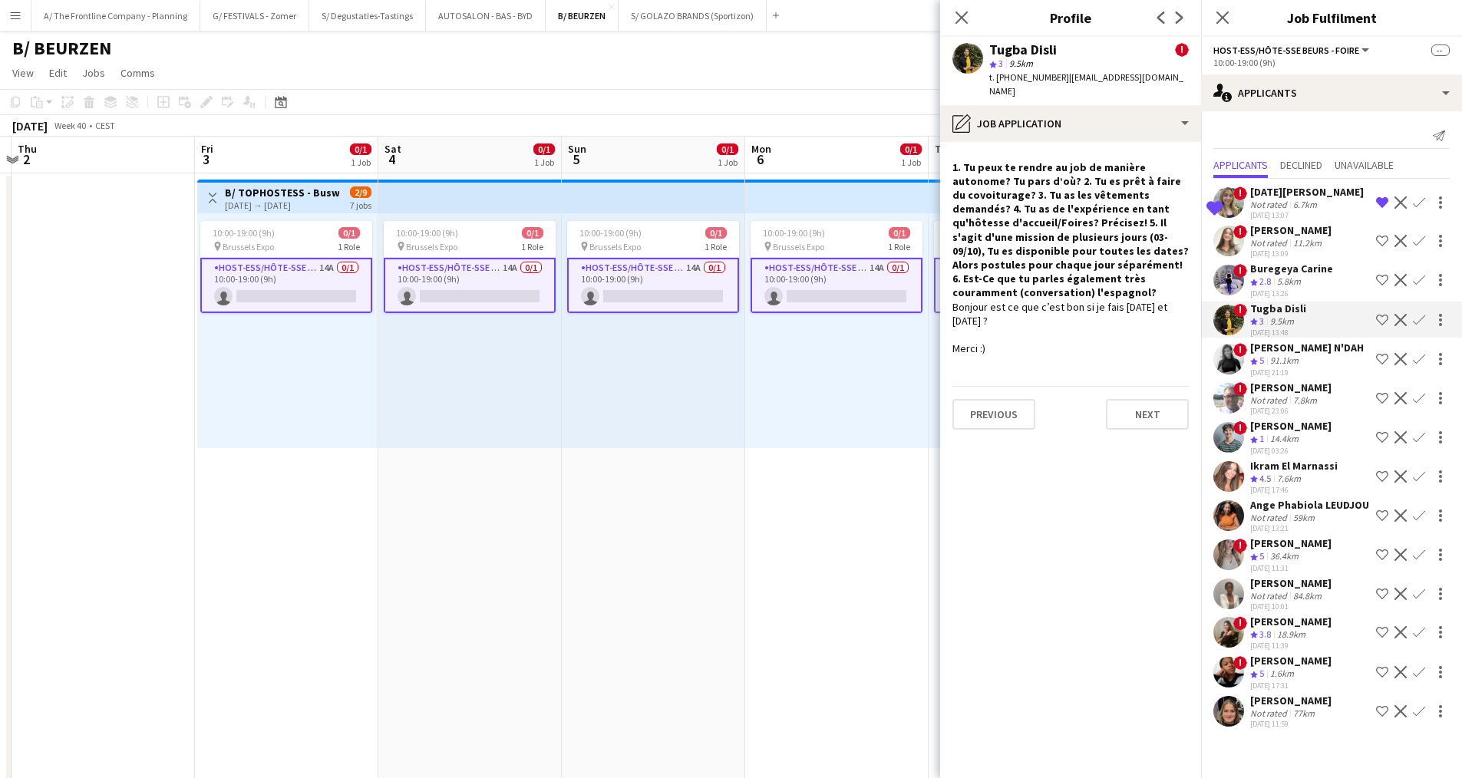
click at [1278, 240] on div "Not rated" at bounding box center [1270, 243] width 40 height 12
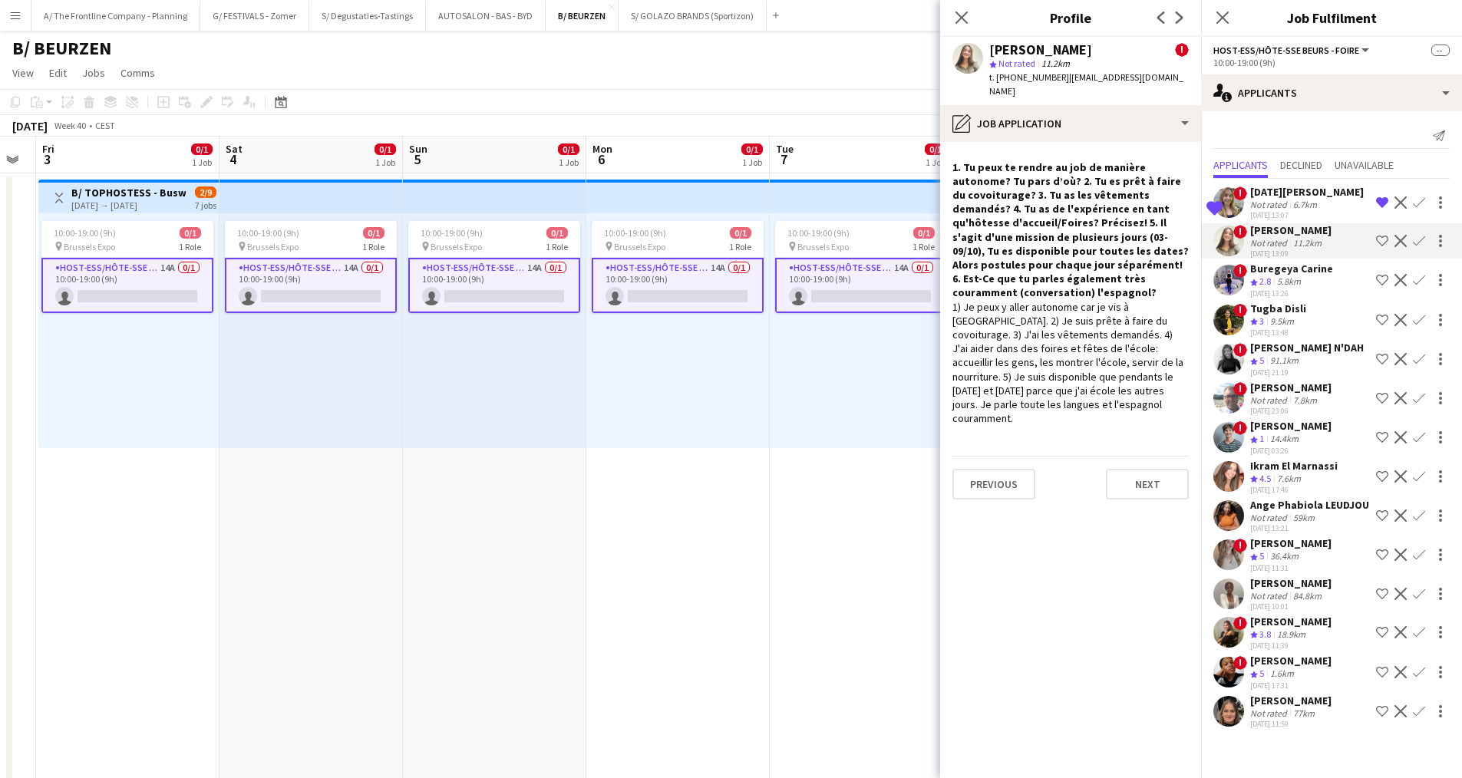
scroll to position [0, 701]
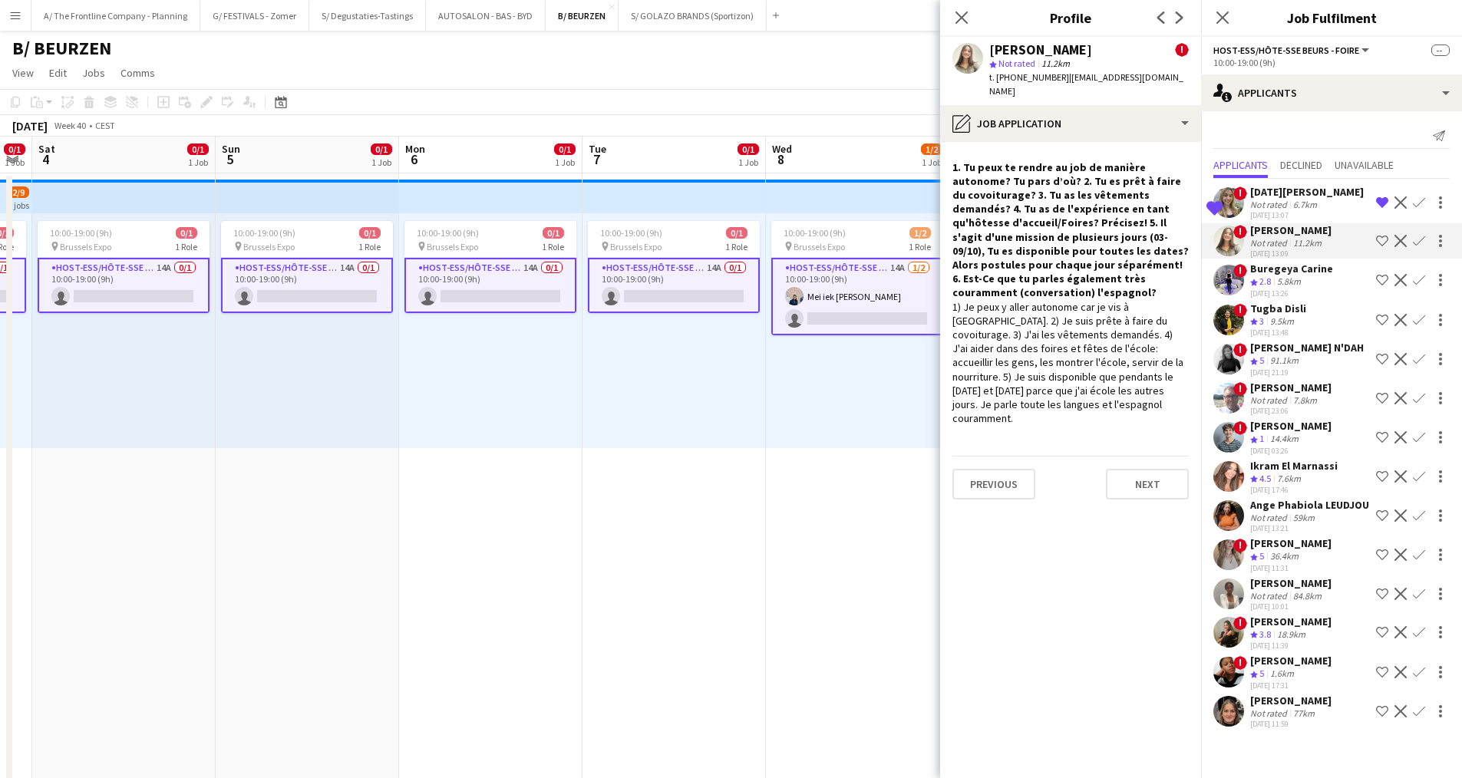
drag, startPoint x: 821, startPoint y: 444, endPoint x: 475, endPoint y: 449, distance: 346.1
click at [1317, 193] on div "Lucia de Regoyos" at bounding box center [1307, 192] width 114 height 14
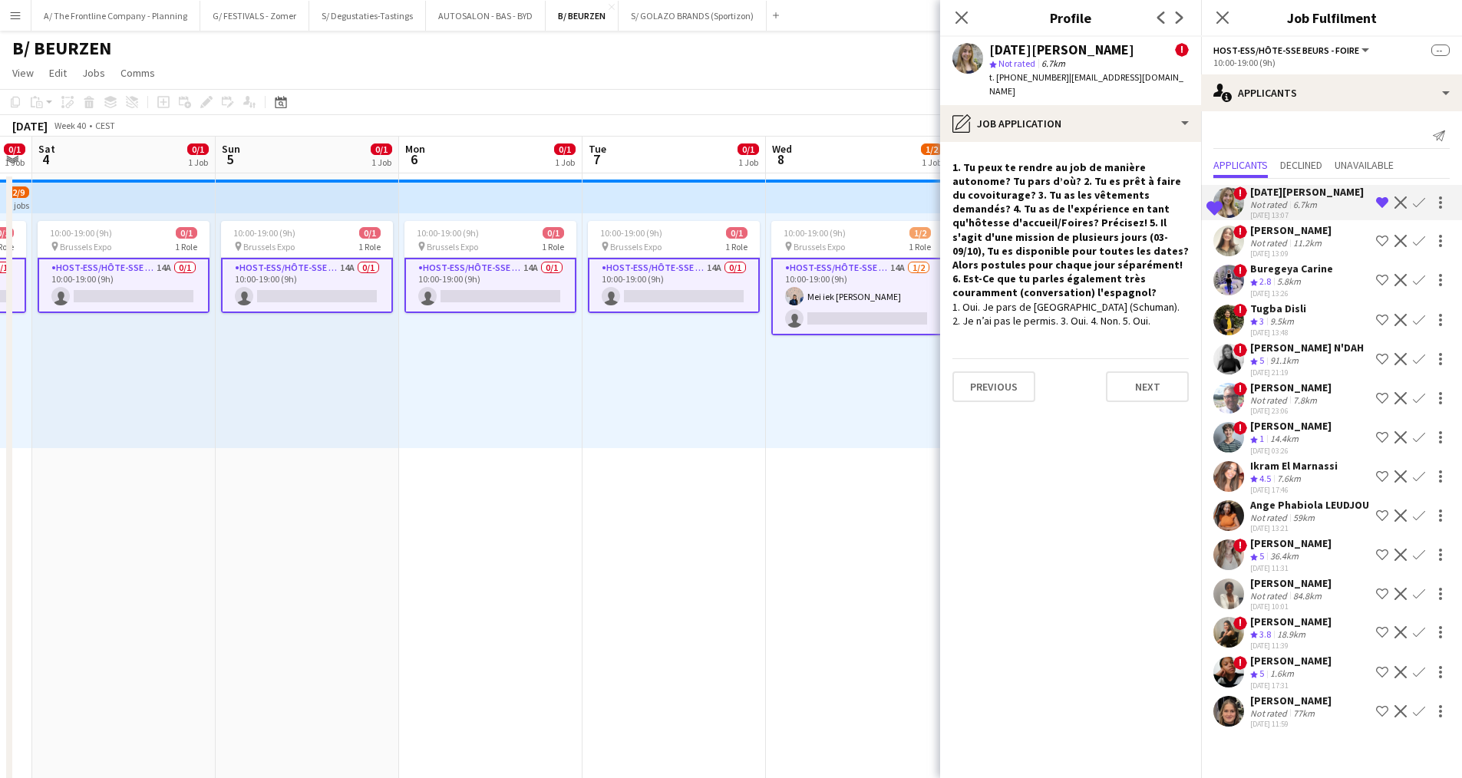
click at [1281, 305] on div "Tugba Disli" at bounding box center [1278, 309] width 56 height 14
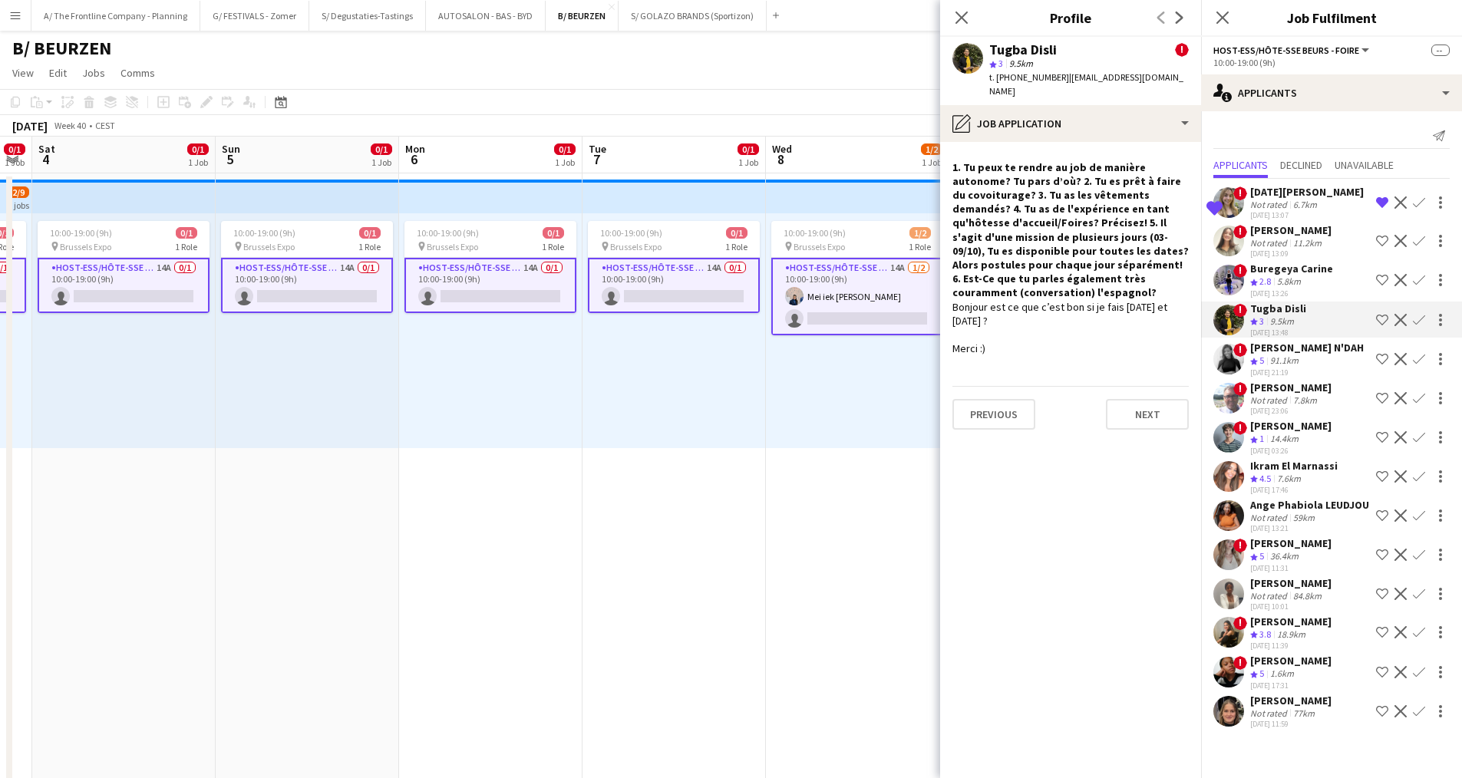
click at [1280, 362] on div "91.1km" at bounding box center [1284, 361] width 35 height 13
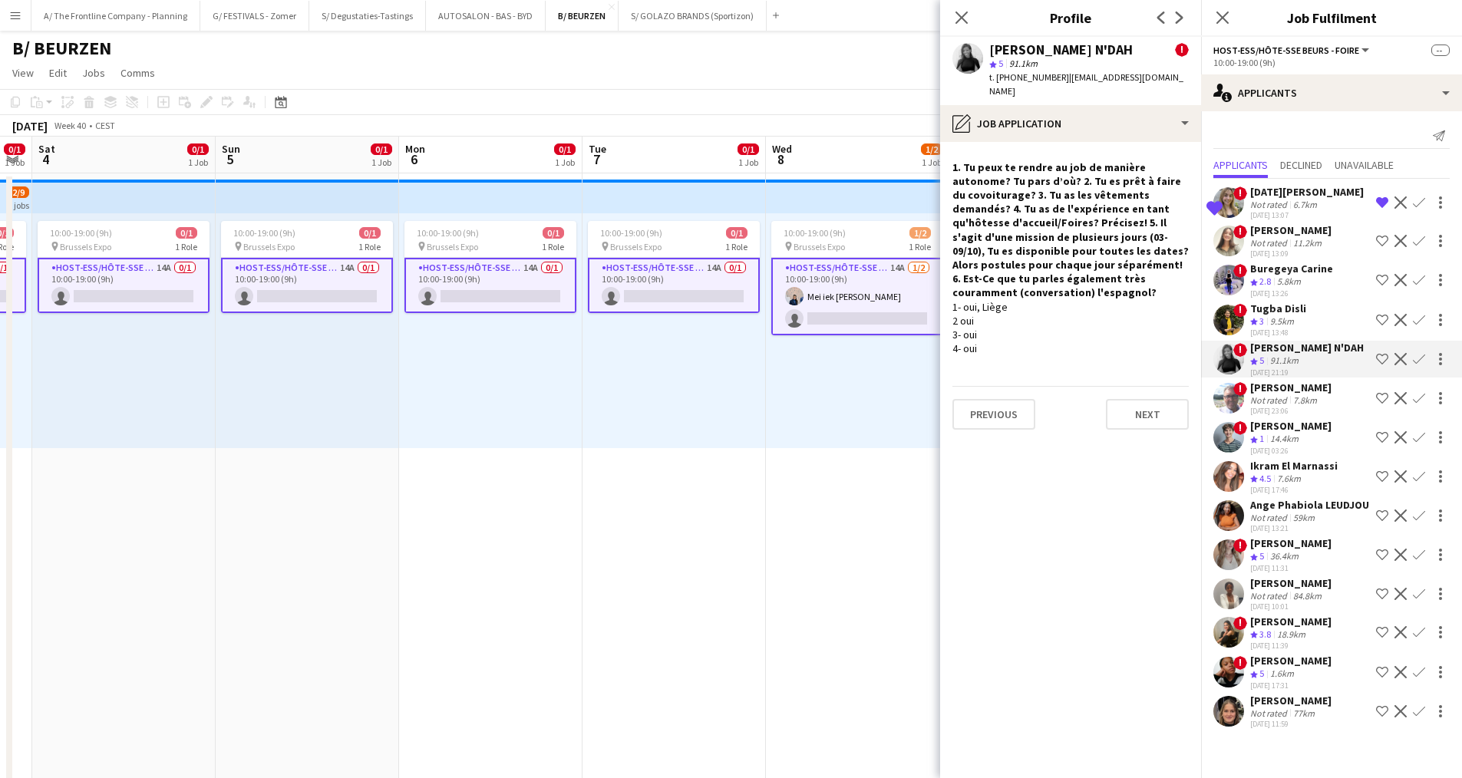
click at [1277, 394] on div "Not rated" at bounding box center [1270, 400] width 40 height 12
click at [1268, 431] on div "Jonathan Bruffaerts" at bounding box center [1290, 426] width 81 height 14
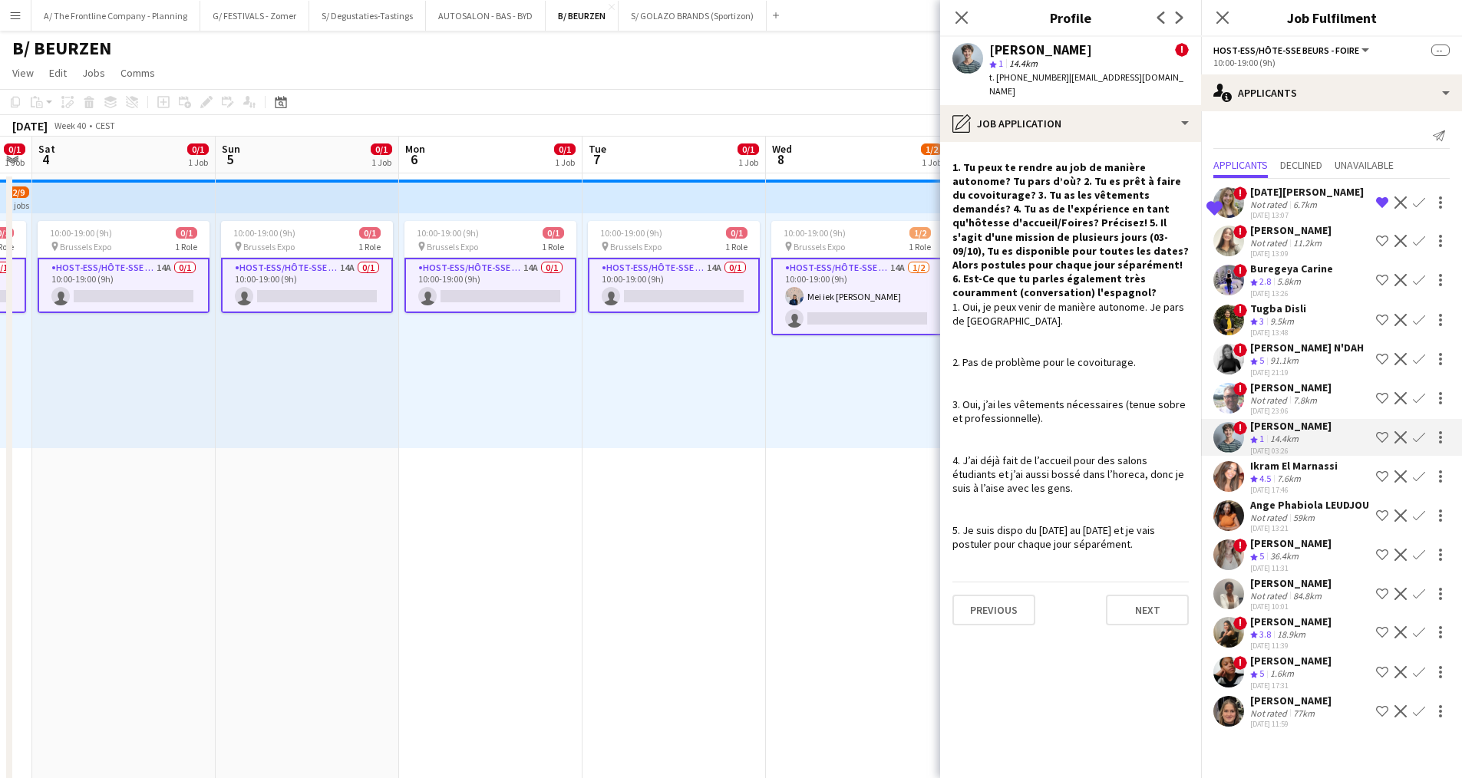
click at [1264, 464] on div "Ikram El Marnassi" at bounding box center [1293, 466] width 87 height 14
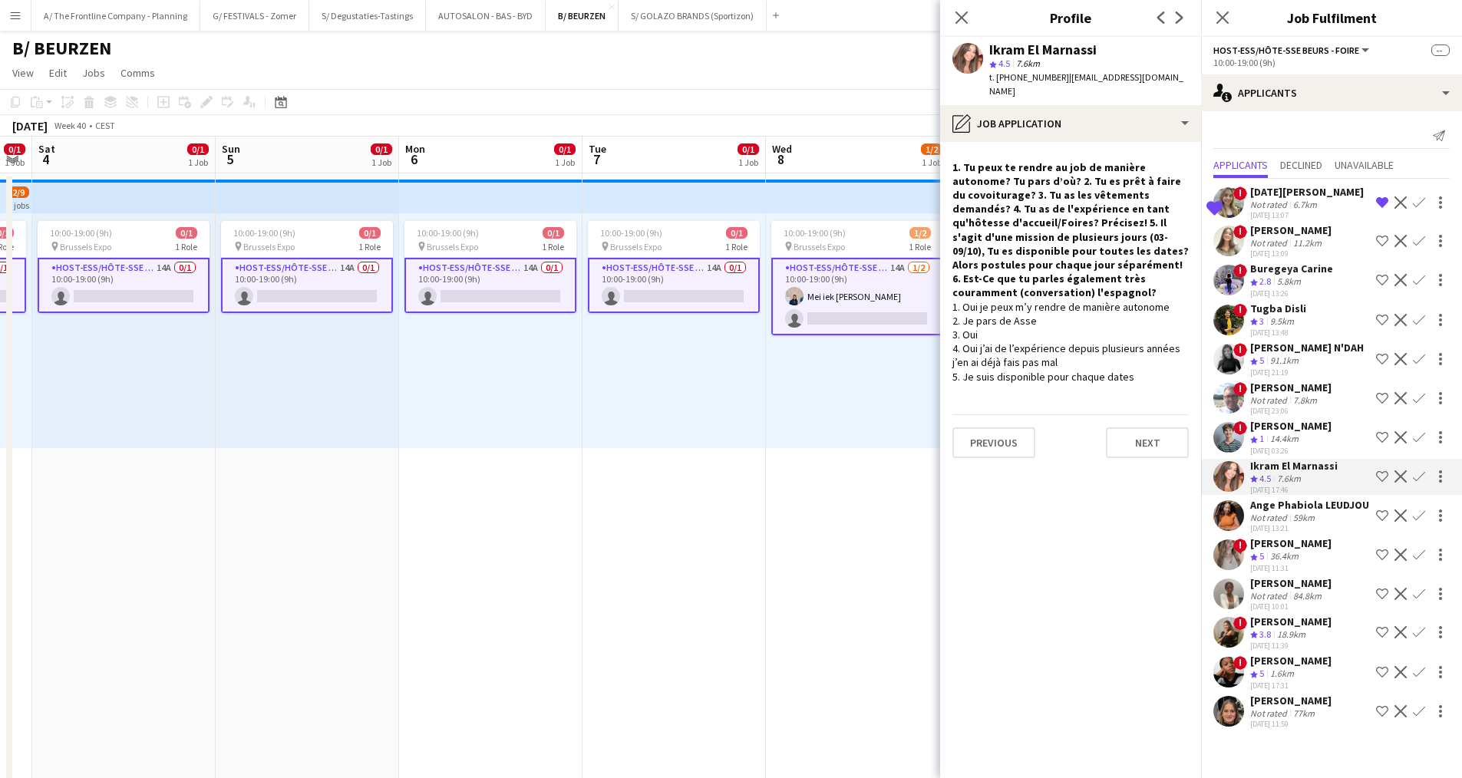
click at [1265, 509] on div "Ange Phabiola LEUDJOU" at bounding box center [1309, 505] width 119 height 14
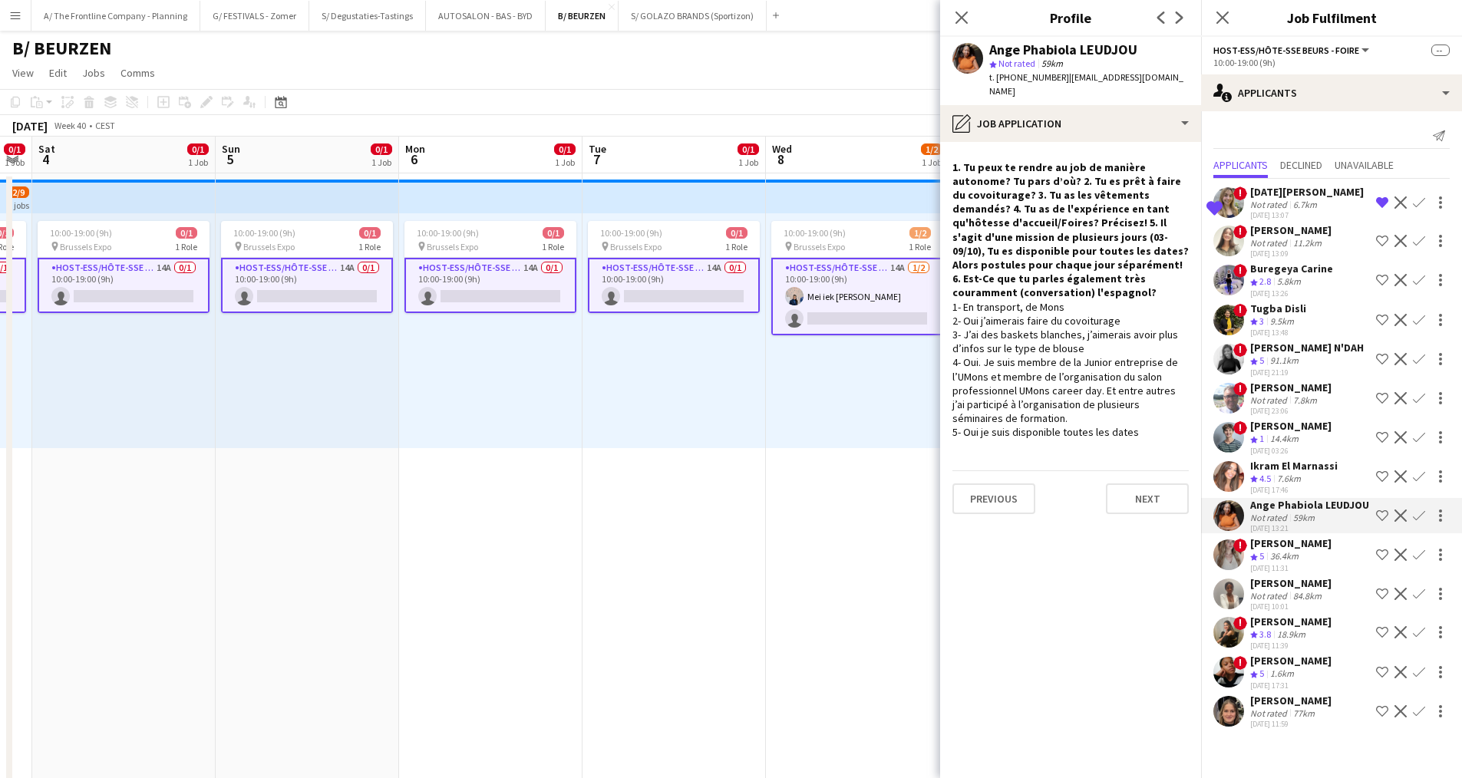
click at [1273, 550] on div "elke van den Broeck" at bounding box center [1290, 543] width 81 height 14
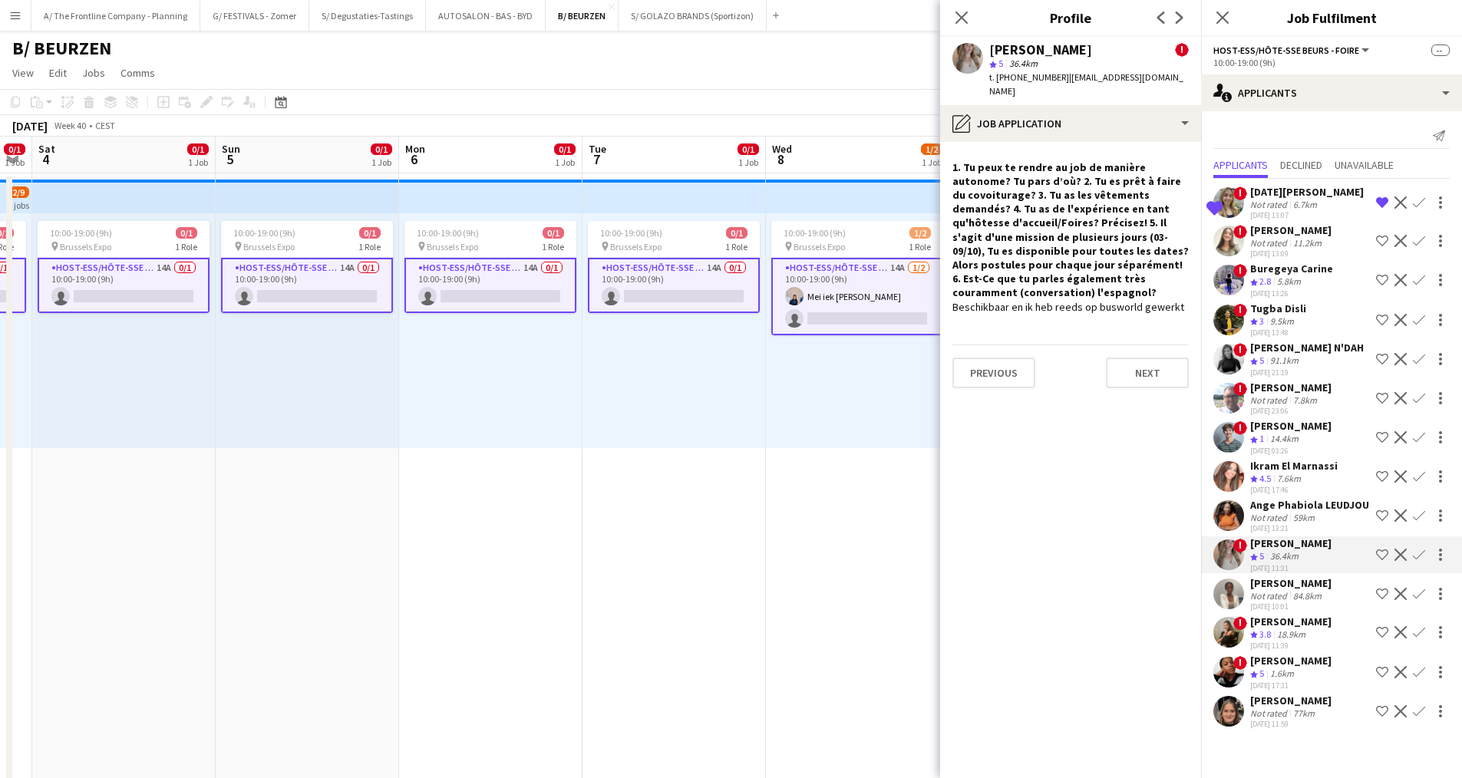
click at [1272, 602] on div "Not rated" at bounding box center [1270, 596] width 40 height 12
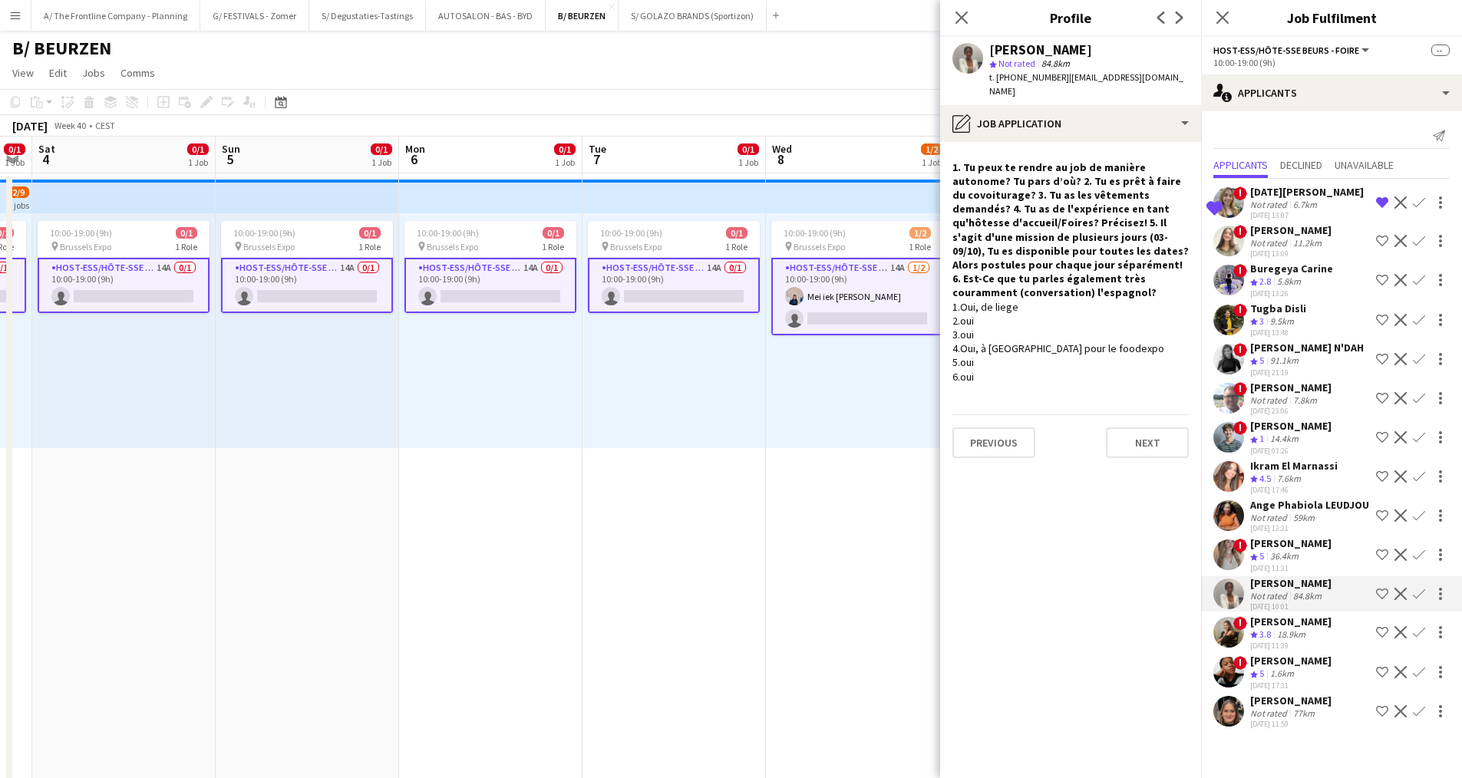
click at [1289, 642] on div "18.9km" at bounding box center [1291, 634] width 35 height 13
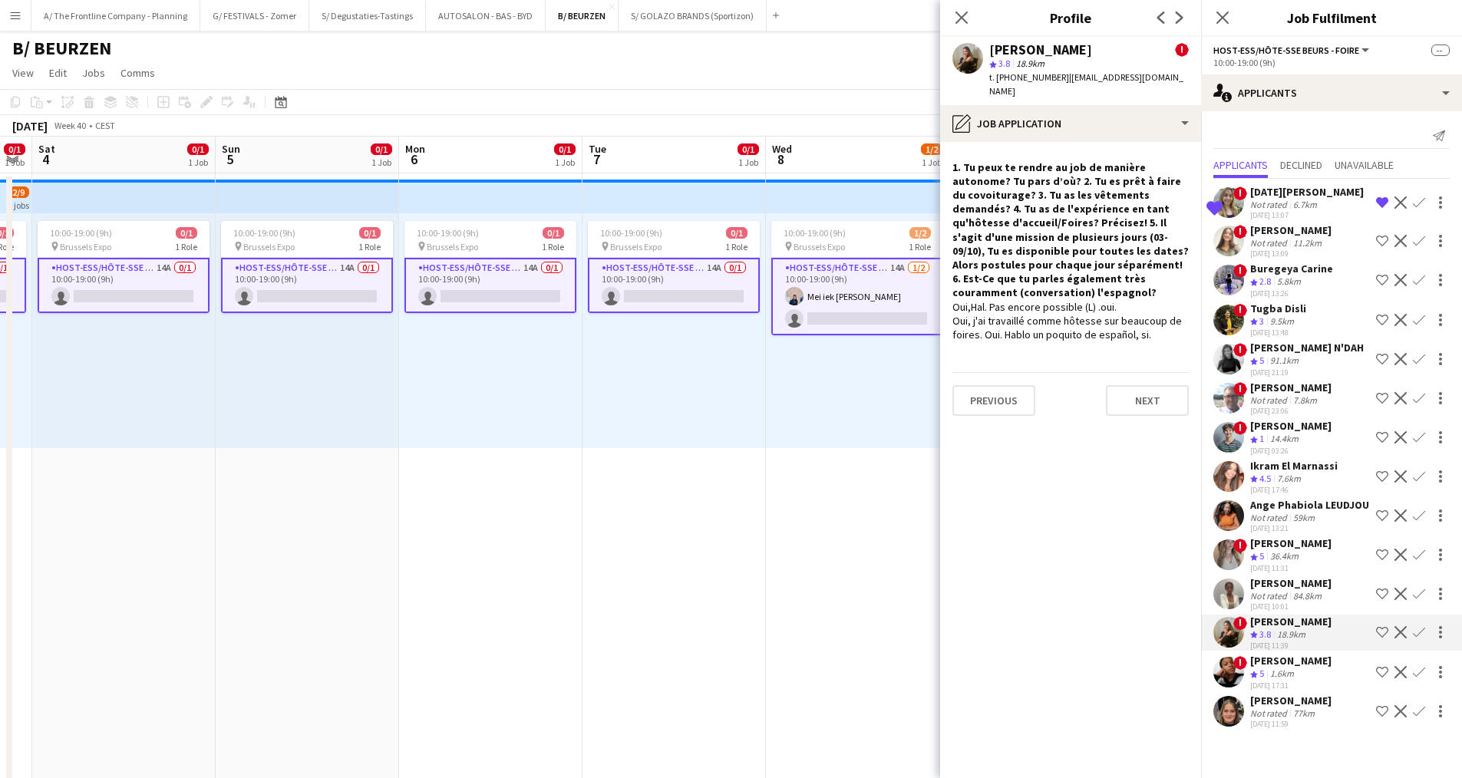
click at [1299, 681] on div "Crew rating 5 1.6km" at bounding box center [1290, 674] width 81 height 13
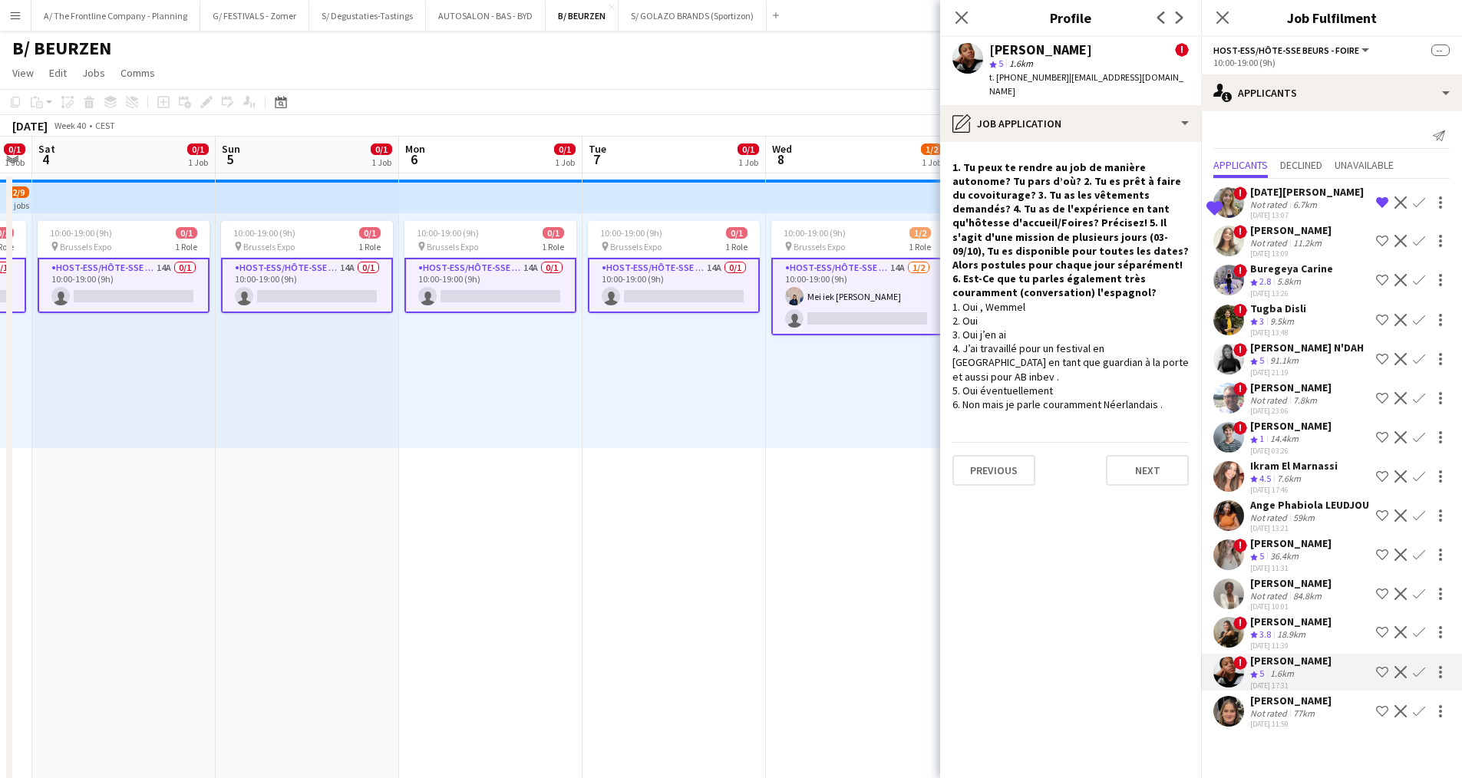
click at [1291, 708] on div "Julie Devos" at bounding box center [1290, 701] width 81 height 14
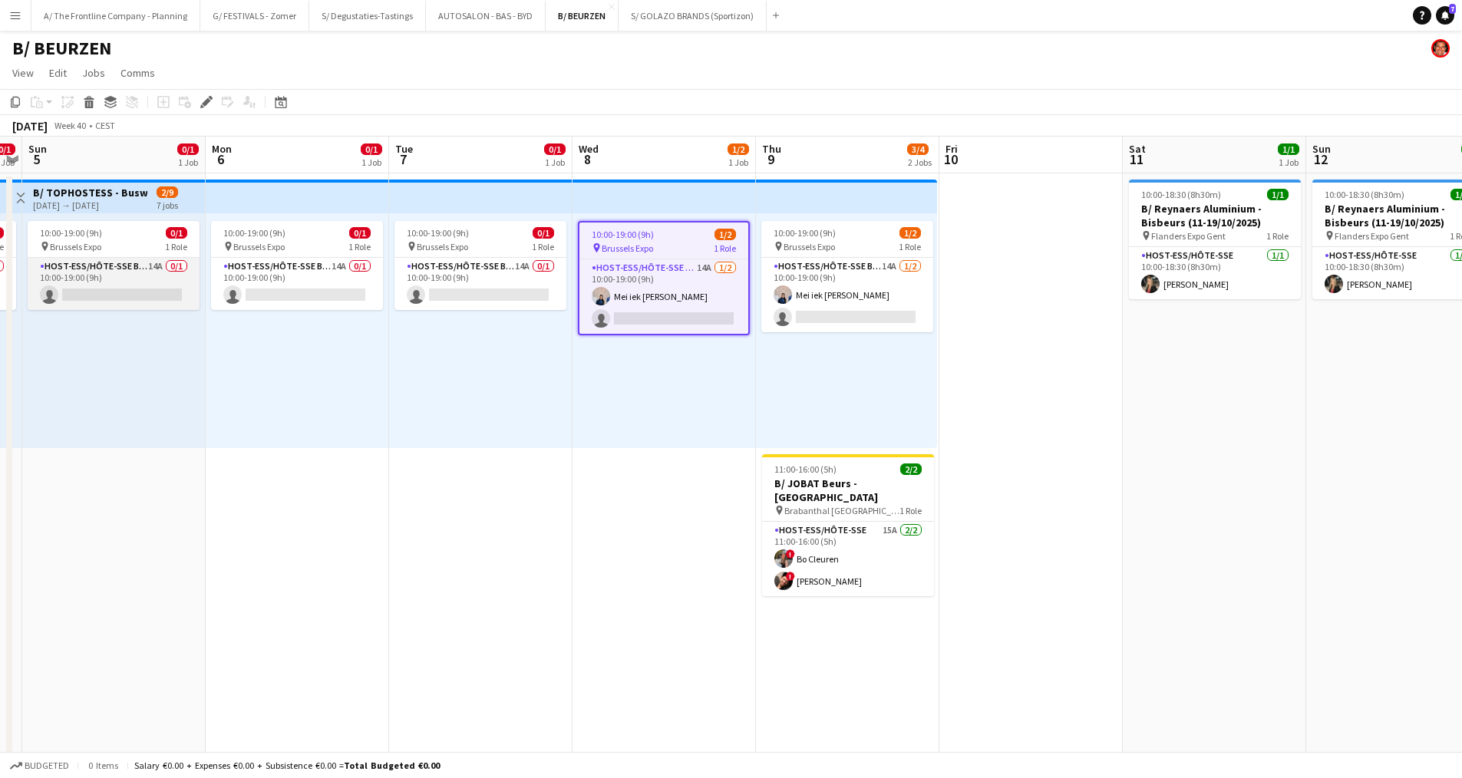
click at [33, 288] on app-card-role "Host-ess/Hôte-sse Beurs - Foire 14A 0/1 10:00-19:00 (9h) single-neutral-actions" at bounding box center [114, 284] width 172 height 52
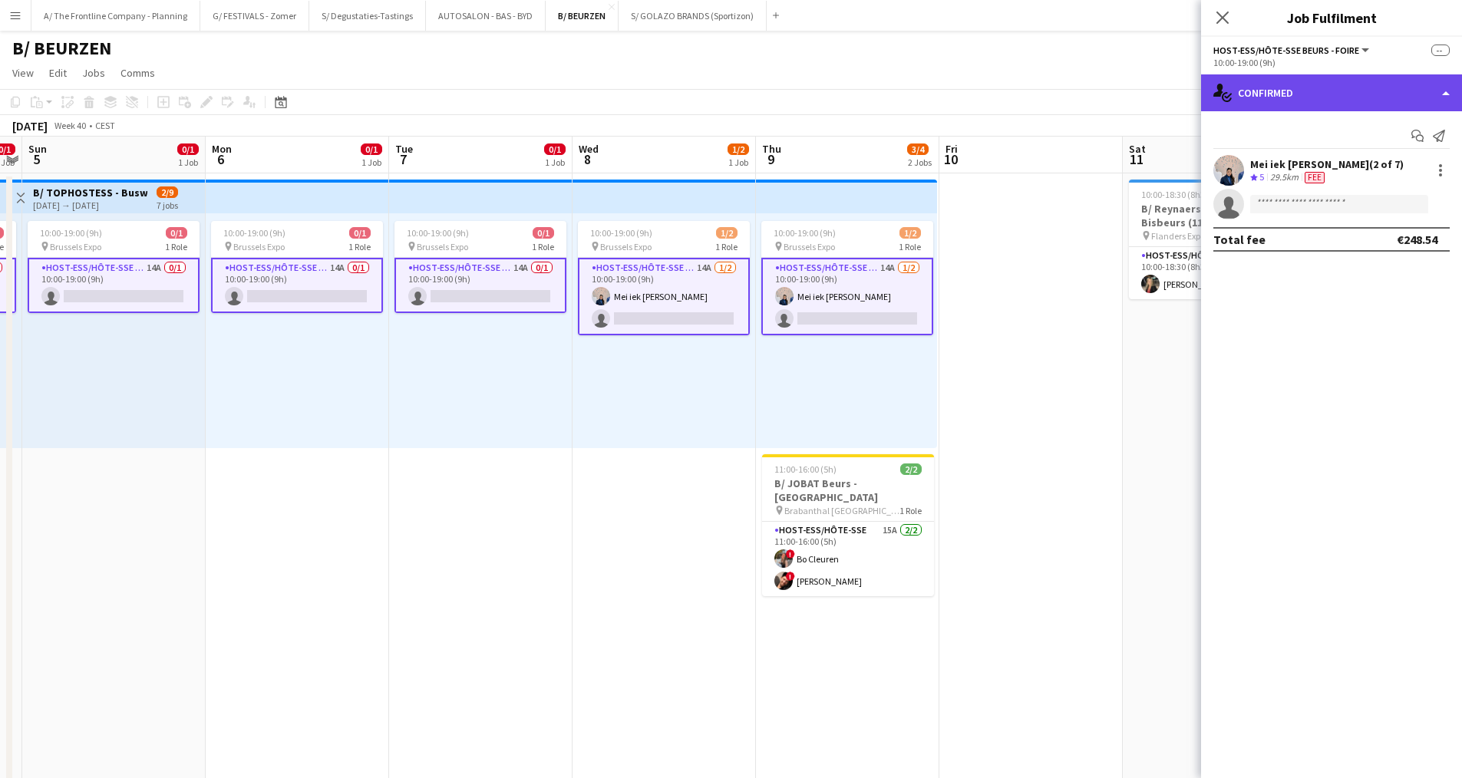
click at [1373, 98] on div "single-neutral-actions-check-2 Confirmed" at bounding box center [1331, 92] width 261 height 37
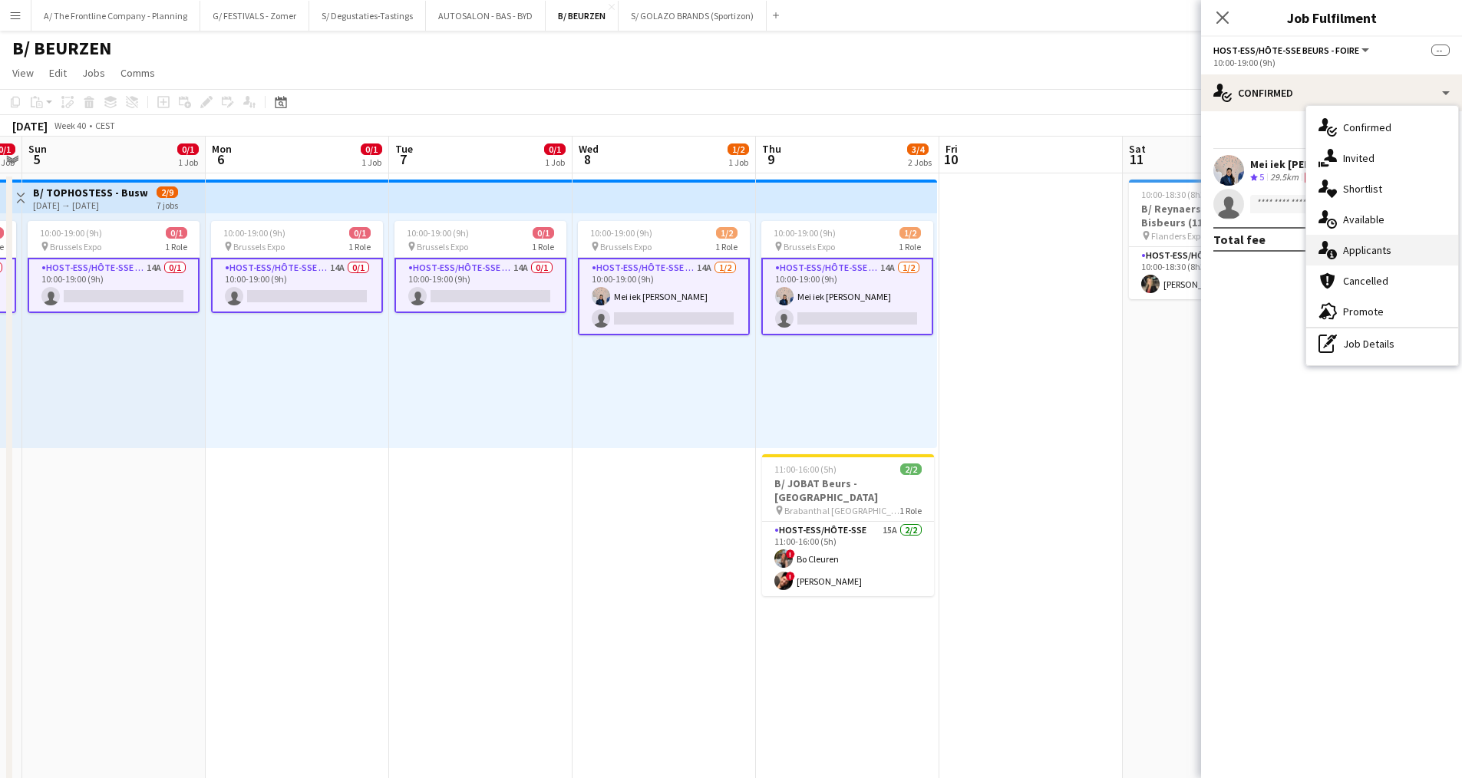
click at [1371, 245] on div "single-neutral-actions-information Applicants" at bounding box center [1382, 250] width 152 height 31
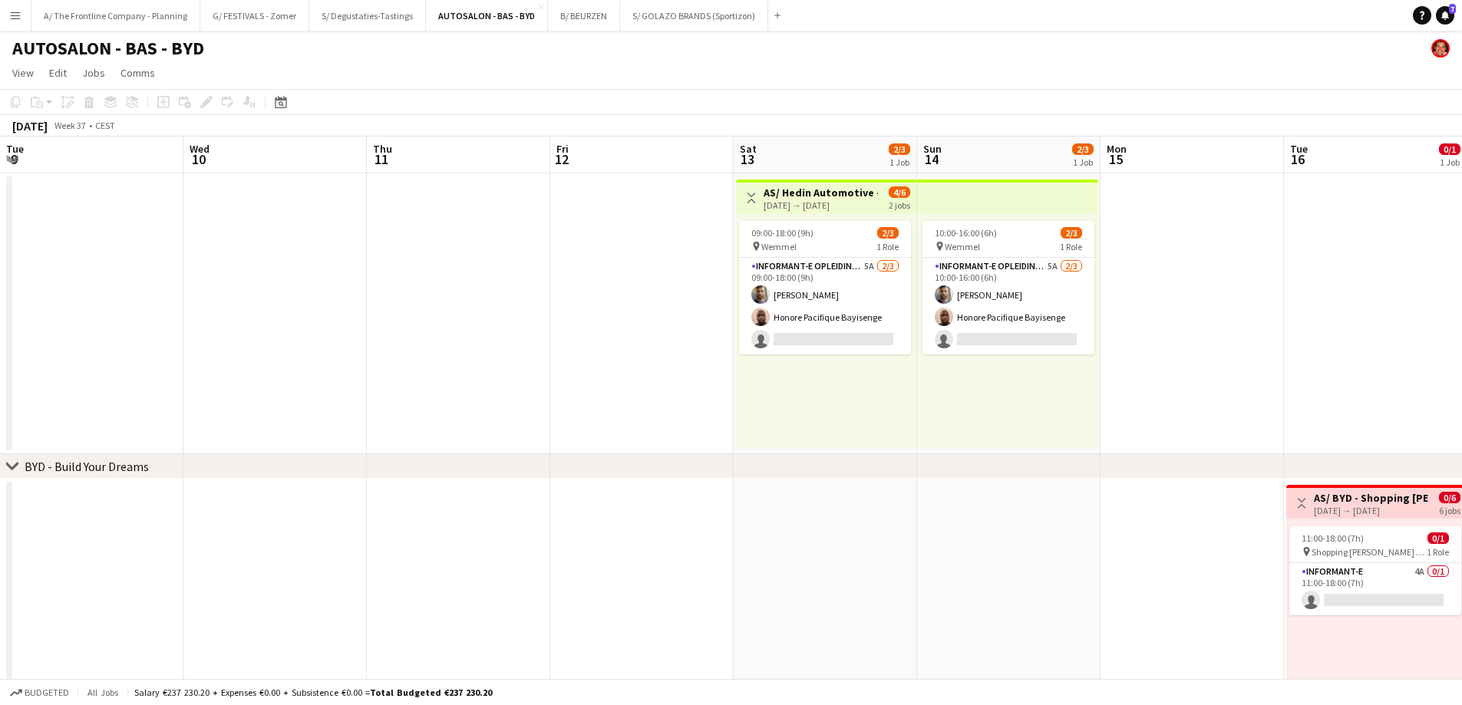
scroll to position [0, 401]
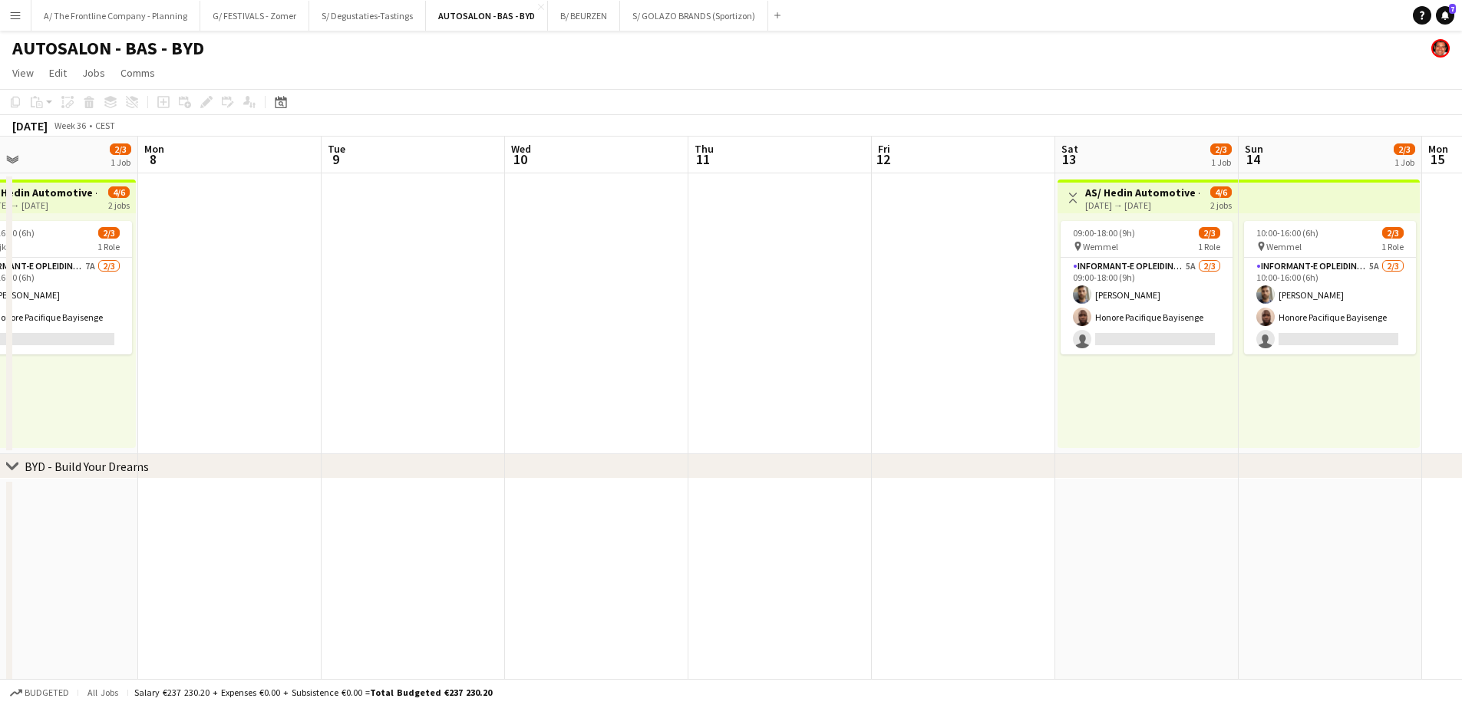
drag, startPoint x: 803, startPoint y: 396, endPoint x: 1258, endPoint y: 374, distance: 455.5
click at [1258, 374] on app-calendar-viewport "Fri 5 Sat 6 2/3 1 Job Sun 7 2/3 1 Job Mon 8 Tue 9 Wed 10 Thu 11 Fri 12 Sat 13 2…" at bounding box center [731, 566] width 1462 height 858
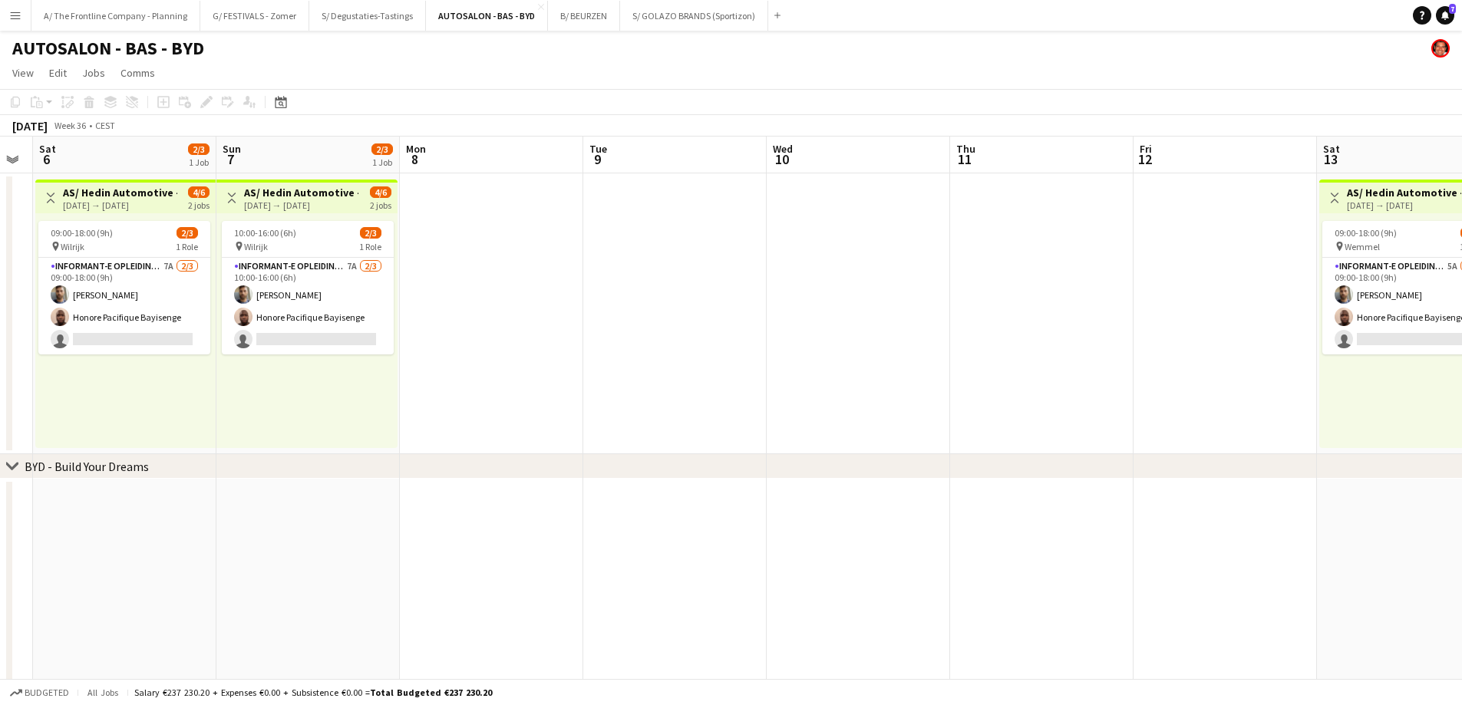
drag, startPoint x: 441, startPoint y: 376, endPoint x: 1251, endPoint y: 363, distance: 809.7
click at [1251, 363] on app-calendar-viewport "Fri 5 Sat 6 2/3 1 Job Sun 7 2/3 1 Job Mon 8 Tue 9 Wed 10 Thu 11 Fri 12 Sat 13 2…" at bounding box center [731, 566] width 1462 height 858
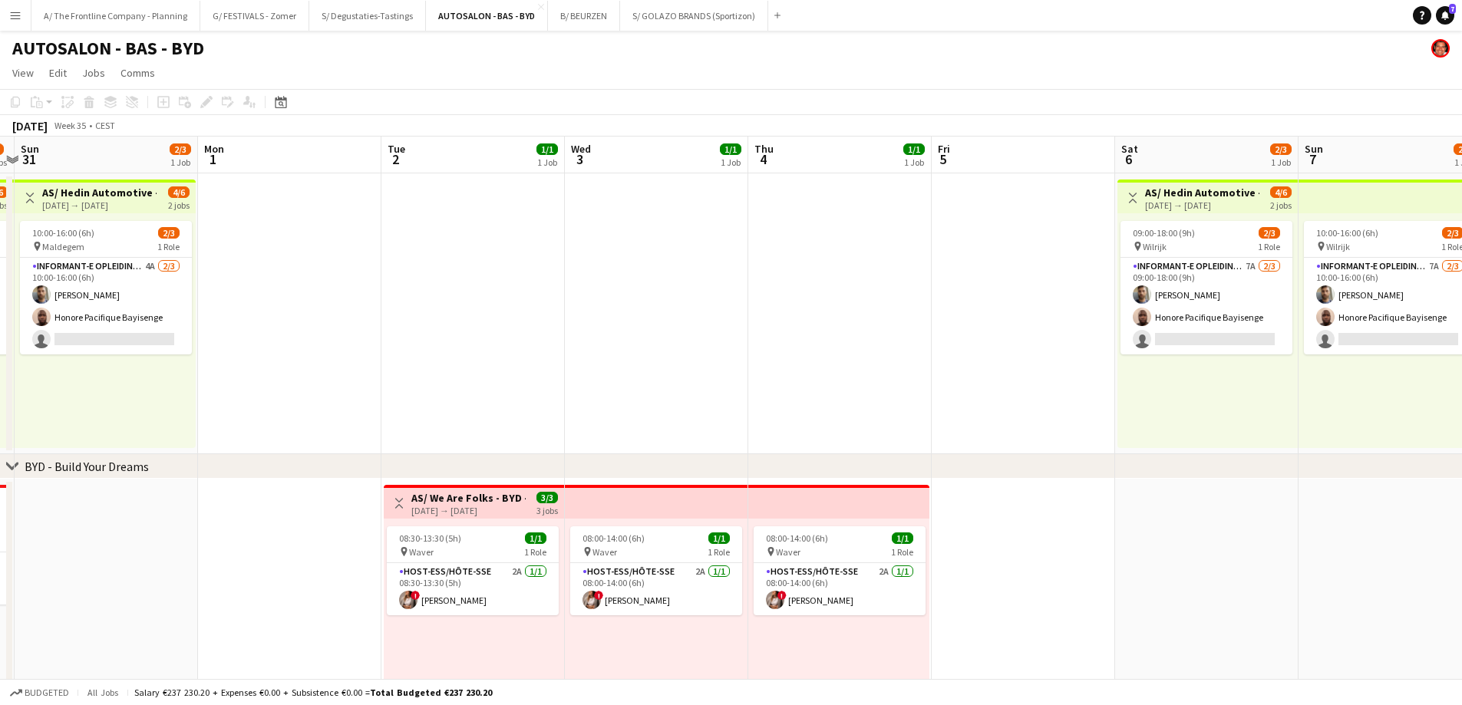
drag, startPoint x: 440, startPoint y: 378, endPoint x: 1000, endPoint y: 332, distance: 561.2
click at [1000, 332] on app-calendar-viewport "Fri 29 1/1 1 Job Sat 30 3/4 2 Jobs Sun 31 2/3 1 Job Mon 1 Tue 2 1/1 1 Job Wed 3…" at bounding box center [731, 566] width 1462 height 858
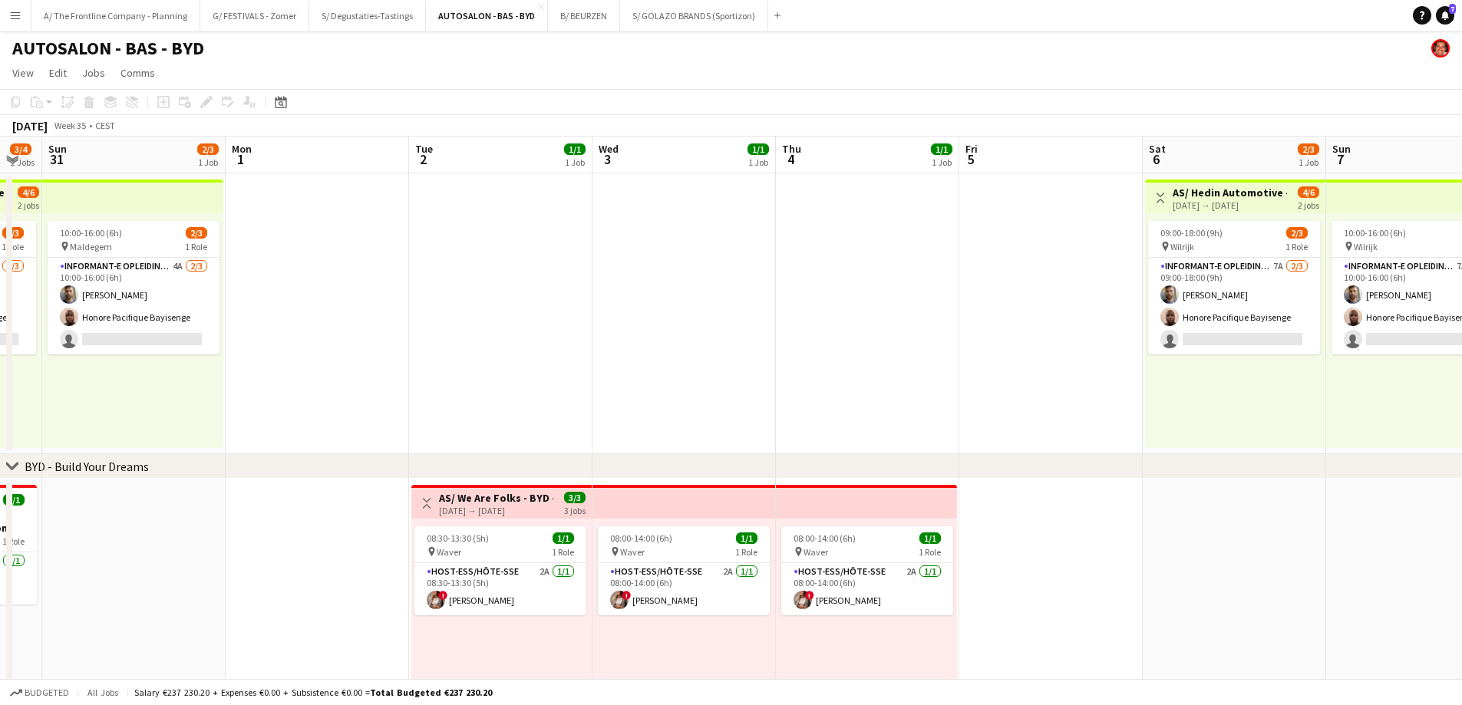
drag, startPoint x: 886, startPoint y: 340, endPoint x: 1185, endPoint y: 329, distance: 298.7
click at [1184, 329] on app-calendar-viewport "Fri 29 1/1 1 Job Sat 30 3/4 2 Jobs Sun 31 2/3 1 Job Mon 1 Tue 2 1/1 1 Job Wed 3…" at bounding box center [731, 566] width 1462 height 858
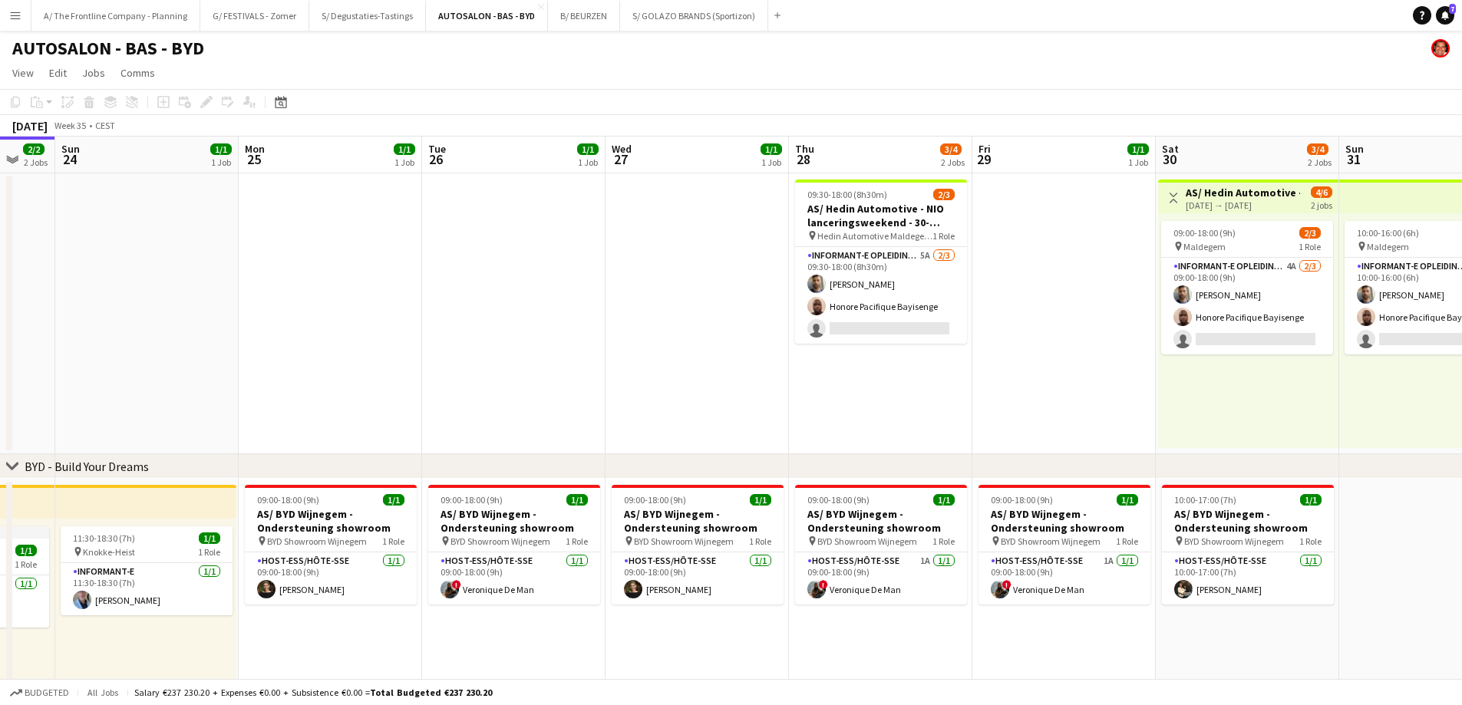
scroll to position [0, 556]
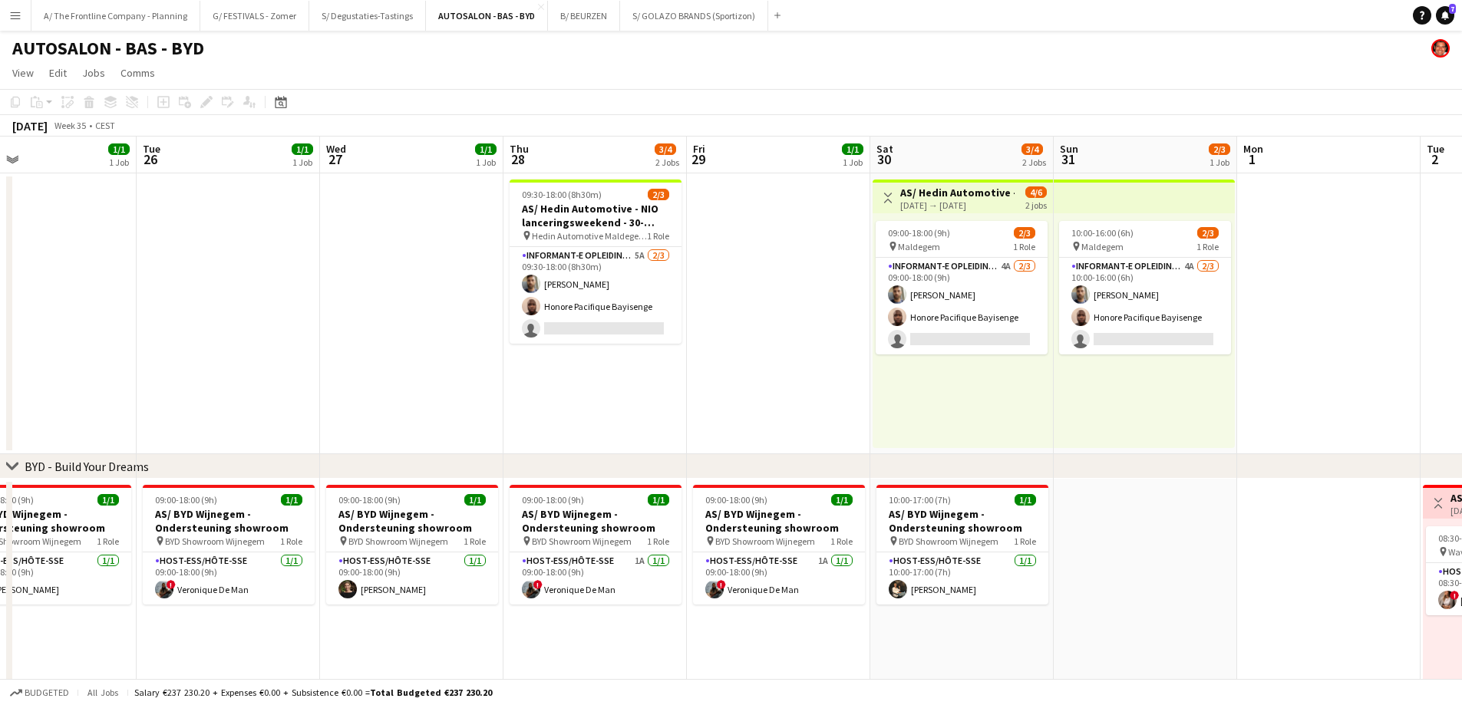
drag, startPoint x: 337, startPoint y: 381, endPoint x: 595, endPoint y: 385, distance: 258.6
click at [618, 388] on app-calendar-viewport "Fri 22 2/2 2 Jobs Sat 23 2/2 2 Jobs Sun 24 1/1 1 Job Mon 25 1/1 1 Job Tue 26 1/…" at bounding box center [731, 566] width 1462 height 858
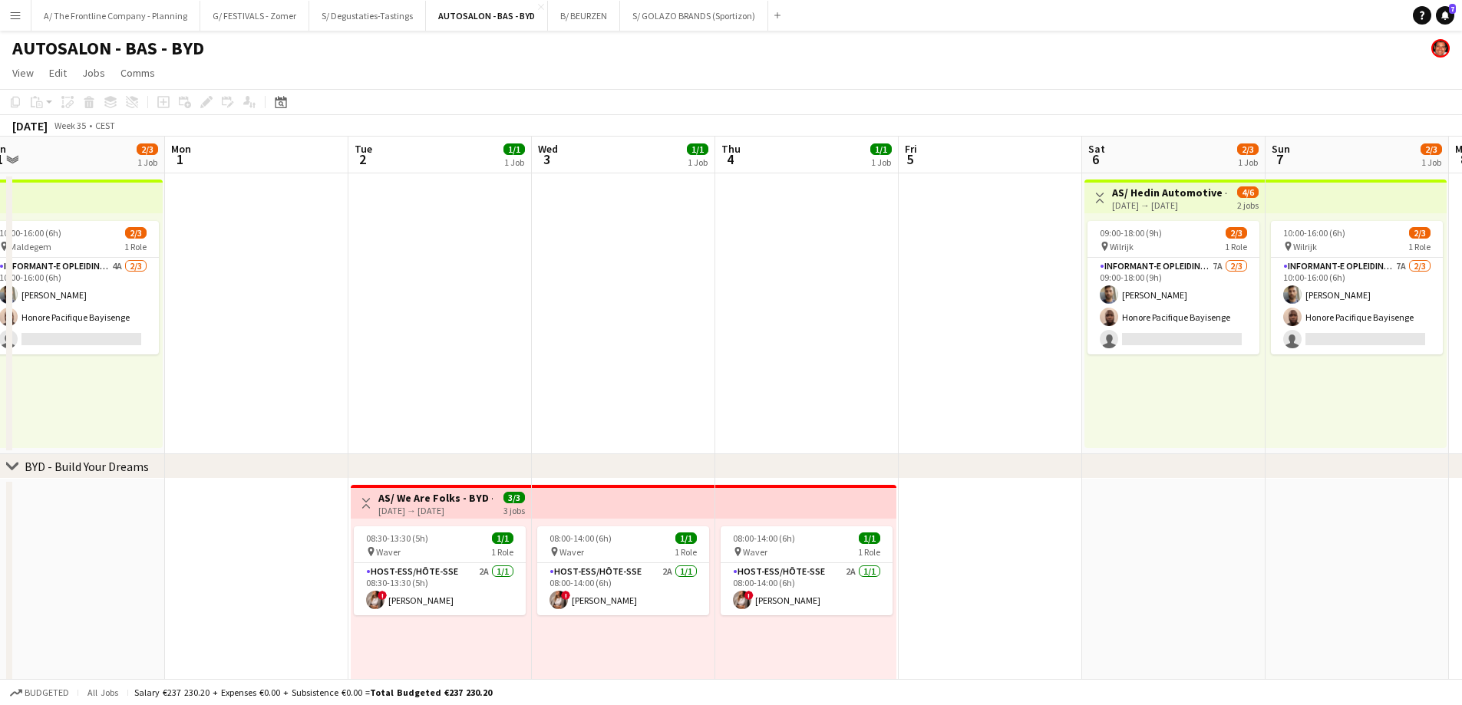
drag, startPoint x: 529, startPoint y: 407, endPoint x: 278, endPoint y: 388, distance: 251.7
click at [0, 401] on html "Menu Boards Boards Boards All jobs Status Workforce Workforce My Workforce Recr…" at bounding box center [731, 510] width 1462 height 1021
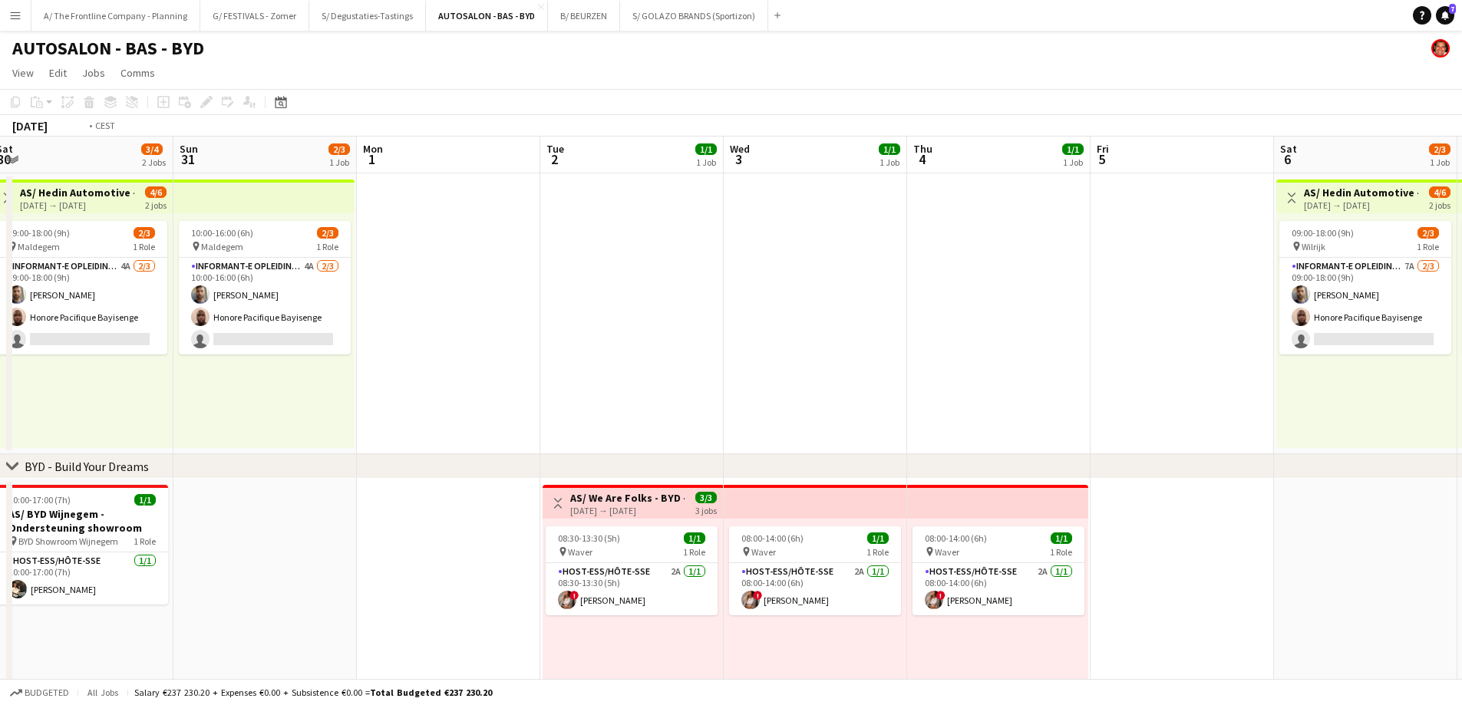
drag, startPoint x: 783, startPoint y: 341, endPoint x: 288, endPoint y: 353, distance: 495.1
click at [288, 353] on app-calendar-viewport "Wed 27 1/1 1 Job Thu 28 3/4 2 Jobs Fri 29 1/1 1 Job Sat 30 3/4 2 Jobs Sun 31 2/…" at bounding box center [731, 566] width 1462 height 858
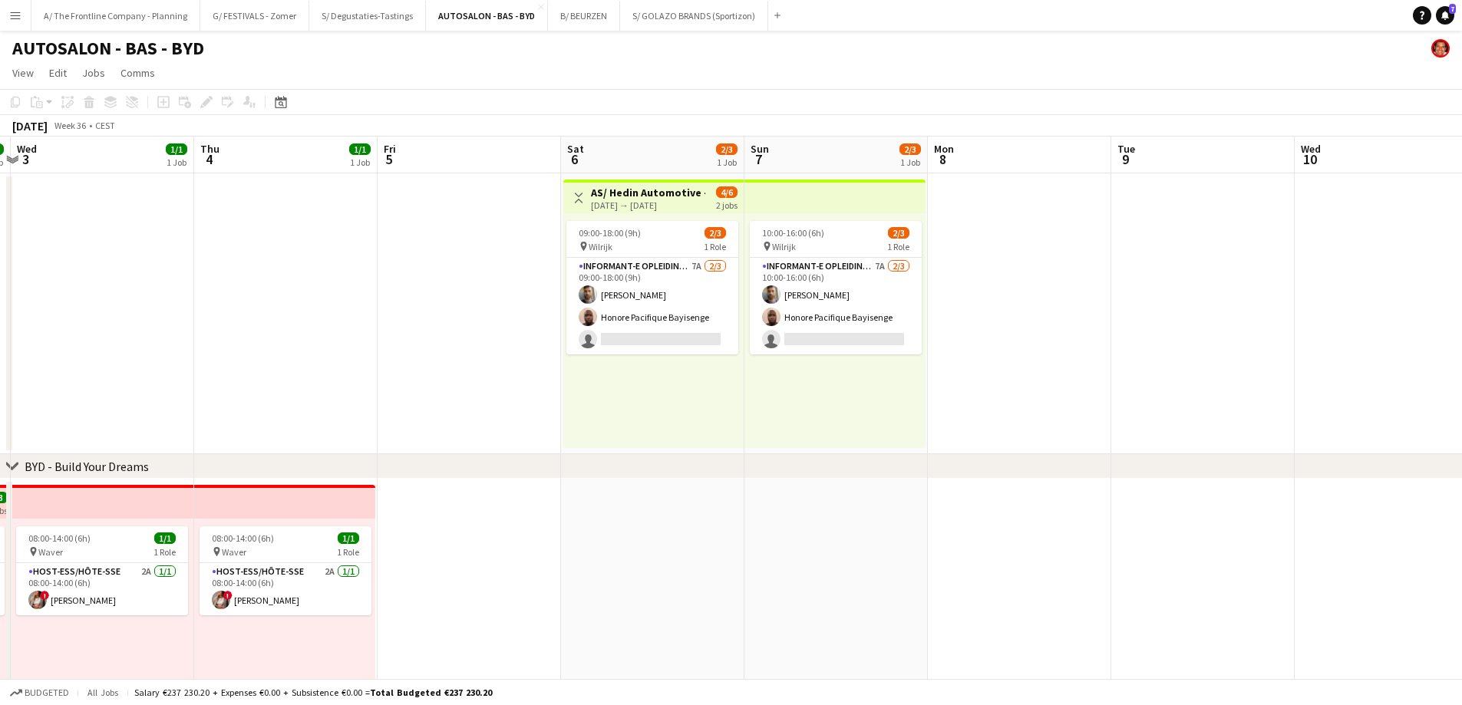
drag, startPoint x: 882, startPoint y: 372, endPoint x: 370, endPoint y: 397, distance: 513.2
click at [357, 392] on app-calendar-viewport "Sun 31 2/3 1 Job Mon 1 Tue 2 1/1 1 Job Wed 3 1/1 1 Job Thu 4 1/1 1 Job Fri 5 Sa…" at bounding box center [731, 566] width 1462 height 858
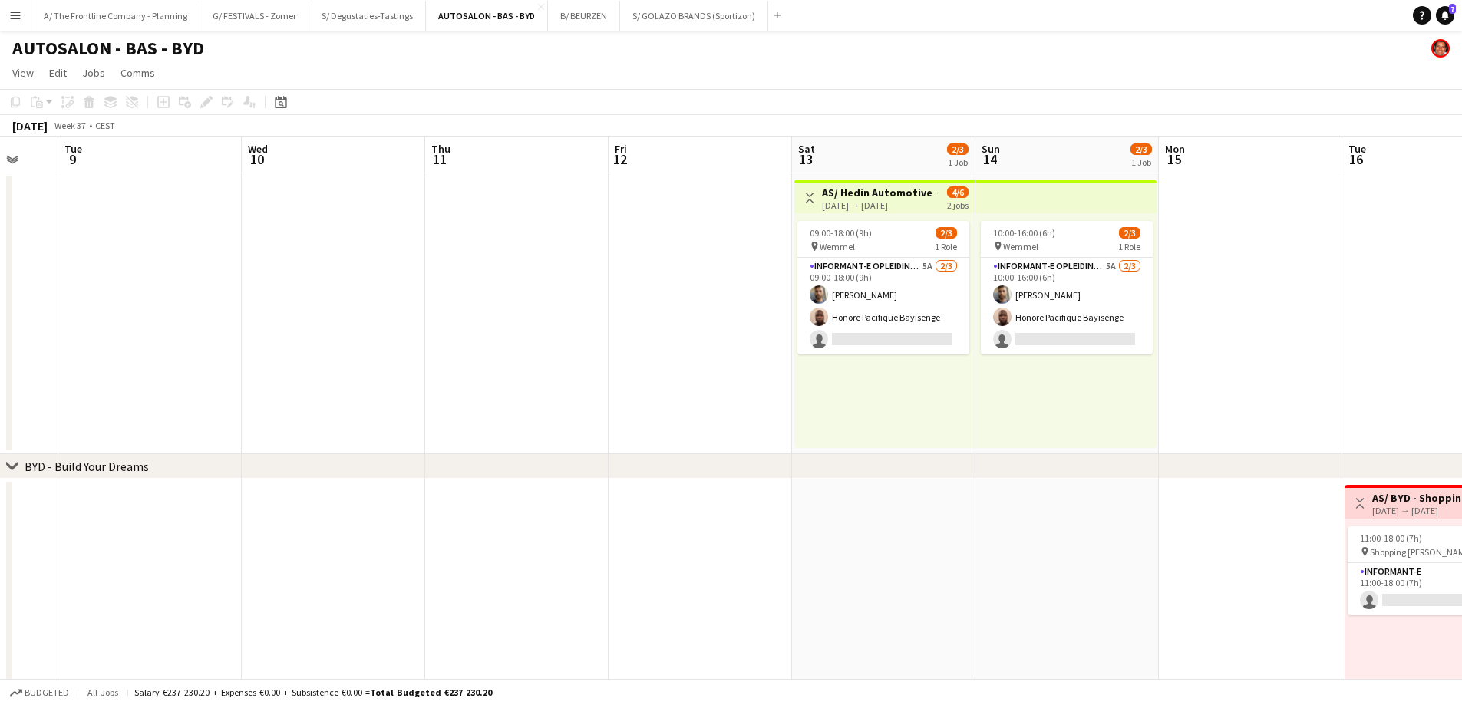
drag, startPoint x: 688, startPoint y: 375, endPoint x: 472, endPoint y: 383, distance: 215.8
click at [473, 383] on app-calendar-viewport "Sat 6 2/3 1 Job Sun 7 2/3 1 Job Mon 8 Tue 9 Wed 10 Thu 11 Fri 12 Sat 13 2/3 1 J…" at bounding box center [731, 566] width 1462 height 858
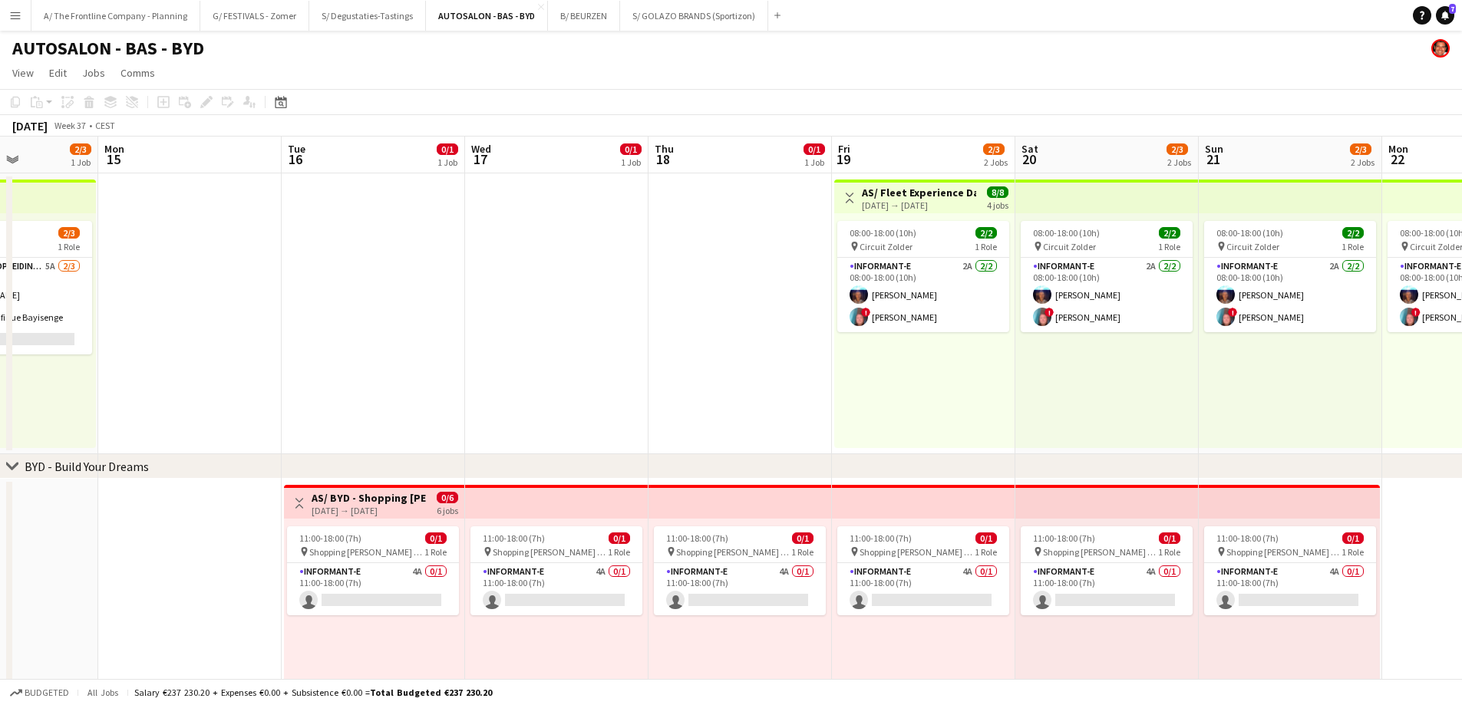
scroll to position [0, 523]
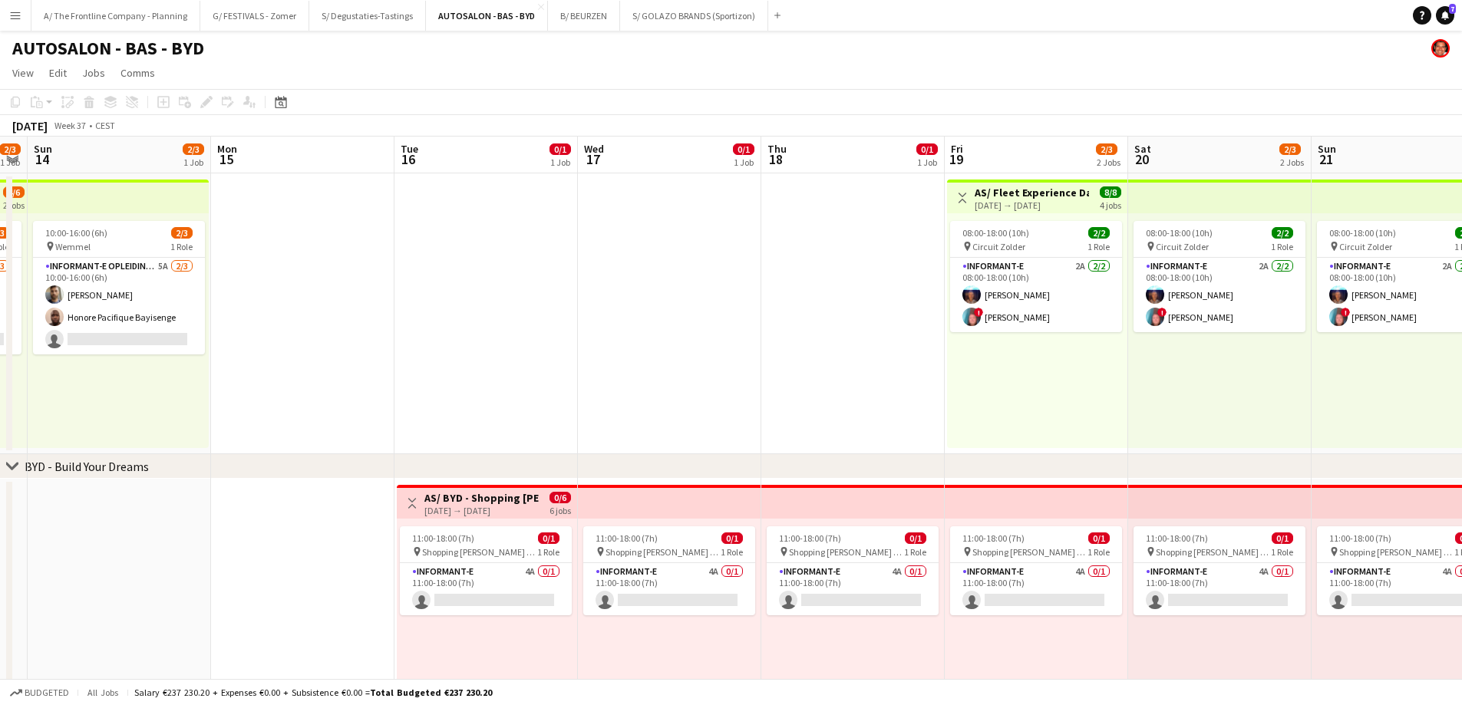
drag, startPoint x: 1184, startPoint y: 333, endPoint x: 297, endPoint y: 385, distance: 888.6
click at [297, 385] on app-calendar-viewport "Thu 11 Fri 12 Sat 13 2/3 1 Job Sun 14 2/3 1 Job Mon 15 Tue 16 0/1 1 Job Wed 17 …" at bounding box center [731, 566] width 1462 height 858
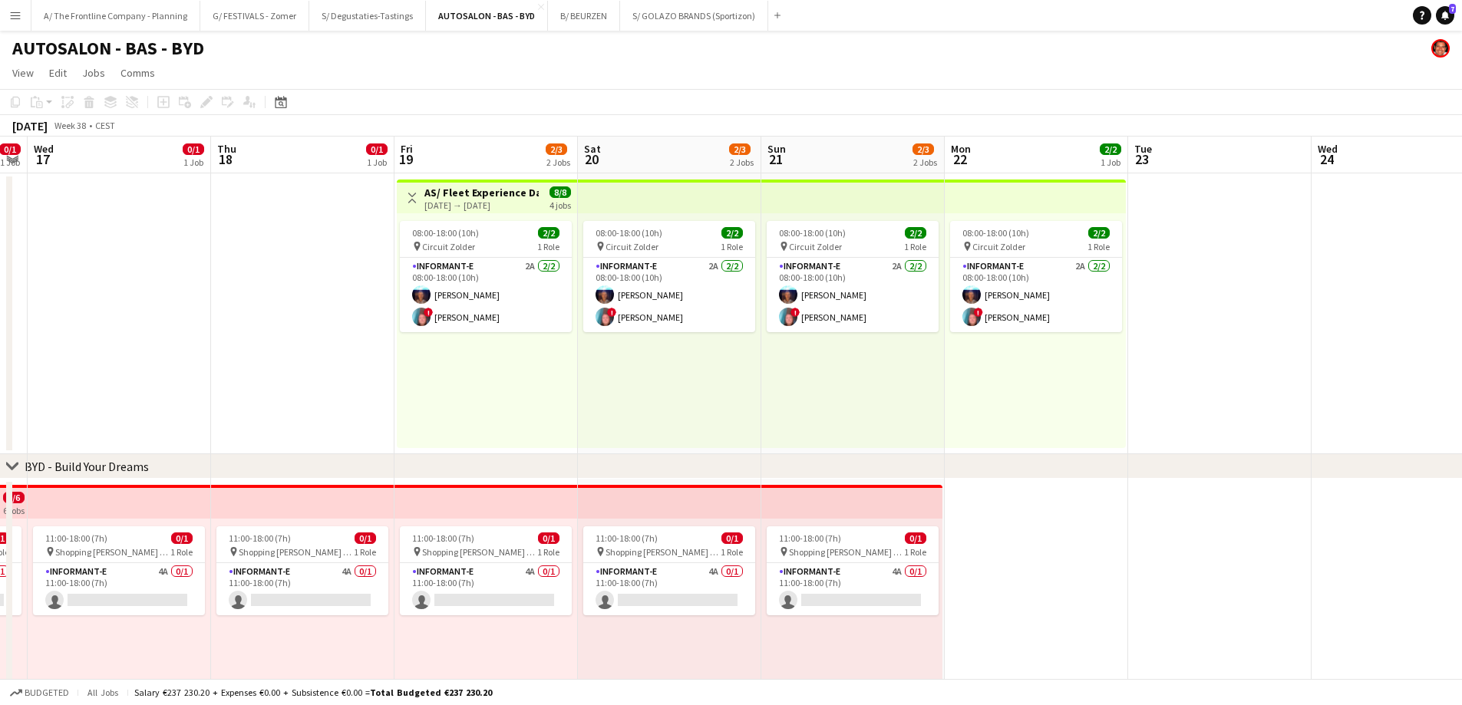
scroll to position [0, 605]
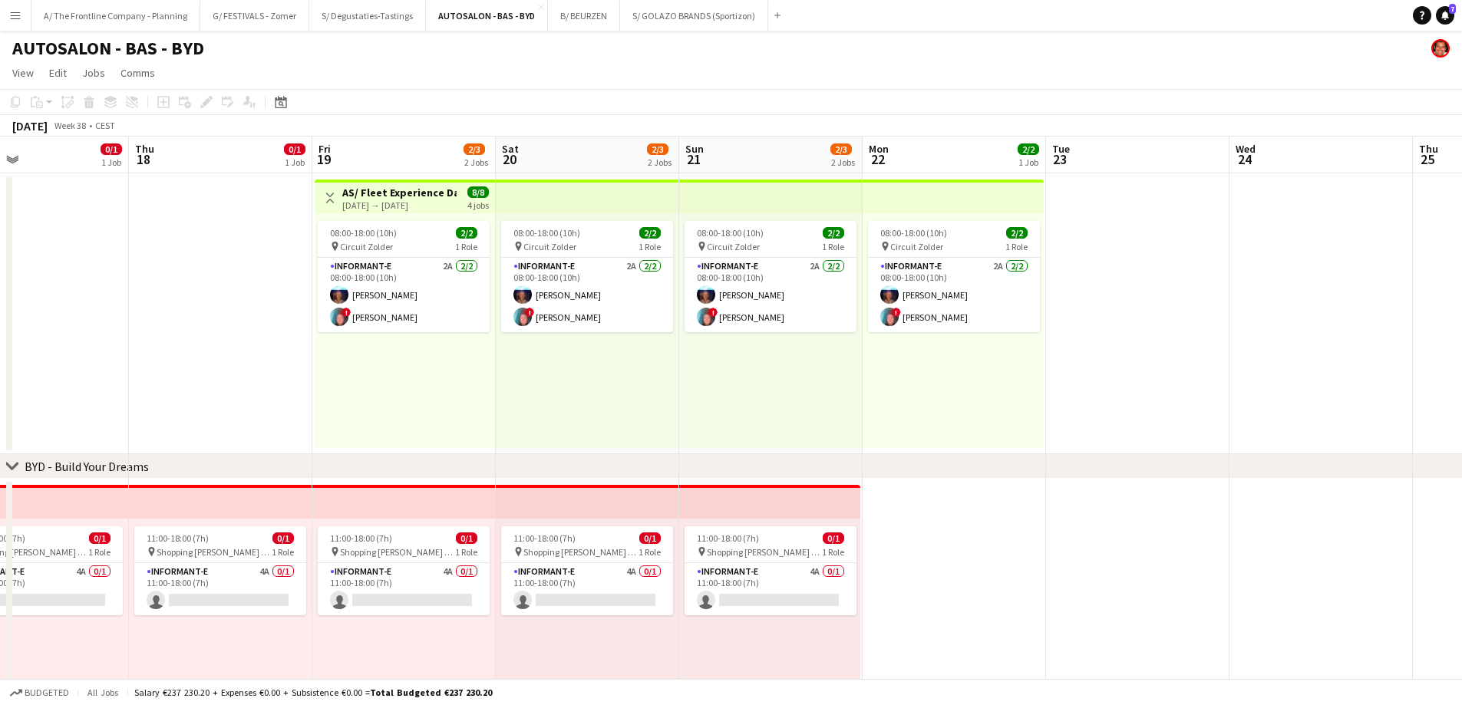
drag, startPoint x: 895, startPoint y: 397, endPoint x: 446, endPoint y: 384, distance: 449.1
click at [446, 384] on app-calendar-viewport "Sun 14 2/3 1 Job Mon 15 Tue 16 0/1 1 Job Wed 17 0/1 1 Job Thu 18 0/1 1 Job Fri …" at bounding box center [731, 566] width 1462 height 858
click at [266, 224] on app-date-cell at bounding box center [220, 313] width 183 height 281
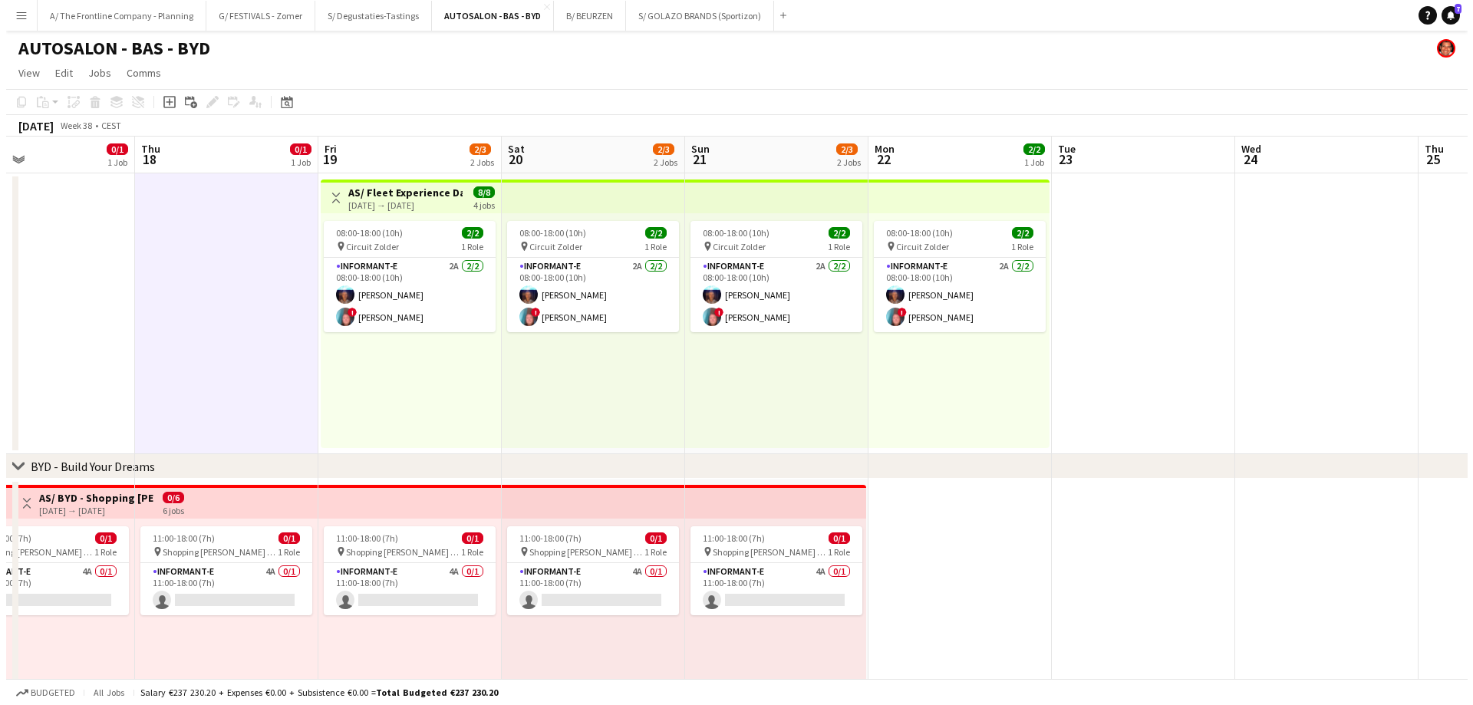
scroll to position [0, 604]
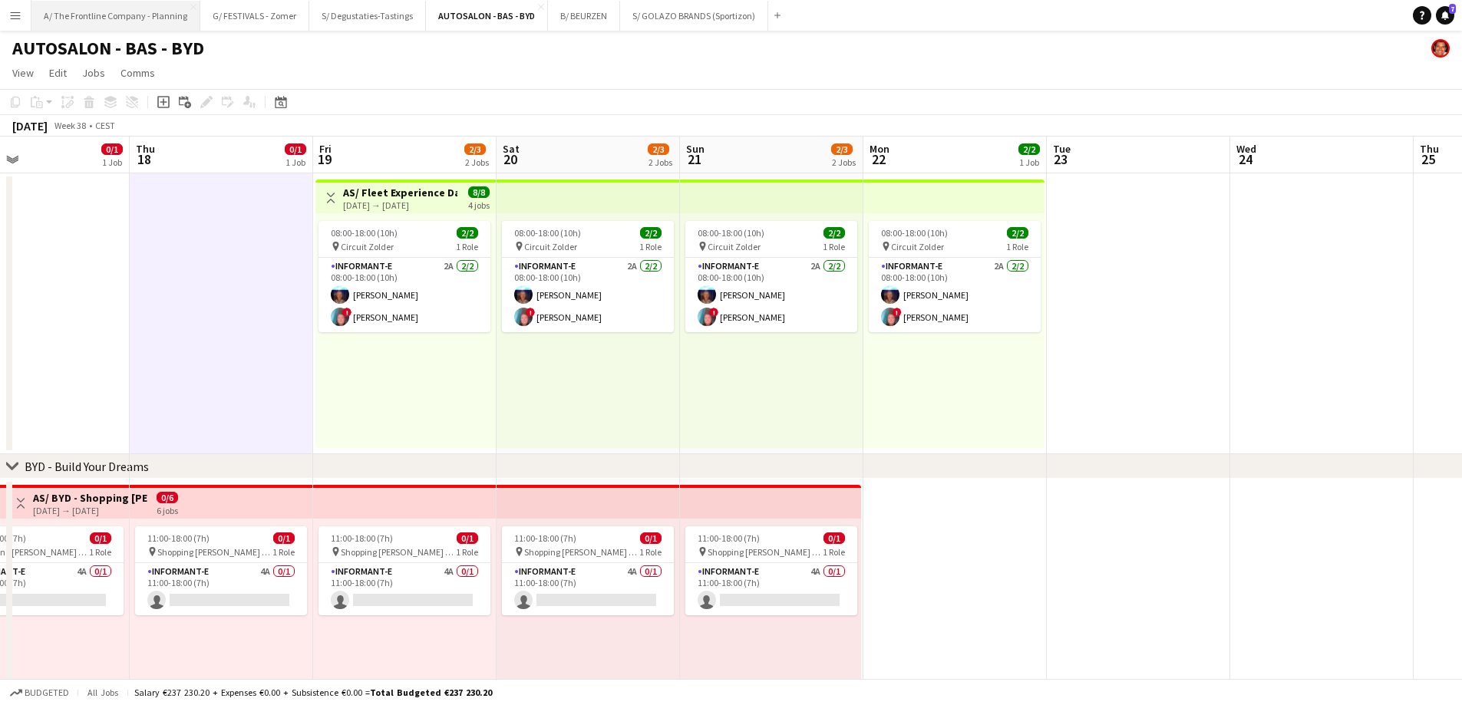
click at [89, 10] on button "A/ The Frontline Company - Planning Close" at bounding box center [115, 16] width 169 height 30
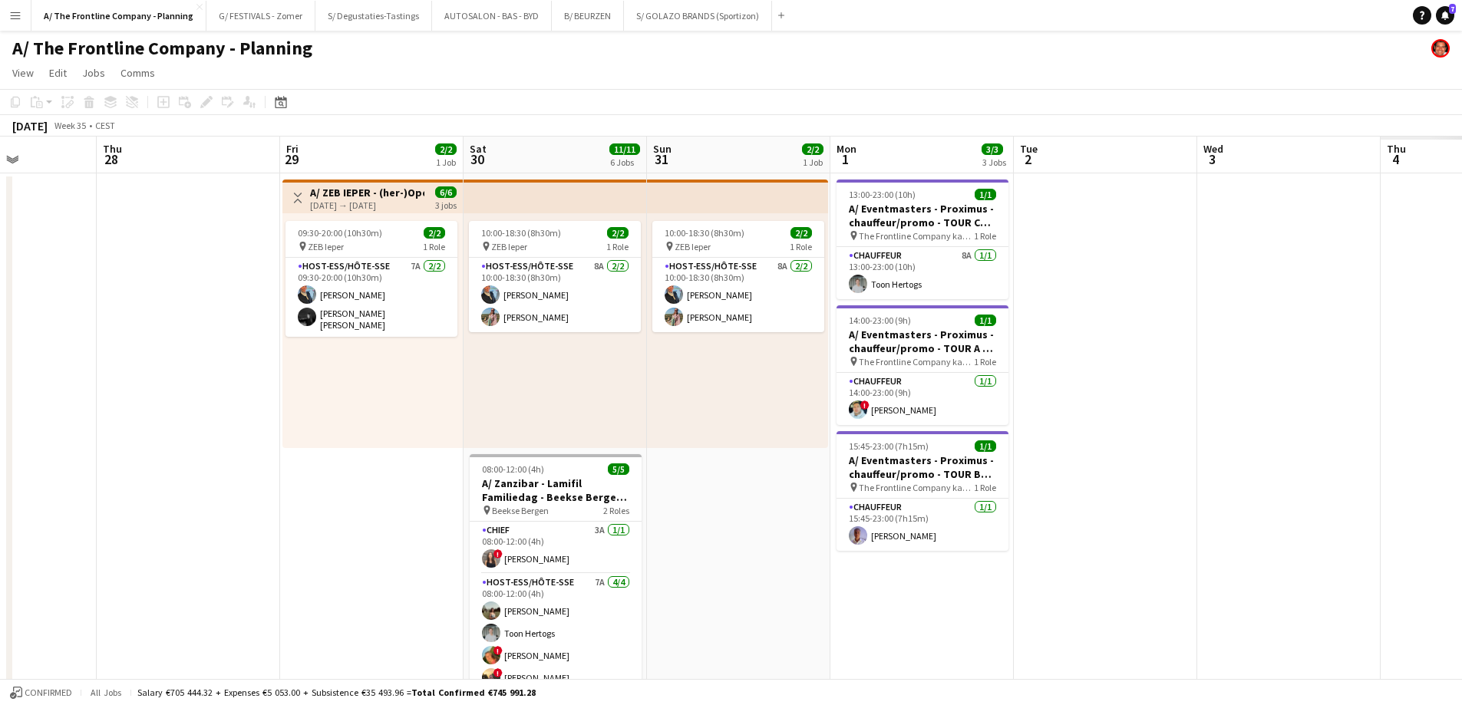
scroll to position [0, 601]
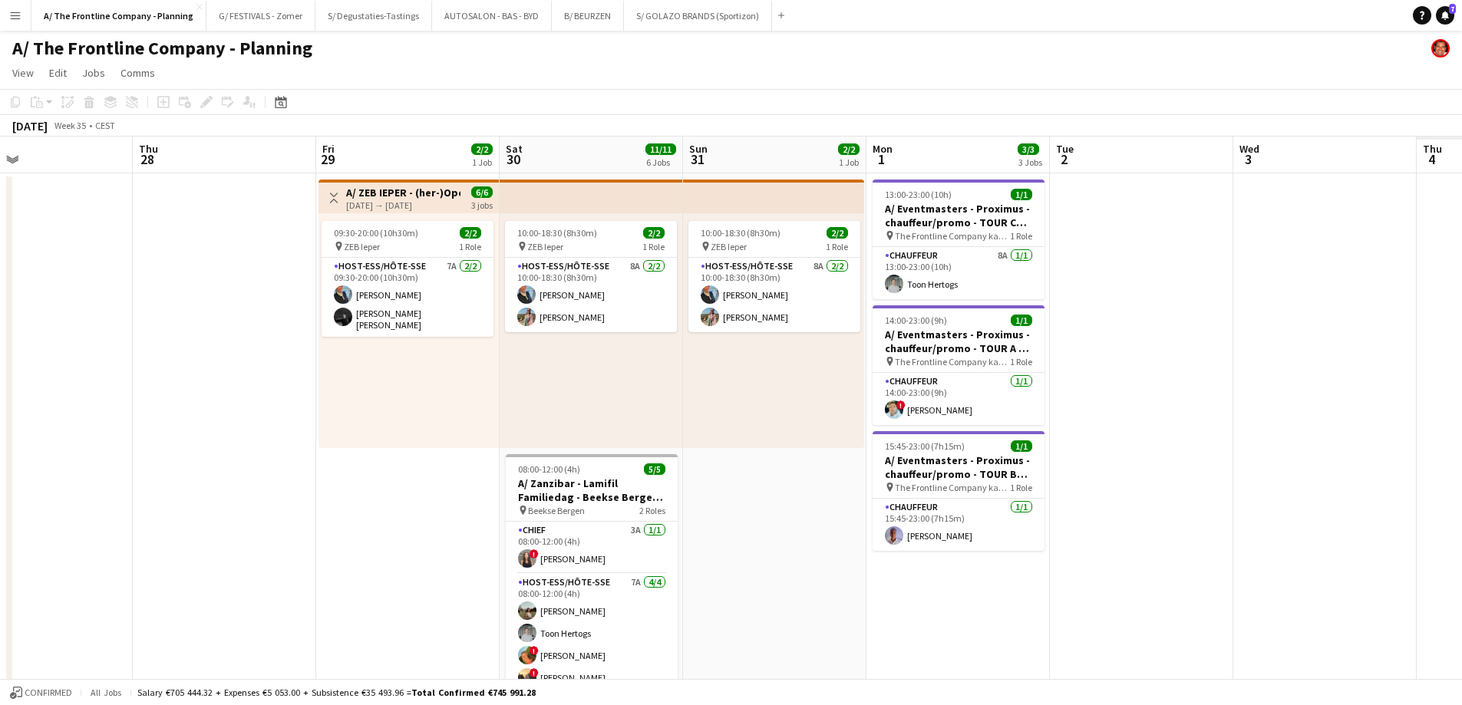
drag, startPoint x: 230, startPoint y: 343, endPoint x: -64, endPoint y: 365, distance: 294.7
click at [0, 365] on html "Menu Boards Boards Boards All jobs Status Workforce Workforce My Workforce Recr…" at bounding box center [731, 693] width 1462 height 1387
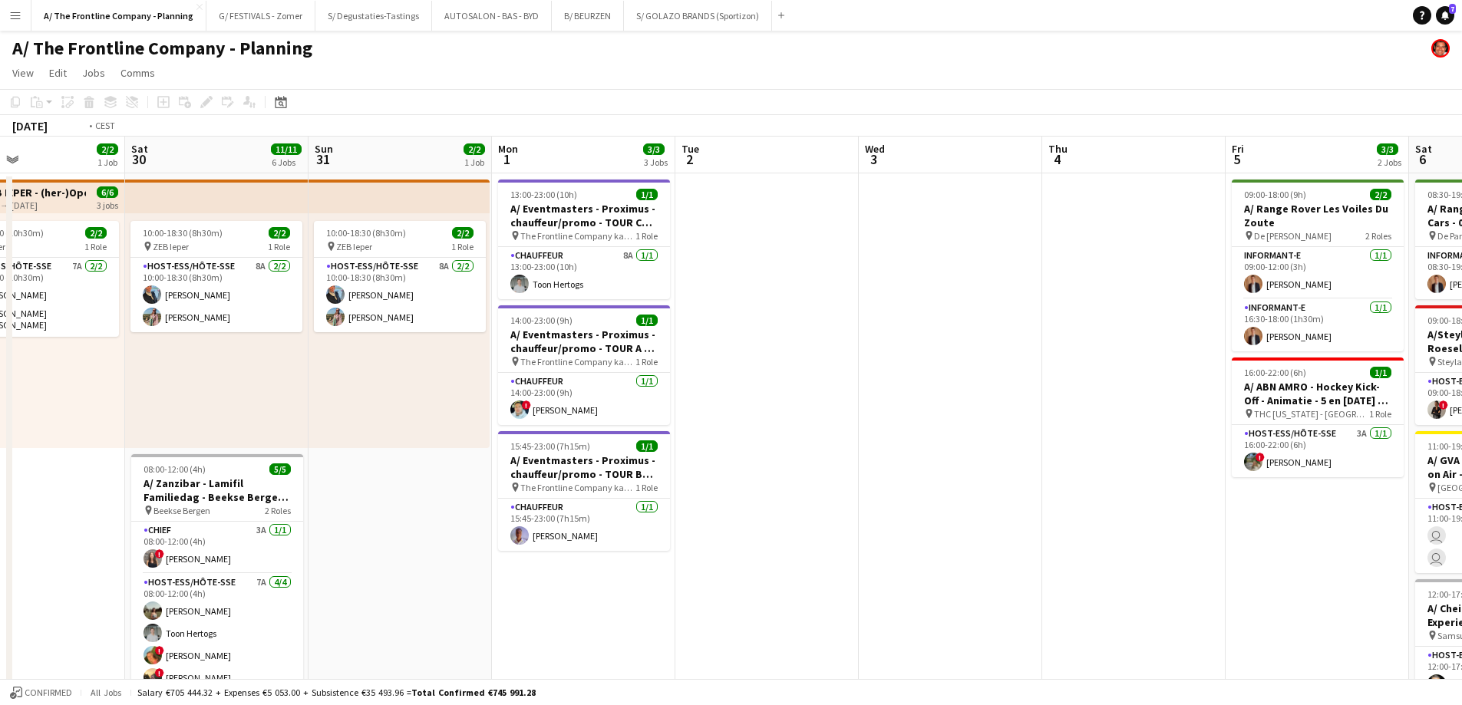
scroll to position [0, 461]
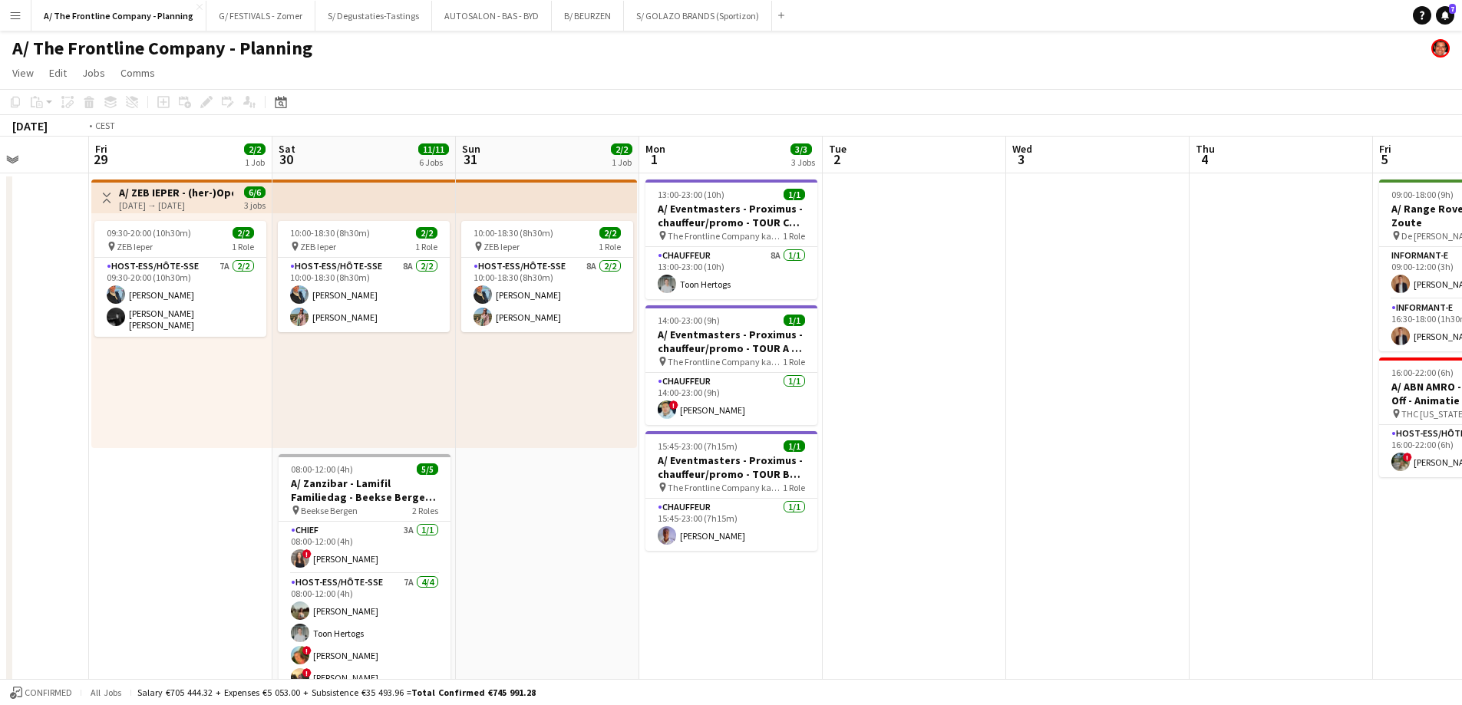
drag, startPoint x: 1107, startPoint y: 367, endPoint x: -161, endPoint y: 440, distance: 1270.6
click at [0, 440] on html "Menu Boards Boards Boards All jobs Status Workforce Workforce My Workforce Recr…" at bounding box center [731, 693] width 1462 height 1387
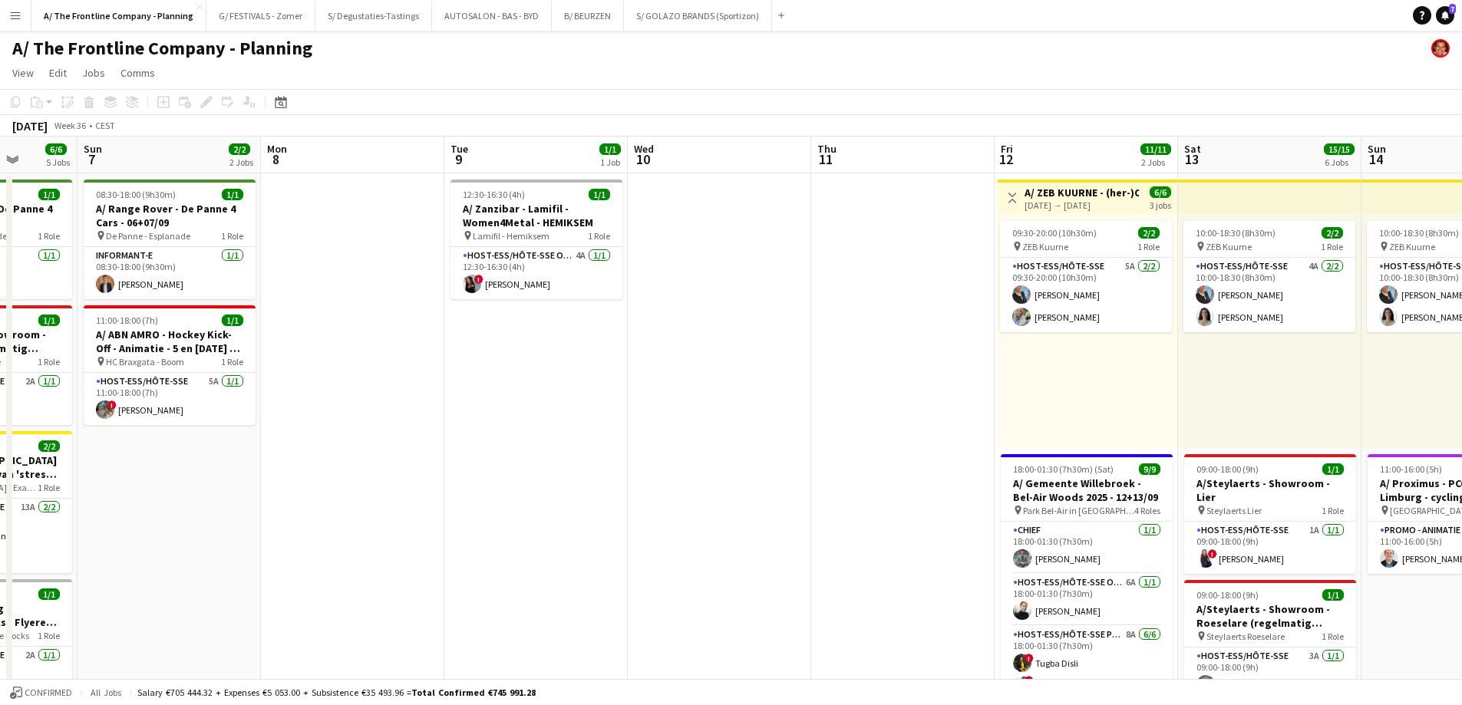
drag, startPoint x: 632, startPoint y: 510, endPoint x: 356, endPoint y: 514, distance: 276.3
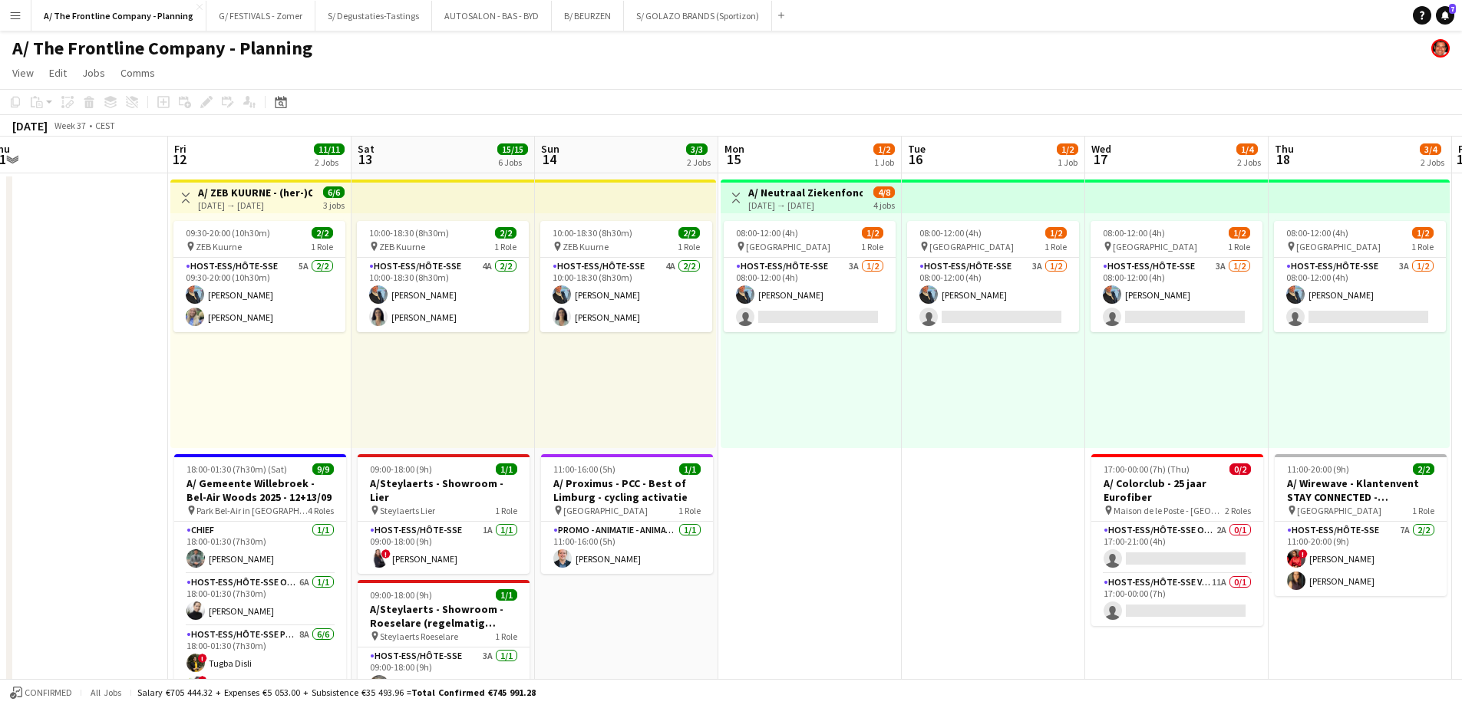
drag, startPoint x: 185, startPoint y: 466, endPoint x: 163, endPoint y: 467, distance: 21.5
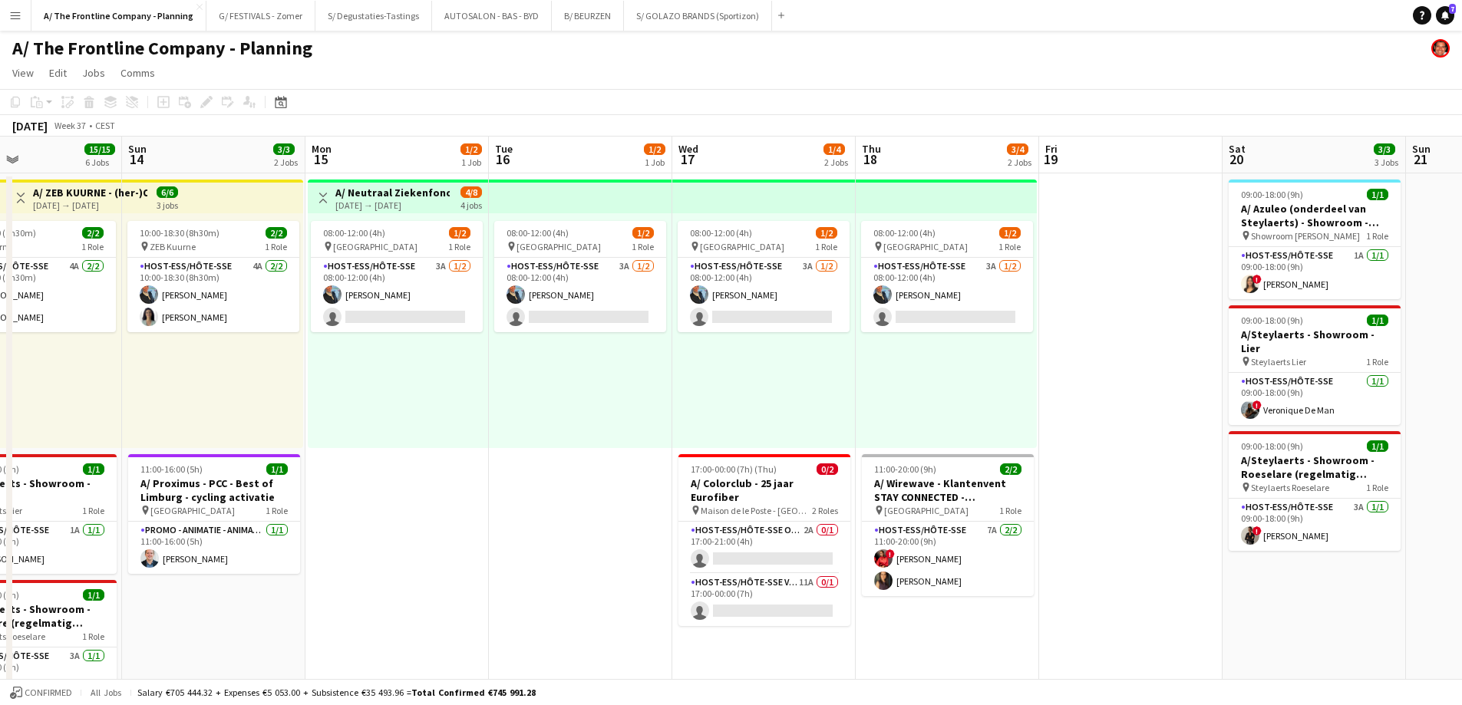
scroll to position [0, 480]
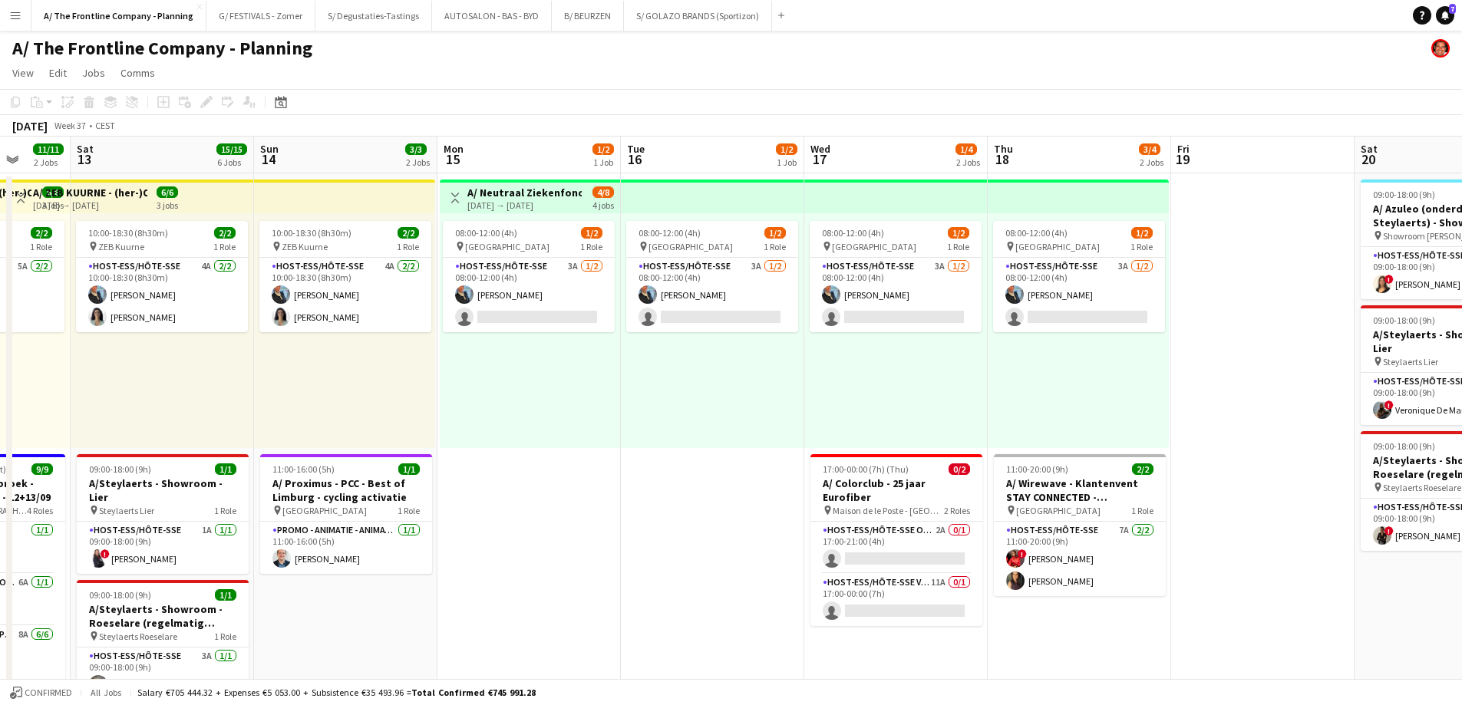
drag, startPoint x: 787, startPoint y: 413, endPoint x: 379, endPoint y: 430, distance: 407.8
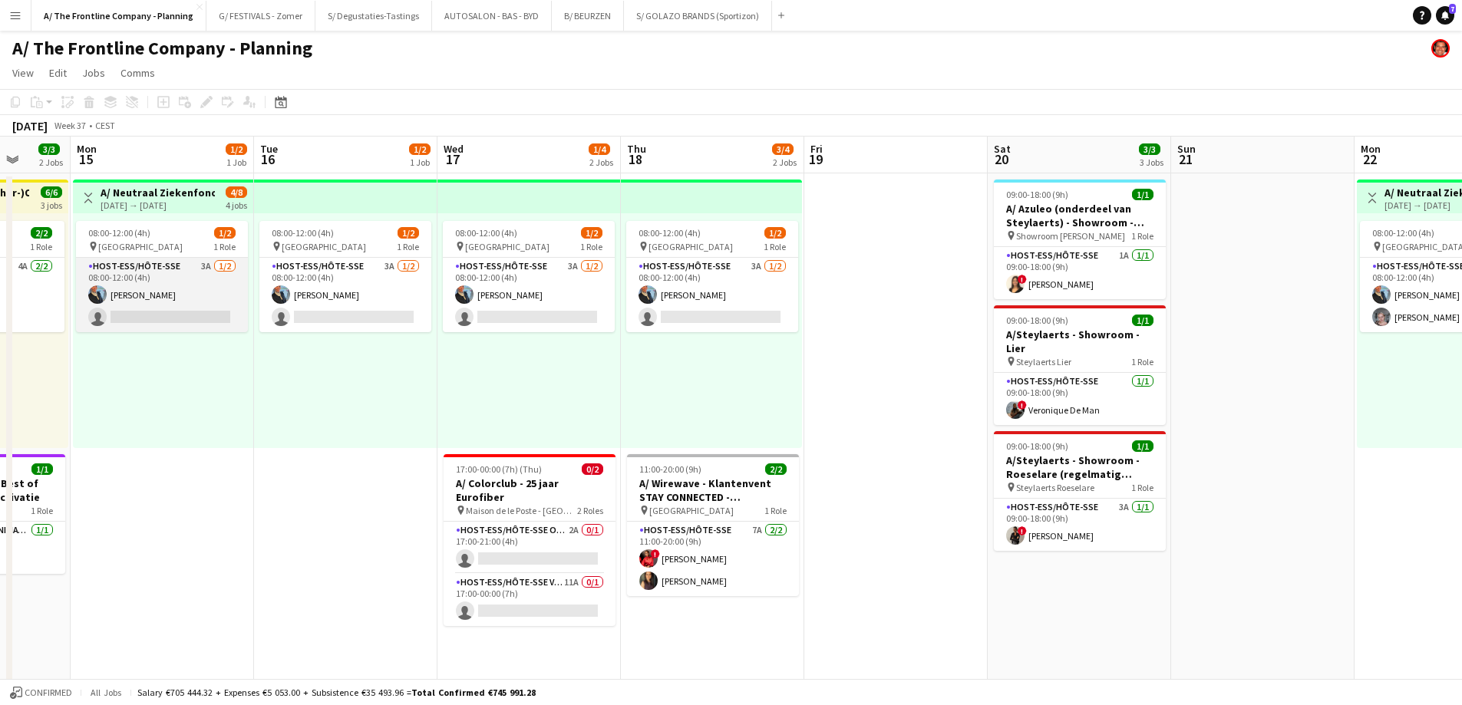
click at [174, 300] on app-card-role "Host-ess/Hôte-sse 3A [DATE] 08:00-12:00 (4h) [PERSON_NAME] single-neutral-actio…" at bounding box center [162, 295] width 172 height 74
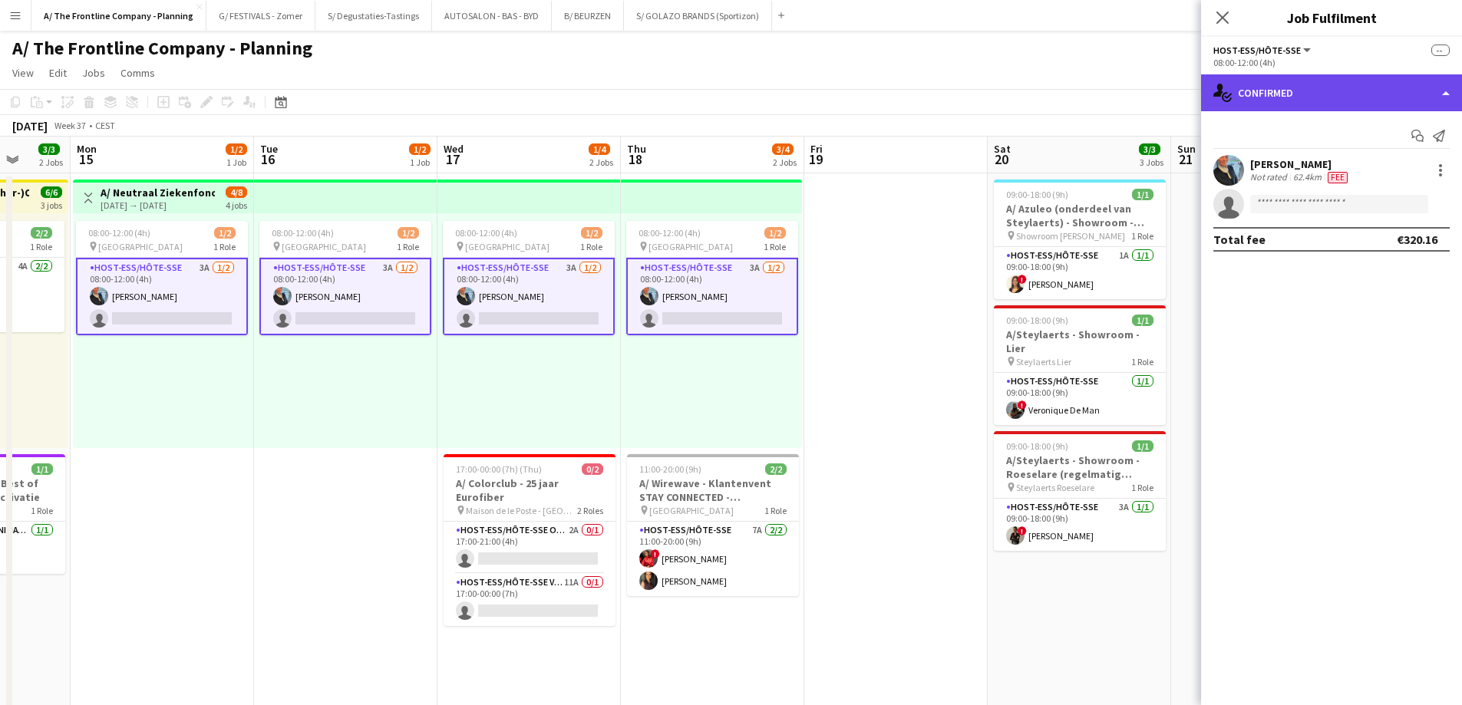
click at [1337, 100] on div "single-neutral-actions-check-2 Confirmed" at bounding box center [1331, 92] width 261 height 37
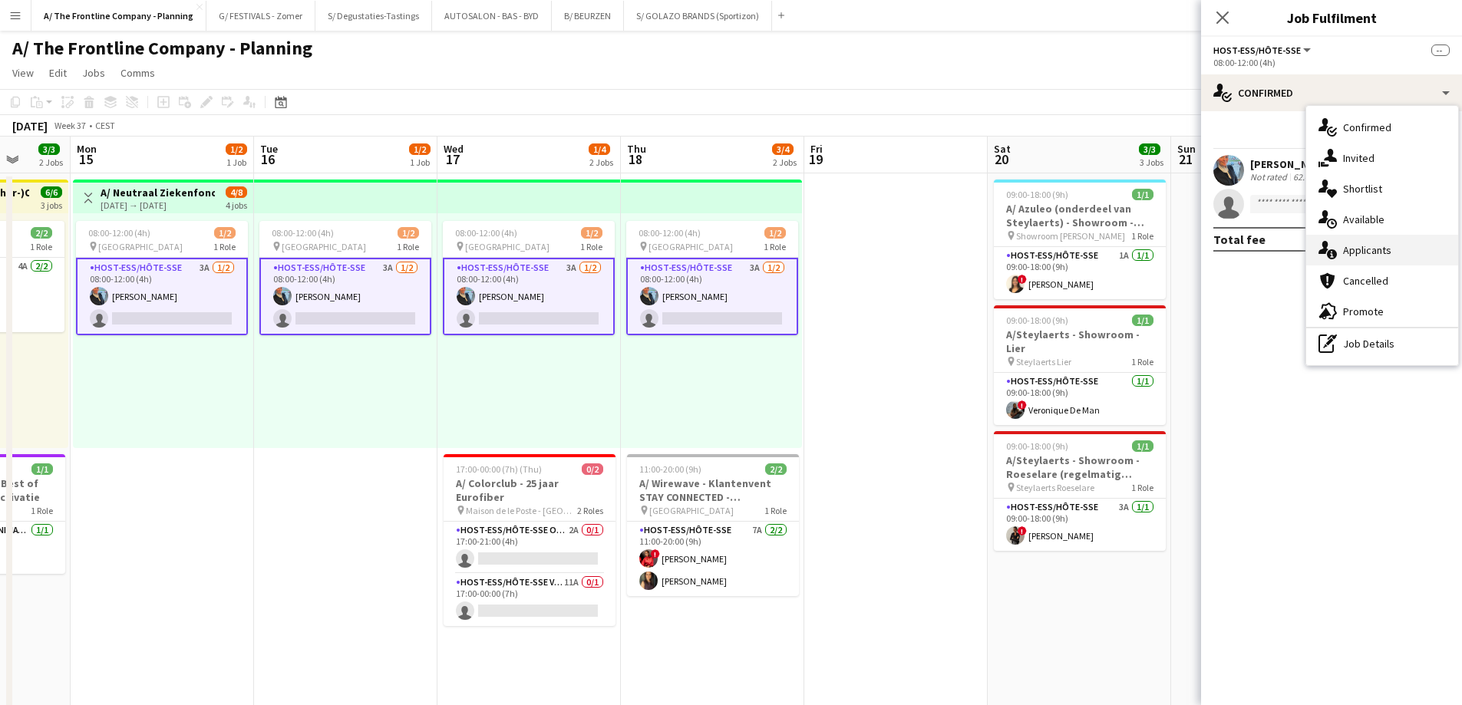
click at [1365, 252] on div "single-neutral-actions-information Applicants" at bounding box center [1382, 250] width 152 height 31
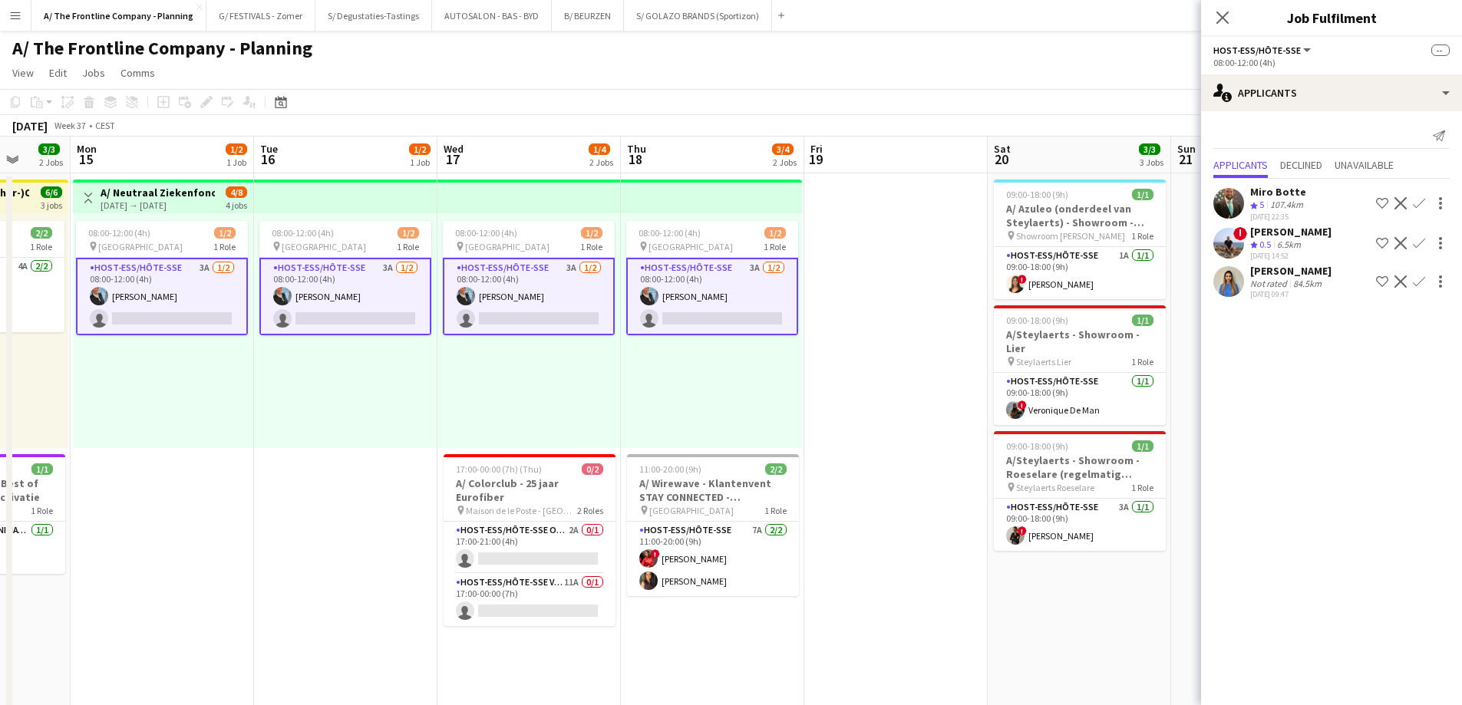
click at [1272, 289] on div "[DATE] 09:47" at bounding box center [1290, 294] width 81 height 10
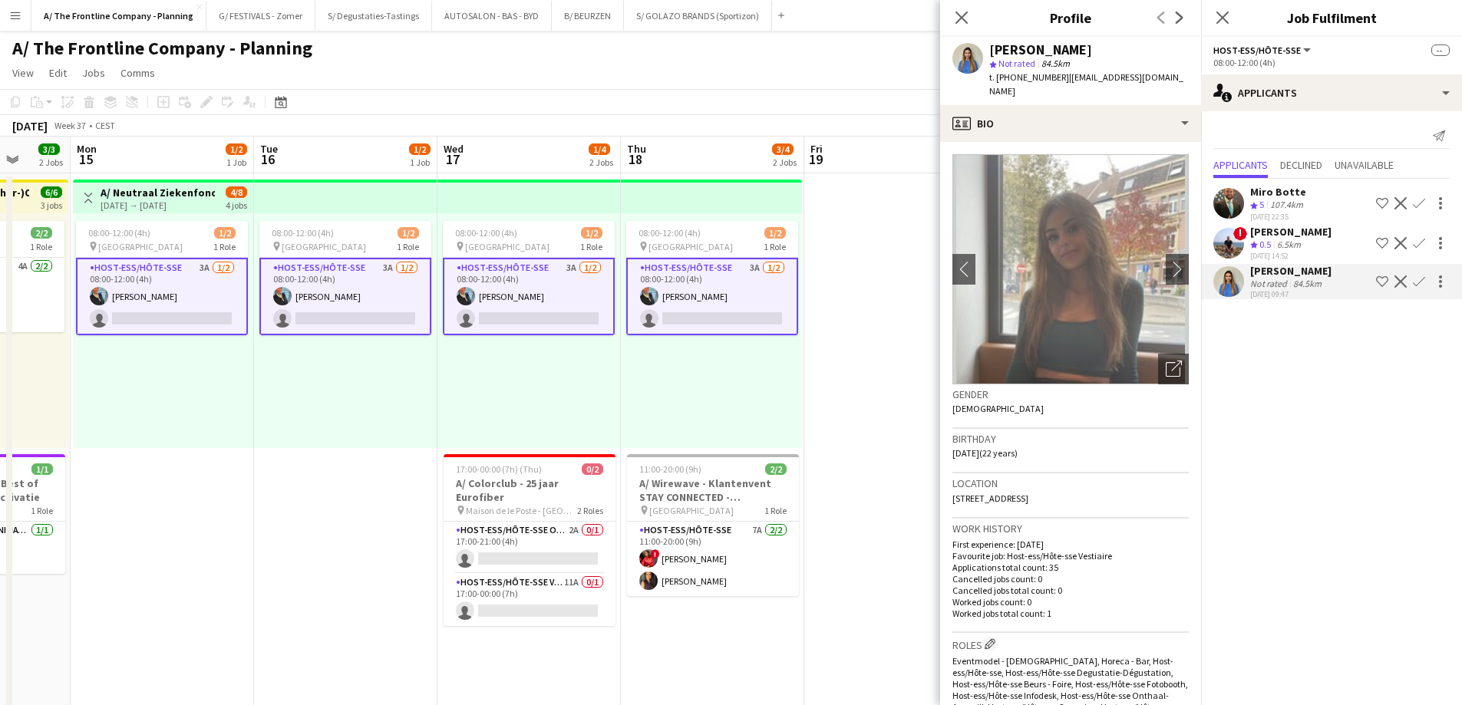
click at [190, 306] on app-card-role "Host-ess/Hôte-sse 3A [DATE] 08:00-12:00 (4h) [PERSON_NAME] single-neutral-actio…" at bounding box center [162, 297] width 172 height 78
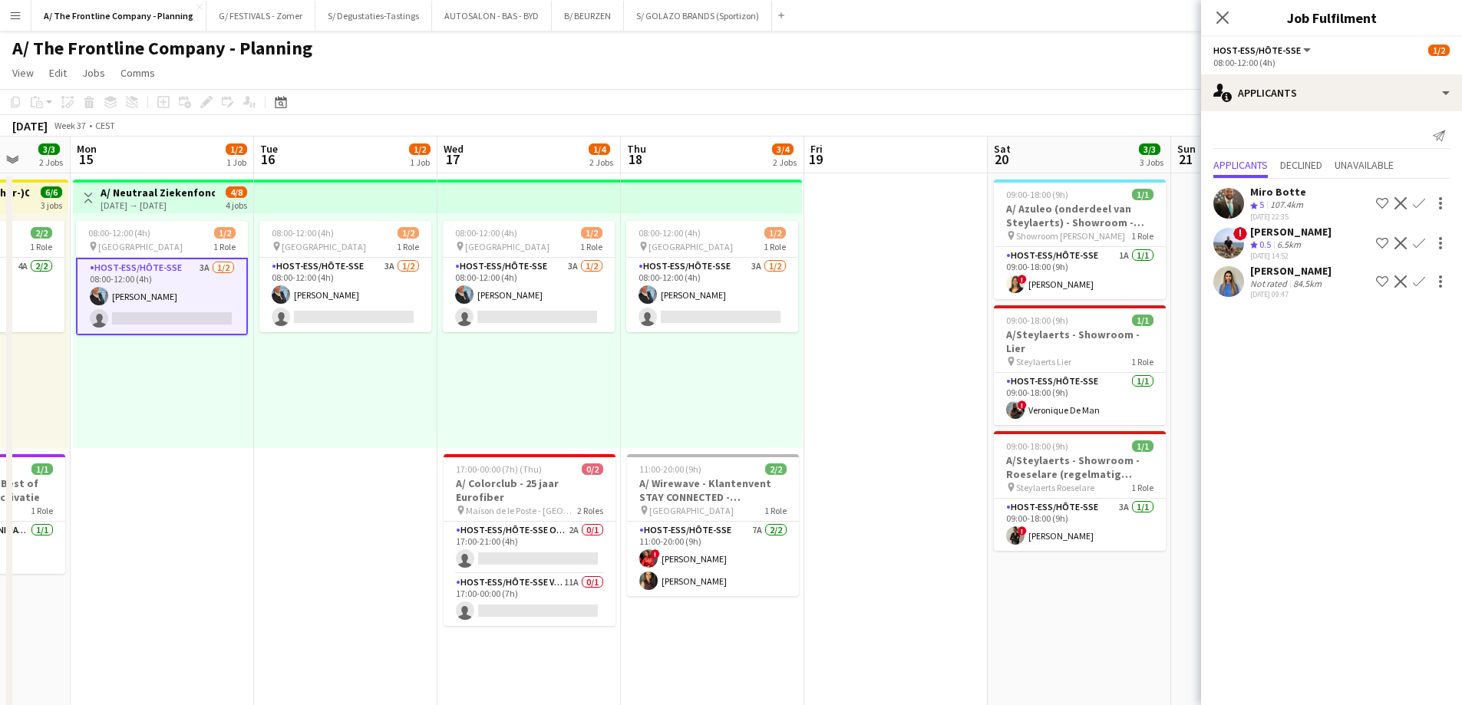
click at [181, 303] on app-card-role "Host-ess/Hôte-sse 3A [DATE] 08:00-12:00 (4h) [PERSON_NAME] single-neutral-actio…" at bounding box center [162, 297] width 172 height 78
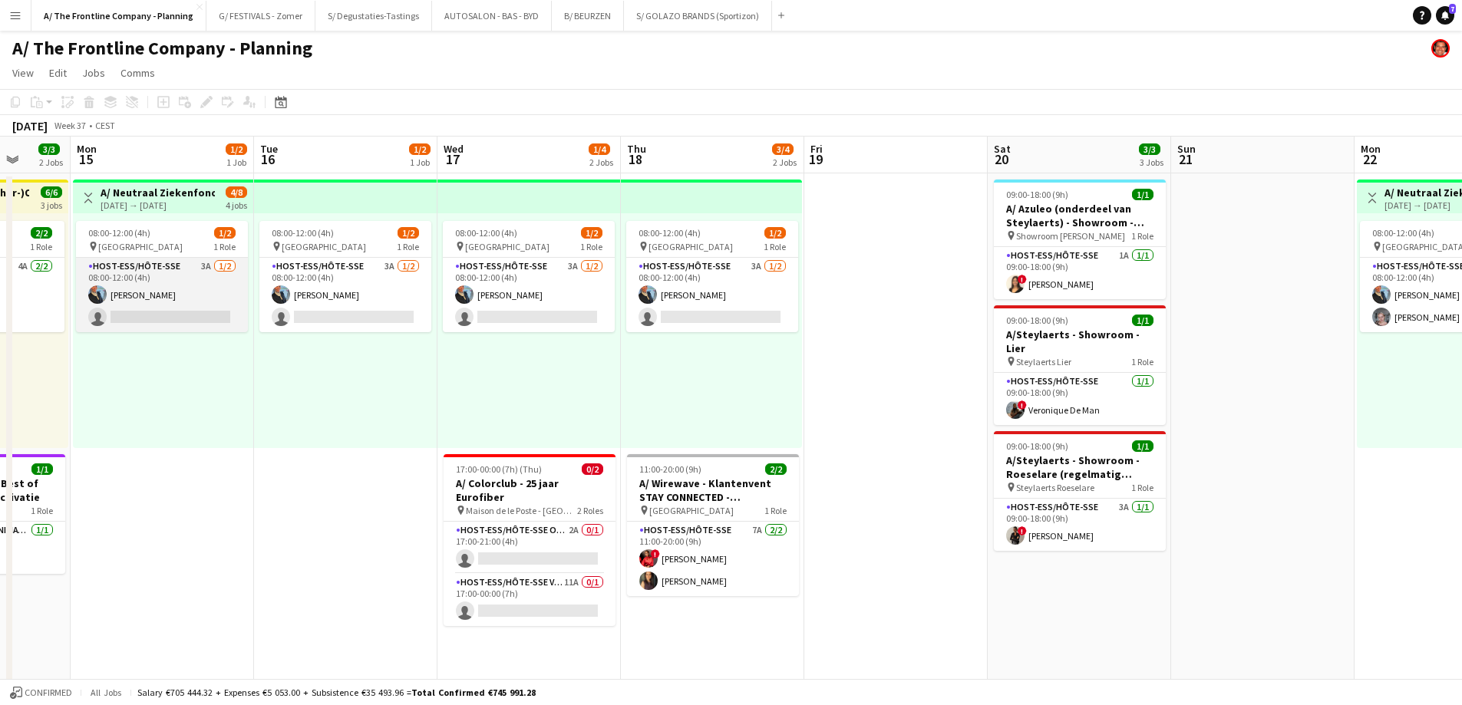
click at [181, 303] on app-card-role "Host-ess/Hôte-sse 3A [DATE] 08:00-12:00 (4h) [PERSON_NAME] single-neutral-actio…" at bounding box center [162, 295] width 172 height 74
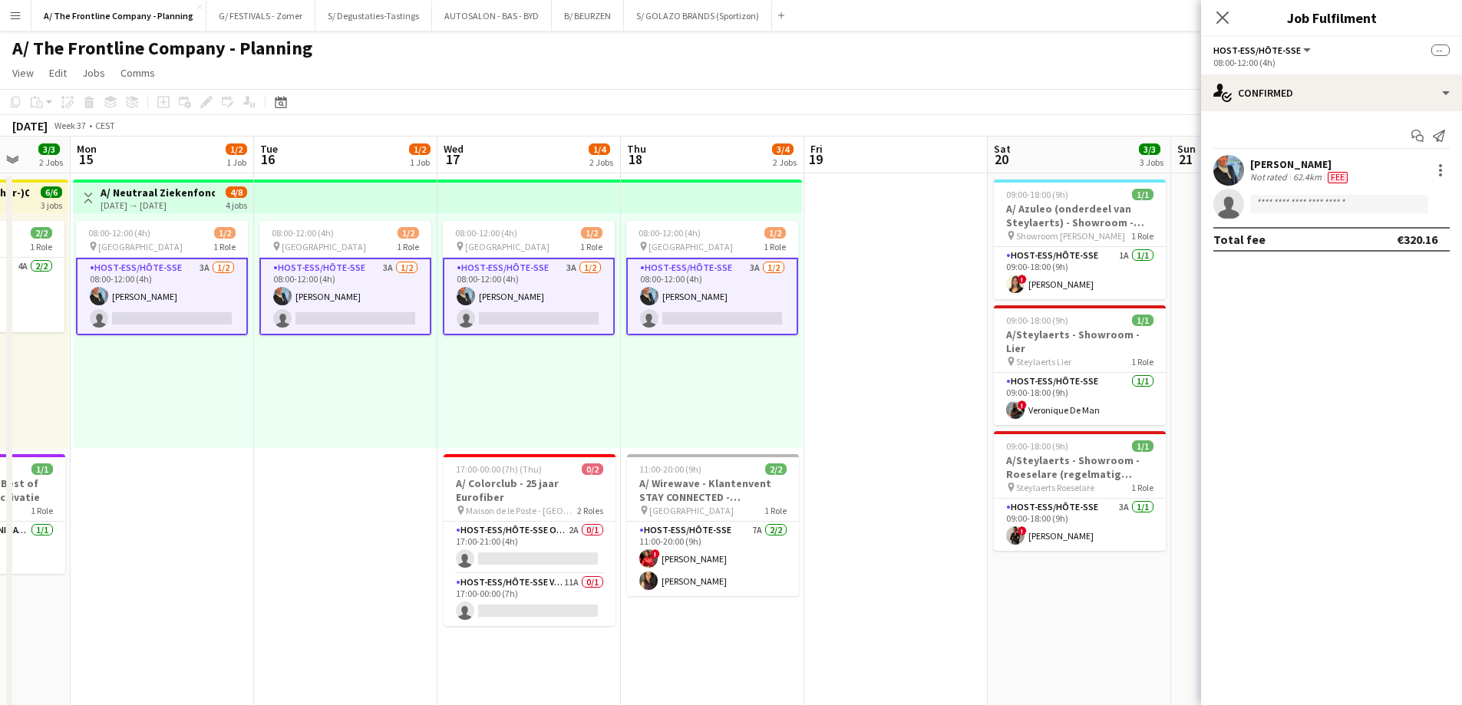
click at [1298, 176] on div "62.4km" at bounding box center [1307, 177] width 35 height 12
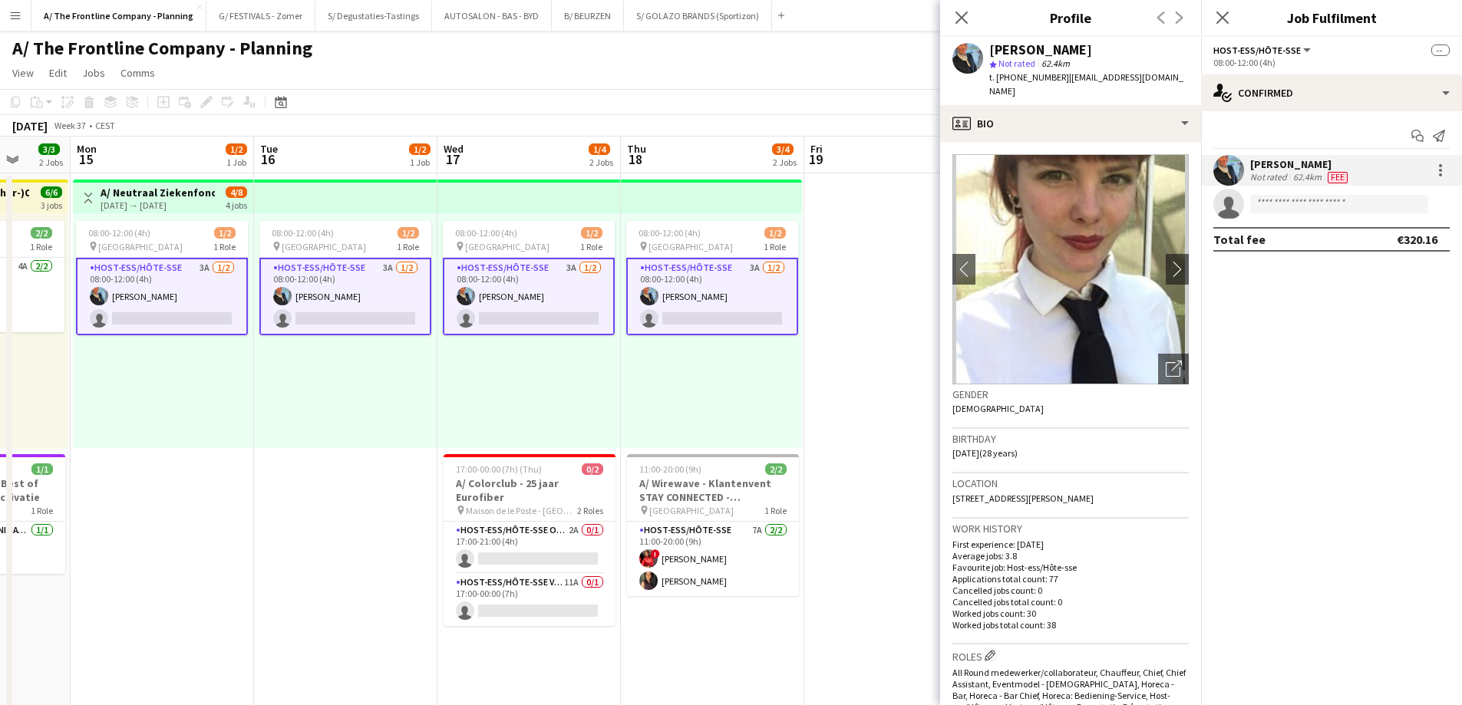
click at [556, 400] on div "08:00-12:00 (4h) 1/2 pin Oostende 1 Role Host-ess/Hôte-sse 3A [DATE] 08:00-12:0…" at bounding box center [528, 330] width 183 height 235
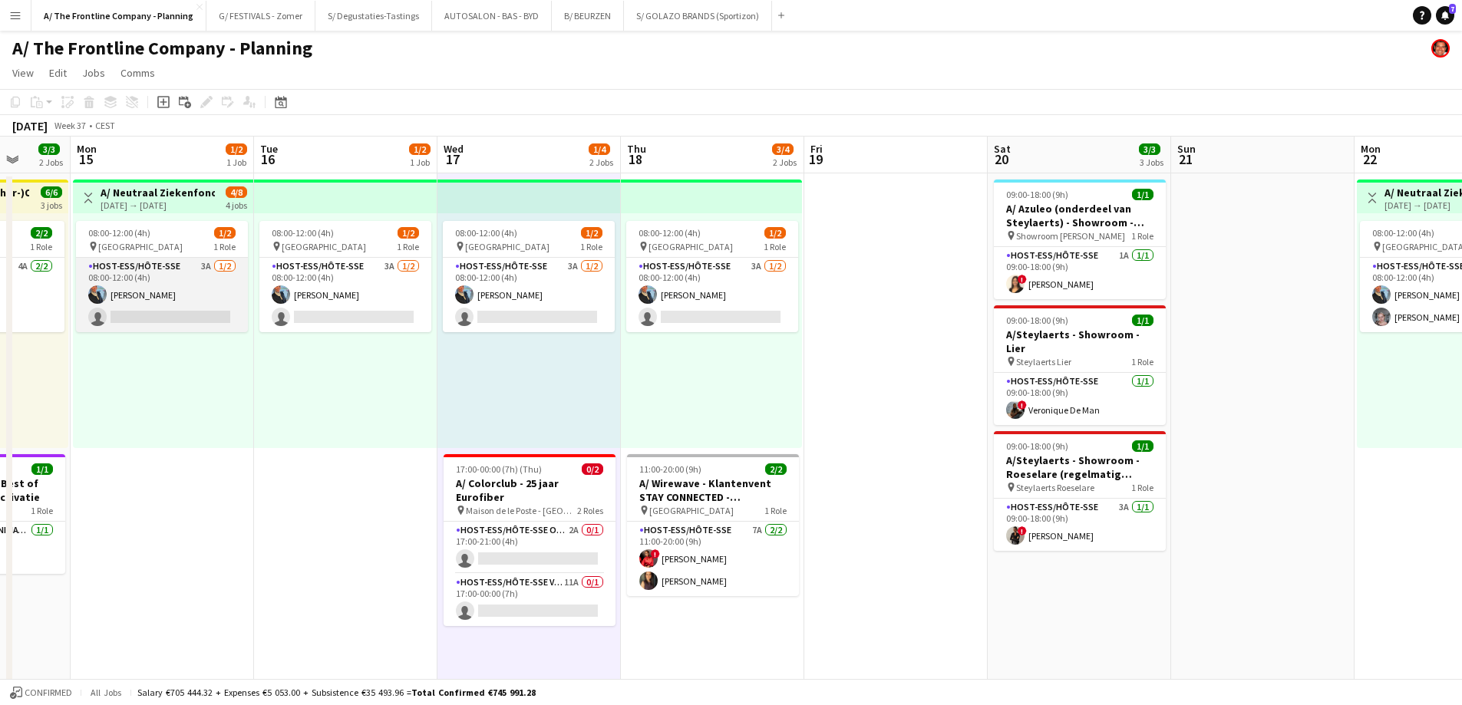
click at [143, 309] on app-card-role "Host-ess/Hôte-sse 3A [DATE] 08:00-12:00 (4h) [PERSON_NAME] single-neutral-actio…" at bounding box center [162, 295] width 172 height 74
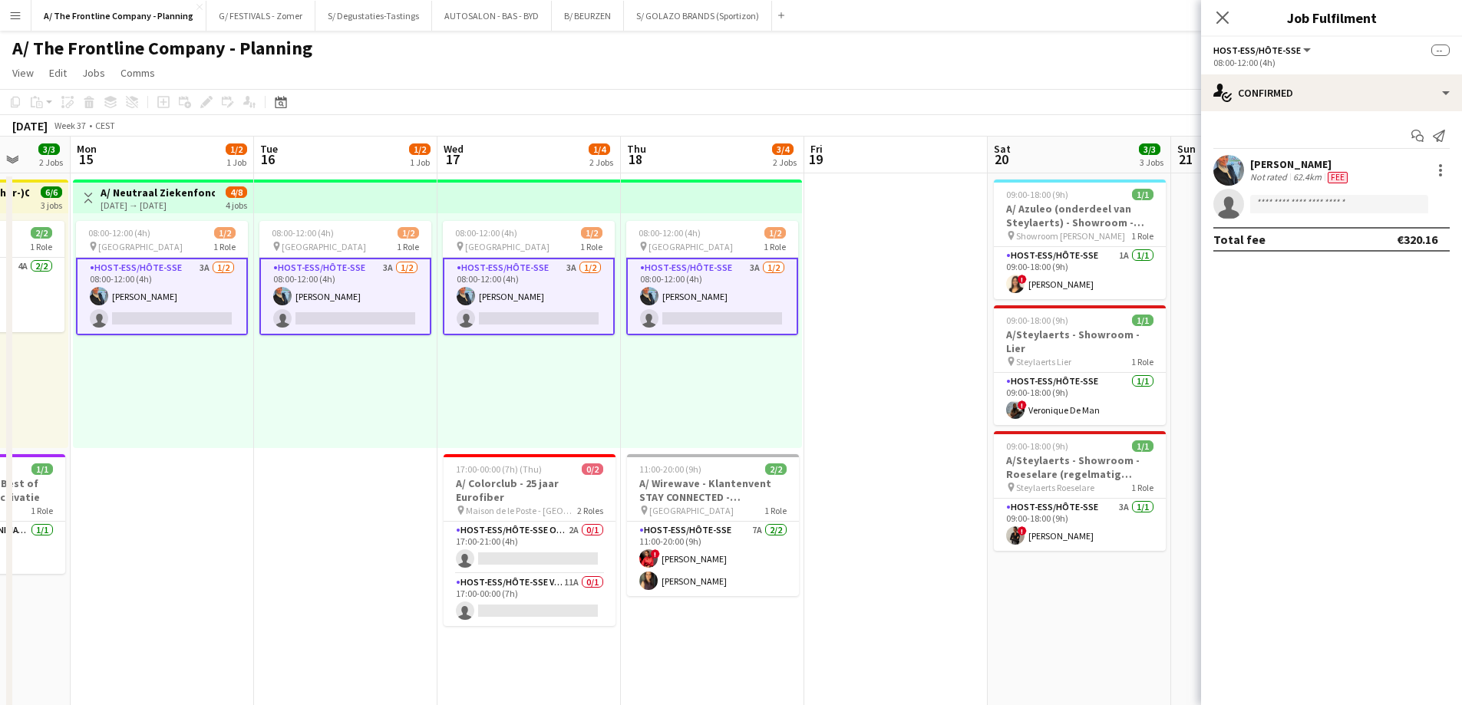
click at [1293, 169] on div "[PERSON_NAME]" at bounding box center [1300, 164] width 101 height 14
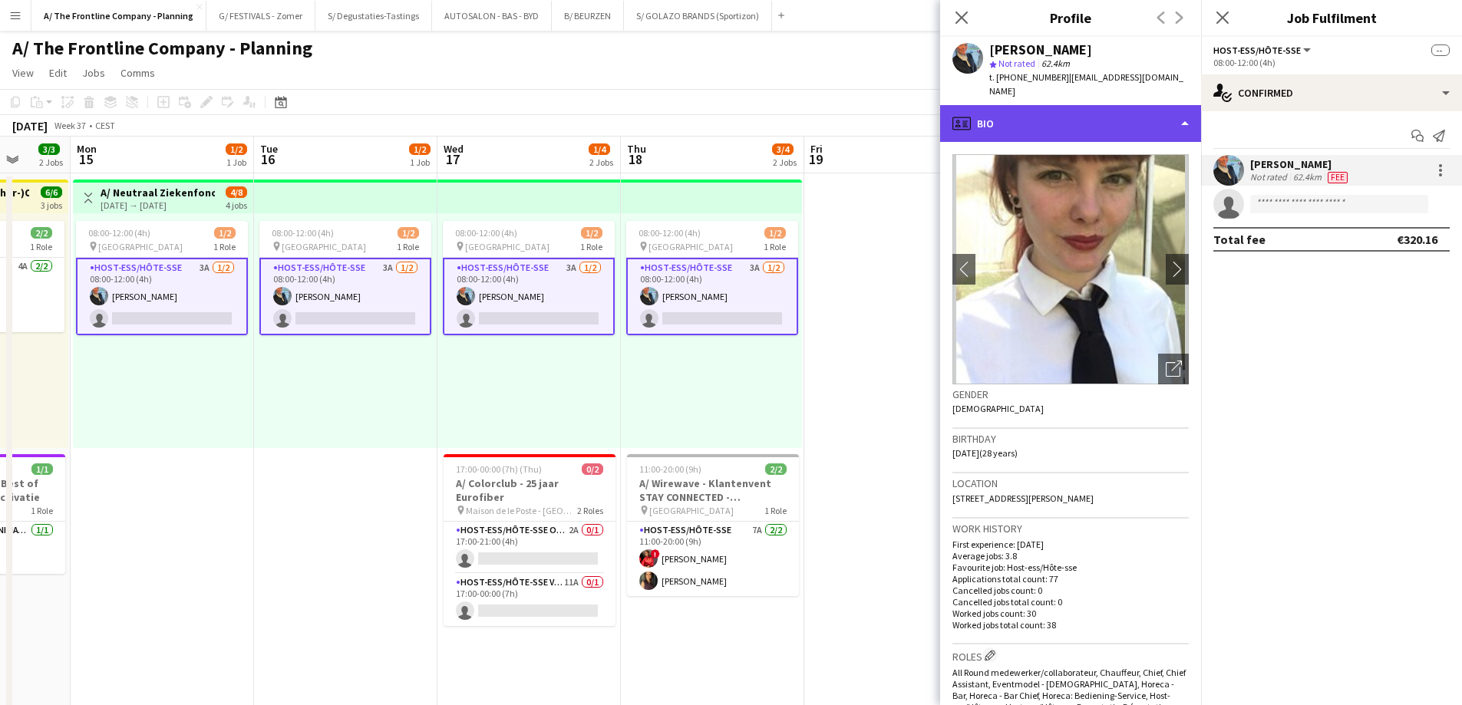
click at [1049, 108] on div "profile Bio" at bounding box center [1070, 123] width 261 height 37
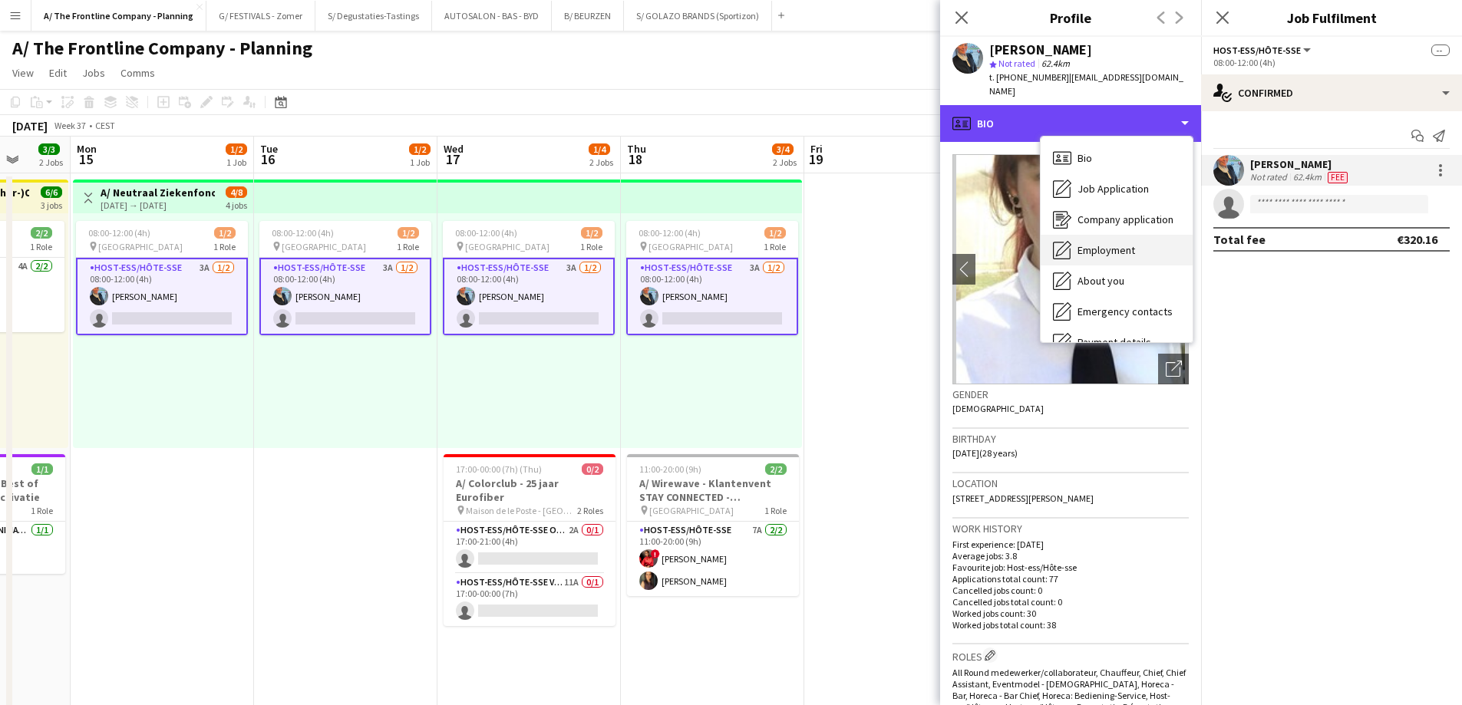
scroll to position [144, 0]
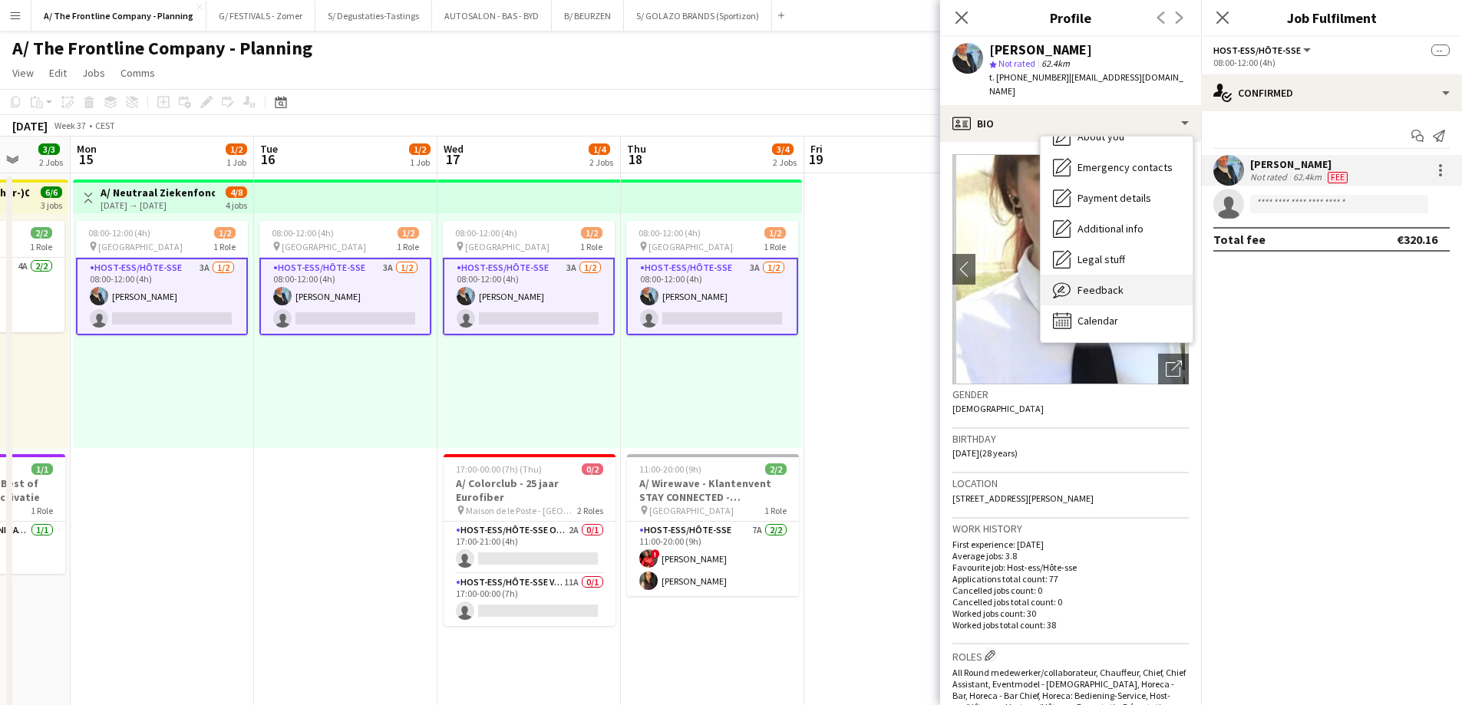
click at [1082, 283] on span "Feedback" at bounding box center [1100, 290] width 46 height 14
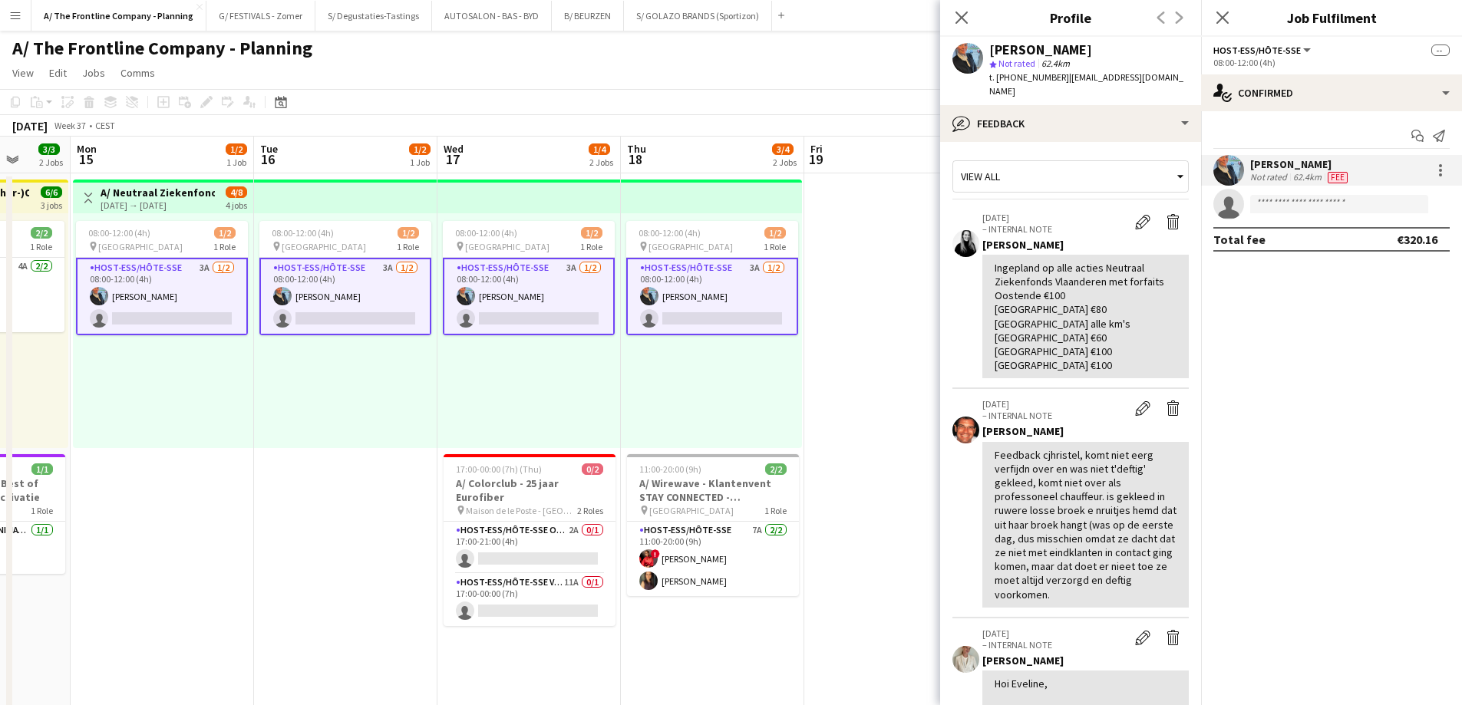
click at [528, 378] on div "08:00-12:00 (4h) 1/2 pin Oostende 1 Role Host-ess/Hôte-sse 3A [DATE] 08:00-12:0…" at bounding box center [528, 330] width 183 height 235
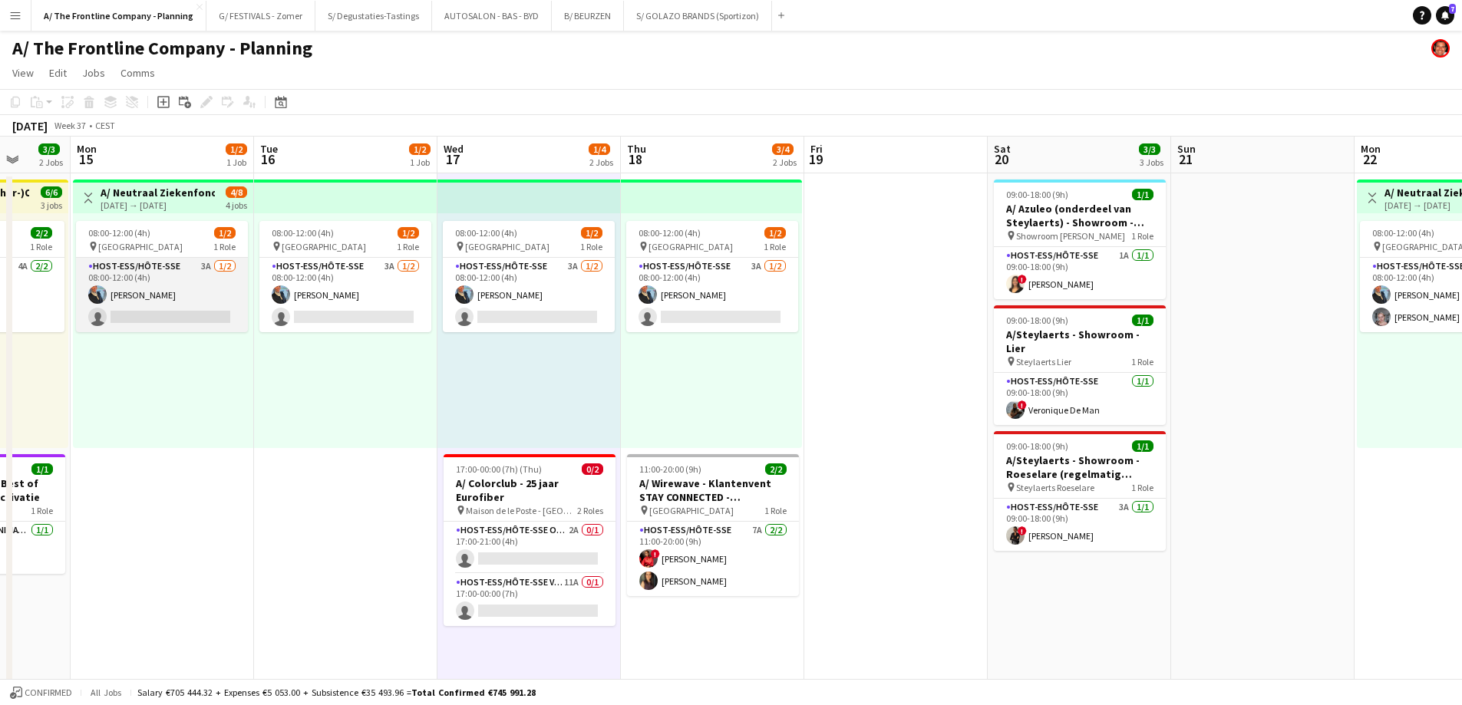
click at [193, 303] on app-card-role "Host-ess/Hôte-sse 3A [DATE] 08:00-12:00 (4h) [PERSON_NAME] single-neutral-actio…" at bounding box center [162, 295] width 172 height 74
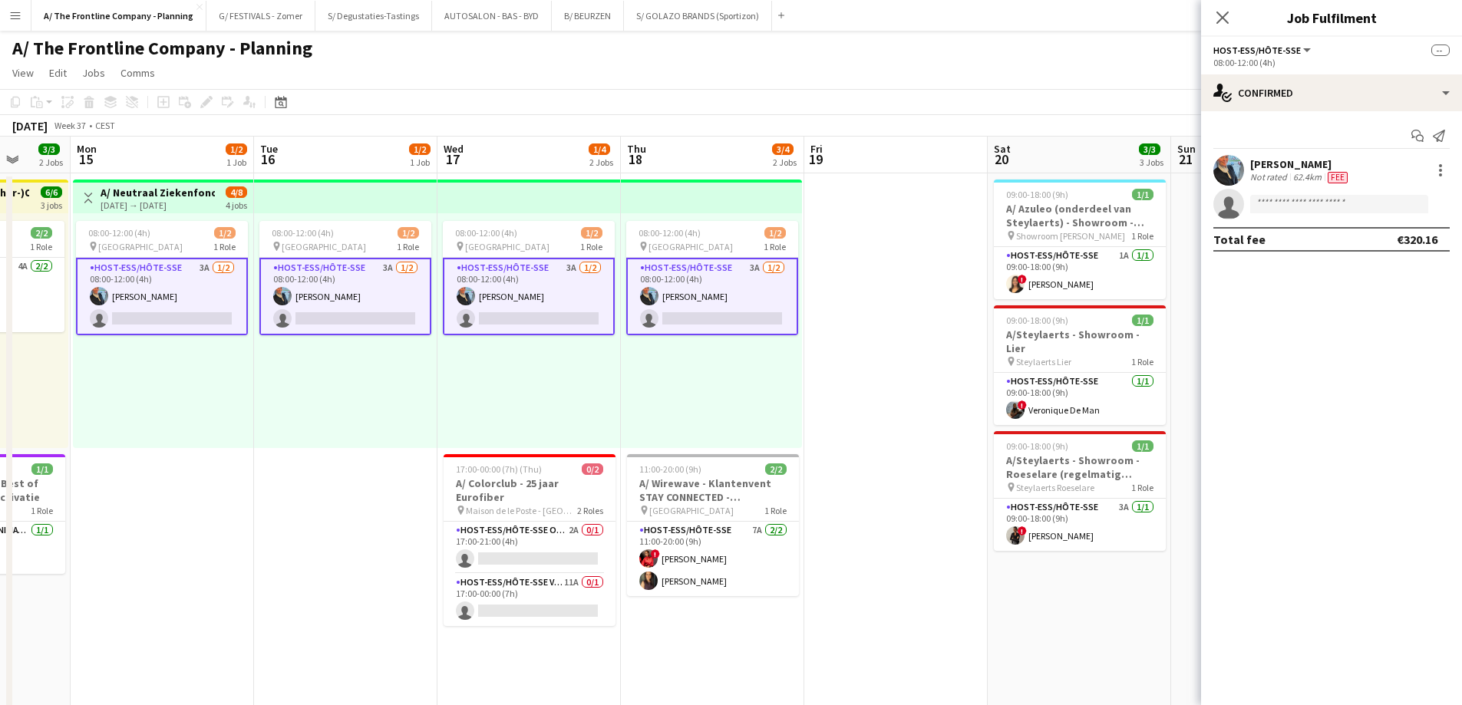
click at [175, 311] on app-card-role "Host-ess/Hôte-sse 3A [DATE] 08:00-12:00 (4h) [PERSON_NAME] single-neutral-actio…" at bounding box center [162, 297] width 172 height 78
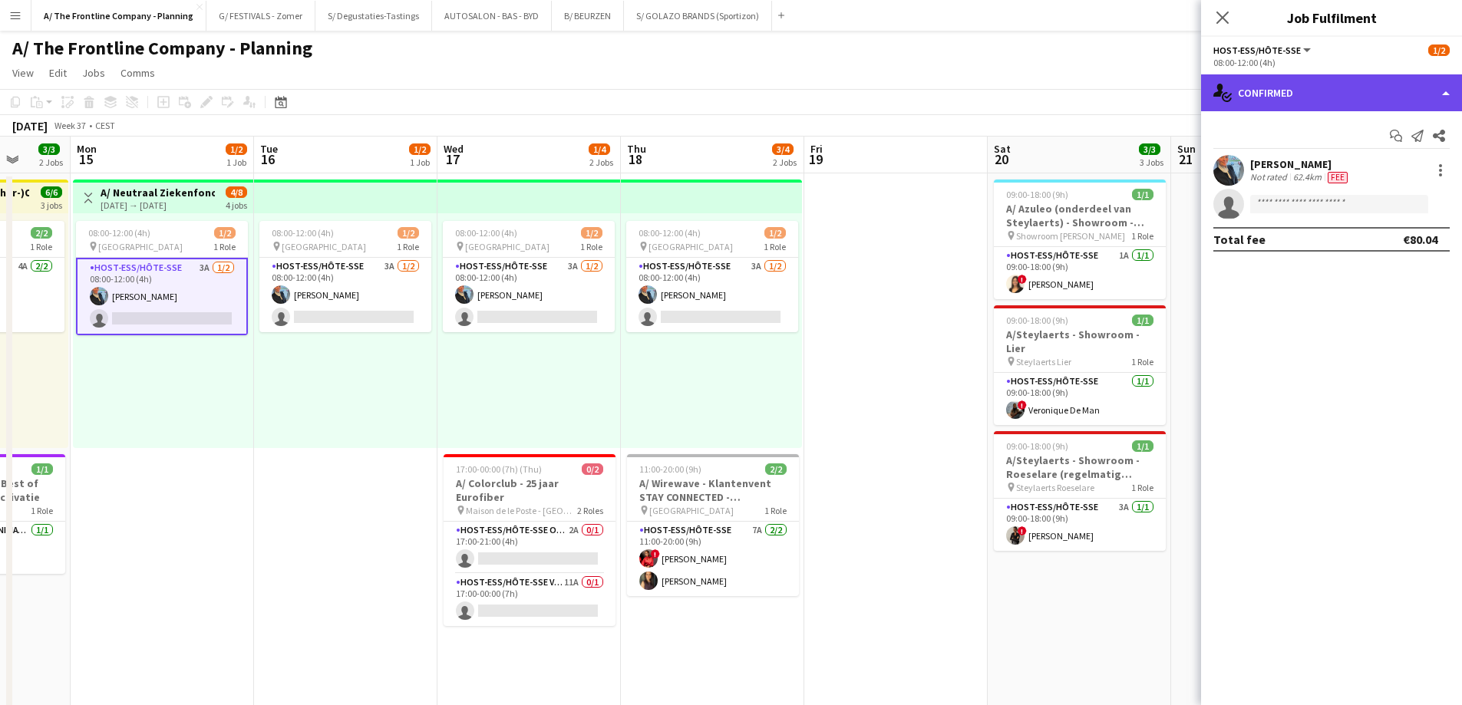
click at [1323, 93] on div "single-neutral-actions-check-2 Confirmed" at bounding box center [1331, 92] width 261 height 37
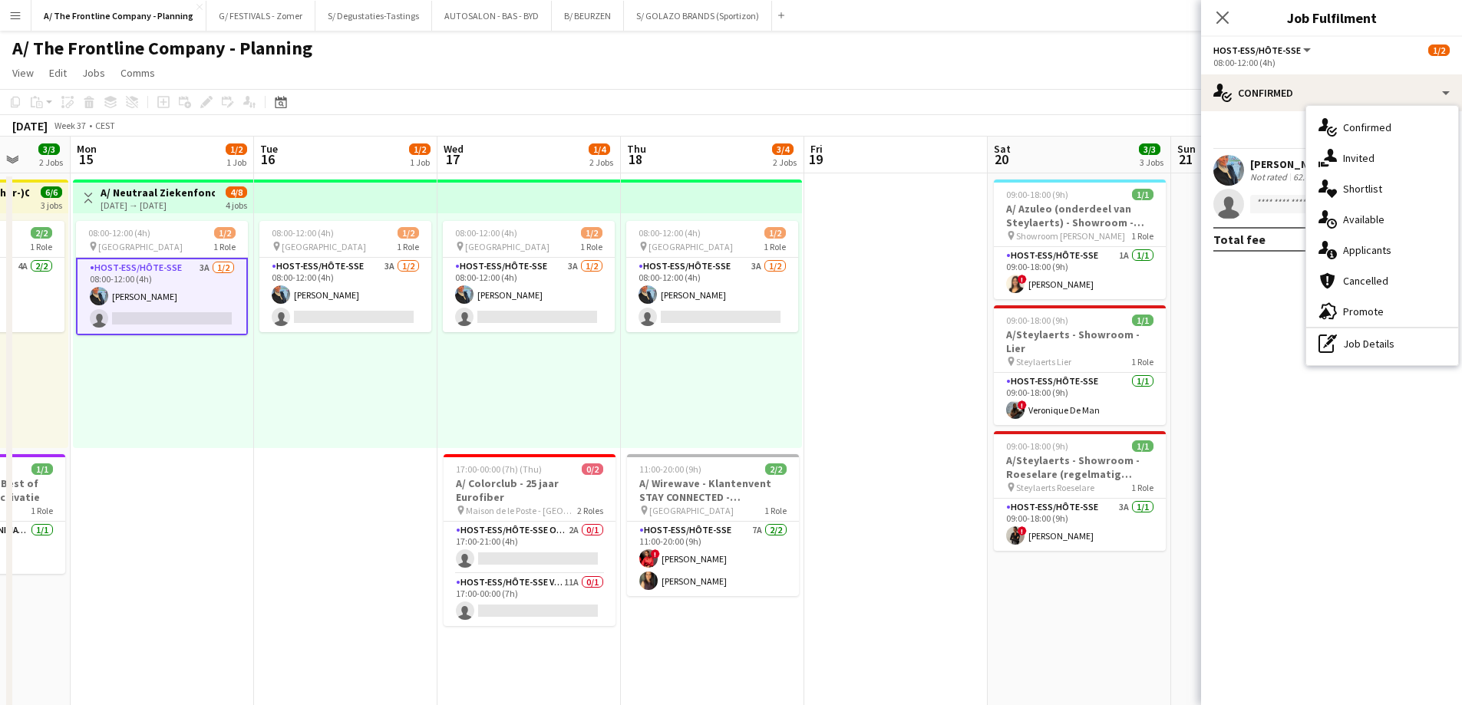
click at [1369, 327] on hr at bounding box center [1382, 328] width 152 height 2
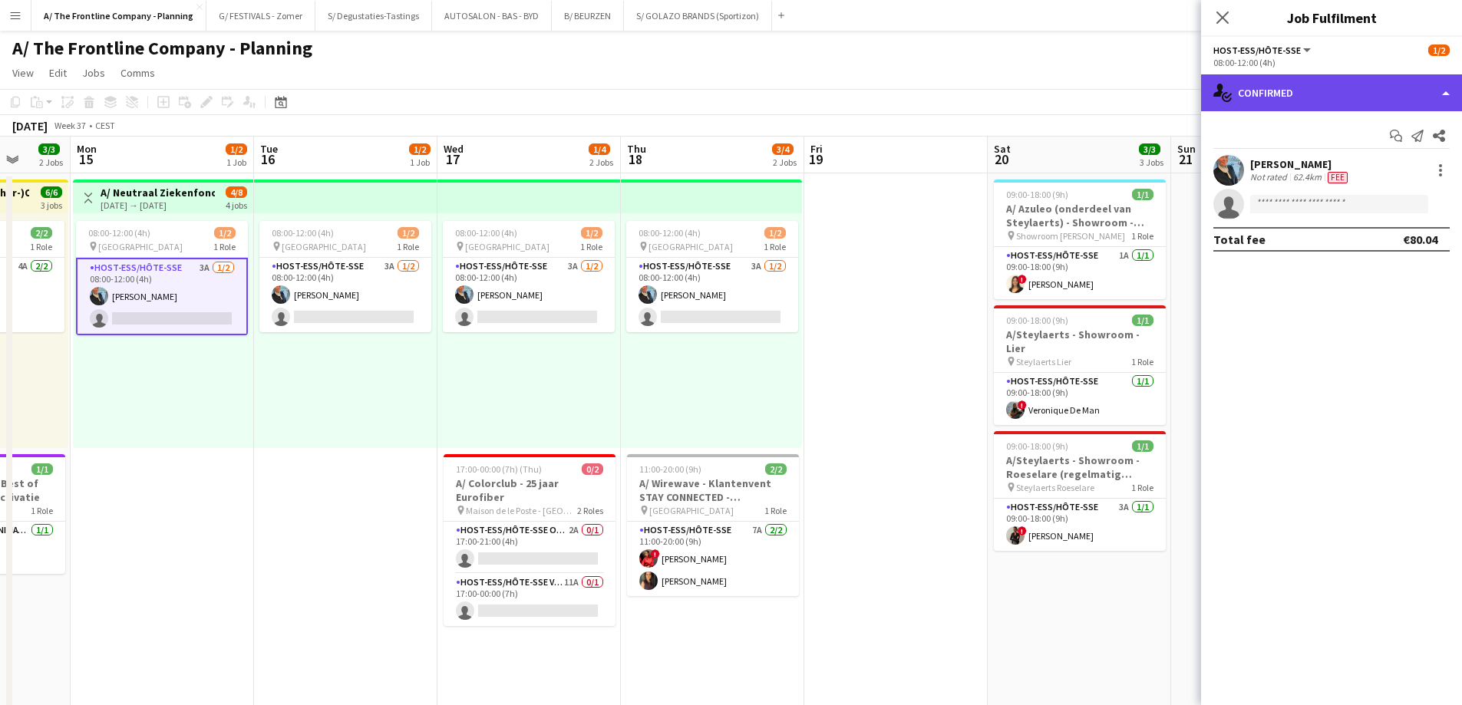
click at [1351, 99] on div "single-neutral-actions-check-2 Confirmed" at bounding box center [1331, 92] width 261 height 37
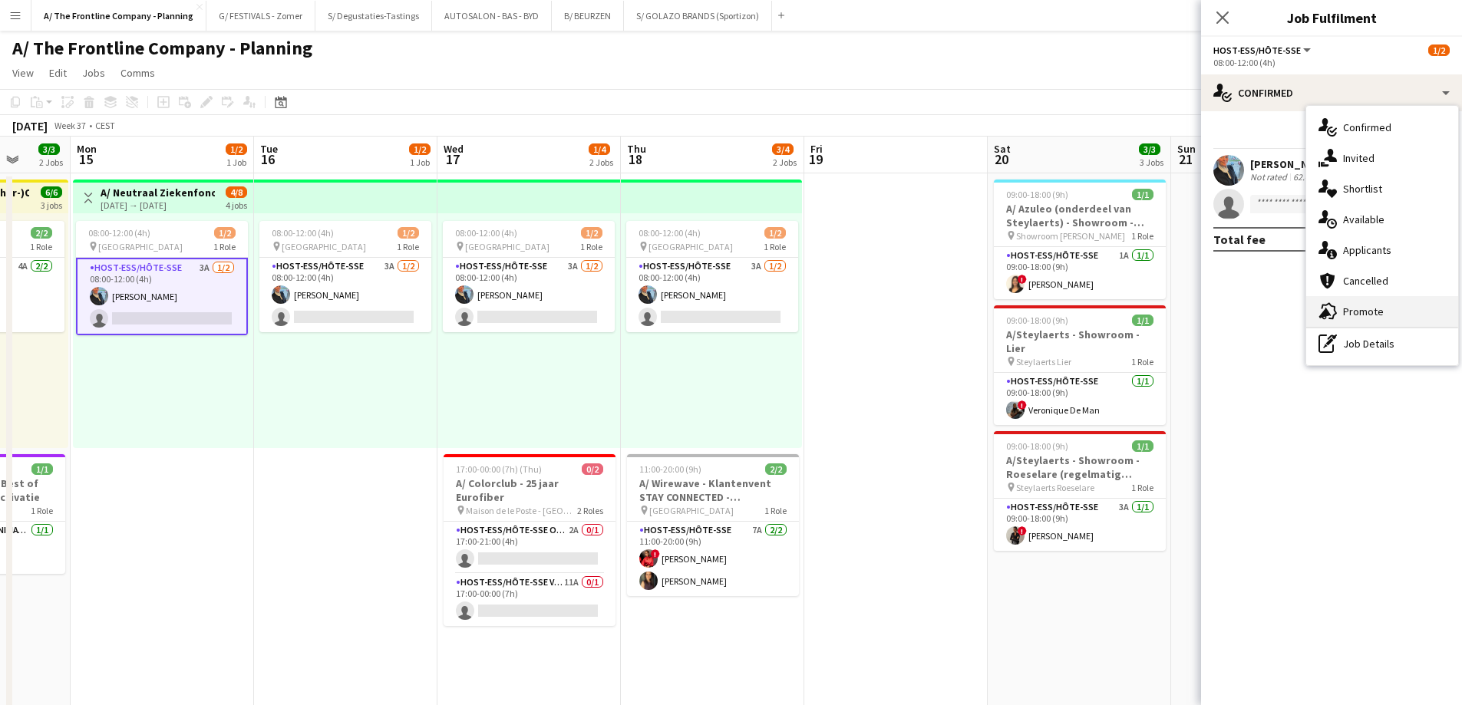
click at [1366, 314] on div "advertising-megaphone Promote" at bounding box center [1382, 311] width 152 height 31
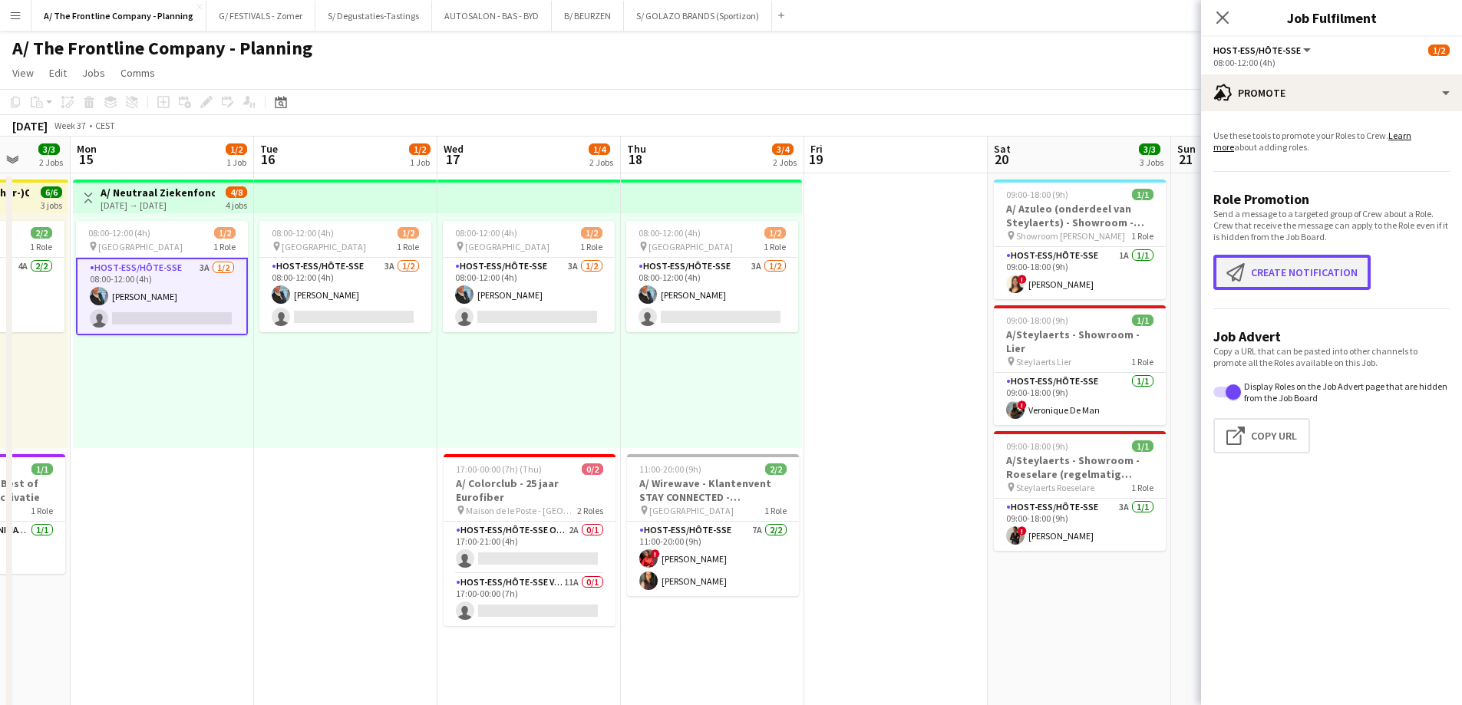
click at [1332, 280] on button "Create notification Create notification" at bounding box center [1291, 272] width 157 height 35
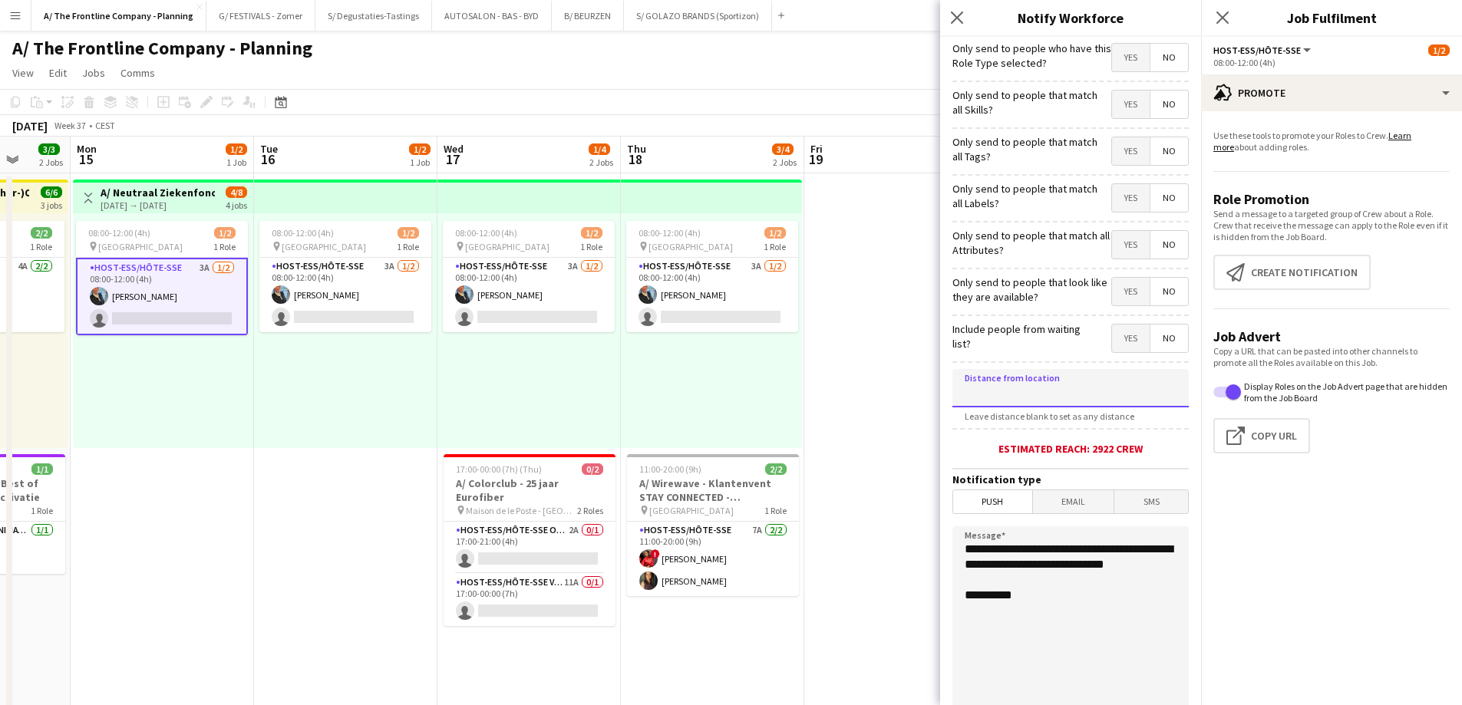
click at [1092, 385] on input at bounding box center [1070, 388] width 236 height 38
type input "*****"
drag, startPoint x: 1050, startPoint y: 565, endPoint x: 1044, endPoint y: 579, distance: 15.1
click at [1047, 569] on textarea "**********" at bounding box center [1070, 620] width 236 height 188
drag, startPoint x: 1044, startPoint y: 585, endPoint x: 927, endPoint y: 526, distance: 130.8
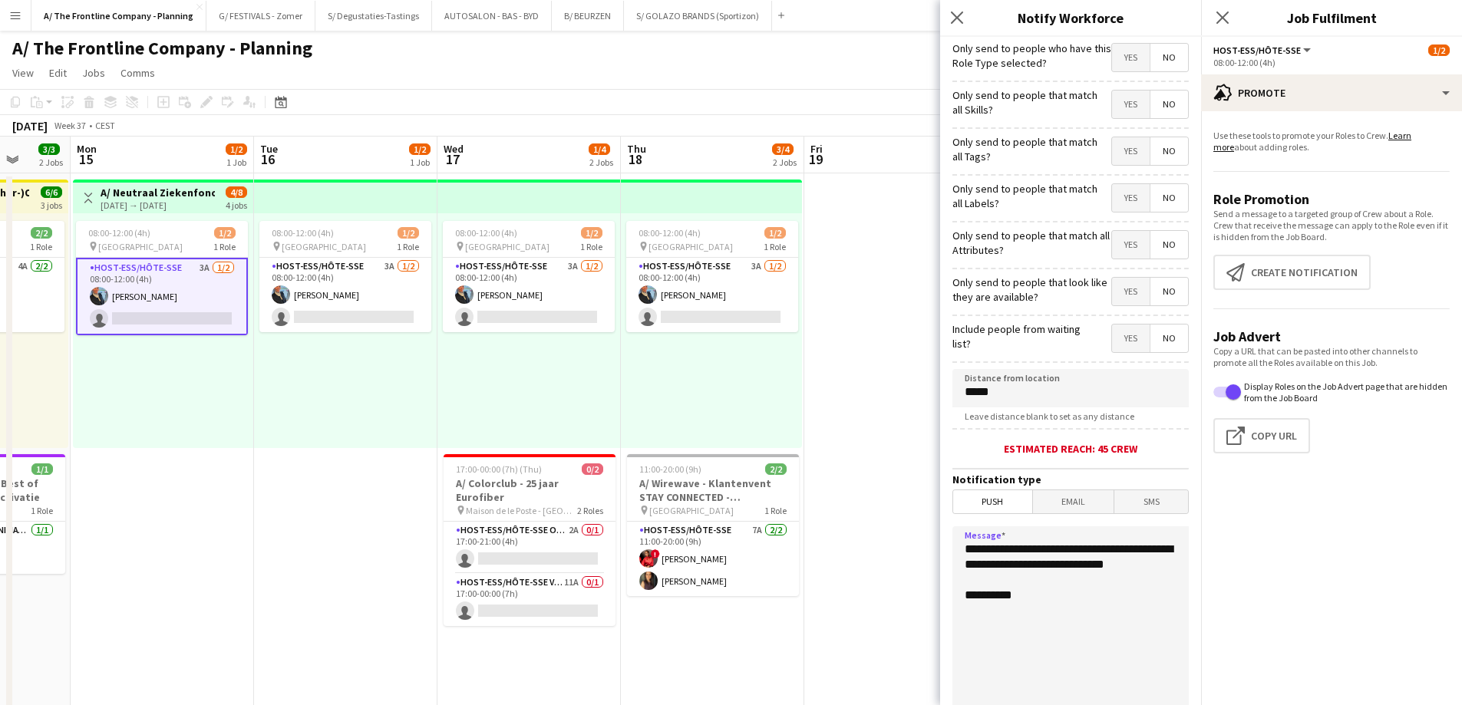
click at [927, 526] on body "Menu Boards Boards Boards All jobs Status Workforce Workforce My Workforce Recr…" at bounding box center [731, 693] width 1462 height 1387
type textarea "**********"
drag, startPoint x: 1045, startPoint y: 402, endPoint x: 867, endPoint y: 381, distance: 179.2
click at [867, 381] on body "Menu Boards Boards Boards All jobs Status Workforce Workforce My Workforce Recr…" at bounding box center [731, 693] width 1462 height 1387
type input "****"
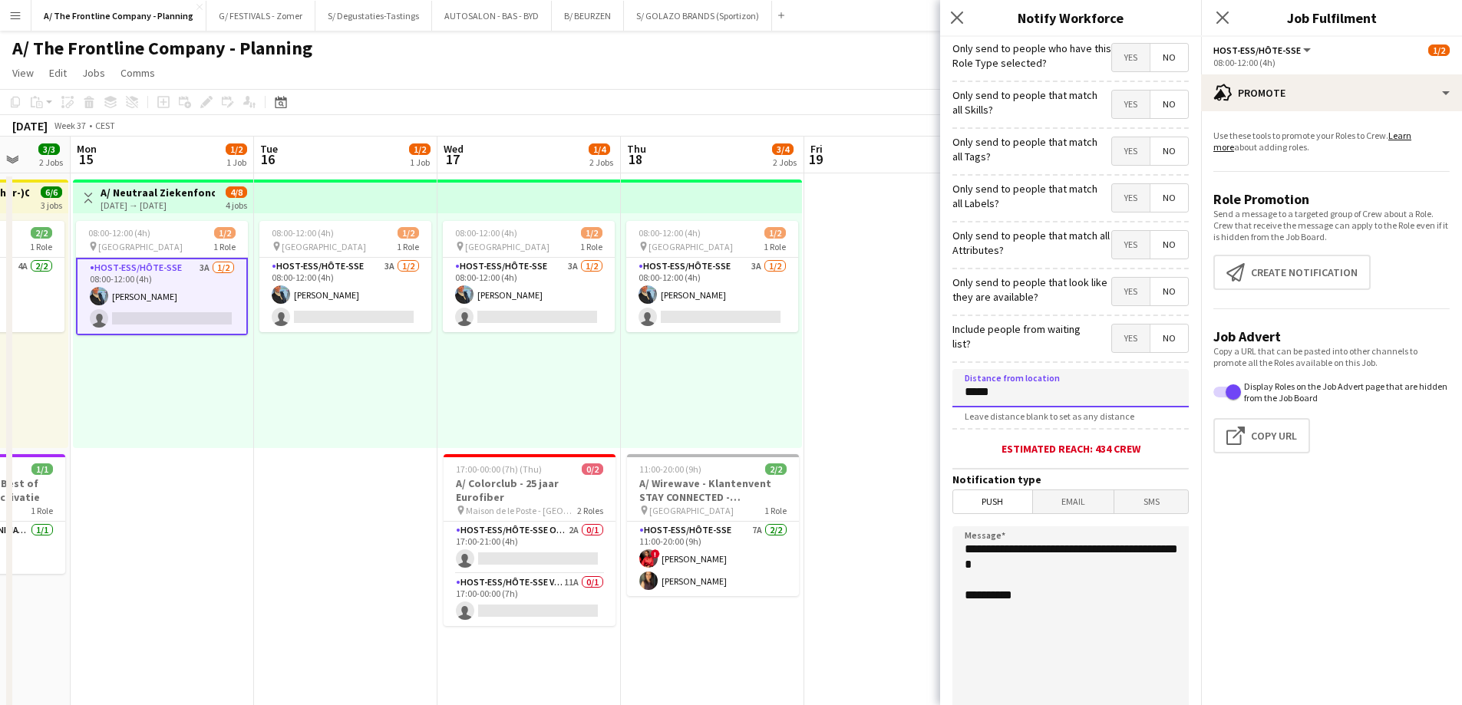
type input "*****"
click at [1031, 564] on textarea "**********" at bounding box center [1070, 620] width 236 height 188
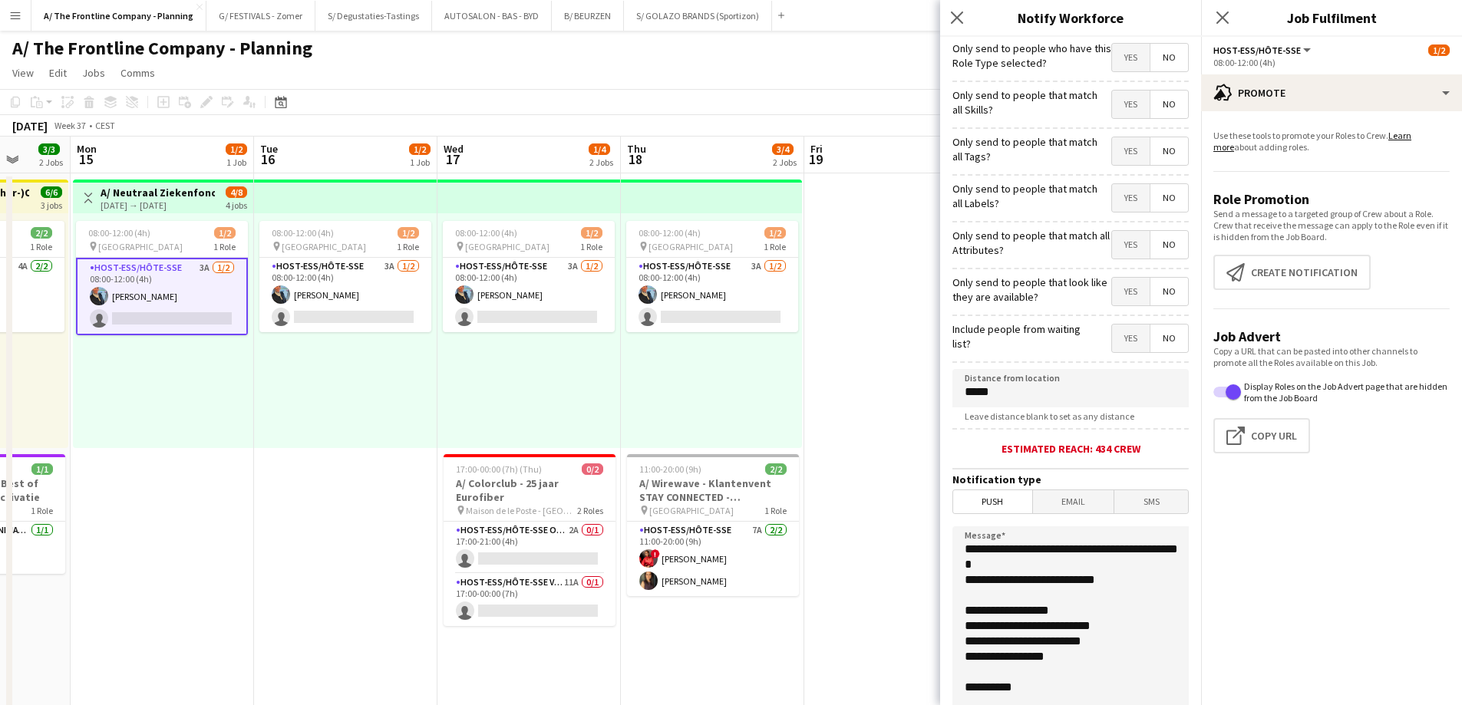
click at [1103, 654] on textarea "**********" at bounding box center [1070, 620] width 236 height 188
paste textarea "**********"
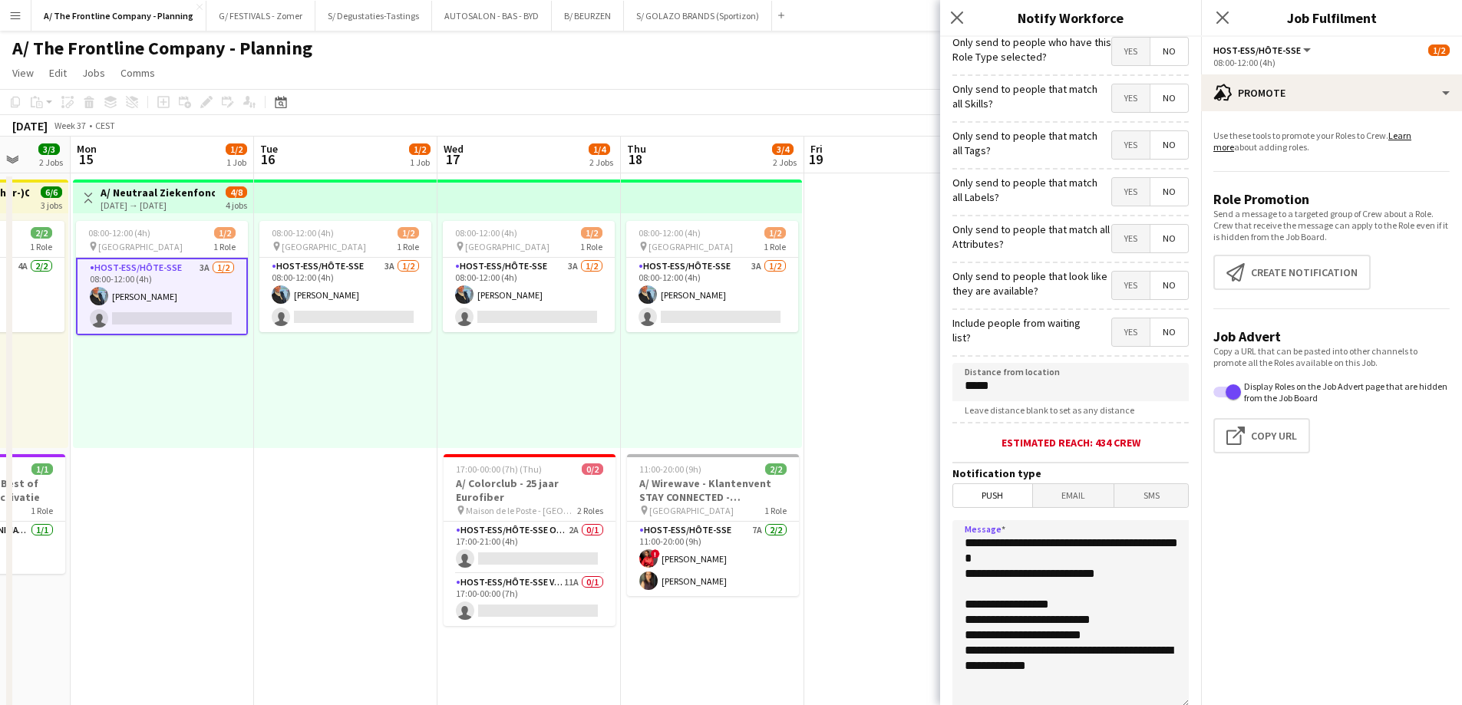
click at [1067, 638] on textarea "**********" at bounding box center [1070, 614] width 236 height 188
drag, startPoint x: 1092, startPoint y: 669, endPoint x: 1034, endPoint y: 574, distance: 111.6
click at [896, 539] on body "Menu Boards Boards Boards All jobs Status Workforce Workforce My Workforce Recr…" at bounding box center [731, 693] width 1462 height 1387
type textarea "**********"
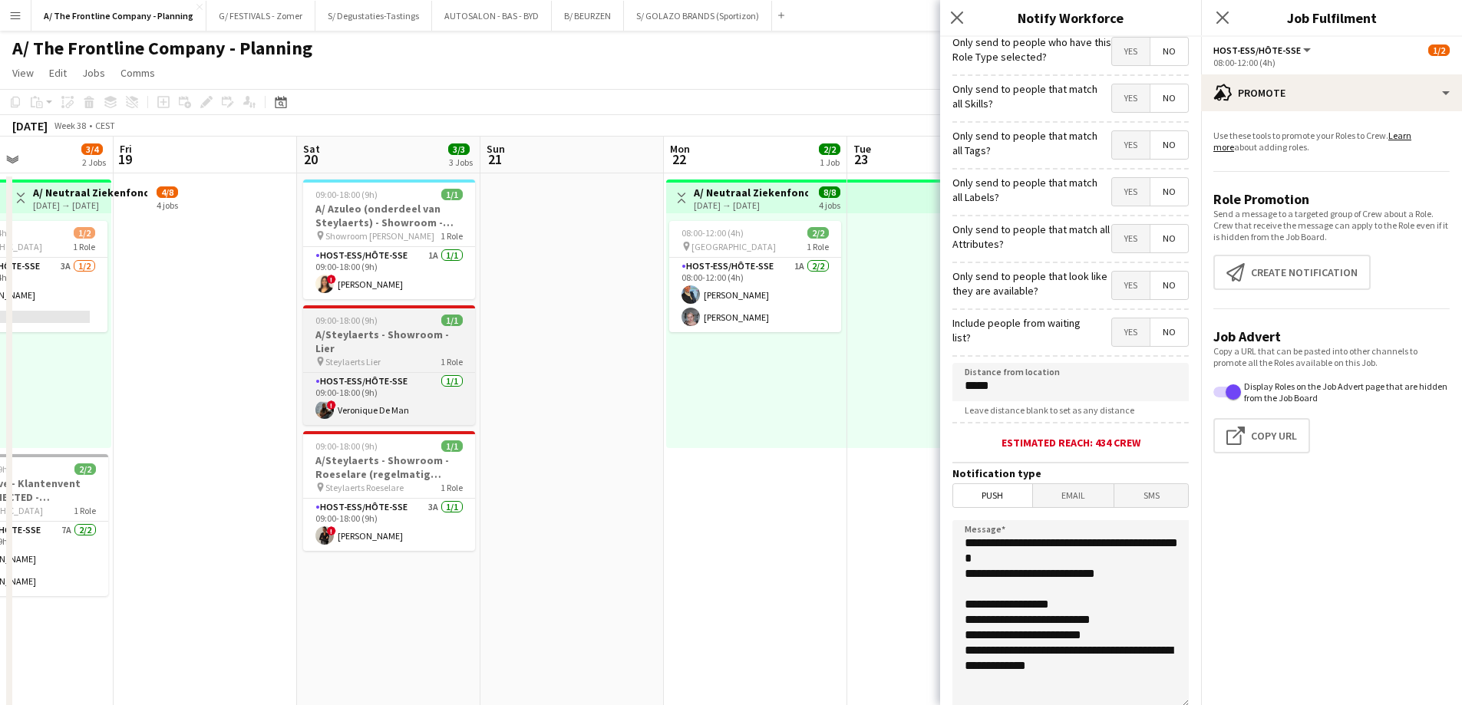
drag, startPoint x: 582, startPoint y: 371, endPoint x: 357, endPoint y: 345, distance: 226.4
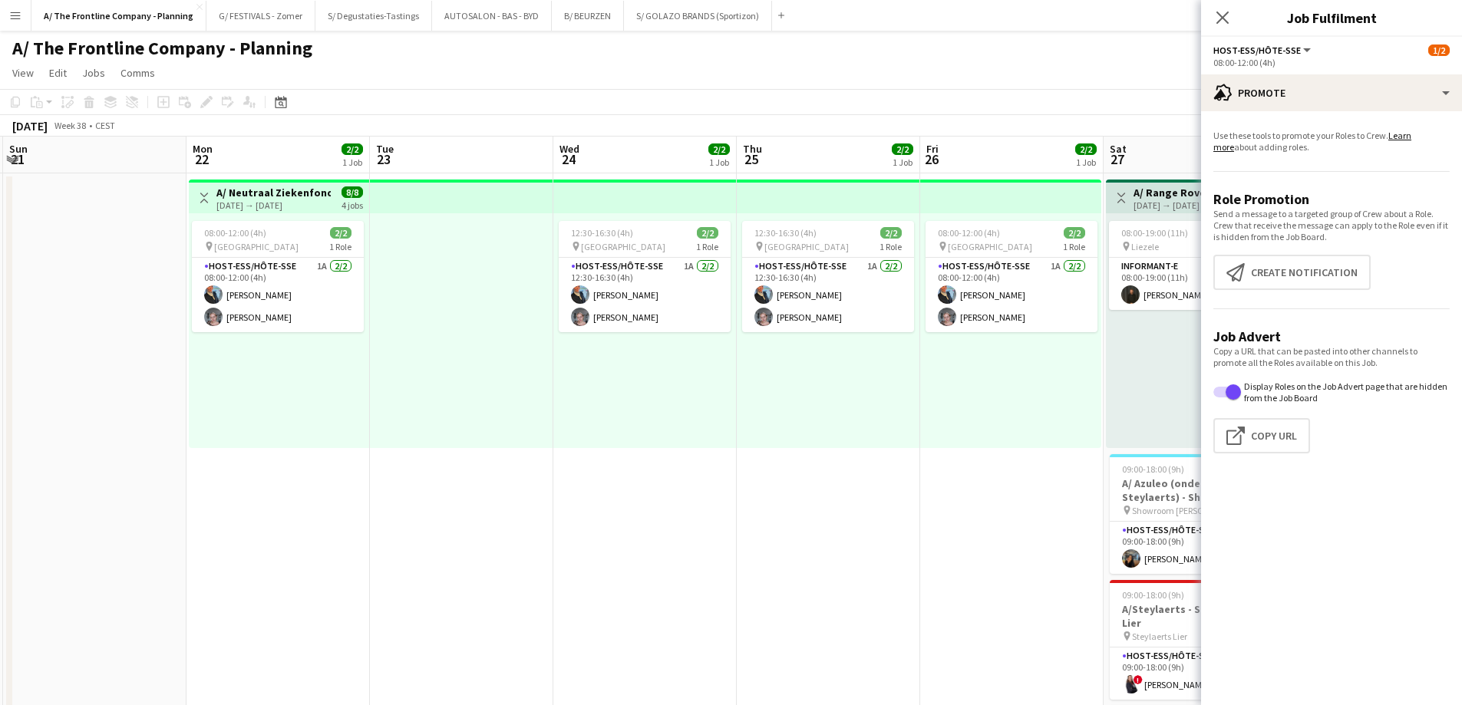
drag, startPoint x: 568, startPoint y: 395, endPoint x: 259, endPoint y: 383, distance: 309.5
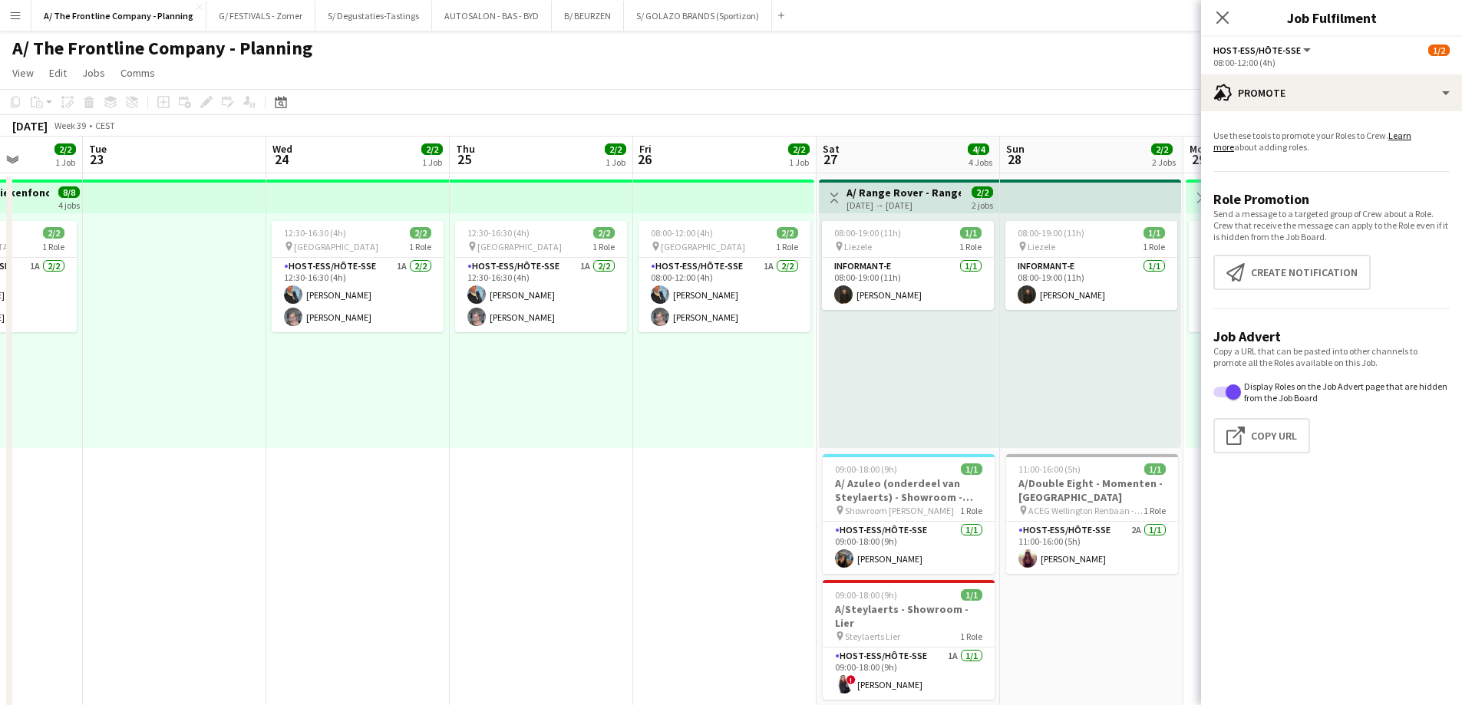
drag, startPoint x: 758, startPoint y: 402, endPoint x: 146, endPoint y: 388, distance: 612.5
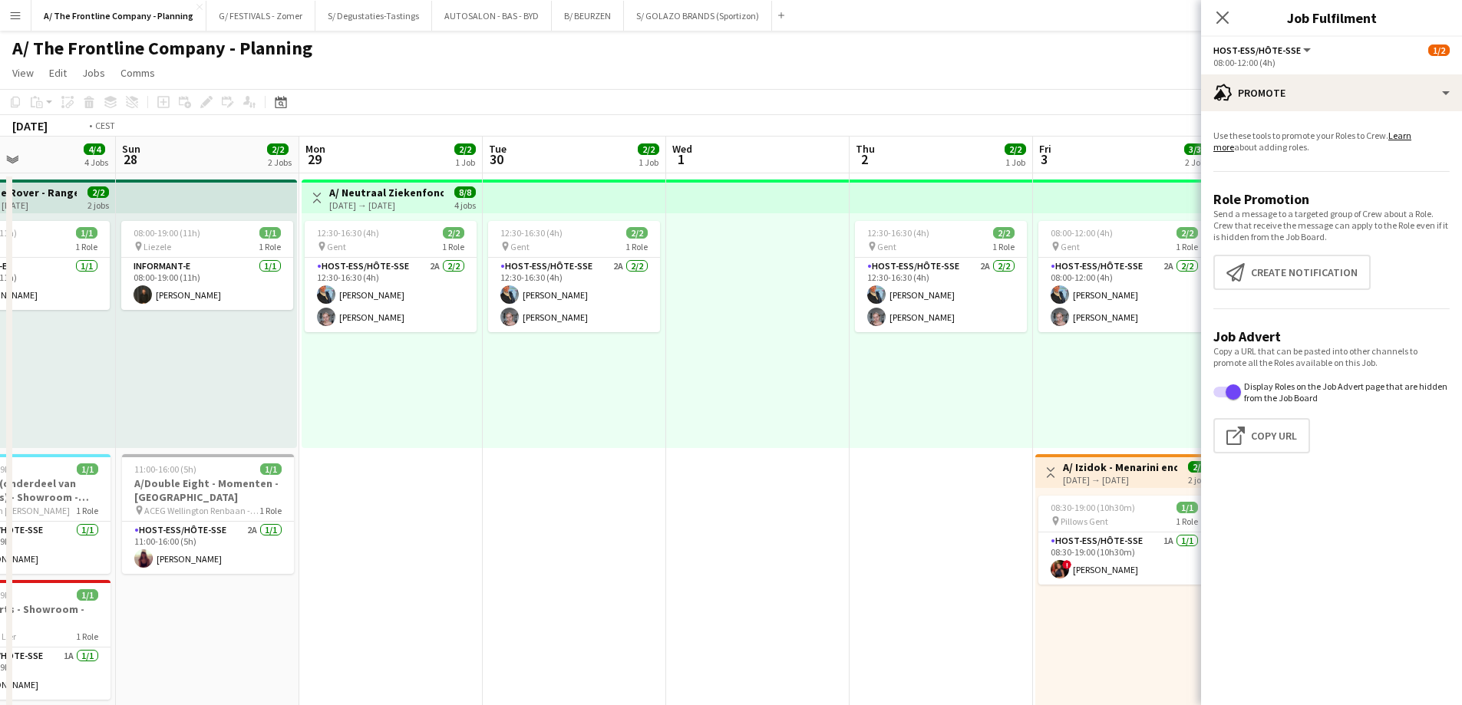
drag, startPoint x: 688, startPoint y: 388, endPoint x: -62, endPoint y: 386, distance: 749.7
click at [0, 386] on html "Menu Boards Boards Boards All jobs Status Workforce Workforce My Workforce Recr…" at bounding box center [731, 693] width 1462 height 1387
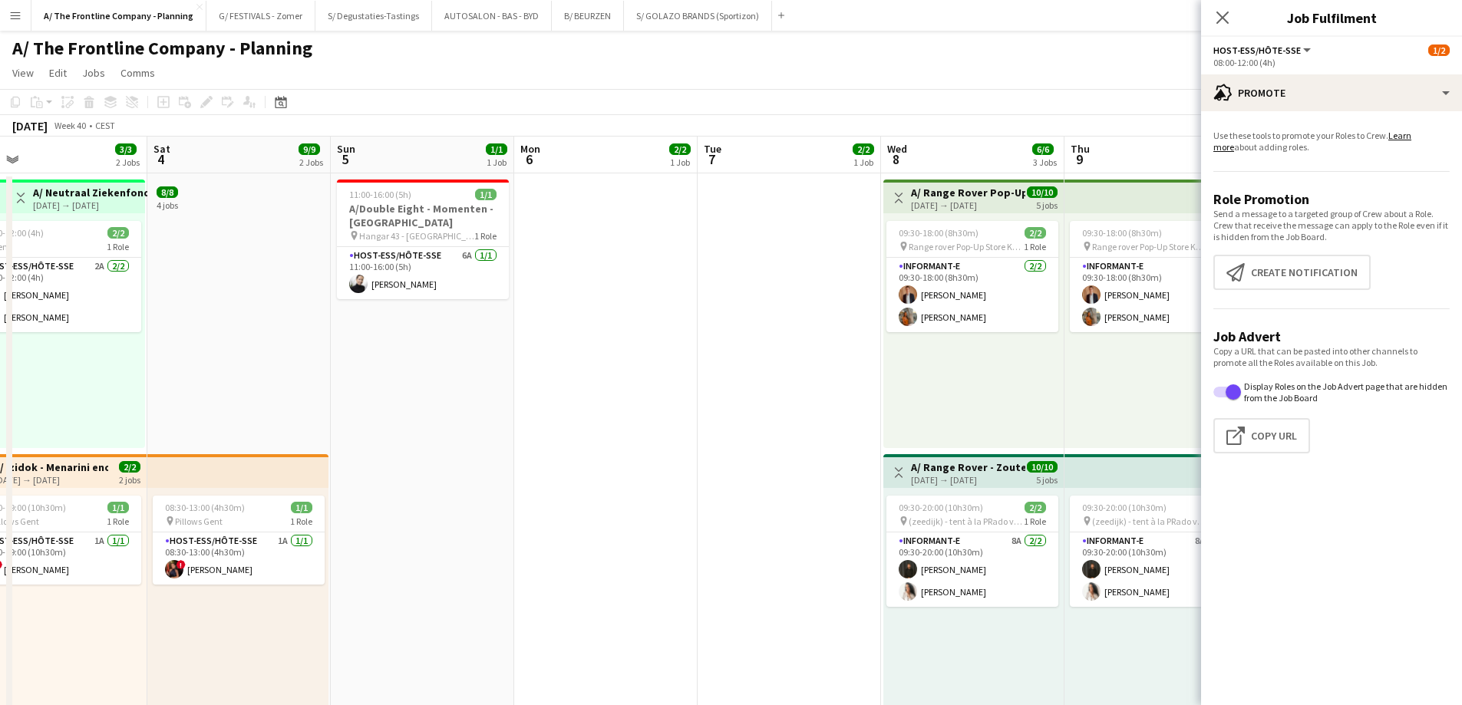
drag, startPoint x: 803, startPoint y: 387, endPoint x: 234, endPoint y: 402, distance: 569.6
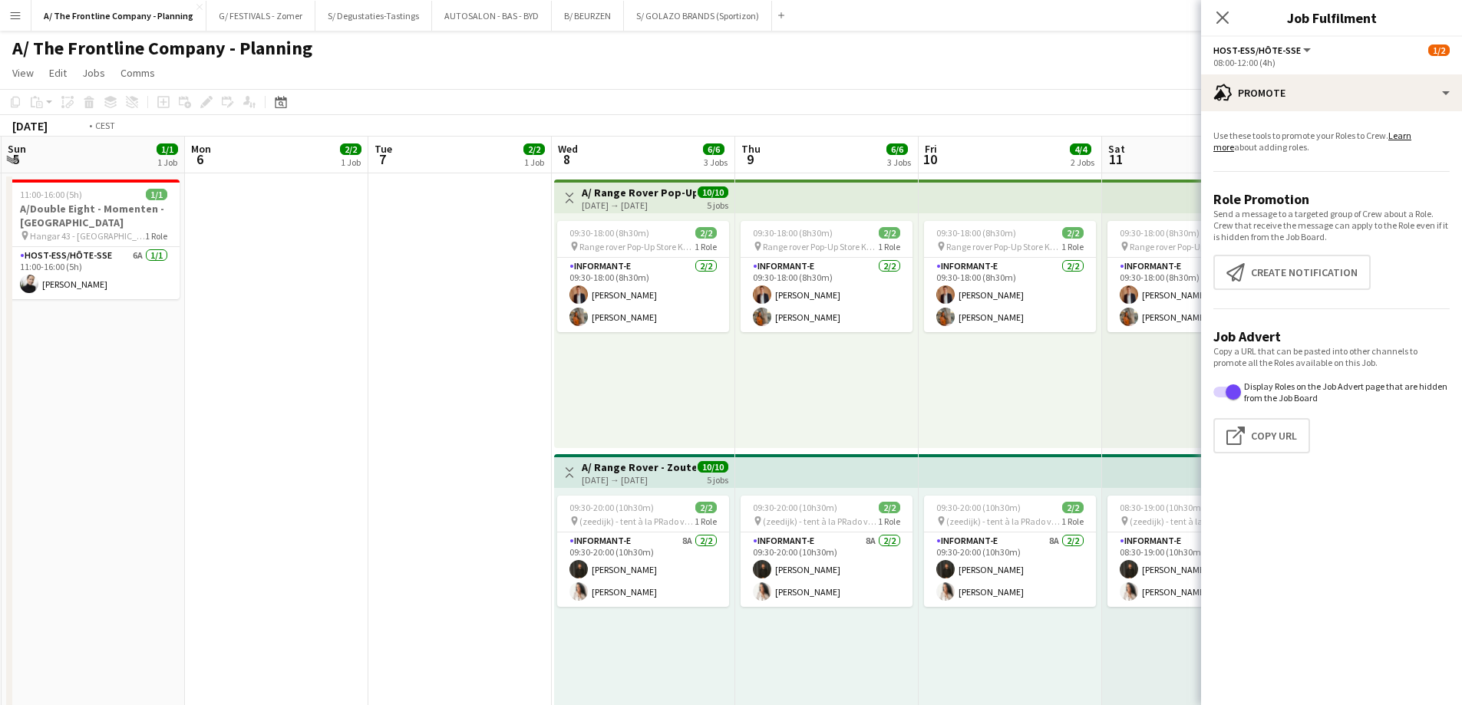
drag, startPoint x: 659, startPoint y: 391, endPoint x: -60, endPoint y: 356, distance: 719.9
click at [0, 356] on html "Menu Boards Boards Boards All jobs Status Workforce Workforce My Workforce Recr…" at bounding box center [731, 693] width 1462 height 1387
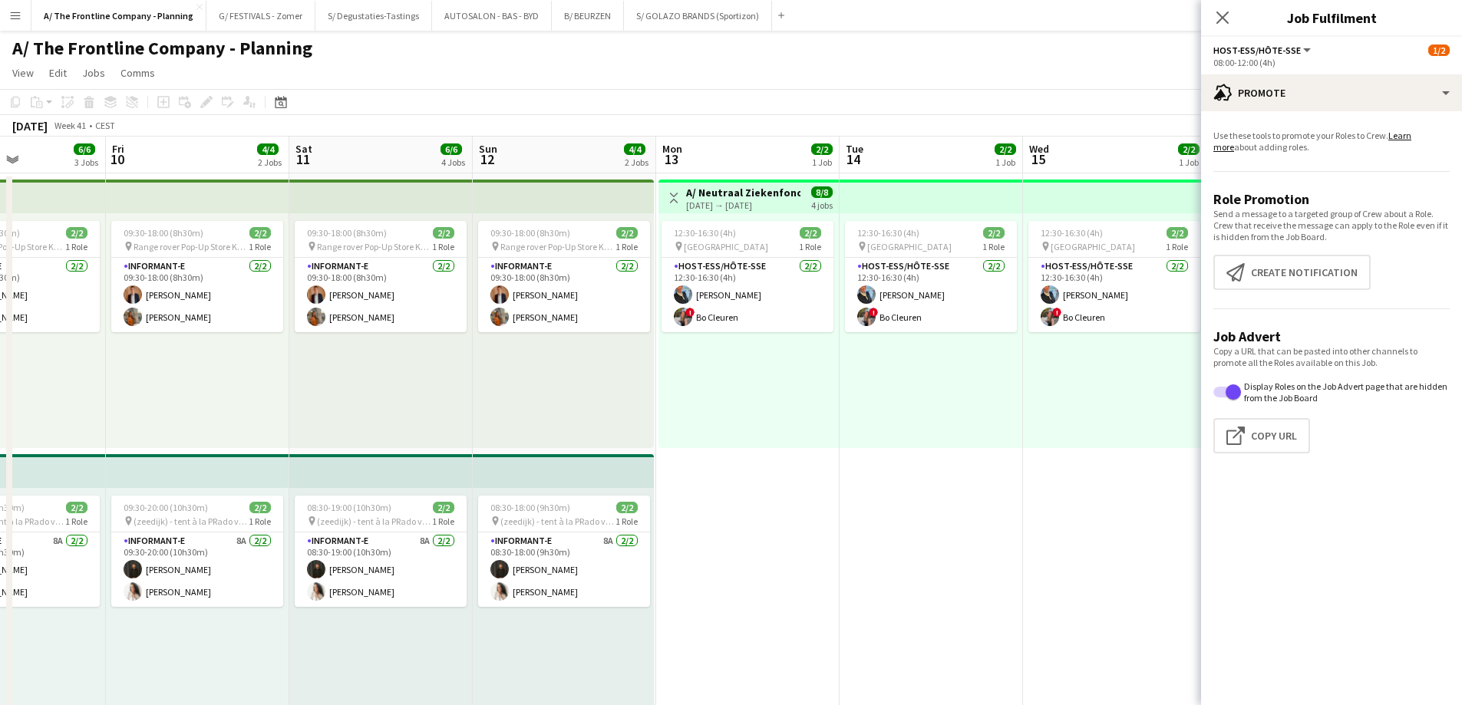
drag, startPoint x: 790, startPoint y: 406, endPoint x: -224, endPoint y: 344, distance: 1015.6
click at [0, 344] on html "Menu Boards Boards Boards All jobs Status Workforce Workforce My Workforce Recr…" at bounding box center [731, 693] width 1462 height 1387
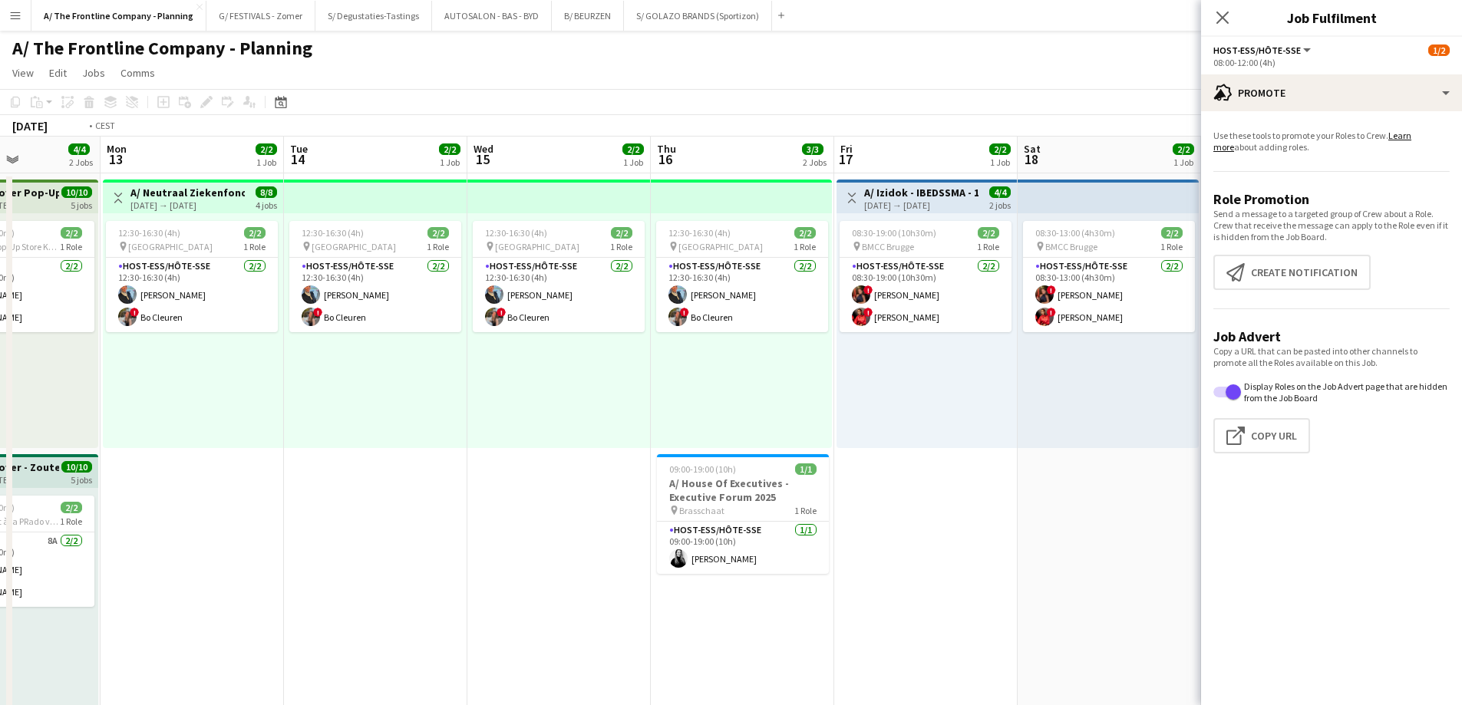
drag, startPoint x: 810, startPoint y: 378, endPoint x: -112, endPoint y: 368, distance: 922.4
click at [0, 368] on html "Menu Boards Boards Boards All jobs Status Workforce Workforce My Workforce Recr…" at bounding box center [731, 693] width 1462 height 1387
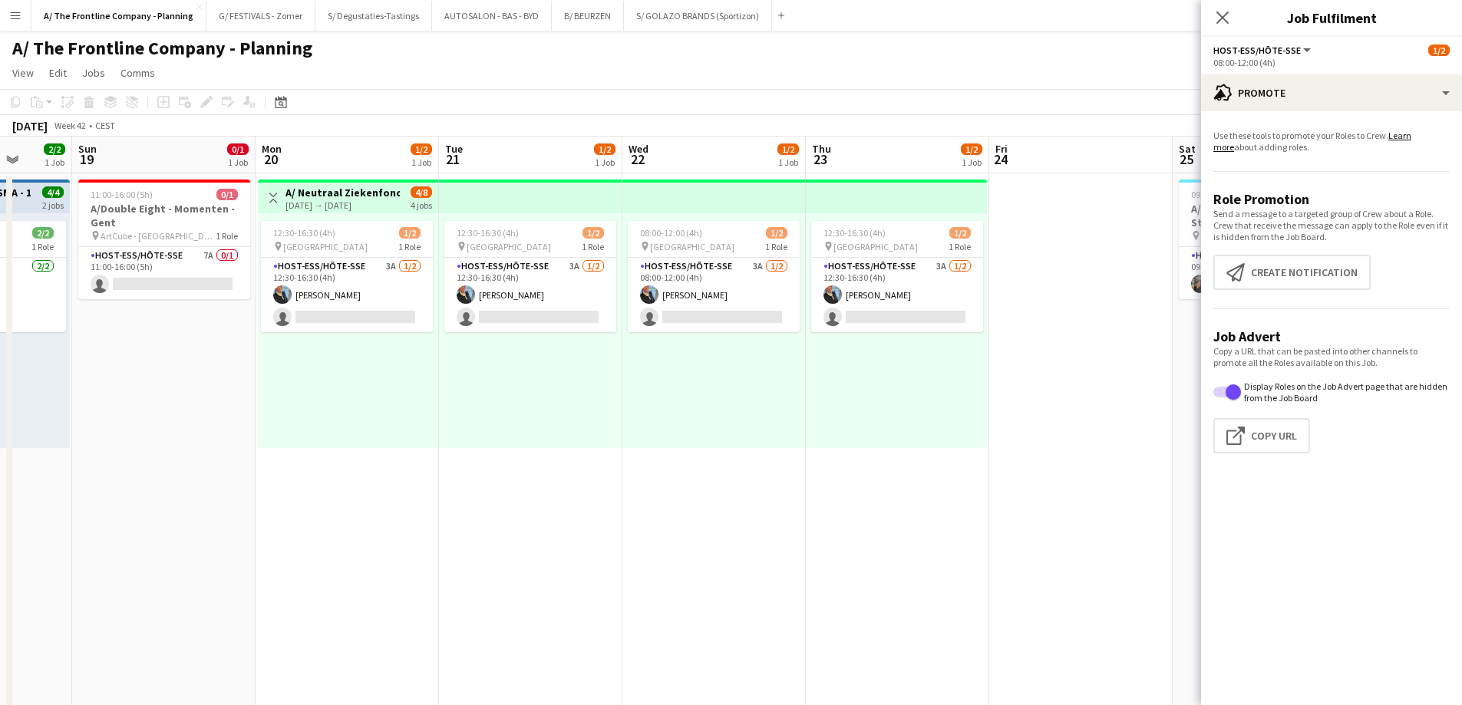
scroll to position [0, 531]
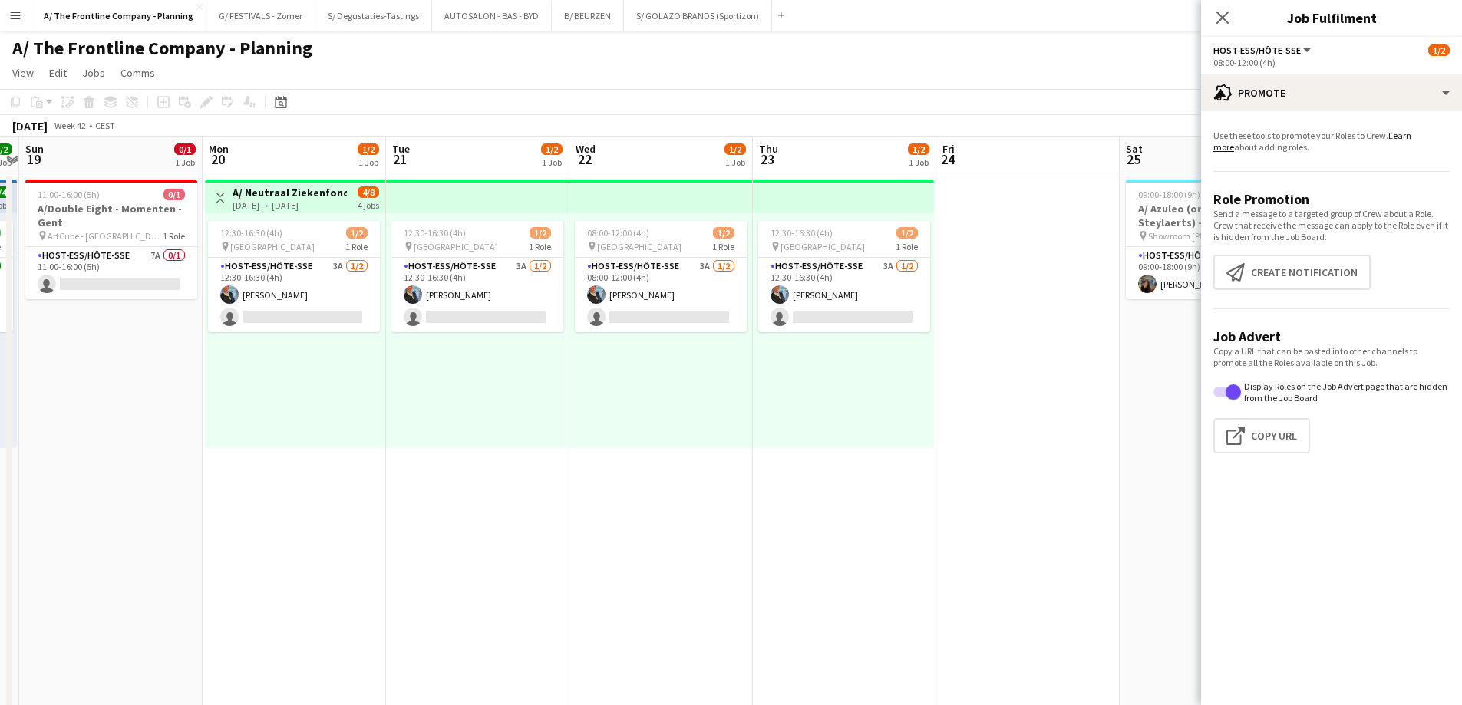
drag, startPoint x: 436, startPoint y: 381, endPoint x: 9, endPoint y: 361, distance: 427.1
click at [0, 363] on html "Menu Boards Boards Boards All jobs Status Workforce Workforce My Workforce Recr…" at bounding box center [731, 693] width 1462 height 1387
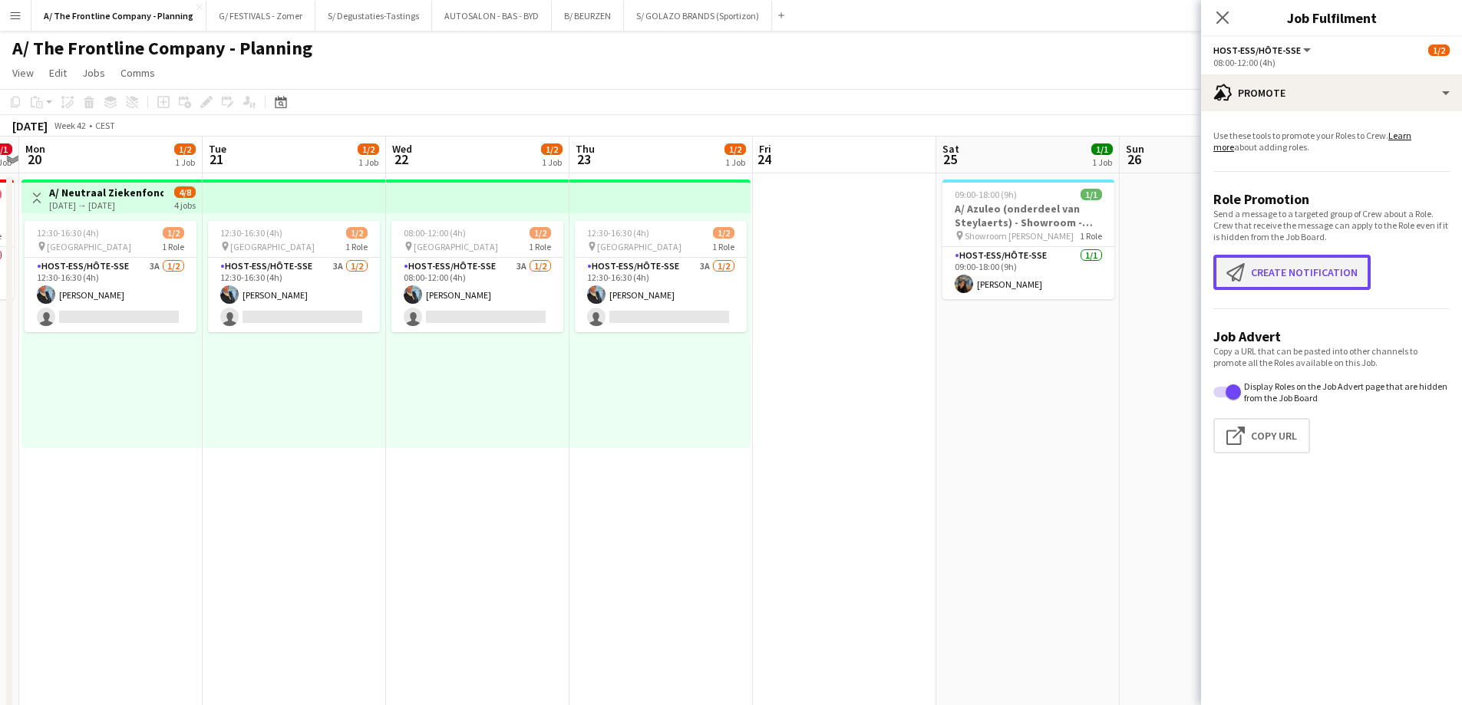
click at [1309, 280] on button "Create notification Create notification" at bounding box center [1291, 272] width 157 height 35
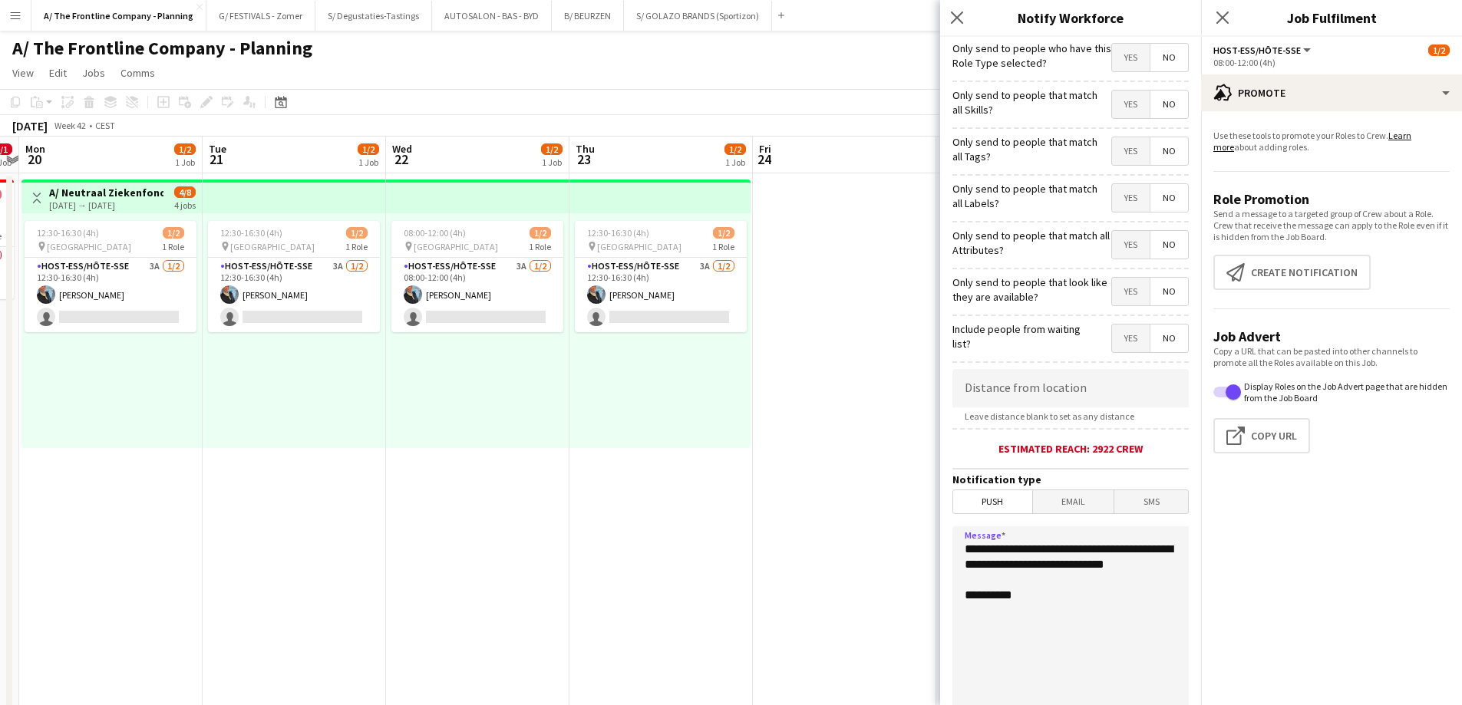
drag, startPoint x: 1064, startPoint y: 597, endPoint x: 838, endPoint y: 528, distance: 235.9
click at [838, 528] on body "Menu Boards Boards Boards All jobs Status Workforce Workforce My Workforce Recr…" at bounding box center [731, 693] width 1462 height 1387
paste textarea "**********"
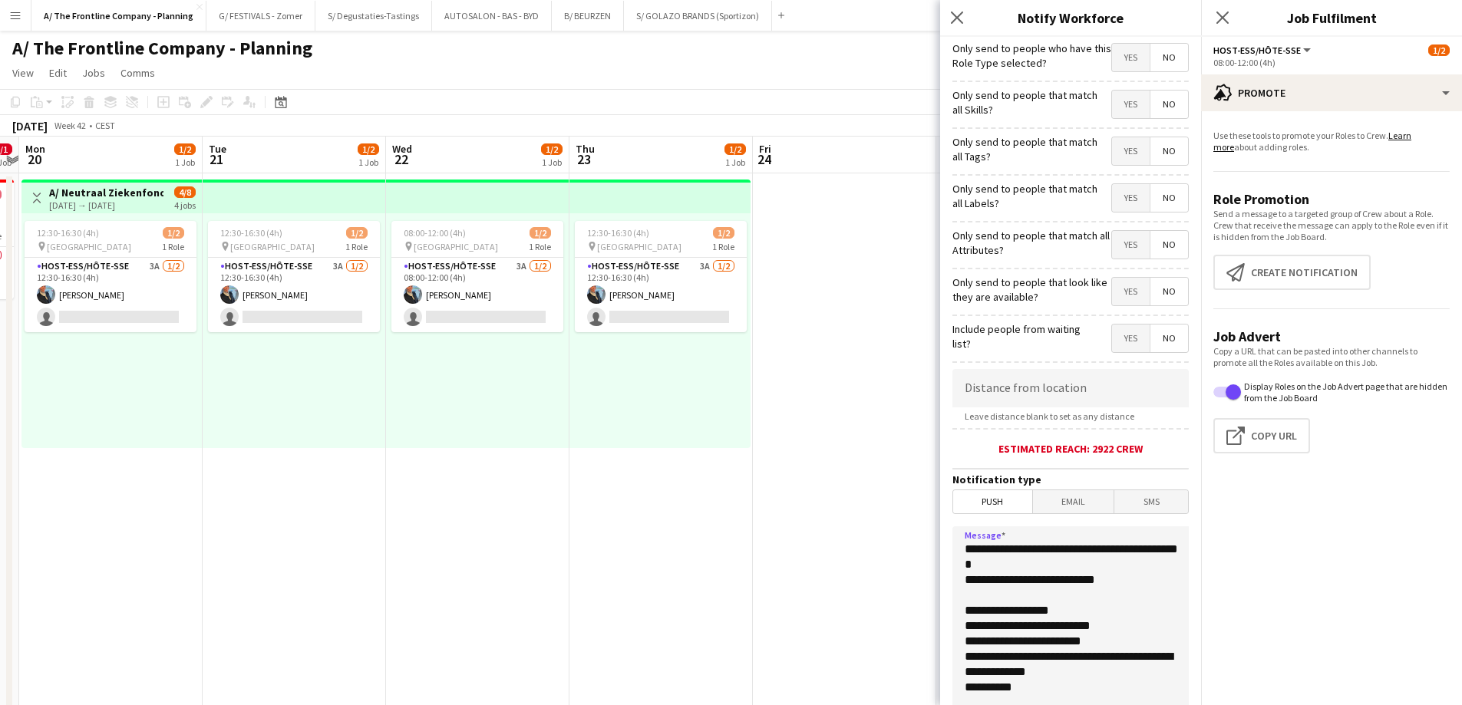
click at [1099, 673] on textarea "**********" at bounding box center [1070, 620] width 236 height 188
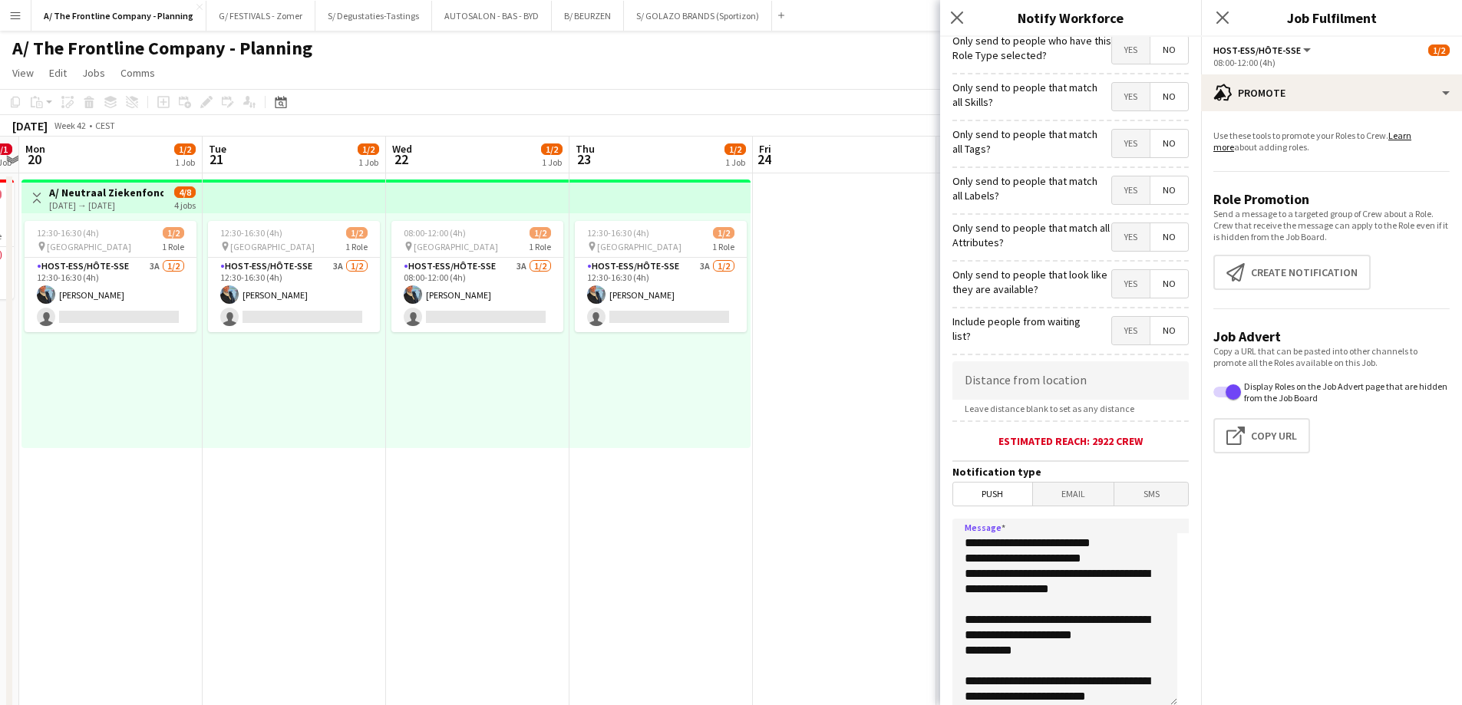
scroll to position [91, 0]
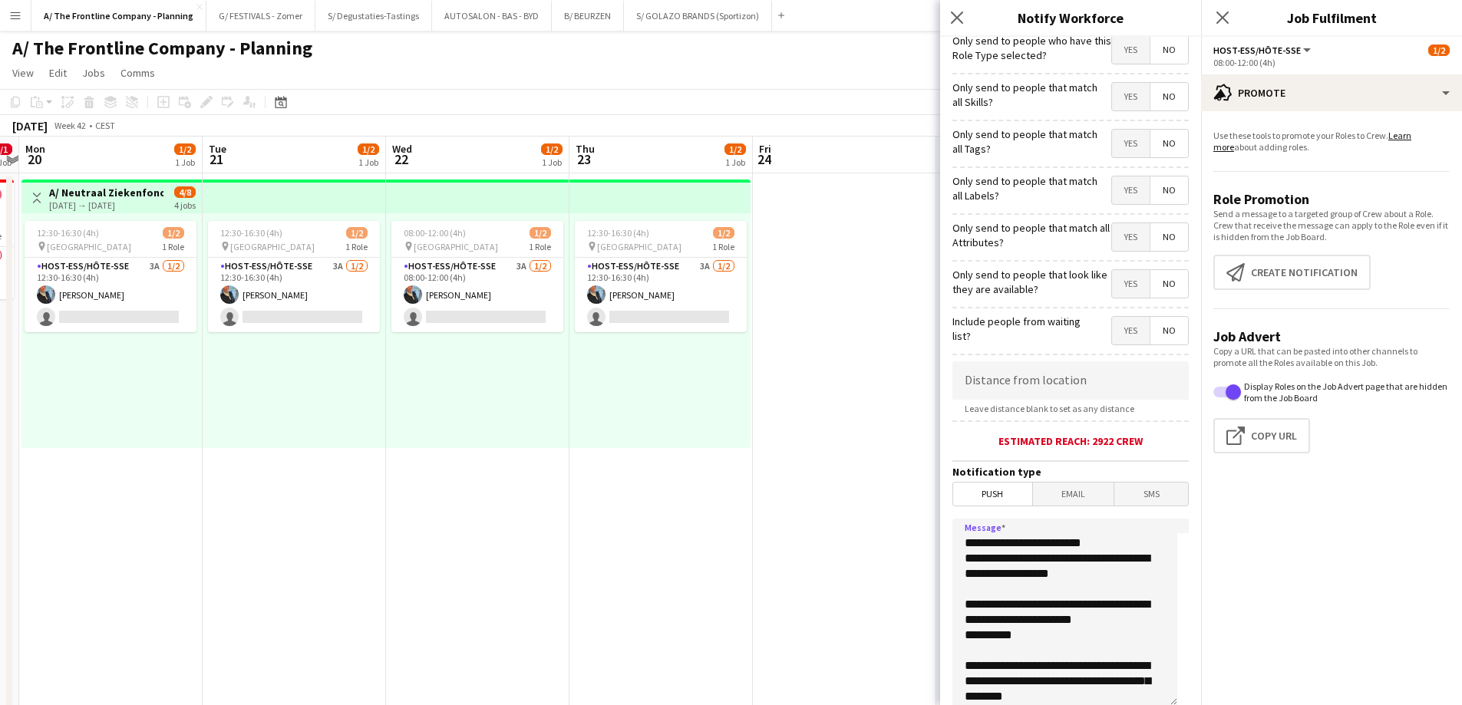
type textarea "**********"
click at [1064, 384] on input at bounding box center [1070, 380] width 236 height 38
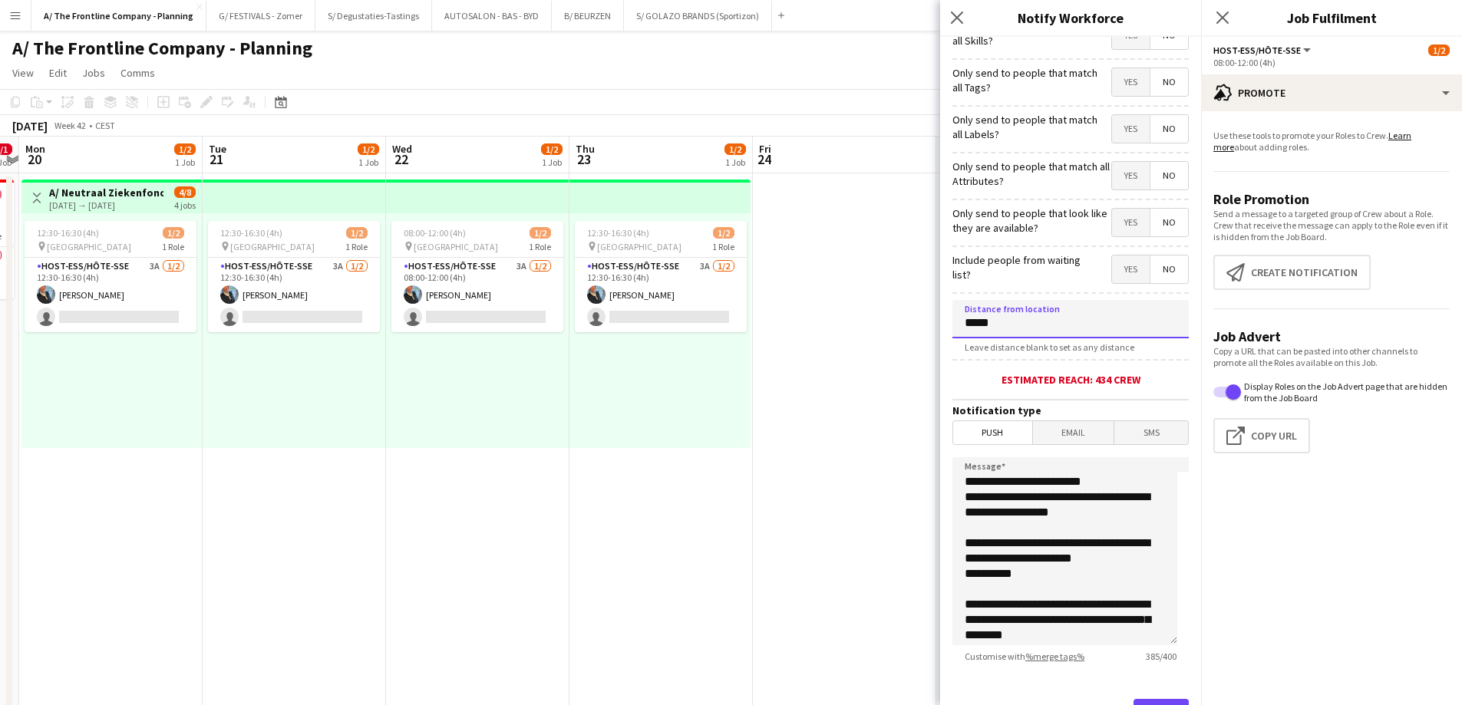
scroll to position [140, 0]
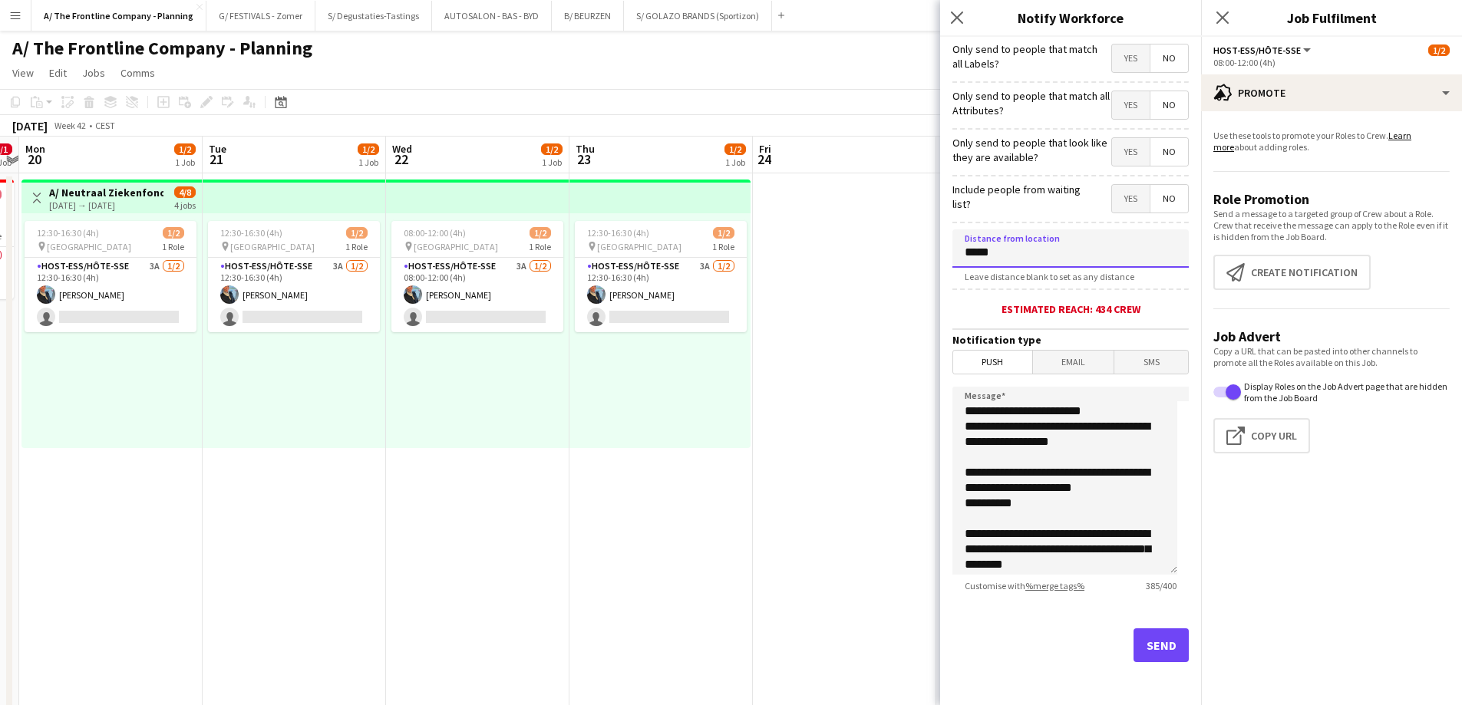
type input "*****"
click at [1147, 647] on button "Send" at bounding box center [1160, 645] width 55 height 34
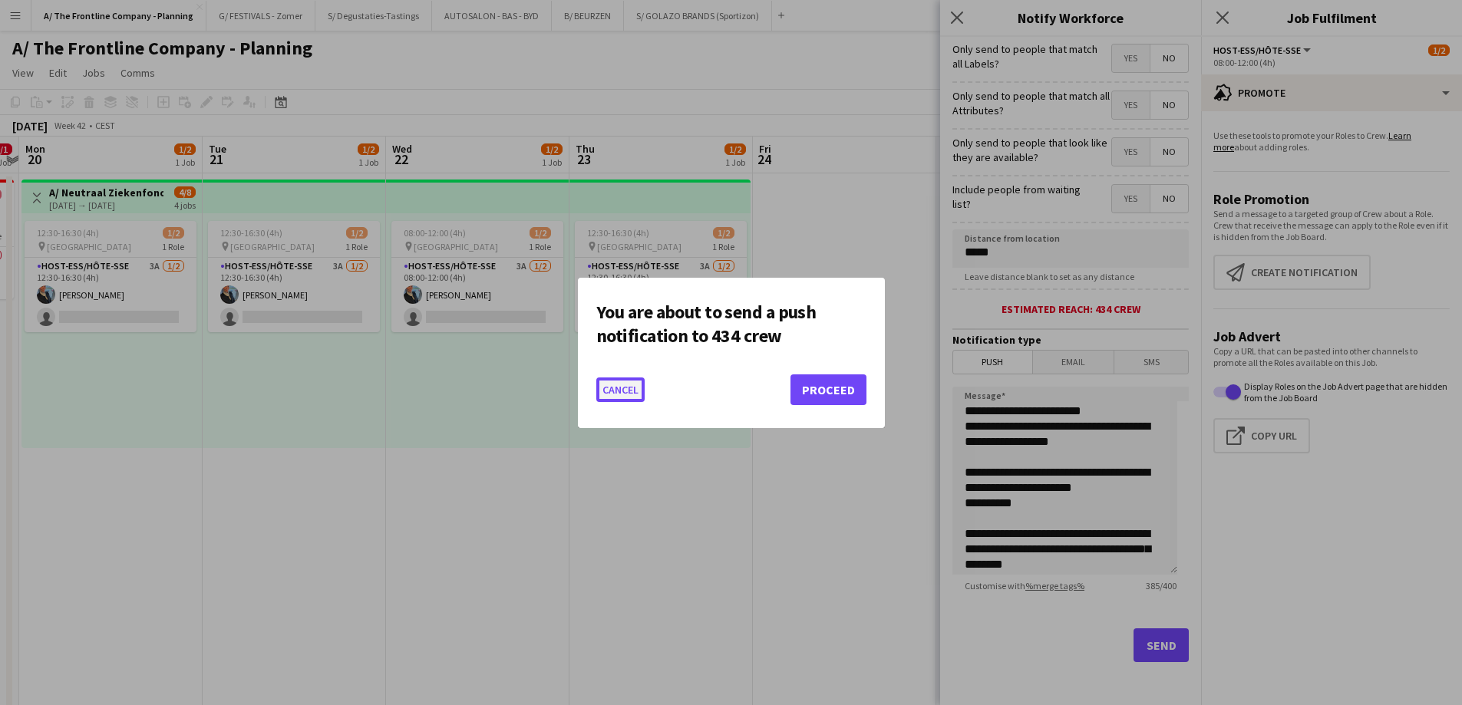
click at [619, 380] on button "Cancel" at bounding box center [620, 390] width 48 height 25
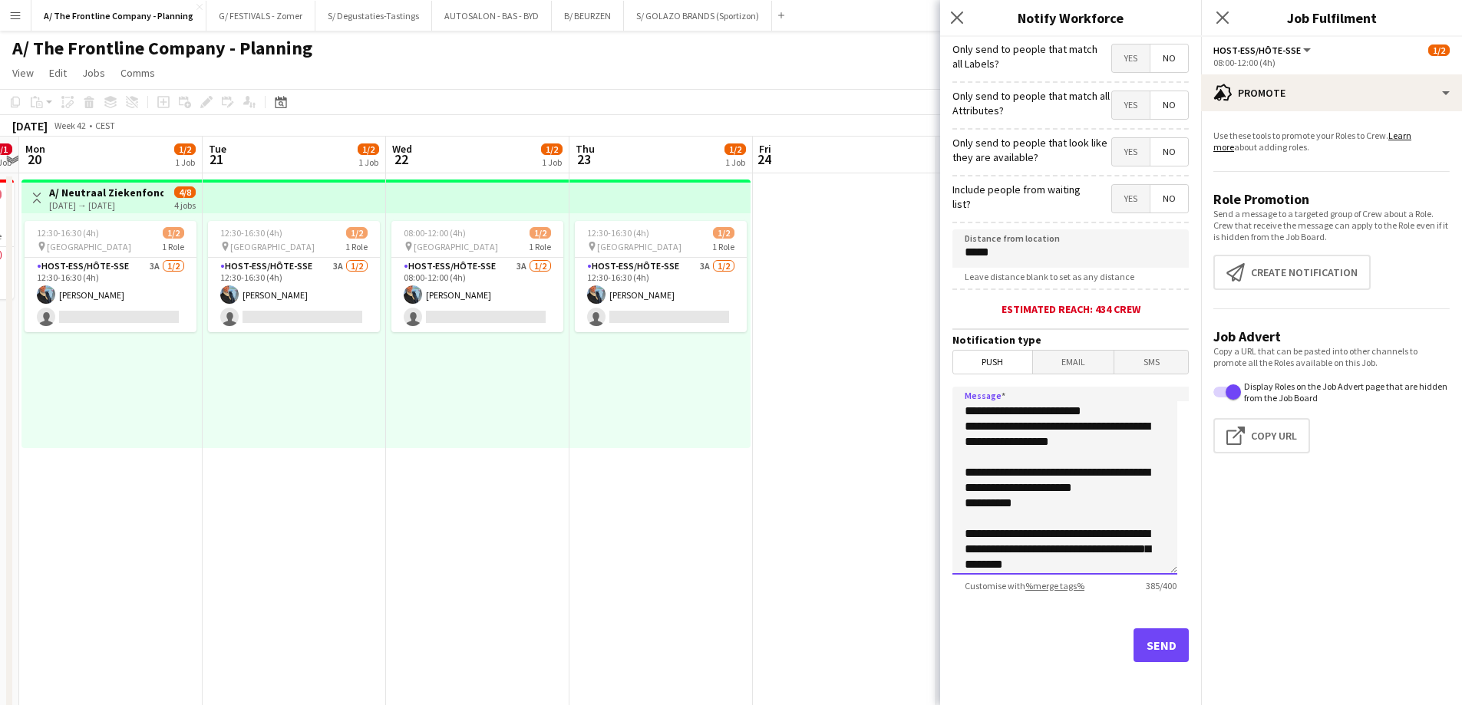
scroll to position [0, 0]
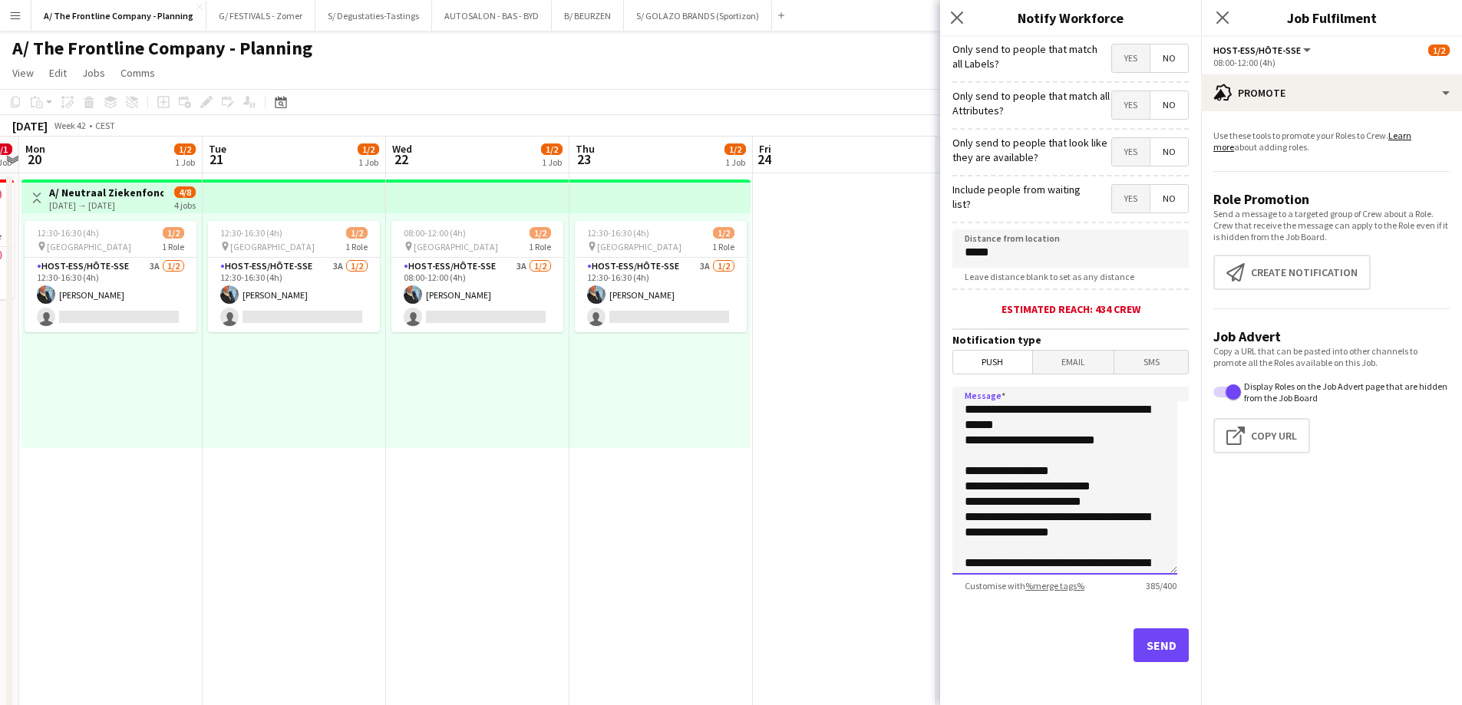
drag, startPoint x: 1104, startPoint y: 489, endPoint x: 823, endPoint y: 352, distance: 313.0
click at [823, 352] on body "Menu Boards Boards Boards All jobs Status Workforce Workforce My Workforce Recr…" at bounding box center [731, 693] width 1462 height 1387
click at [1146, 641] on button "Send" at bounding box center [1160, 645] width 55 height 34
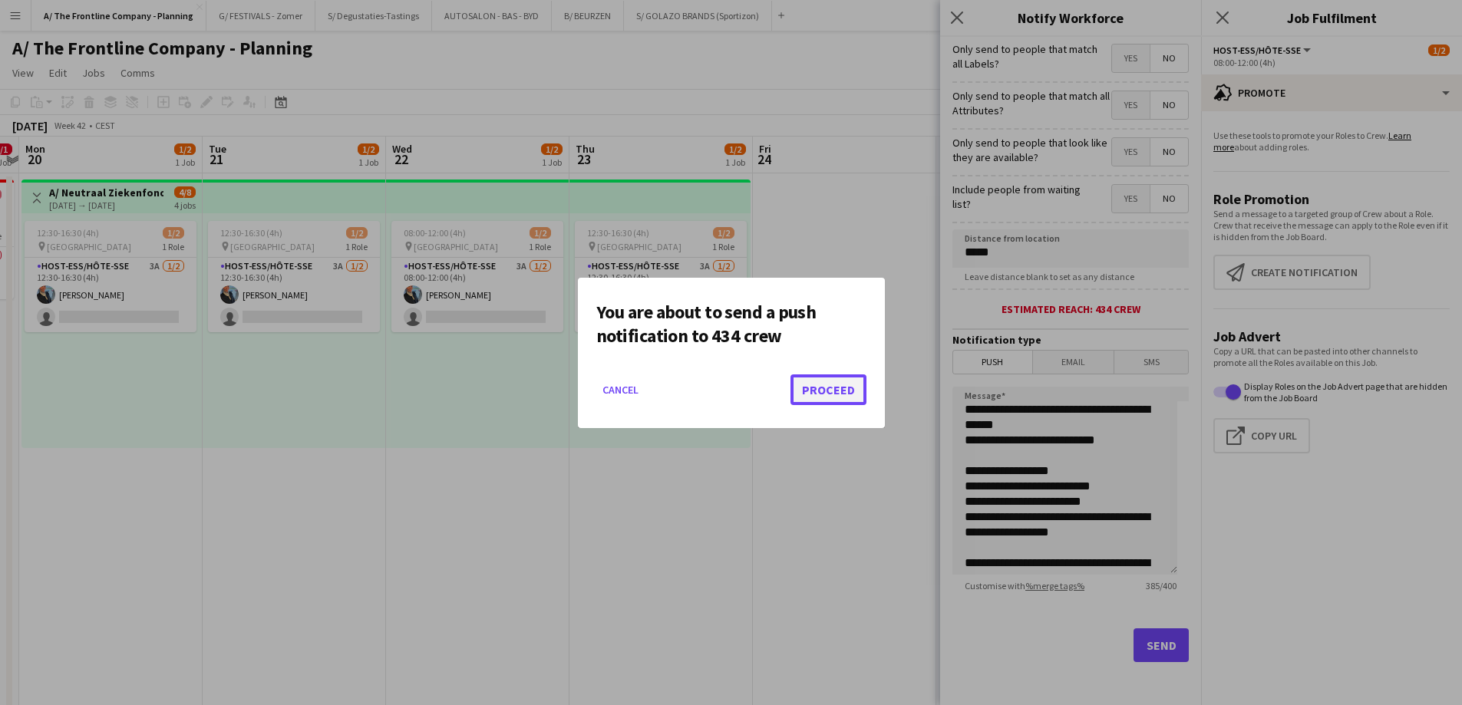
click at [829, 381] on button "Proceed" at bounding box center [828, 389] width 76 height 31
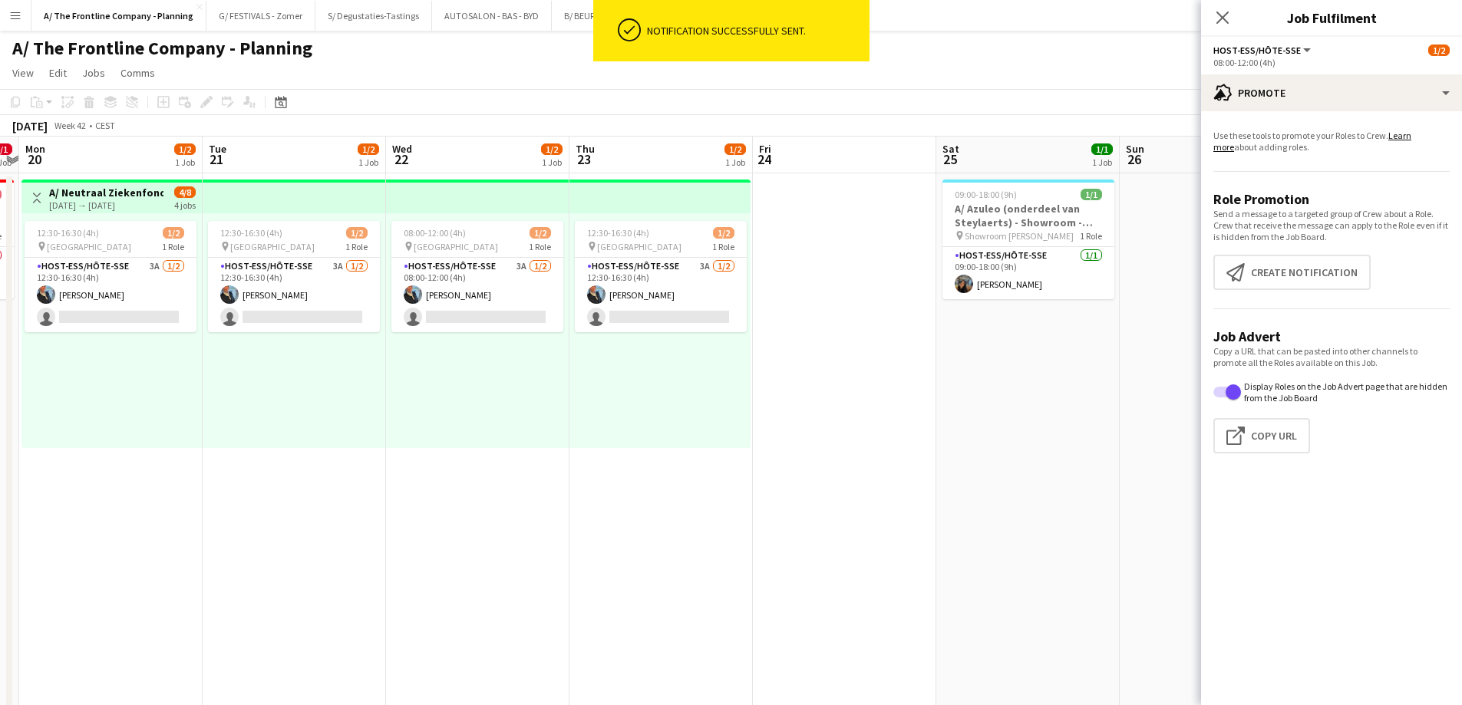
scroll to position [0, 529]
click at [728, 396] on div "12:30-16:30 (4h) 1/2 pin Hasselt 1 Role Host-ess/Hôte-sse 3A [DATE] 12:30-16:30…" at bounding box center [661, 330] width 181 height 235
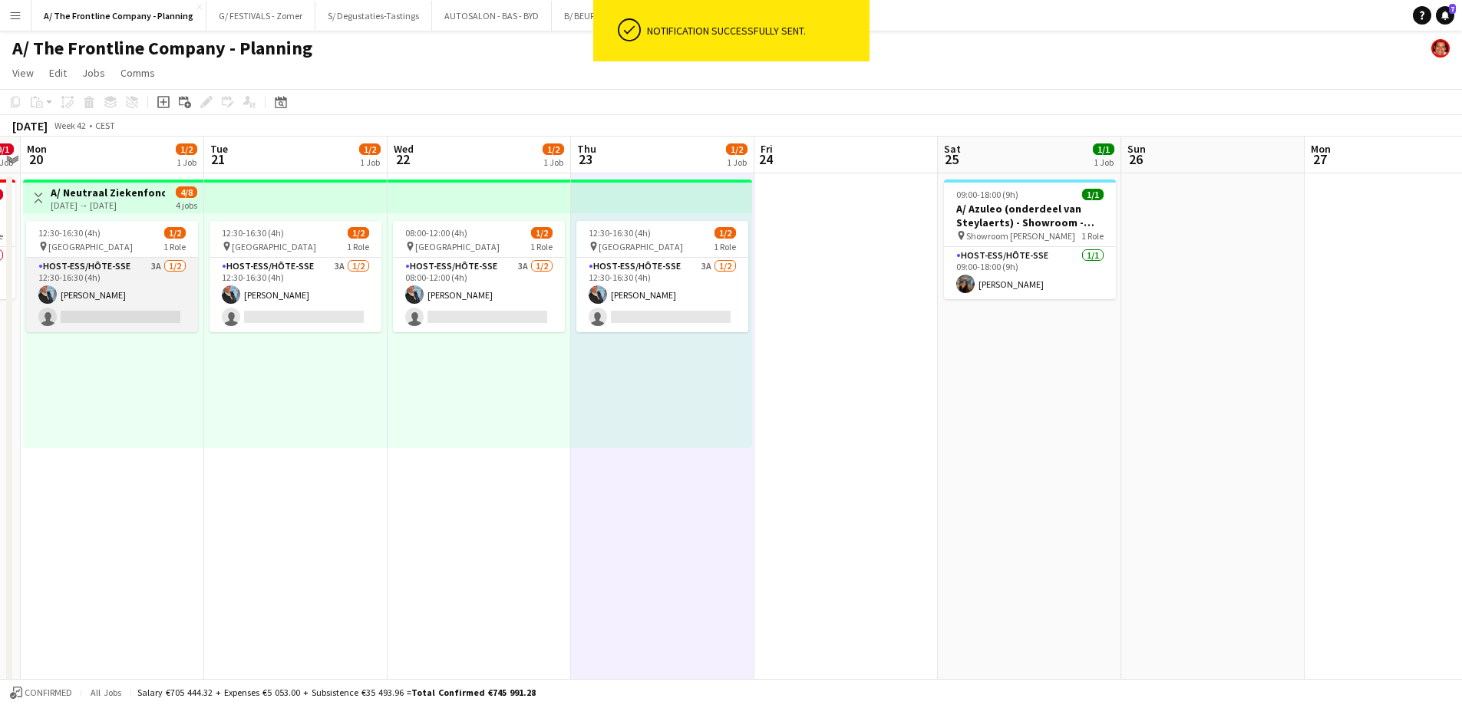
click at [114, 305] on app-card-role "Host-ess/Hôte-sse 3A [DATE] 12:30-16:30 (4h) [PERSON_NAME] single-neutral-actio…" at bounding box center [112, 295] width 172 height 74
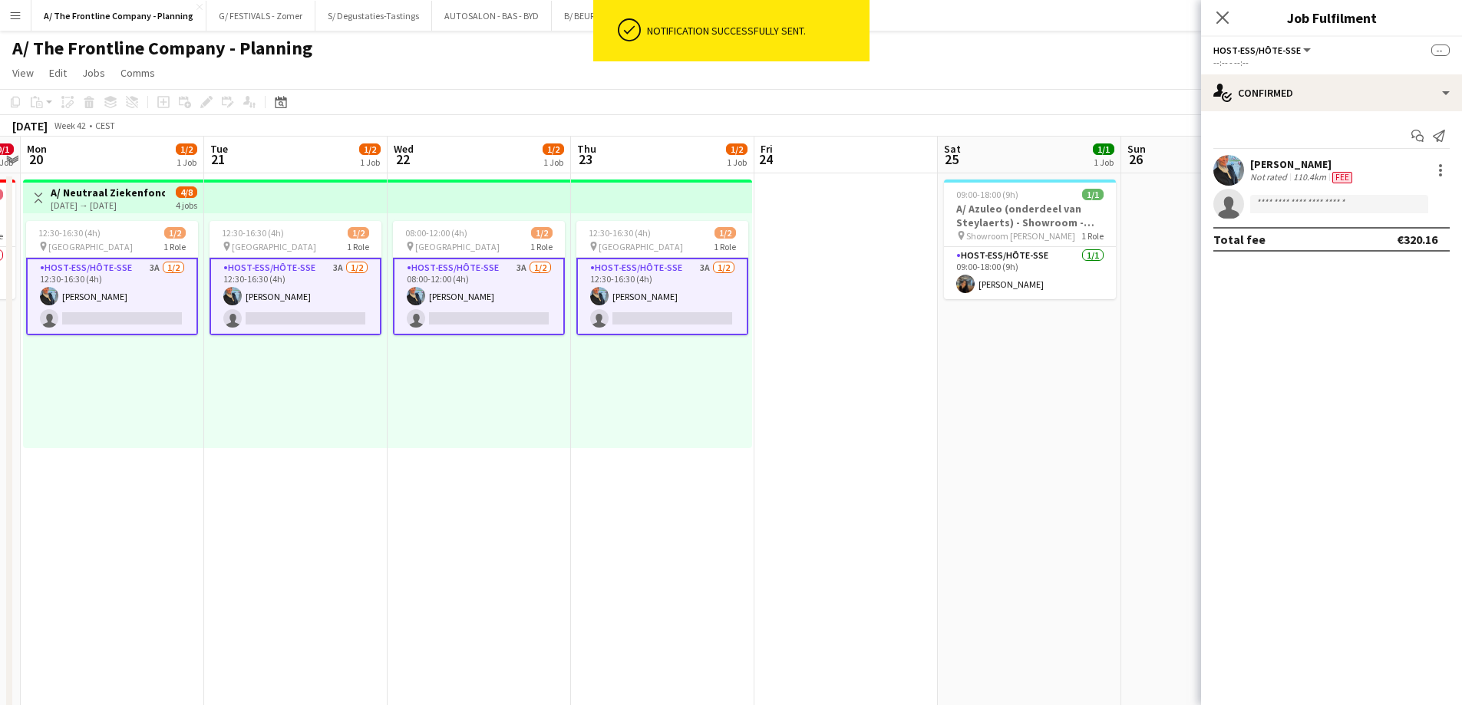
drag, startPoint x: 127, startPoint y: 318, endPoint x: 390, endPoint y: 273, distance: 266.2
click at [128, 318] on app-card-role "Host-ess/Hôte-sse 3A [DATE] 12:30-16:30 (4h) [PERSON_NAME] single-neutral-actio…" at bounding box center [112, 297] width 172 height 78
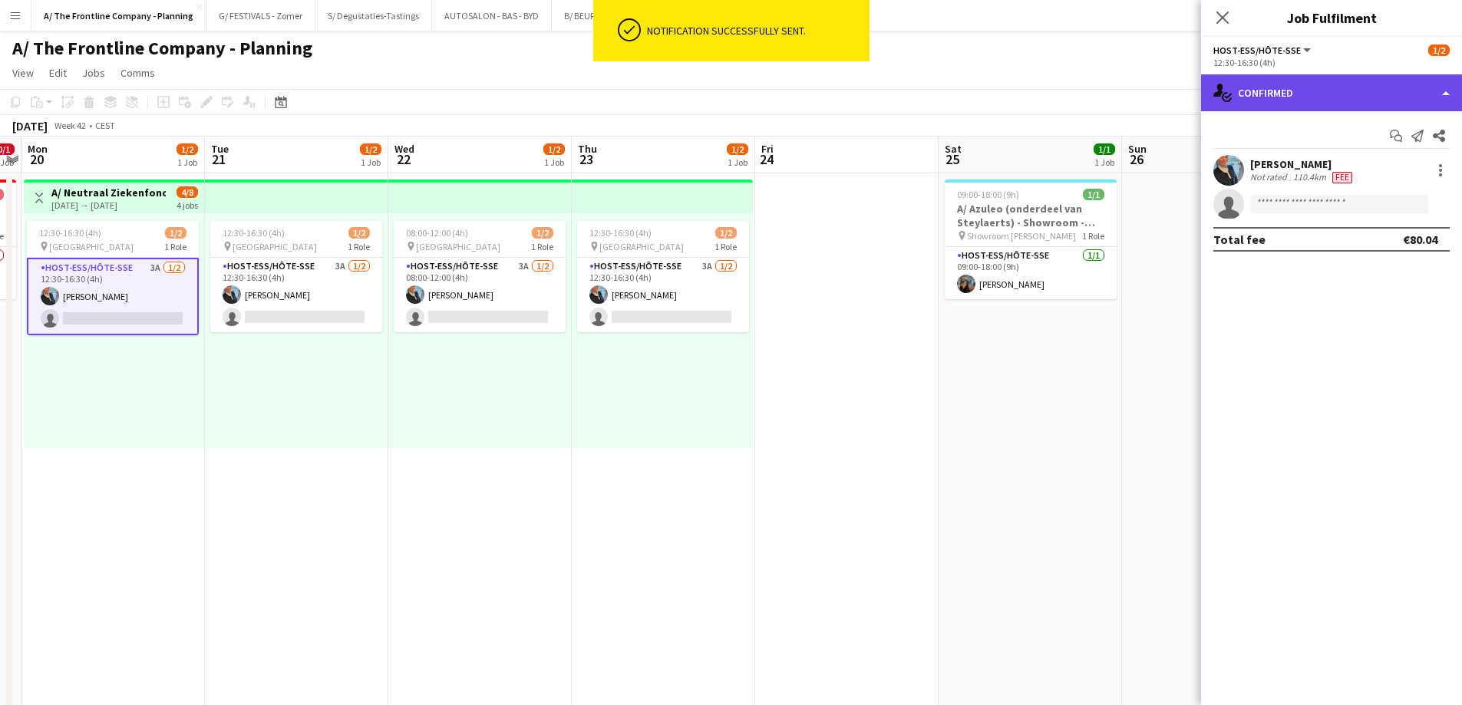
click at [1343, 105] on div "single-neutral-actions-check-2 Confirmed" at bounding box center [1331, 92] width 261 height 37
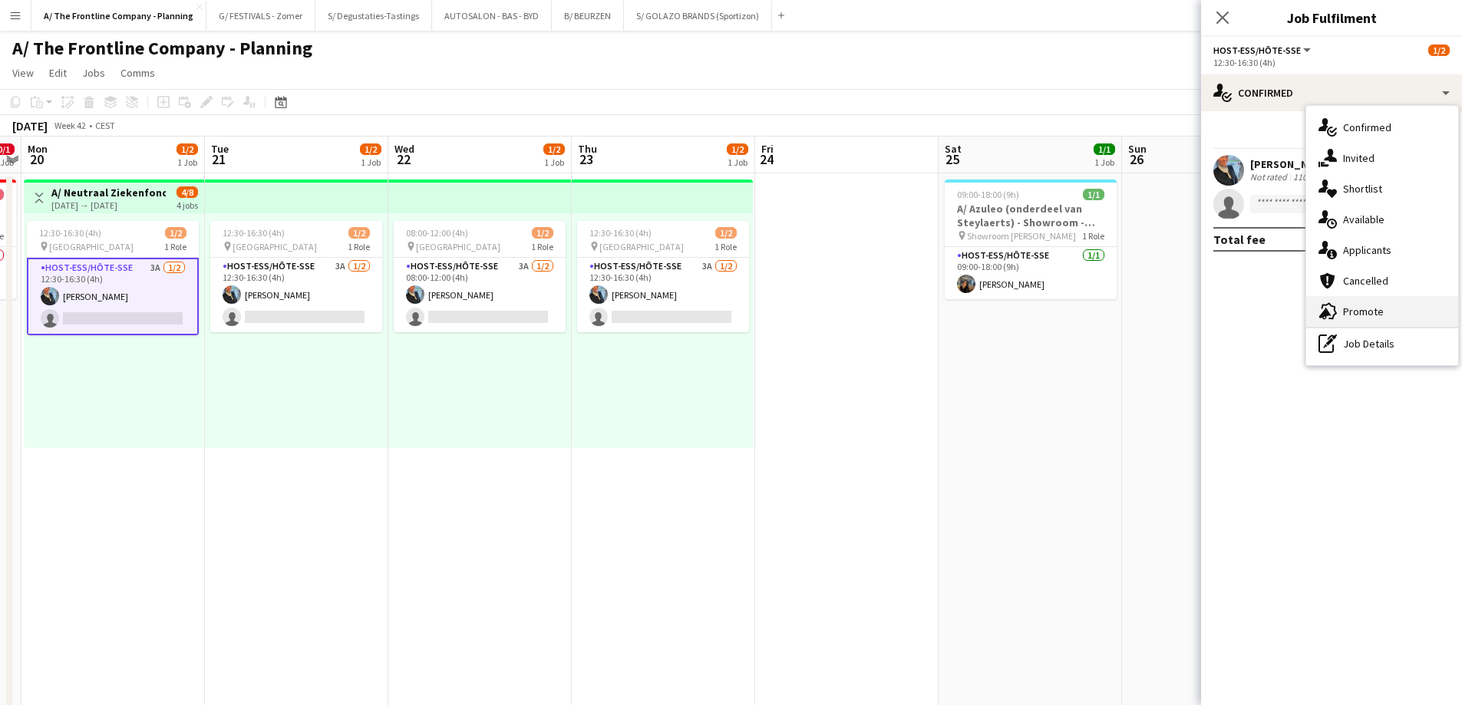
click at [1352, 323] on div "advertising-megaphone Promote" at bounding box center [1382, 311] width 152 height 31
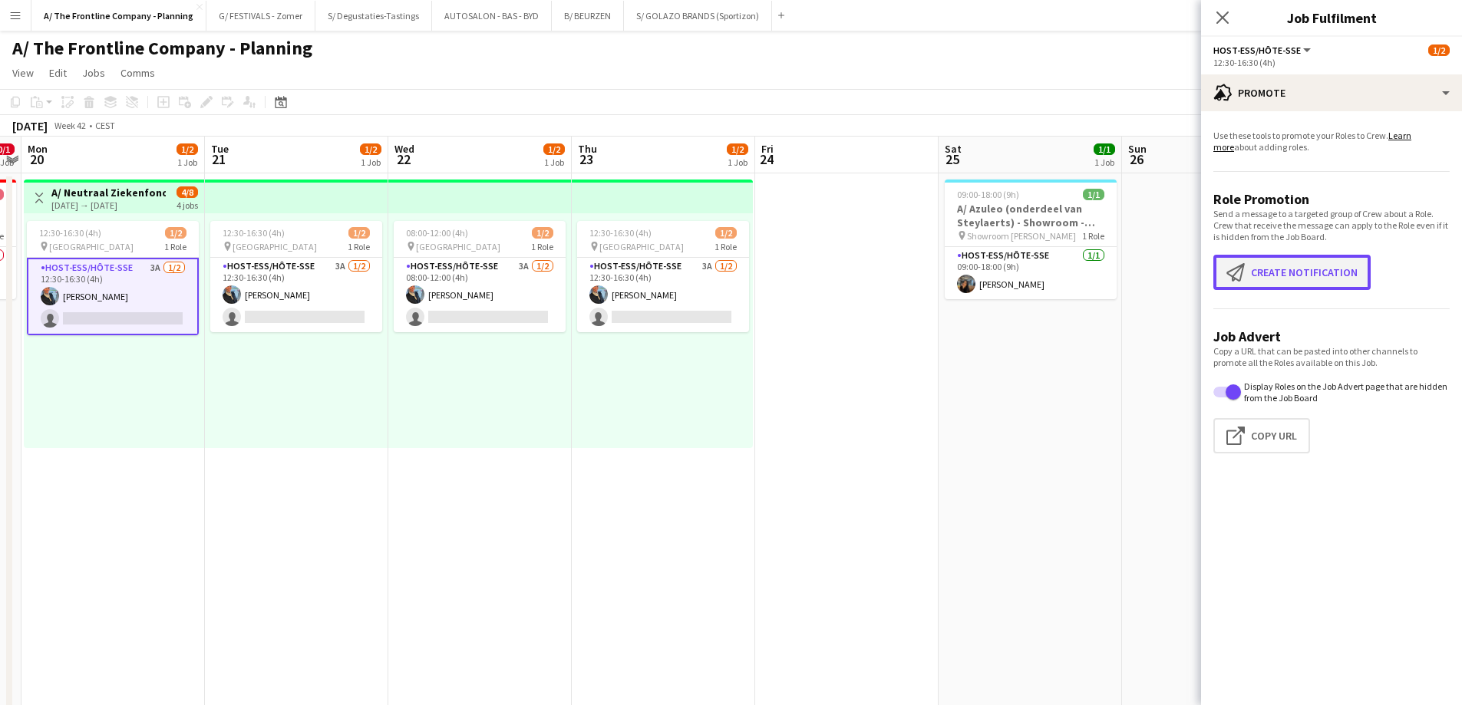
click at [1320, 260] on button "Create notification Create notification" at bounding box center [1291, 272] width 157 height 35
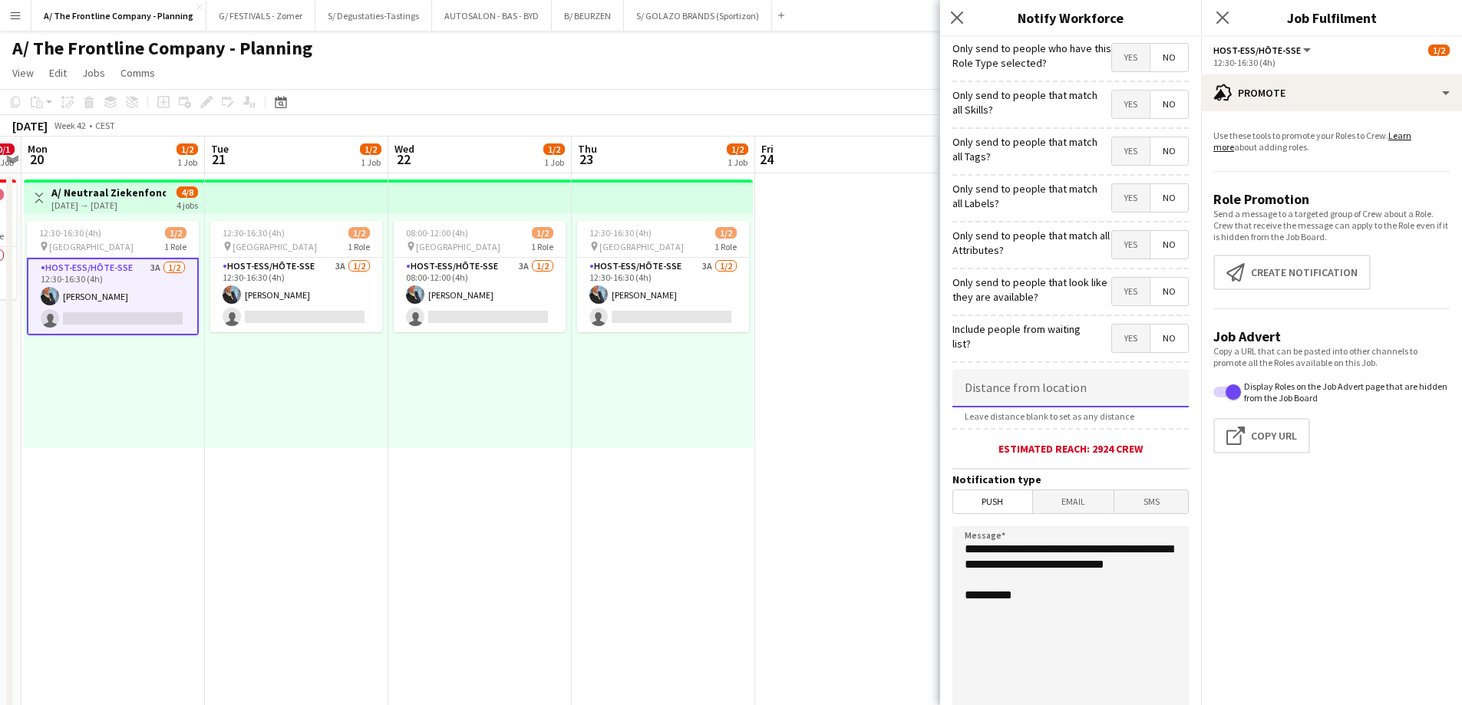
click at [1037, 394] on input at bounding box center [1070, 388] width 236 height 38
type input "*****"
drag, startPoint x: 1049, startPoint y: 580, endPoint x: 843, endPoint y: 529, distance: 212.7
click at [843, 529] on body "Menu Boards Boards Boards All jobs Status Workforce Workforce My Workforce Recr…" at bounding box center [731, 693] width 1462 height 1387
click at [297, 480] on app-date-cell "12:30-16:30 (4h) 1/2 pin Hasselt 1 Role Host-ess/Hôte-sse 3A [DATE] 12:30-16:30…" at bounding box center [296, 696] width 183 height 1047
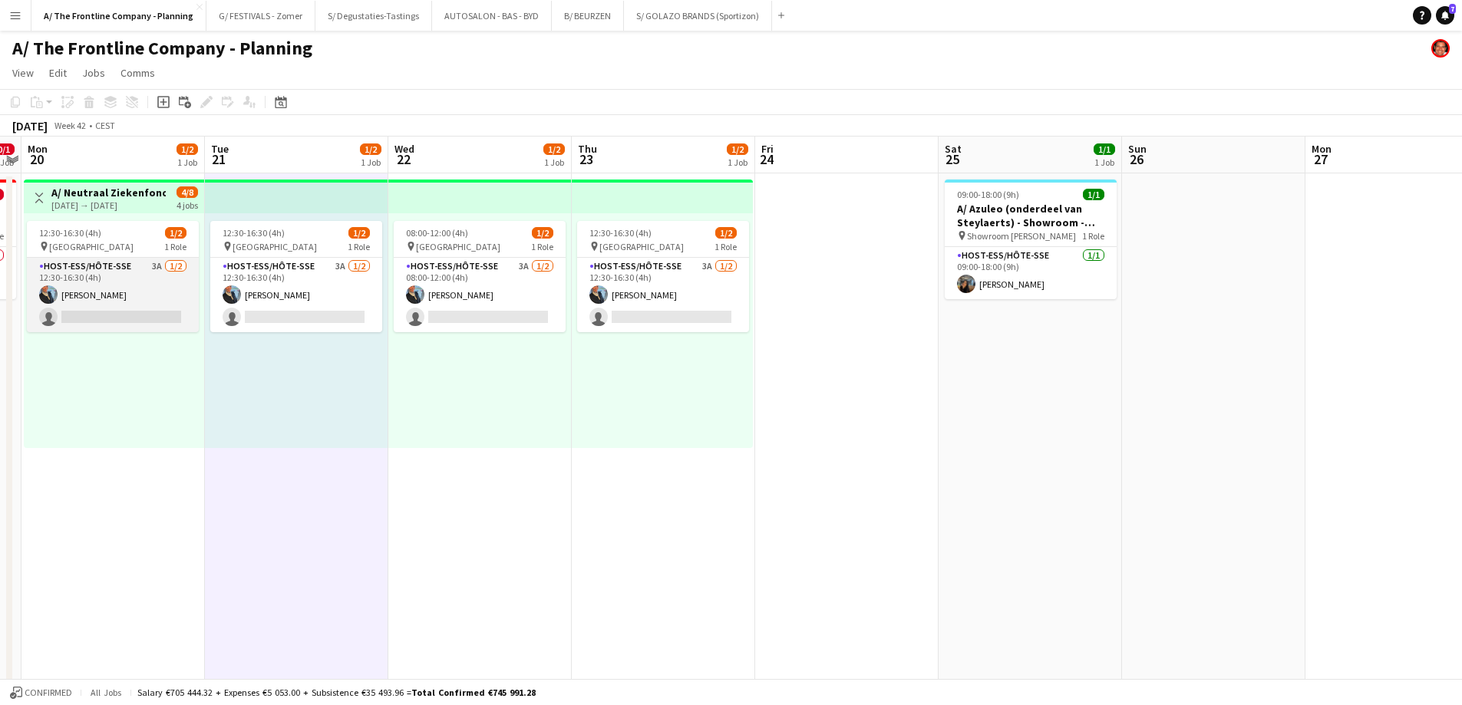
click at [104, 311] on app-card-role "Host-ess/Hôte-sse 3A [DATE] 12:30-16:30 (4h) [PERSON_NAME] single-neutral-actio…" at bounding box center [113, 295] width 172 height 74
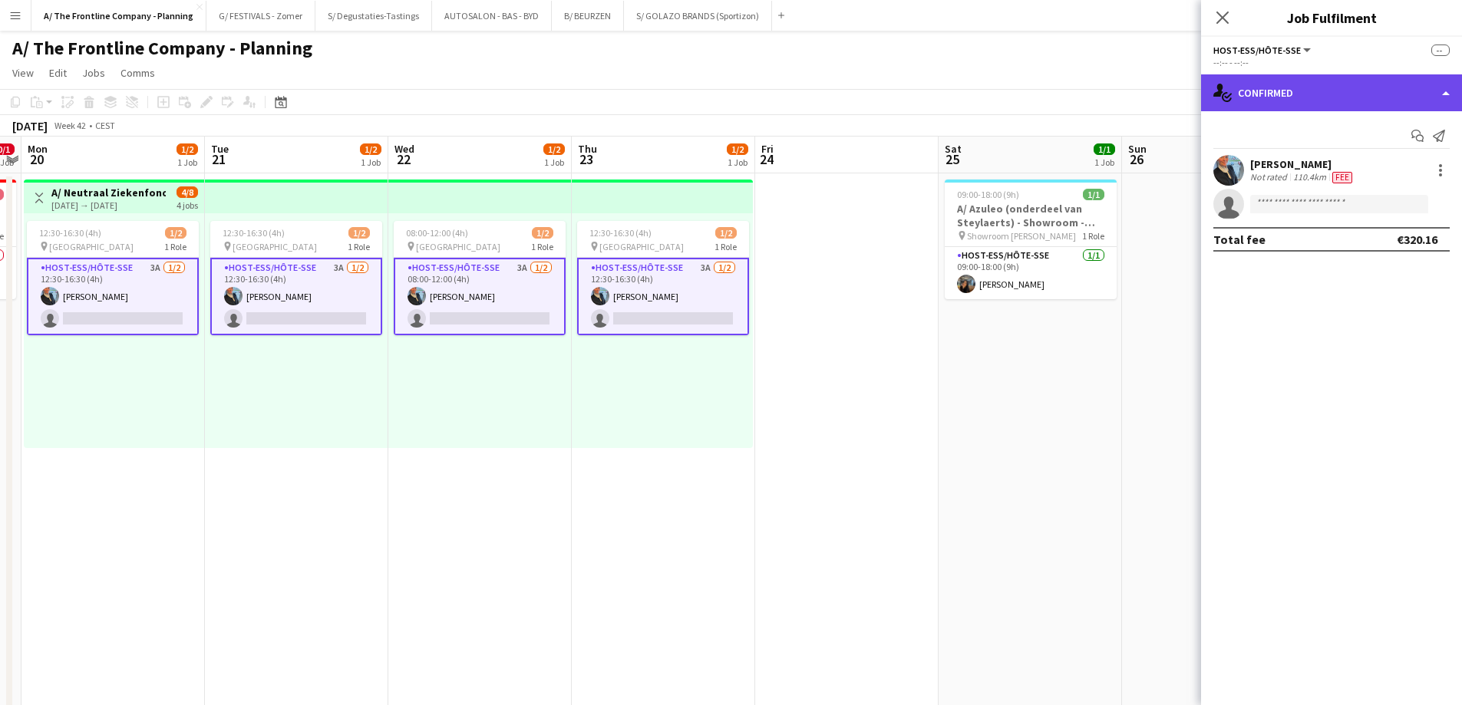
click at [1353, 96] on div "single-neutral-actions-check-2 Confirmed" at bounding box center [1331, 92] width 261 height 37
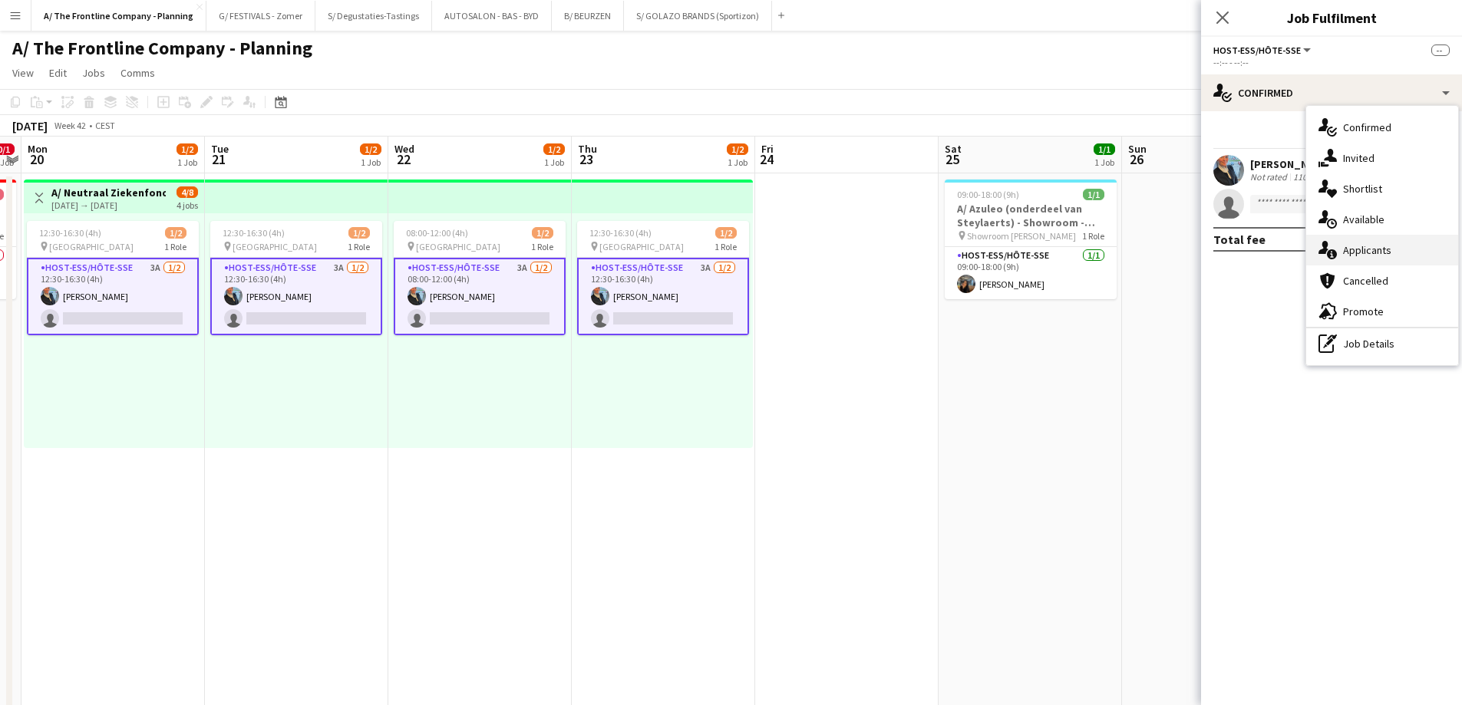
click at [1361, 259] on div "single-neutral-actions-information Applicants" at bounding box center [1382, 250] width 152 height 31
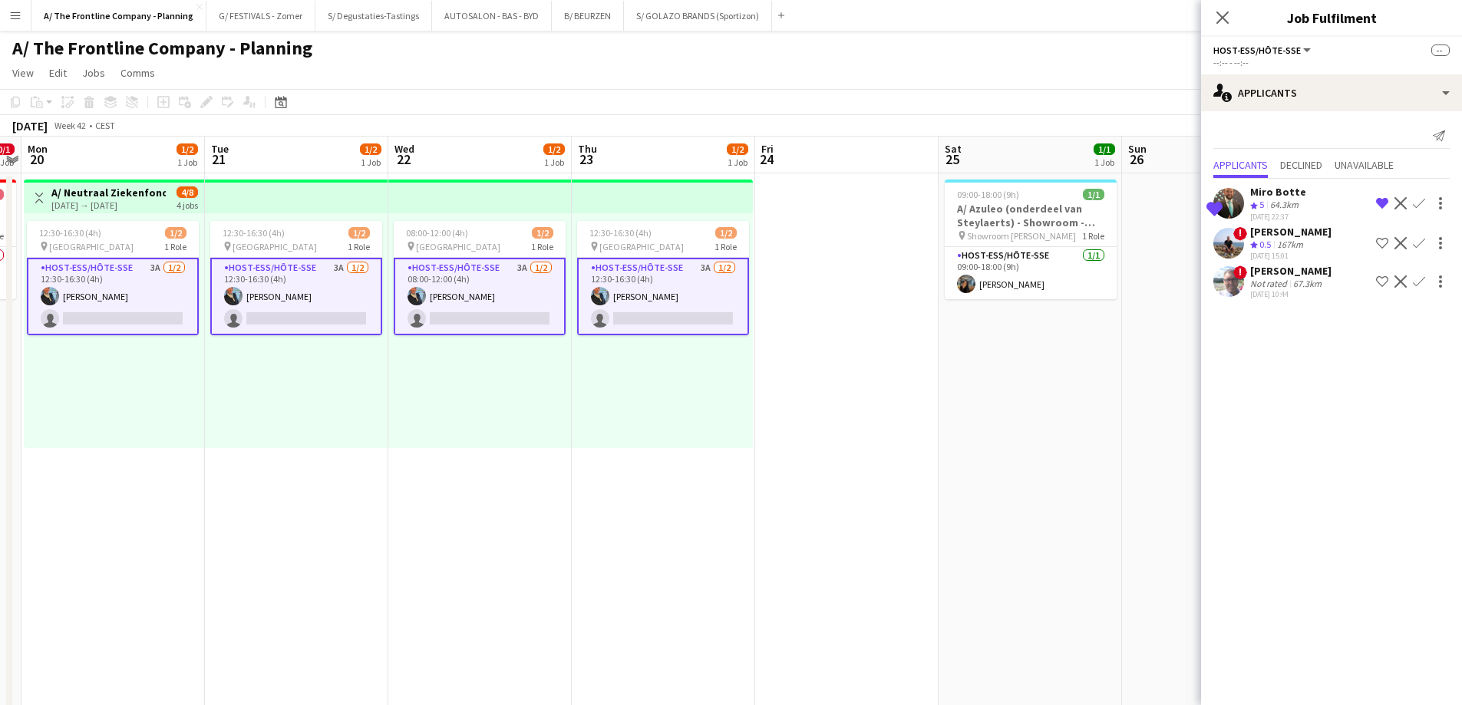
click at [734, 529] on app-date-cell "12:30-16:30 (4h) 1/2 pin Hasselt 1 Role Host-ess/Hôte-sse 3A [DATE] 12:30-16:30…" at bounding box center [663, 696] width 183 height 1047
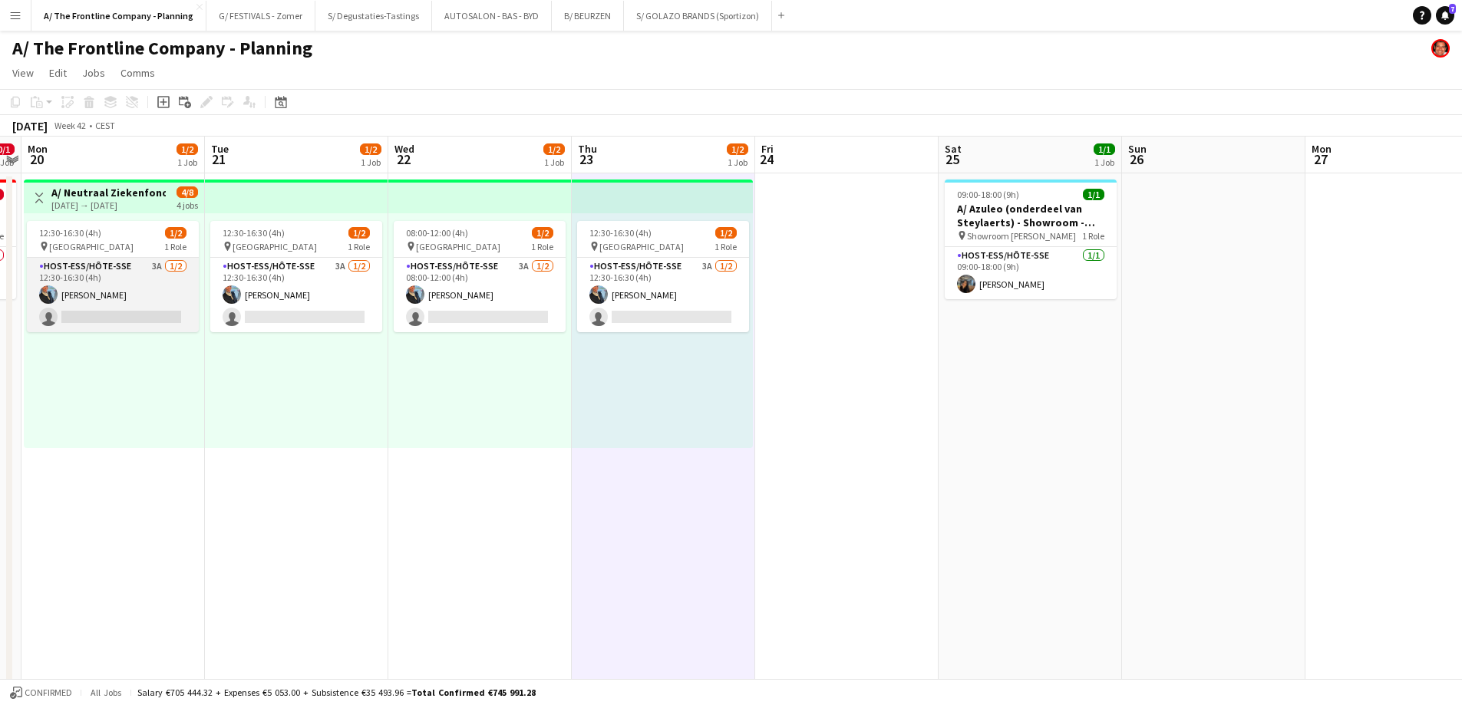
click at [69, 305] on app-card-role "Host-ess/Hôte-sse 3A [DATE] 12:30-16:30 (4h) [PERSON_NAME] single-neutral-actio…" at bounding box center [113, 295] width 172 height 74
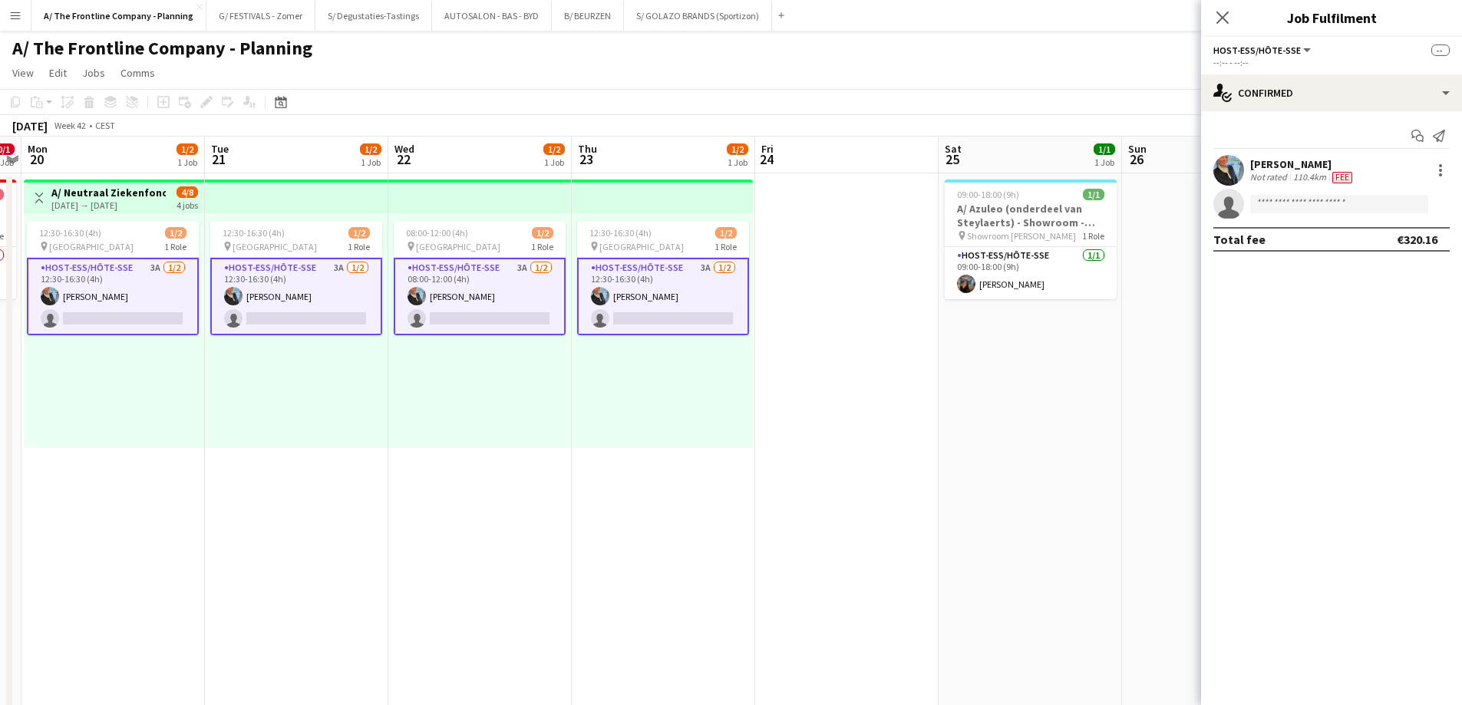
click at [157, 310] on app-card-role "Host-ess/Hôte-sse 3A [DATE] 12:30-16:30 (4h) [PERSON_NAME] single-neutral-actio…" at bounding box center [113, 297] width 172 height 78
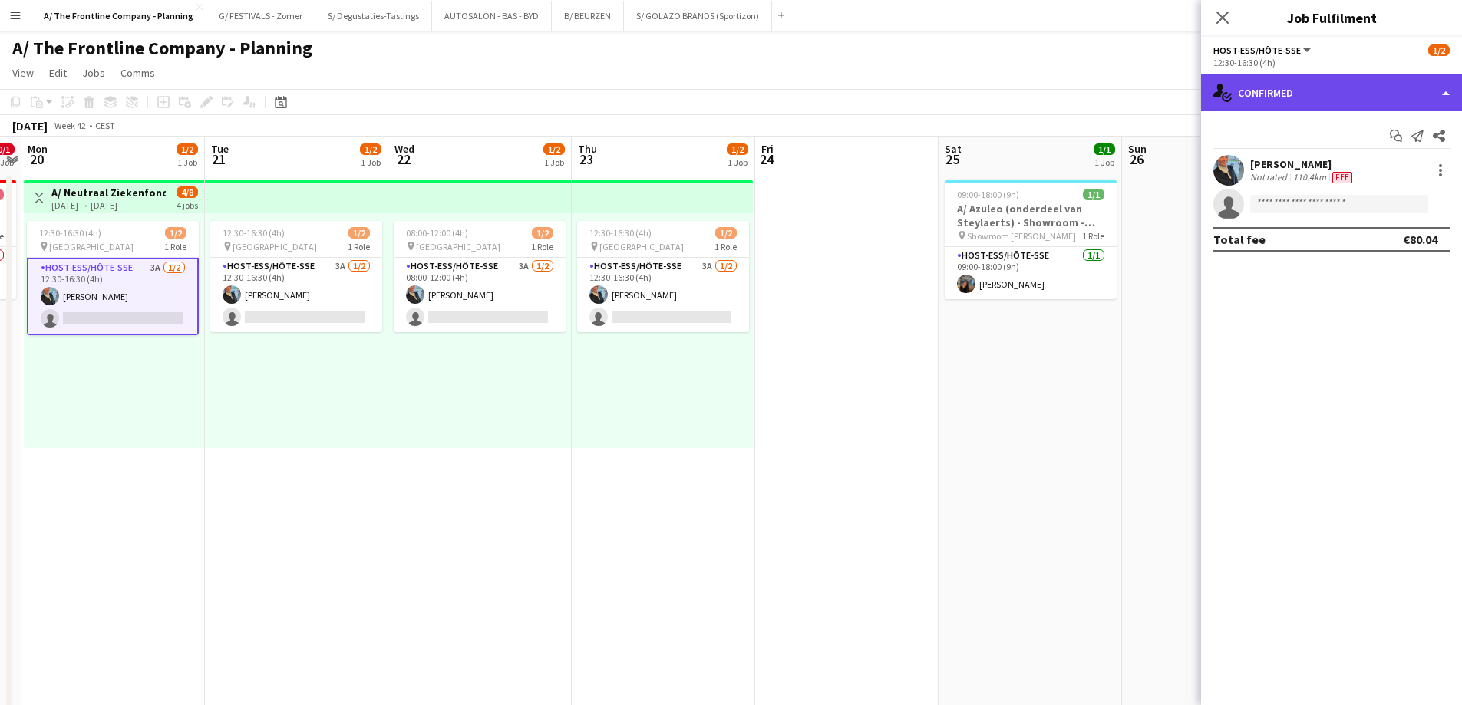
click at [1262, 93] on div "single-neutral-actions-check-2 Confirmed" at bounding box center [1331, 92] width 261 height 37
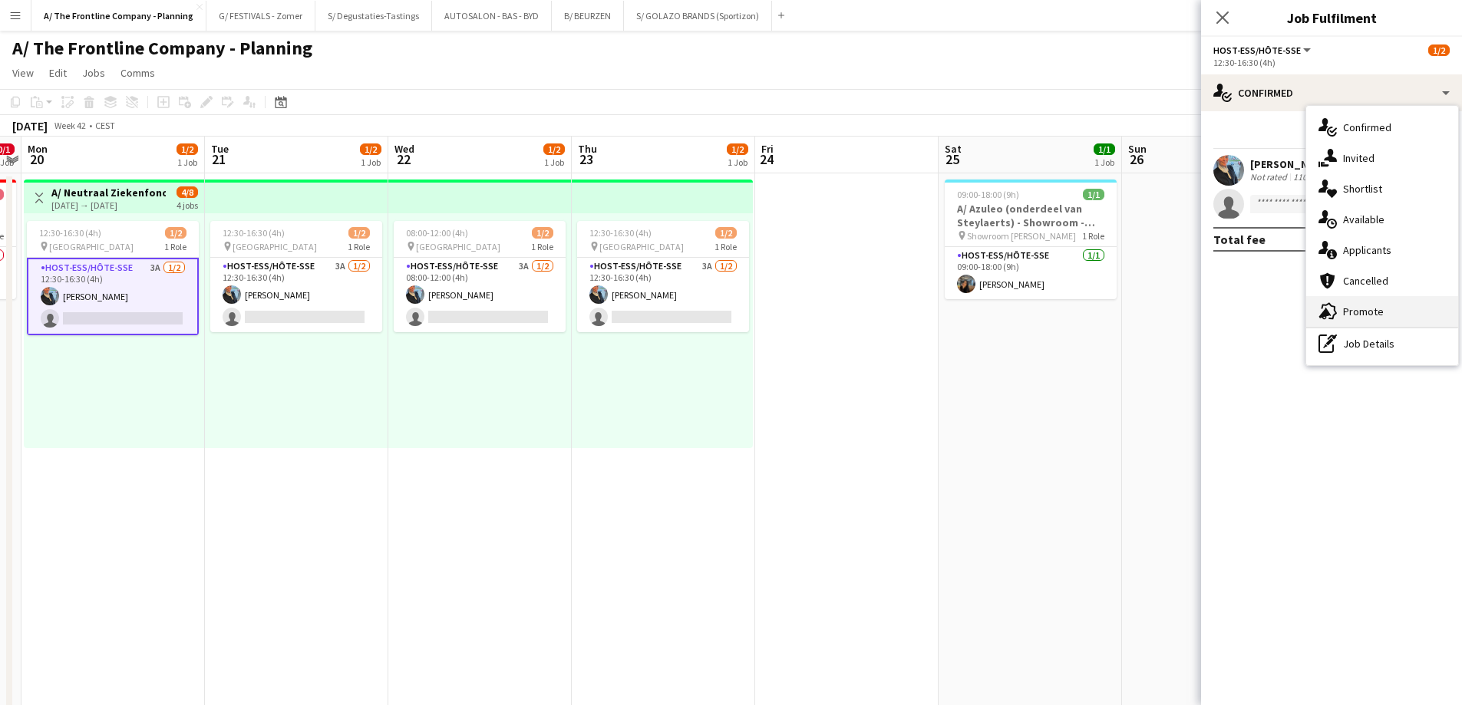
click at [1368, 303] on div "advertising-megaphone Promote" at bounding box center [1382, 311] width 152 height 31
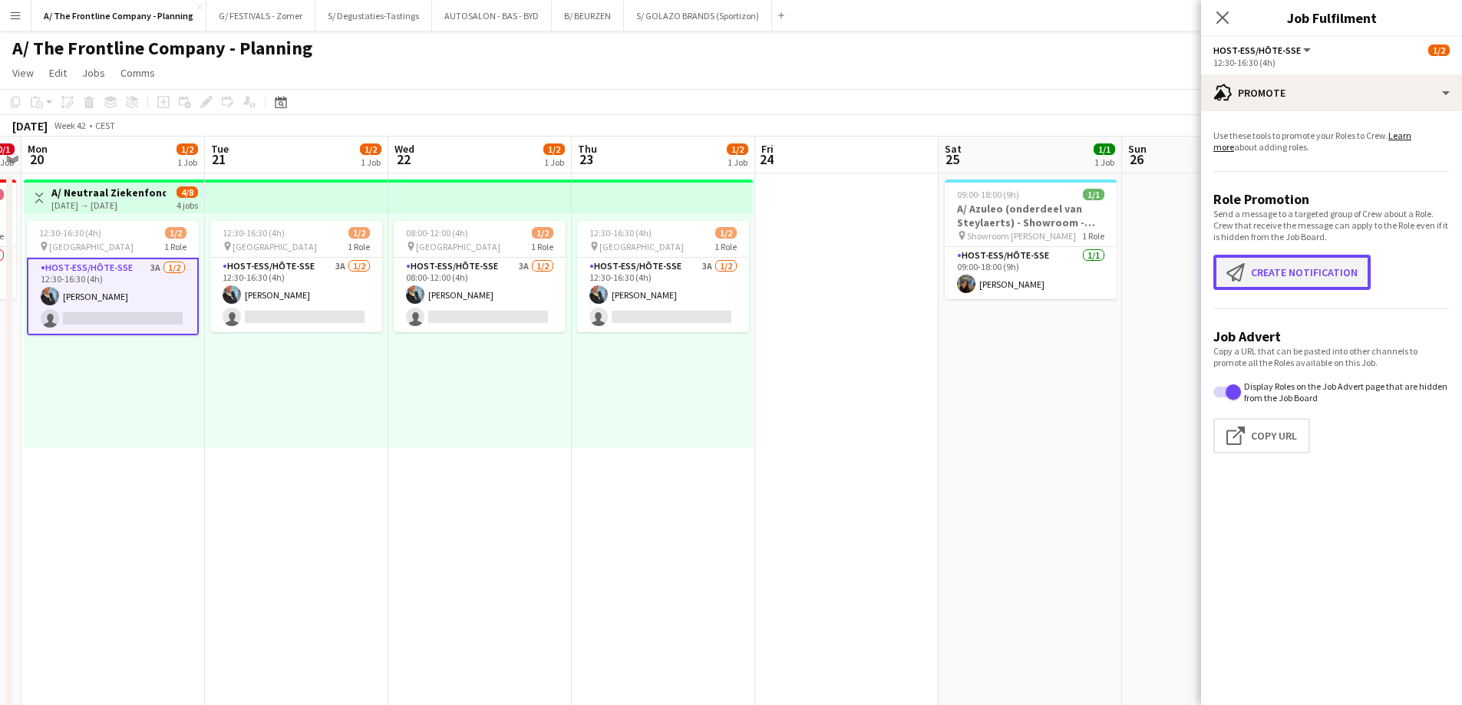
click at [1292, 275] on button "Create notification Create notification" at bounding box center [1291, 272] width 157 height 35
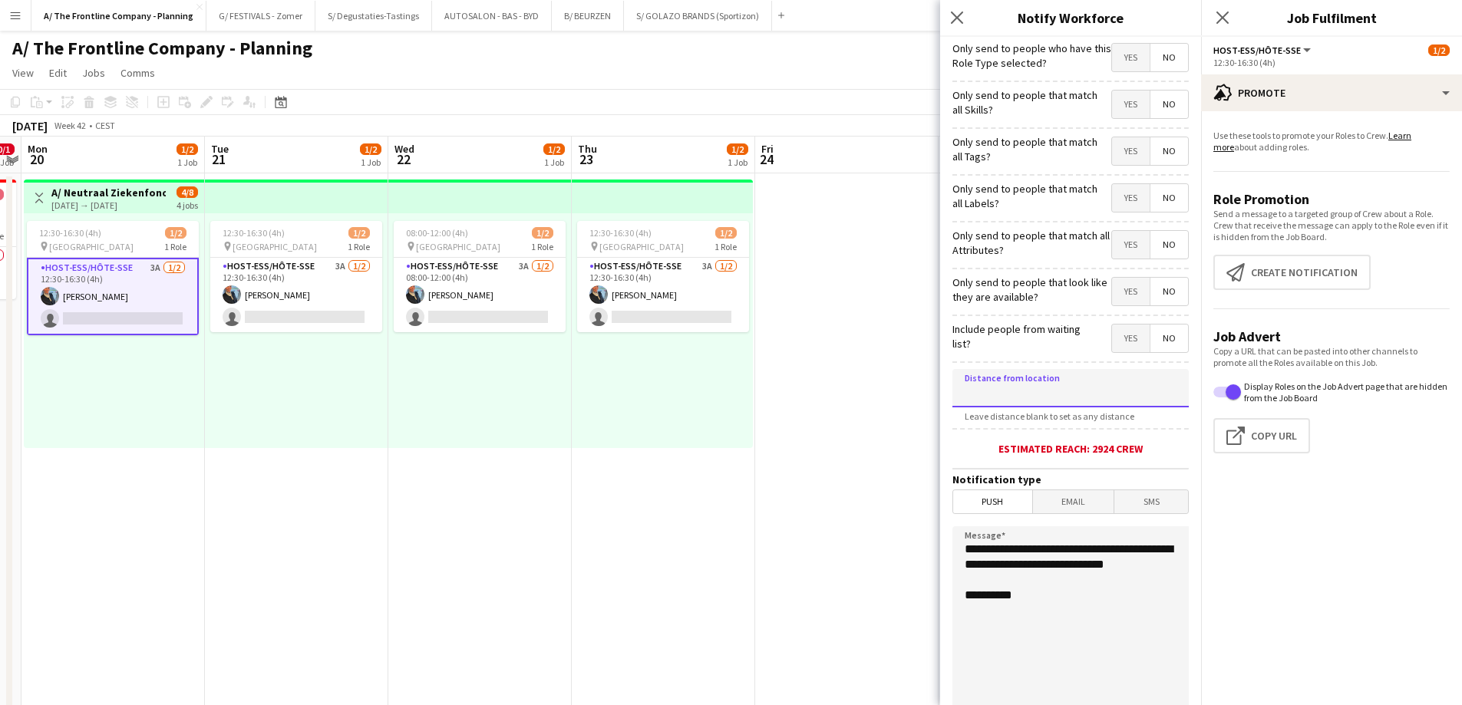
click at [1064, 405] on input at bounding box center [1070, 388] width 236 height 38
type input "*****"
drag, startPoint x: 1044, startPoint y: 576, endPoint x: 836, endPoint y: 468, distance: 235.1
click at [836, 468] on body "Menu Boards Boards Boards All jobs Status Workforce Workforce My Workforce Recr…" at bounding box center [731, 693] width 1462 height 1387
paste textarea "**********"
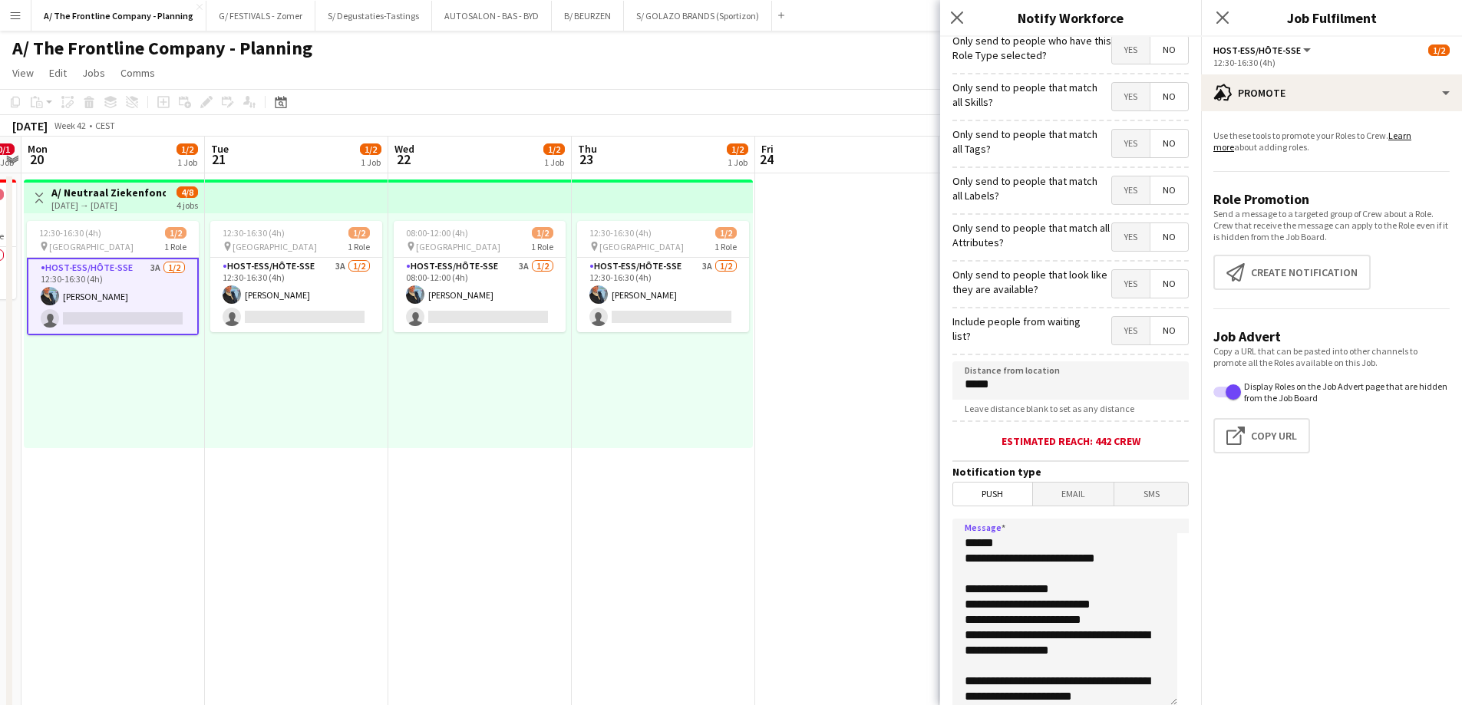
scroll to position [0, 0]
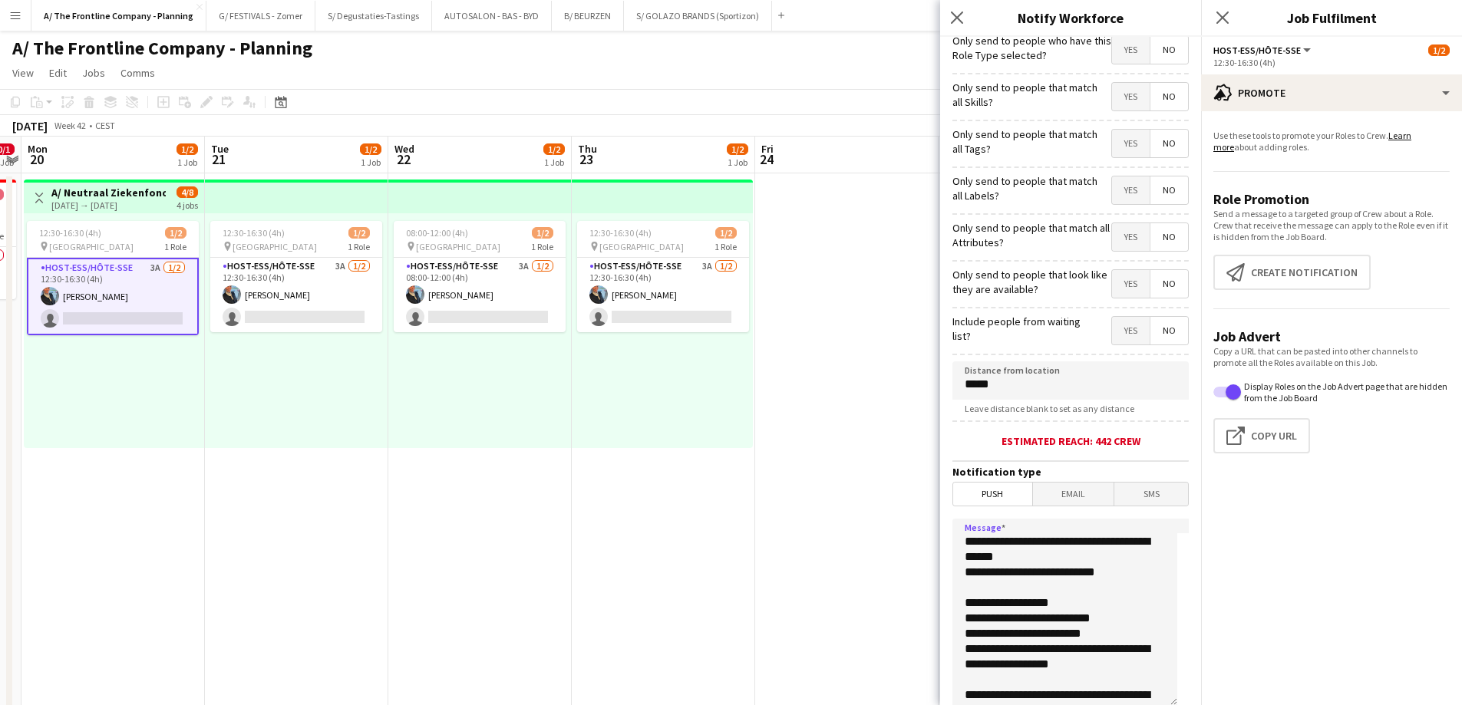
click at [1003, 562] on textarea "**********" at bounding box center [1064, 613] width 225 height 188
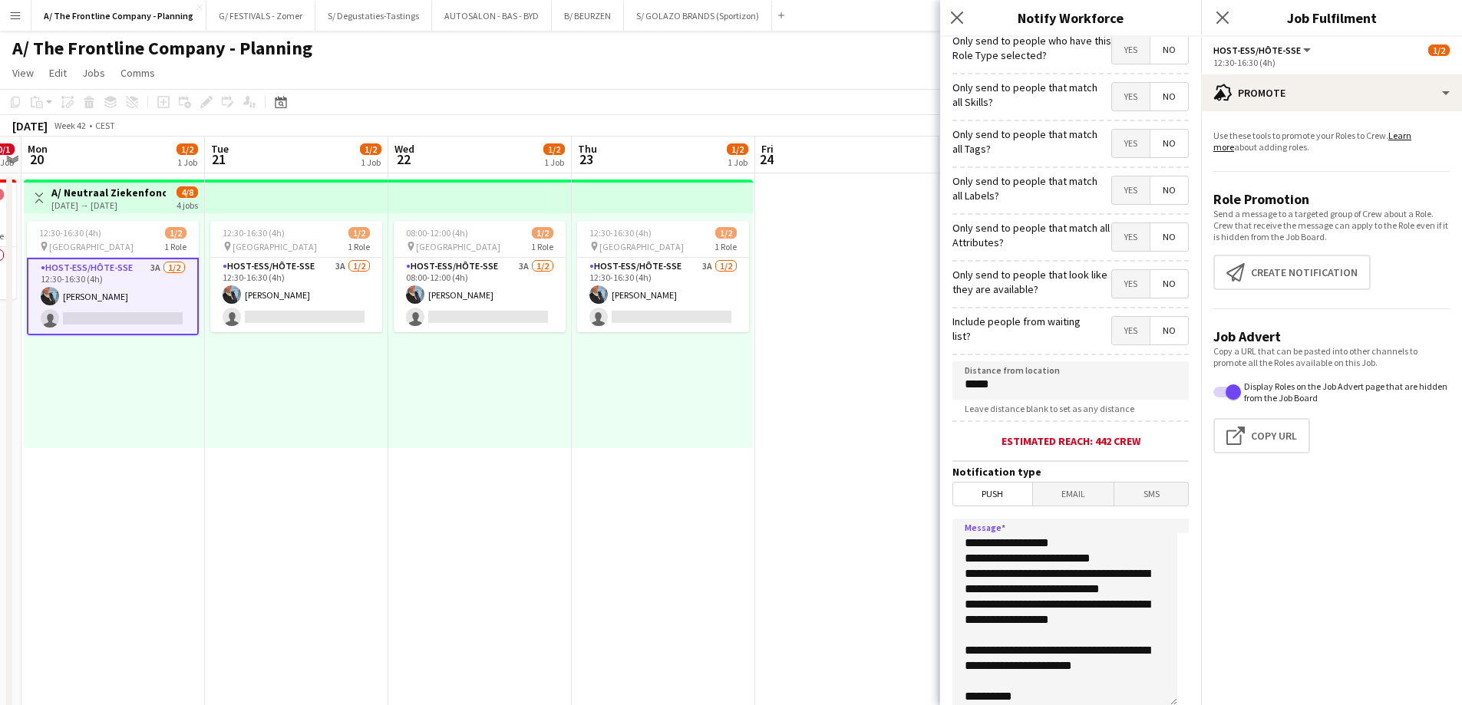
scroll to position [84, 0]
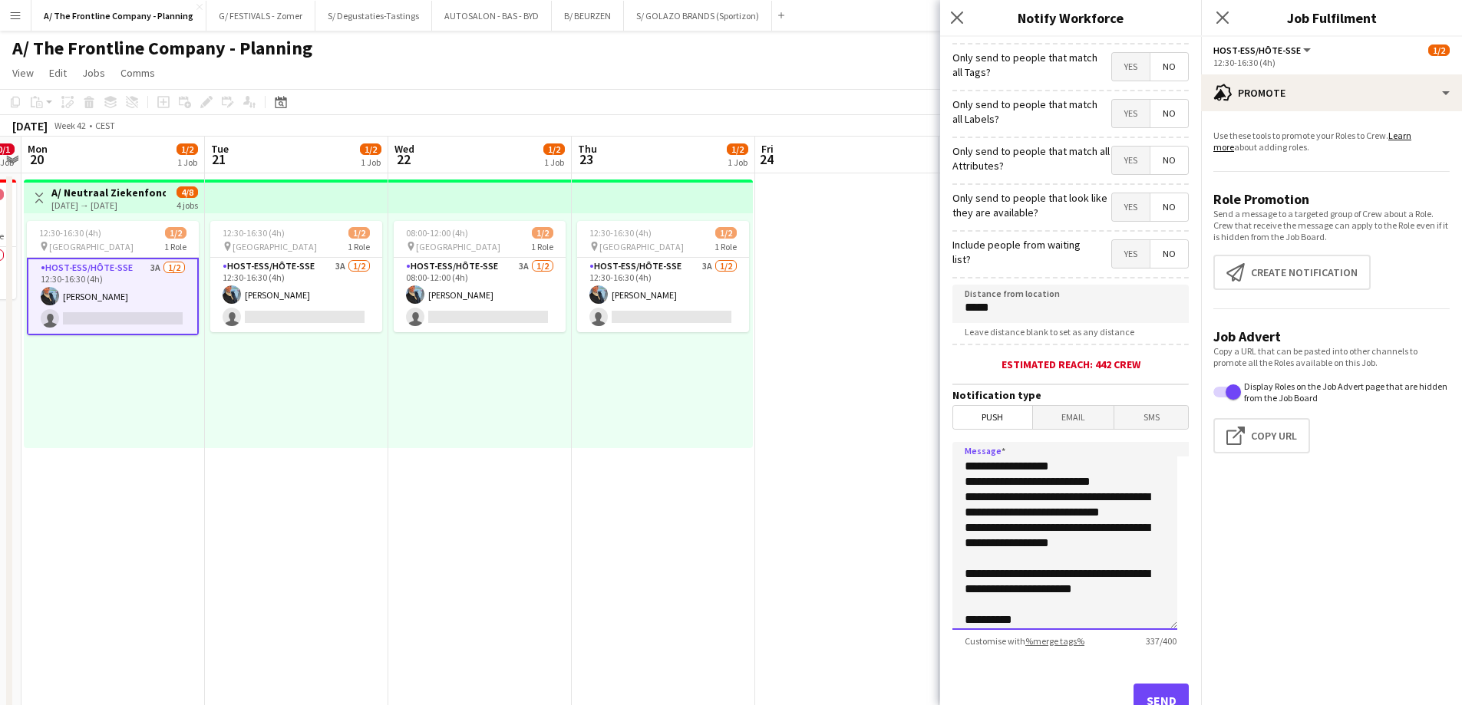
type textarea "**********"
click at [1143, 694] on button "Send" at bounding box center [1160, 701] width 55 height 34
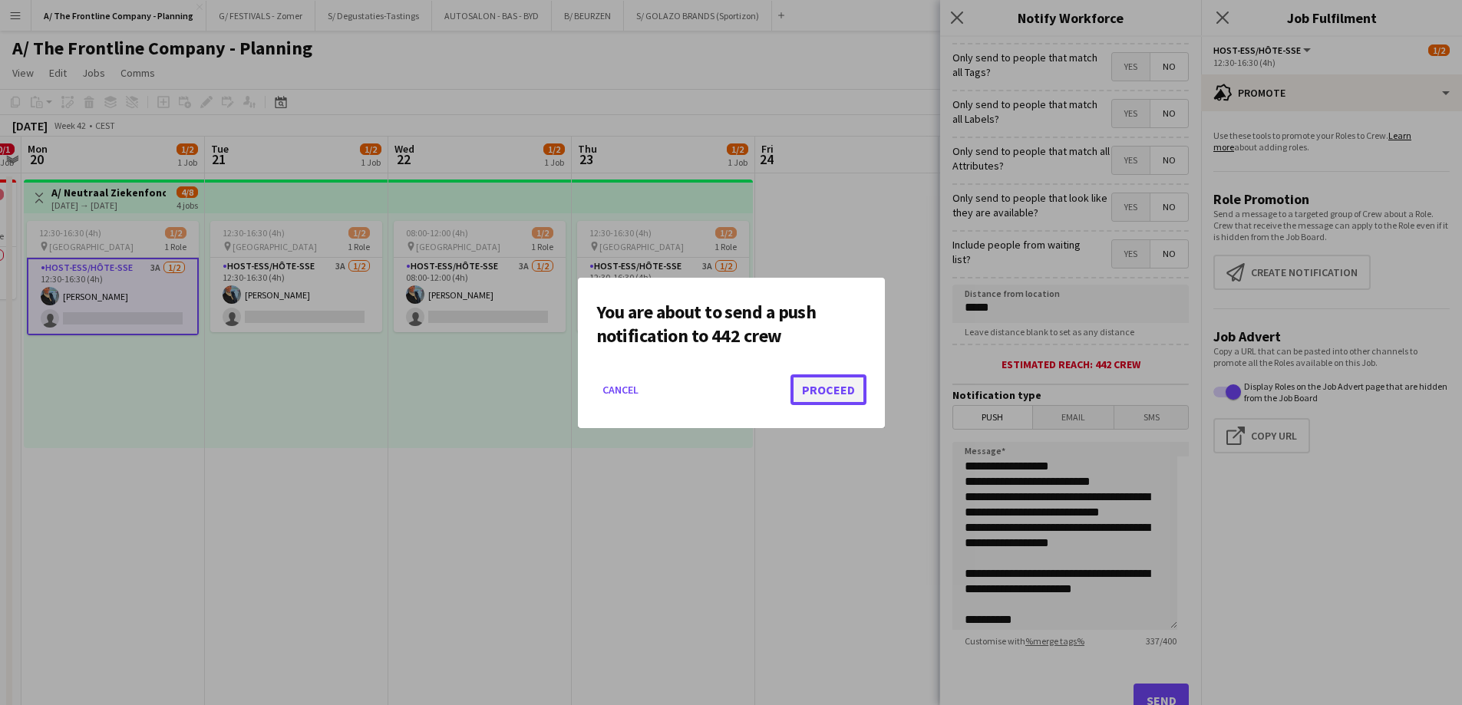
click at [842, 392] on button "Proceed" at bounding box center [828, 389] width 76 height 31
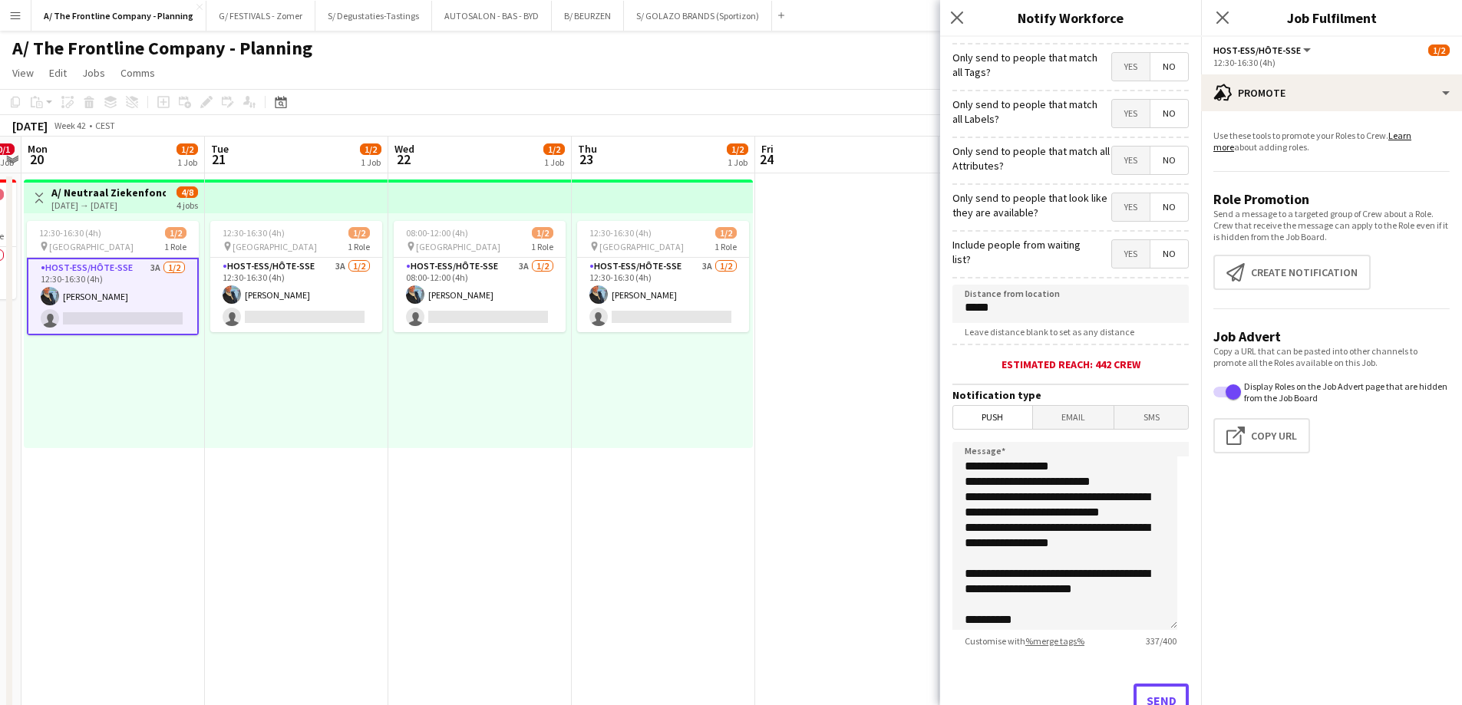
scroll to position [97, 0]
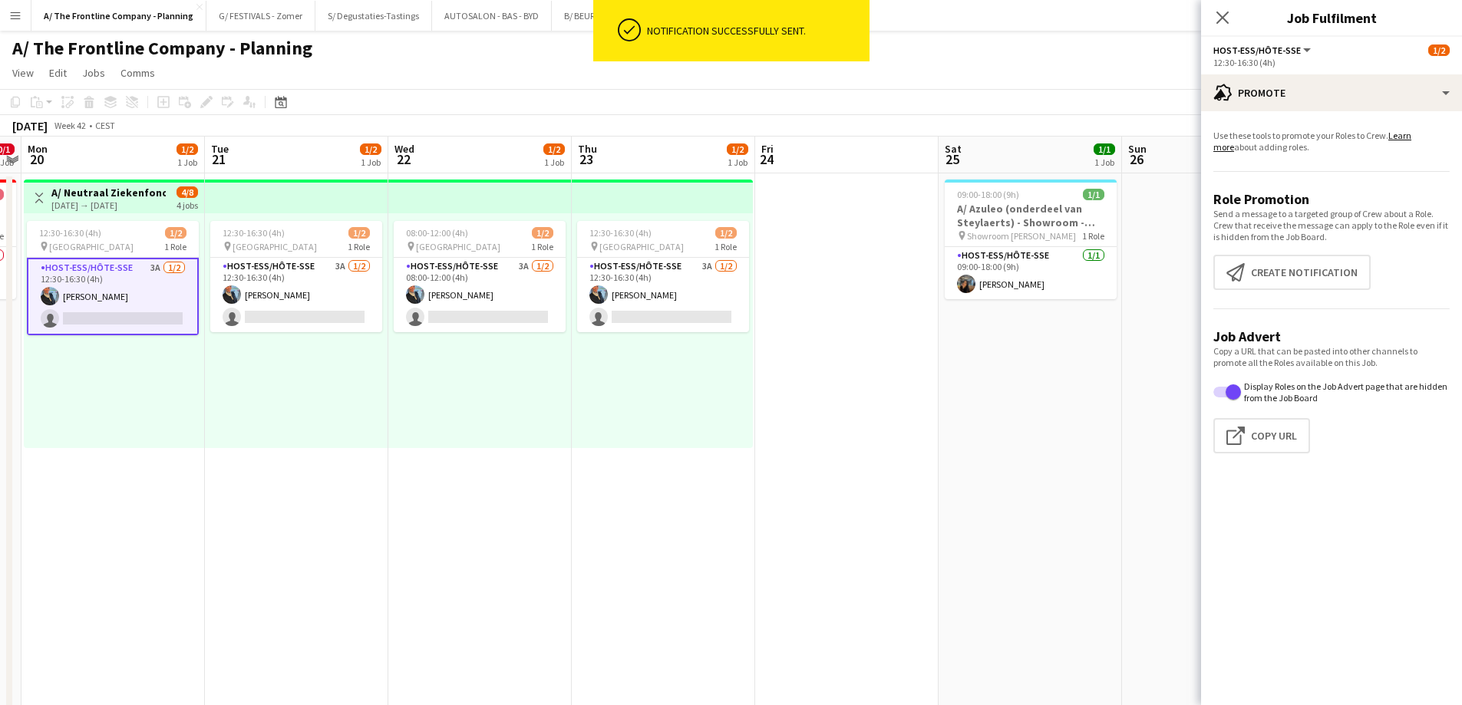
click at [544, 441] on div "08:00-12:00 (4h) 1/2 pin Hasselt 1 Role Host-ess/Hôte-sse 3A [DATE] 08:00-12:00…" at bounding box center [479, 330] width 183 height 235
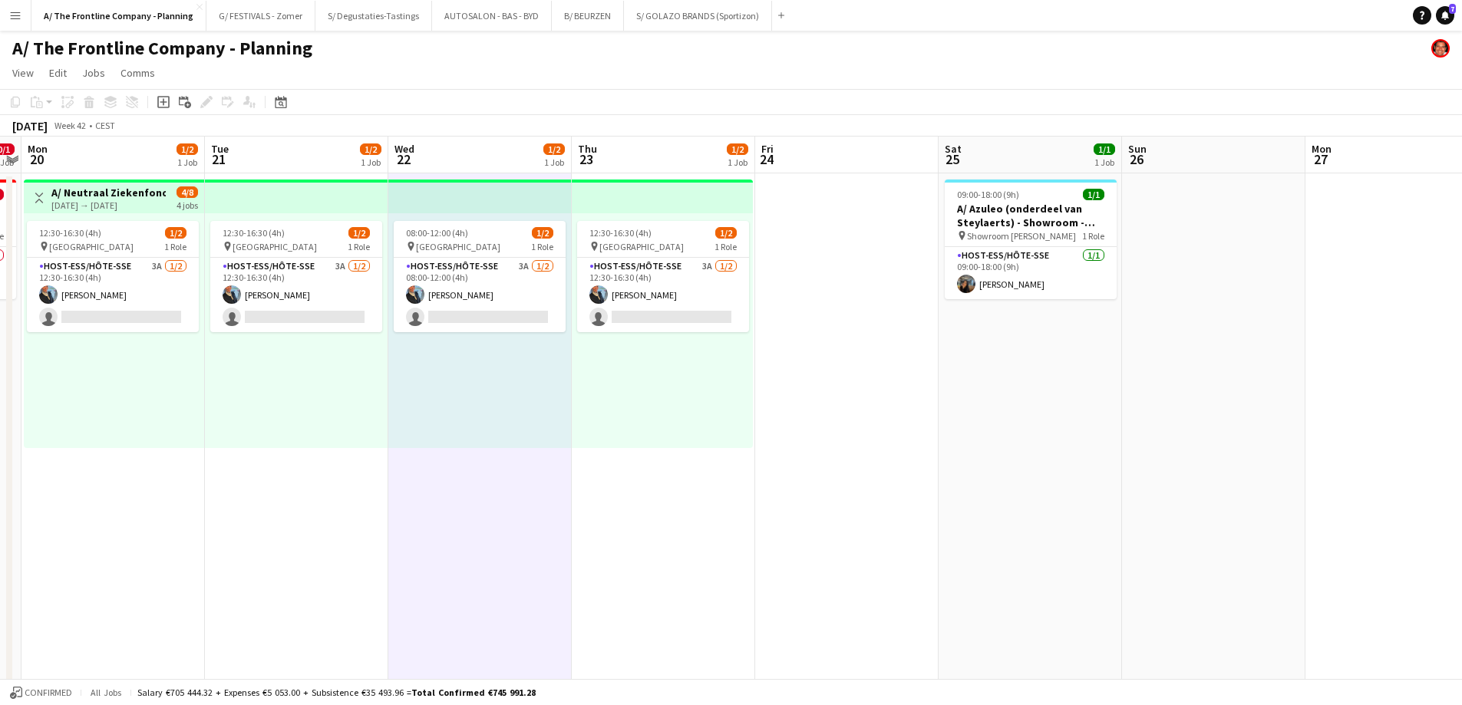
click at [1461, 269] on html "Menu Boards Boards Boards All jobs Status Workforce Workforce My Workforce Recr…" at bounding box center [731, 693] width 1462 height 1387
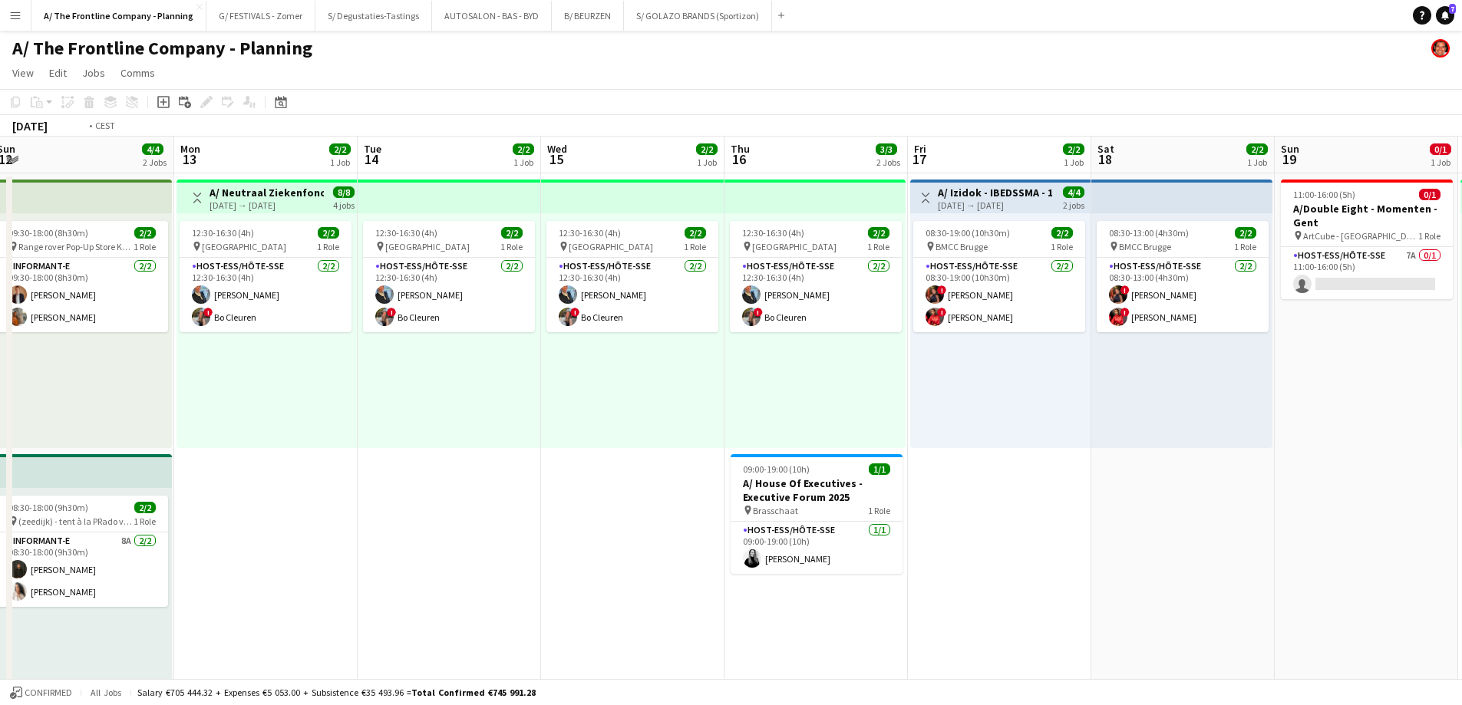
drag, startPoint x: 860, startPoint y: 354, endPoint x: 1473, endPoint y: 277, distance: 617.1
click at [1461, 277] on html "Menu Boards Boards Boards All jobs Status Workforce Workforce My Workforce Recr…" at bounding box center [731, 693] width 1462 height 1387
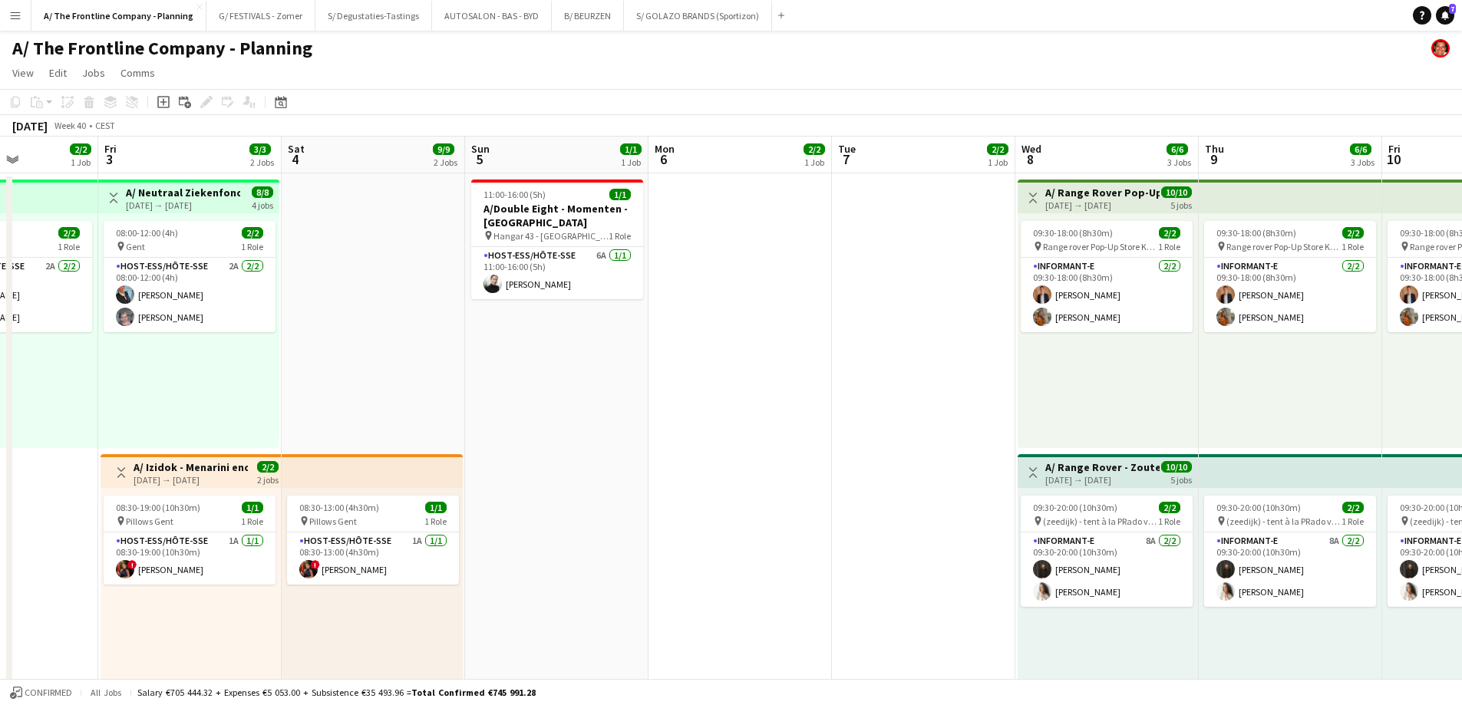
drag, startPoint x: 843, startPoint y: 373, endPoint x: 1447, endPoint y: 341, distance: 605.5
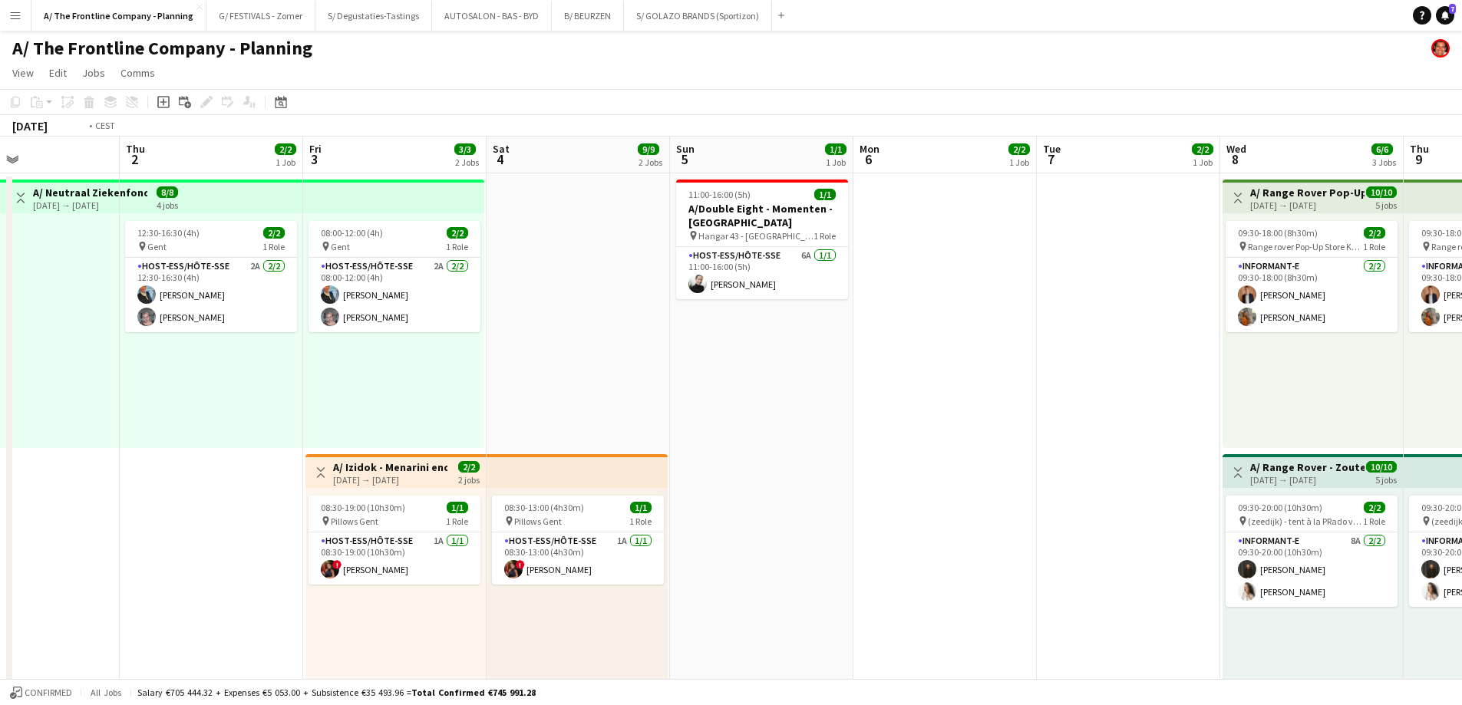
drag, startPoint x: 551, startPoint y: 394, endPoint x: 1473, endPoint y: 322, distance: 924.4
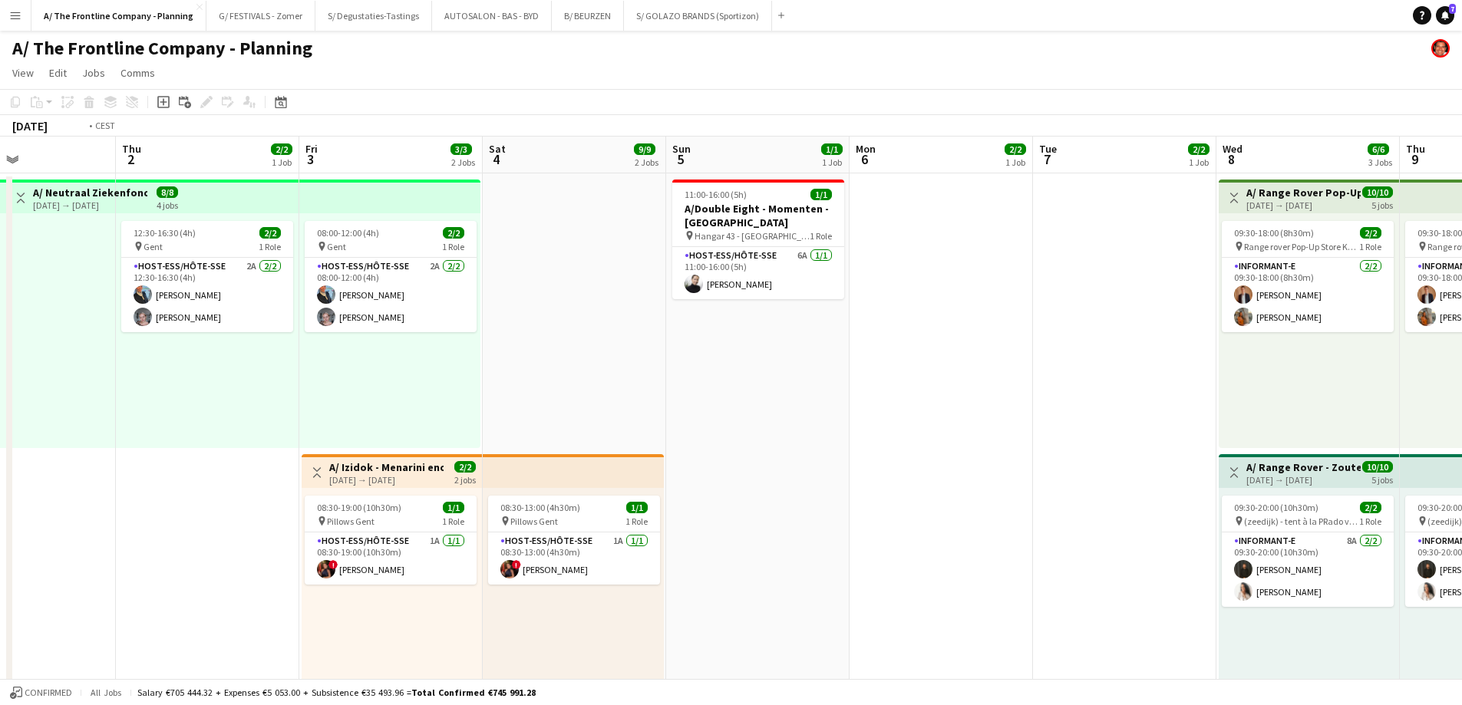
click at [1461, 323] on html "Menu Boards Boards Boards All jobs Status Workforce Workforce My Workforce Recr…" at bounding box center [731, 693] width 1462 height 1387
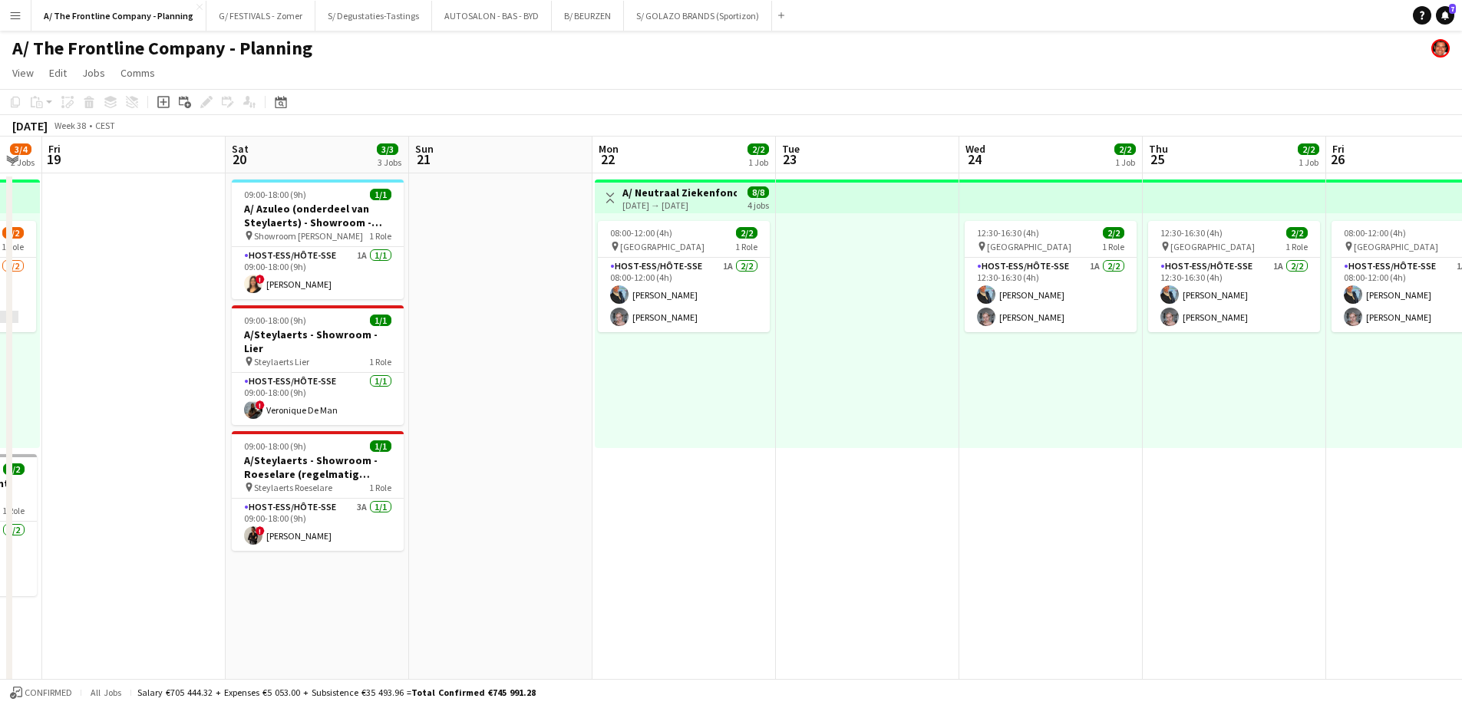
drag, startPoint x: 1390, startPoint y: 403, endPoint x: 1132, endPoint y: 440, distance: 261.3
click at [1461, 394] on html "Menu Boards Boards Boards All jobs Status Workforce Workforce My Workforce Recr…" at bounding box center [731, 693] width 1462 height 1387
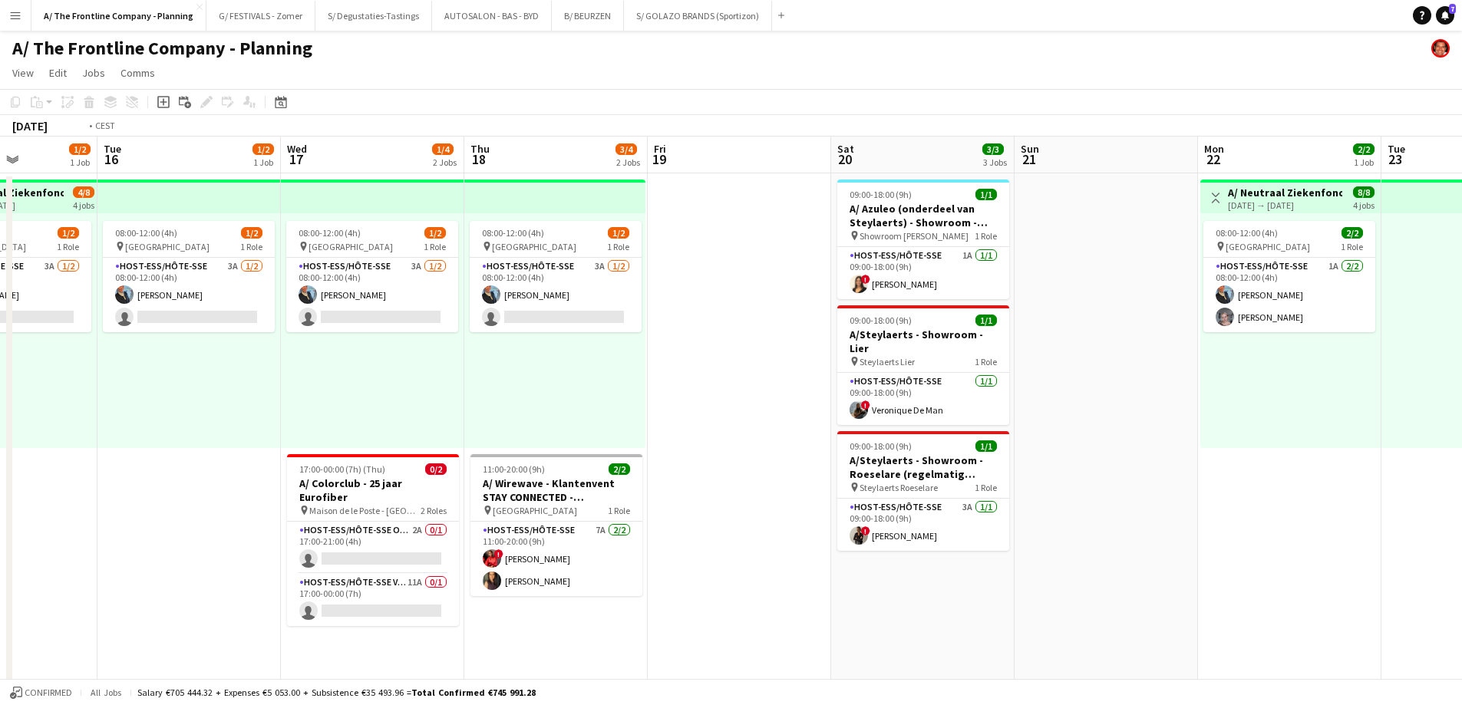
drag, startPoint x: 365, startPoint y: 533, endPoint x: 1472, endPoint y: 338, distance: 1123.4
click at [1461, 340] on html "Menu Boards Boards Boards All jobs Status Workforce Workforce My Workforce Recr…" at bounding box center [731, 693] width 1462 height 1387
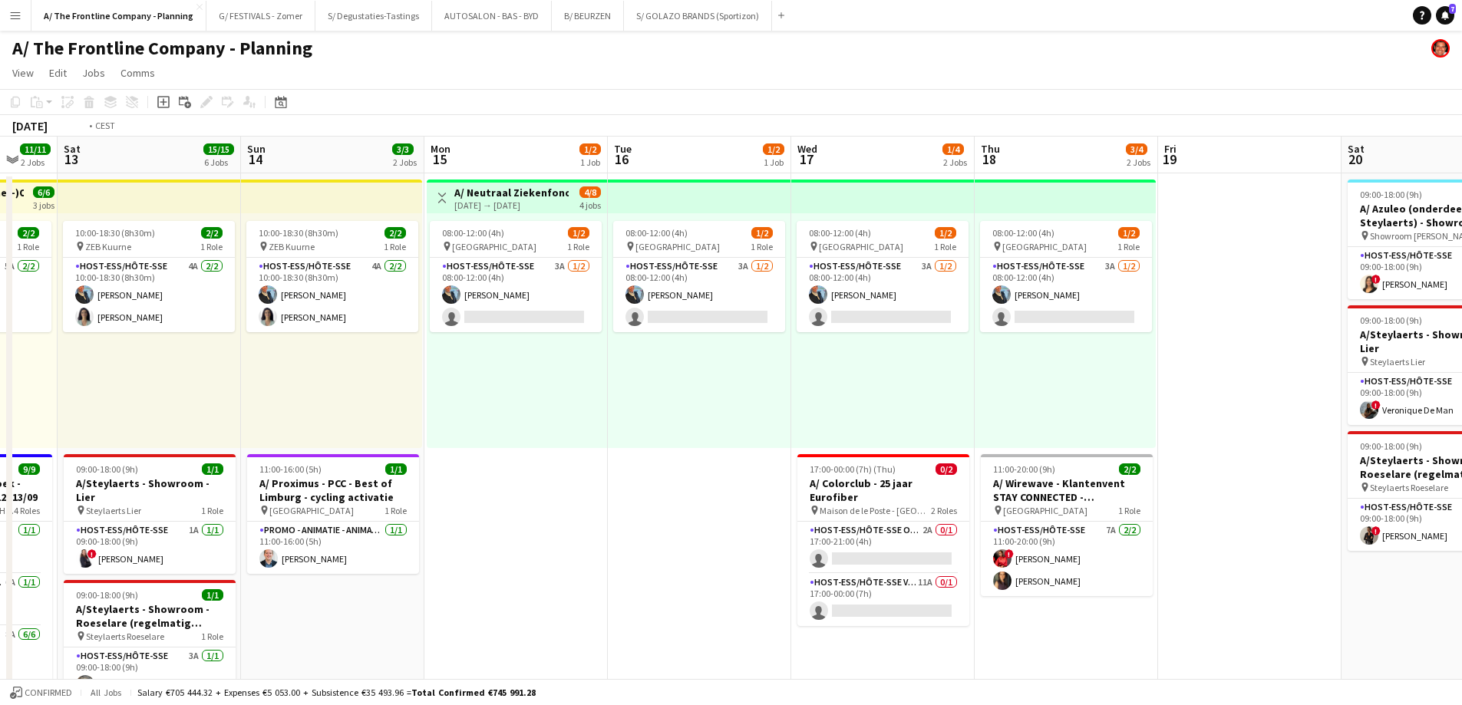
drag, startPoint x: 522, startPoint y: 435, endPoint x: 1473, endPoint y: 295, distance: 961.1
click at [1461, 295] on html "Menu Boards Boards Boards All jobs Status Workforce Workforce My Workforce Recr…" at bounding box center [731, 693] width 1462 height 1387
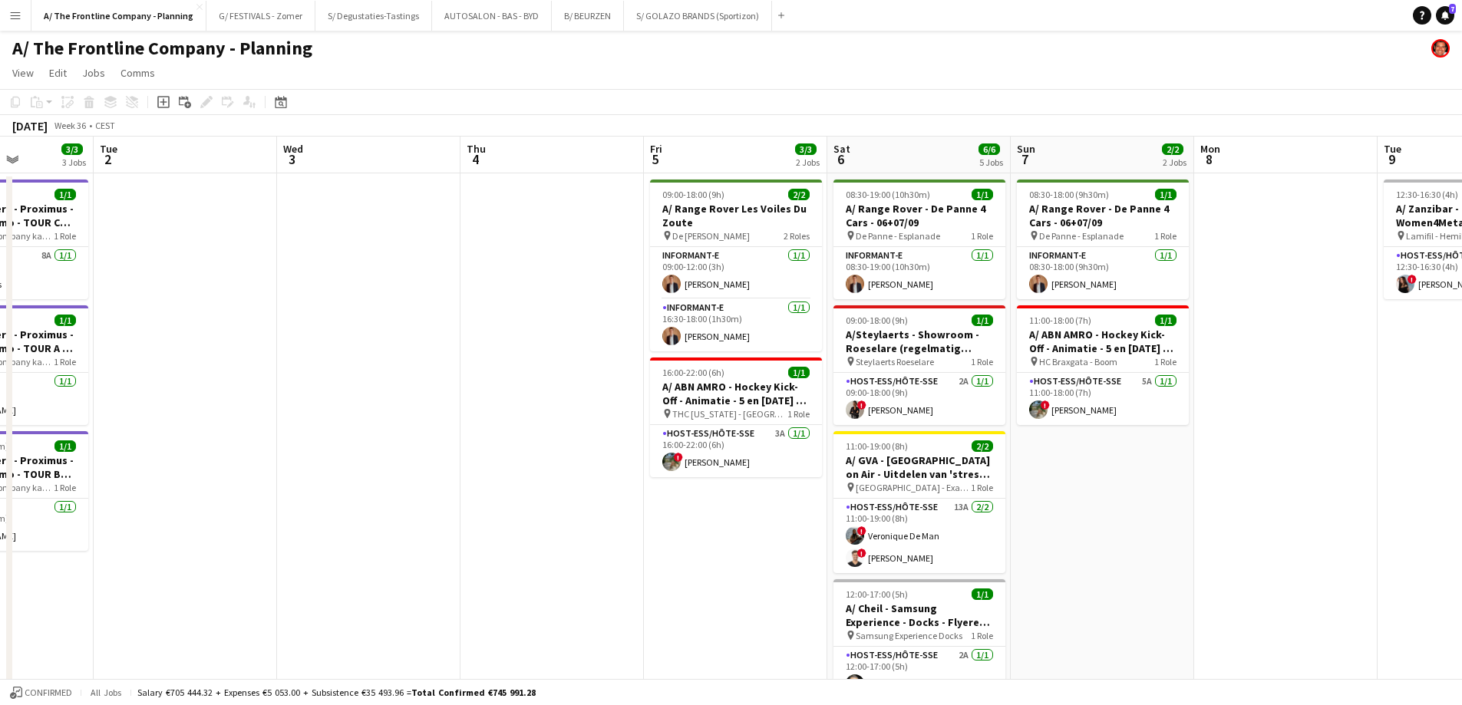
drag, startPoint x: 1235, startPoint y: 394, endPoint x: 1443, endPoint y: 311, distance: 224.1
click at [1461, 310] on html "Menu Boards Boards Boards All jobs Status Workforce Workforce My Workforce Recr…" at bounding box center [731, 693] width 1462 height 1387
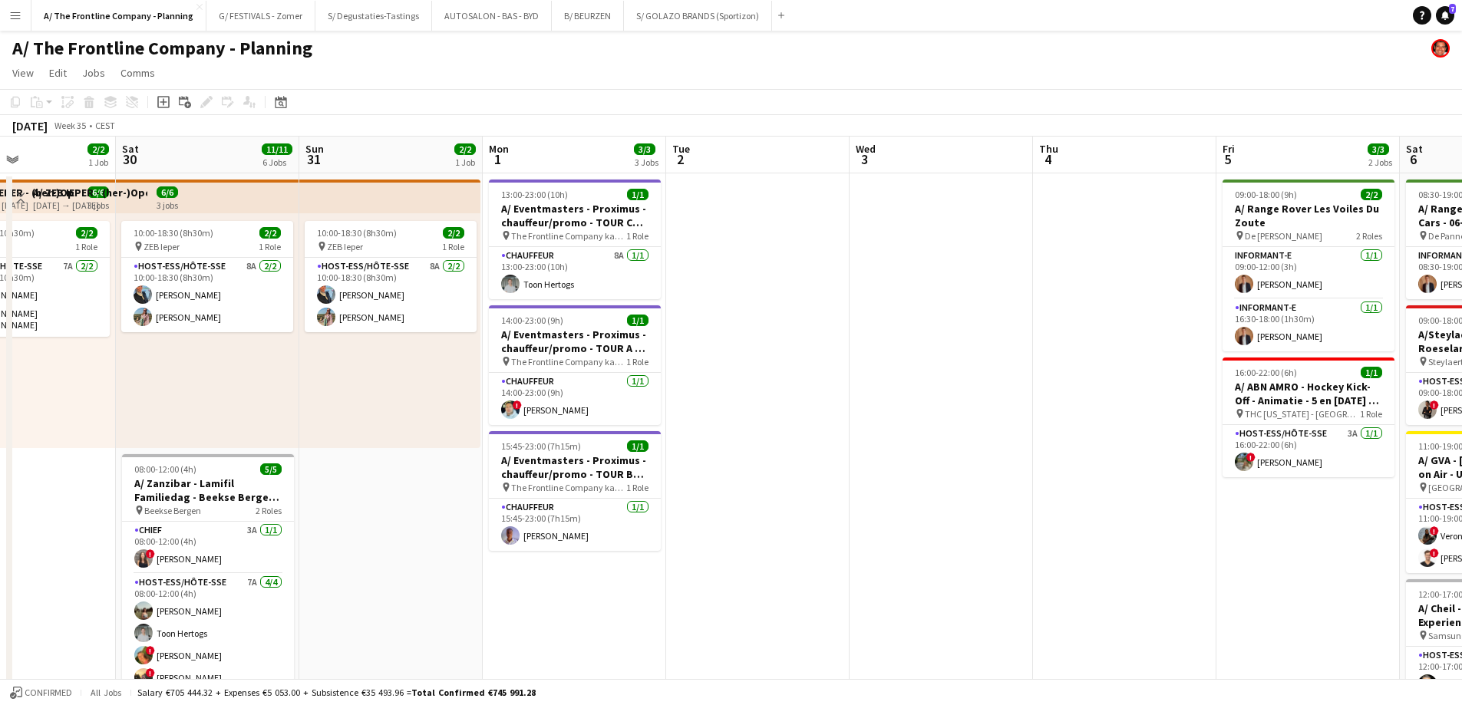
drag, startPoint x: 405, startPoint y: 496, endPoint x: 1473, endPoint y: 331, distance: 1080.1
click at [1461, 331] on html "Menu Boards Boards Boards All jobs Status Workforce Workforce My Workforce Recr…" at bounding box center [731, 693] width 1462 height 1387
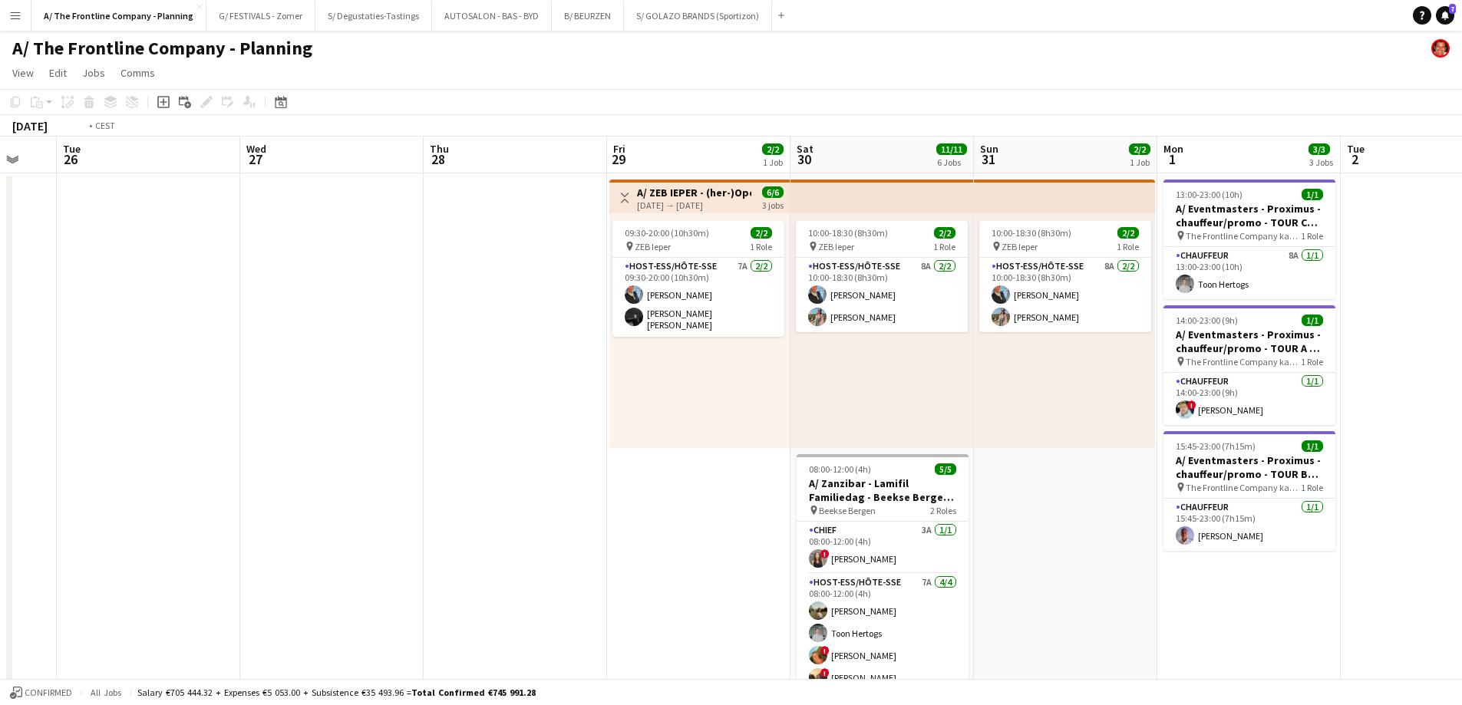
drag, startPoint x: 439, startPoint y: 498, endPoint x: 1394, endPoint y: 327, distance: 969.8
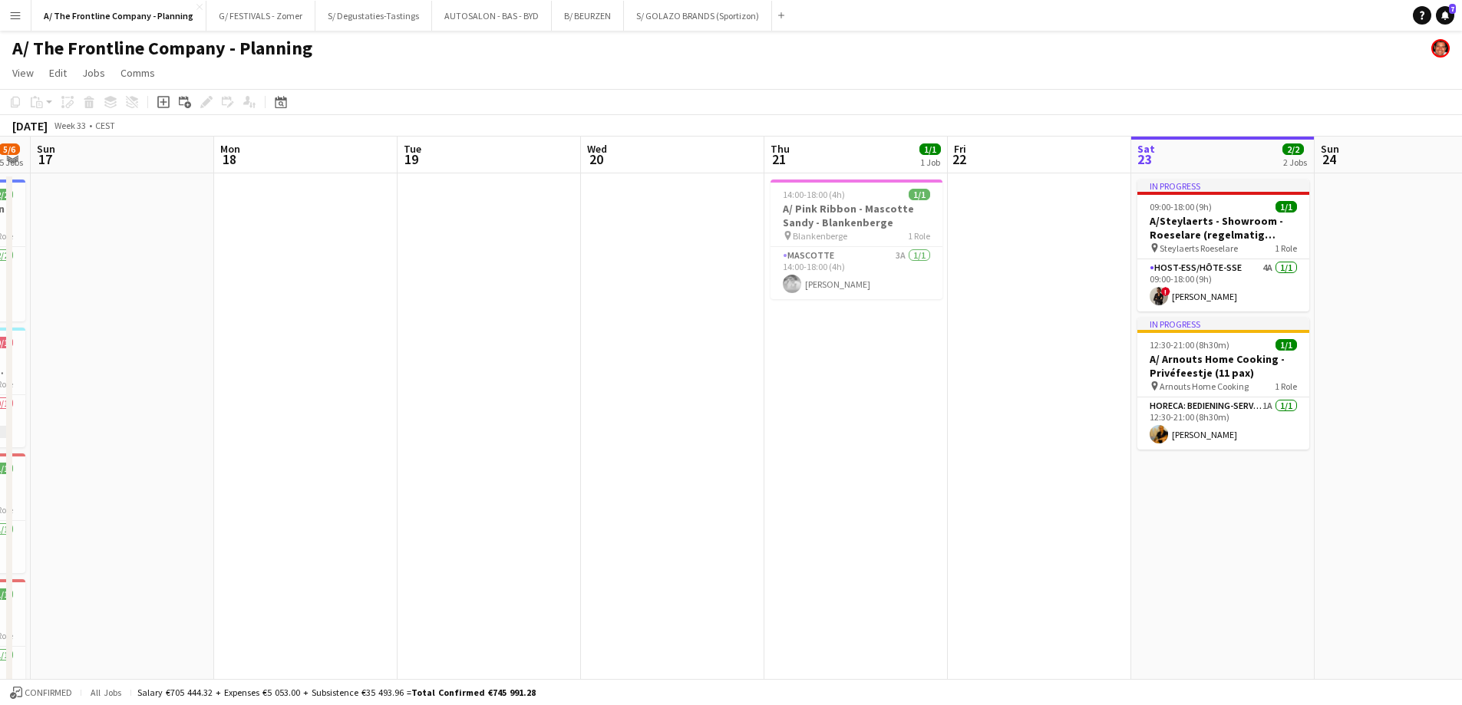
drag, startPoint x: 678, startPoint y: 454, endPoint x: 1352, endPoint y: 309, distance: 689.8
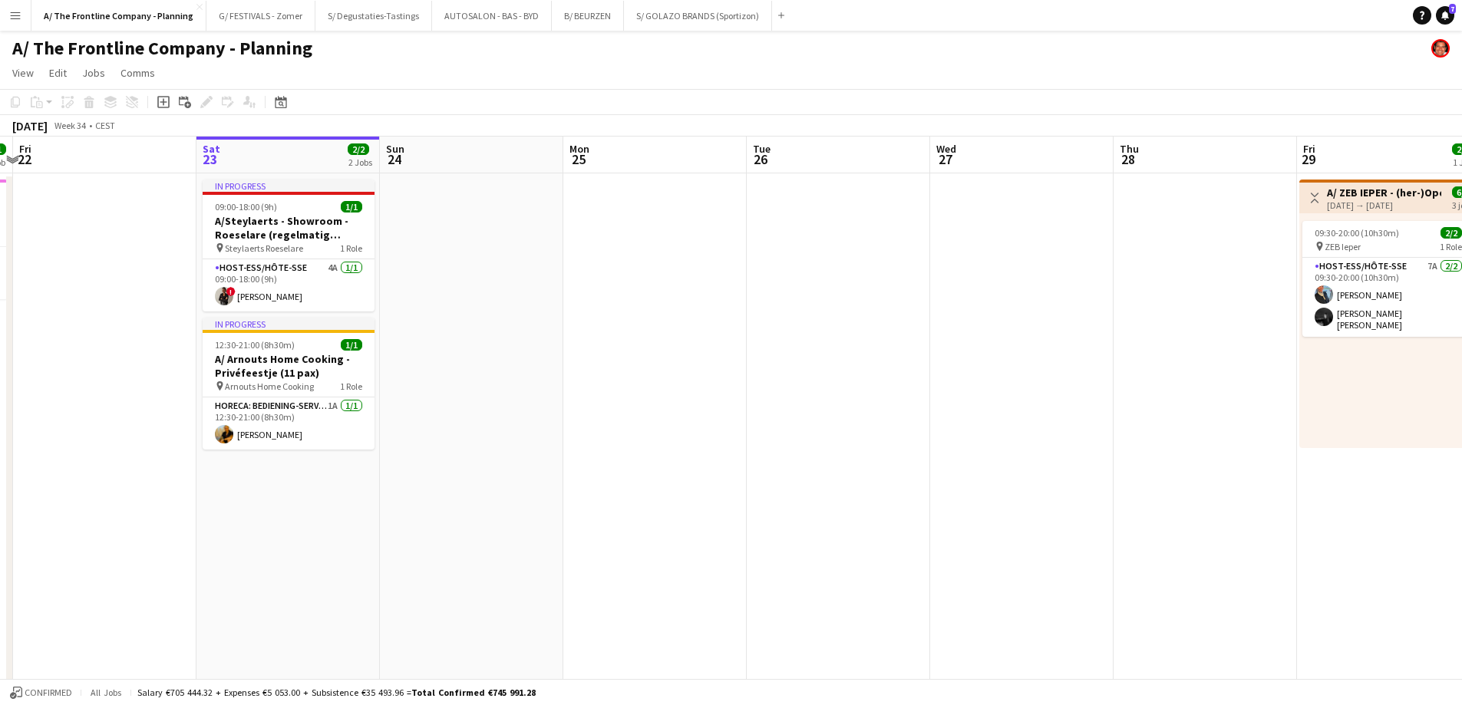
drag, startPoint x: 1267, startPoint y: 337, endPoint x: 249, endPoint y: 367, distance: 1018.7
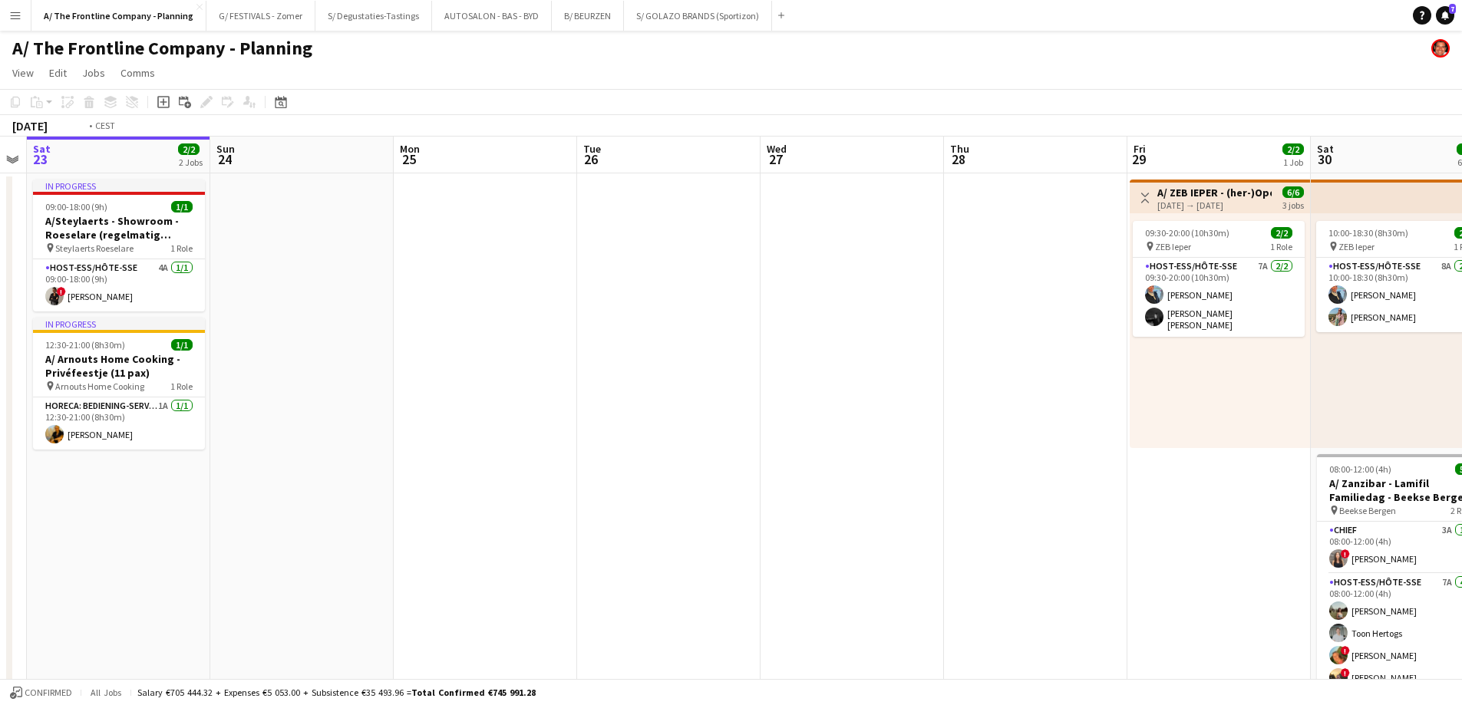
drag, startPoint x: 1176, startPoint y: 370, endPoint x: 90, endPoint y: 381, distance: 1086.6
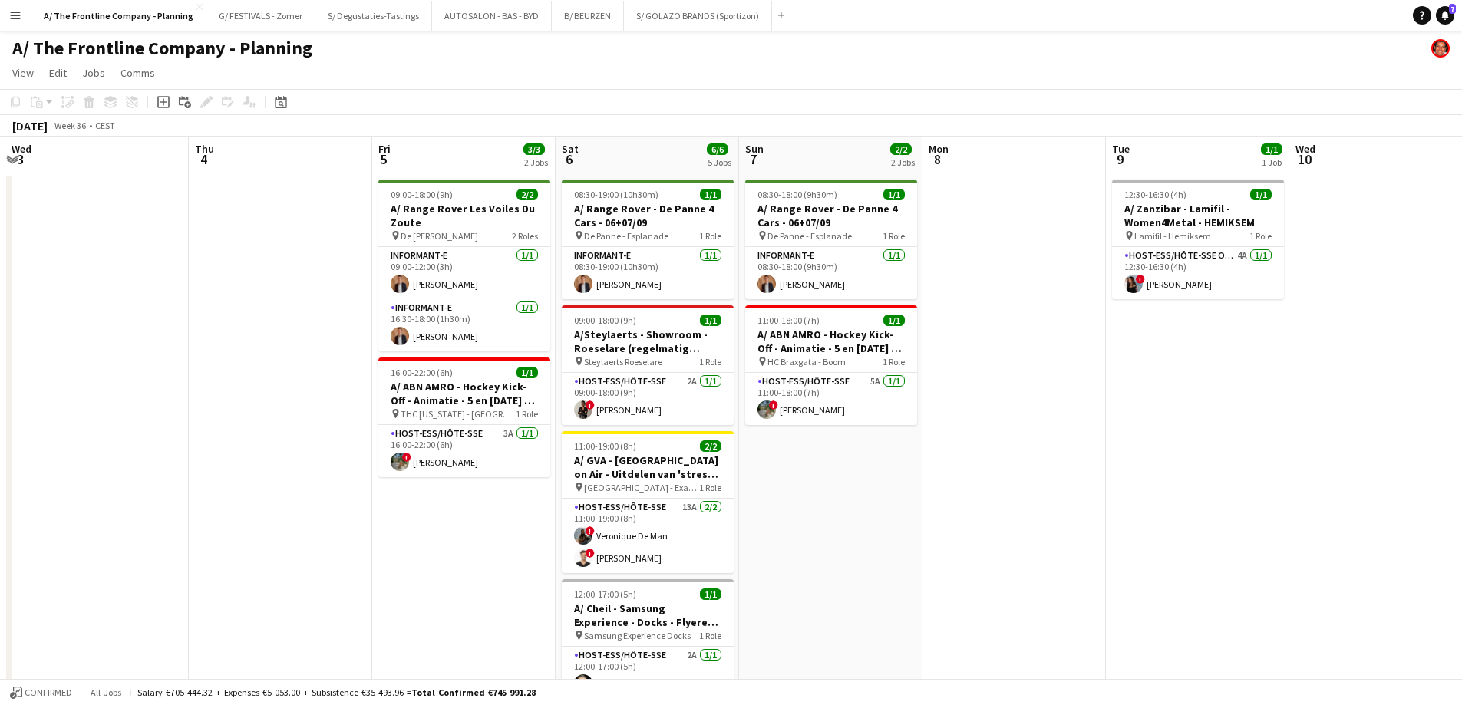
drag, startPoint x: 1189, startPoint y: 389, endPoint x: 358, endPoint y: 380, distance: 831.1
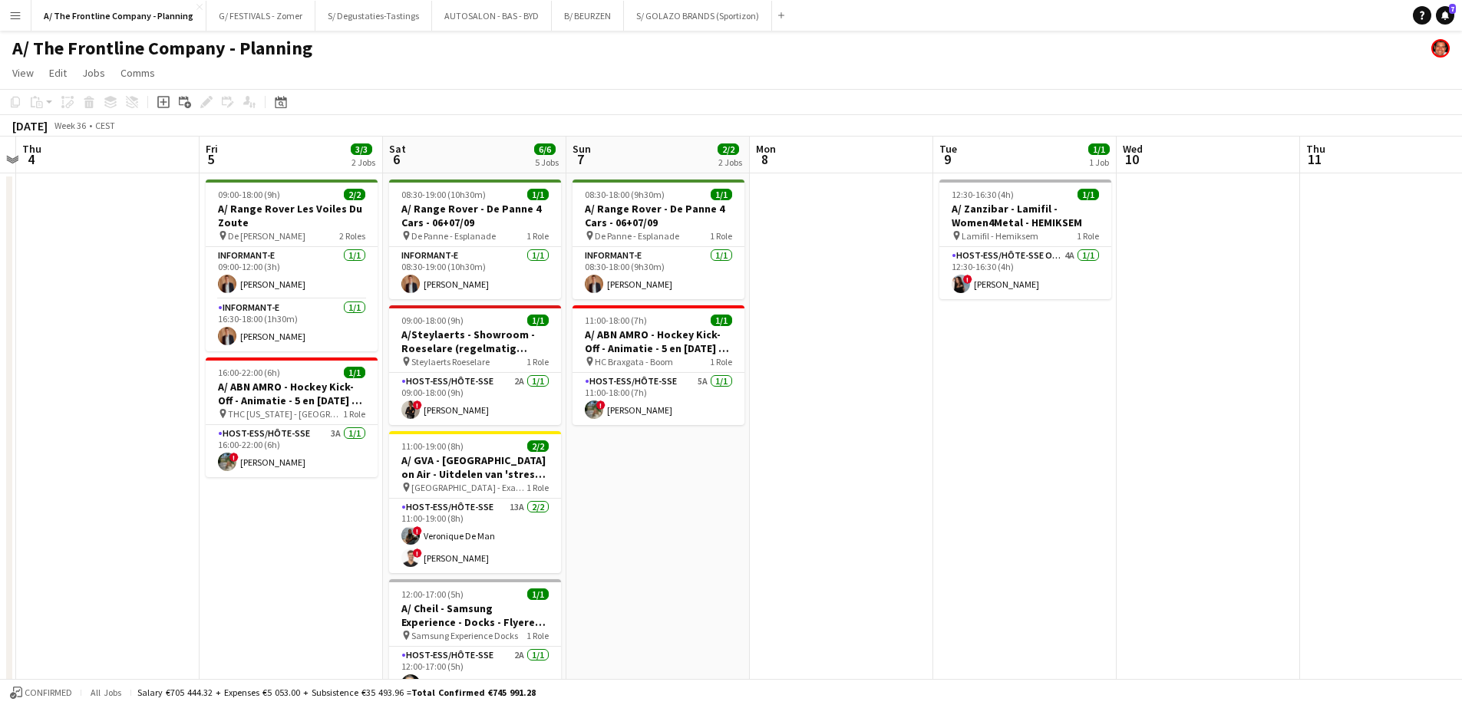
drag, startPoint x: 1062, startPoint y: 399, endPoint x: 503, endPoint y: 399, distance: 558.6
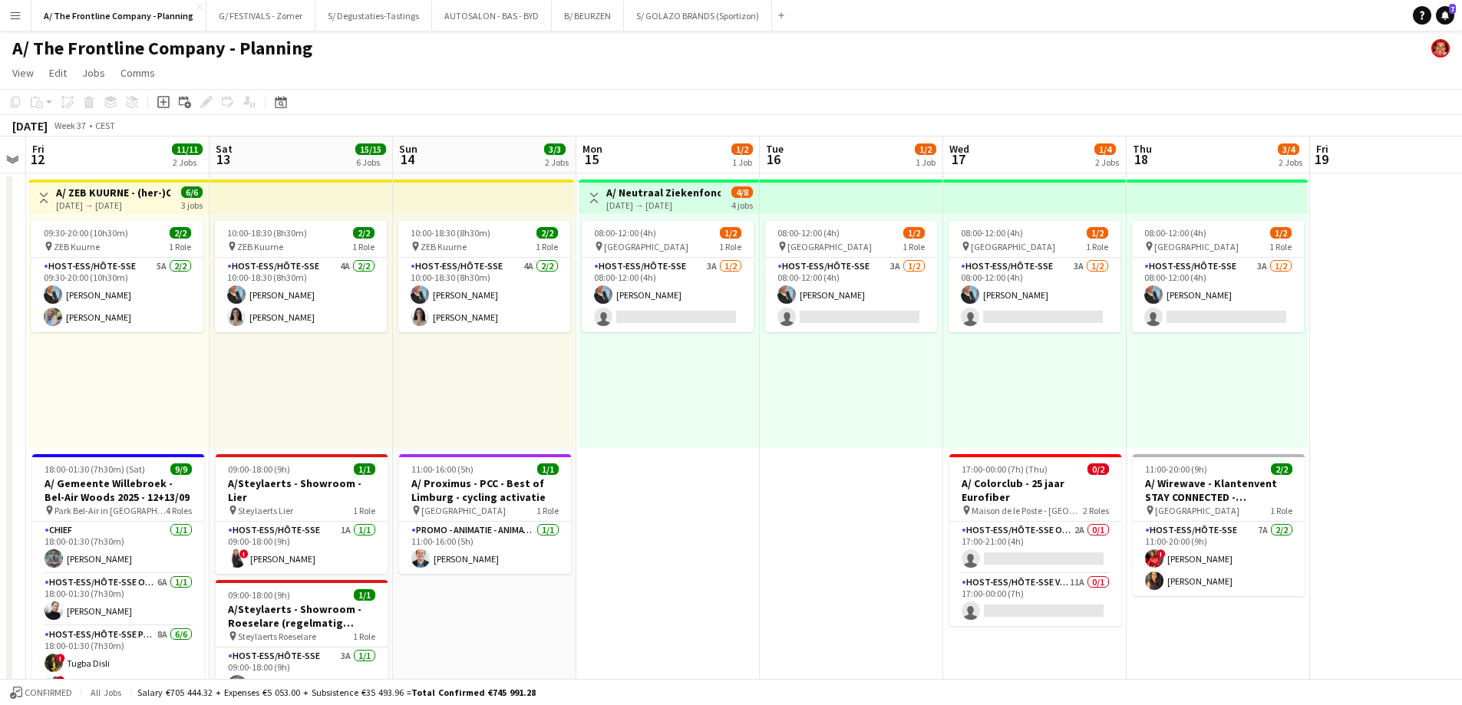
drag, startPoint x: 1013, startPoint y: 389, endPoint x: 302, endPoint y: 370, distance: 711.6
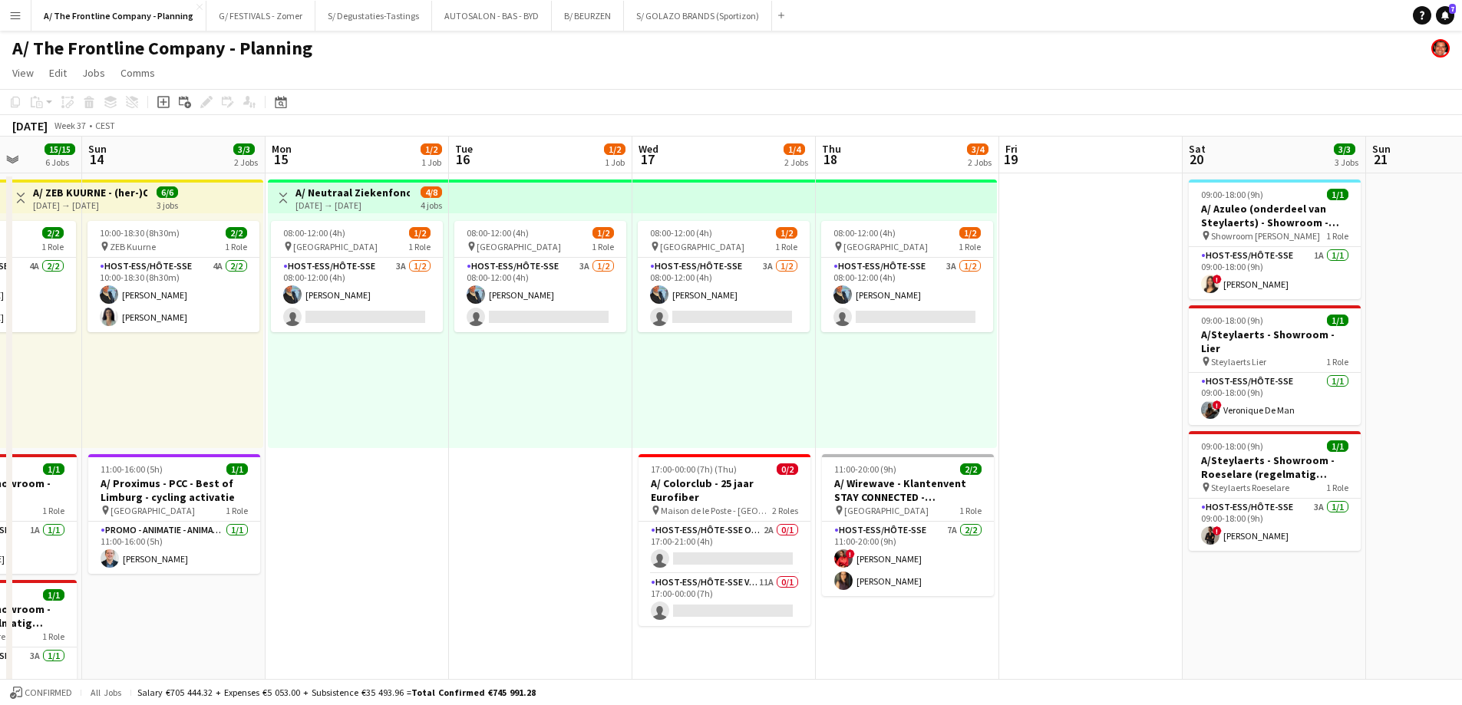
scroll to position [0, 492]
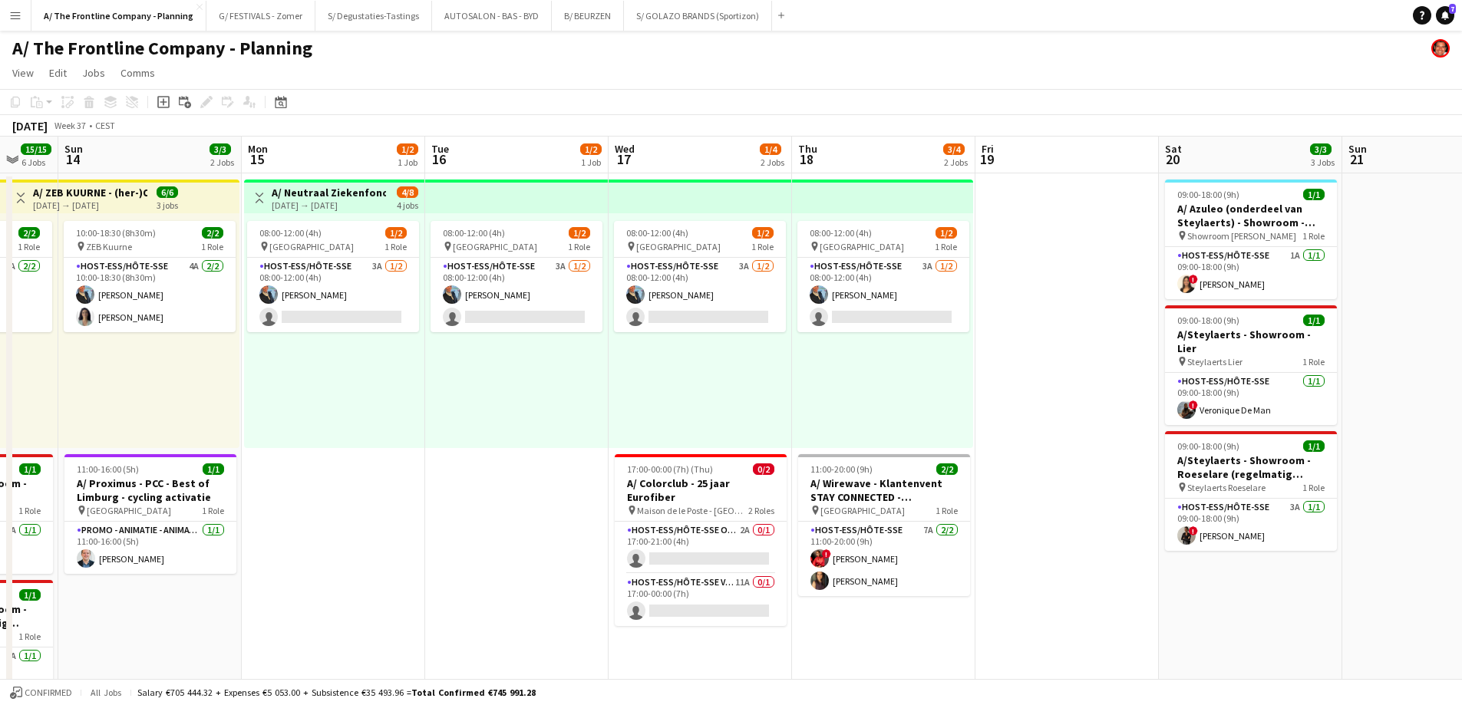
drag, startPoint x: 856, startPoint y: 401, endPoint x: 521, endPoint y: 363, distance: 336.8
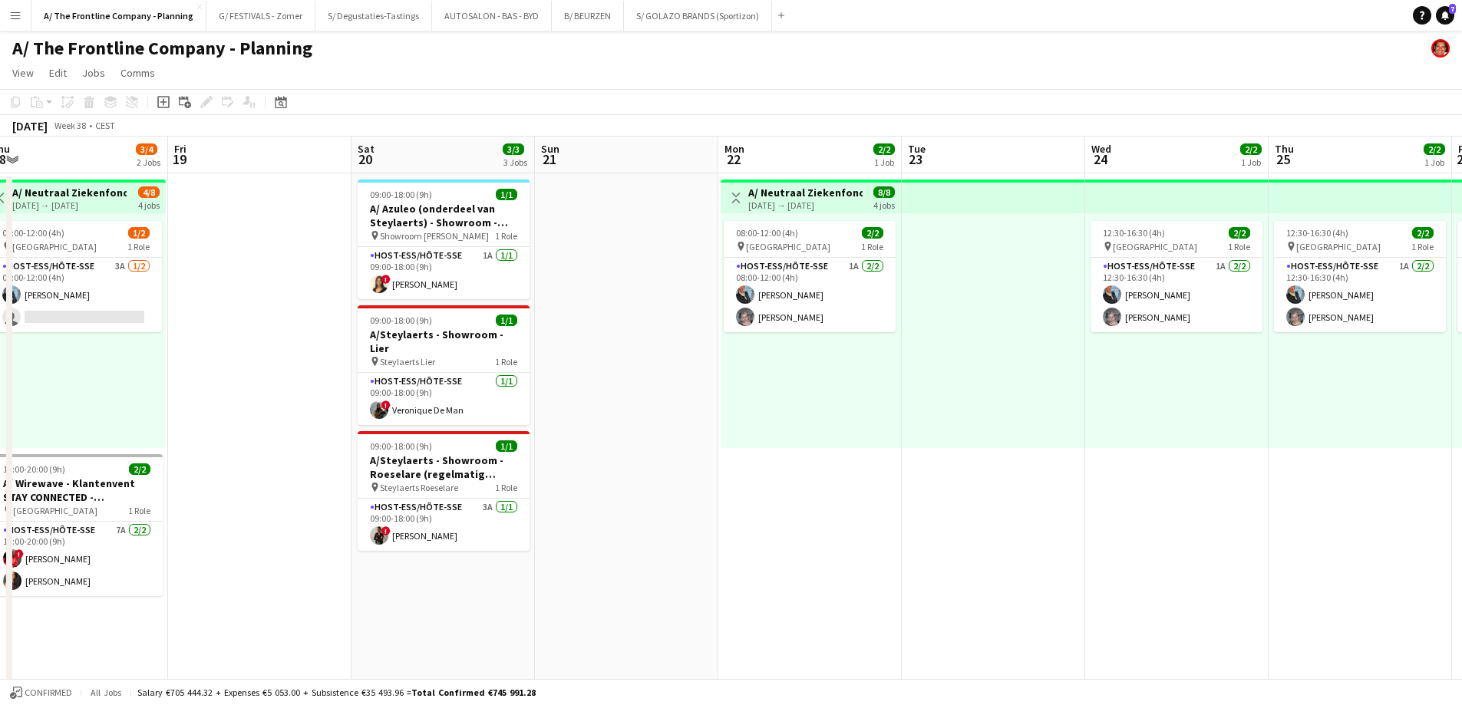
drag, startPoint x: 978, startPoint y: 358, endPoint x: 171, endPoint y: 346, distance: 806.6
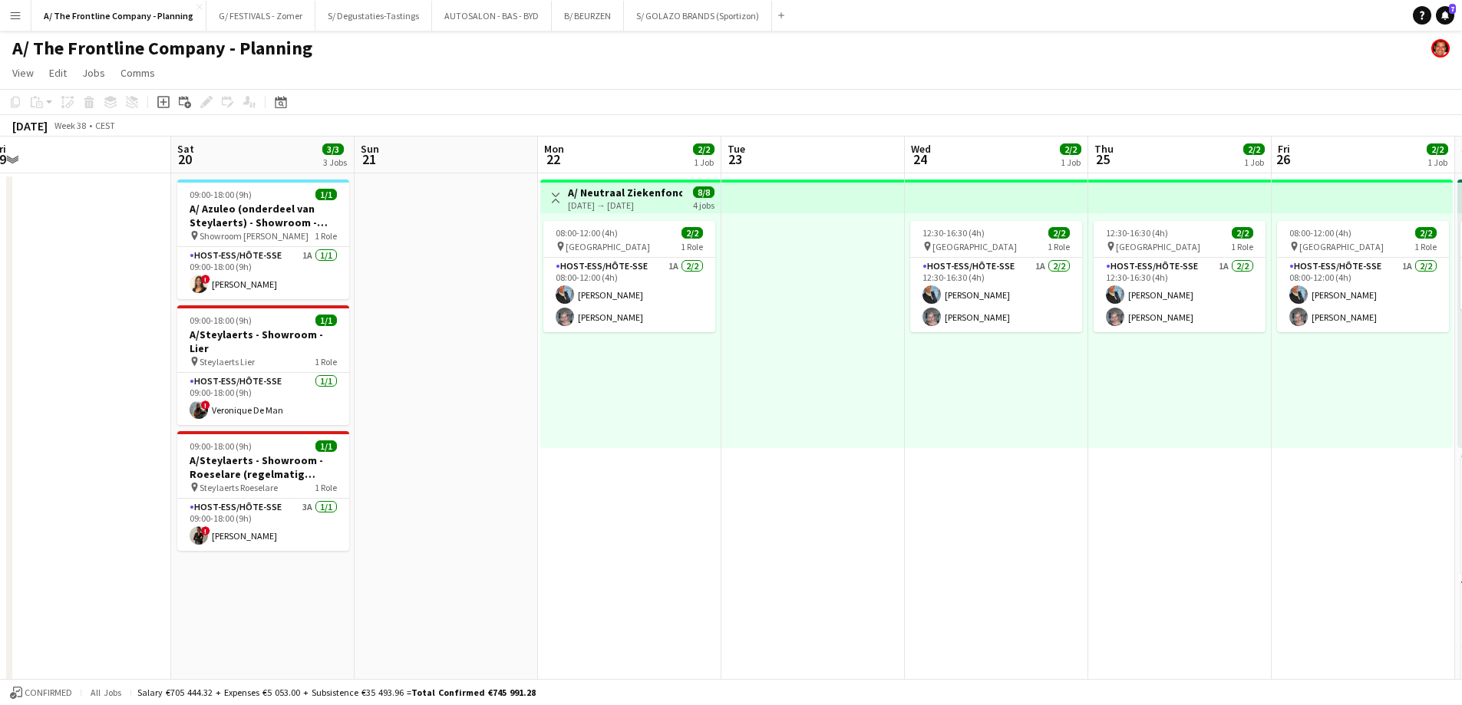
scroll to position [0, 443]
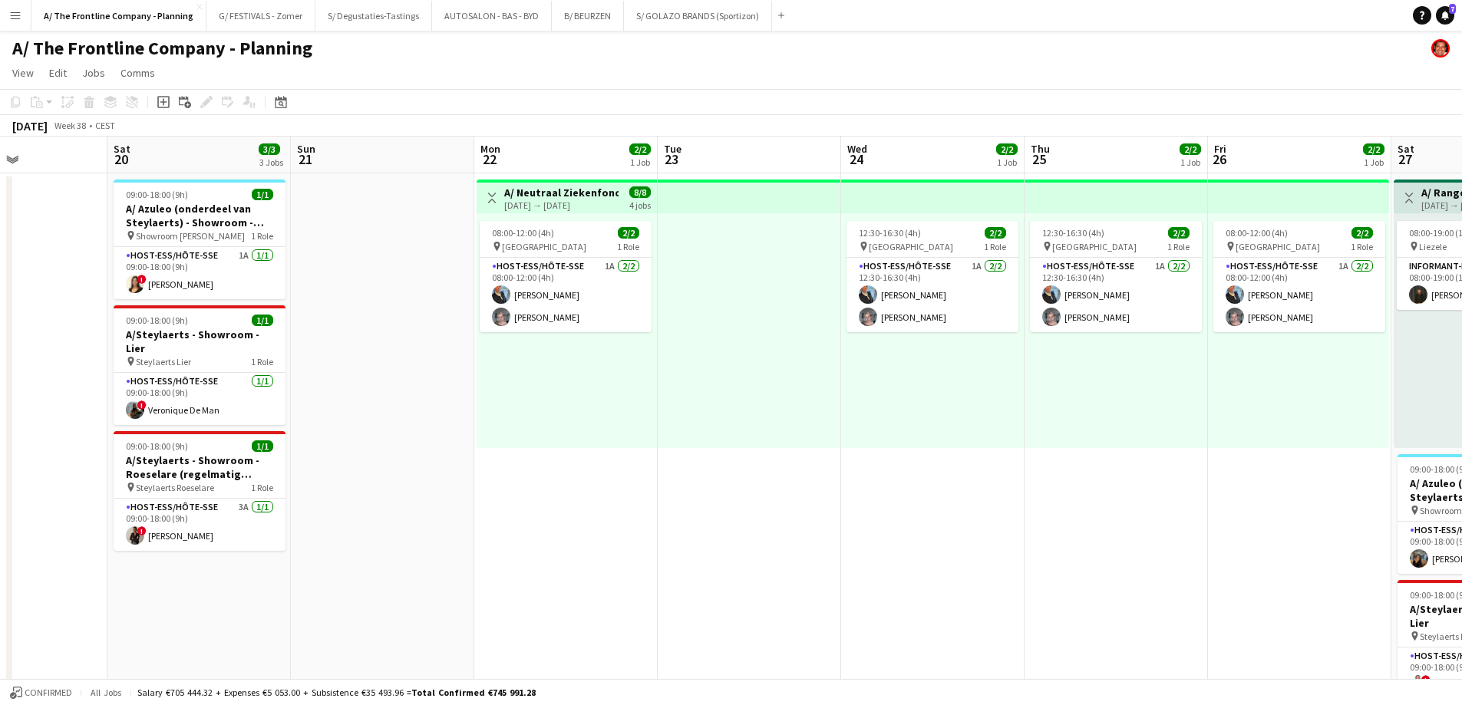
drag, startPoint x: 909, startPoint y: 371, endPoint x: 666, endPoint y: 365, distance: 243.3
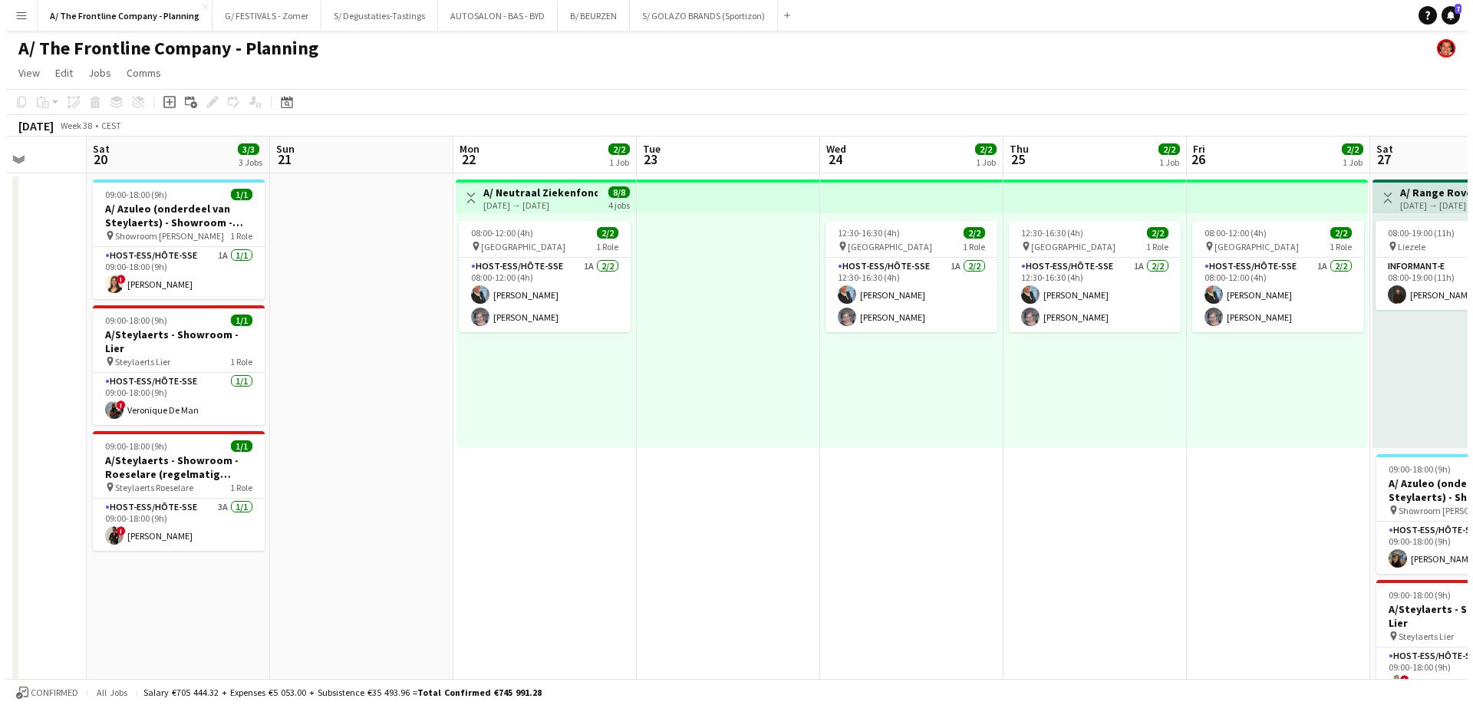
scroll to position [0, 514]
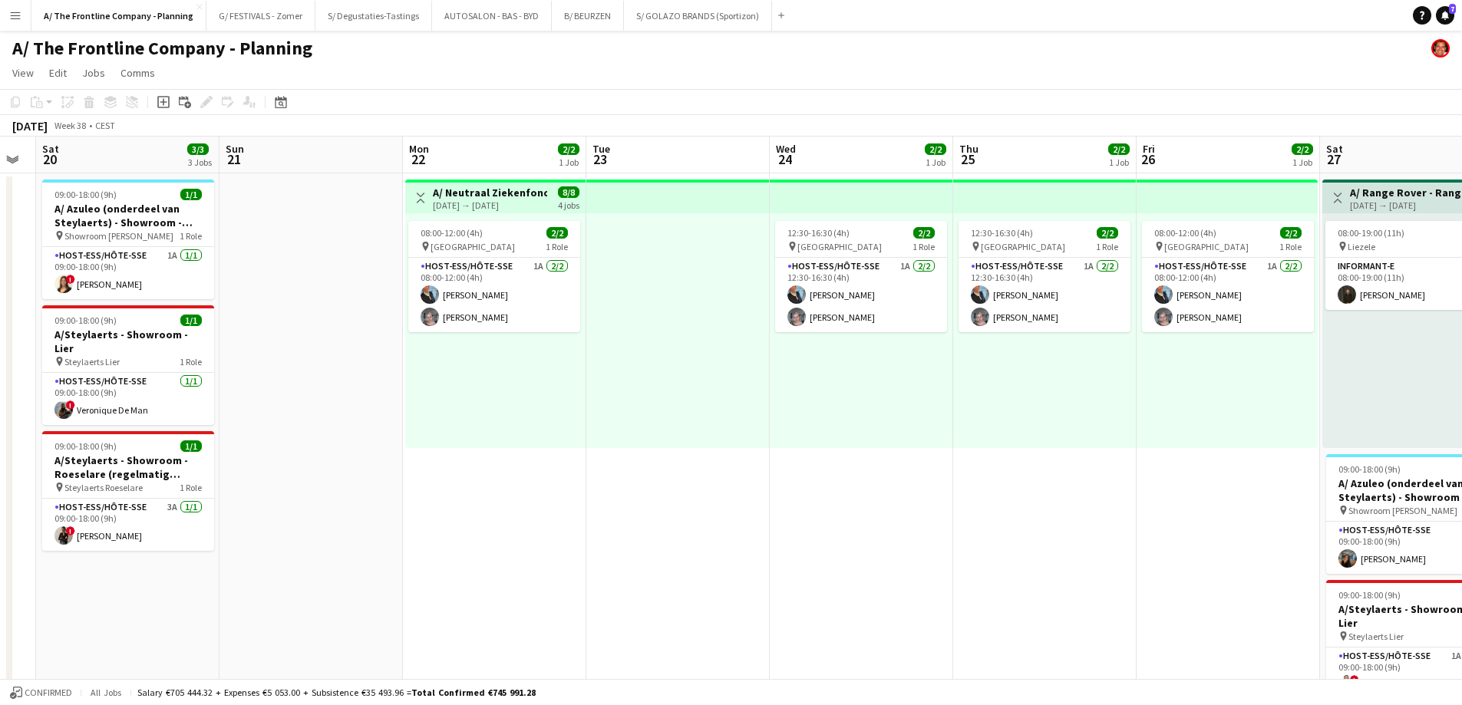
drag, startPoint x: 403, startPoint y: 388, endPoint x: 331, endPoint y: 387, distance: 71.4
click at [576, 4] on button "B/ BEURZEN Close" at bounding box center [588, 16] width 72 height 30
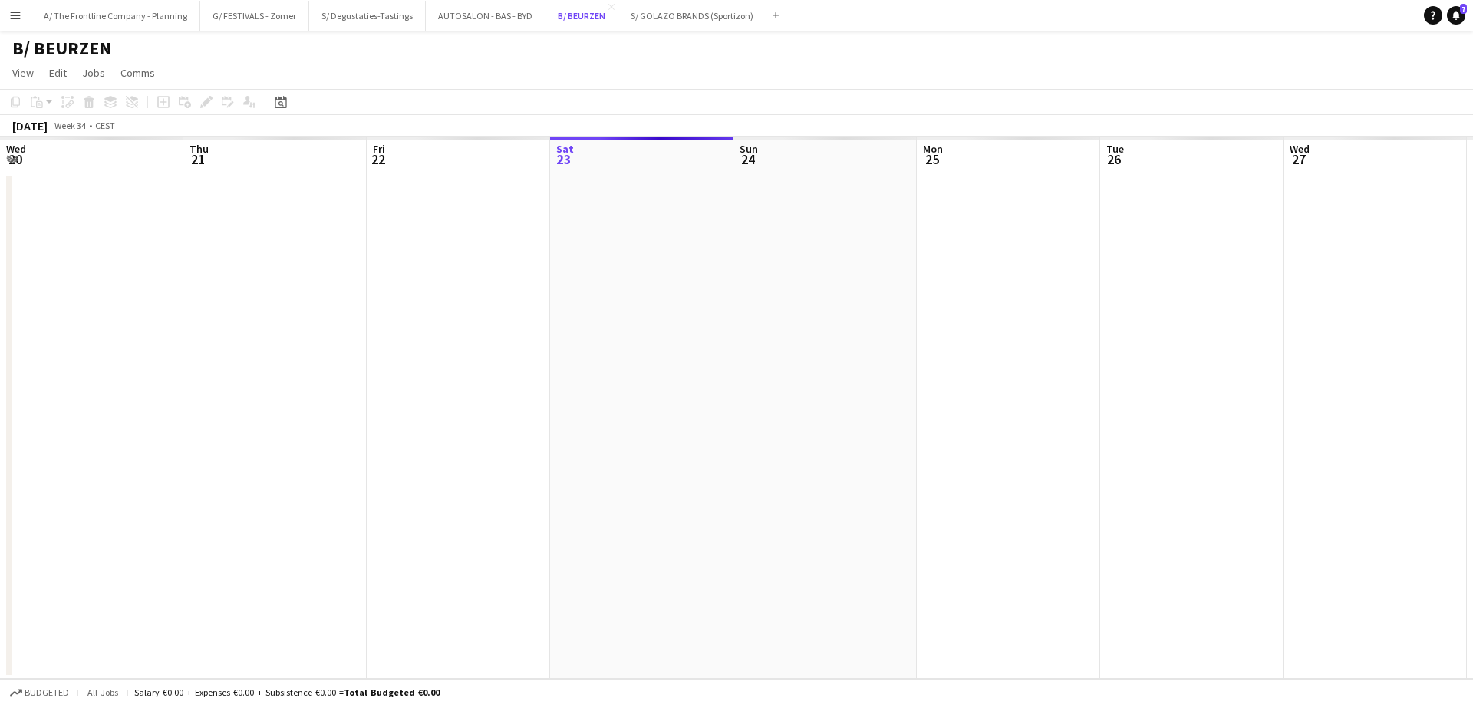
scroll to position [0, 367]
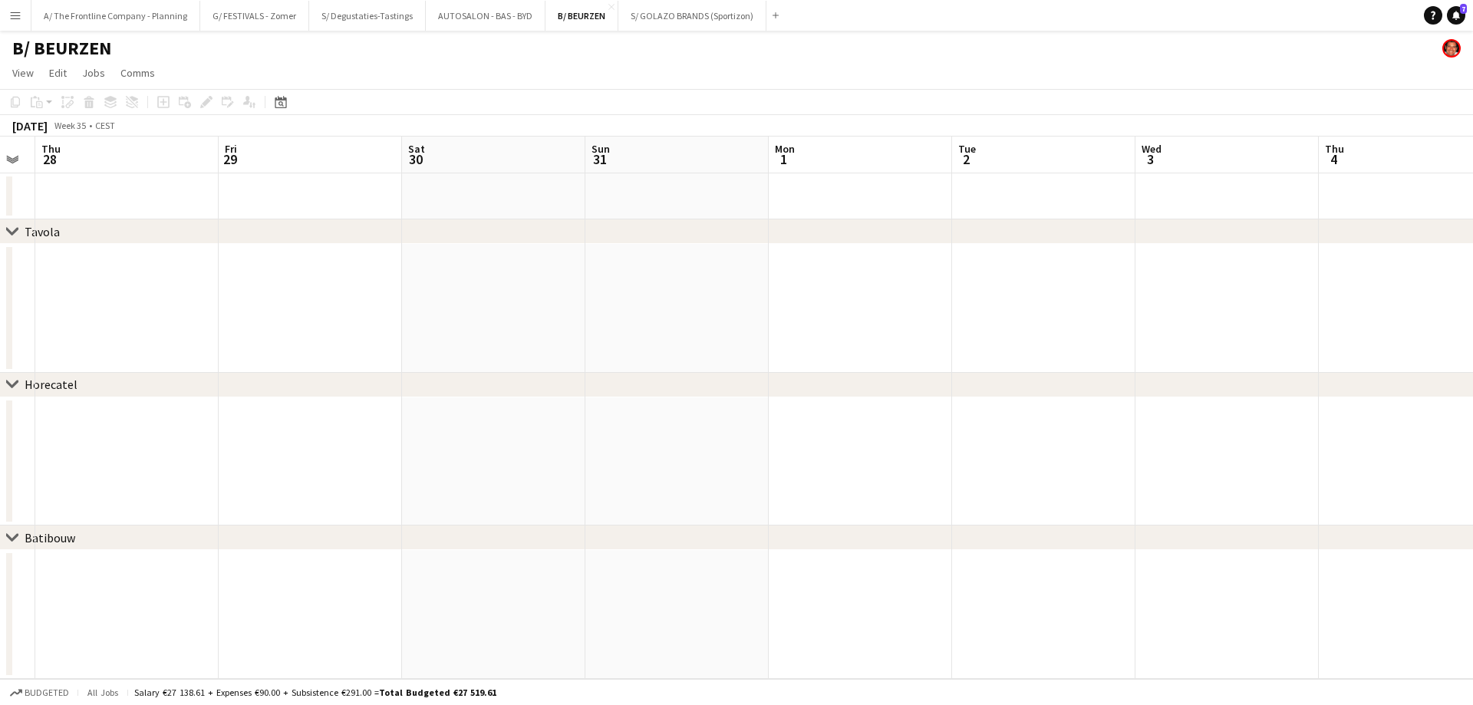
drag, startPoint x: 1087, startPoint y: 319, endPoint x: -18, endPoint y: 355, distance: 1106.3
click at [0, 355] on html "Menu Boards Boards Boards All jobs Status Workforce Workforce My Workforce Recr…" at bounding box center [736, 352] width 1473 height 705
drag, startPoint x: 1133, startPoint y: 343, endPoint x: 428, endPoint y: 339, distance: 705.2
click at [234, 337] on app-calendar-viewport "Fri 29 Sat 30 Sun 31 Mon 1 Tue 2 Wed 3 Thu 4 Fri 5 Sat 6 Sun 7 Mon 8 Tue 9 Wed …" at bounding box center [736, 408] width 1473 height 543
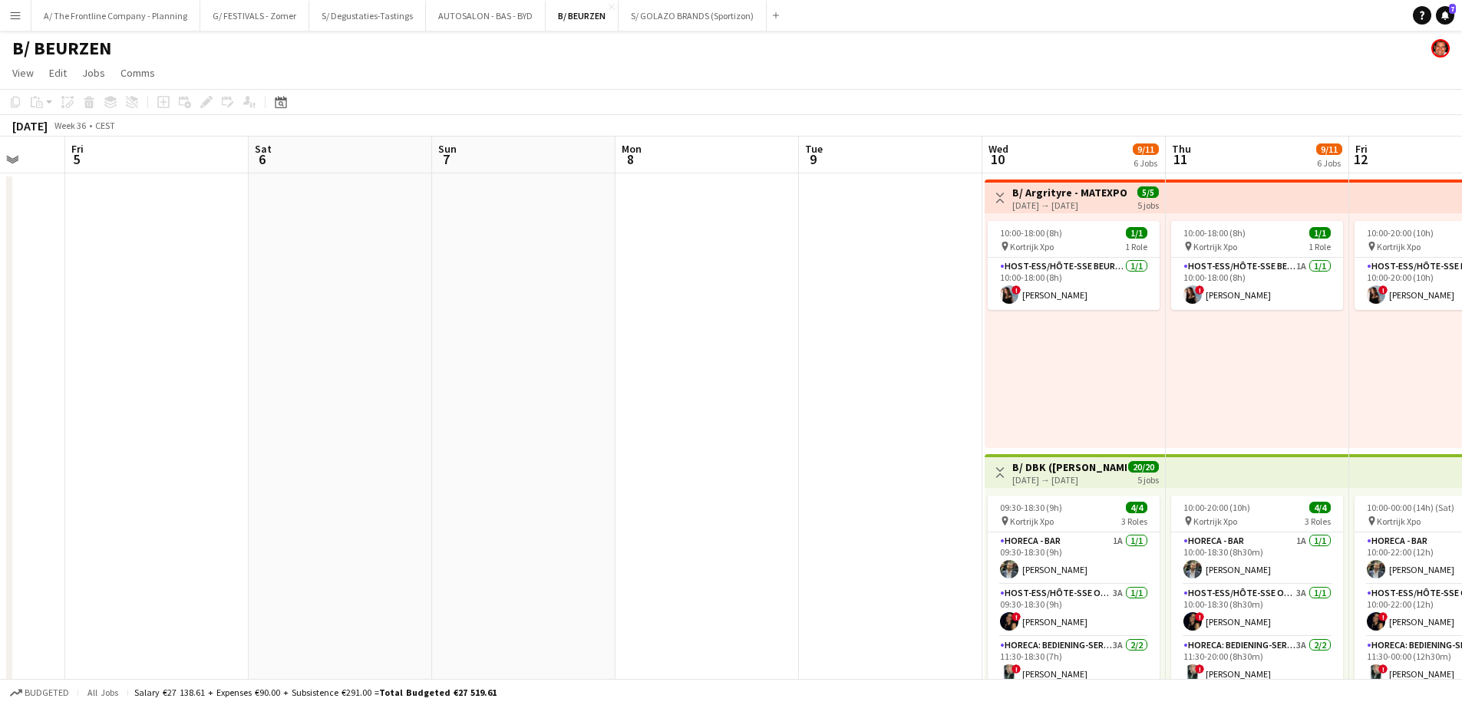
drag, startPoint x: 1112, startPoint y: 332, endPoint x: 543, endPoint y: 337, distance: 568.6
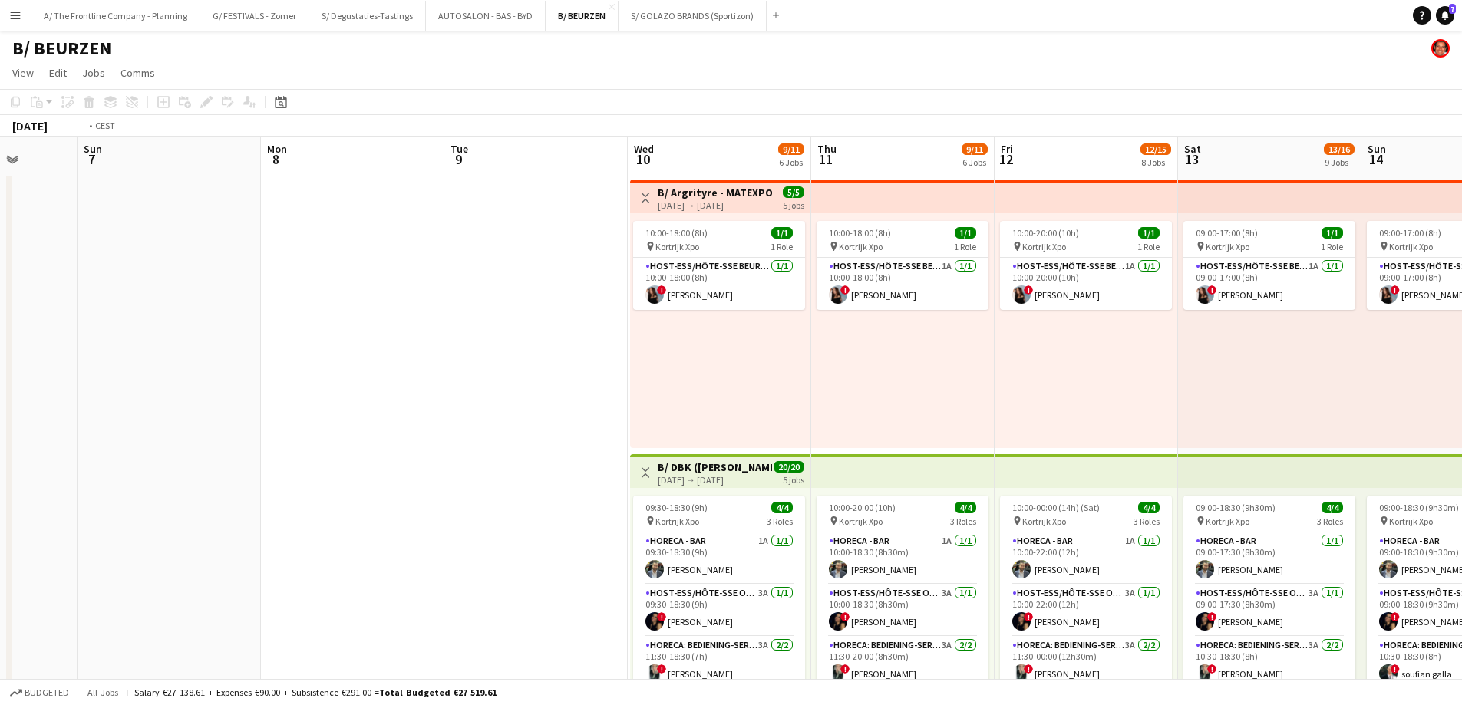
scroll to position [0, 556]
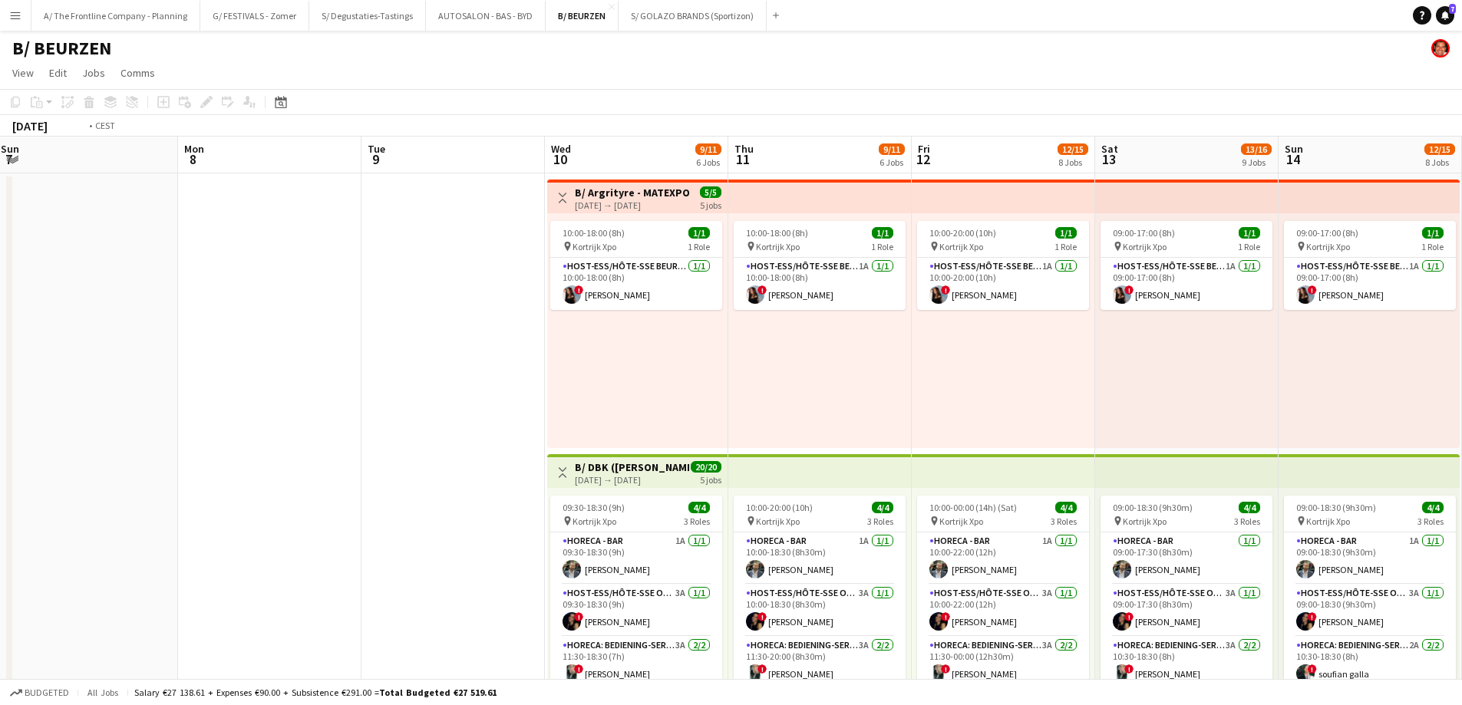
drag, startPoint x: 628, startPoint y: 334, endPoint x: 297, endPoint y: 342, distance: 331.6
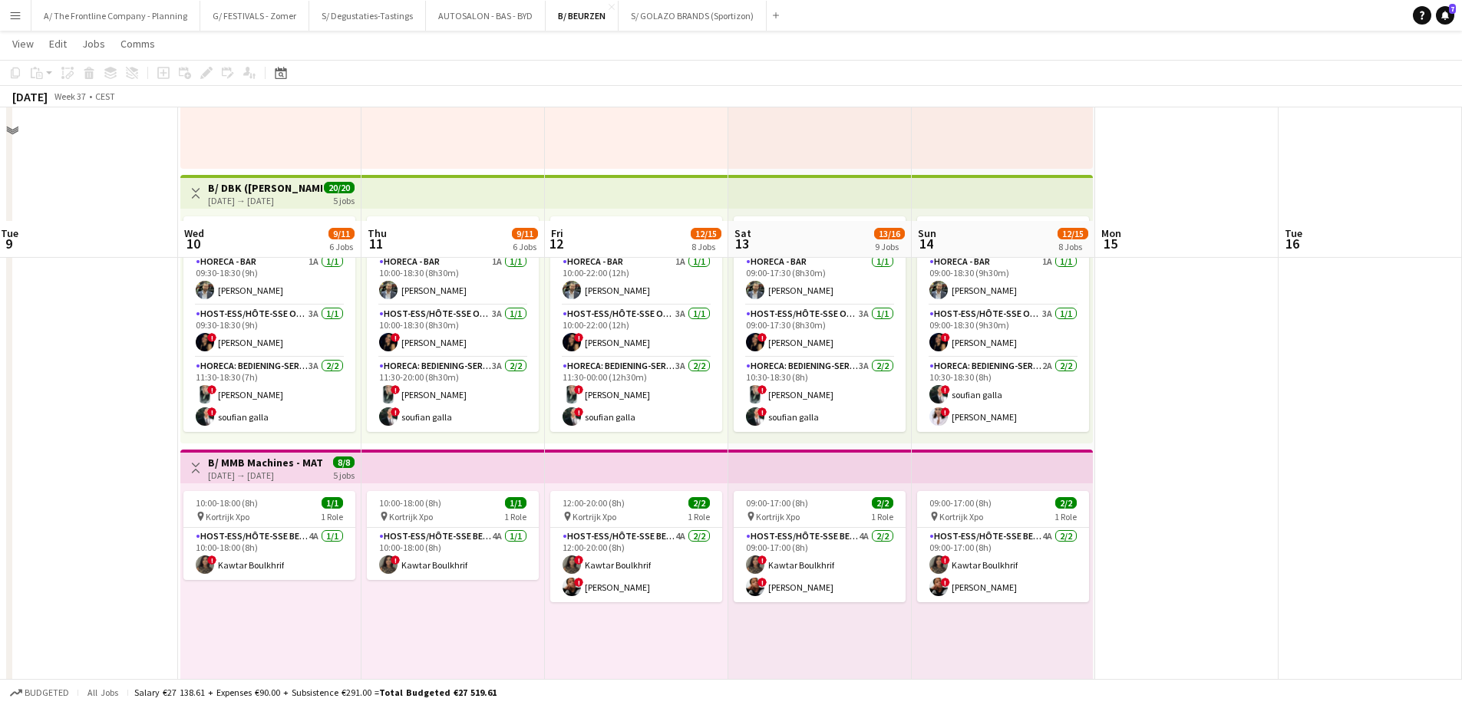
scroll to position [230, 0]
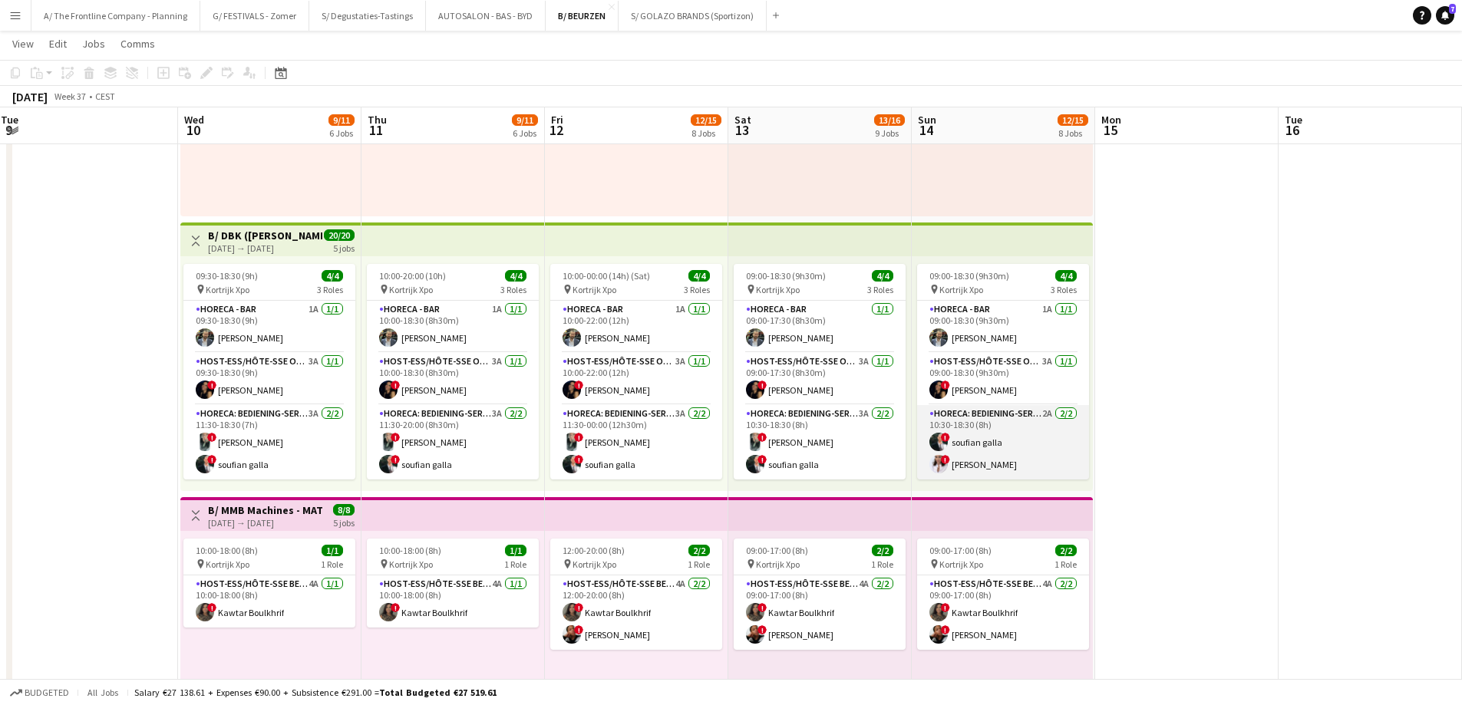
click at [1024, 447] on app-card-role "Horeca: Bediening-Service 2A [DATE] 10:30-18:30 (8h) ! [PERSON_NAME] ! [PERSON_…" at bounding box center [1003, 442] width 172 height 74
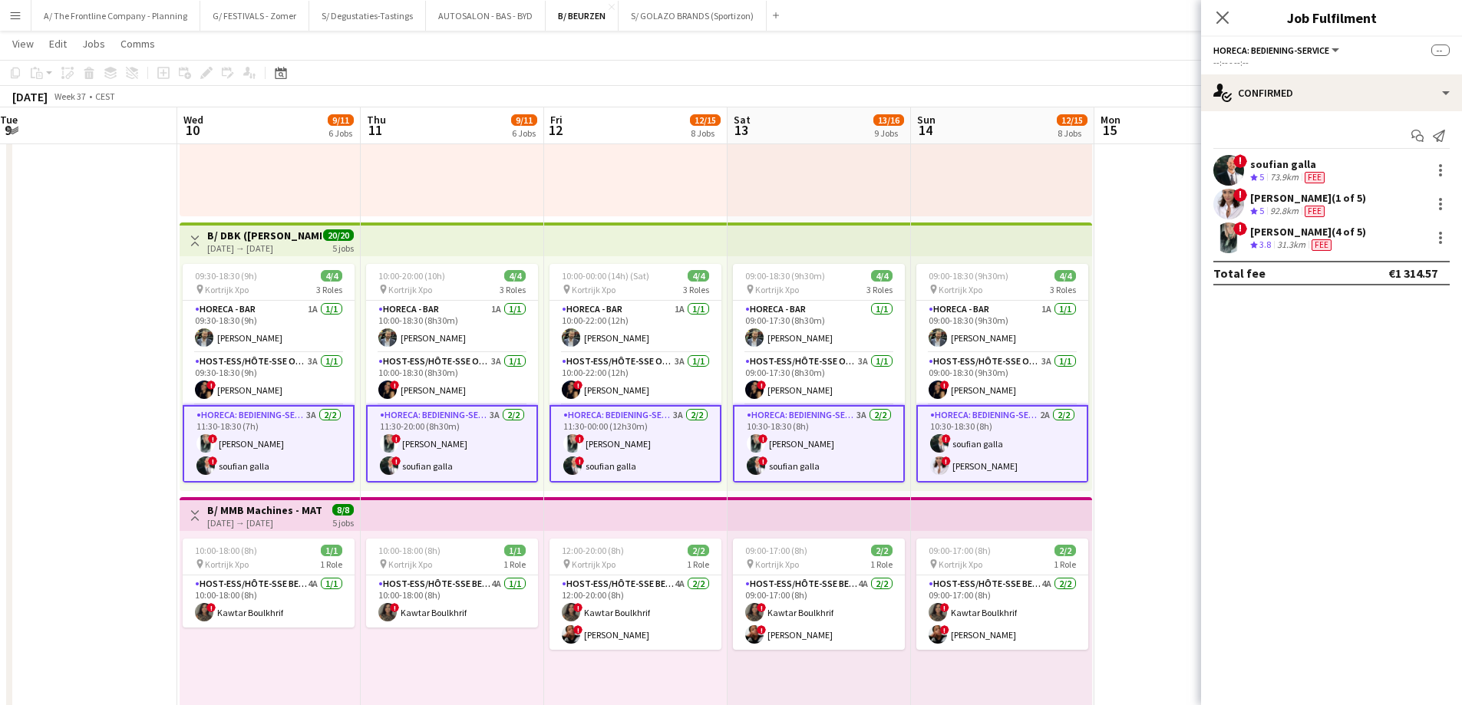
click at [1011, 456] on app-card-role "Horeca: Bediening-Service 2A [DATE] 10:30-18:30 (8h) ! [PERSON_NAME] ! [PERSON_…" at bounding box center [1002, 444] width 172 height 78
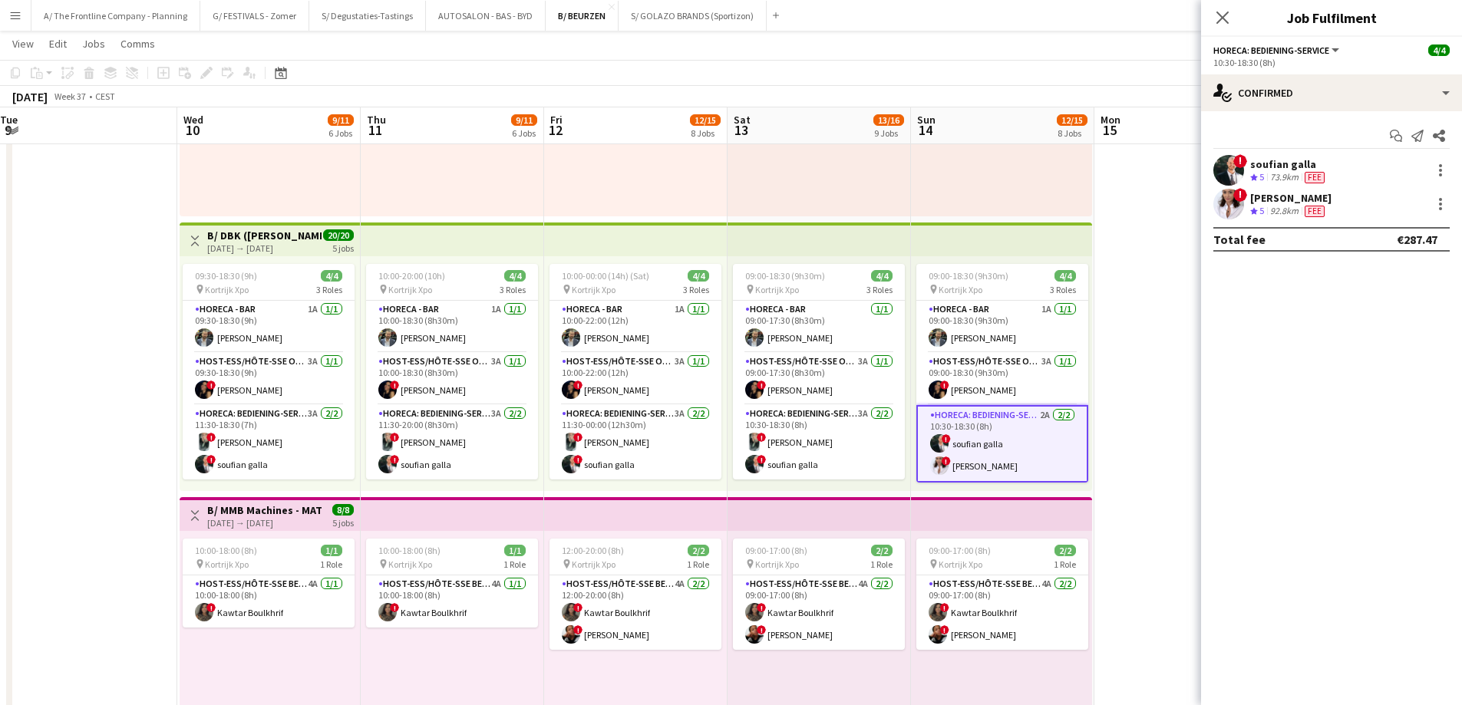
drag, startPoint x: 1301, startPoint y: 193, endPoint x: 1298, endPoint y: 203, distance: 10.4
click at [1300, 201] on div "[PERSON_NAME]" at bounding box center [1290, 198] width 81 height 14
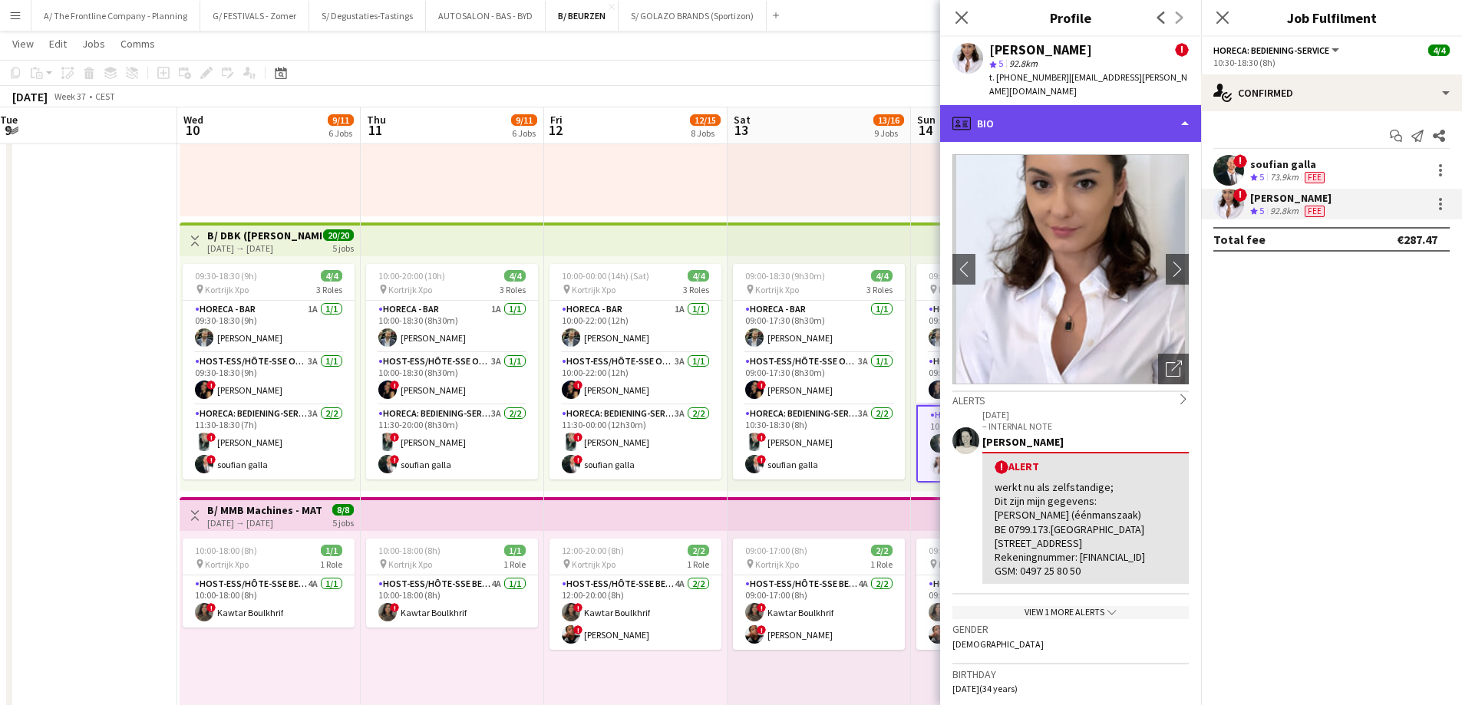
click at [1083, 105] on div "profile Bio" at bounding box center [1070, 123] width 261 height 37
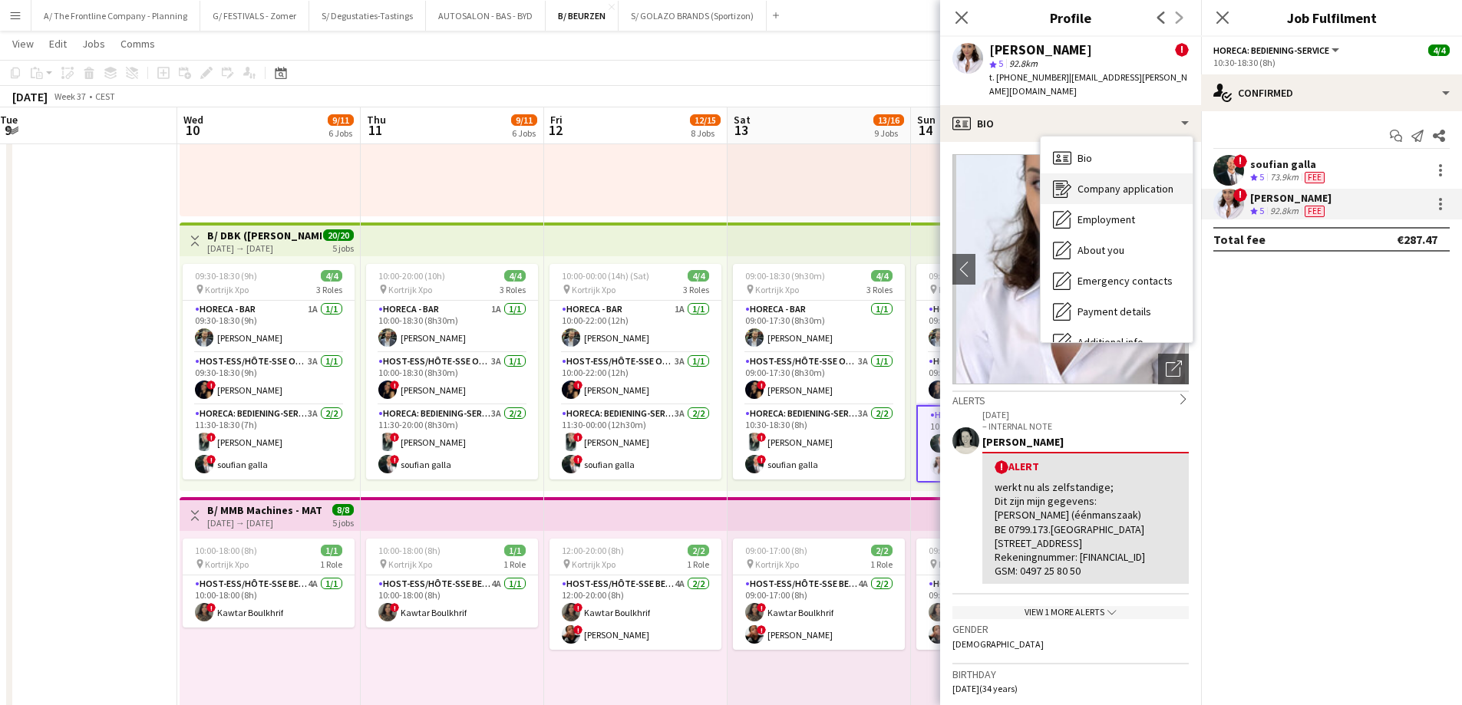
click at [1084, 182] on span "Company application" at bounding box center [1125, 189] width 96 height 14
